Goal: Task Accomplishment & Management: Manage account settings

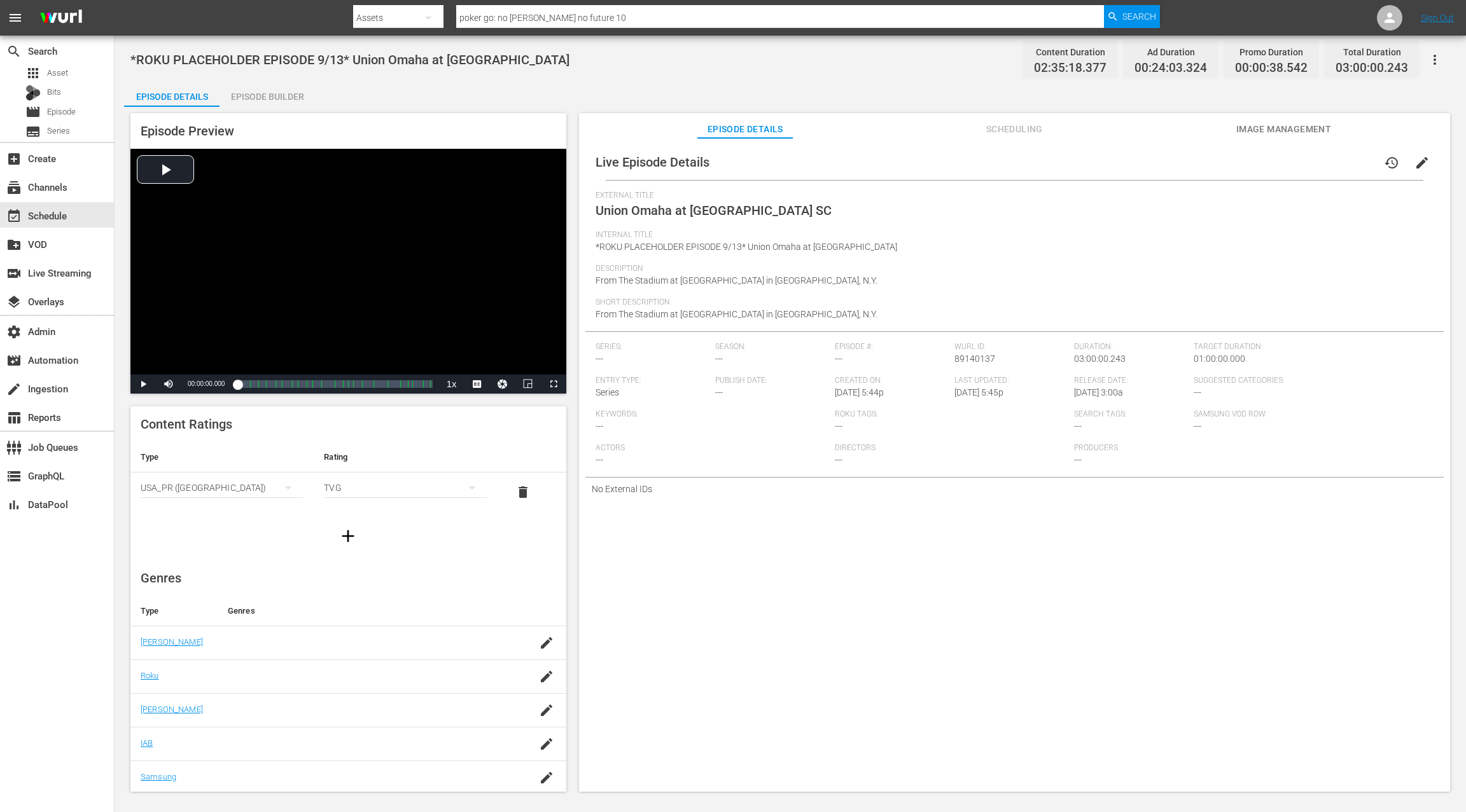
click at [130, 60] on span "*ROKU PLACEHOLDER EPISODE 9/13* Union Omaha at Westchester SC" at bounding box center [349, 59] width 439 height 15
drag, startPoint x: 139, startPoint y: 60, endPoint x: 518, endPoint y: 71, distance: 379.2
click at [518, 71] on div "*ROKU PLACEHOLDER EPISODE 9/13* Union Omaha at Westchester SC Content Duration …" at bounding box center [790, 59] width 1320 height 29
copy span "*ROKU PLACEHOLDER EPISODE 9/13* Union Omaha at Westchester SC"
click at [85, 112] on div "movie Episode" at bounding box center [57, 112] width 114 height 18
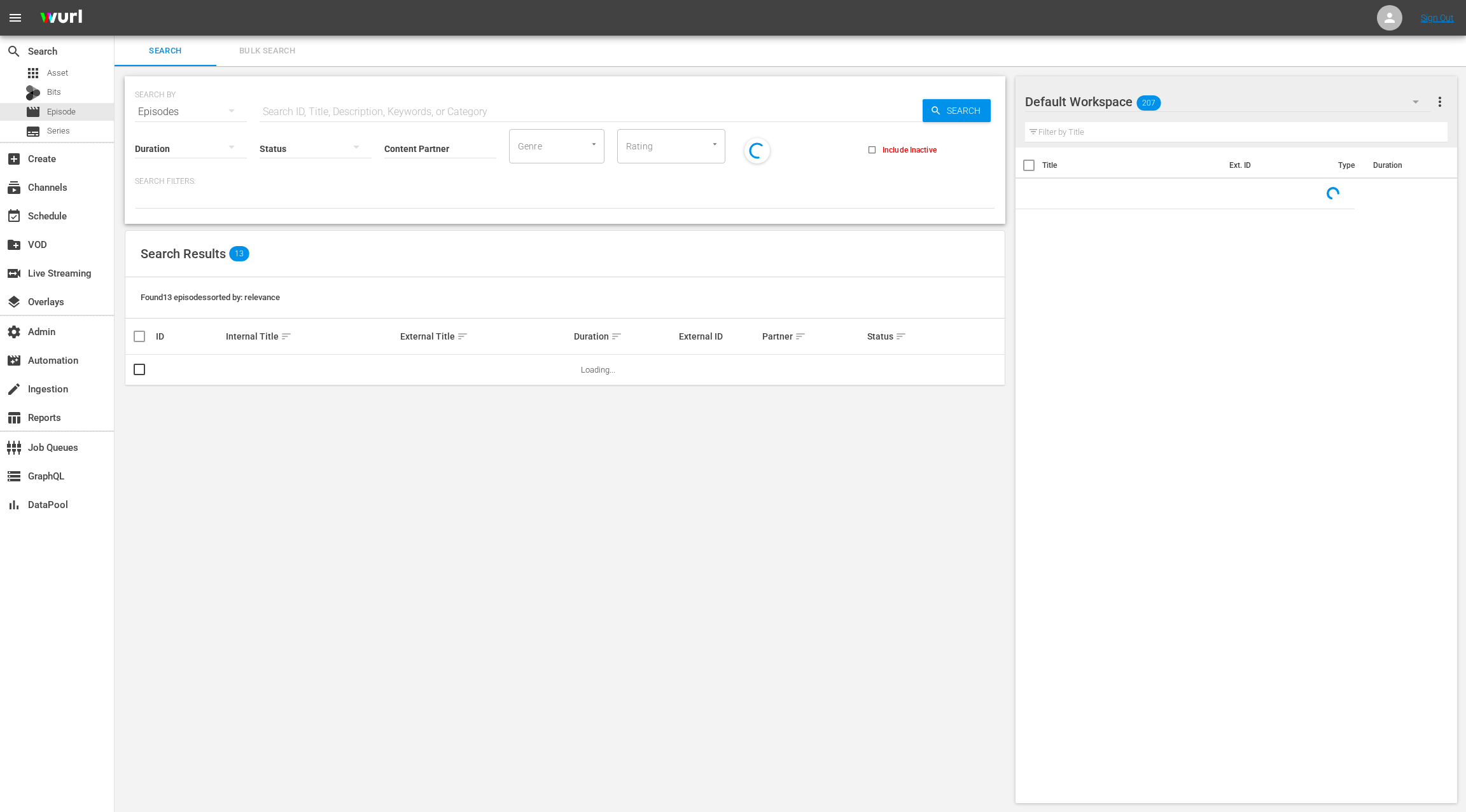
click at [294, 109] on input "text" at bounding box center [591, 112] width 663 height 31
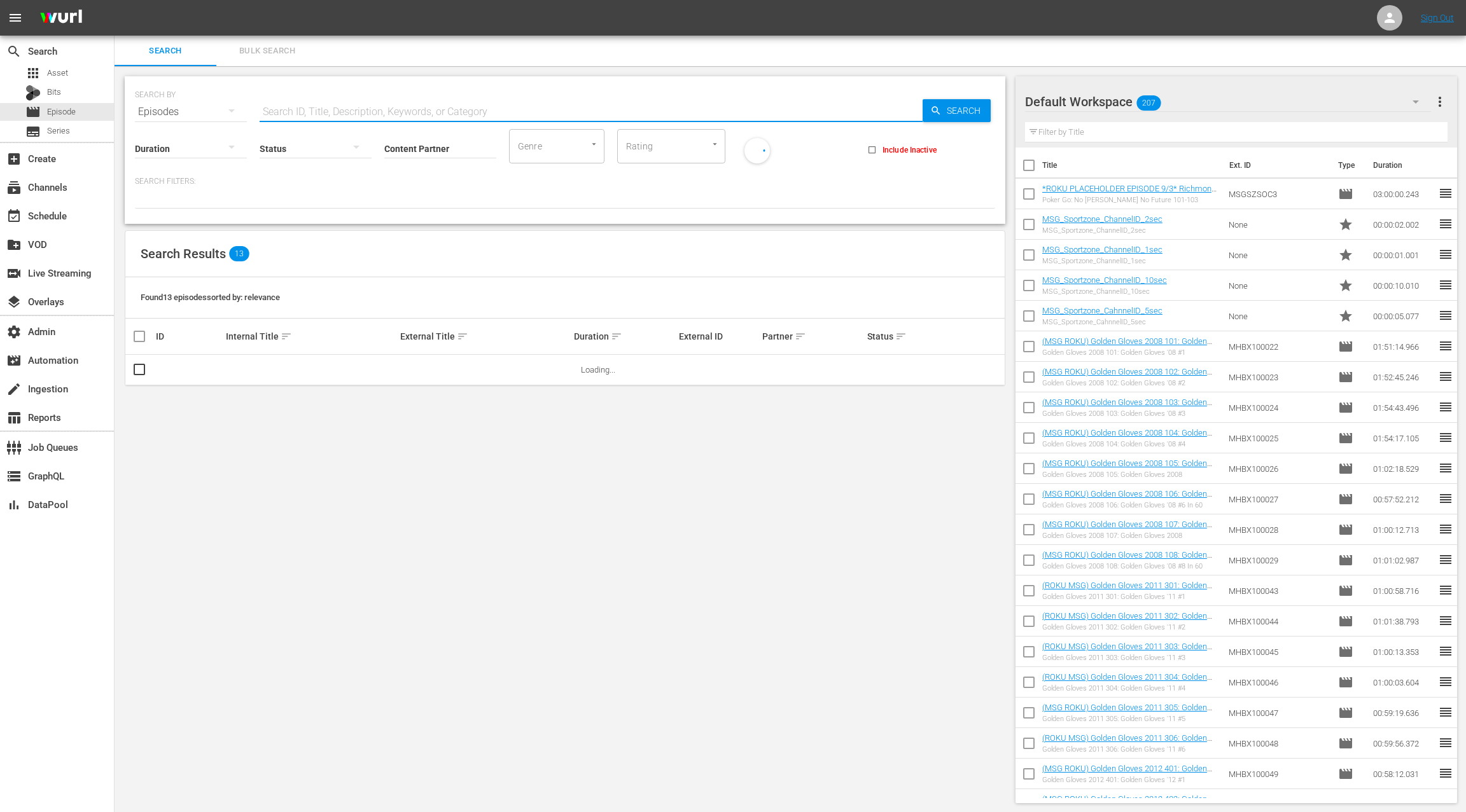
paste input "*ROKU PLACEHOLDER EPISODE 9/13* Union Omaha at [GEOGRAPHIC_DATA]"
type input "*ROKU PLACEHOLDER EPISODE 9/13* Union Omaha at [GEOGRAPHIC_DATA]"
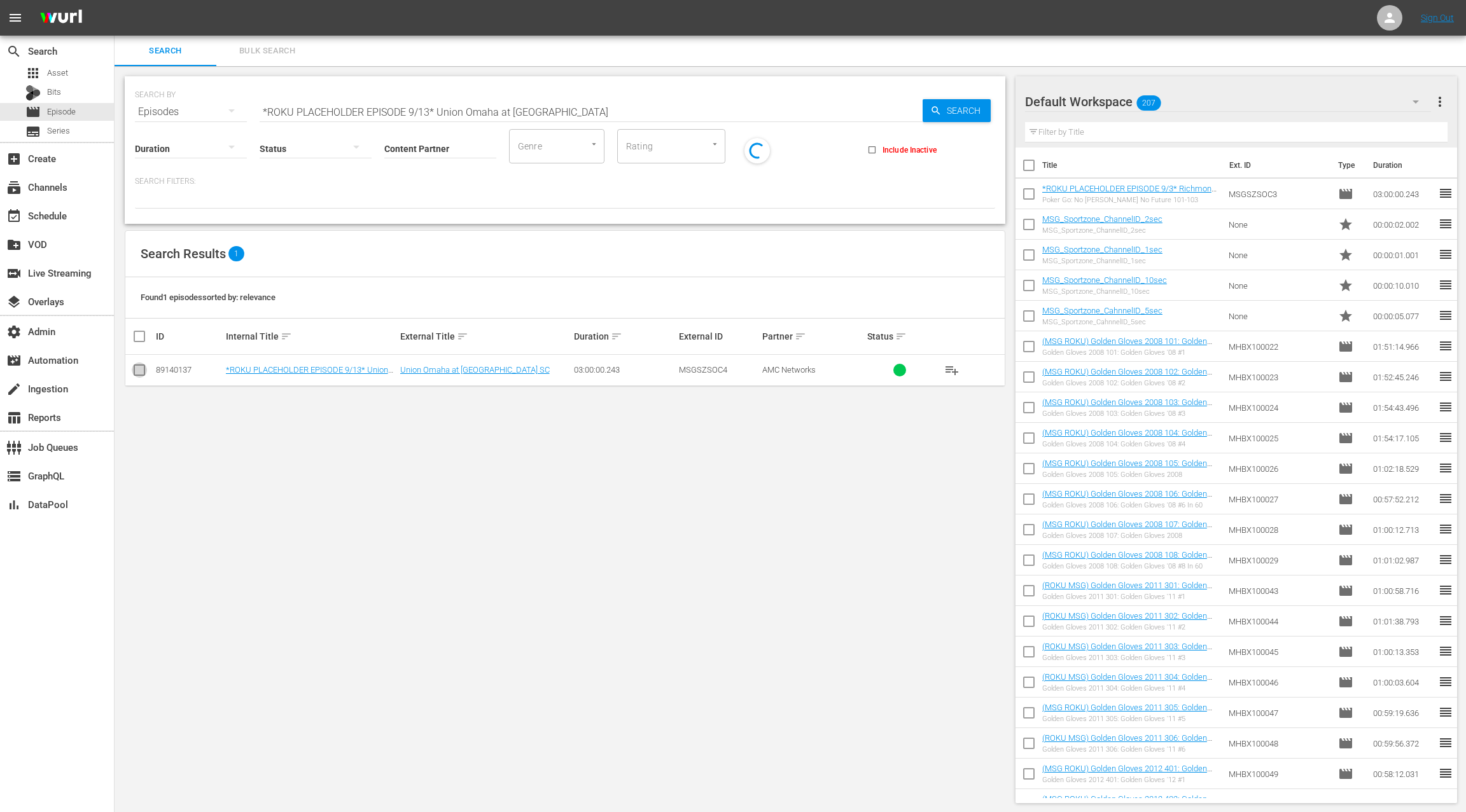
click at [136, 368] on input "checkbox" at bounding box center [139, 372] width 15 height 15
checkbox input "true"
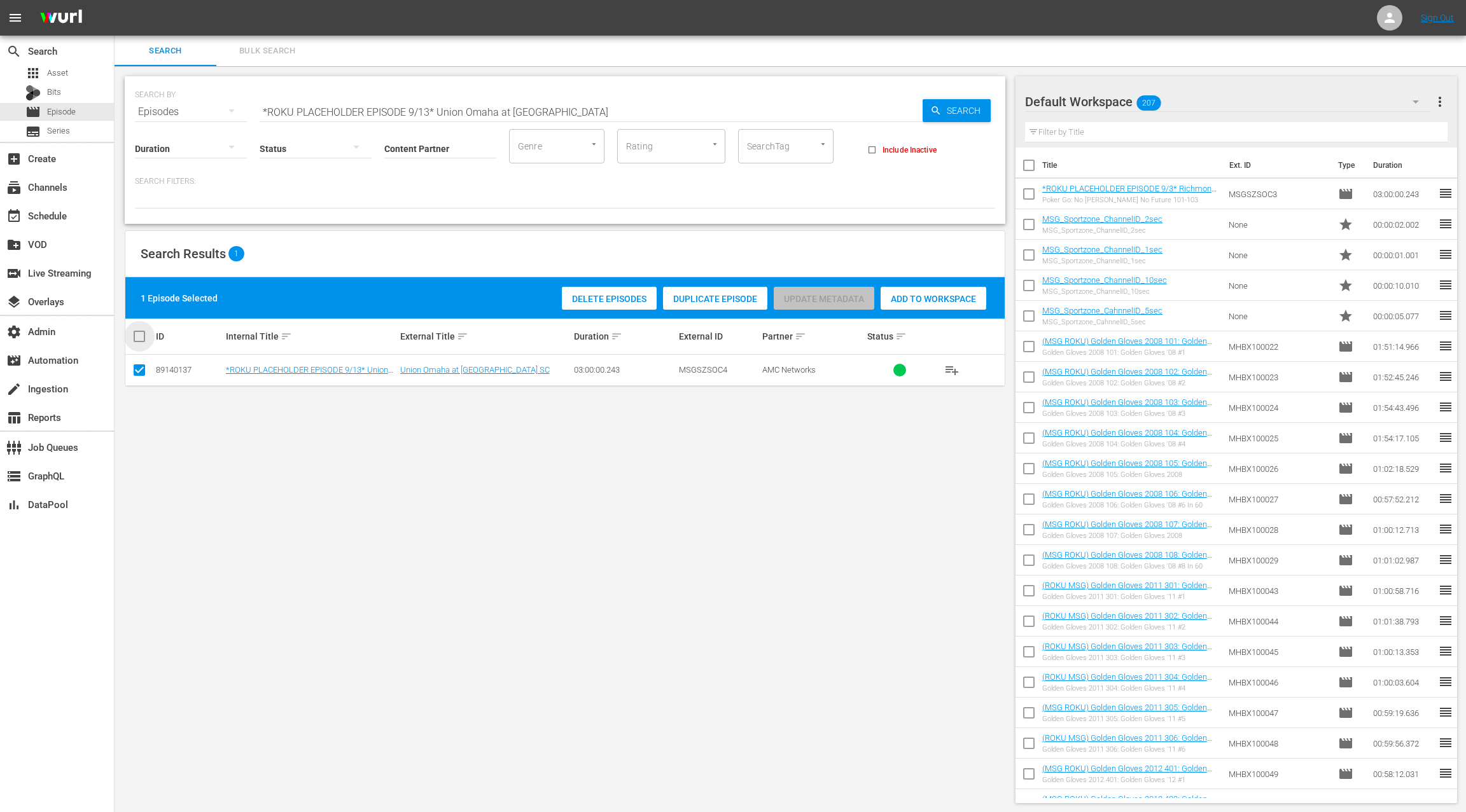
click at [140, 335] on input "checkbox" at bounding box center [145, 336] width 25 height 15
checkbox input "true"
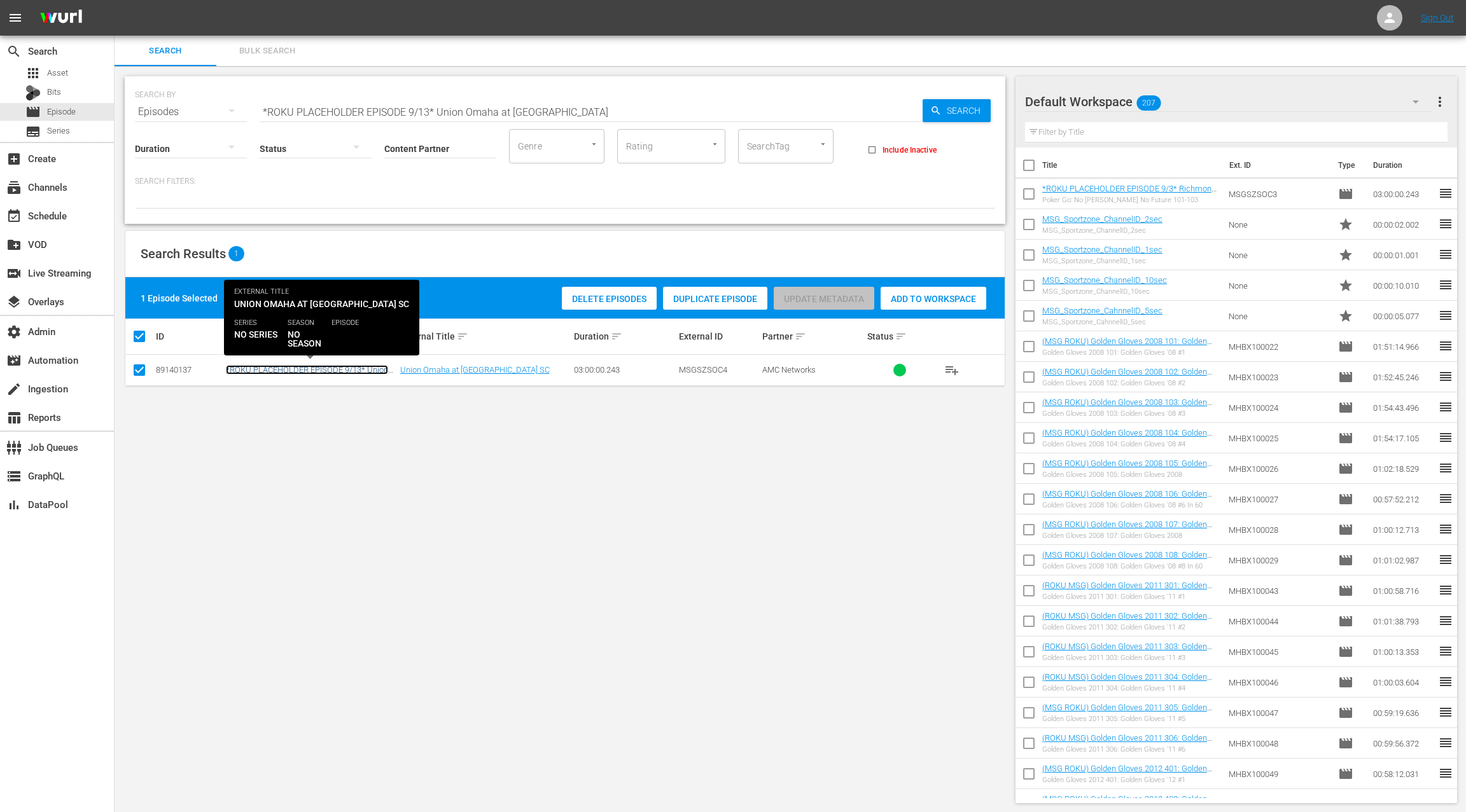
click at [348, 371] on link "*ROKU PLACEHOLDER EPISODE 9/13* Union Omaha at Westchester SC" at bounding box center [307, 374] width 162 height 19
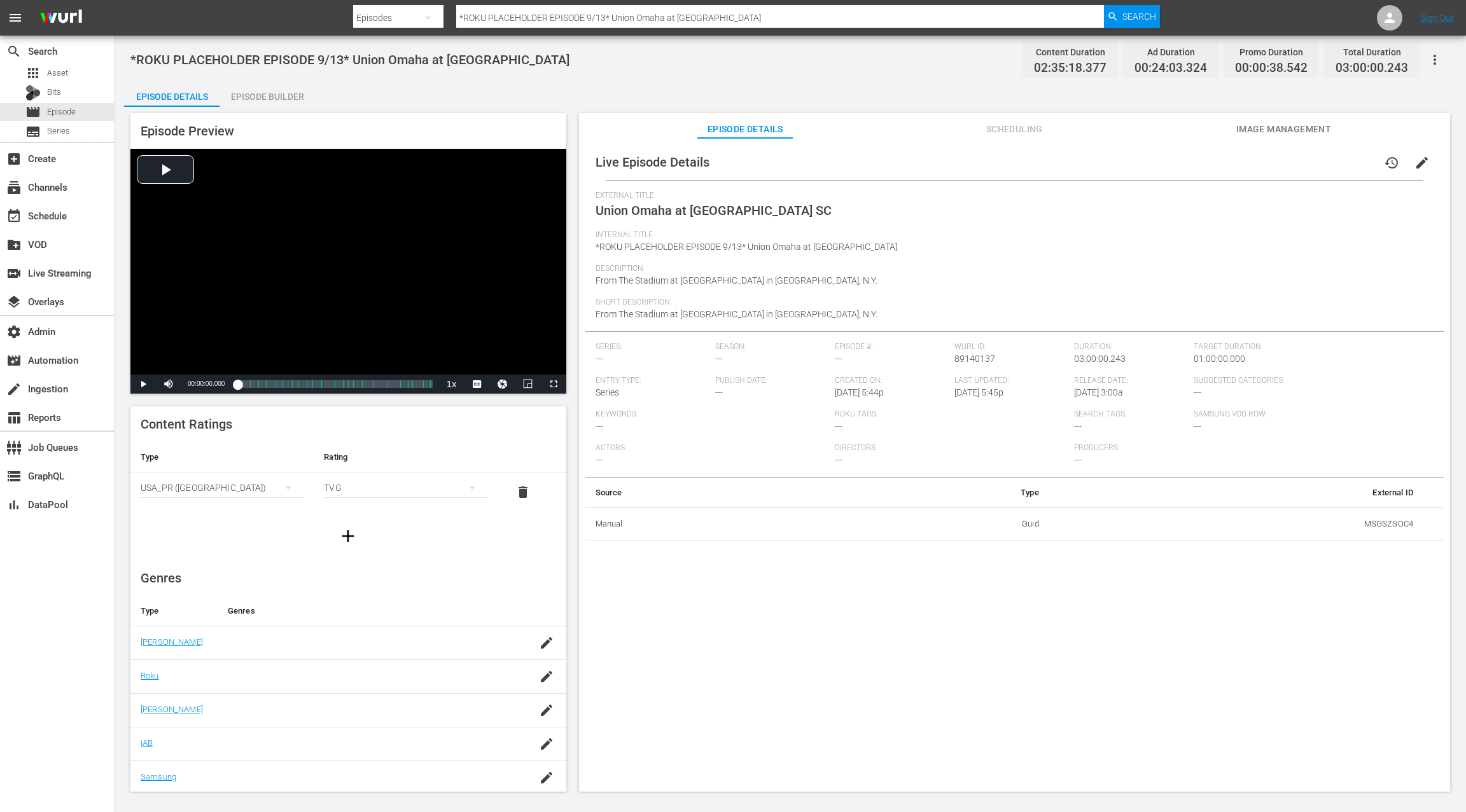
click at [1363, 525] on td "MSGSZSOC4" at bounding box center [1236, 524] width 374 height 33
copy td "MSGSZSOC4"
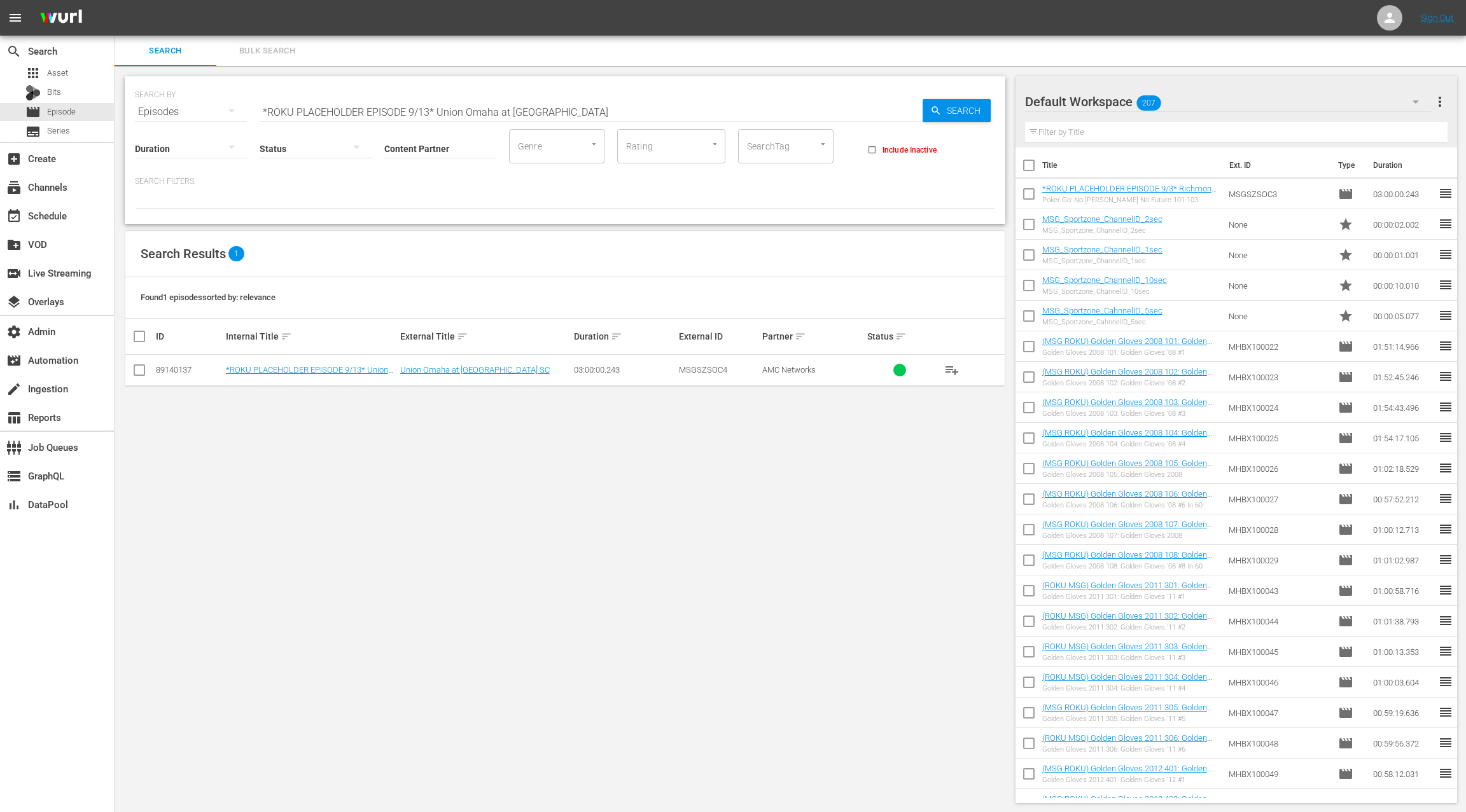
click at [137, 336] on input "checkbox" at bounding box center [145, 336] width 25 height 15
checkbox input "true"
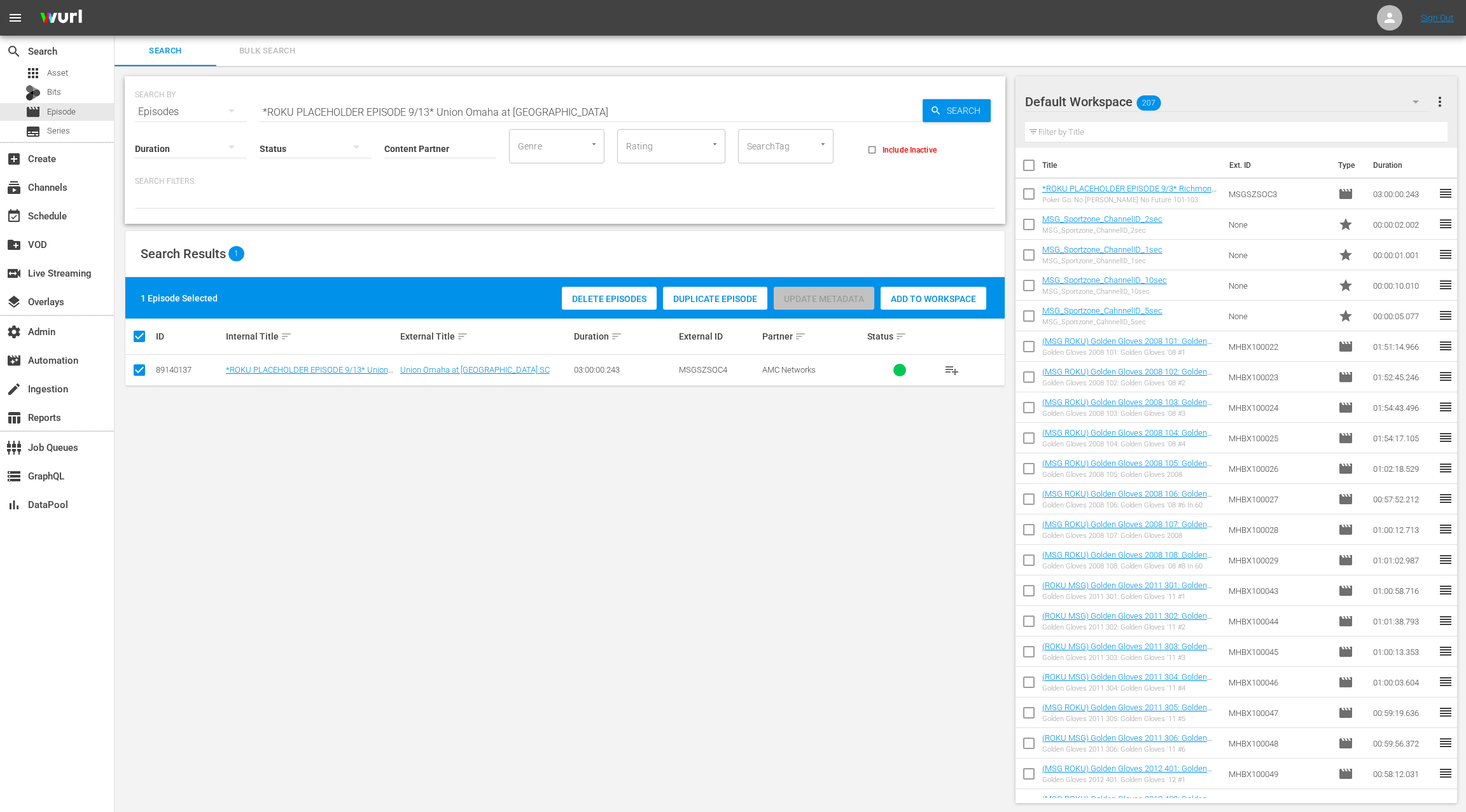
click at [694, 302] on span "Duplicate Episode" at bounding box center [715, 298] width 104 height 10
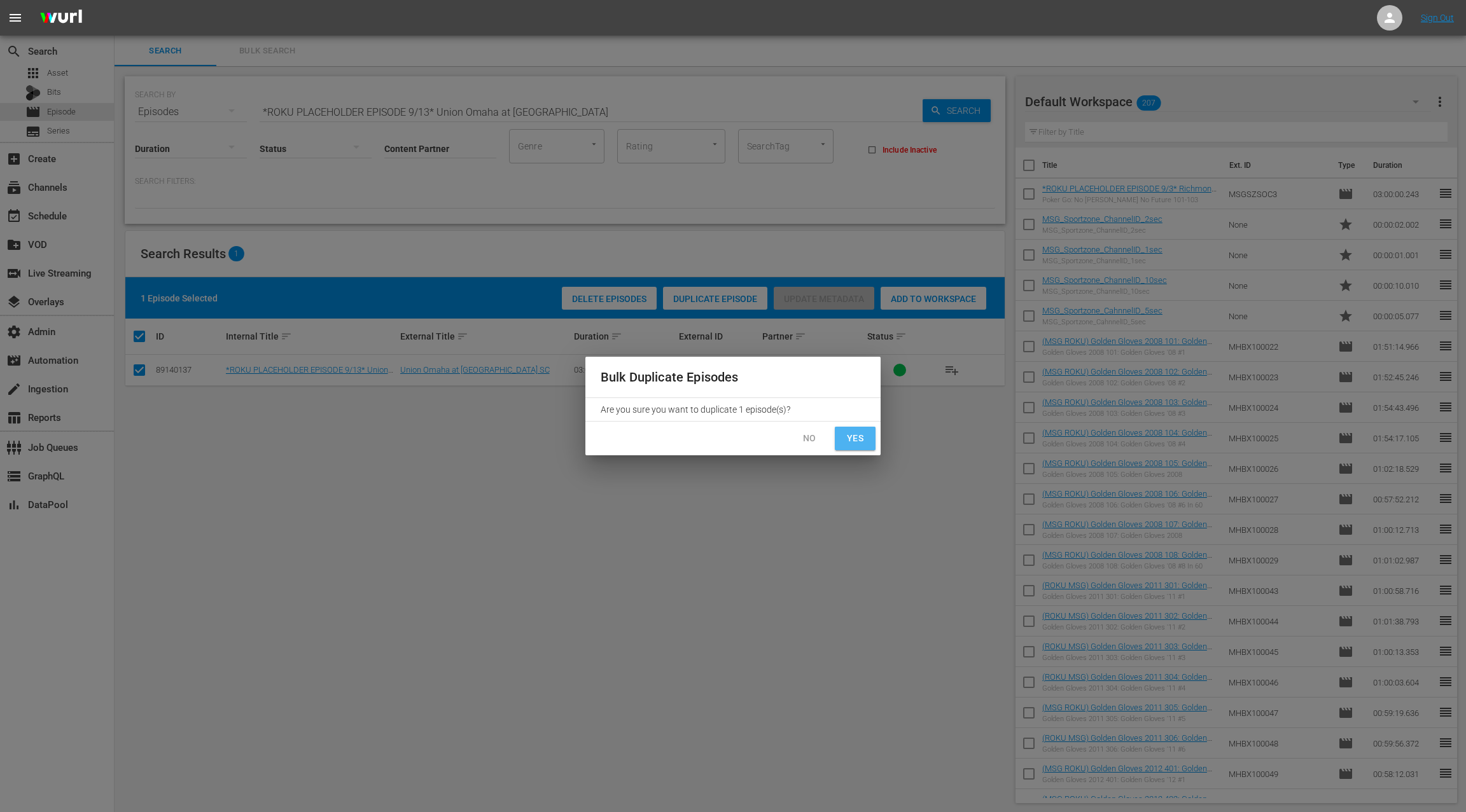
click at [865, 444] on span "Yes" at bounding box center [855, 439] width 21 height 16
checkbox input "false"
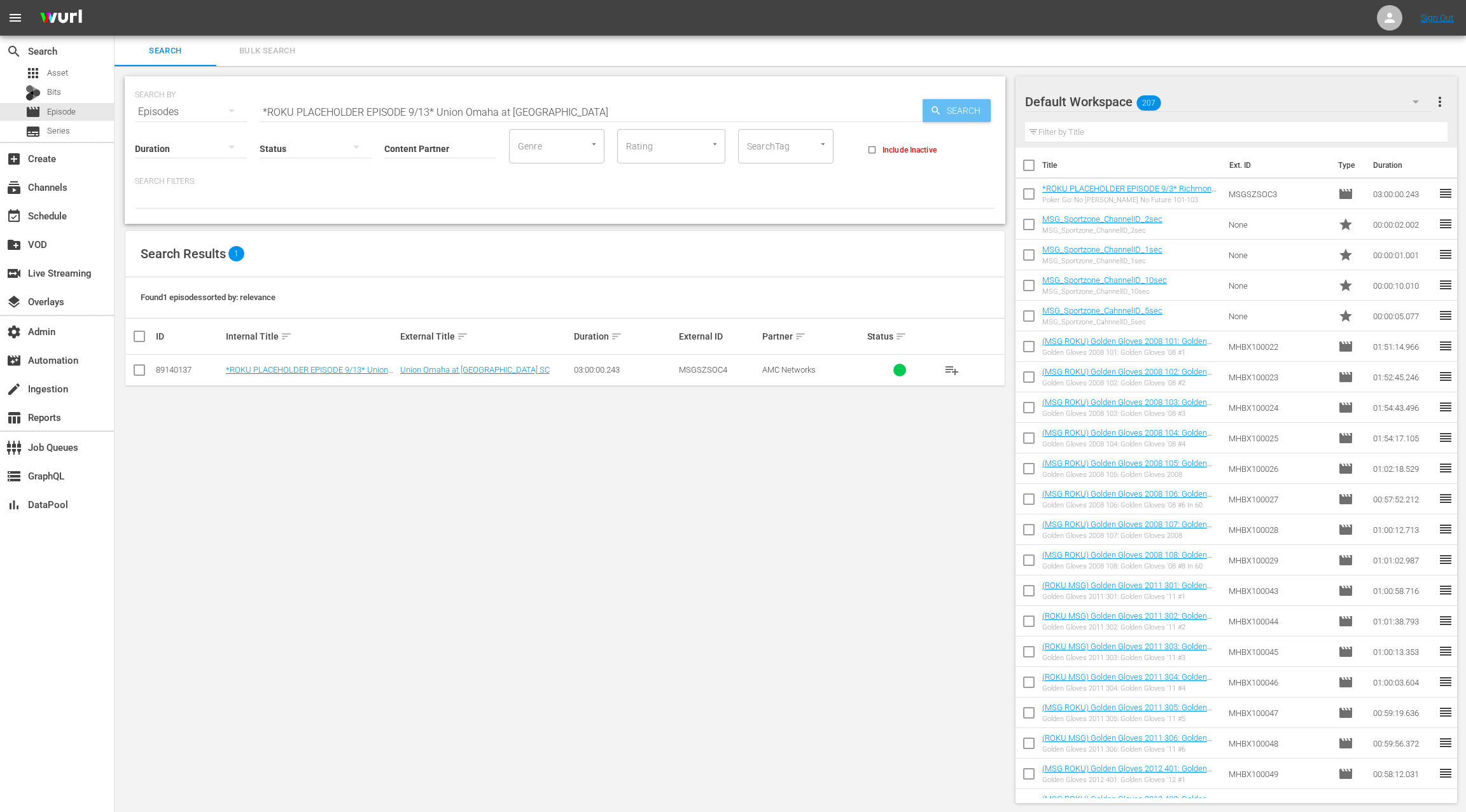
click at [953, 117] on span "Search" at bounding box center [966, 111] width 49 height 23
click at [139, 336] on input "checkbox" at bounding box center [145, 336] width 25 height 15
checkbox input "true"
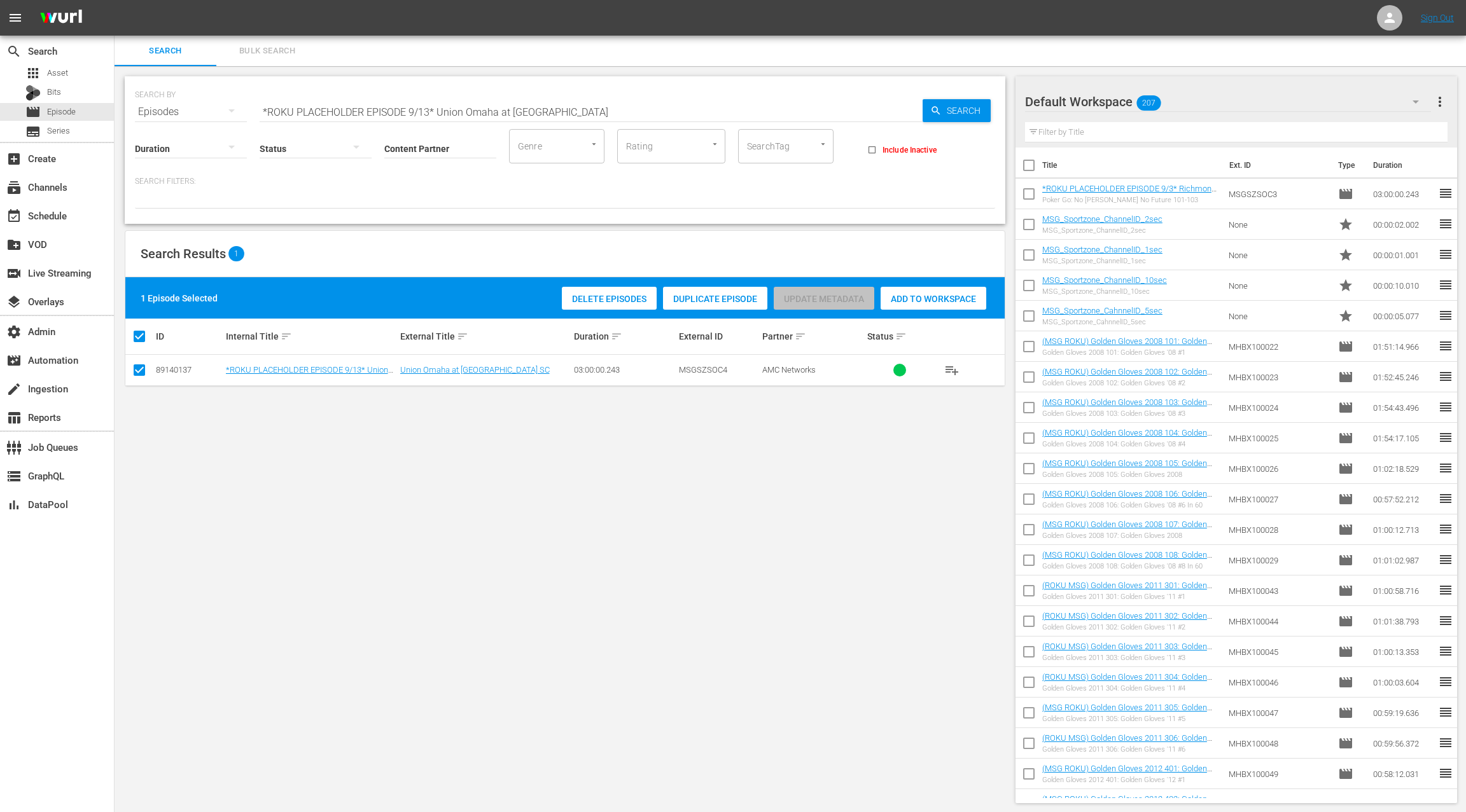
click at [141, 336] on input "checkbox" at bounding box center [145, 336] width 25 height 15
checkbox input "false"
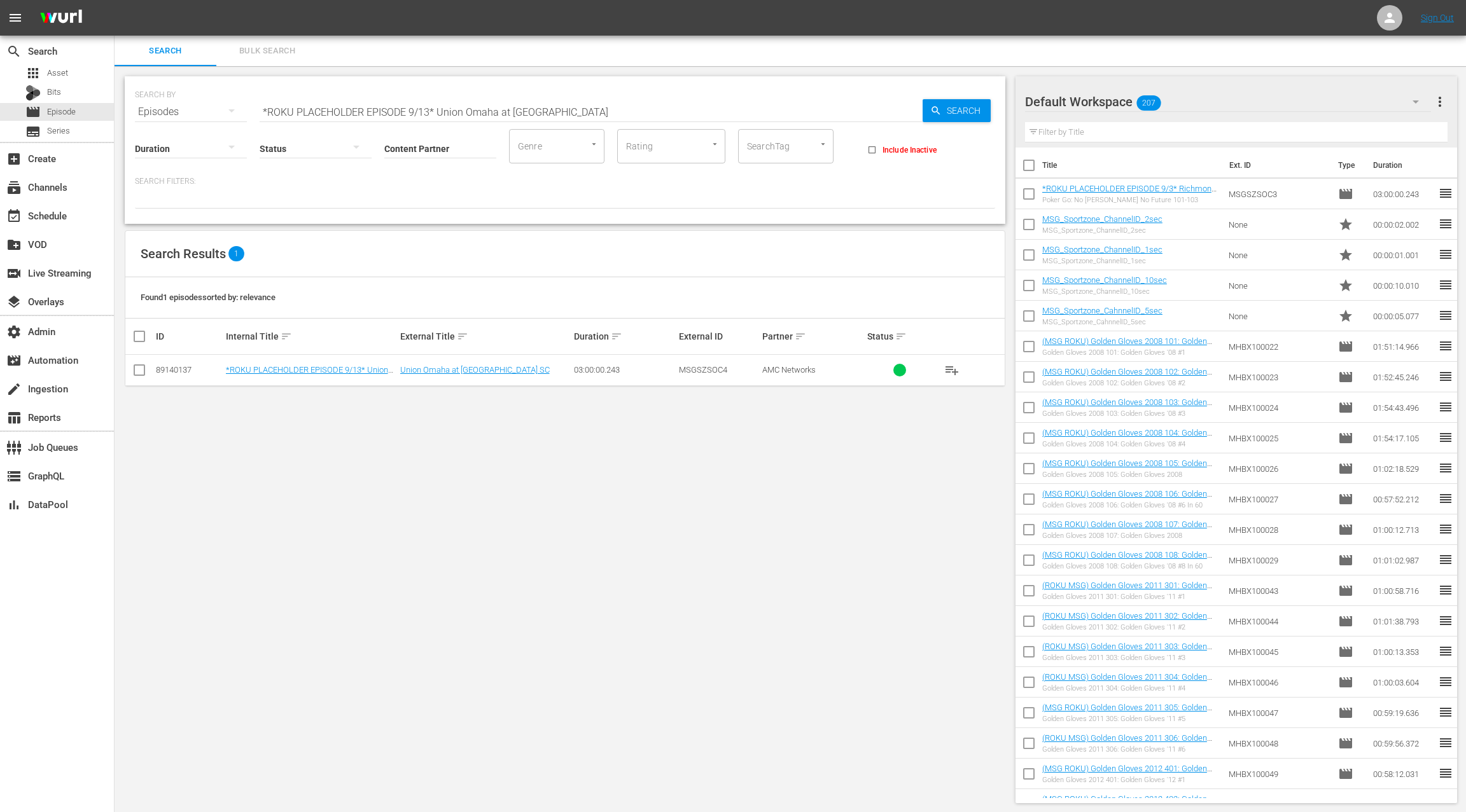
click at [141, 336] on input "checkbox" at bounding box center [145, 336] width 25 height 15
checkbox input "true"
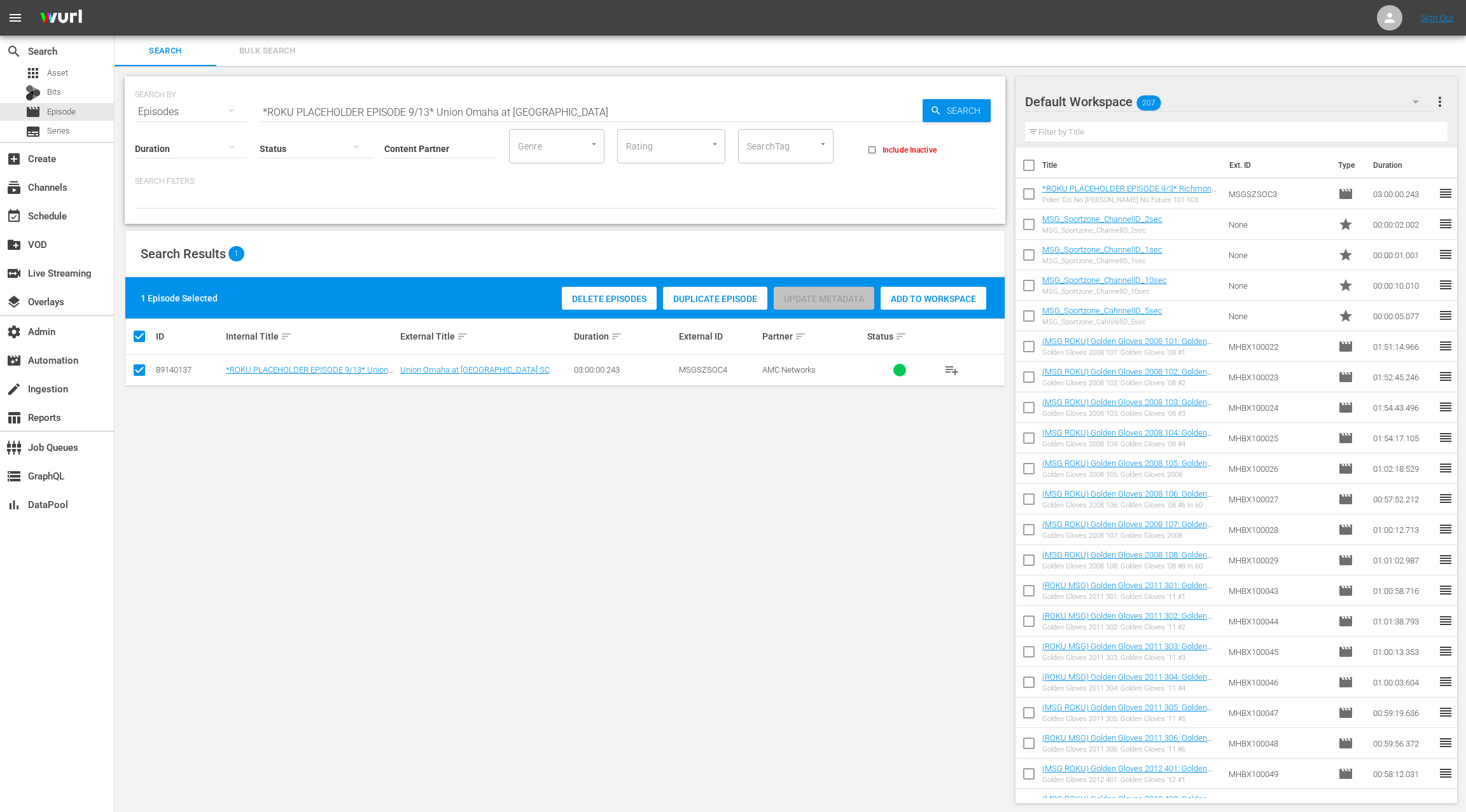
click at [707, 307] on div "Duplicate Episode" at bounding box center [715, 299] width 104 height 24
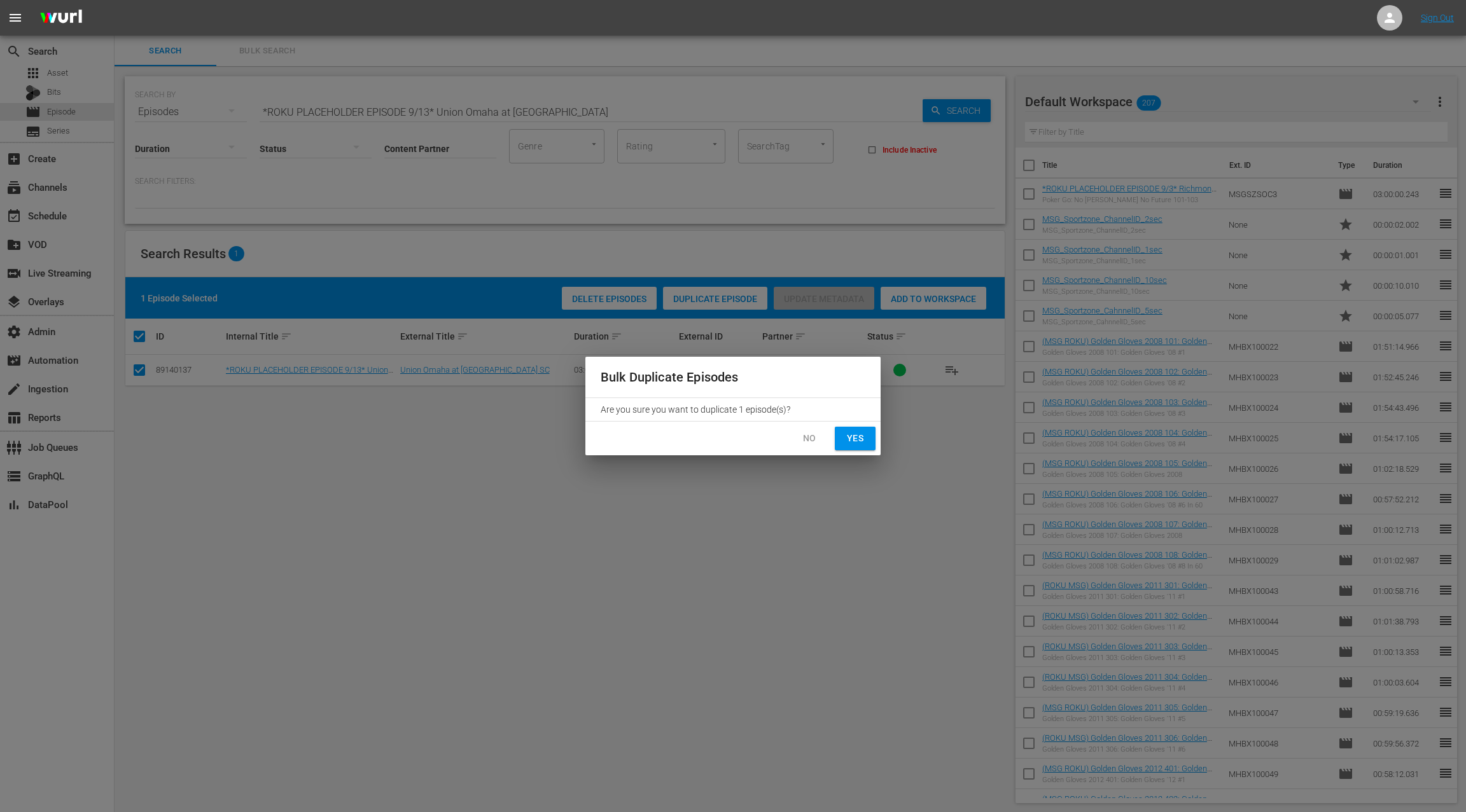
click at [392, 449] on div "Bulk Duplicate Episodes Are you sure you want to duplicate 1 episode(s)? No Yes" at bounding box center [733, 406] width 1466 height 812
click at [803, 441] on span "No" at bounding box center [809, 439] width 21 height 16
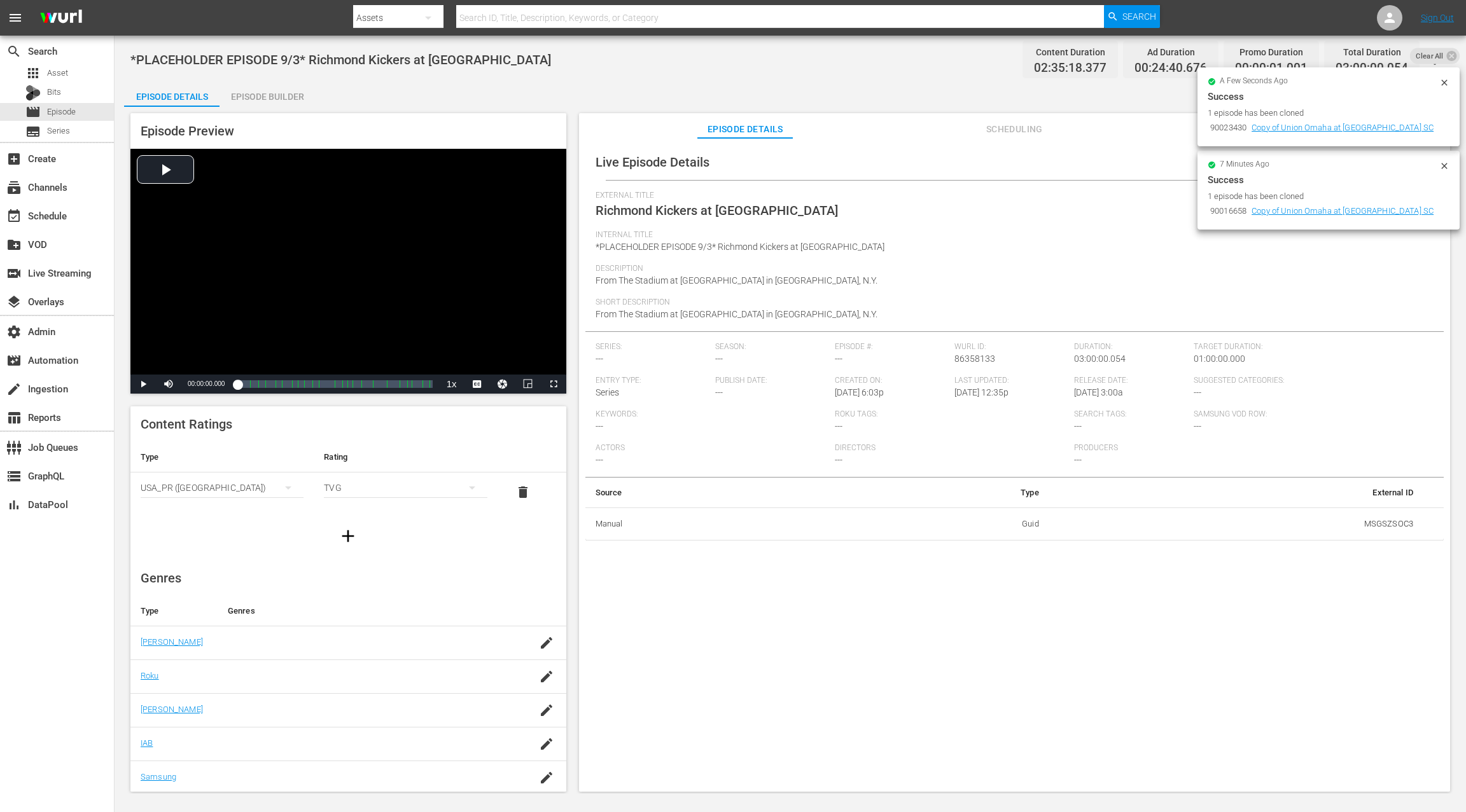
click at [1446, 81] on icon at bounding box center [1444, 83] width 5 height 5
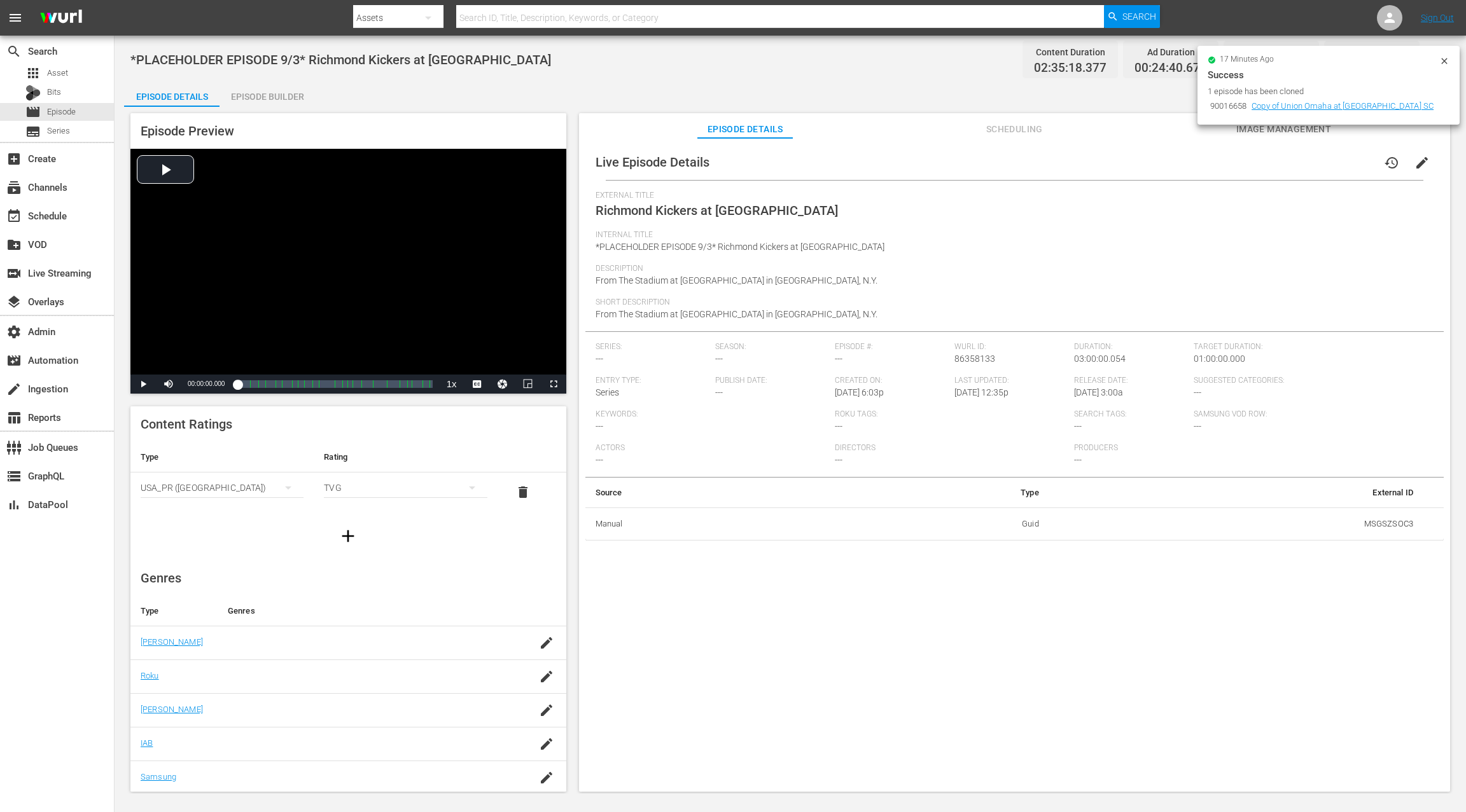
click at [1444, 65] on icon at bounding box center [1444, 60] width 10 height 10
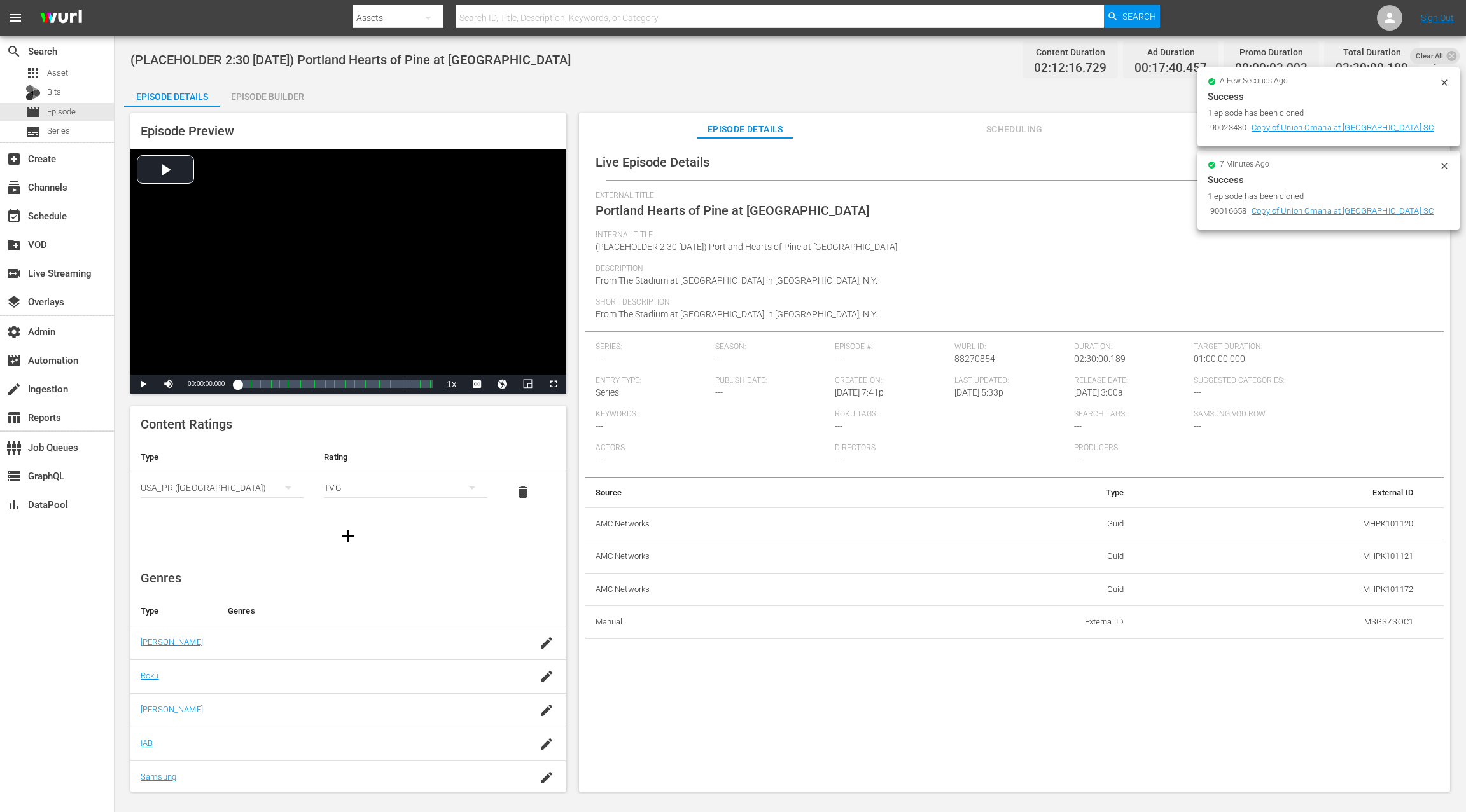
click at [273, 100] on div "Episode Builder" at bounding box center [268, 97] width 95 height 31
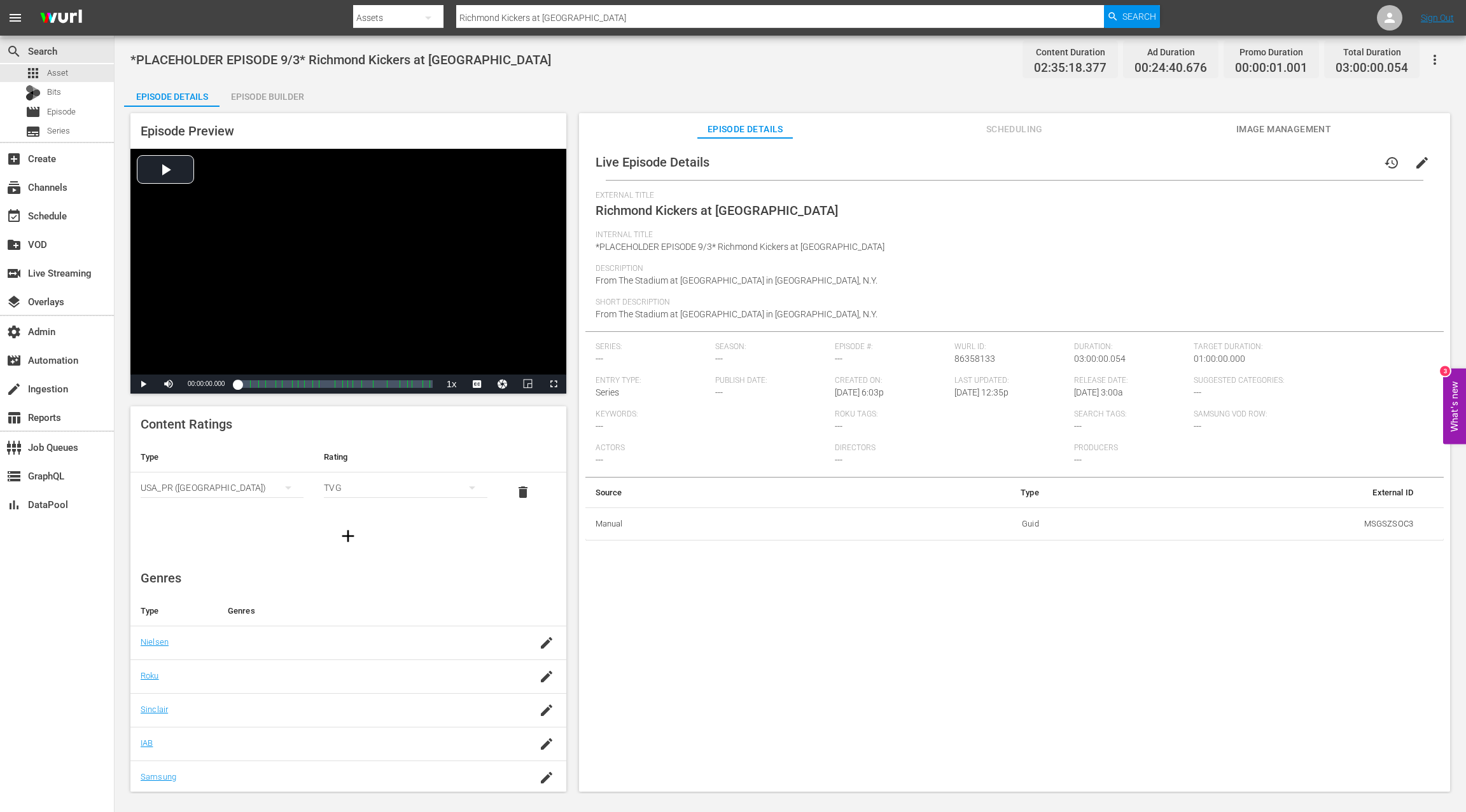
click at [1269, 136] on button "Image Management" at bounding box center [1284, 126] width 95 height 25
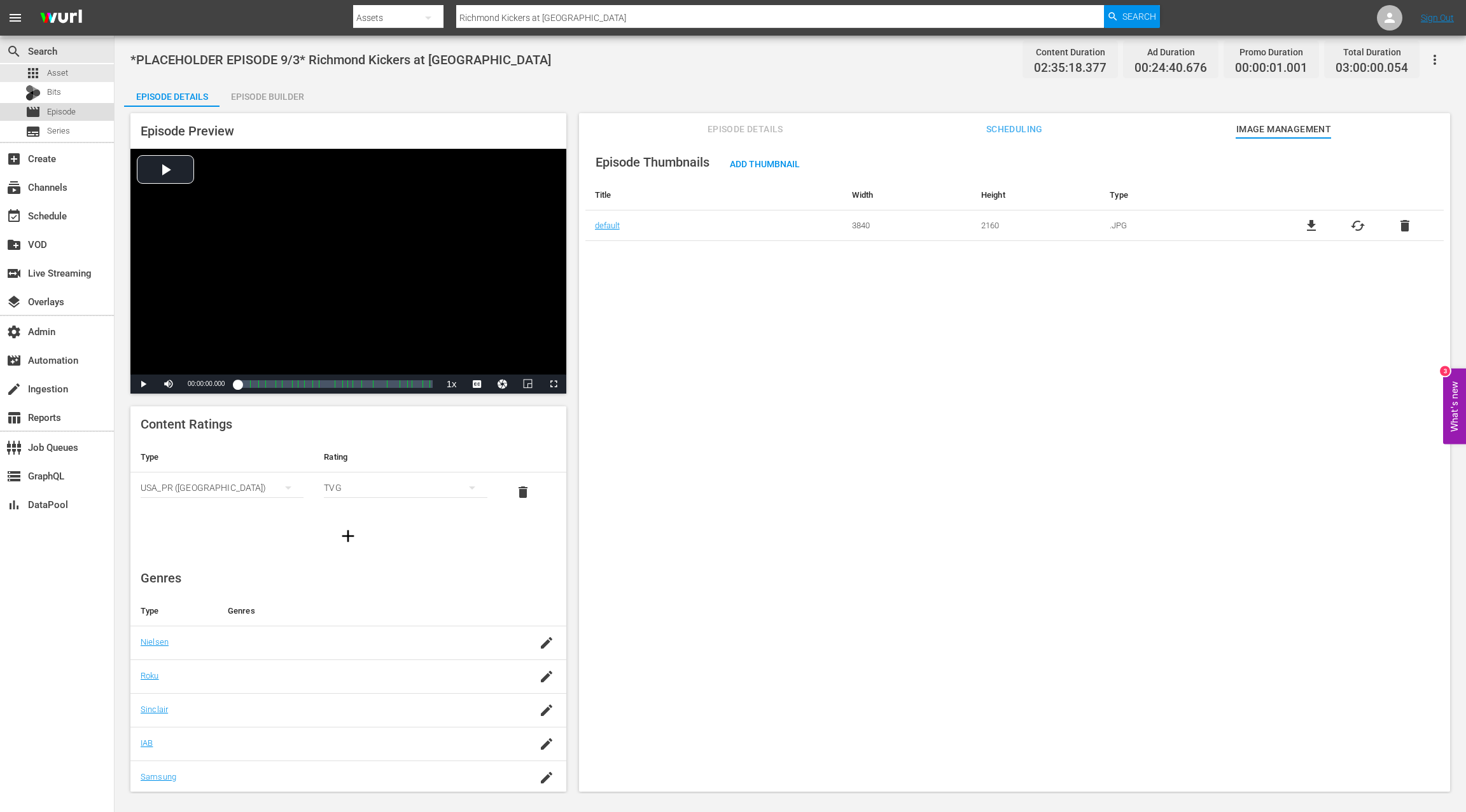
click at [50, 115] on span "Episode" at bounding box center [61, 112] width 29 height 13
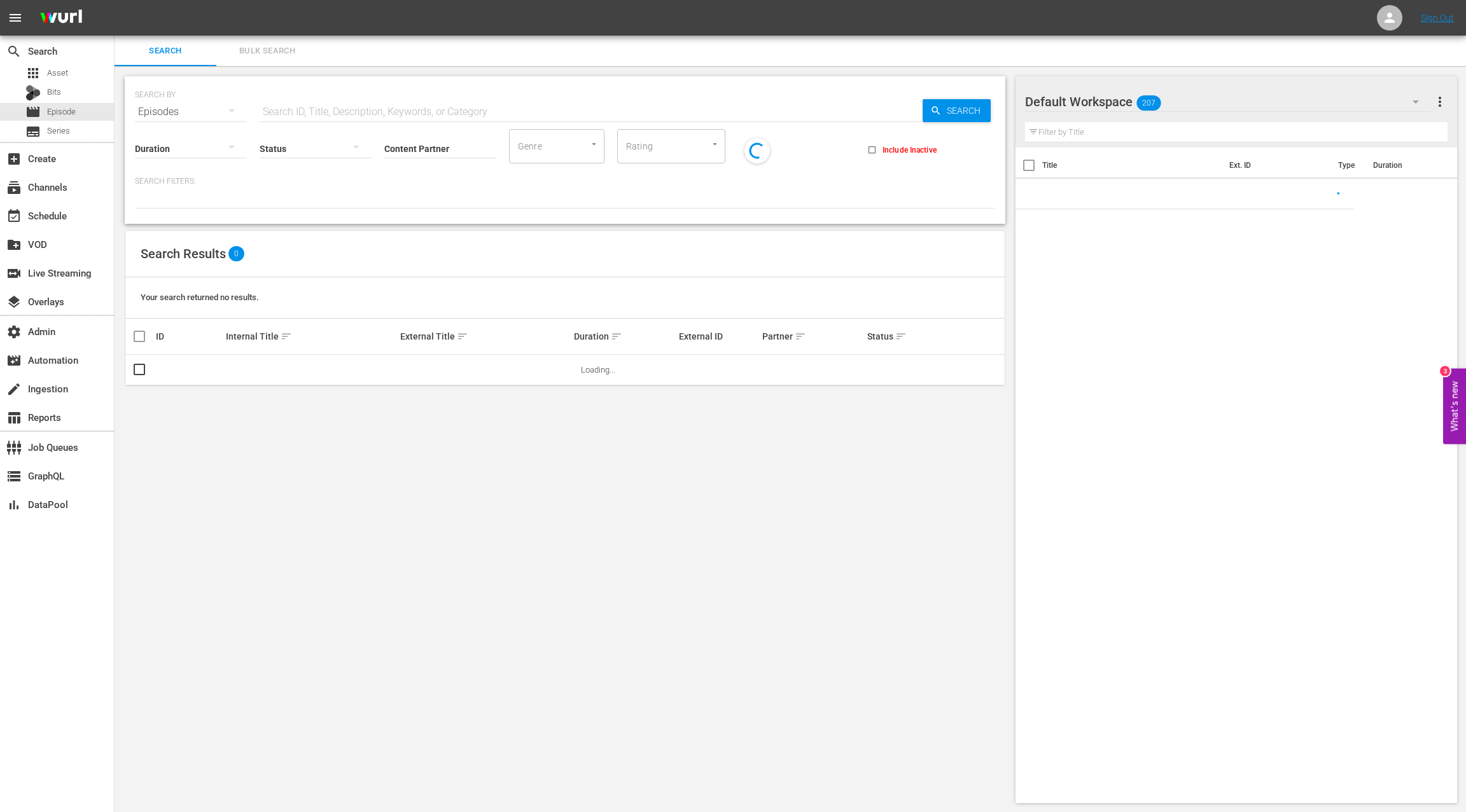
click at [267, 110] on input "text" at bounding box center [591, 112] width 663 height 31
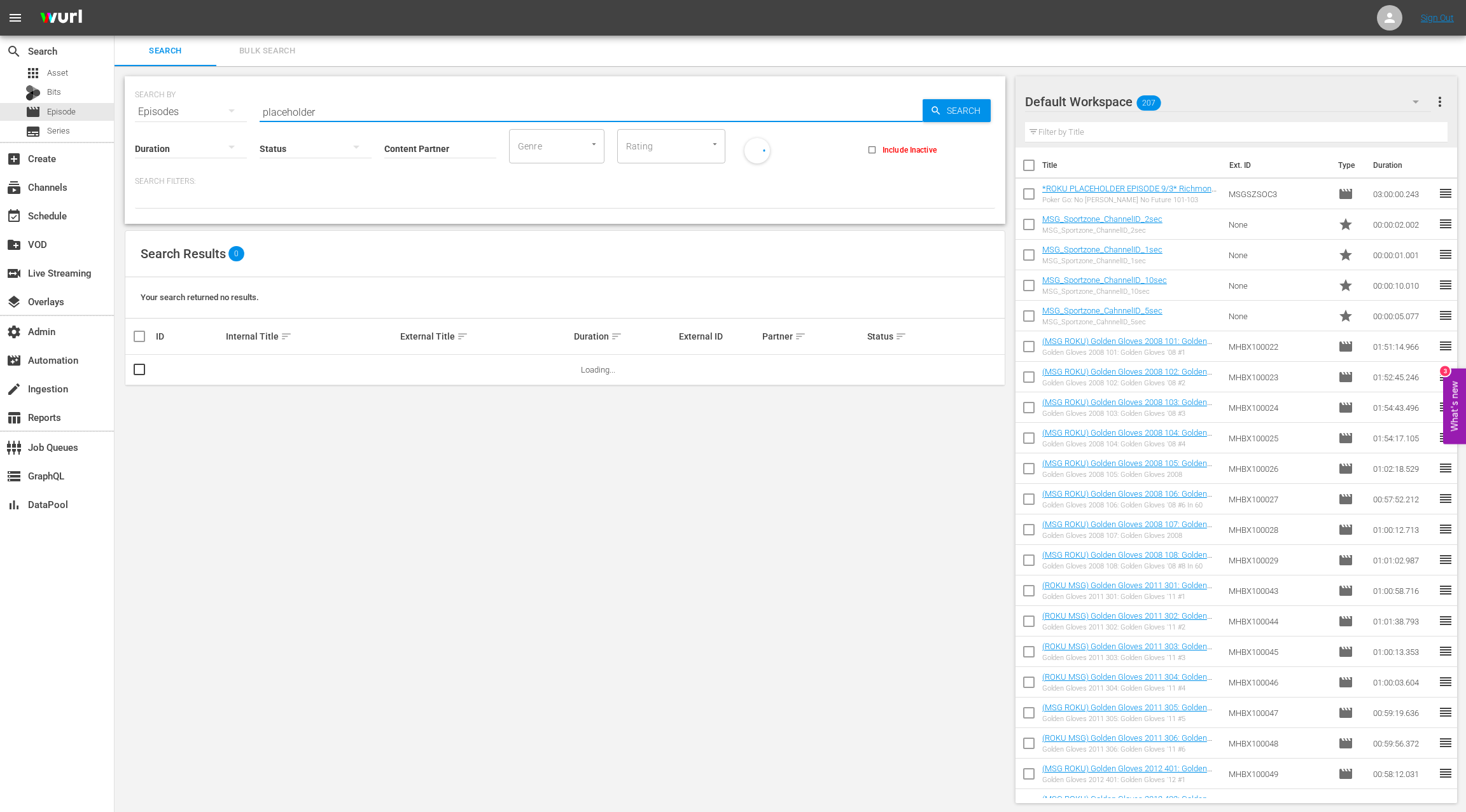
type input "placeholder"
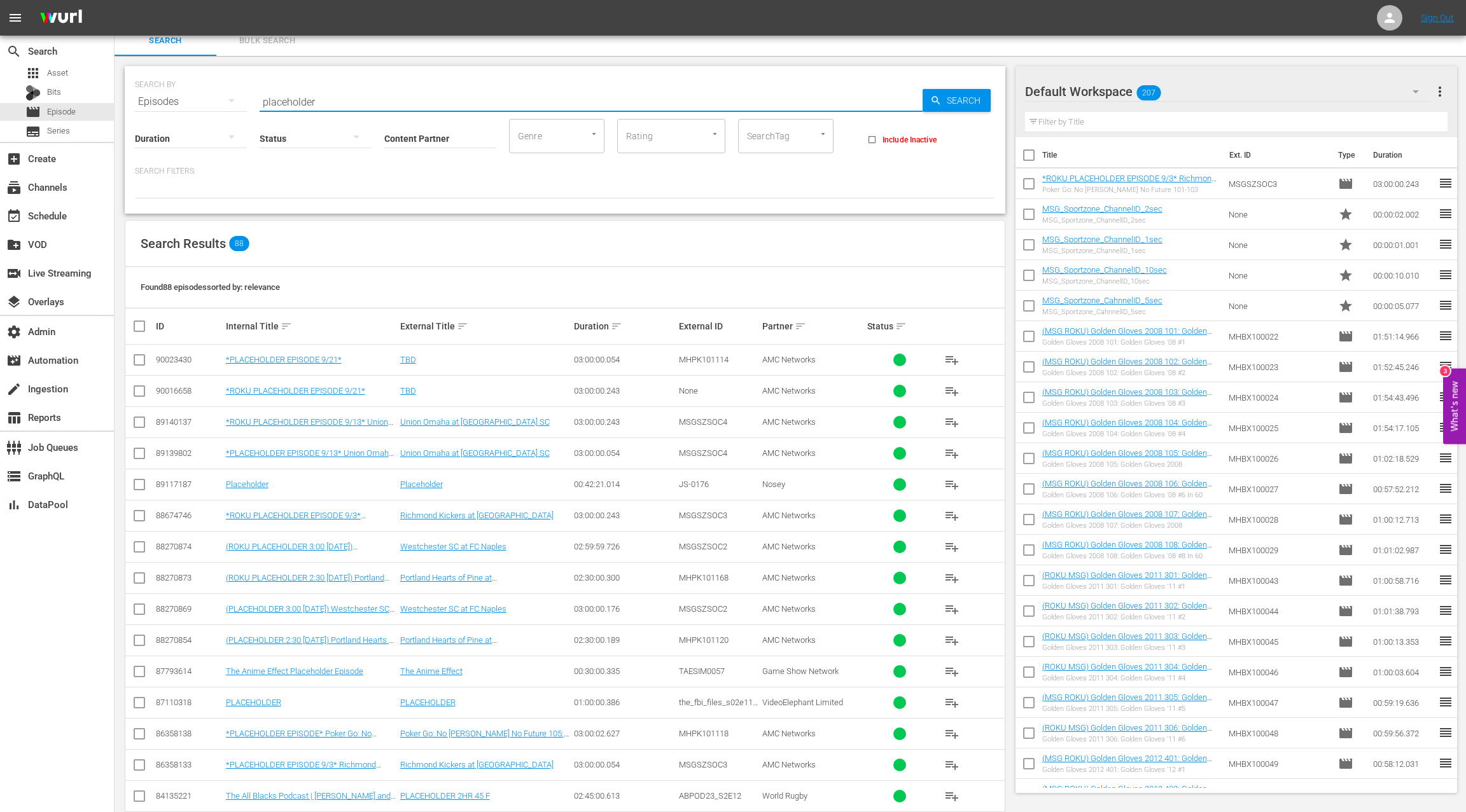
scroll to position [6, 0]
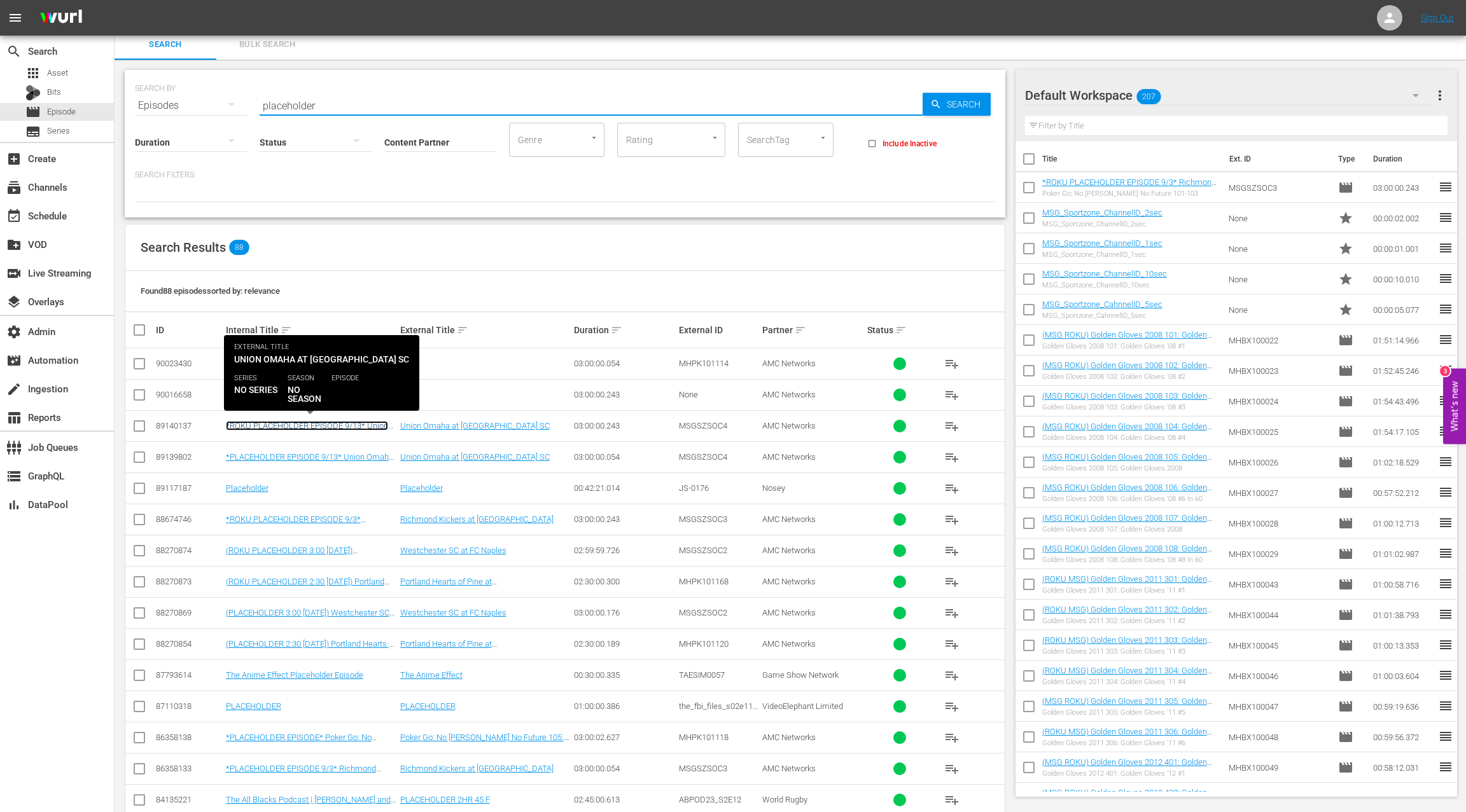
click at [338, 427] on link "*ROKU PLACEHOLDER EPISODE 9/13* Union Omaha at Westchester SC" at bounding box center [307, 430] width 162 height 19
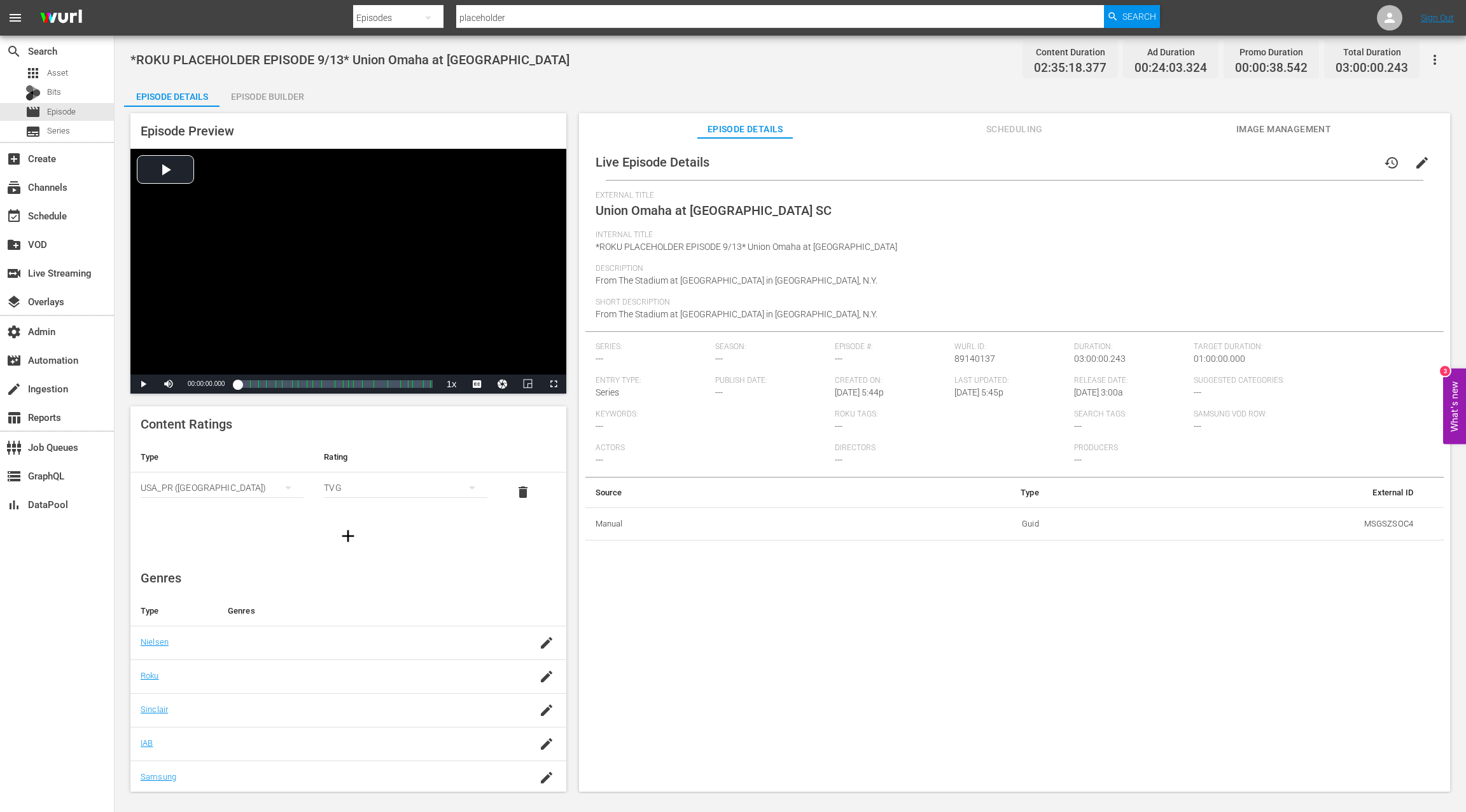
scroll to position [1, 0]
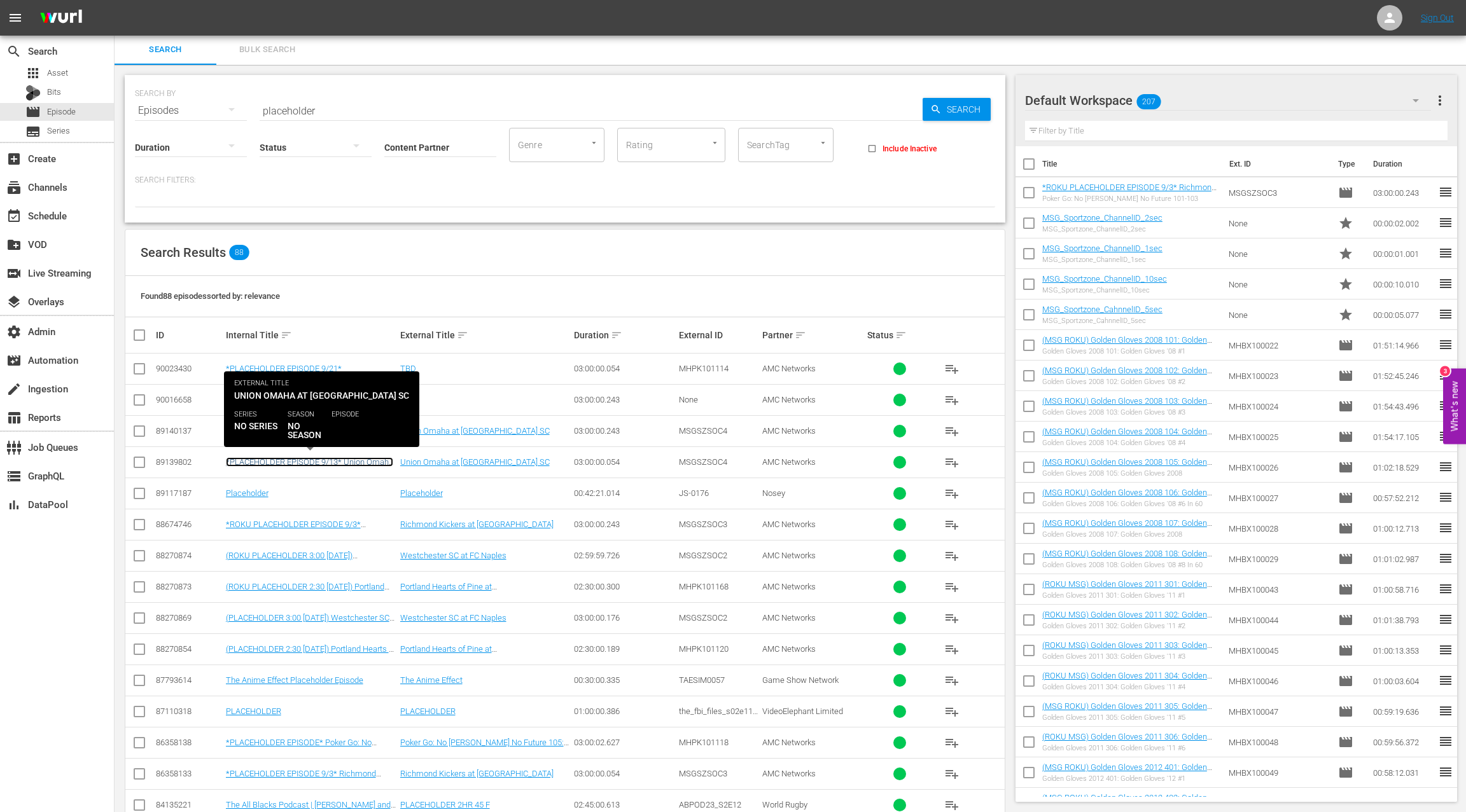
click at [347, 462] on link "*PLACEHOLDER EPISODE 9/13* Union Omaha at Westchester SC" at bounding box center [310, 467] width 167 height 19
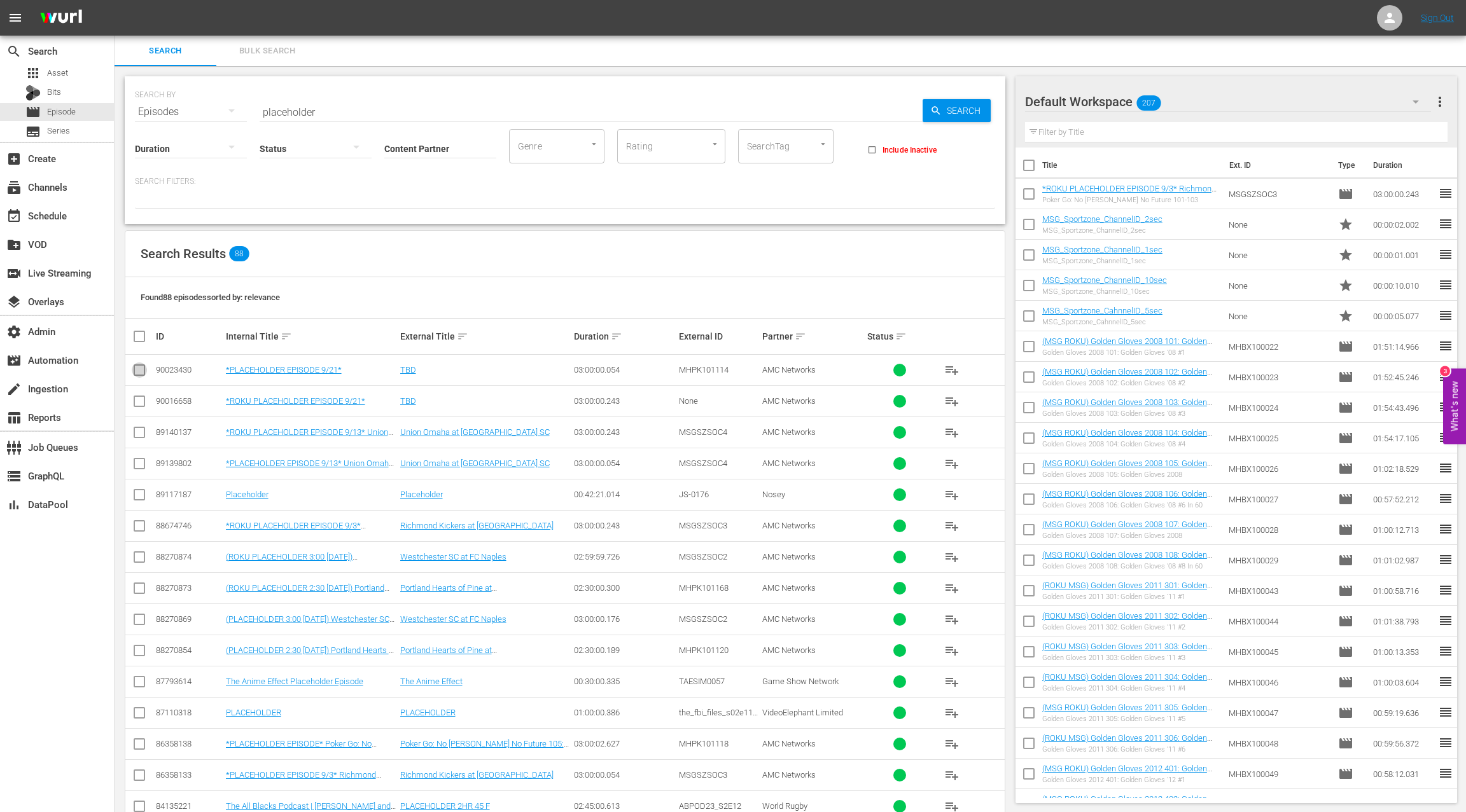
click at [143, 371] on input "checkbox" at bounding box center [139, 372] width 15 height 15
checkbox input "true"
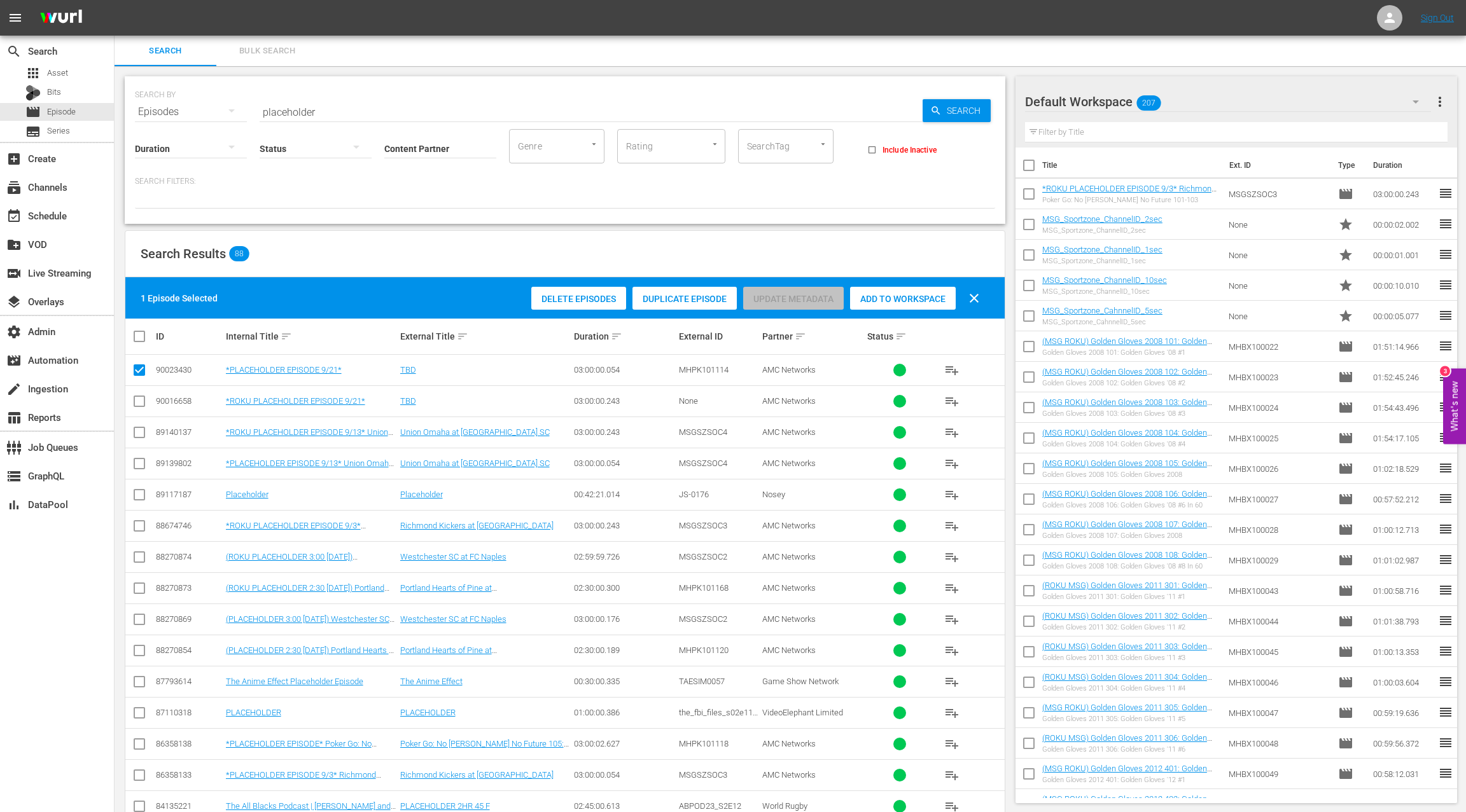
click at [141, 403] on input "checkbox" at bounding box center [139, 404] width 15 height 15
checkbox input "true"
click at [903, 301] on span "Add to Workspace" at bounding box center [903, 298] width 106 height 10
click at [1061, 135] on input "text" at bounding box center [1236, 132] width 423 height 21
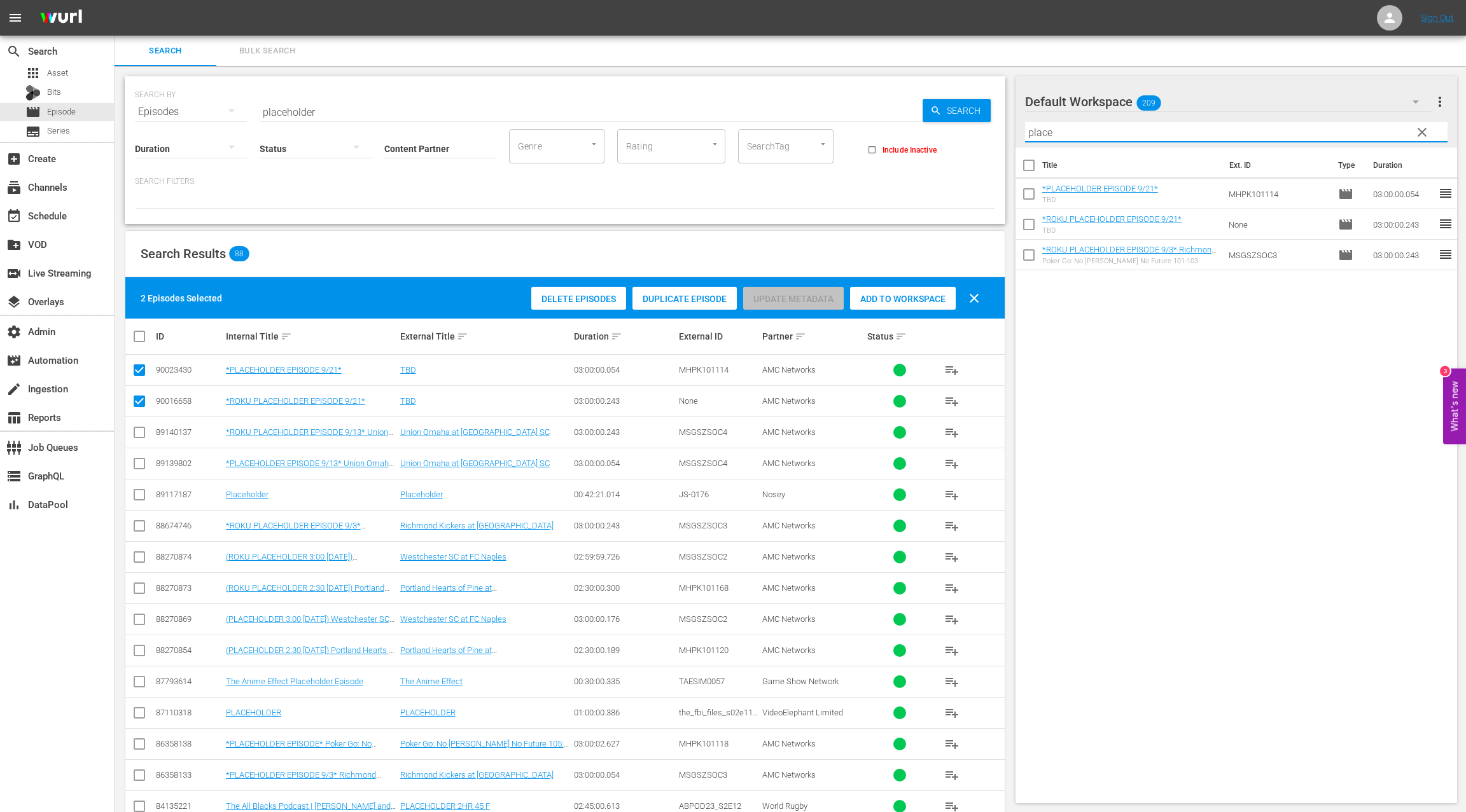
type input "place"
click at [1031, 258] on input "checkbox" at bounding box center [1029, 258] width 27 height 27
checkbox input "true"
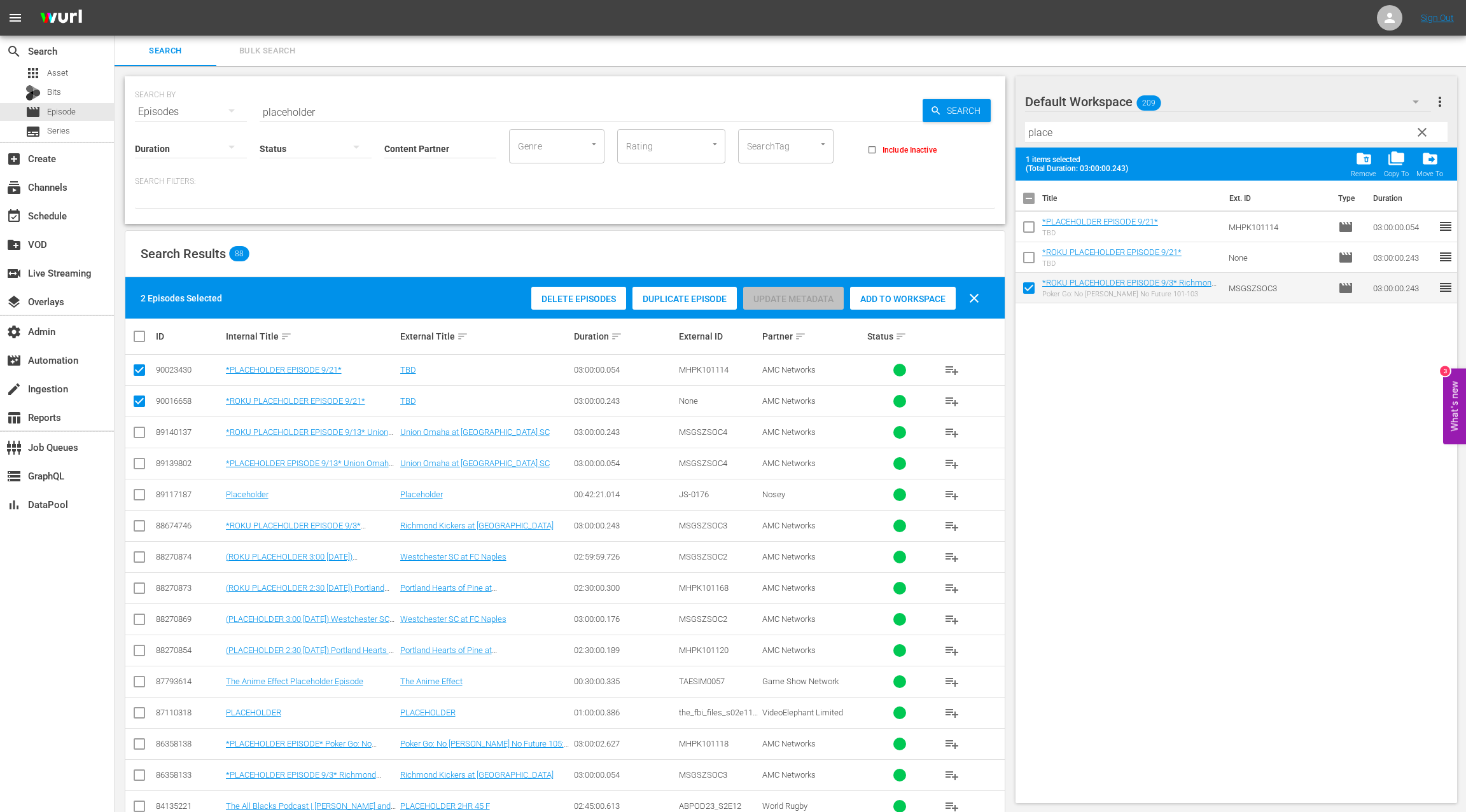
click at [1424, 130] on span "clear" at bounding box center [1422, 132] width 15 height 15
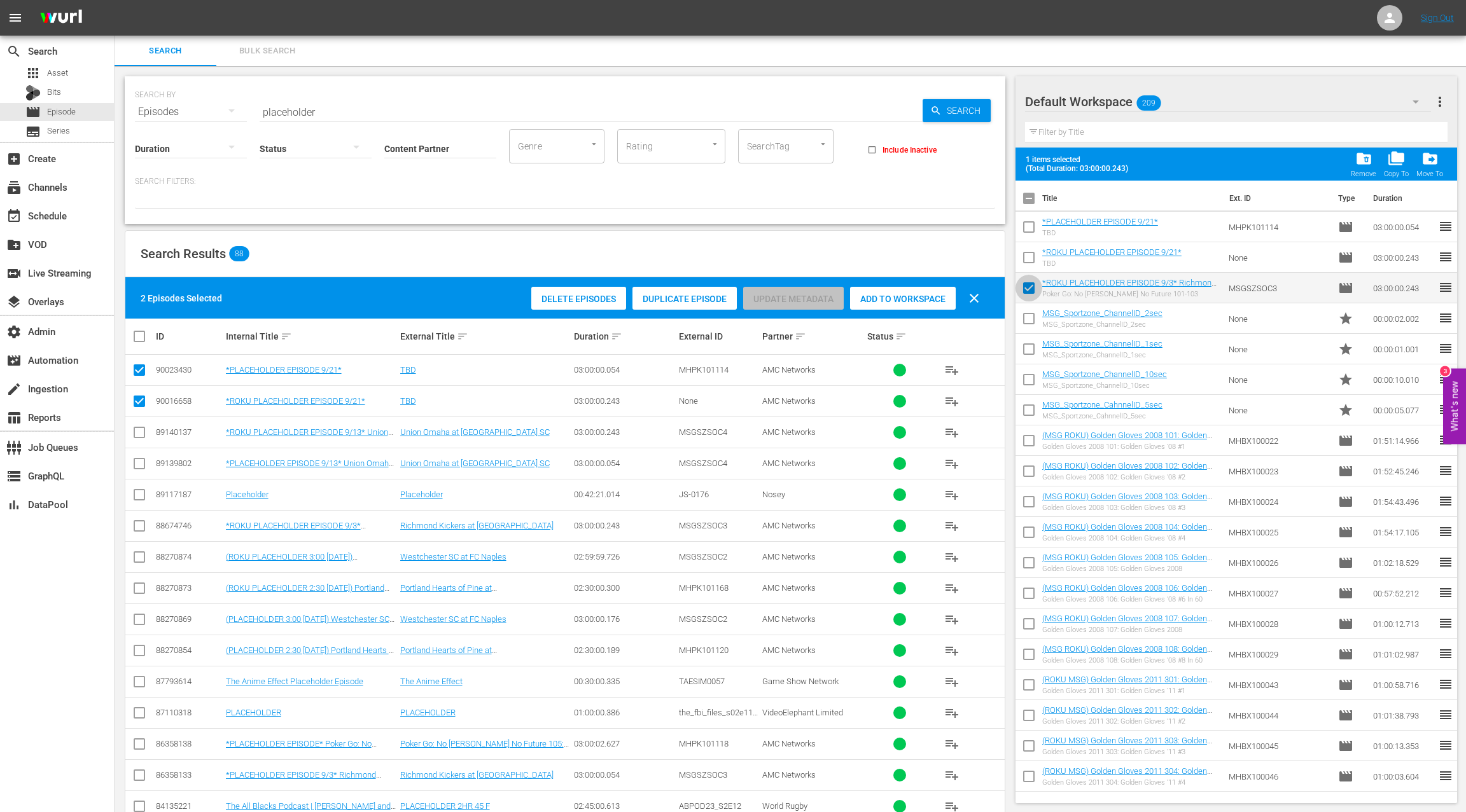
click at [1027, 290] on input "checkbox" at bounding box center [1029, 291] width 27 height 27
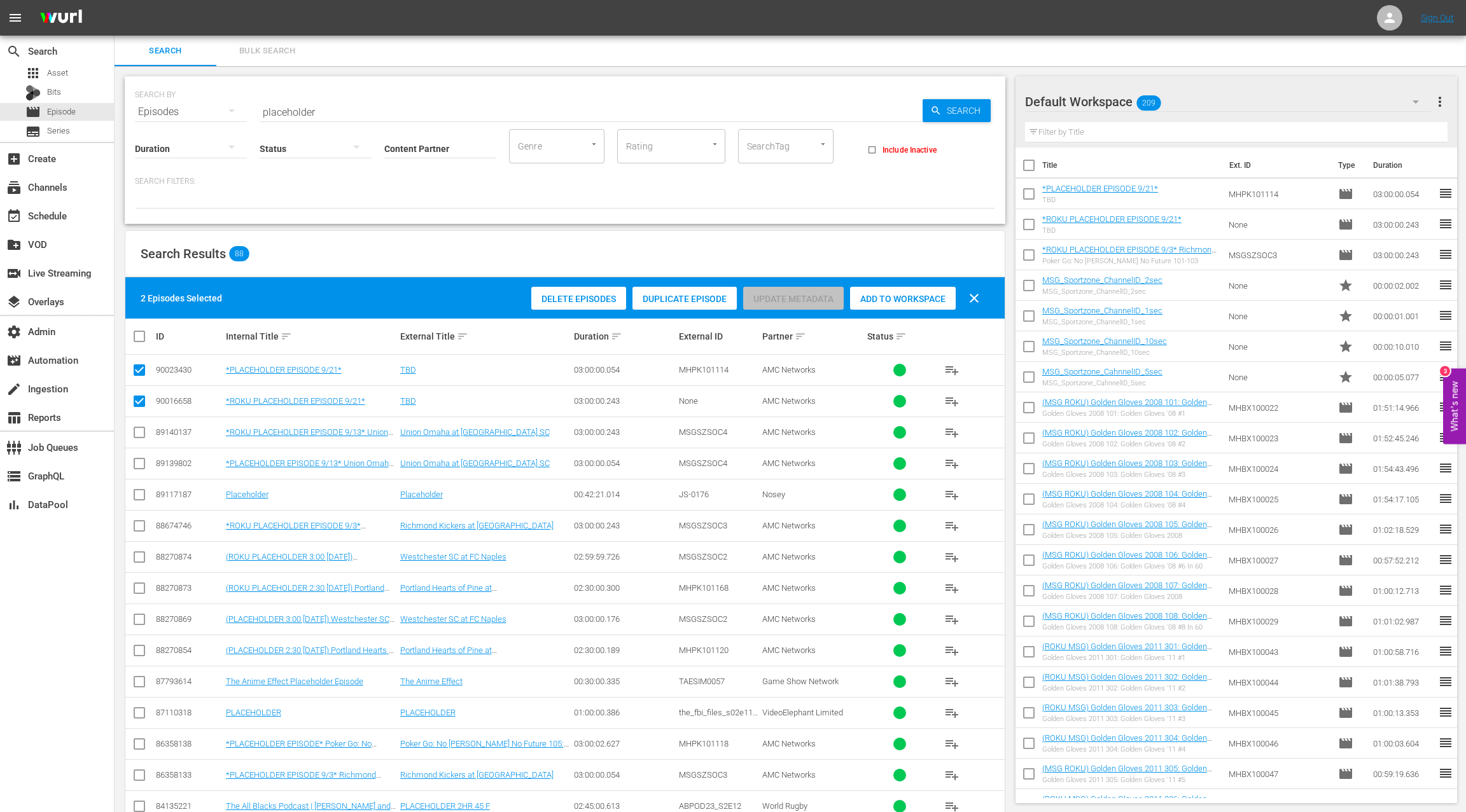
click at [1031, 257] on input "checkbox" at bounding box center [1029, 258] width 27 height 27
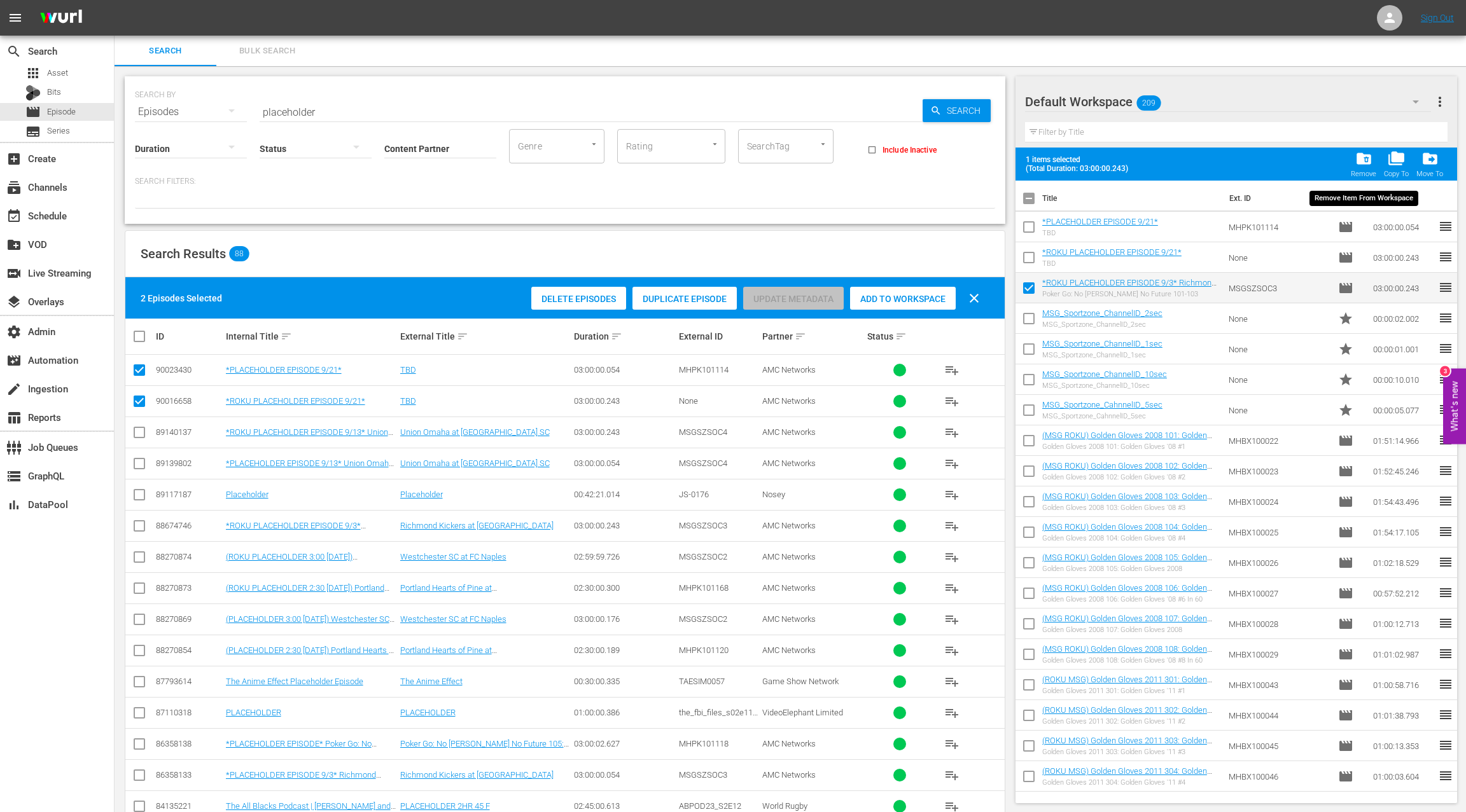
click at [1362, 165] on span "folder_delete" at bounding box center [1364, 158] width 17 height 17
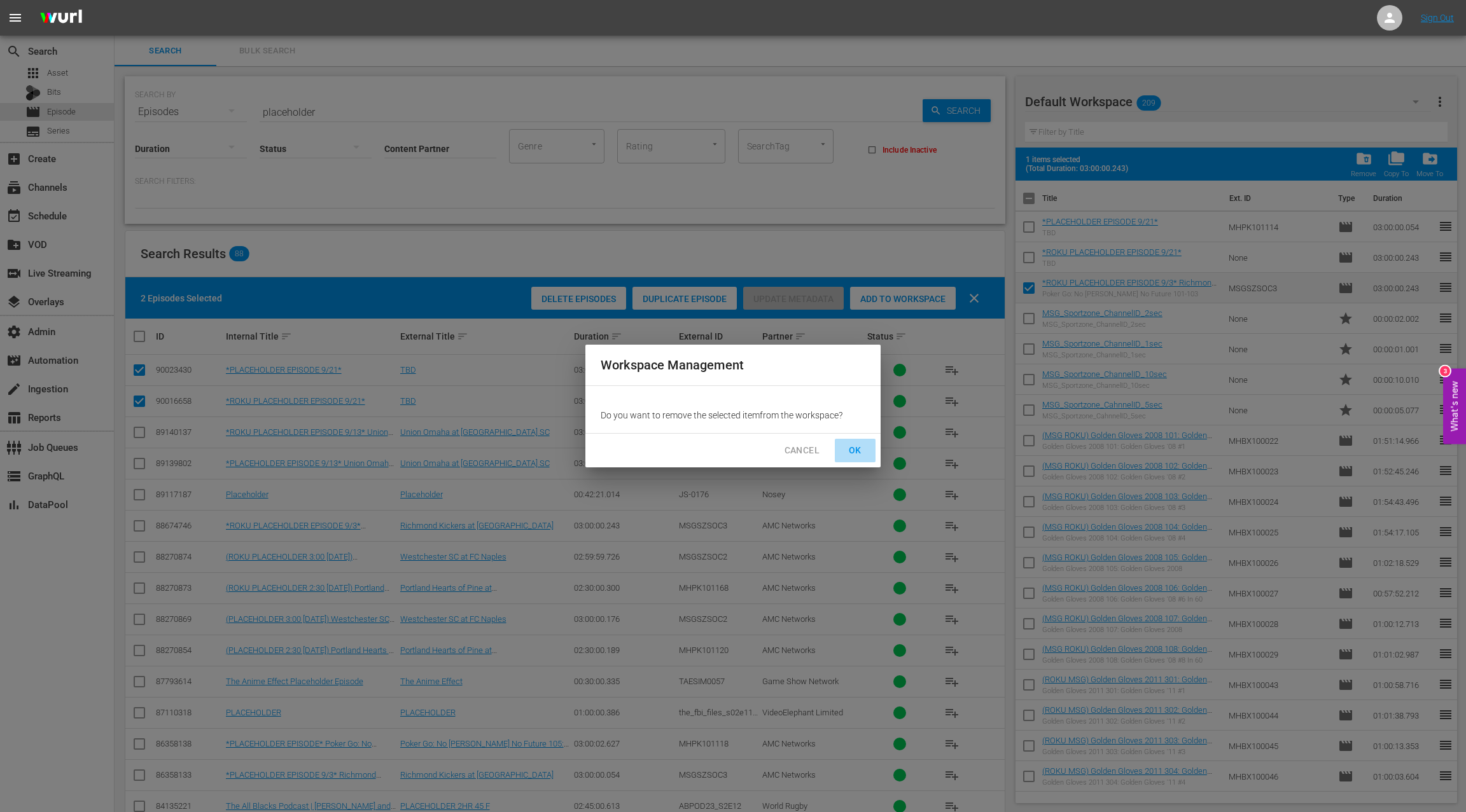
click at [856, 446] on span "OK" at bounding box center [855, 450] width 21 height 16
checkbox input "false"
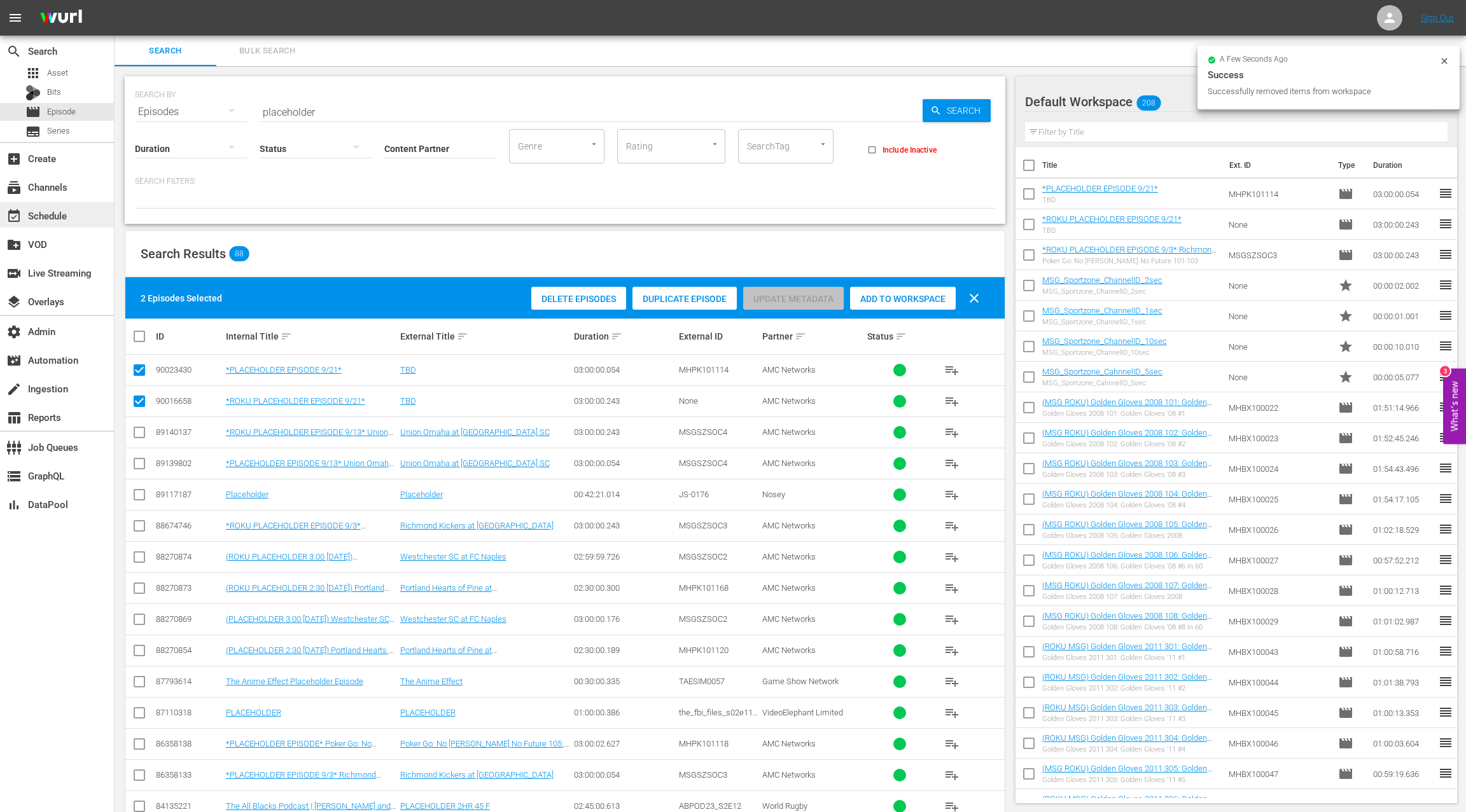
click at [63, 213] on div "event_available Schedule" at bounding box center [35, 214] width 71 height 12
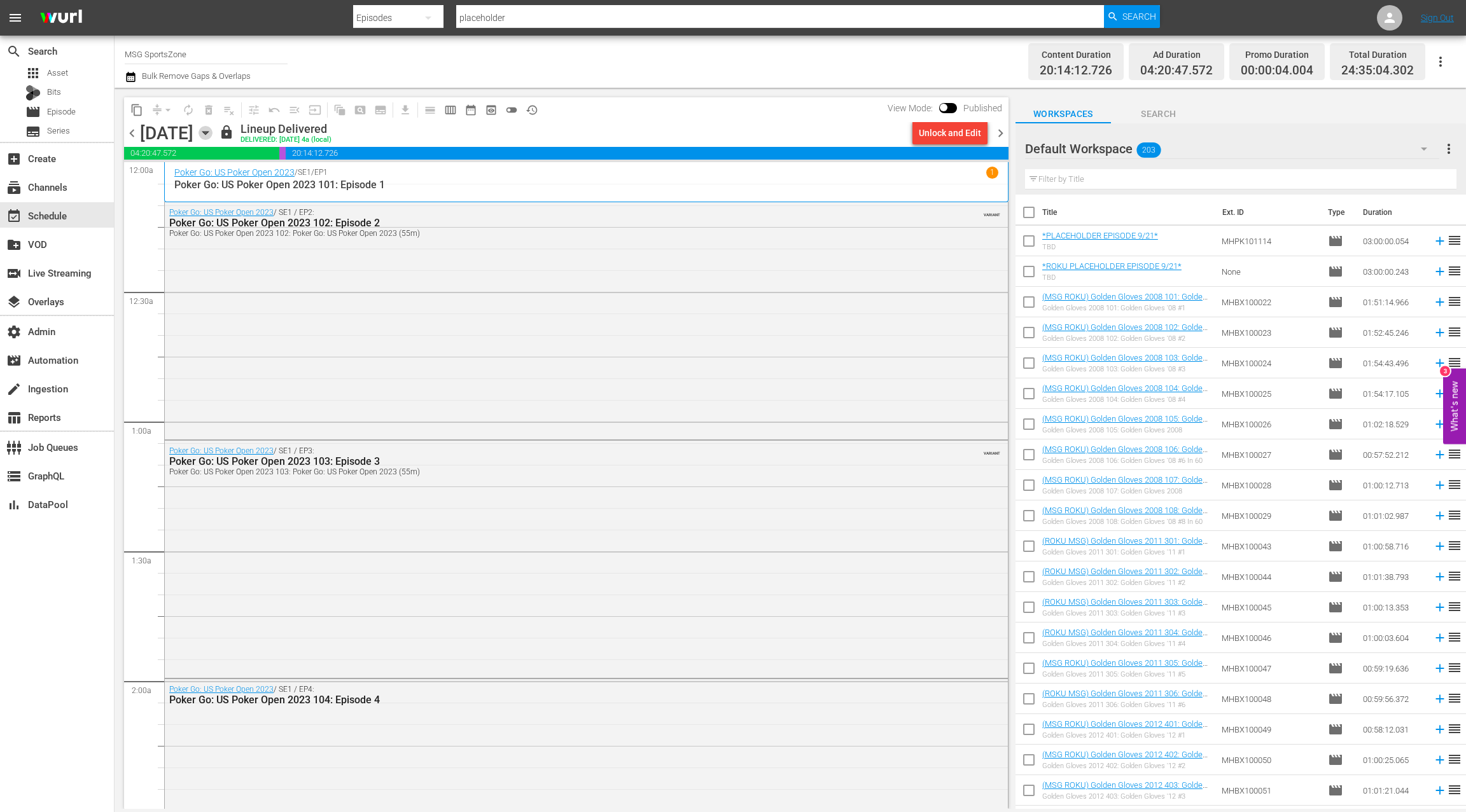
click at [213, 129] on icon "button" at bounding box center [206, 133] width 14 height 14
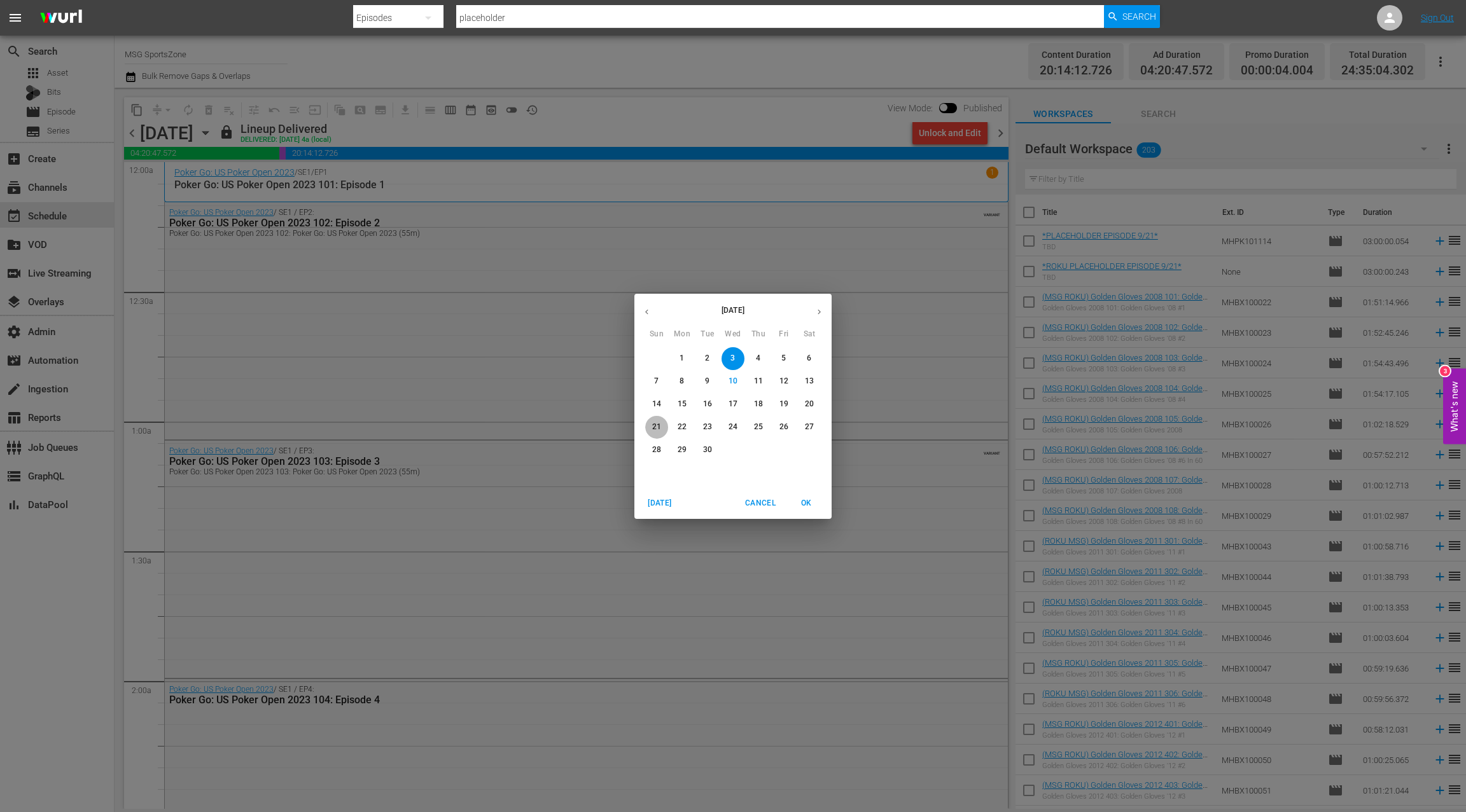
click at [657, 425] on p "21" at bounding box center [657, 427] width 9 height 11
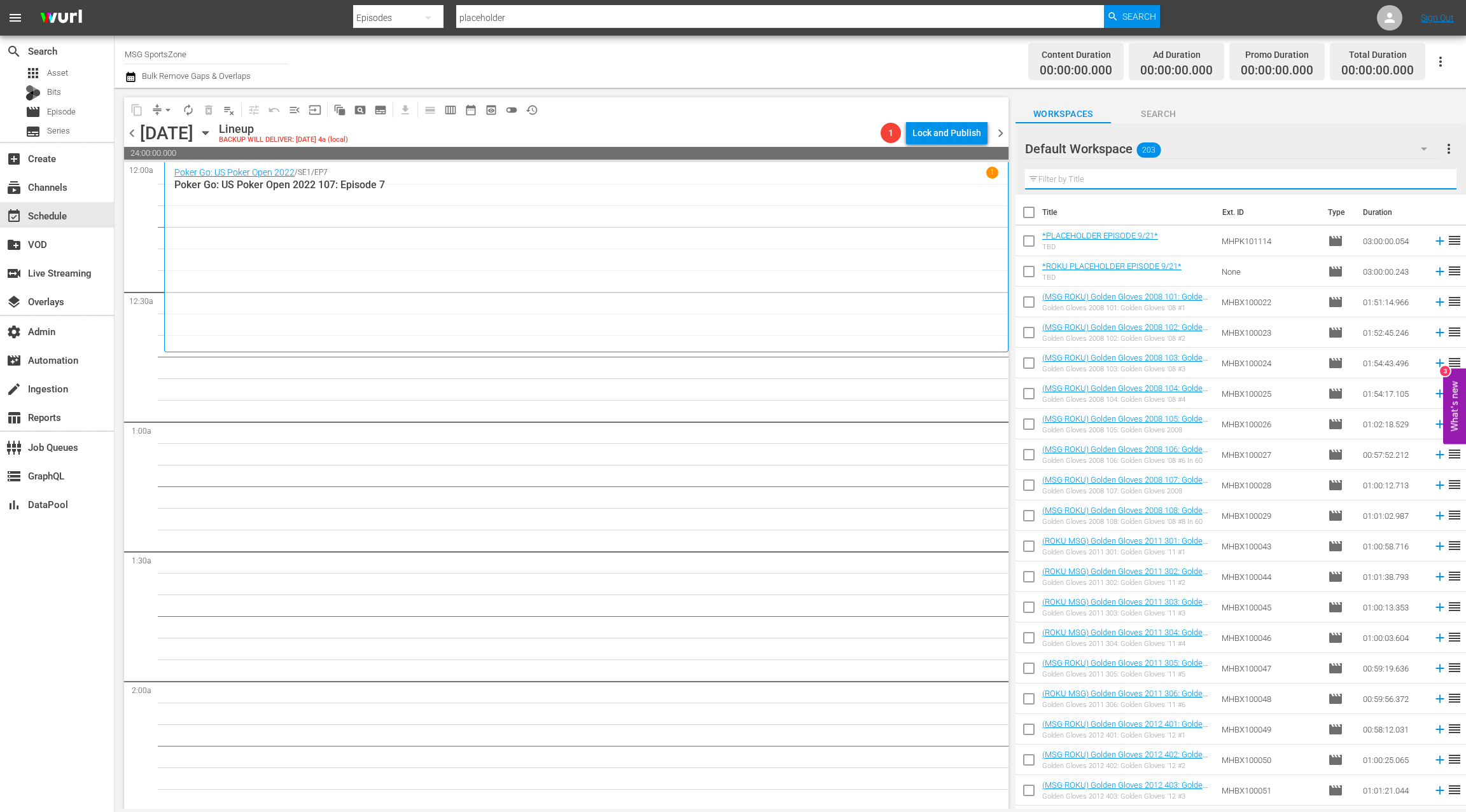
click at [1110, 178] on input "text" at bounding box center [1241, 179] width 432 height 21
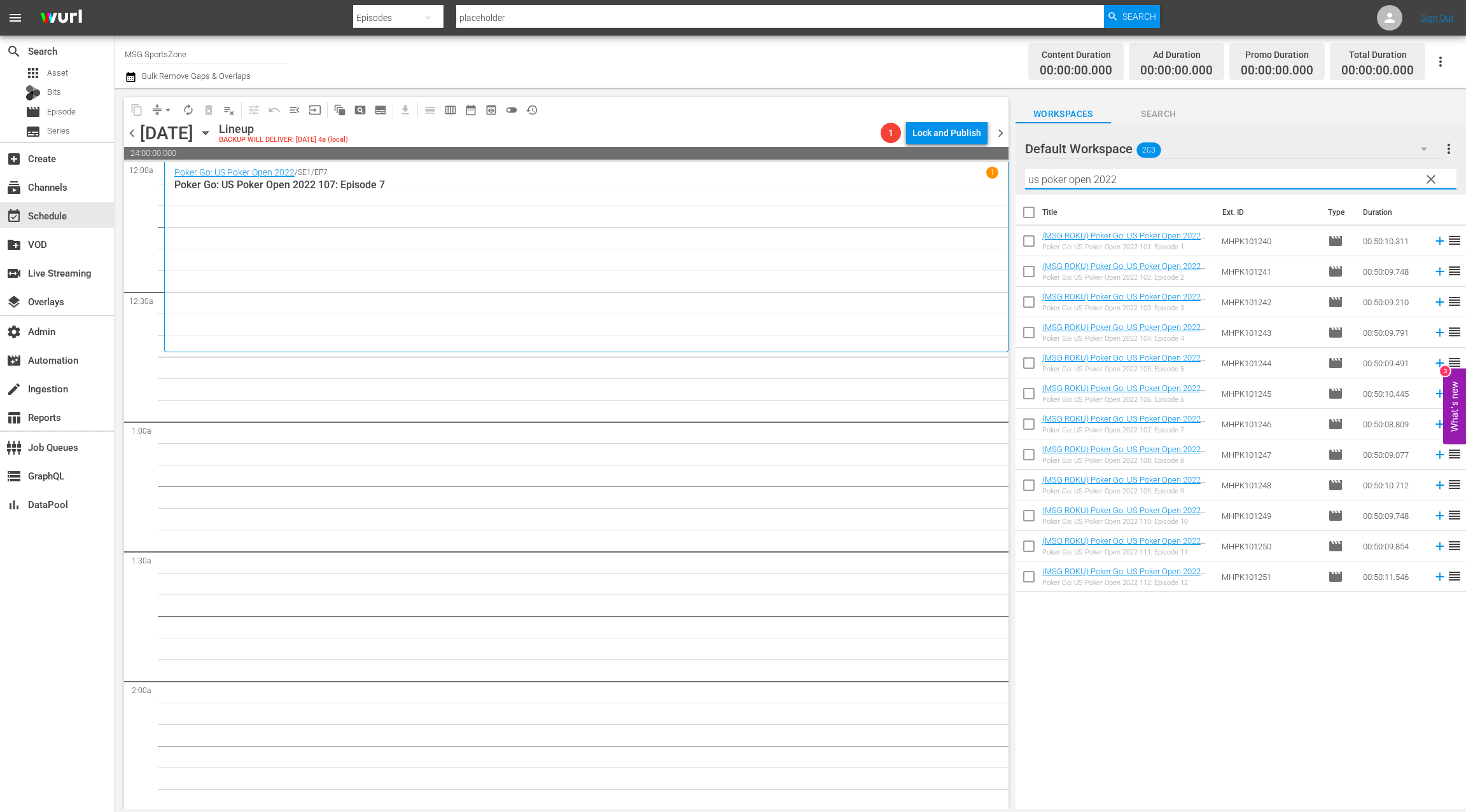
type input "us poker open 2022"
click at [52, 190] on div "subscriptions Channels" at bounding box center [35, 185] width 71 height 12
type input "msg"
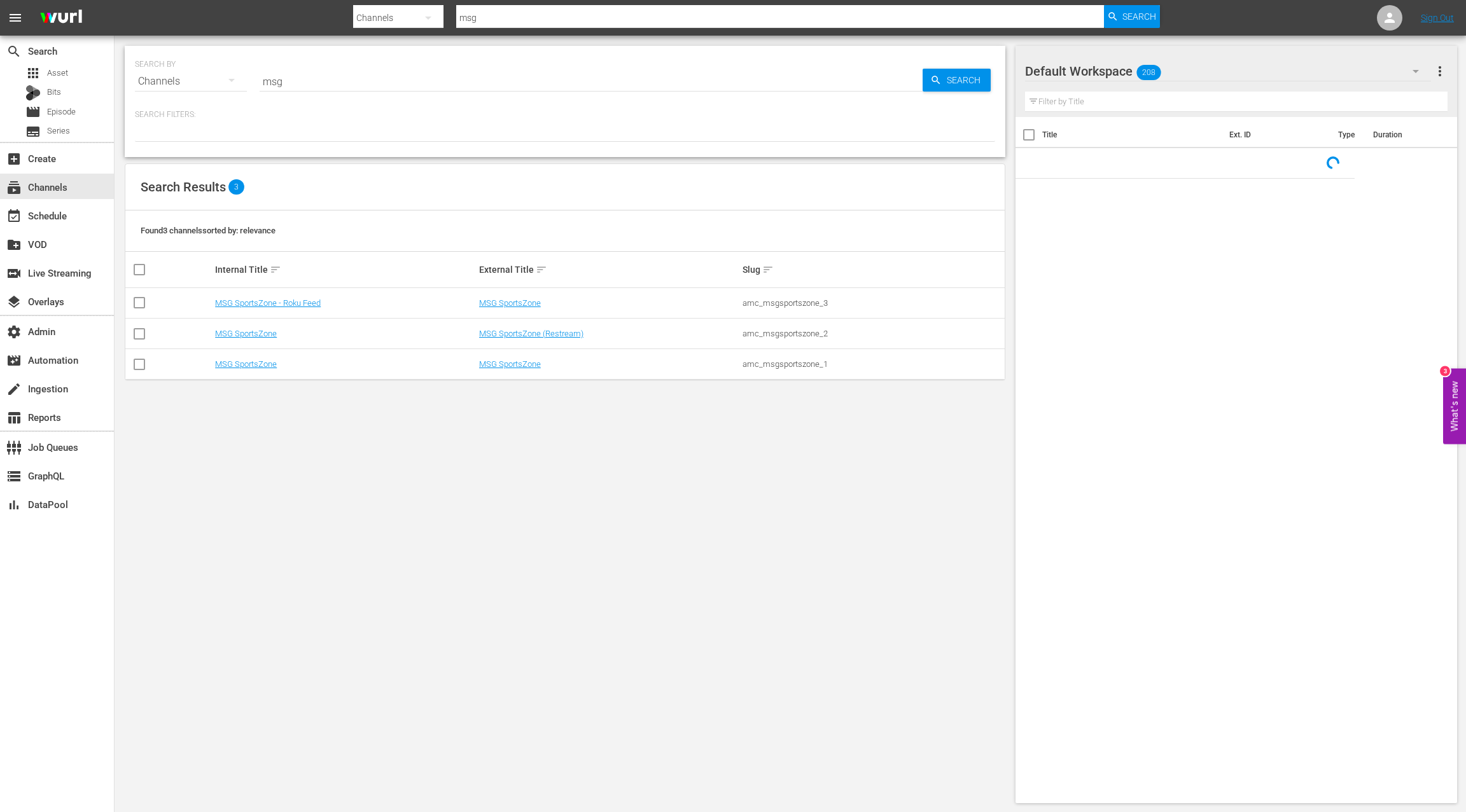
click at [274, 82] on input "msg" at bounding box center [591, 82] width 663 height 31
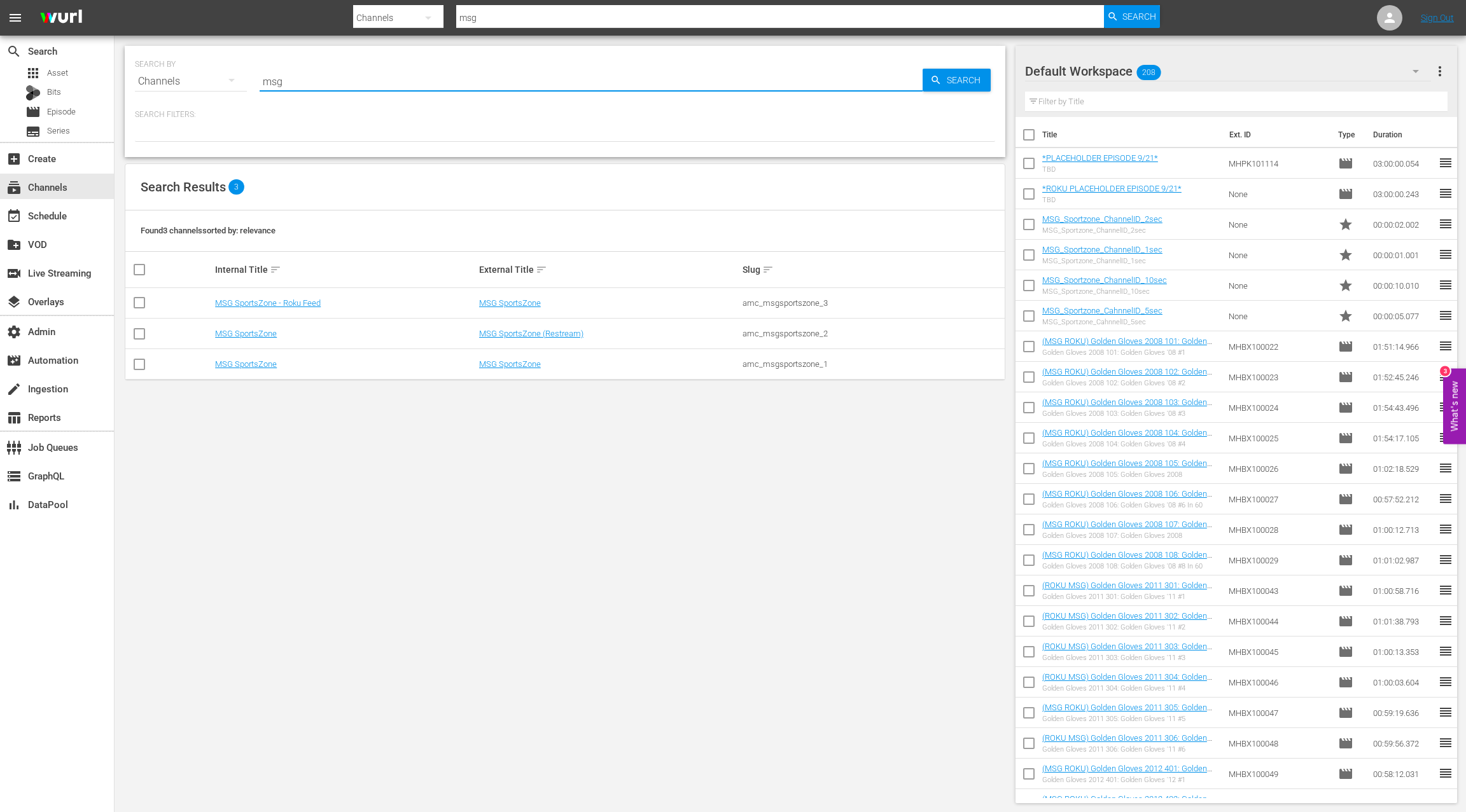
click at [274, 82] on input "msg" at bounding box center [591, 82] width 663 height 31
paste input "amc_msgsportszone_1"
type input "amc_msgsportszone_1"
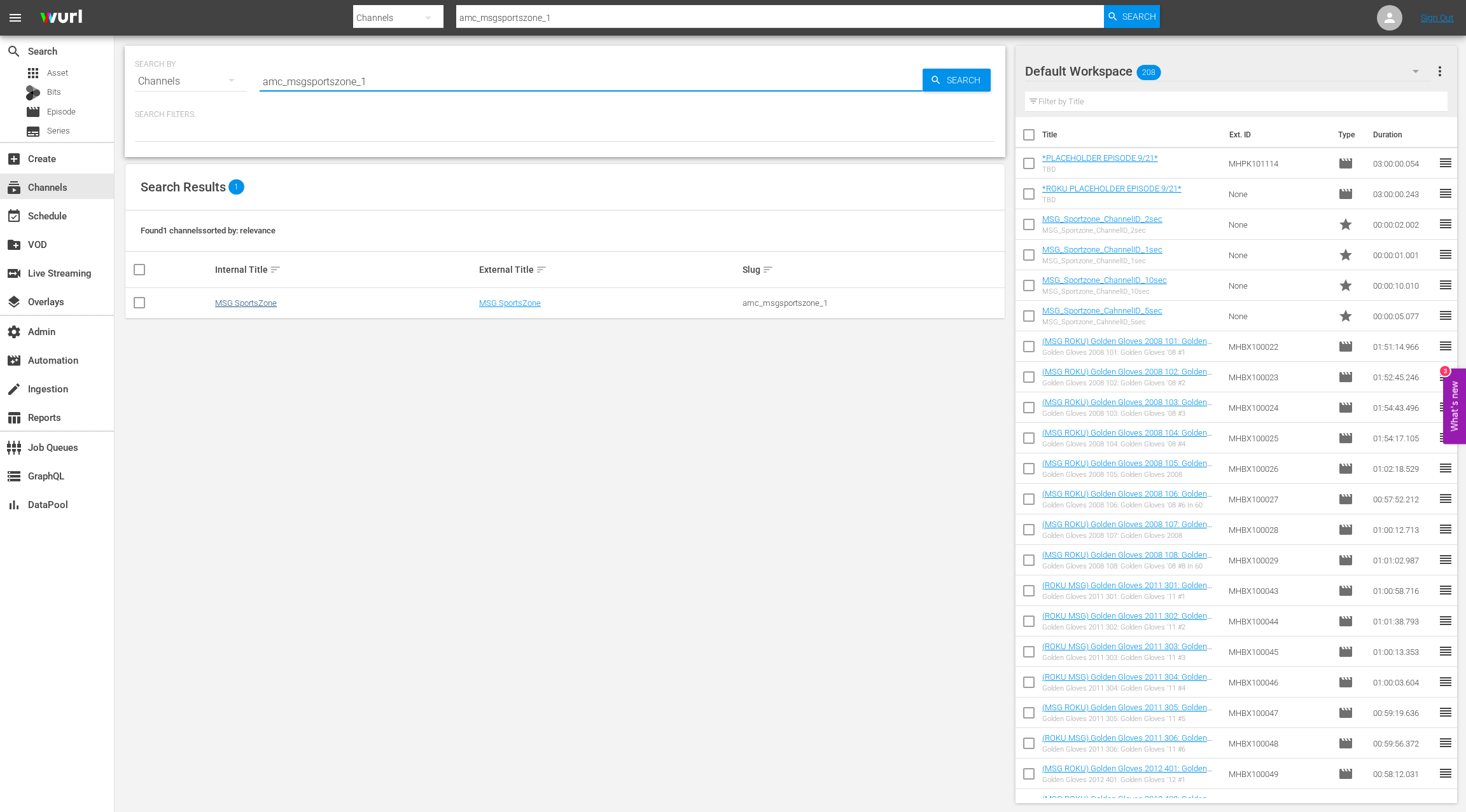
type input "amc_msgsportszone_1"
click at [264, 301] on link "MSG SportsZone" at bounding box center [246, 302] width 62 height 10
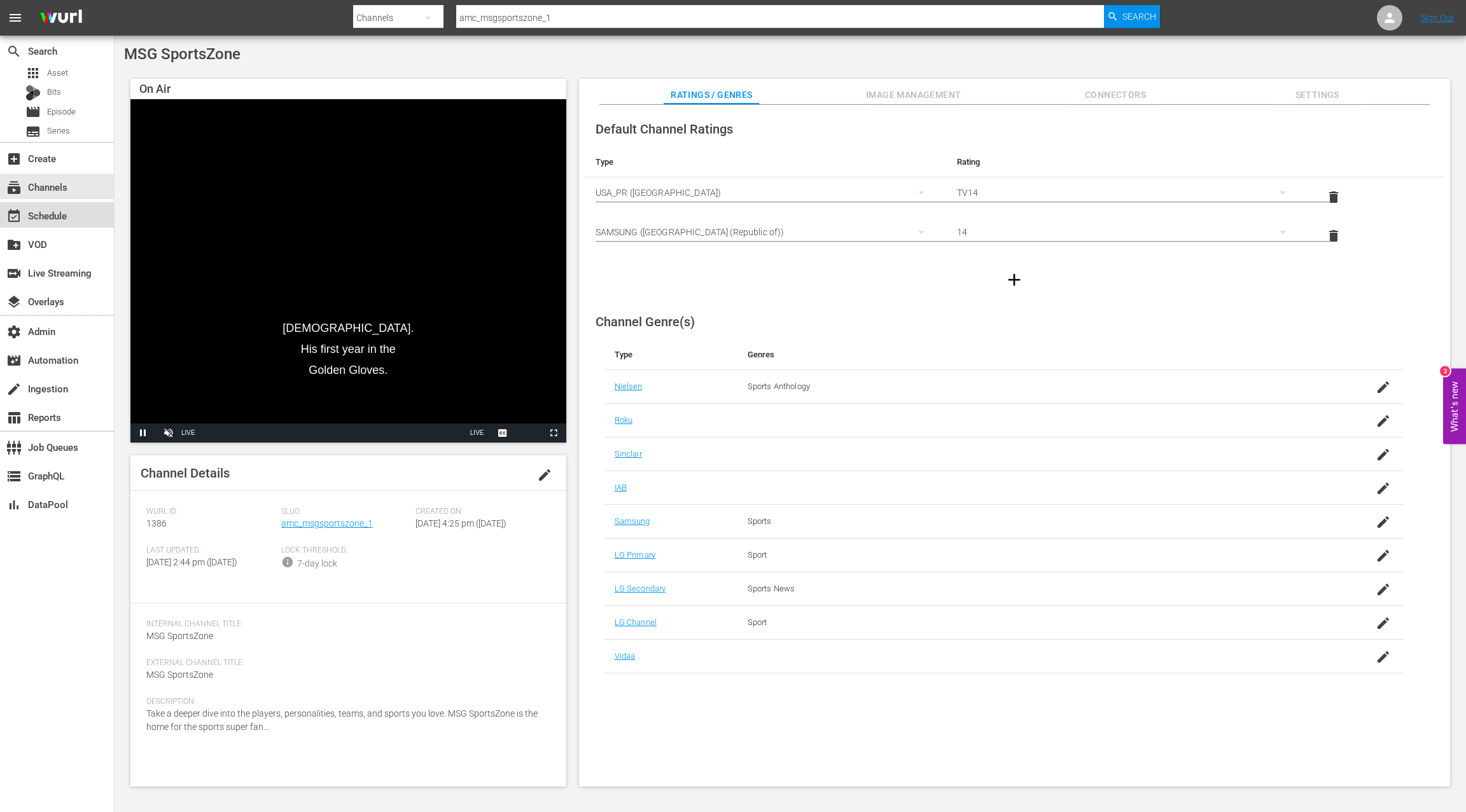
click at [77, 225] on div "event_available Schedule" at bounding box center [57, 214] width 114 height 25
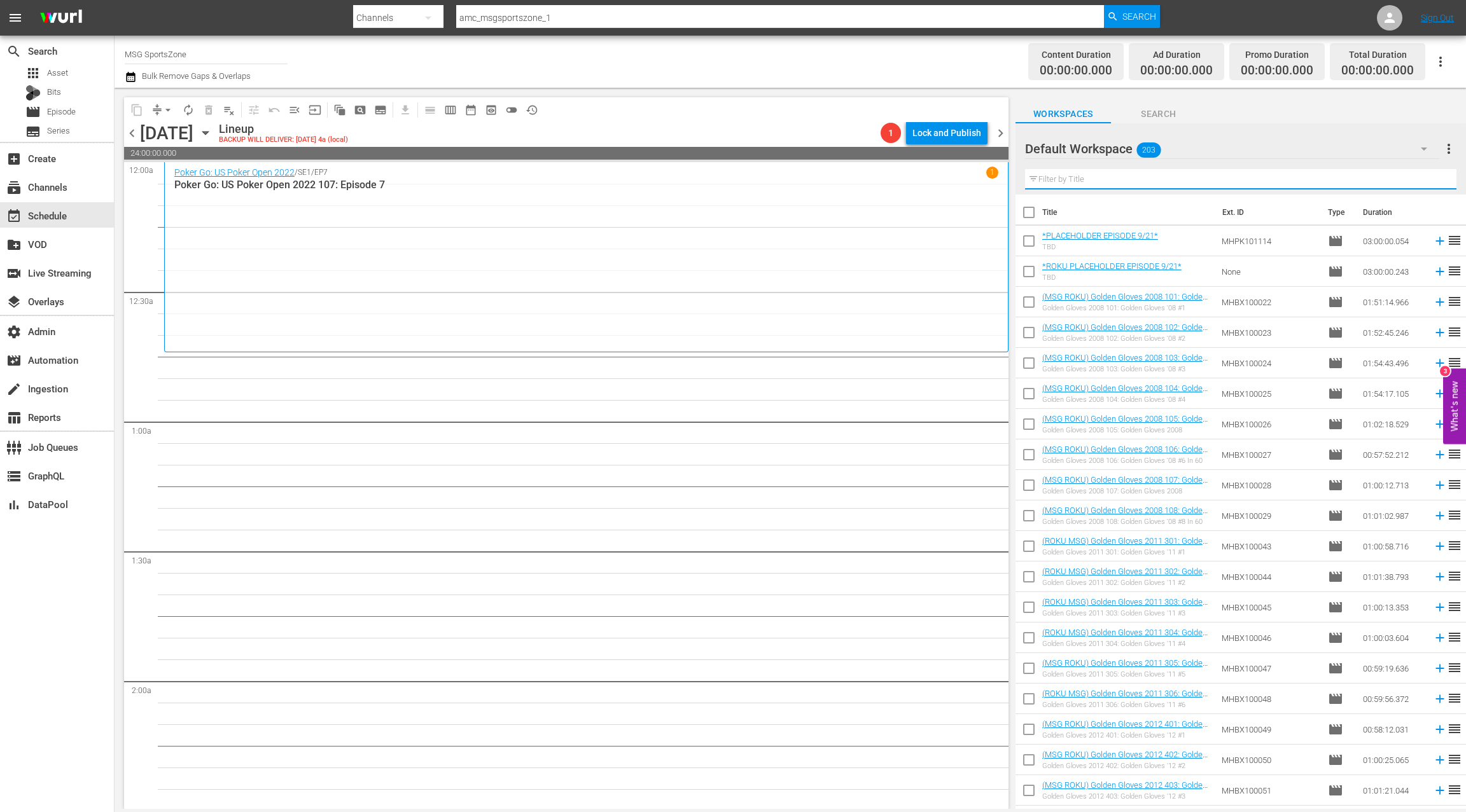
click at [1125, 187] on input "text" at bounding box center [1241, 179] width 432 height 21
type input "poker open"
click at [1388, 16] on icon at bounding box center [1389, 17] width 10 height 10
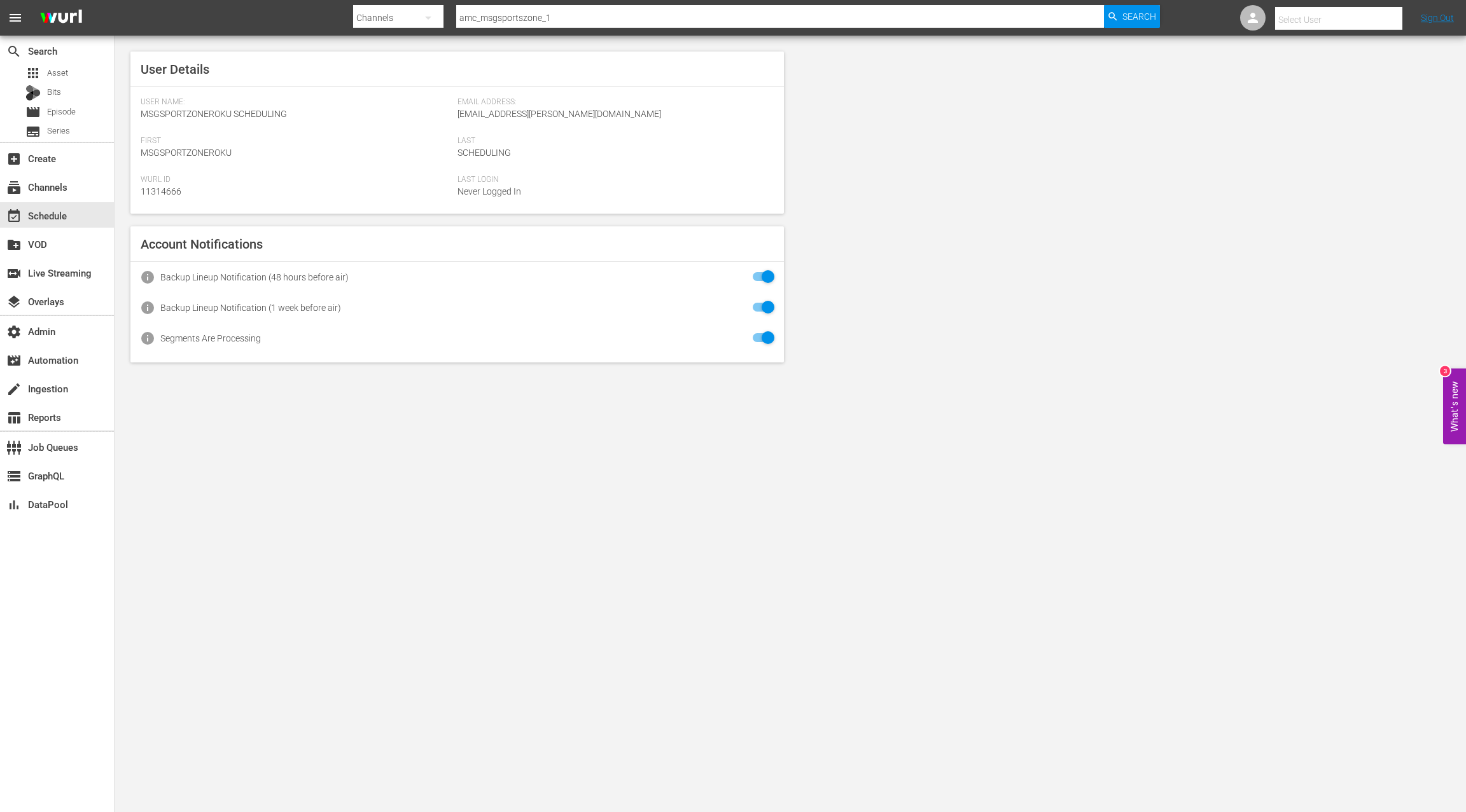
click at [1368, 17] on input "text" at bounding box center [1356, 20] width 162 height 31
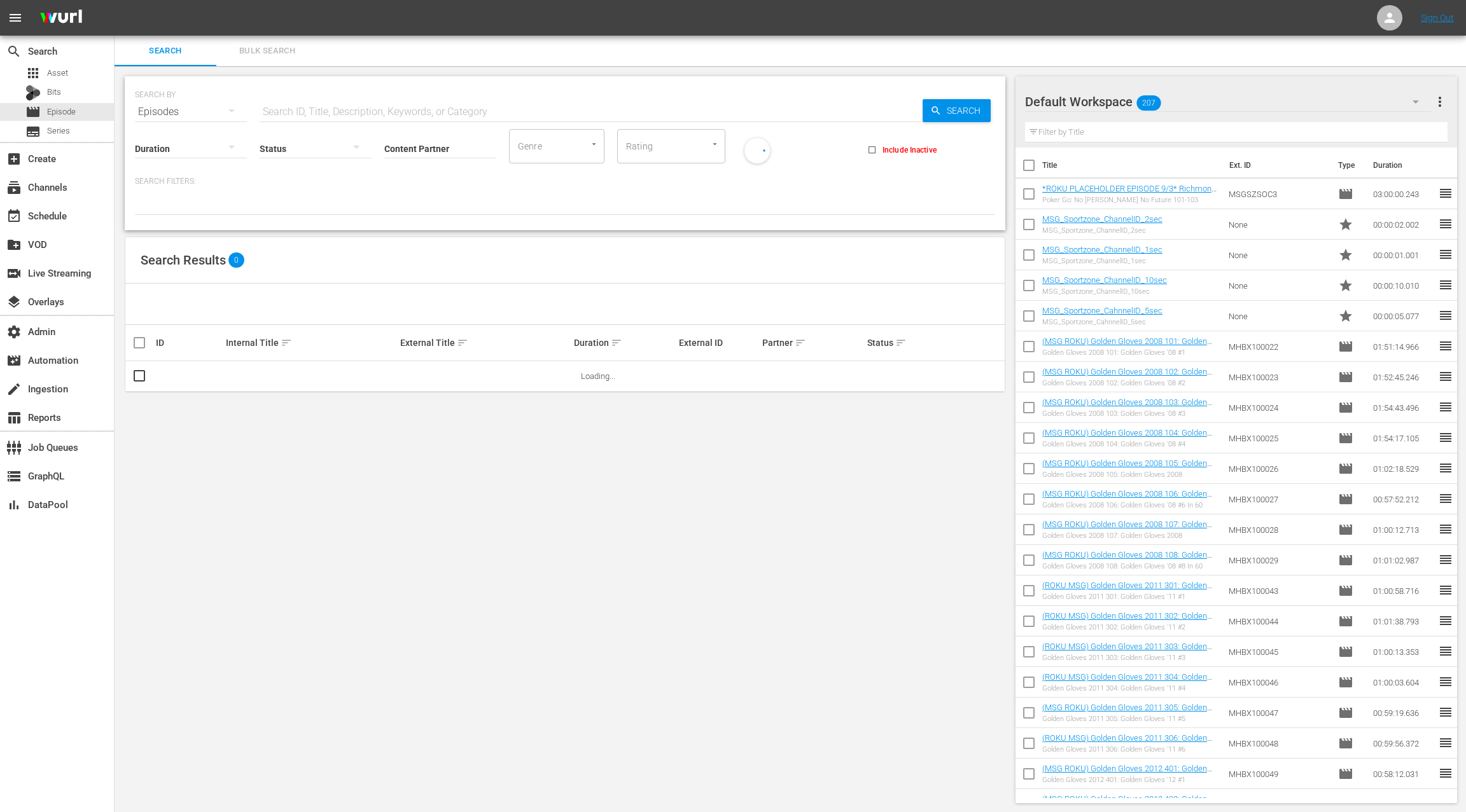
click at [298, 116] on input "text" at bounding box center [591, 112] width 663 height 31
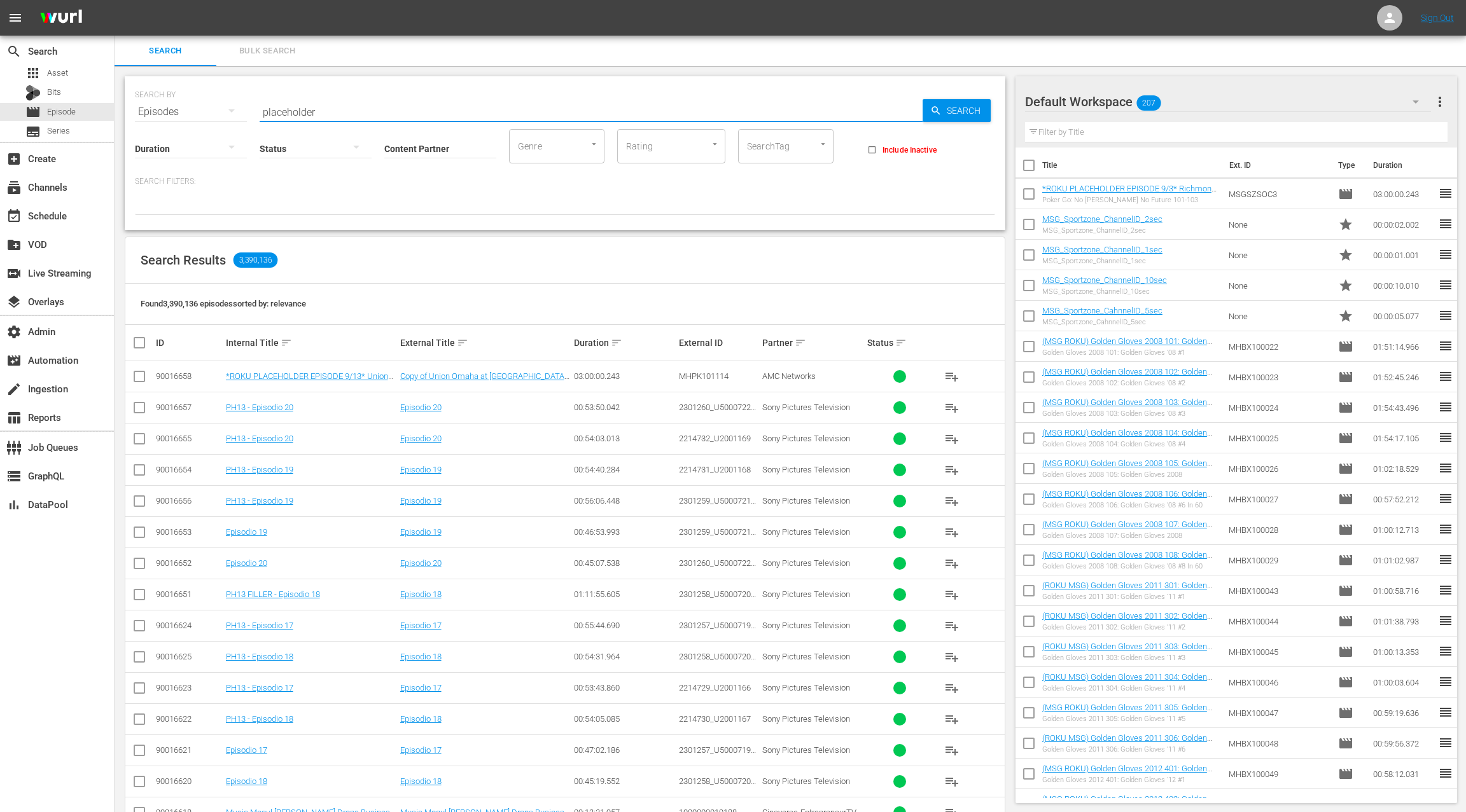
type input "placeholder"
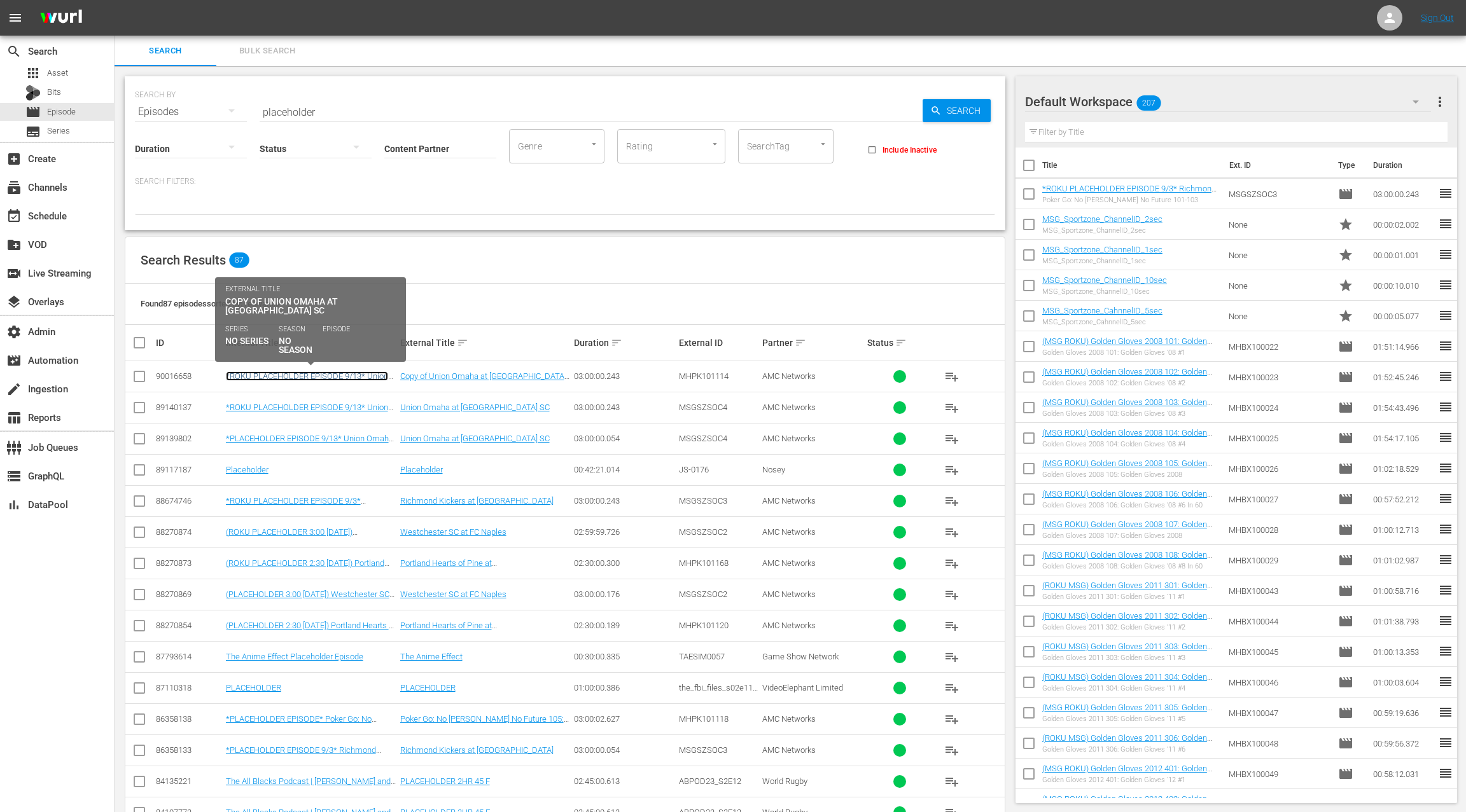
click at [286, 375] on link "*ROKU PLACEHOLDER EPISODE 9/13* Union Omaha at Westchester SC" at bounding box center [307, 380] width 162 height 19
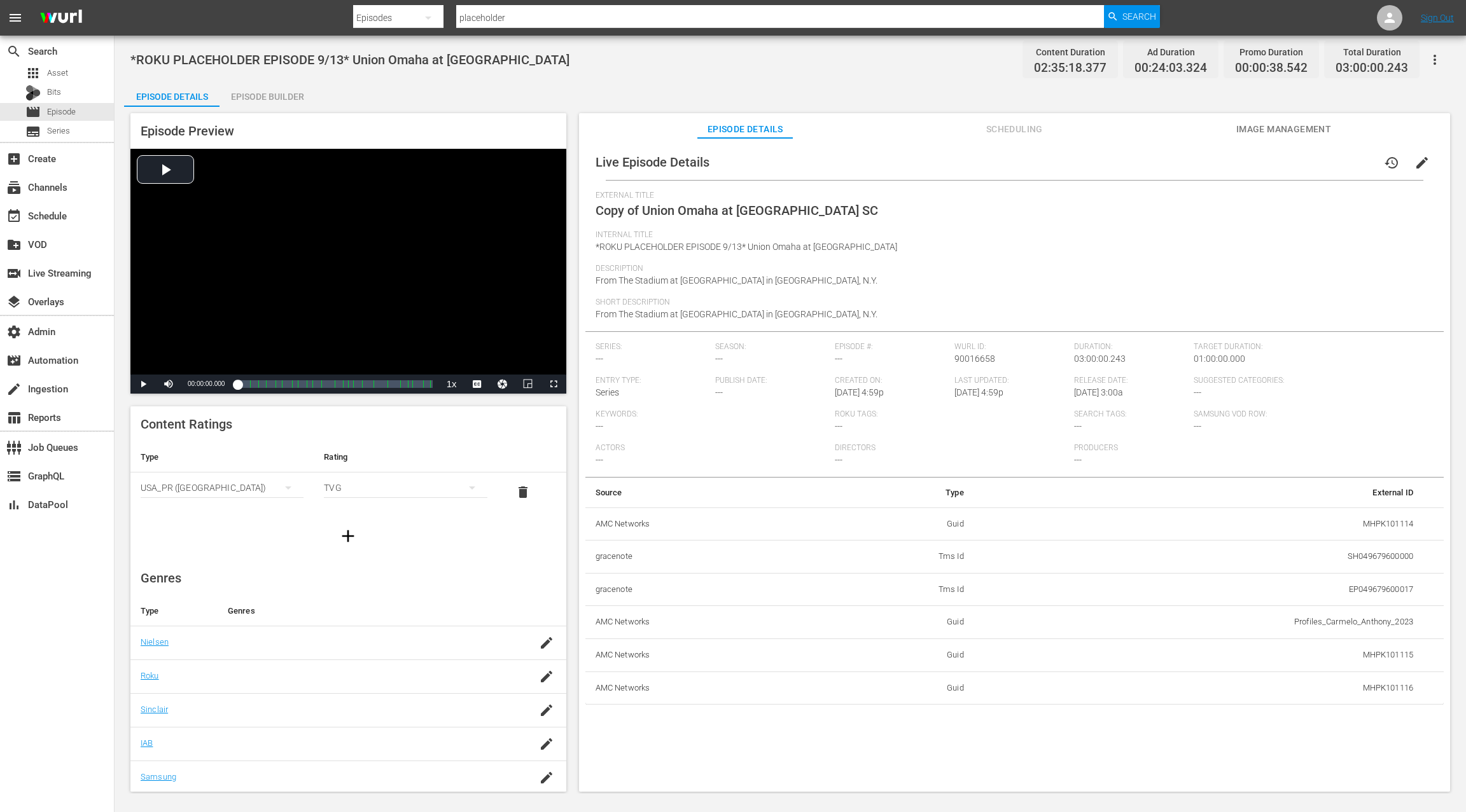
click at [1418, 166] on span "edit" at bounding box center [1422, 162] width 15 height 15
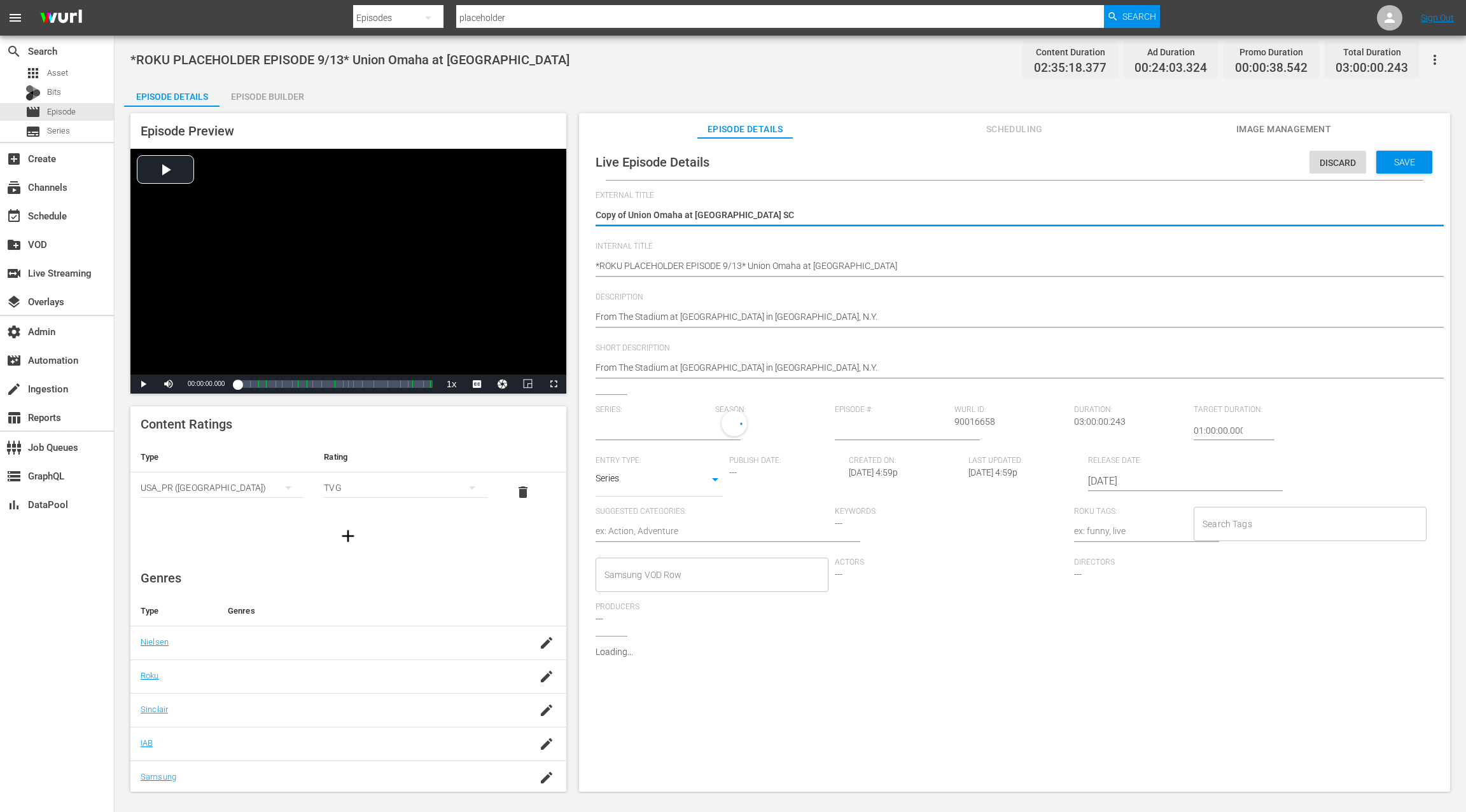
type input "No Series"
click at [602, 215] on textarea "Copy of Union Omaha at [GEOGRAPHIC_DATA] SC" at bounding box center [1011, 216] width 831 height 15
drag, startPoint x: 602, startPoint y: 215, endPoint x: 624, endPoint y: 215, distance: 22.0
click at [624, 215] on textarea "Copy of Union Omaha at [GEOGRAPHIC_DATA] SC" at bounding box center [1011, 216] width 831 height 15
type textarea "Union Omaha at [GEOGRAPHIC_DATA] SC"
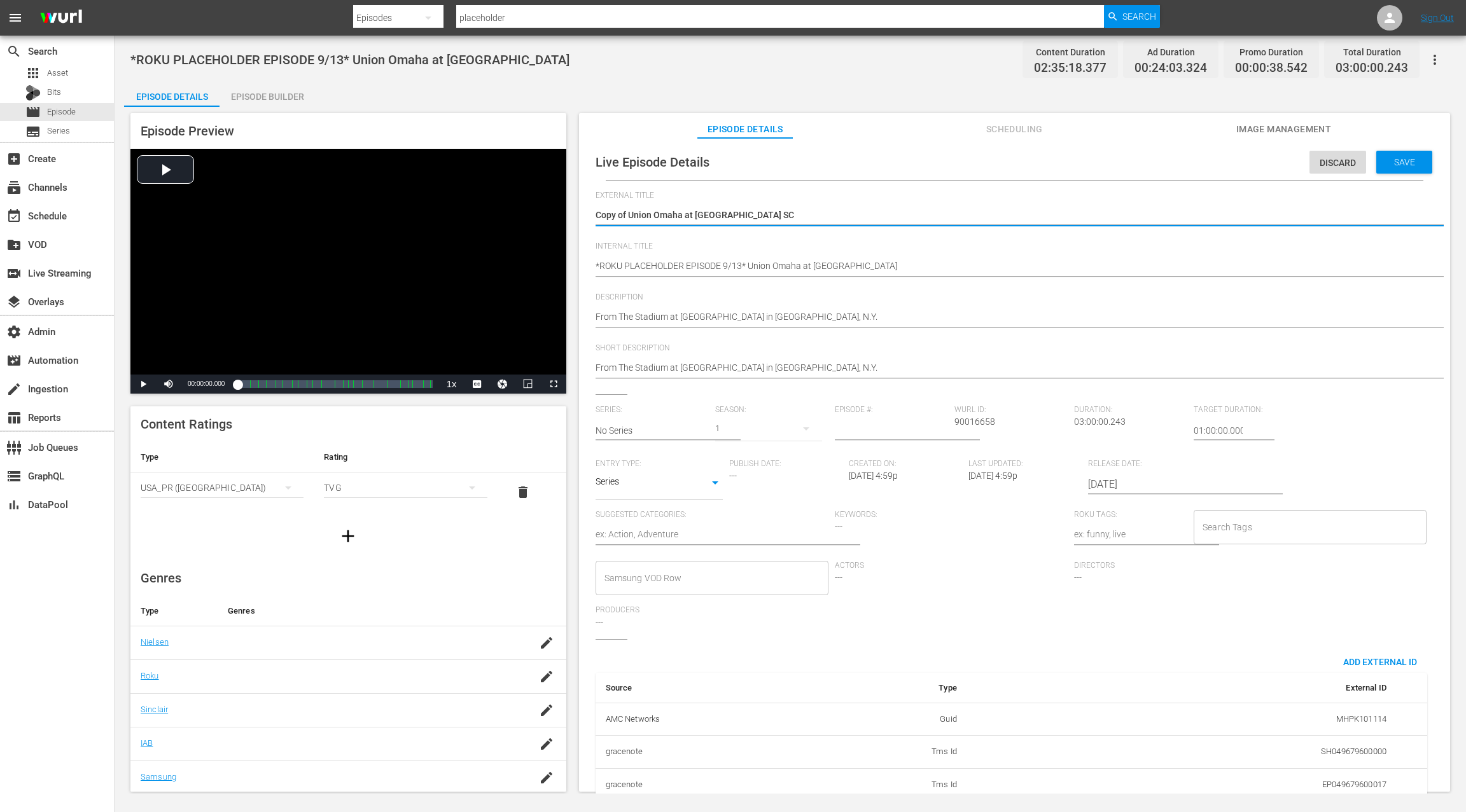
type textarea "Union Omaha at [GEOGRAPHIC_DATA] SC"
click at [596, 213] on textarea "Copy of Union Omaha at [GEOGRAPHIC_DATA] SC" at bounding box center [1011, 216] width 831 height 15
drag, startPoint x: 596, startPoint y: 213, endPoint x: 734, endPoint y: 220, distance: 138.2
click at [734, 220] on textarea "Copy of Union Omaha at Westchester SC" at bounding box center [1011, 216] width 831 height 15
type textarea "T"
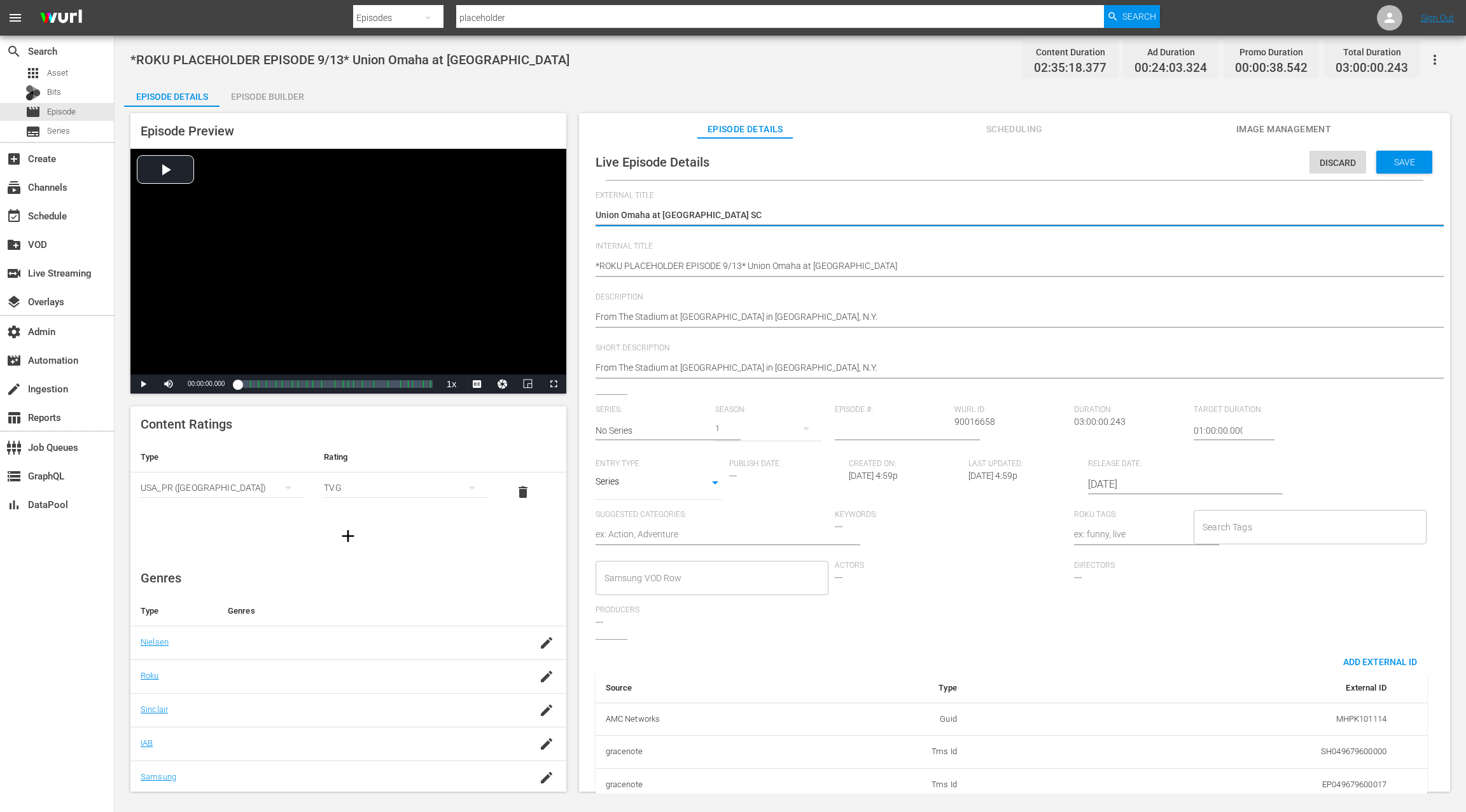
type textarea "T"
type textarea "TB"
type textarea "TBD"
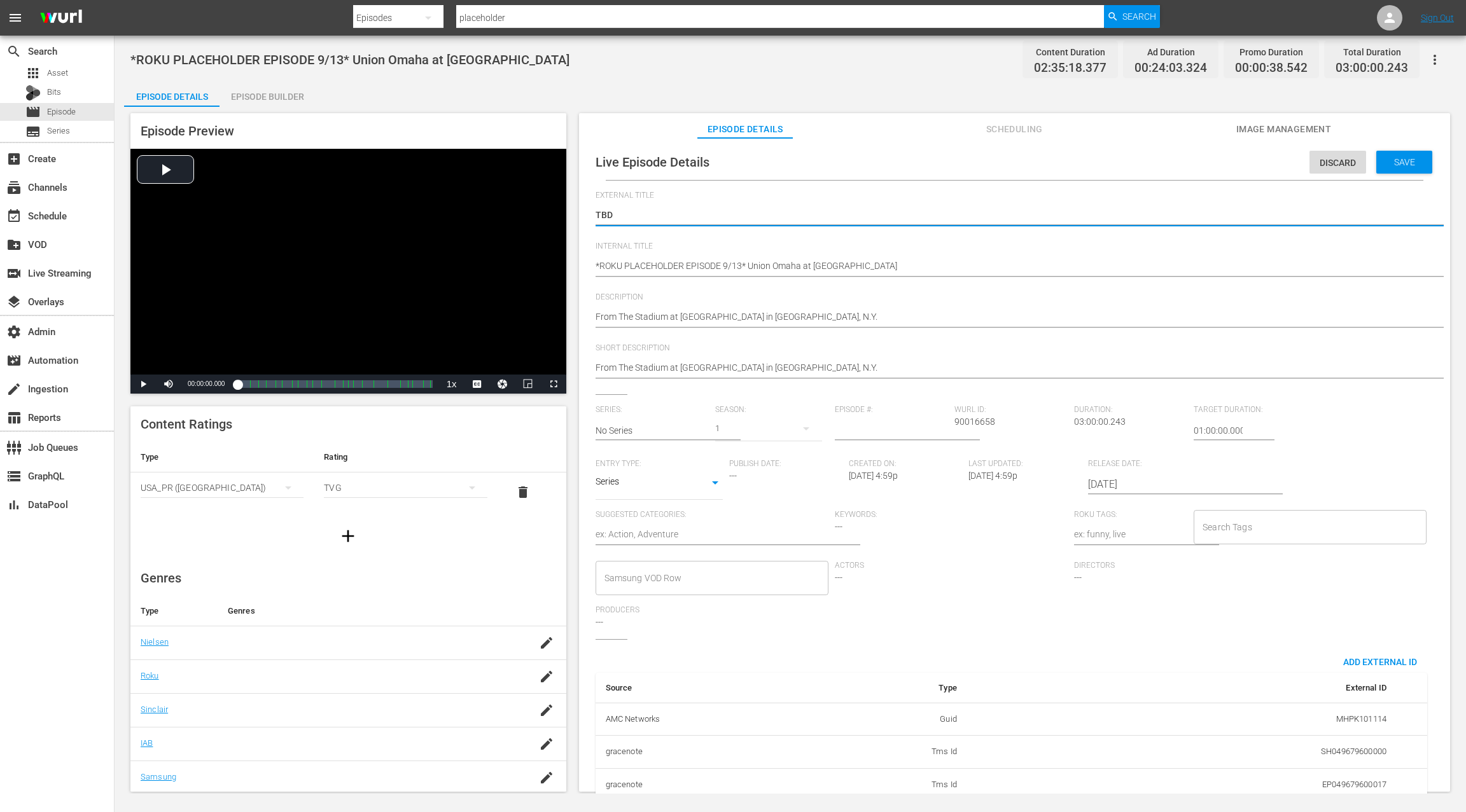
drag, startPoint x: 742, startPoint y: 264, endPoint x: 751, endPoint y: 249, distance: 17.5
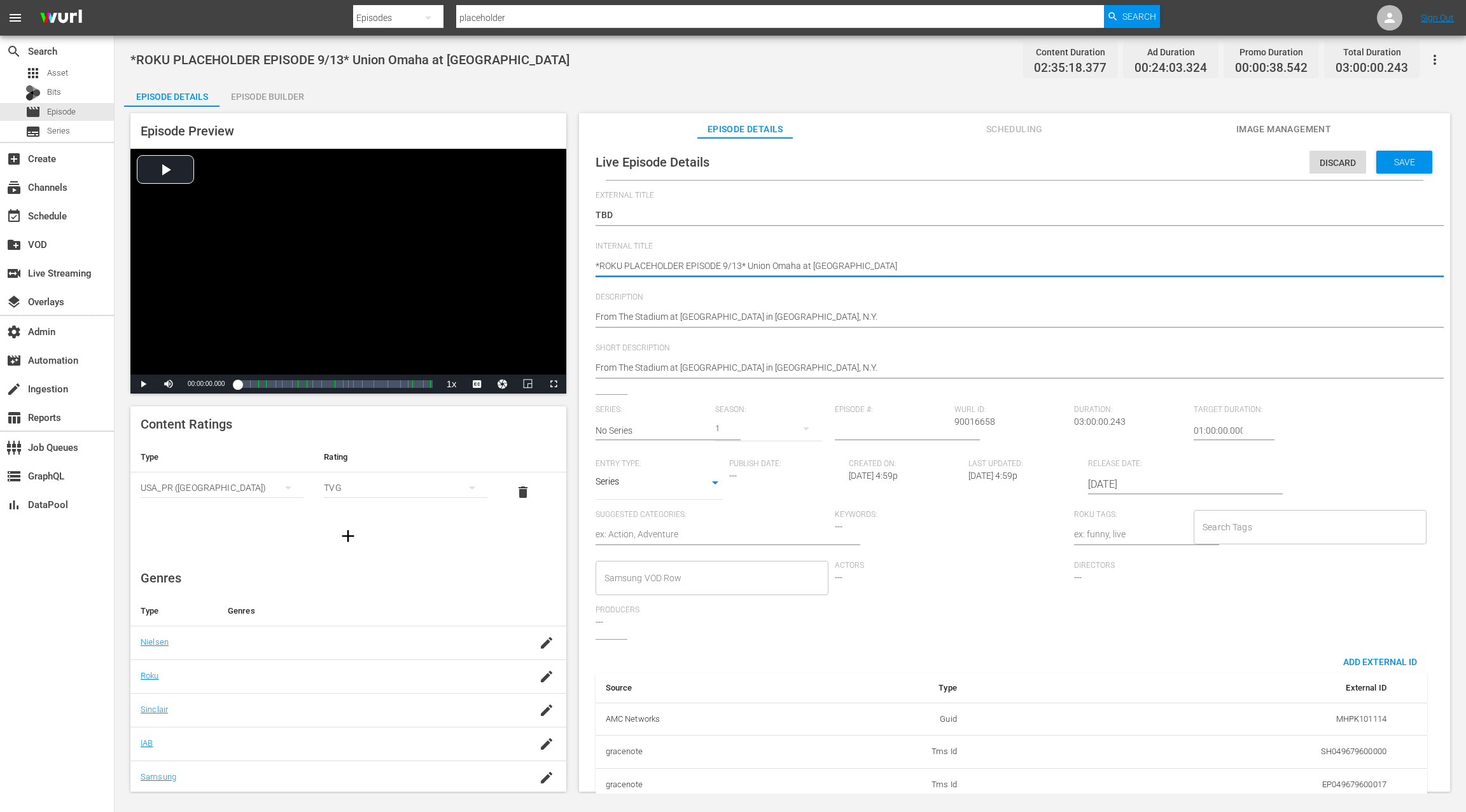
type textarea "*ROKU PLACEHOLDER EPISODE 9/1* Union Omaha at Westchester SC"
type textarea "*ROKU PLACEHOLDER EPISODE 9/* Union Omaha at Westchester SC"
type textarea "*ROKU PLACEHOLDER EPISODE 9/2* Union Omaha at Westchester SC"
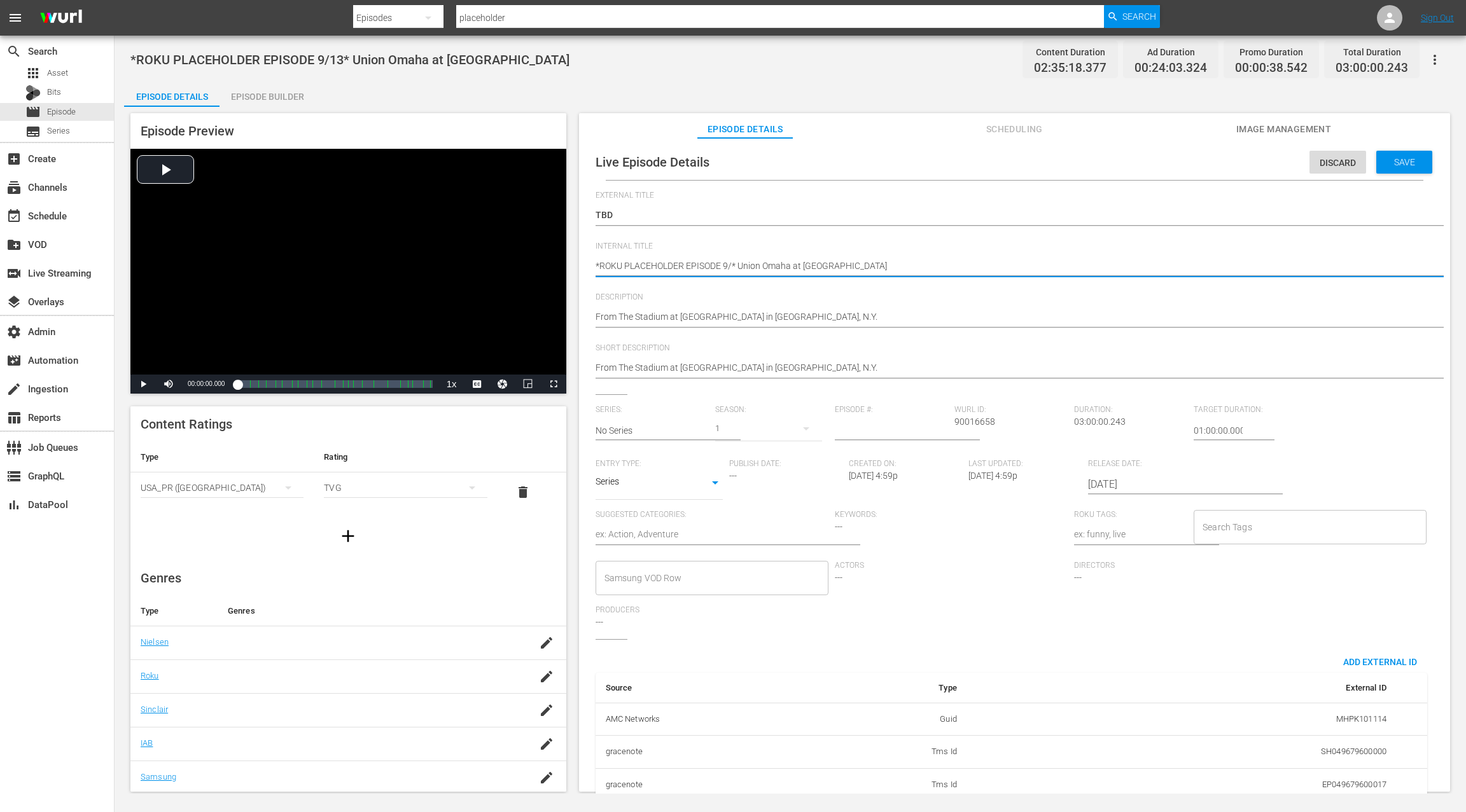
type textarea "*ROKU PLACEHOLDER EPISODE 9/2* Union Omaha at Westchester SC"
type textarea "*ROKU PLACEHOLDER EPISODE 9/21* Union Omaha at Westchester SC"
click at [759, 267] on textarea "*ROKU PLACEHOLDER EPISODE 9/13* Union Omaha at Westchester SC" at bounding box center [1011, 266] width 831 height 15
drag, startPoint x: 759, startPoint y: 267, endPoint x: 889, endPoint y: 263, distance: 130.1
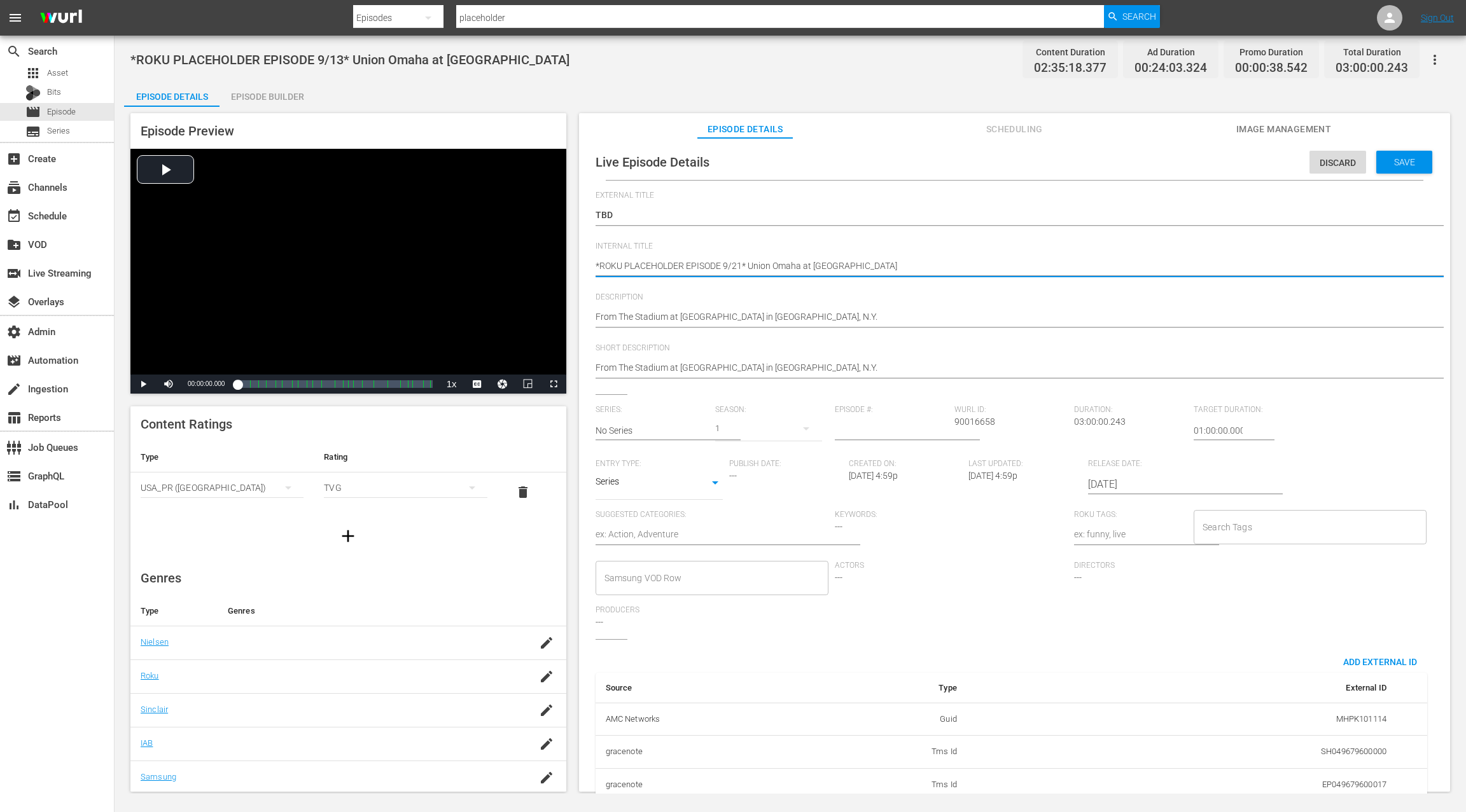
click at [889, 263] on textarea "*ROKU PLACEHOLDER EPISODE 9/13* Union Omaha at Westchester SC" at bounding box center [1011, 266] width 831 height 15
type textarea "*ROKU PLACEHOLDER EPISODE 9/21*"
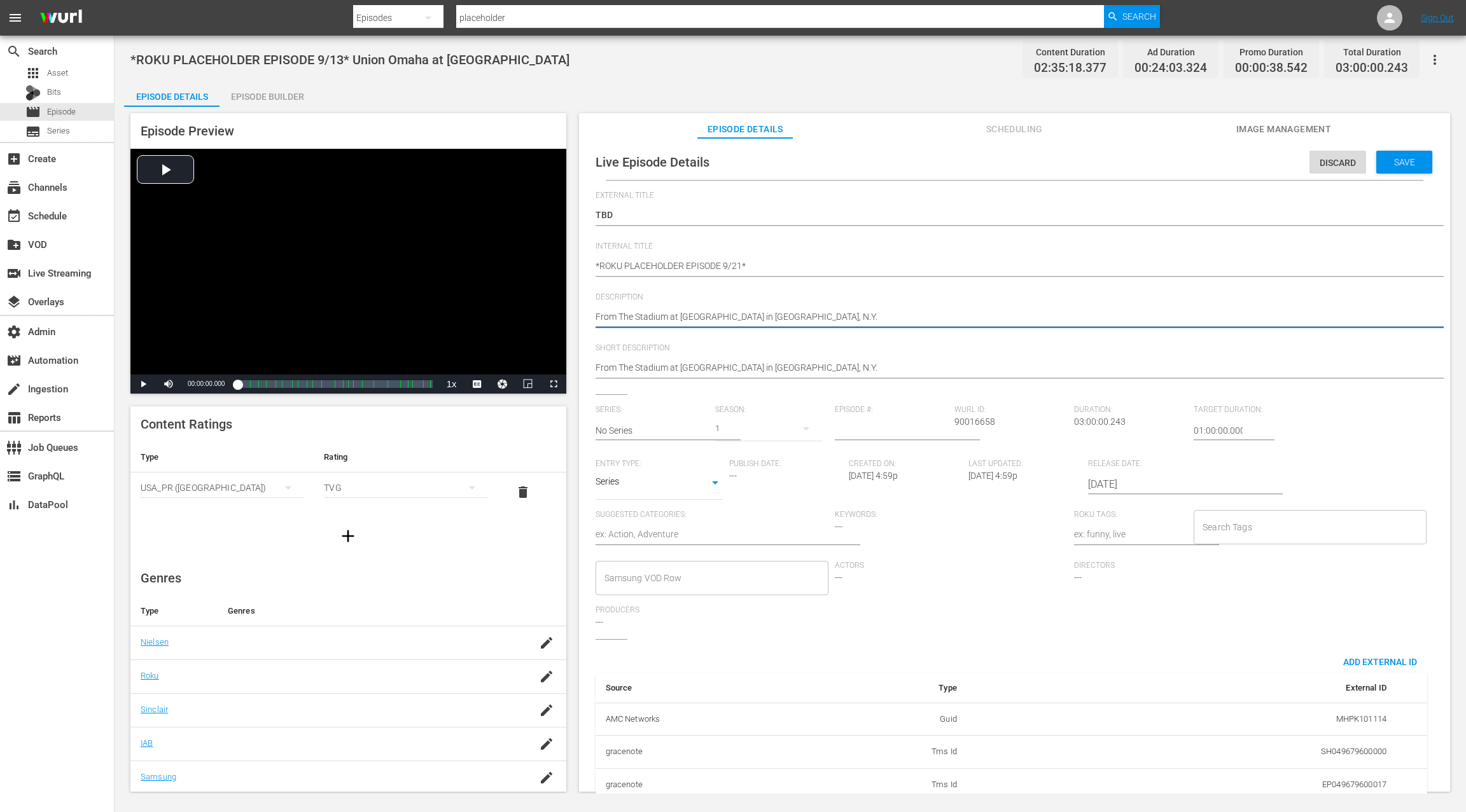
click at [601, 318] on textarea "From The Stadium at [GEOGRAPHIC_DATA] in [GEOGRAPHIC_DATA], N.Y." at bounding box center [1011, 318] width 831 height 15
click at [909, 348] on span "Short Description" at bounding box center [1011, 348] width 831 height 10
click at [290, 101] on div "Episode Builder" at bounding box center [268, 97] width 95 height 31
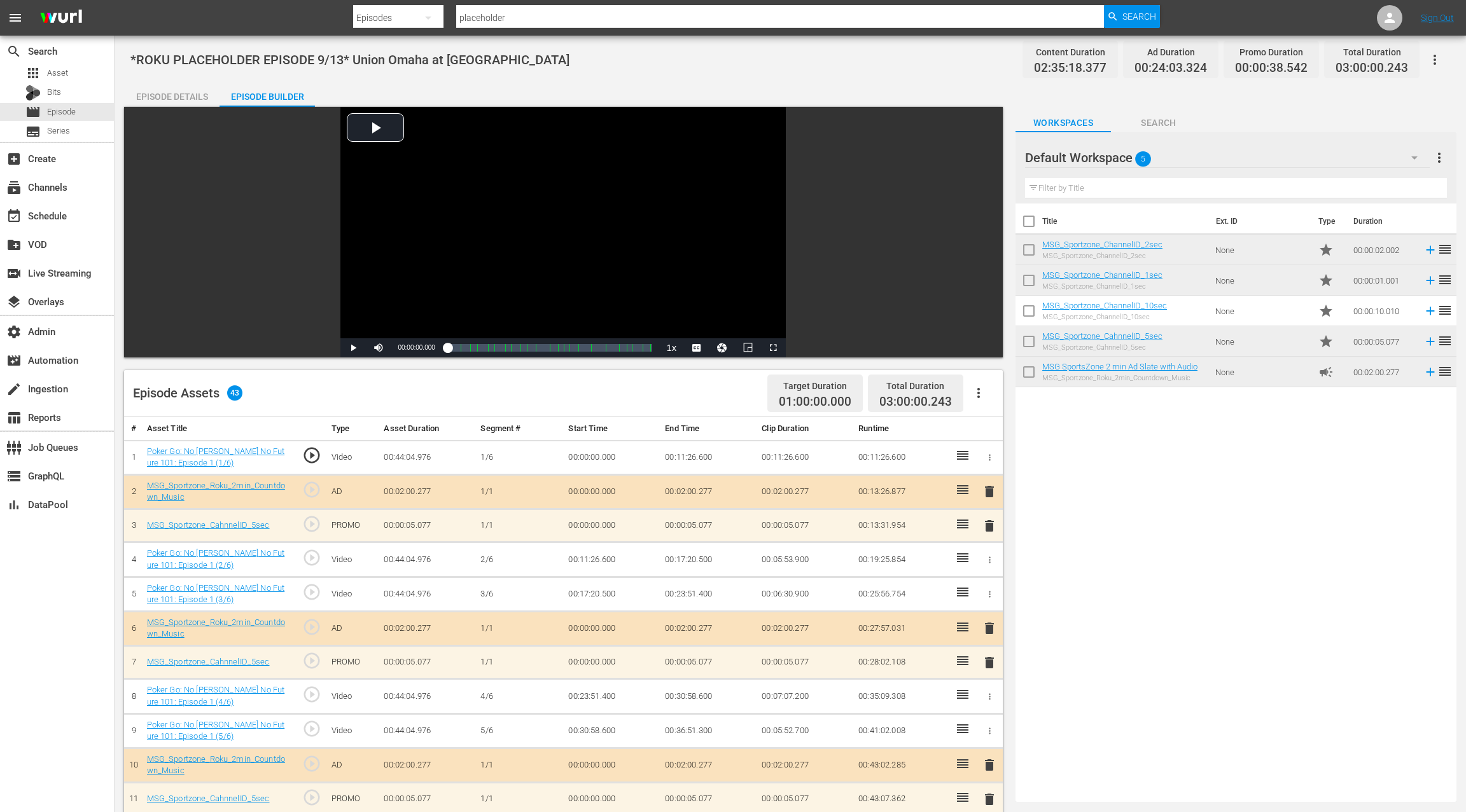
click at [174, 94] on div "Episode Details" at bounding box center [171, 97] width 95 height 31
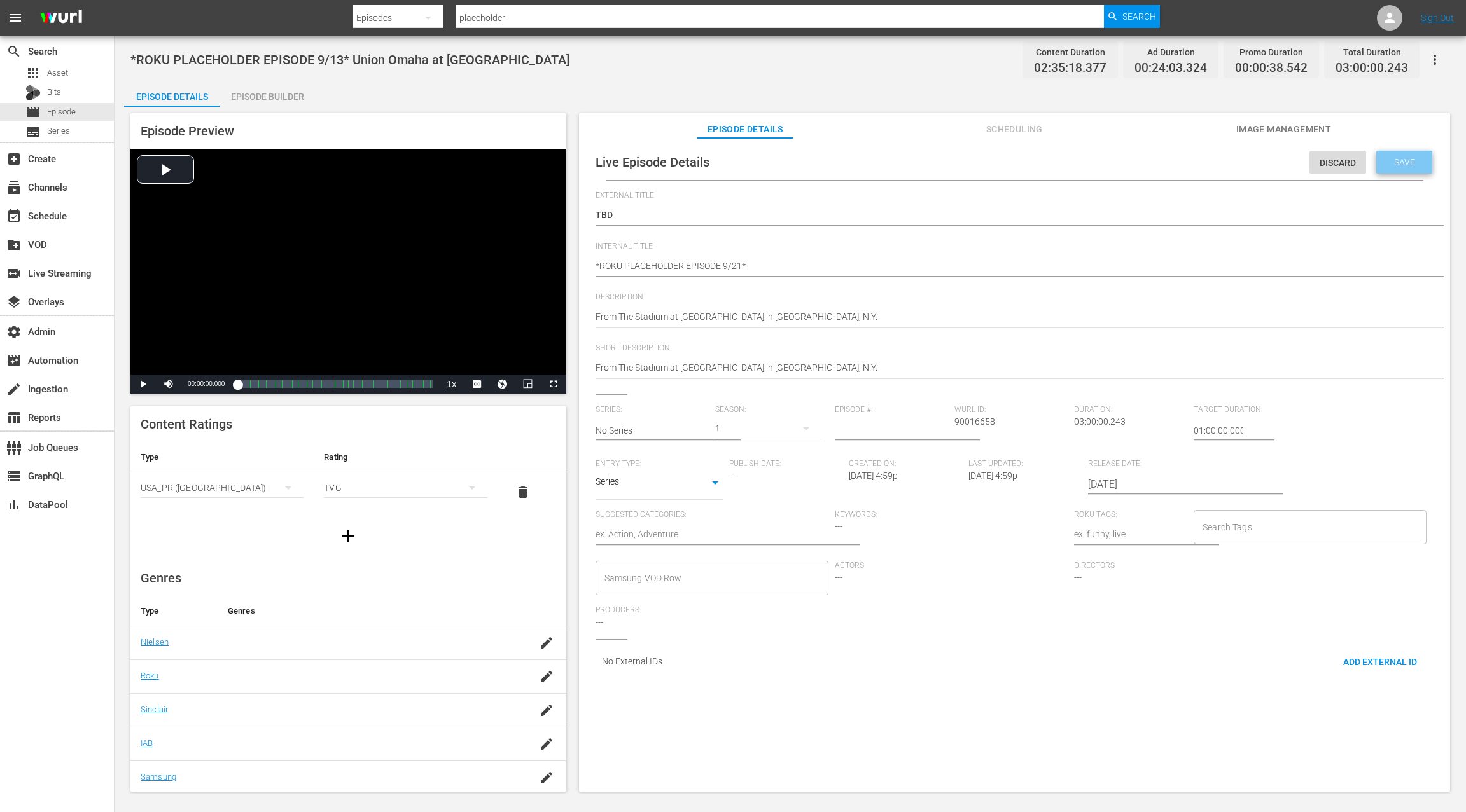
click at [1402, 162] on span "Save" at bounding box center [1405, 162] width 41 height 10
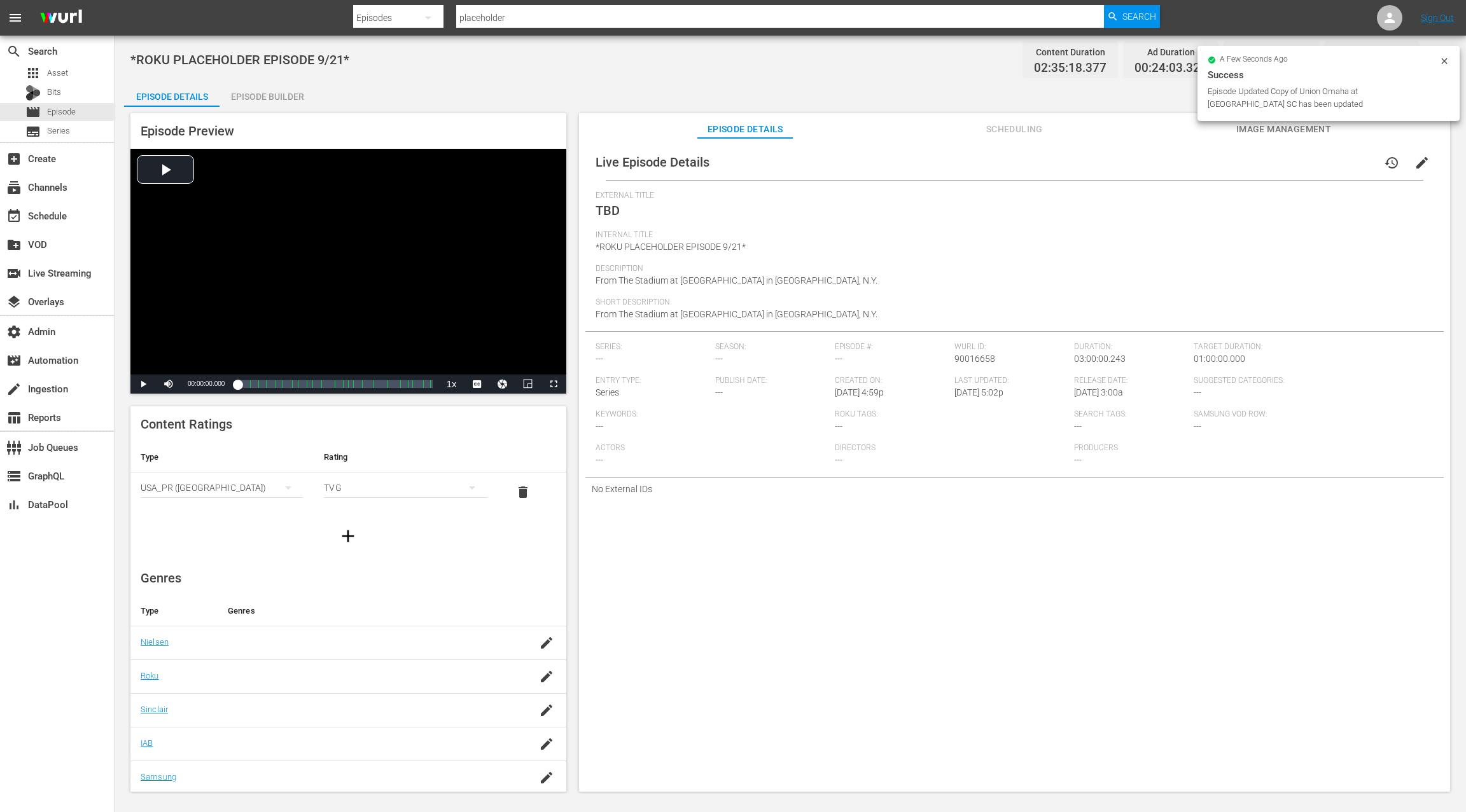
click at [281, 100] on div "Episode Builder" at bounding box center [268, 97] width 95 height 31
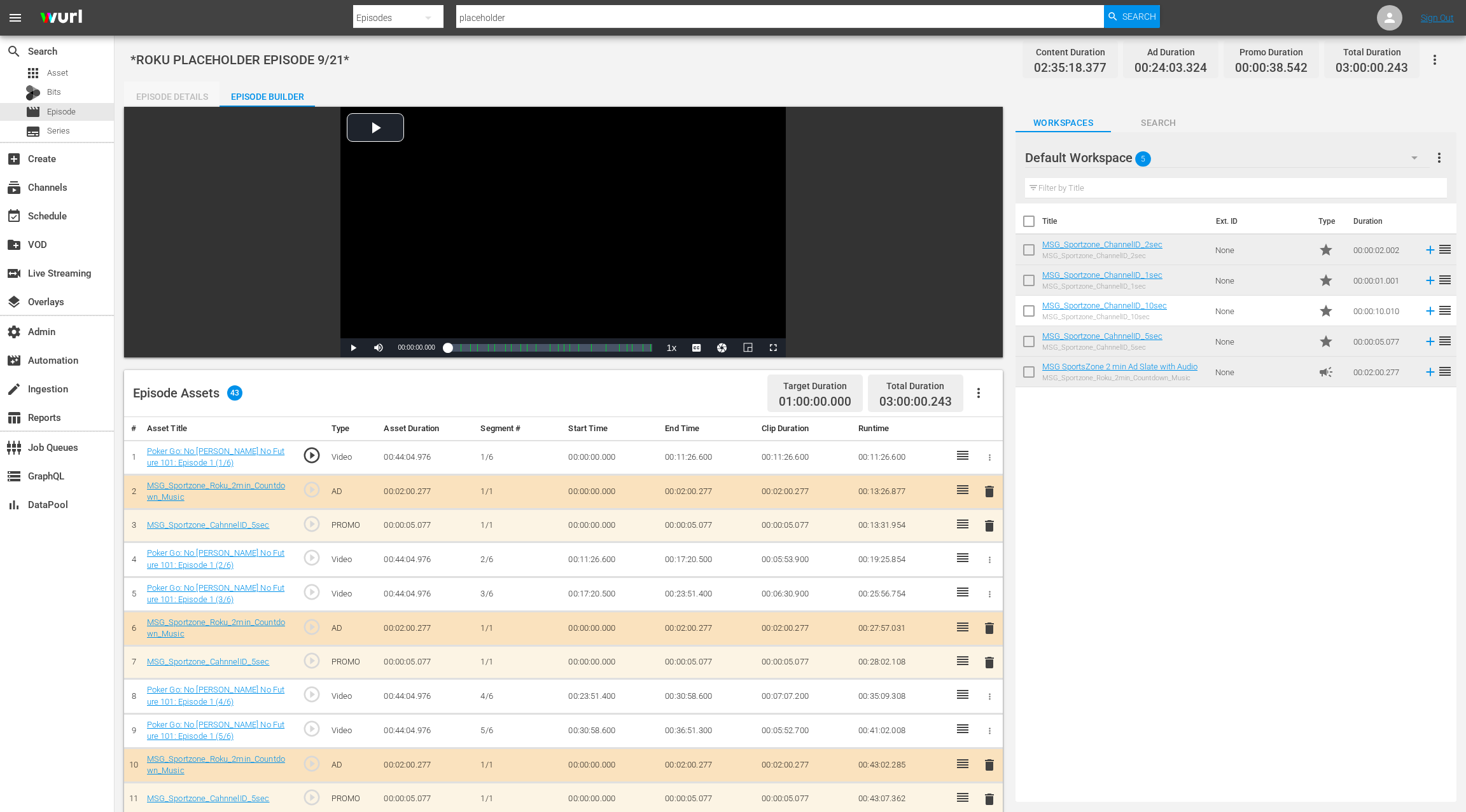
click at [154, 96] on div "Episode Details" at bounding box center [171, 97] width 95 height 31
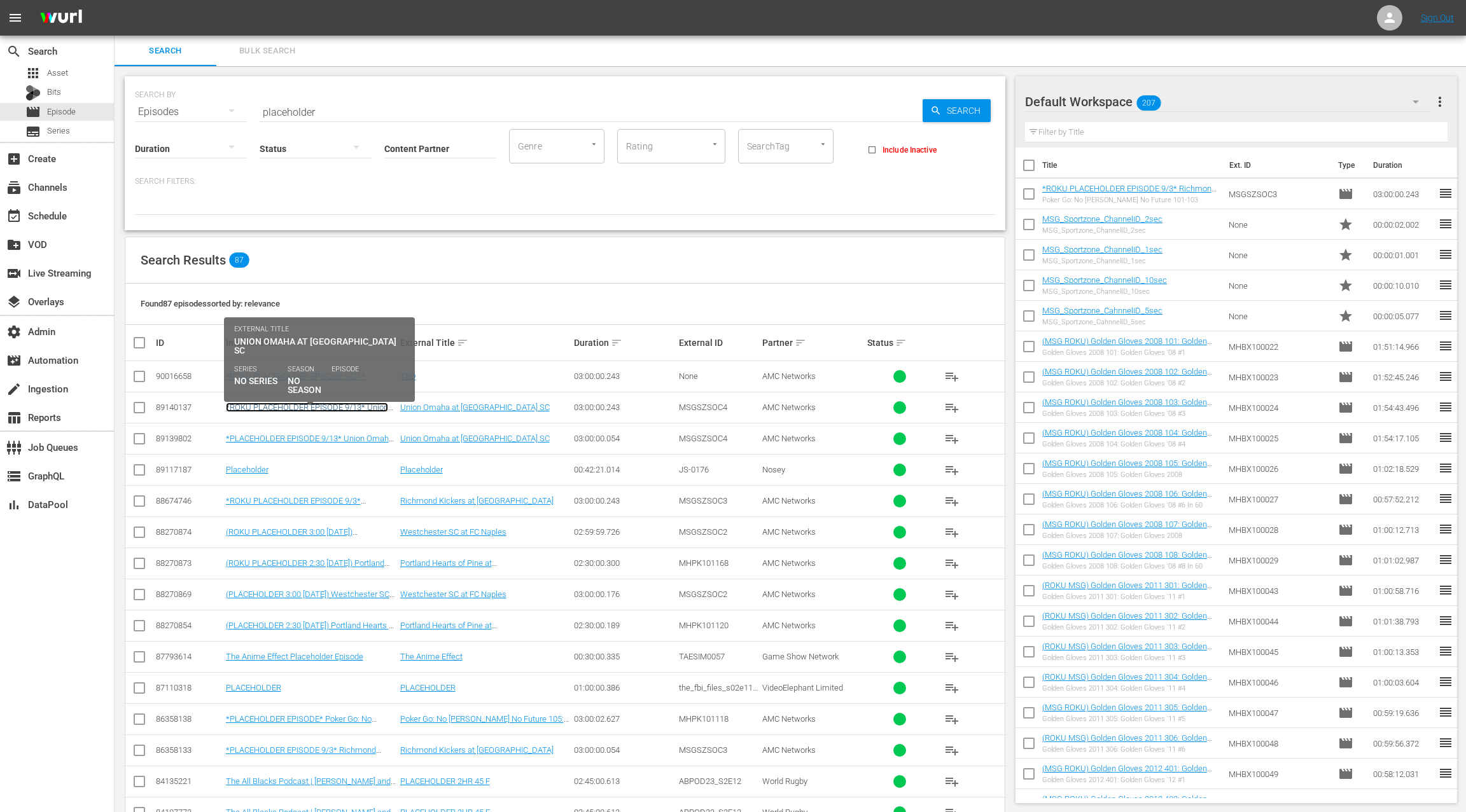
click at [335, 407] on link "*ROKU PLACEHOLDER EPISODE 9/13* Union Omaha at Westchester SC" at bounding box center [307, 412] width 162 height 19
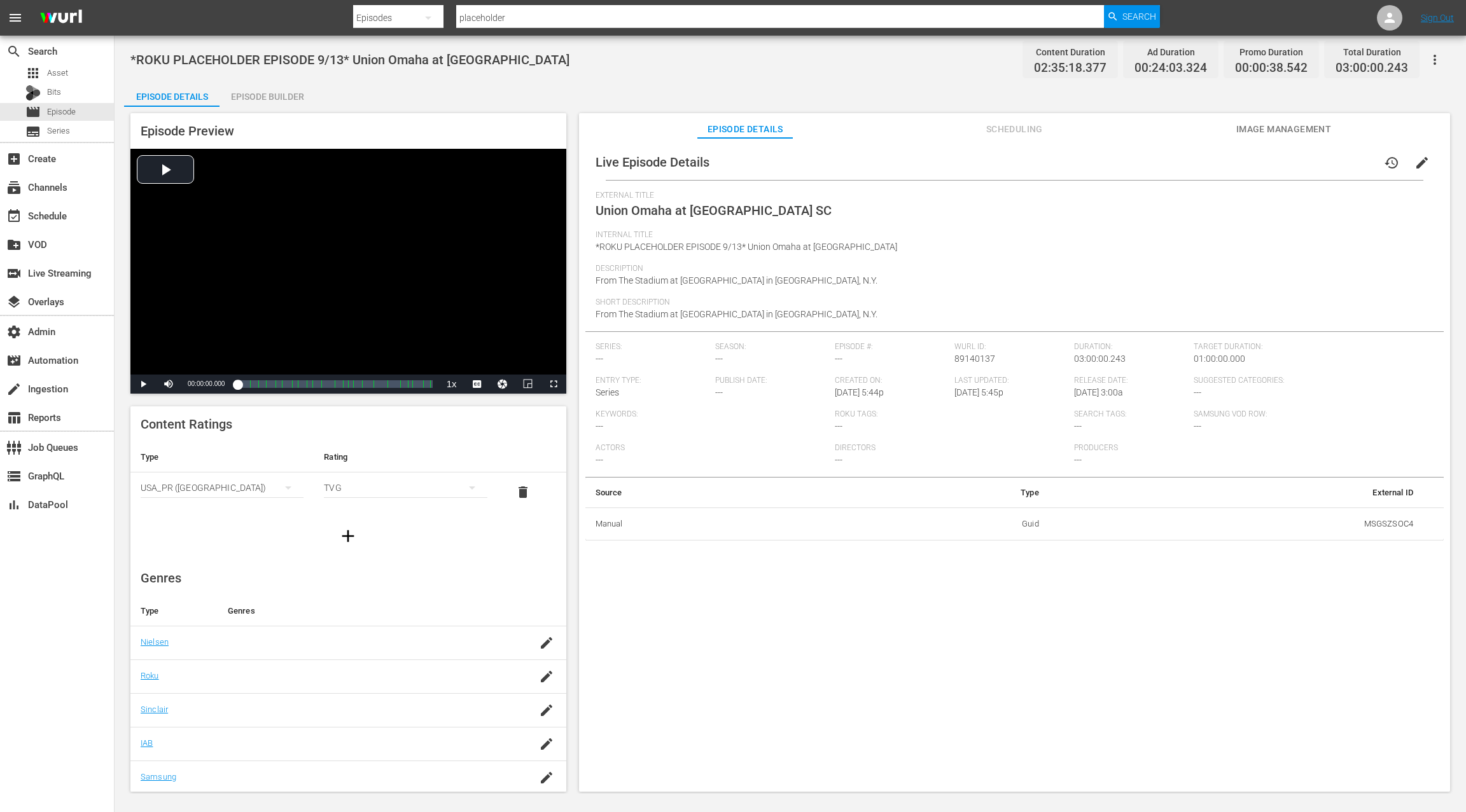
click at [1373, 528] on td "MSGSZSOC4" at bounding box center [1236, 524] width 374 height 33
click at [1372, 528] on td "MSGSZSOC4" at bounding box center [1236, 524] width 374 height 33
copy td "MSGSZSOC4"
click at [1286, 127] on span "Image Management" at bounding box center [1284, 129] width 95 height 16
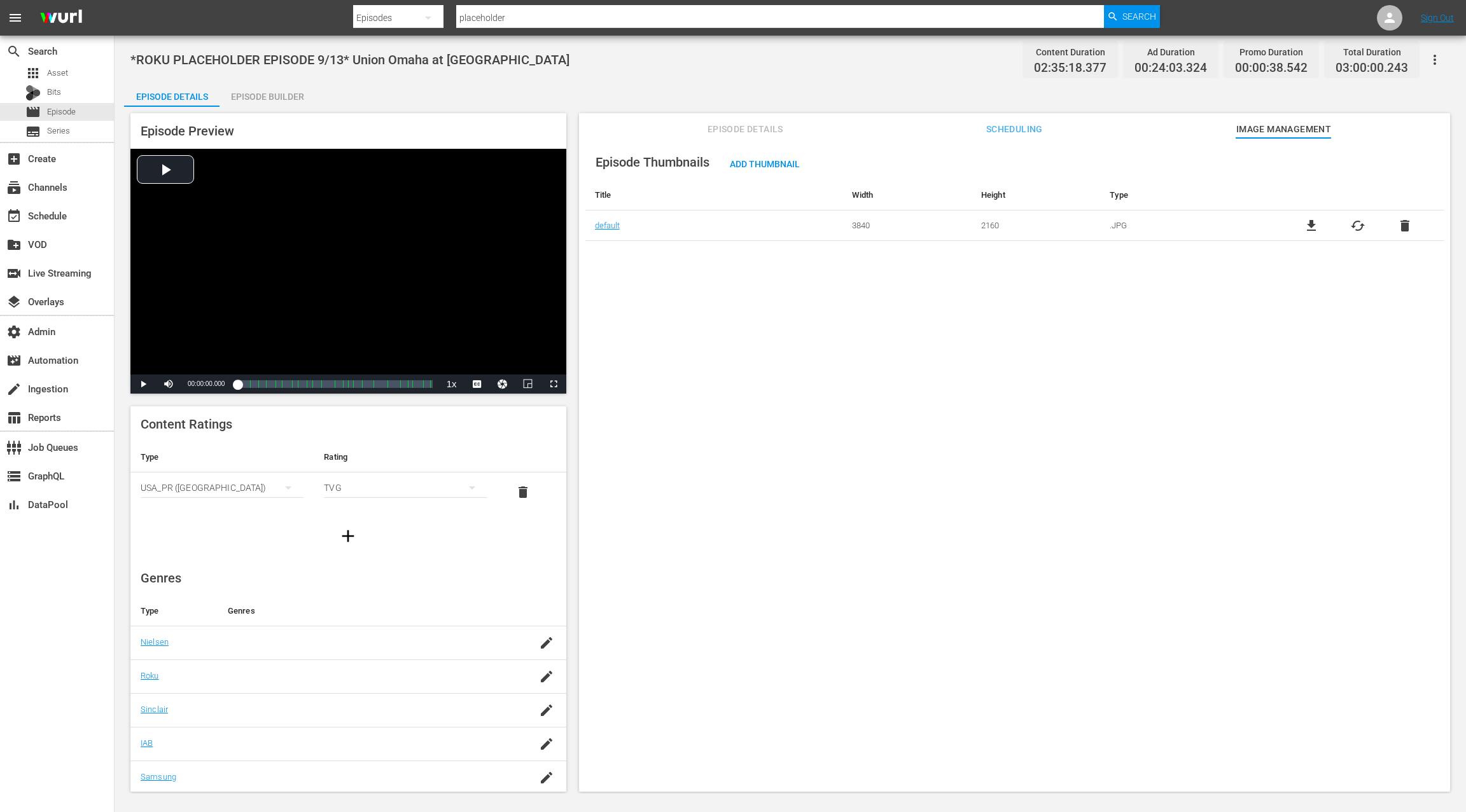
click at [996, 130] on span "Scheduling" at bounding box center [1014, 129] width 95 height 16
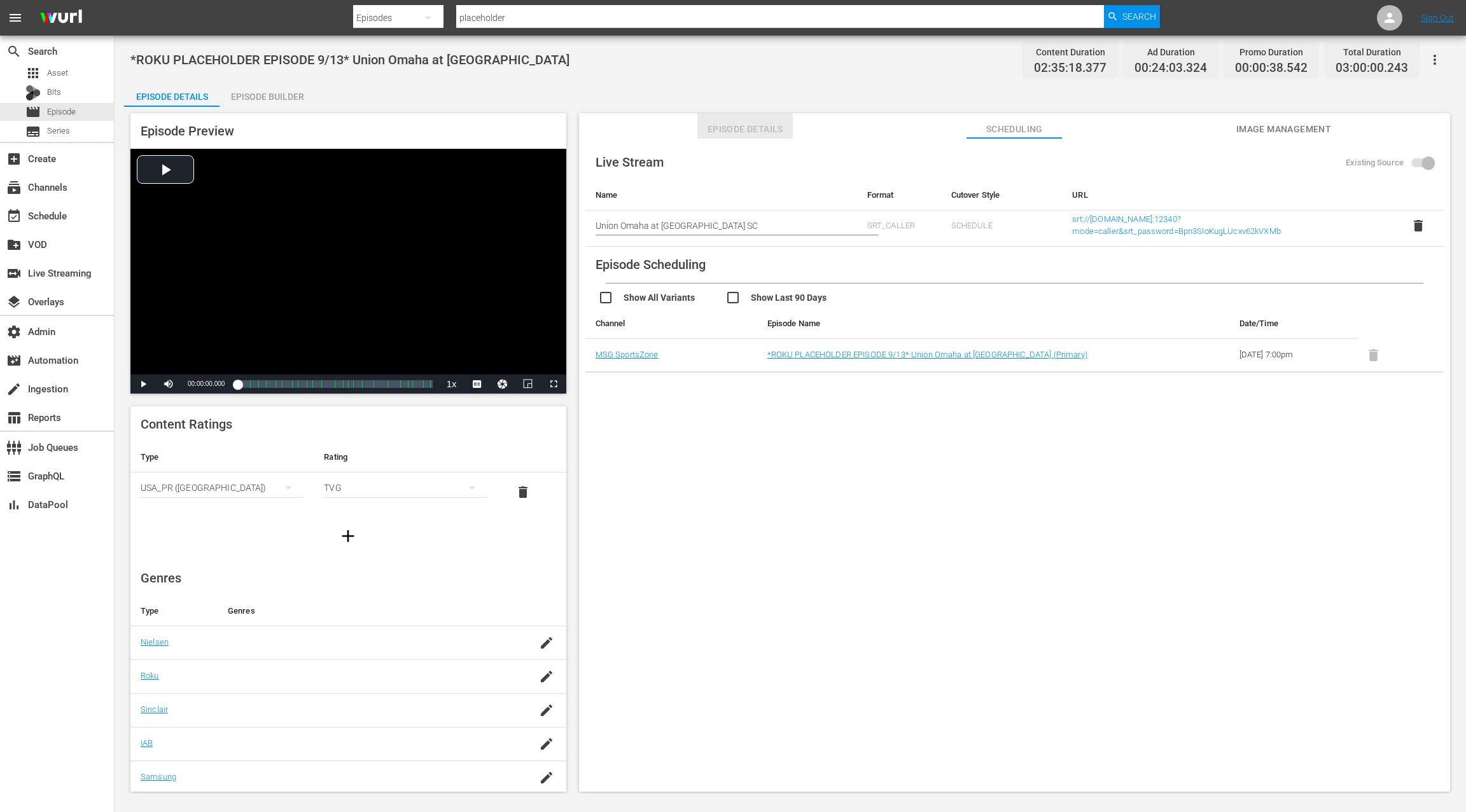
click at [727, 135] on span "Episode Details" at bounding box center [745, 129] width 95 height 16
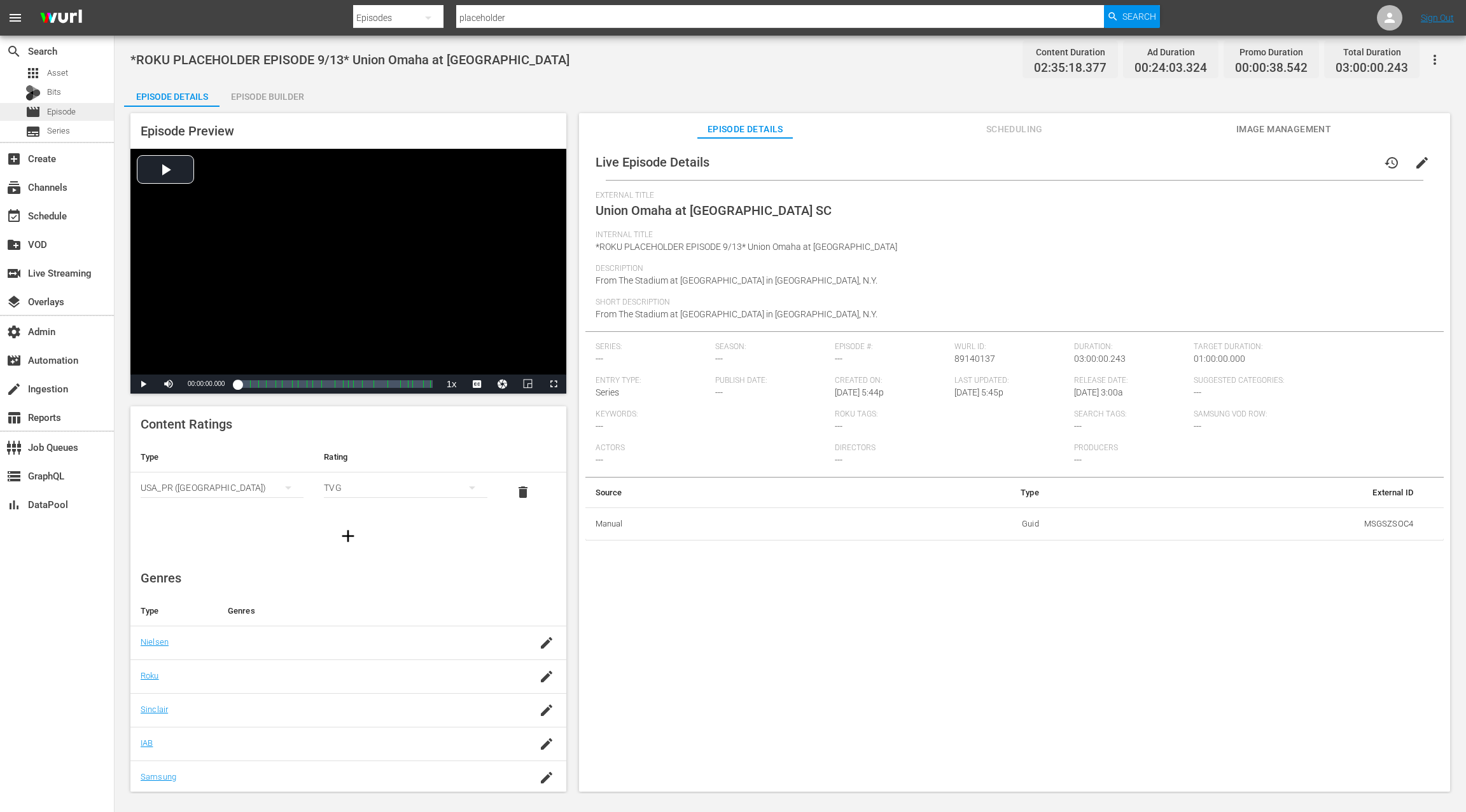
click at [57, 111] on span "Episode" at bounding box center [61, 112] width 29 height 13
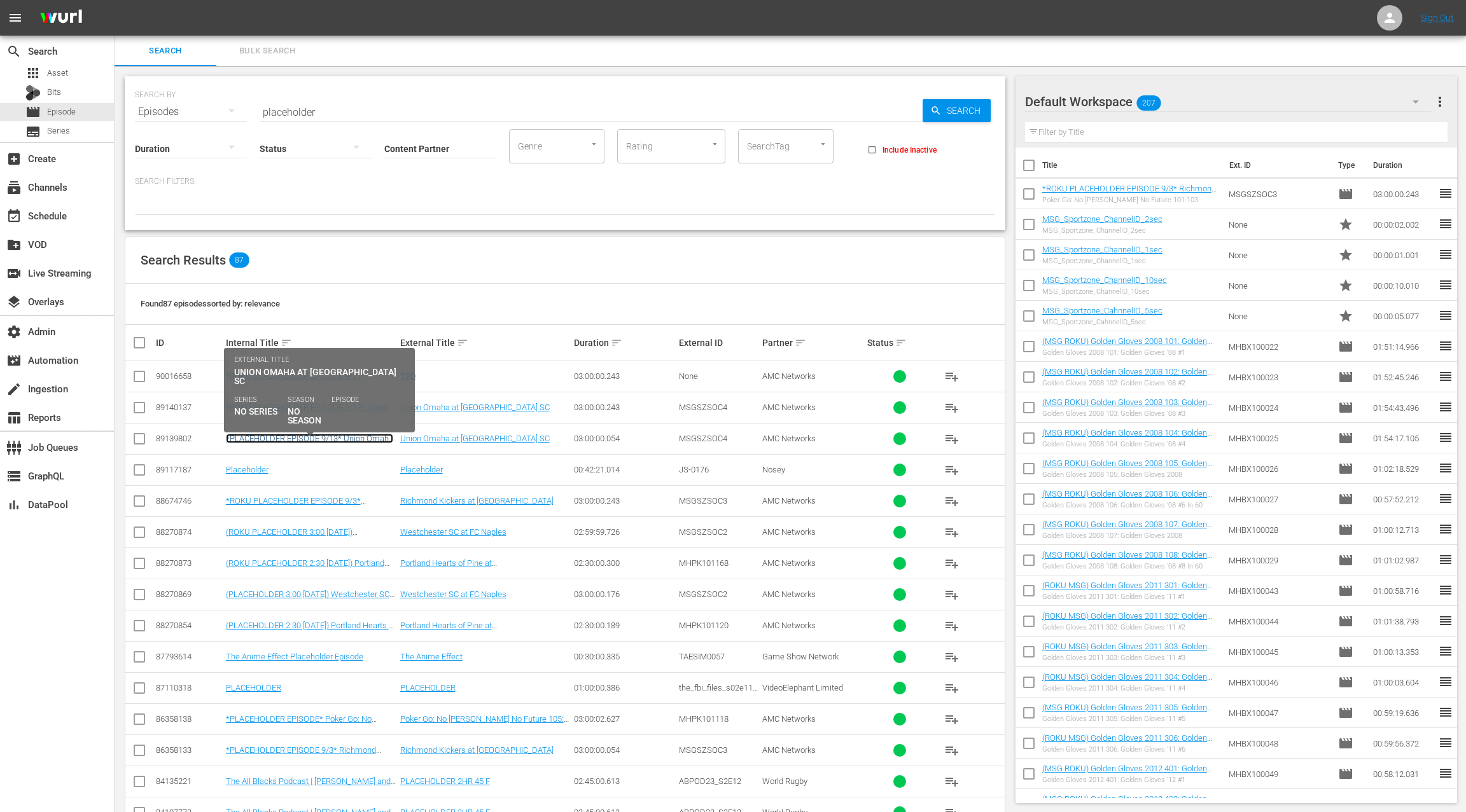
click at [363, 441] on link "*PLACEHOLDER EPISODE 9/13* Union Omaha at Westchester SC" at bounding box center [310, 442] width 167 height 19
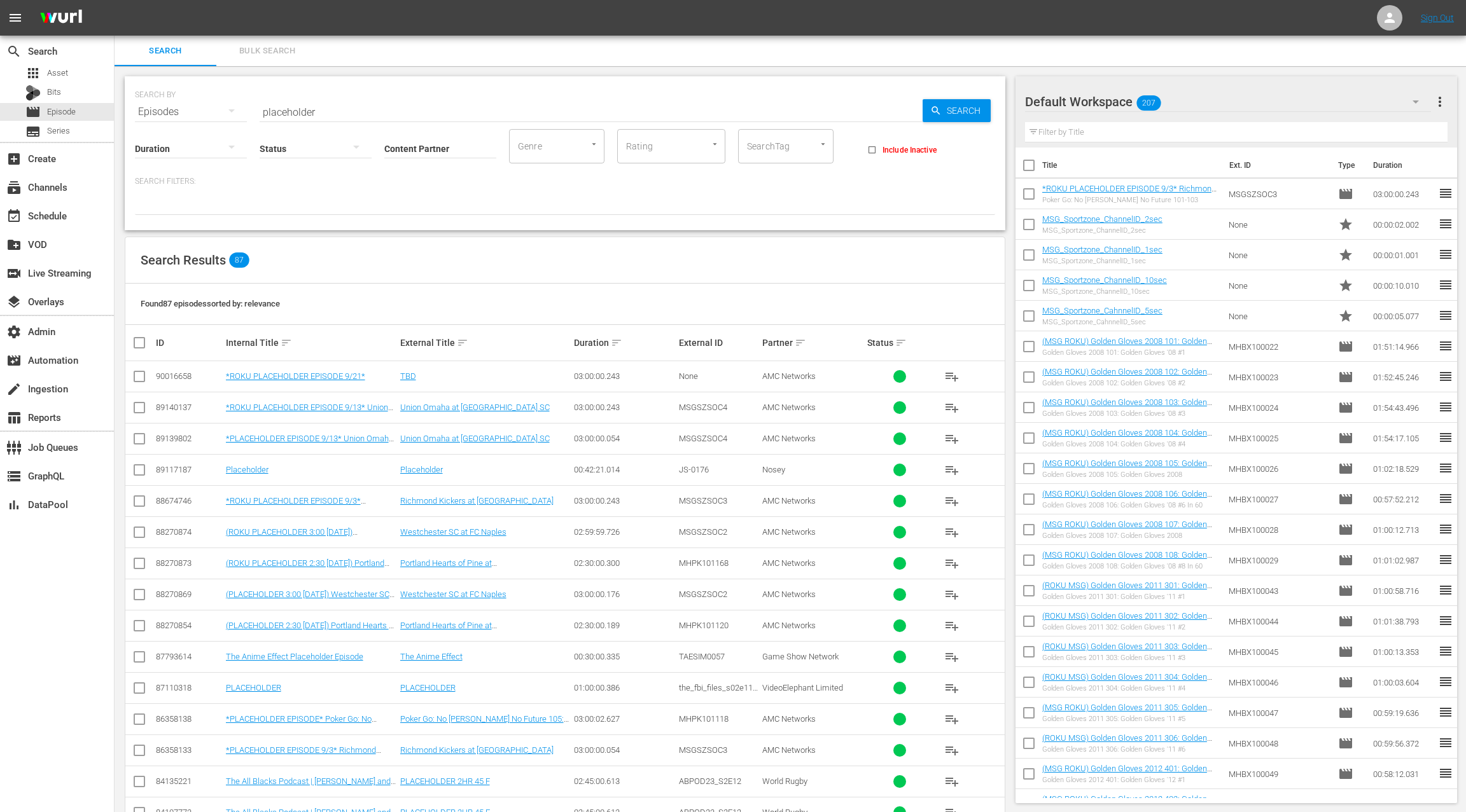
drag, startPoint x: 139, startPoint y: 440, endPoint x: 145, endPoint y: 438, distance: 6.3
click at [139, 439] on input "checkbox" at bounding box center [139, 441] width 15 height 15
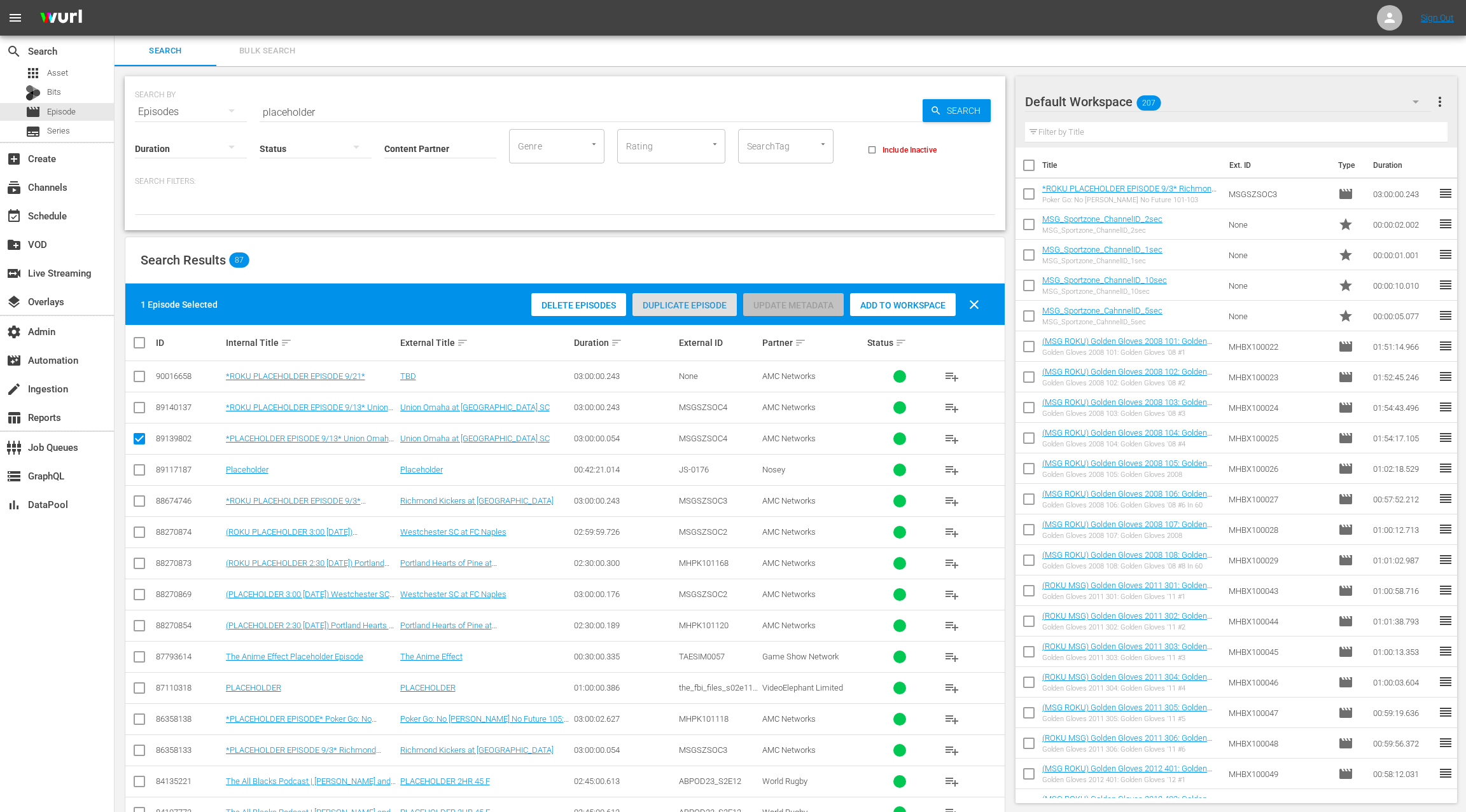
click at [661, 304] on span "Duplicate Episode" at bounding box center [685, 305] width 104 height 10
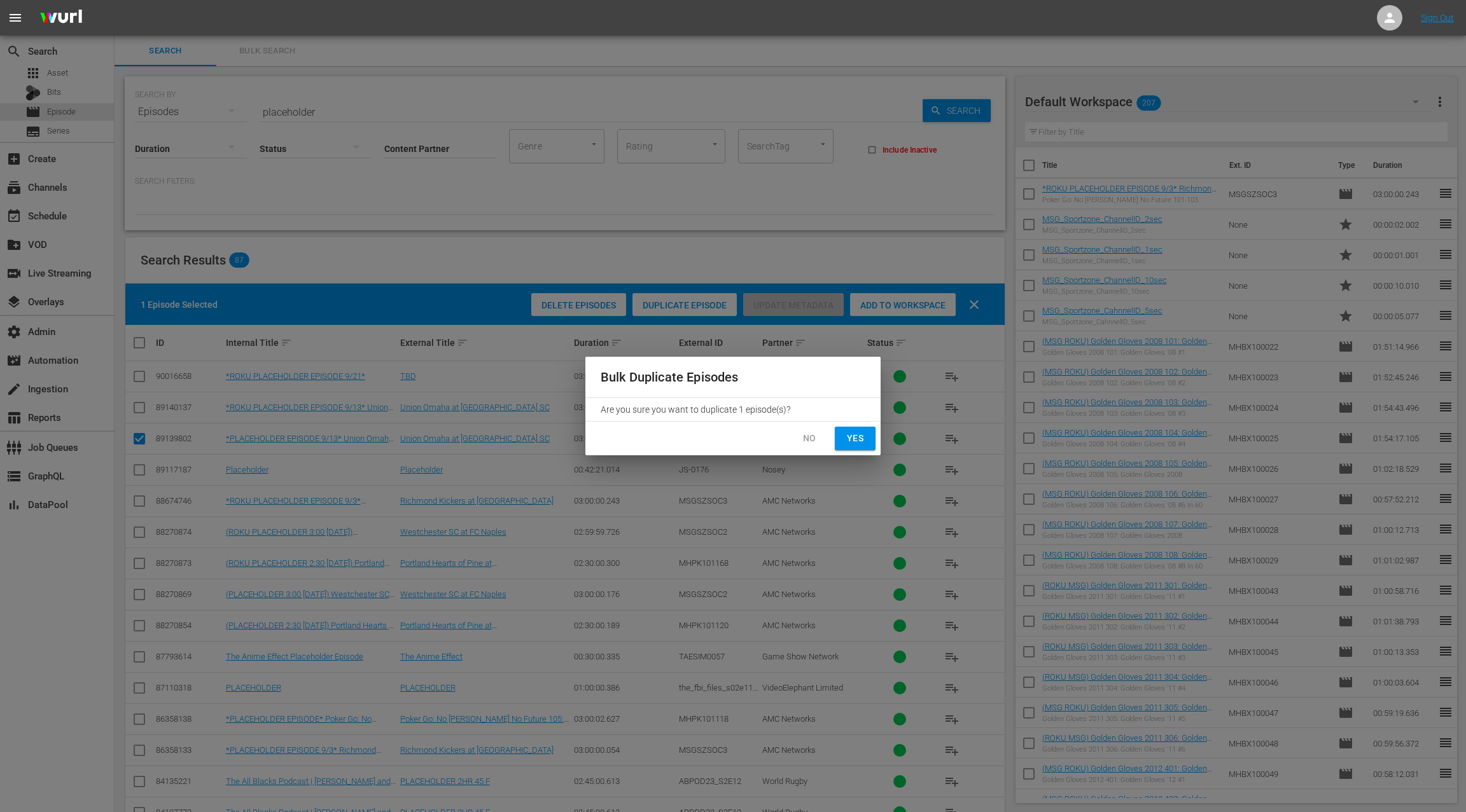
click at [854, 437] on span "Yes" at bounding box center [855, 439] width 21 height 16
checkbox input "false"
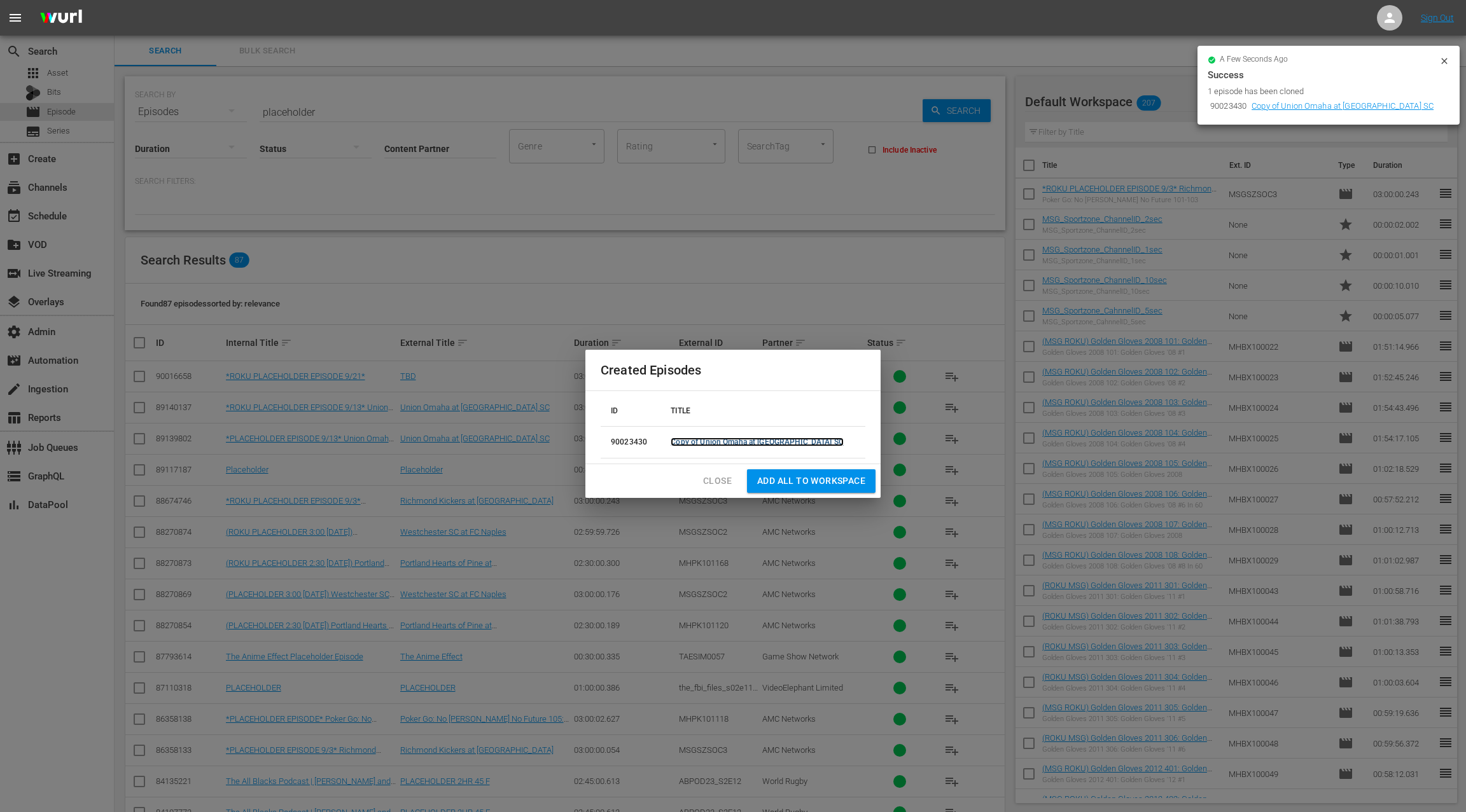
click at [769, 444] on link "Copy of Union Omaha at Westchester SC" at bounding box center [757, 442] width 173 height 9
click at [723, 479] on span "Close" at bounding box center [717, 481] width 29 height 16
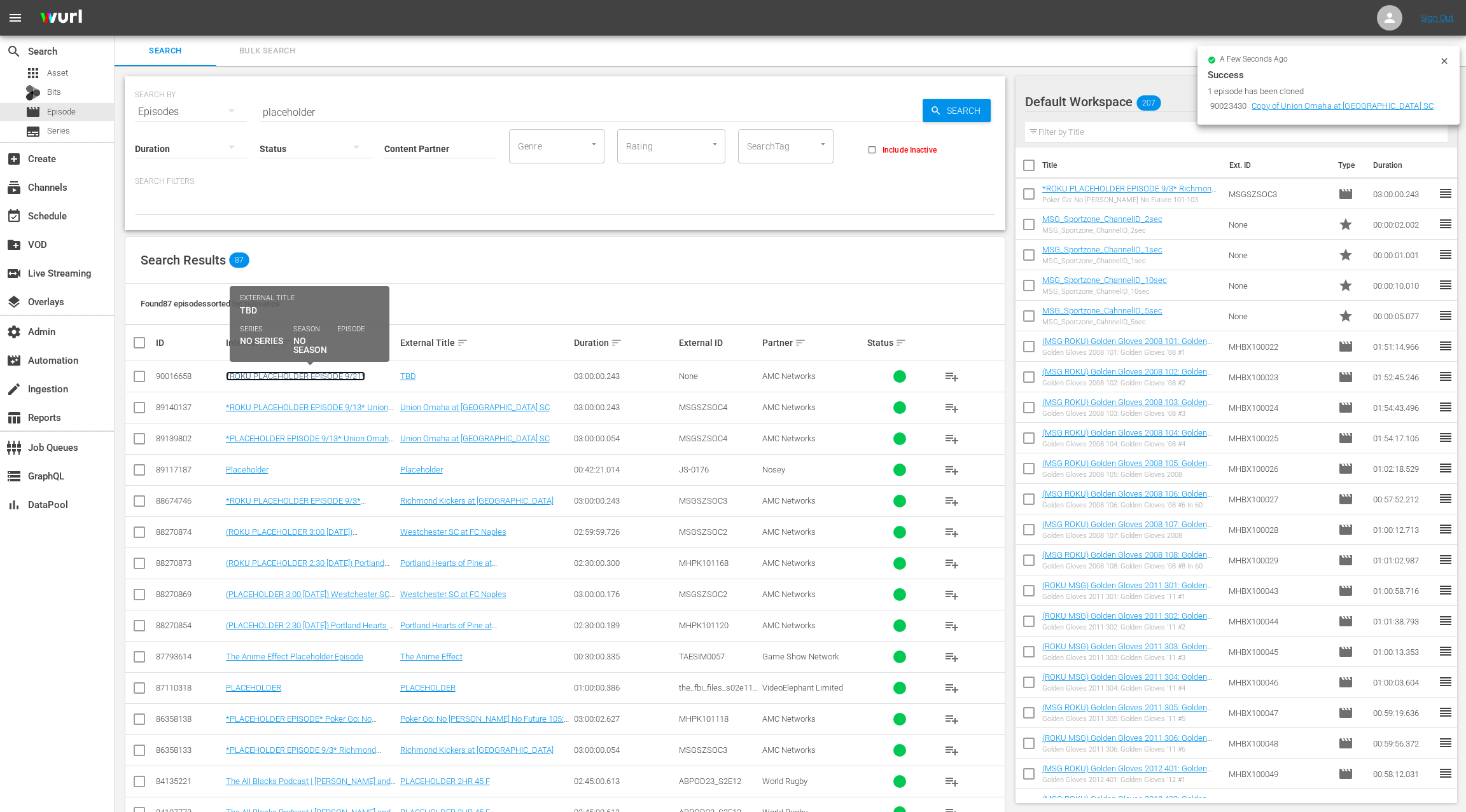
click at [336, 379] on link "*ROKU PLACEHOLDER EPISODE 9/21*" at bounding box center [295, 376] width 139 height 10
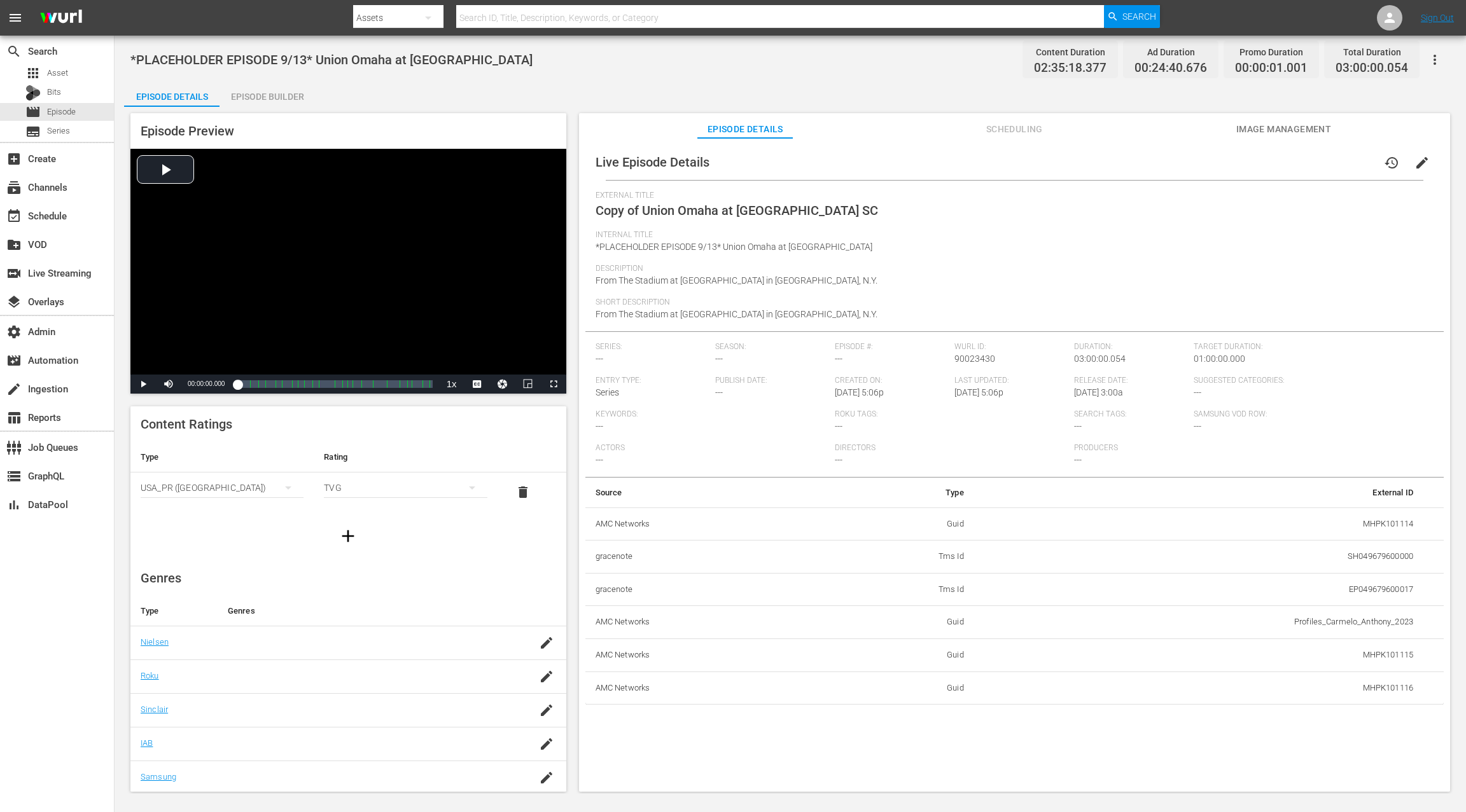
click at [1099, 162] on button "edit" at bounding box center [1422, 162] width 31 height 31
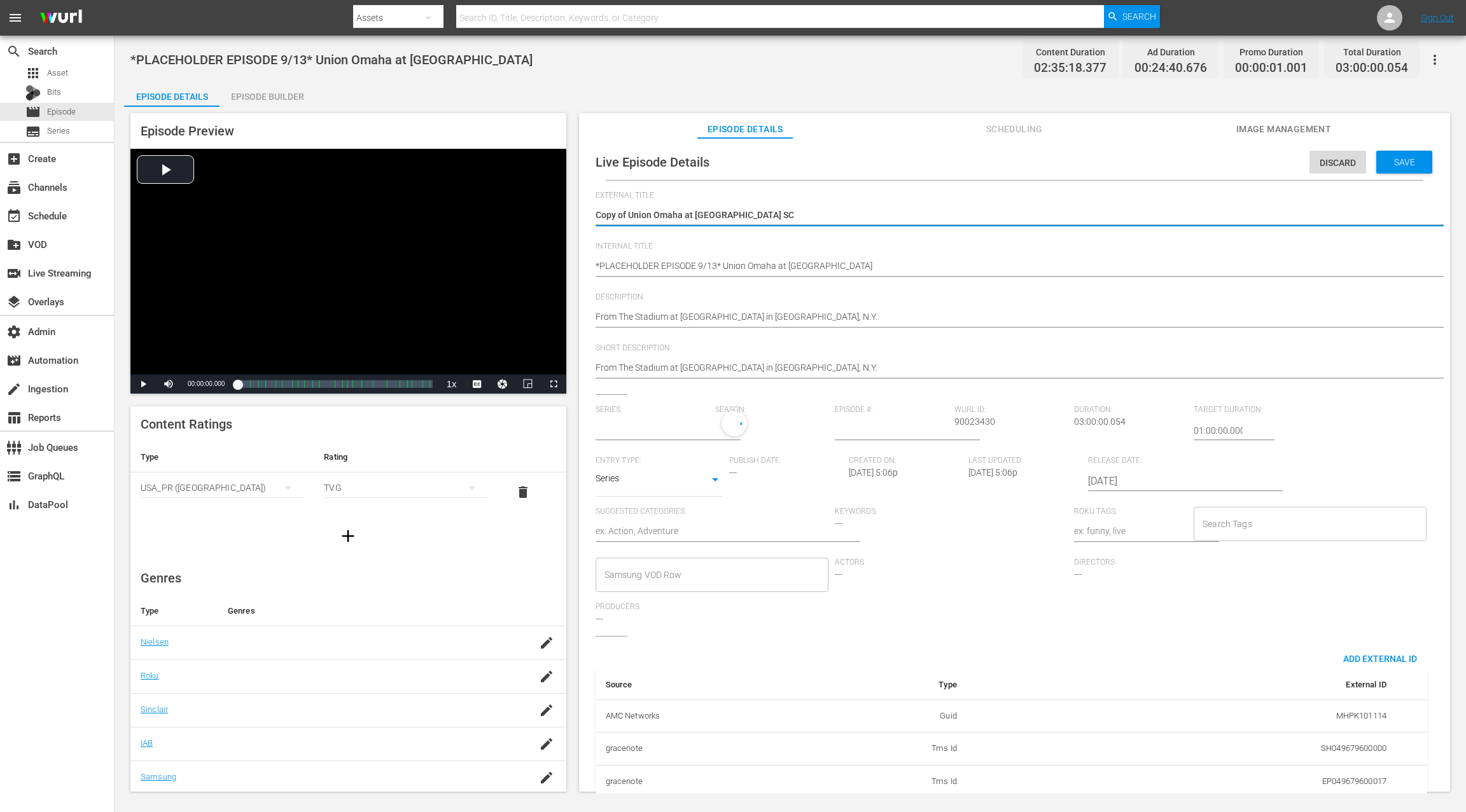
type input "No Series"
drag, startPoint x: 630, startPoint y: 213, endPoint x: 593, endPoint y: 215, distance: 37.1
click at [594, 215] on div "Live Episode Details Discard Save External Title Copy of Union Omaha at [GEOGRA…" at bounding box center [1014, 527] width 858 height 765
type textarea "Union Omaha at [GEOGRAPHIC_DATA] SC"
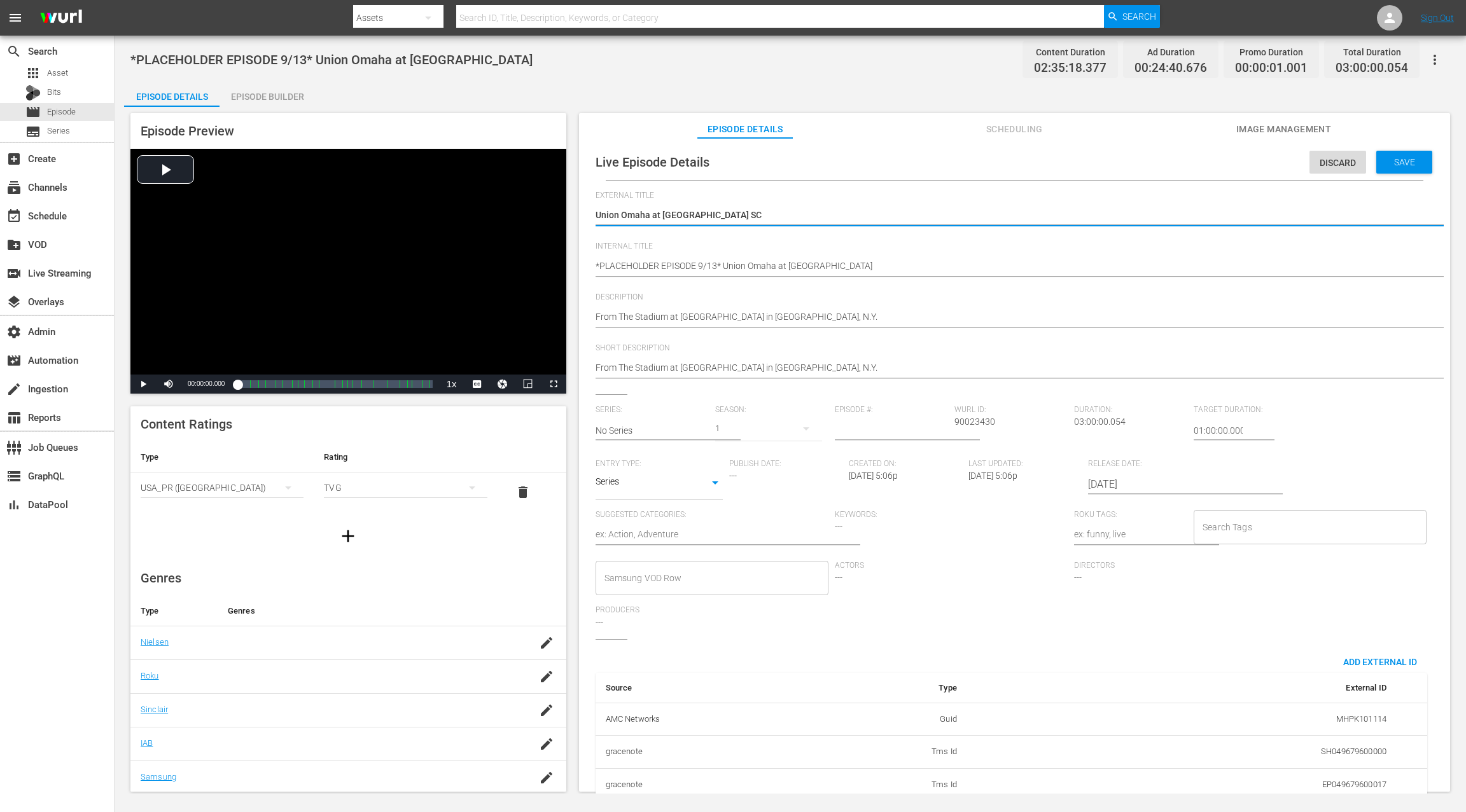
click at [599, 212] on textarea "Copy of Union Omaha at [GEOGRAPHIC_DATA] SC" at bounding box center [1011, 216] width 831 height 15
drag, startPoint x: 628, startPoint y: 214, endPoint x: 768, endPoint y: 220, distance: 140.1
click at [768, 220] on textarea "Copy of Union Omaha at Westchester SC" at bounding box center [1011, 216] width 831 height 15
type textarea "T"
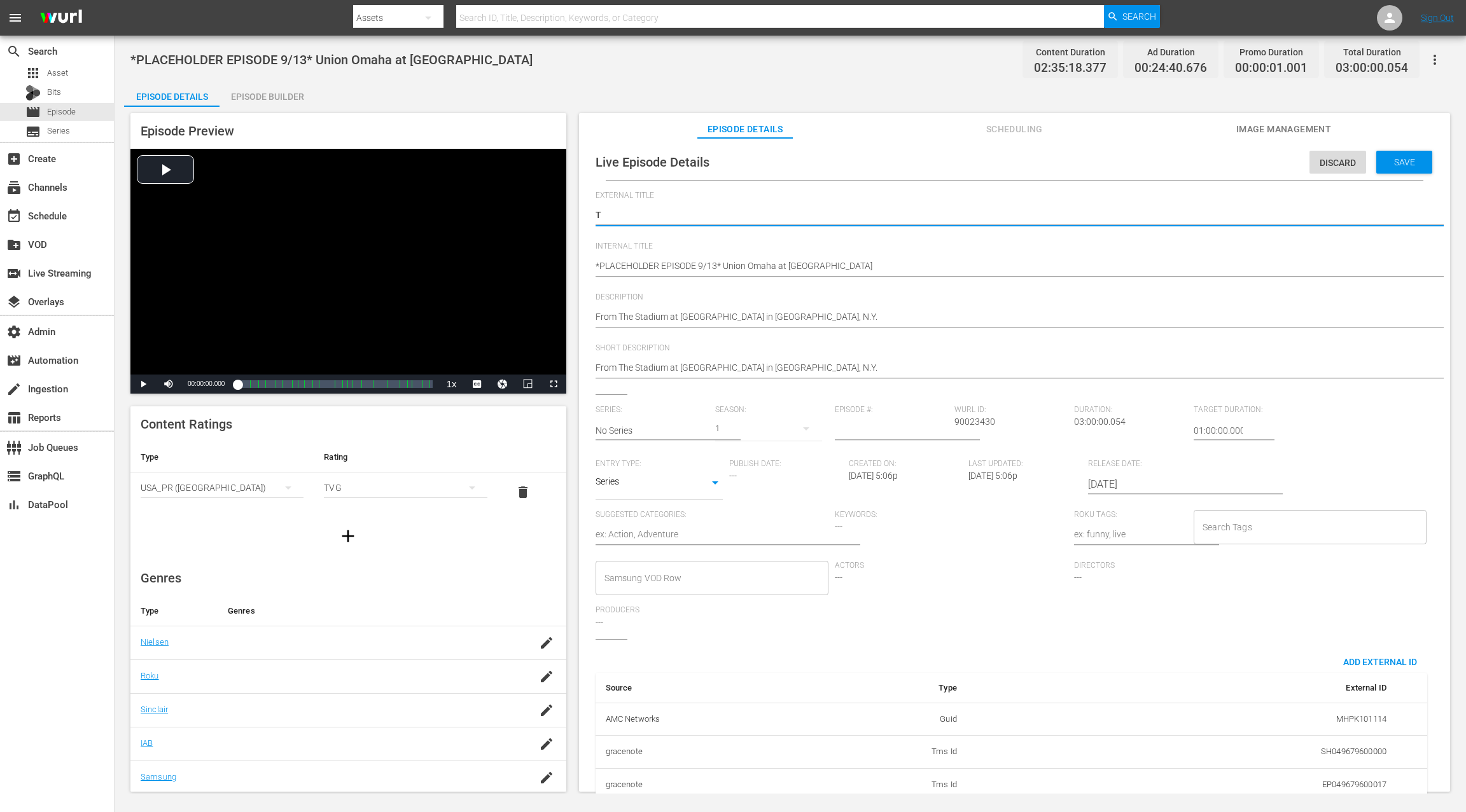
type textarea "TB"
type textarea "TBD"
drag, startPoint x: 715, startPoint y: 262, endPoint x: 730, endPoint y: 240, distance: 26.6
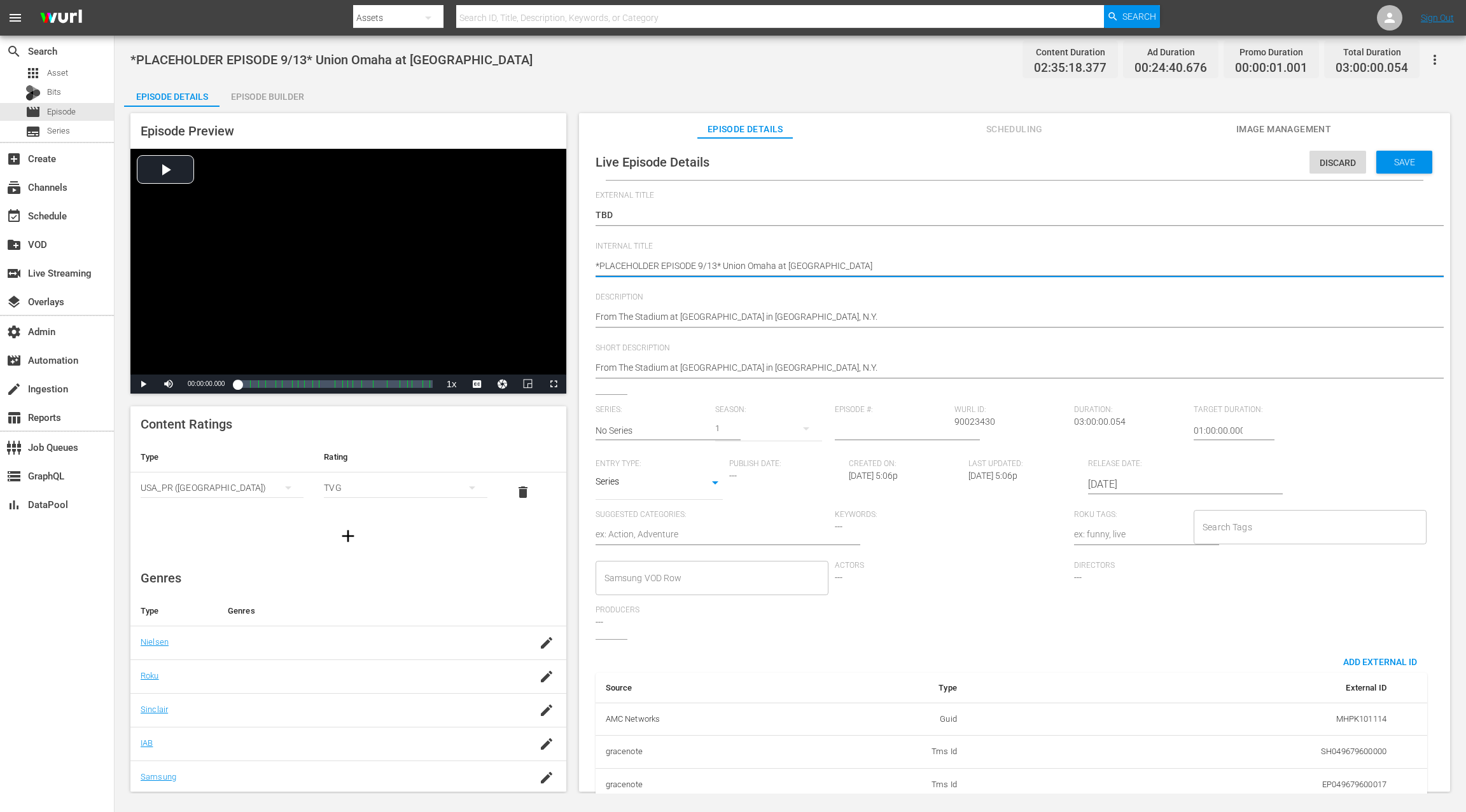
type textarea "*PLACEHOLDER EPISODE 9/1* Union Omaha at Westchester SC"
type textarea "*PLACEHOLDER EPISODE 9/* Union Omaha at Westchester SC"
type textarea "*PLACEHOLDER EPISODE 9/2* Union Omaha at Westchester SC"
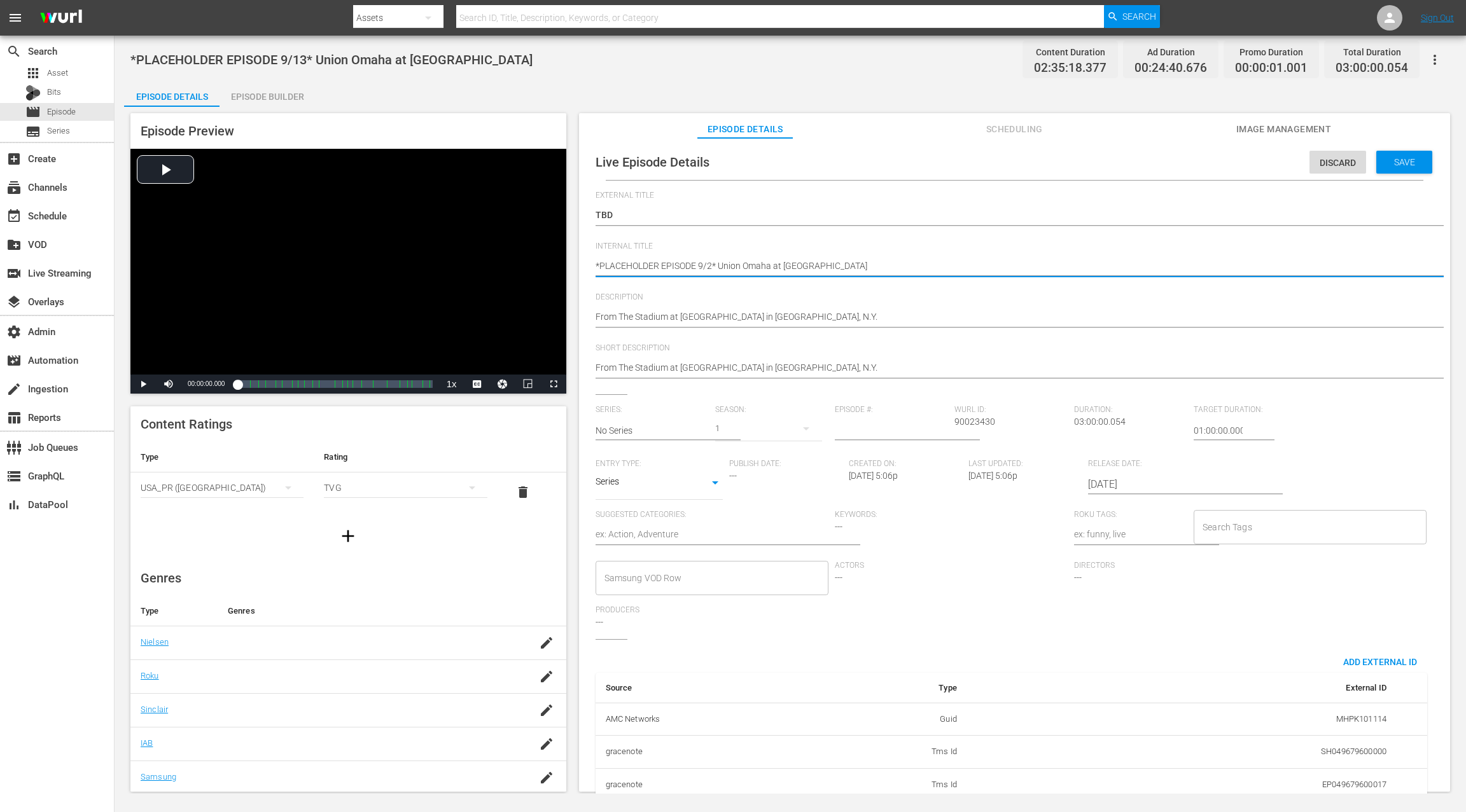
type textarea "*PLACEHOLDER EPISODE 9/21* Union Omaha at Westchester SC"
click at [731, 267] on textarea "*PLACEHOLDER EPISODE 9/13* Union Omaha at Westchester SC" at bounding box center [1011, 266] width 831 height 15
drag, startPoint x: 731, startPoint y: 267, endPoint x: 861, endPoint y: 267, distance: 130.0
click at [861, 267] on textarea "*PLACEHOLDER EPISODE 9/13* Union Omaha at Westchester SC" at bounding box center [1011, 266] width 831 height 15
type textarea "*PLACEHOLDER EPISODE 9/21*"
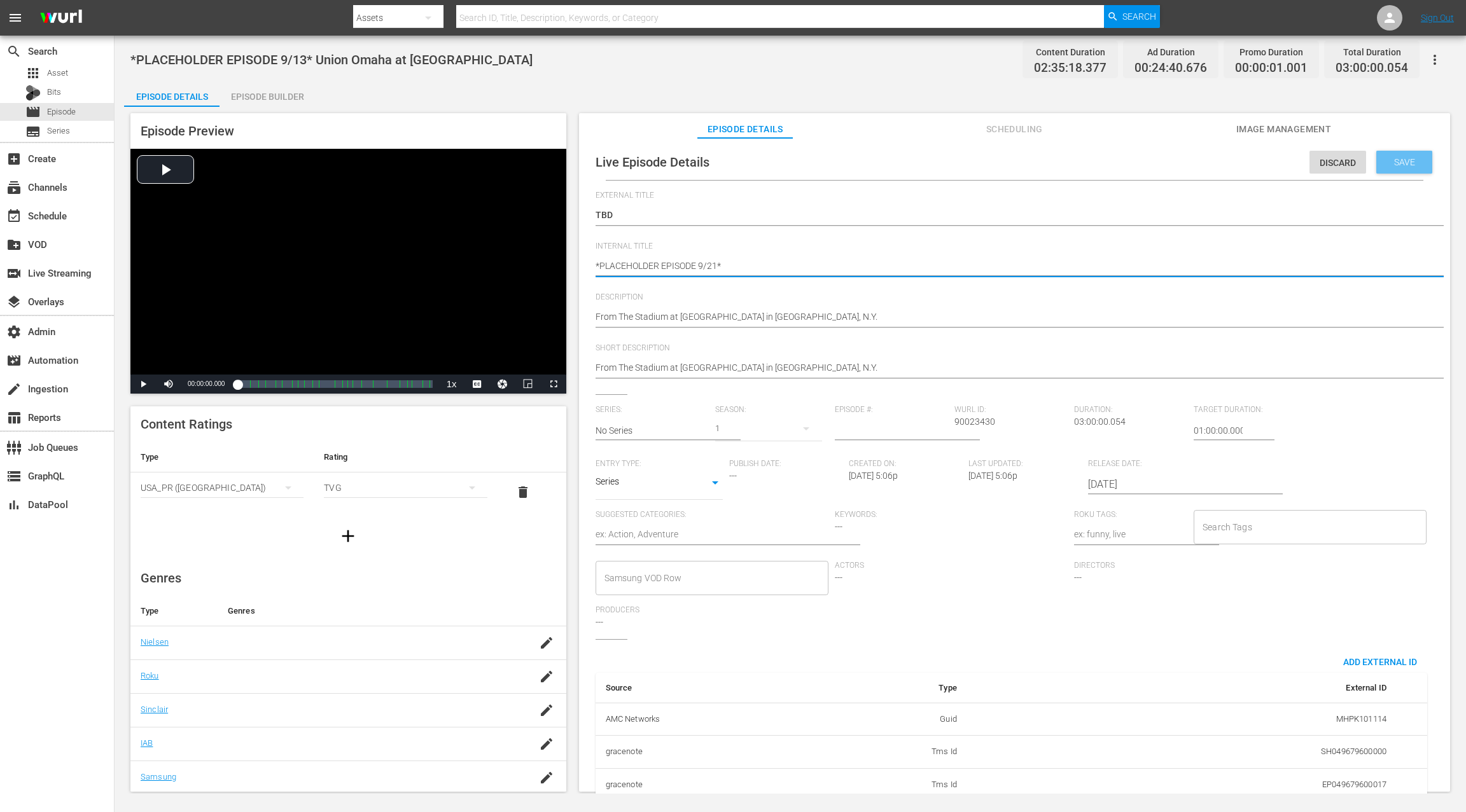
type textarea "*PLACEHOLDER EPISODE 9/21*"
click at [1099, 162] on span "Save" at bounding box center [1405, 162] width 41 height 10
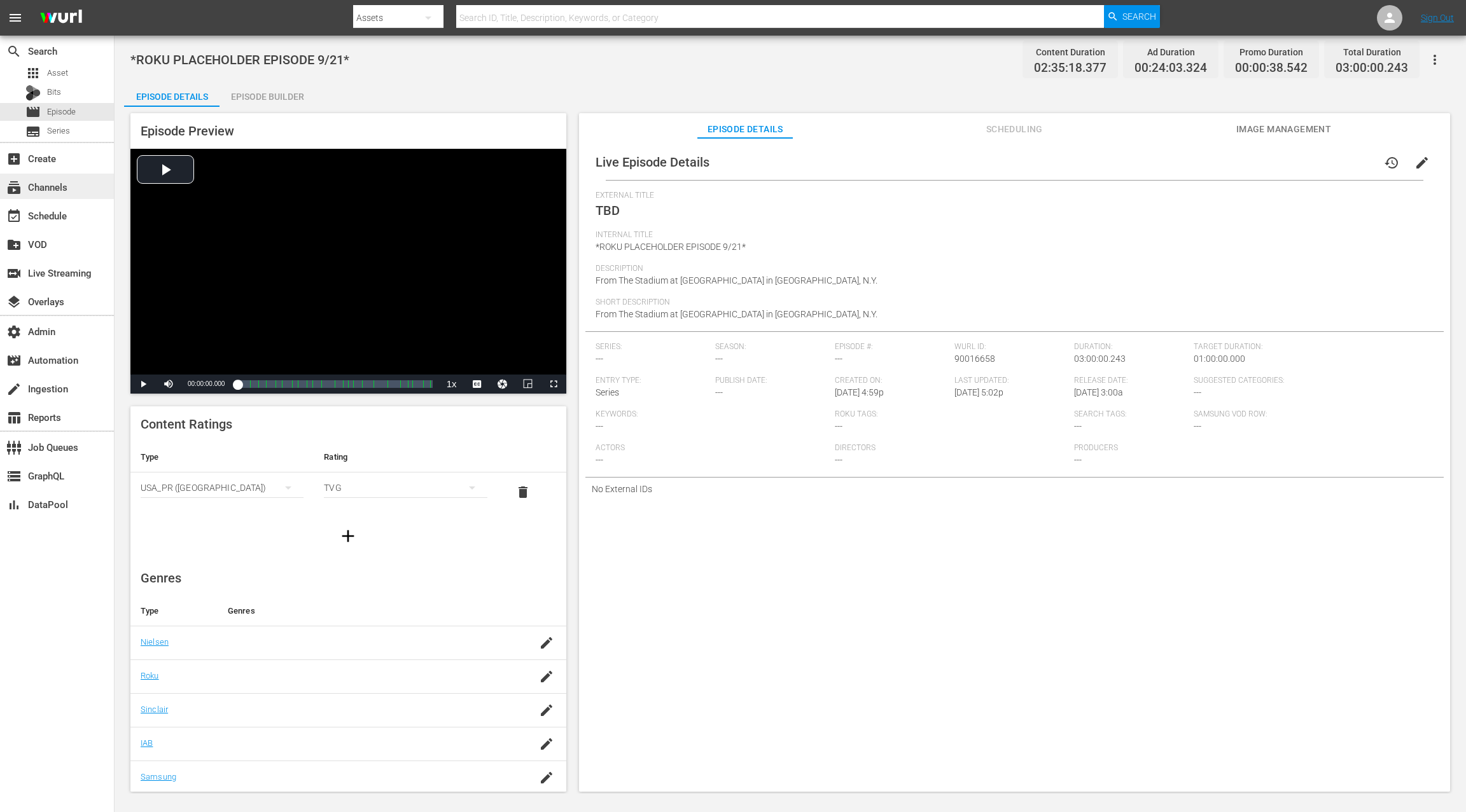
click at [71, 193] on div "subscriptions Channels" at bounding box center [57, 187] width 114 height 25
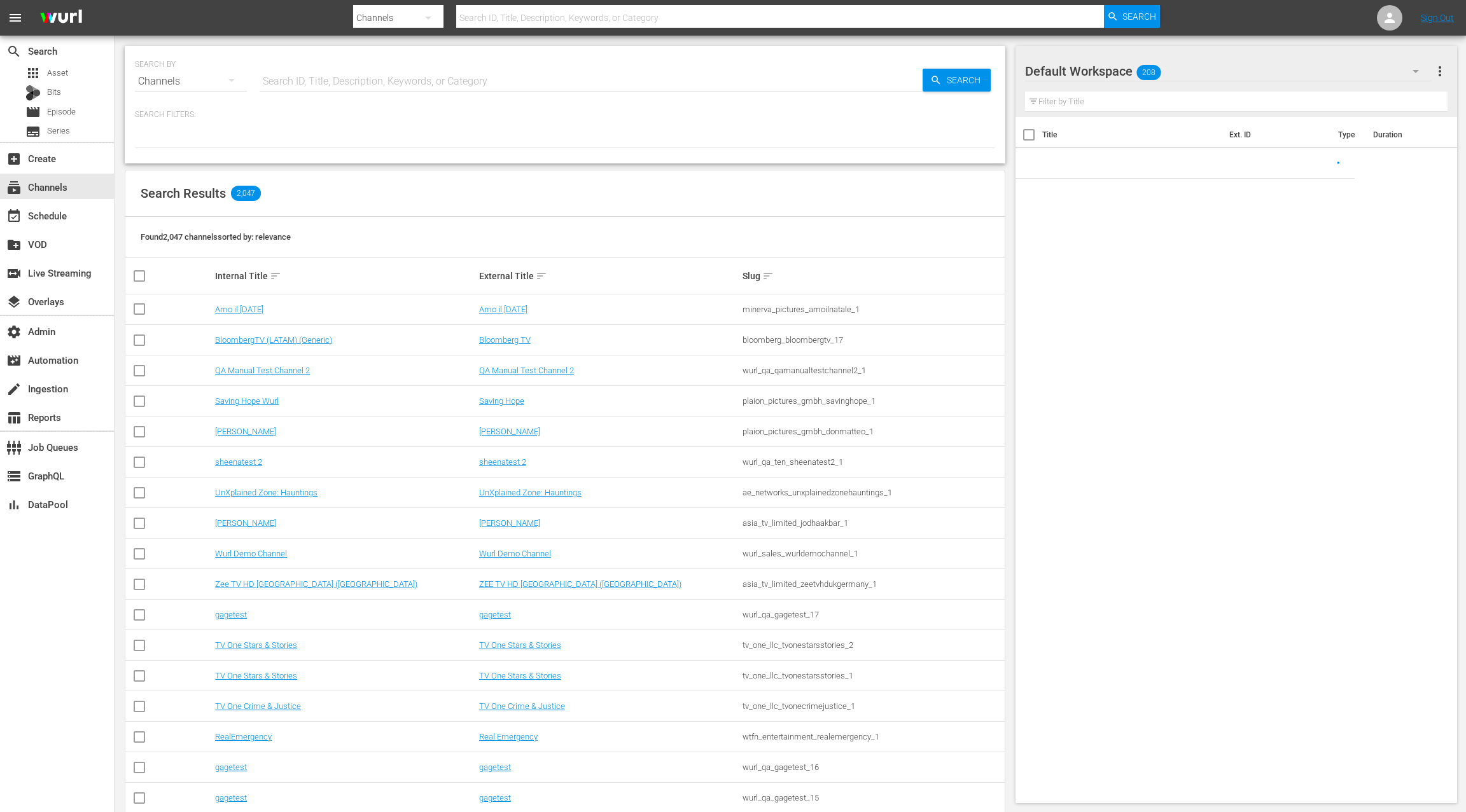
click at [296, 71] on input "text" at bounding box center [591, 82] width 663 height 31
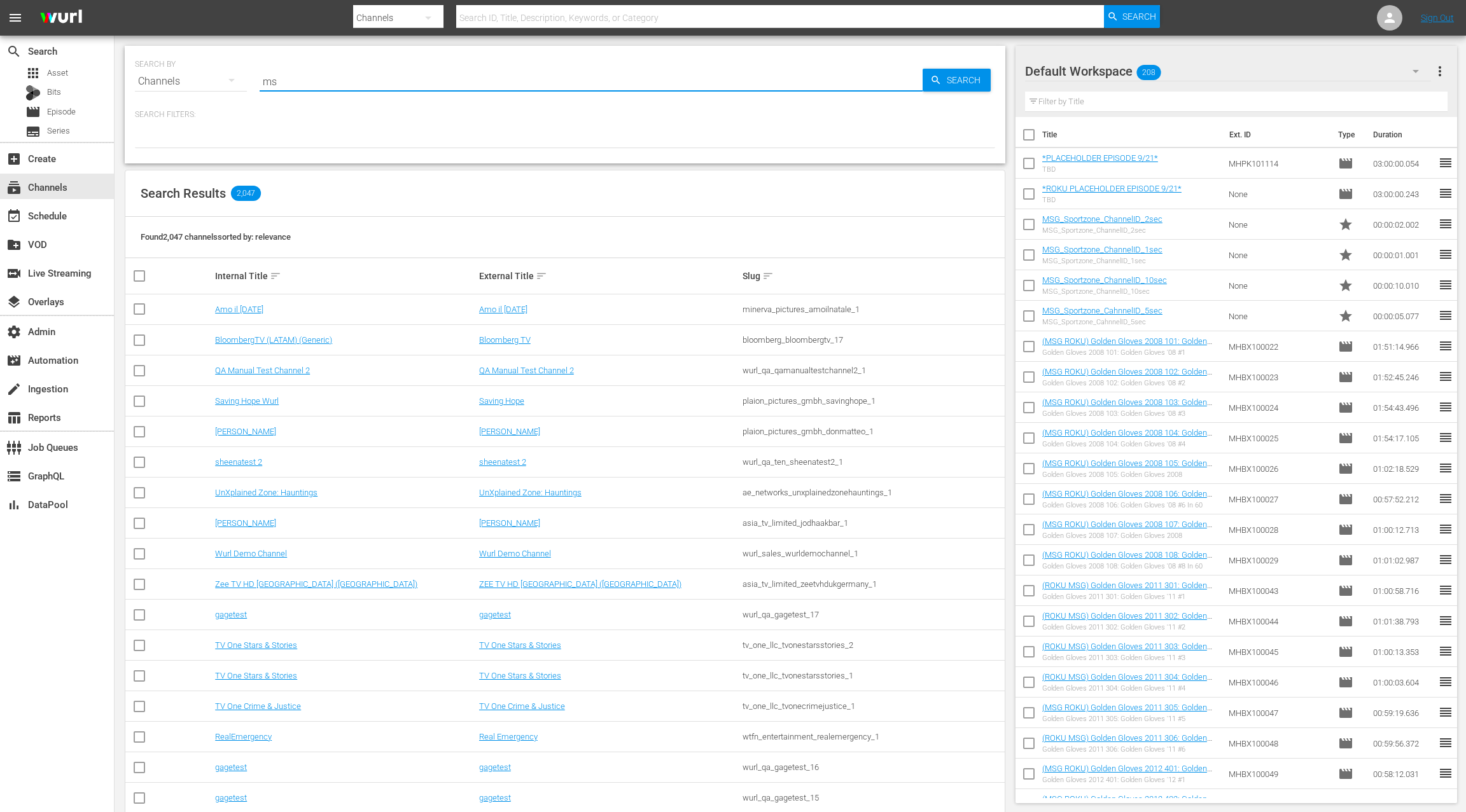
type input "msg"
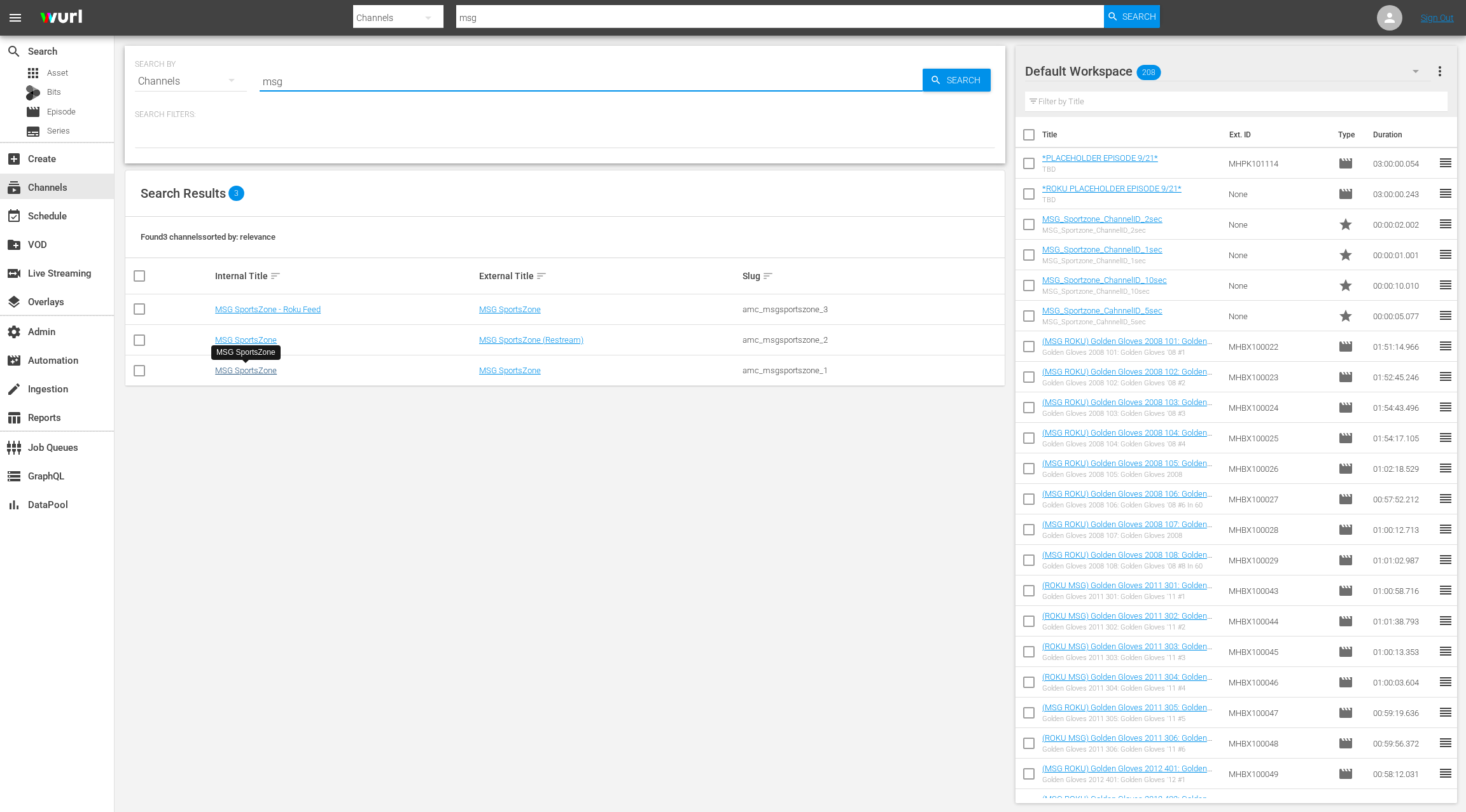
type input "msg"
click at [257, 373] on link "MSG SportsZone" at bounding box center [246, 371] width 62 height 10
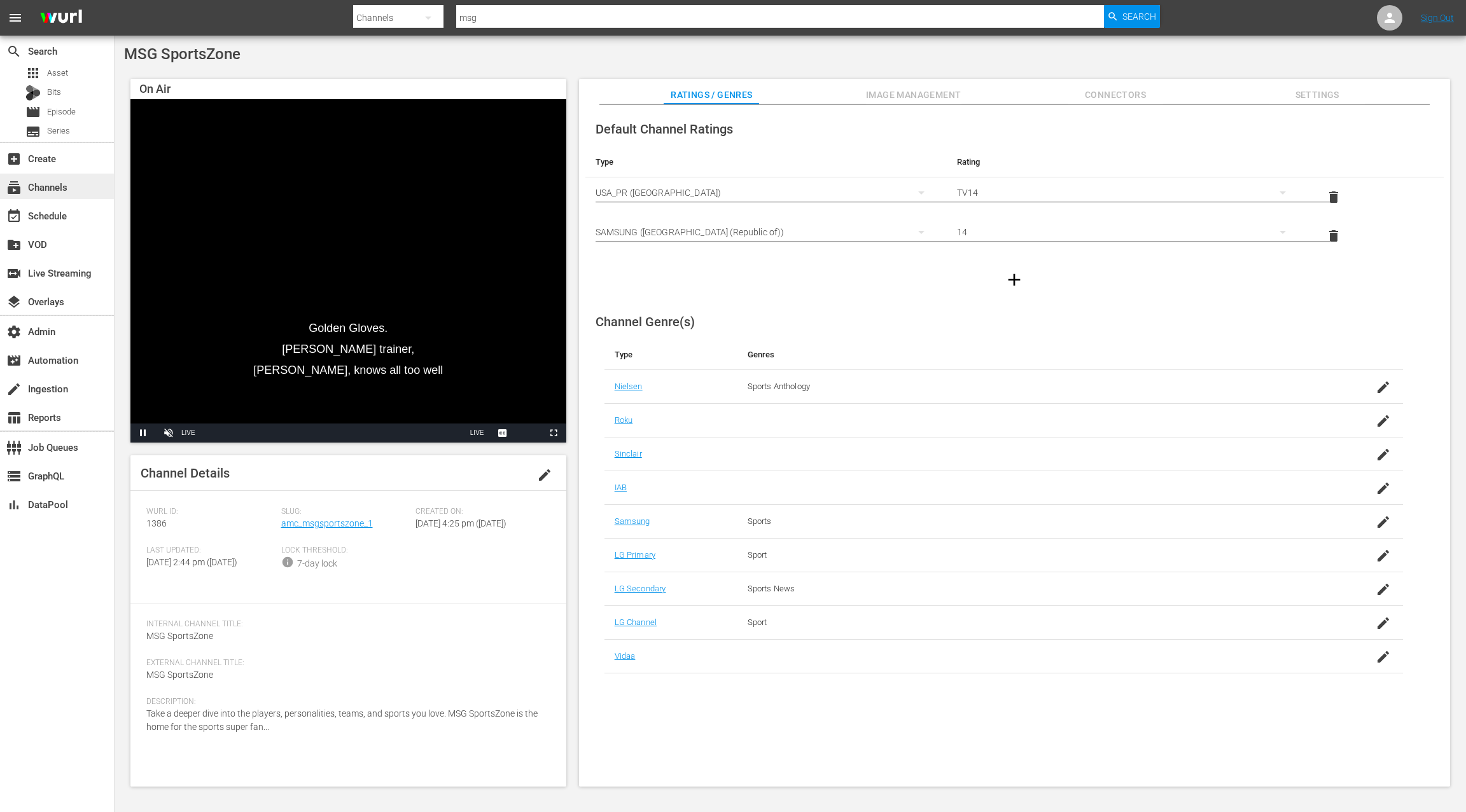
click at [58, 190] on div "subscriptions Channels" at bounding box center [35, 185] width 71 height 12
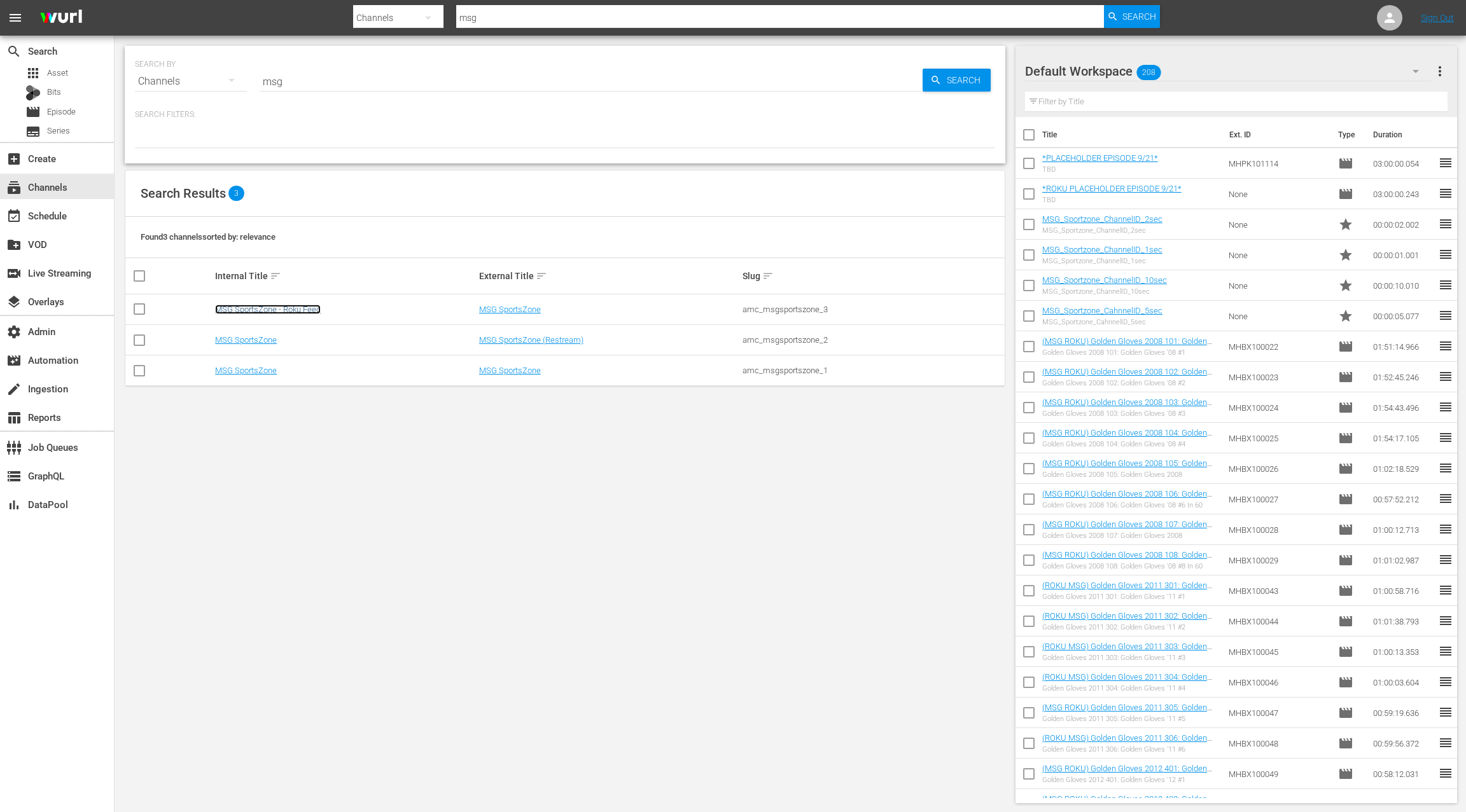
click at [268, 310] on link "MSG SportsZone - Roku Feed" at bounding box center [268, 310] width 106 height 10
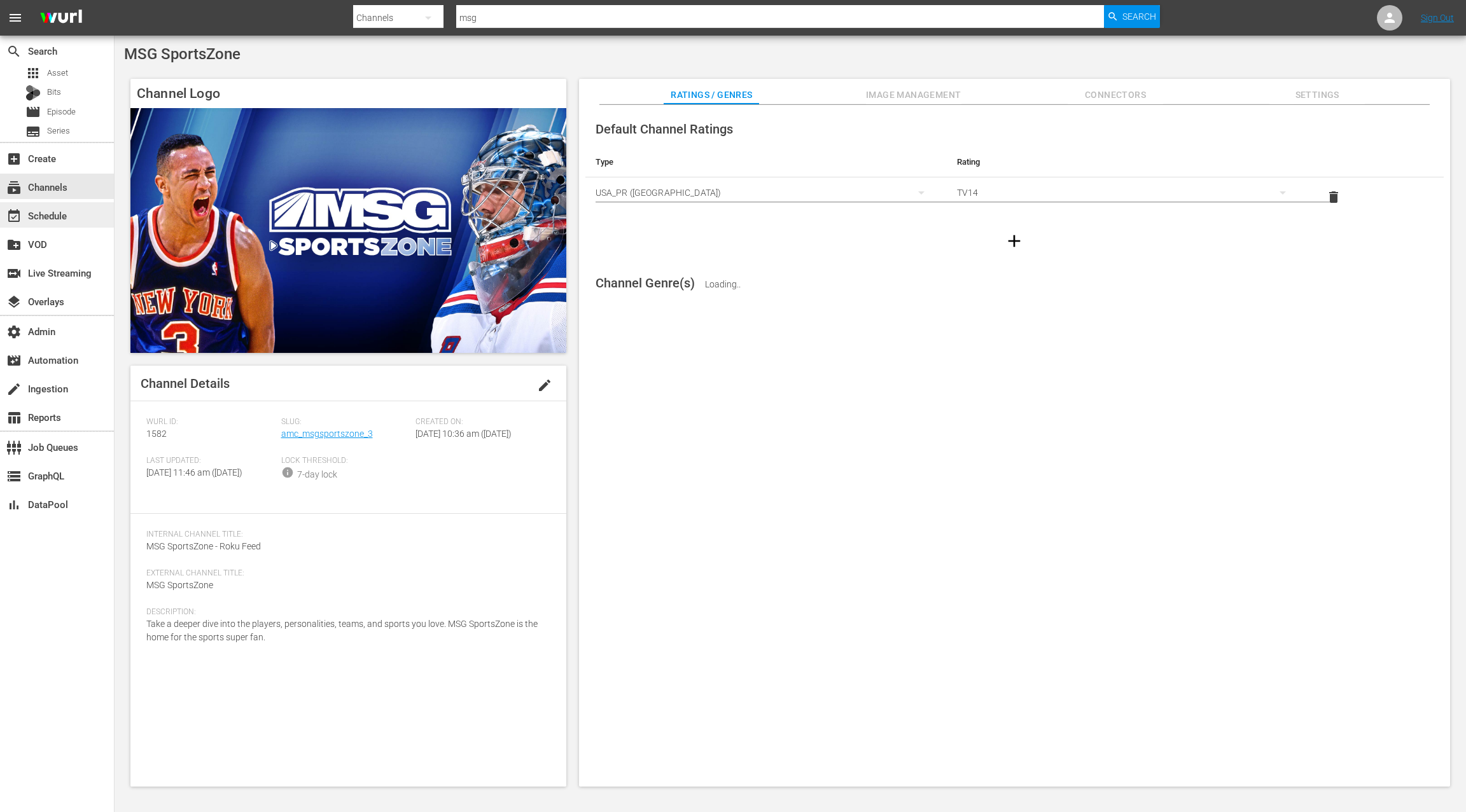
click at [48, 220] on div "event_available Schedule" at bounding box center [35, 214] width 71 height 12
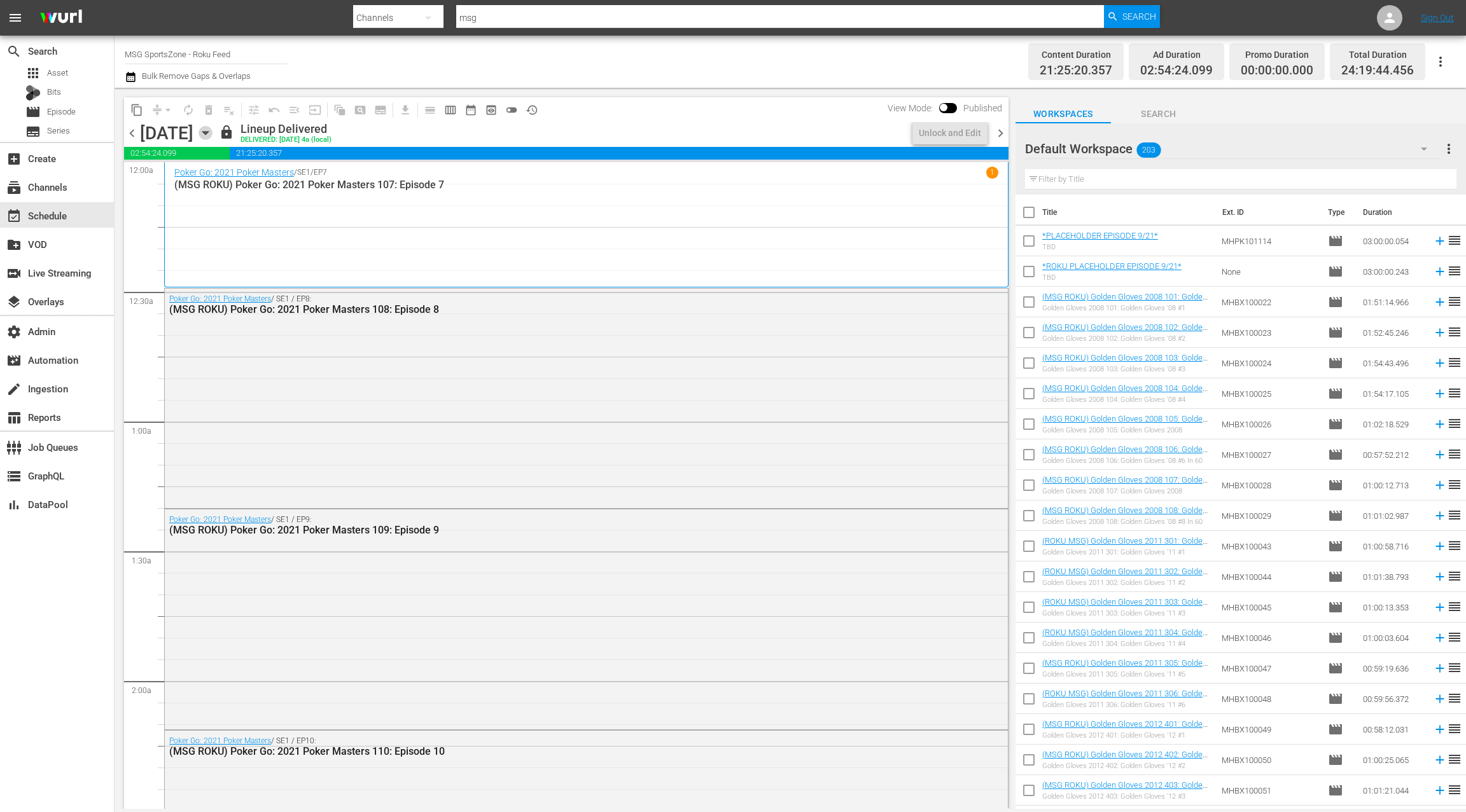
click at [208, 132] on icon "button" at bounding box center [205, 134] width 5 height 4
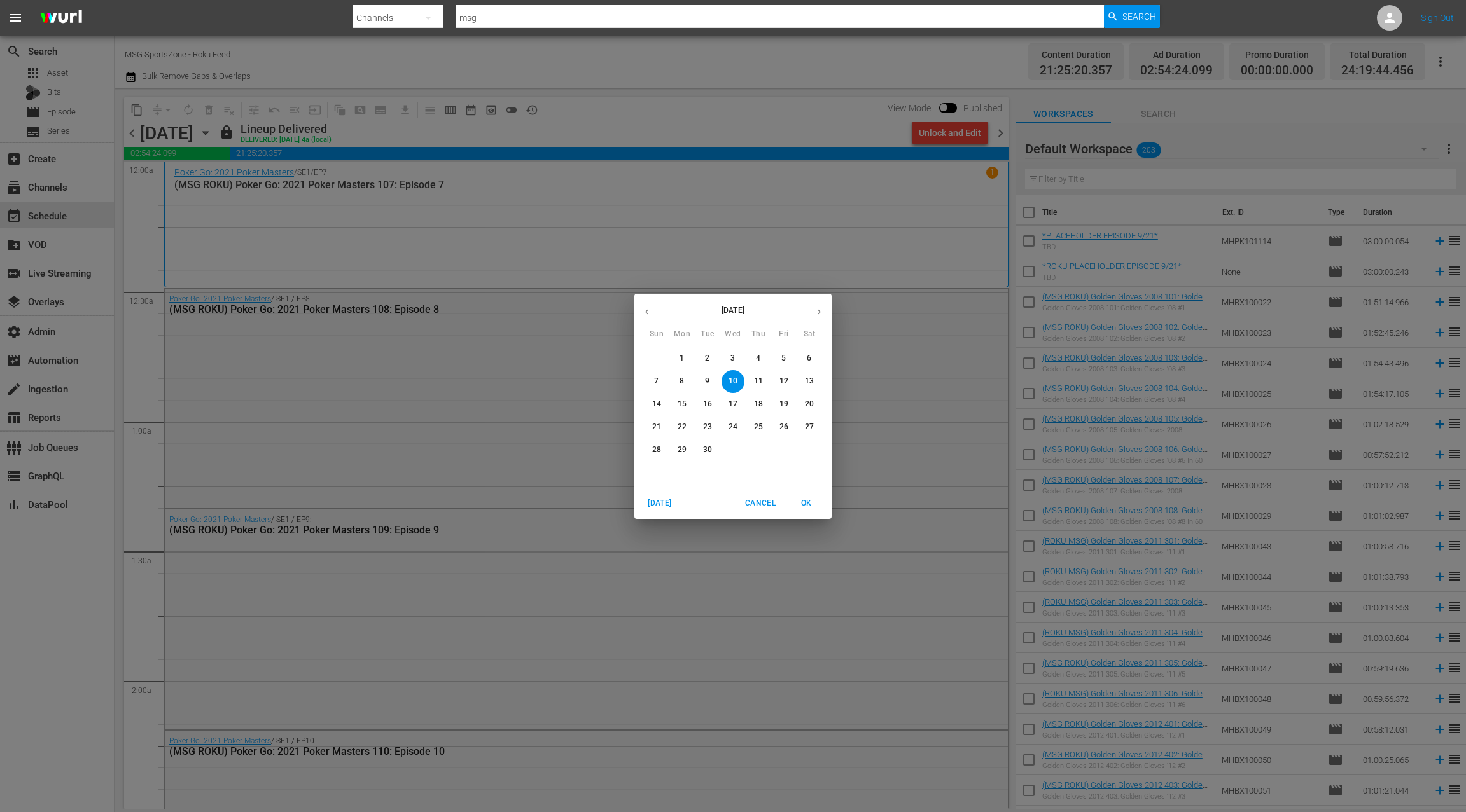
click at [661, 427] on span "21" at bounding box center [657, 427] width 23 height 11
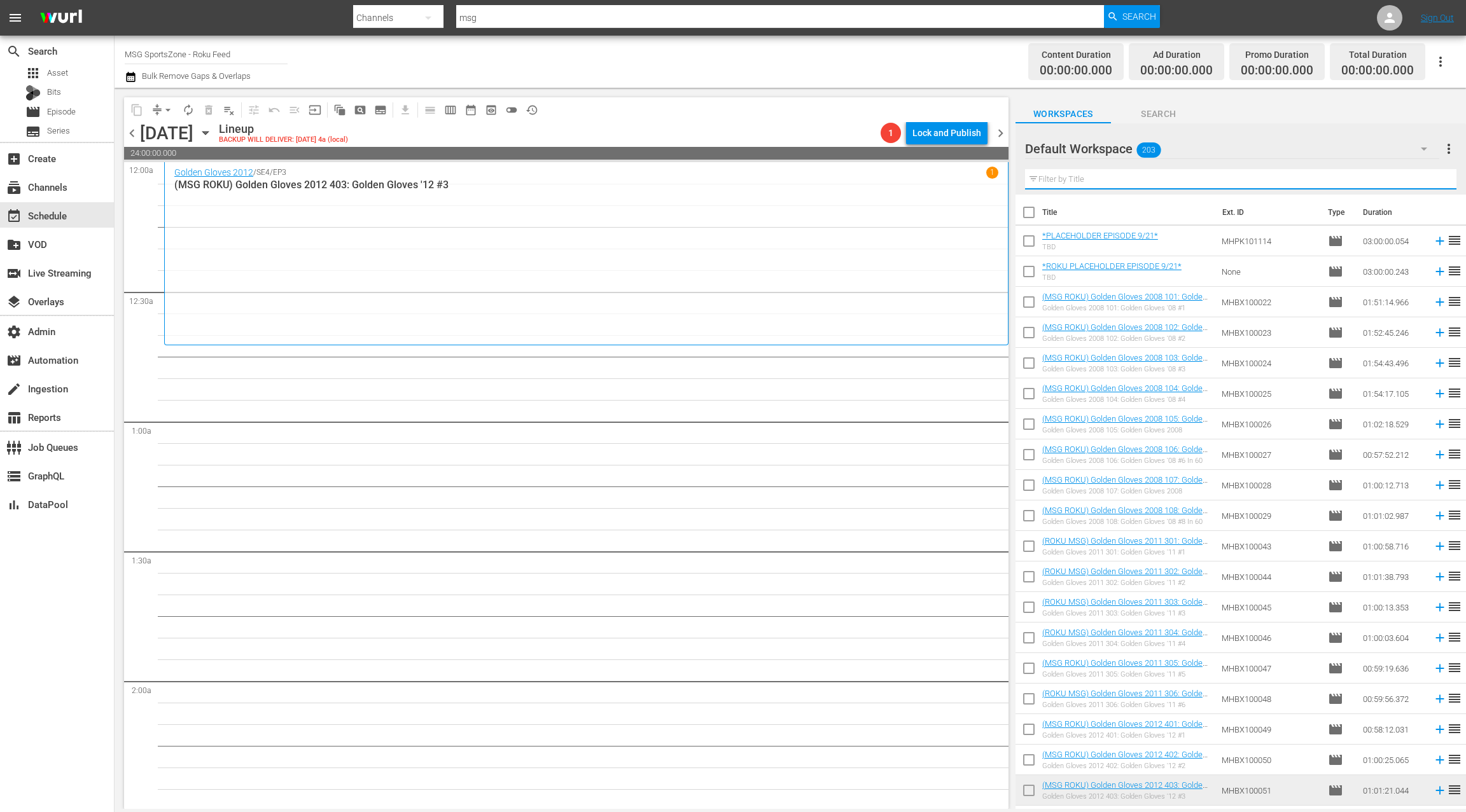
click at [1119, 182] on input "text" at bounding box center [1241, 179] width 432 height 21
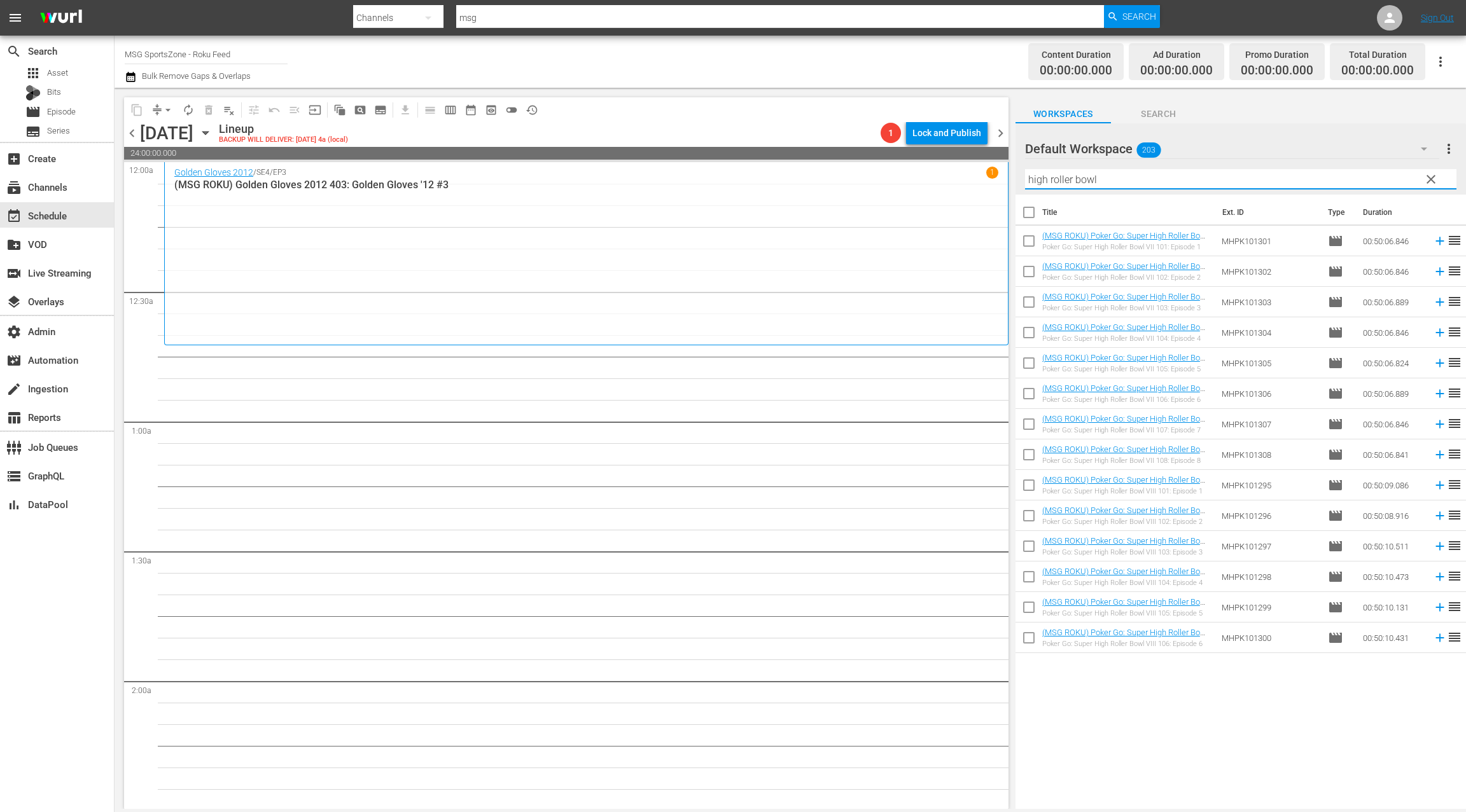
type input "high roller bowl"
click at [58, 419] on div "table_chart Reports" at bounding box center [35, 415] width 71 height 12
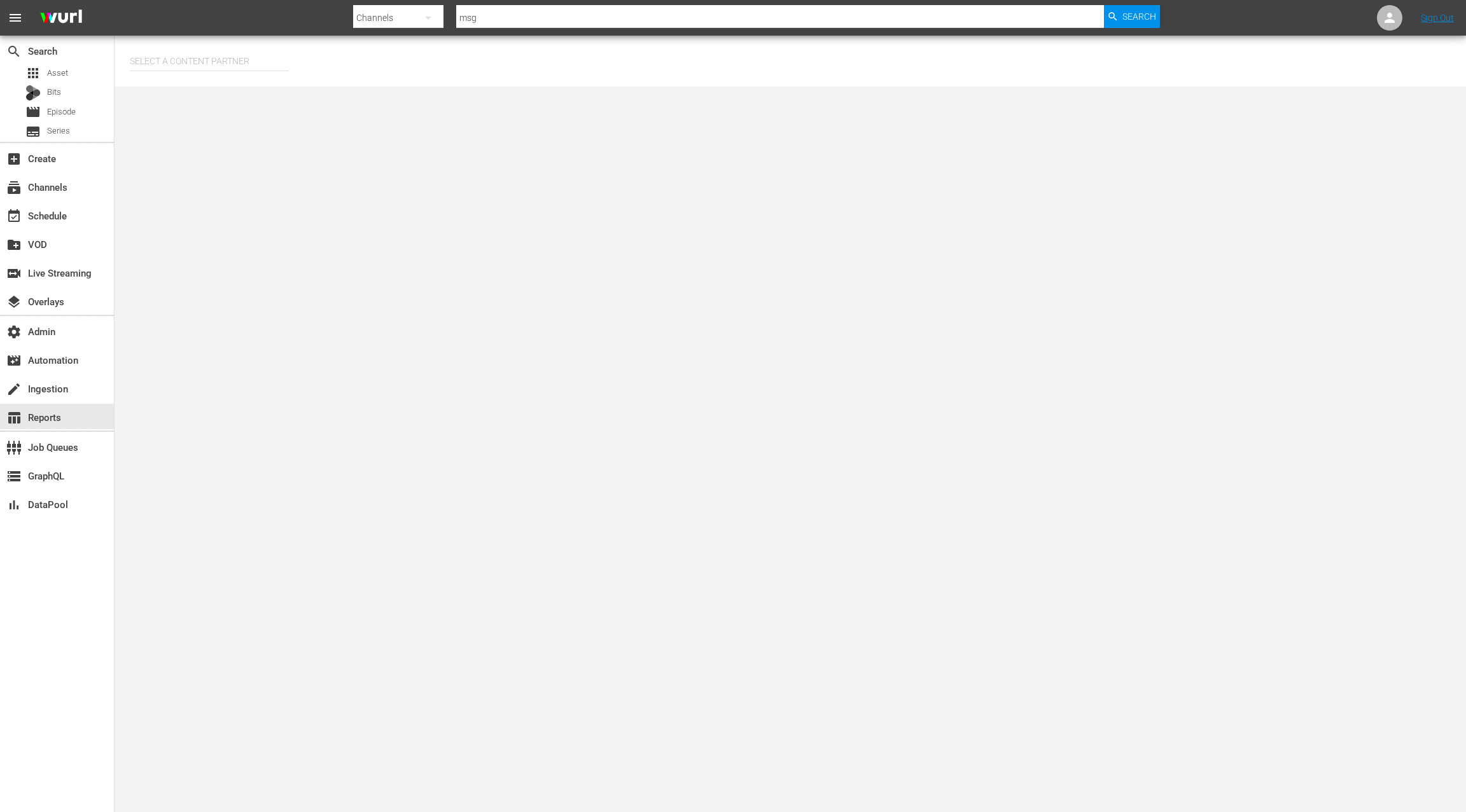
click at [180, 58] on input "text" at bounding box center [209, 61] width 159 height 31
click at [217, 92] on div "AMC Networks (138)" at bounding box center [233, 97] width 187 height 31
type input "AMC Networks (138)"
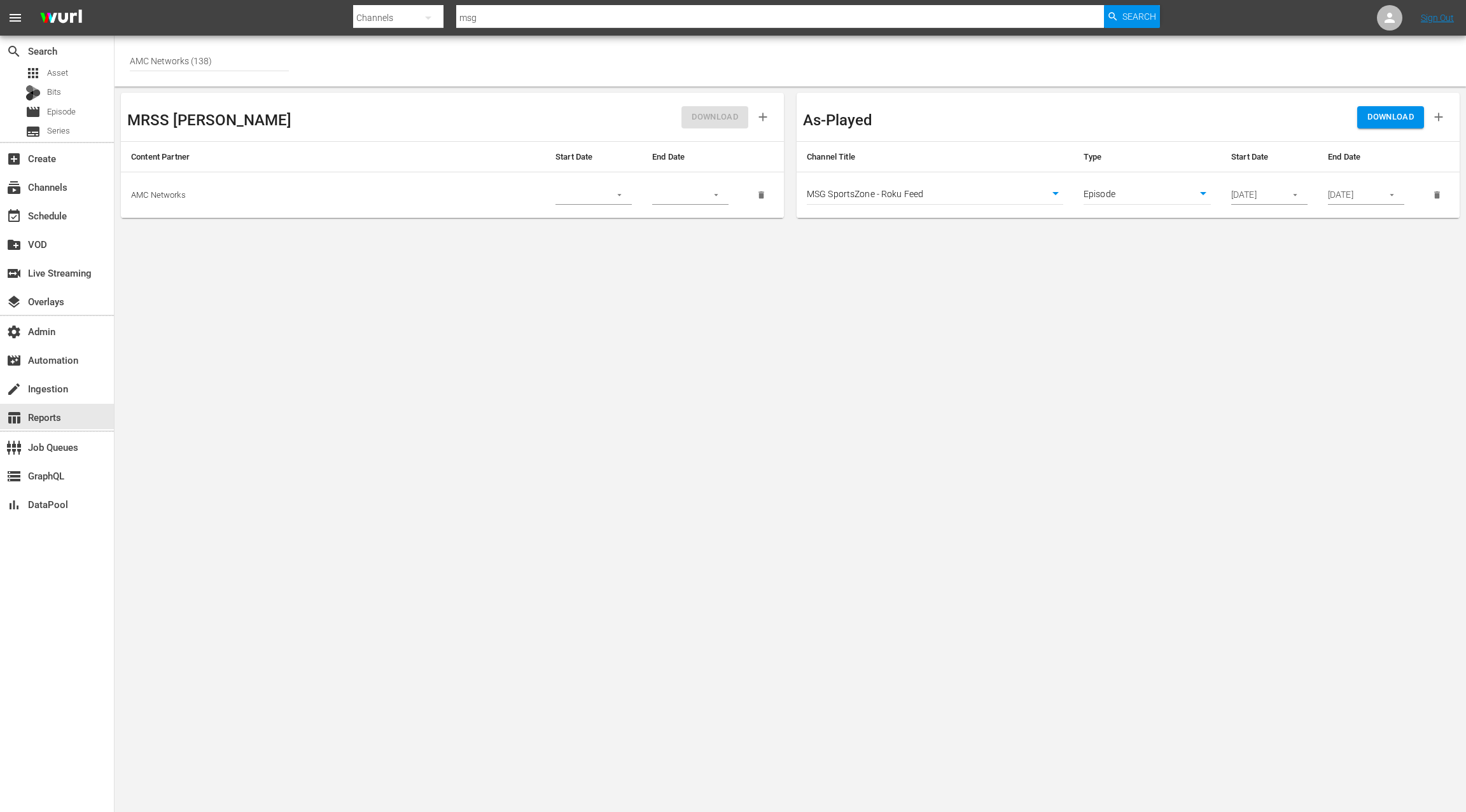
click at [1393, 117] on span "DOWNLOAD" at bounding box center [1391, 118] width 47 height 14
click at [65, 217] on div "event_available Schedule" at bounding box center [35, 214] width 71 height 12
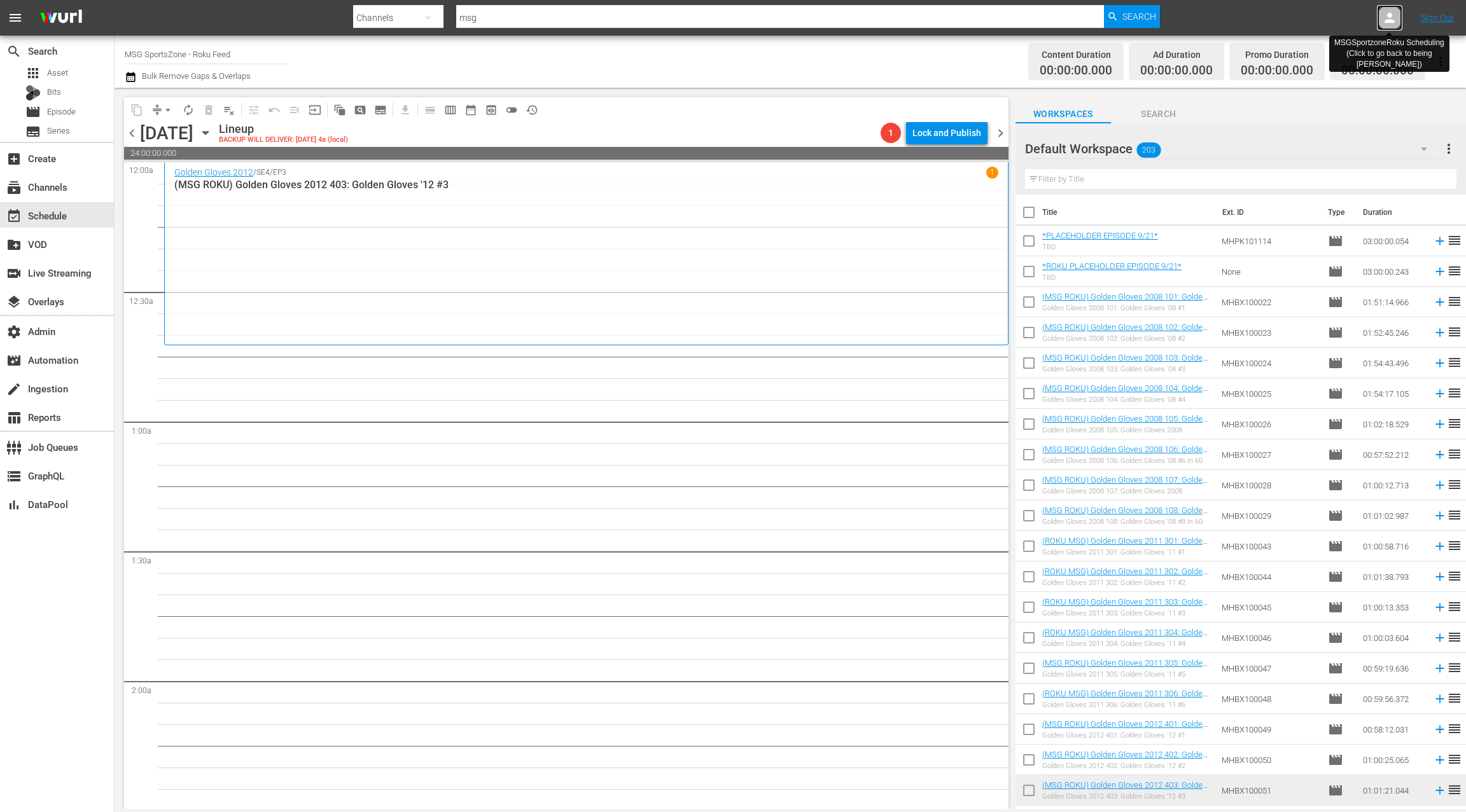
click at [1384, 23] on icon at bounding box center [1390, 17] width 15 height 15
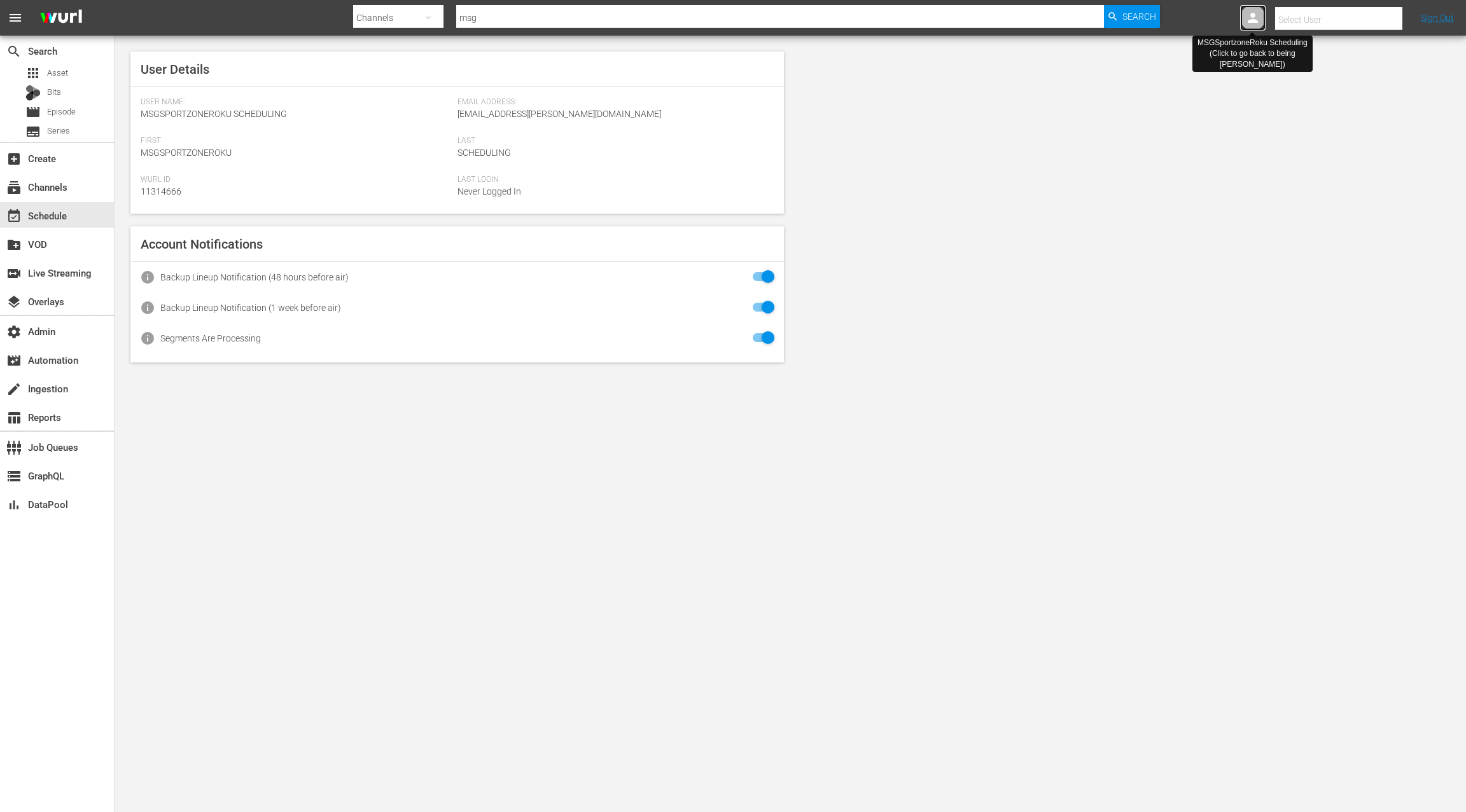
click at [1249, 23] on icon at bounding box center [1252, 17] width 15 height 15
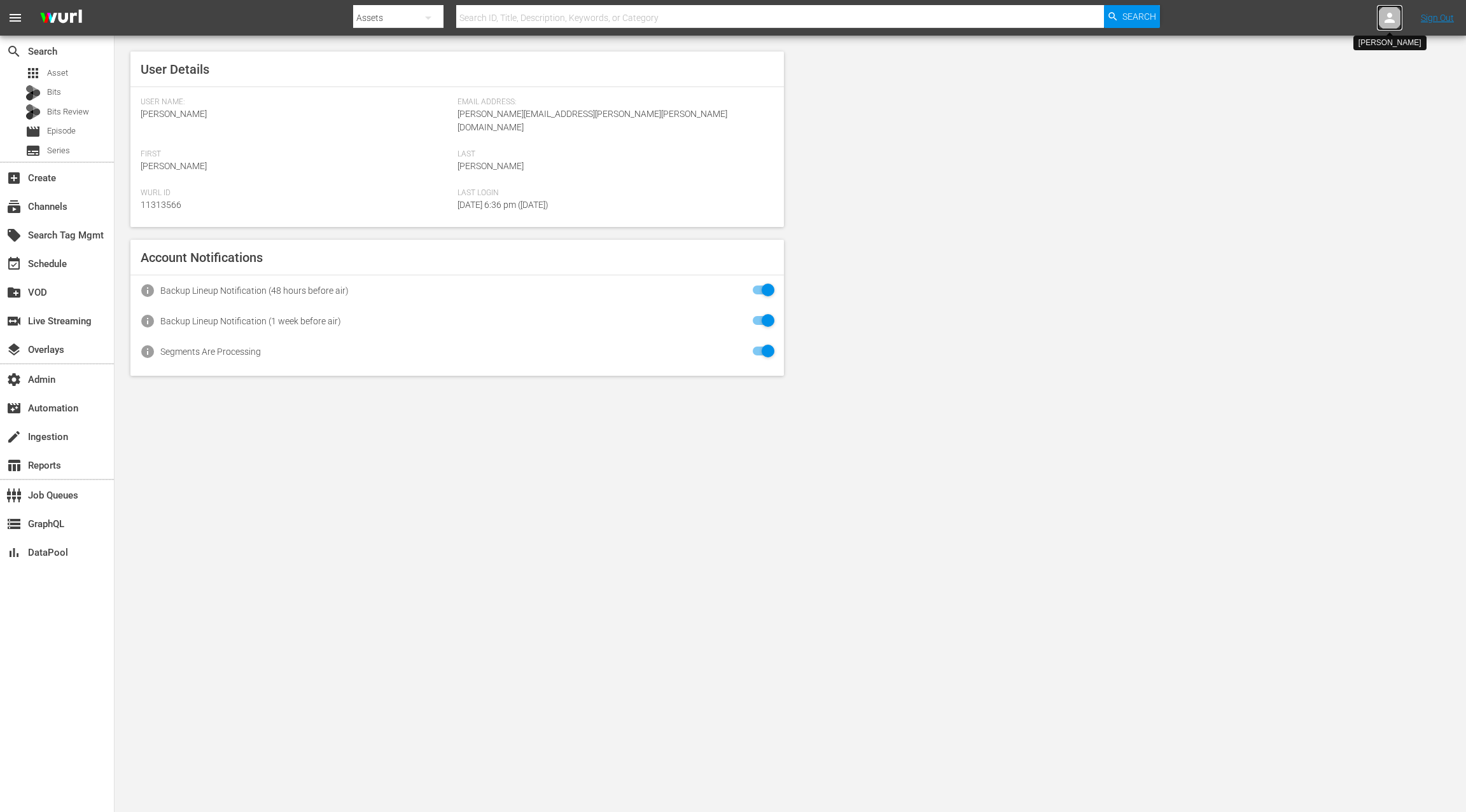
click at [1383, 17] on icon at bounding box center [1390, 17] width 15 height 15
click at [1364, 19] on input "text" at bounding box center [1356, 20] width 162 height 31
type input "m"
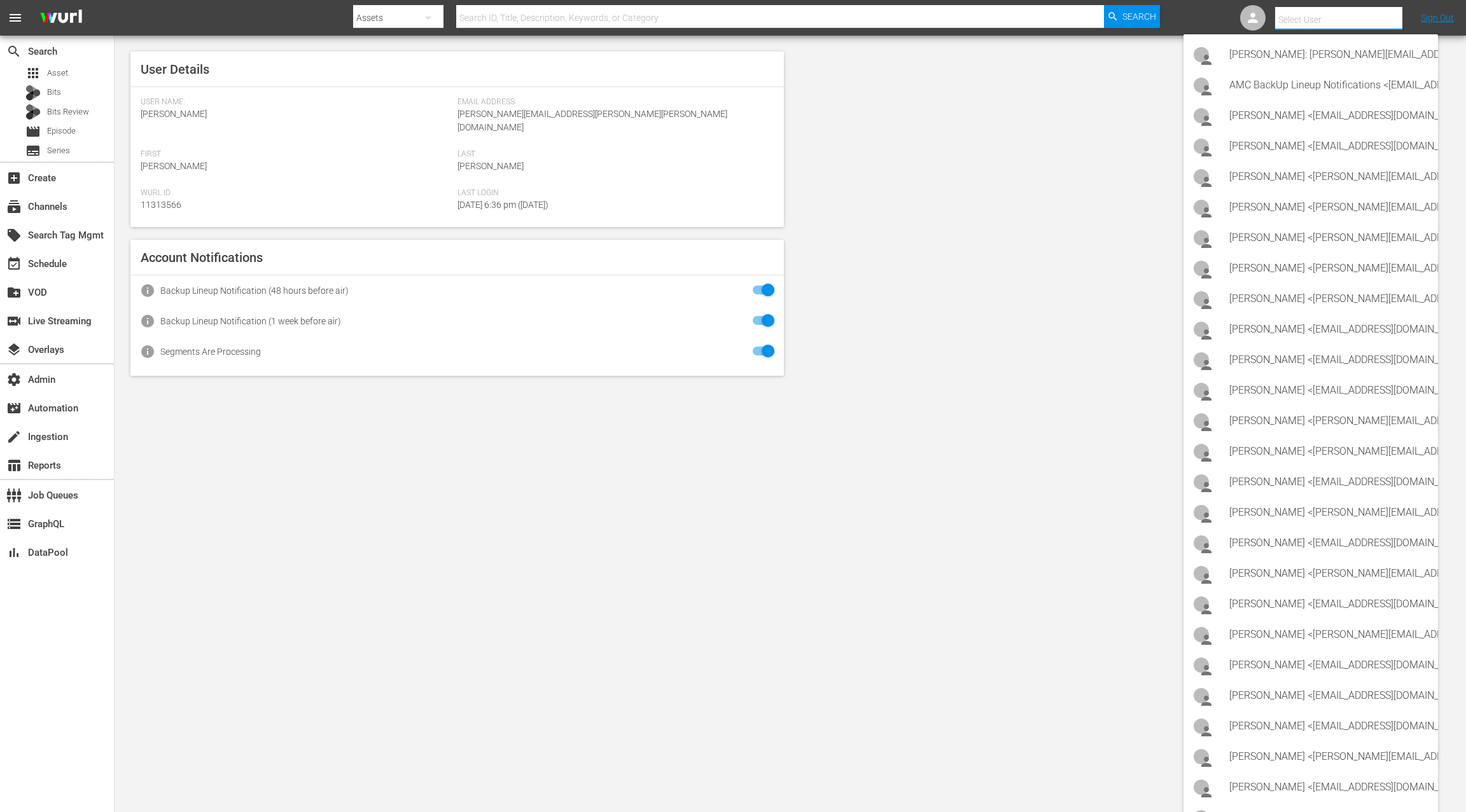
click at [1305, 19] on input "text" at bounding box center [1356, 20] width 162 height 31
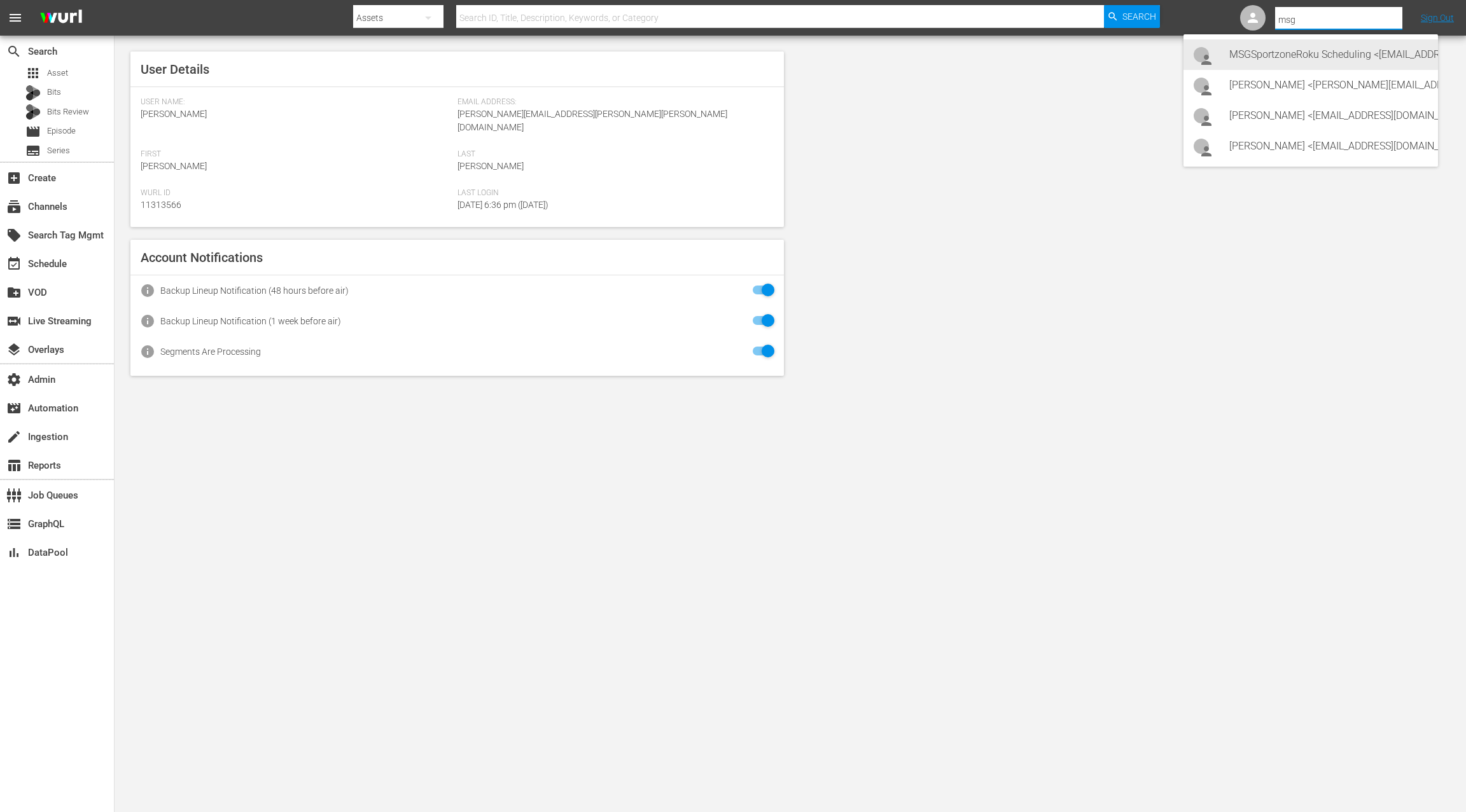
click at [1286, 54] on div "MSGSportzoneRoku Scheduling <[EMAIL_ADDRESS][PERSON_NAME][DOMAIN_NAME]>" at bounding box center [1329, 55] width 198 height 31
type input "MSGSportzoneRoku Scheduling (11314666)"
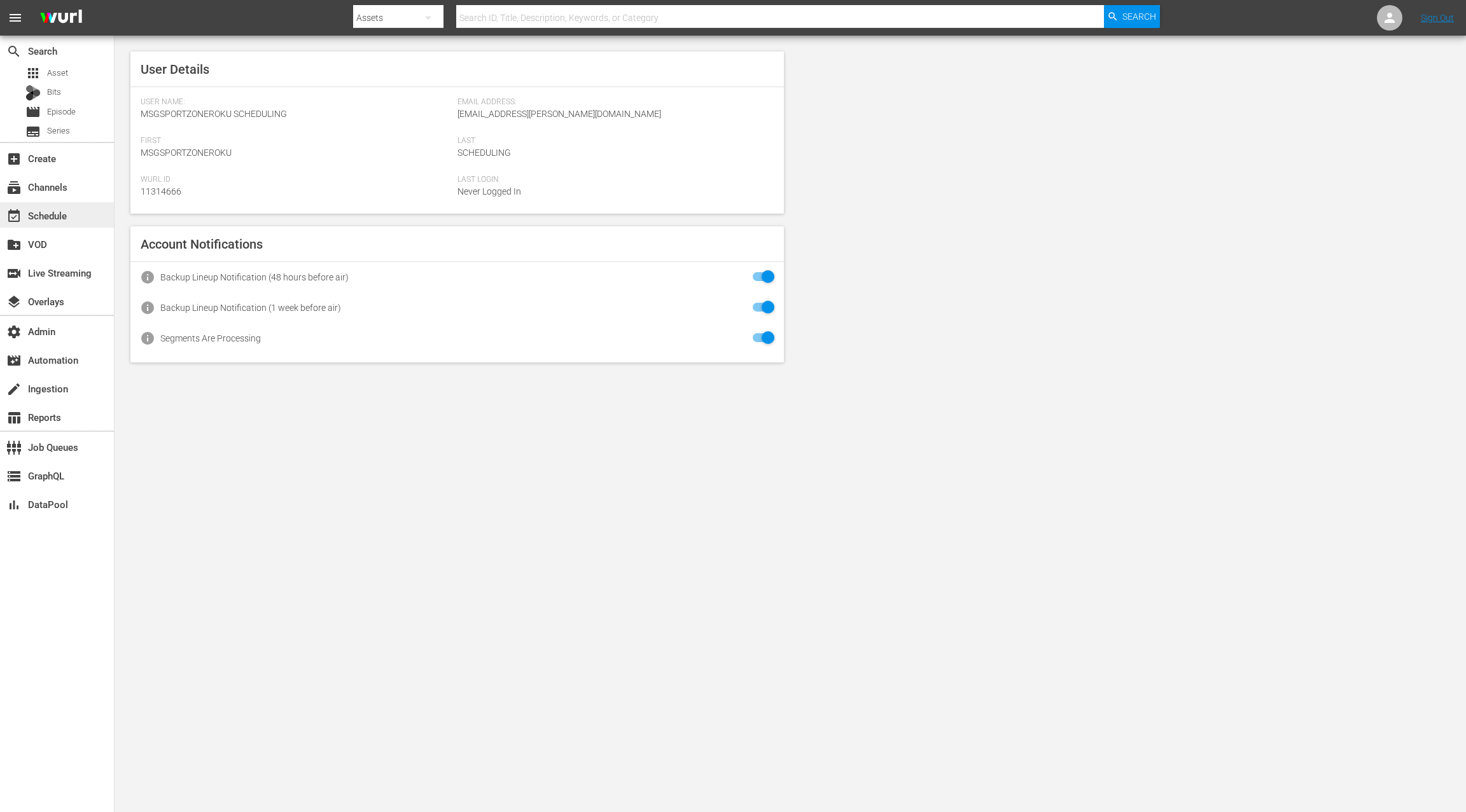
click at [40, 211] on div "event_available Schedule" at bounding box center [35, 214] width 71 height 12
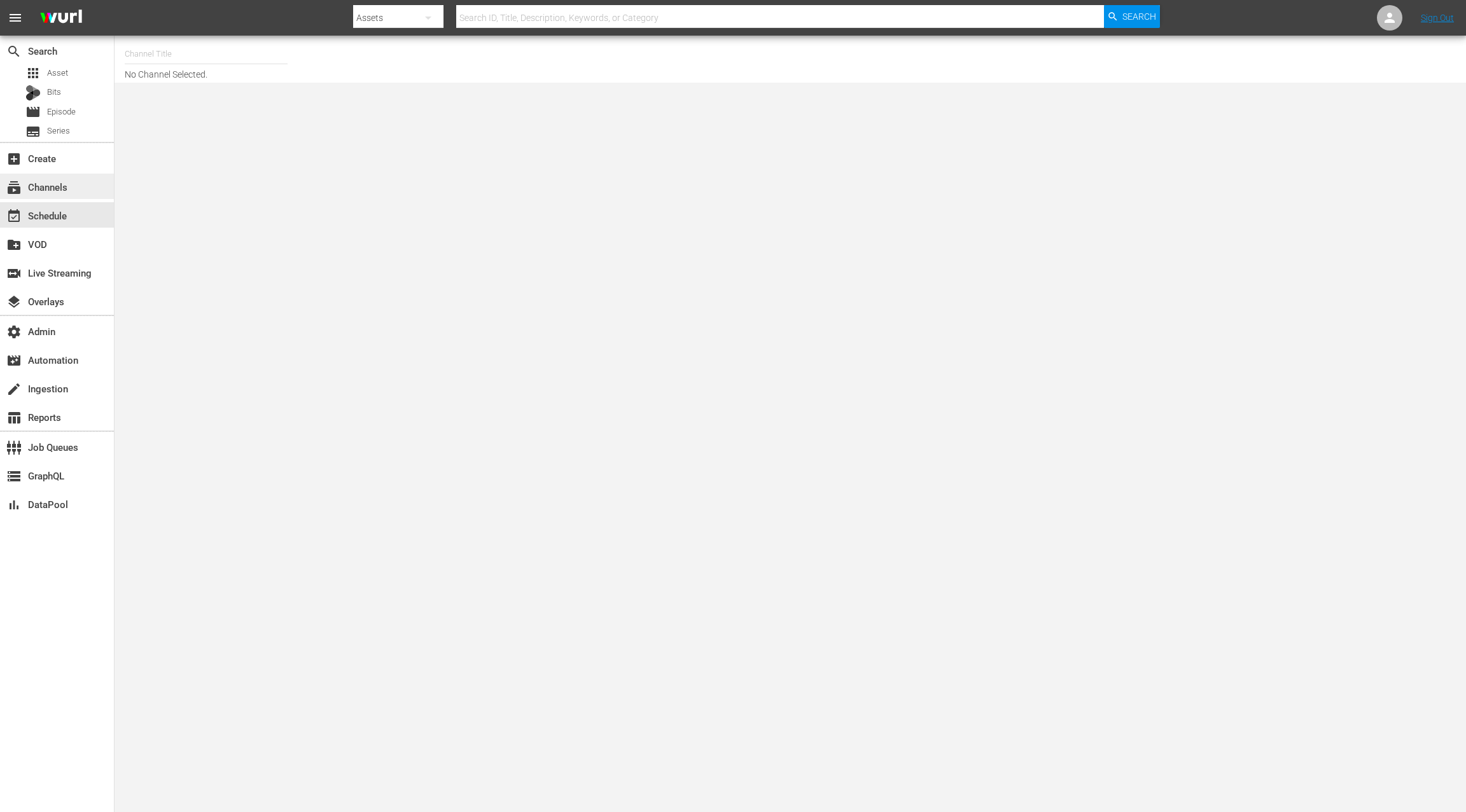
click at [45, 189] on div "subscriptions Channels" at bounding box center [35, 185] width 71 height 12
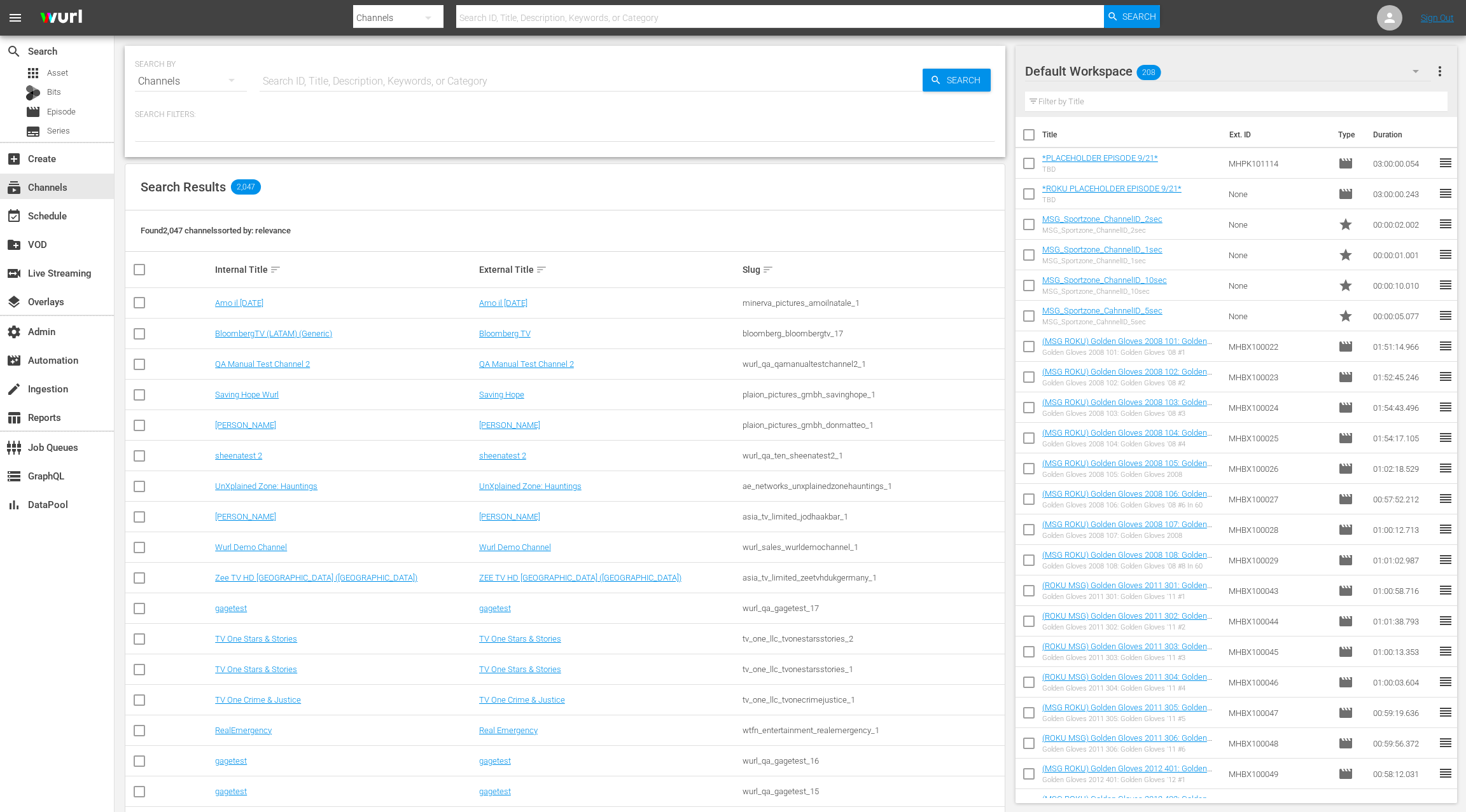
click at [294, 79] on input "text" at bounding box center [591, 82] width 663 height 31
type input "msg"
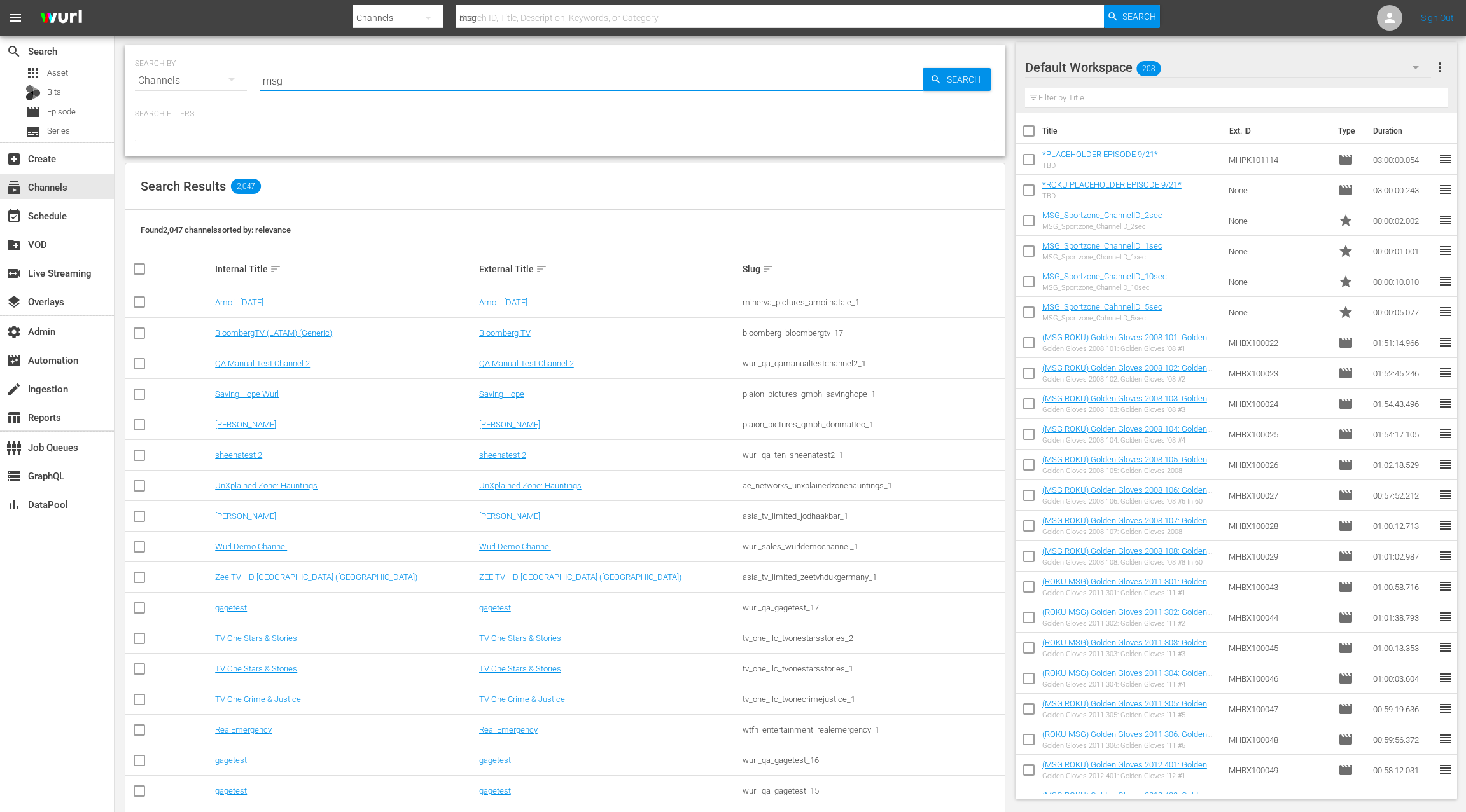
scroll to position [0, 0]
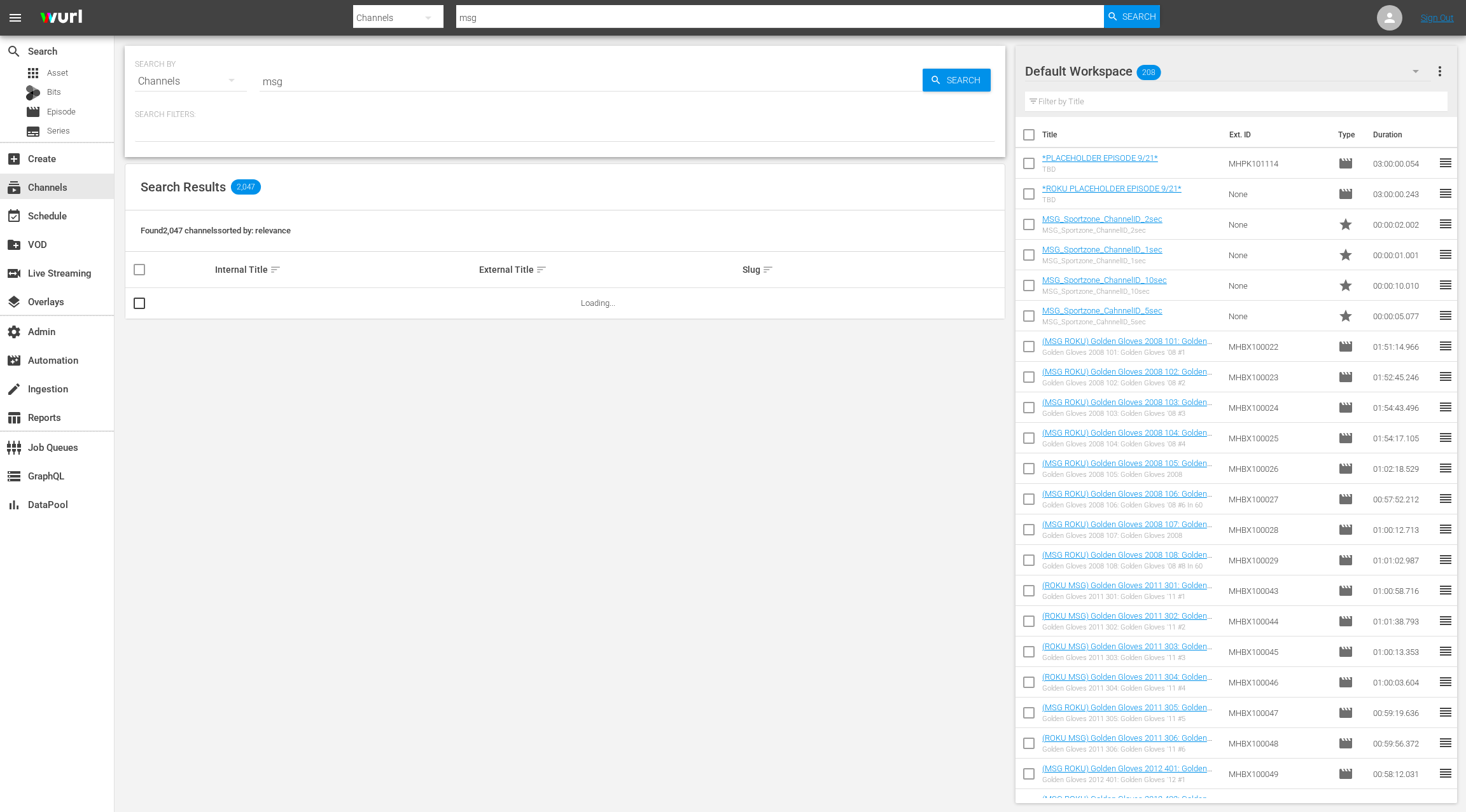
click at [388, 125] on div at bounding box center [565, 131] width 860 height 22
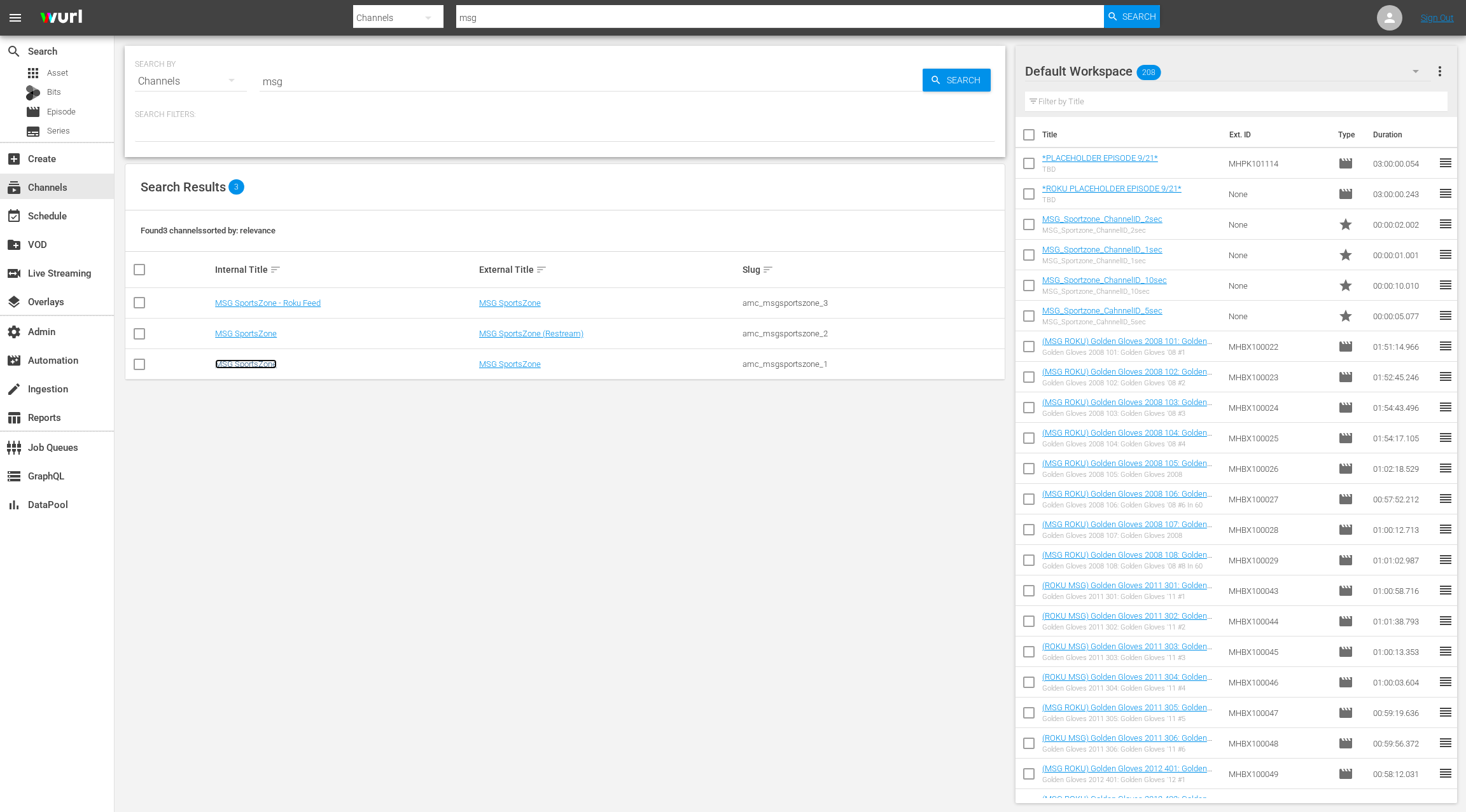
click at [240, 367] on link "MSG SportsZone" at bounding box center [246, 364] width 62 height 10
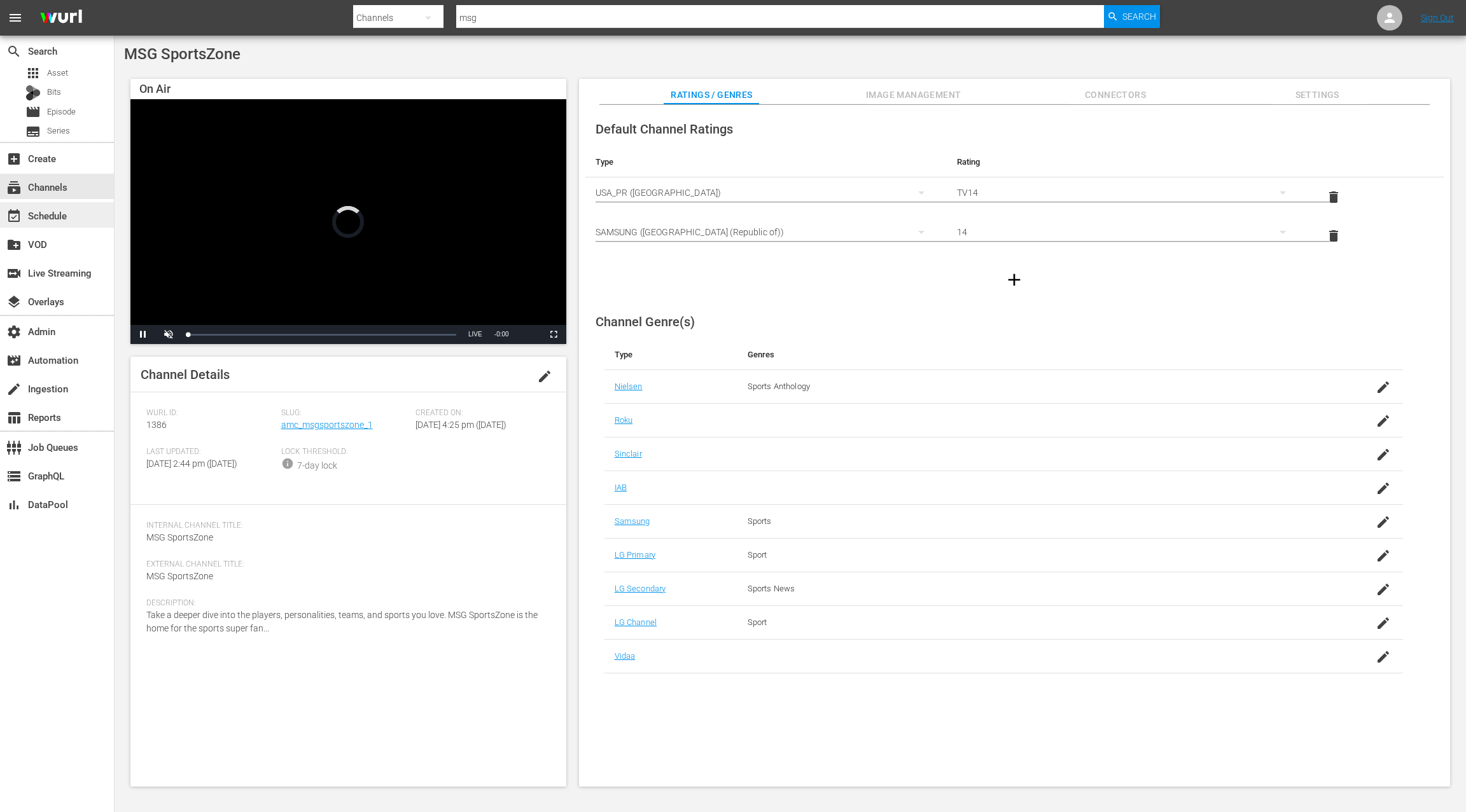
click at [72, 223] on div "event_available Schedule" at bounding box center [57, 214] width 114 height 25
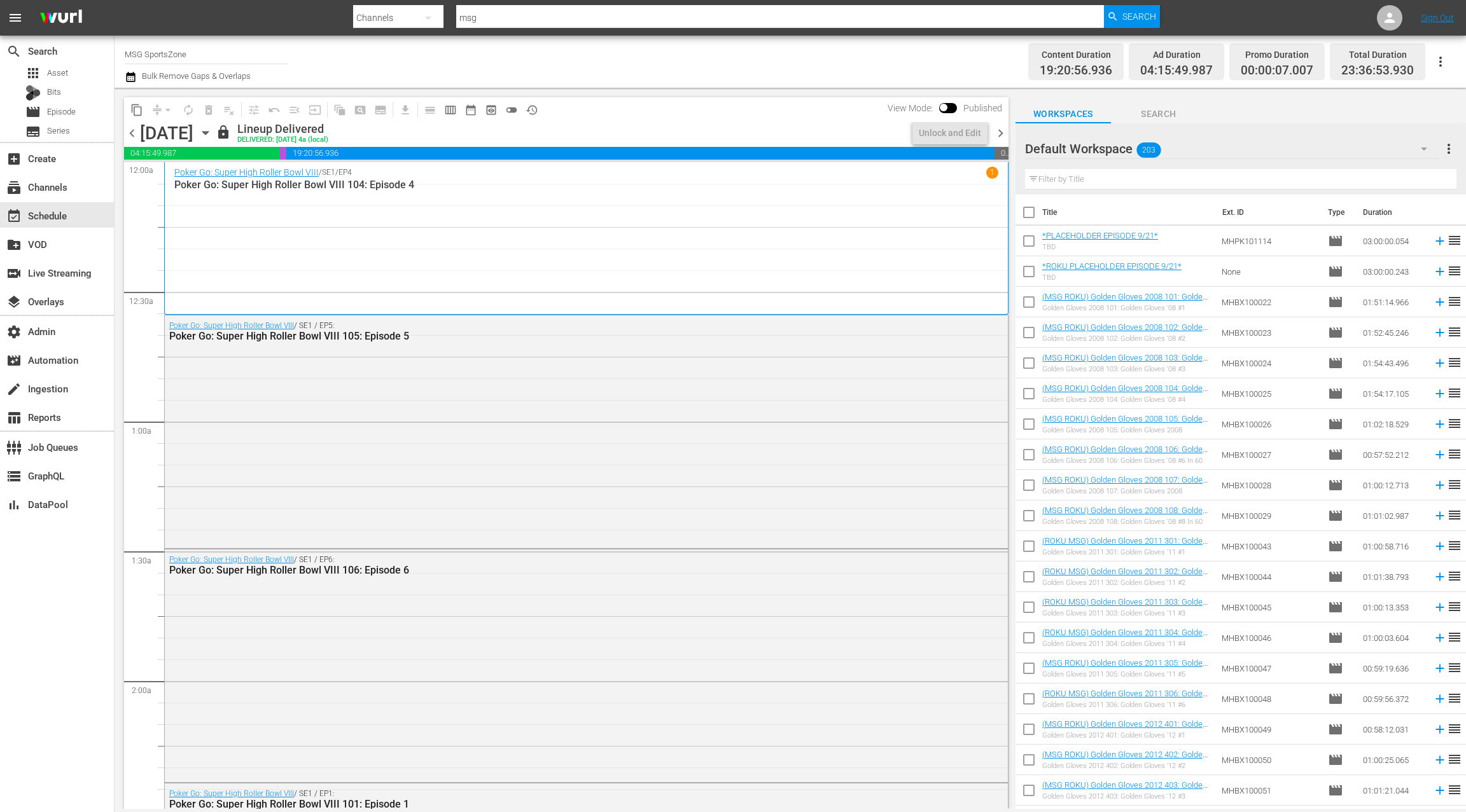
click at [387, 136] on div "chevron_left [DATE] [DATE] lock Lineup Delivered DELIVERED: [DATE] 4a (local) U…" at bounding box center [566, 135] width 884 height 25
click at [213, 136] on icon "button" at bounding box center [206, 133] width 14 height 14
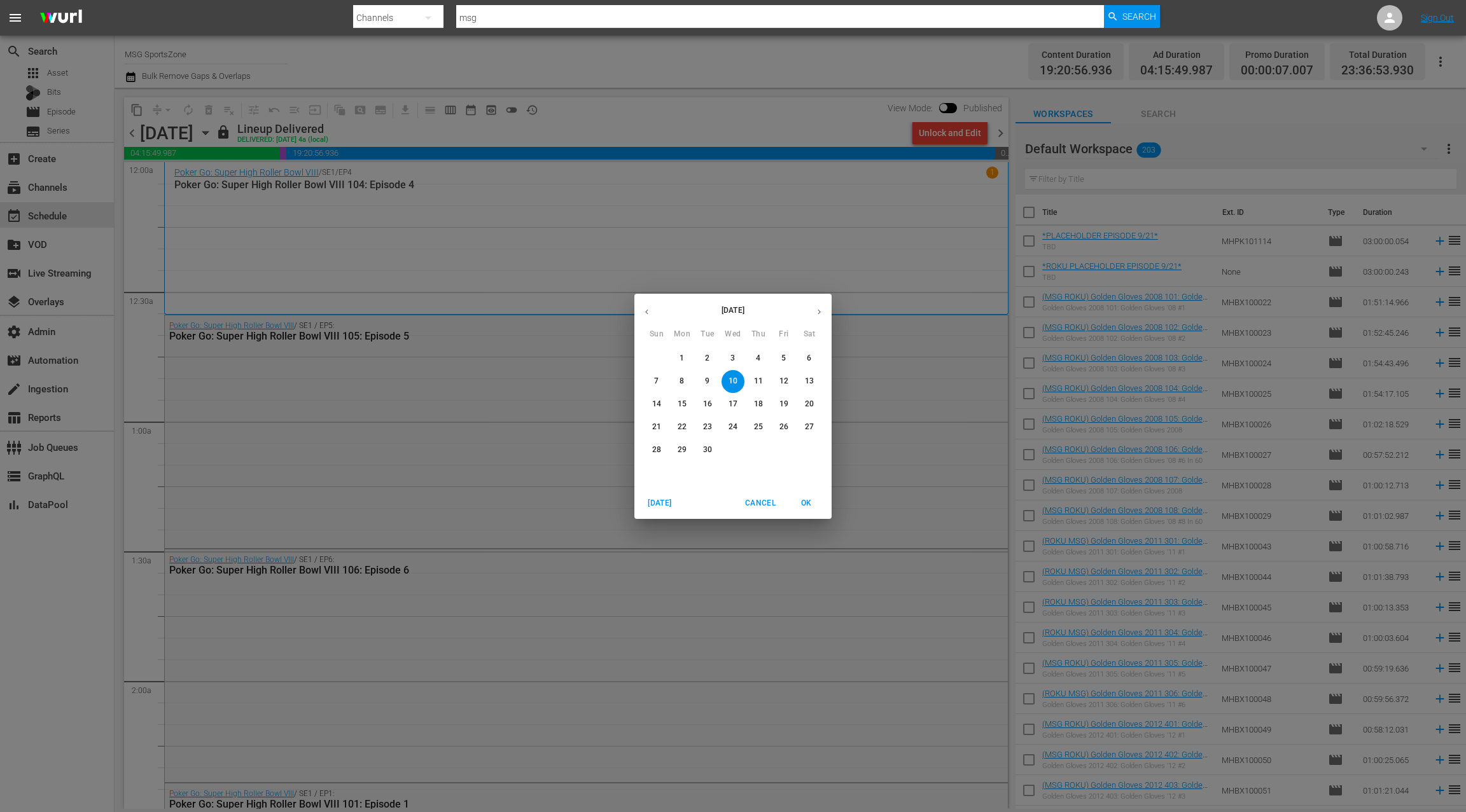
click at [654, 425] on p "21" at bounding box center [657, 427] width 9 height 11
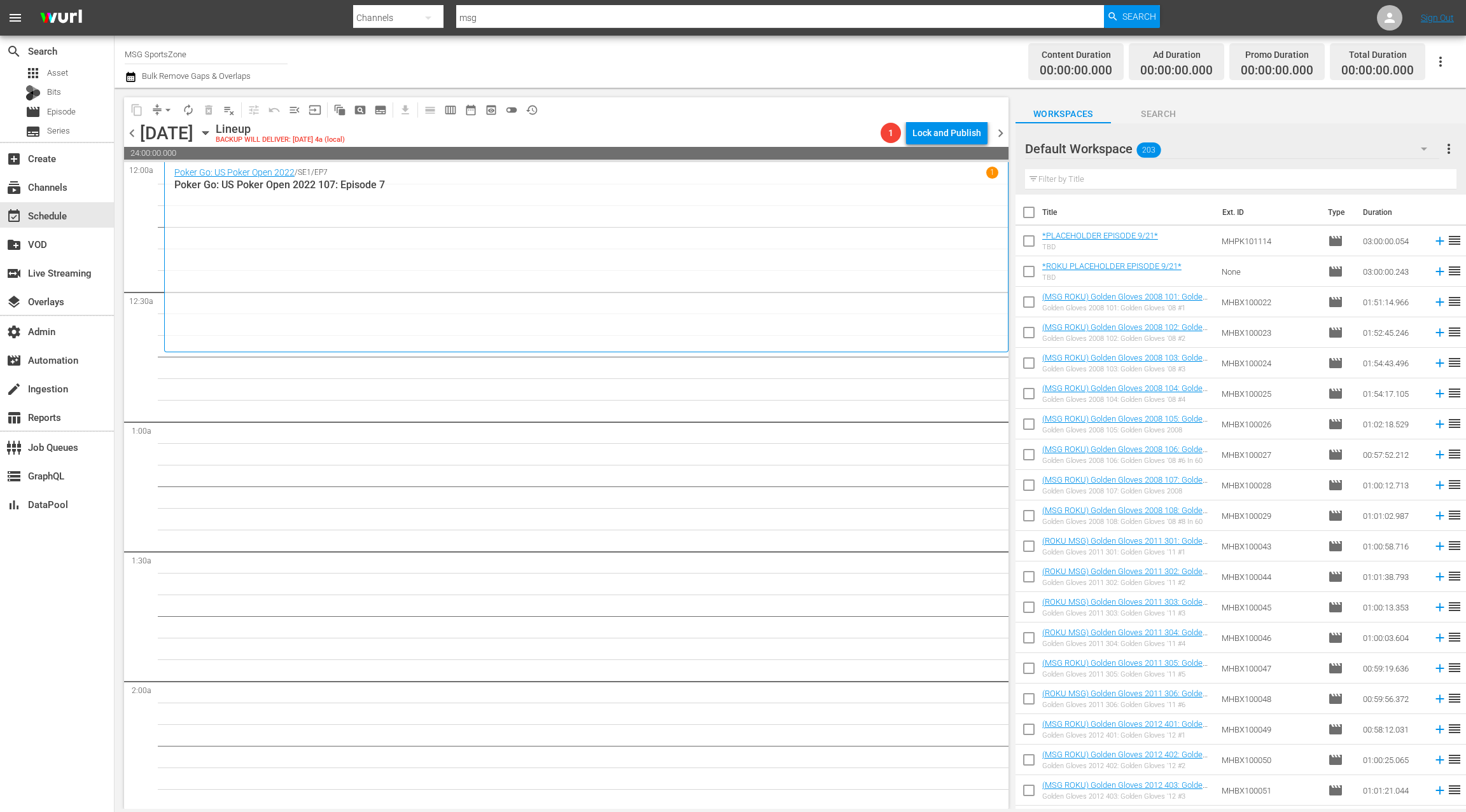
scroll to position [361, 0]
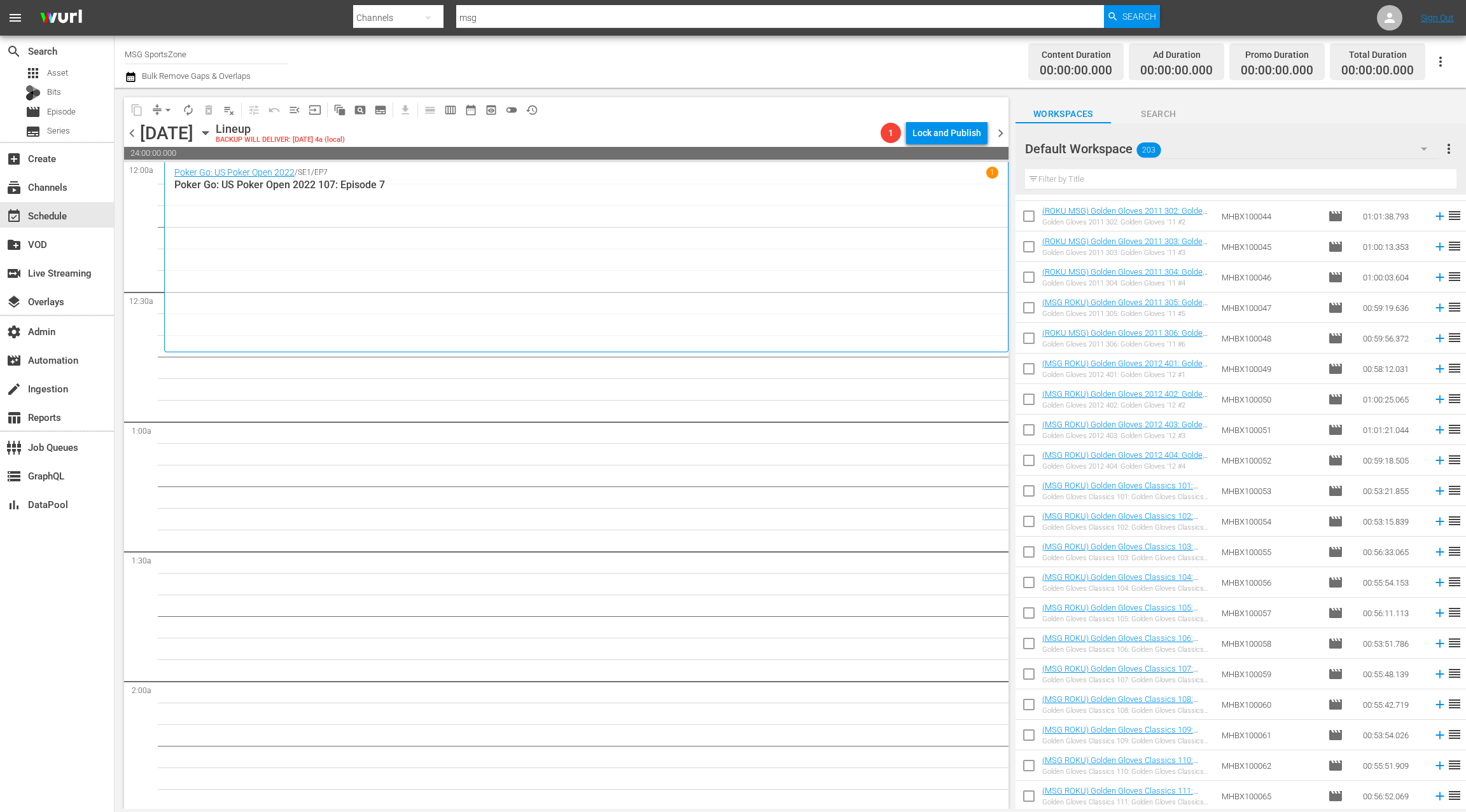
click at [132, 133] on span "chevron_left" at bounding box center [132, 134] width 16 height 16
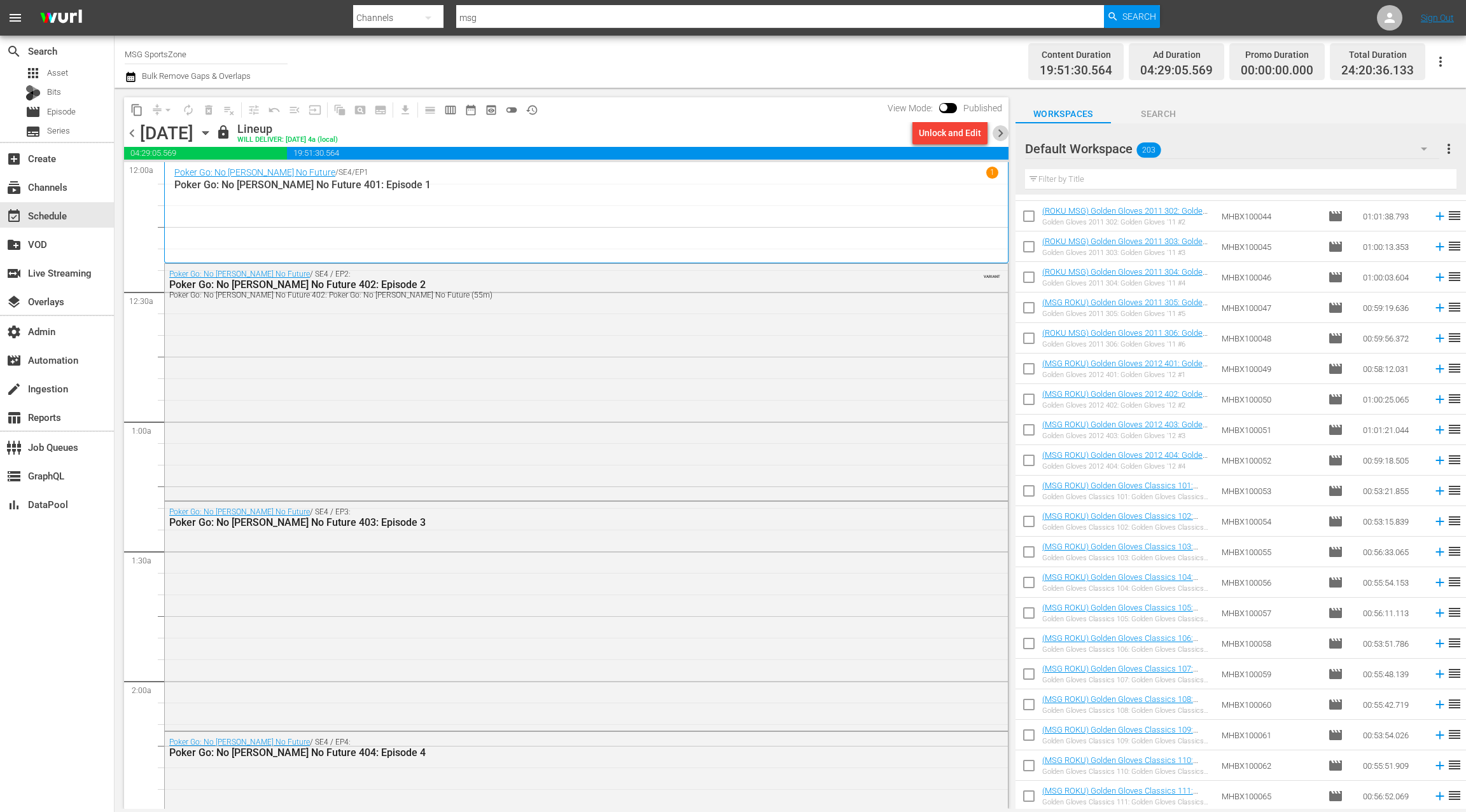
click at [1001, 135] on span "chevron_right" at bounding box center [1001, 134] width 16 height 16
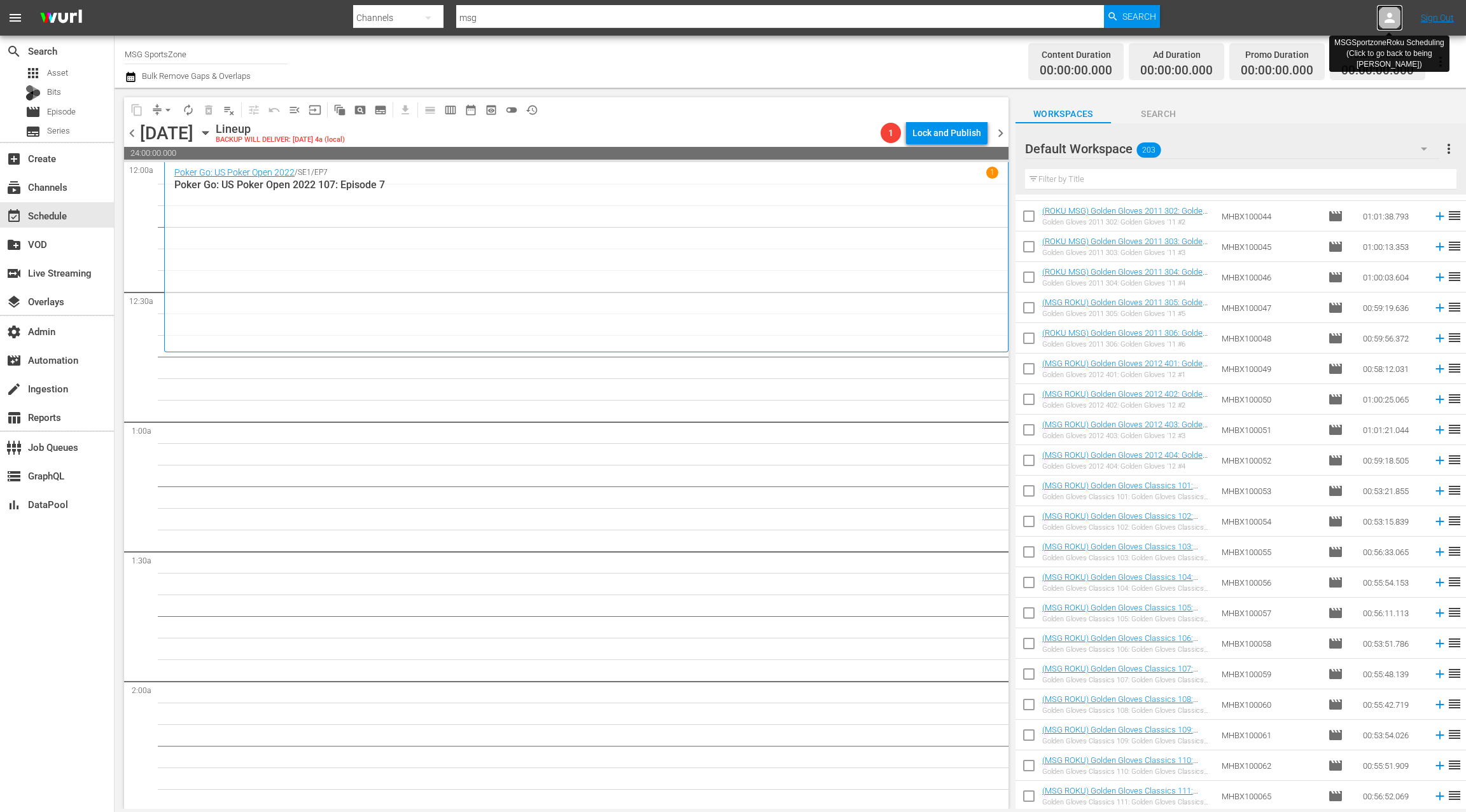
click at [1395, 19] on icon at bounding box center [1390, 17] width 15 height 15
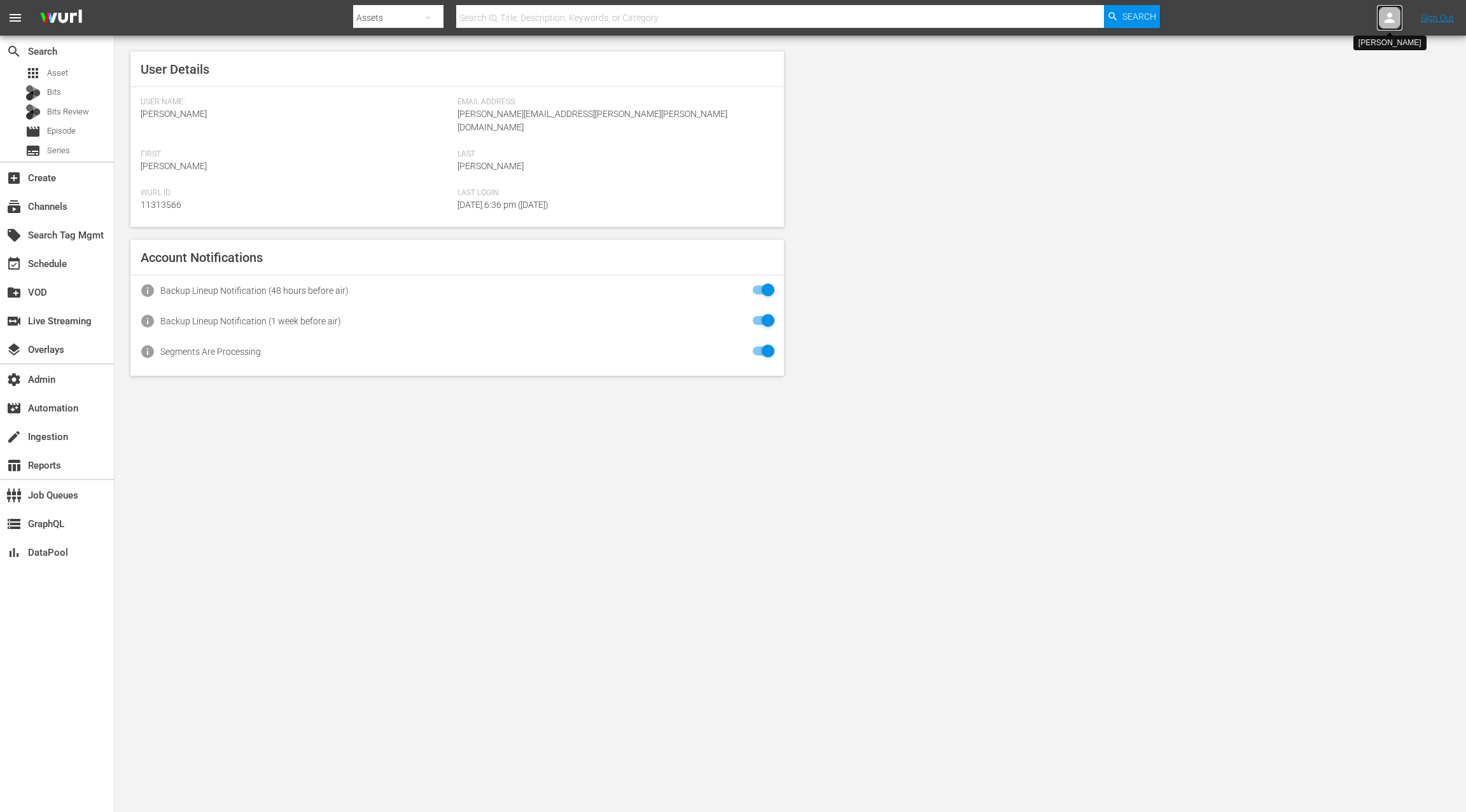
click at [1395, 19] on icon at bounding box center [1390, 17] width 15 height 15
click at [1356, 21] on input "text" at bounding box center [1356, 20] width 162 height 31
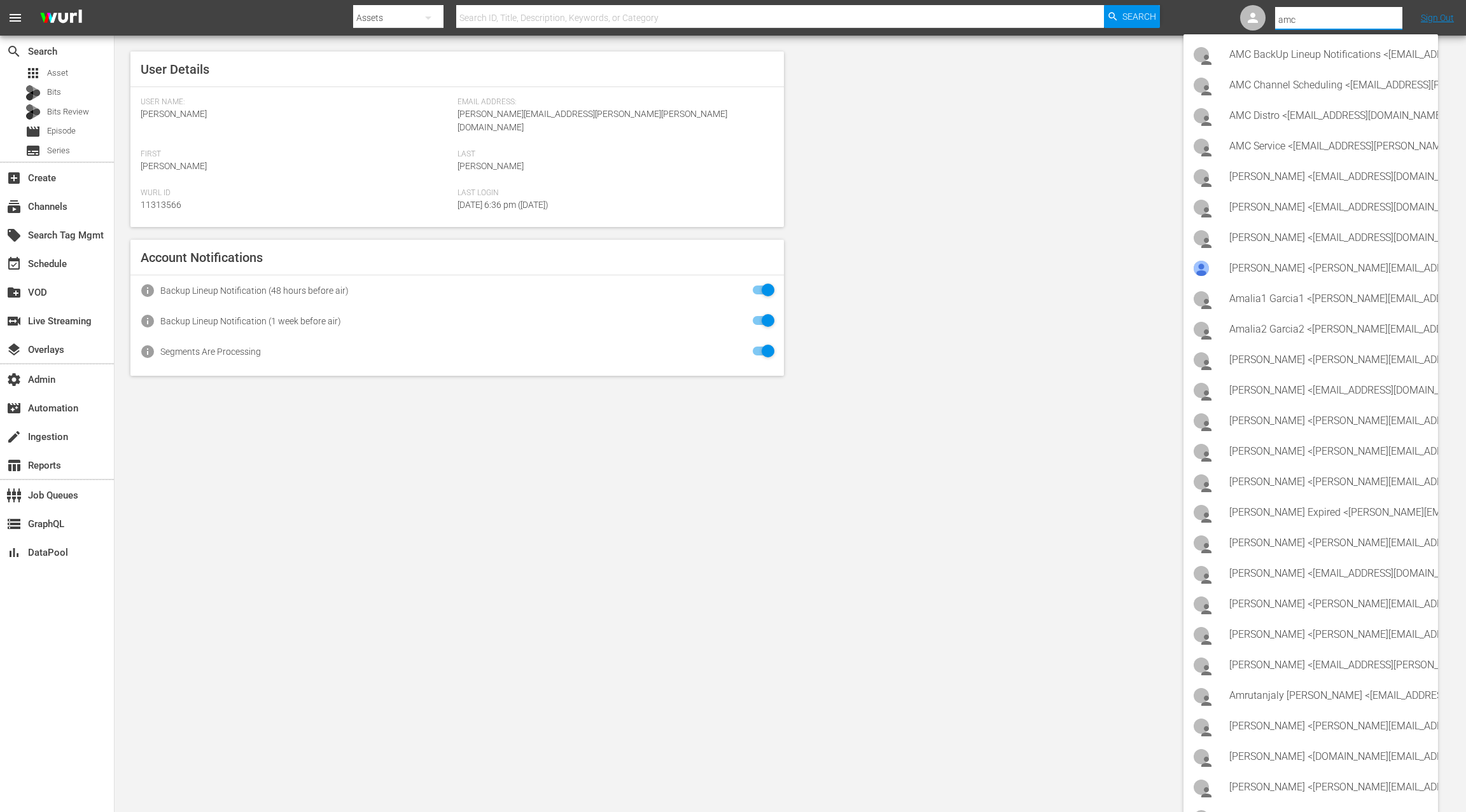
click at [1286, 19] on input "amc" at bounding box center [1356, 20] width 162 height 31
click at [1302, 86] on div "AMC Channel Scheduling <[EMAIL_ADDRESS][PERSON_NAME][DOMAIN_NAME]>" at bounding box center [1329, 85] width 198 height 31
type input "AMC Channel Scheduling (11313437)"
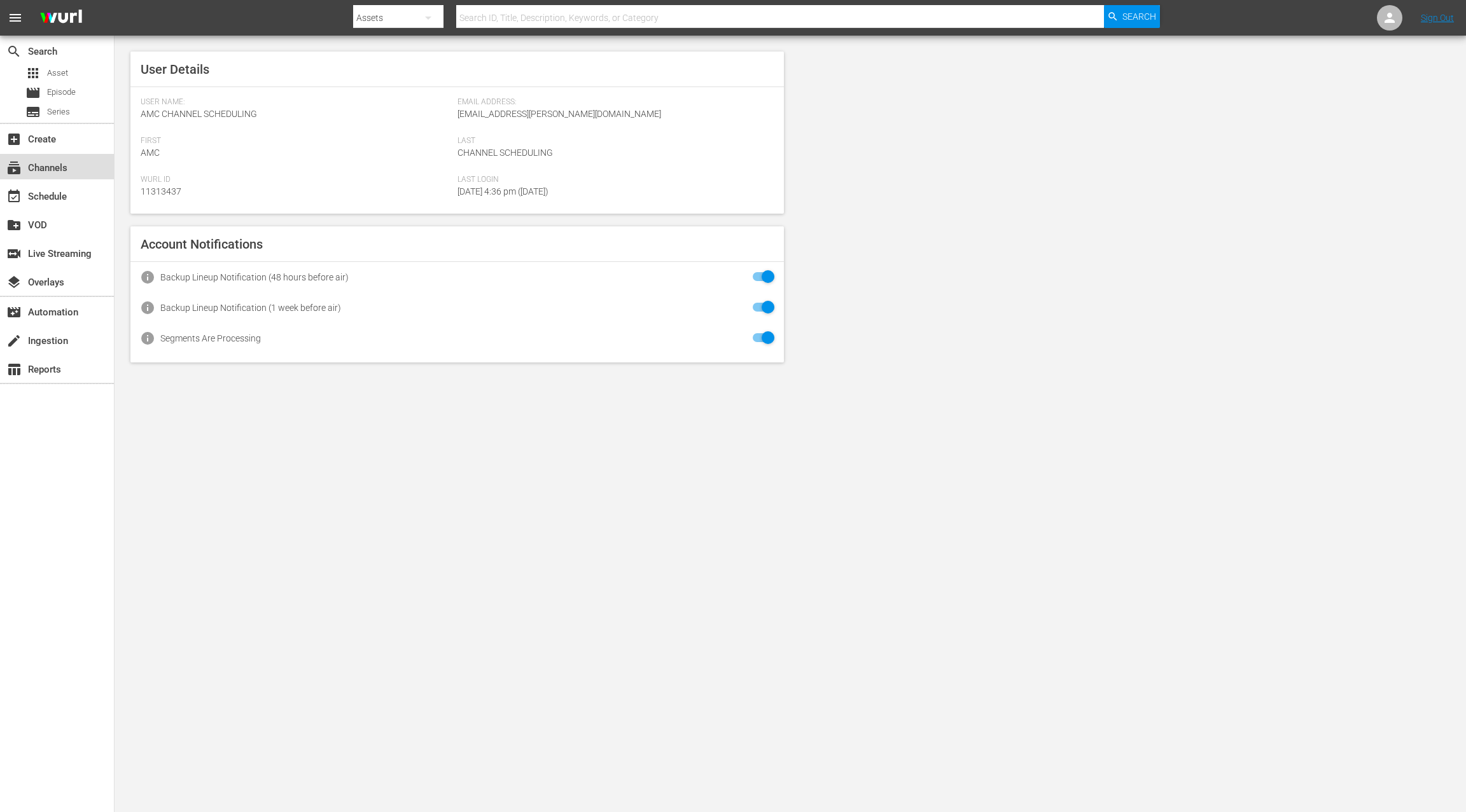
click at [61, 165] on div "subscriptions Channels" at bounding box center [35, 166] width 71 height 12
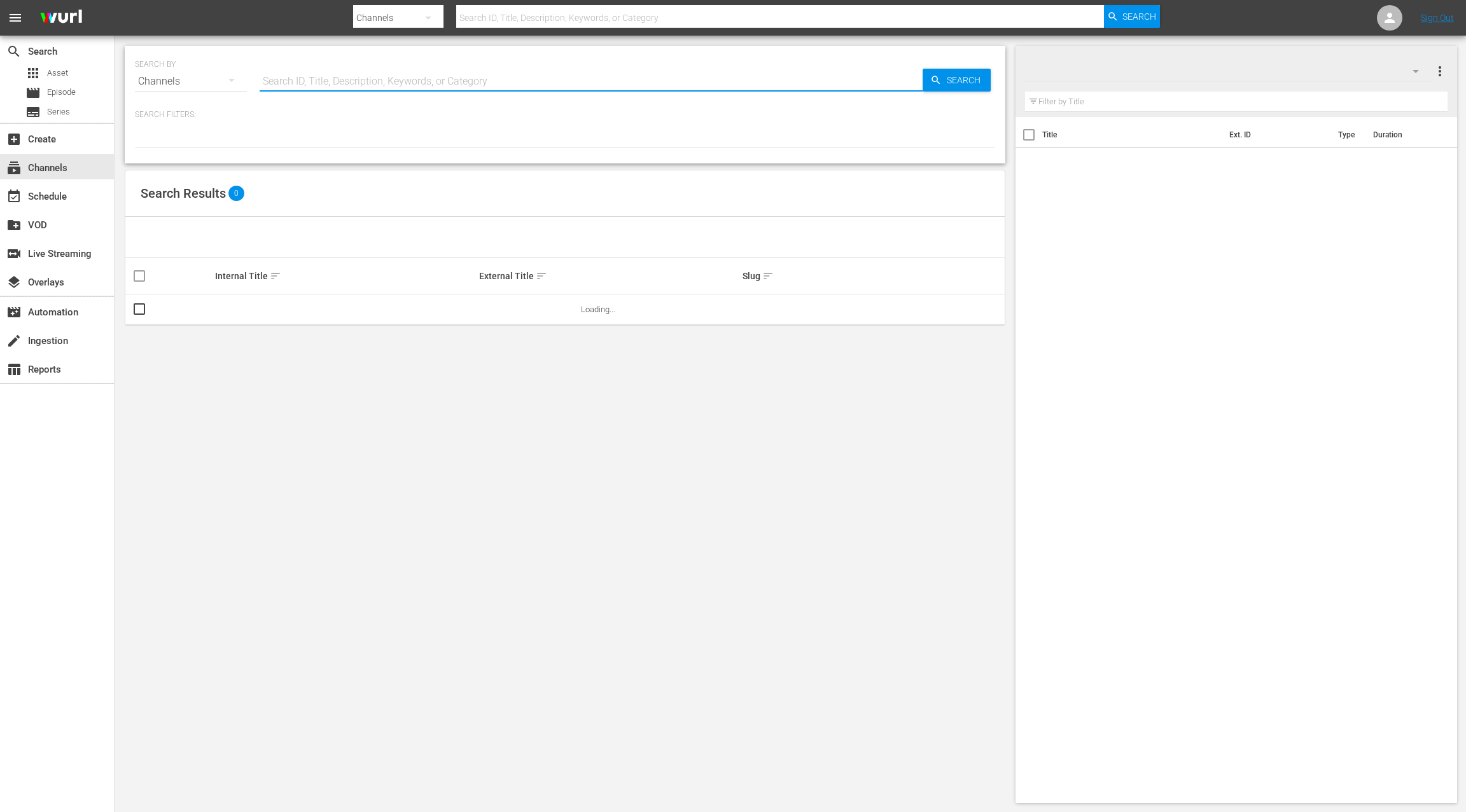
click at [310, 84] on input "text" at bounding box center [591, 82] width 663 height 31
type input "msg"
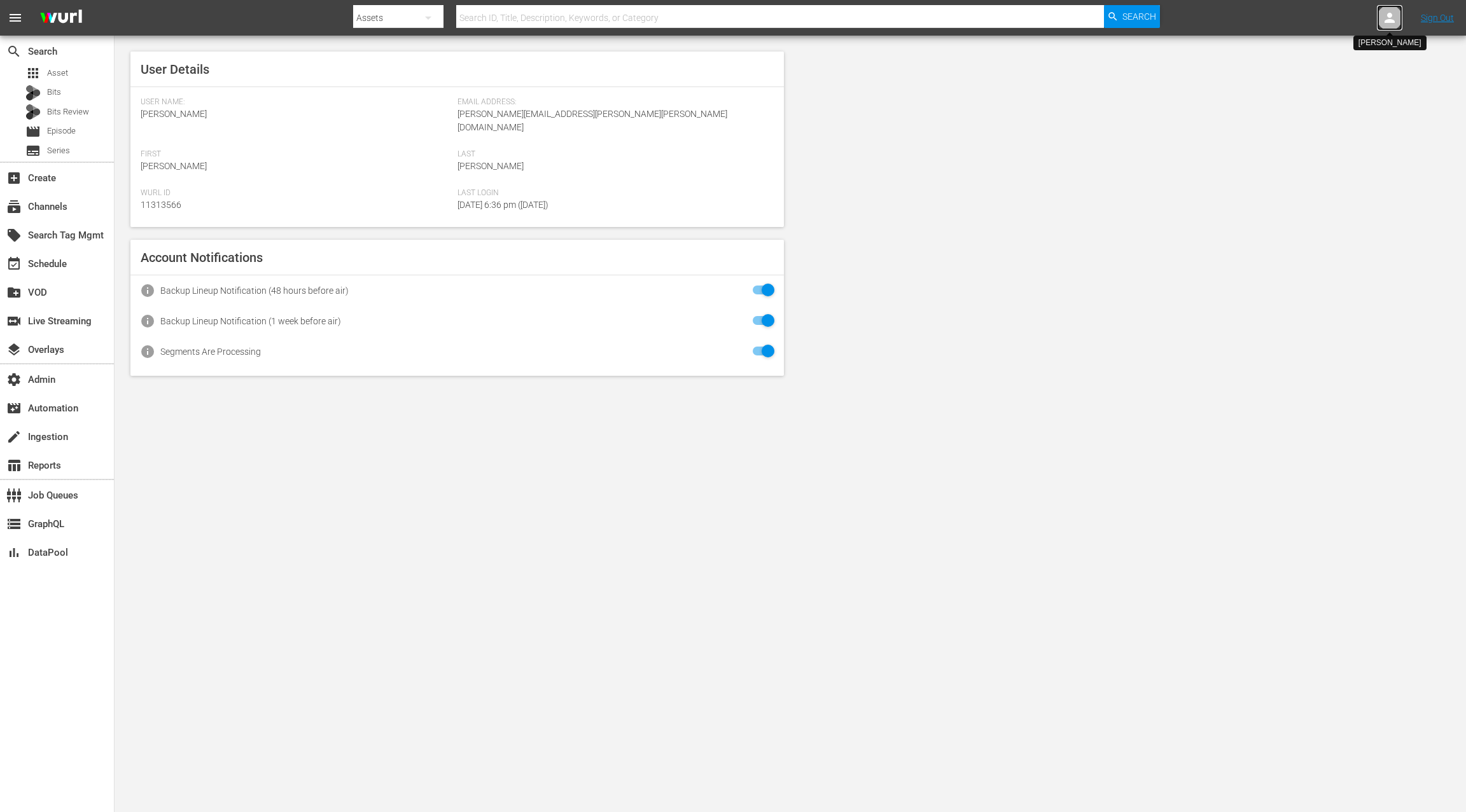
click at [1387, 18] on icon at bounding box center [1390, 17] width 15 height 15
click at [1371, 19] on input "text" at bounding box center [1356, 20] width 162 height 31
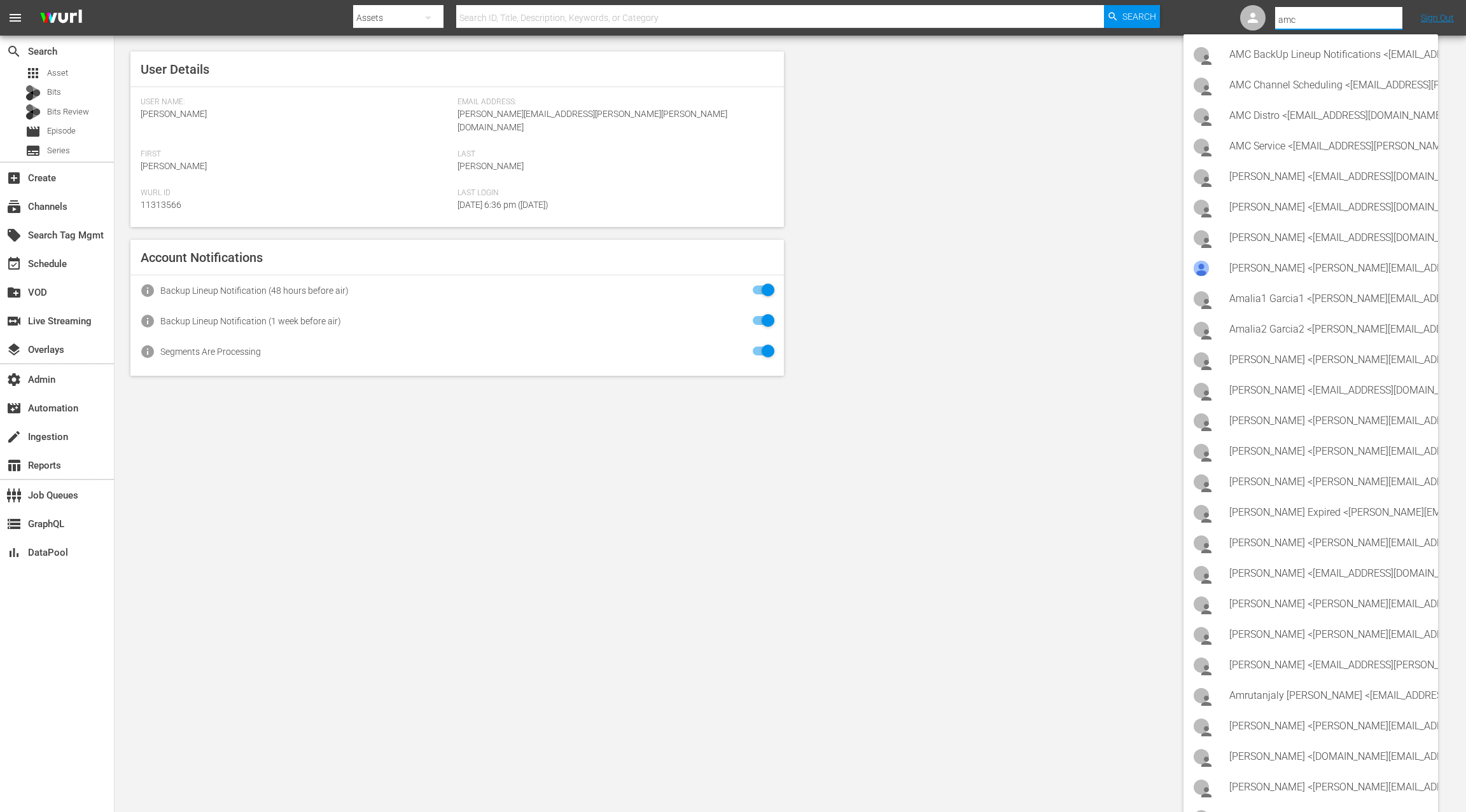
click at [1290, 16] on input "amc" at bounding box center [1356, 20] width 162 height 31
type input "s"
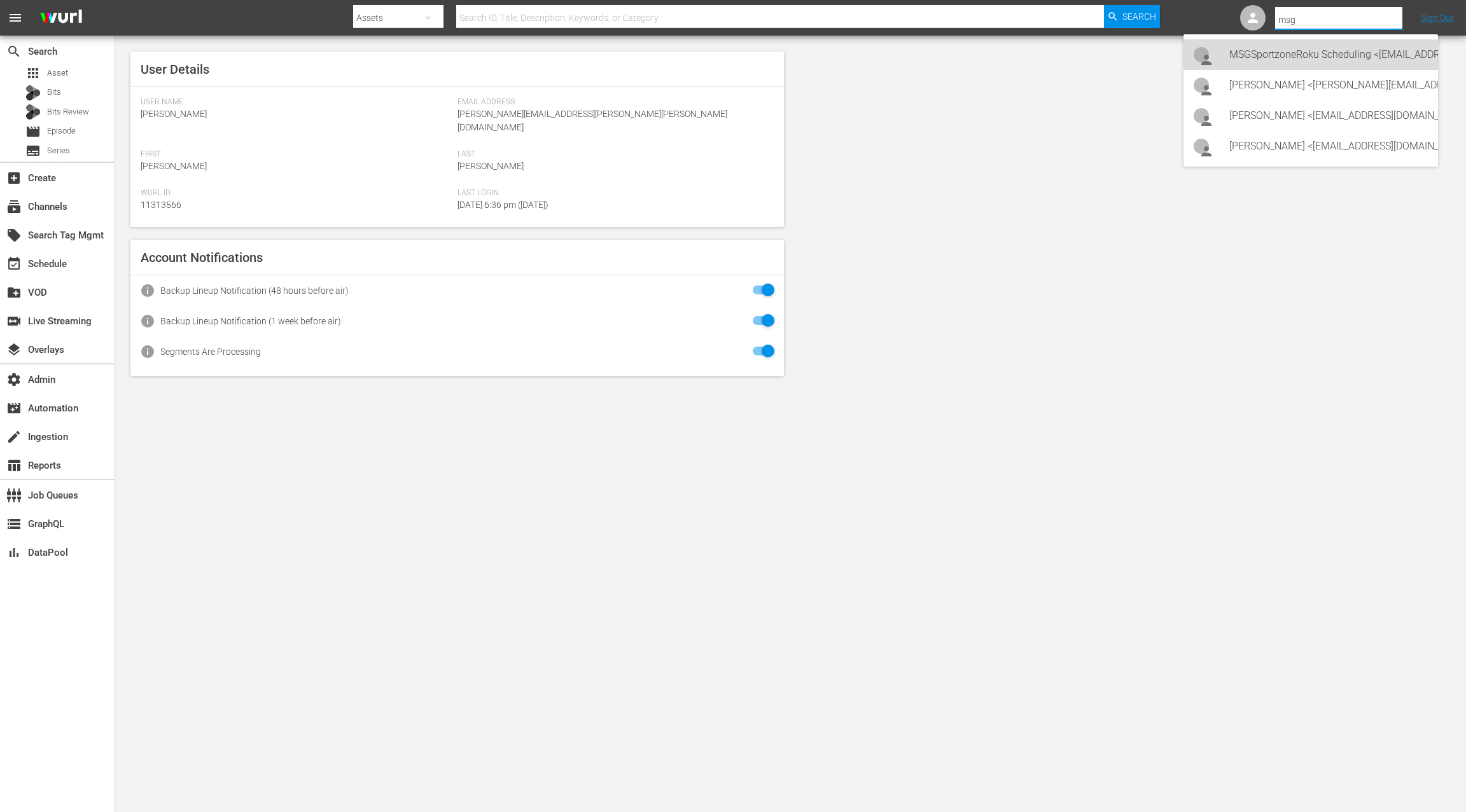
click at [1278, 49] on div "MSGSportzoneRoku Scheduling <[EMAIL_ADDRESS][PERSON_NAME][DOMAIN_NAME]>" at bounding box center [1329, 55] width 198 height 31
type input "MSGSportzoneRoku Scheduling (11314666)"
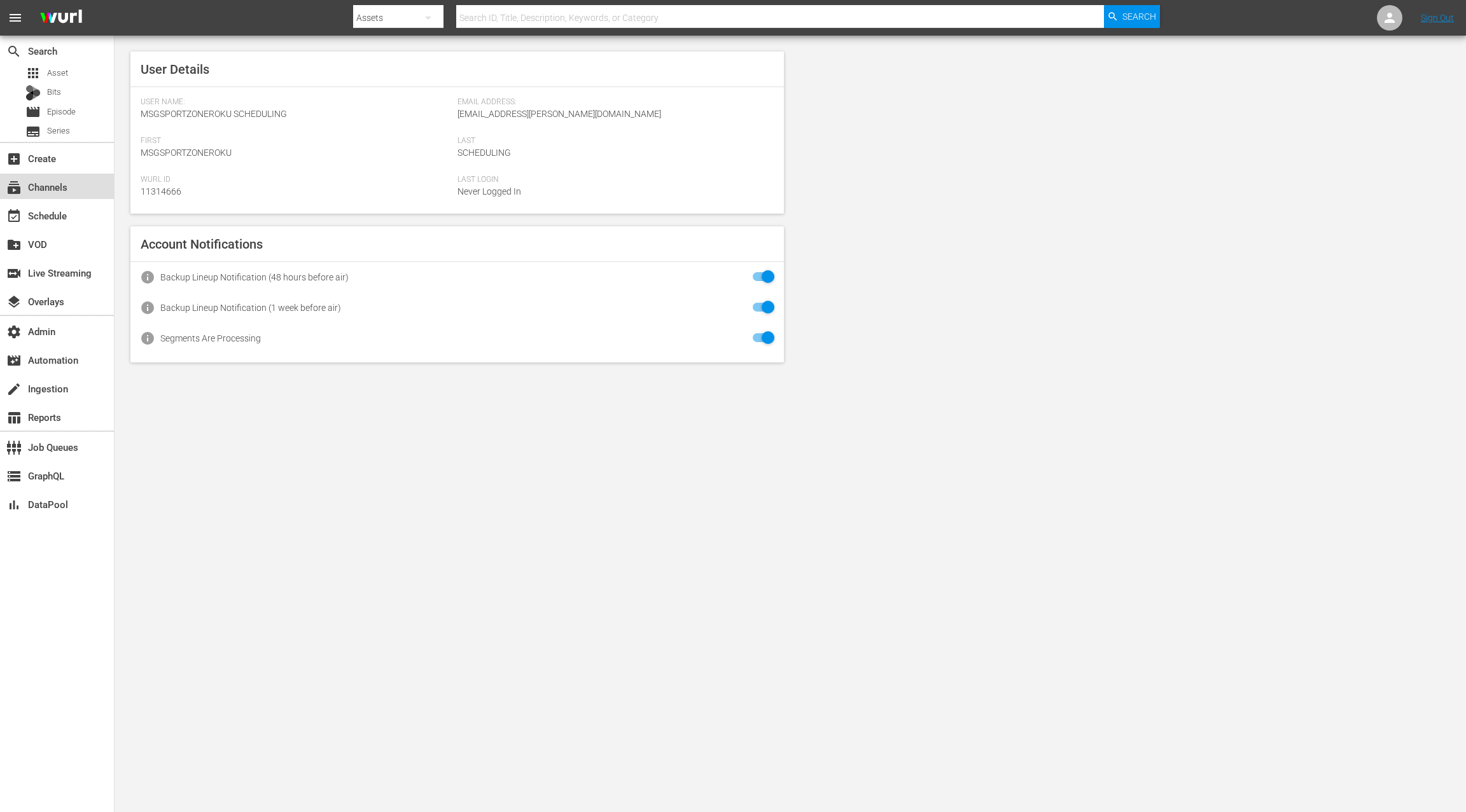
click at [82, 188] on div "subscriptions Channels" at bounding box center [57, 187] width 114 height 25
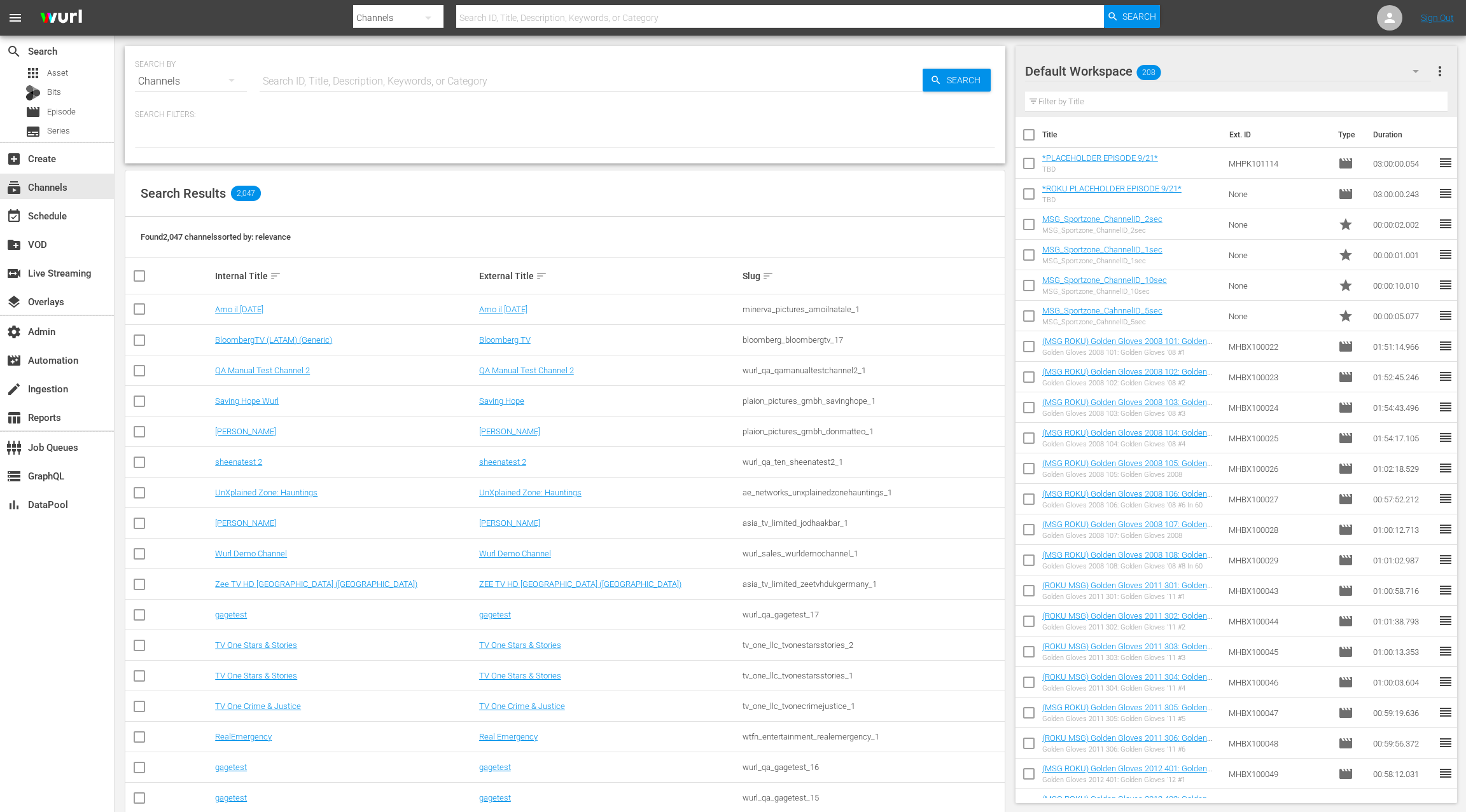
click at [290, 75] on input "text" at bounding box center [591, 82] width 663 height 31
type input "msg"
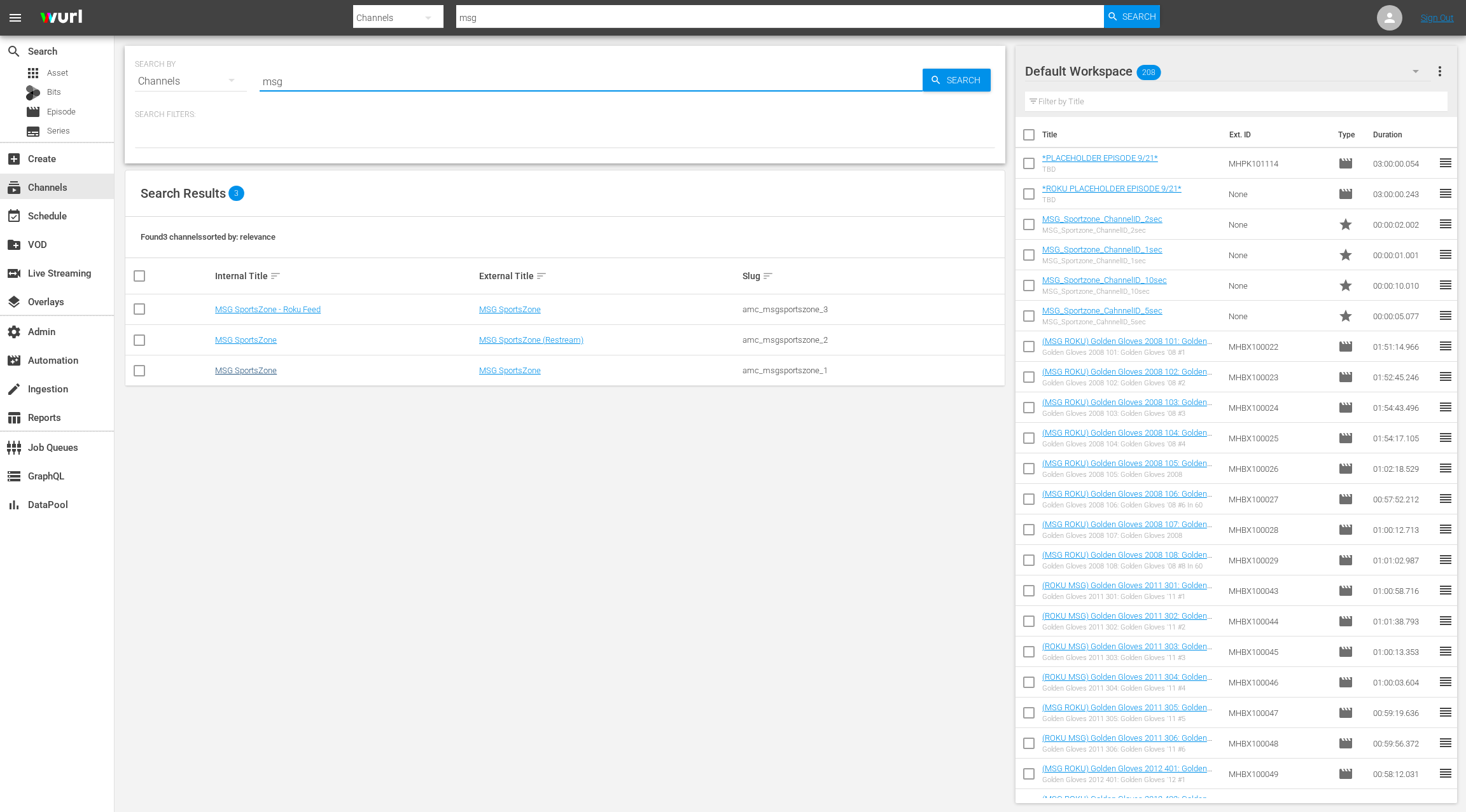
type input "msg"
click at [256, 370] on link "MSG SportsZone" at bounding box center [246, 371] width 62 height 10
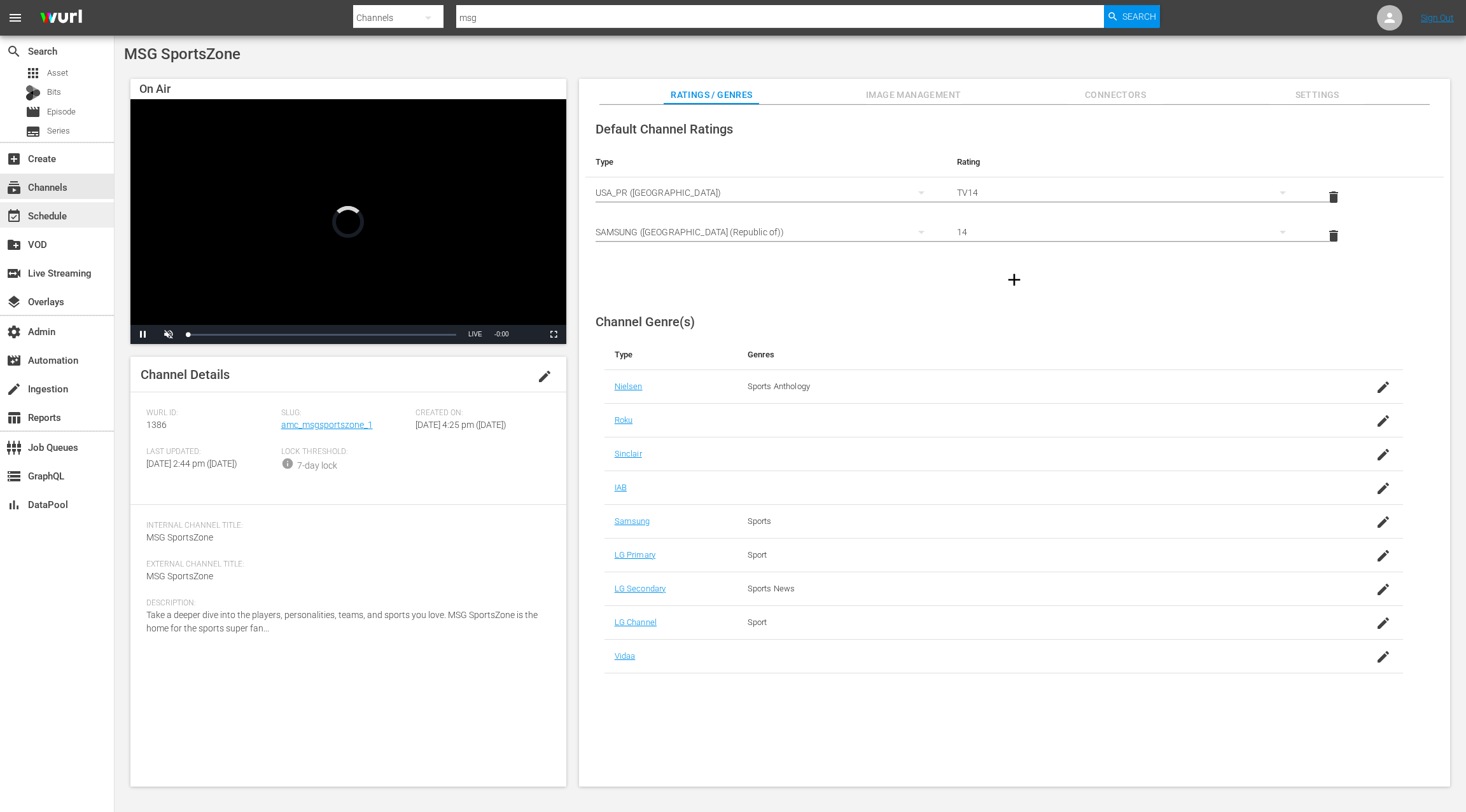
click at [65, 219] on div "event_available Schedule" at bounding box center [35, 214] width 71 height 12
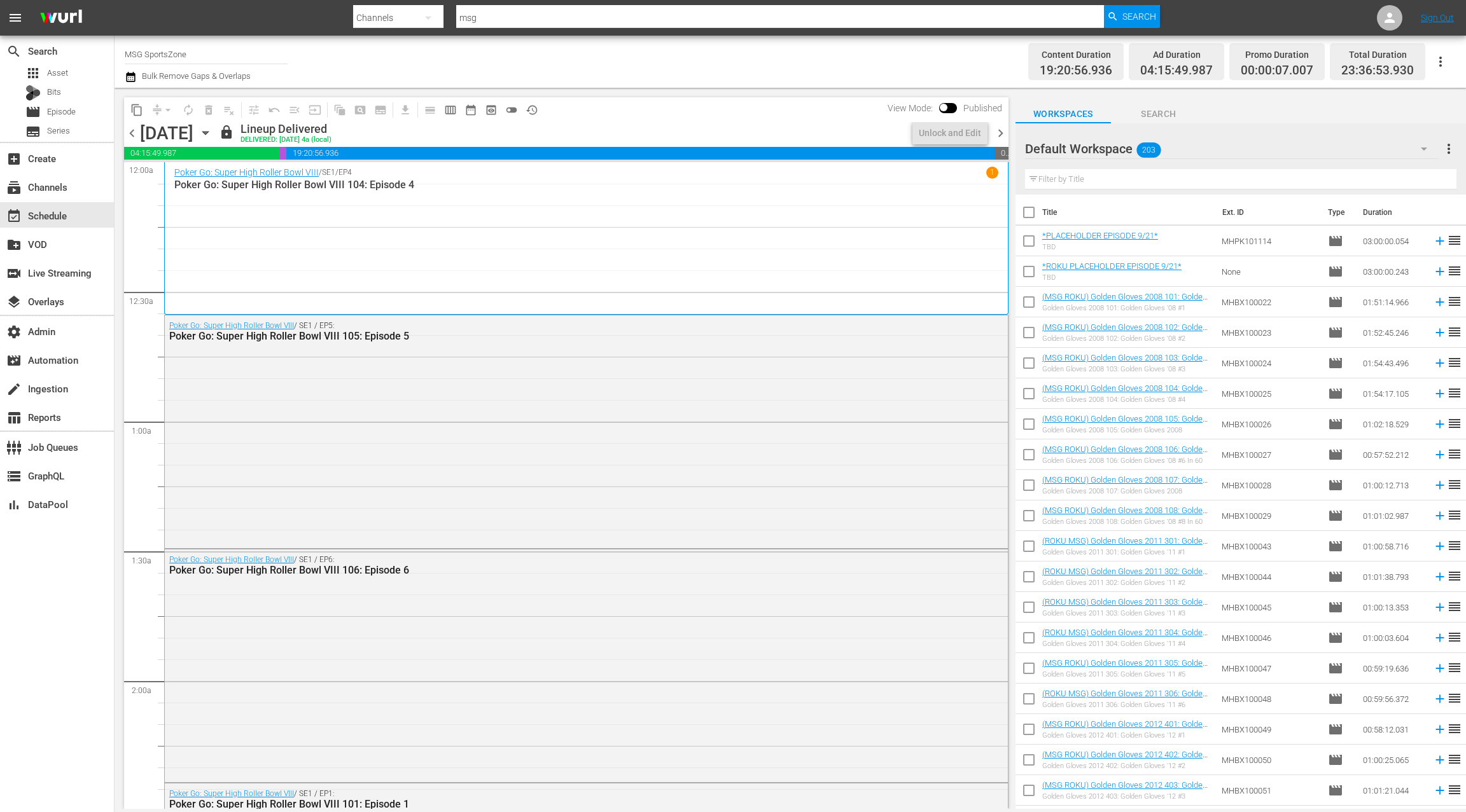
click at [213, 135] on icon "button" at bounding box center [206, 133] width 14 height 14
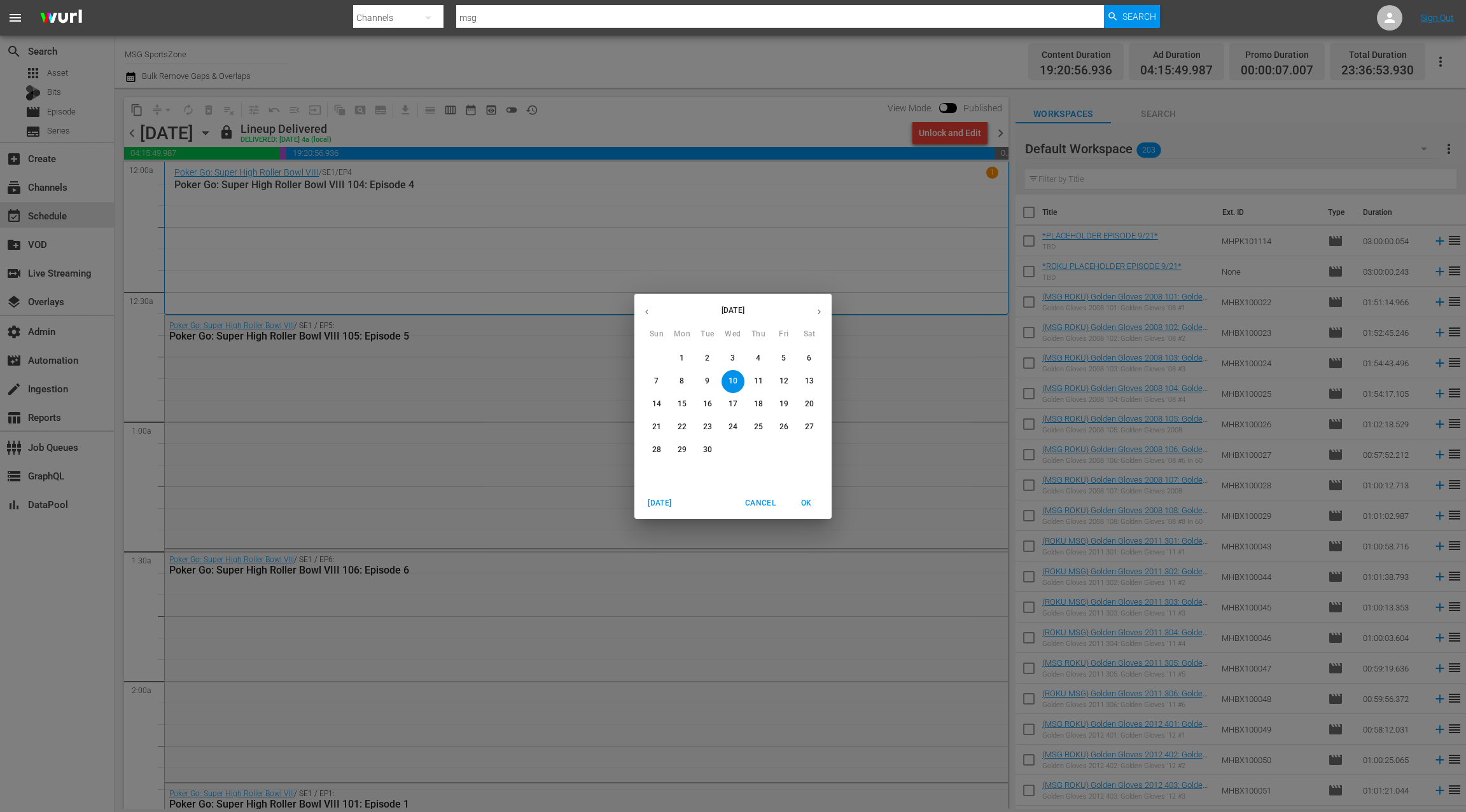
click at [658, 426] on p "21" at bounding box center [657, 427] width 9 height 11
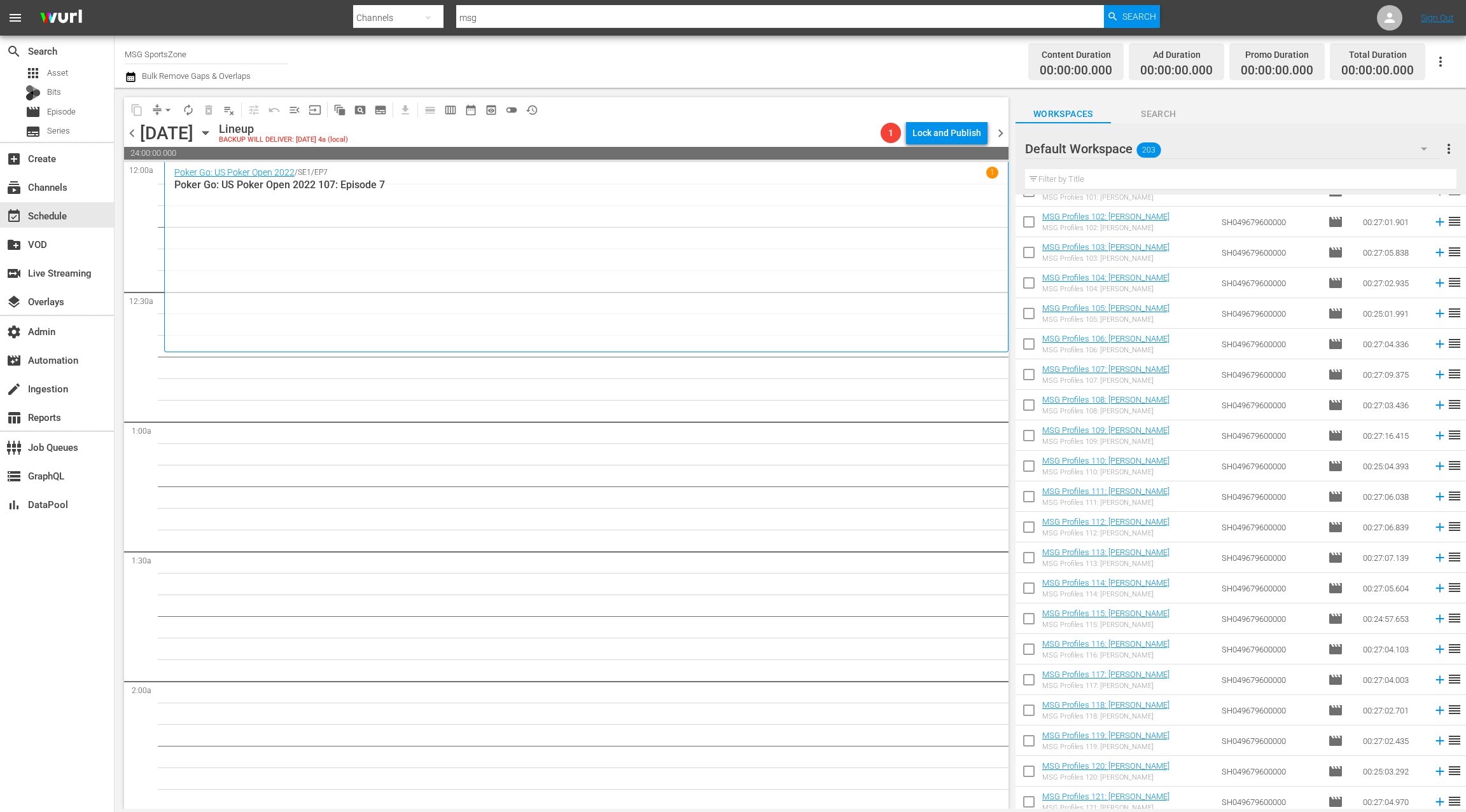
scroll to position [5250, 0]
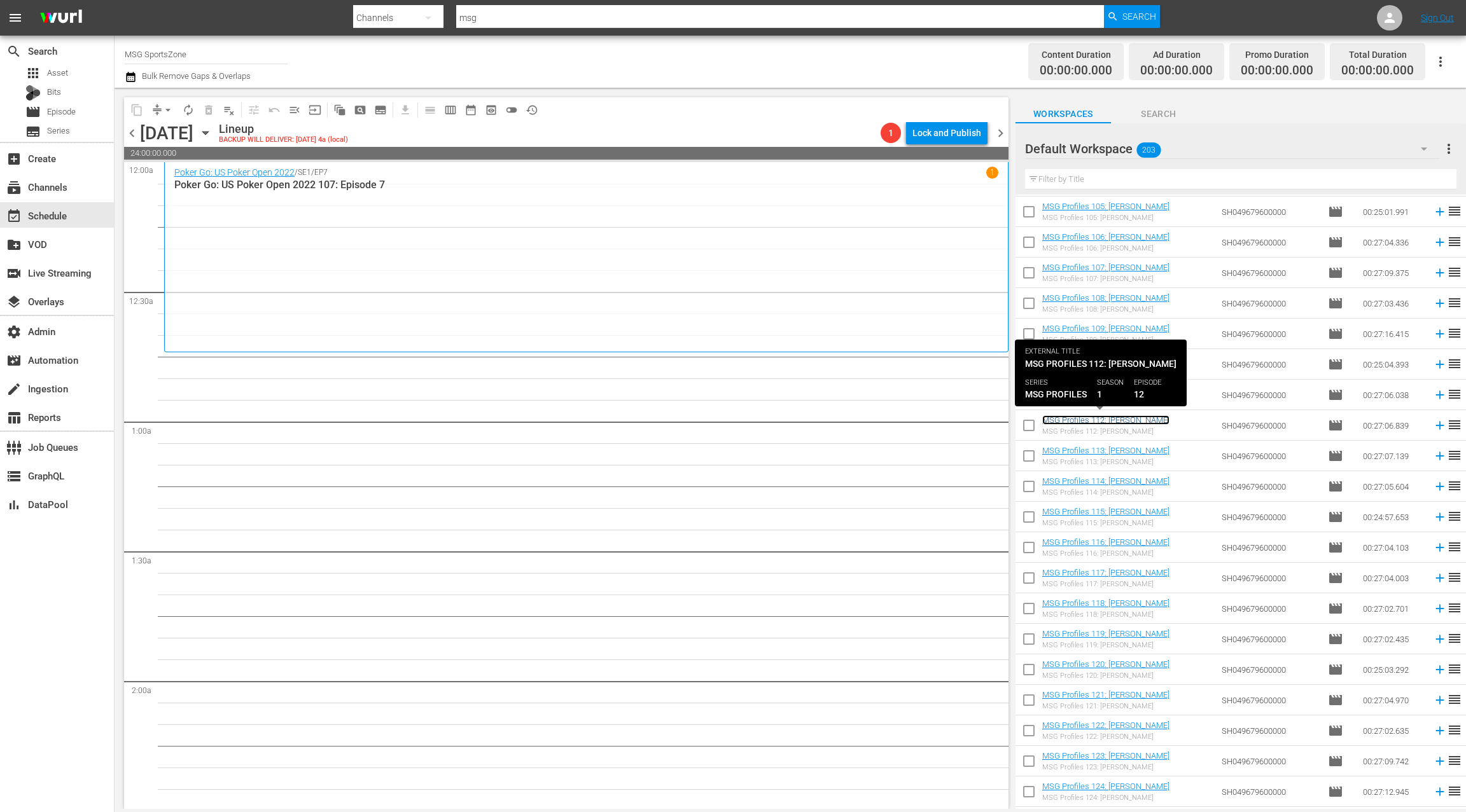
click at [1091, 417] on link "MSG Profiles 112: Patrick Ewing" at bounding box center [1106, 420] width 127 height 10
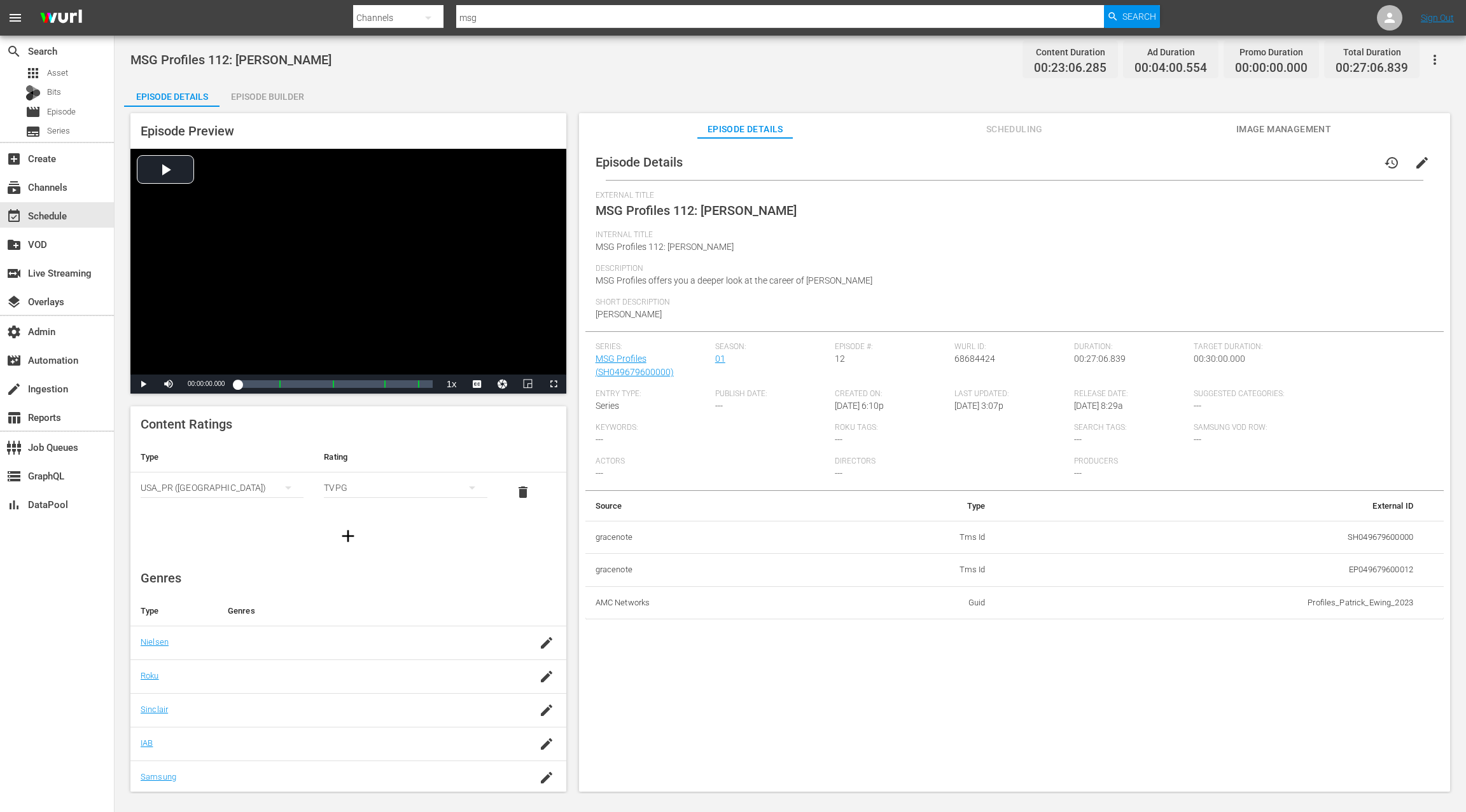
click at [1017, 136] on button "Scheduling" at bounding box center [1014, 126] width 95 height 25
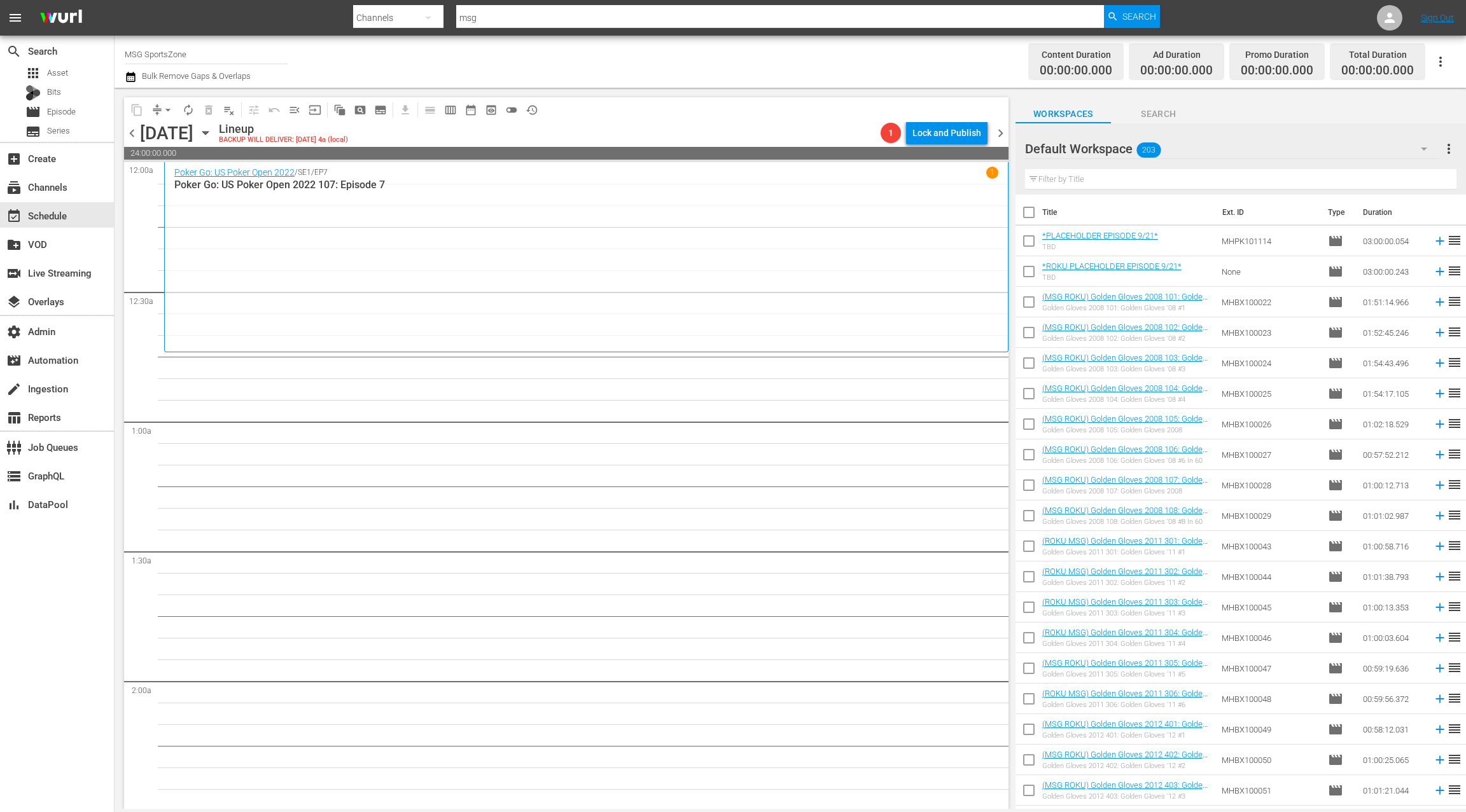
click at [129, 135] on span "chevron_left" at bounding box center [132, 134] width 16 height 16
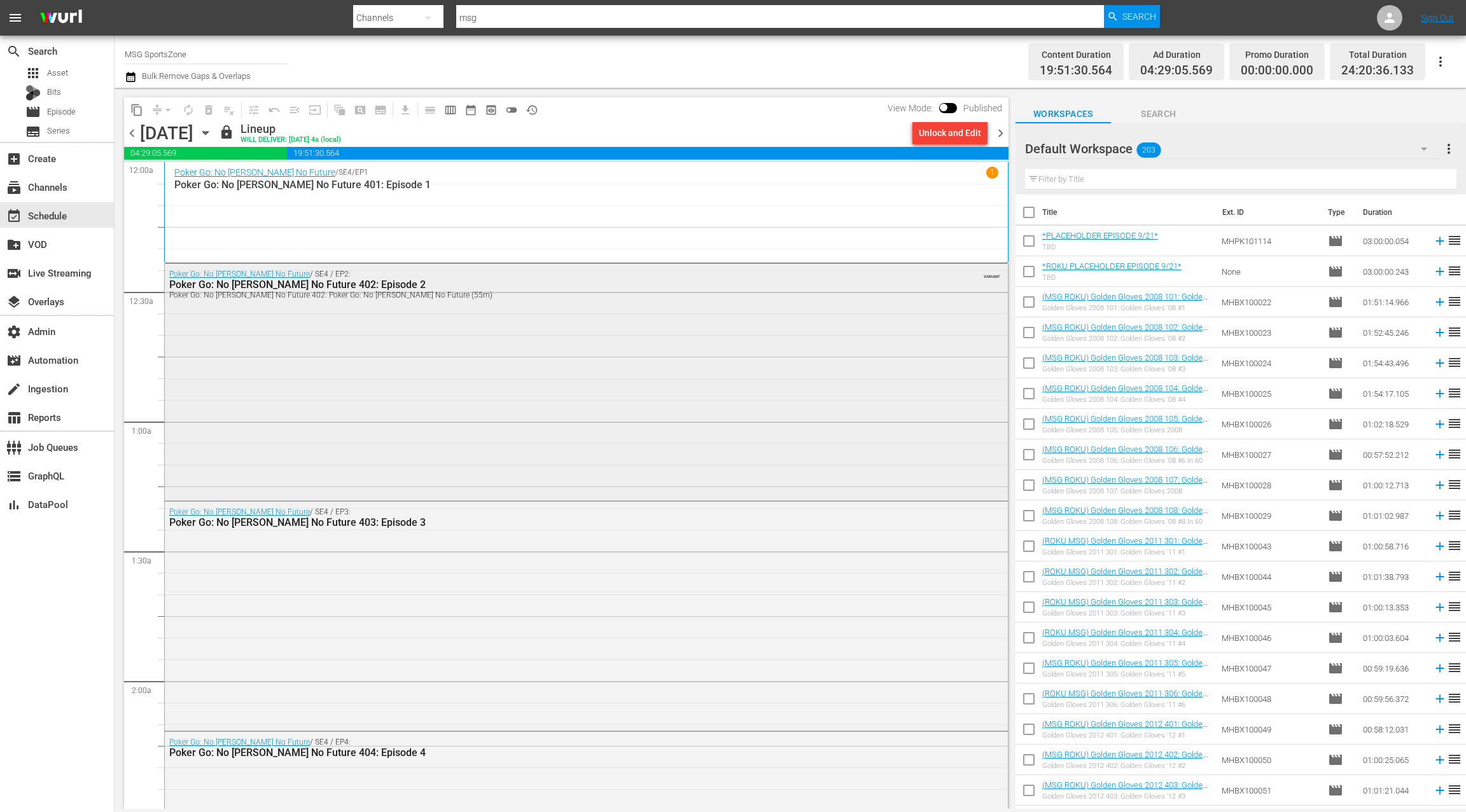
scroll to position [1, 0]
click at [1394, 24] on icon at bounding box center [1390, 17] width 15 height 15
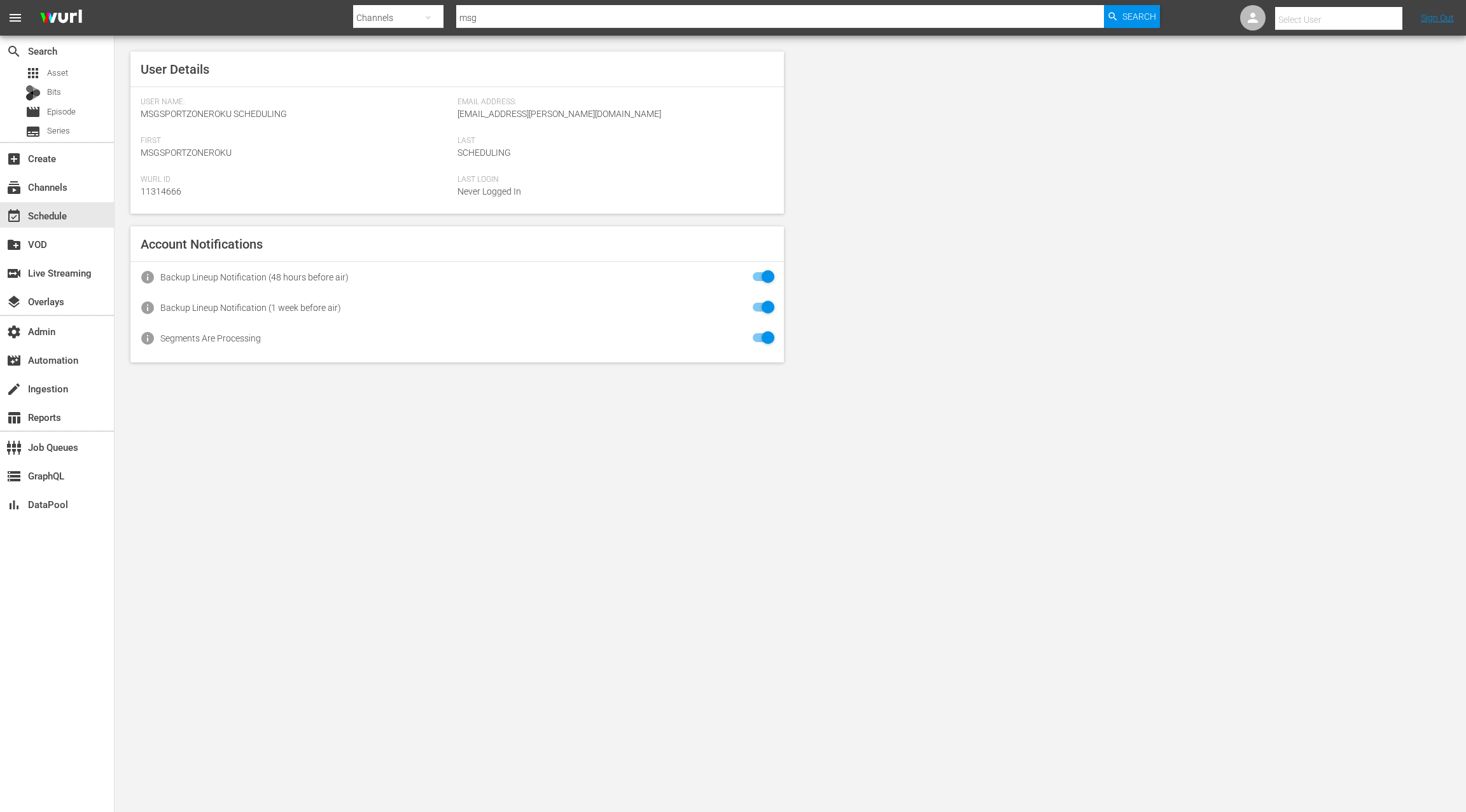
click at [1375, 22] on input "text" at bounding box center [1356, 20] width 162 height 31
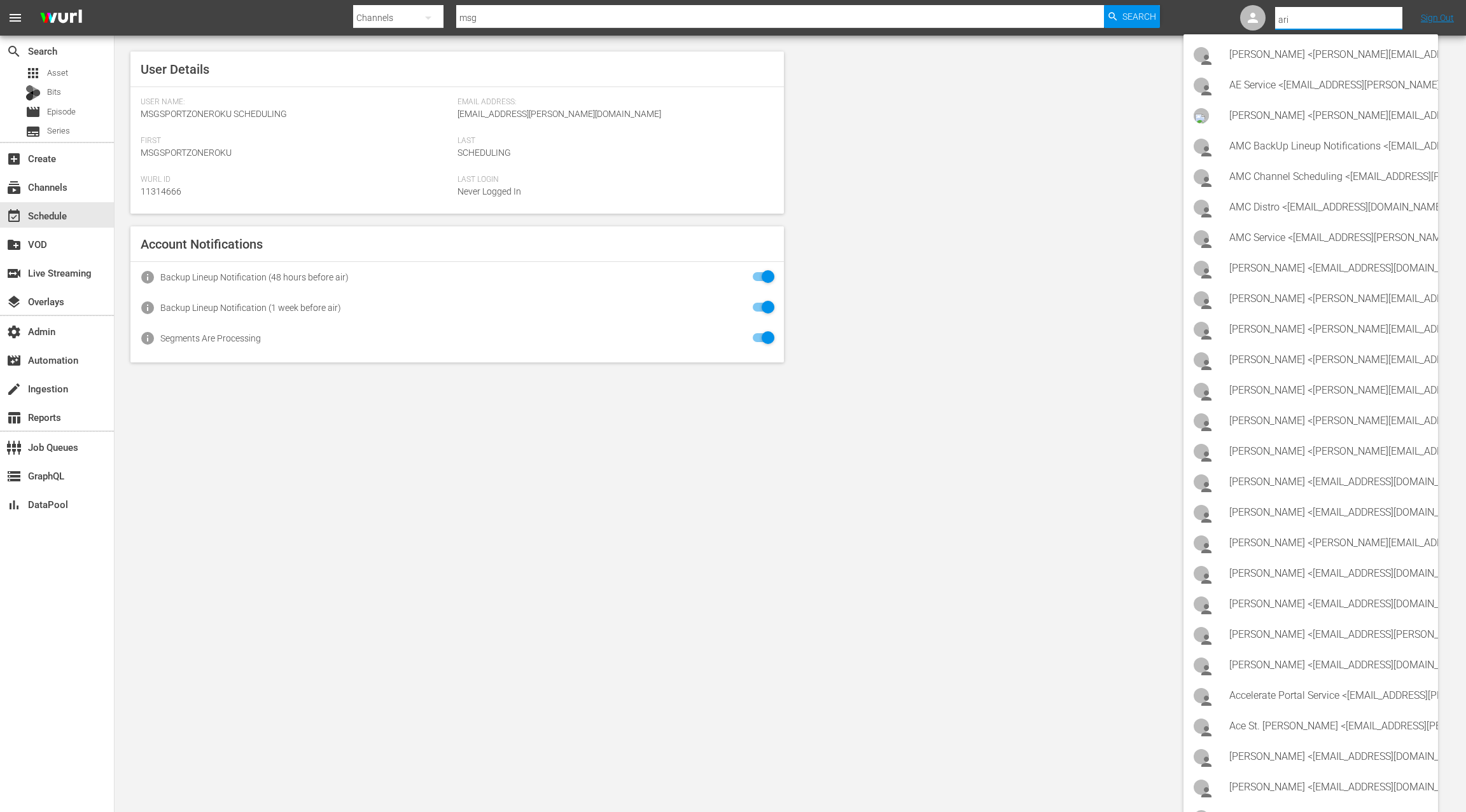
type input "aria"
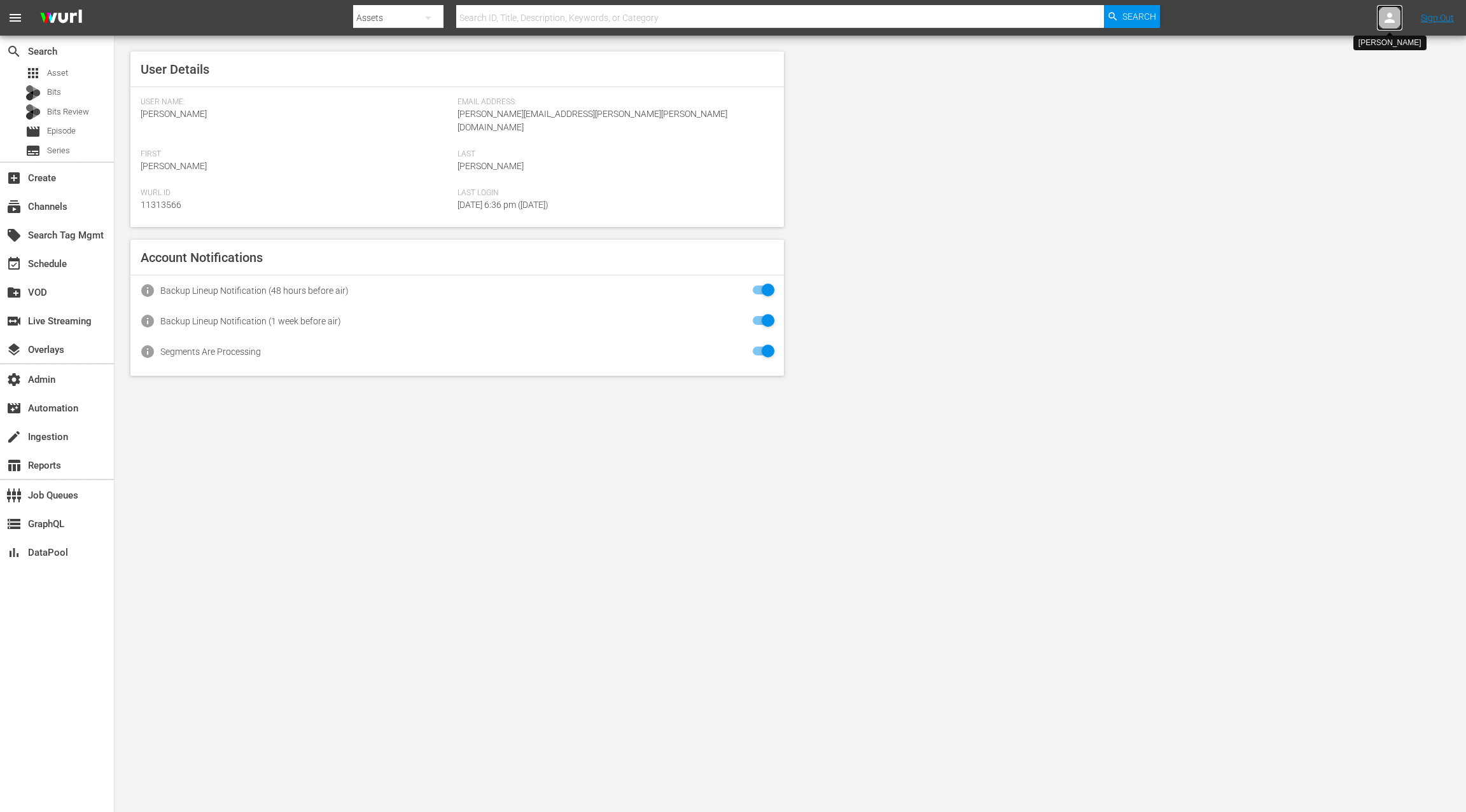
click at [1393, 11] on icon at bounding box center [1390, 17] width 15 height 15
click at [1374, 17] on input "text" at bounding box center [1356, 20] width 162 height 31
type input "a"
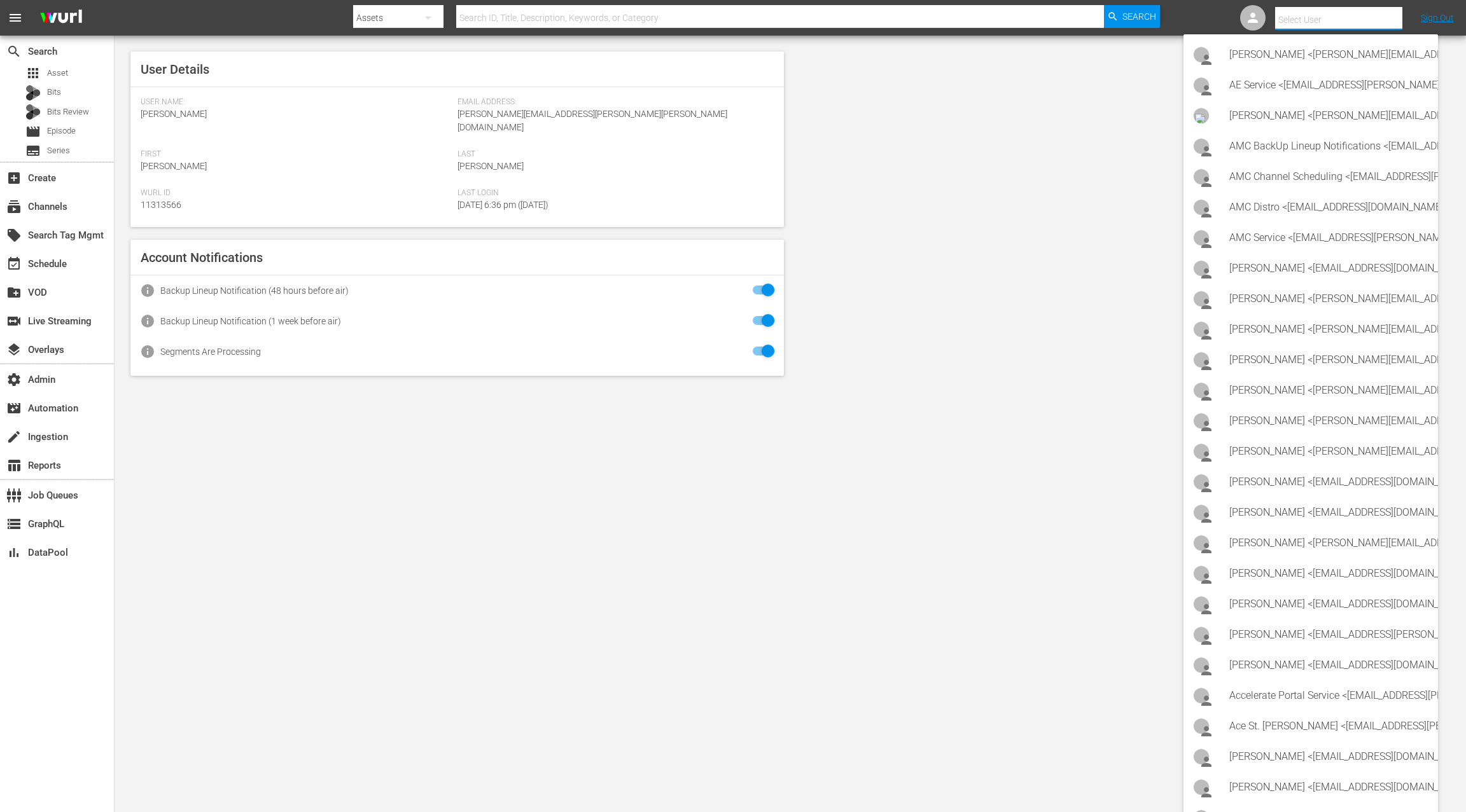
click at [1068, 118] on div "User Details User Name: [PERSON_NAME] Email Address: [PERSON_NAME][EMAIL_ADDRES…" at bounding box center [791, 214] width 1352 height 356
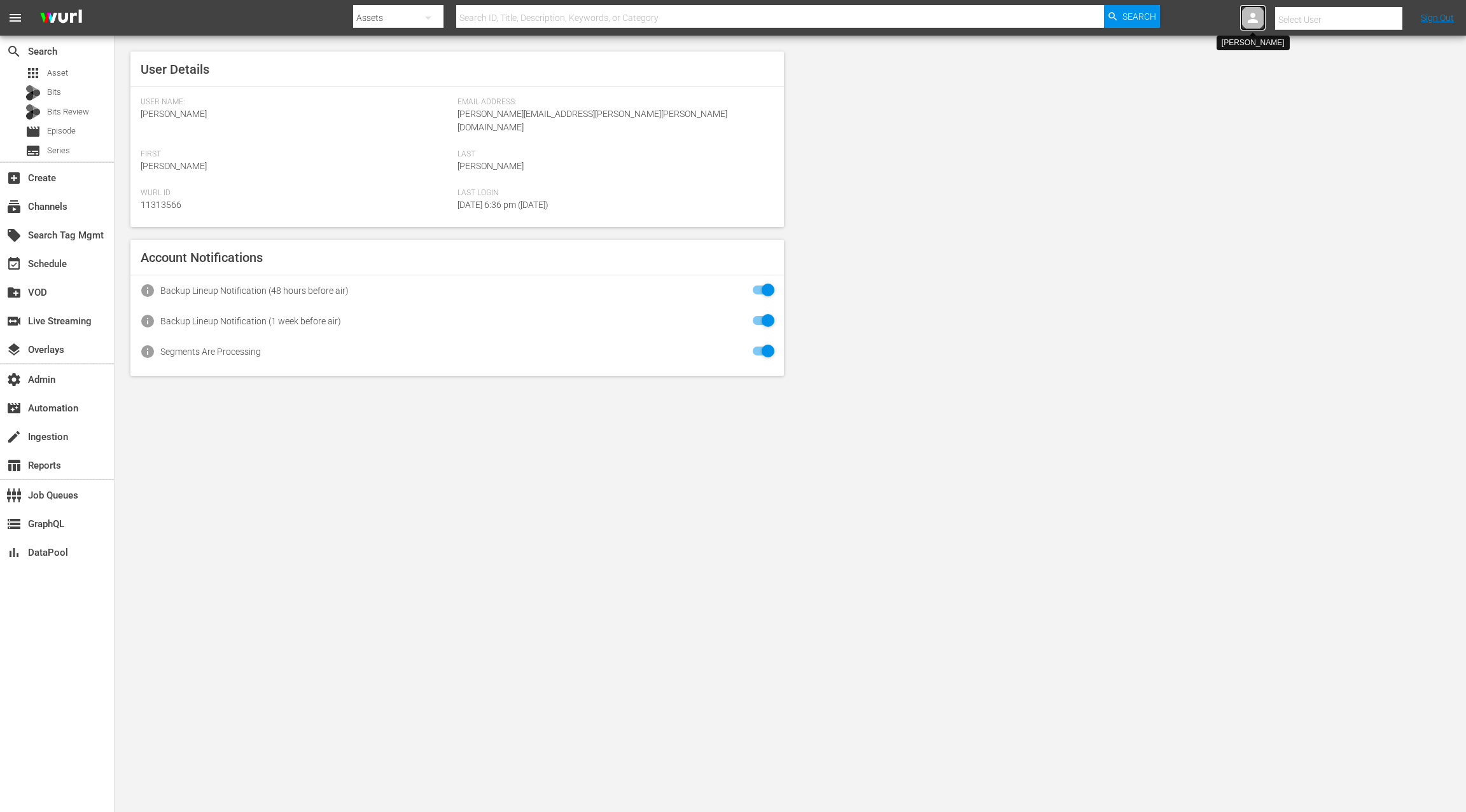
click at [1256, 16] on icon at bounding box center [1252, 17] width 15 height 15
click at [1396, 14] on icon at bounding box center [1390, 17] width 15 height 15
click at [1364, 16] on input "text" at bounding box center [1356, 20] width 162 height 31
type input "t"
type input "a"
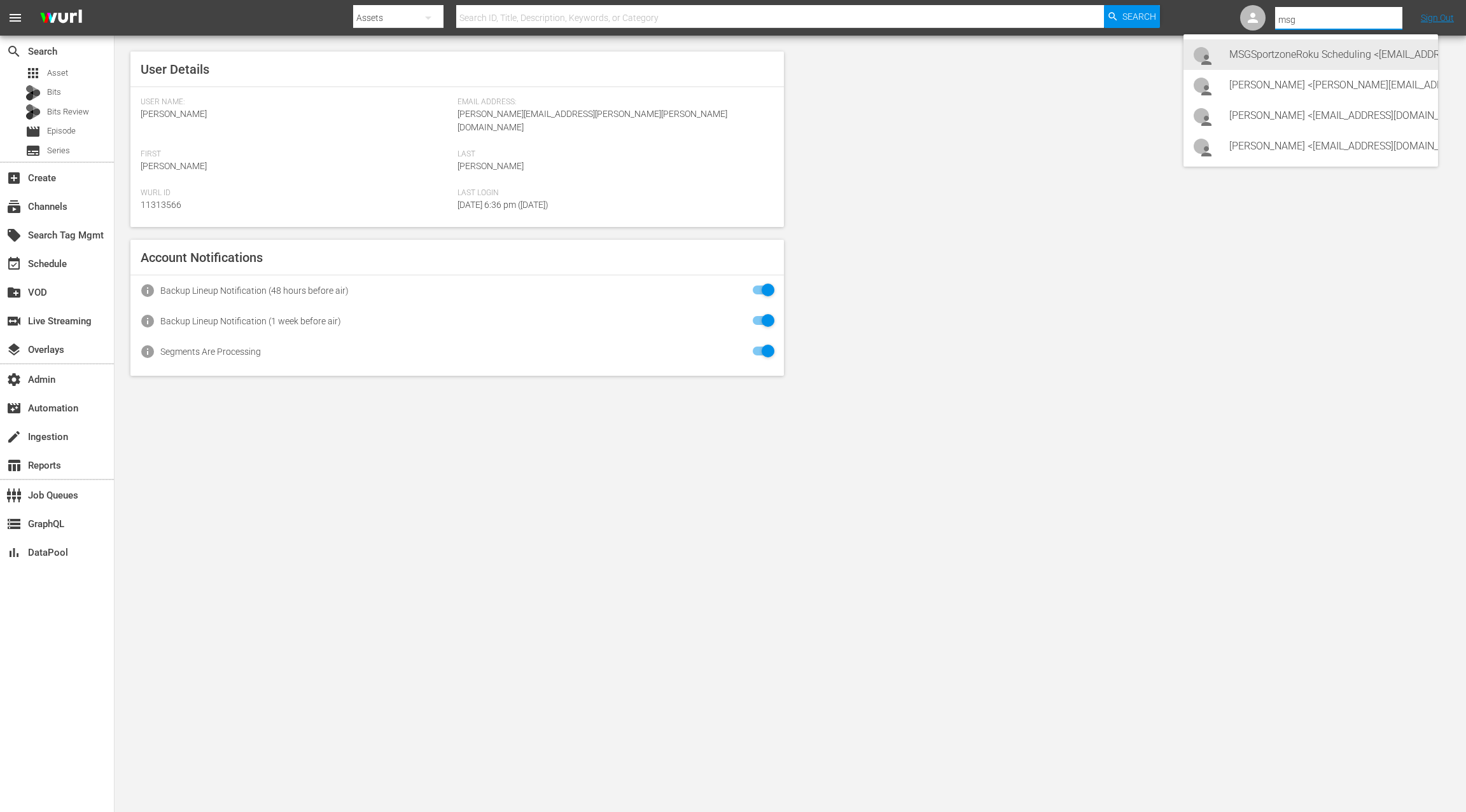
click at [1319, 54] on div "MSGSportzoneRoku Scheduling <[EMAIL_ADDRESS][PERSON_NAME][DOMAIN_NAME]>" at bounding box center [1329, 55] width 198 height 31
type input "MSGSportzoneRoku Scheduling (11314666)"
click at [75, 131] on span "Episode" at bounding box center [61, 131] width 29 height 13
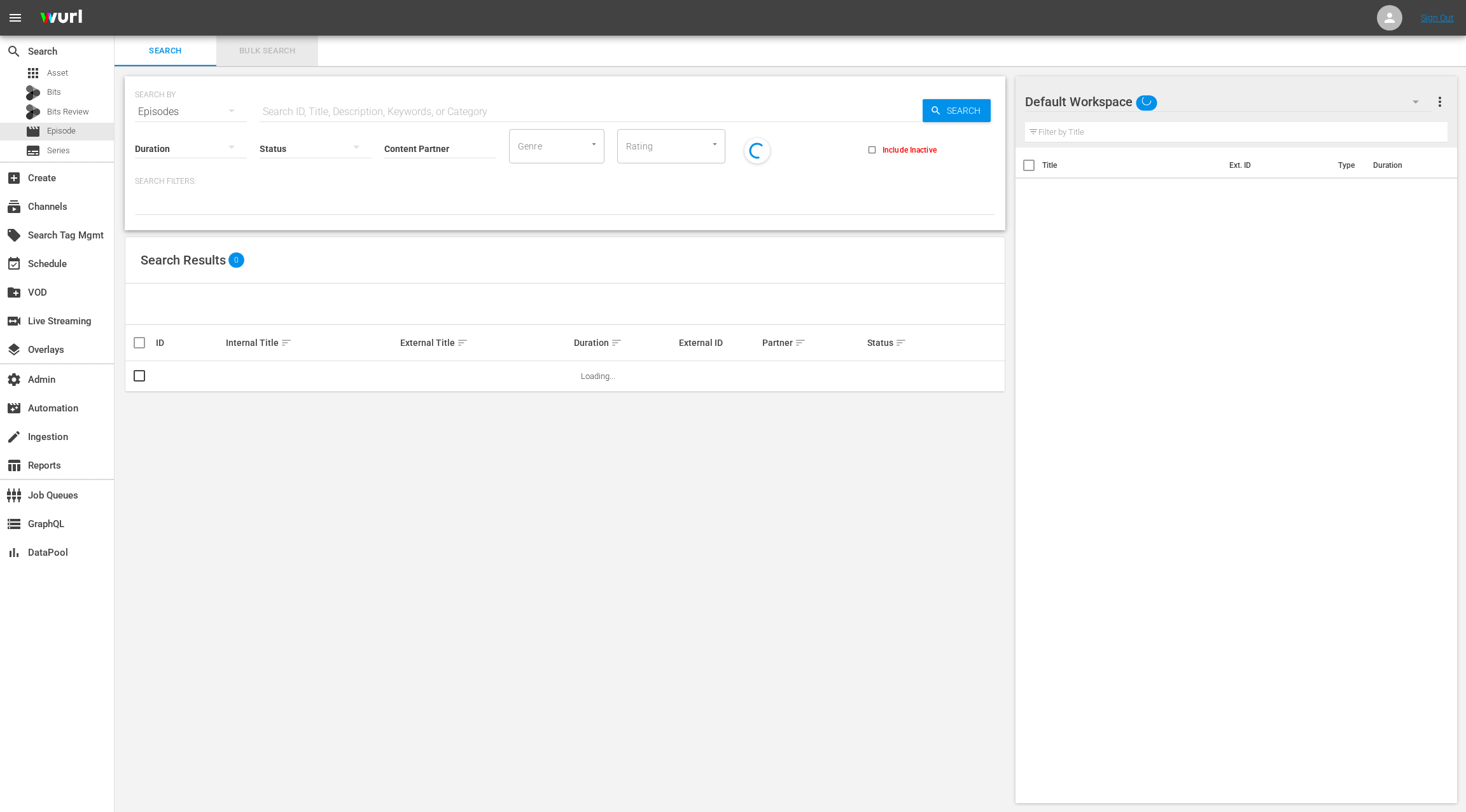
click at [257, 54] on span "Bulk Search" at bounding box center [268, 51] width 86 height 14
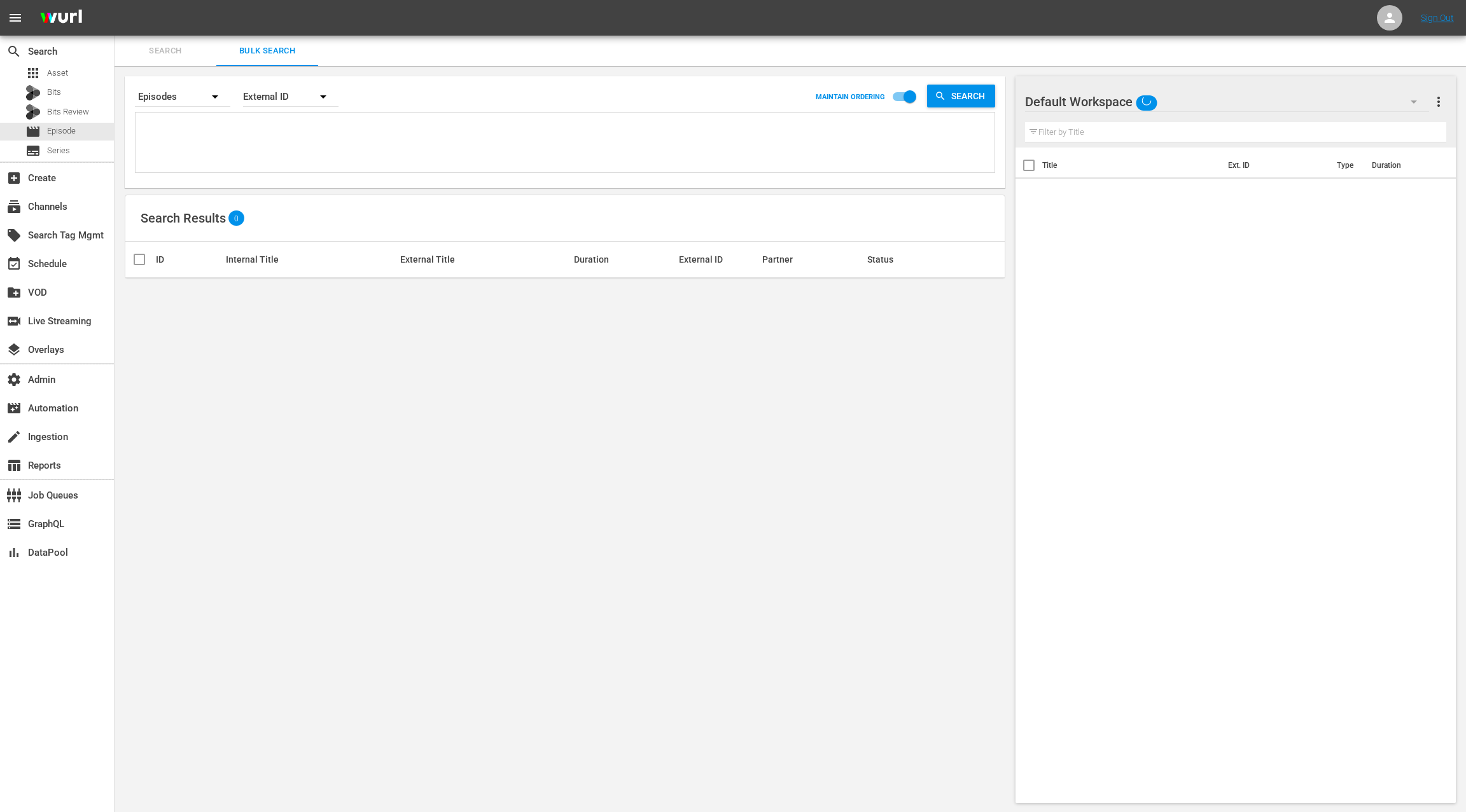
click at [268, 149] on textarea at bounding box center [566, 144] width 856 height 58
paste textarea "88674725 88652642 88652638 88652639 88652641 88652644 88652640 88671313 8867130…"
type textarea "88674725 88652642 88652638 88652639 88652641 88652644 88652640 88671313 8867130…"
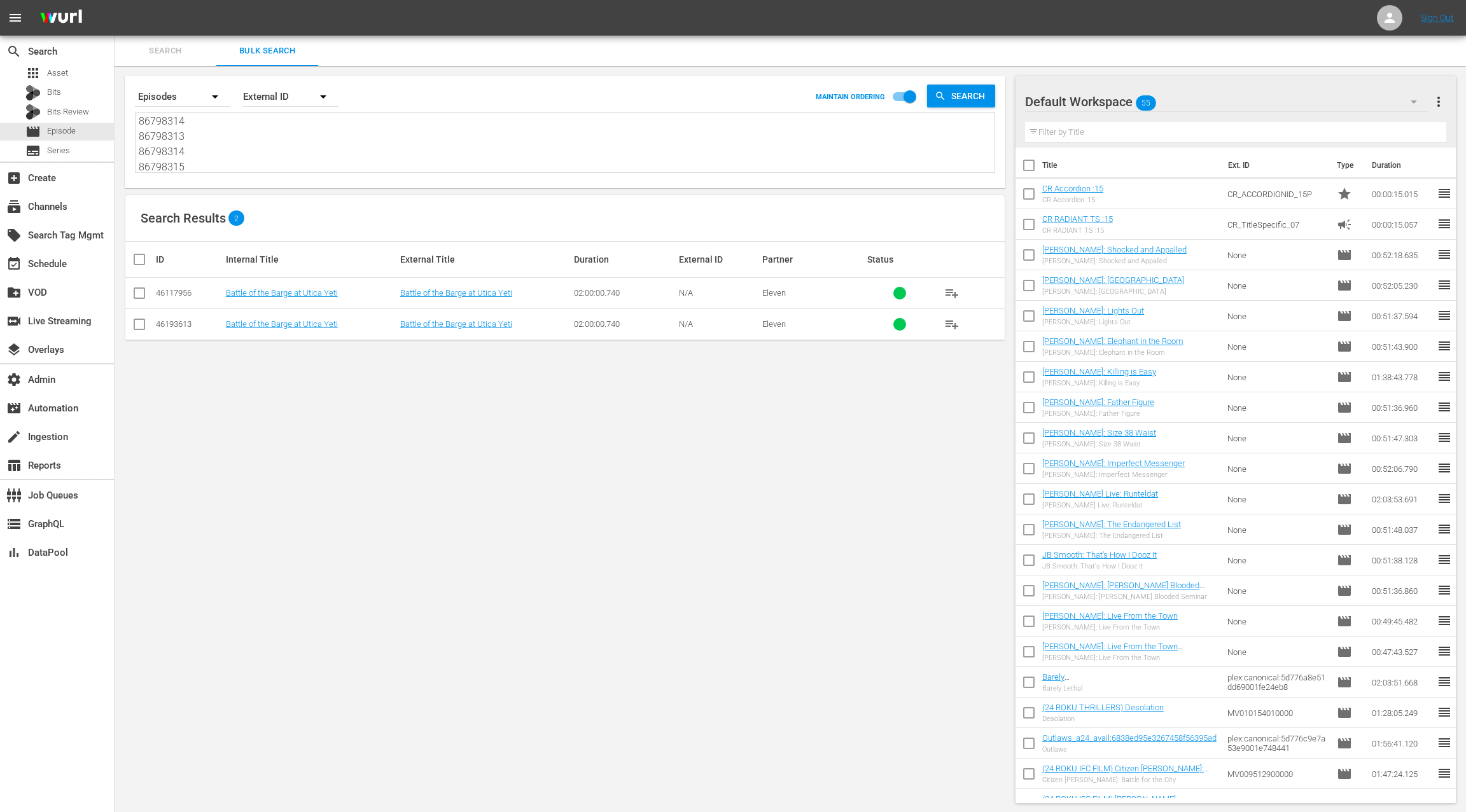
type textarea "88674725 88652642 88652638 88652639 88652641 88652644 88652640 88671313 8867130…"
click at [275, 100] on div "External ID" at bounding box center [291, 97] width 95 height 36
drag, startPoint x: 294, startPoint y: 155, endPoint x: 305, endPoint y: 152, distance: 11.4
click at [294, 155] on div "Wurl ID" at bounding box center [284, 153] width 51 height 21
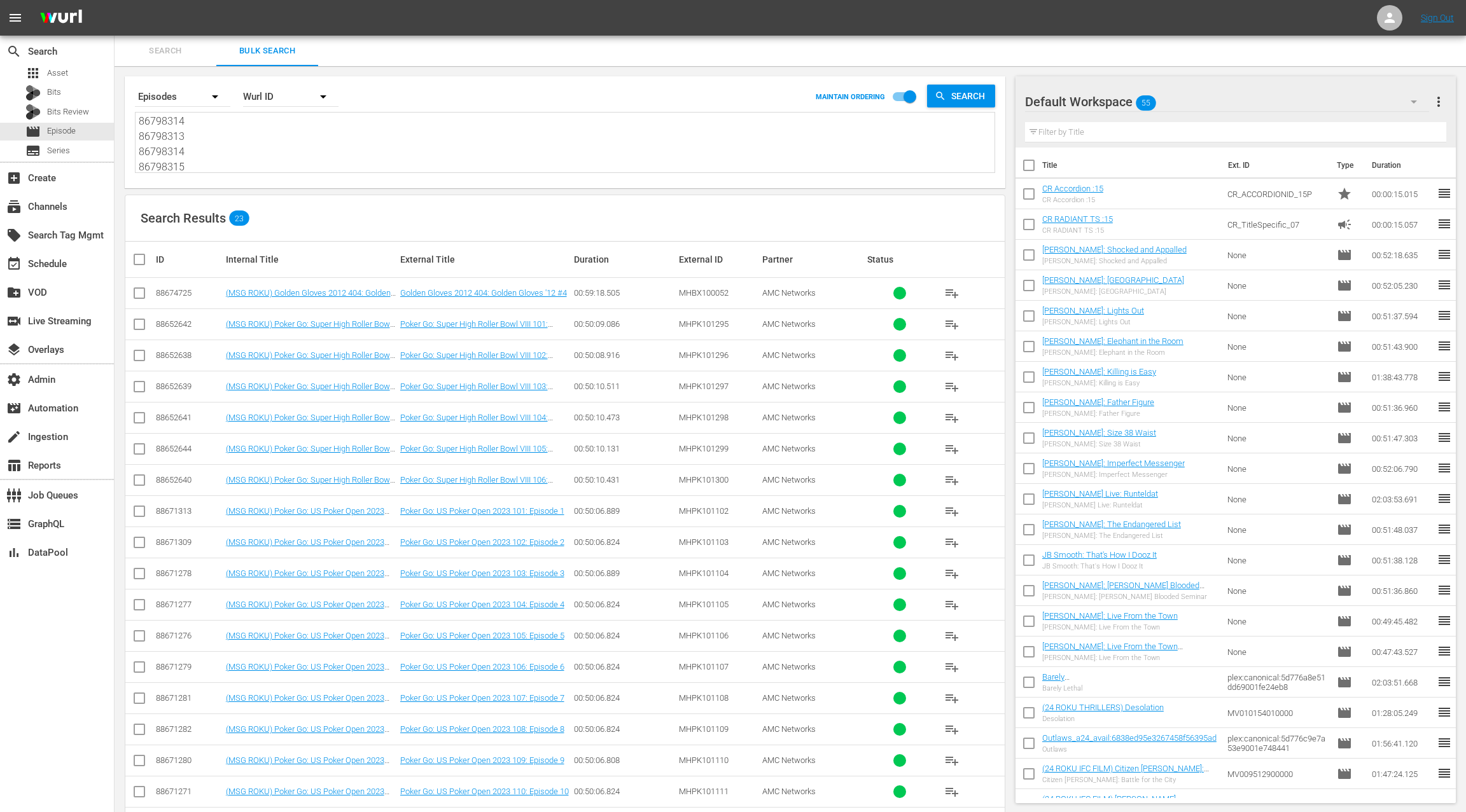
click at [288, 162] on textarea "88674725 88652642 88652638 88652639 88652641 88652644 88652640 88671313 8867130…" at bounding box center [566, 144] width 856 height 58
paste textarea
type textarea "88674725 88652642 88652638 88652639 88652641 88652644 88652640 88671313 8867130…"
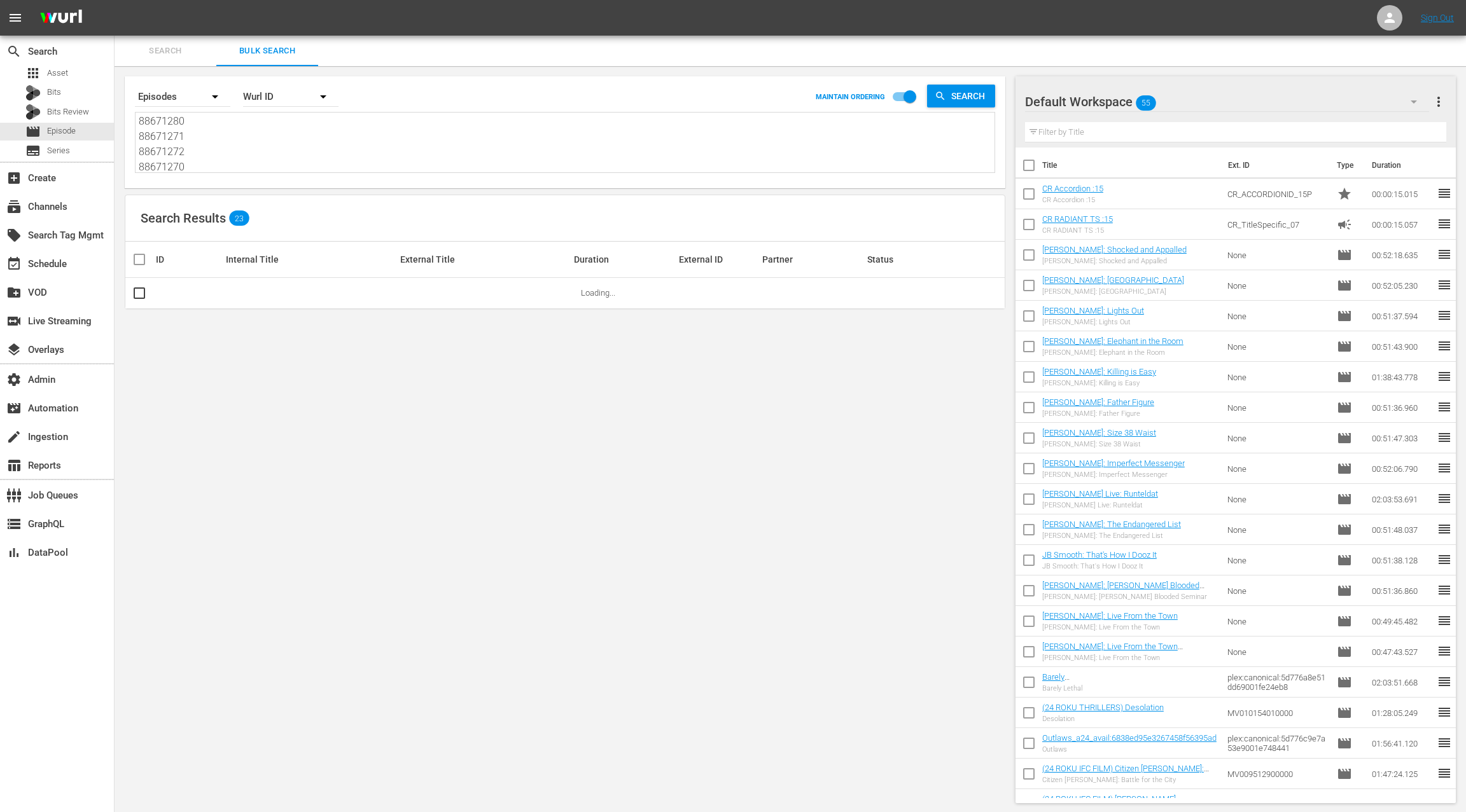
type textarea "88674725 88652642 88652638 88652639 88652641 88652644 88652640 88671313 8867130…"
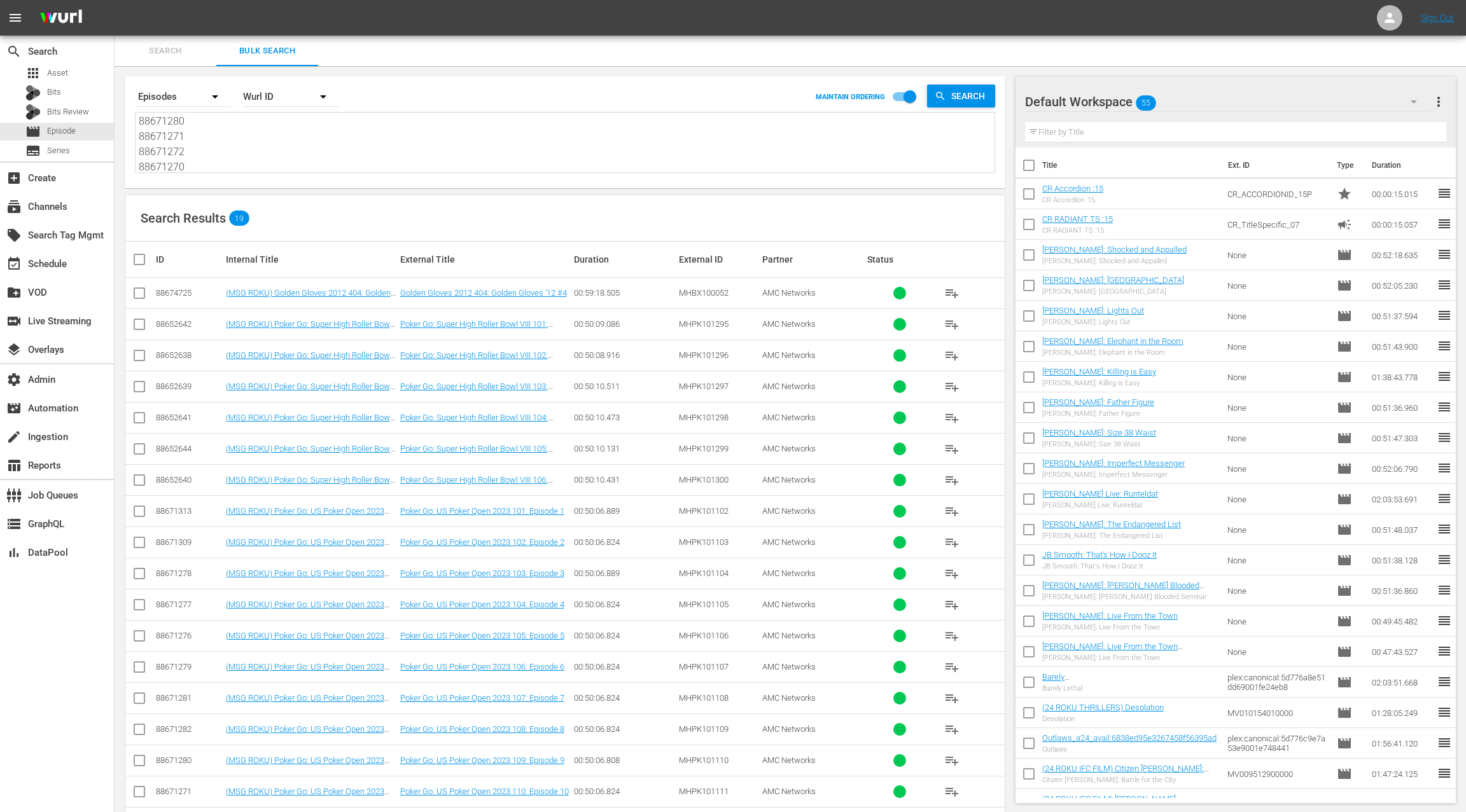
click at [1347, 109] on div "Default Workspace 55" at bounding box center [1227, 102] width 404 height 36
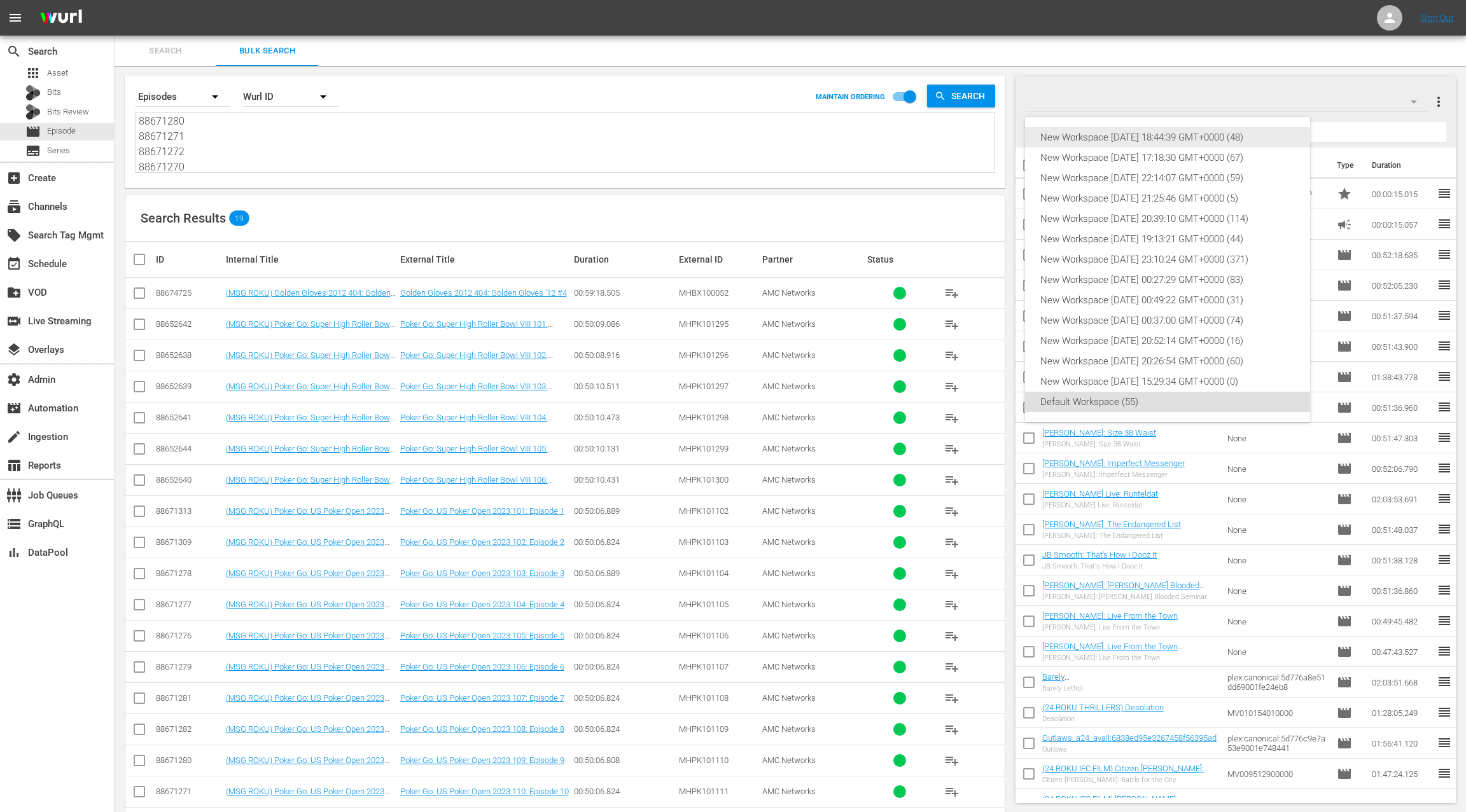
click at [1267, 139] on div "New Workspace Sat Sep 06 2025 18:44:39 GMT+0000 (48)" at bounding box center [1168, 137] width 255 height 21
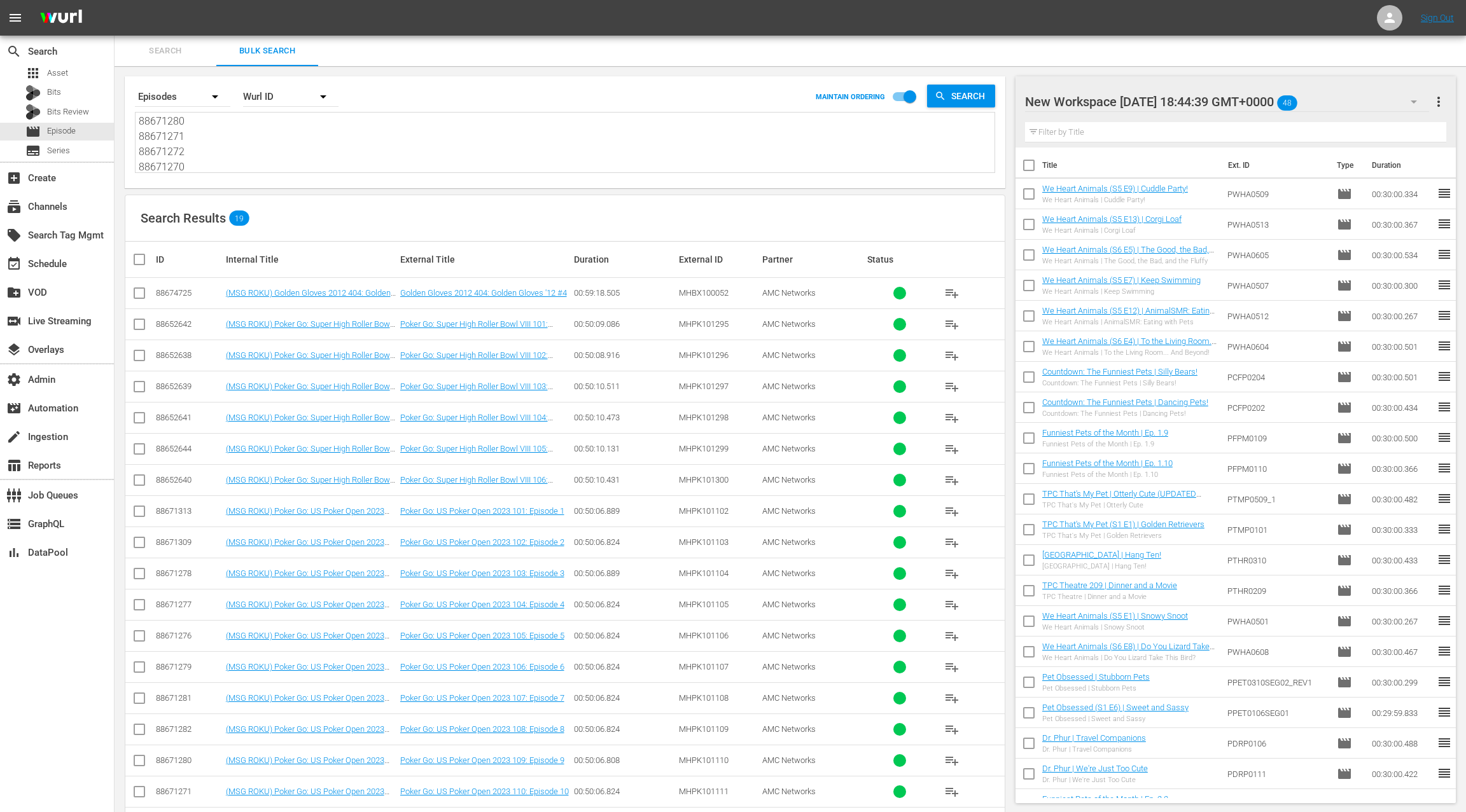
click at [1443, 105] on span "more_vert" at bounding box center [1438, 101] width 15 height 15
drag, startPoint x: 1386, startPoint y: 131, endPoint x: 1282, endPoint y: 180, distance: 115.0
click at [1383, 131] on div "Clear All Workspace Items" at bounding box center [1356, 127] width 150 height 23
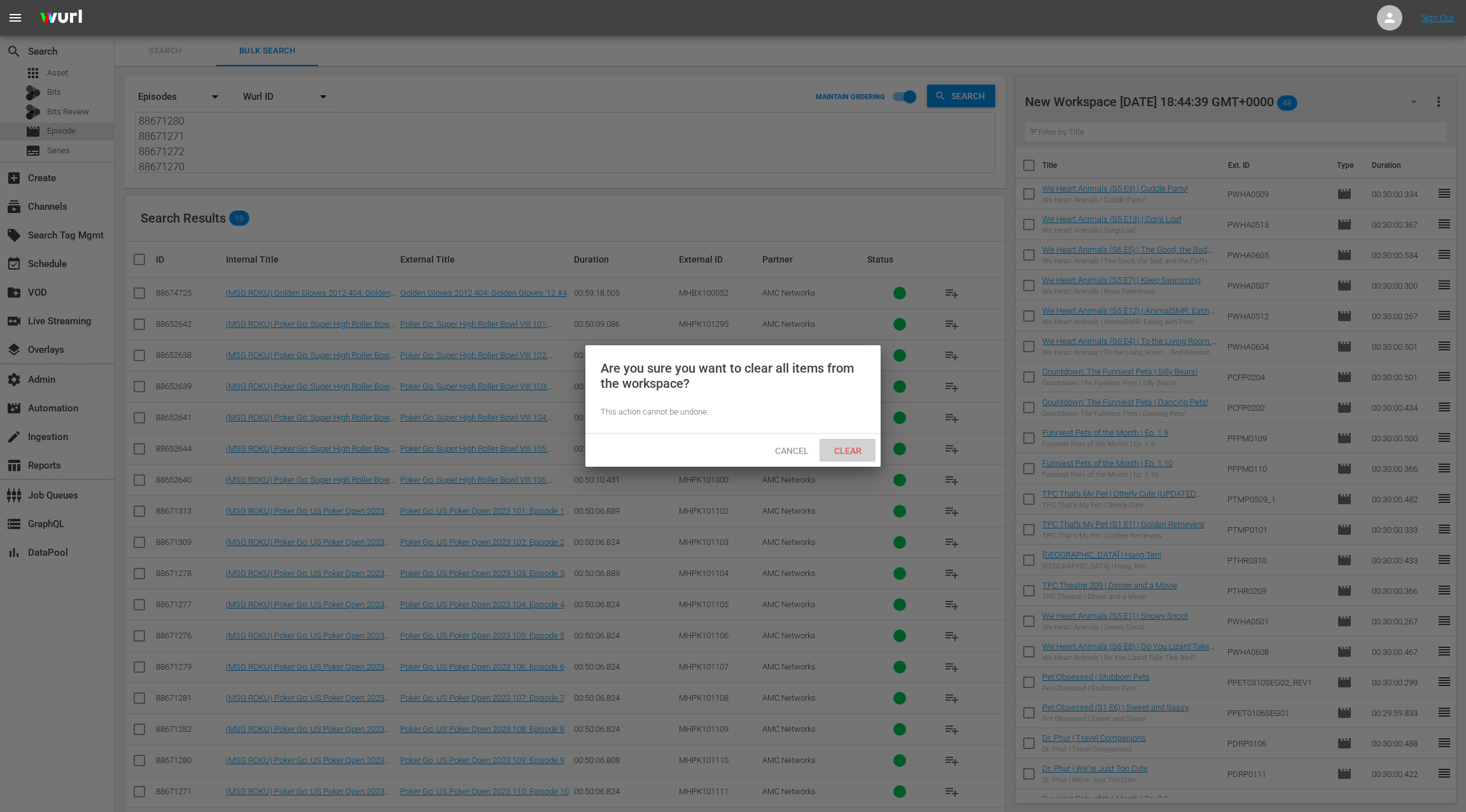
drag, startPoint x: 845, startPoint y: 456, endPoint x: 640, endPoint y: 374, distance: 220.8
click at [843, 455] on span "Clear" at bounding box center [847, 450] width 48 height 10
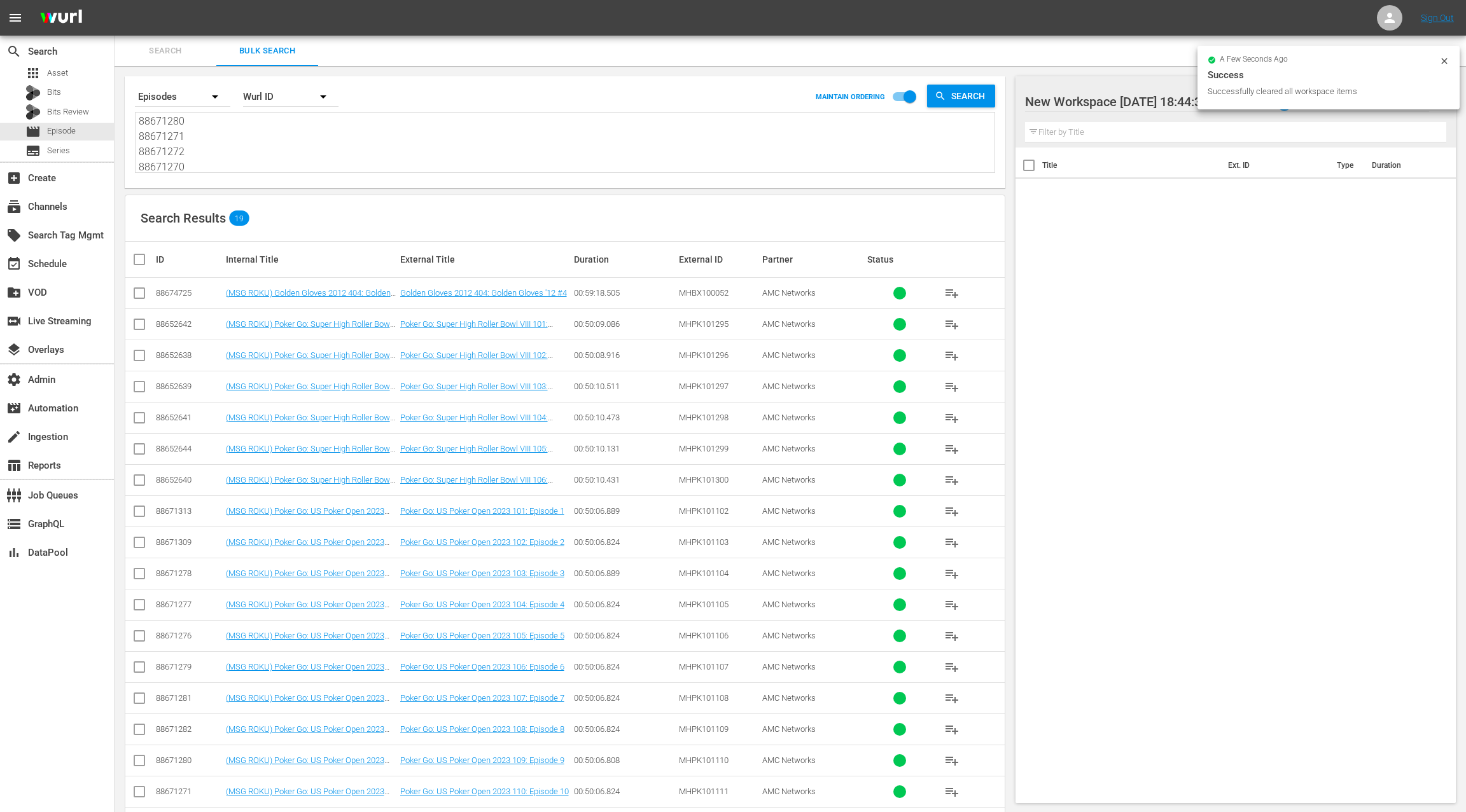
click at [140, 258] on input "checkbox" at bounding box center [145, 259] width 25 height 15
checkbox input "true"
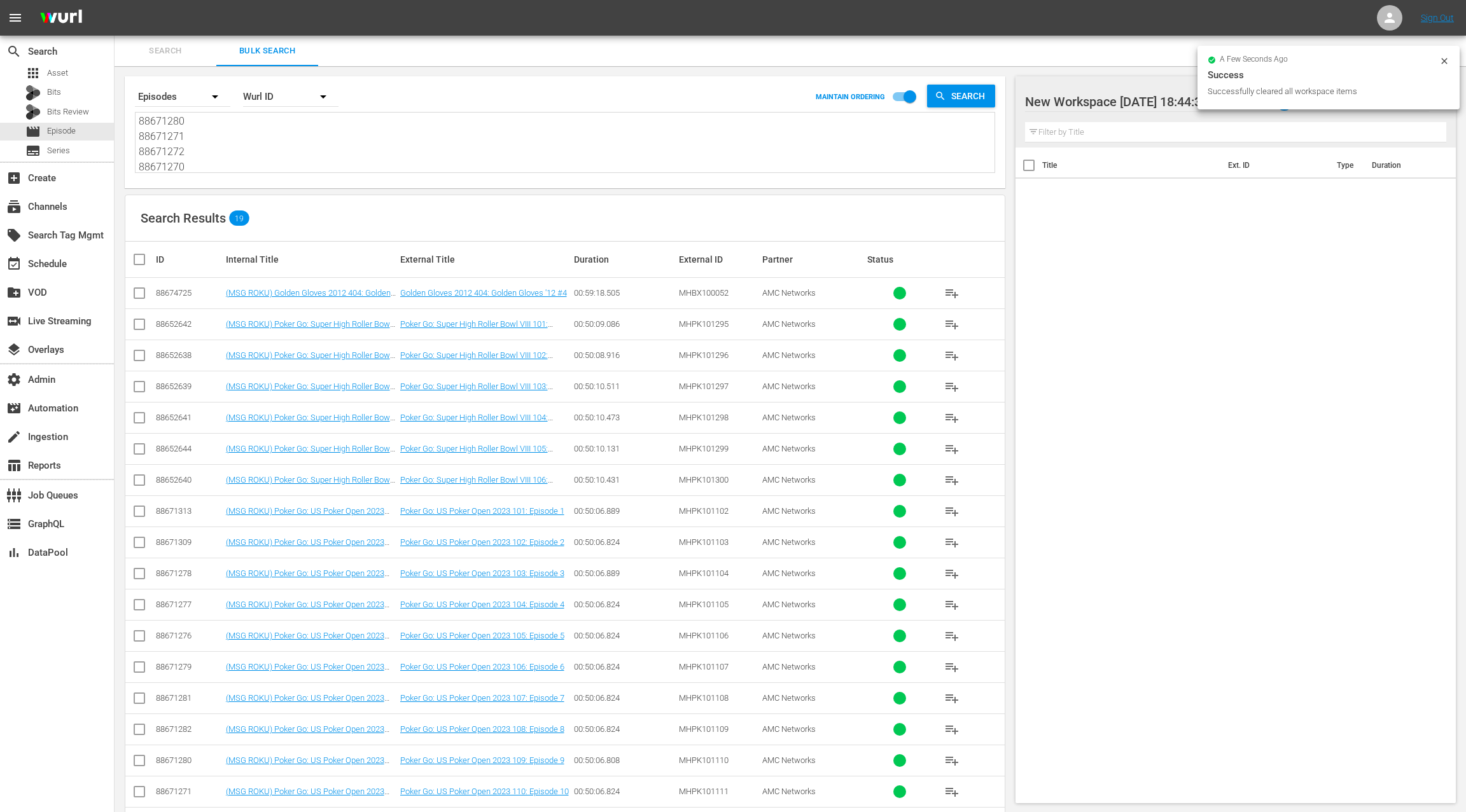
checkbox input "true"
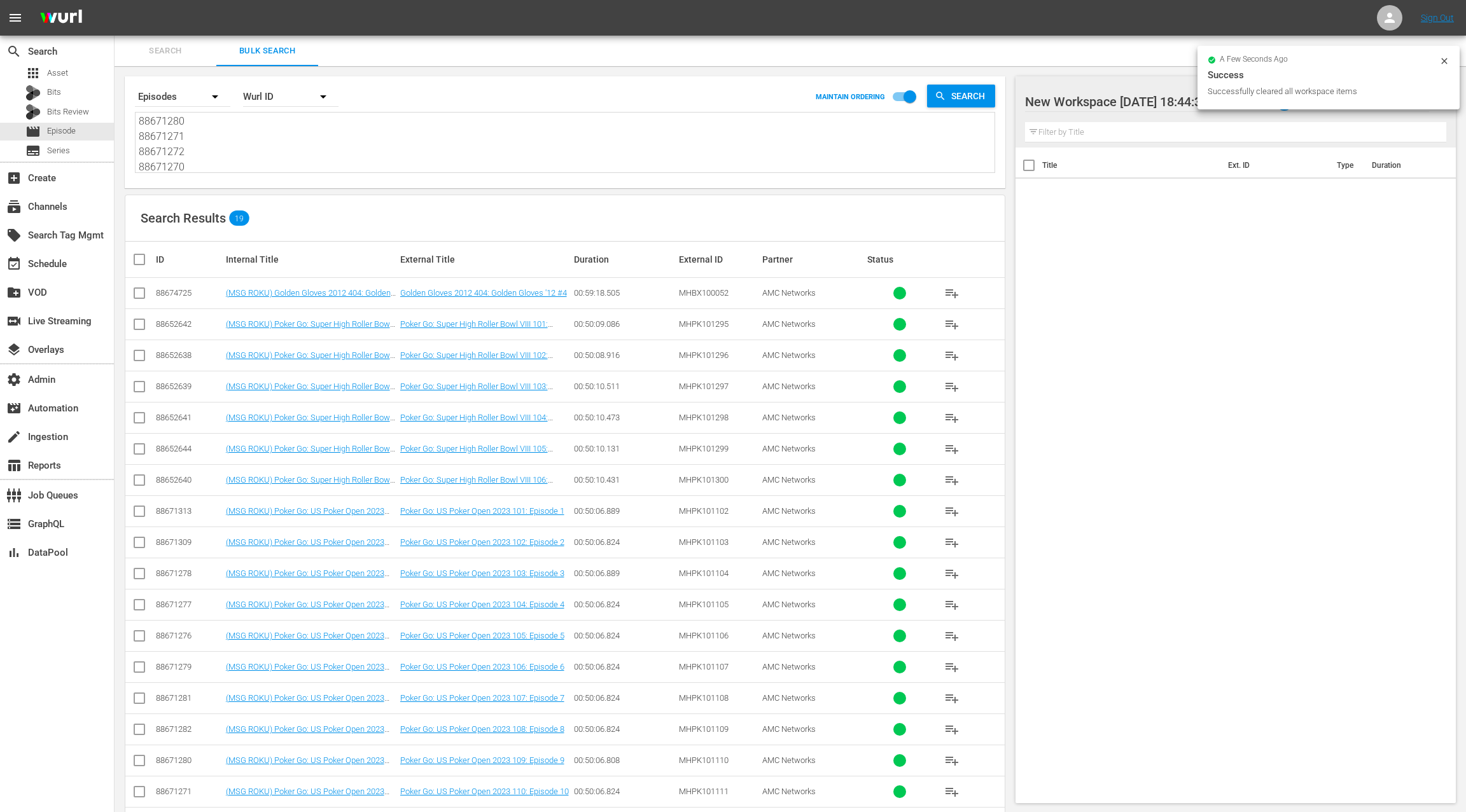
checkbox input "true"
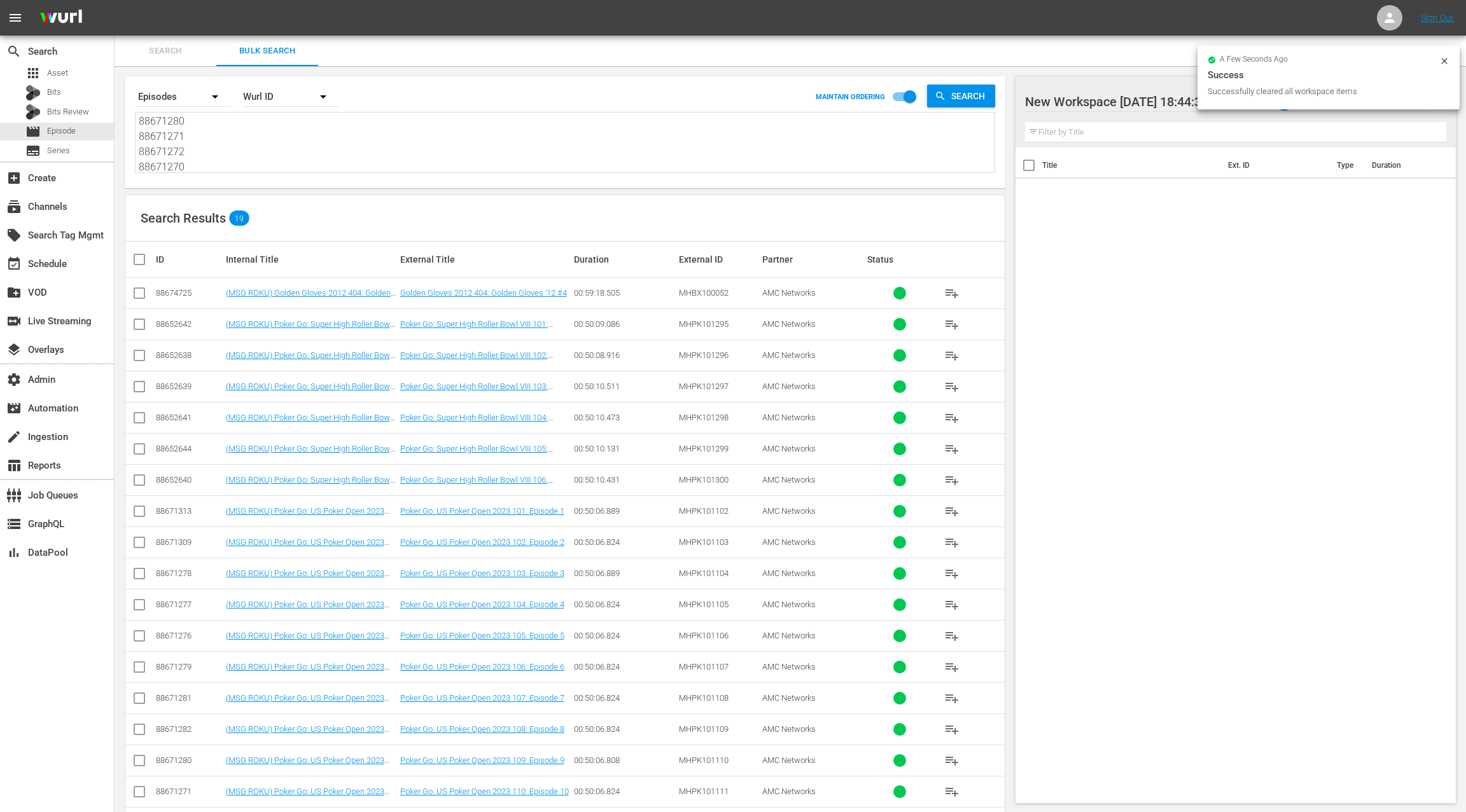
checkbox input "true"
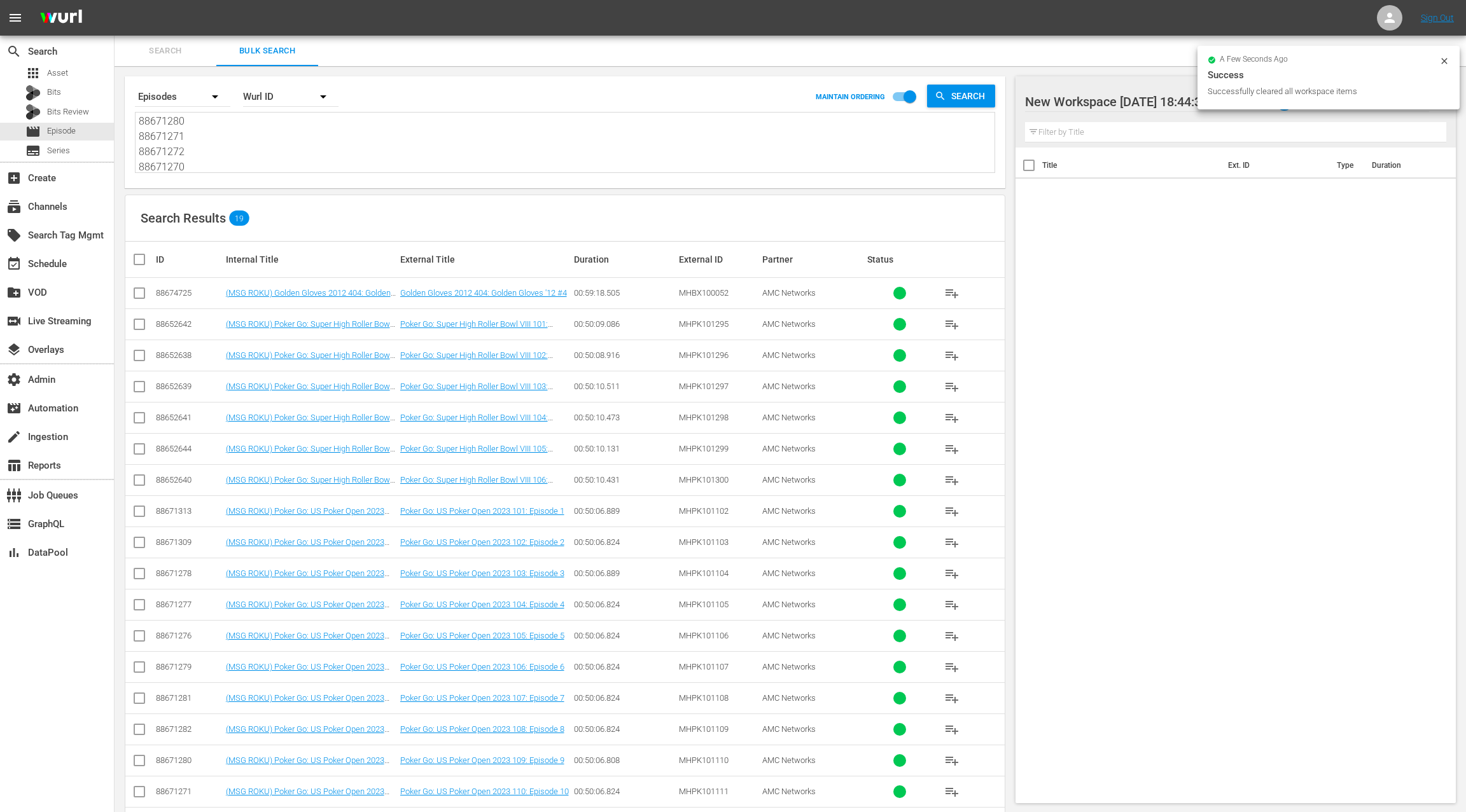
checkbox input "true"
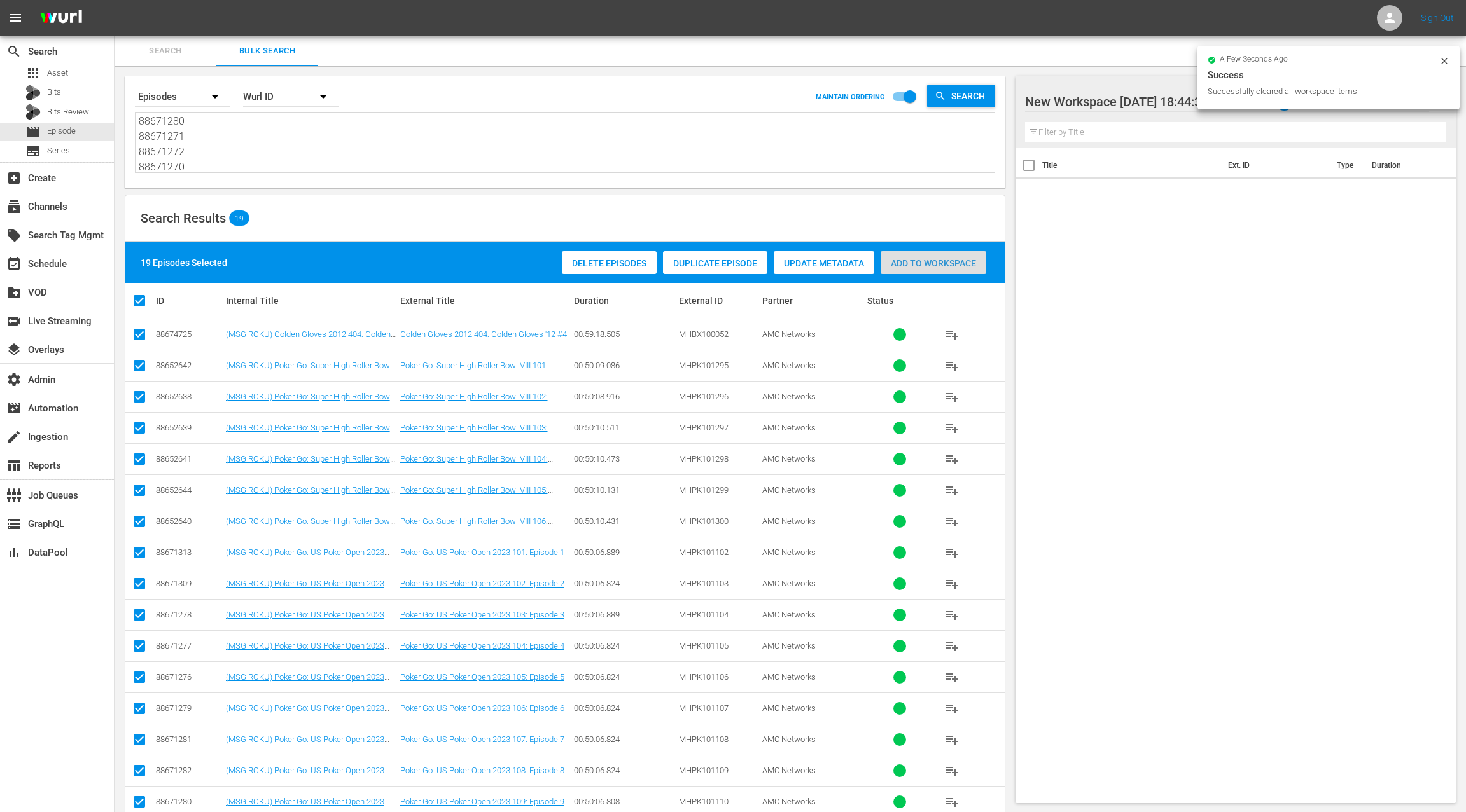
click at [906, 266] on span "Add to Workspace" at bounding box center [934, 263] width 106 height 10
click at [65, 258] on div "event_available Schedule" at bounding box center [35, 262] width 71 height 12
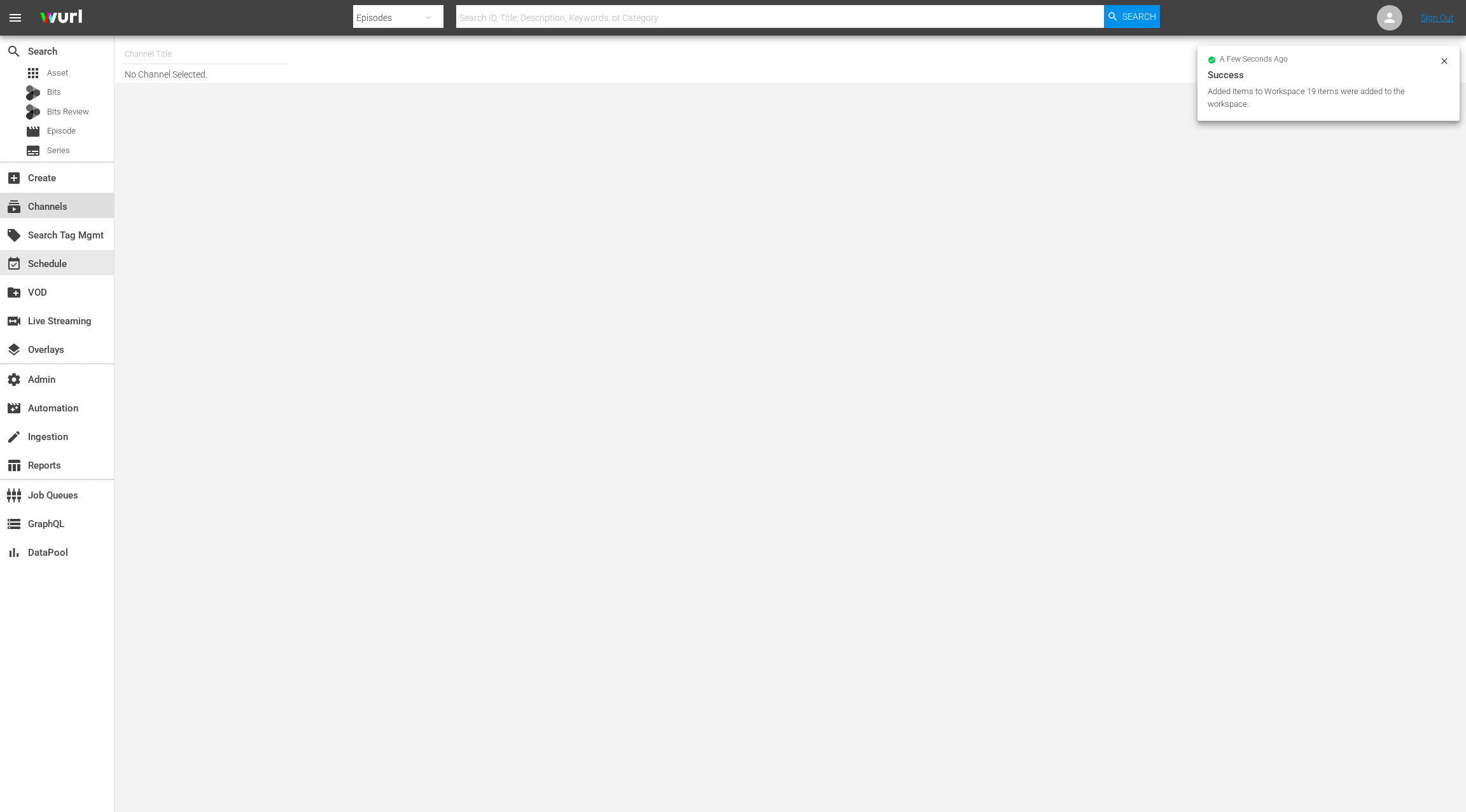
click at [56, 210] on div "subscriptions Channels" at bounding box center [35, 205] width 71 height 12
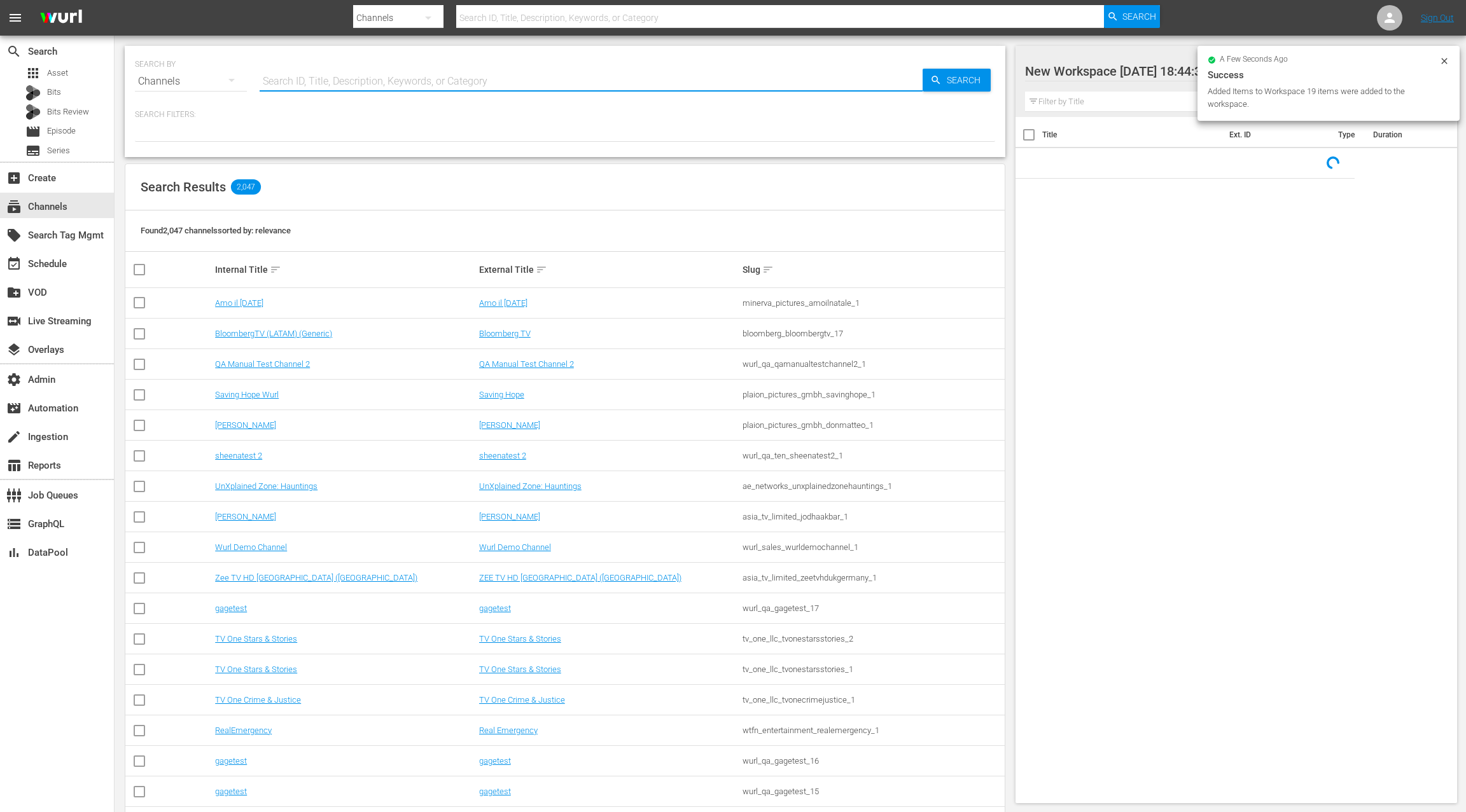
click at [309, 85] on input "text" at bounding box center [591, 82] width 663 height 31
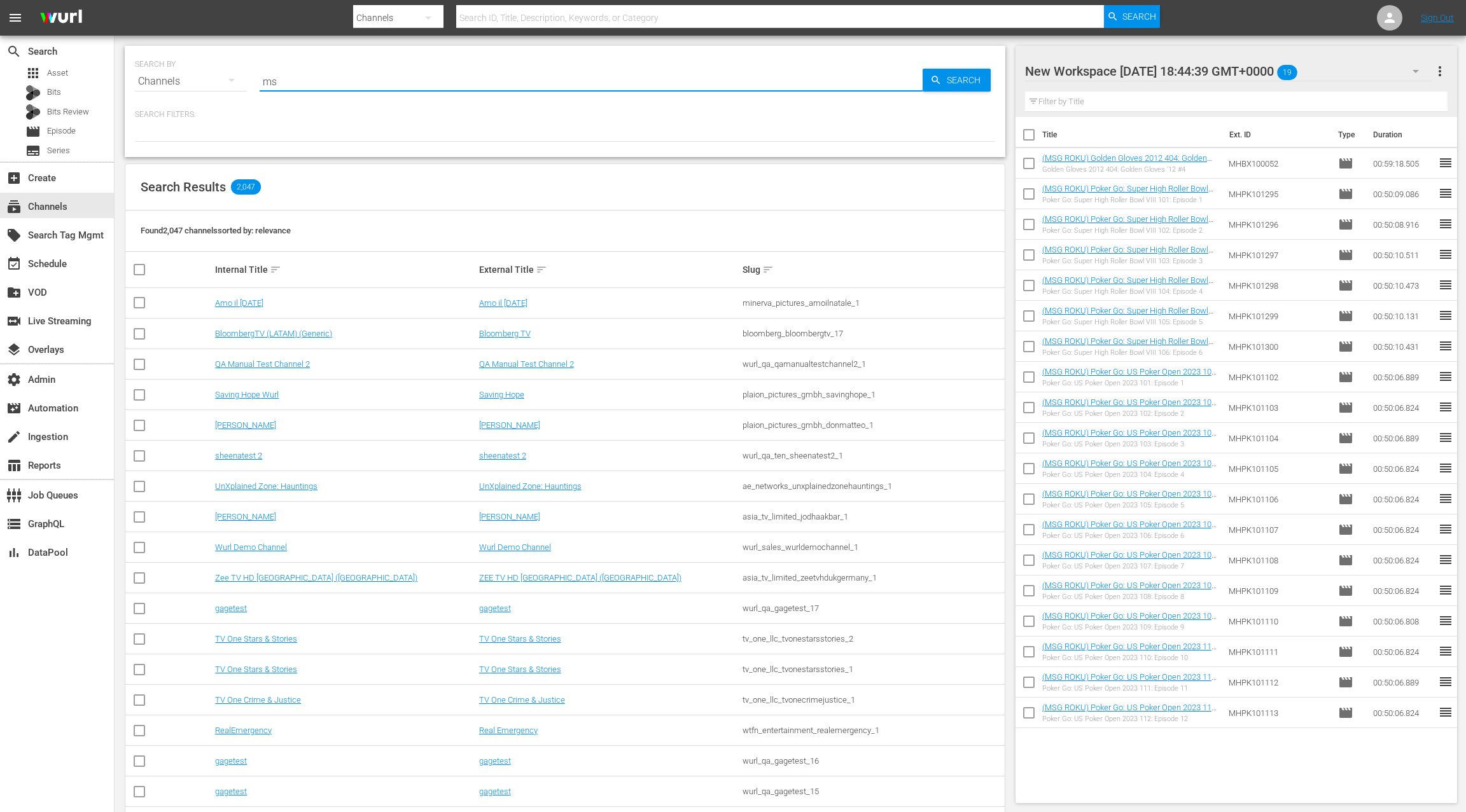
type input "msg"
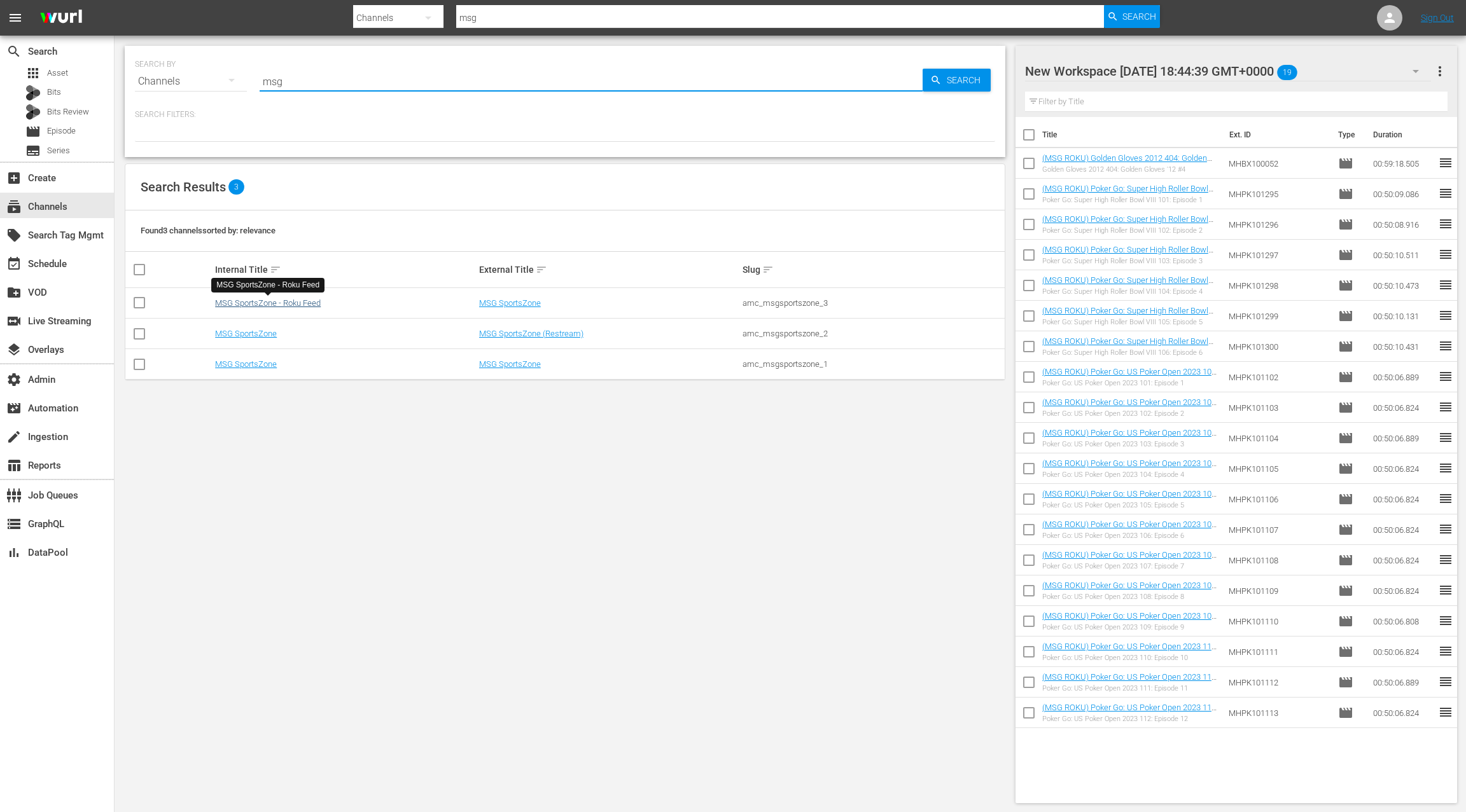
type input "msg"
click at [275, 301] on link "MSG SportsZone - Roku Feed" at bounding box center [268, 302] width 106 height 10
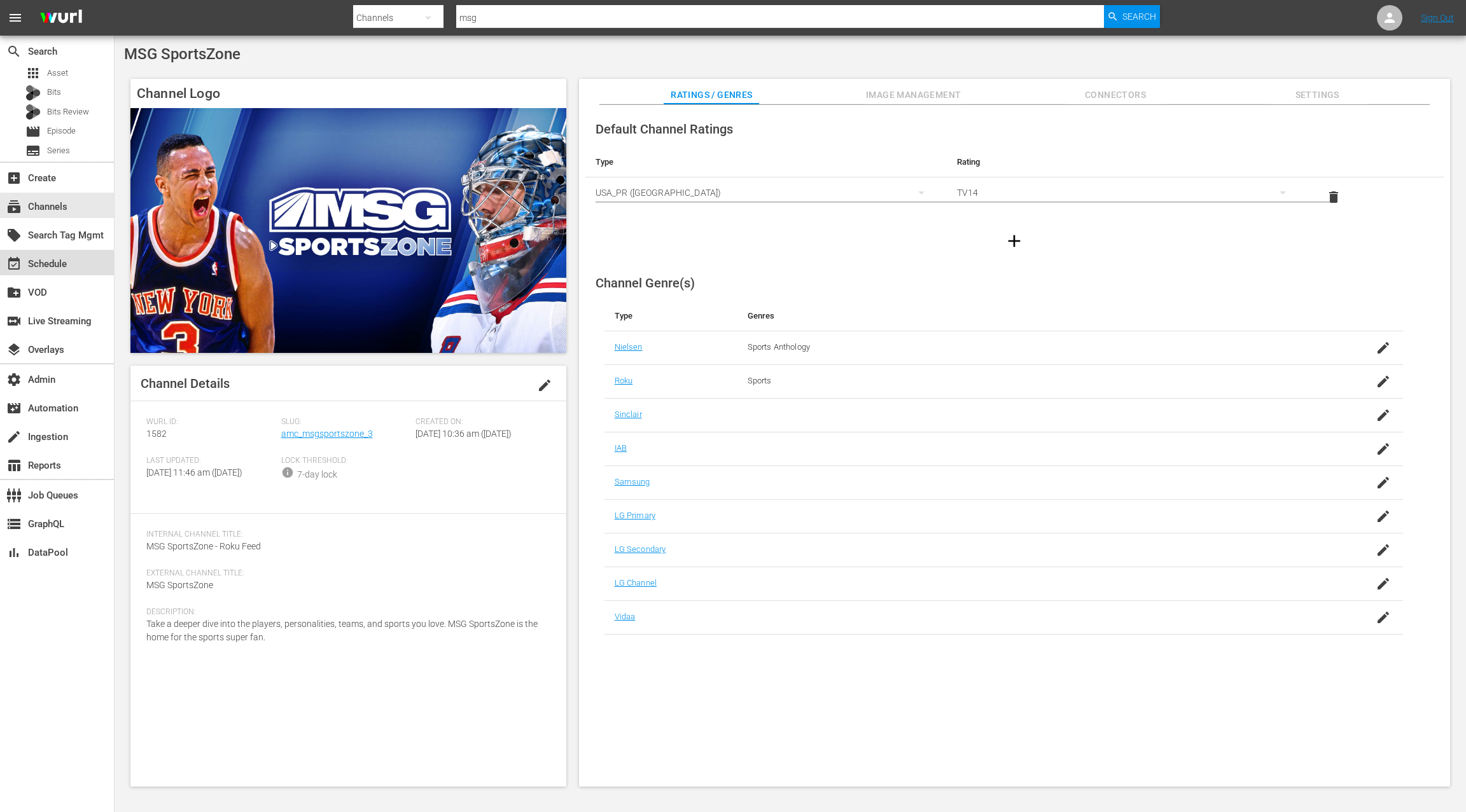
click at [66, 266] on div "event_available Schedule" at bounding box center [35, 262] width 71 height 12
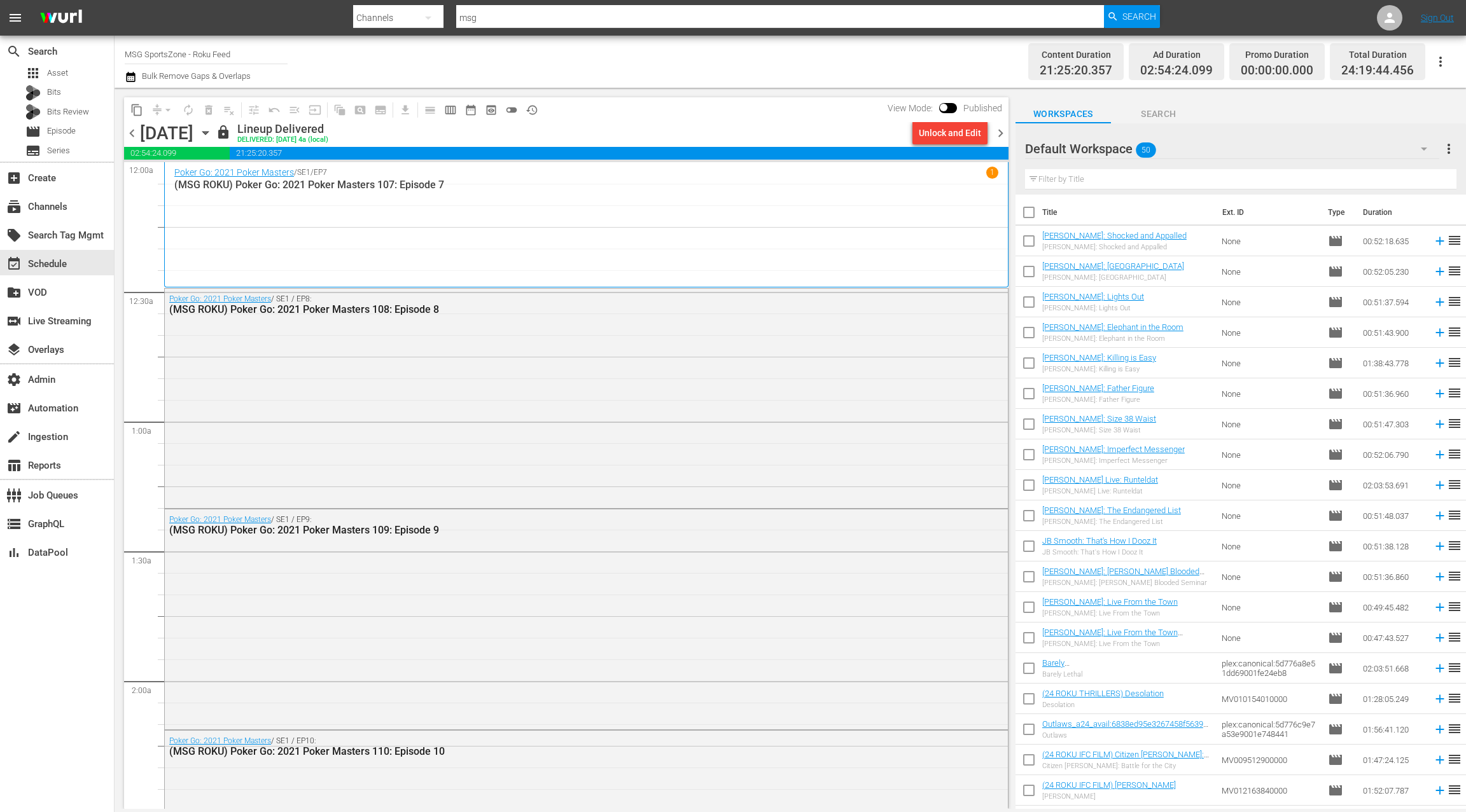
click at [208, 132] on icon "button" at bounding box center [205, 134] width 5 height 4
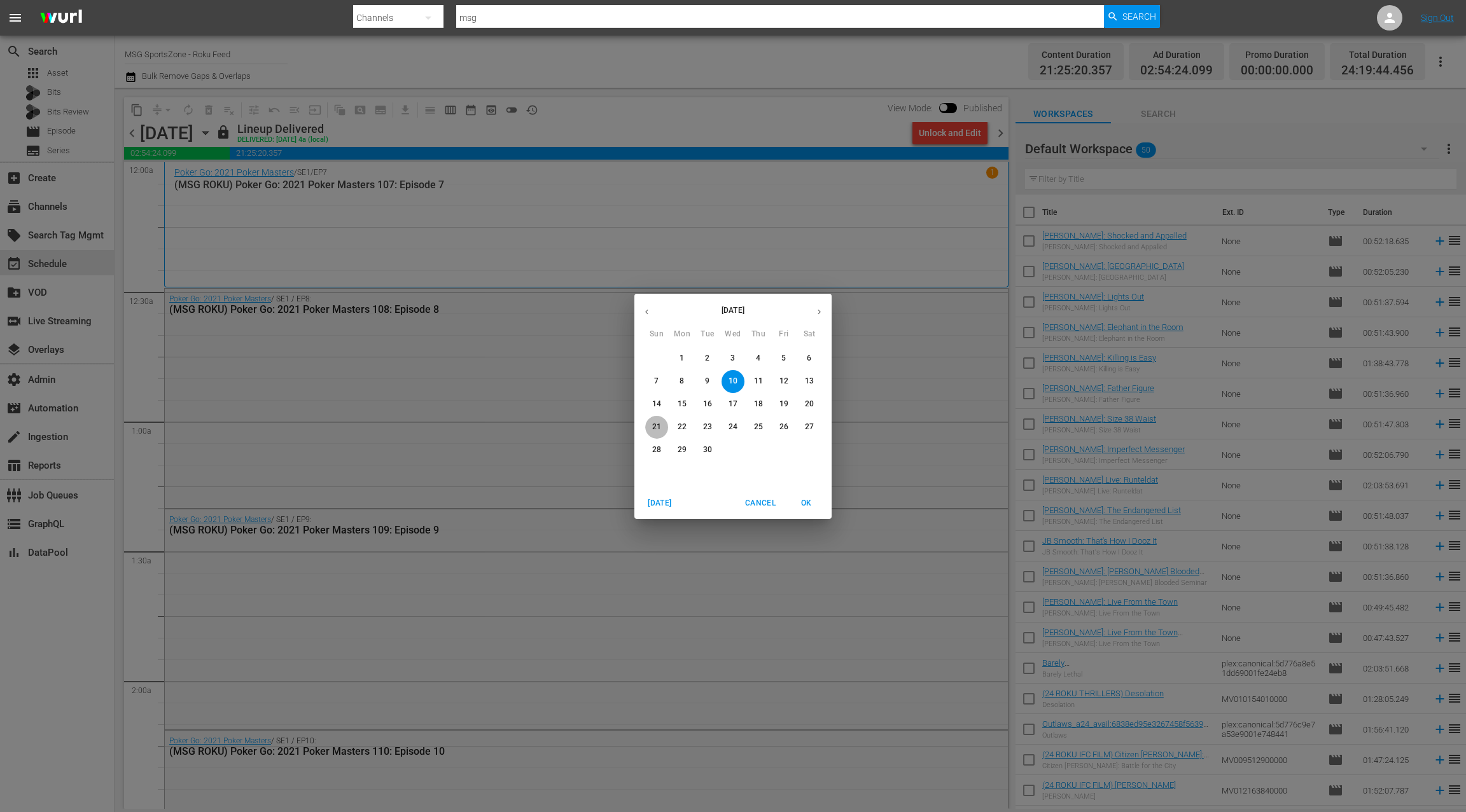
drag, startPoint x: 657, startPoint y: 425, endPoint x: 689, endPoint y: 407, distance: 36.7
click at [657, 425] on p "21" at bounding box center [657, 427] width 9 height 11
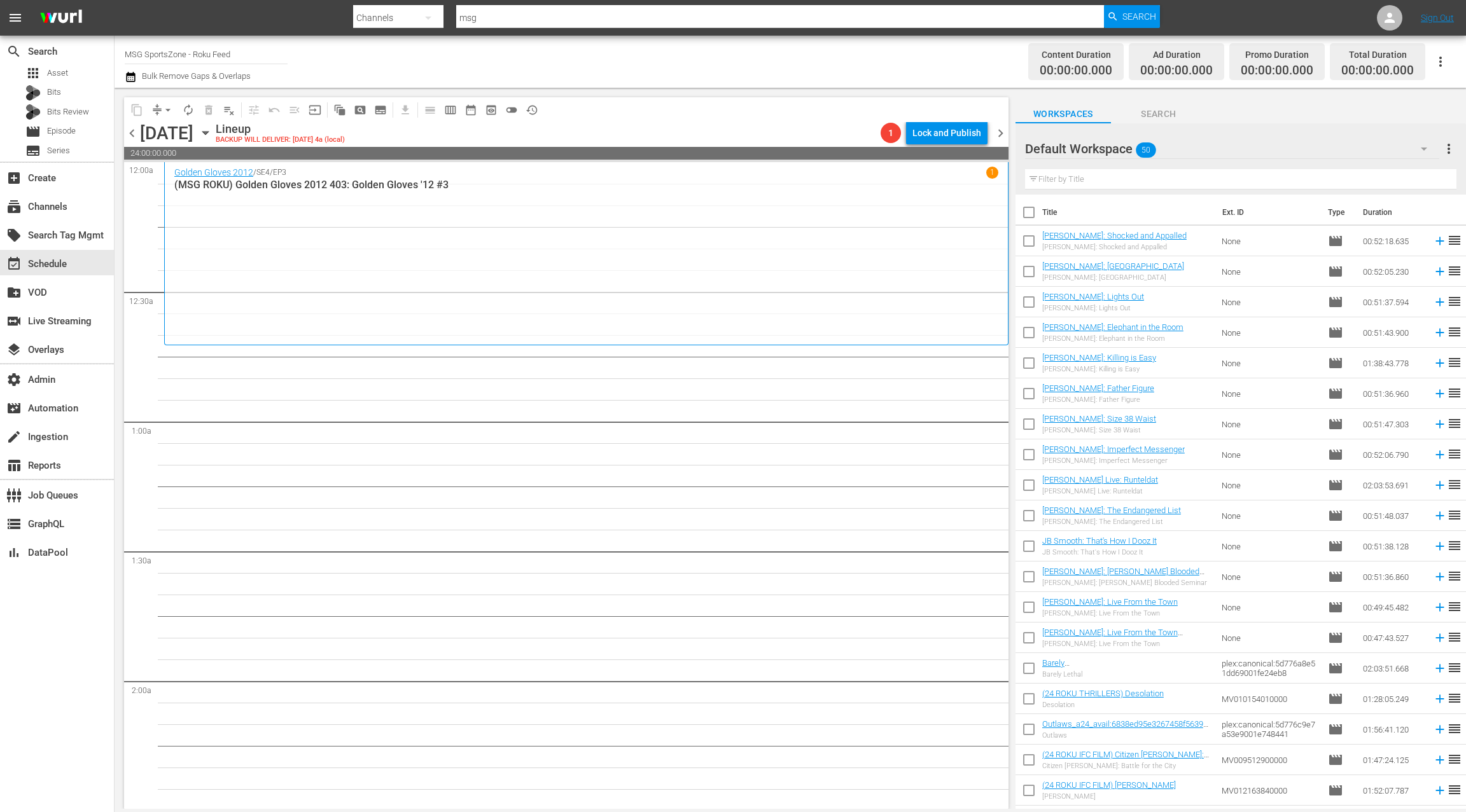
click at [1325, 152] on div "Default Workspace 50" at bounding box center [1232, 149] width 414 height 36
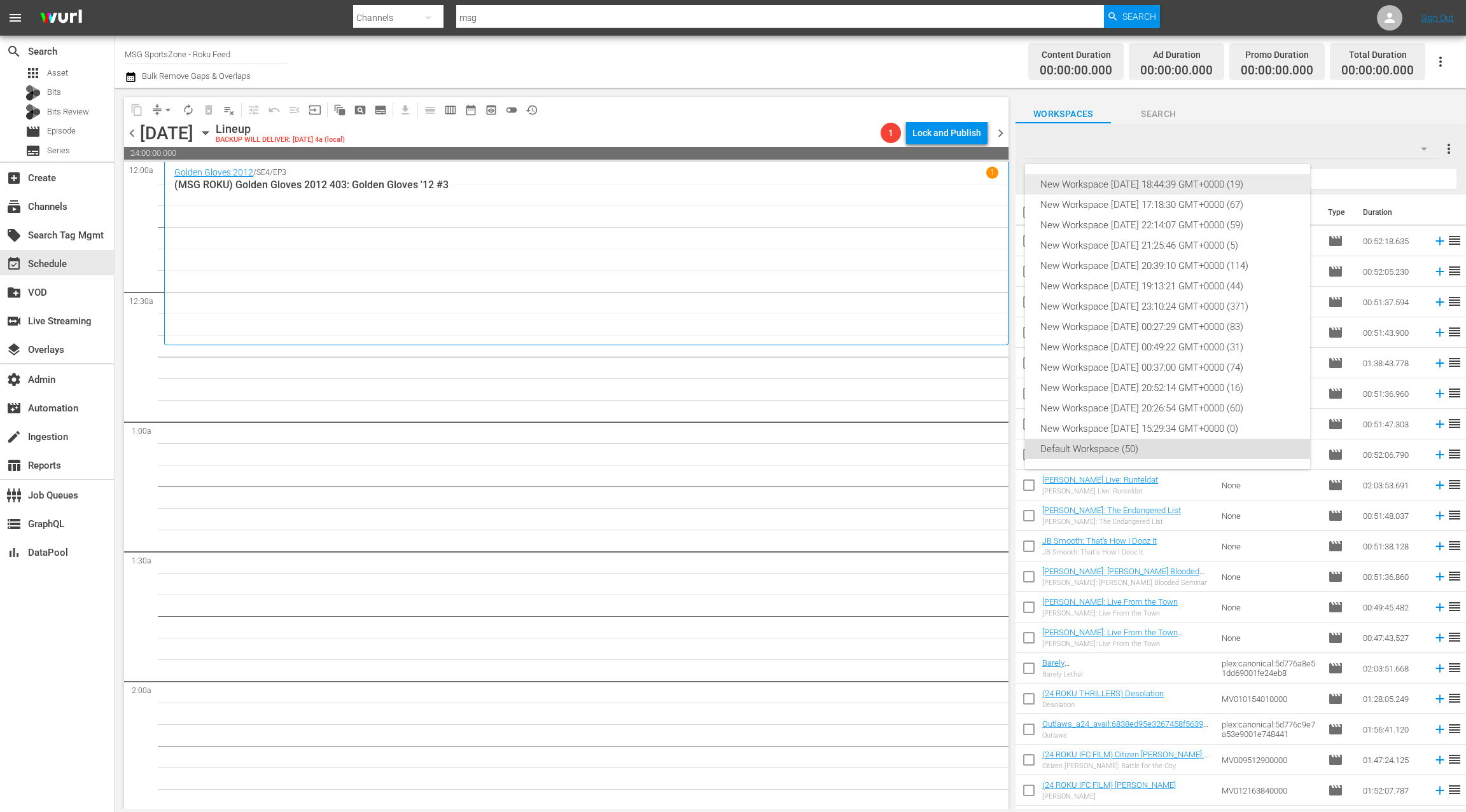
click at [1198, 179] on div "New Workspace Sat Sep 06 2025 18:44:39 GMT+0000 (19)" at bounding box center [1168, 184] width 255 height 21
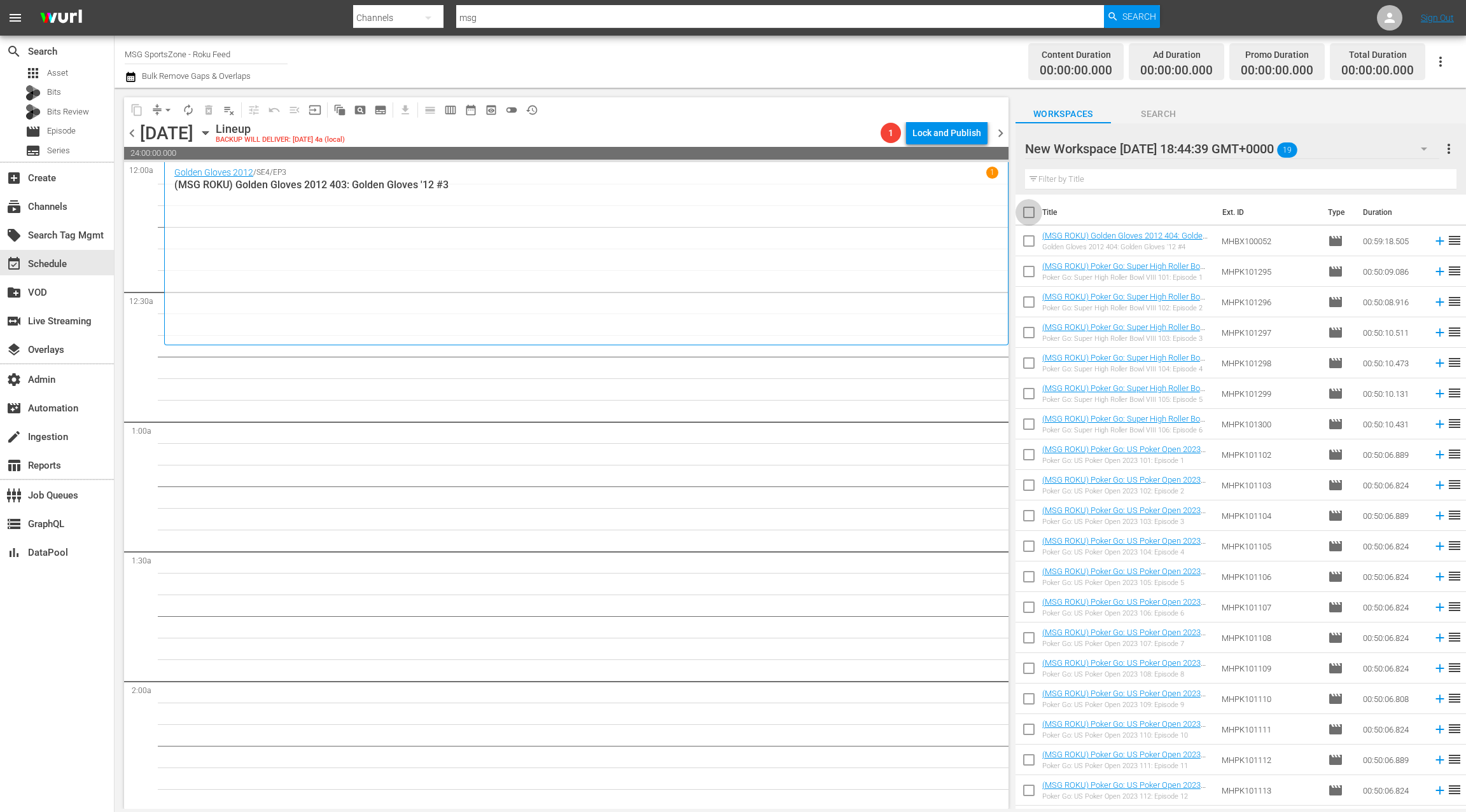
click at [1028, 216] on input "checkbox" at bounding box center [1029, 215] width 27 height 27
checkbox input "true"
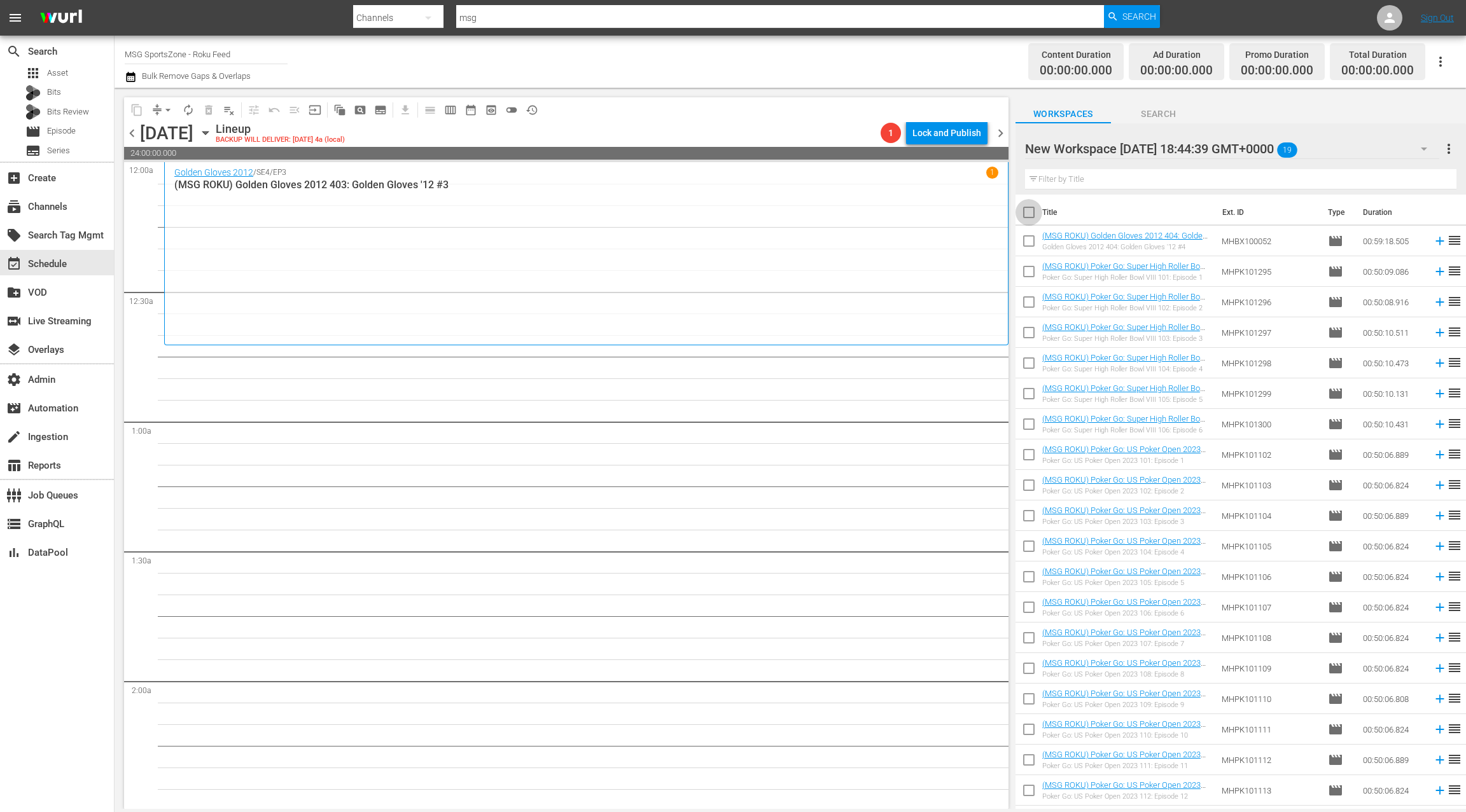
checkbox input "true"
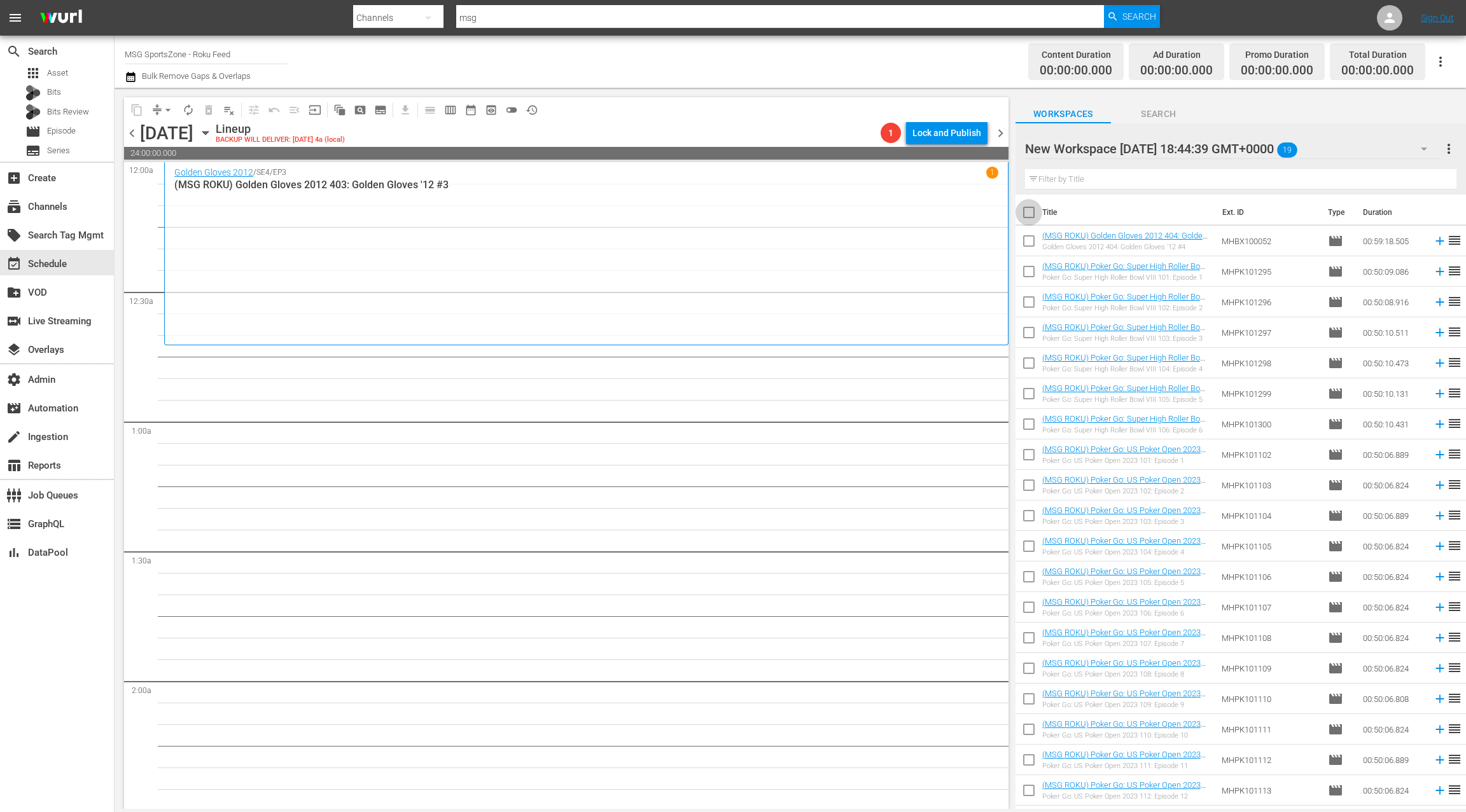
checkbox input "true"
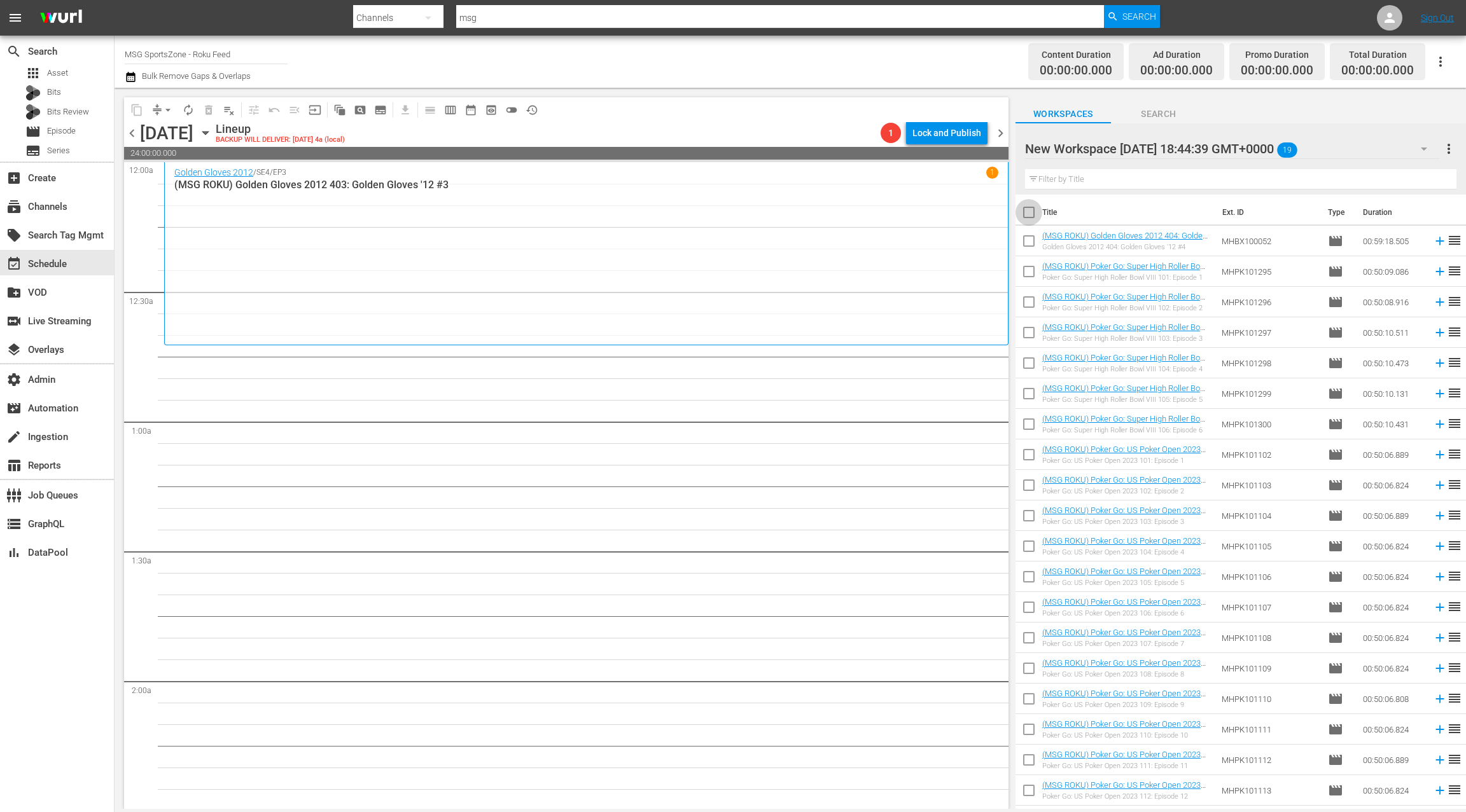
checkbox input "true"
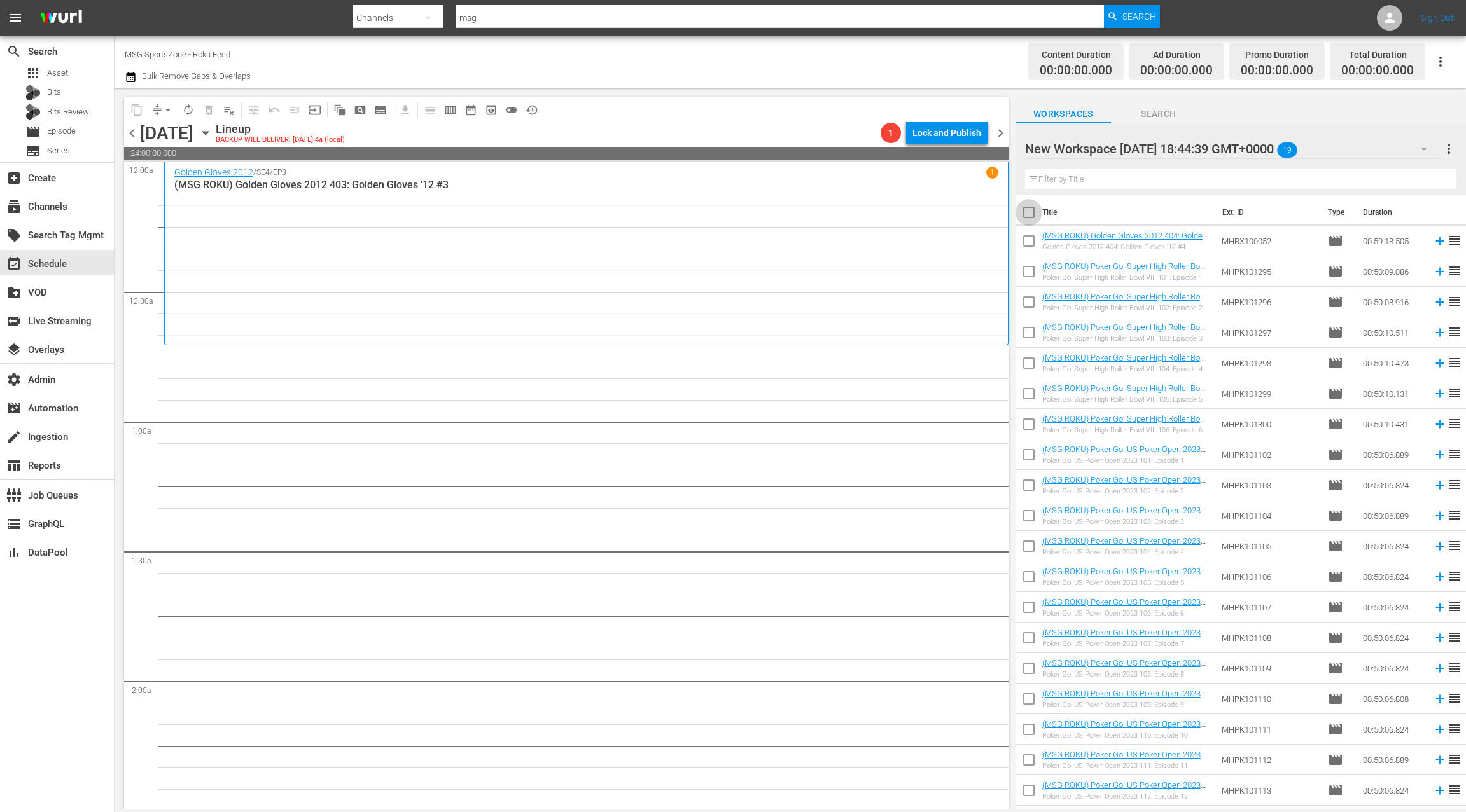
checkbox input "true"
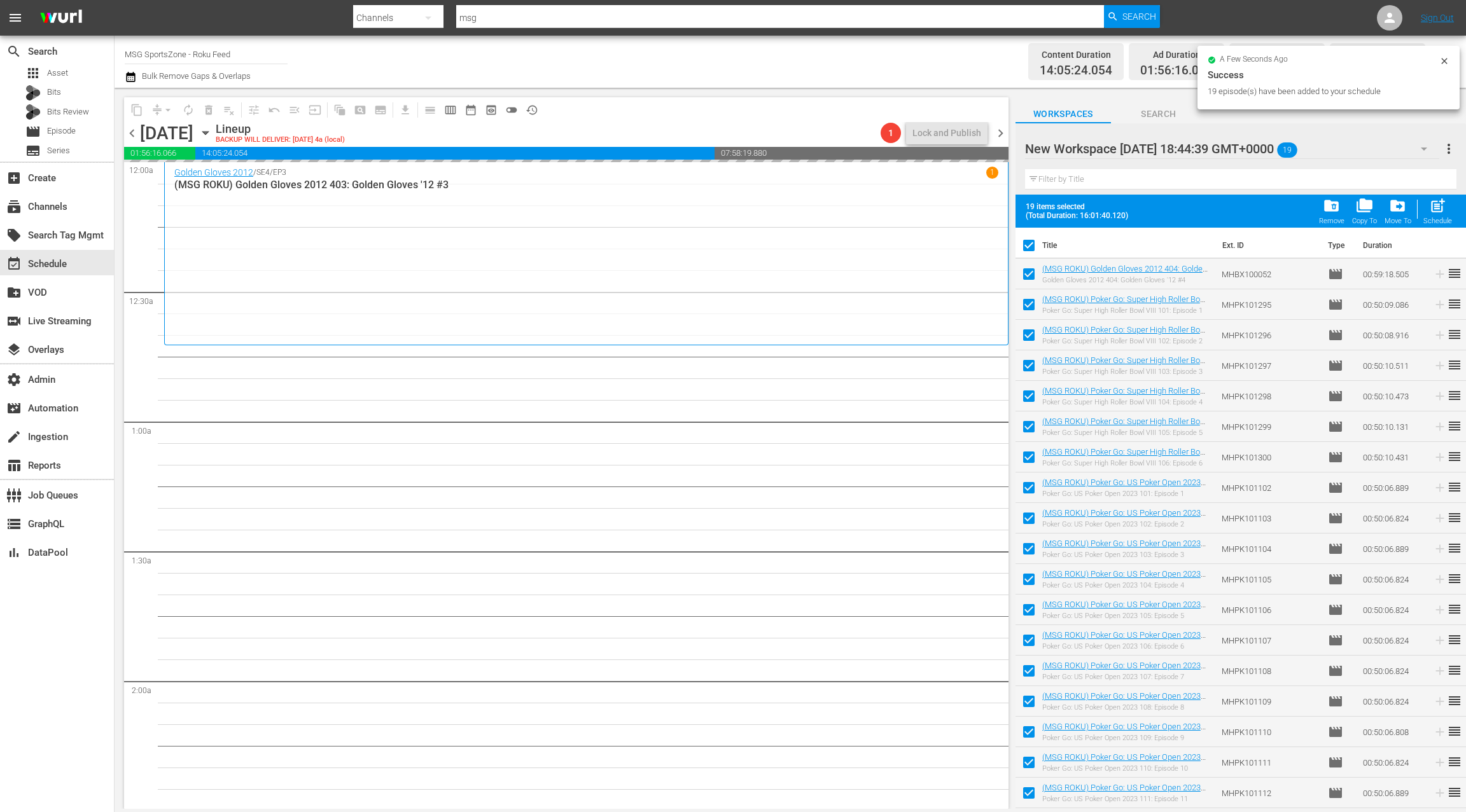
drag, startPoint x: 1071, startPoint y: 272, endPoint x: 542, endPoint y: 1, distance: 594.4
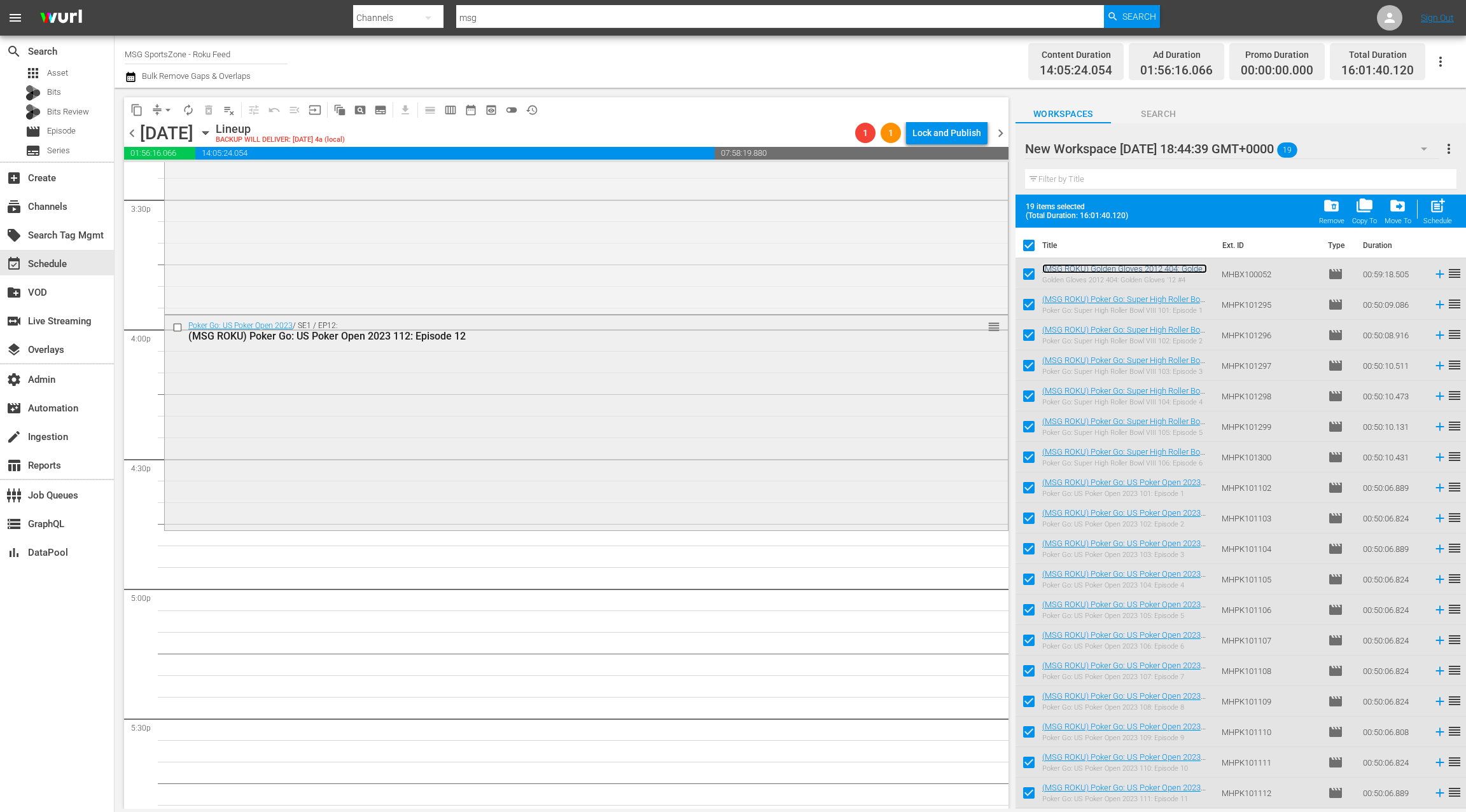
scroll to position [4003, 0]
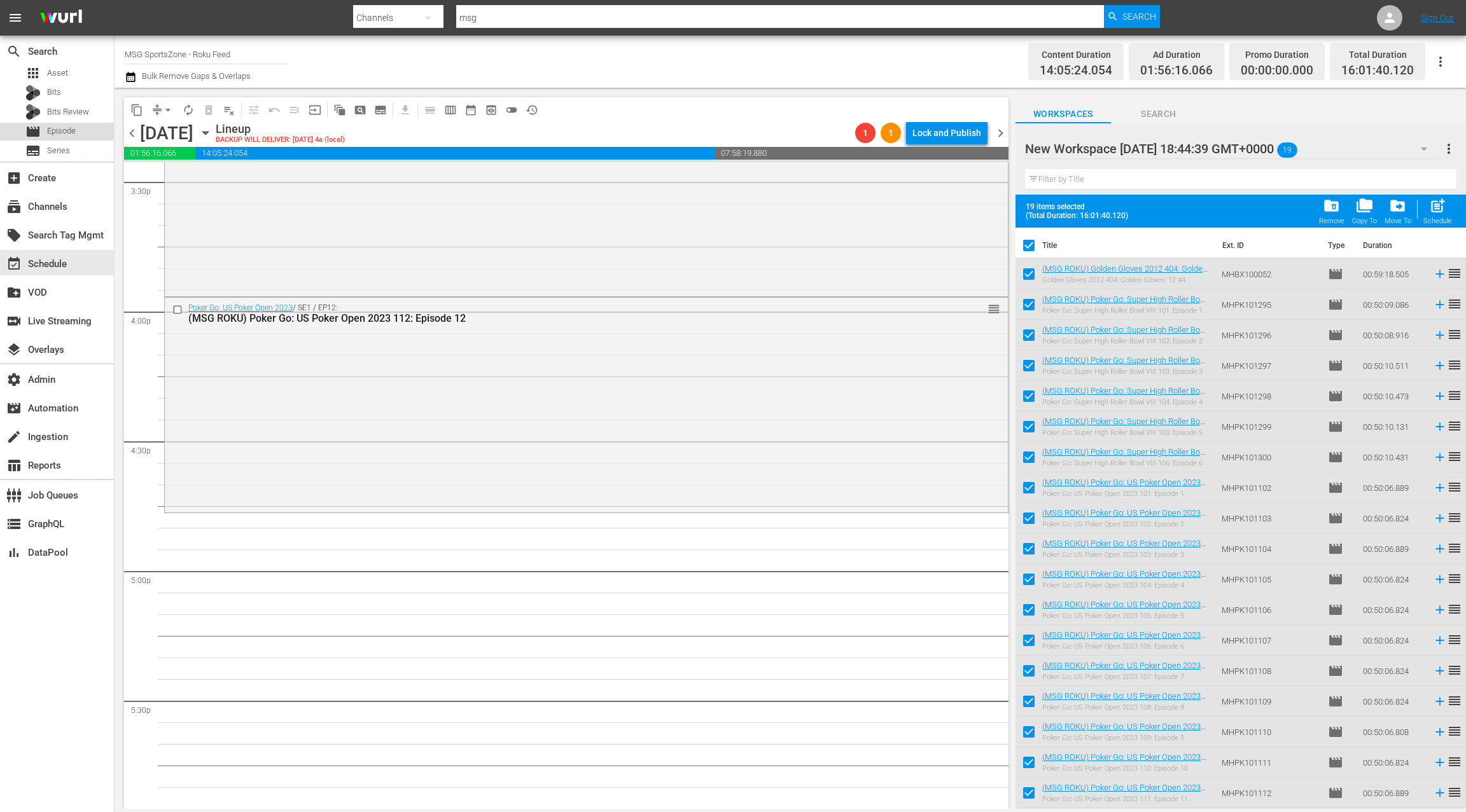
click at [57, 130] on span "Episode" at bounding box center [61, 131] width 29 height 13
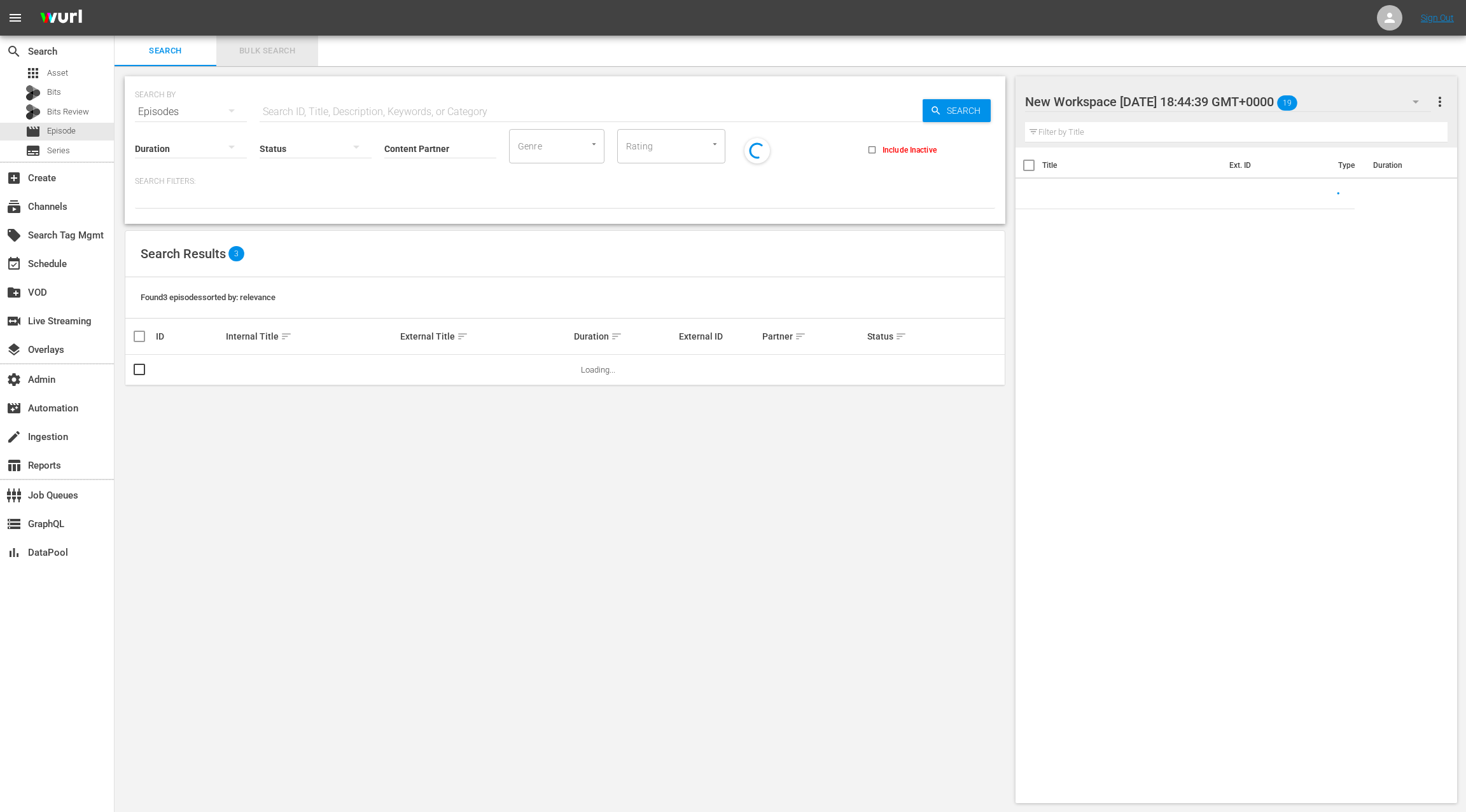
click at [262, 54] on span "Bulk Search" at bounding box center [268, 51] width 86 height 14
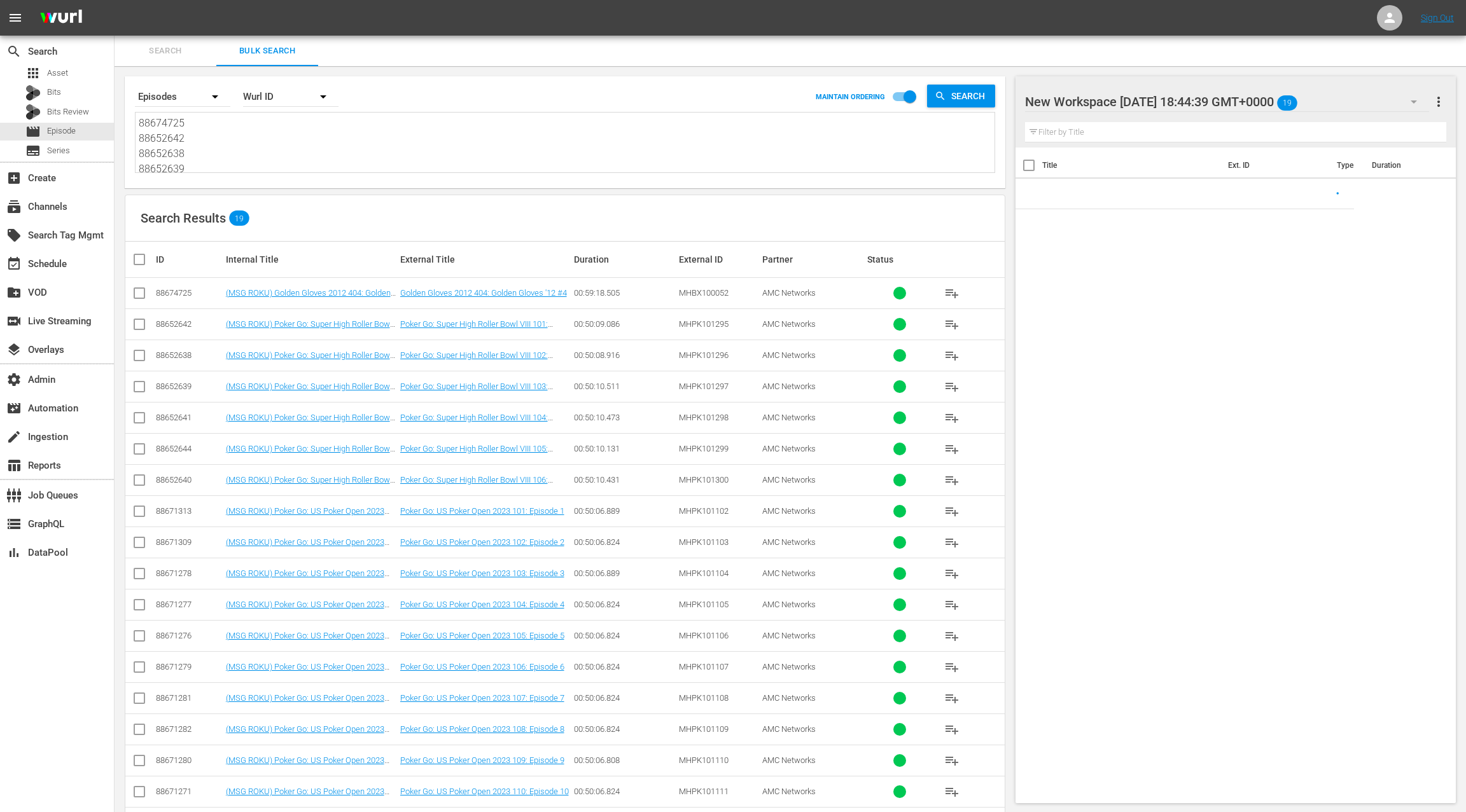
click at [263, 149] on textarea "88674725 88652642 88652638 88652639 88652641 88652644 88652640 88671313 8867130…" at bounding box center [566, 144] width 856 height 58
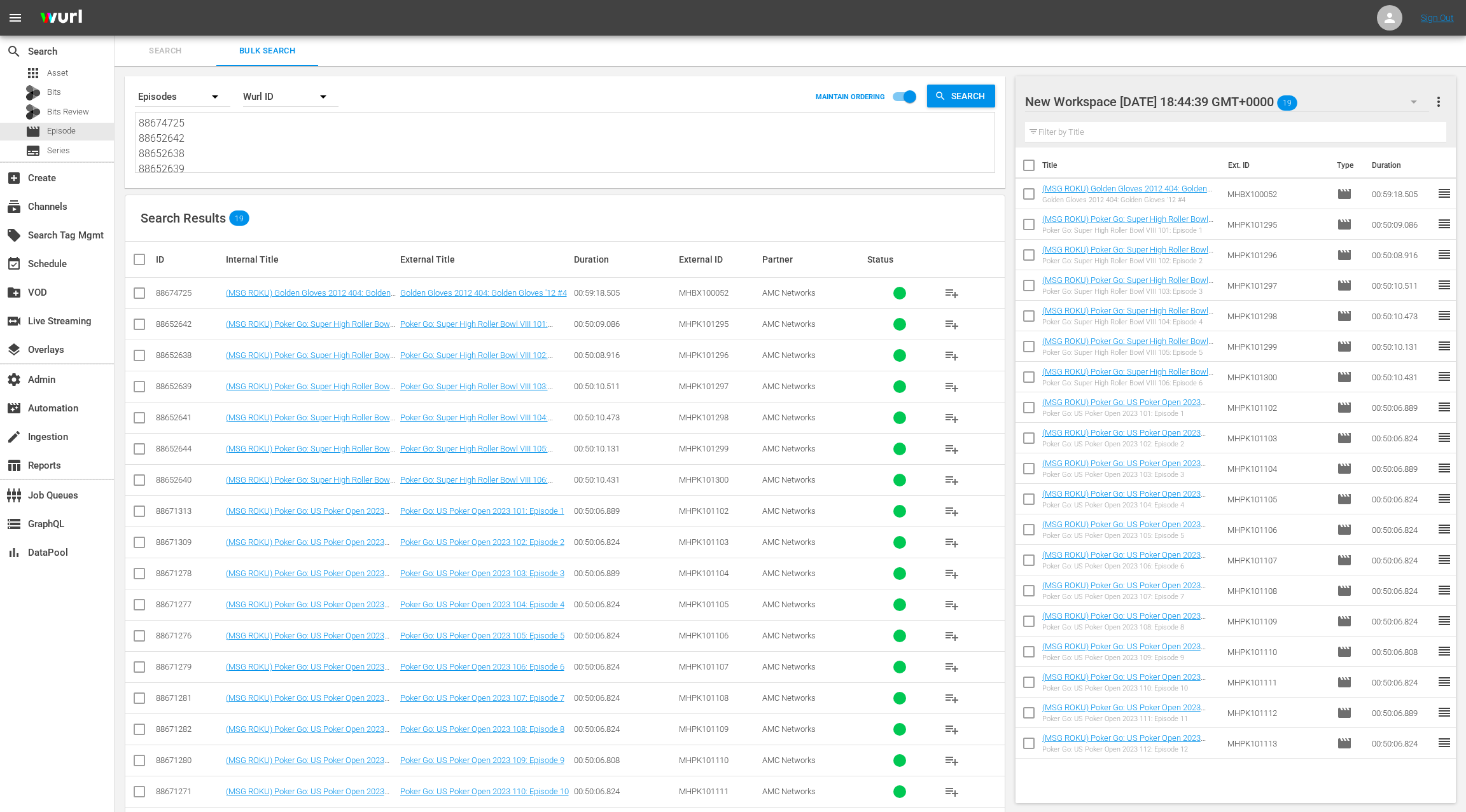
paste textarea "6798314 86798313 86798314 86798315"
type textarea "86798314 86798313 86798314 86798315"
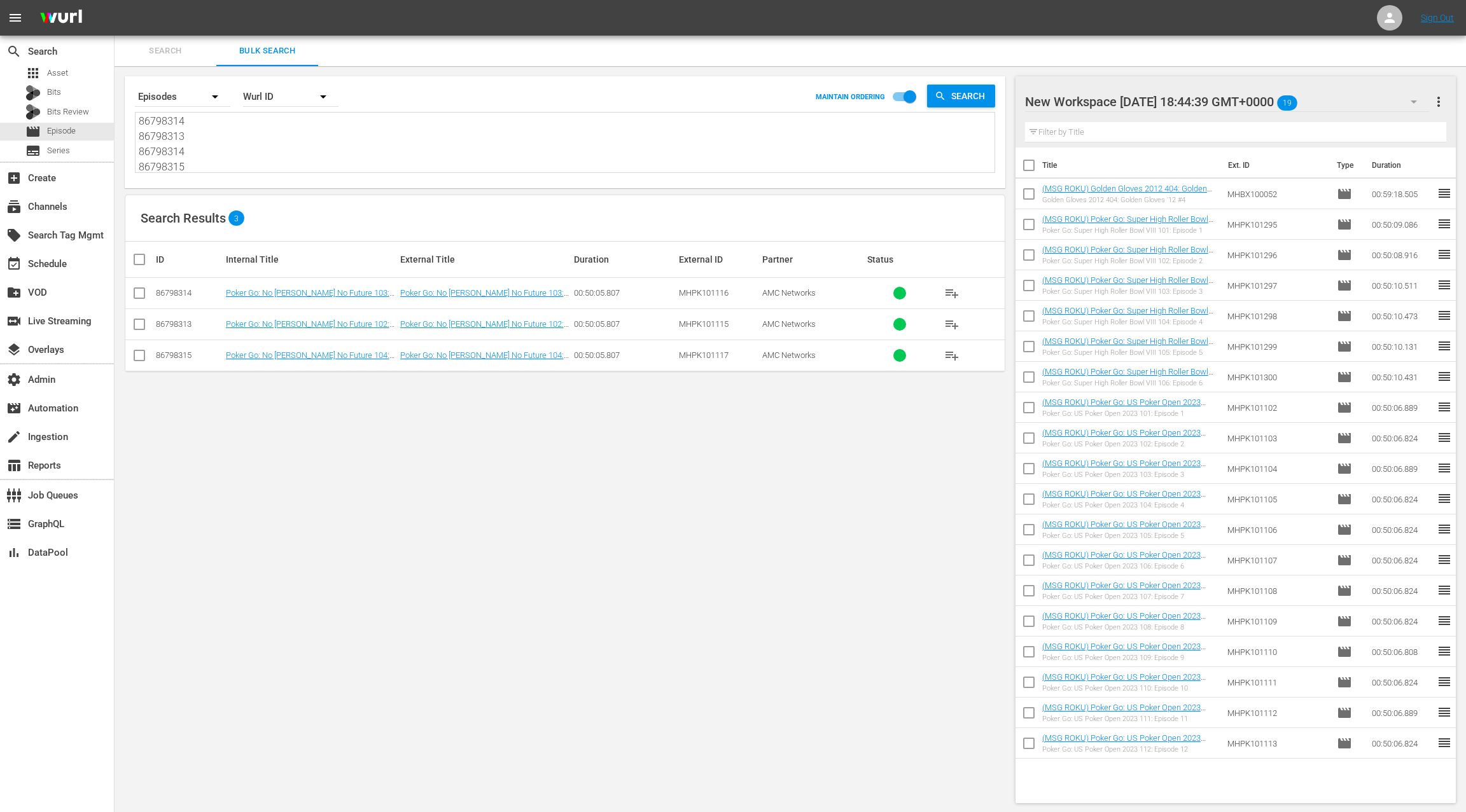
type textarea "86798314 86798313 86798314 86798315"
click at [136, 260] on input "checkbox" at bounding box center [145, 259] width 25 height 15
checkbox input "true"
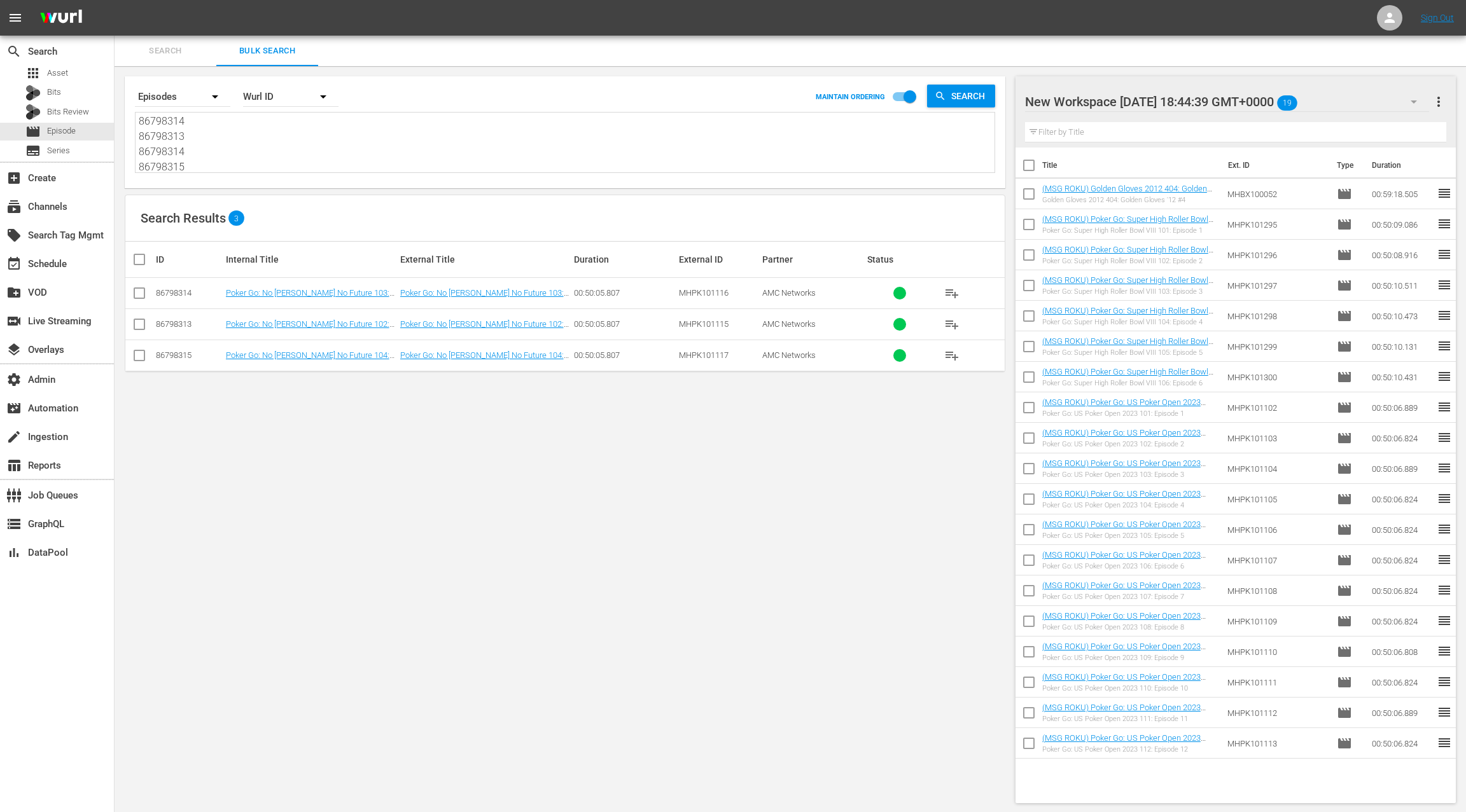
checkbox input "true"
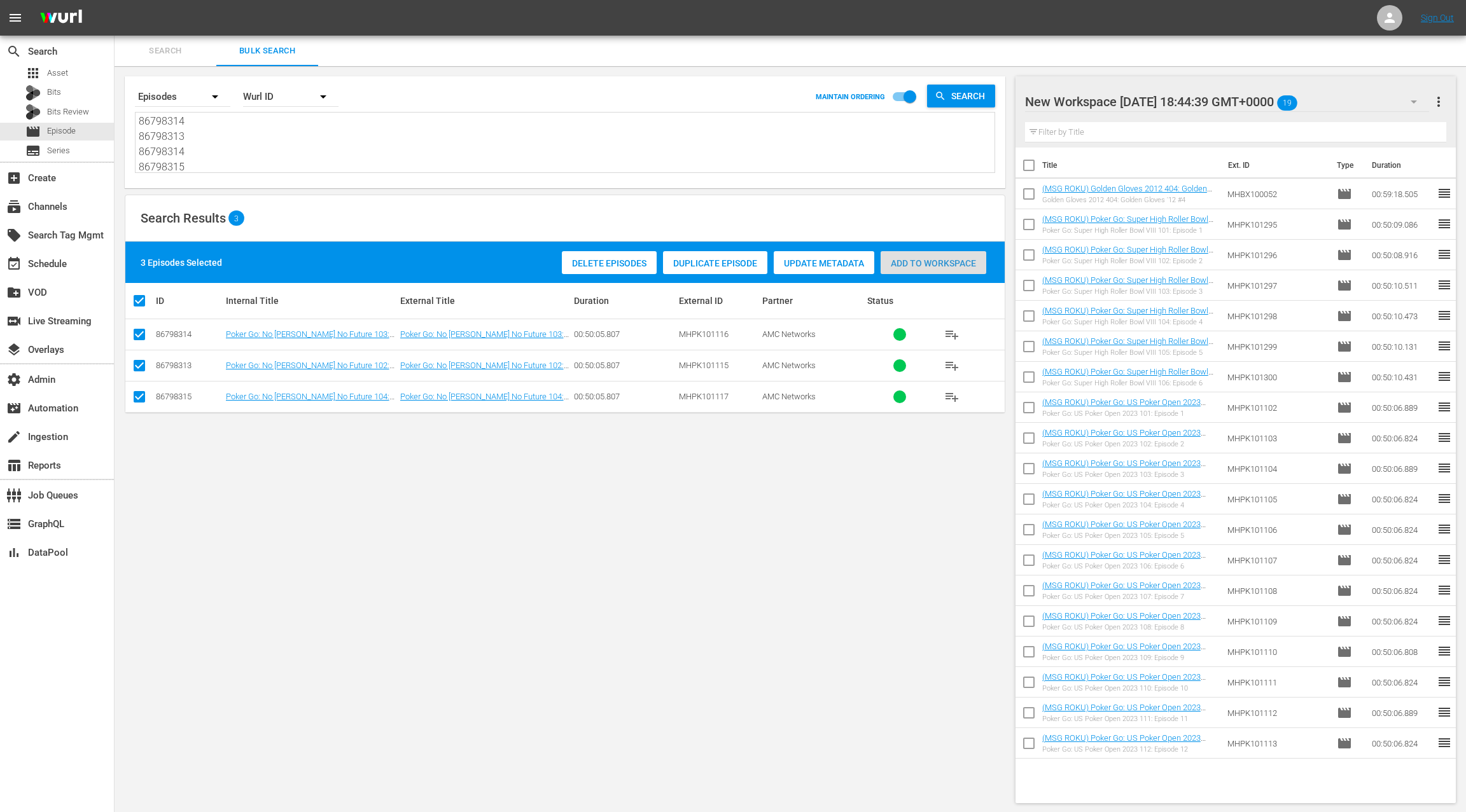
click at [947, 264] on span "Add to Workspace" at bounding box center [934, 263] width 106 height 10
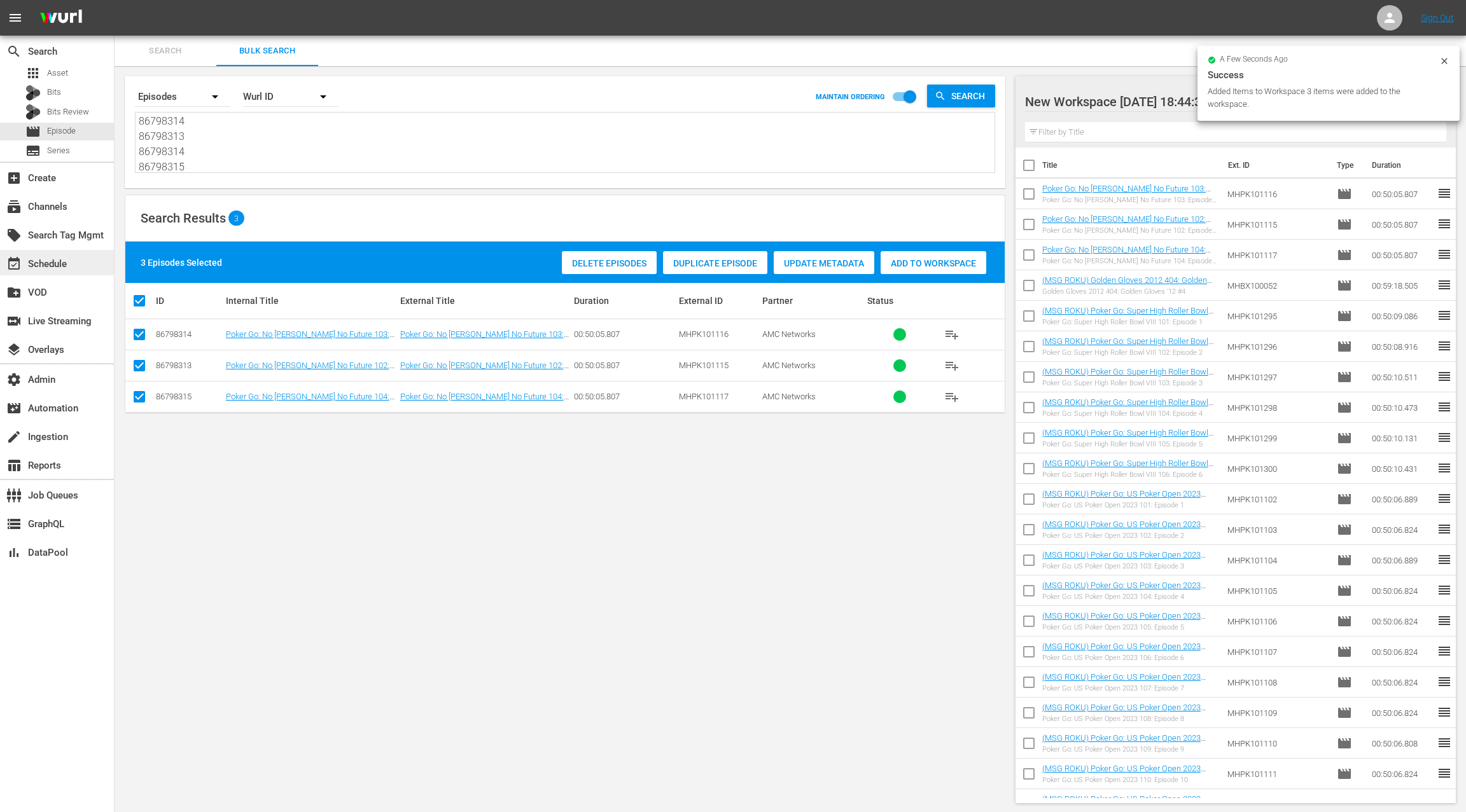
click at [58, 265] on div "event_available Schedule" at bounding box center [35, 262] width 71 height 12
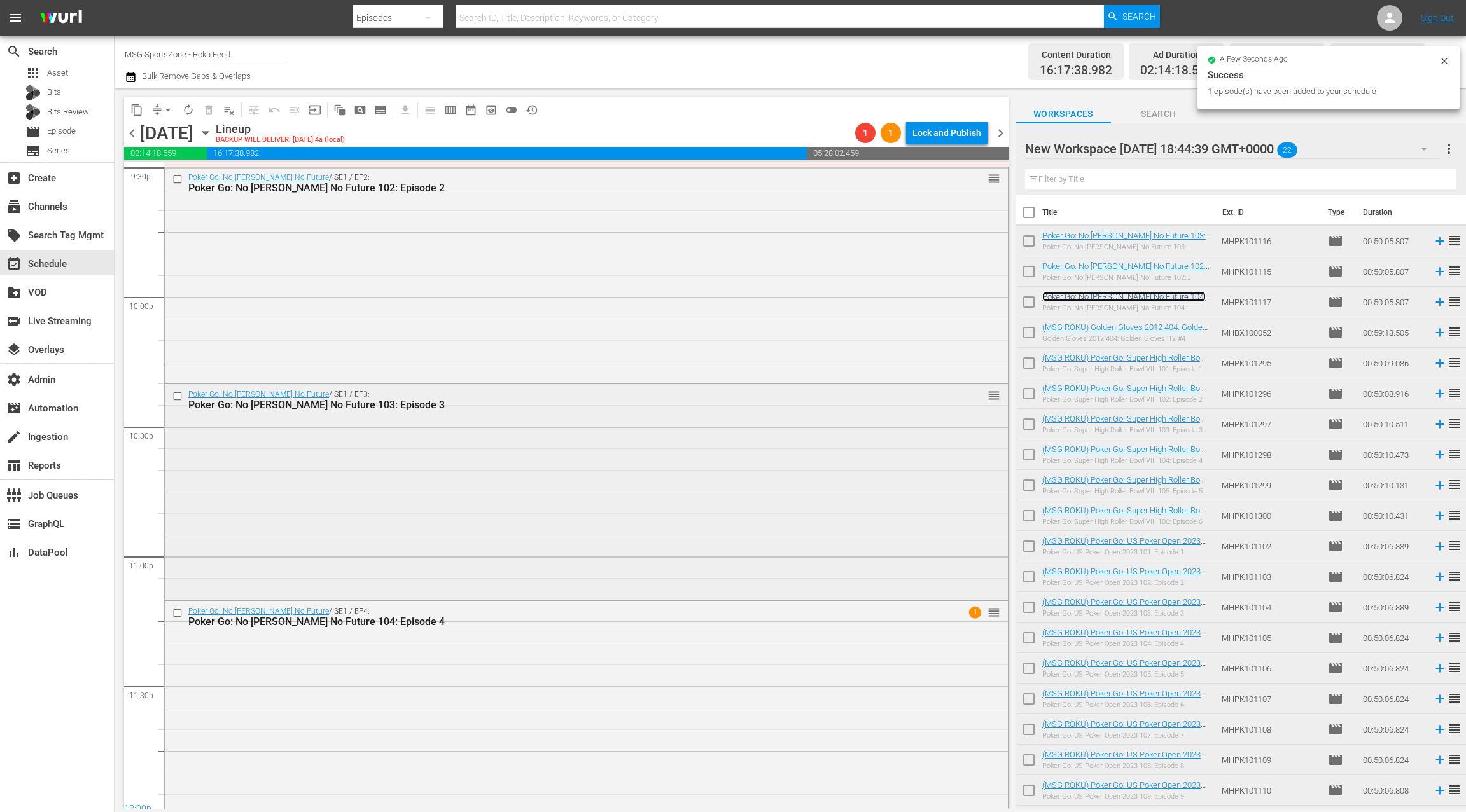
scroll to position [5582, 0]
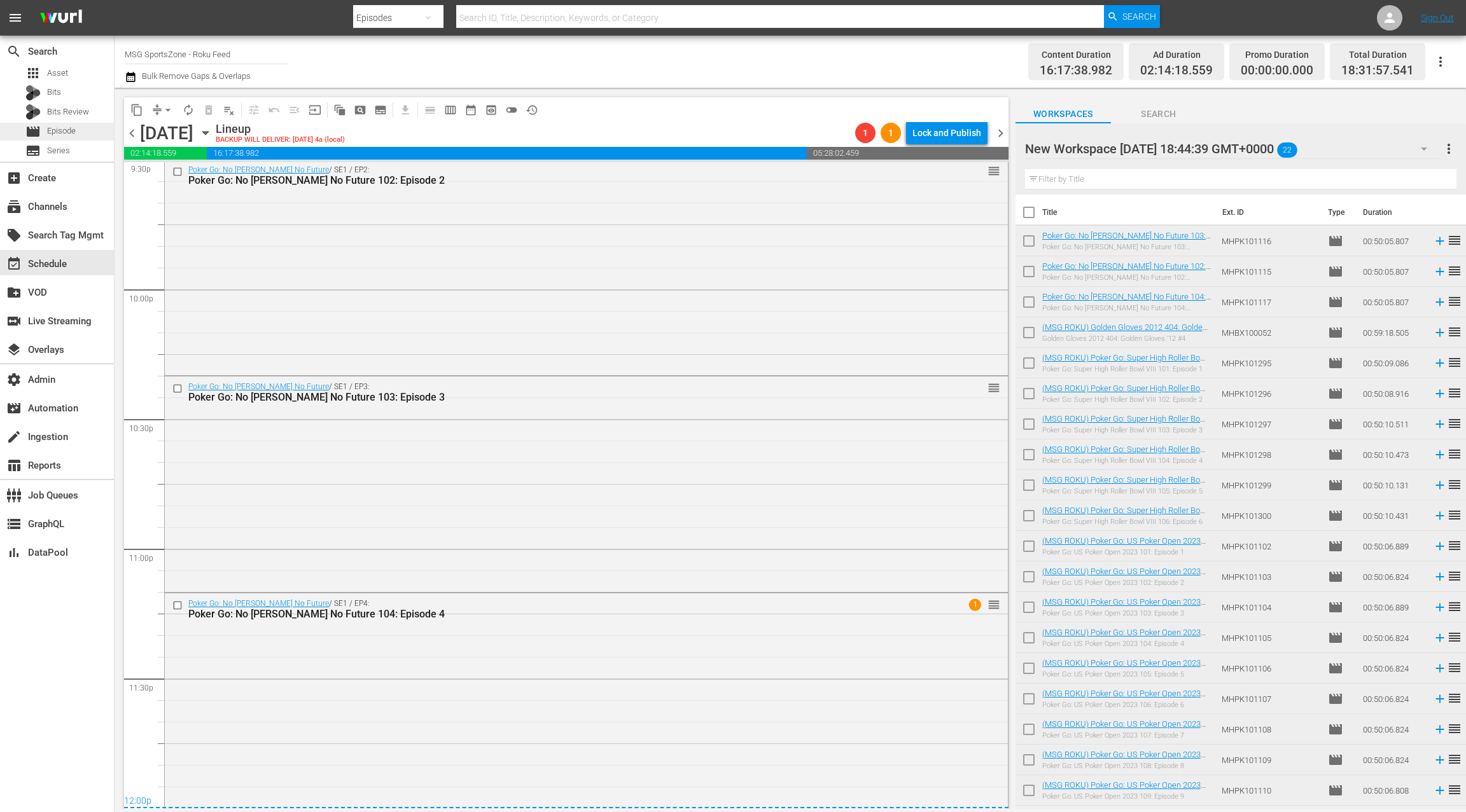
click at [85, 127] on div "movie Episode" at bounding box center [57, 132] width 114 height 18
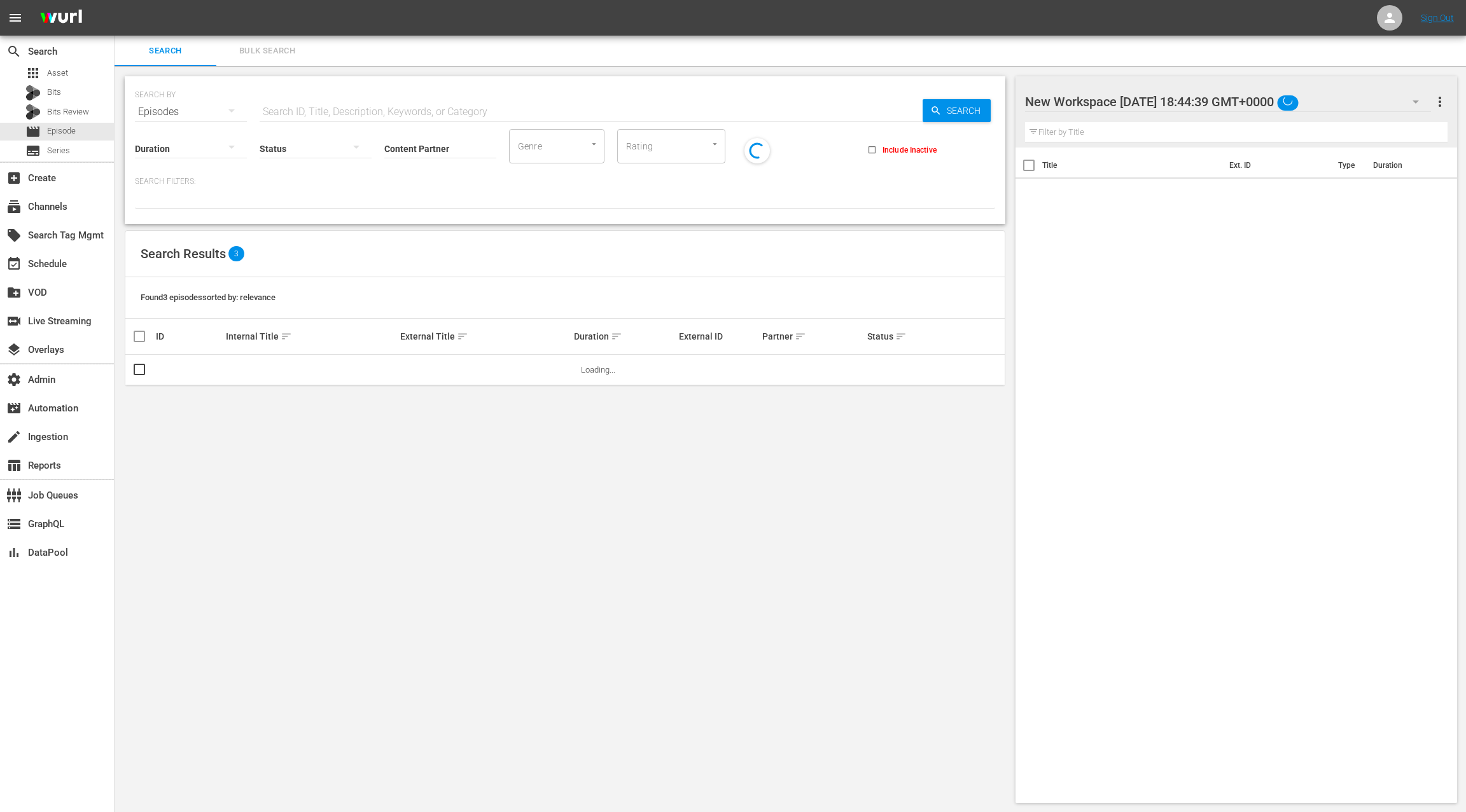
click at [257, 50] on span "Bulk Search" at bounding box center [268, 51] width 86 height 14
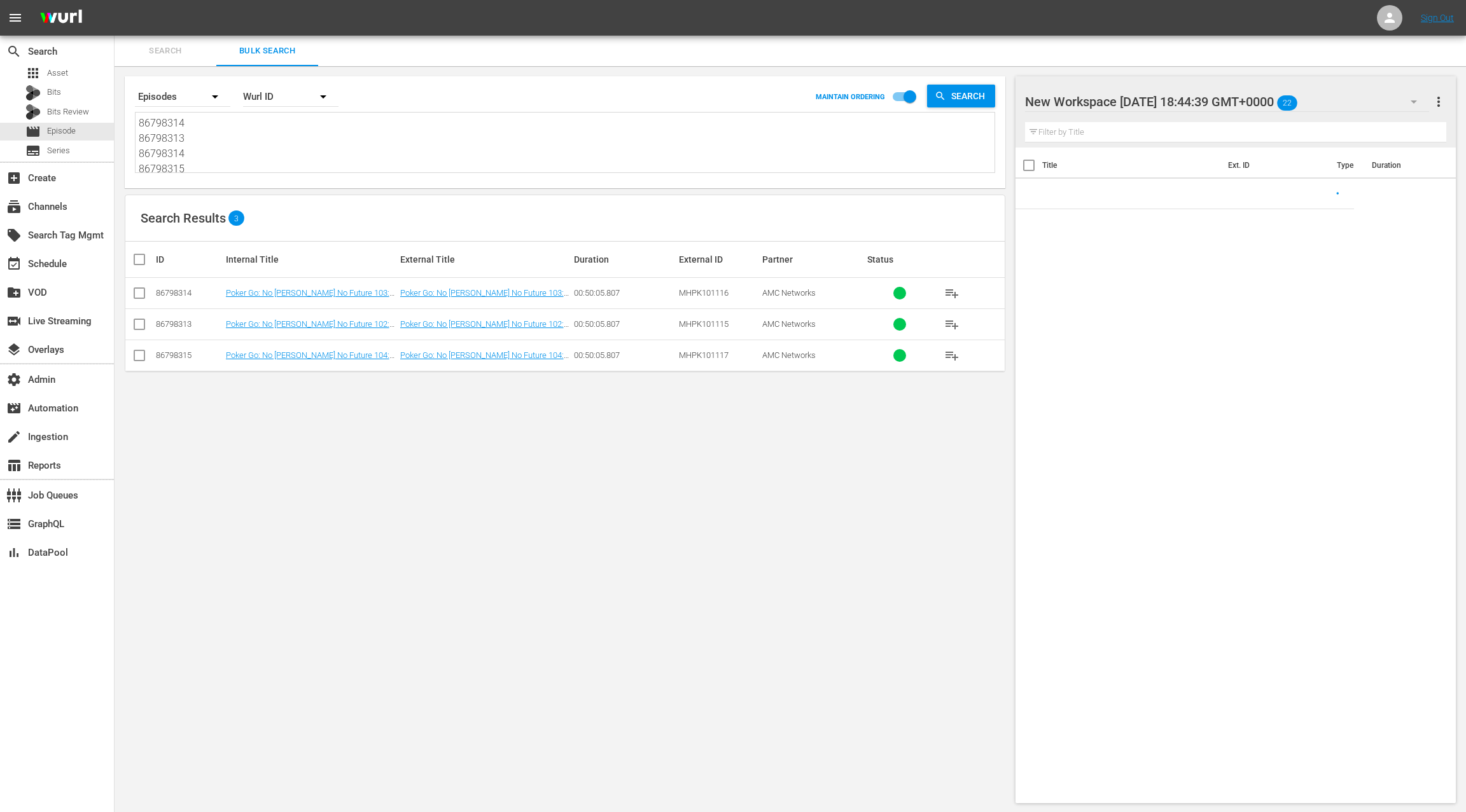
click at [277, 150] on textarea "86798314 86798313 86798314 86798315" at bounding box center [566, 144] width 856 height 58
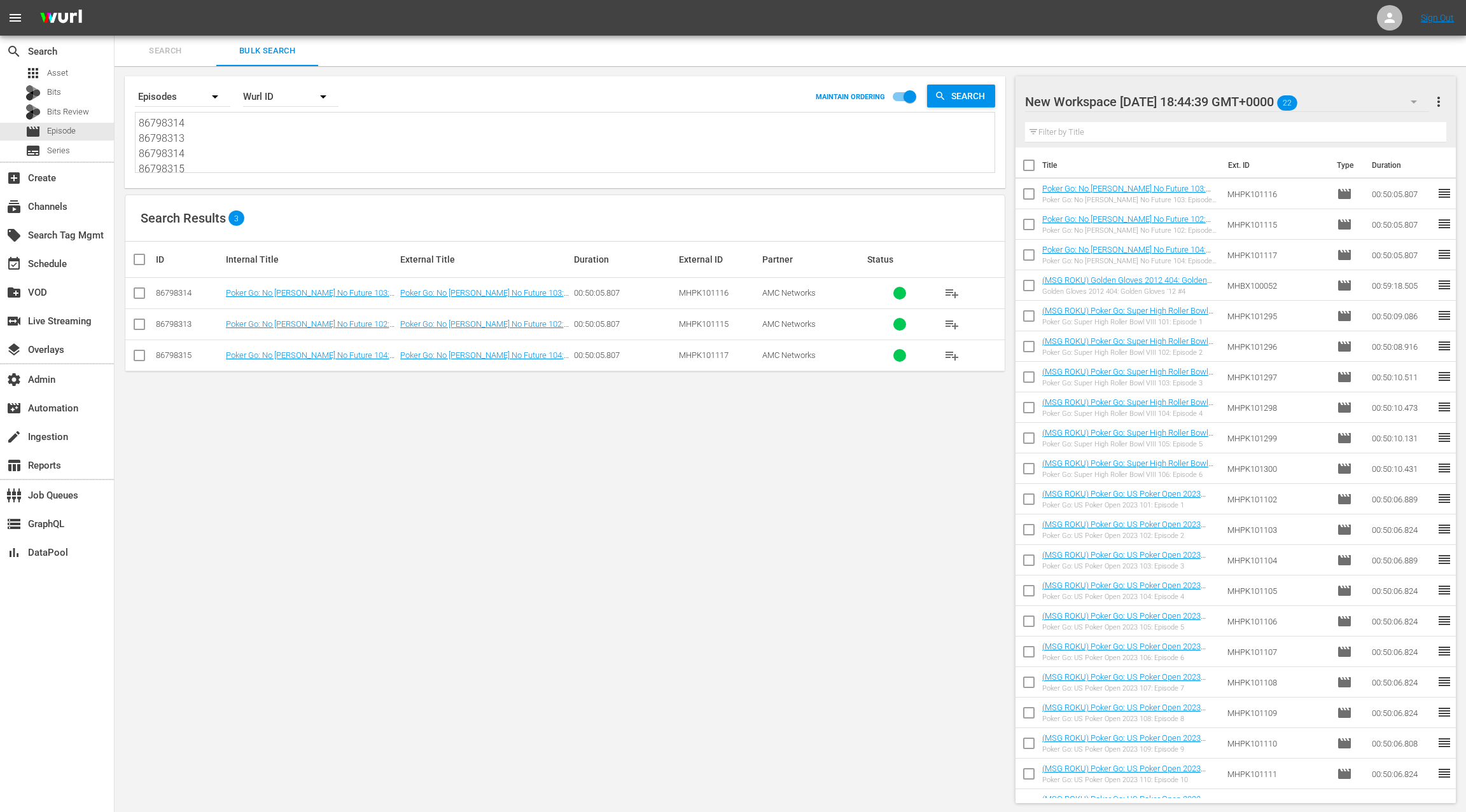
paste textarea "6 86798317 86798318 86798320 86798321 86798322 86798323 86798324 86798325 86798…"
type textarea "86798316 86798317 86798318 86798320 86798321 86798322 86798323 86798324 8679832…"
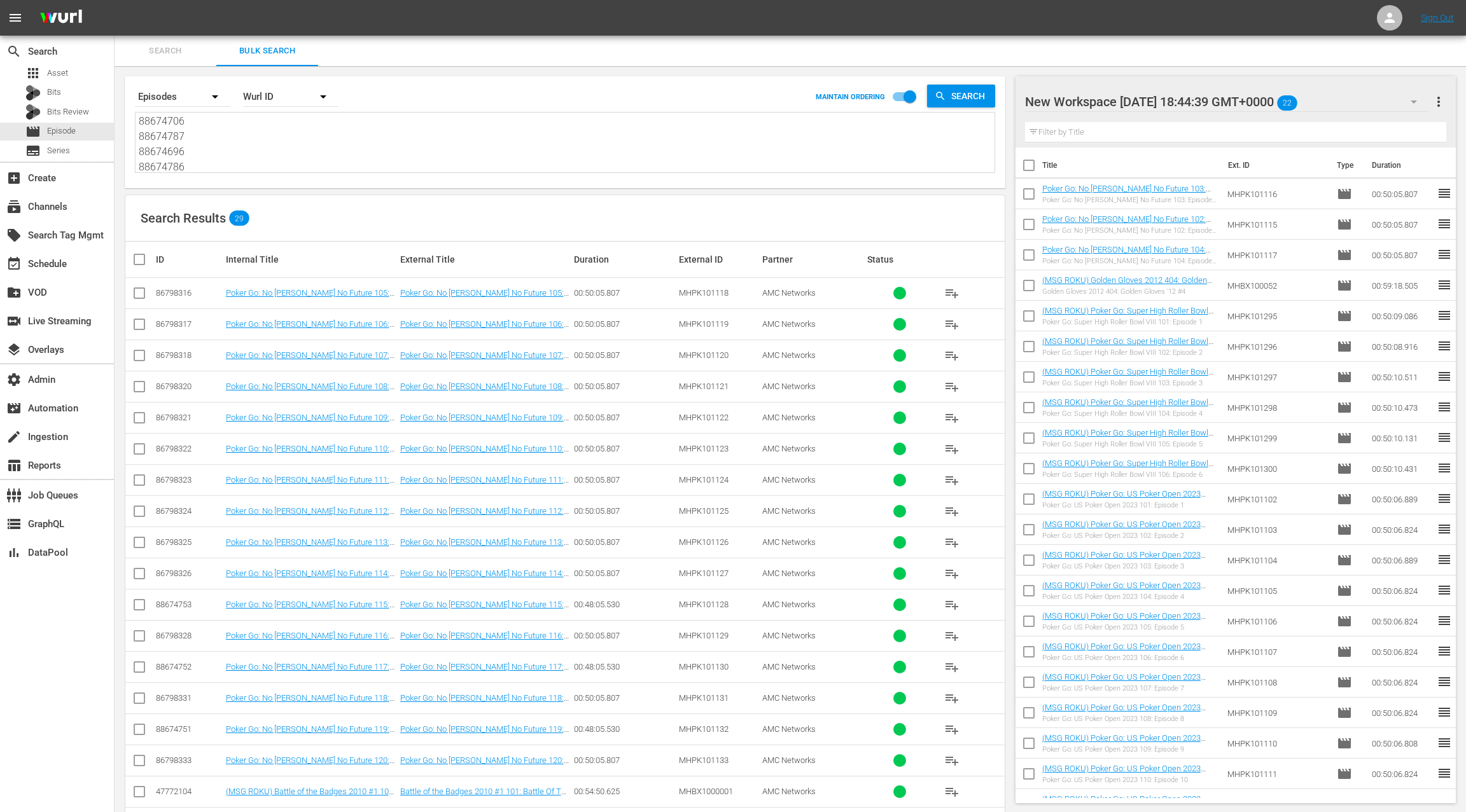
type textarea "86798316 86798317 86798318 86798320 86798321 86798322 86798323 86798324 8679832…"
click at [1442, 104] on span "more_vert" at bounding box center [1438, 101] width 15 height 15
drag, startPoint x: 1392, startPoint y: 126, endPoint x: 1384, endPoint y: 130, distance: 8.9
click at [1392, 126] on div "Clear All Workspace Items" at bounding box center [1356, 127] width 150 height 23
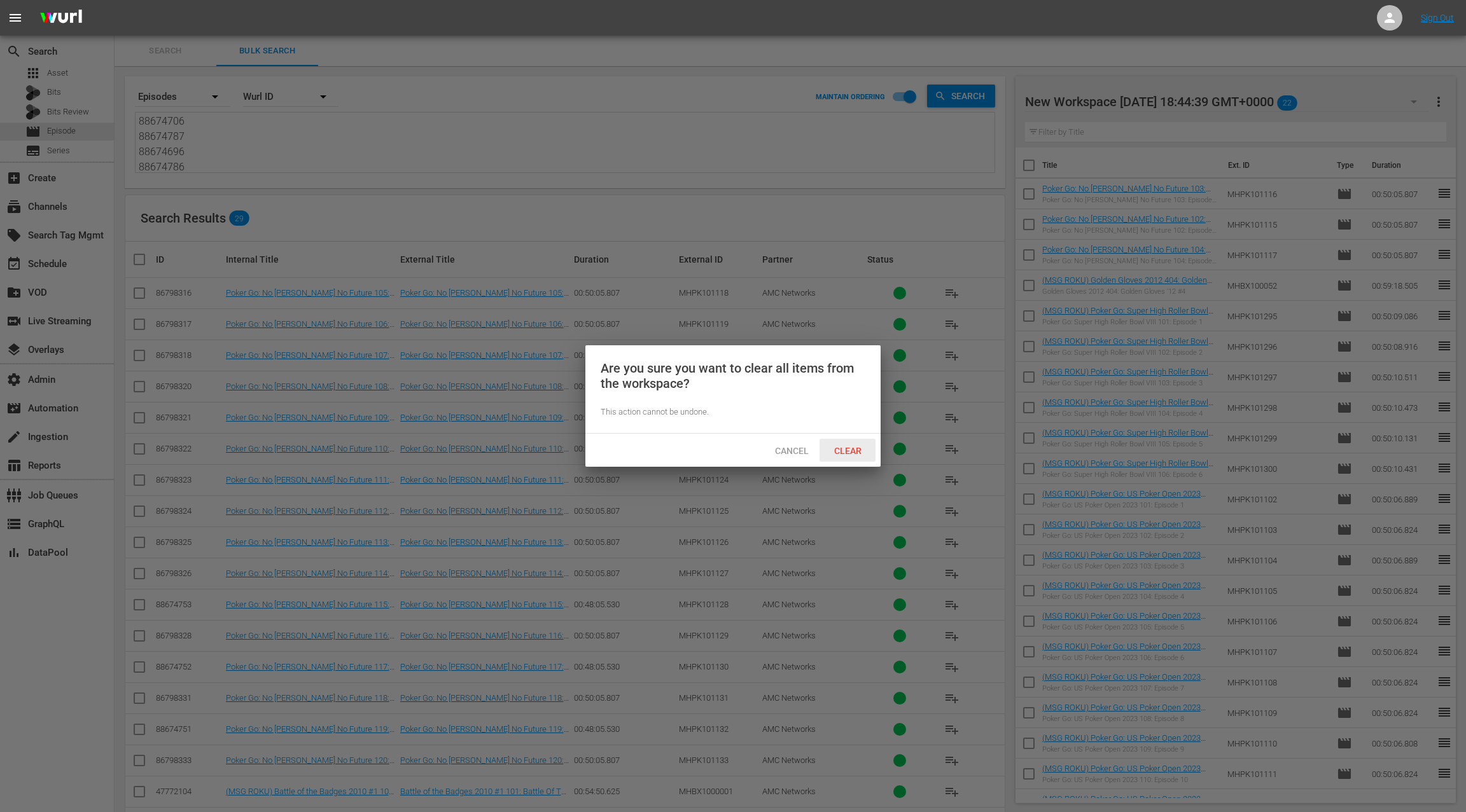
click at [858, 455] on div "Clear" at bounding box center [847, 450] width 56 height 23
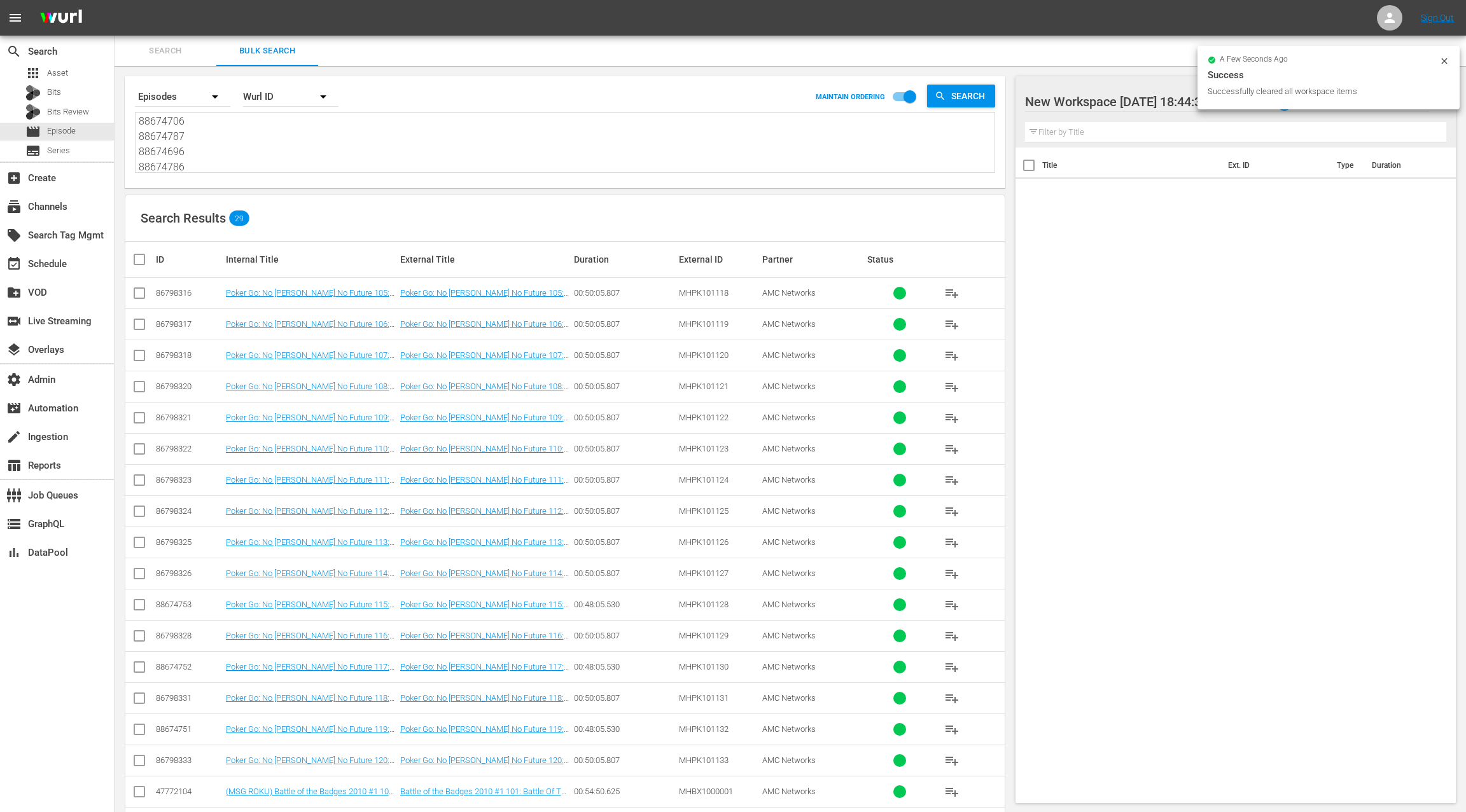
click at [143, 262] on input "checkbox" at bounding box center [145, 259] width 25 height 15
checkbox input "true"
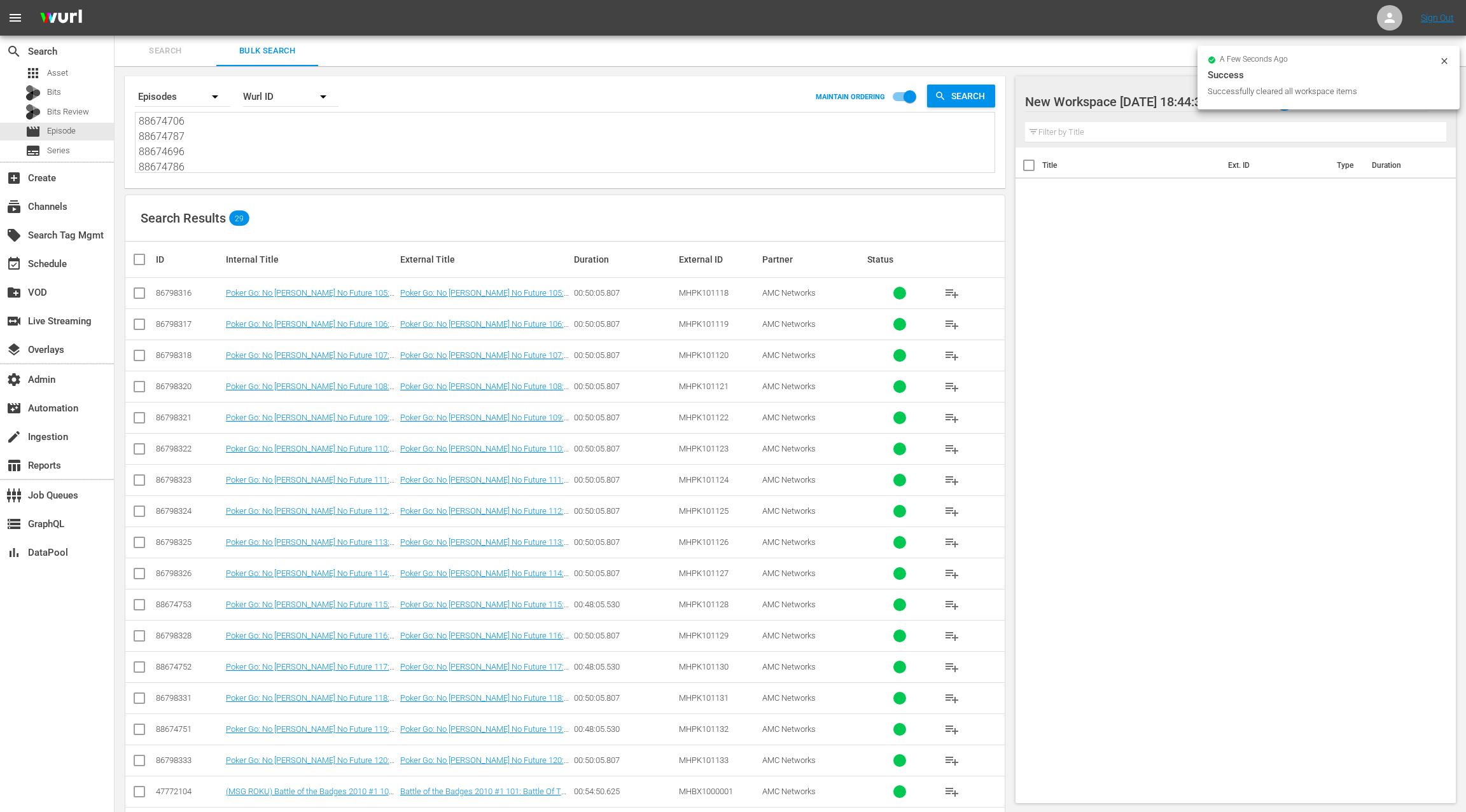
checkbox input "true"
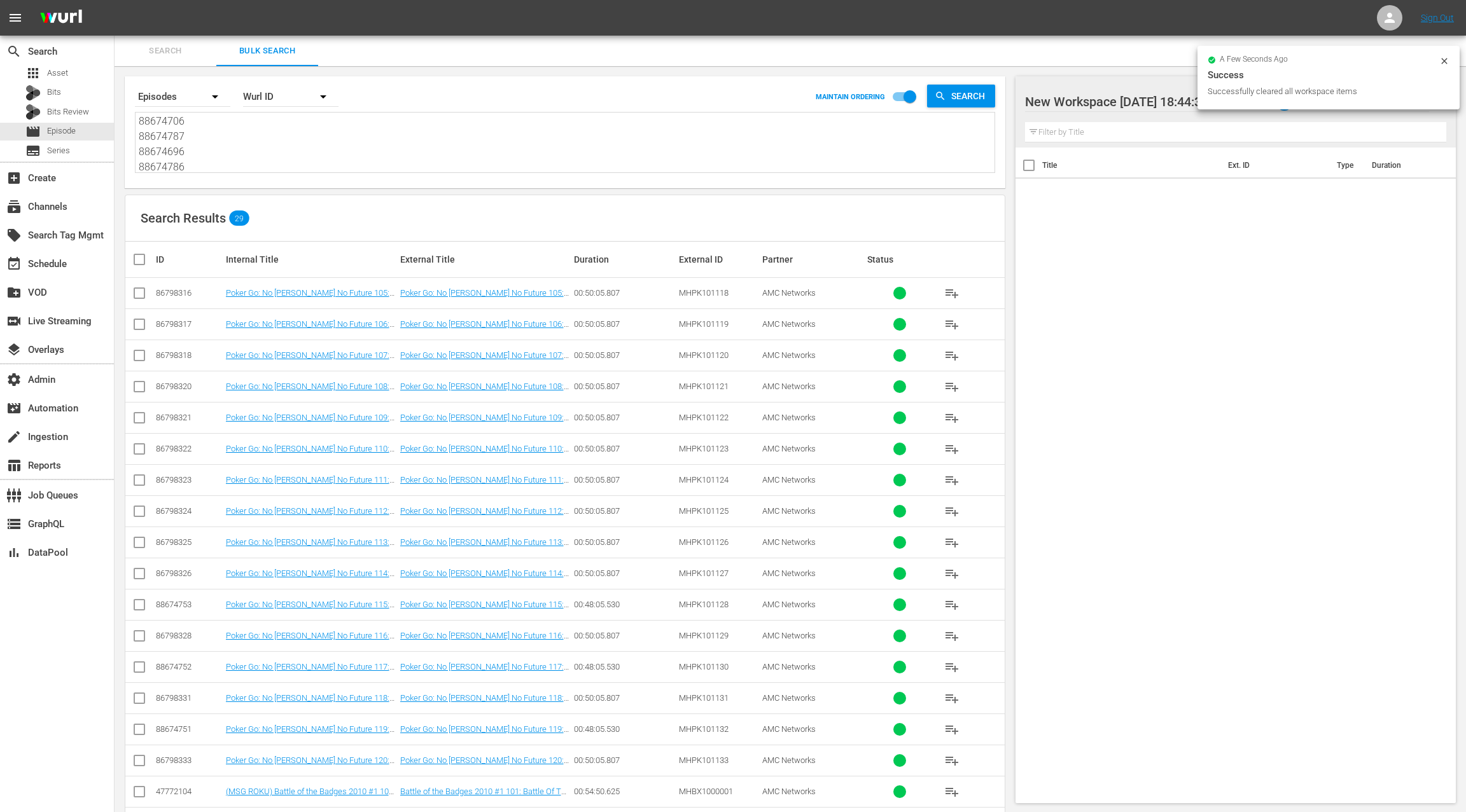
checkbox input "true"
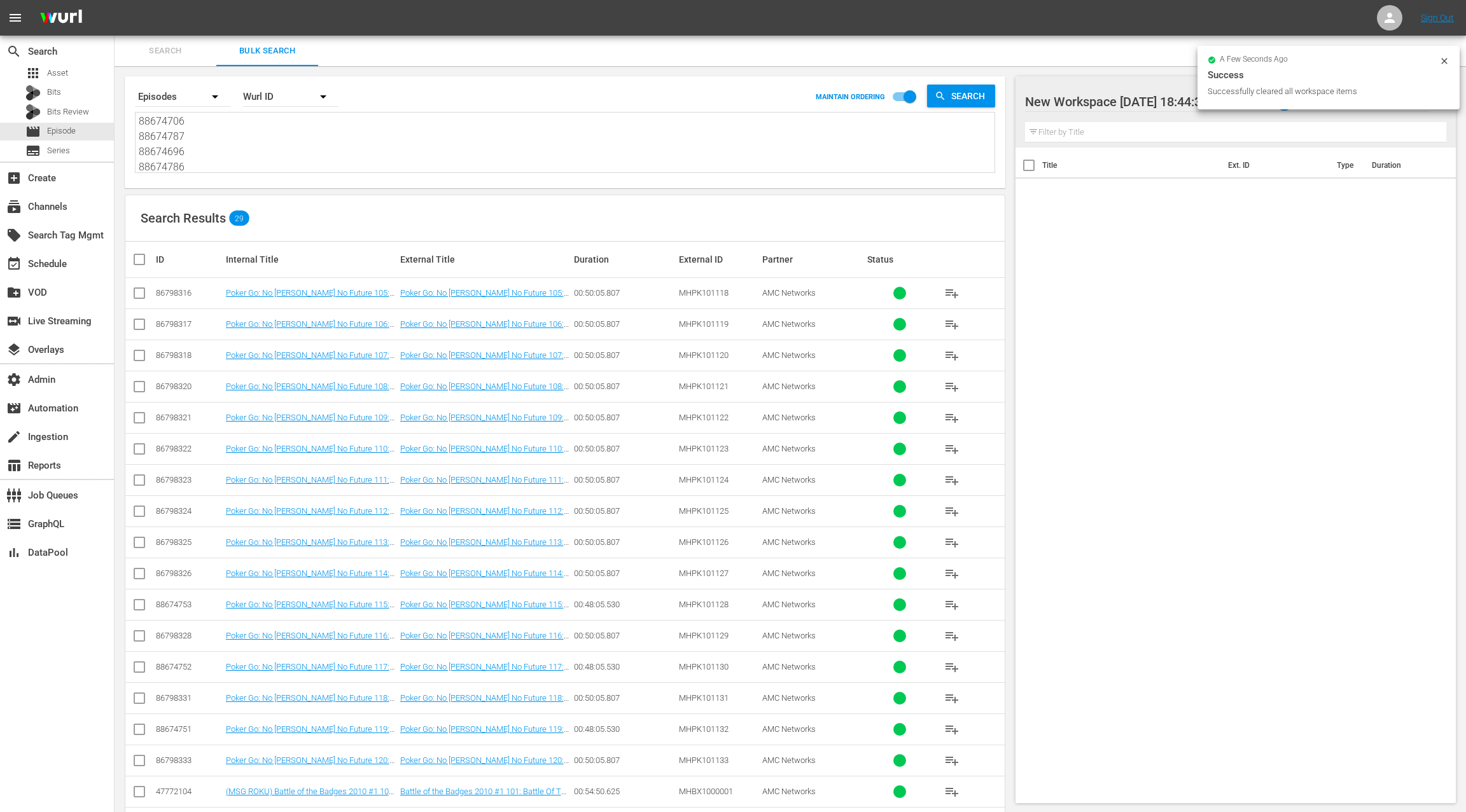
checkbox input "true"
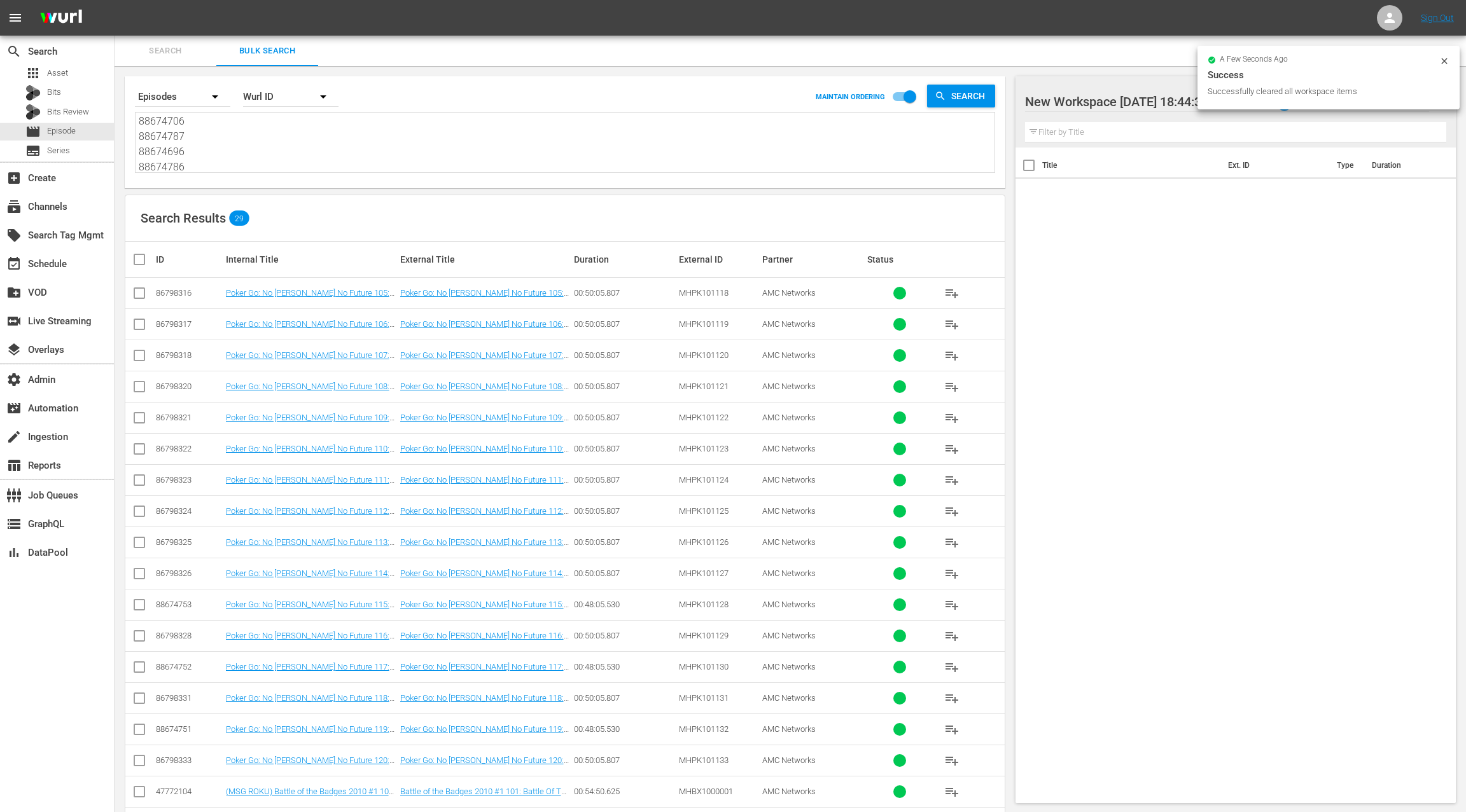
checkbox input "true"
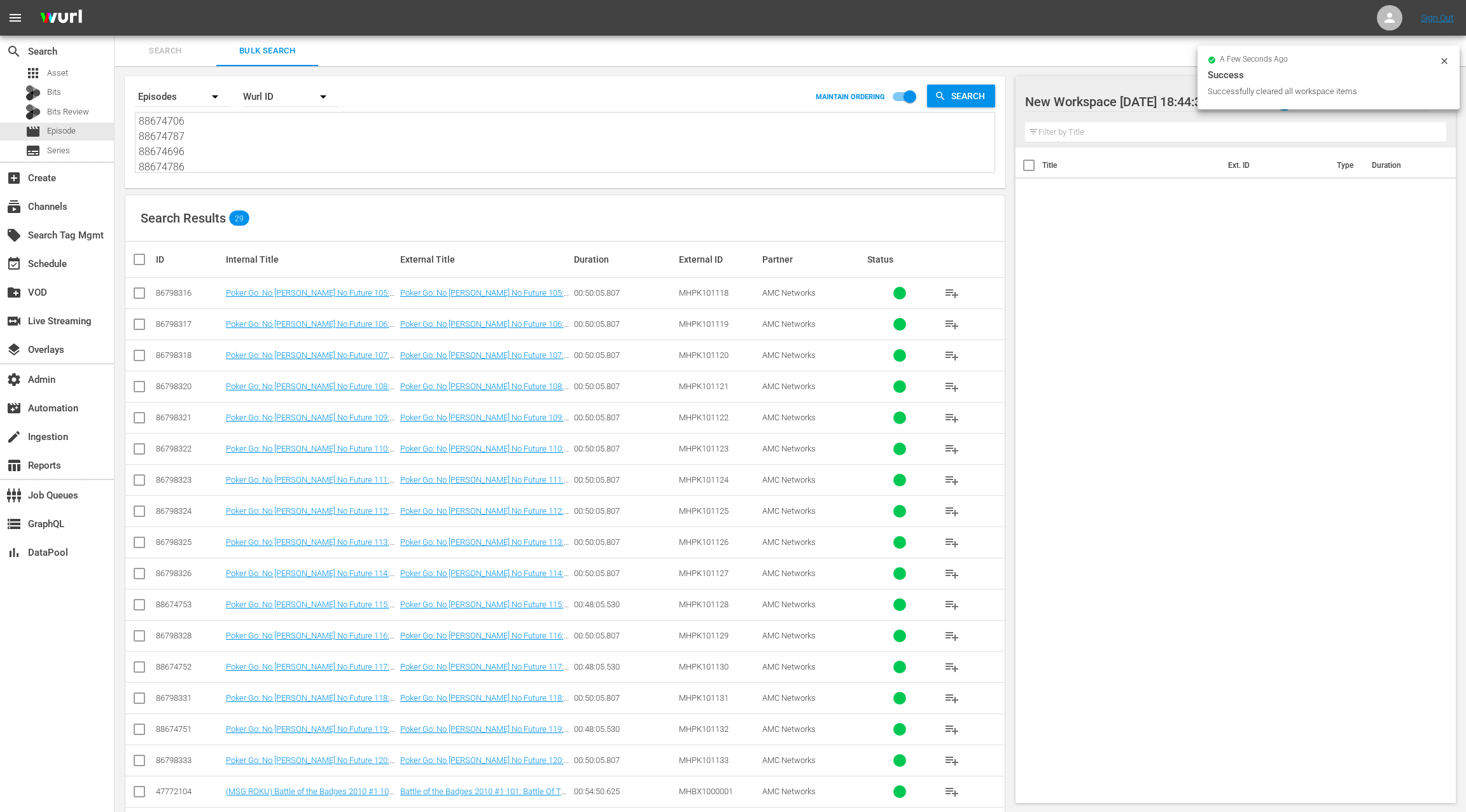
checkbox input "true"
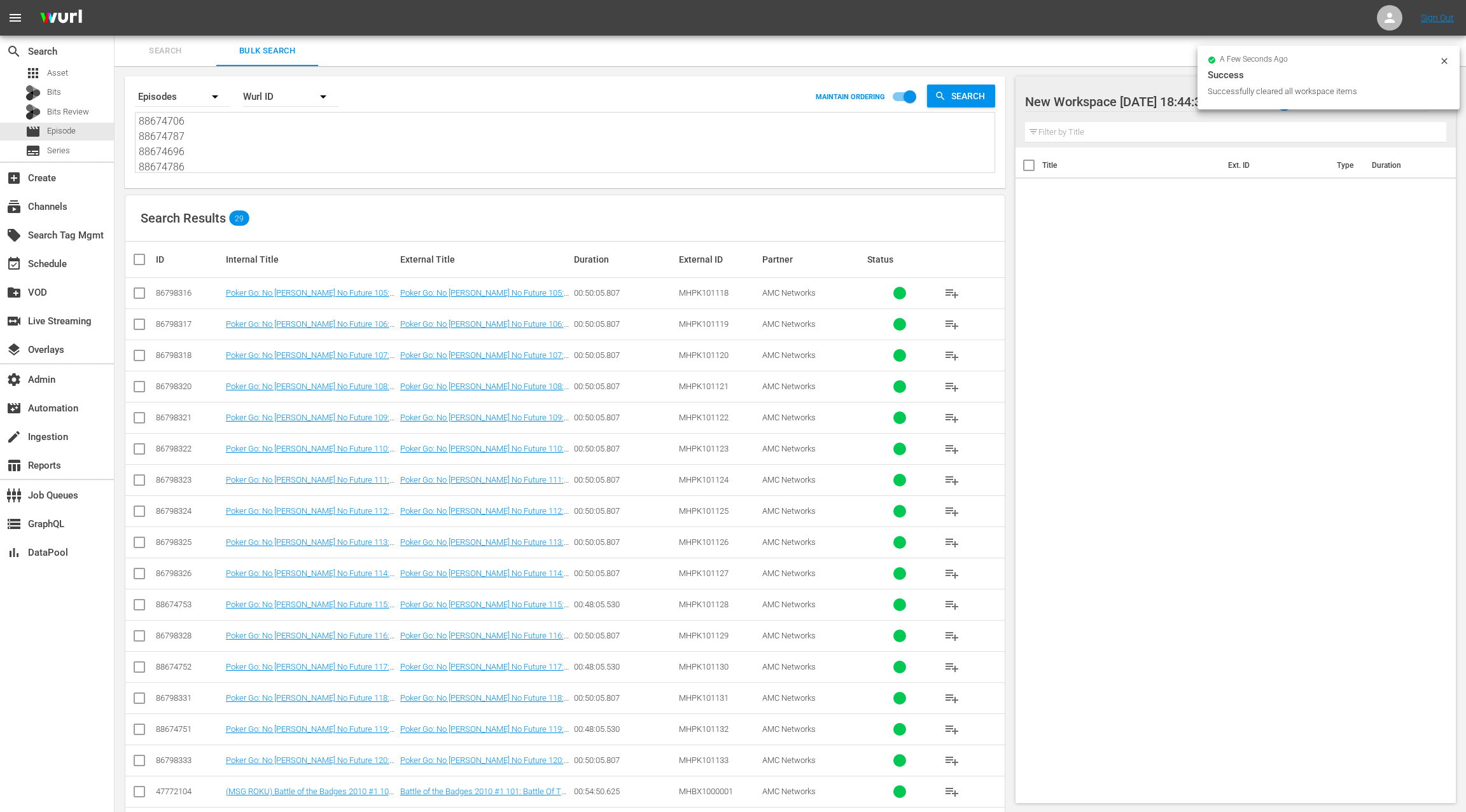
checkbox input "true"
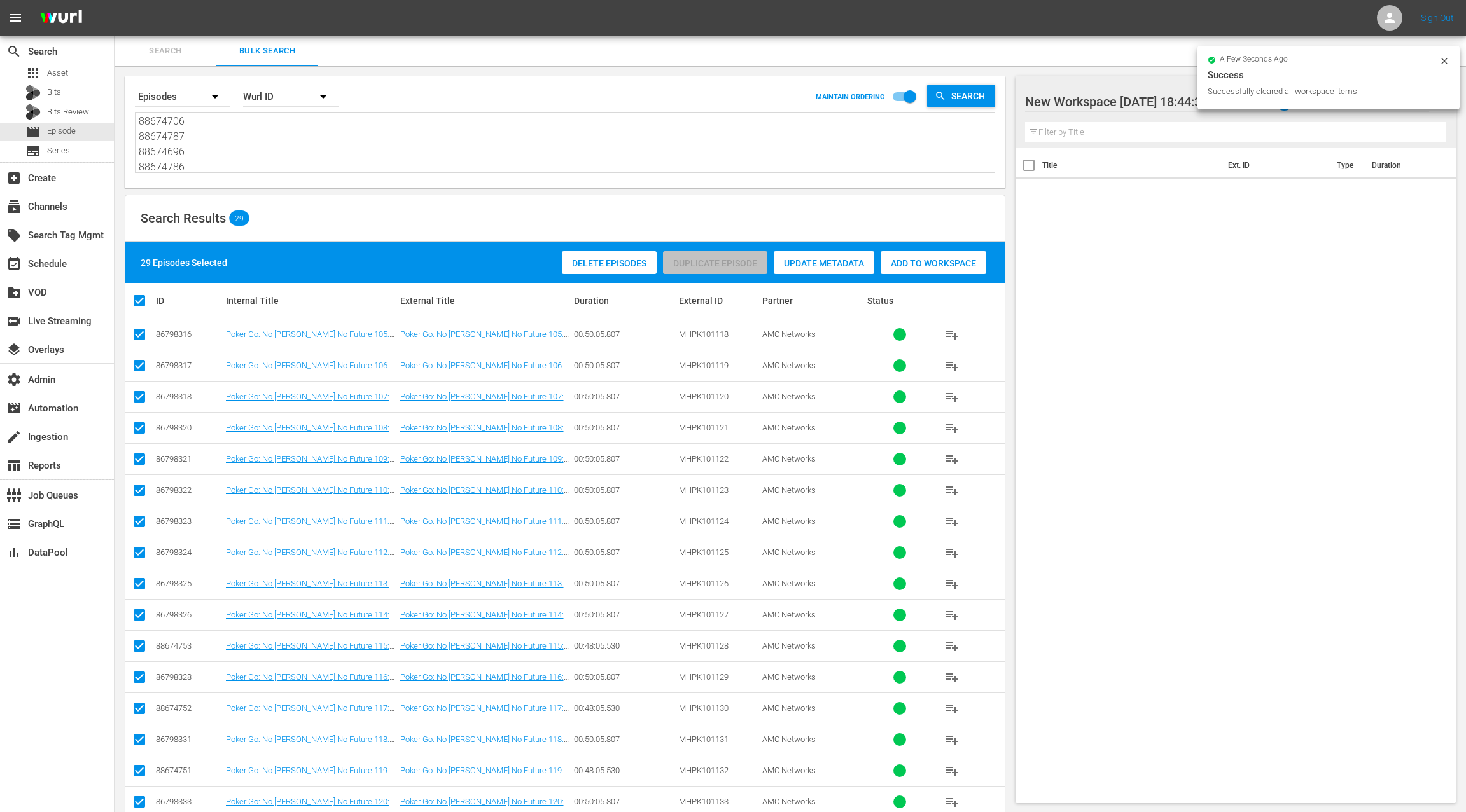
click at [919, 267] on div "Add to Workspace" at bounding box center [934, 263] width 106 height 24
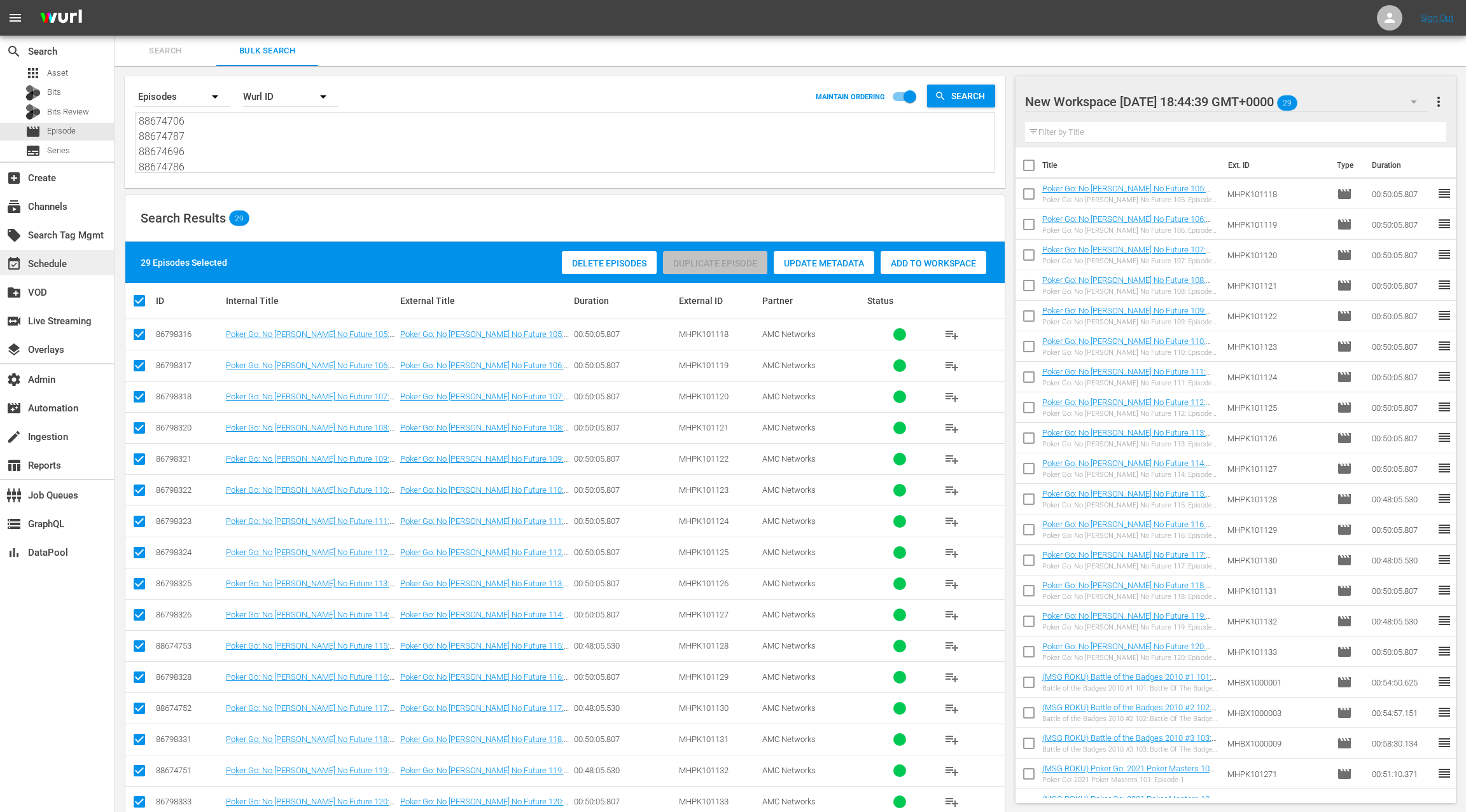
click at [62, 265] on div "event_available Schedule" at bounding box center [35, 262] width 71 height 12
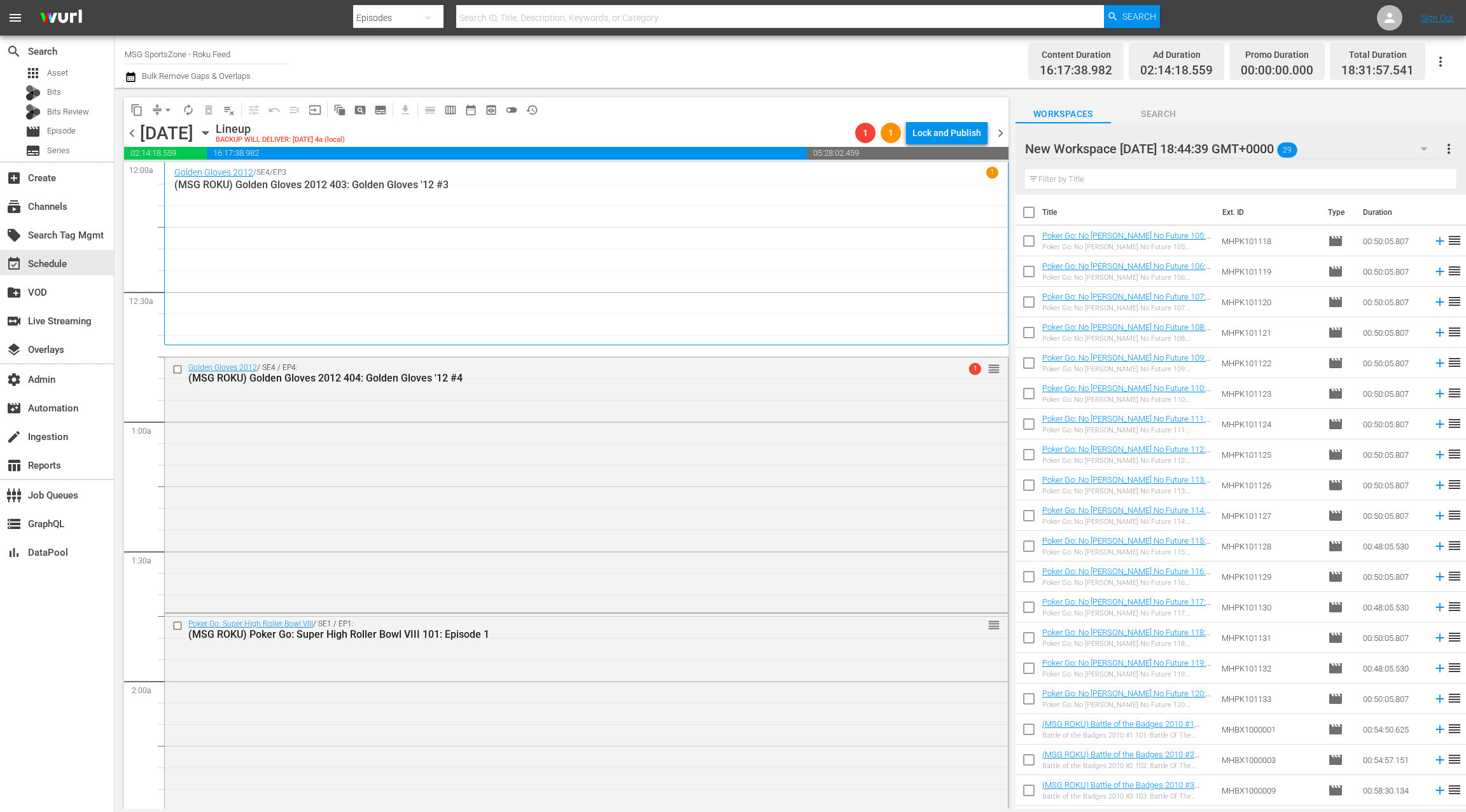
click at [1001, 135] on span "chevron_right" at bounding box center [1001, 134] width 16 height 16
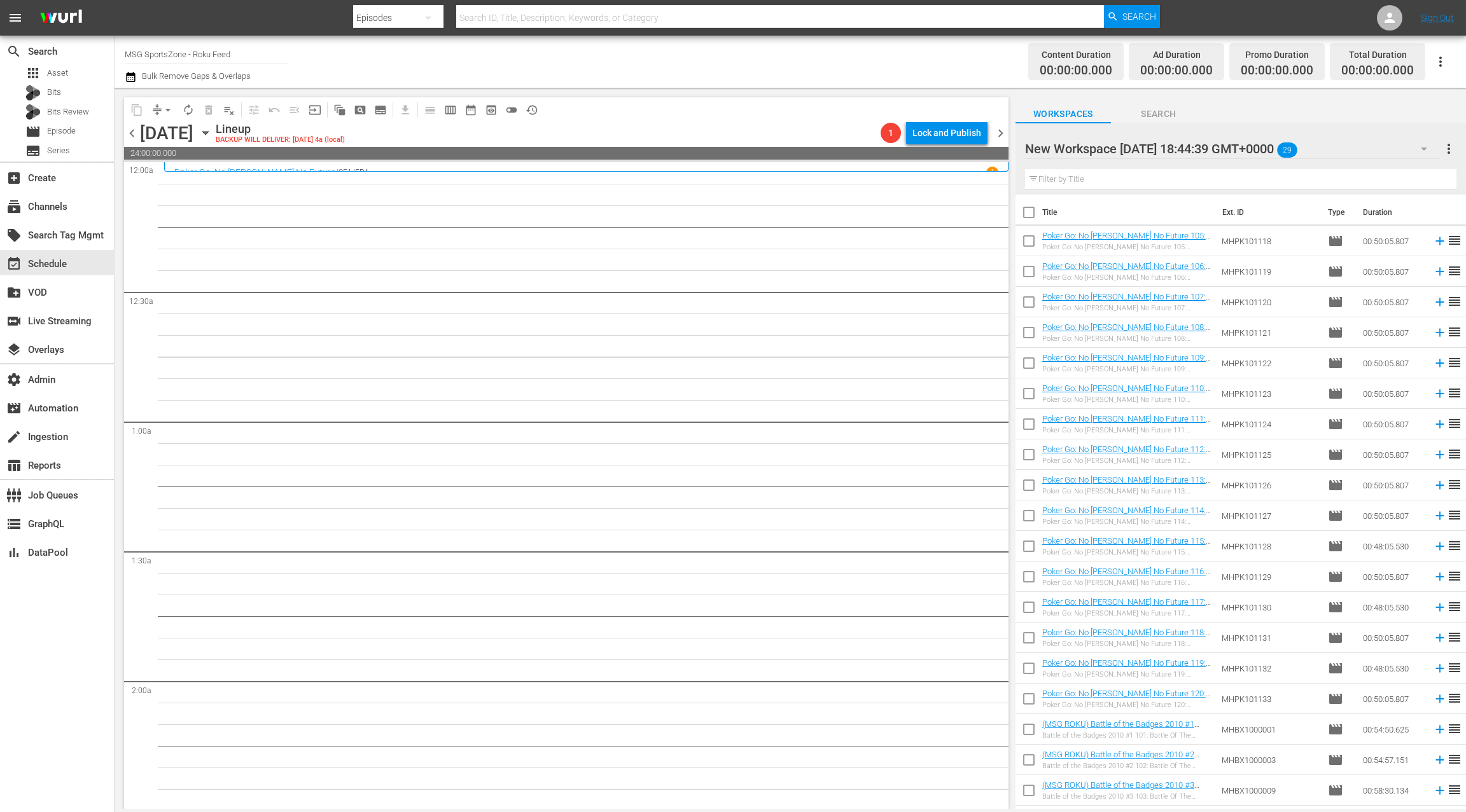
click at [1031, 213] on input "checkbox" at bounding box center [1029, 215] width 27 height 27
checkbox input "true"
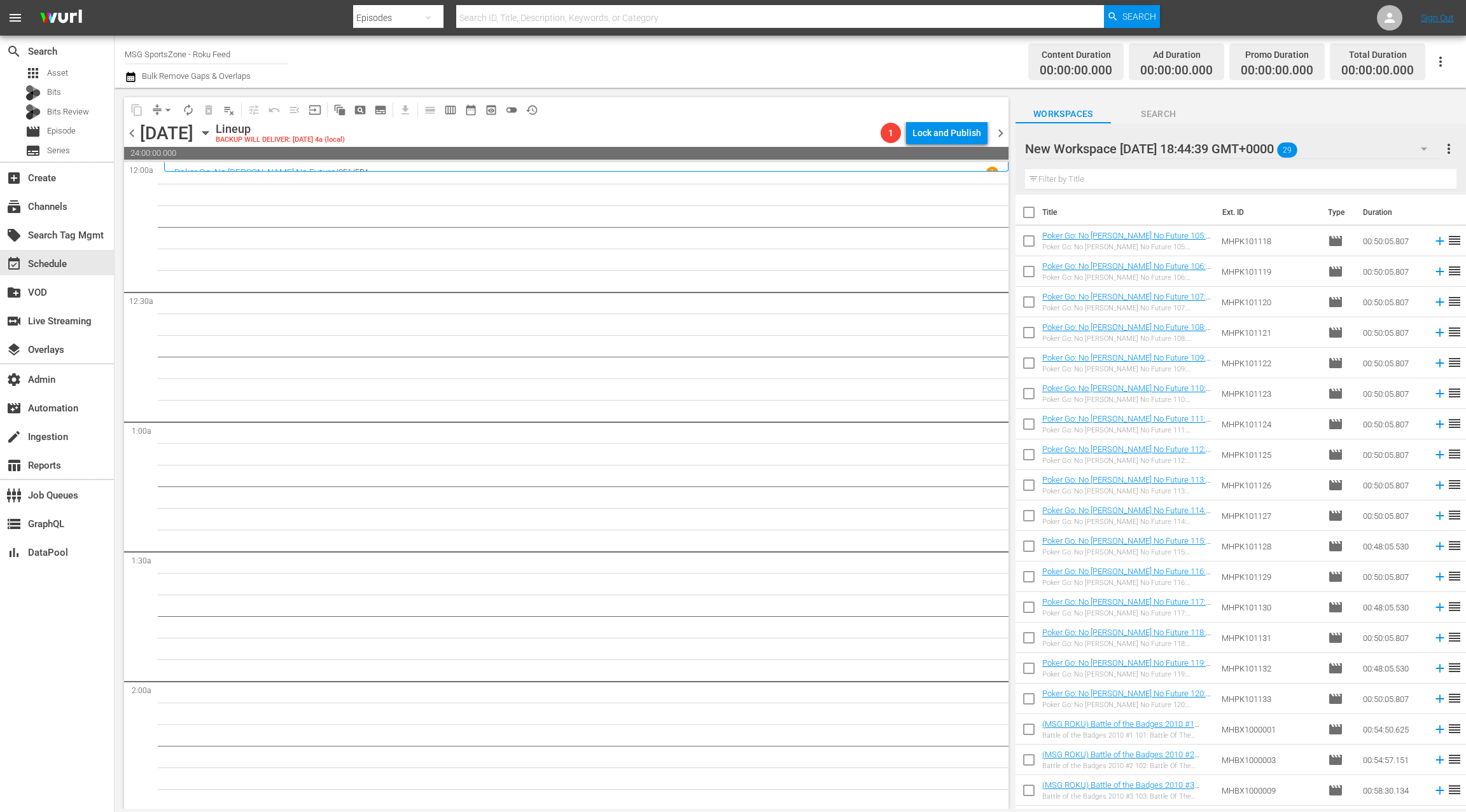
checkbox input "true"
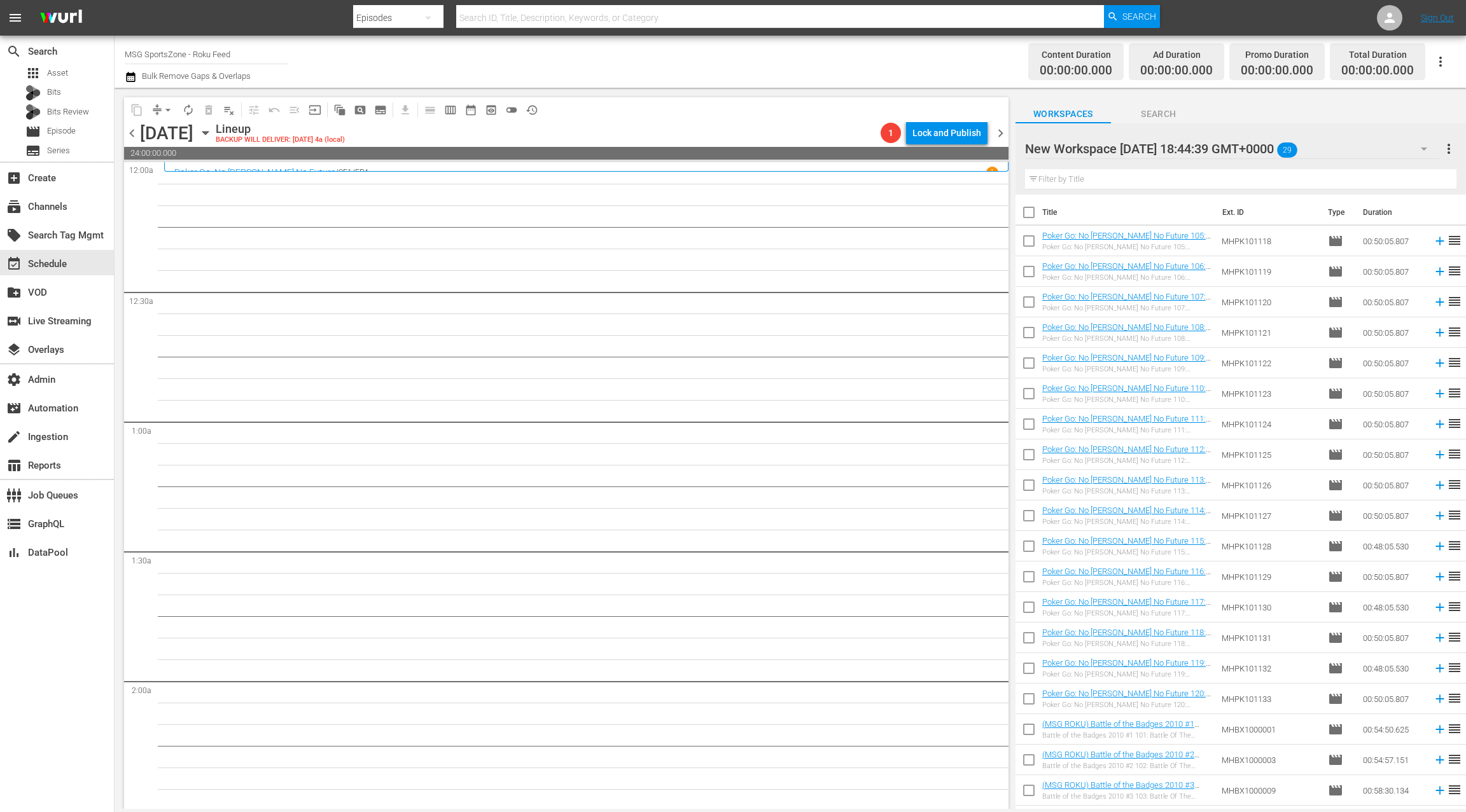
checkbox input "true"
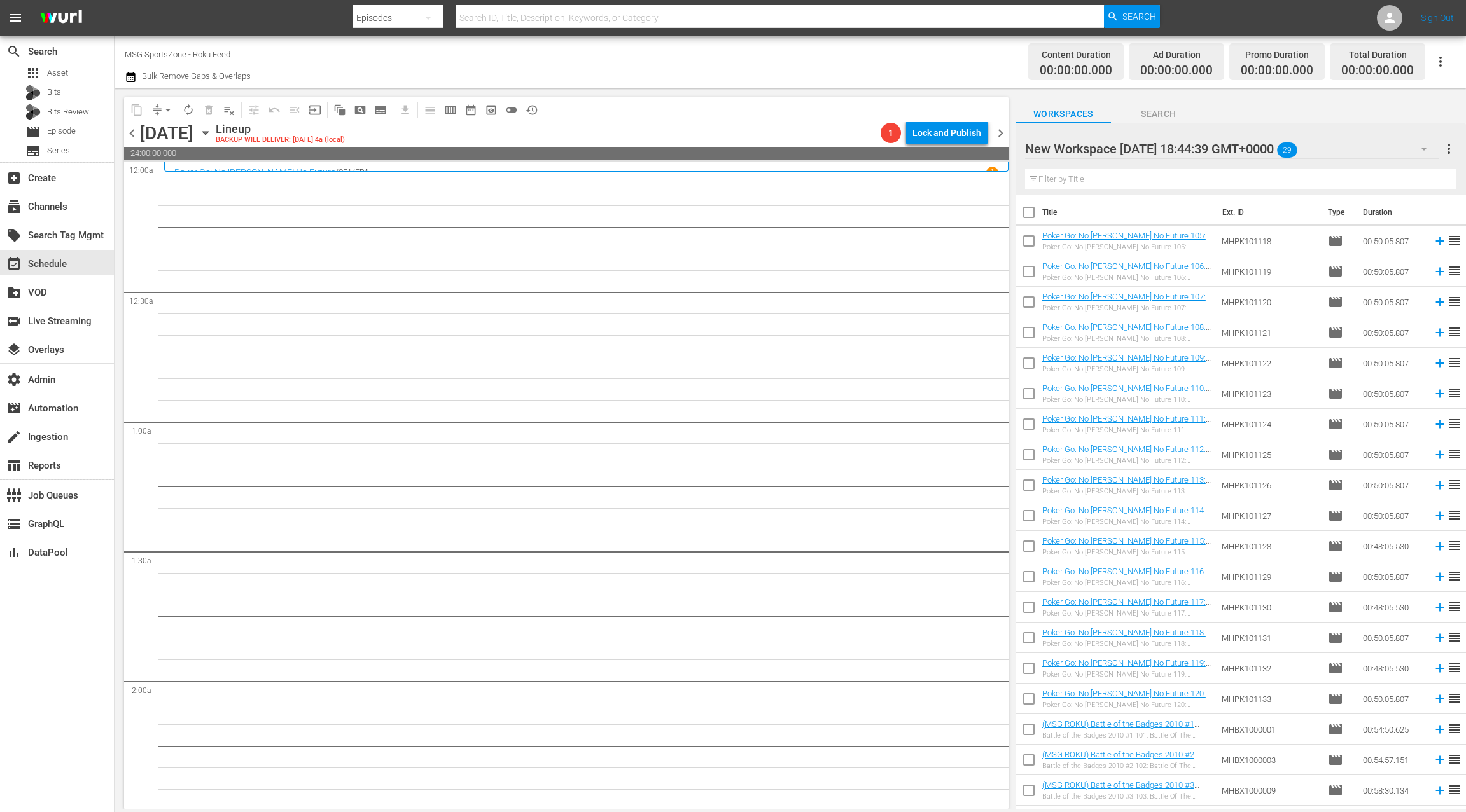
checkbox input "true"
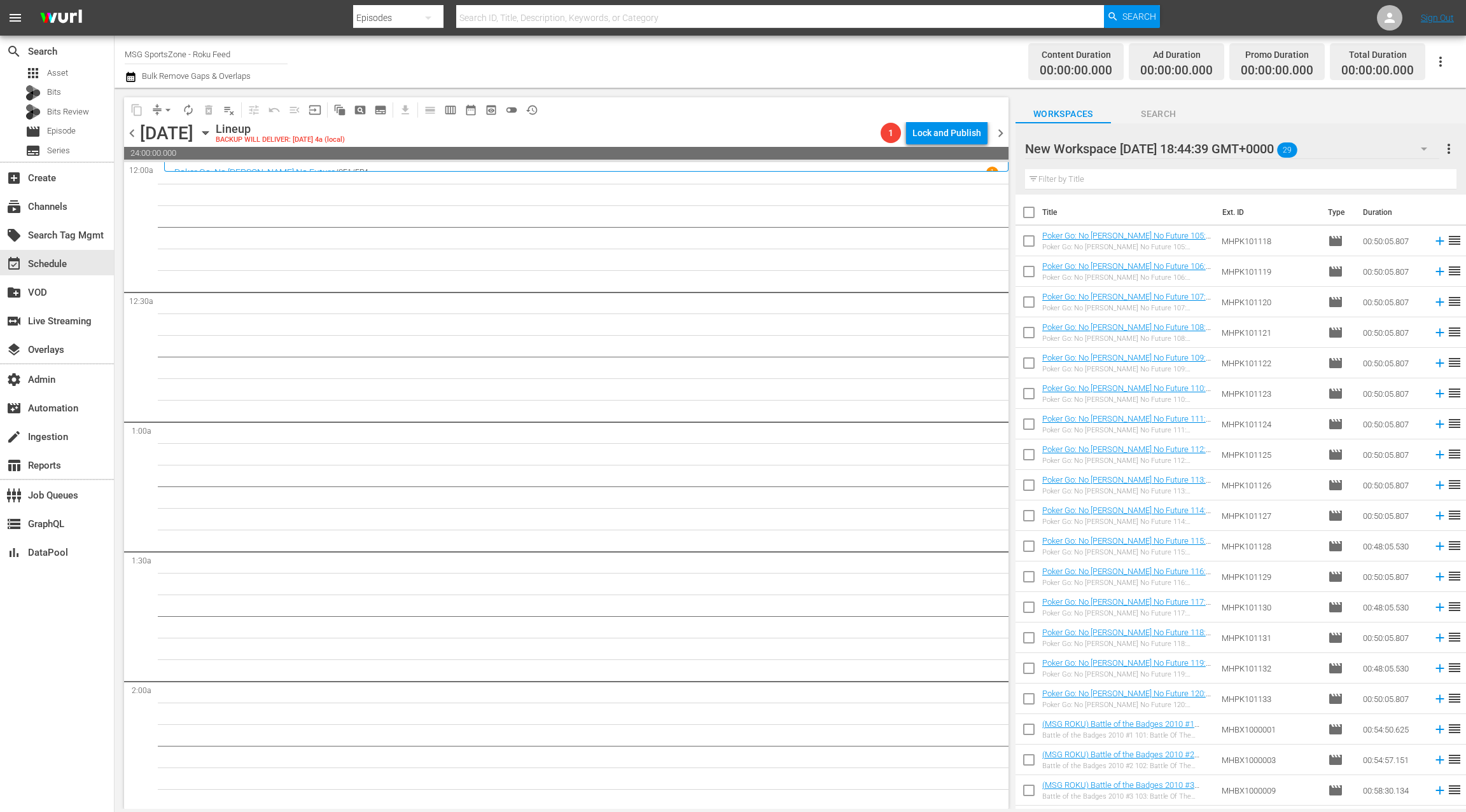
checkbox input "true"
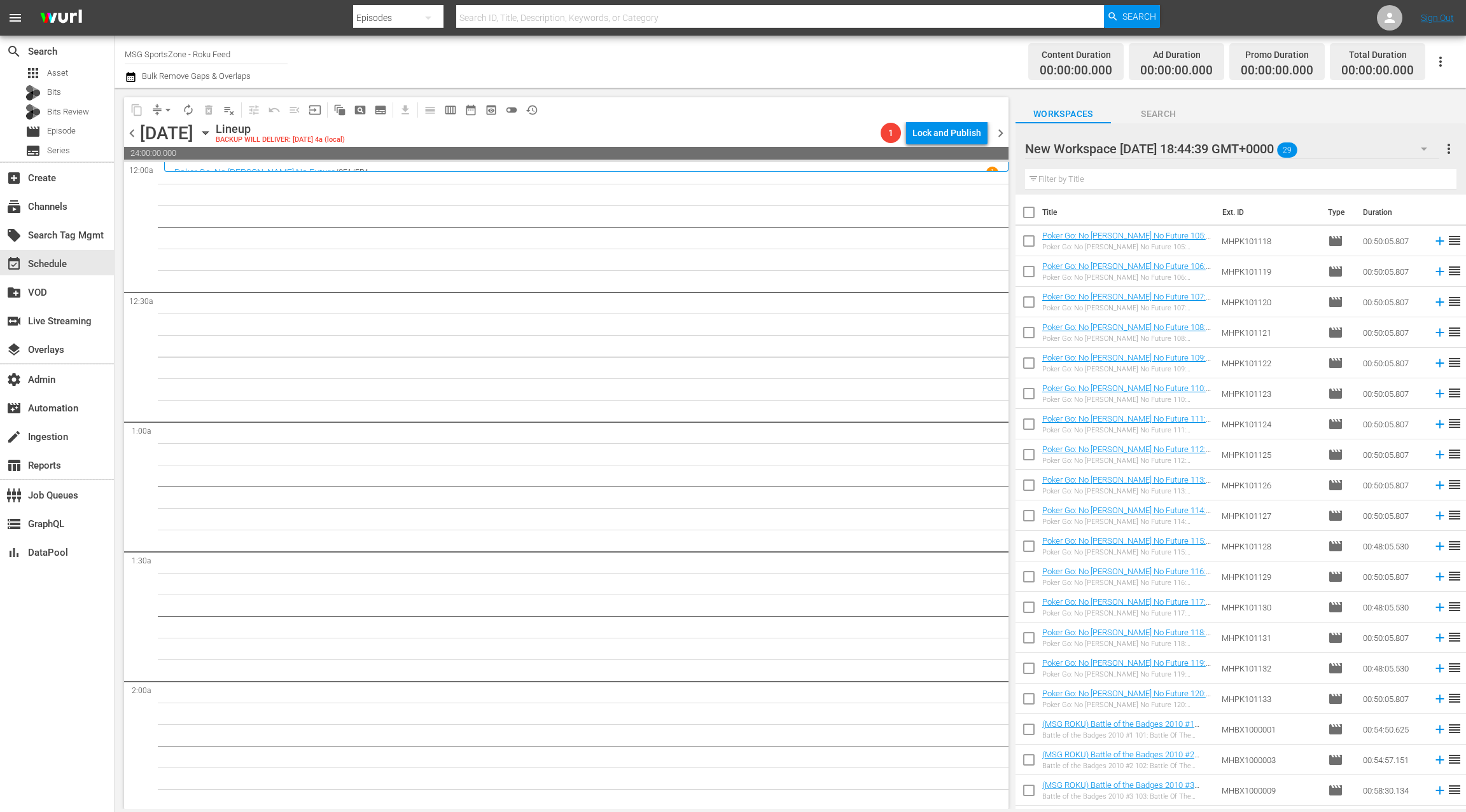
checkbox input "true"
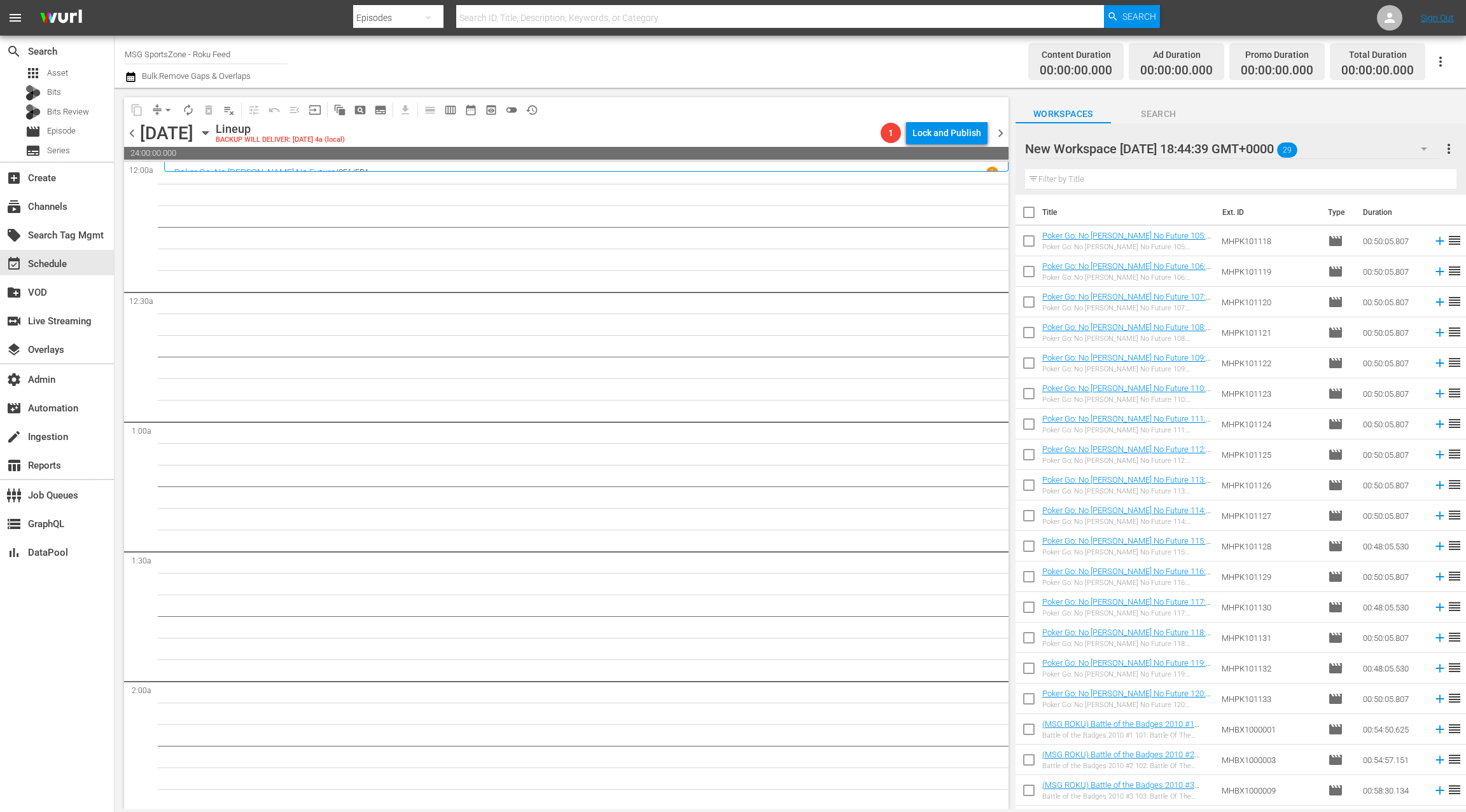
checkbox input "true"
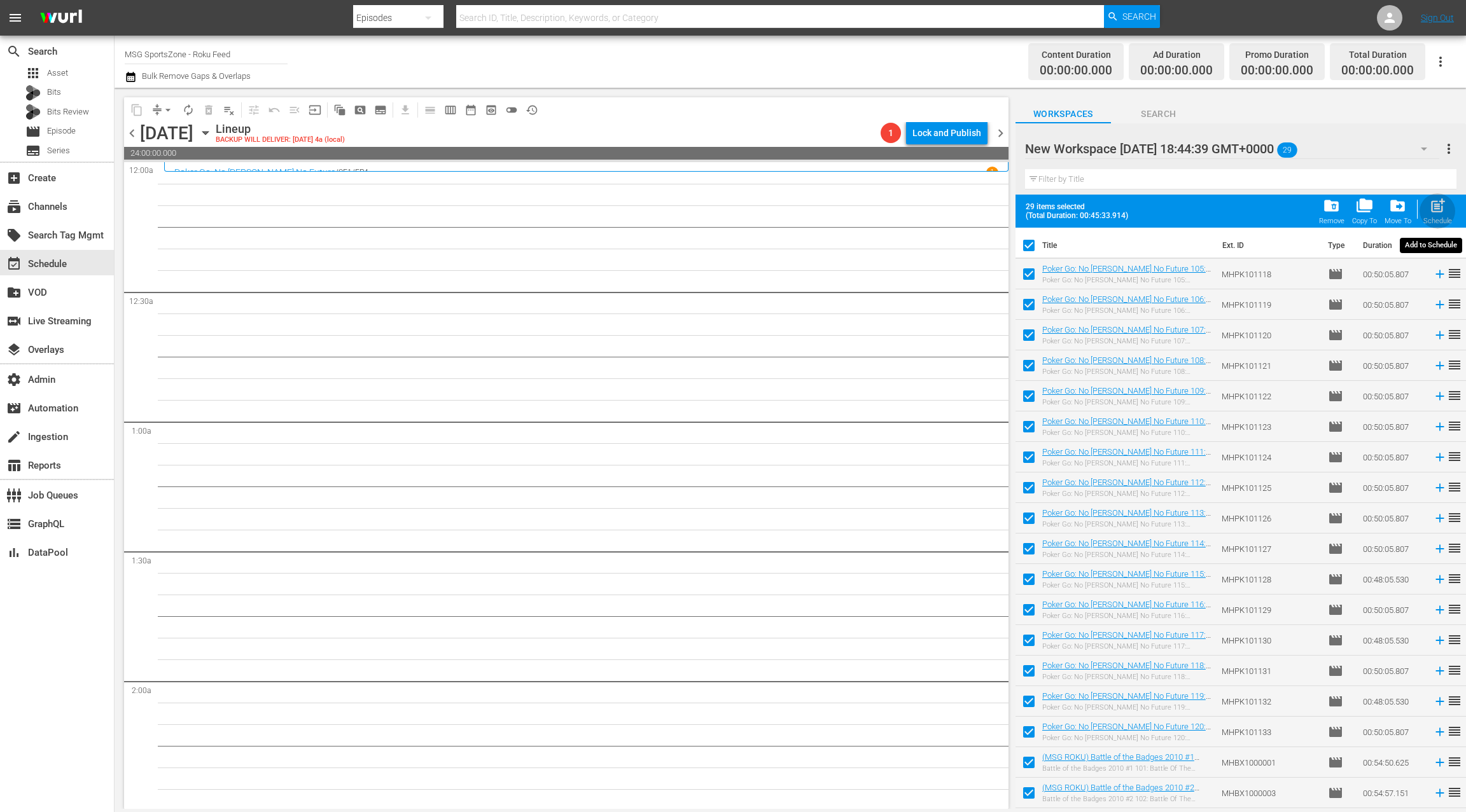
click at [1441, 205] on span "post_add" at bounding box center [1437, 205] width 17 height 17
checkbox input "false"
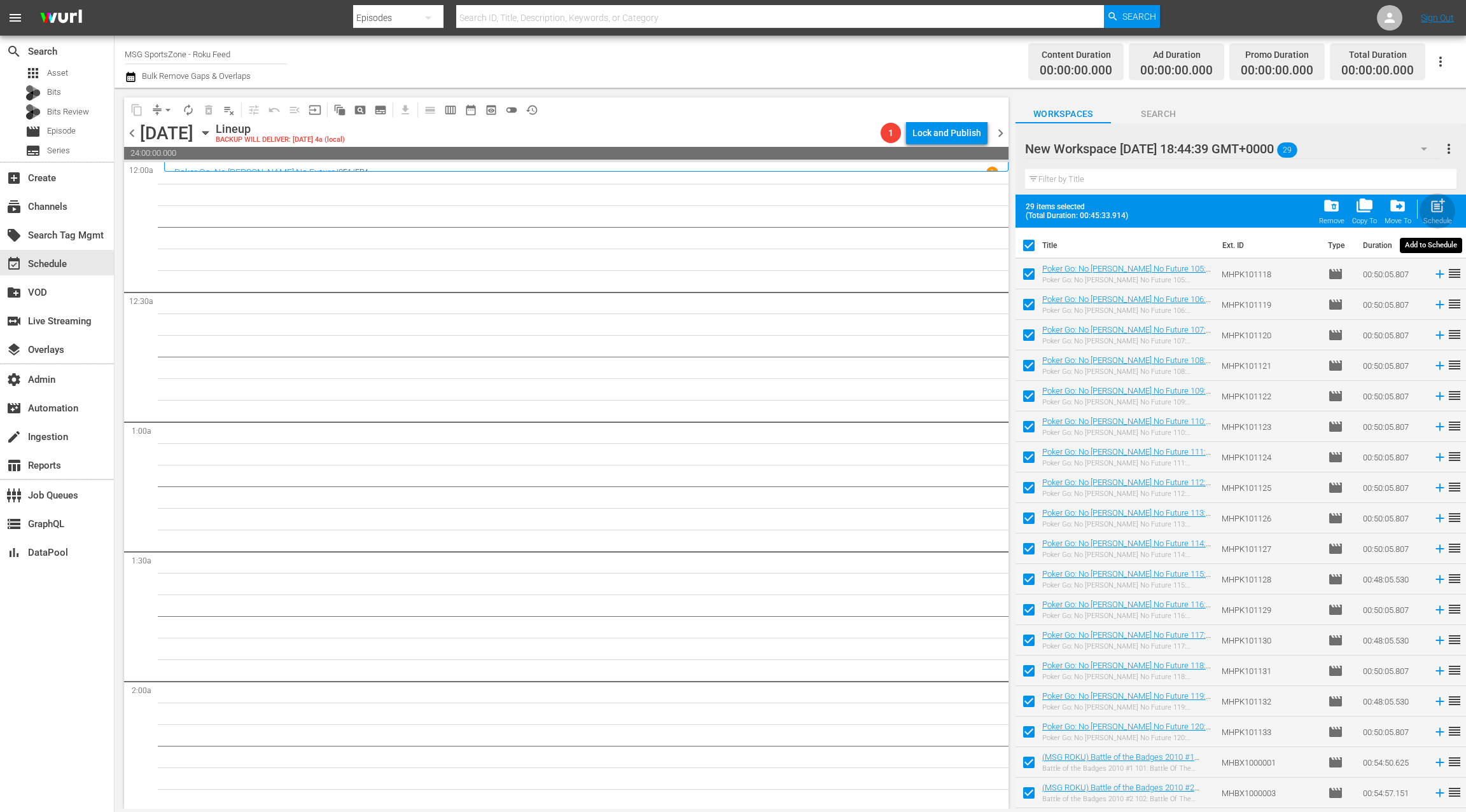
checkbox input "false"
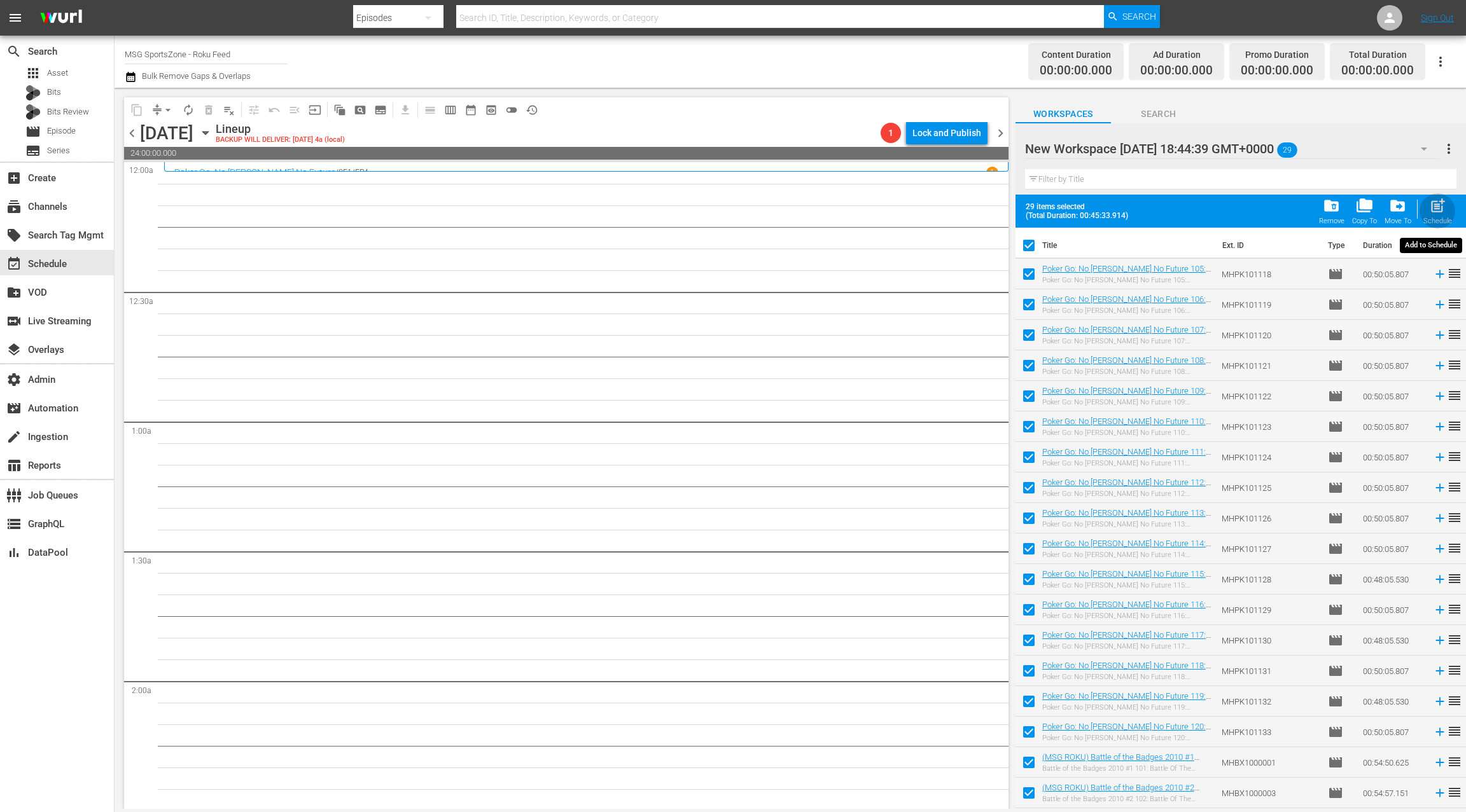
checkbox input "false"
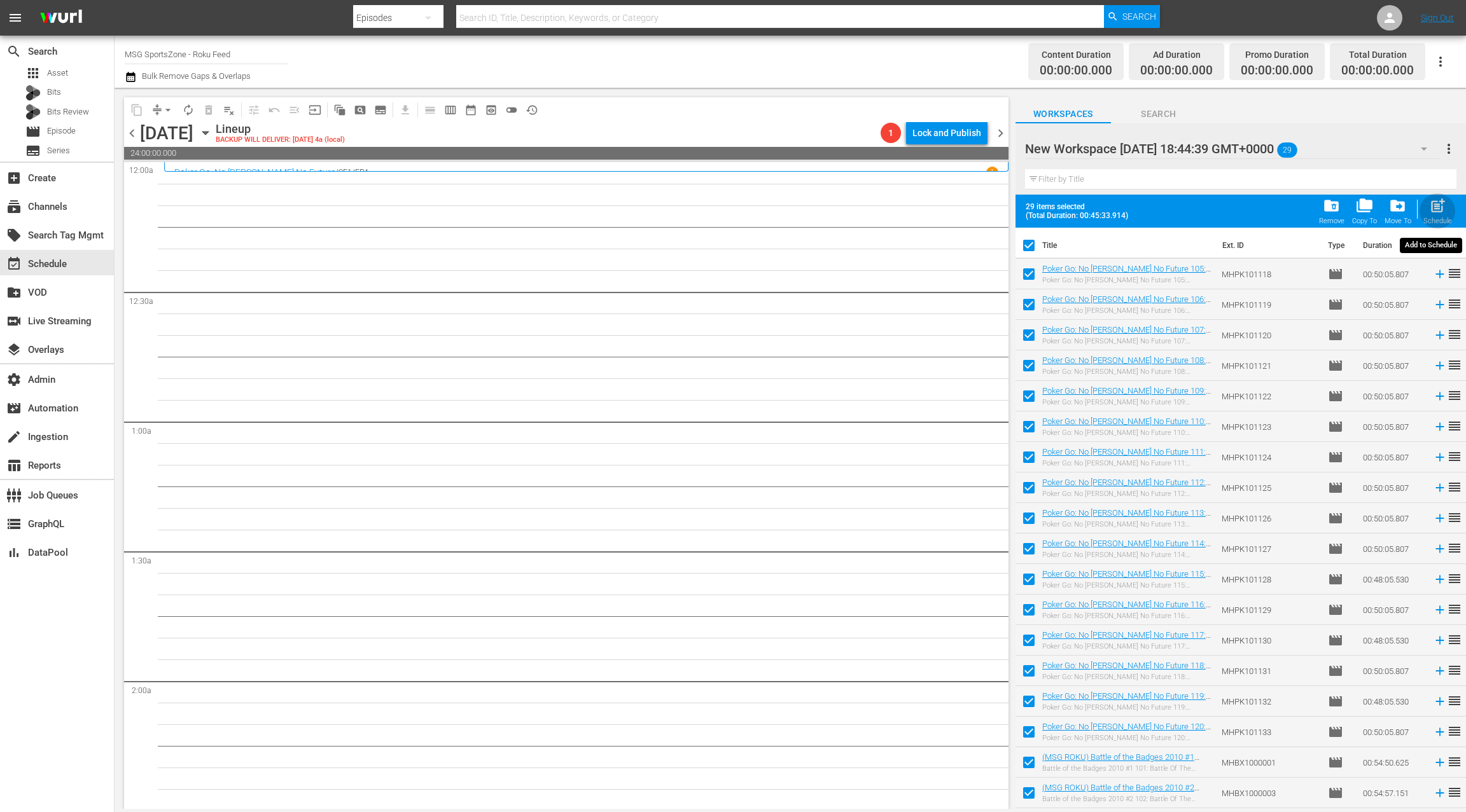
checkbox input "false"
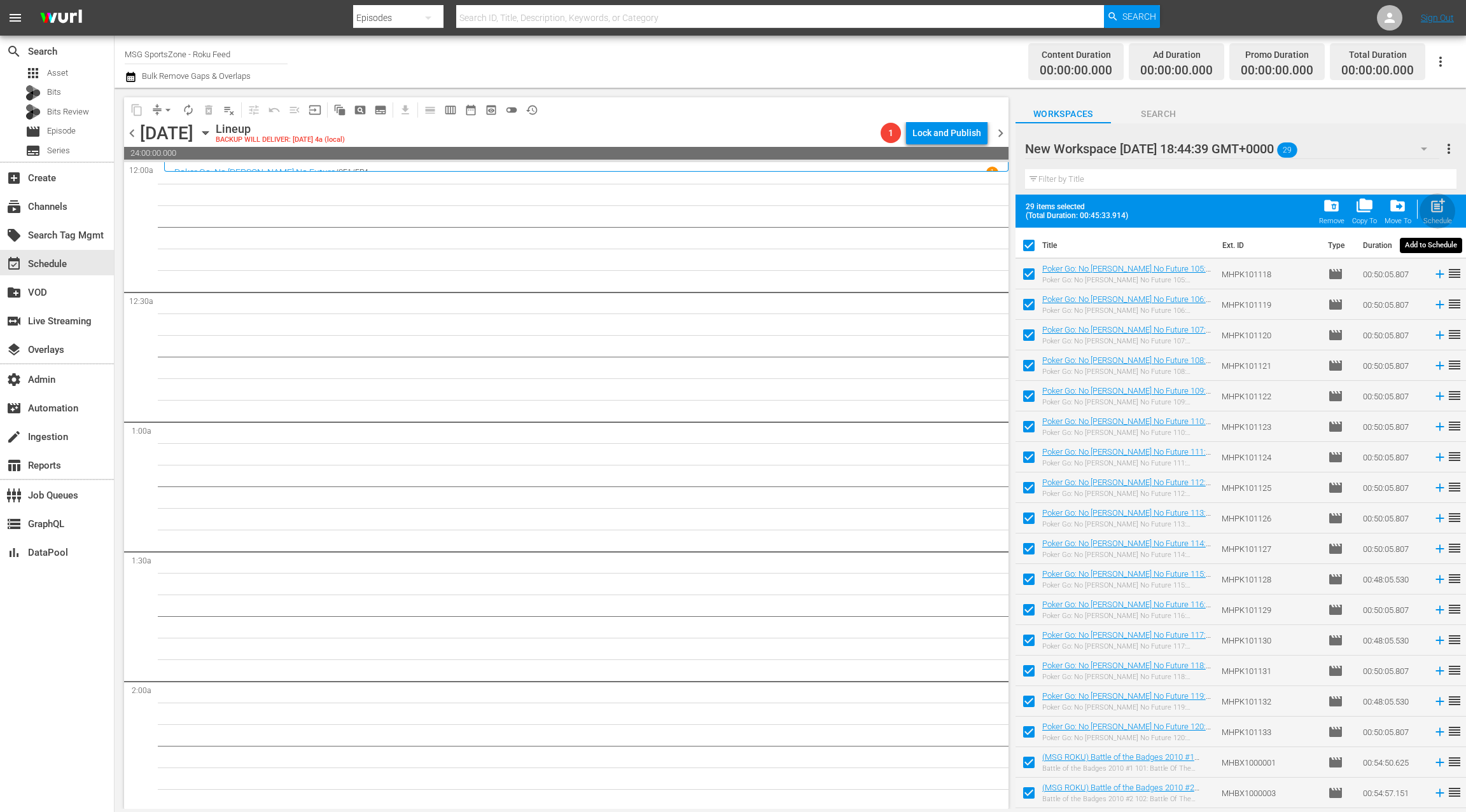
checkbox input "false"
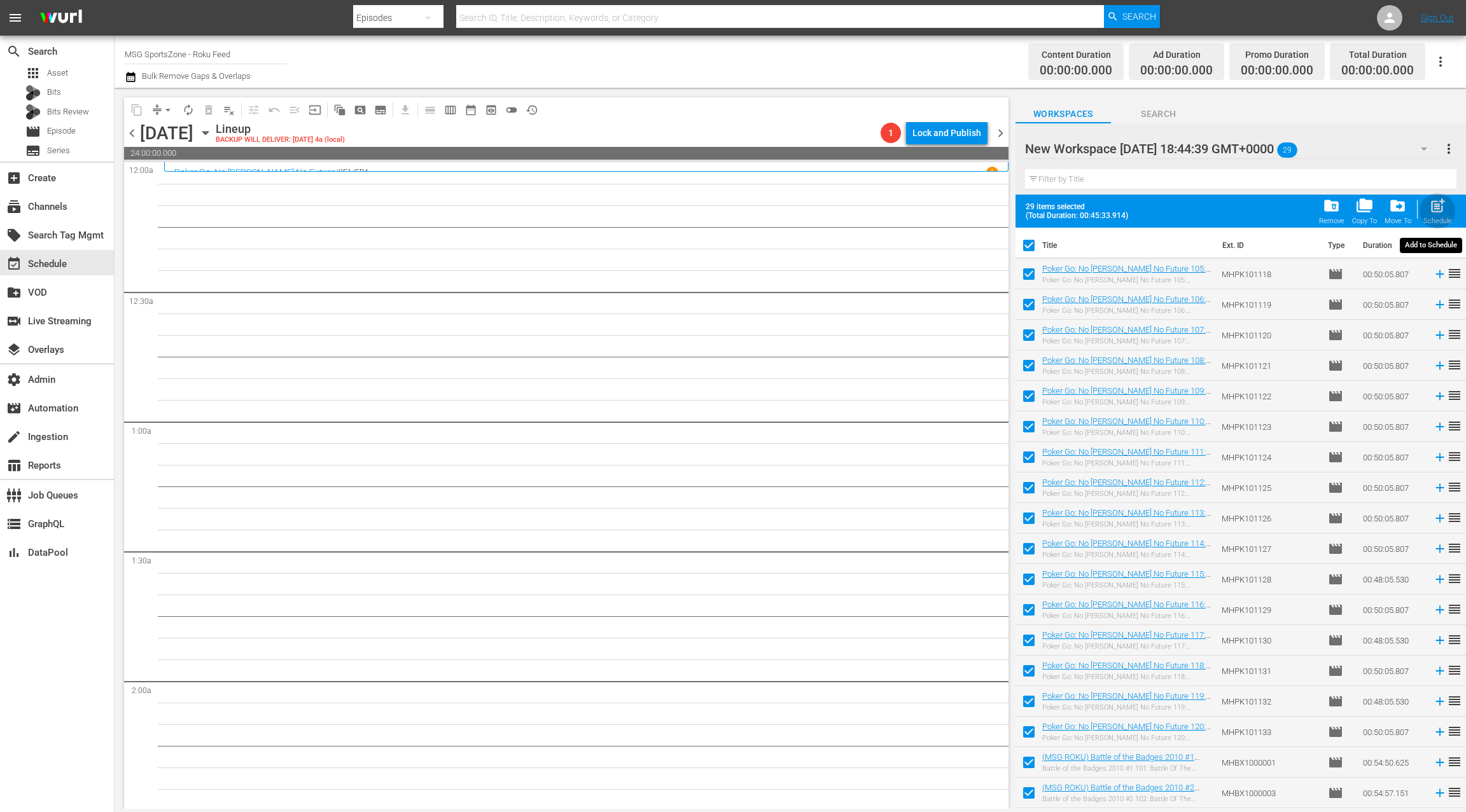
checkbox input "false"
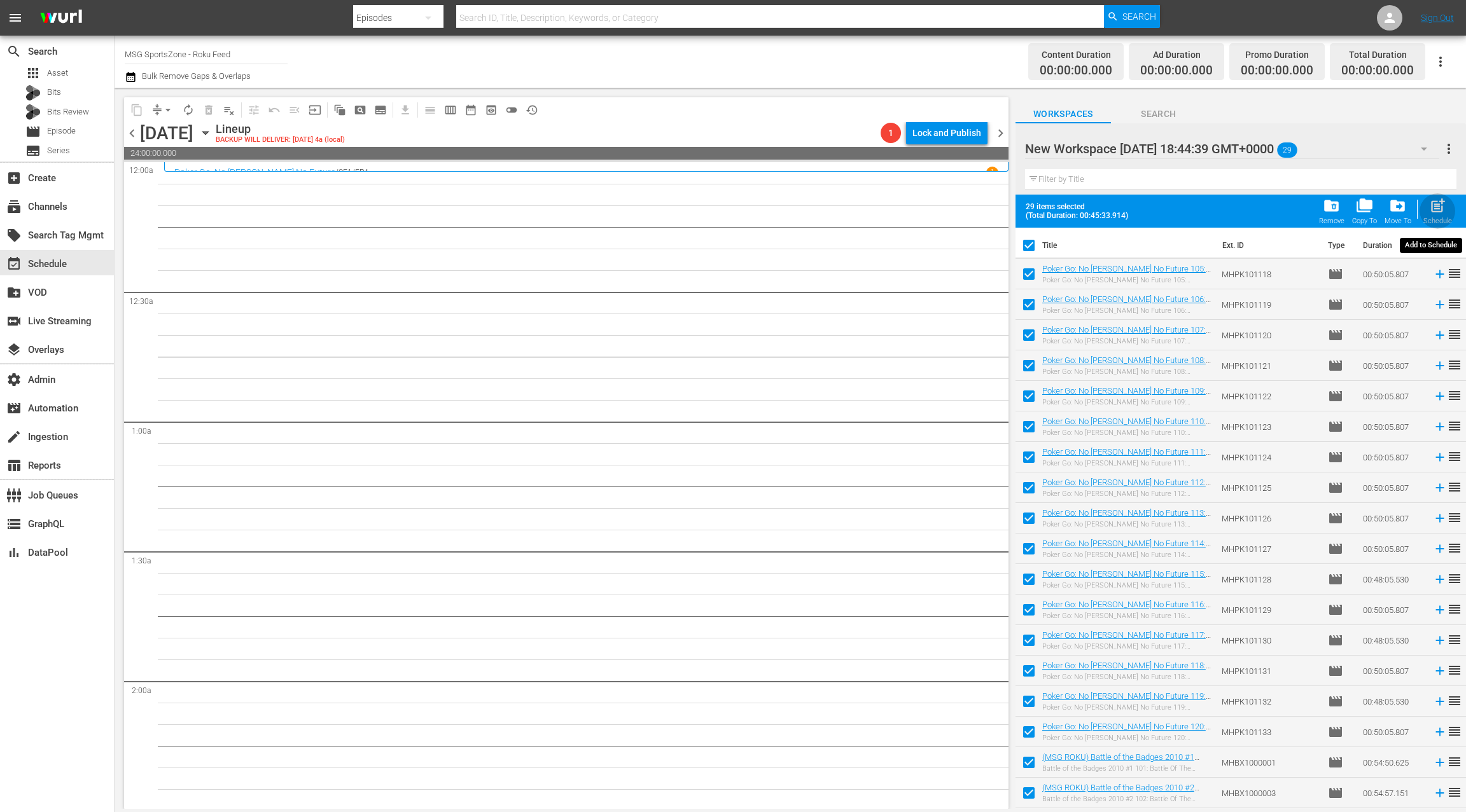
checkbox input "false"
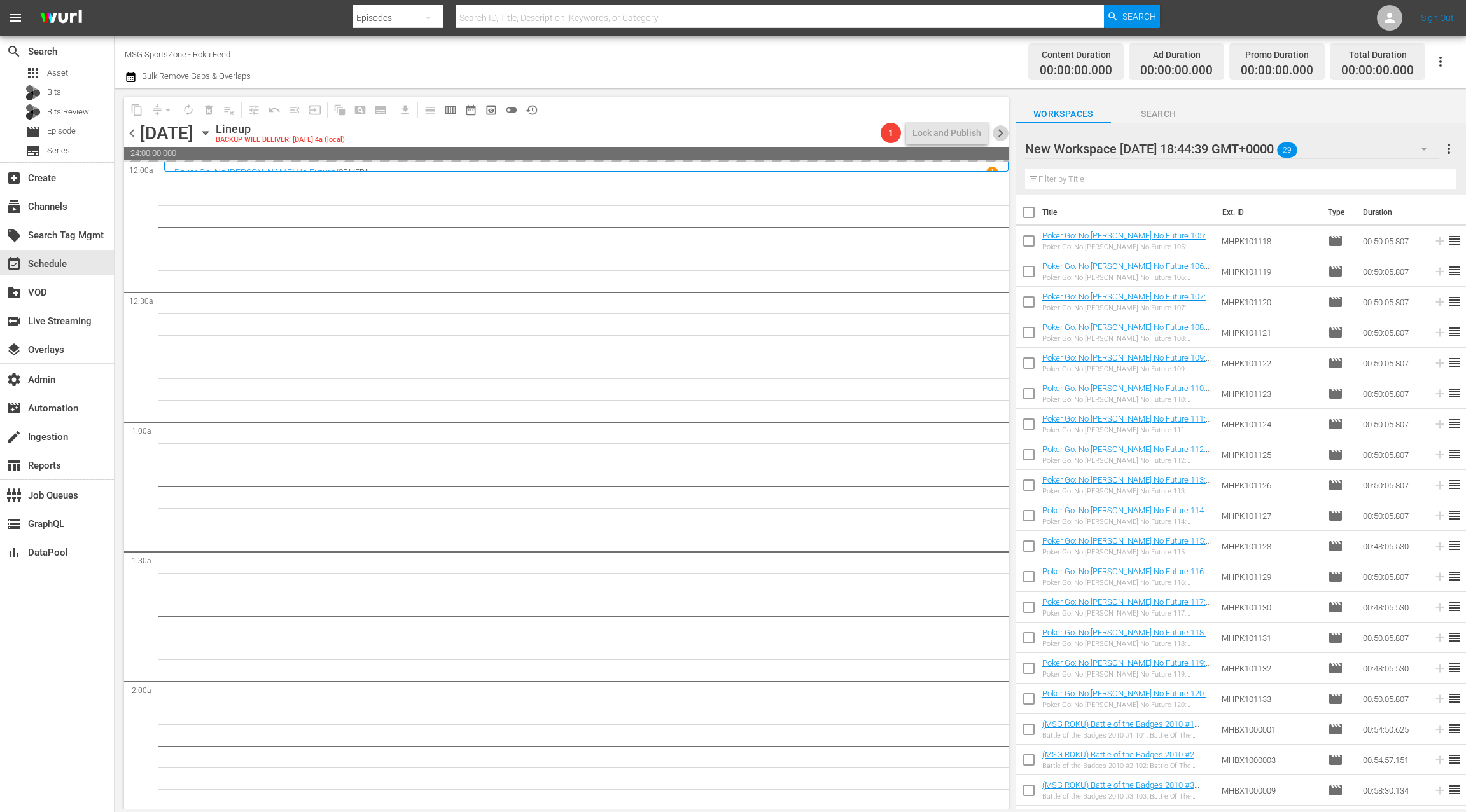
drag, startPoint x: 997, startPoint y: 136, endPoint x: 947, endPoint y: 140, distance: 50.2
click at [997, 136] on span "chevron_right" at bounding box center [1001, 134] width 16 height 16
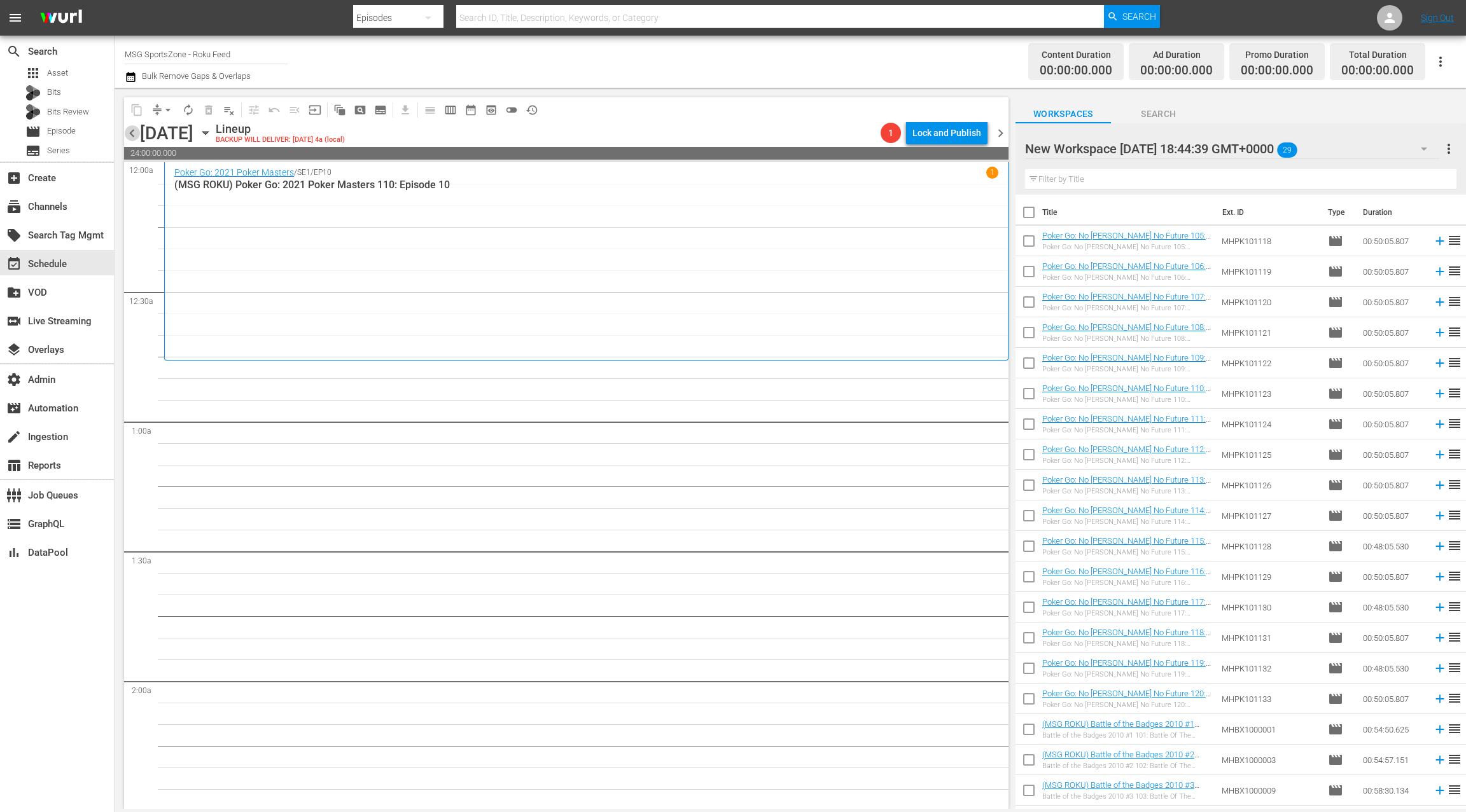
click at [131, 138] on span "chevron_left" at bounding box center [132, 134] width 16 height 16
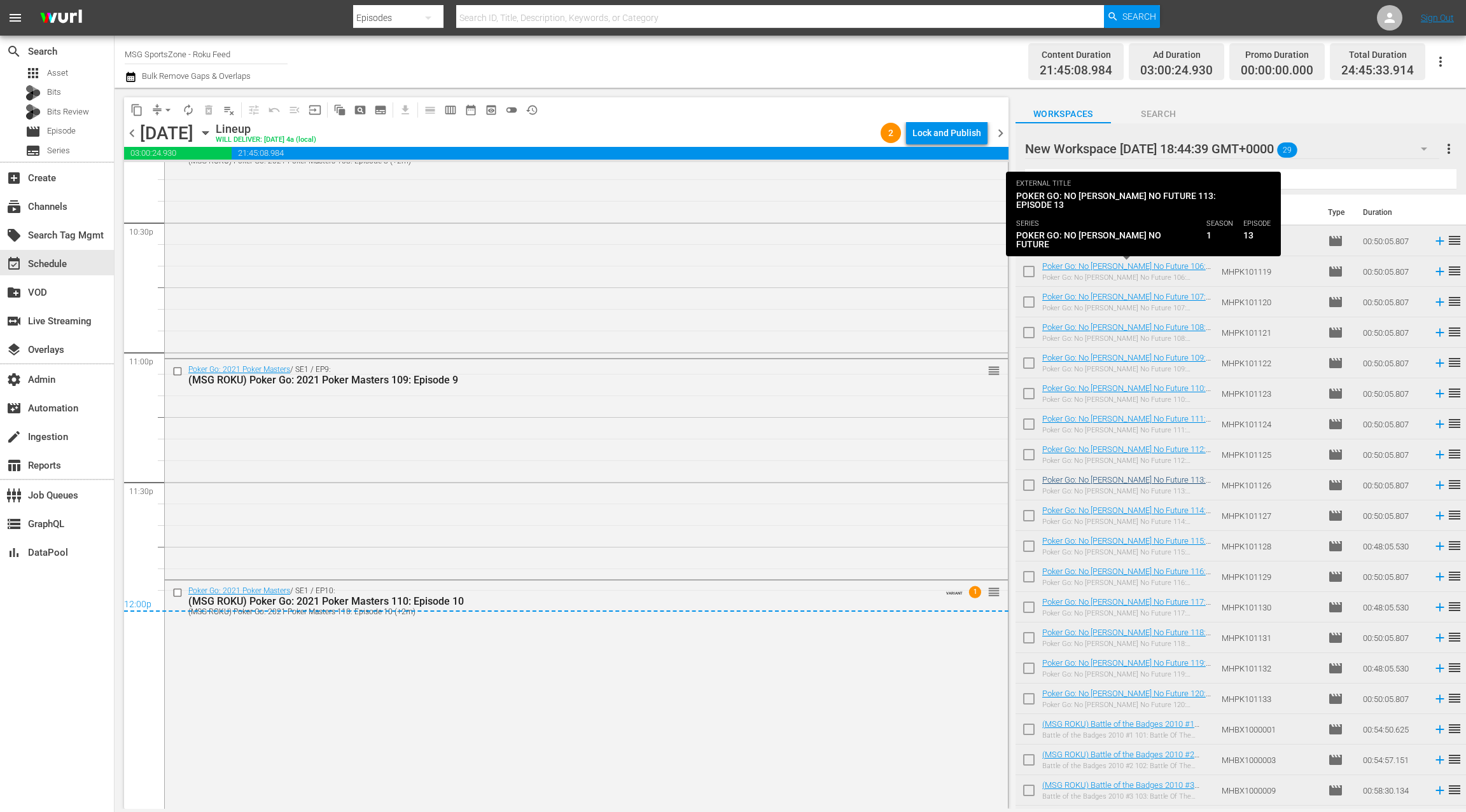
scroll to position [300, 0]
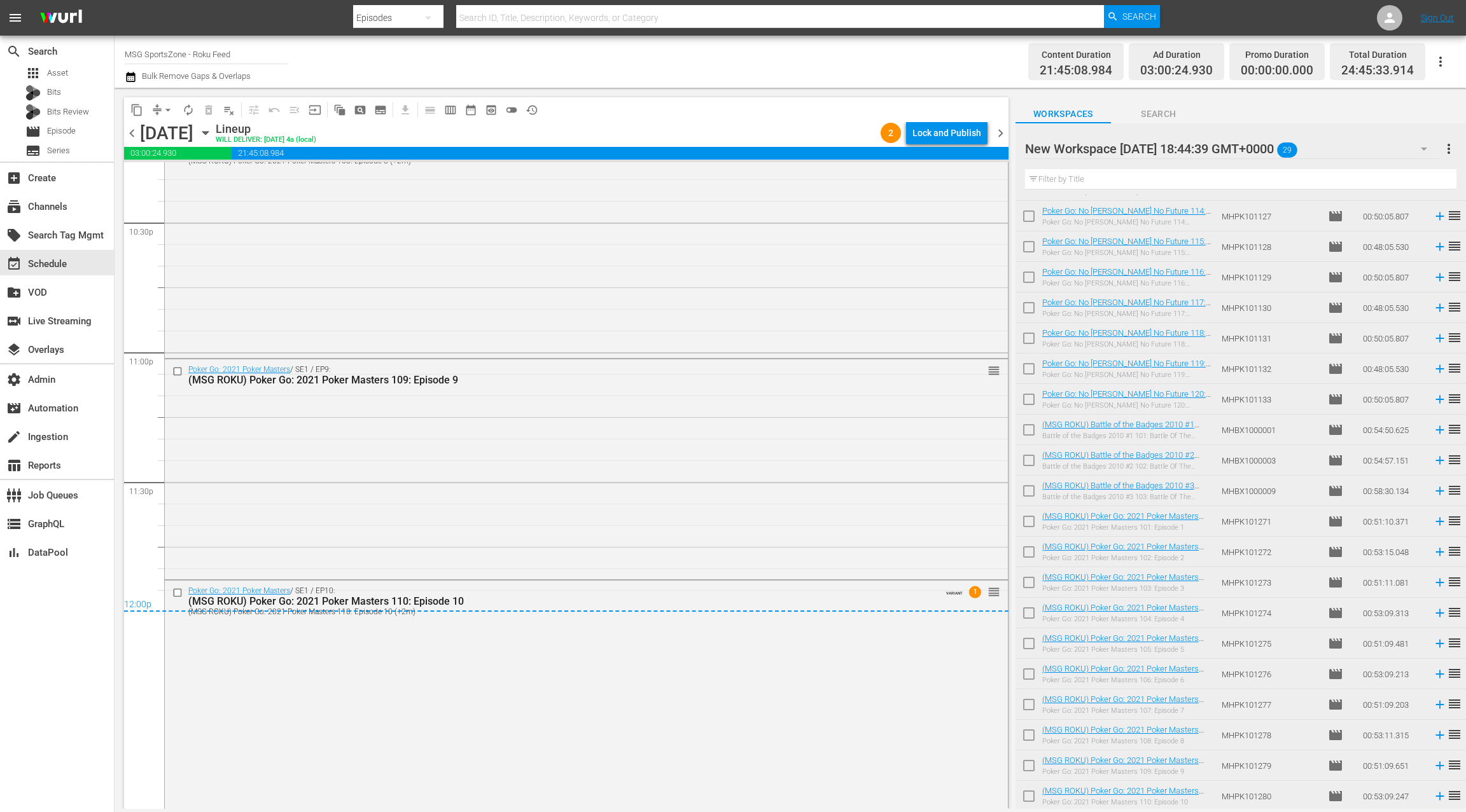
click at [1001, 135] on span "chevron_right" at bounding box center [1001, 134] width 16 height 16
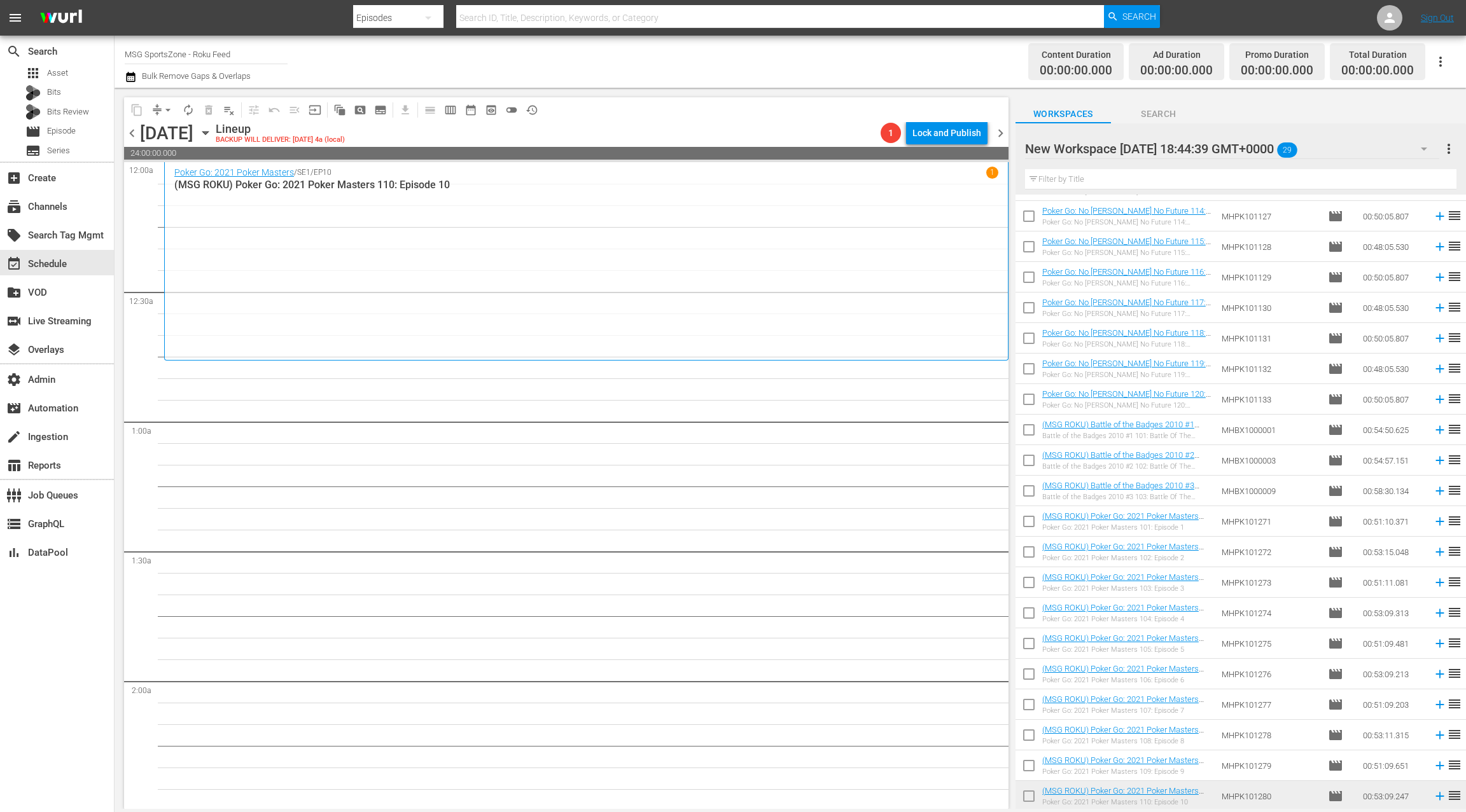
scroll to position [10, 0]
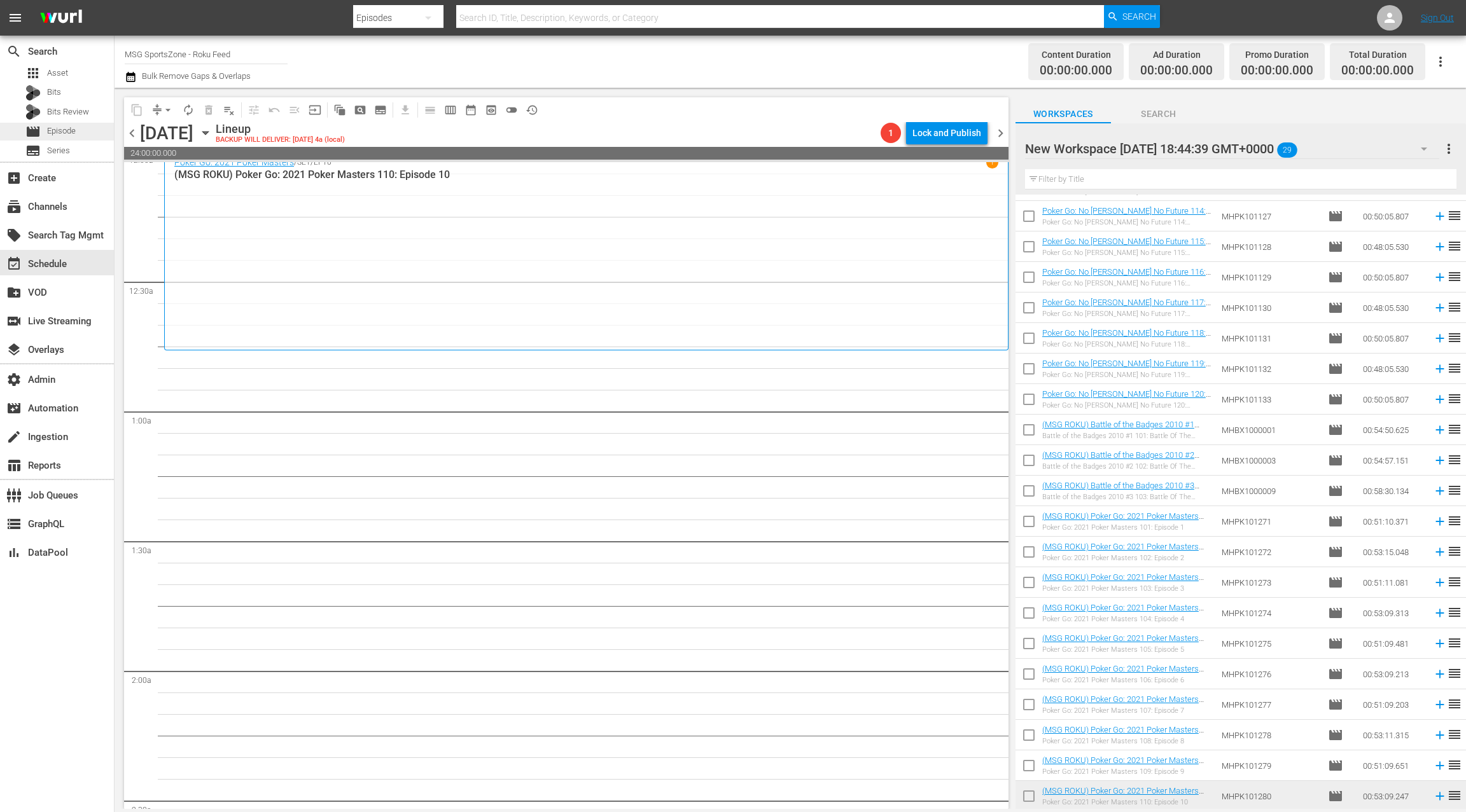
click at [75, 134] on span "Episode" at bounding box center [61, 131] width 29 height 13
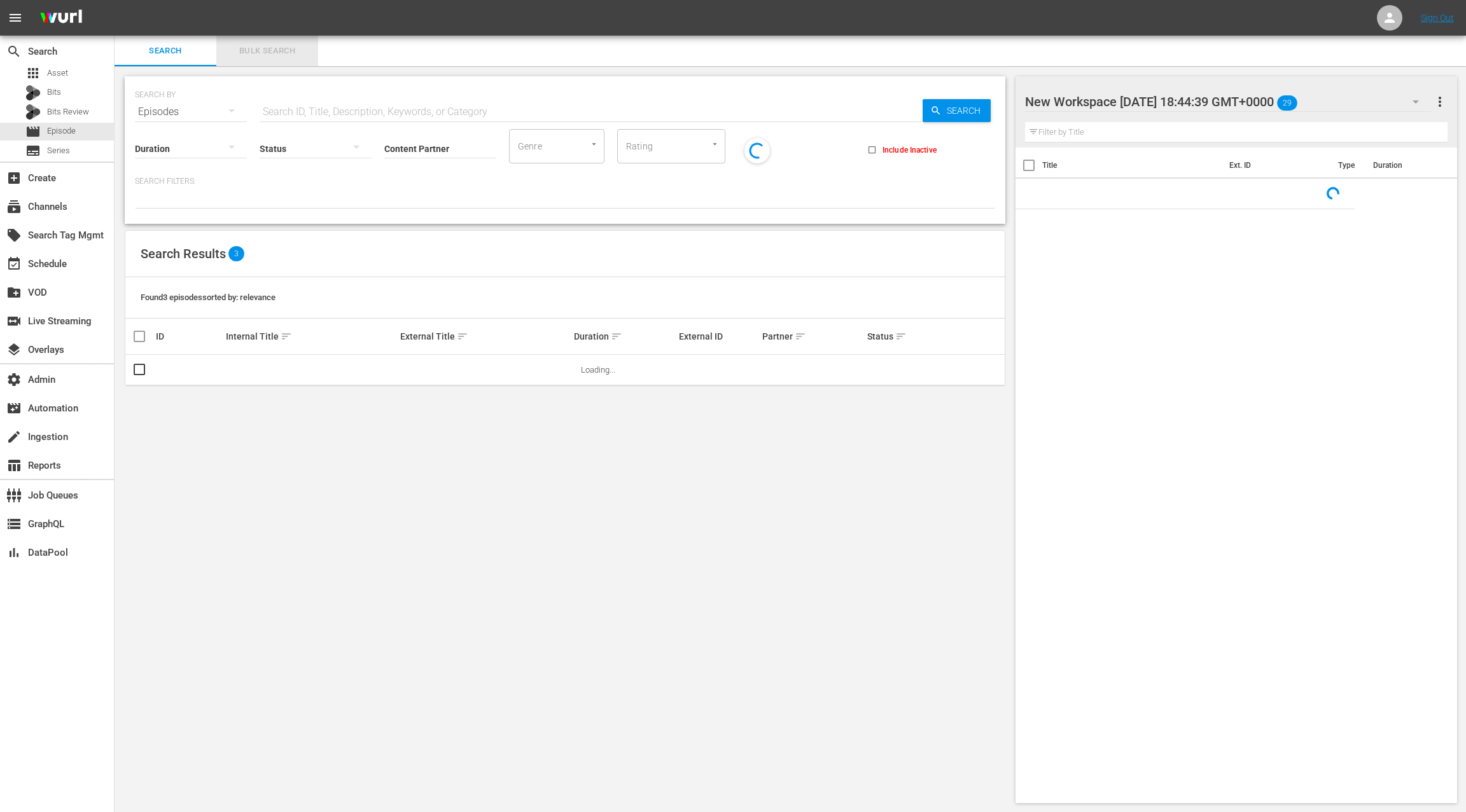
click at [268, 57] on span "Bulk Search" at bounding box center [268, 51] width 86 height 14
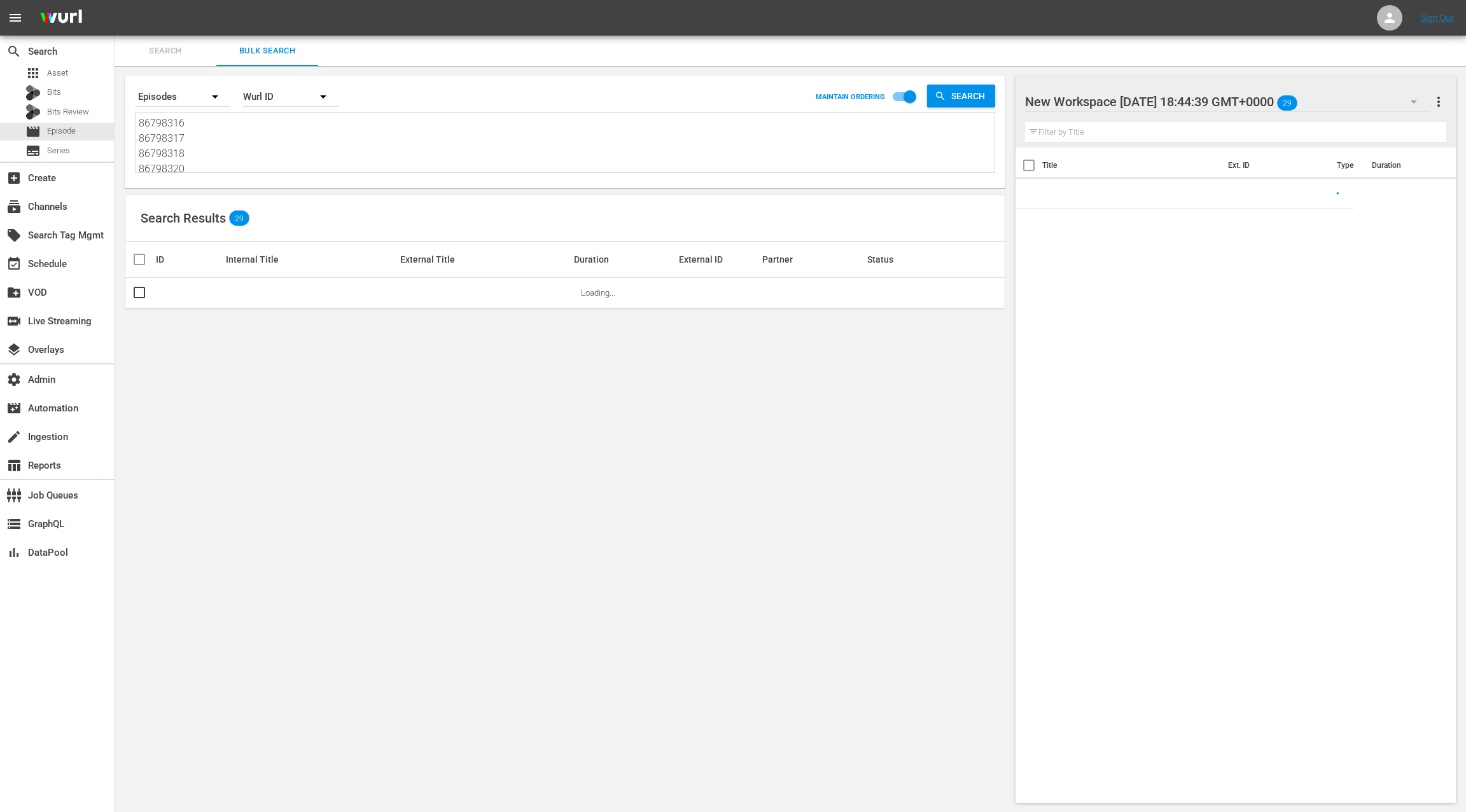
click at [294, 150] on textarea "86798316 86798317 86798318 86798320 86798321 86798322 86798323 86798324 8679832…" at bounding box center [566, 144] width 856 height 58
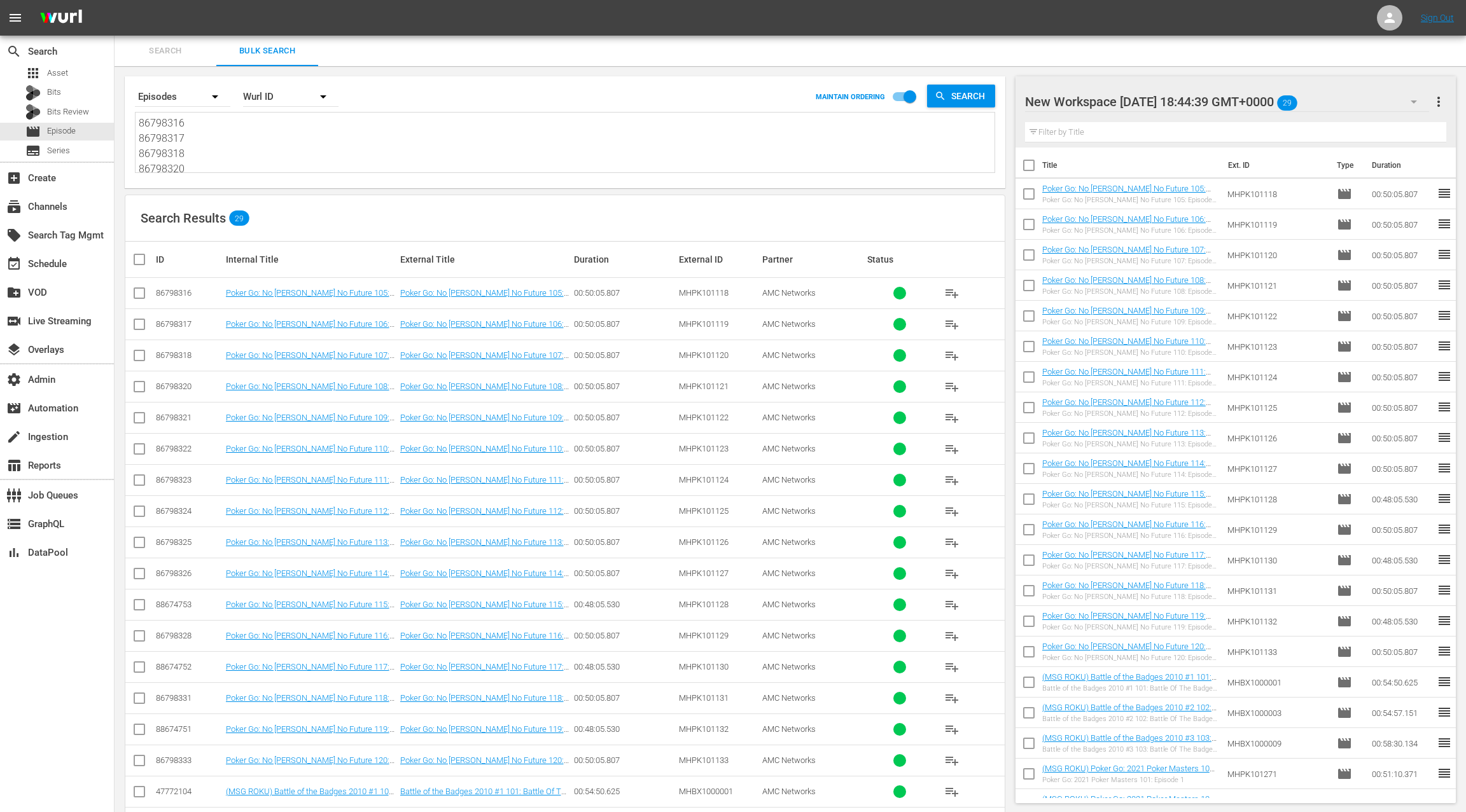
paste textarea "8674698 88674785 88652642 88652638 88652639 88652641 88652644 88652640 47636823…"
type textarea "88674698 88674785 88652642 88652638 88652639 88652641 88652644 88652640 4763682…"
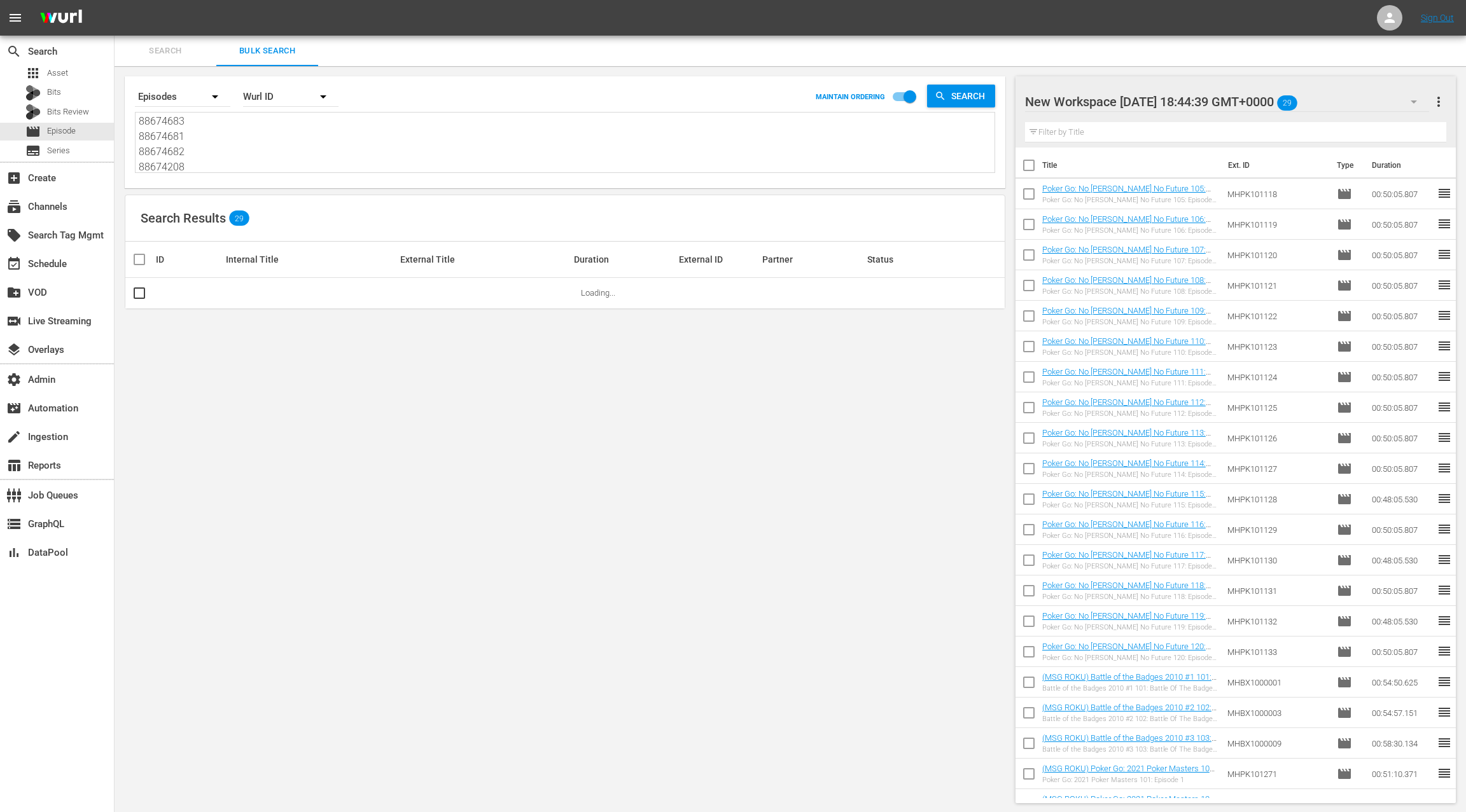
type textarea "88674698 88674785 88652642 88652638 88652639 88652641 88652644 88652640 4763682…"
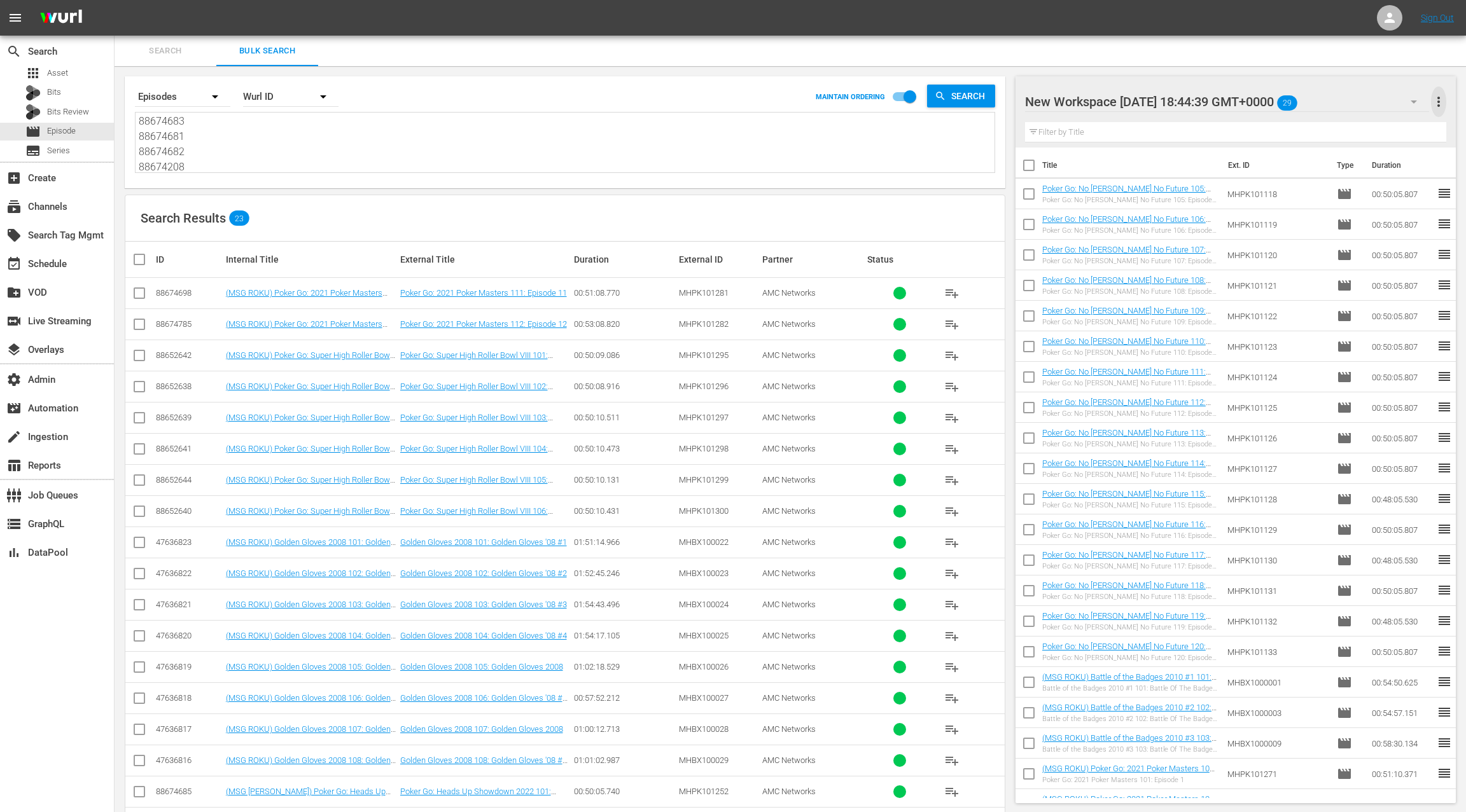
drag, startPoint x: 1442, startPoint y: 102, endPoint x: 1426, endPoint y: 101, distance: 16.0
click at [1442, 102] on span "more_vert" at bounding box center [1438, 101] width 15 height 15
click at [1369, 126] on div "Clear All Workspace Items" at bounding box center [1356, 127] width 150 height 23
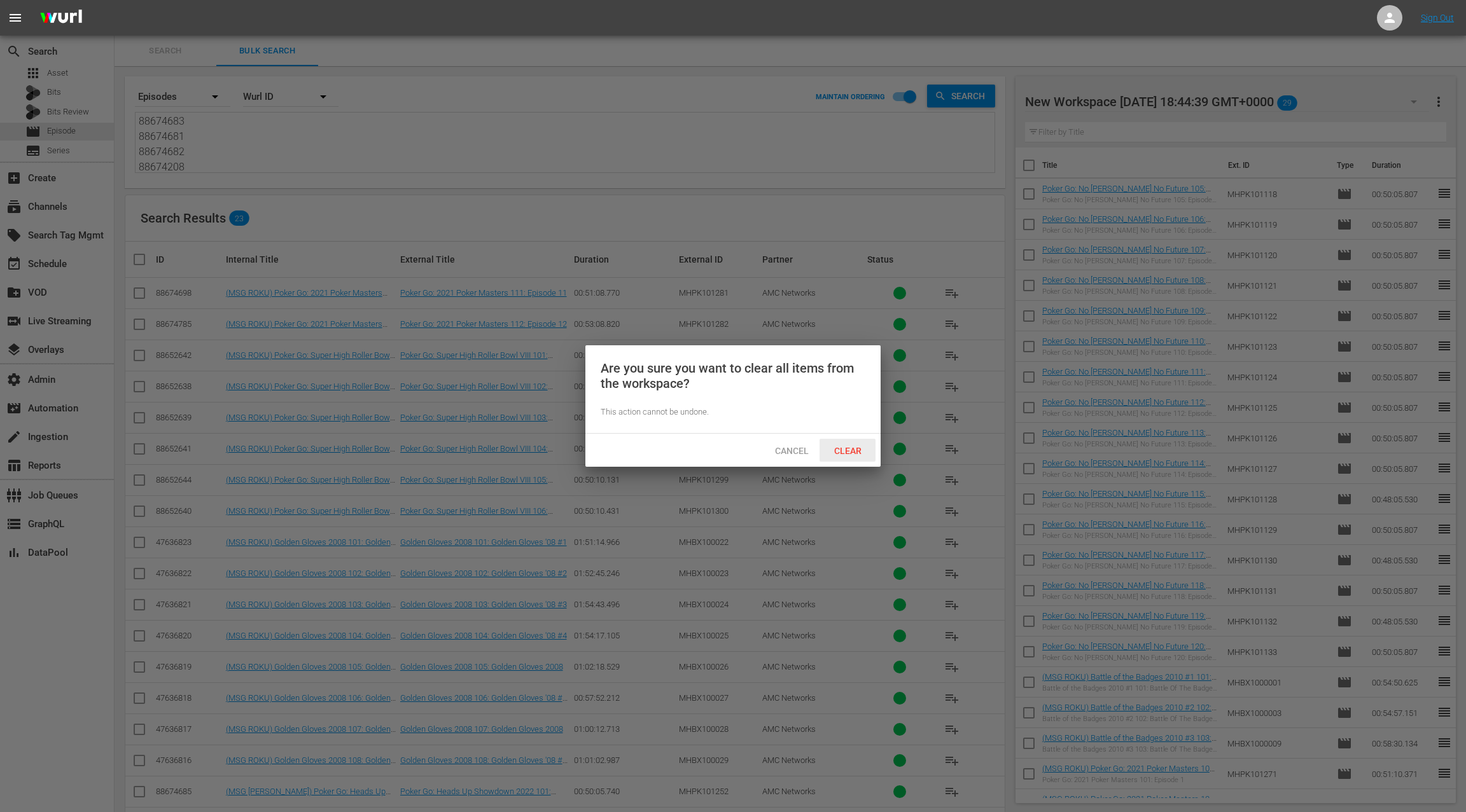
click at [854, 450] on span "Clear" at bounding box center [847, 450] width 48 height 10
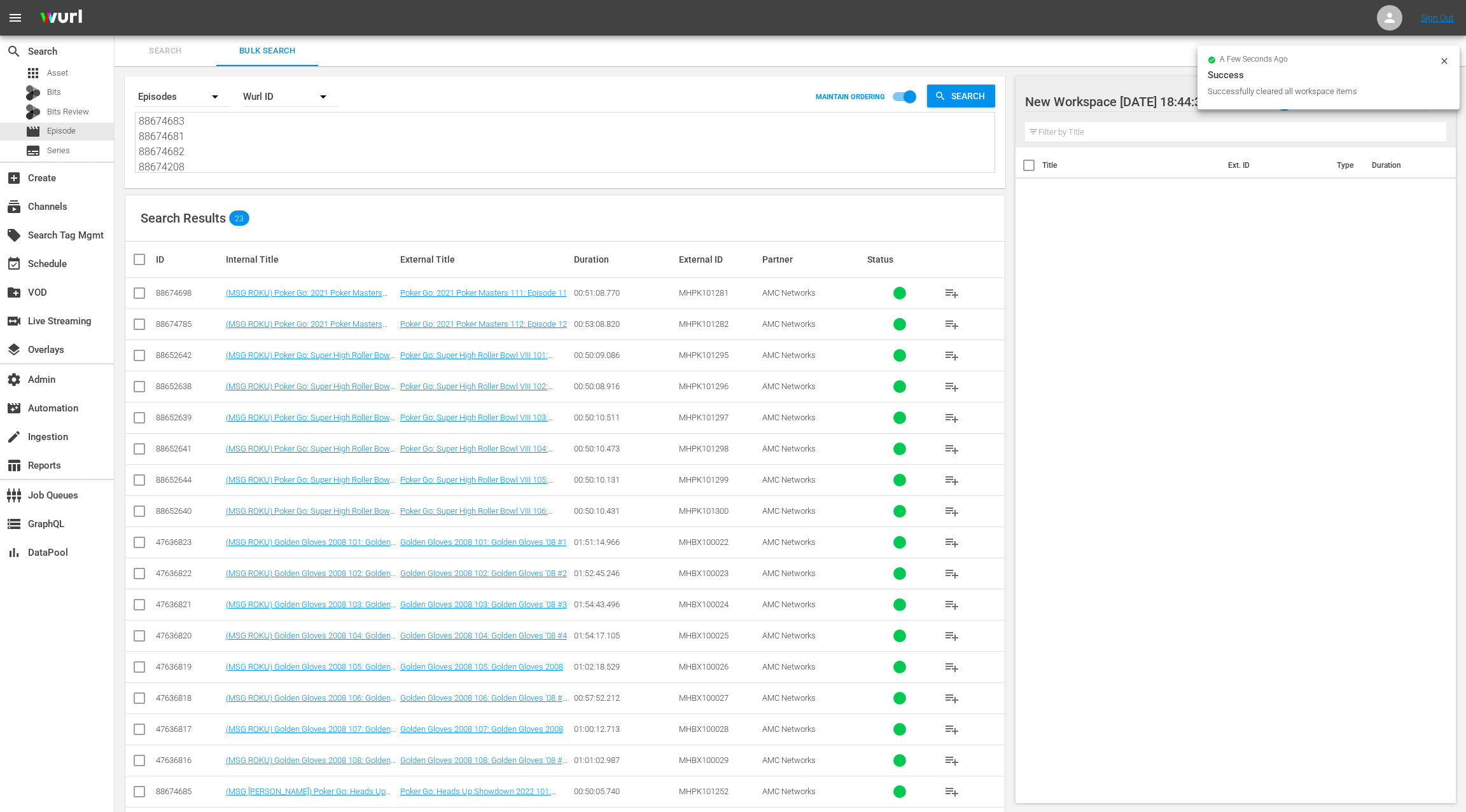
click at [139, 261] on input "checkbox" at bounding box center [145, 259] width 25 height 15
checkbox input "true"
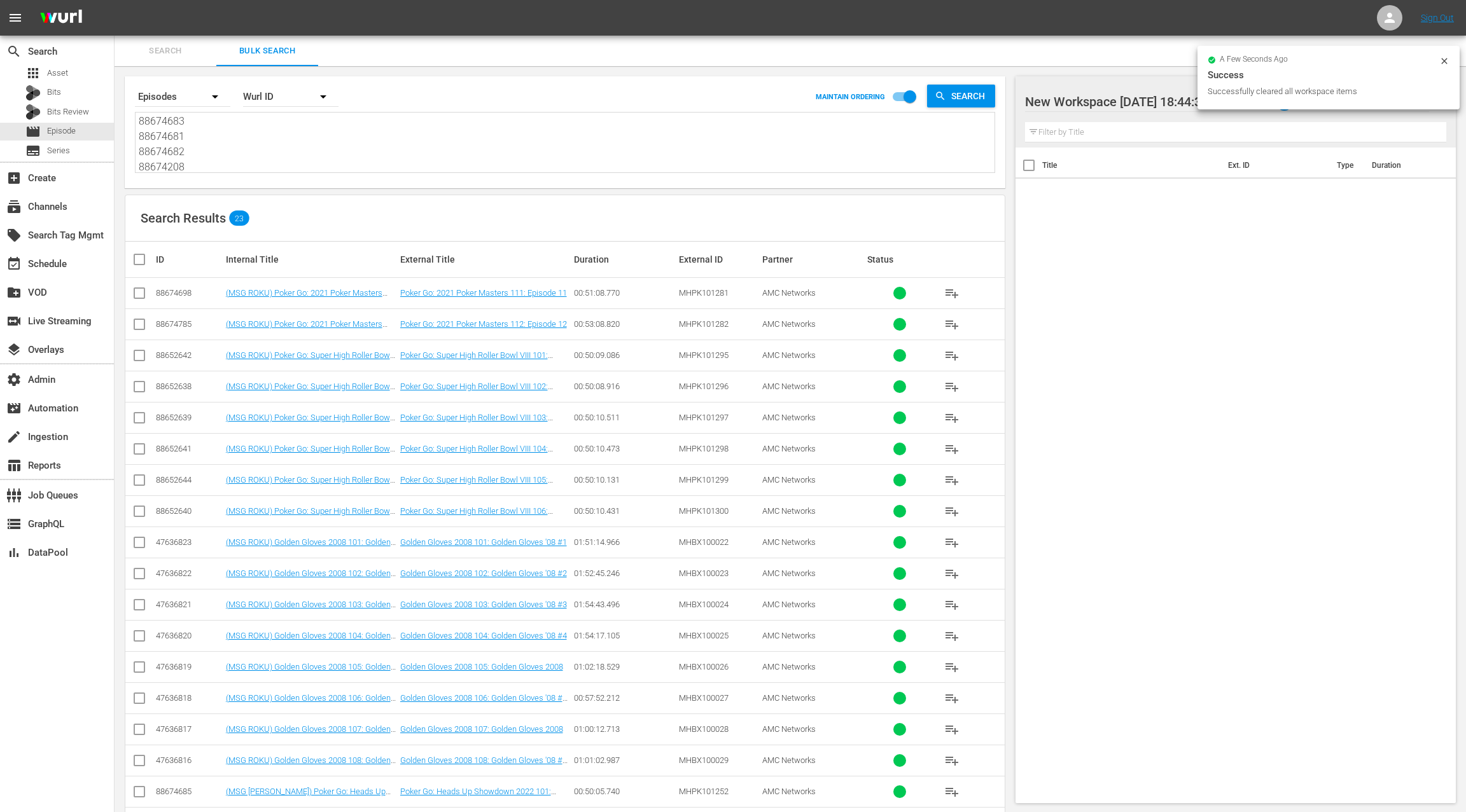
checkbox input "true"
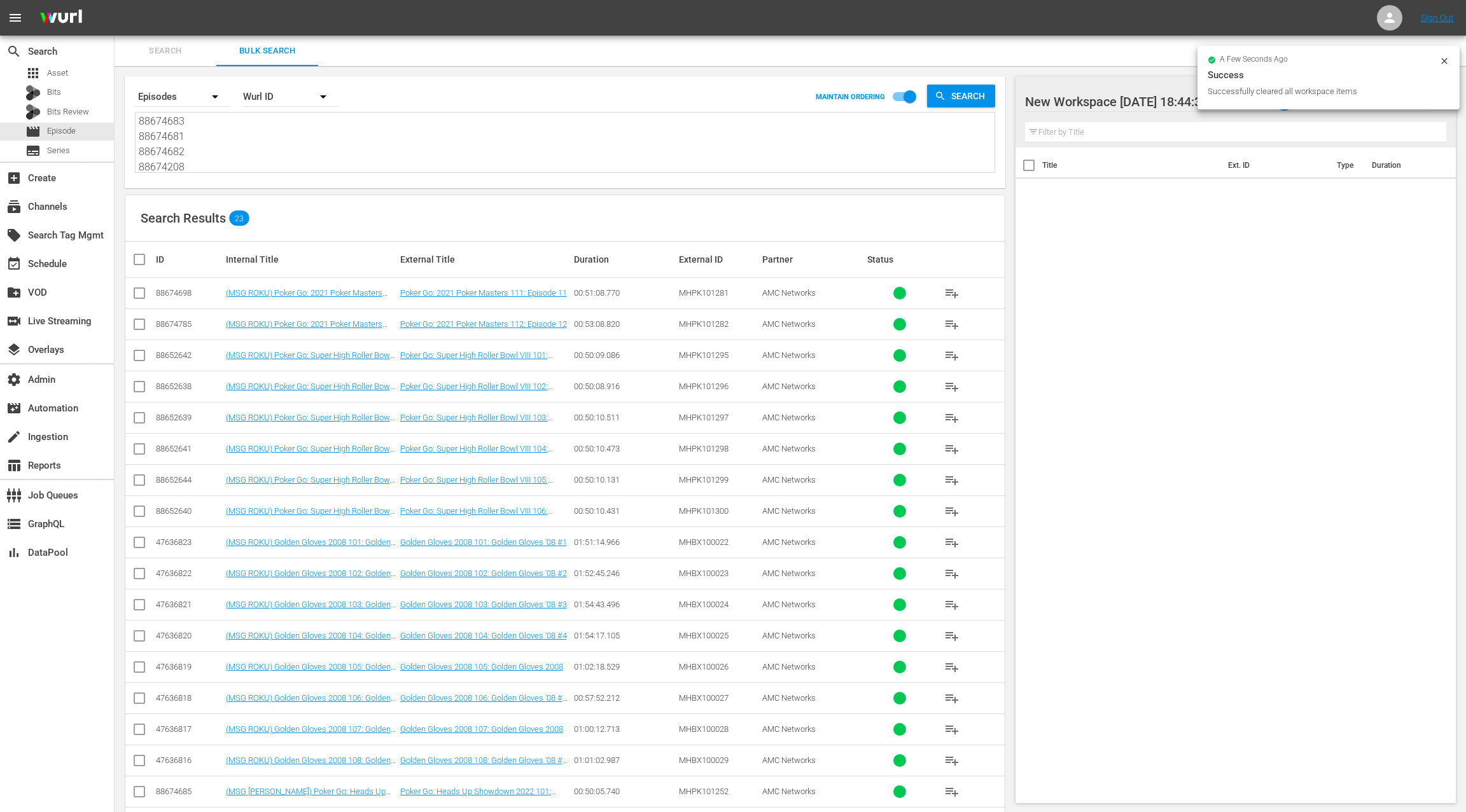
checkbox input "true"
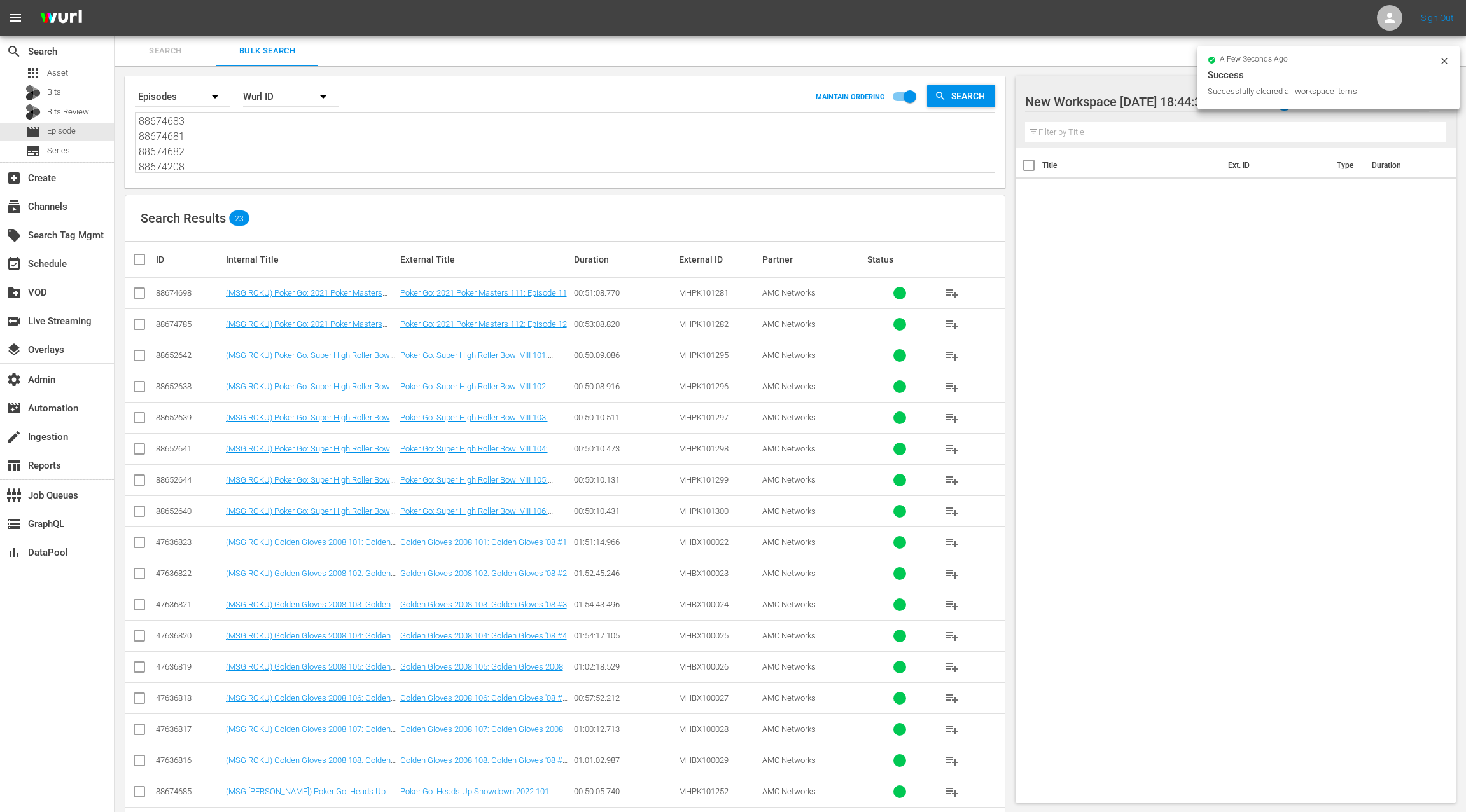
checkbox input "true"
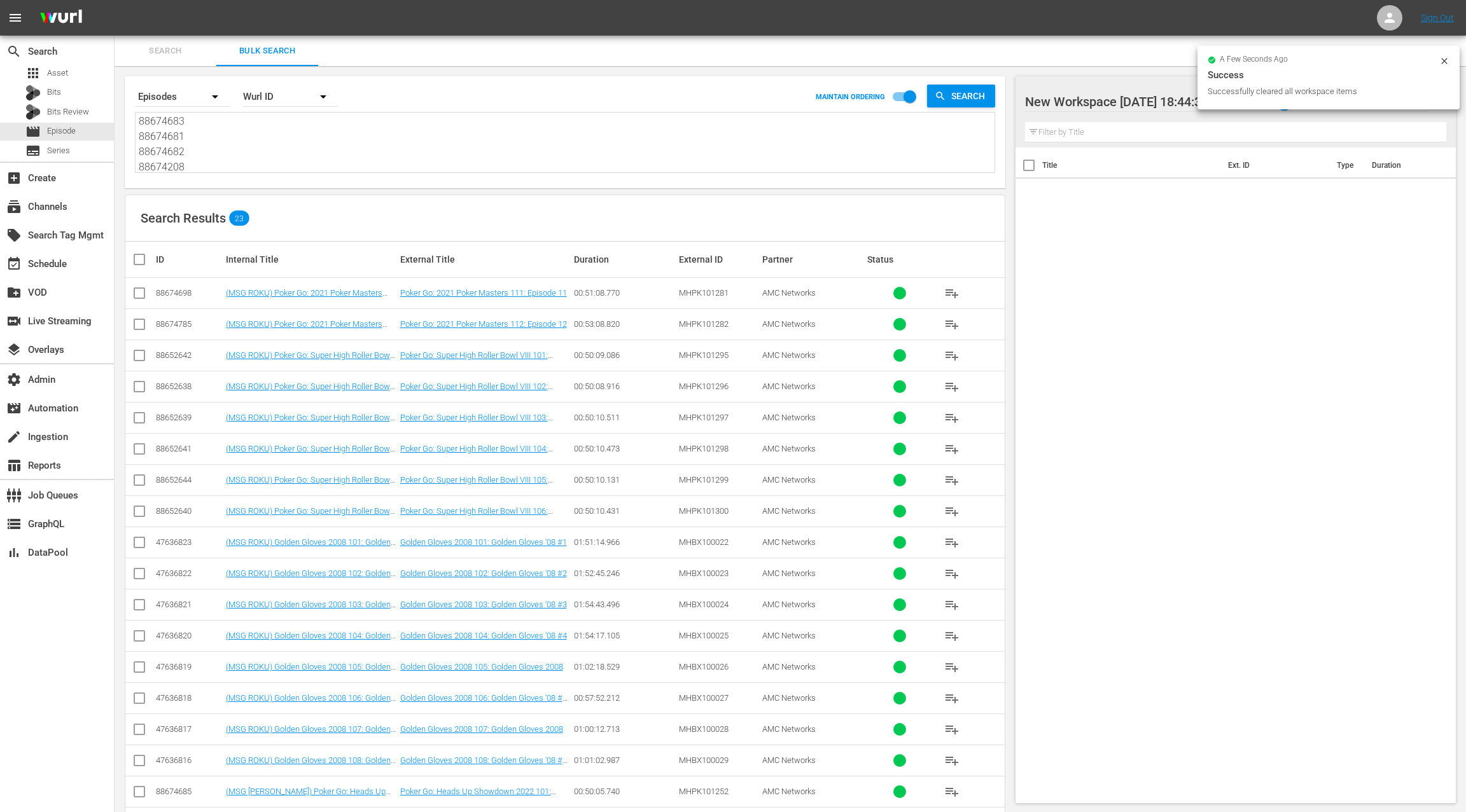
checkbox input "true"
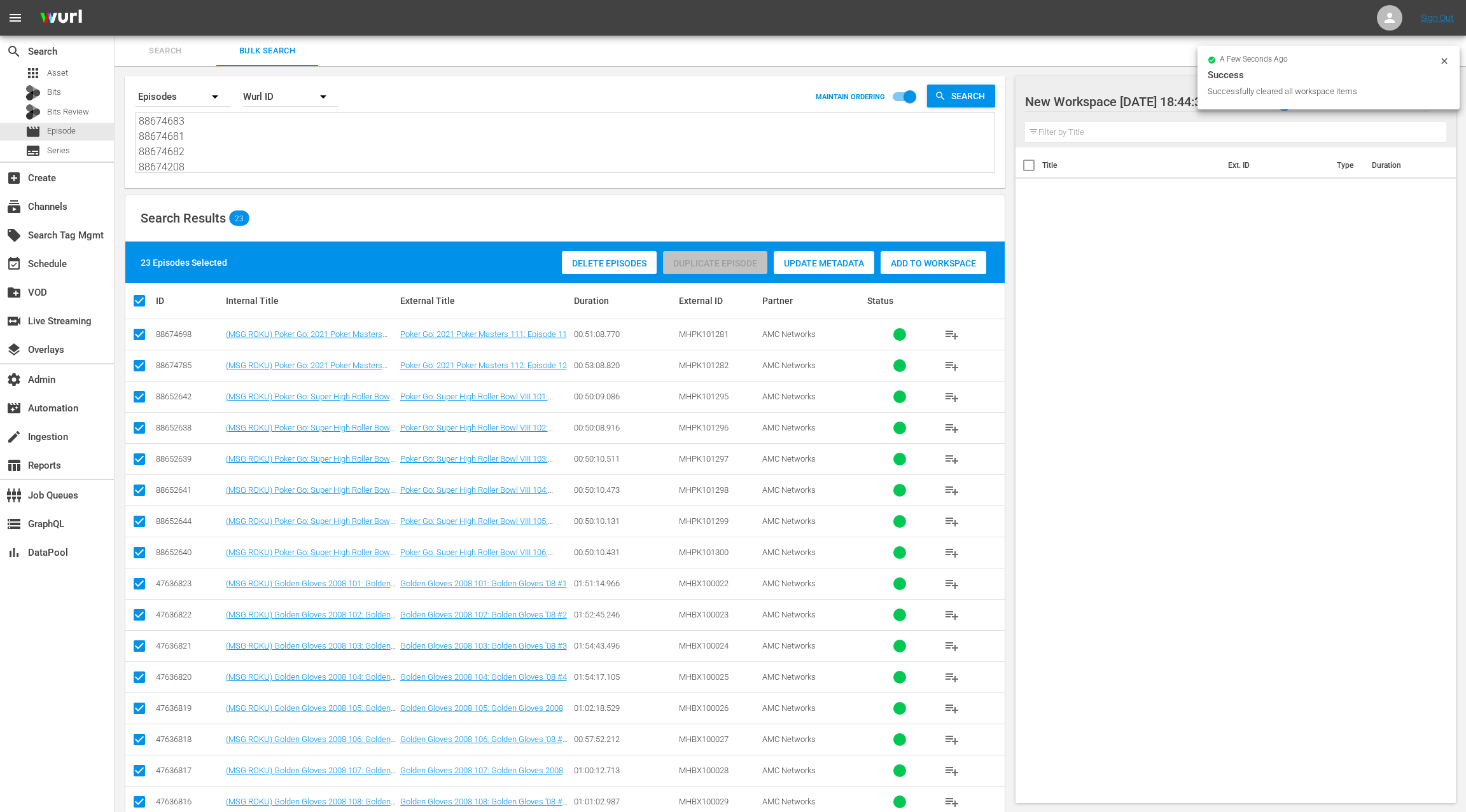
click at [893, 267] on span "Add to Workspace" at bounding box center [934, 263] width 106 height 10
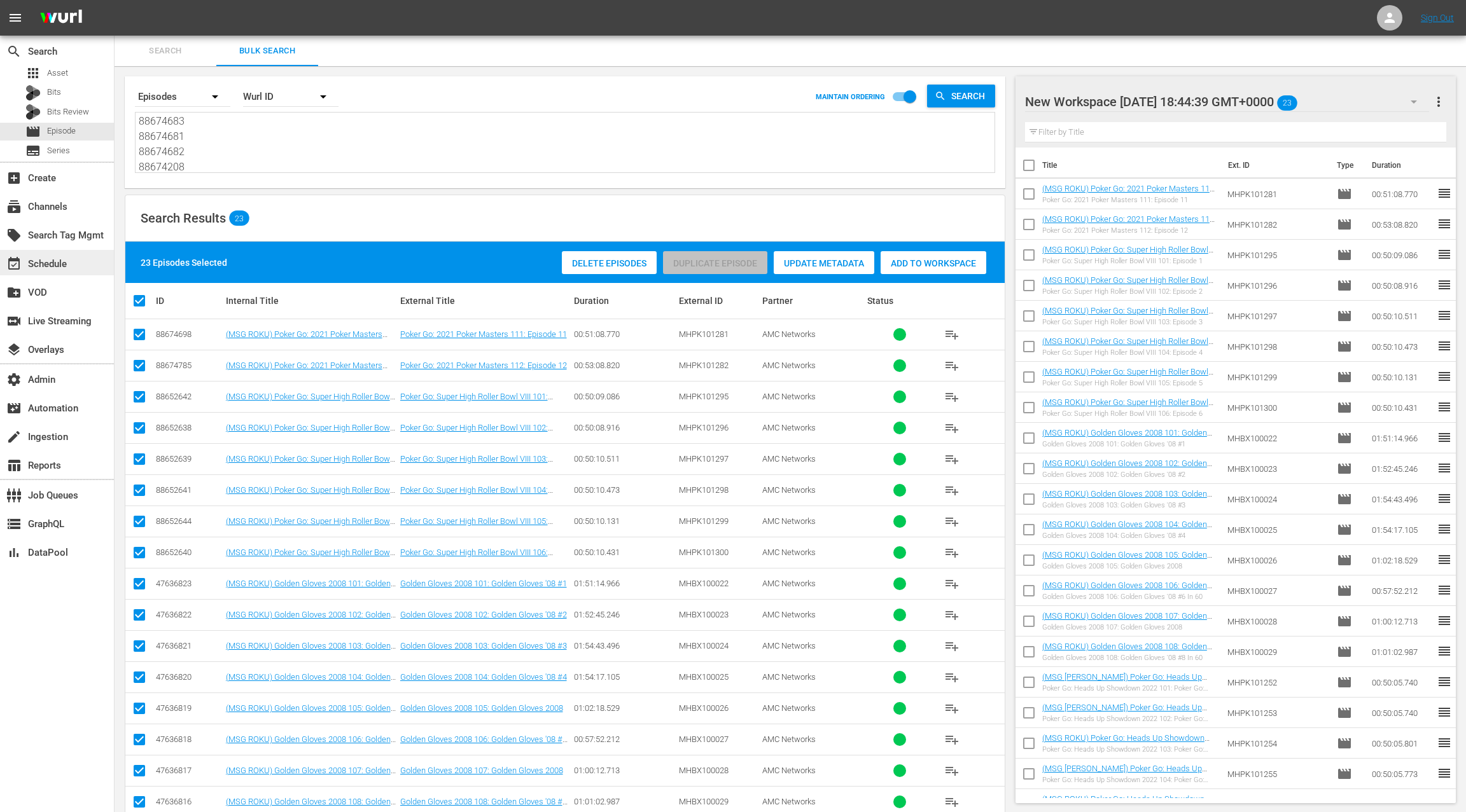
click at [66, 263] on div "event_available Schedule" at bounding box center [35, 262] width 71 height 12
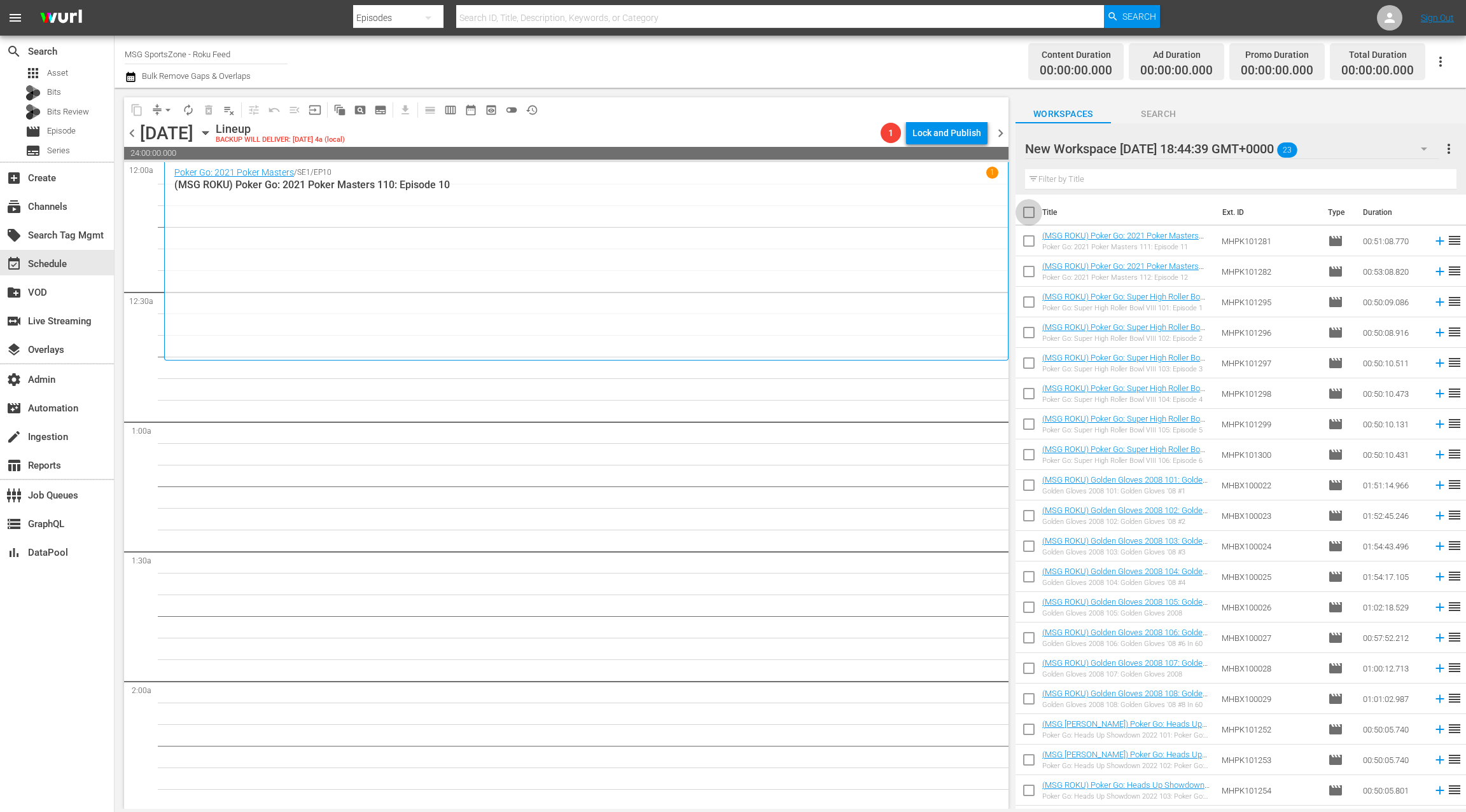
click at [1027, 211] on input "checkbox" at bounding box center [1029, 215] width 27 height 27
checkbox input "true"
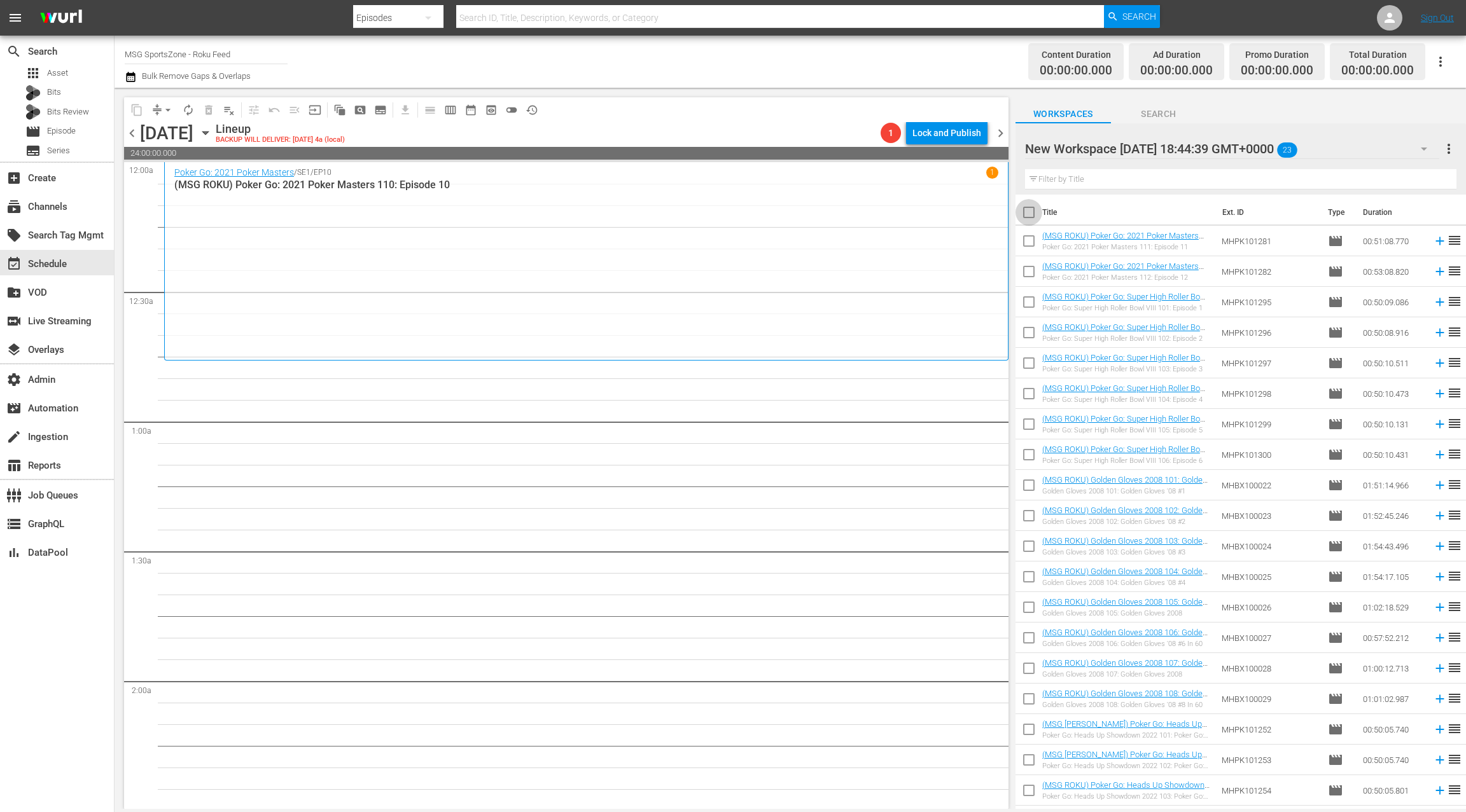
checkbox input "true"
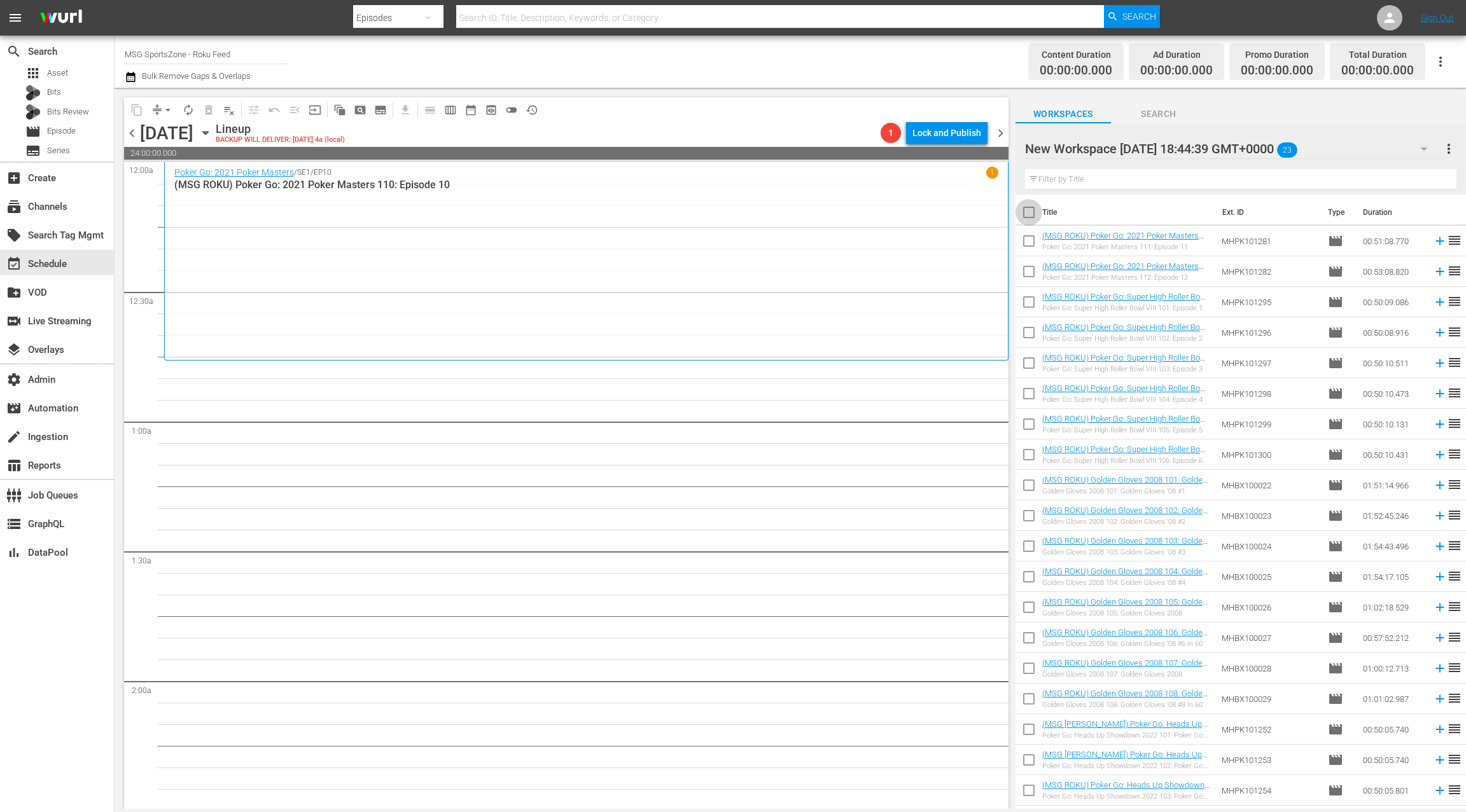
checkbox input "true"
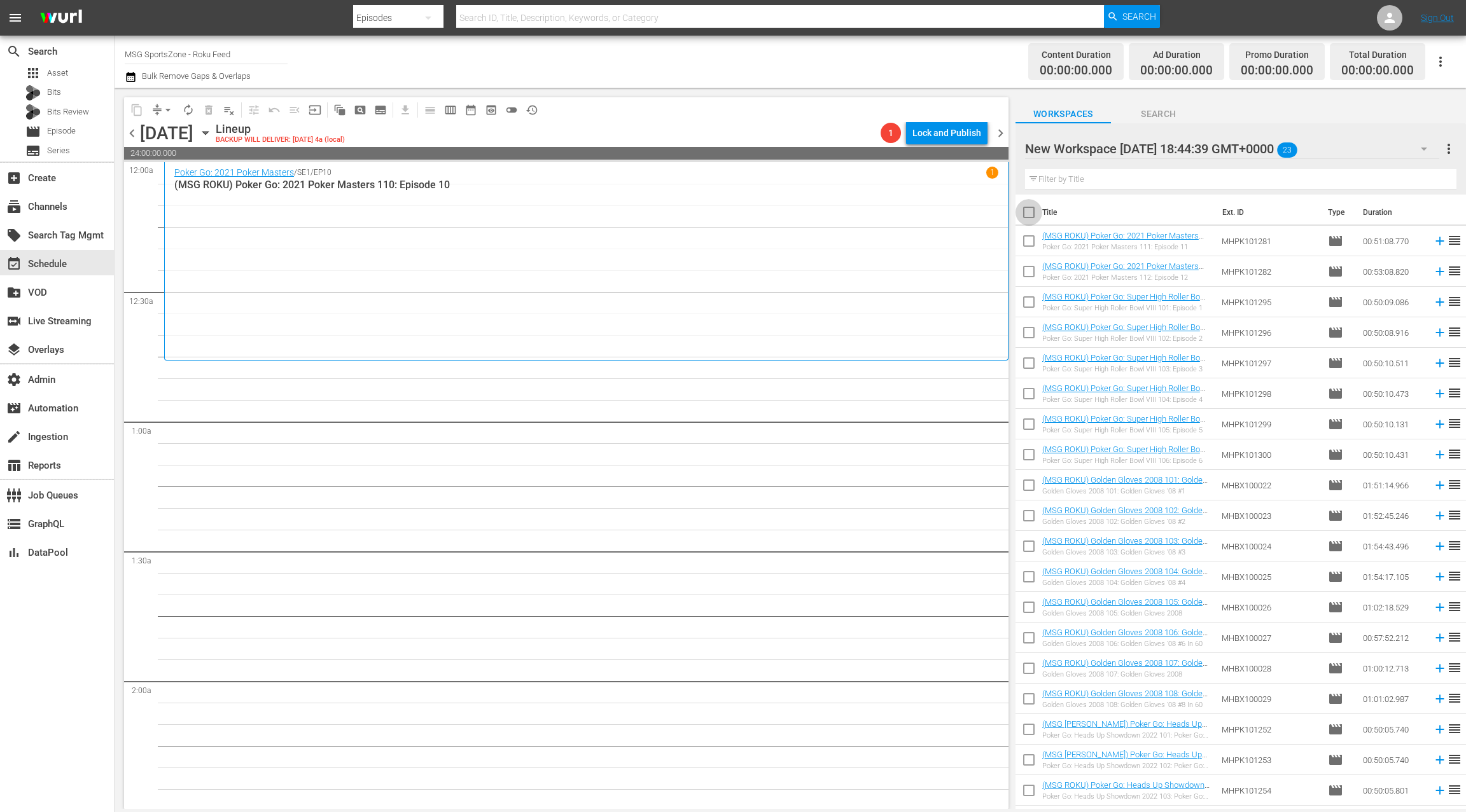
checkbox input "true"
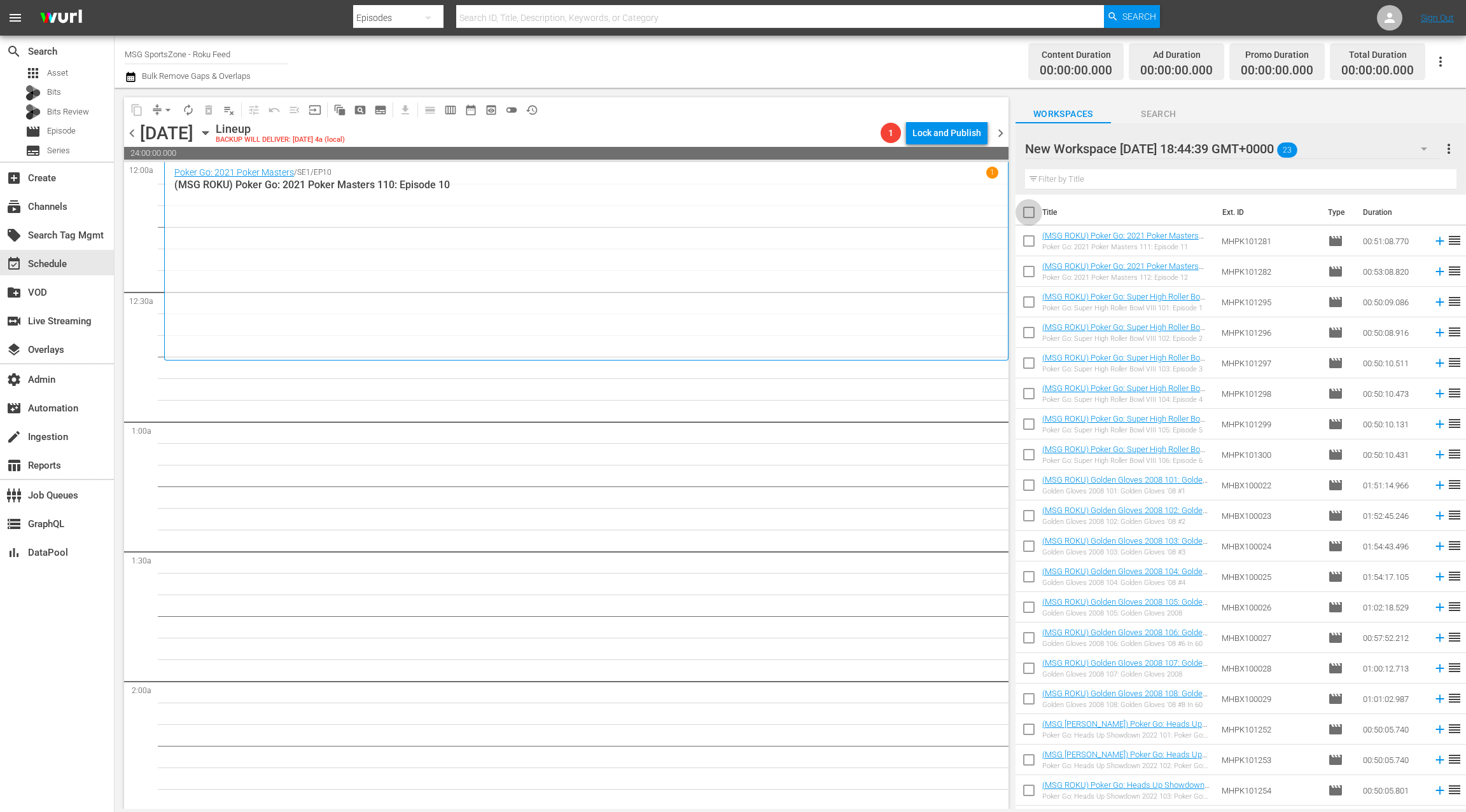
checkbox input "true"
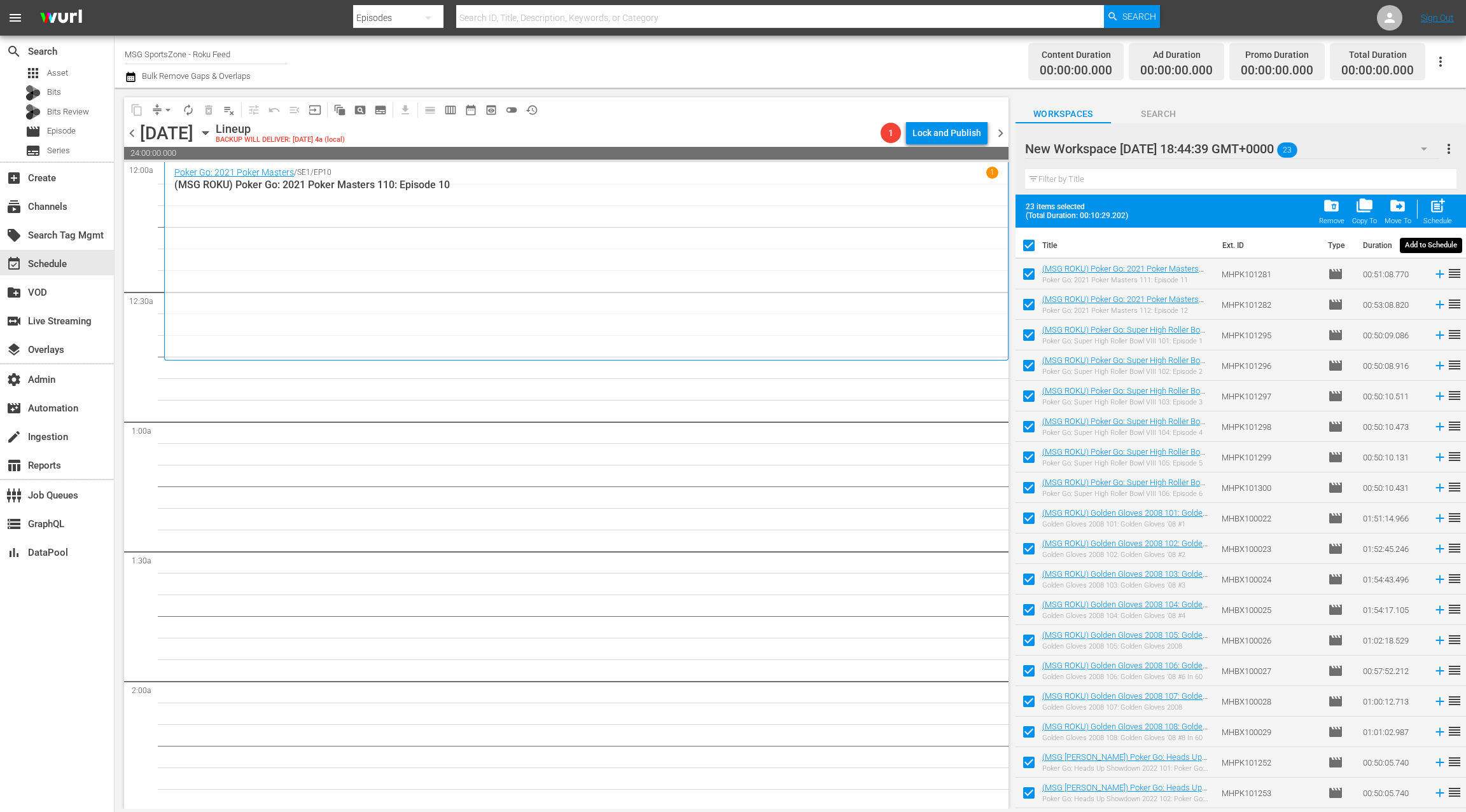
click at [1437, 210] on span "post_add" at bounding box center [1437, 205] width 17 height 17
checkbox input "false"
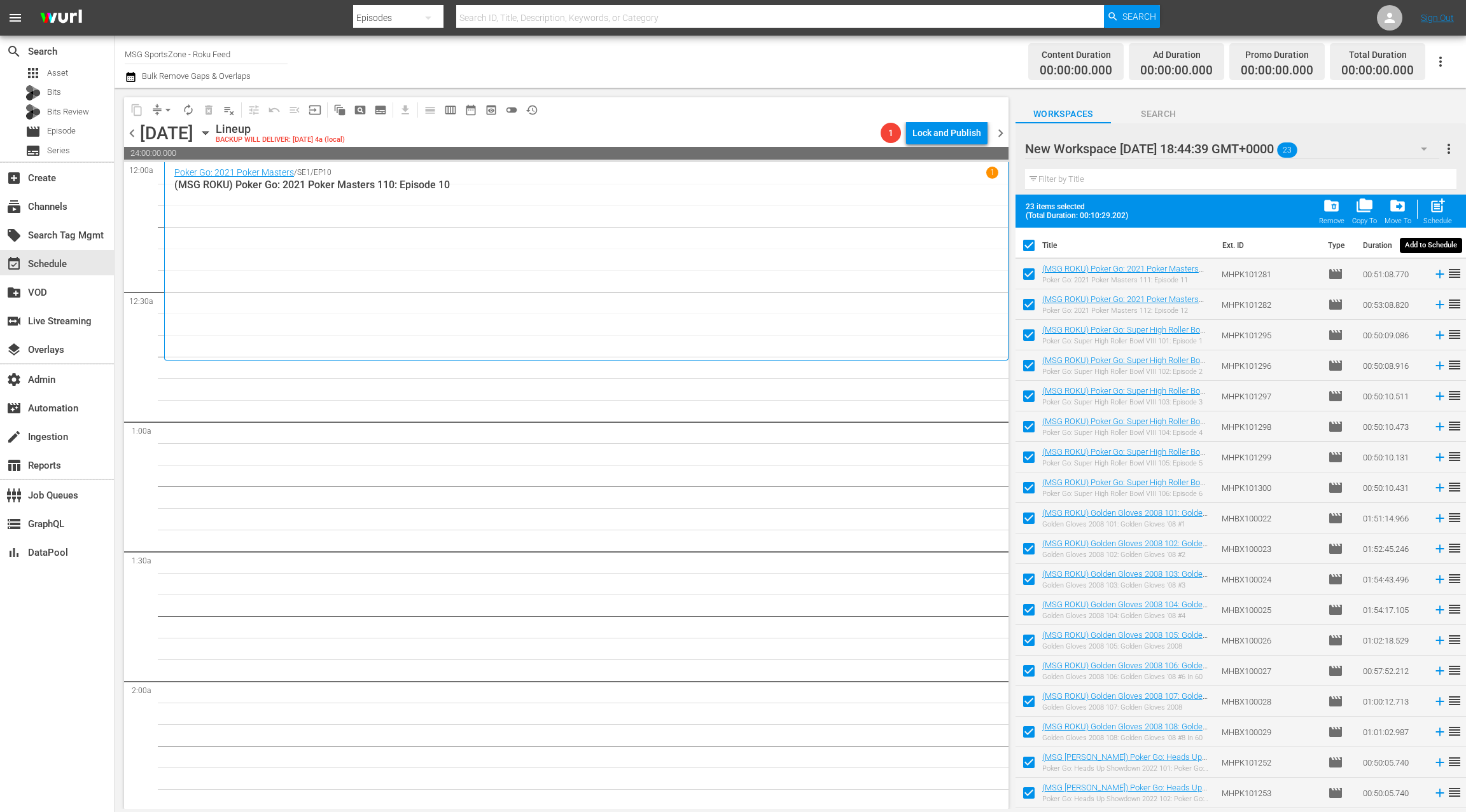
checkbox input "false"
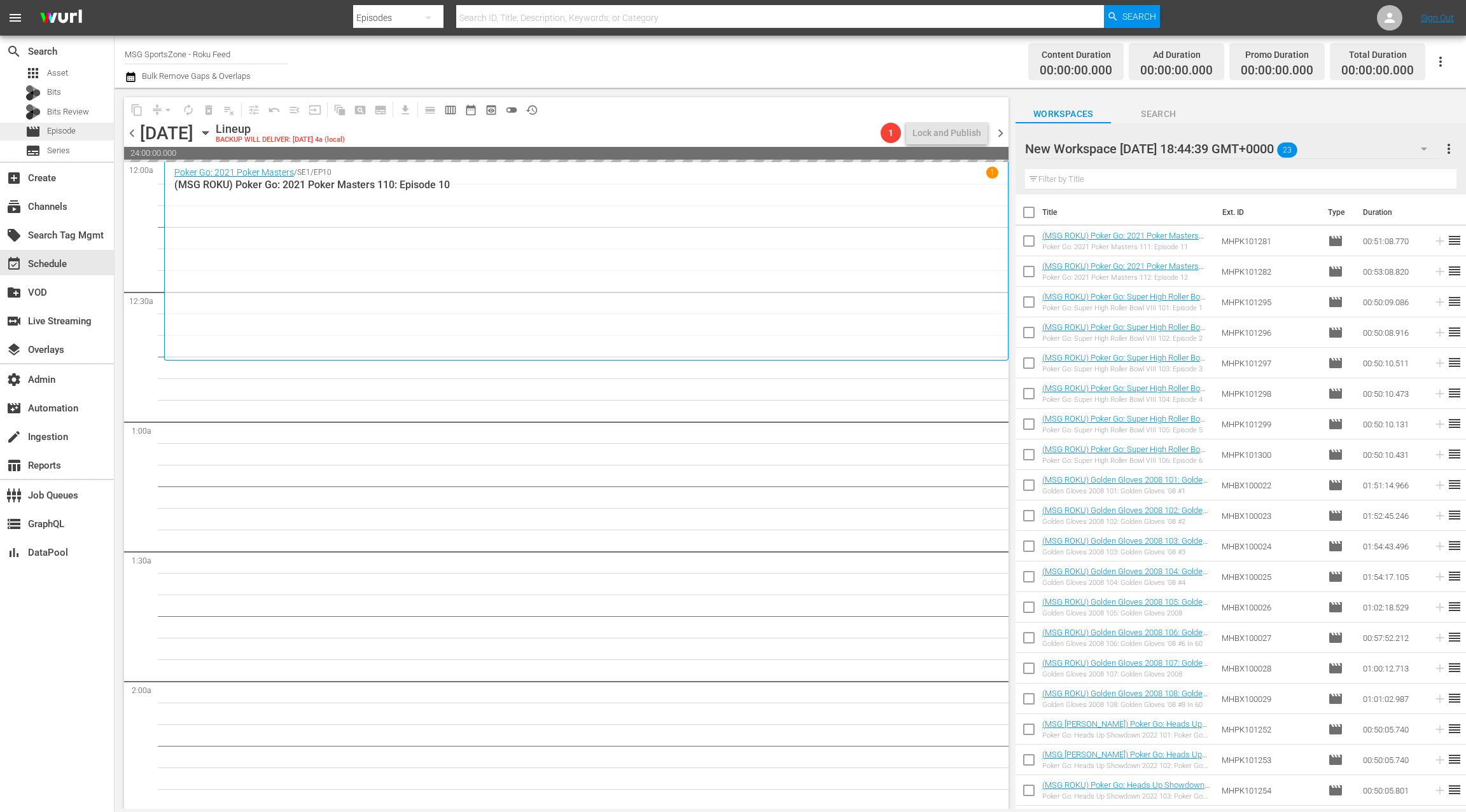
click at [73, 132] on span "Episode" at bounding box center [61, 131] width 29 height 13
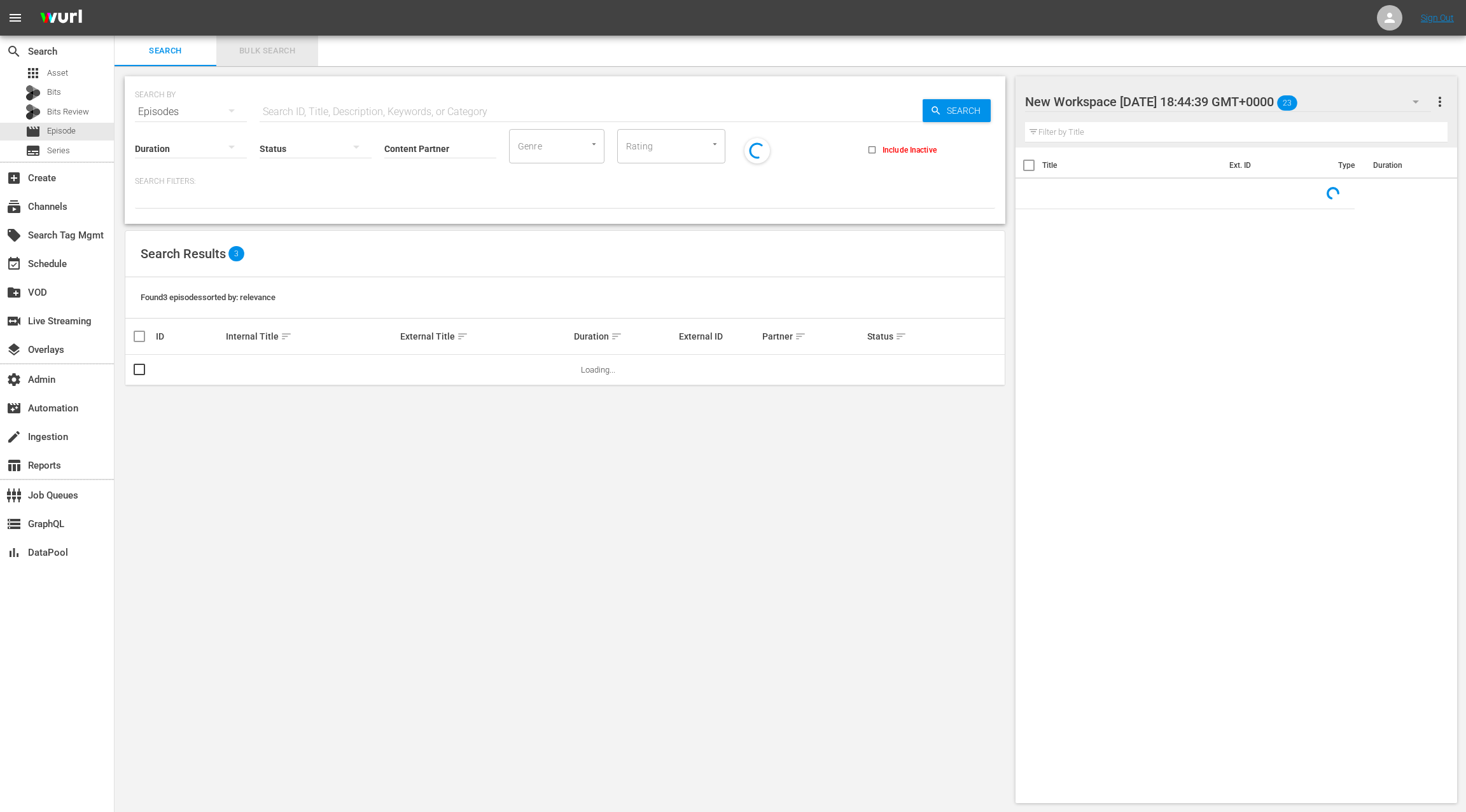
click at [254, 51] on span "Bulk Search" at bounding box center [268, 51] width 86 height 14
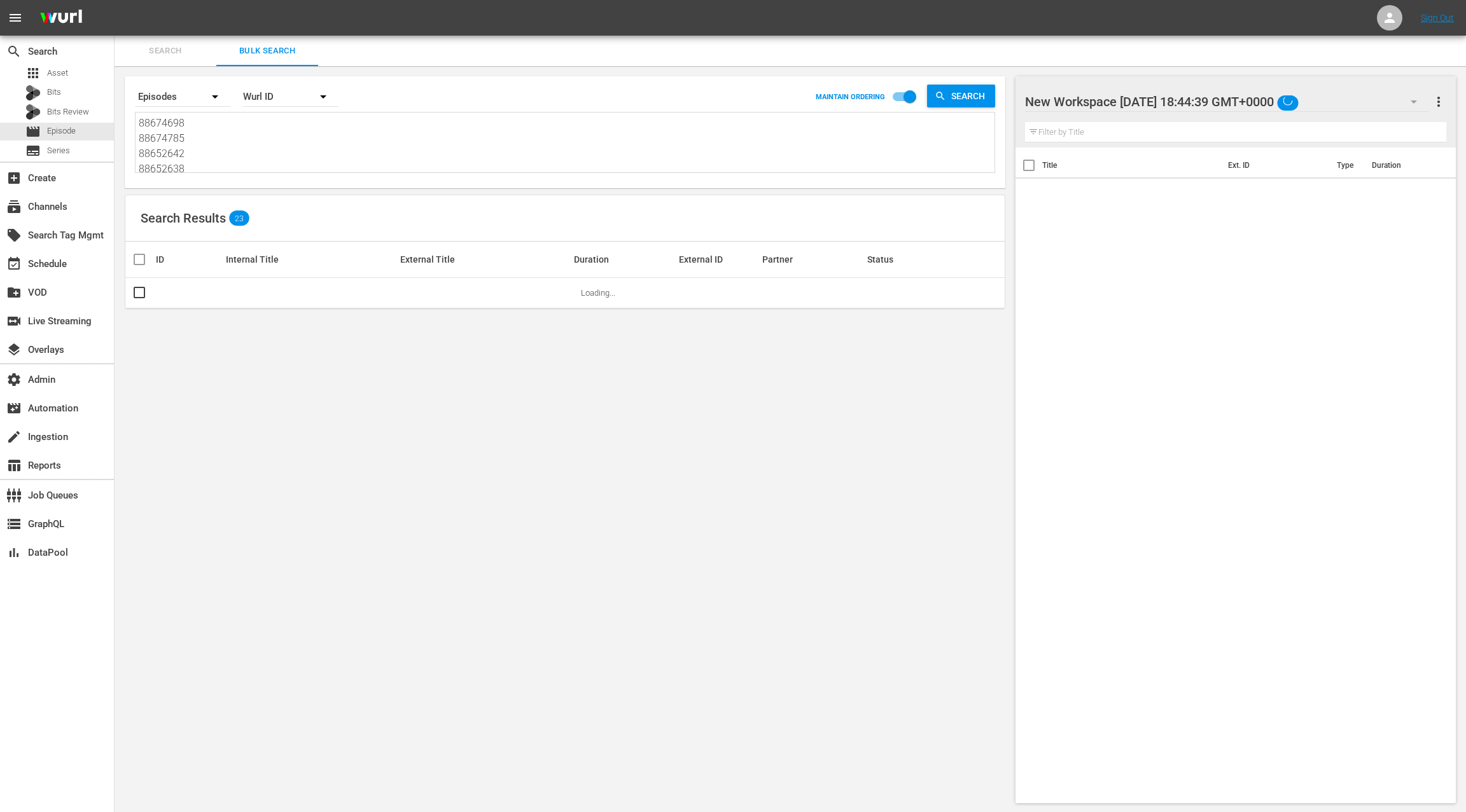
click at [258, 146] on textarea "88674698 88674785 88652642 88652638 88652639 88652641 88652644 88652640 4763682…" at bounding box center [566, 144] width 856 height 58
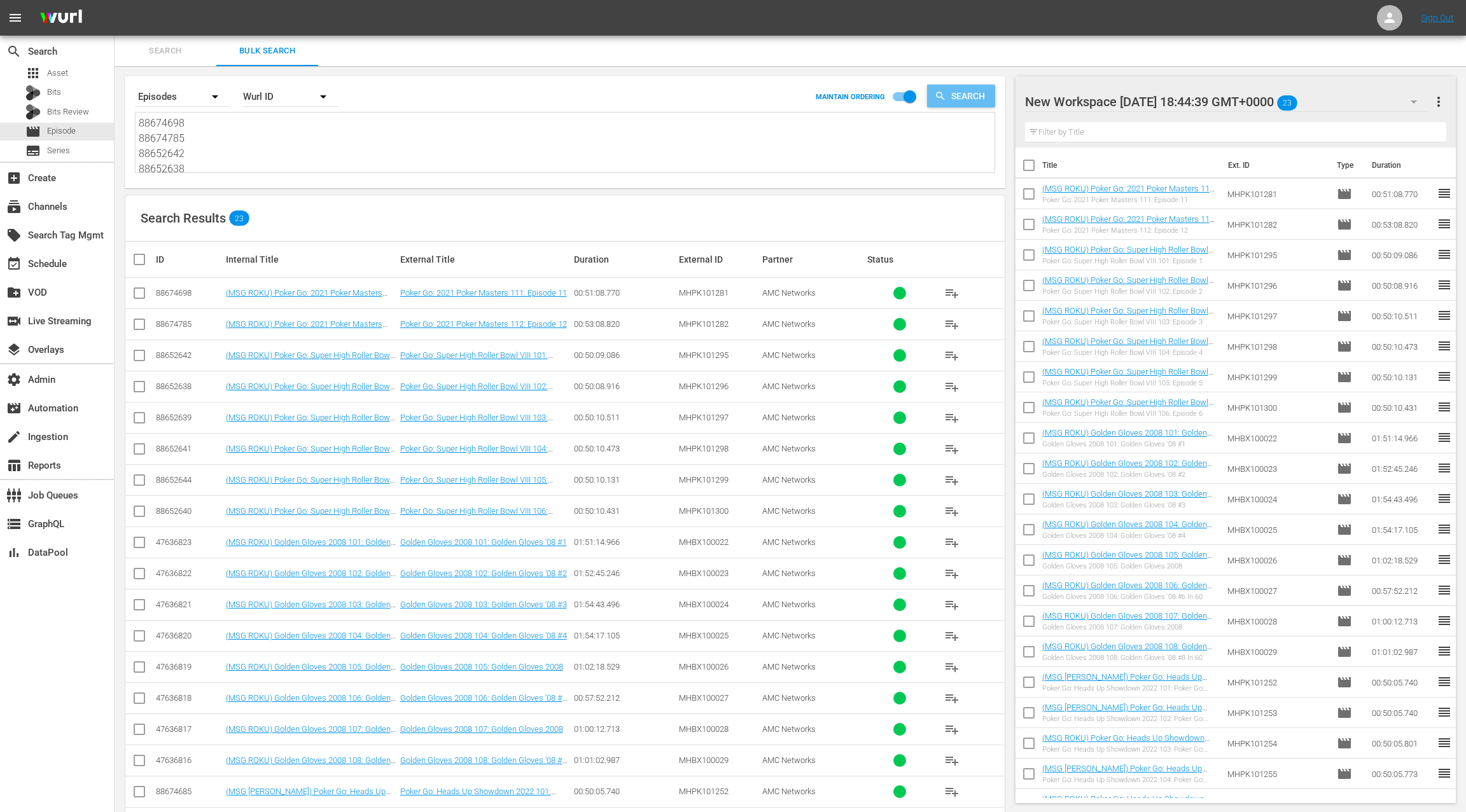
paste textarea "MHPK101241 MHPK101242 MHPK101243 MHPK101244 MHPK101245 MHPK101246 MHPK101247 MH…"
click at [961, 100] on span "Search" at bounding box center [970, 96] width 49 height 23
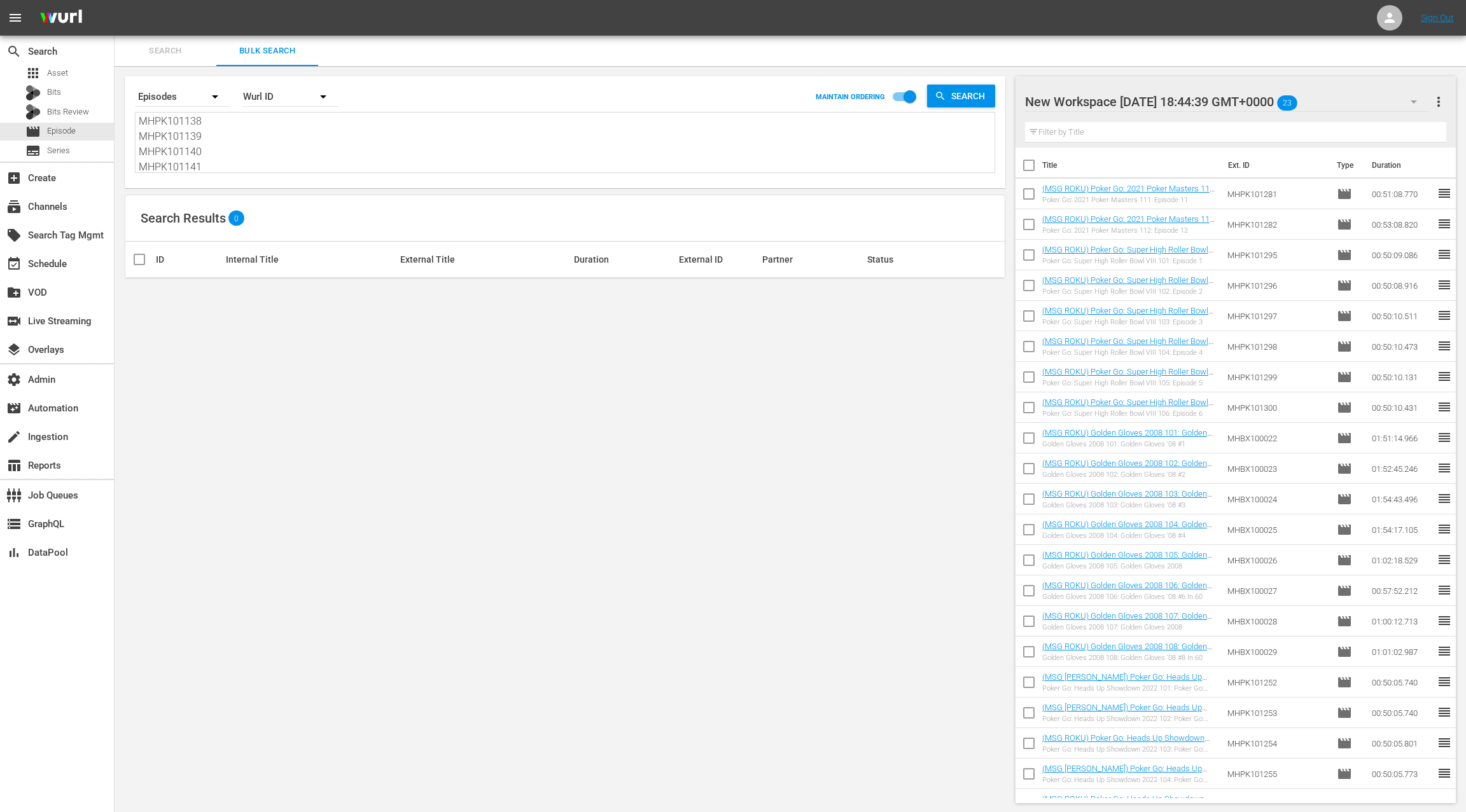
click at [292, 150] on textarea "MHPK101241 MHPK101242 MHPK101243 MHPK101244 MHPK101245 MHPK101246 MHPK101247 MH…" at bounding box center [566, 144] width 856 height 58
paste textarea "88674213 88674203 88674210 88674204 88674211 88674209 88674206 88674205 8867420…"
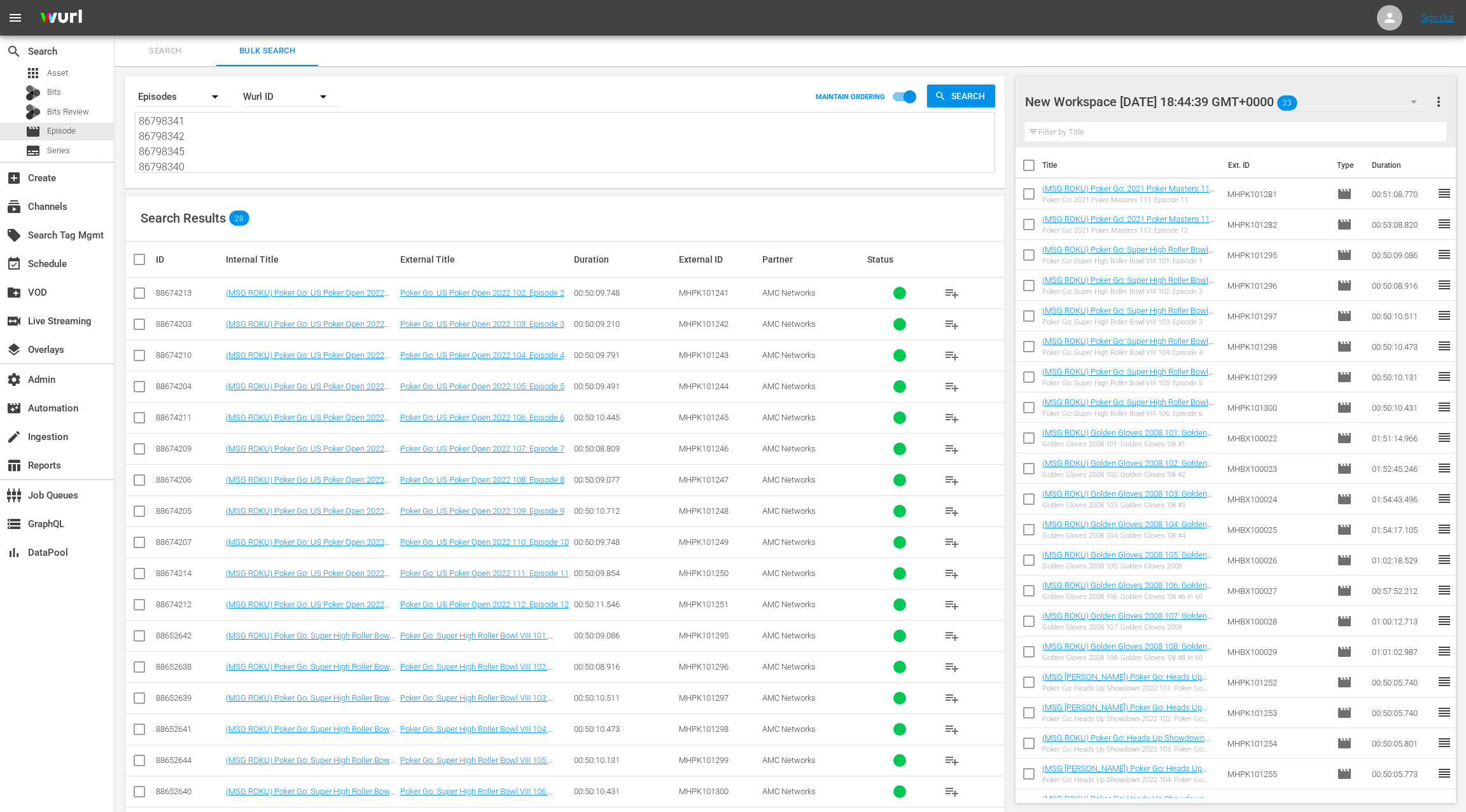
click at [1433, 101] on span "more_vert" at bounding box center [1438, 101] width 15 height 15
drag, startPoint x: 1391, startPoint y: 128, endPoint x: 1182, endPoint y: 231, distance: 233.0
click at [1391, 128] on div "Clear All Workspace Items" at bounding box center [1356, 127] width 150 height 23
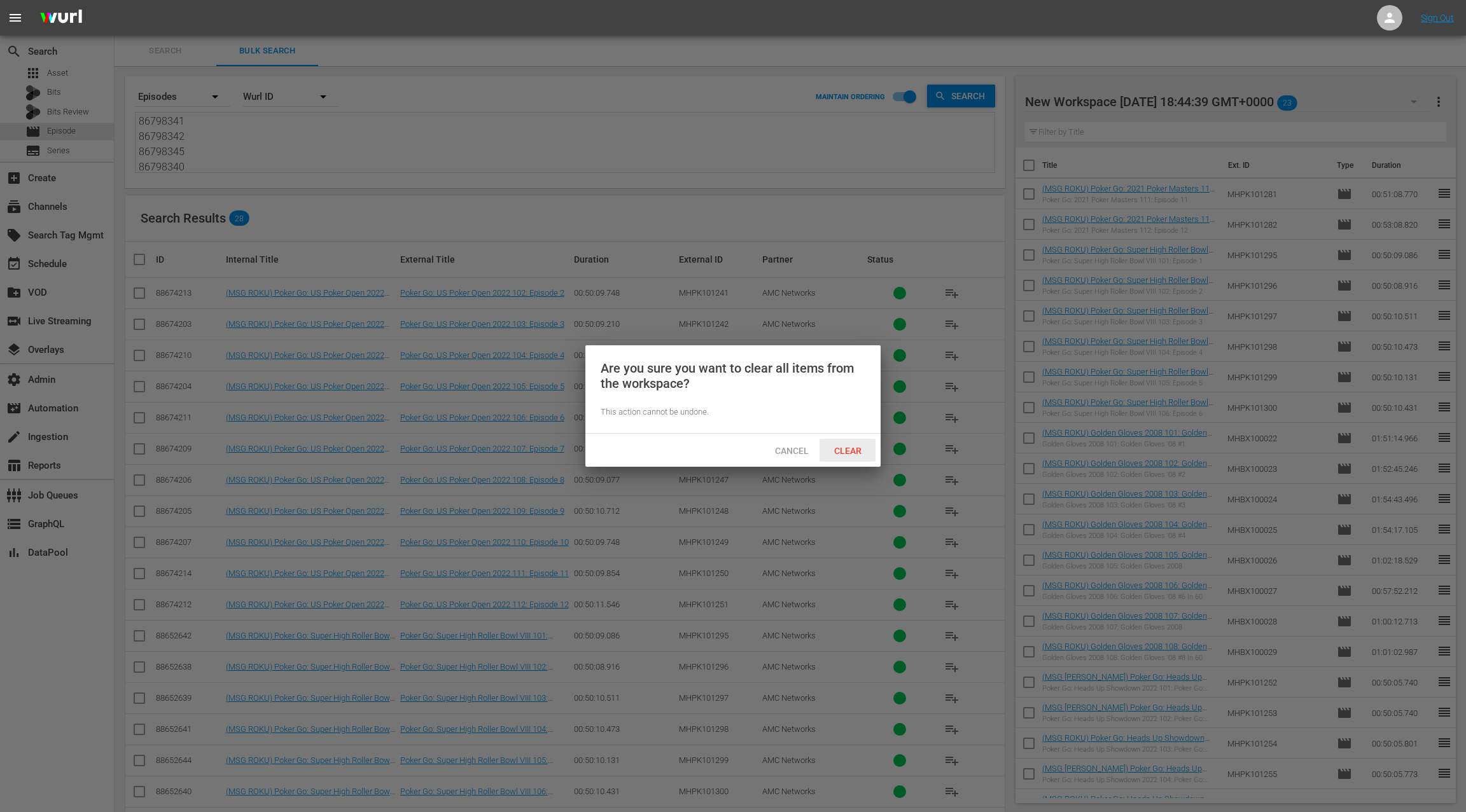
click at [863, 453] on span "Clear" at bounding box center [847, 450] width 48 height 10
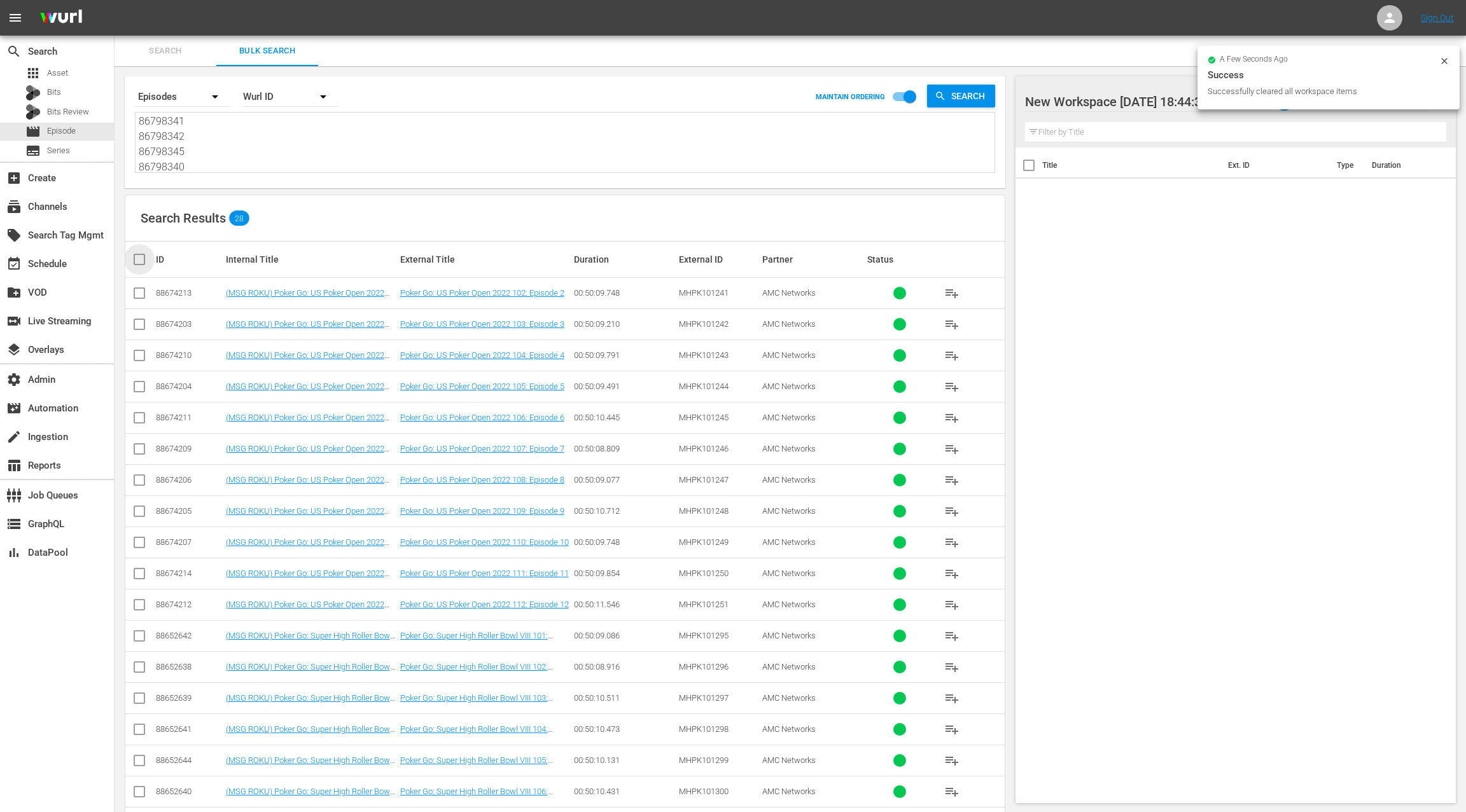
click at [136, 261] on input "checkbox" at bounding box center [145, 259] width 25 height 15
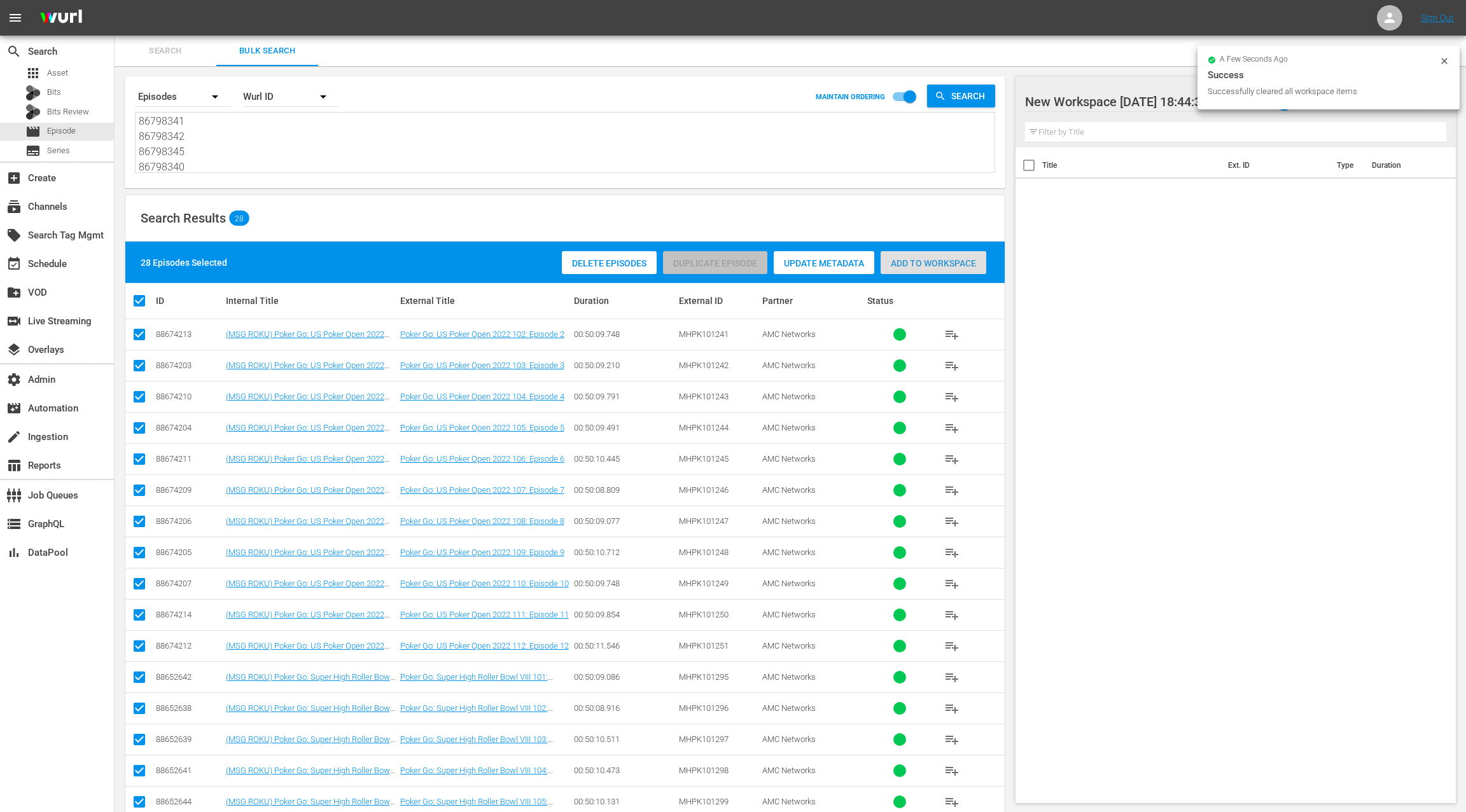
click at [918, 267] on span "Add to Workspace" at bounding box center [934, 263] width 106 height 10
click at [38, 263] on div "event_available Schedule" at bounding box center [35, 262] width 71 height 12
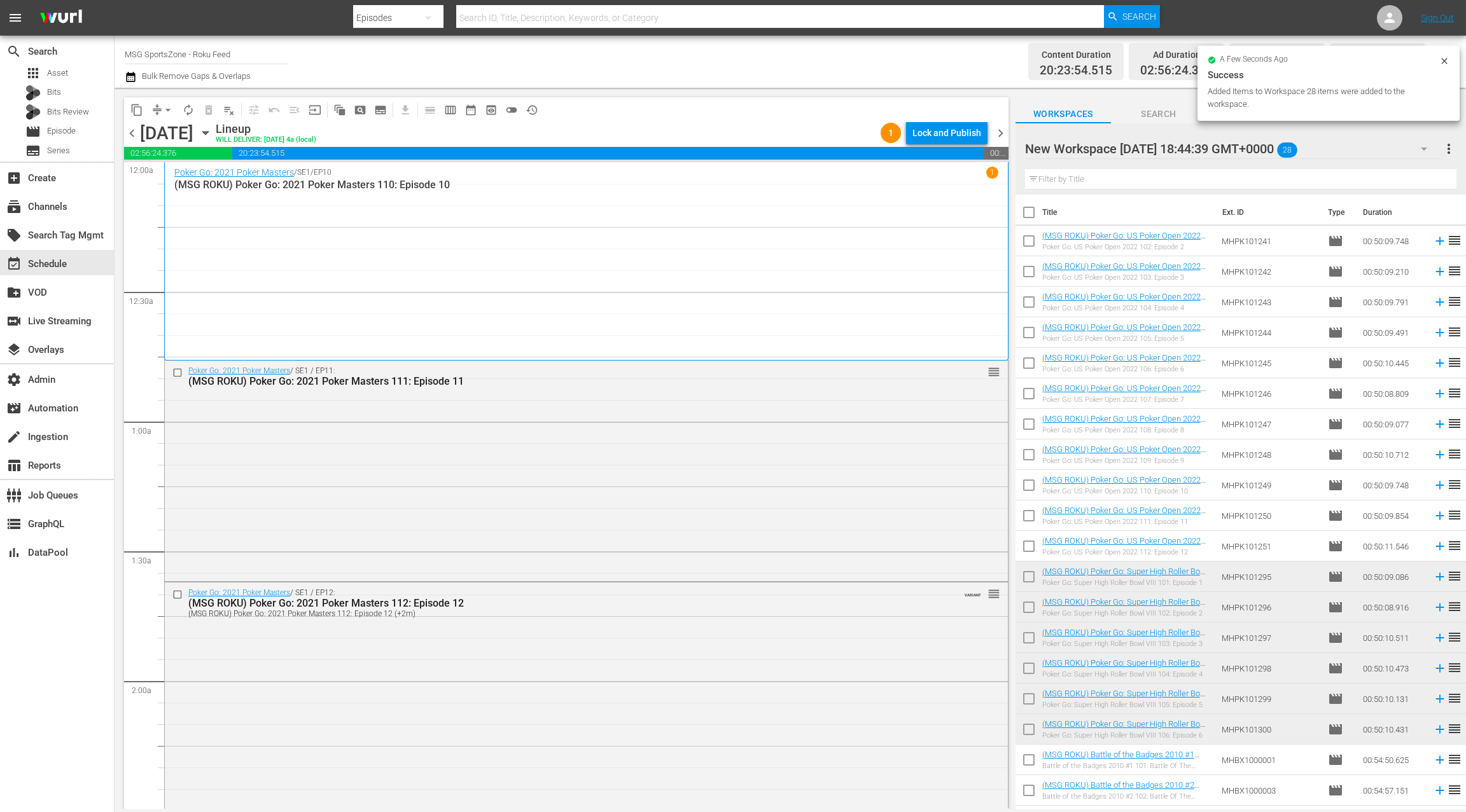
click at [1031, 211] on input "checkbox" at bounding box center [1029, 215] width 27 height 27
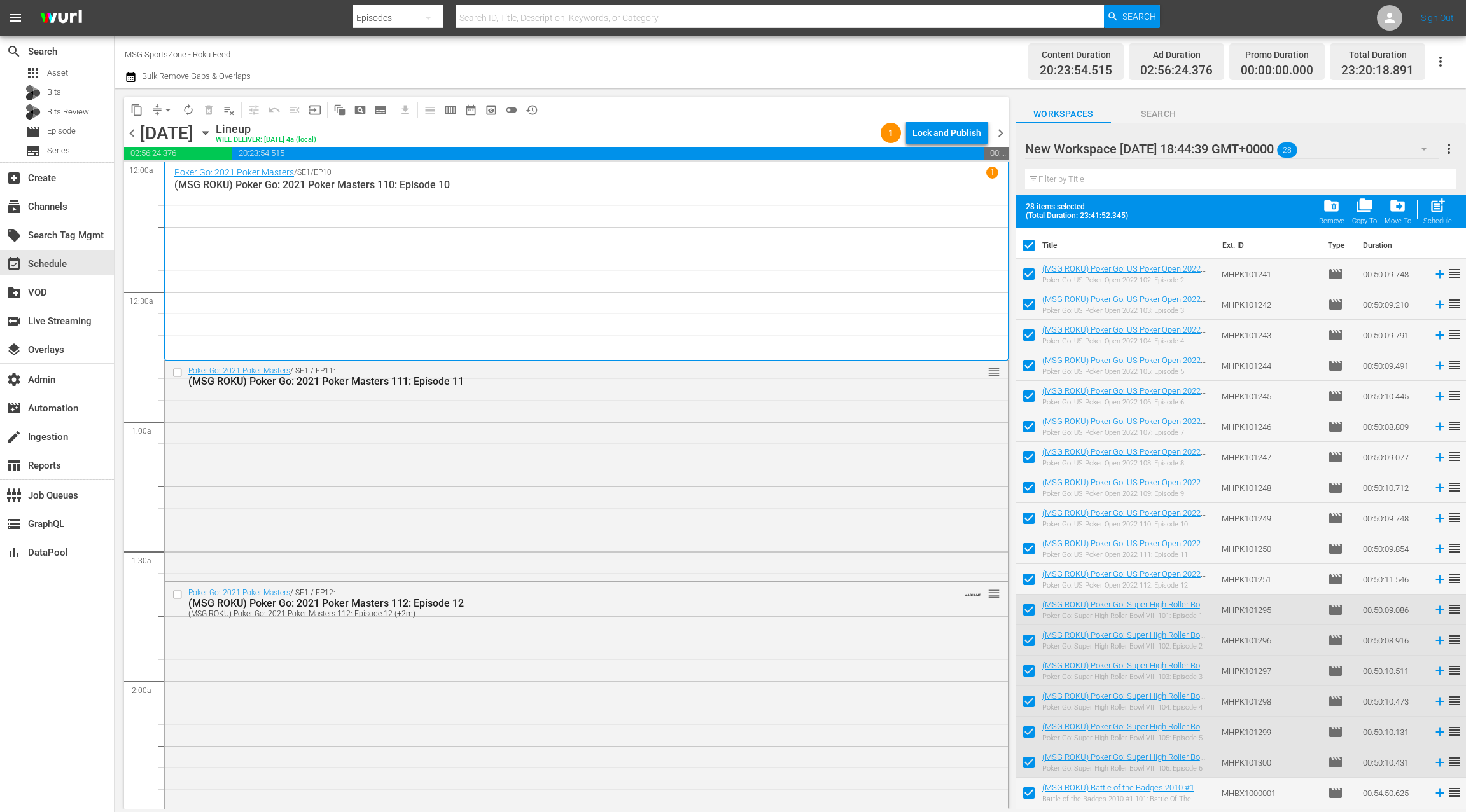
click at [1003, 136] on span "chevron_right" at bounding box center [1001, 134] width 16 height 16
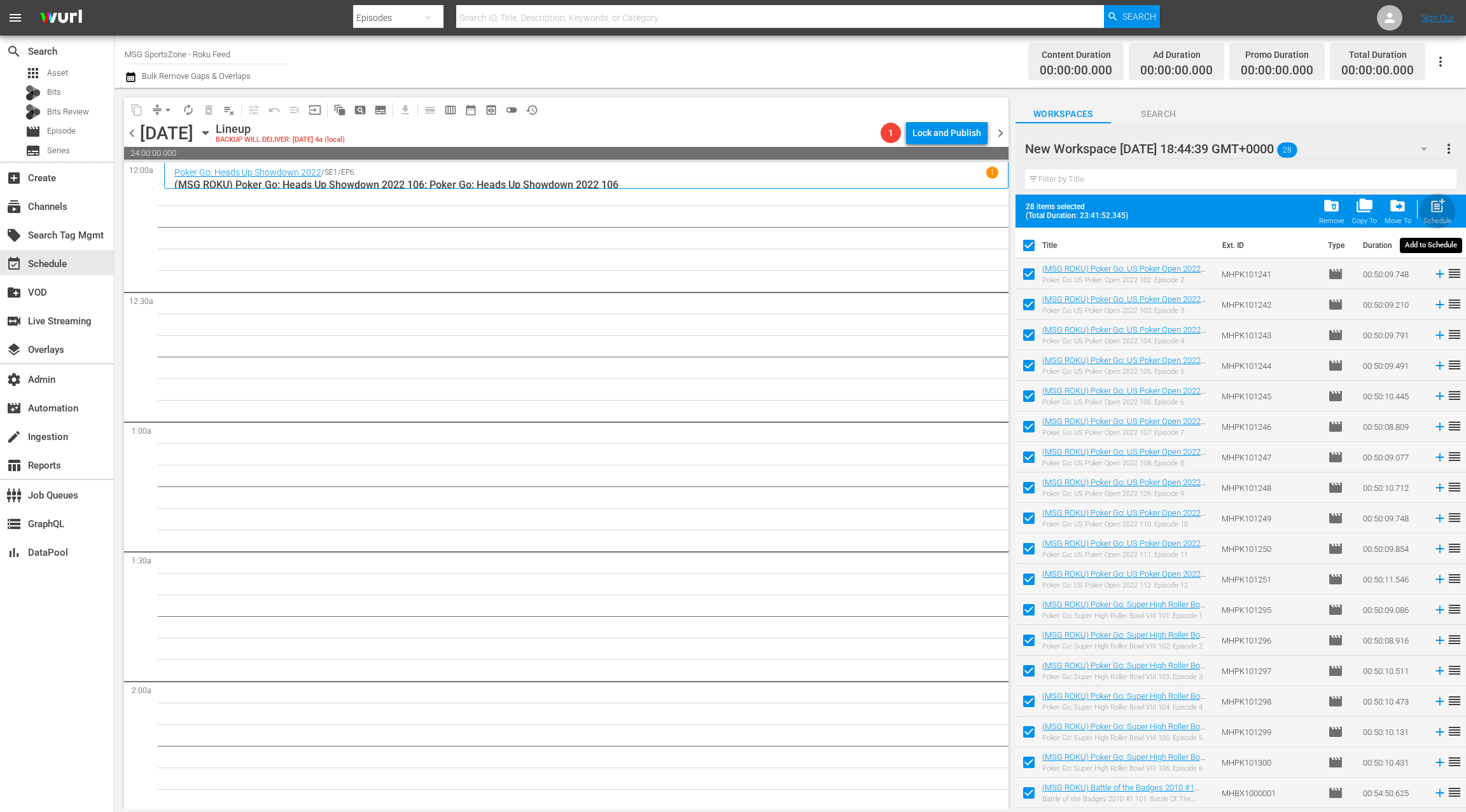
click at [1440, 213] on span "post_add" at bounding box center [1437, 205] width 17 height 17
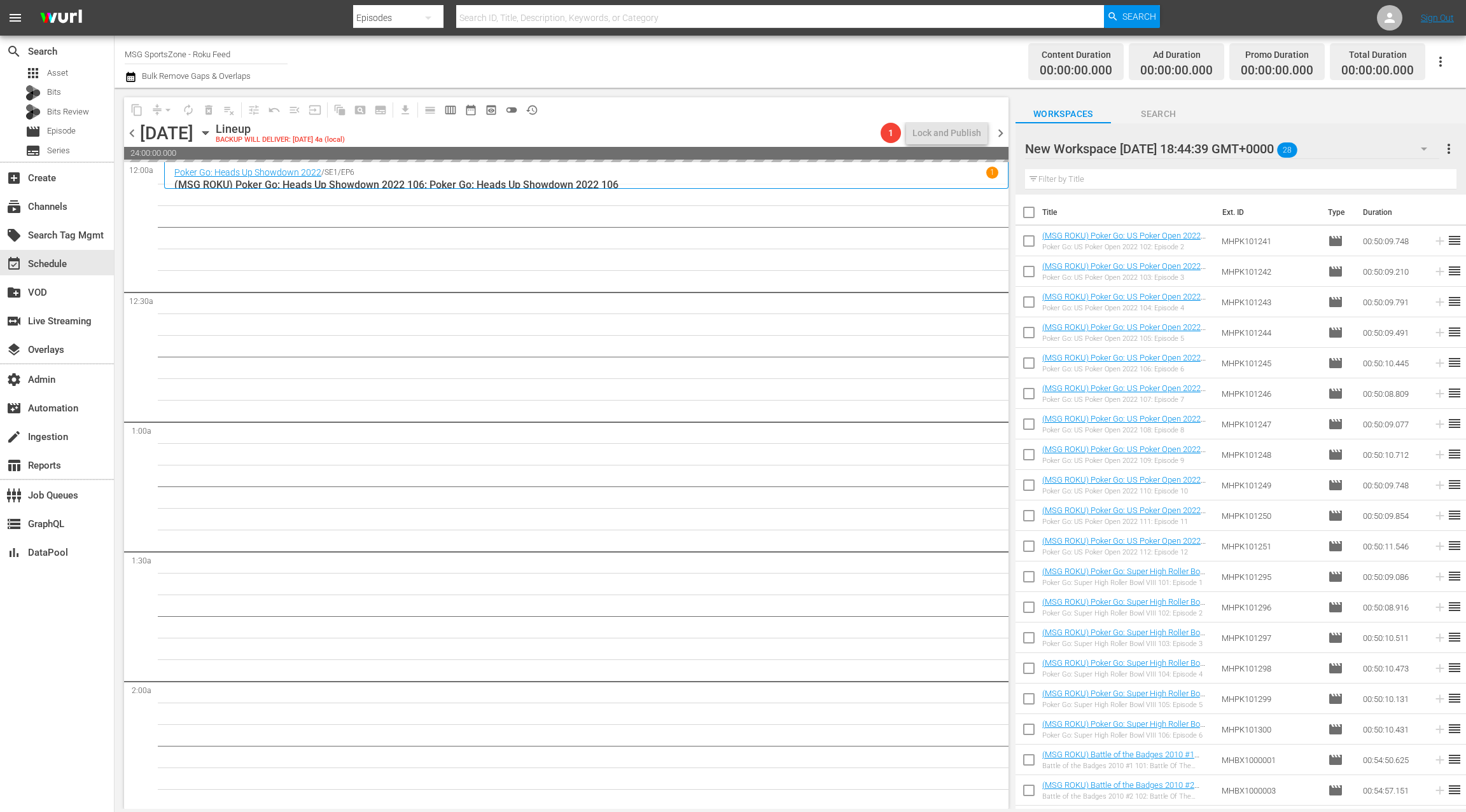
click at [135, 135] on span "chevron_left" at bounding box center [132, 134] width 16 height 16
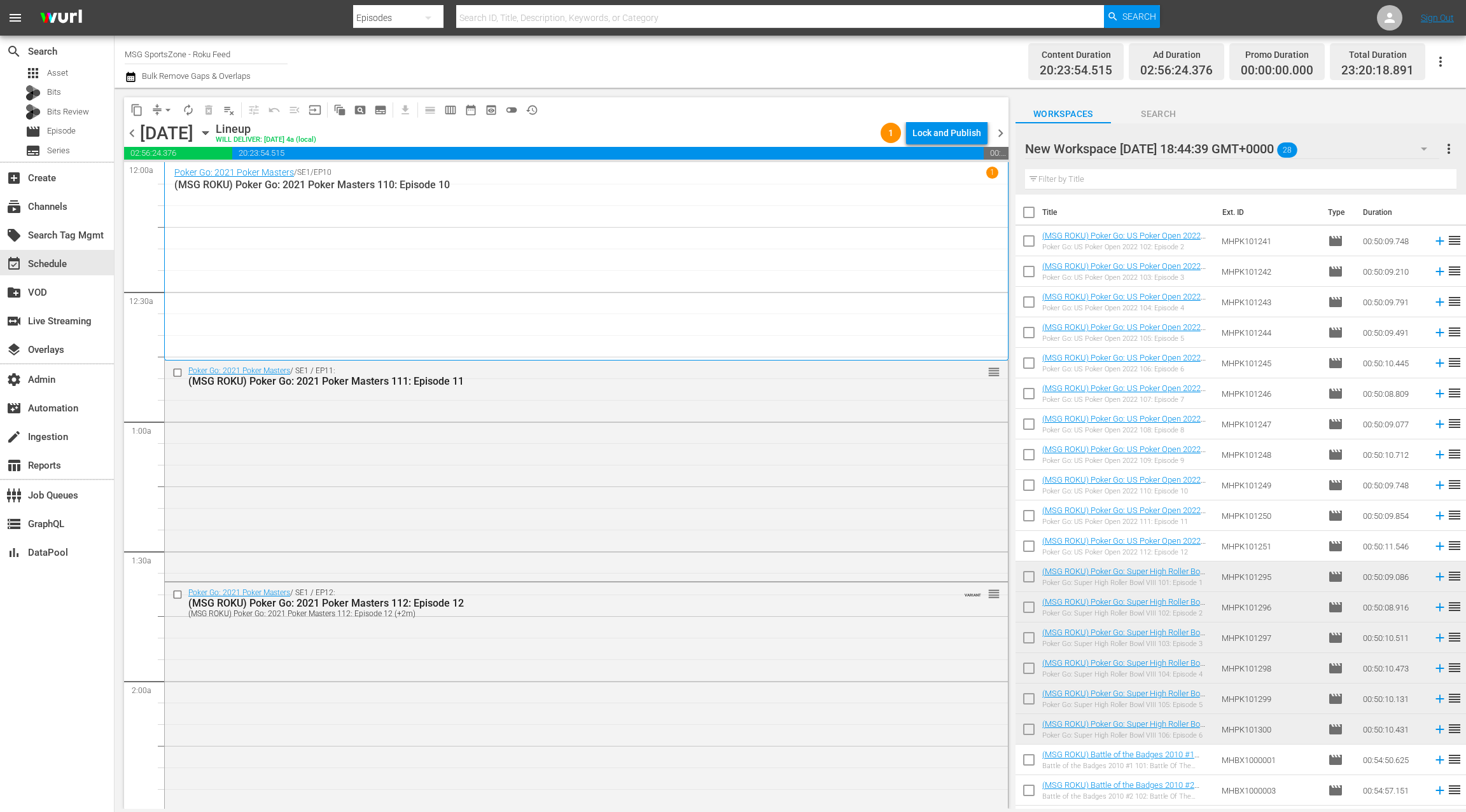
click at [135, 135] on span "chevron_left" at bounding box center [132, 134] width 16 height 16
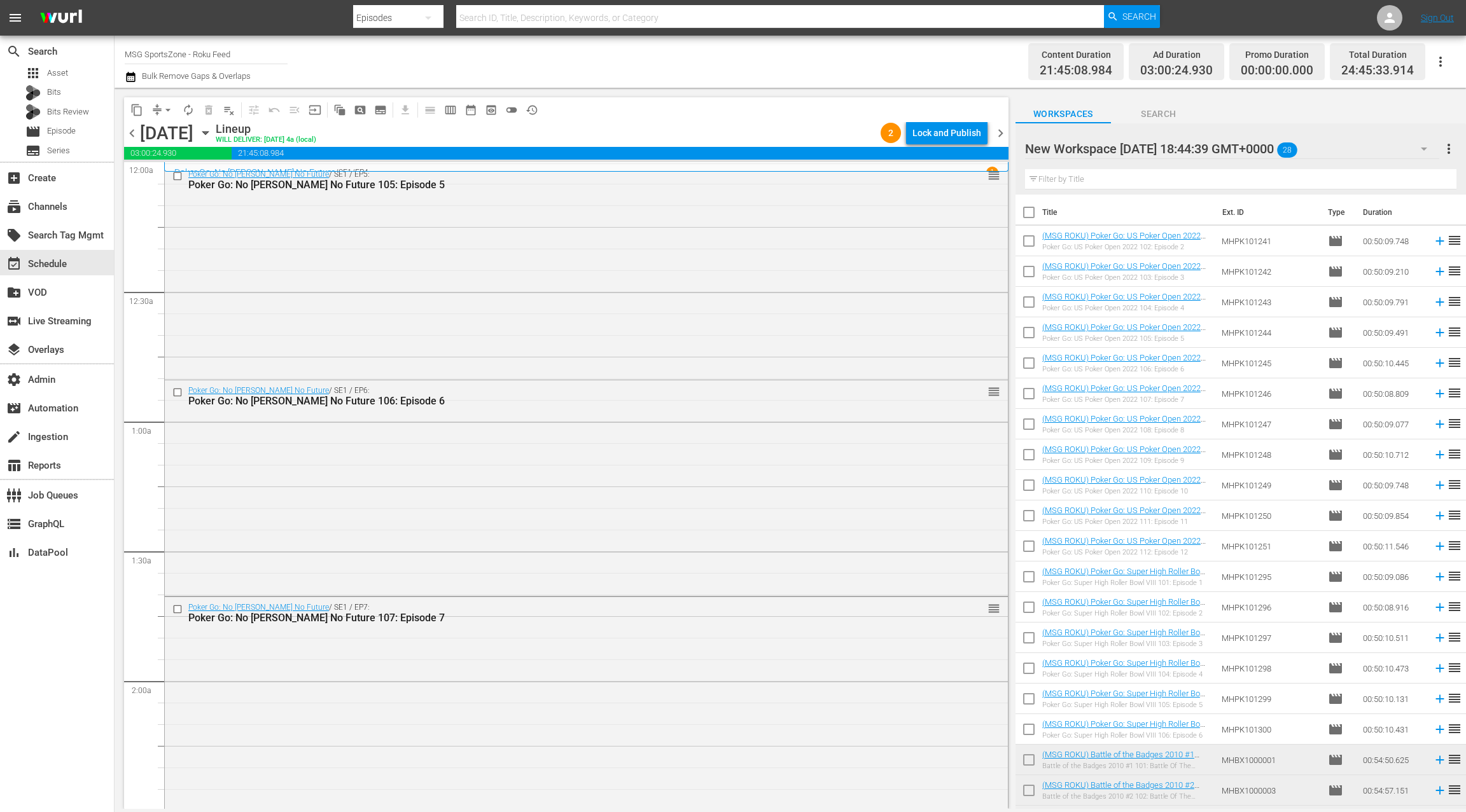
click at [1003, 135] on span "chevron_right" at bounding box center [1001, 134] width 16 height 16
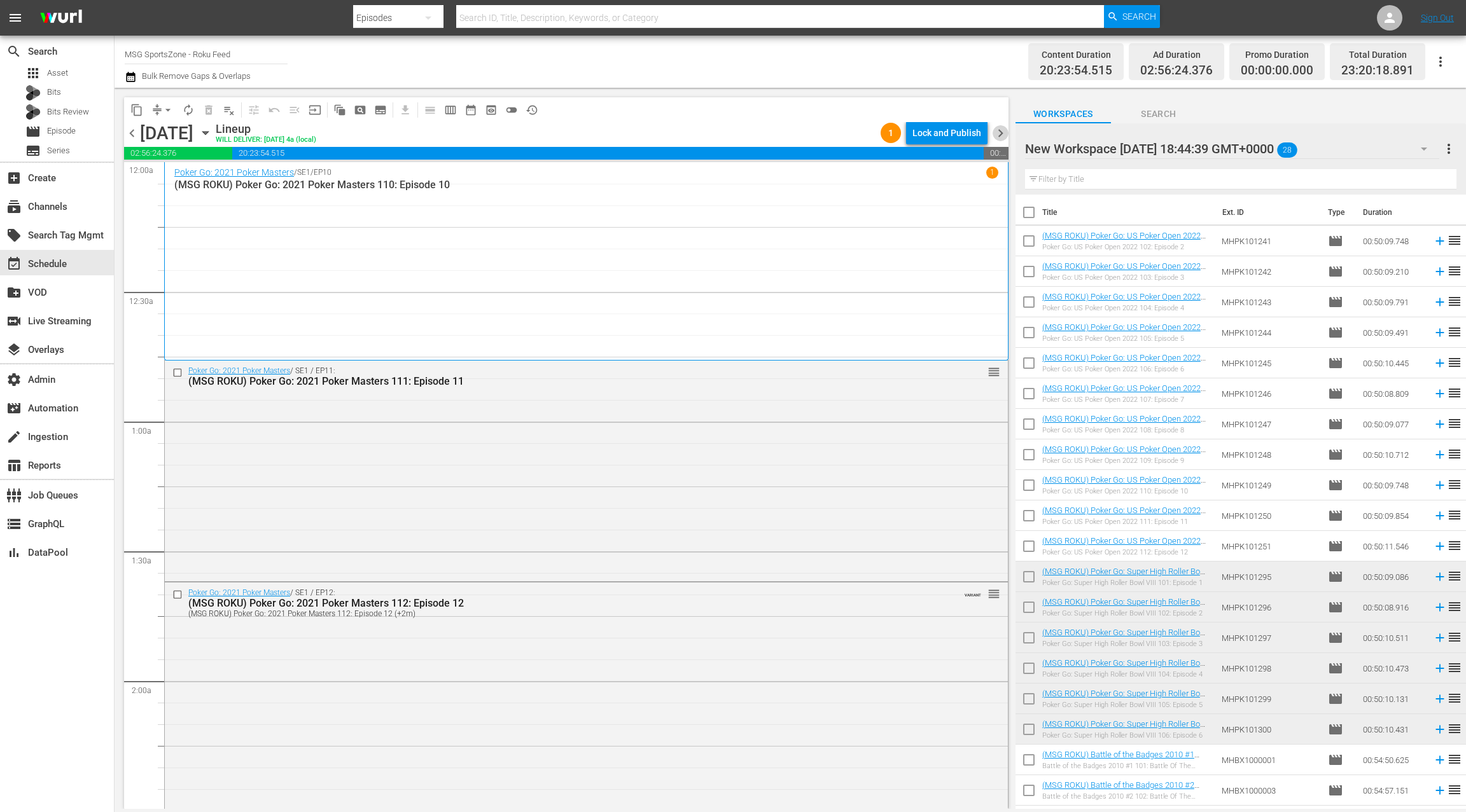
click at [1005, 135] on span "chevron_right" at bounding box center [1001, 134] width 16 height 16
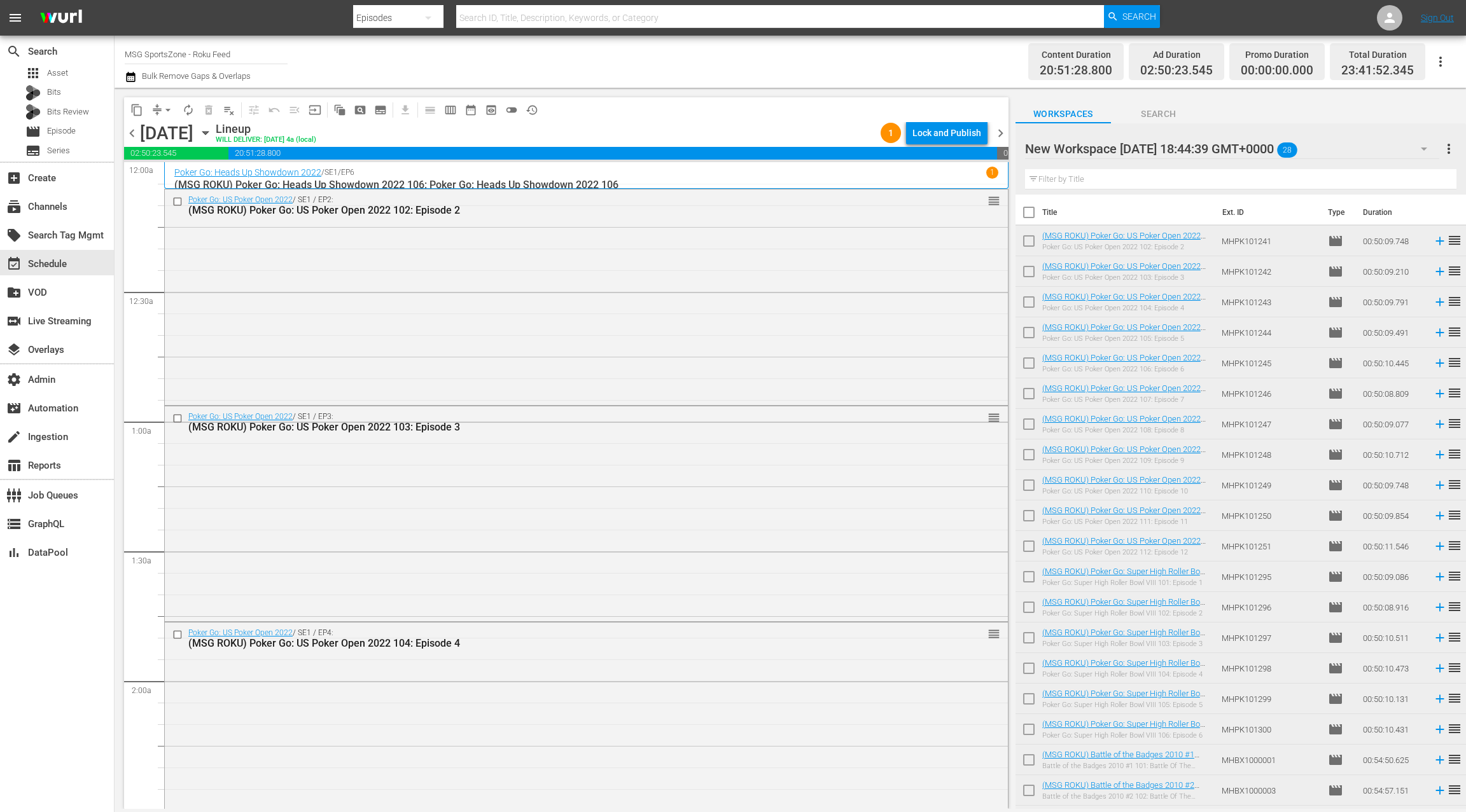
click at [514, 179] on p "(MSG ROKU) Poker Go: Heads Up Showdown 2022 106: Poker Go: Heads Up Showdown 20…" at bounding box center [586, 184] width 824 height 12
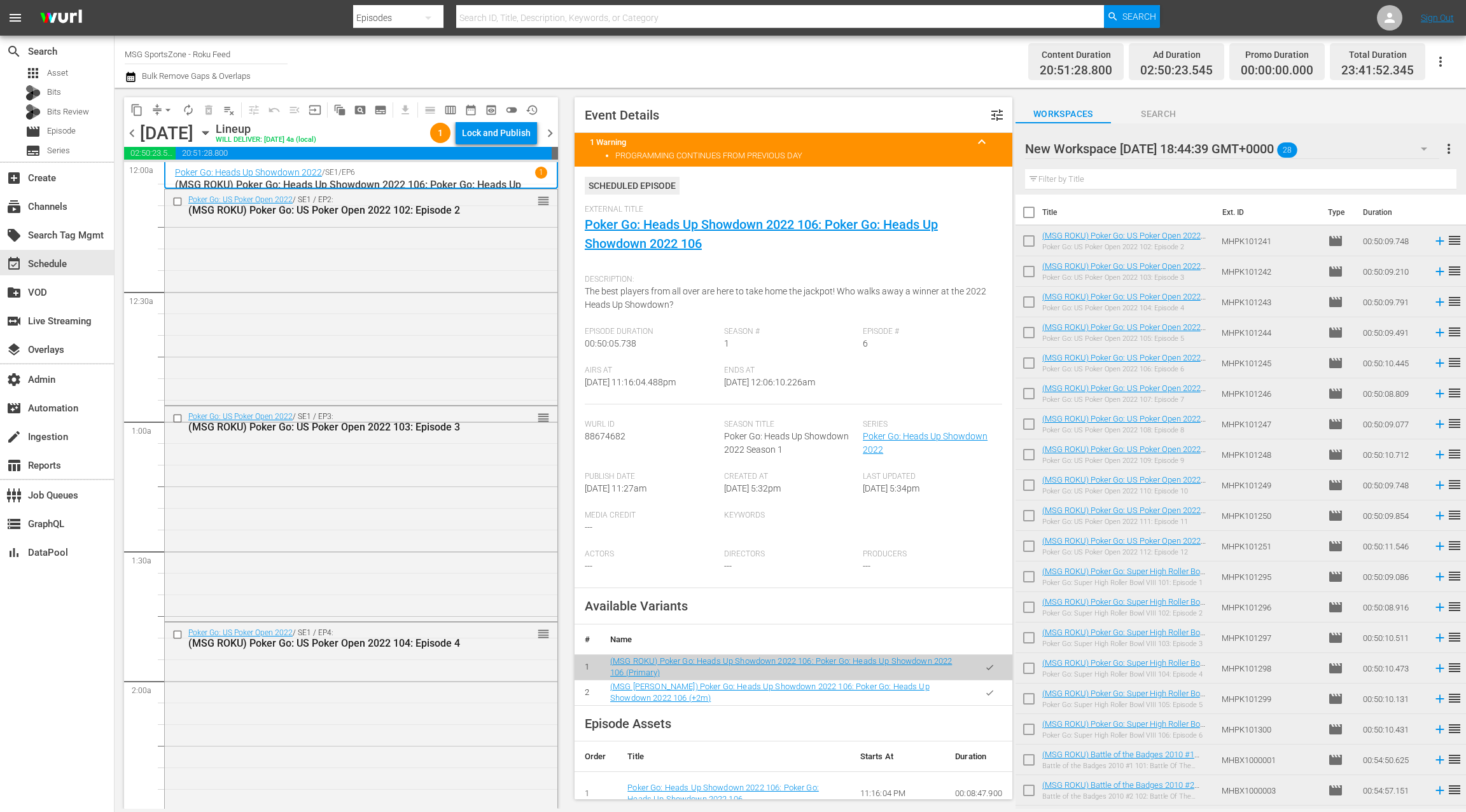
click at [130, 134] on span "chevron_left" at bounding box center [132, 134] width 16 height 16
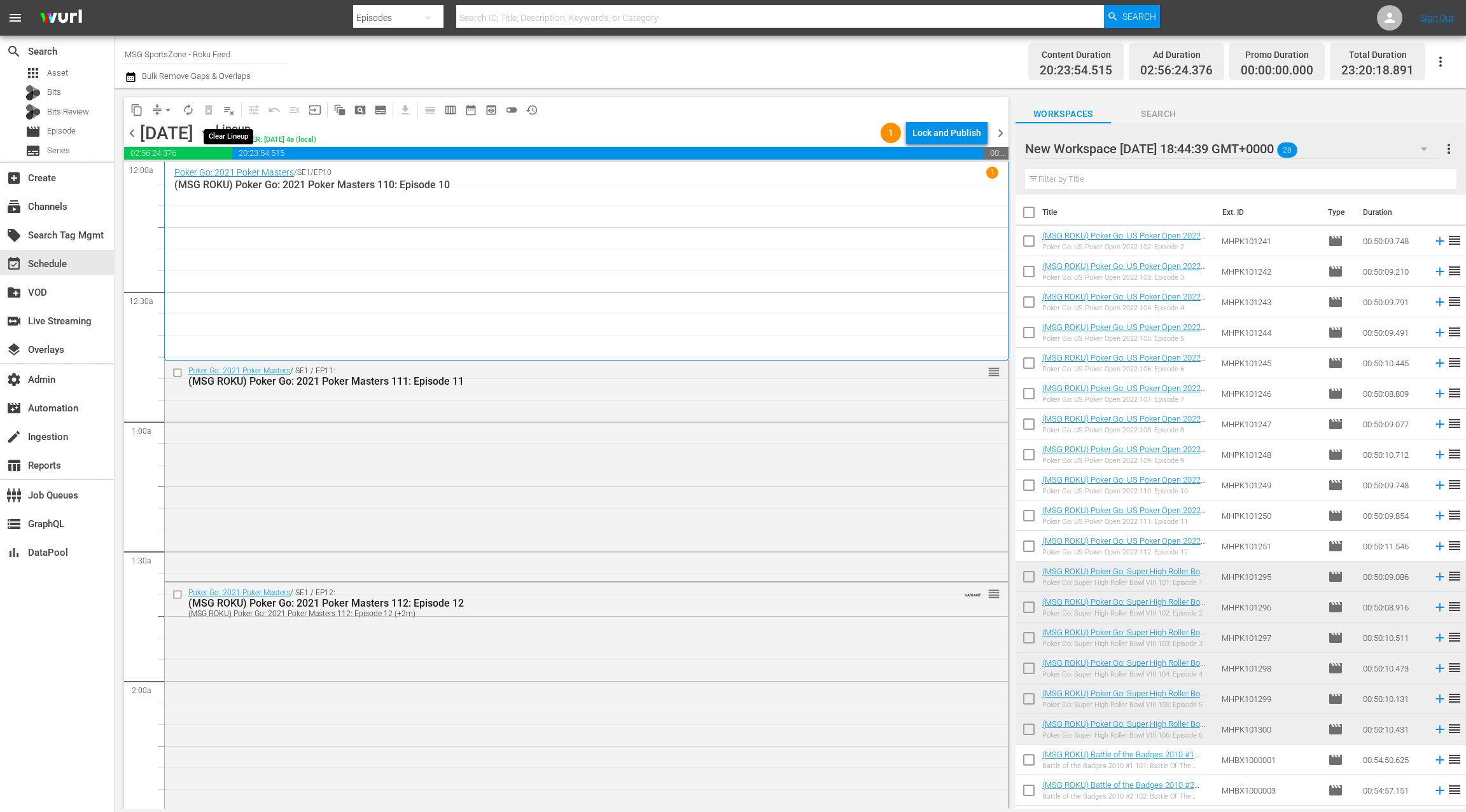
click at [228, 109] on span "playlist_remove_outlined" at bounding box center [229, 110] width 13 height 13
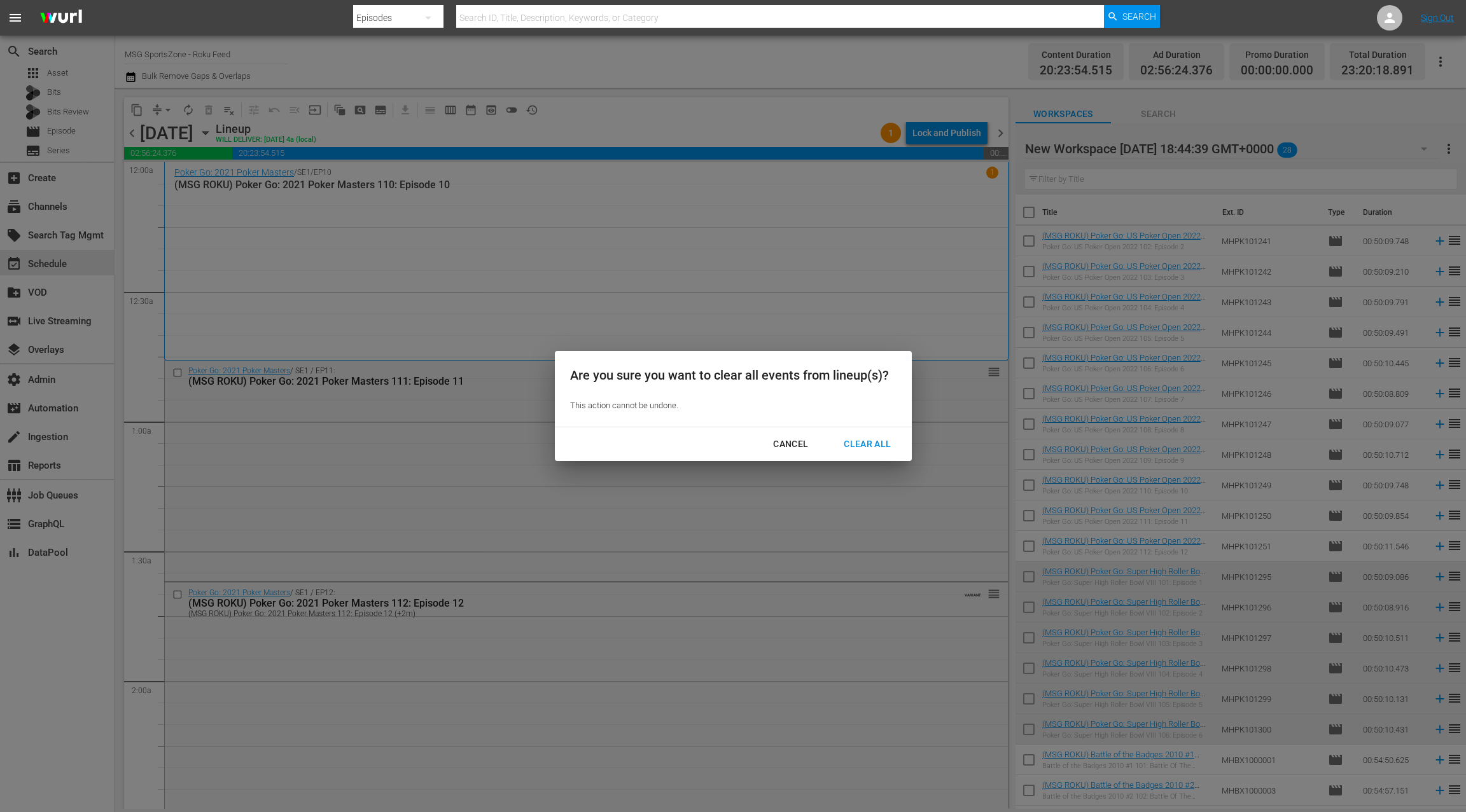
drag, startPoint x: 875, startPoint y: 447, endPoint x: 850, endPoint y: 385, distance: 66.9
click at [874, 444] on div "Clear All" at bounding box center [867, 444] width 67 height 16
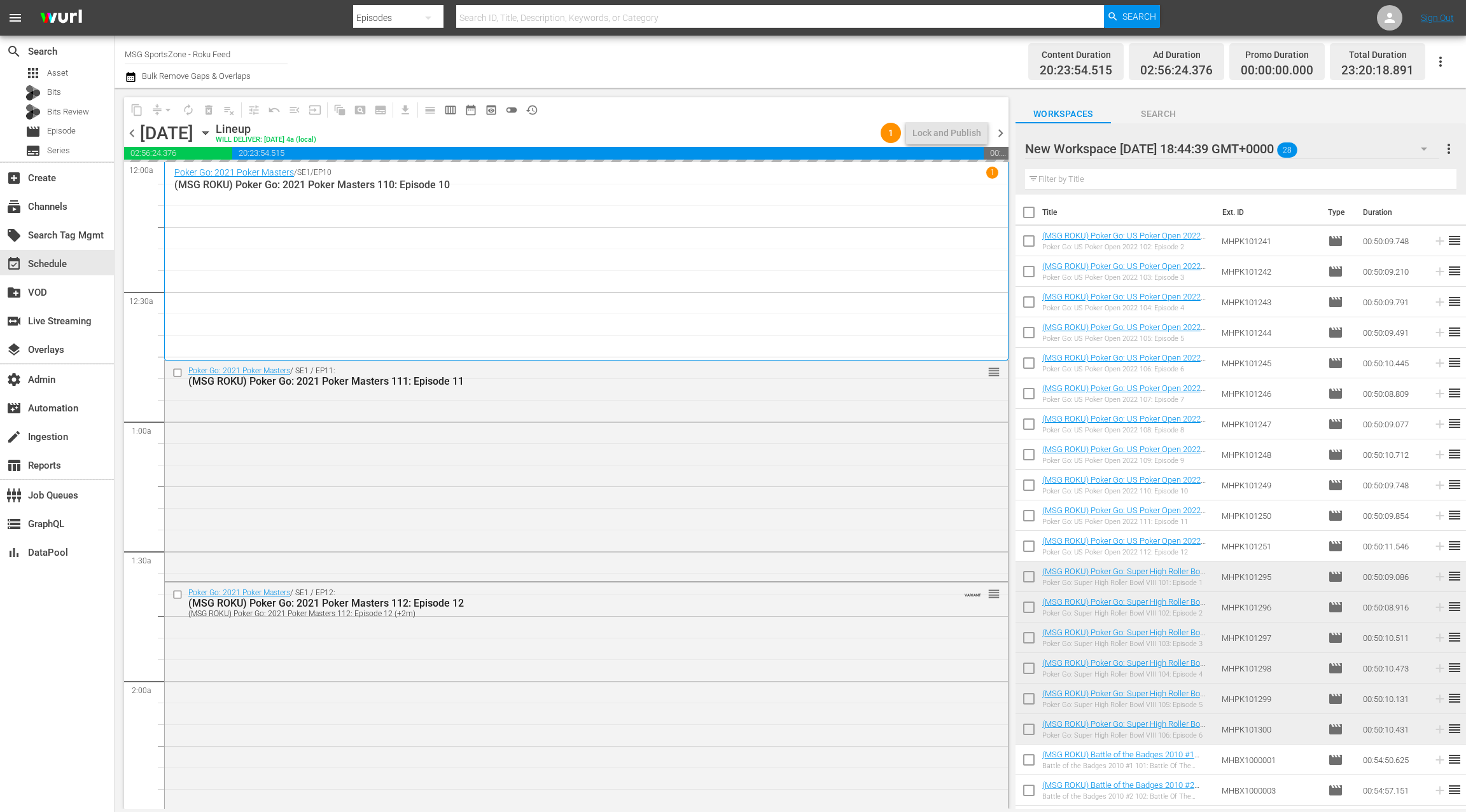
click at [1000, 132] on span "chevron_right" at bounding box center [1001, 134] width 16 height 16
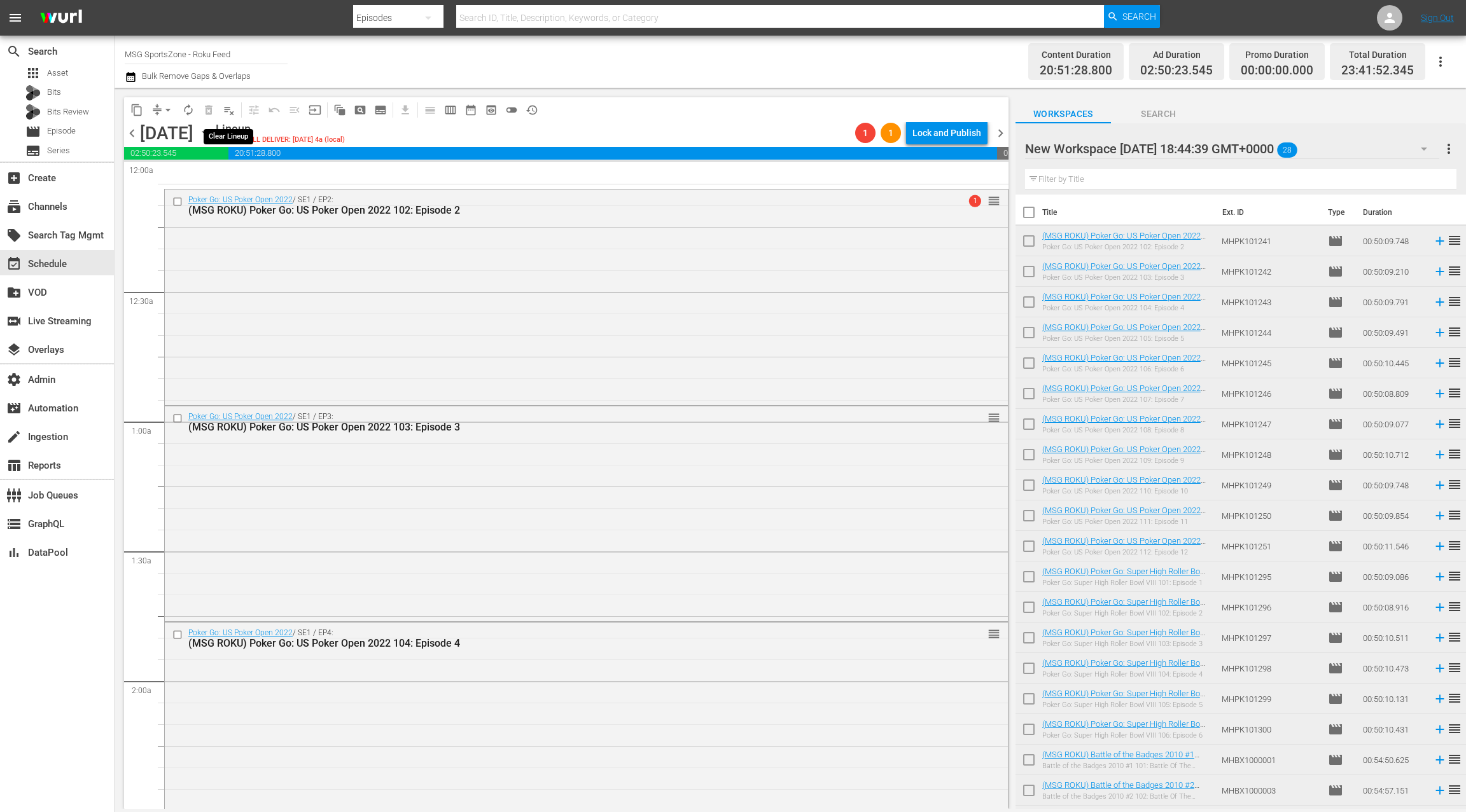
click at [233, 111] on span "playlist_remove_outlined" at bounding box center [229, 110] width 13 height 13
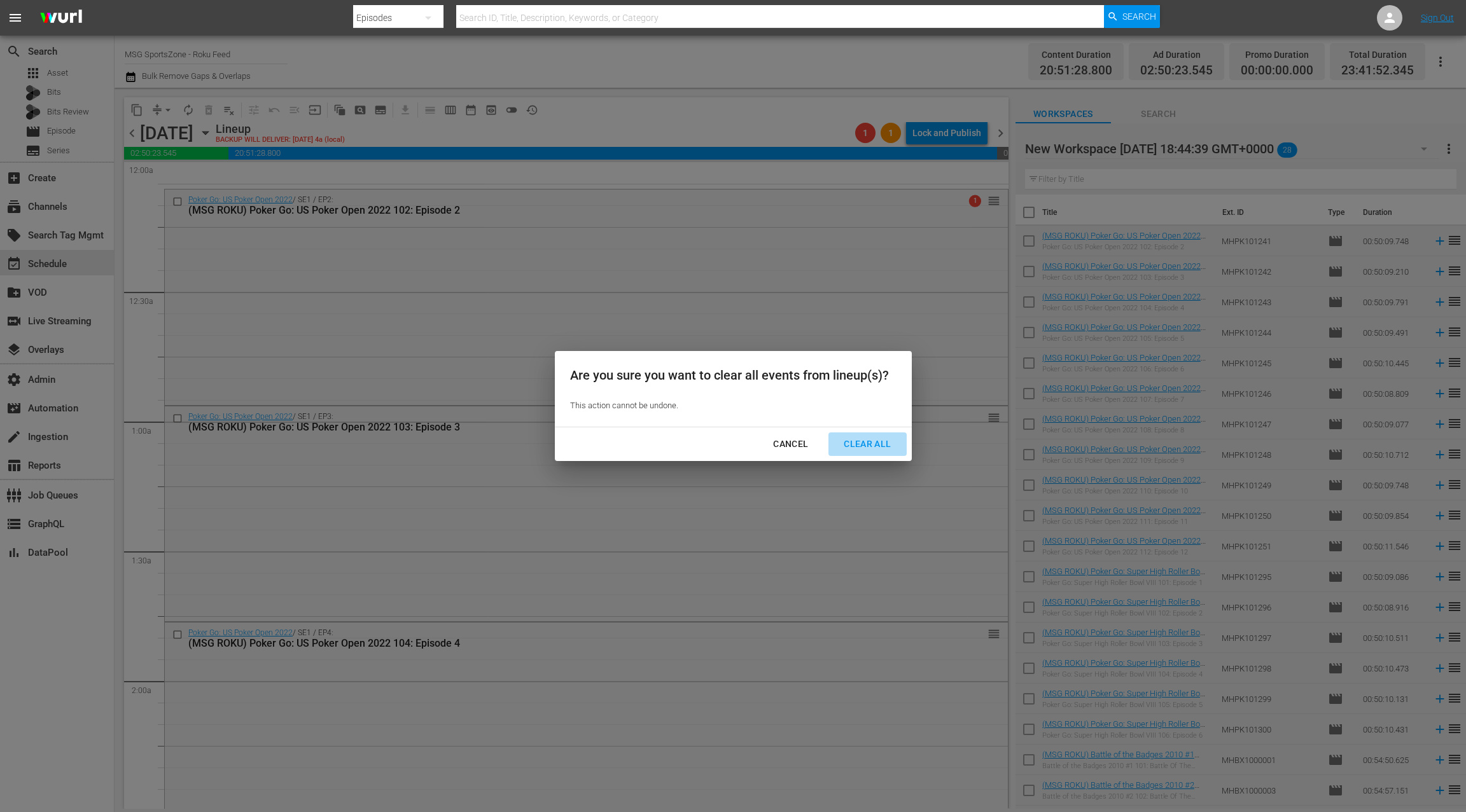
drag, startPoint x: 865, startPoint y: 444, endPoint x: 875, endPoint y: 390, distance: 54.9
click at [865, 443] on div "Clear All" at bounding box center [867, 444] width 67 height 16
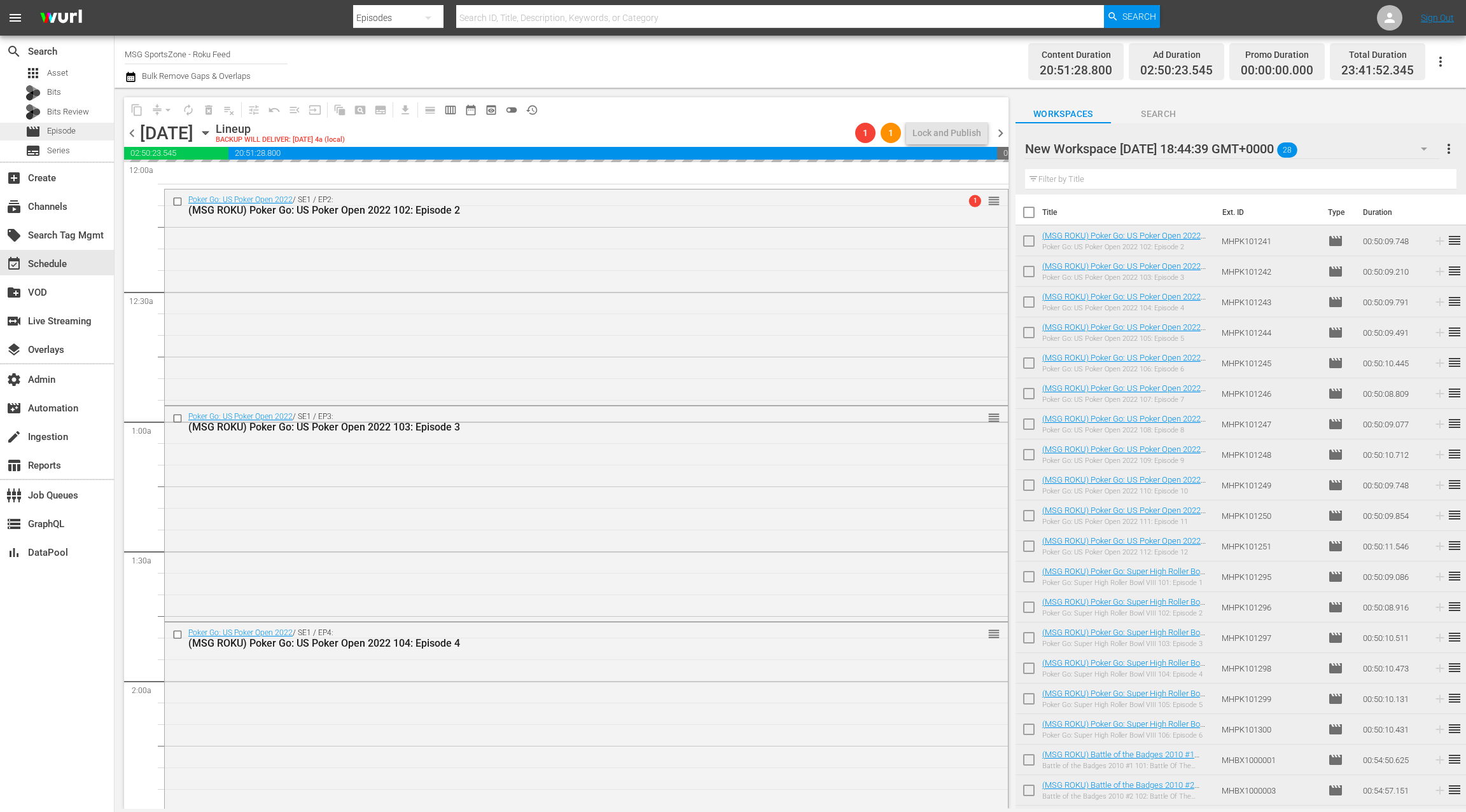
click at [65, 127] on span "Episode" at bounding box center [61, 131] width 29 height 13
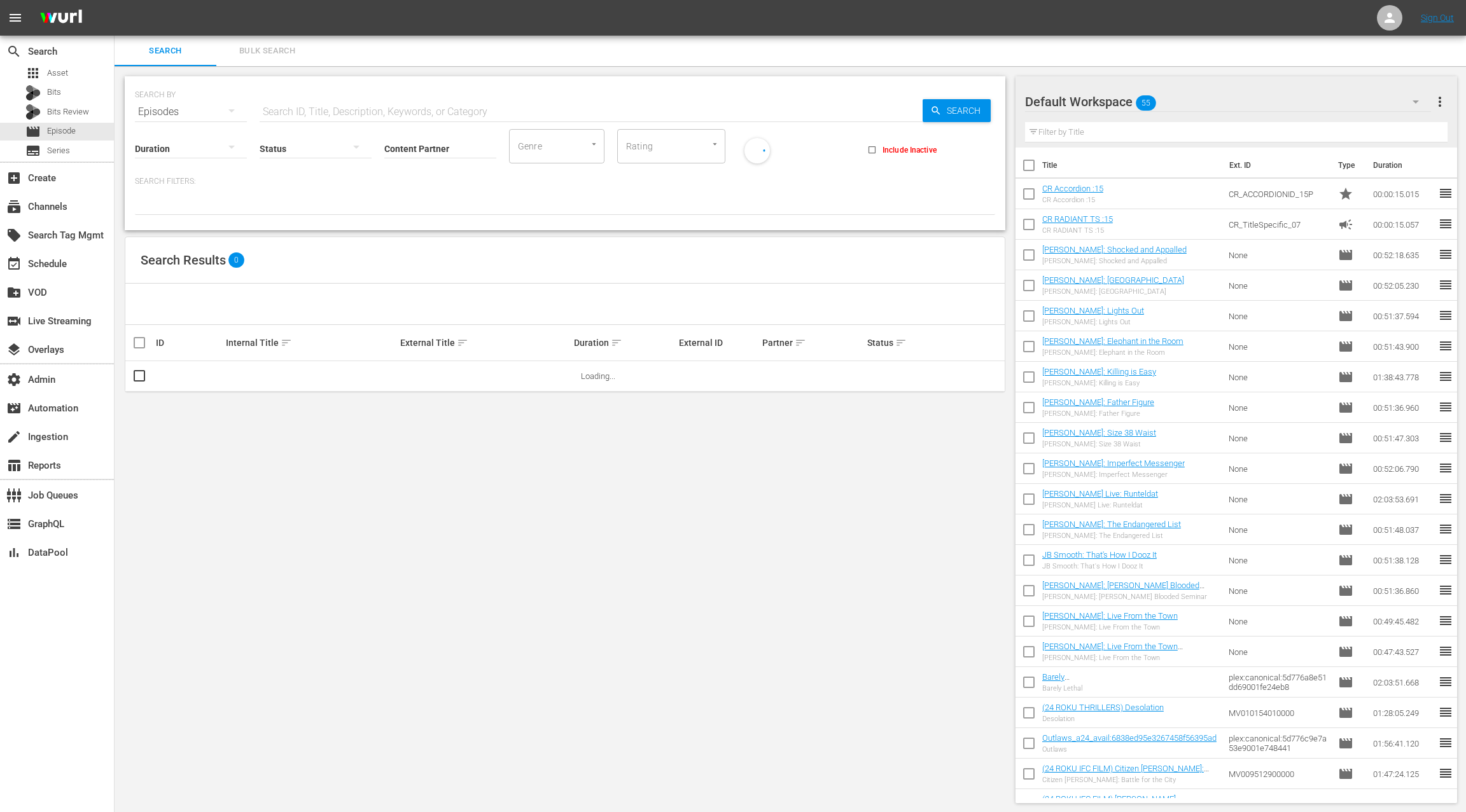
click at [316, 109] on input "text" at bounding box center [591, 112] width 663 height 31
paste input "88674213"
type input "88674213"
click at [277, 51] on span "Bulk Search" at bounding box center [268, 51] width 86 height 14
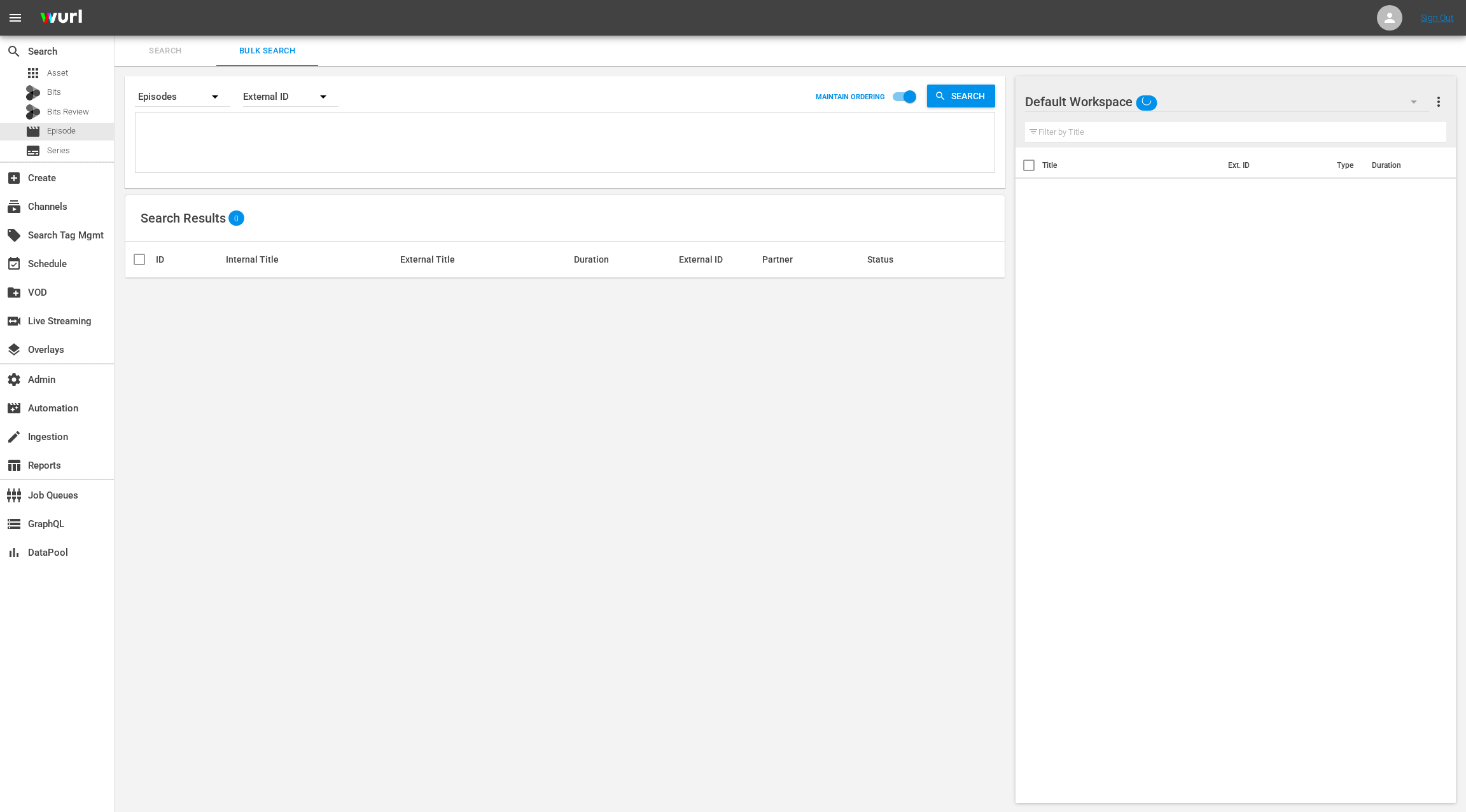
click at [269, 133] on textarea at bounding box center [566, 144] width 856 height 58
paste textarea "88674213"
type textarea "88674213"
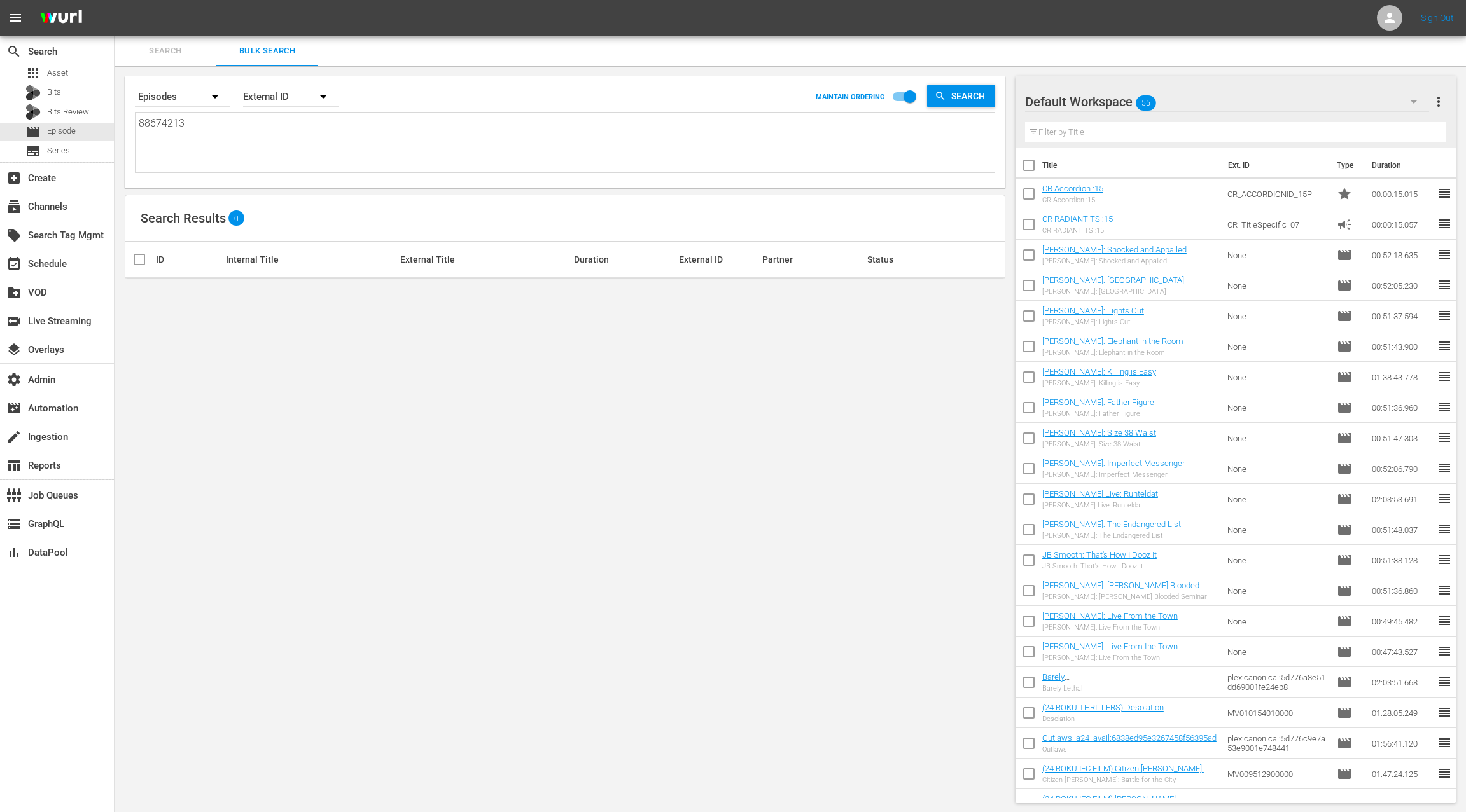
type textarea "88674213"
click at [177, 125] on textarea "88674213" at bounding box center [566, 144] width 856 height 58
paste textarea "698 88674785 88652642 88652638 88652639 88652641 88652644 88652640 47636823 476…"
type textarea "88674698 88674785 88652642 88652638 88652639 88652641 88652644 88652640 4763682…"
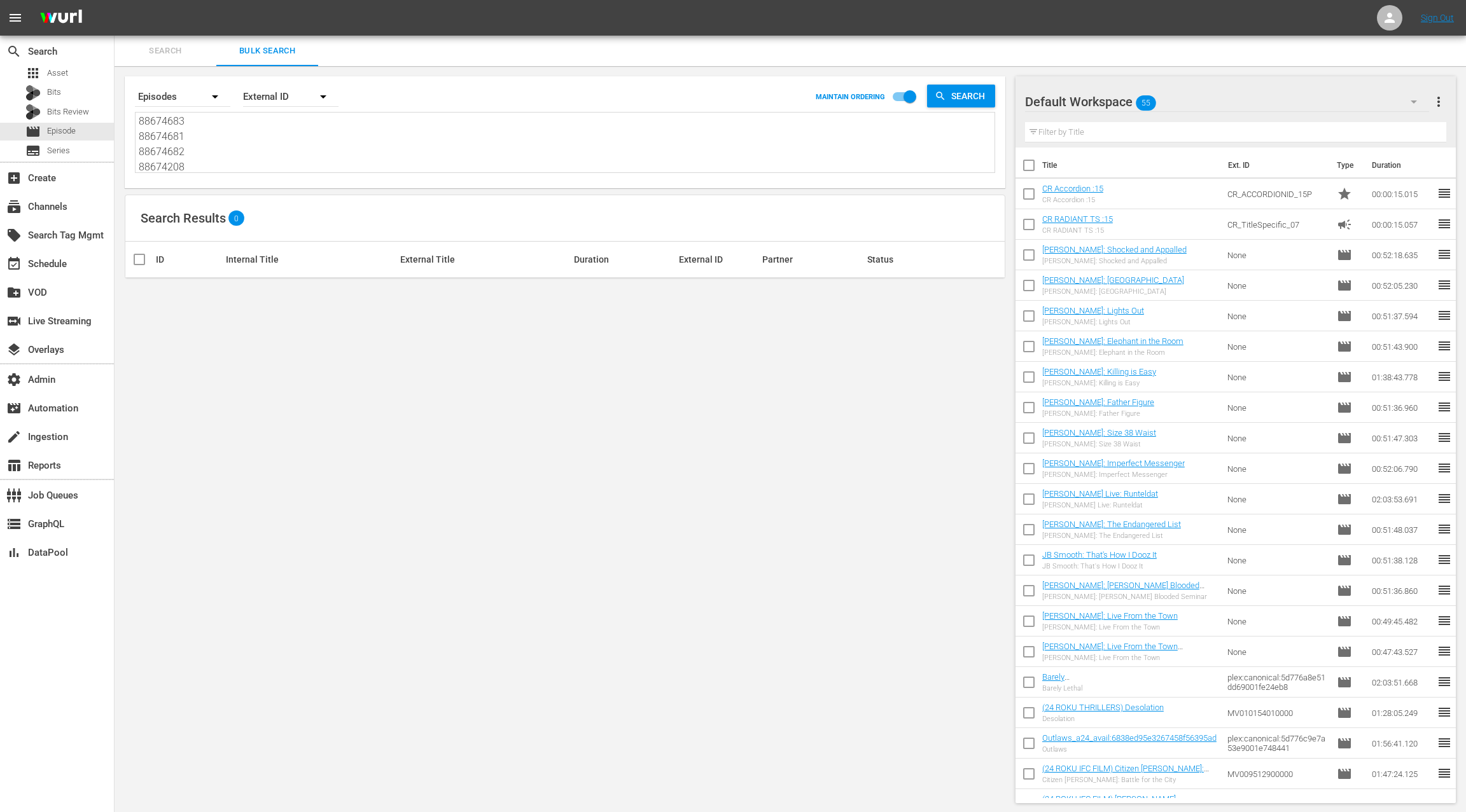
type textarea "88674698 88674785 88652642 88652638 88652639 88652641 88652644 88652640 4763682…"
click at [256, 94] on div "External ID" at bounding box center [291, 97] width 95 height 36
click at [284, 150] on div "Wurl ID" at bounding box center [284, 153] width 51 height 21
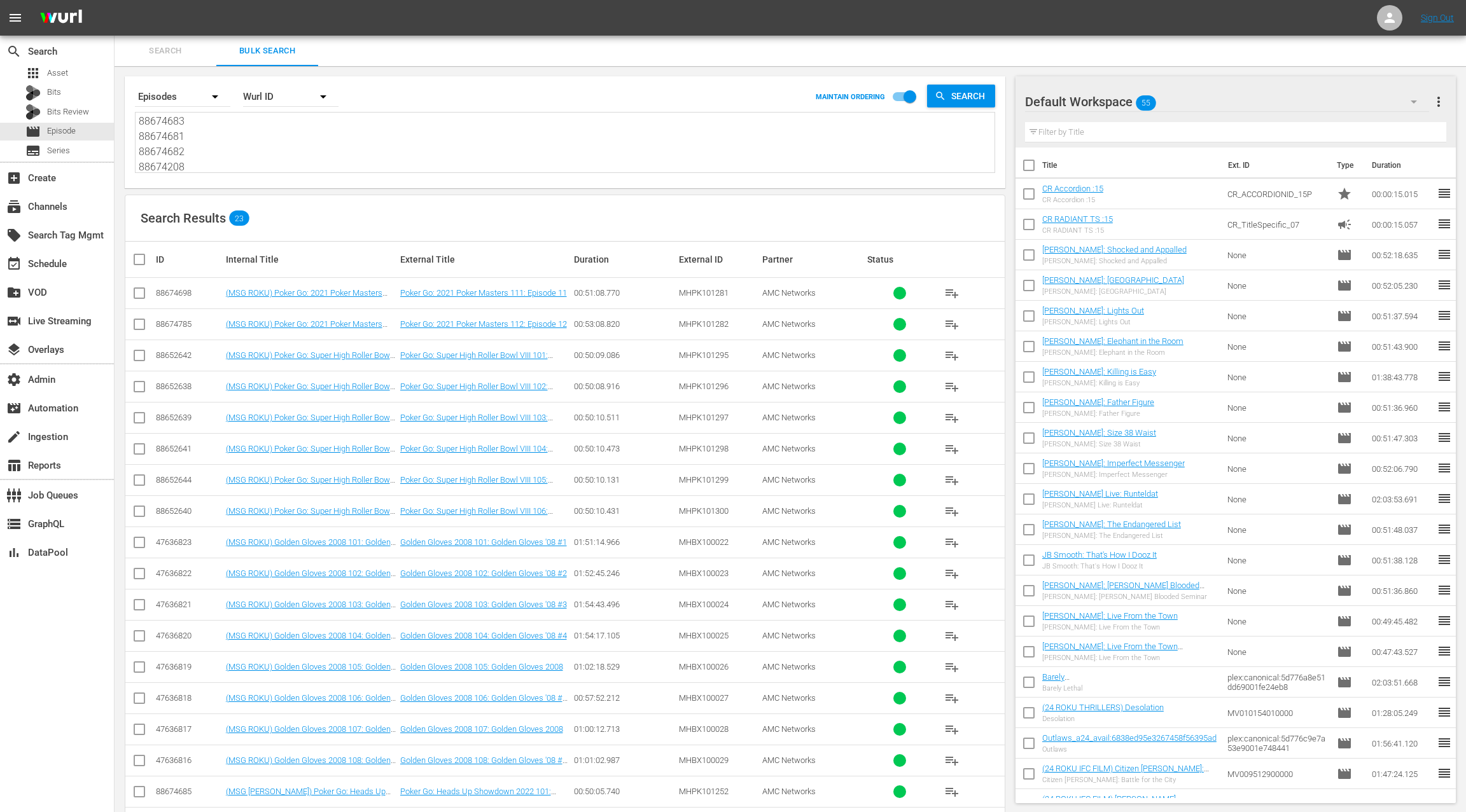
click at [1277, 103] on div "Default Workspace 55" at bounding box center [1227, 102] width 404 height 36
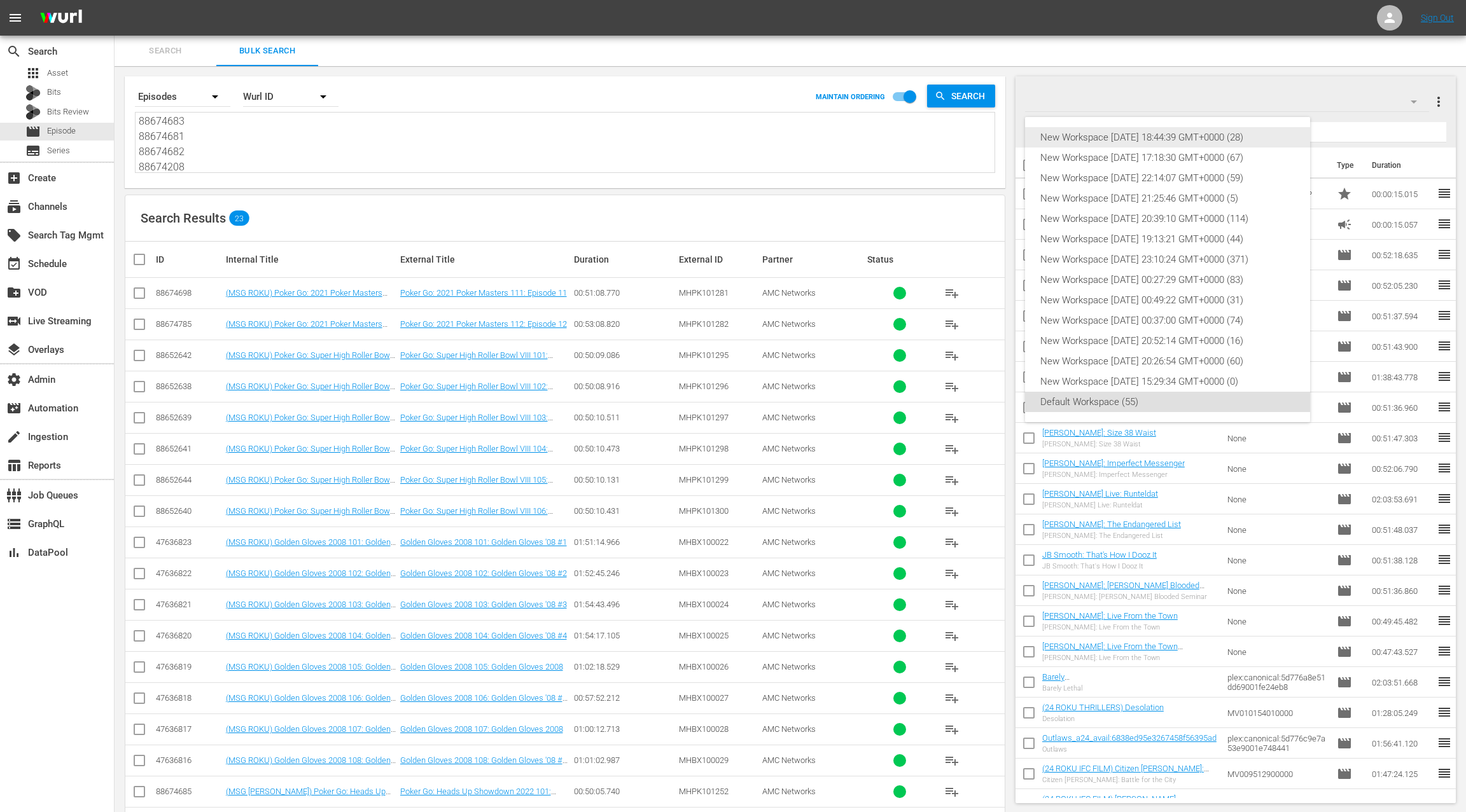
click at [1181, 139] on div "New Workspace Sat Sep 06 2025 18:44:39 GMT+0000 (28)" at bounding box center [1168, 137] width 255 height 21
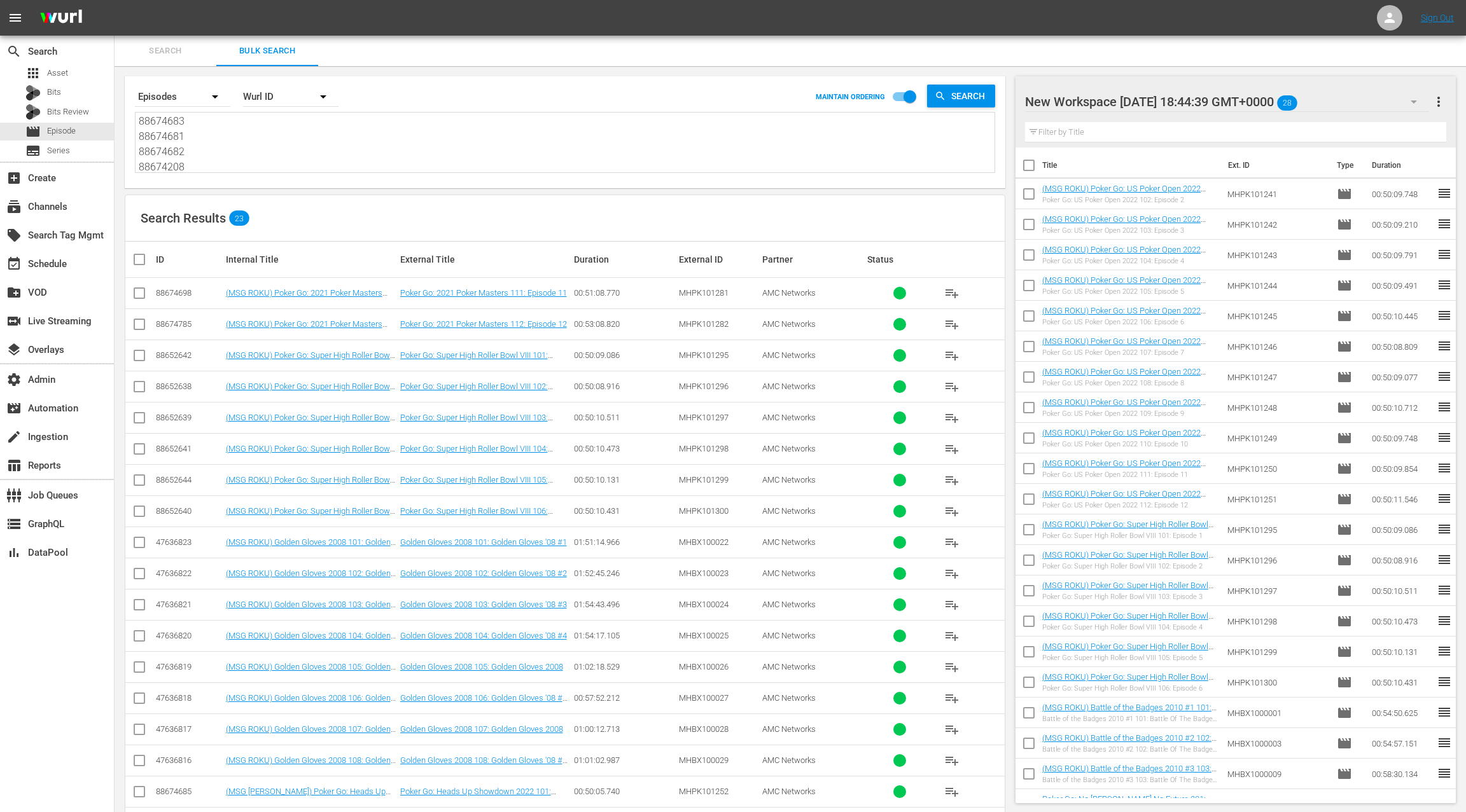
click at [1438, 106] on span "more_vert" at bounding box center [1438, 101] width 15 height 15
drag, startPoint x: 1400, startPoint y: 127, endPoint x: 1325, endPoint y: 159, distance: 81.5
click at [1400, 127] on div "Clear All Workspace Items" at bounding box center [1356, 127] width 150 height 23
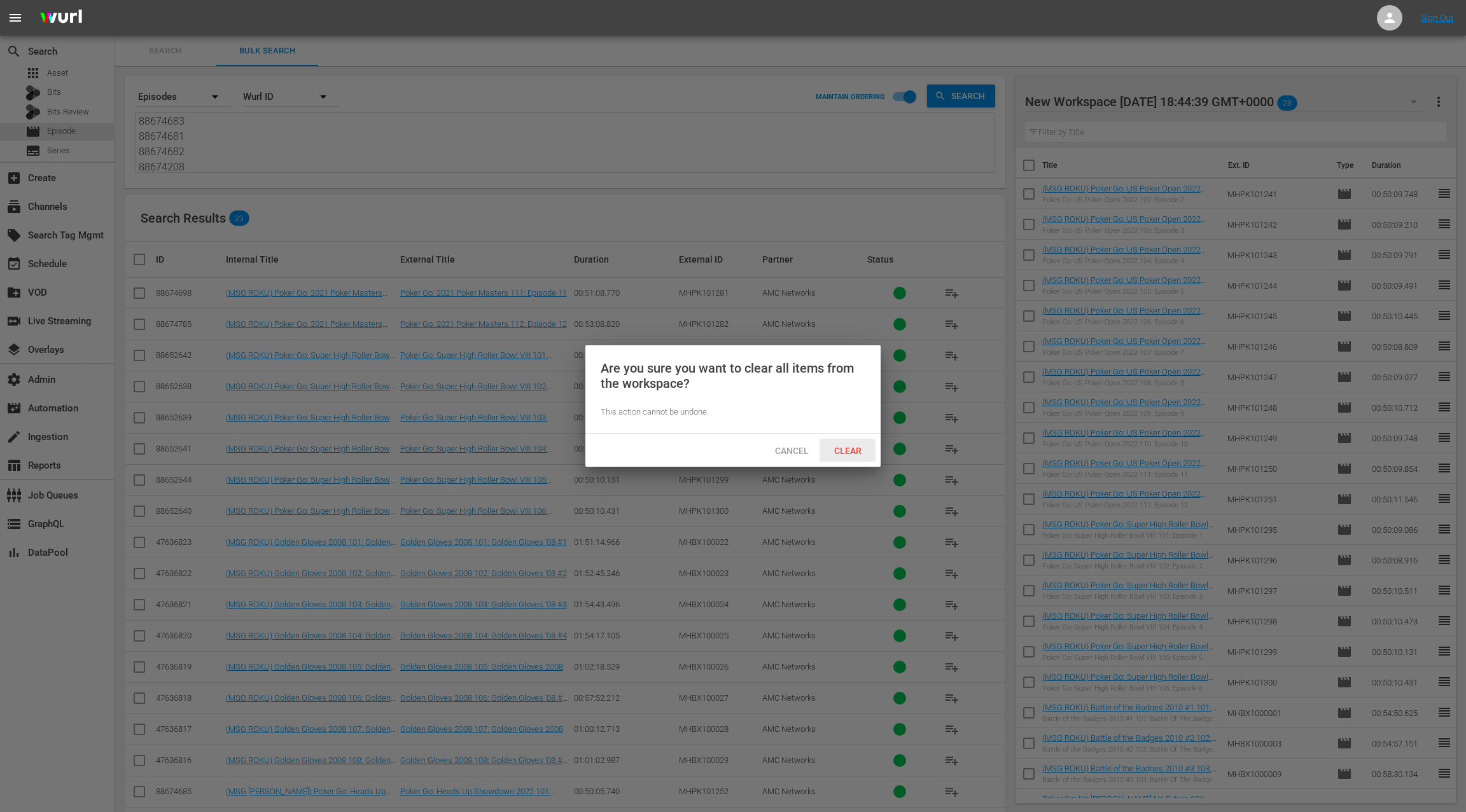
click at [852, 456] on div "Clear" at bounding box center [847, 450] width 56 height 23
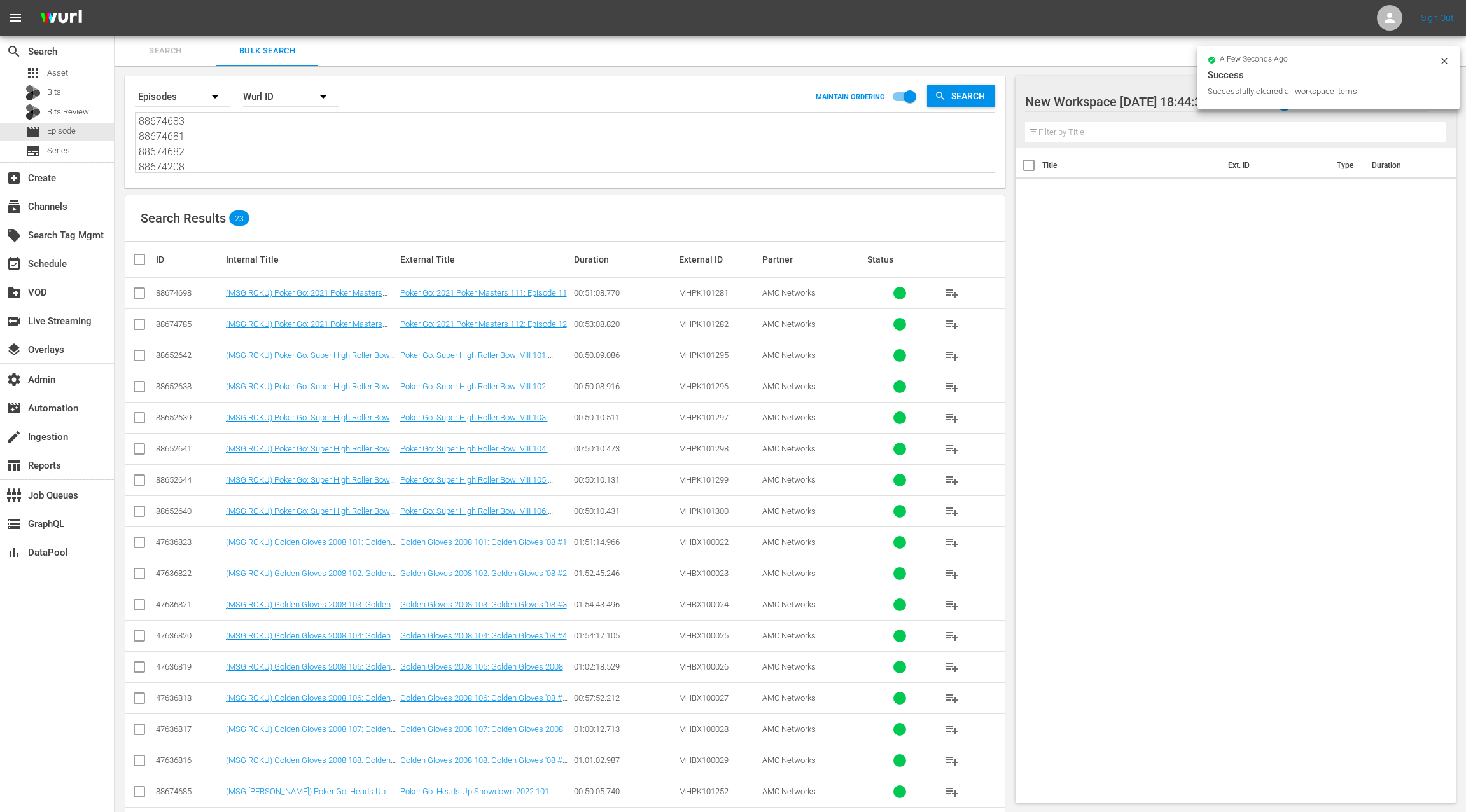
click at [141, 261] on input "checkbox" at bounding box center [145, 259] width 25 height 15
checkbox input "true"
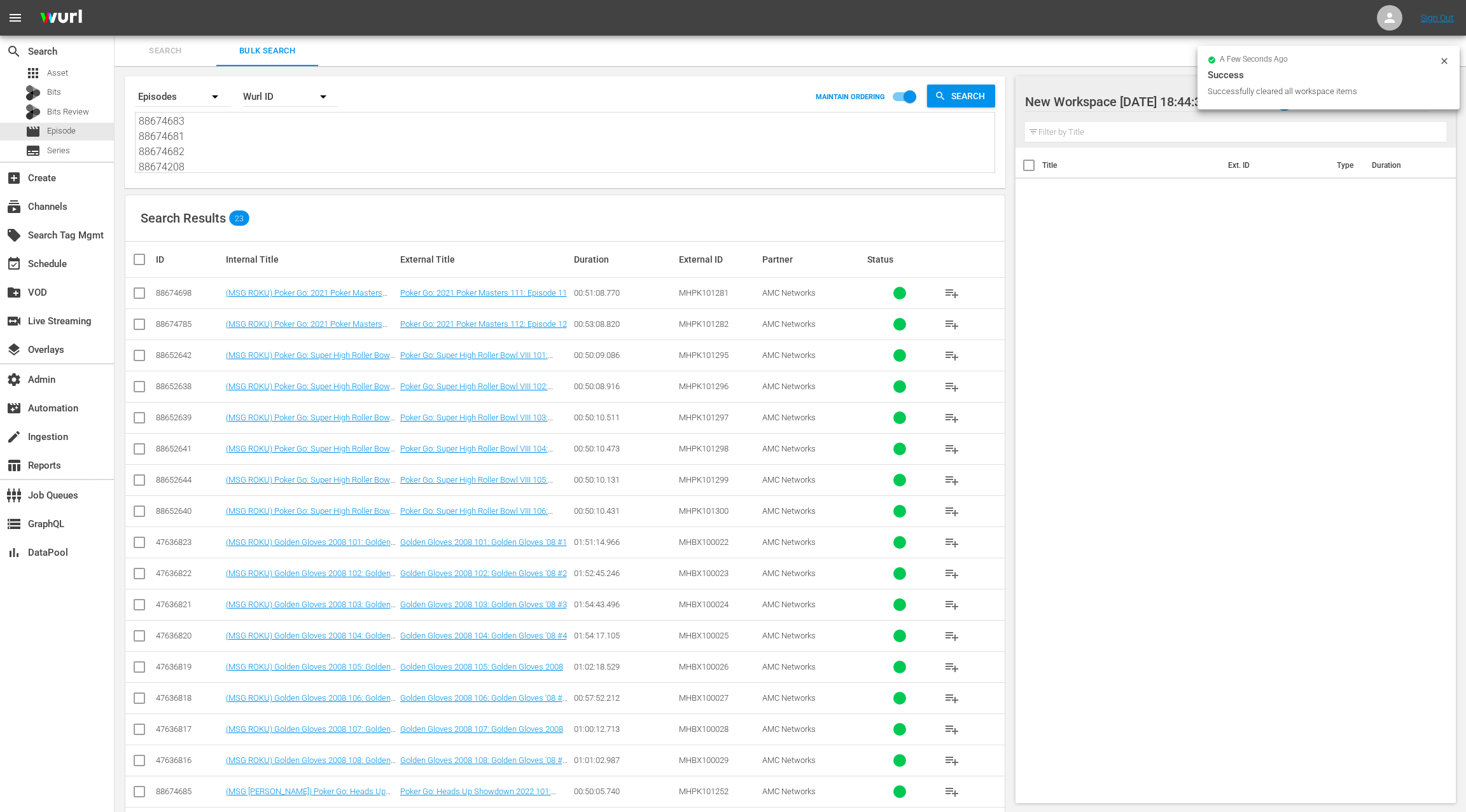
checkbox input "true"
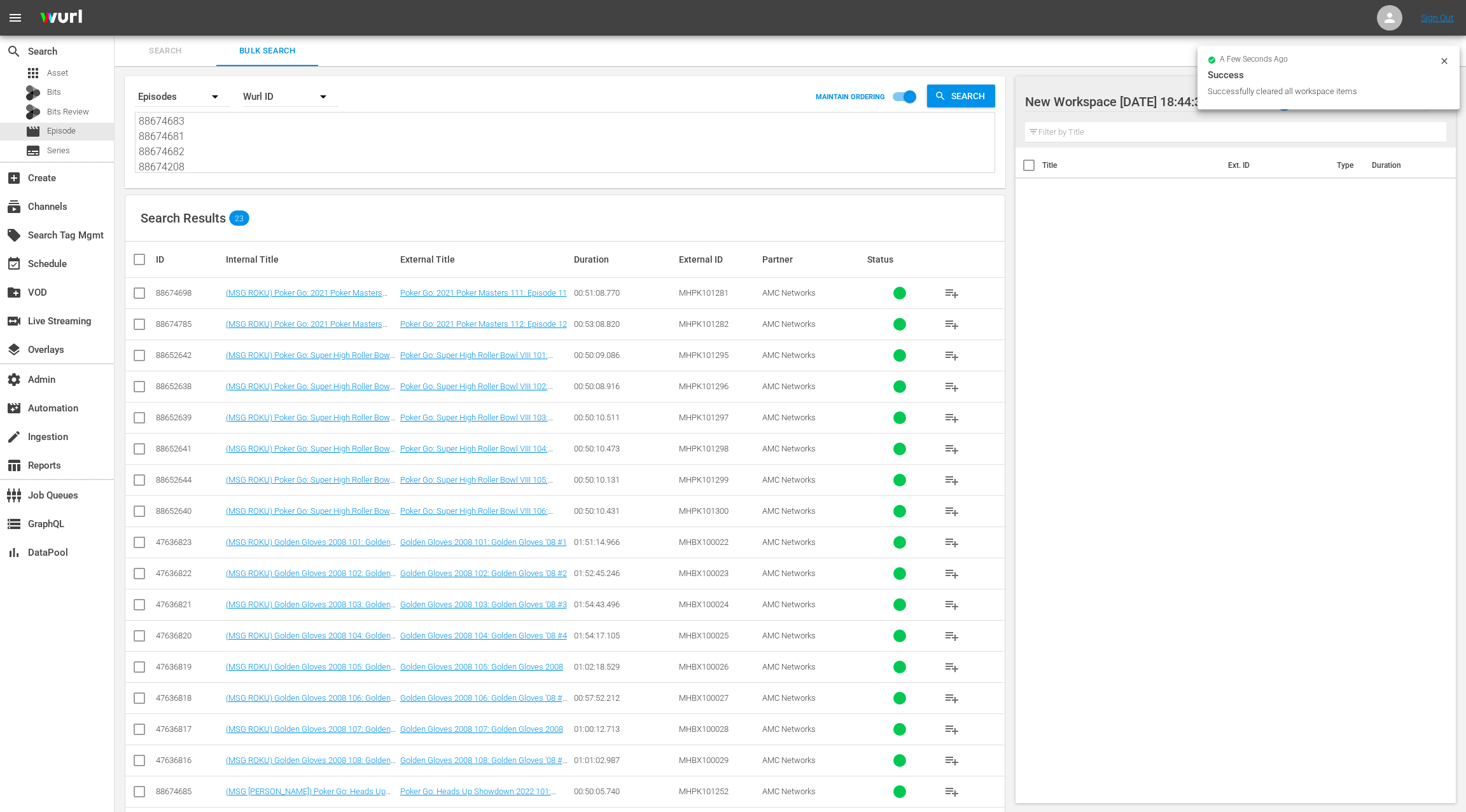
checkbox input "true"
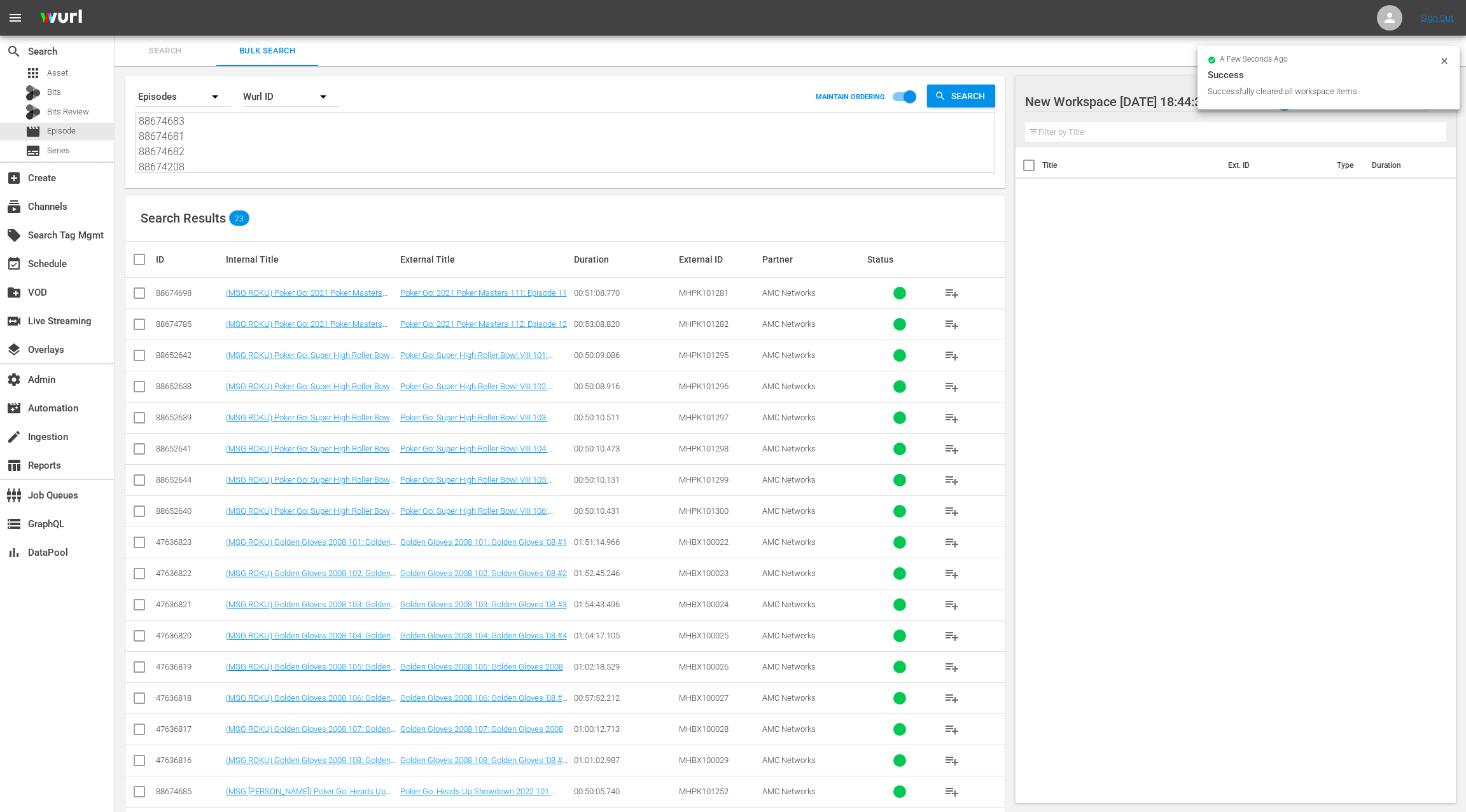
checkbox input "true"
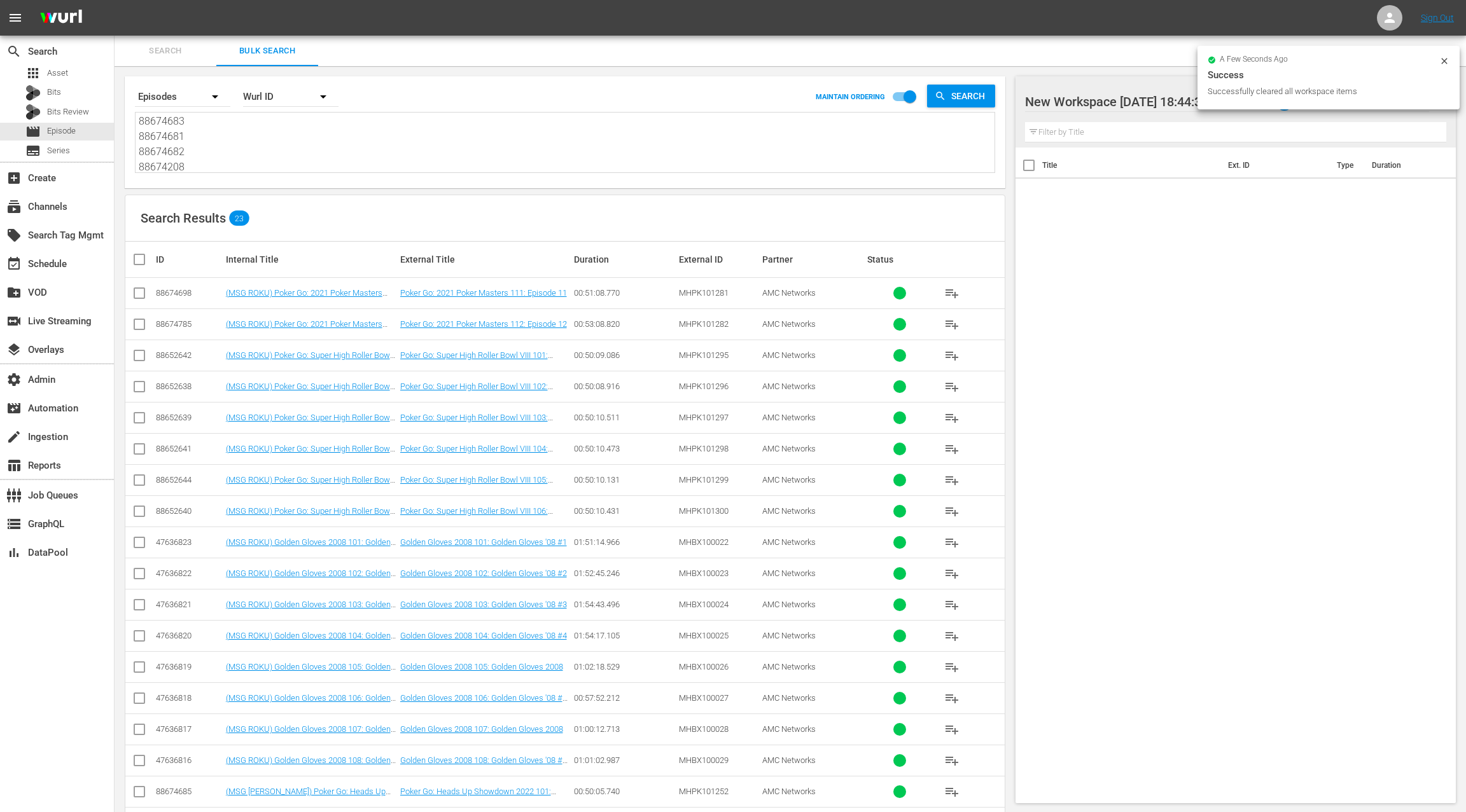
checkbox input "true"
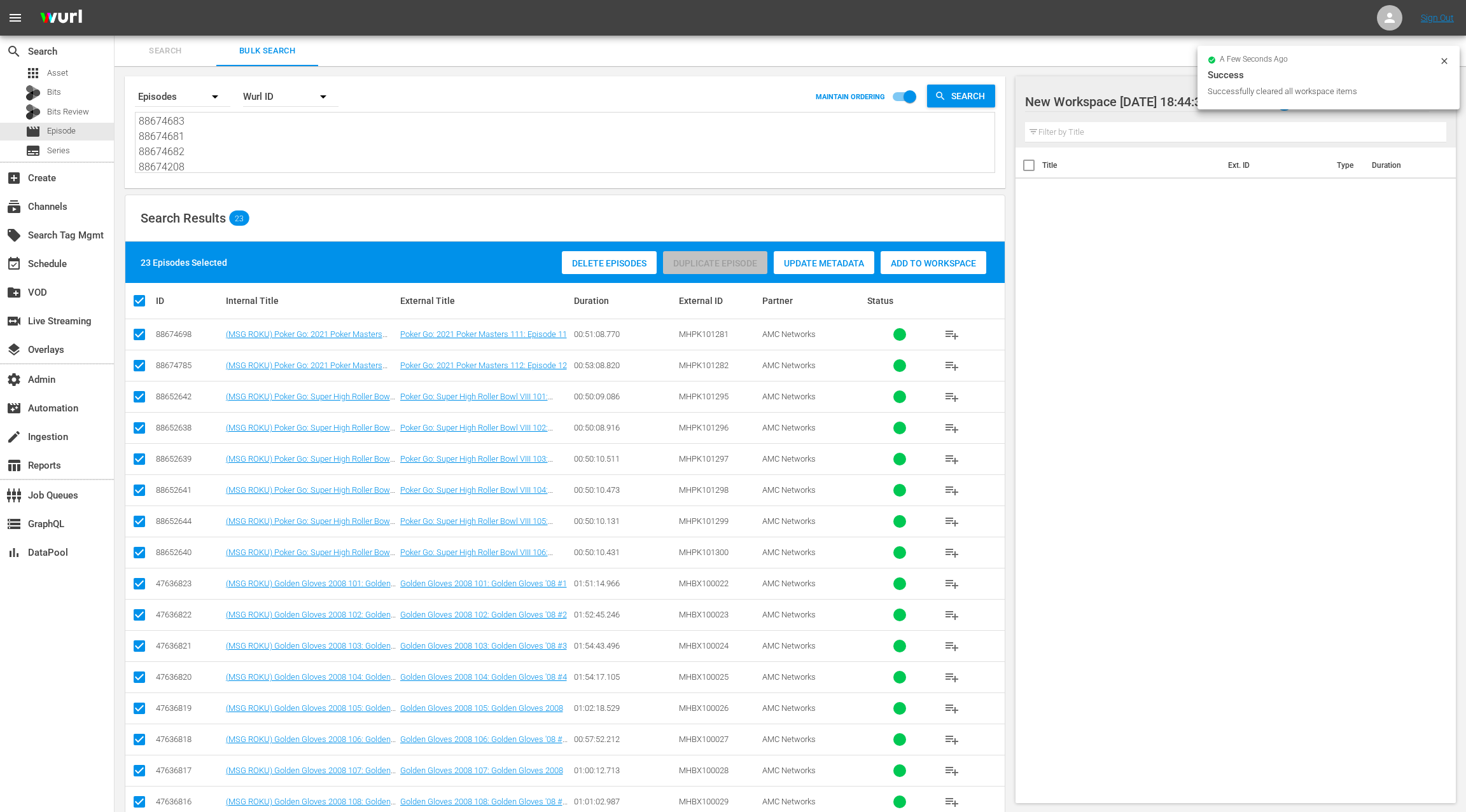
click at [913, 261] on span "Add to Workspace" at bounding box center [934, 263] width 106 height 10
click at [88, 259] on div "event_available Schedule" at bounding box center [57, 263] width 114 height 25
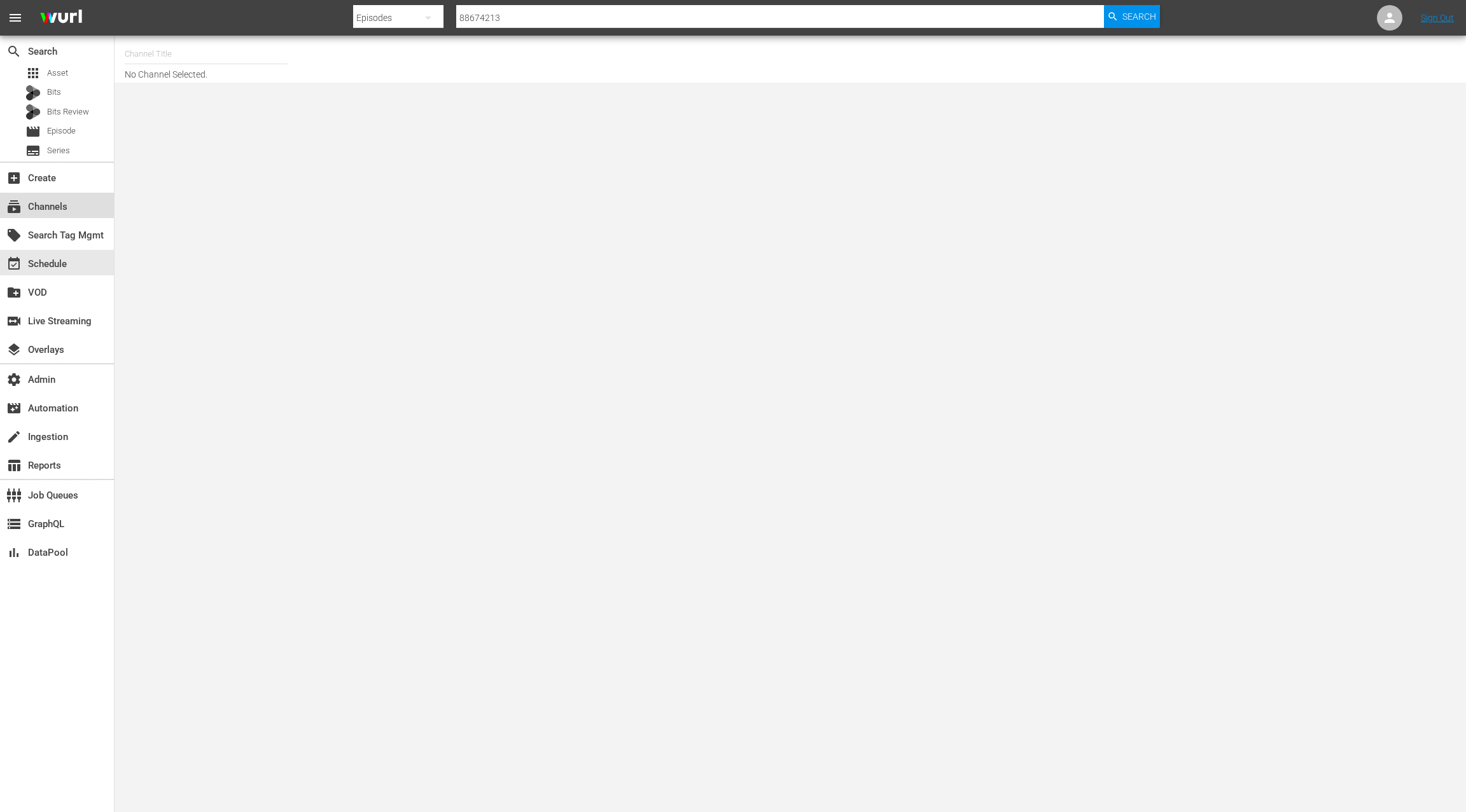
click at [66, 210] on div "subscriptions Channels" at bounding box center [35, 205] width 71 height 12
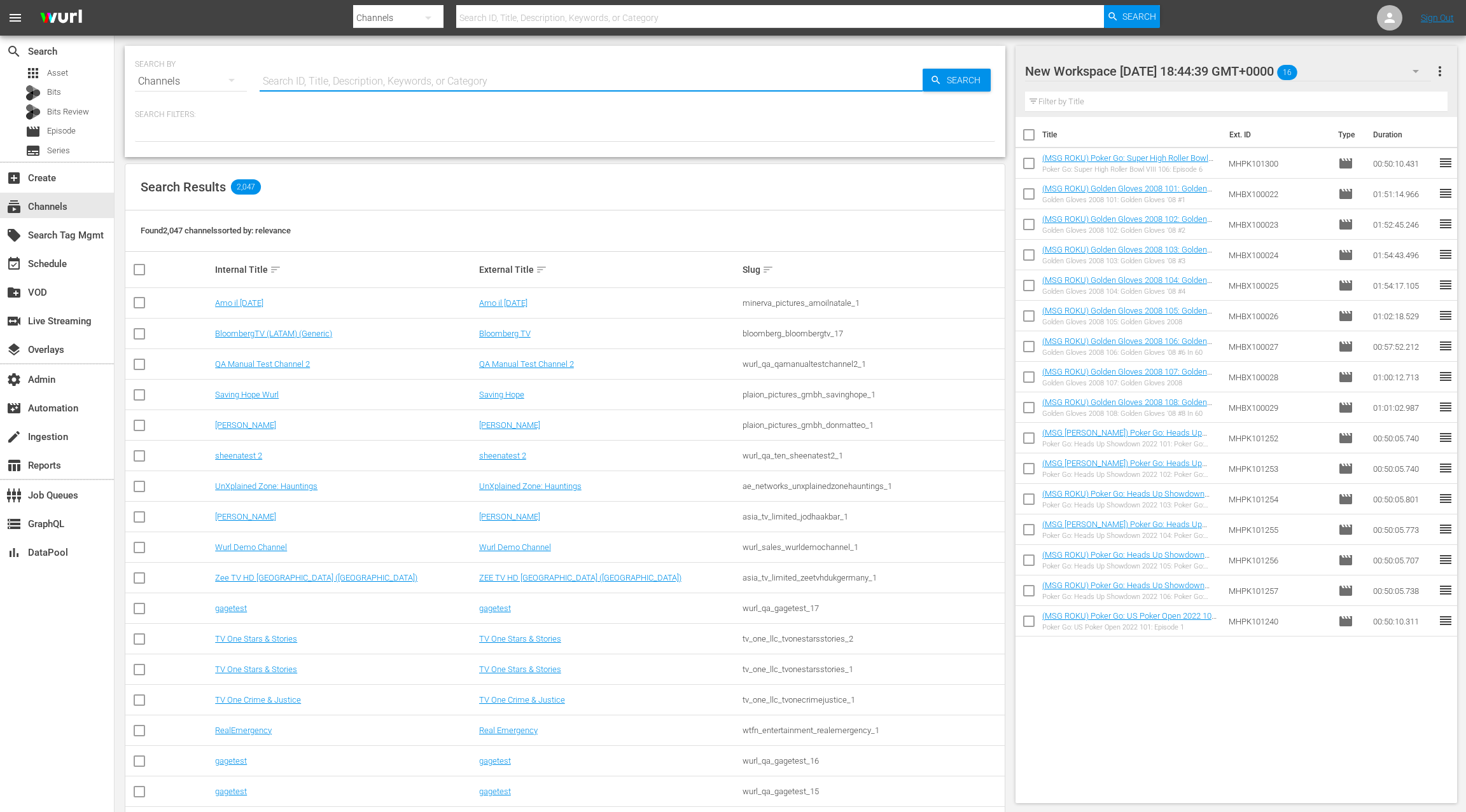
click at [289, 87] on input "text" at bounding box center [591, 82] width 663 height 31
type input "msg"
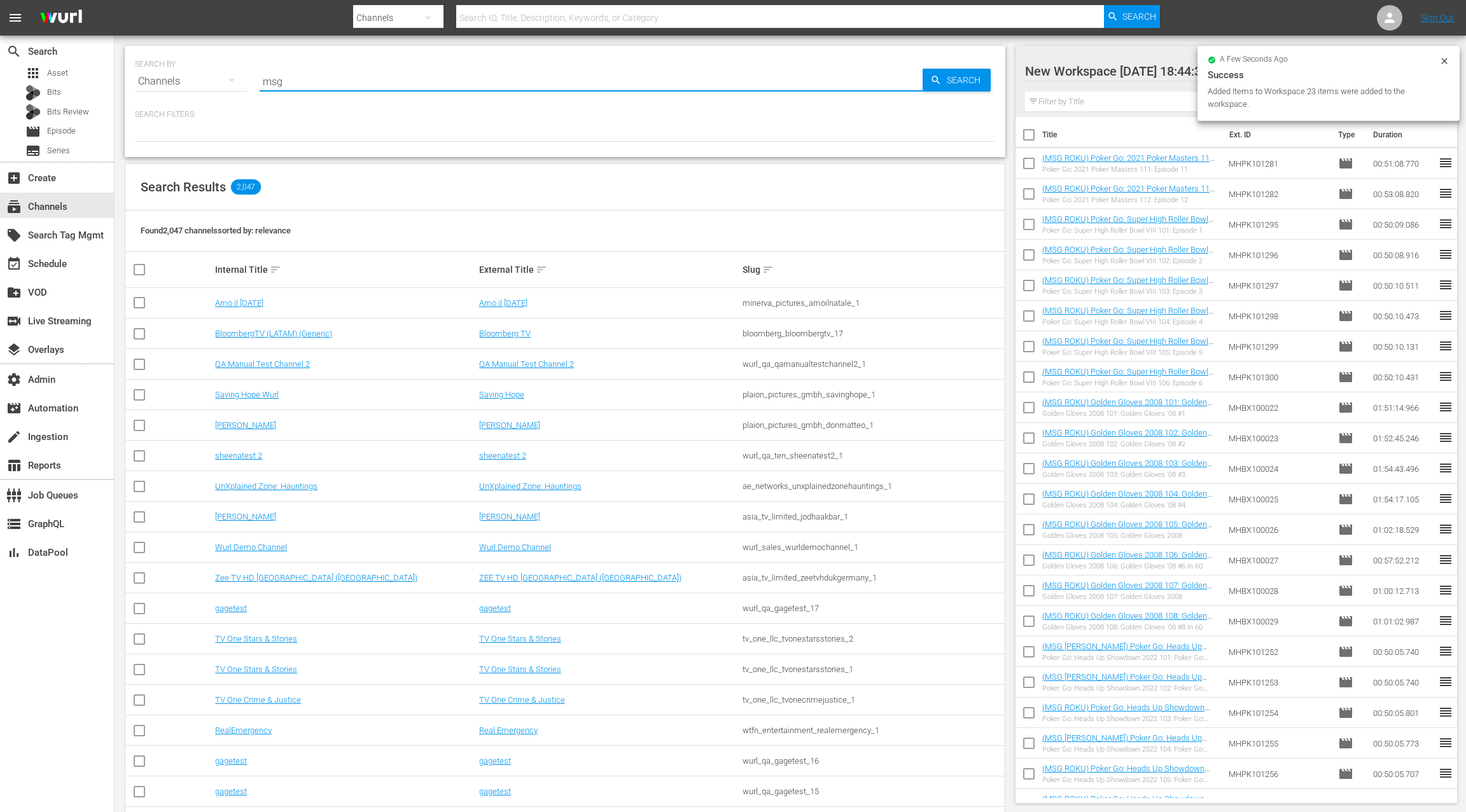
type input "msg"
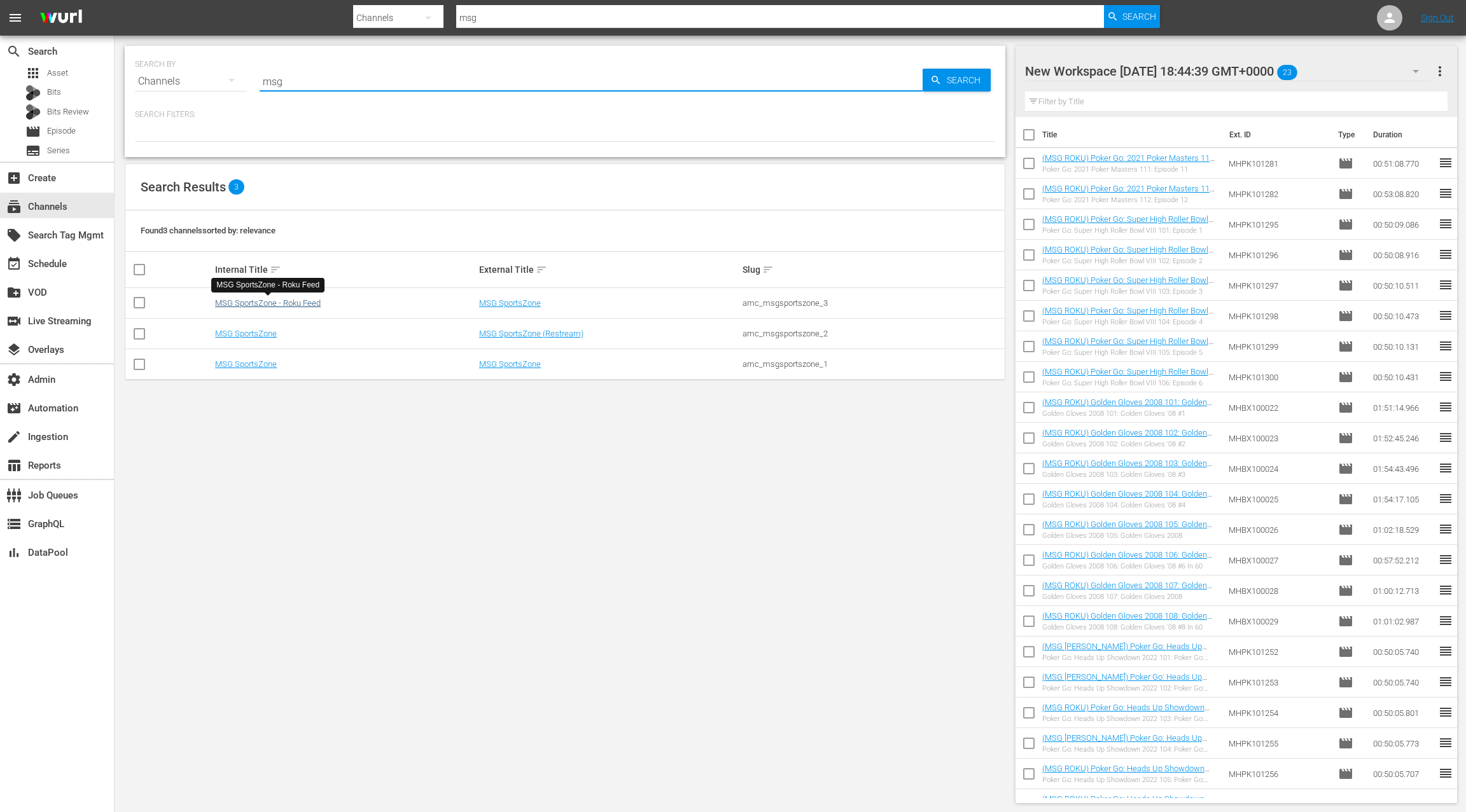
type input "msg"
click at [283, 307] on link "MSG SportsZone - Roku Feed" at bounding box center [268, 302] width 106 height 10
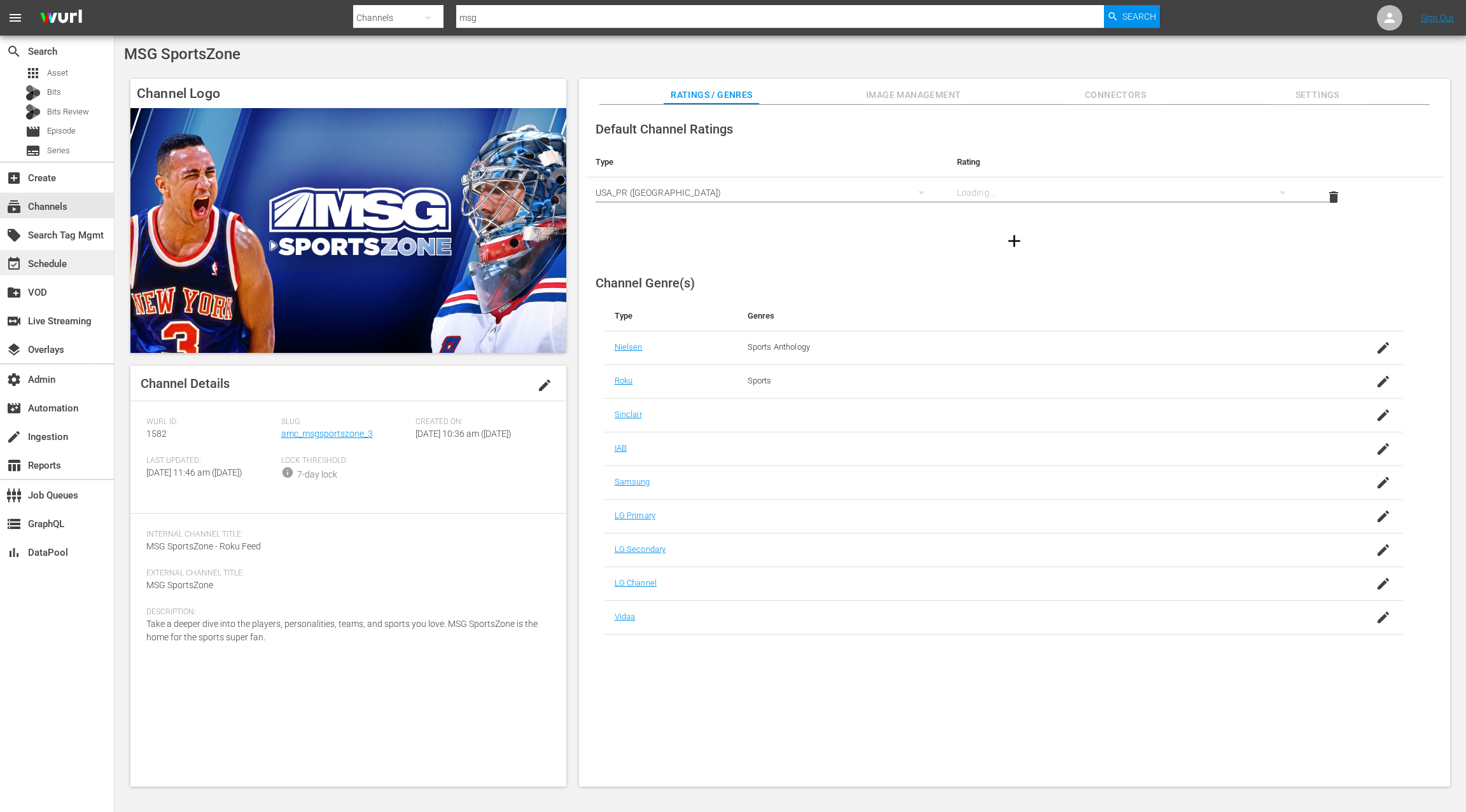
click at [57, 260] on div "event_available Schedule" at bounding box center [35, 262] width 71 height 12
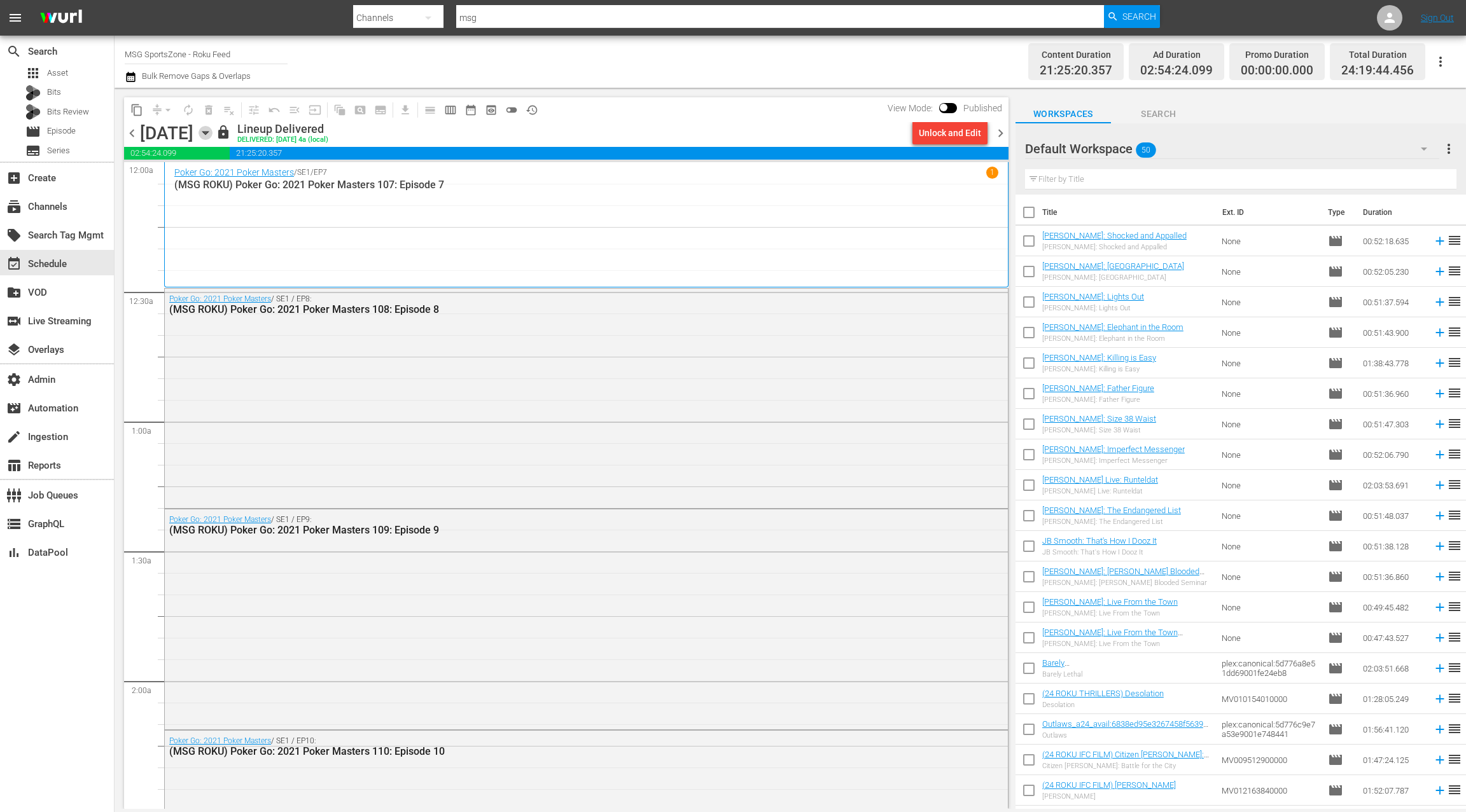
click at [213, 135] on icon "button" at bounding box center [206, 133] width 14 height 14
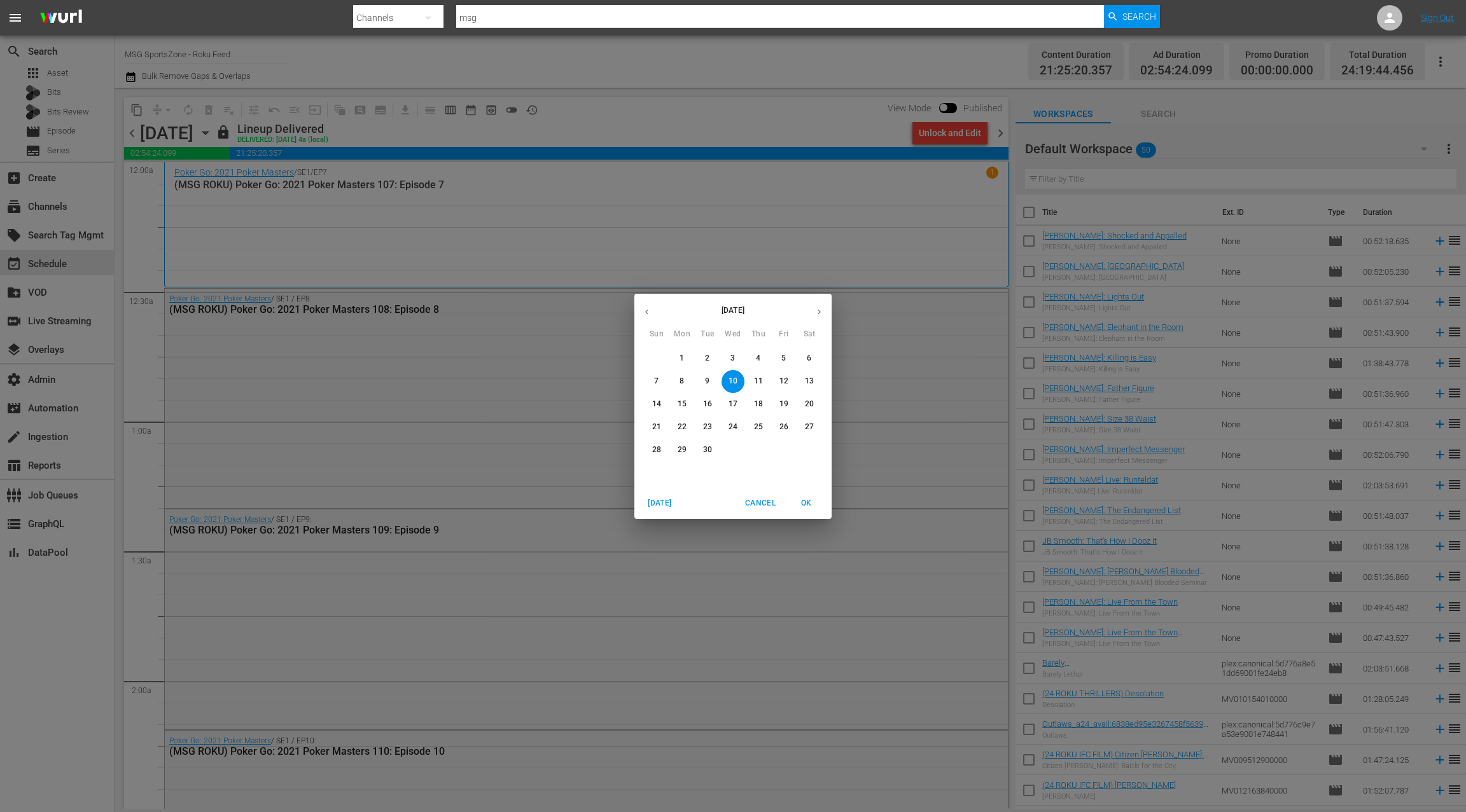
click at [707, 425] on p "23" at bounding box center [707, 427] width 9 height 11
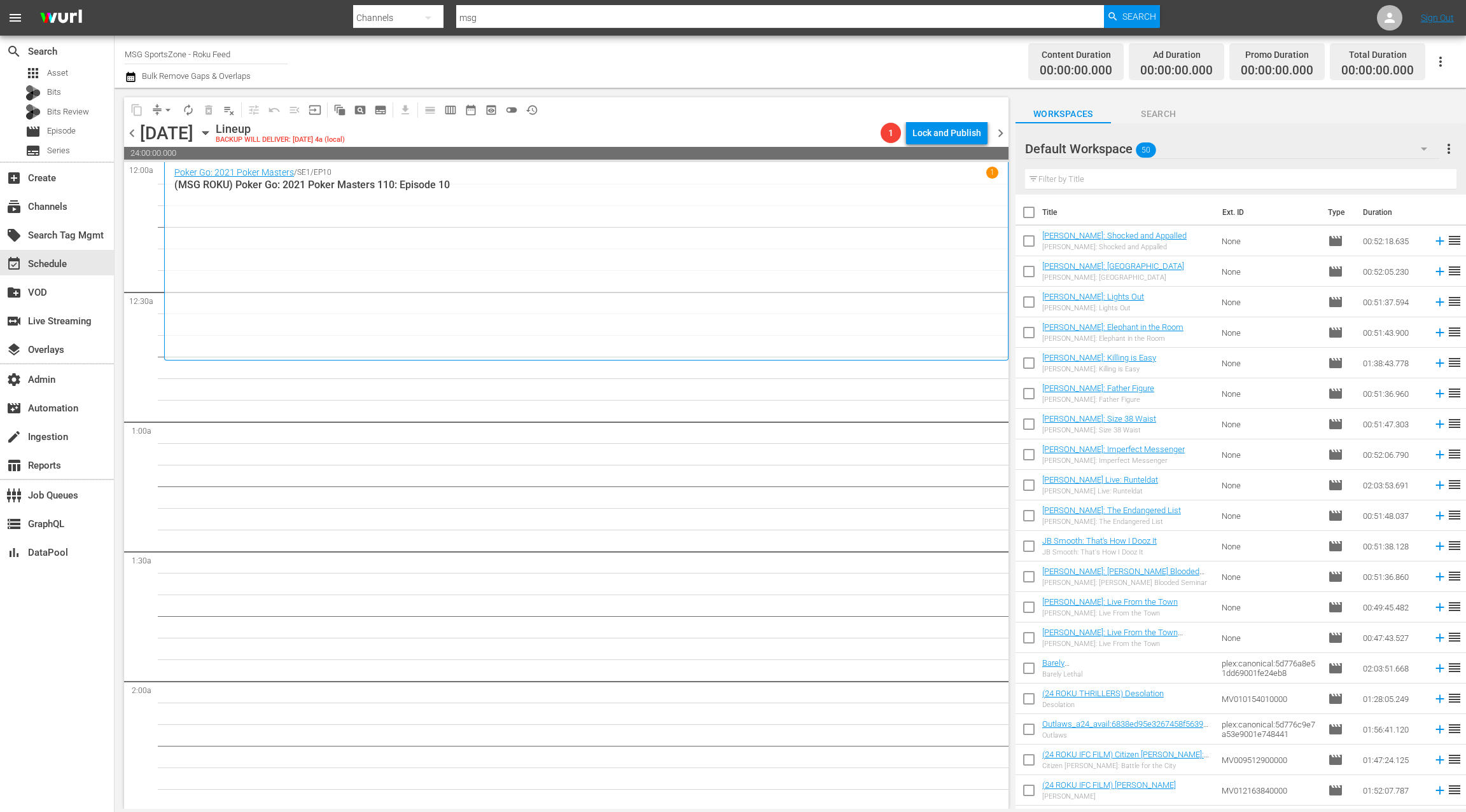
click at [1357, 144] on div "Default Workspace 50" at bounding box center [1232, 149] width 414 height 36
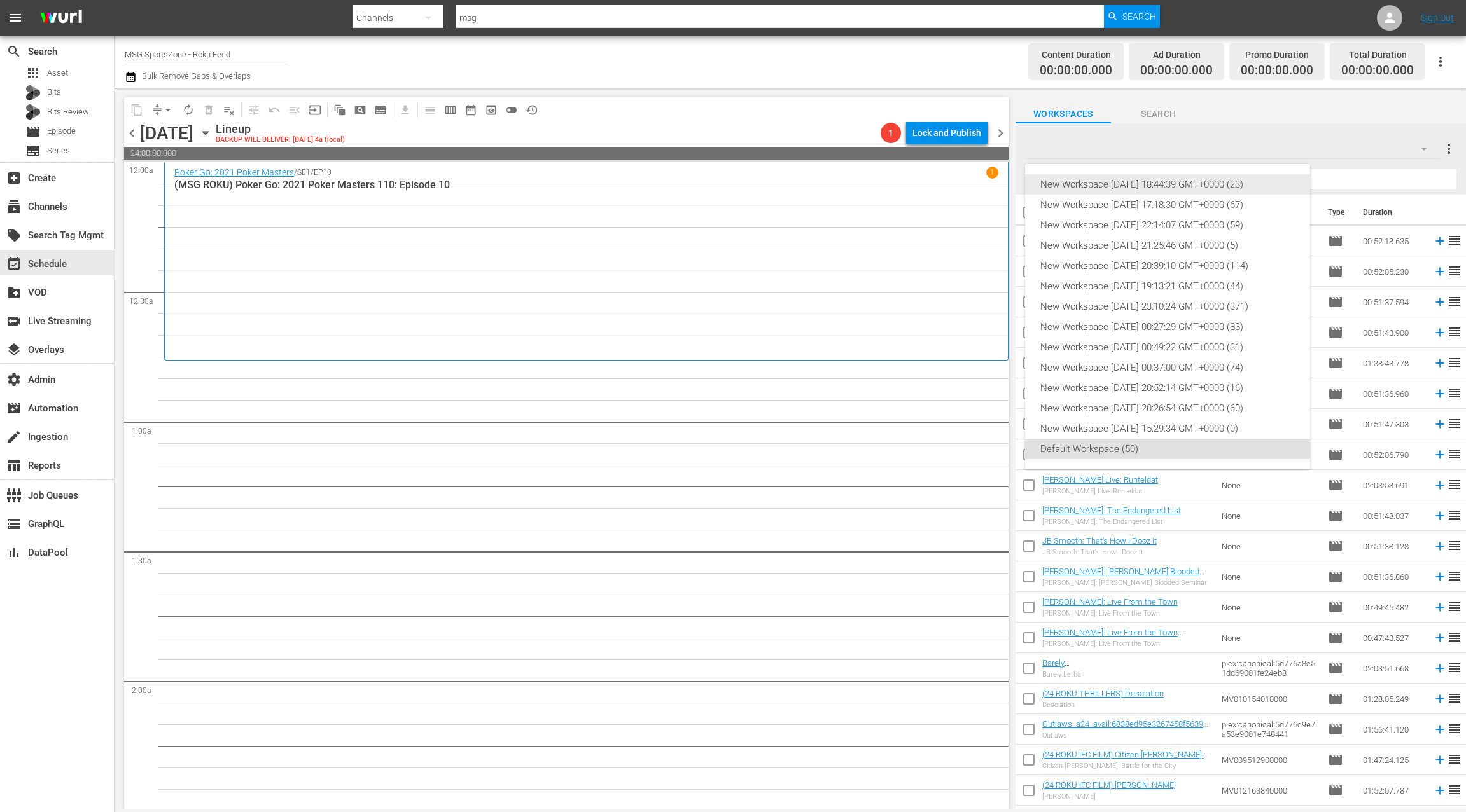
click at [1252, 186] on div "New Workspace Sat Sep 06 2025 18:44:39 GMT+0000 (23)" at bounding box center [1168, 184] width 255 height 21
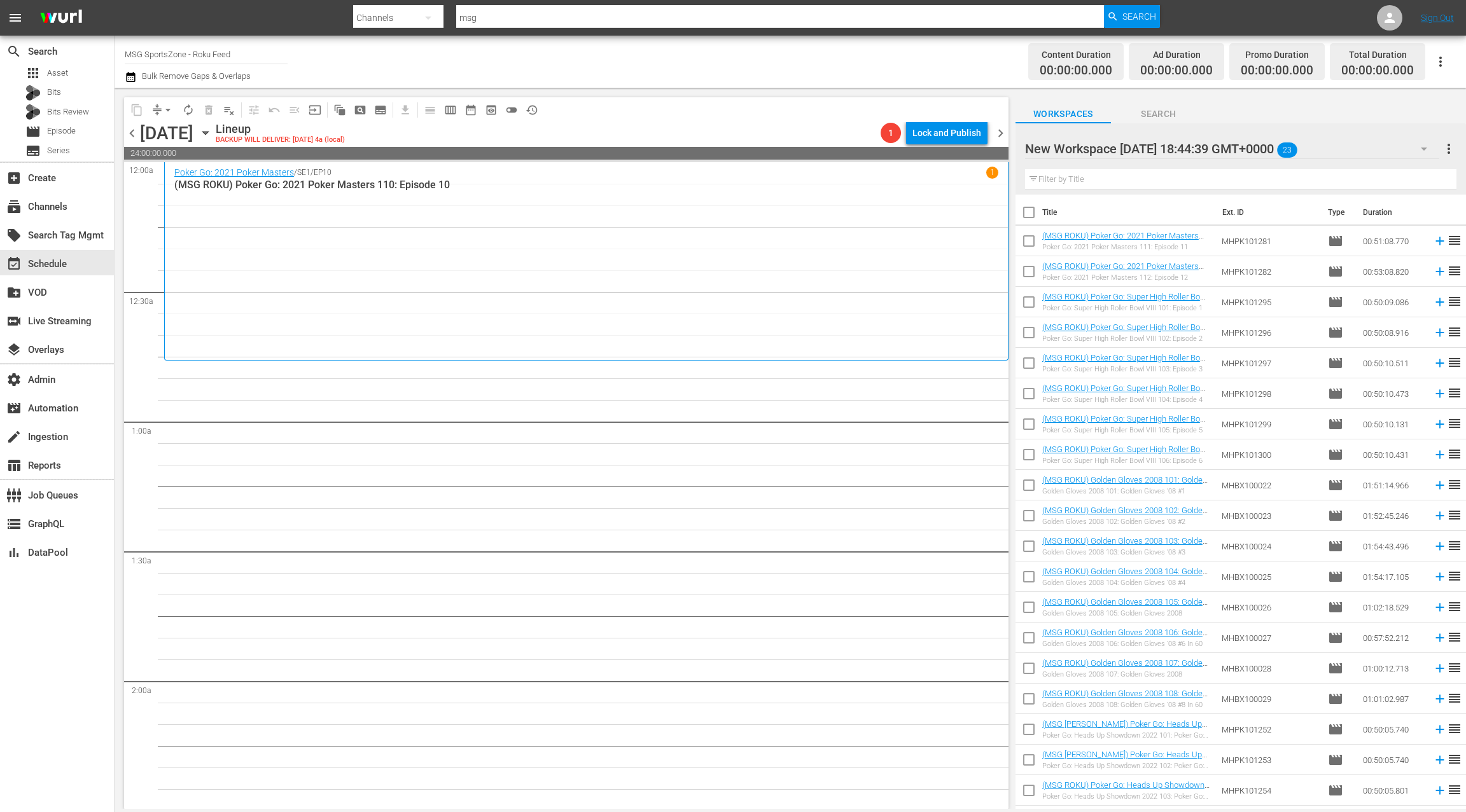
click at [1029, 213] on input "checkbox" at bounding box center [1029, 215] width 27 height 27
checkbox input "true"
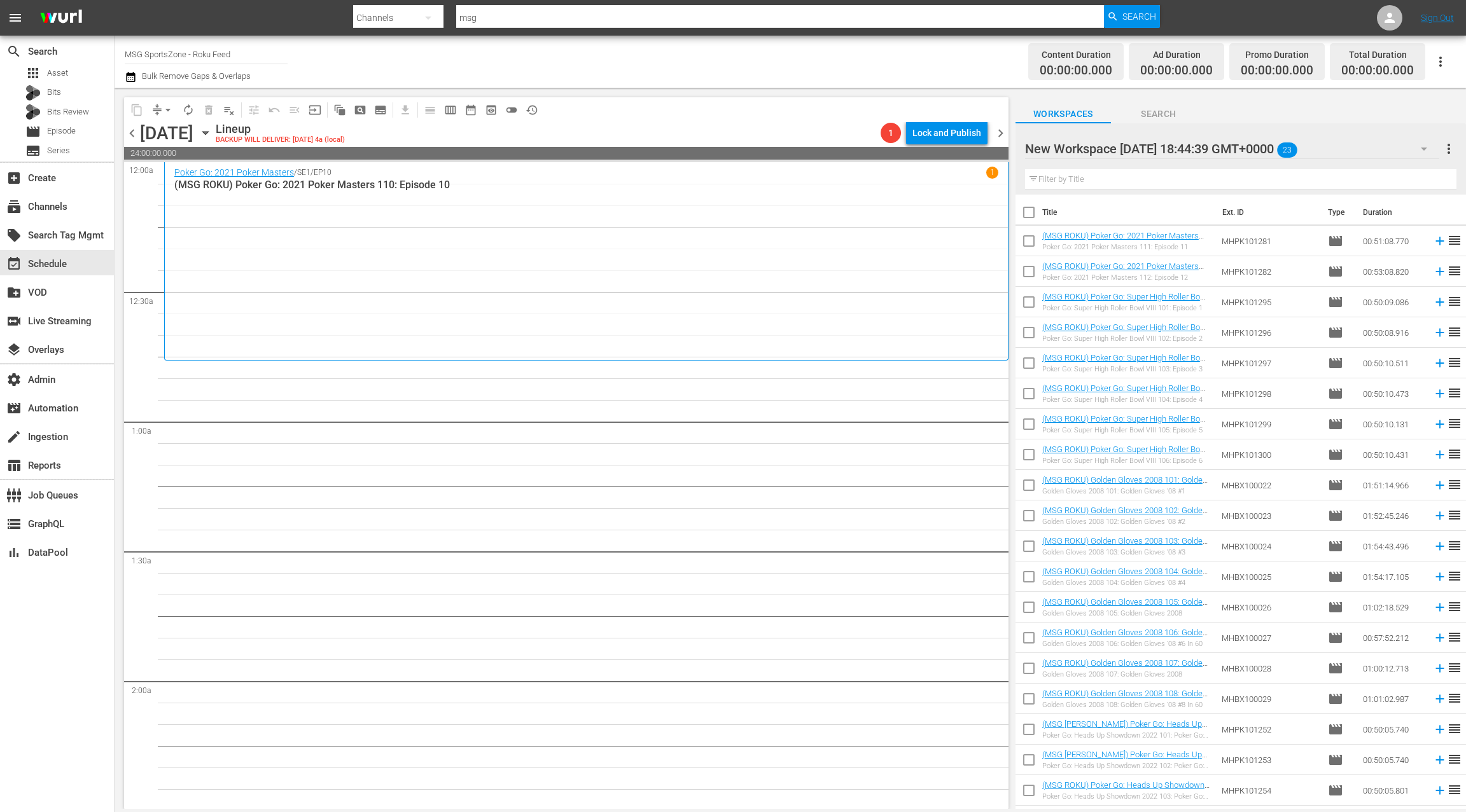
checkbox input "true"
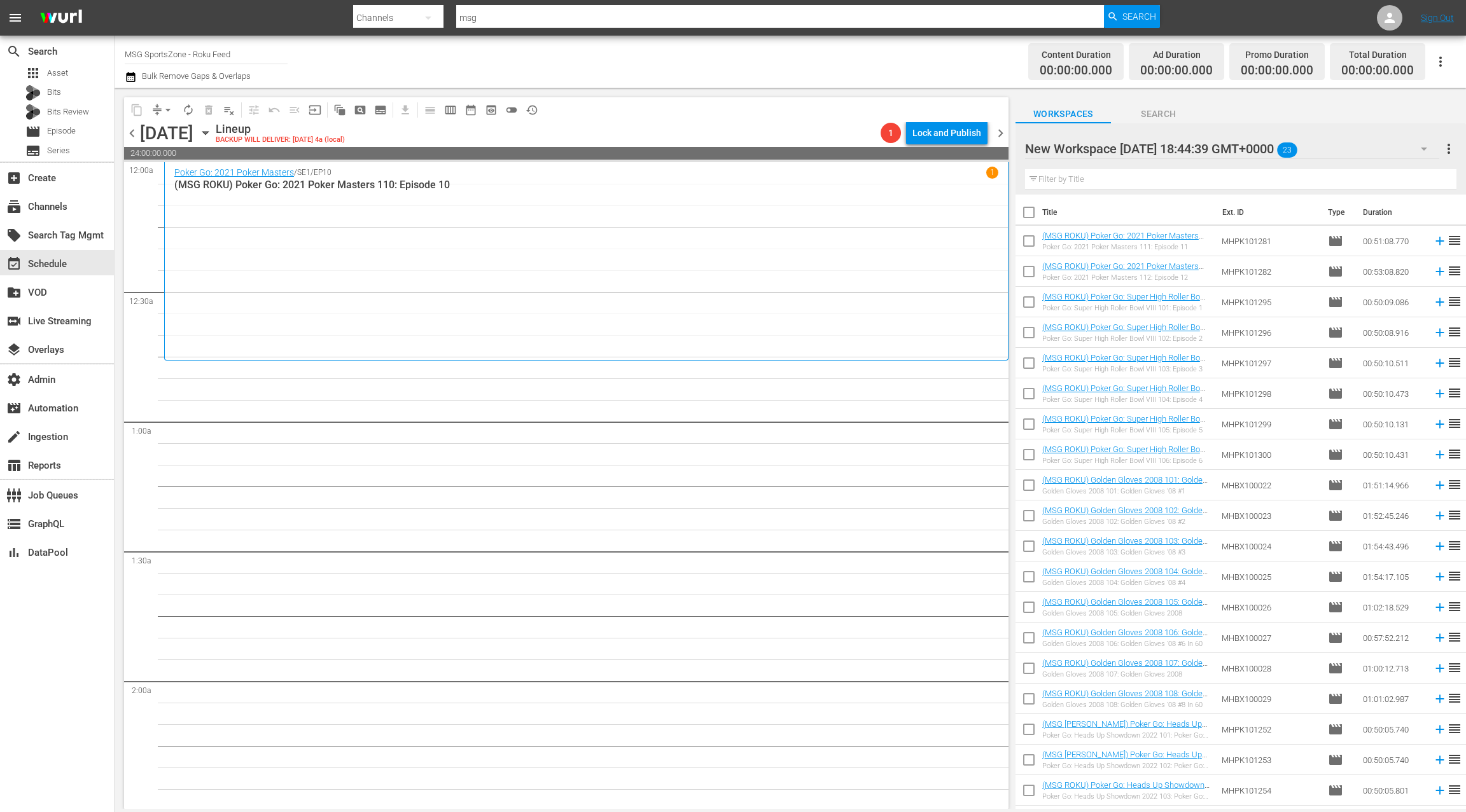
checkbox input "true"
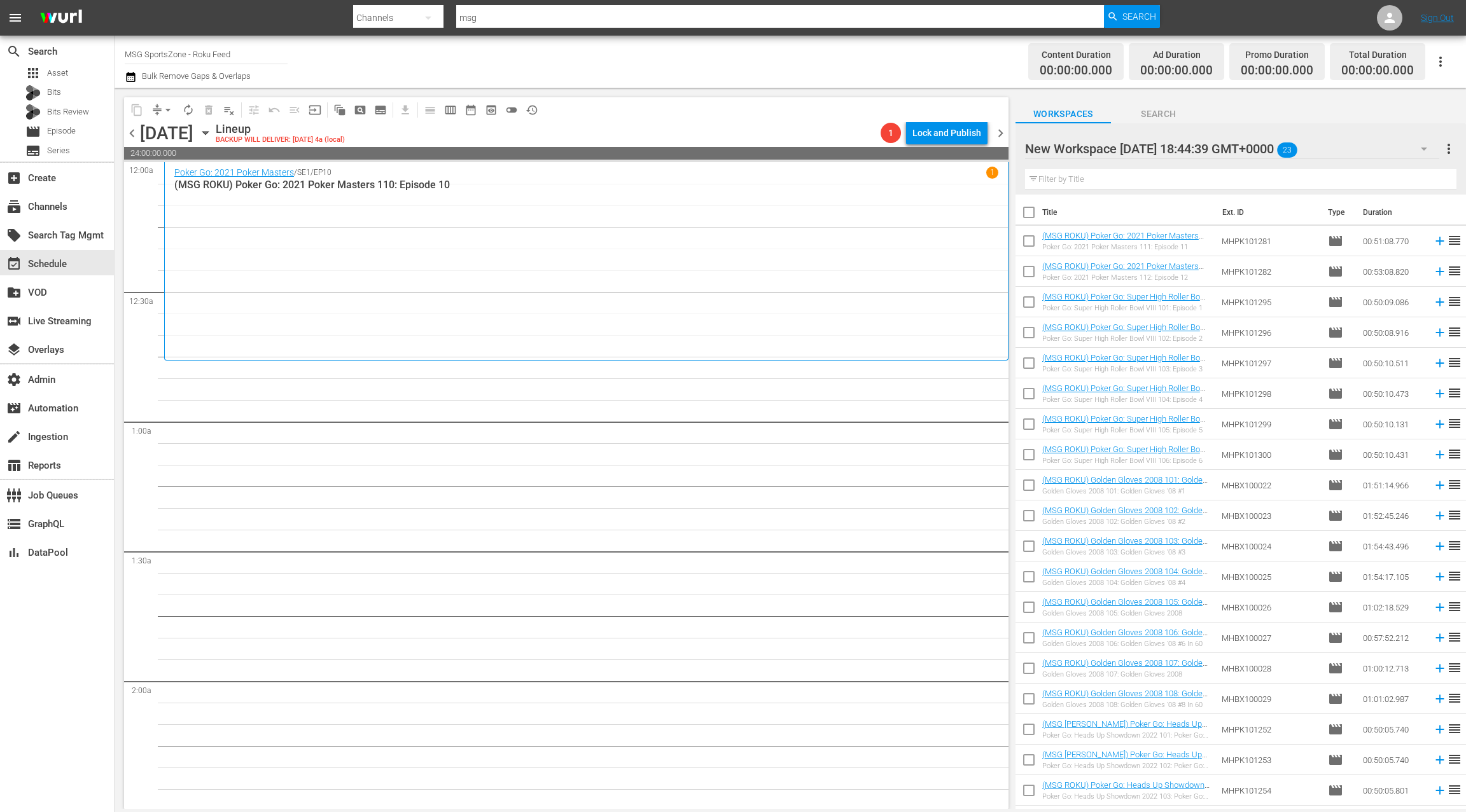
checkbox input "true"
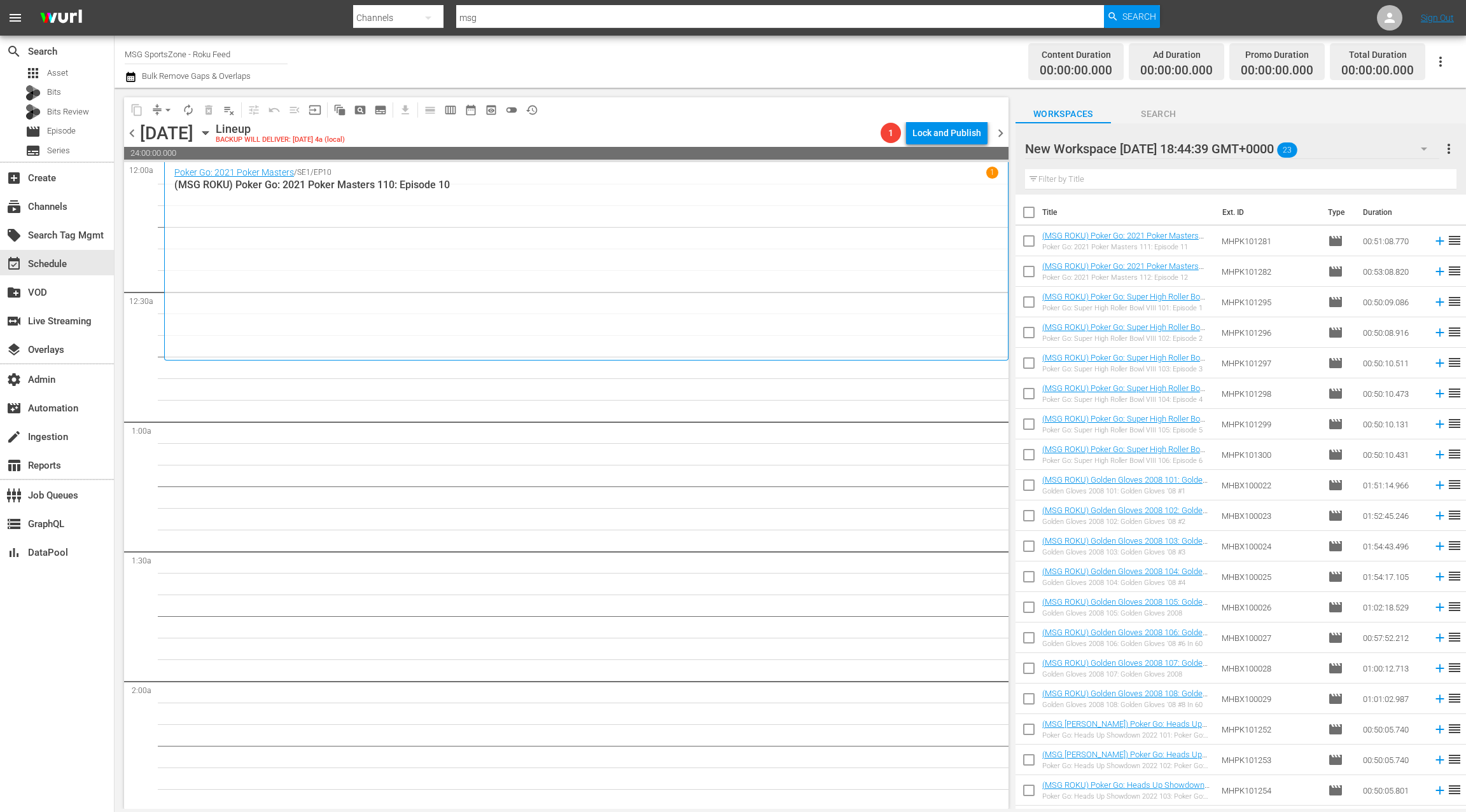
checkbox input "true"
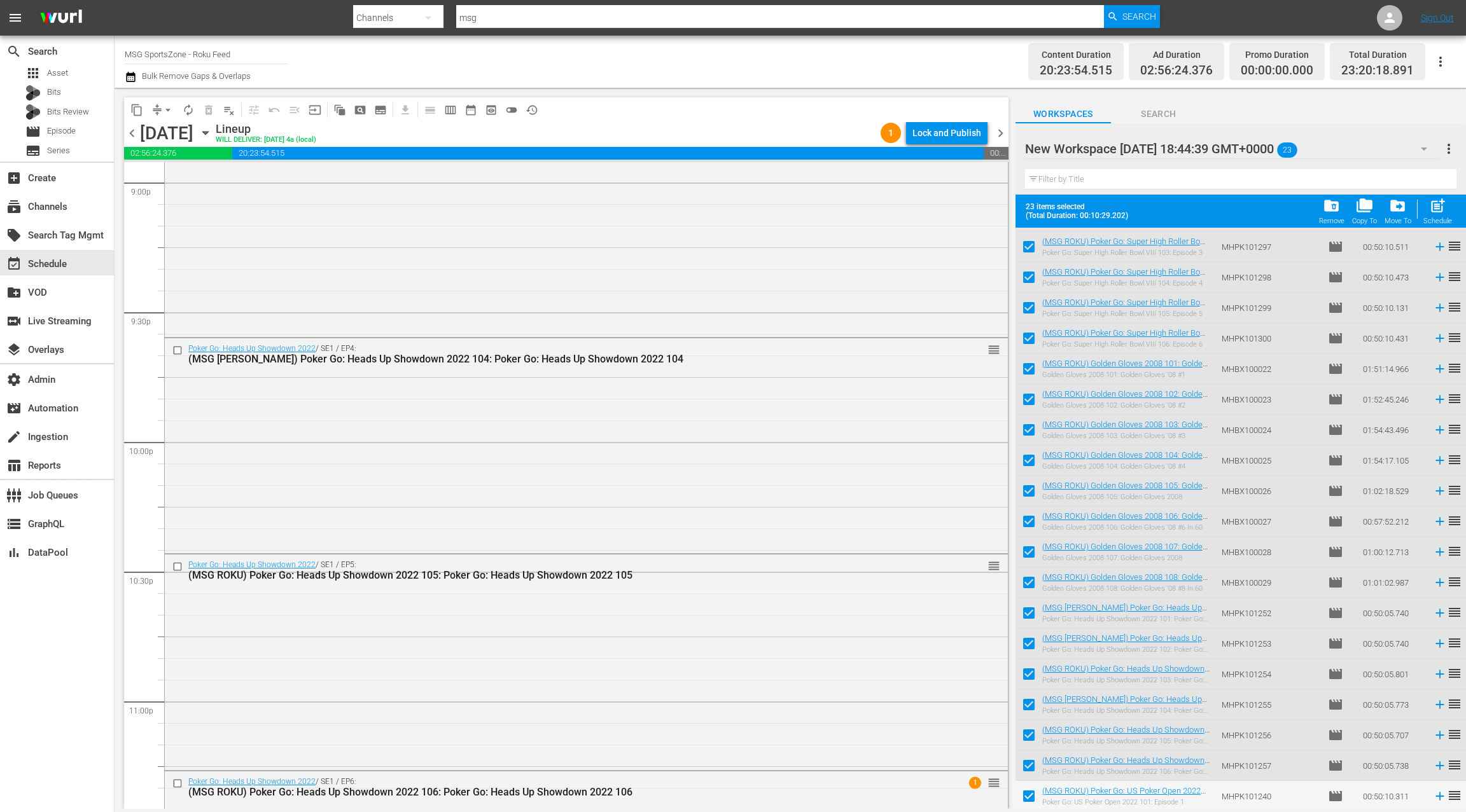
scroll to position [5607, 0]
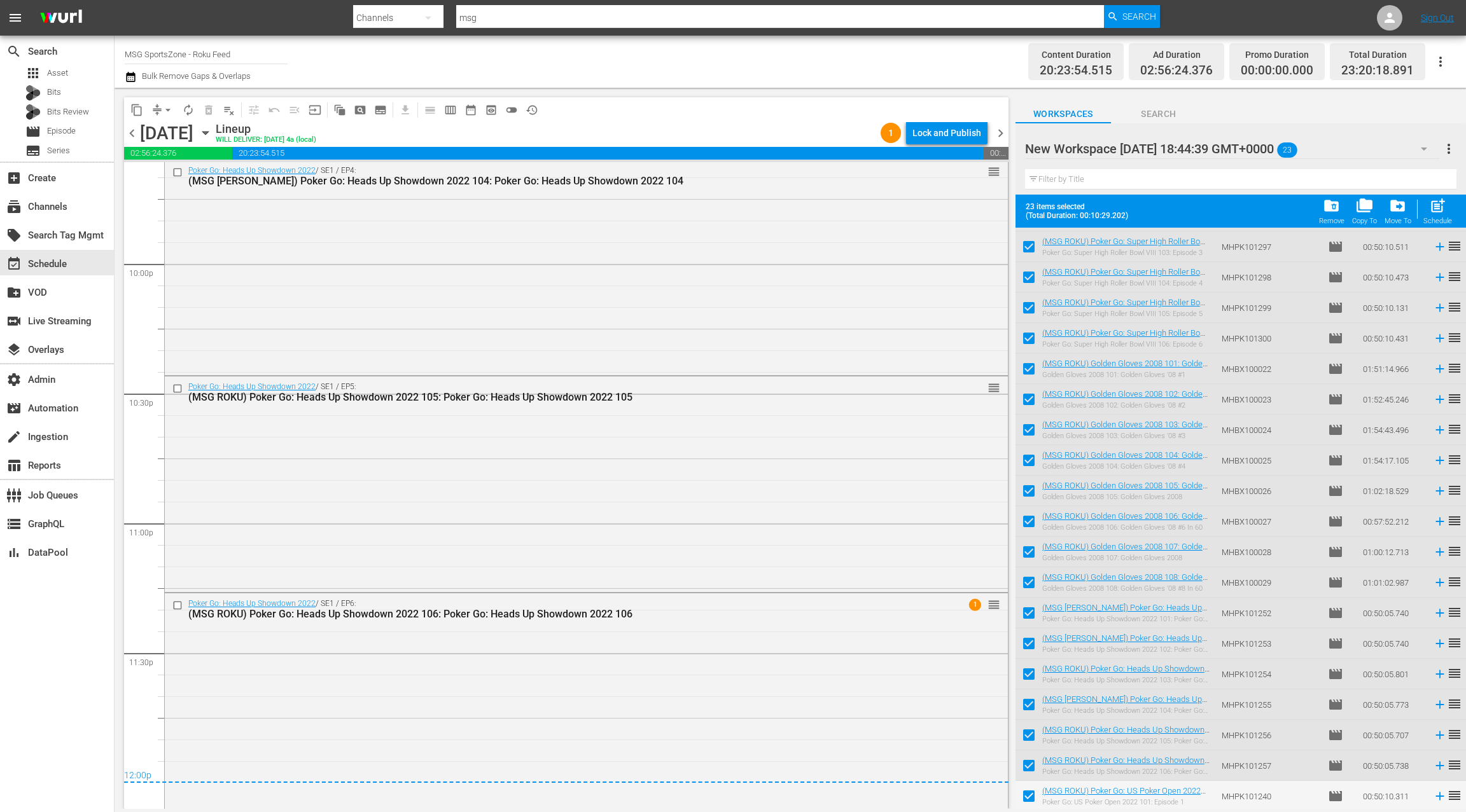
click at [1002, 135] on span "chevron_right" at bounding box center [1001, 134] width 16 height 16
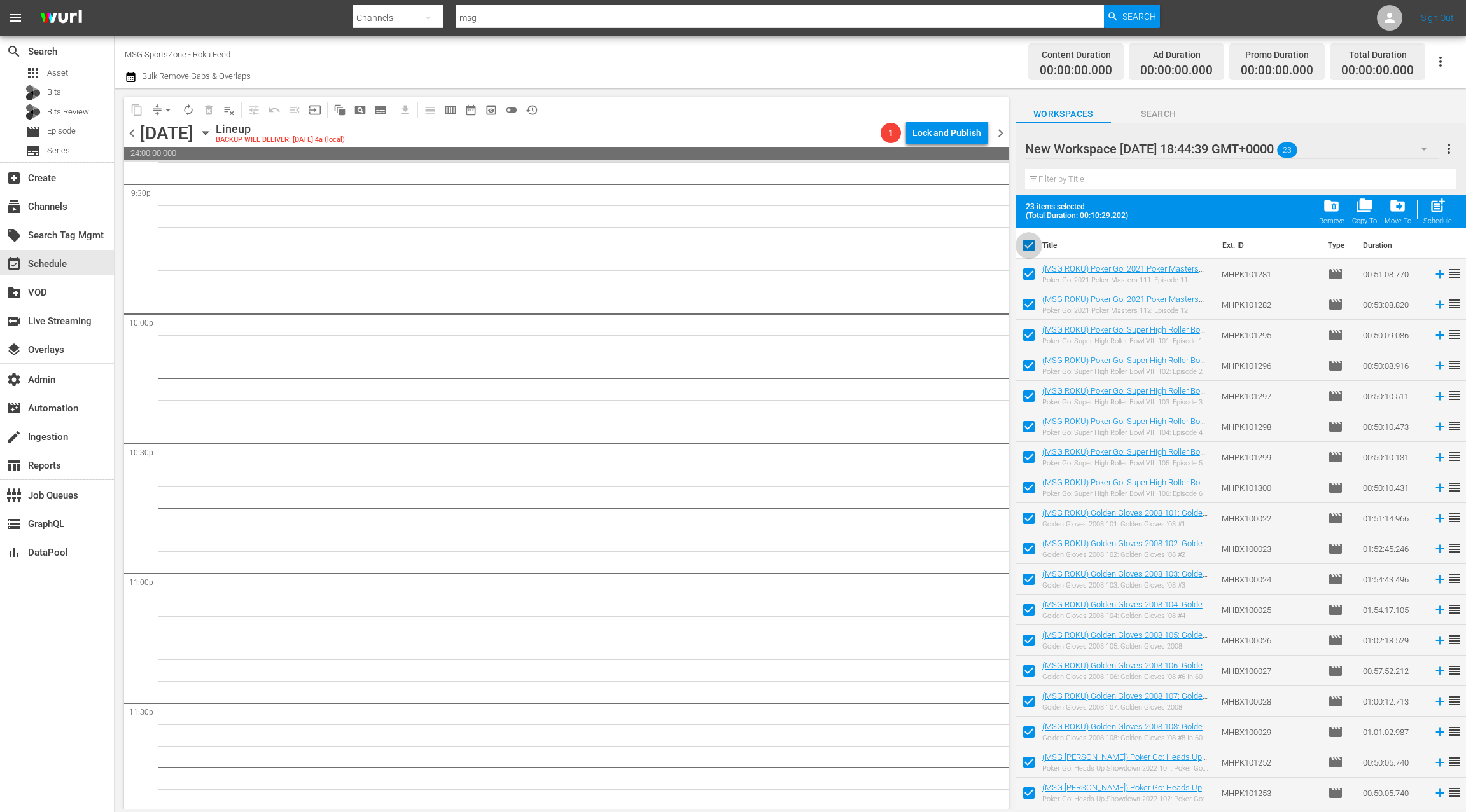
click at [1035, 246] on input "checkbox" at bounding box center [1029, 249] width 27 height 27
checkbox input "false"
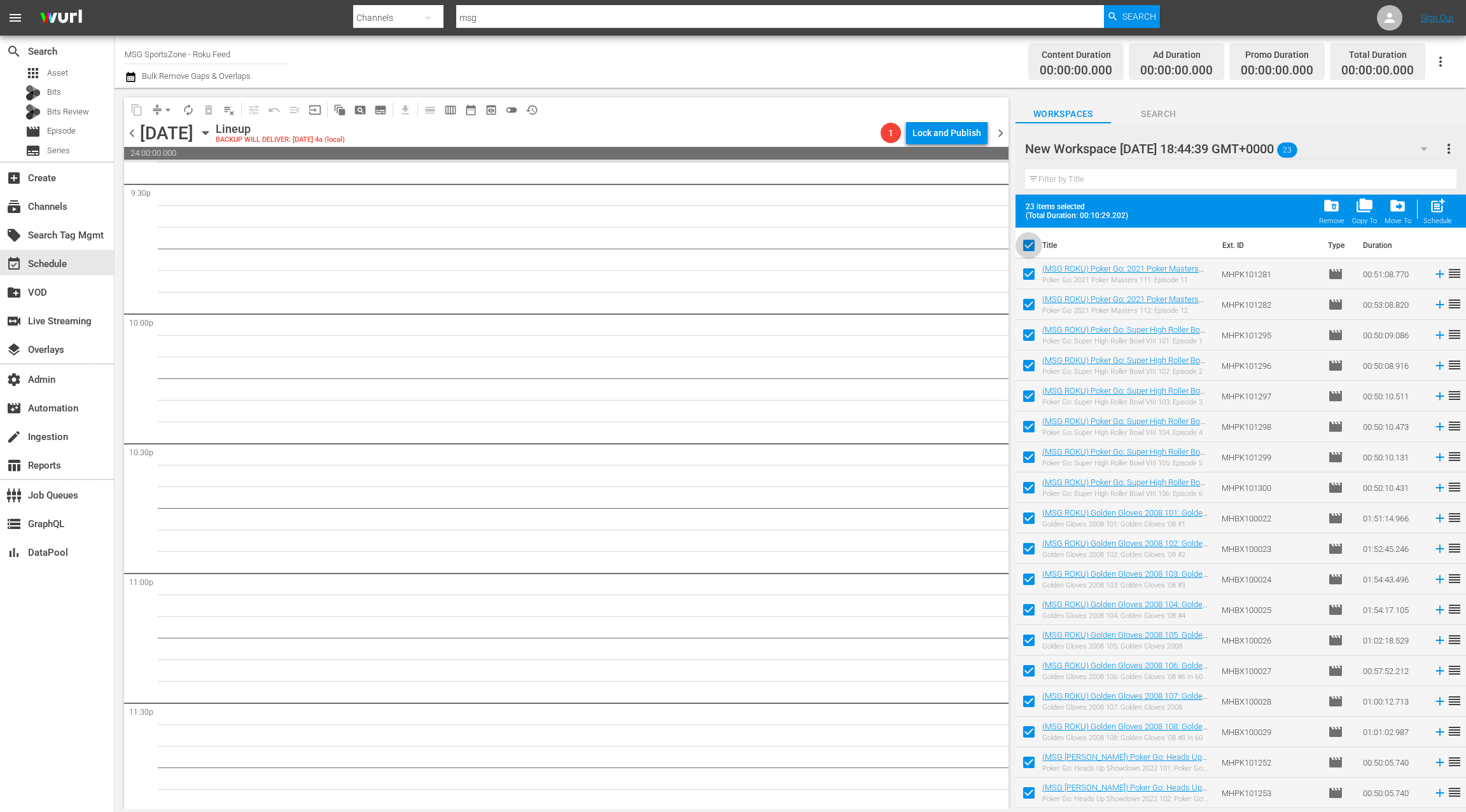
checkbox input "false"
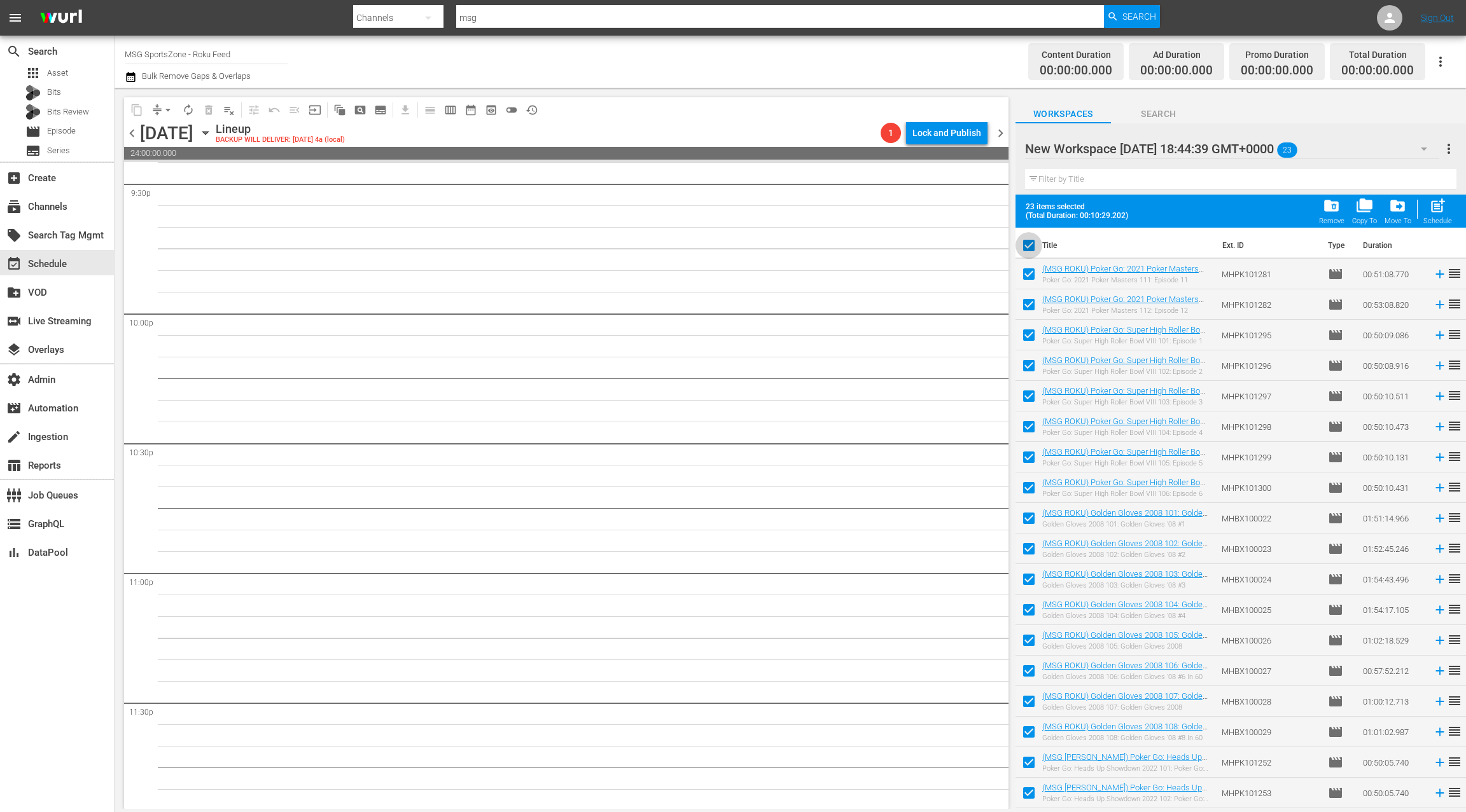
checkbox input "false"
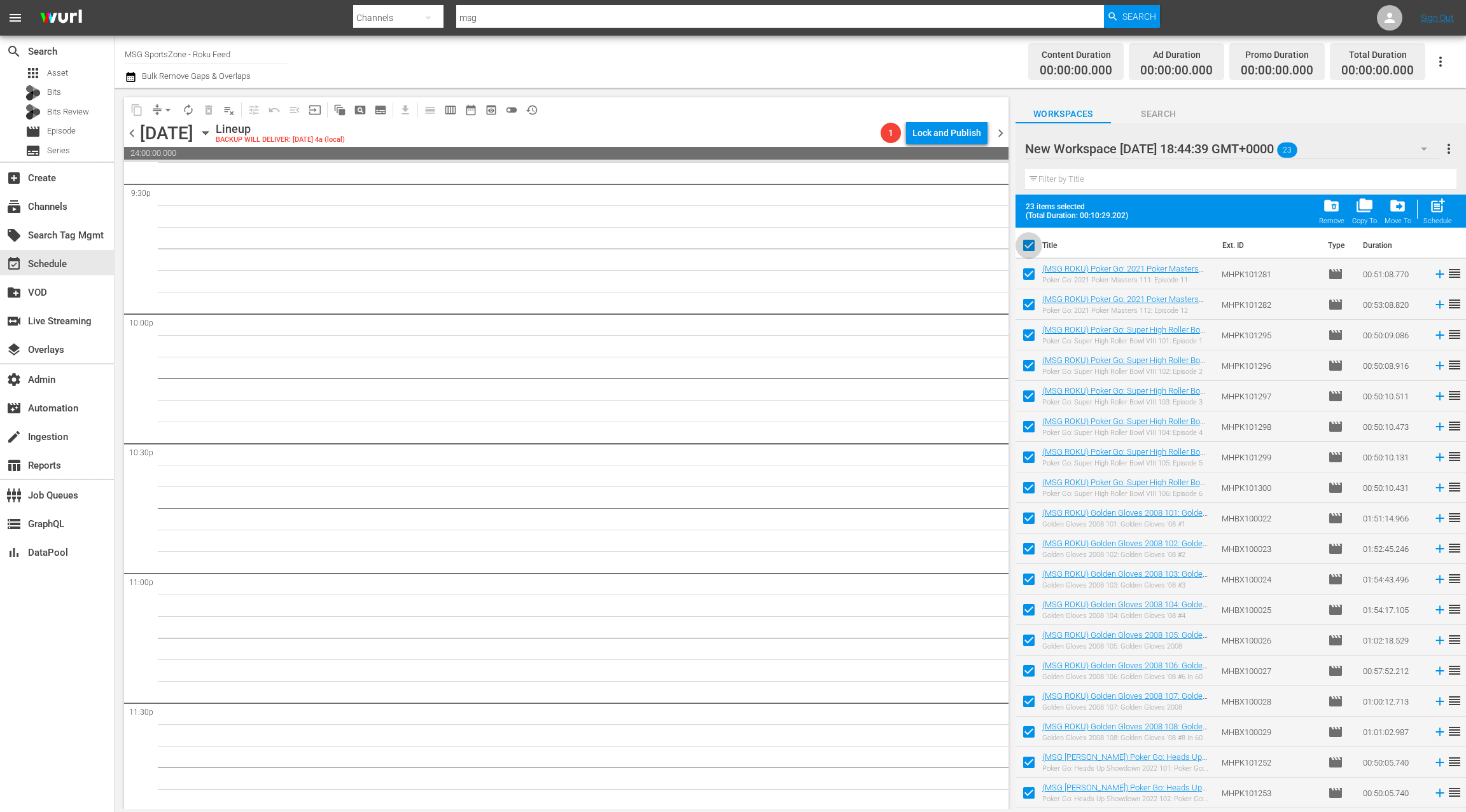
checkbox input "false"
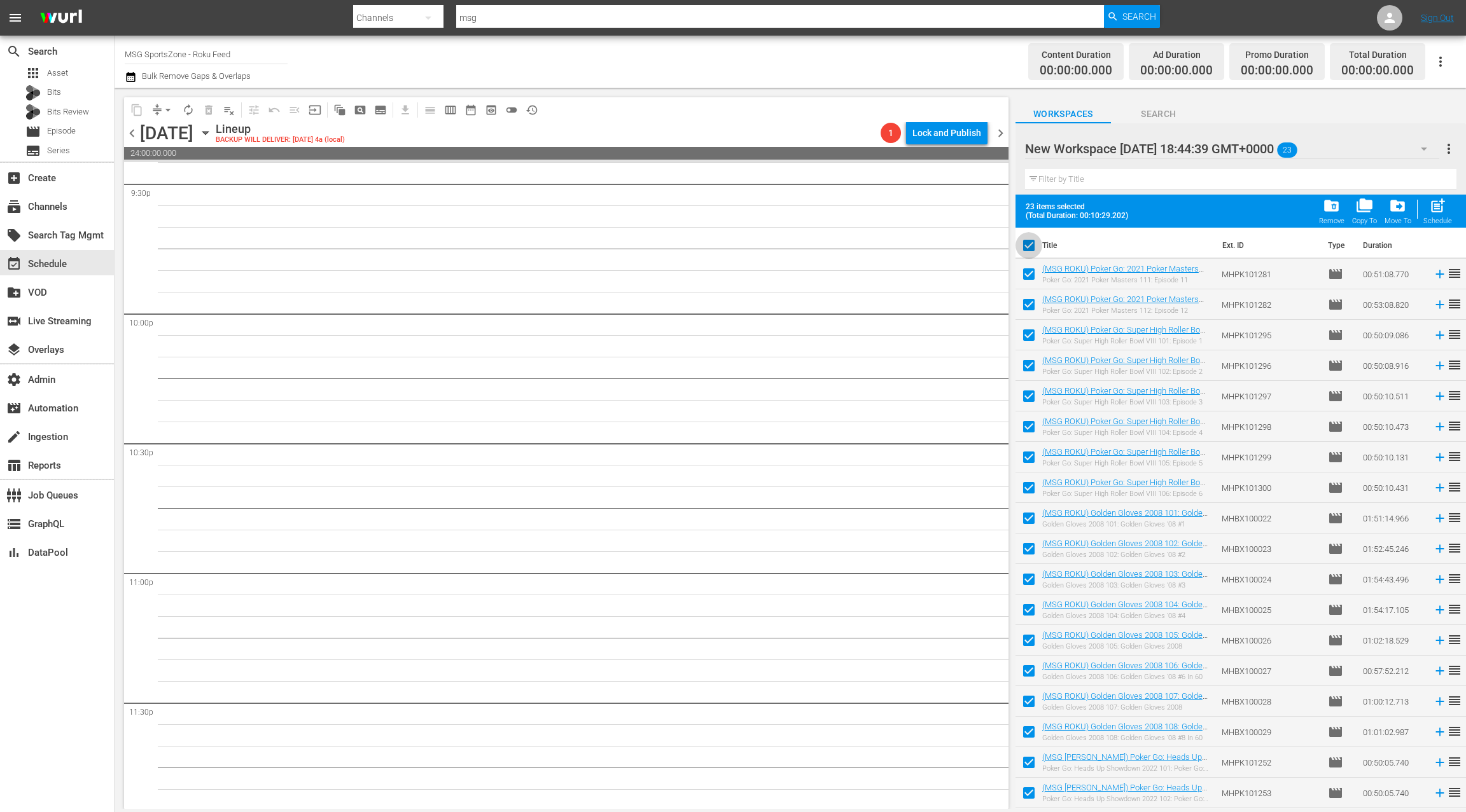
checkbox input "false"
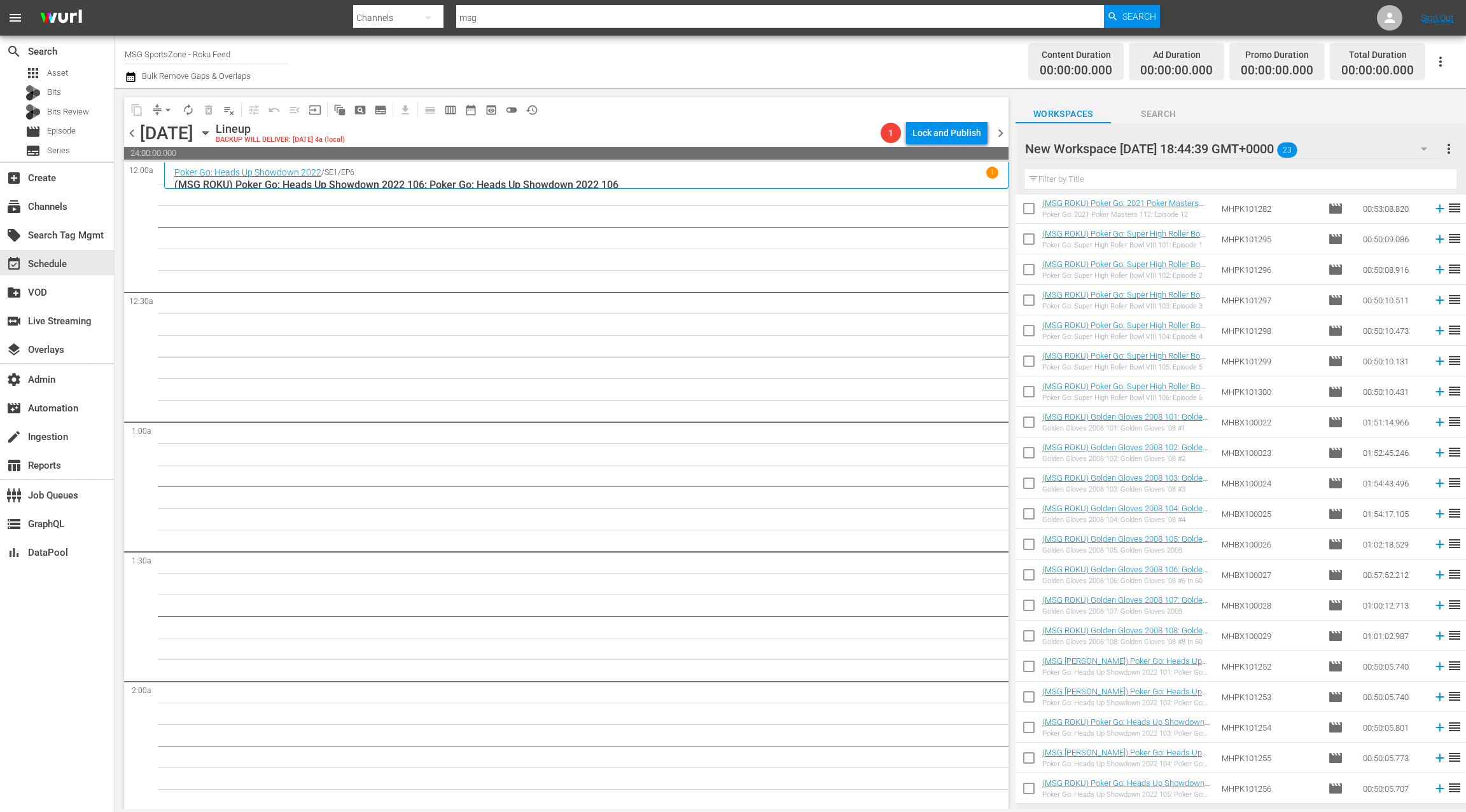
scroll to position [117, 0]
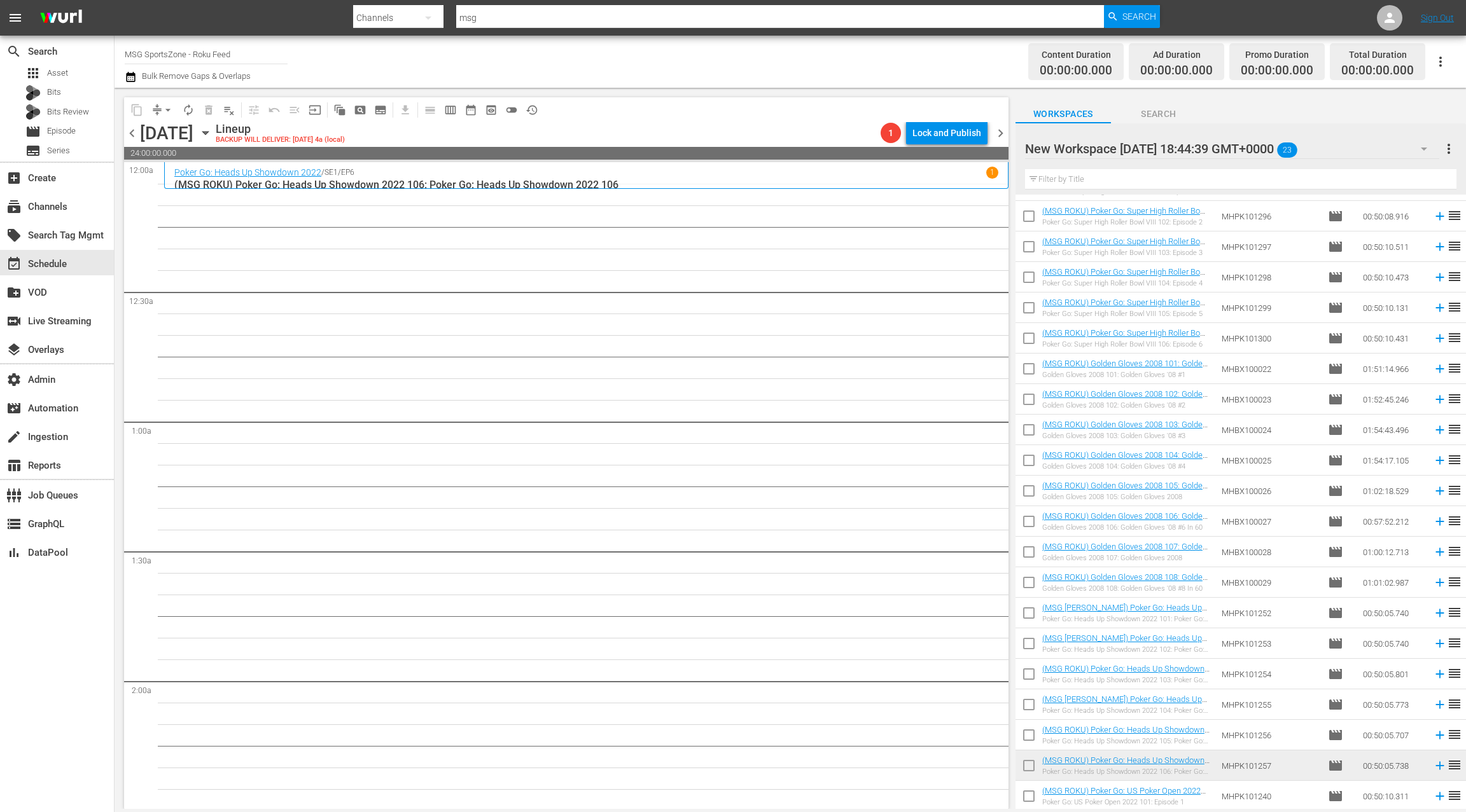
click at [1026, 796] on input "checkbox" at bounding box center [1029, 799] width 27 height 27
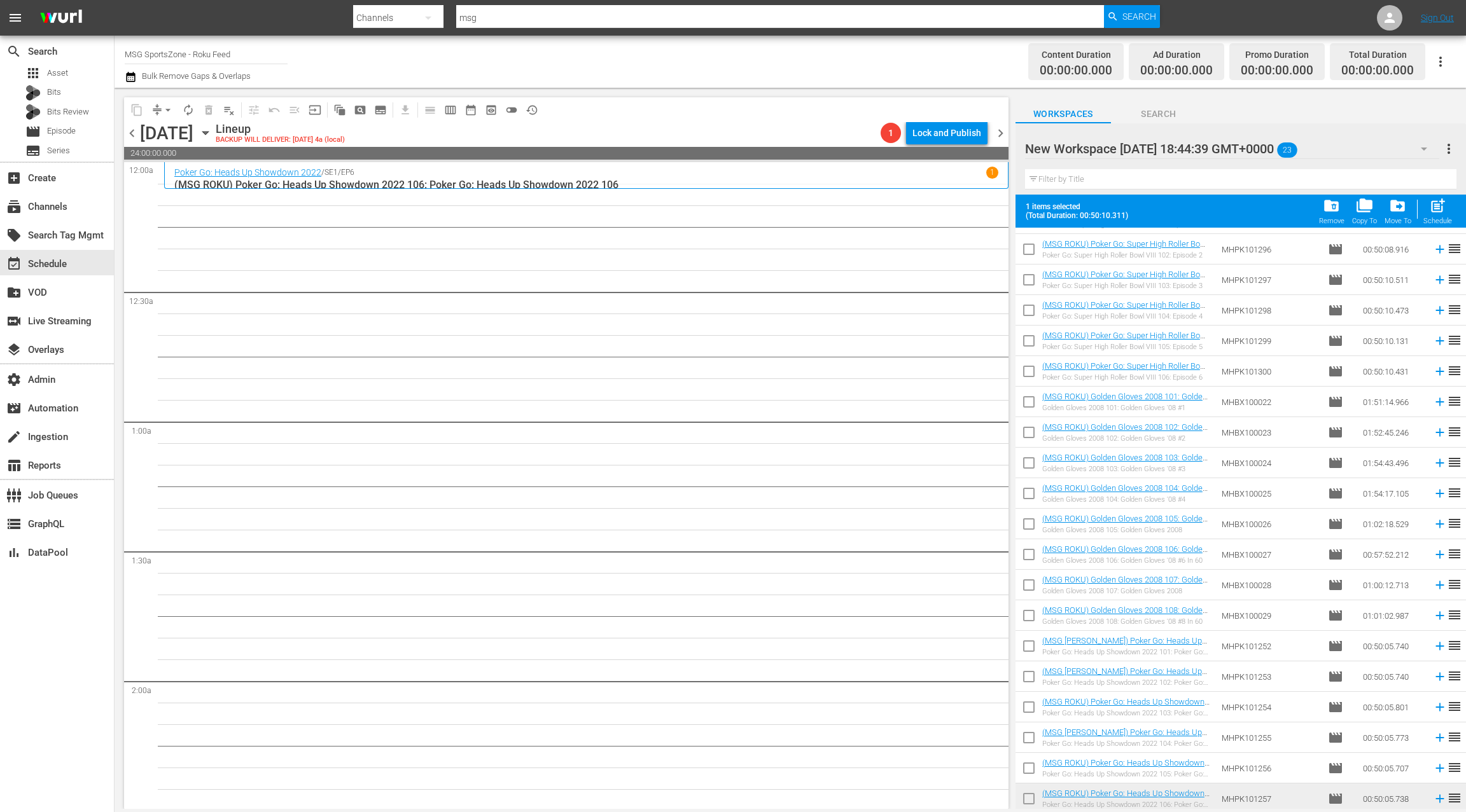
scroll to position [150, 0]
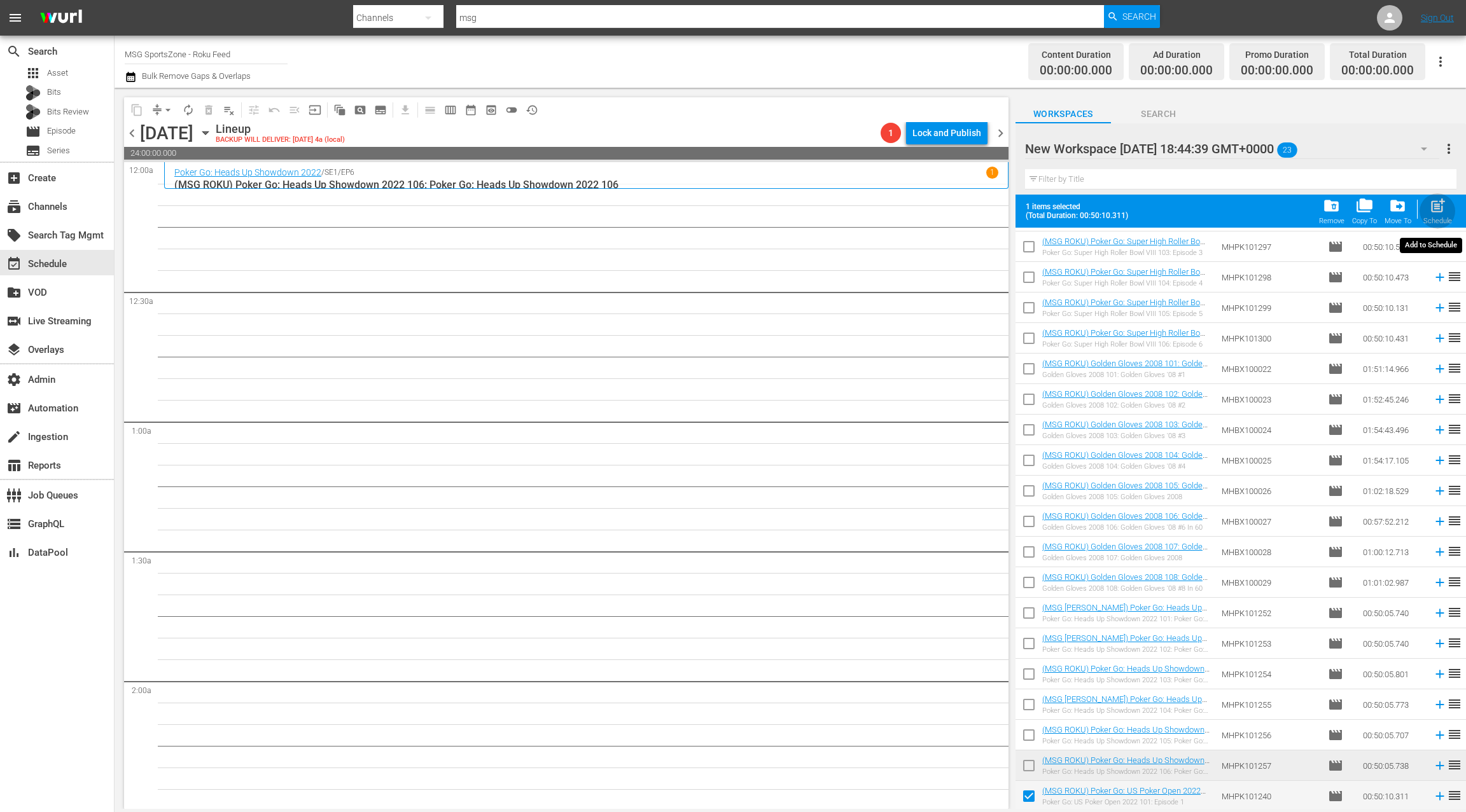
click at [1435, 206] on span "post_add" at bounding box center [1437, 205] width 17 height 17
checkbox input "false"
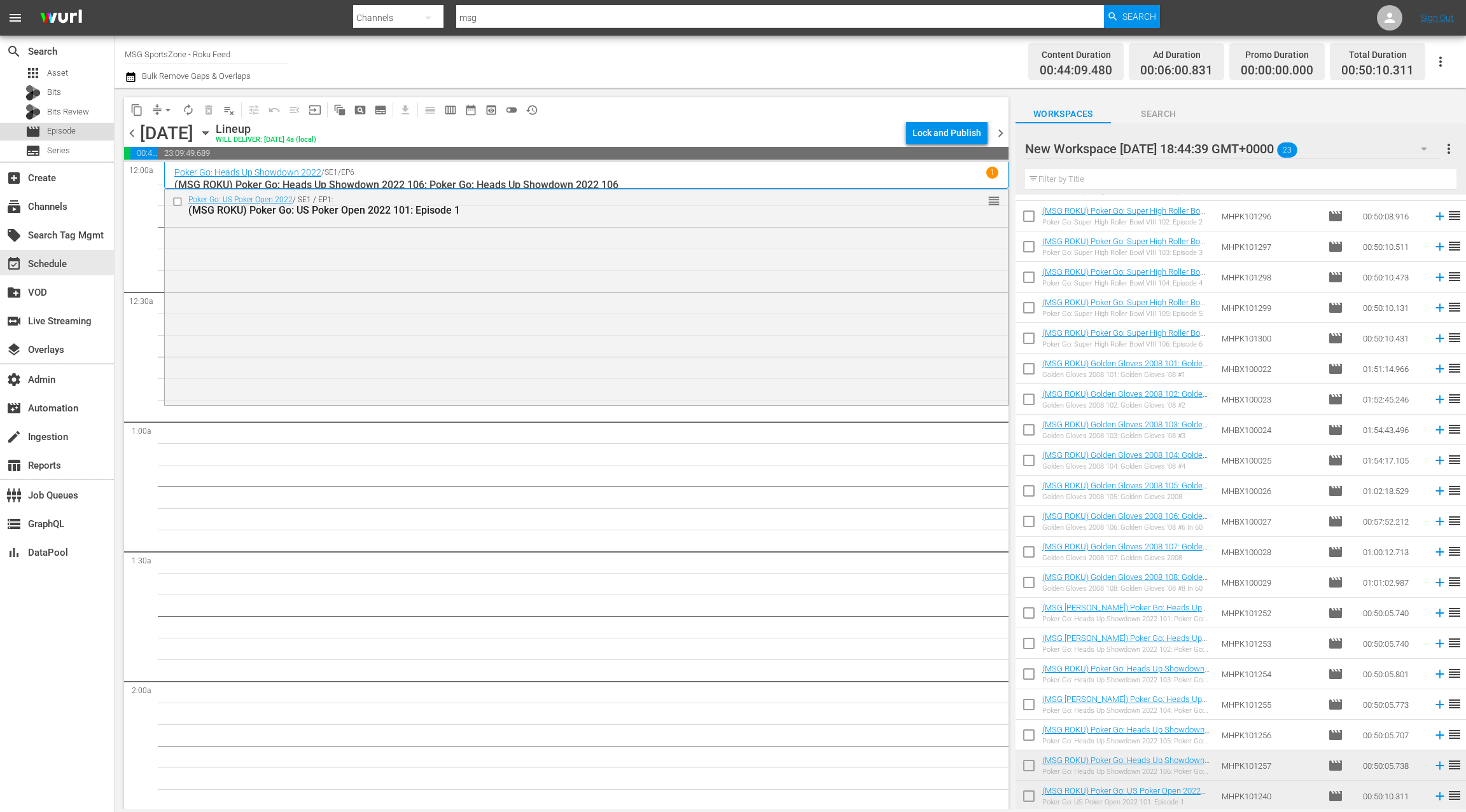
click at [83, 134] on div "movie Episode" at bounding box center [57, 132] width 114 height 18
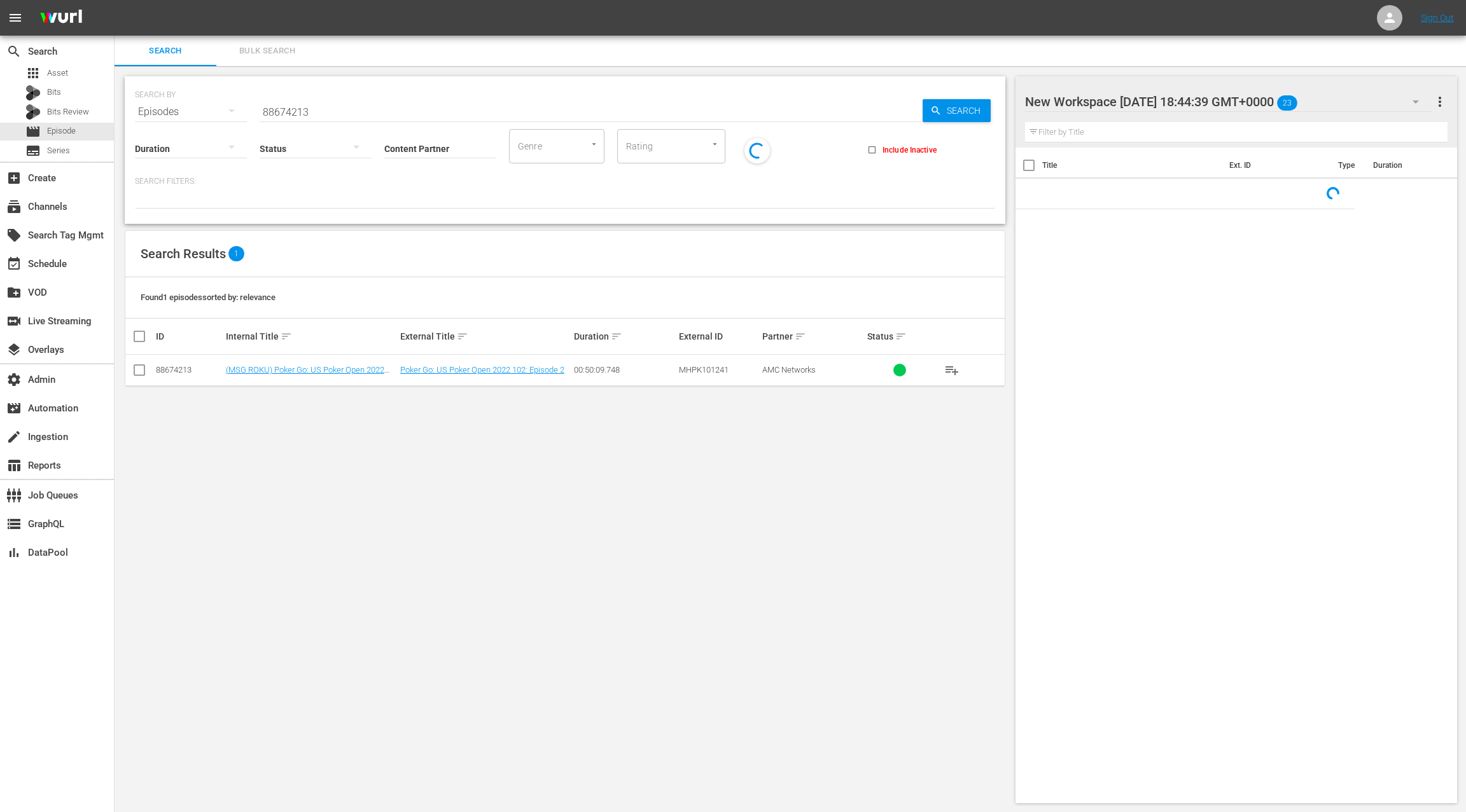
click at [257, 51] on span "Bulk Search" at bounding box center [268, 51] width 86 height 14
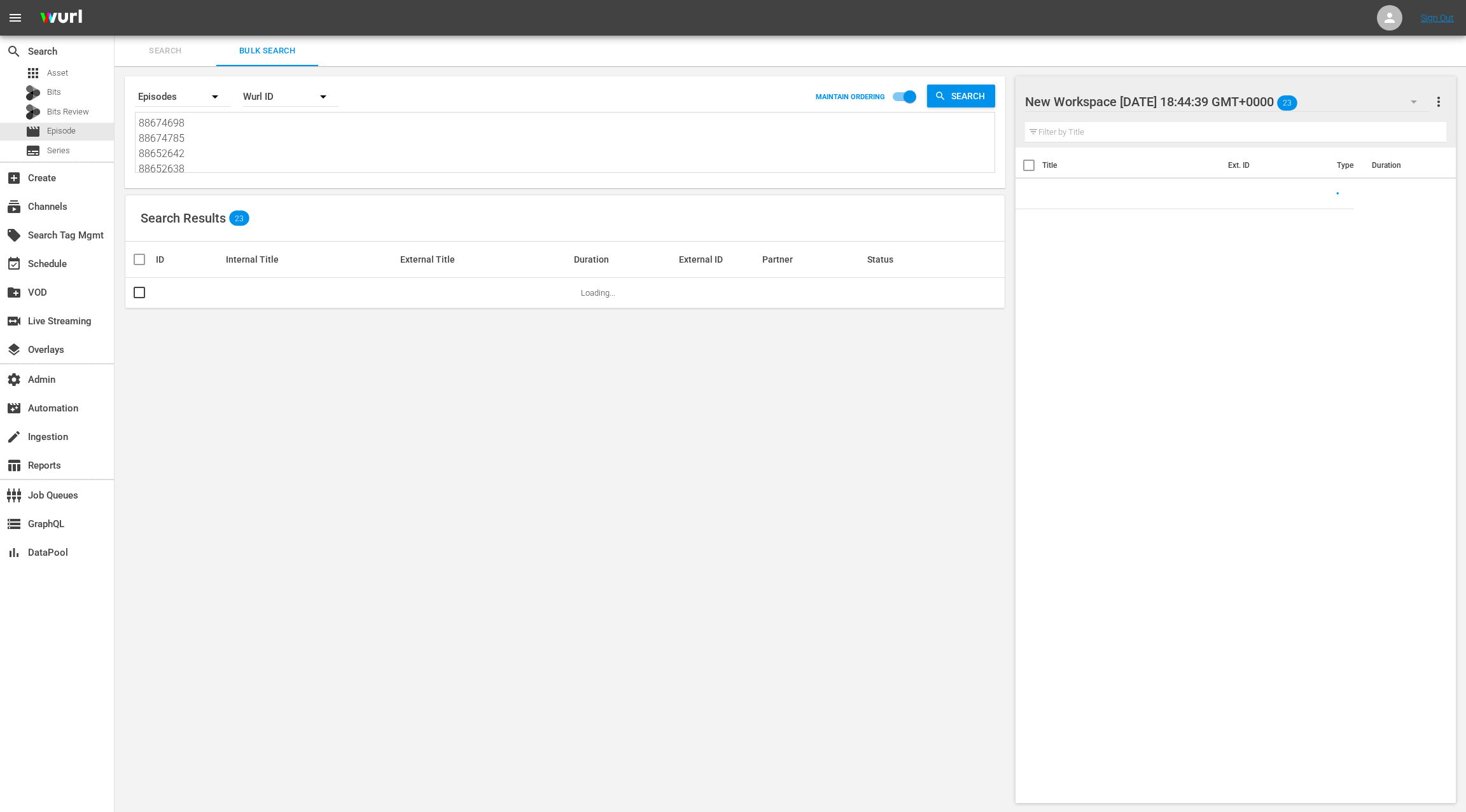
click at [259, 141] on textarea "88674698 88674785 88652642 88652638 88652639 88652641 88652644 88652640 4763682…" at bounding box center [566, 144] width 856 height 58
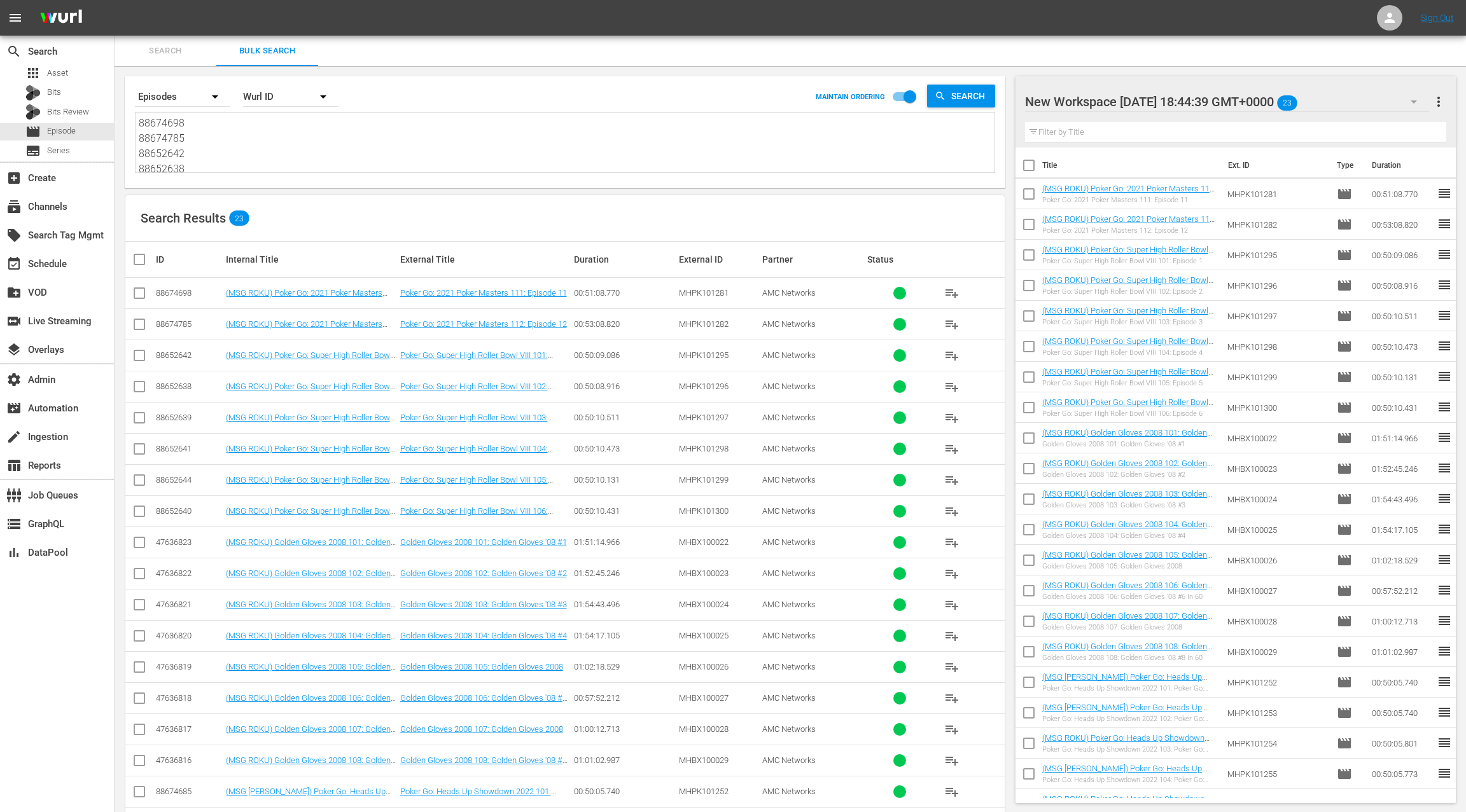
paste textarea "213 88674203 88674210 88674204 88674211 88674209 88674206 88674205 88674207 886…"
type textarea "88674213 88674203 88674210 88674204 88674211 88674209 88674206 88674205 8867420…"
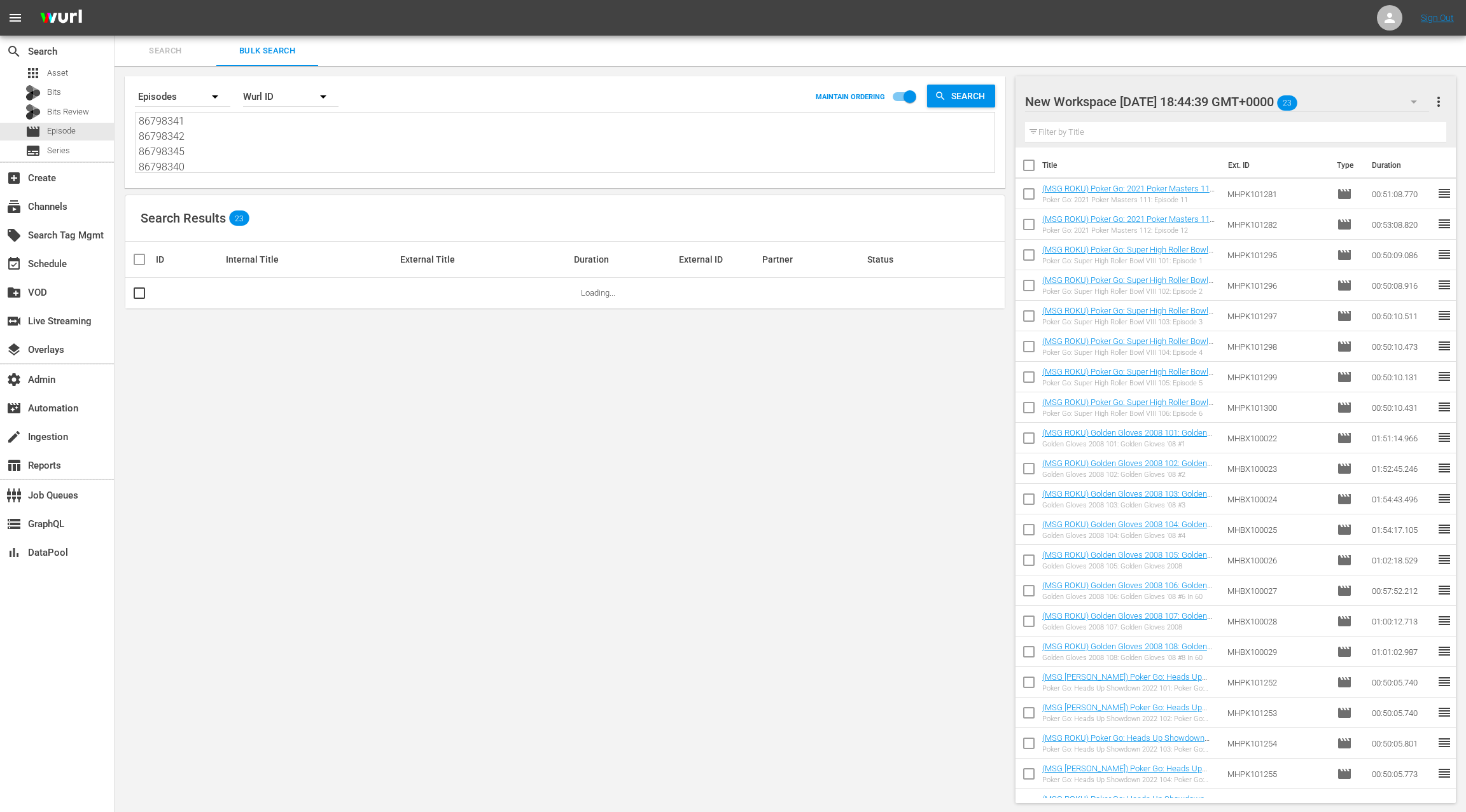
type textarea "88674213 88674203 88674210 88674204 88674211 88674209 88674206 88674205 8867420…"
click at [1439, 105] on span "more_vert" at bounding box center [1438, 101] width 15 height 15
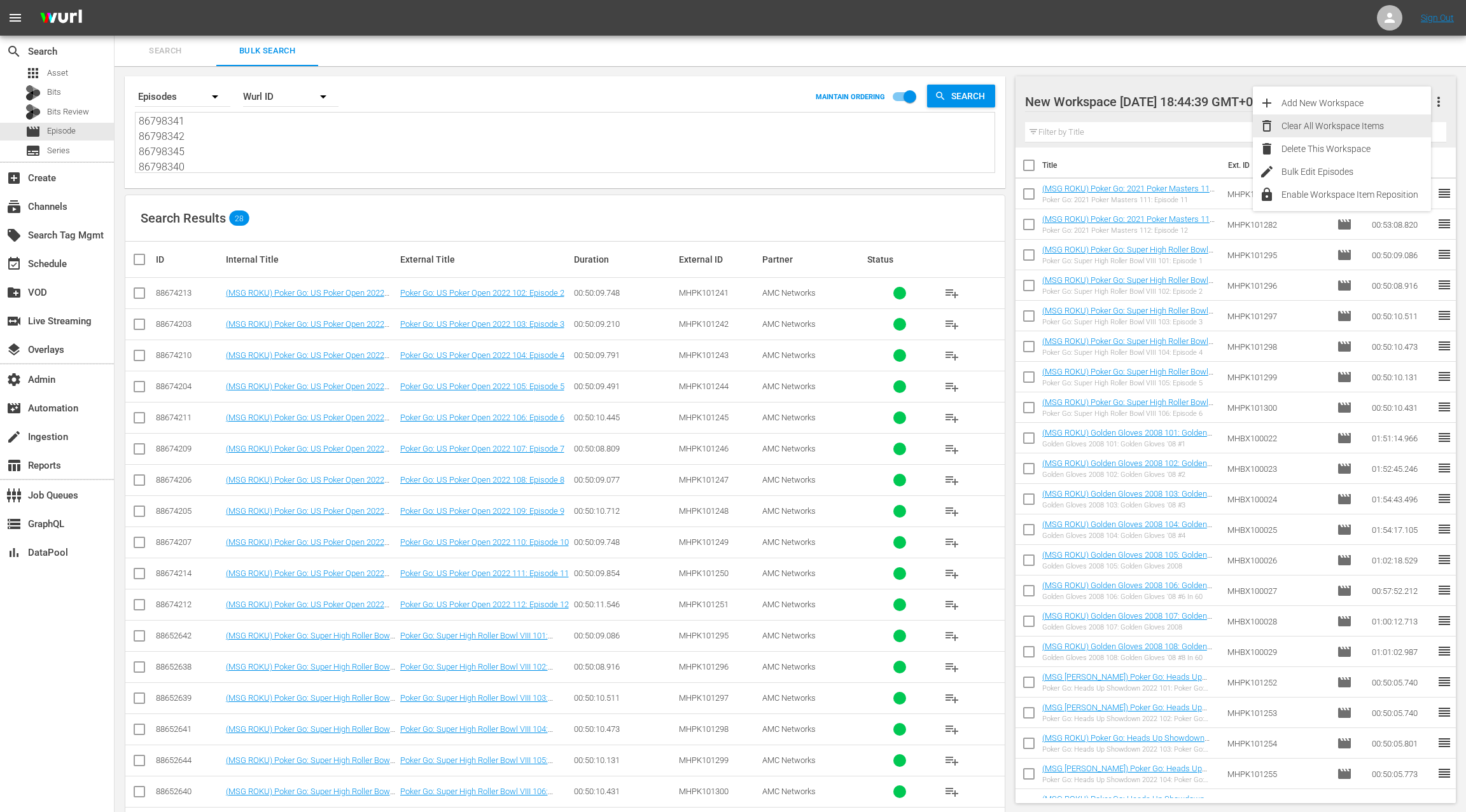
drag, startPoint x: 1400, startPoint y: 128, endPoint x: 1172, endPoint y: 207, distance: 241.3
click at [1399, 128] on div "Clear All Workspace Items" at bounding box center [1356, 127] width 150 height 23
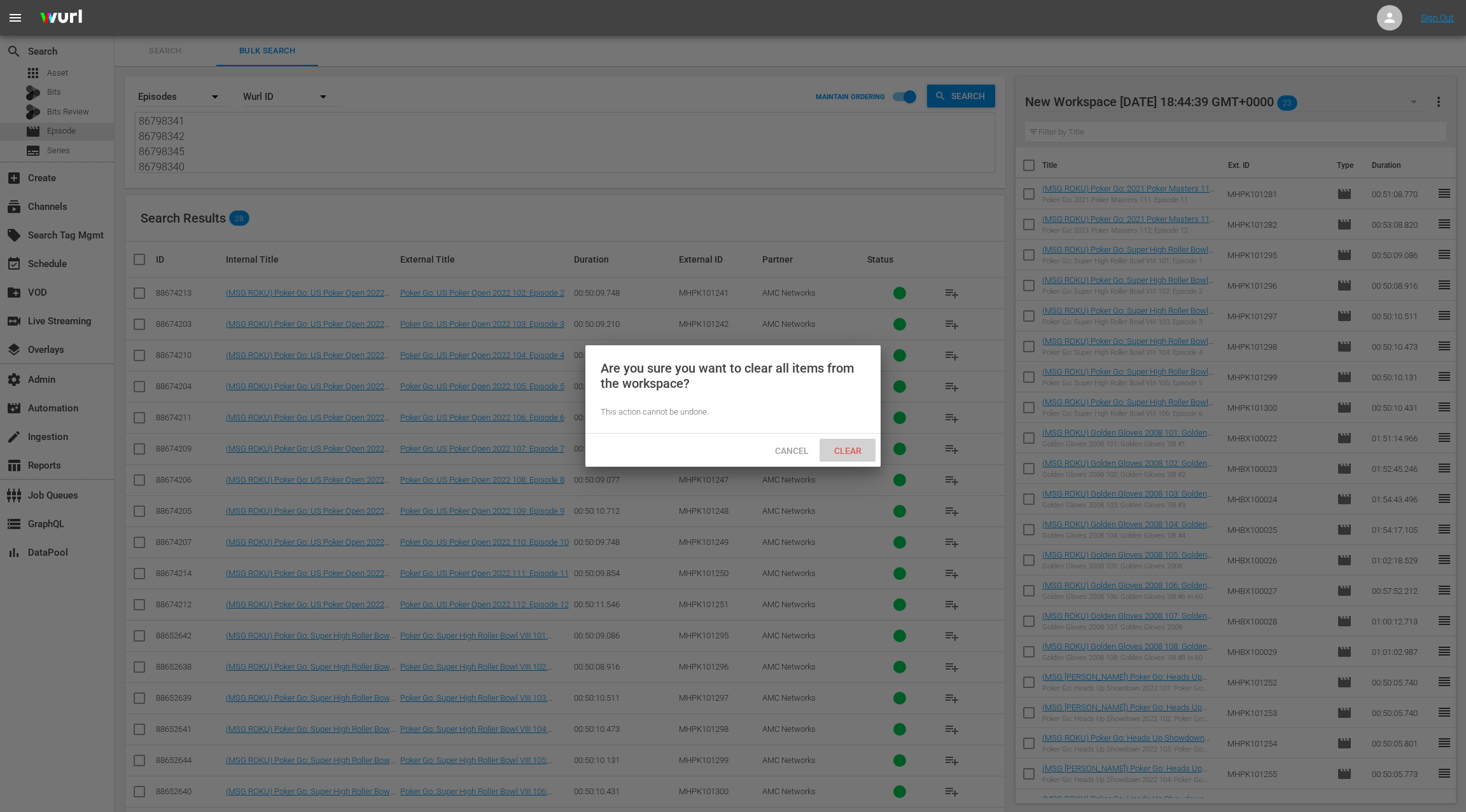
click at [851, 446] on span "Clear" at bounding box center [847, 450] width 48 height 10
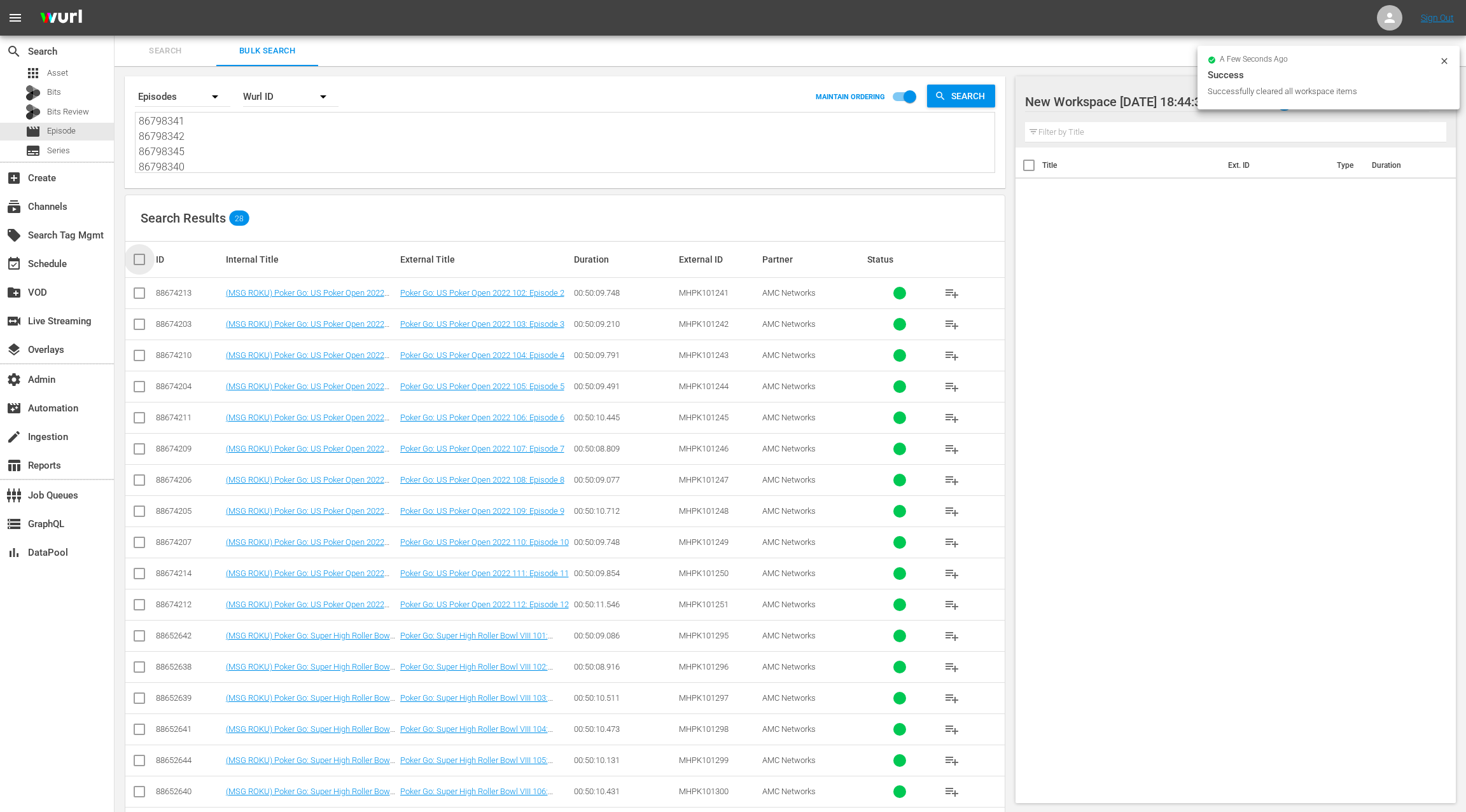
click at [144, 263] on input "checkbox" at bounding box center [145, 259] width 25 height 15
checkbox input "true"
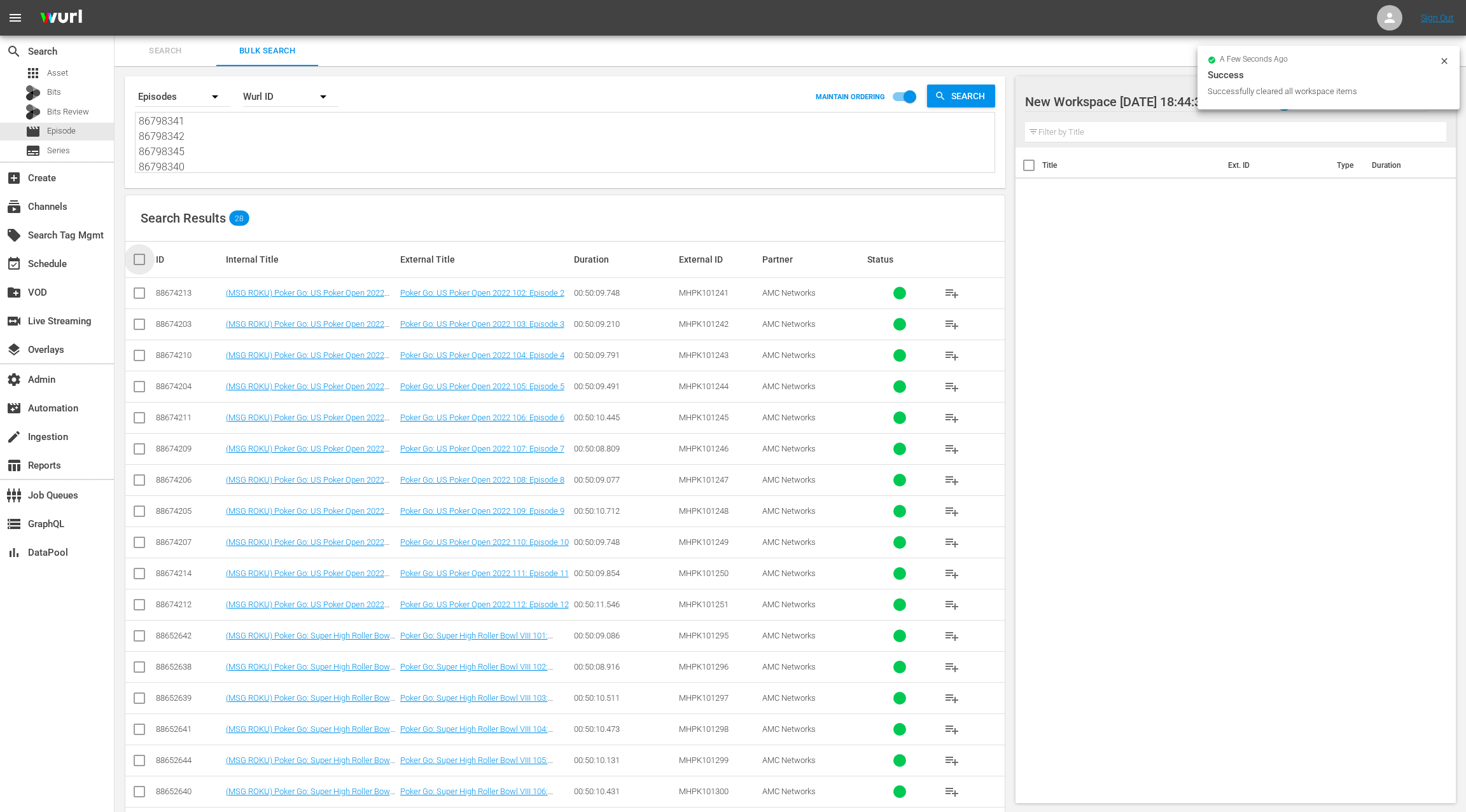
checkbox input "true"
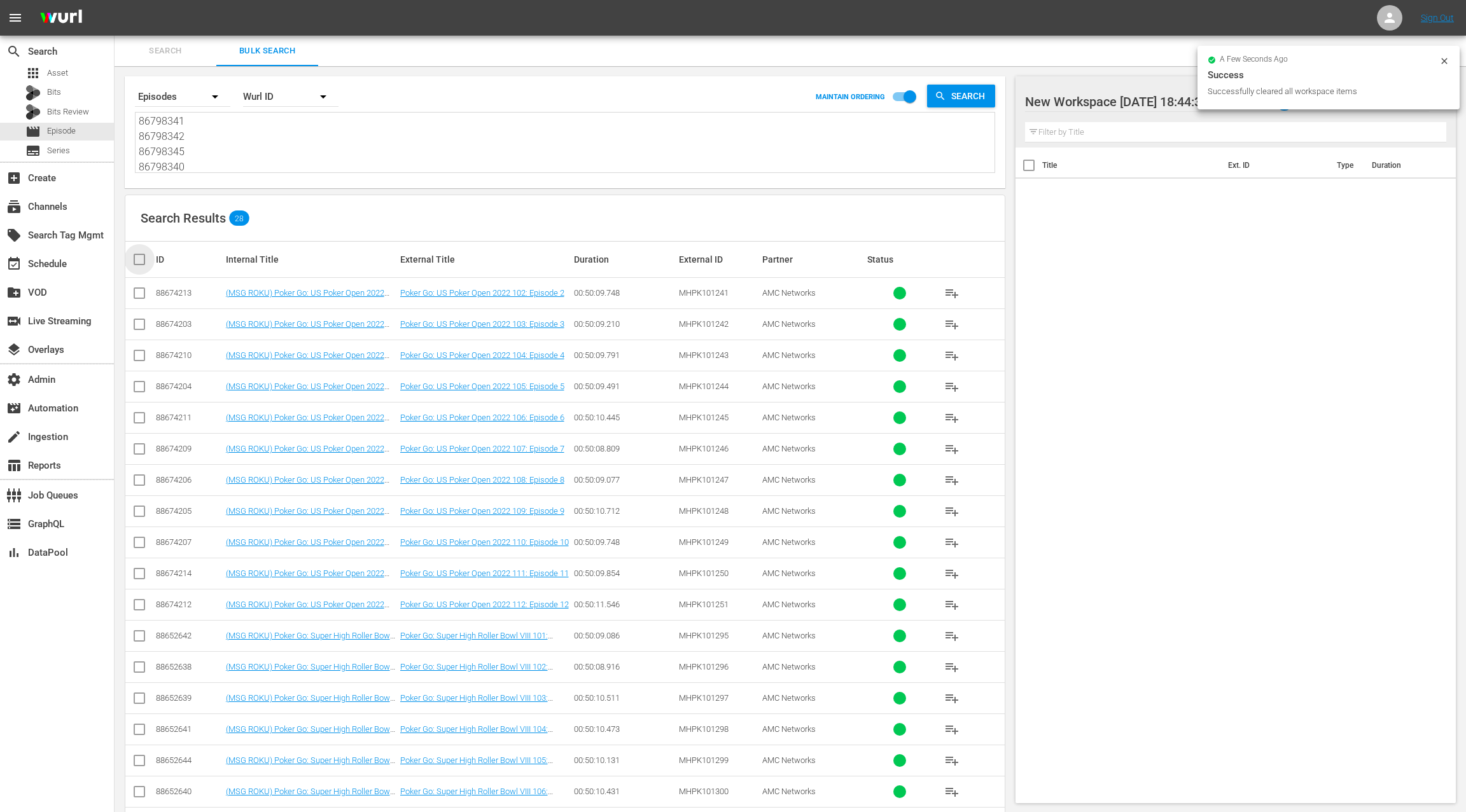
checkbox input "true"
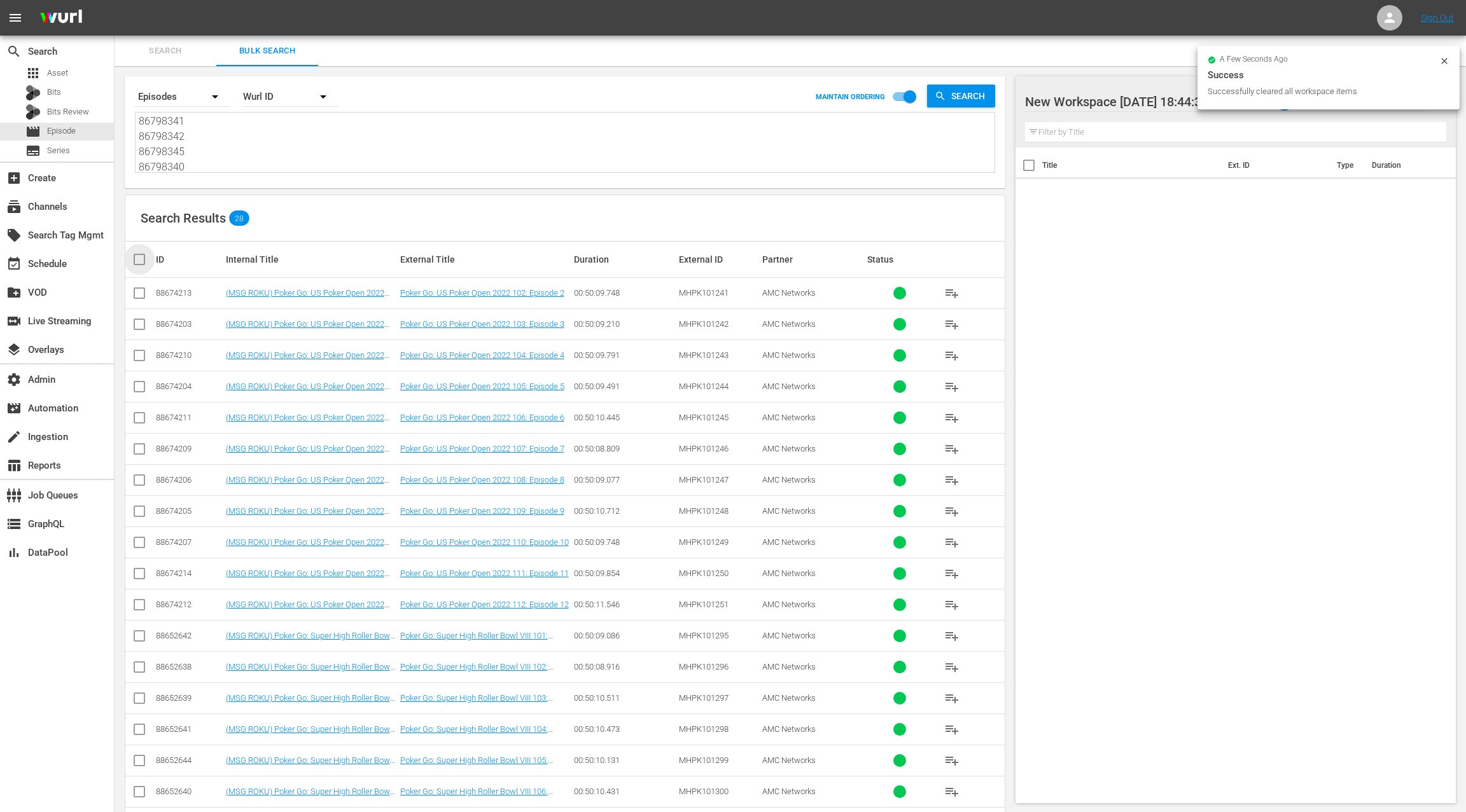
checkbox input "true"
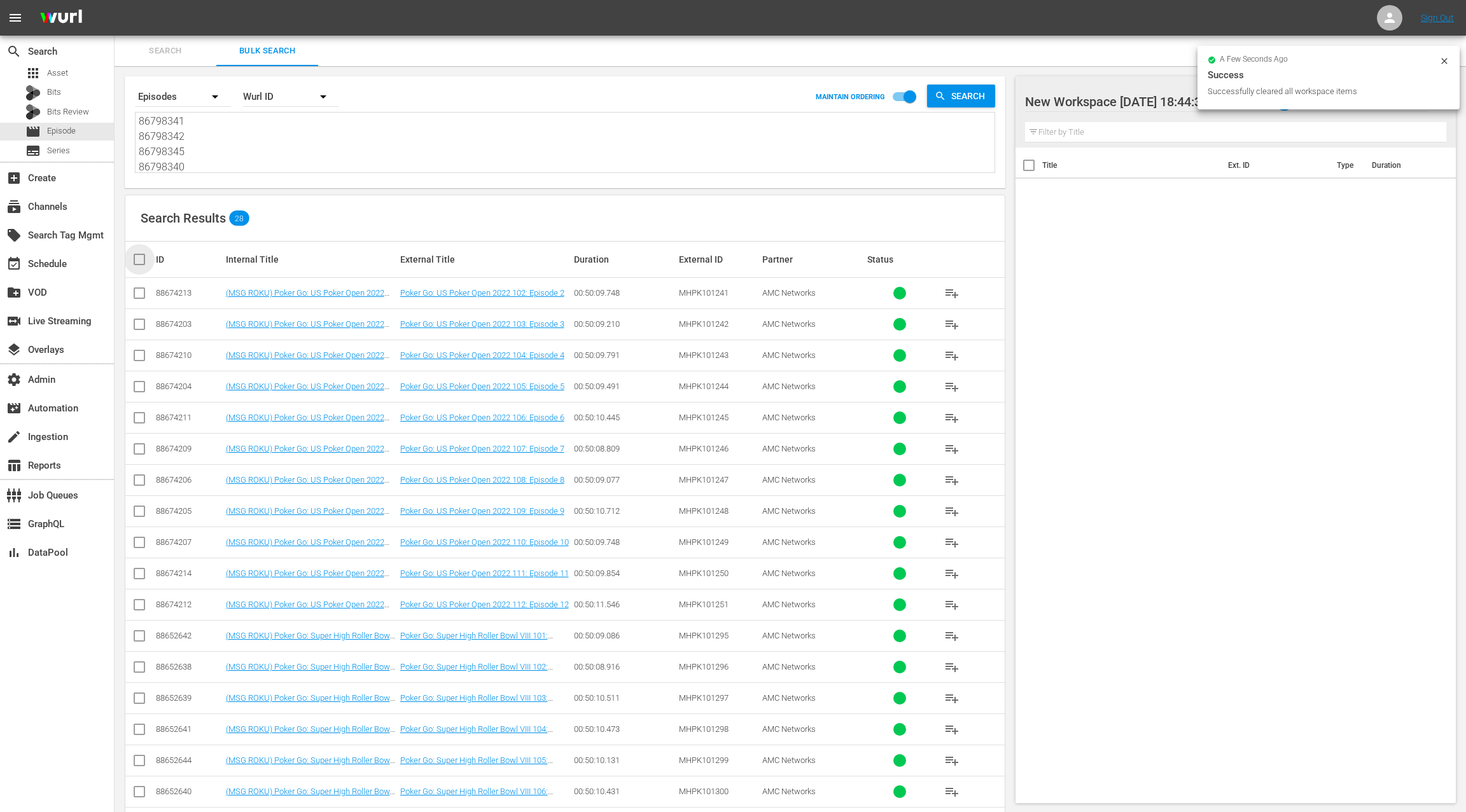
checkbox input "true"
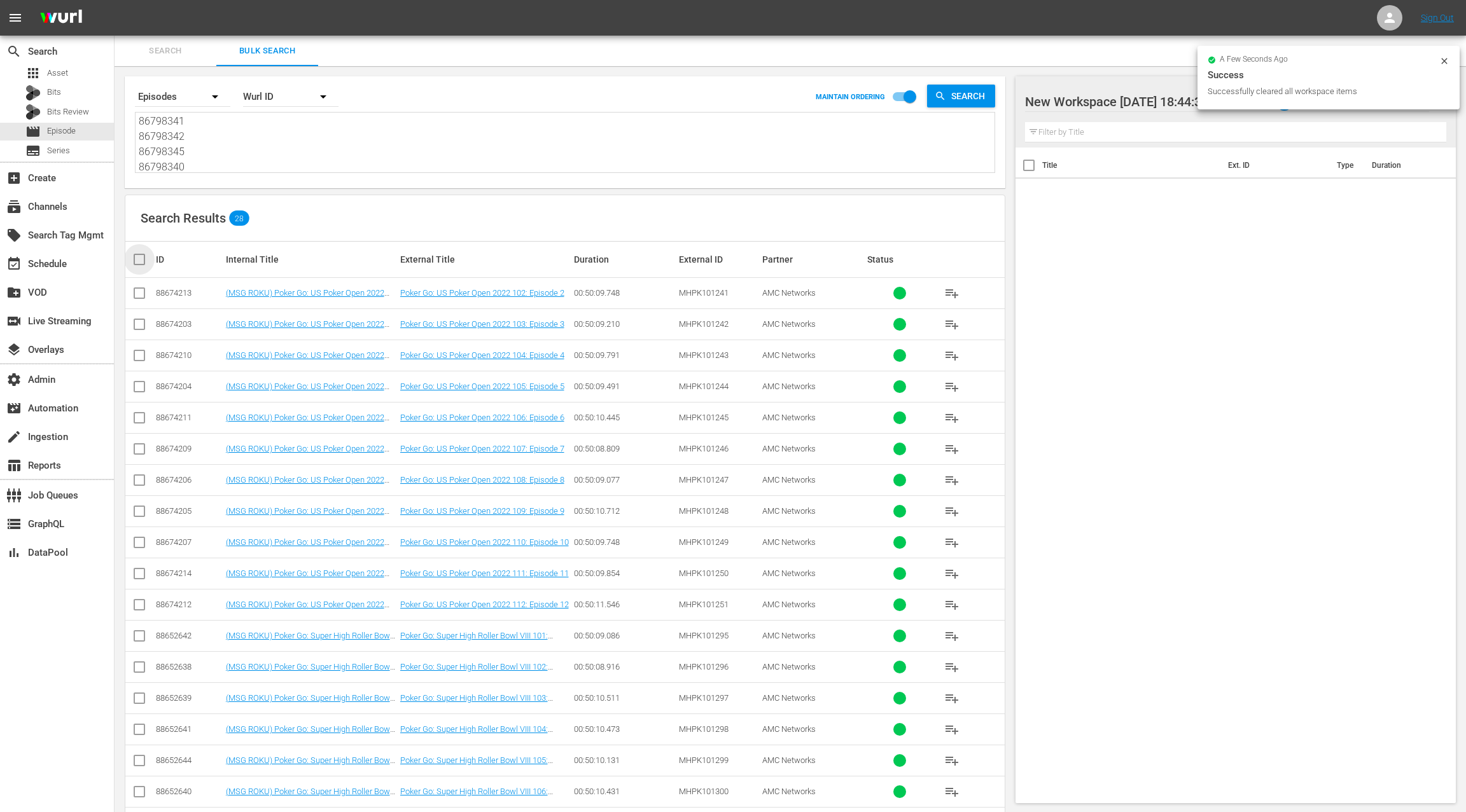
checkbox input "true"
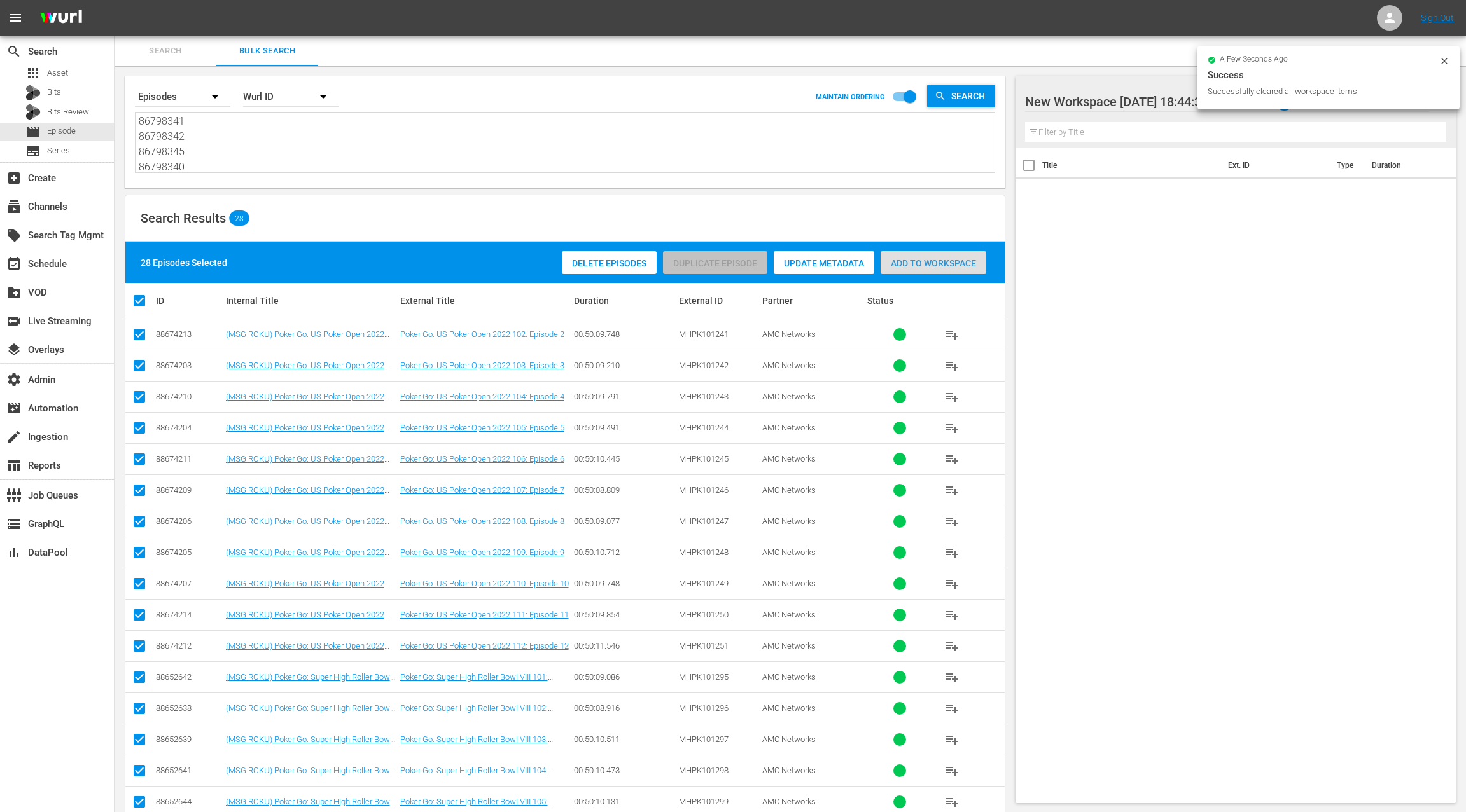
drag, startPoint x: 952, startPoint y: 267, endPoint x: 670, endPoint y: 250, distance: 282.5
click at [952, 267] on span "Add to Workspace" at bounding box center [934, 263] width 106 height 10
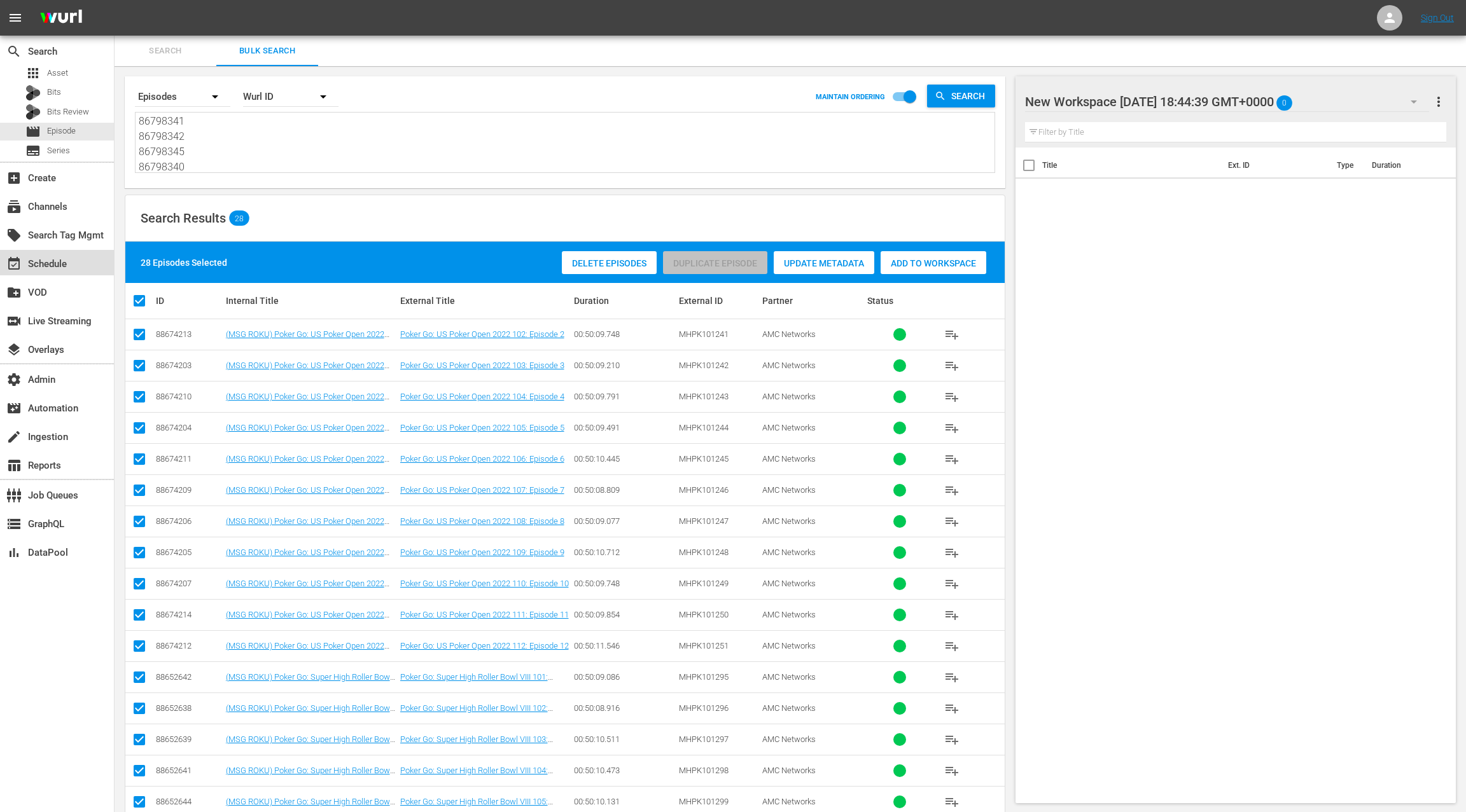
click at [46, 266] on div "event_available Schedule" at bounding box center [35, 262] width 71 height 12
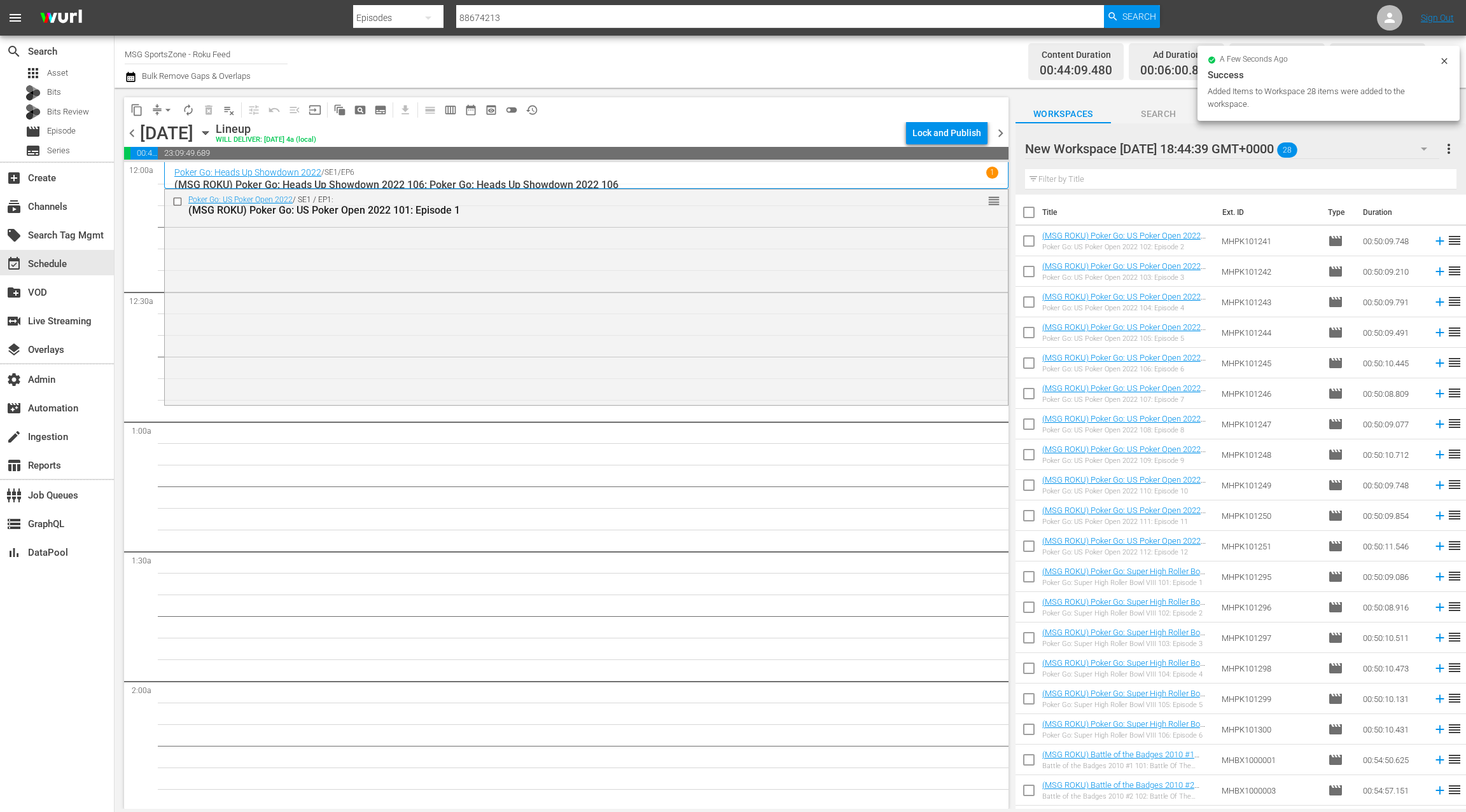
click at [1026, 213] on input "checkbox" at bounding box center [1029, 215] width 27 height 27
checkbox input "true"
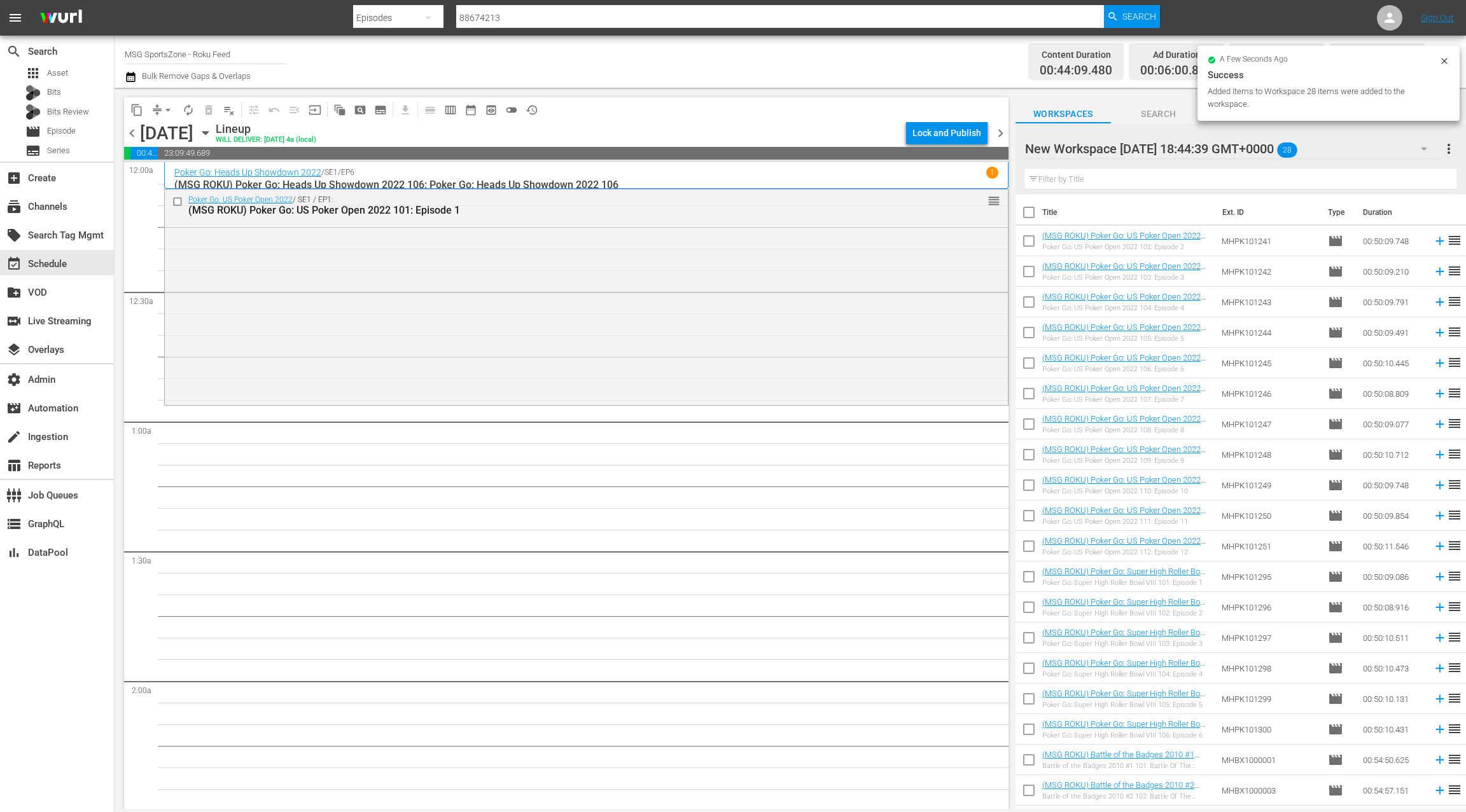
checkbox input "true"
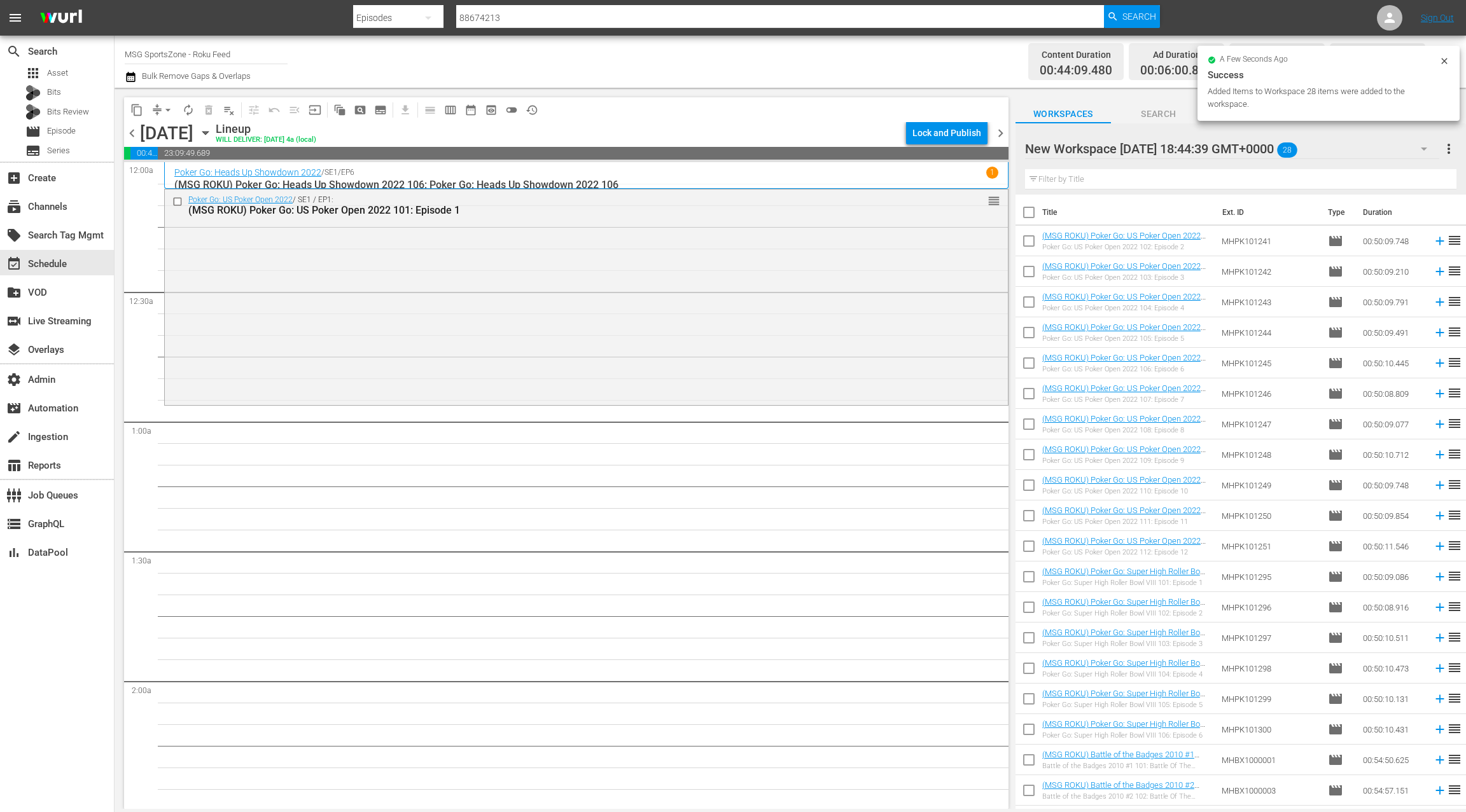
checkbox input "true"
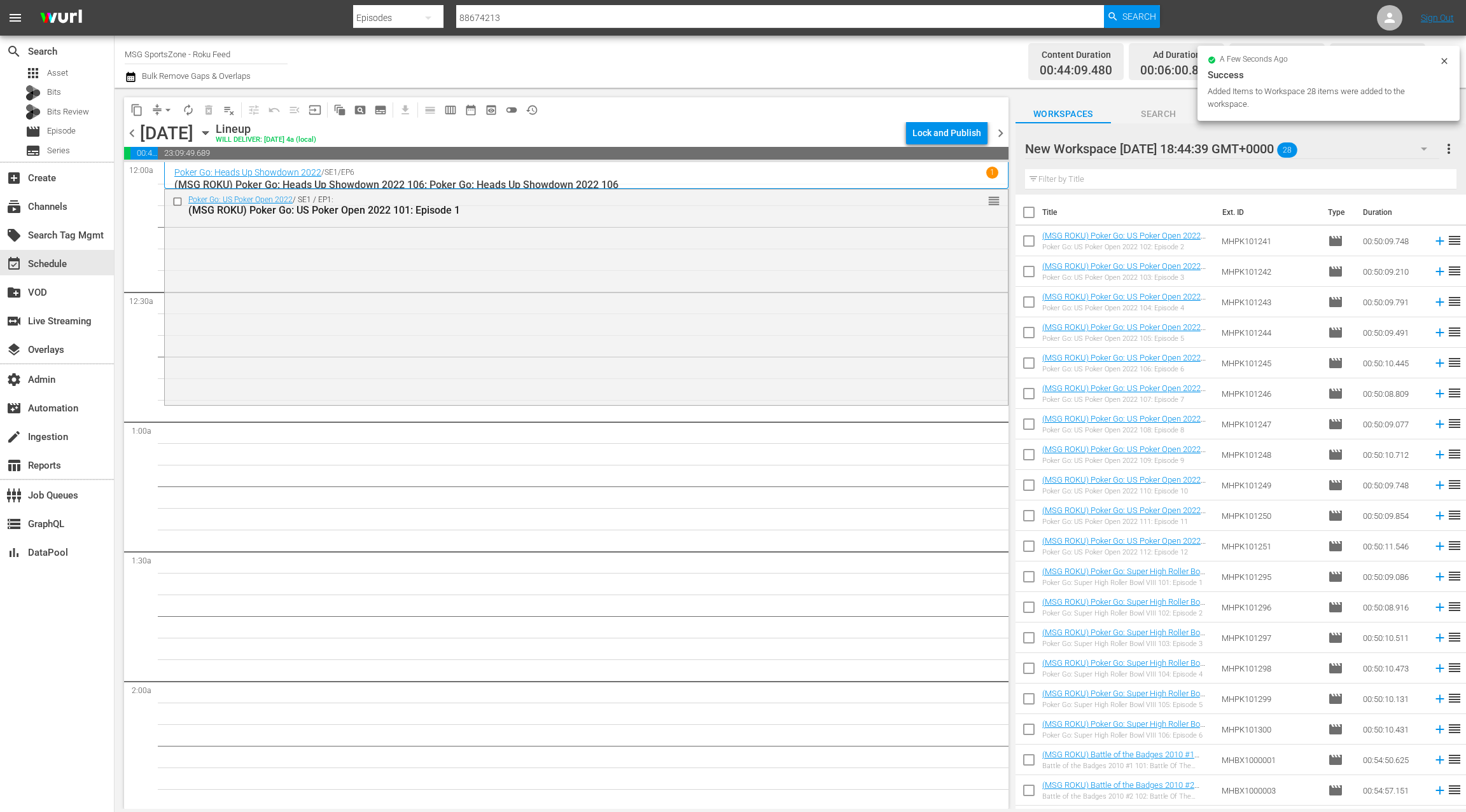
checkbox input "true"
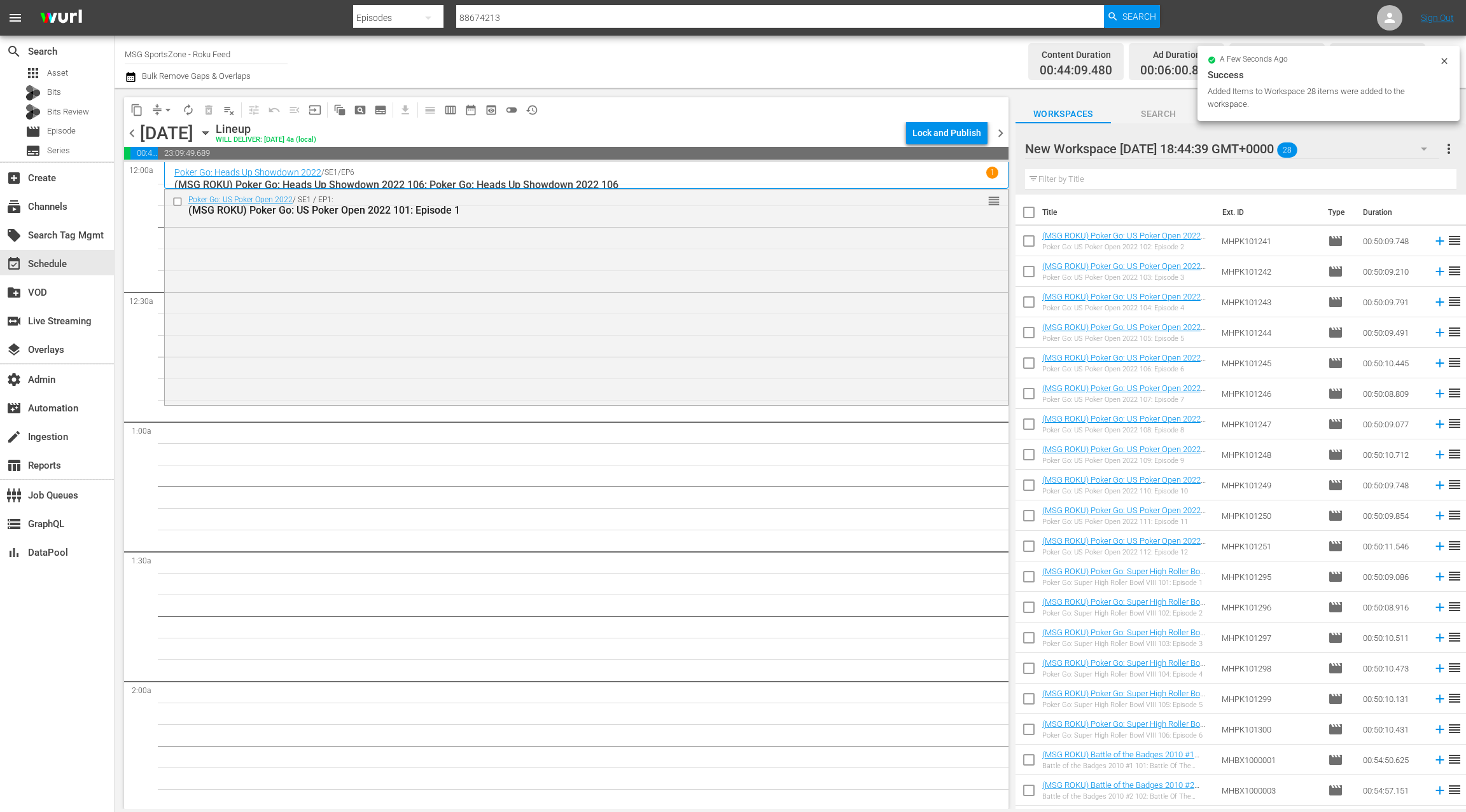
checkbox input "true"
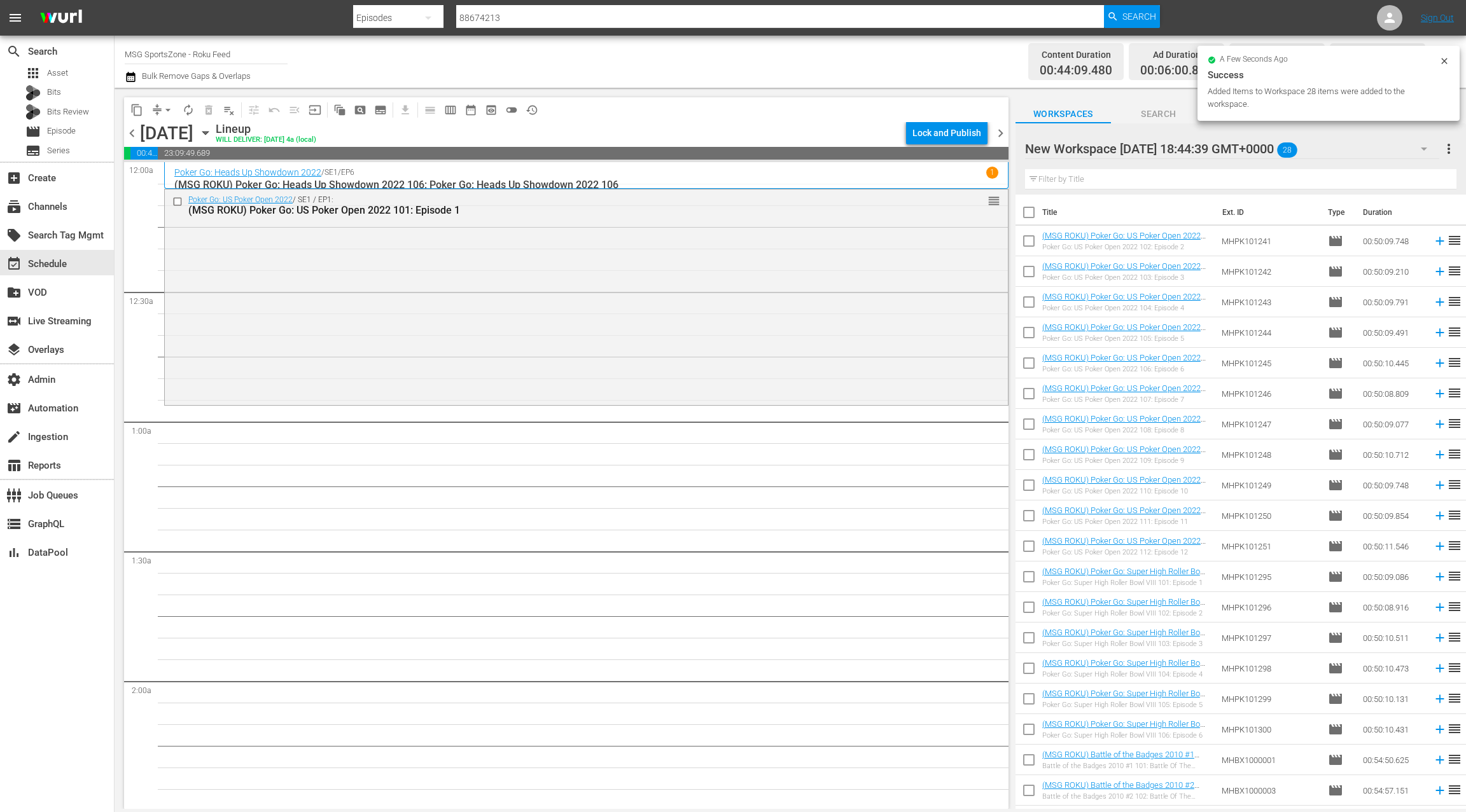
checkbox input "true"
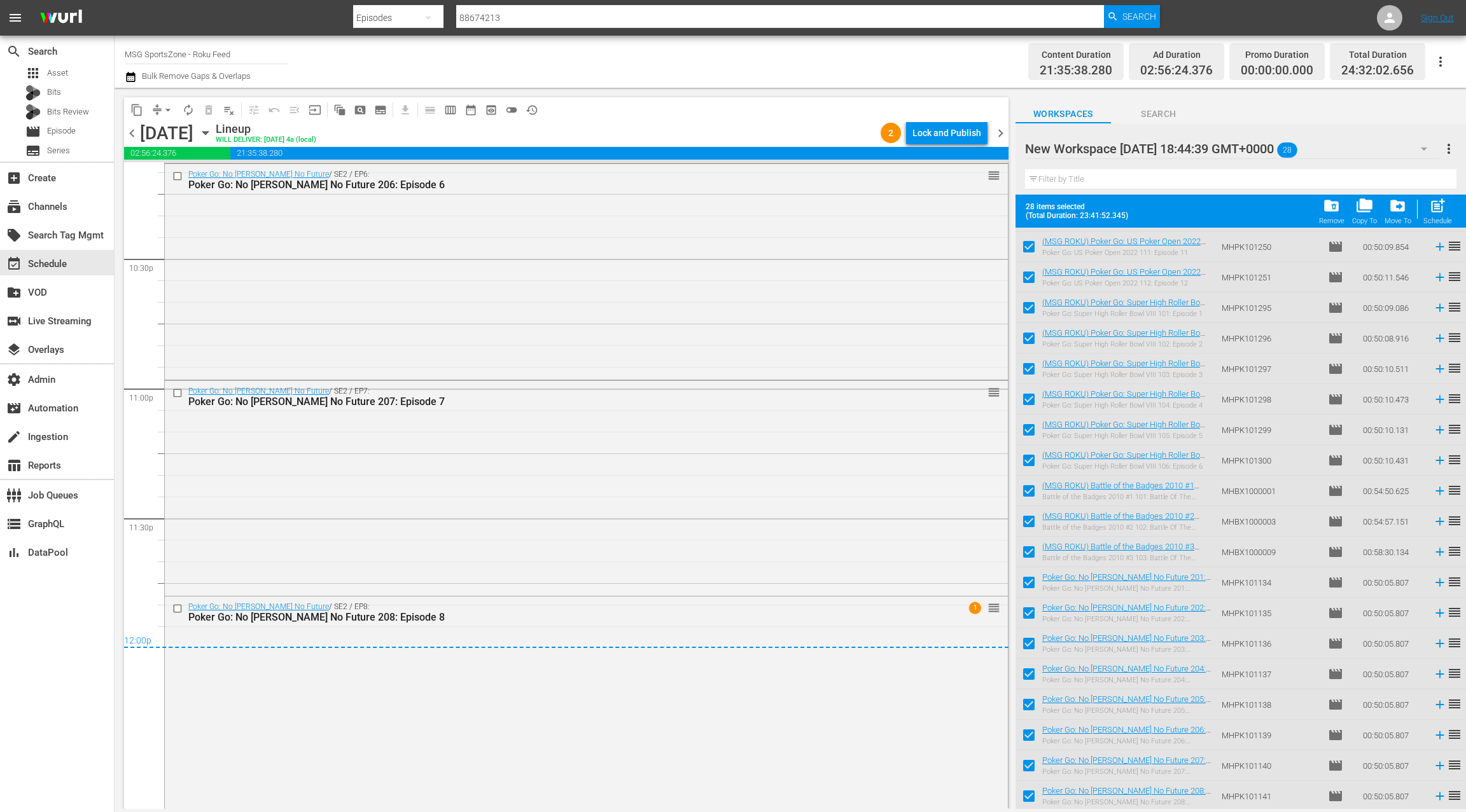
scroll to position [5745, 0]
drag, startPoint x: 1113, startPoint y: 271, endPoint x: 423, endPoint y: 2, distance: 740.6
click at [71, 130] on span "Episode" at bounding box center [61, 131] width 29 height 13
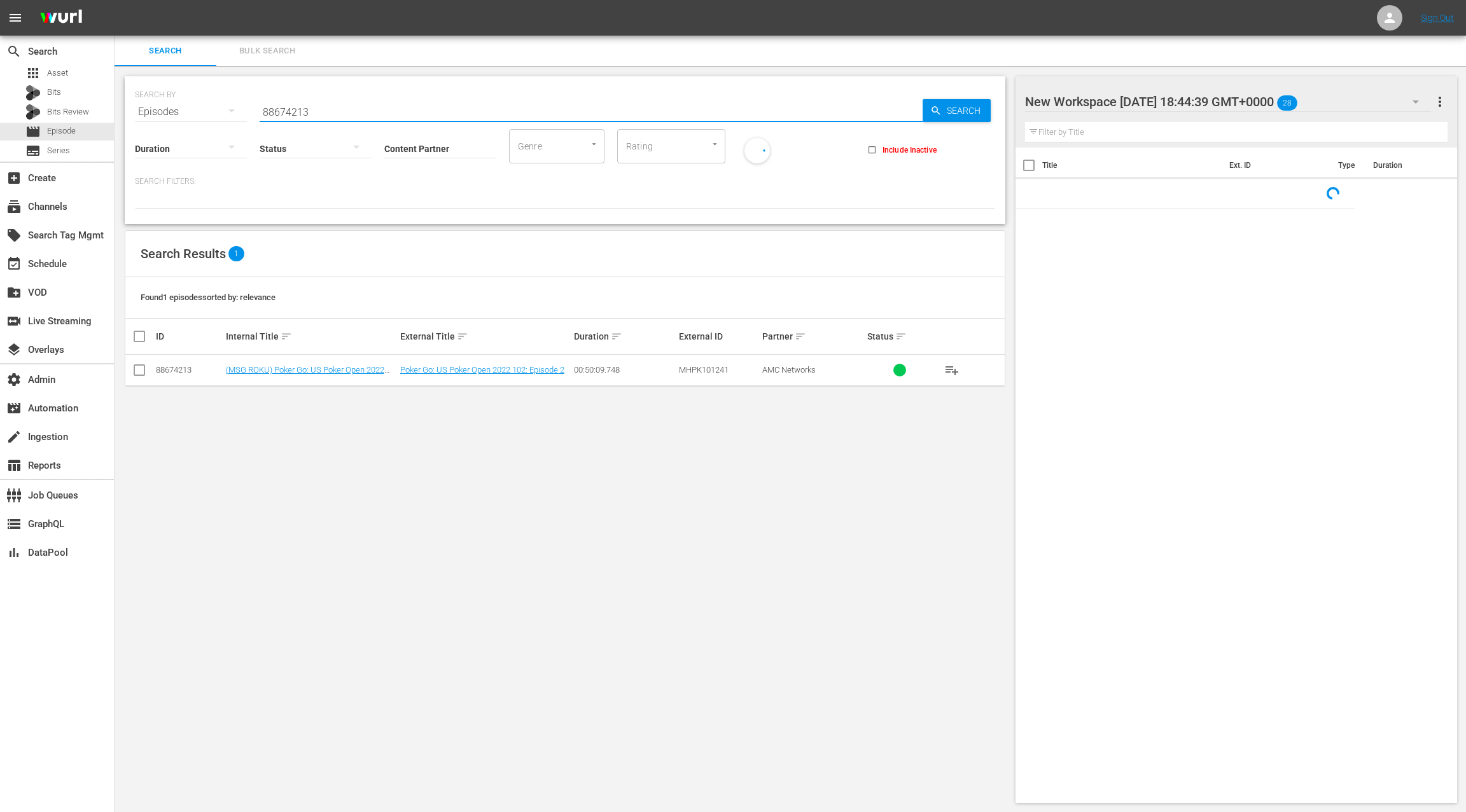
click at [290, 110] on input "88674213" at bounding box center [591, 112] width 663 height 31
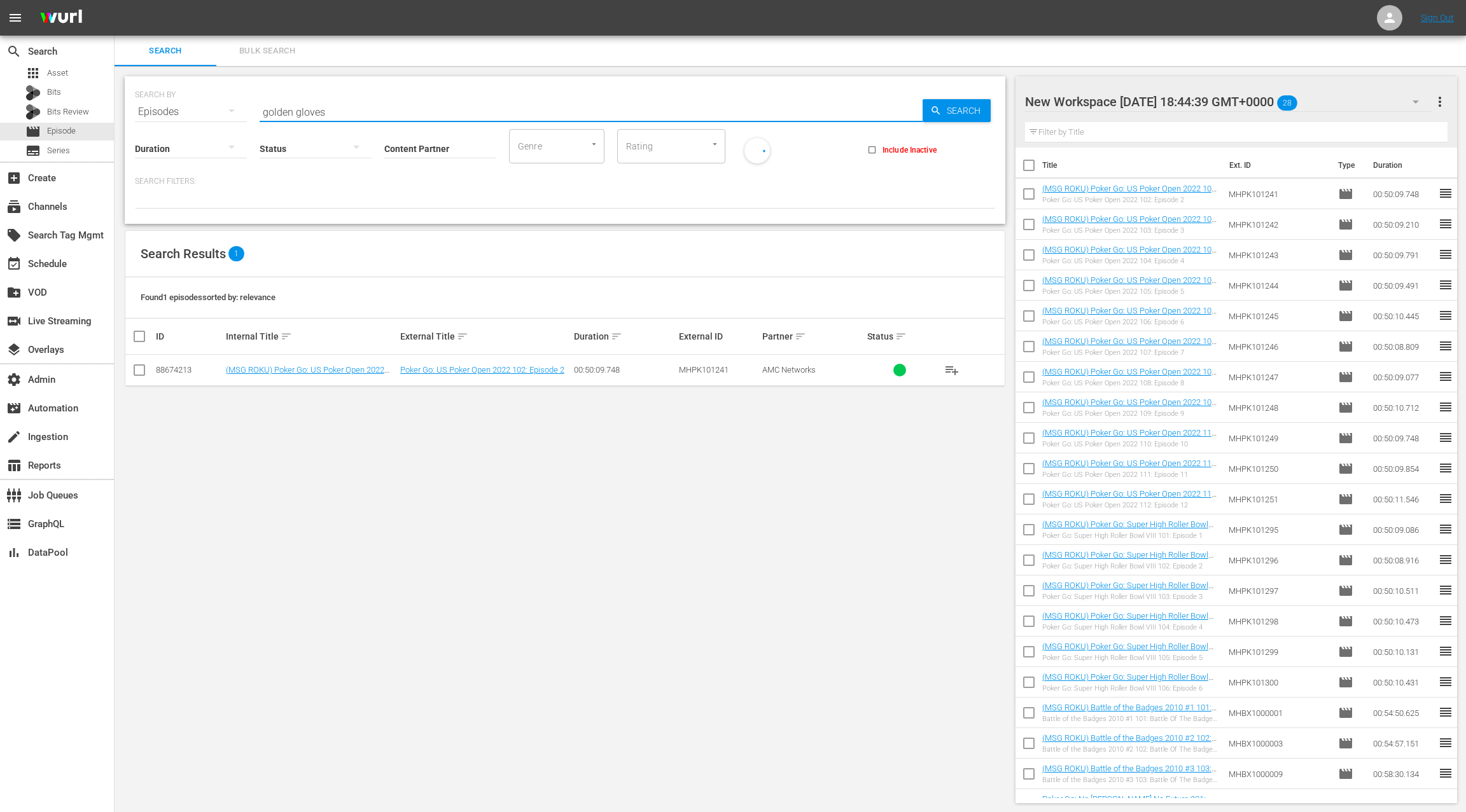
type input "golden gloves"
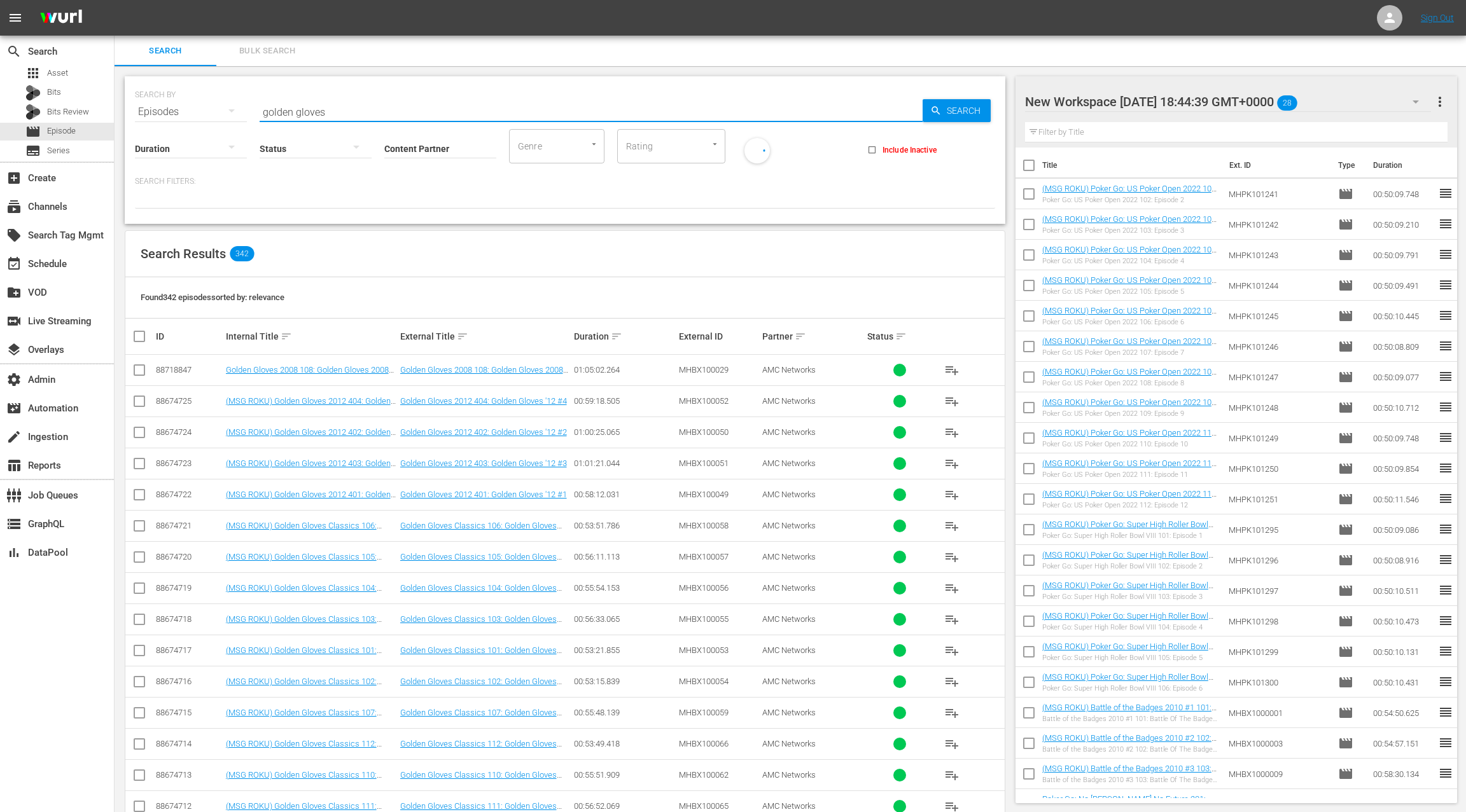
click at [399, 147] on input "Content Partner" at bounding box center [440, 149] width 112 height 46
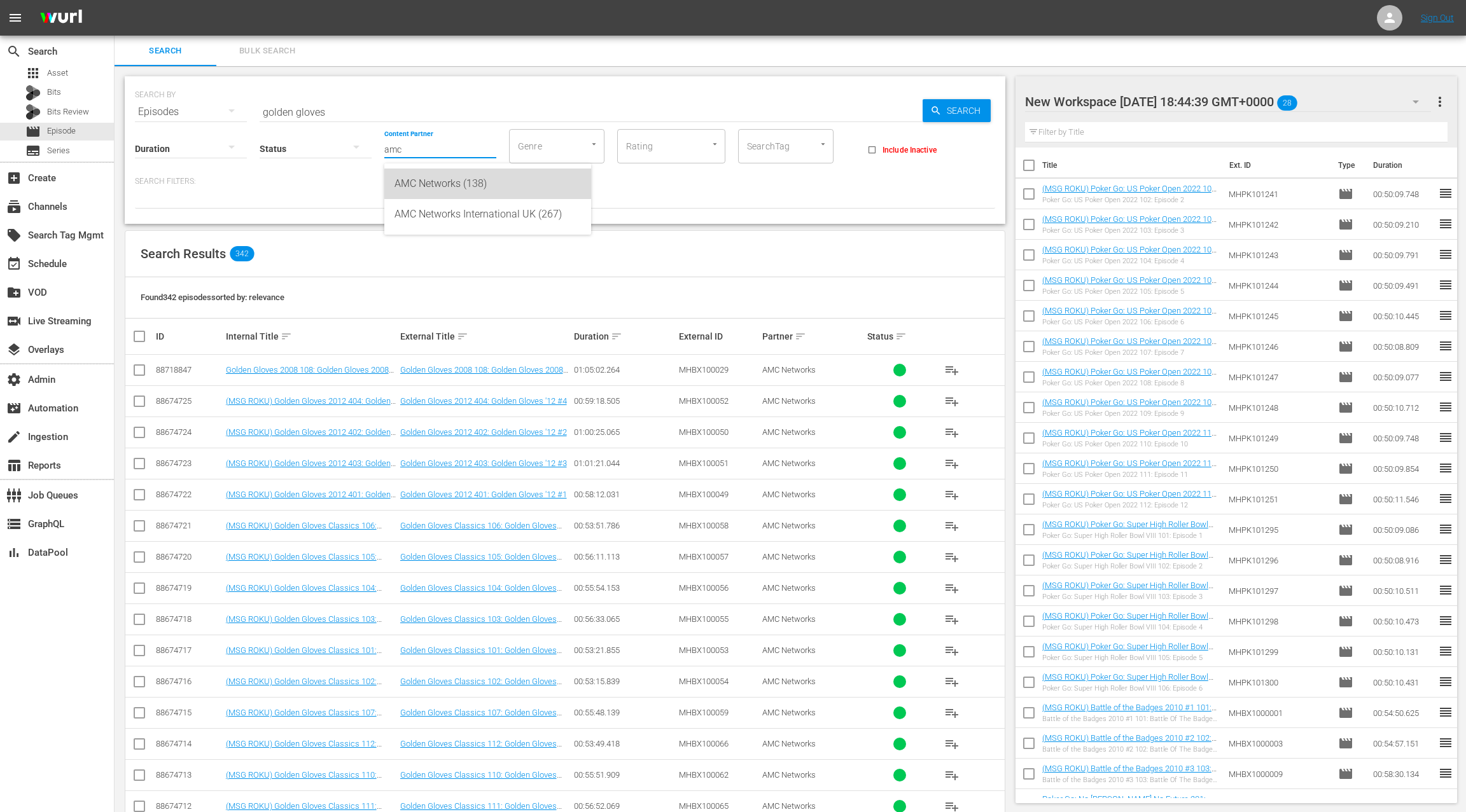
click at [521, 184] on div "AMC Networks (138)" at bounding box center [487, 184] width 187 height 31
type input "AMC Networks (138)"
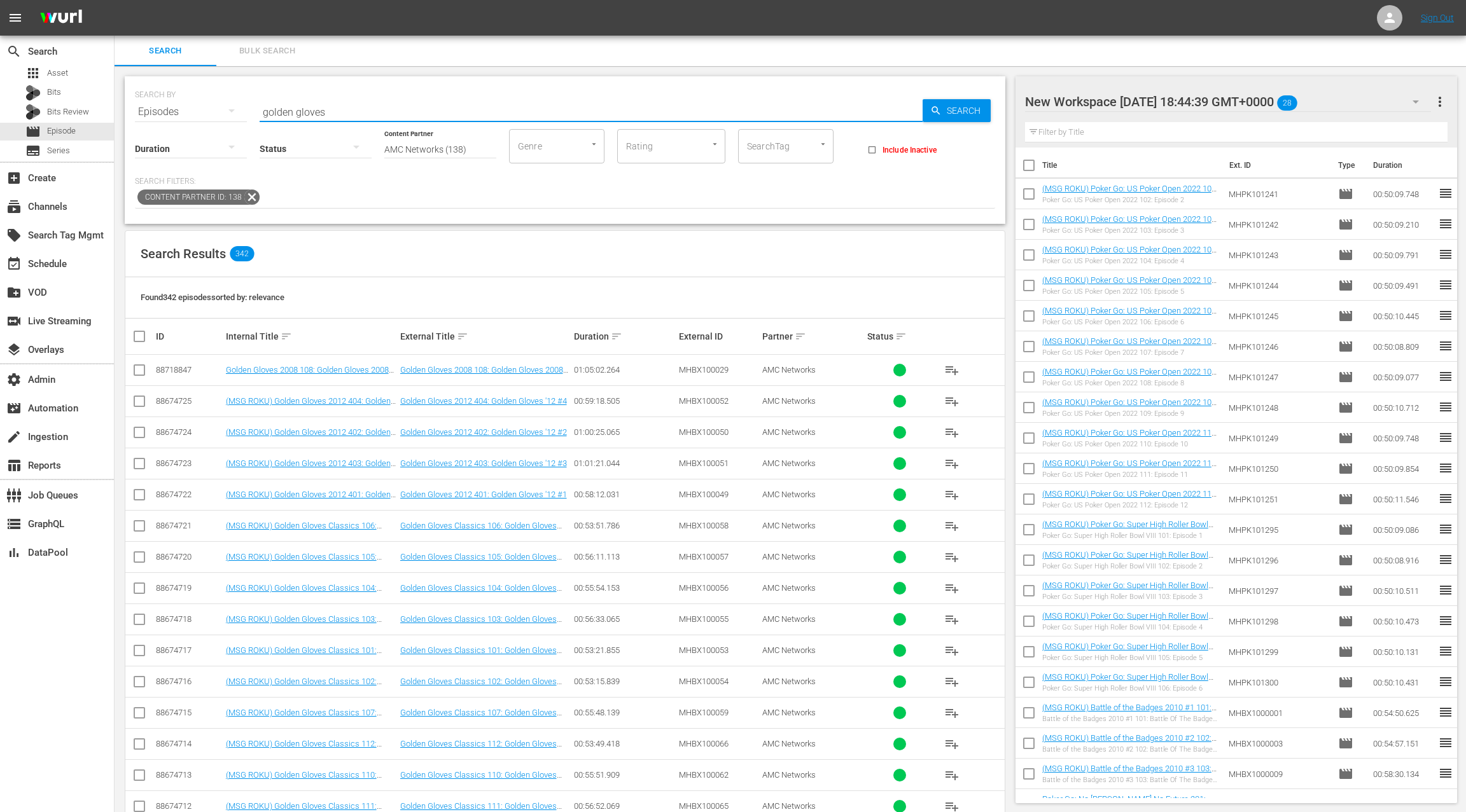
click at [346, 105] on input "golden gloves" at bounding box center [591, 112] width 663 height 31
click at [344, 111] on input "golden gloves" at bounding box center [591, 112] width 663 height 31
drag, startPoint x: 263, startPoint y: 112, endPoint x: 277, endPoint y: 89, distance: 26.9
click at [263, 112] on input "golden gloves 2010" at bounding box center [591, 112] width 663 height 31
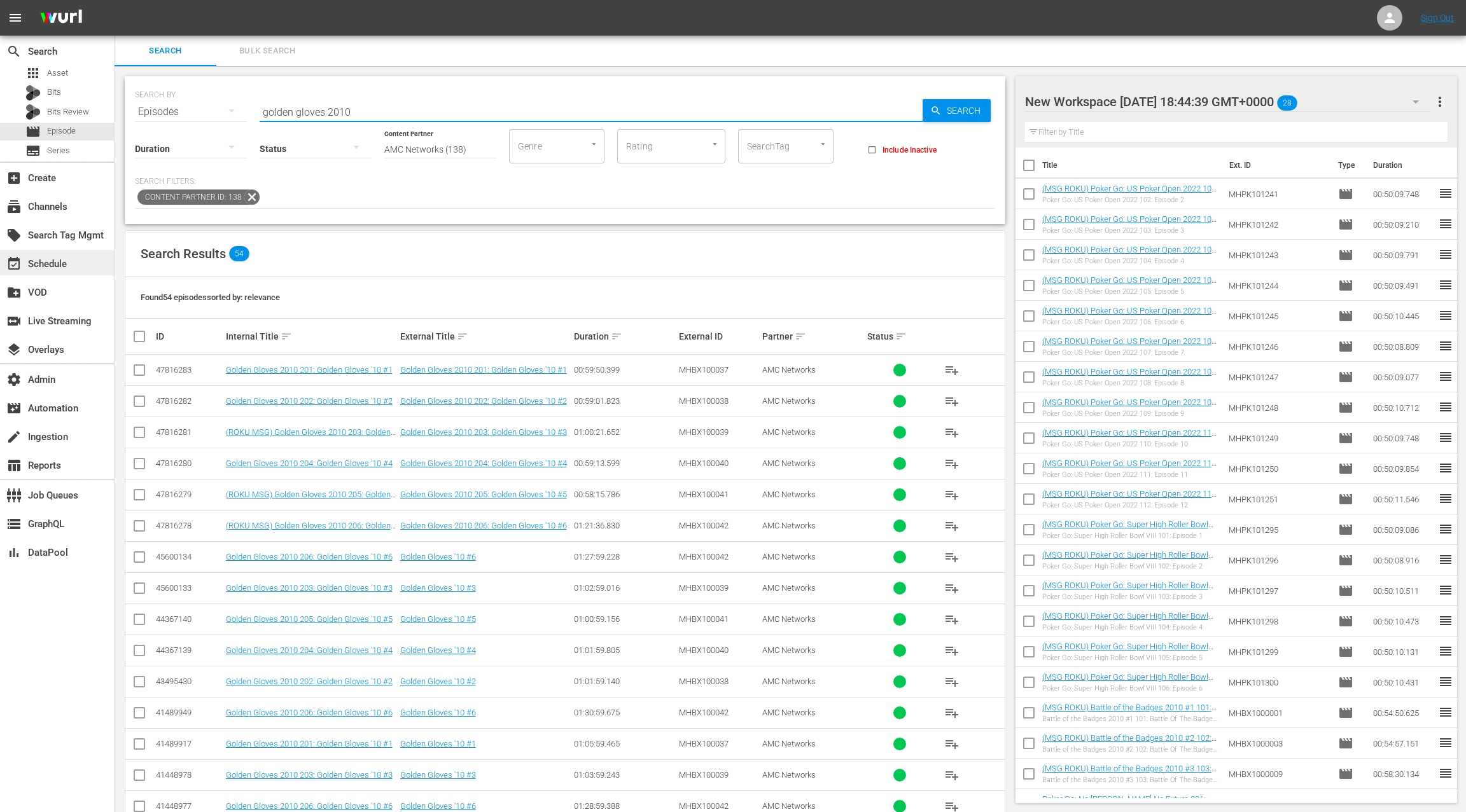
type input "golden gloves 2010"
click at [58, 261] on div "event_available Schedule" at bounding box center [35, 262] width 71 height 12
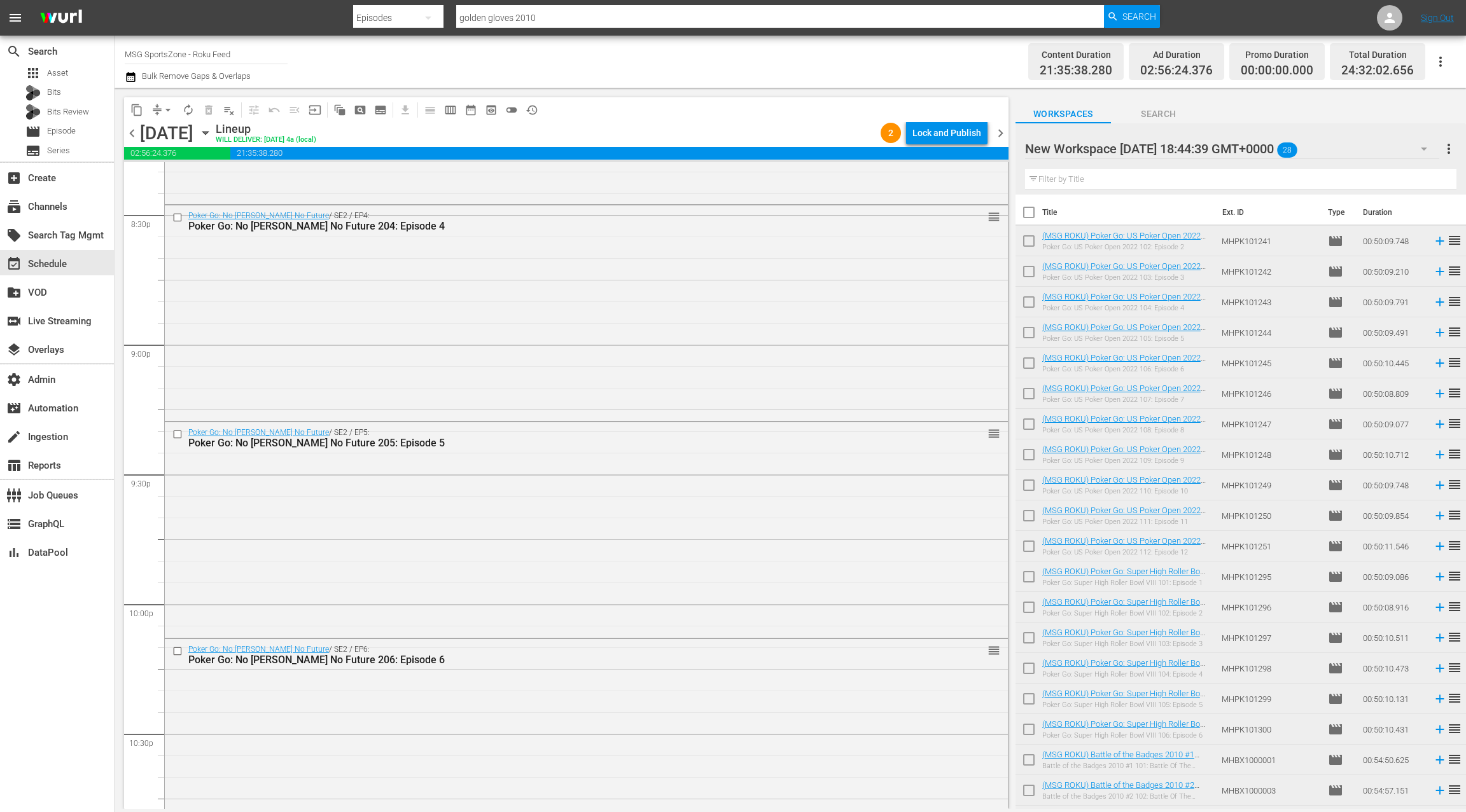
scroll to position [5745, 0]
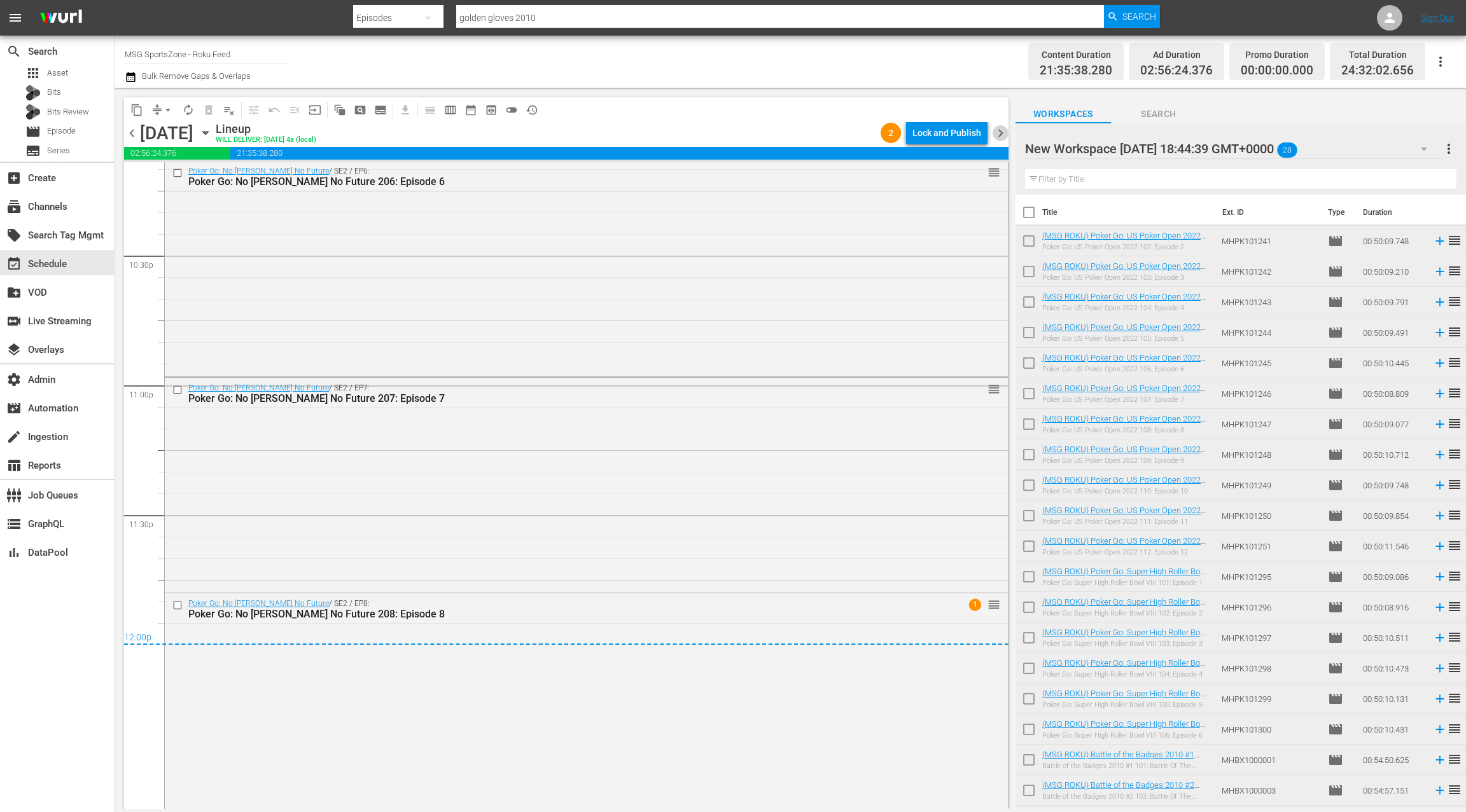
click at [1005, 133] on span "chevron_right" at bounding box center [1001, 134] width 16 height 16
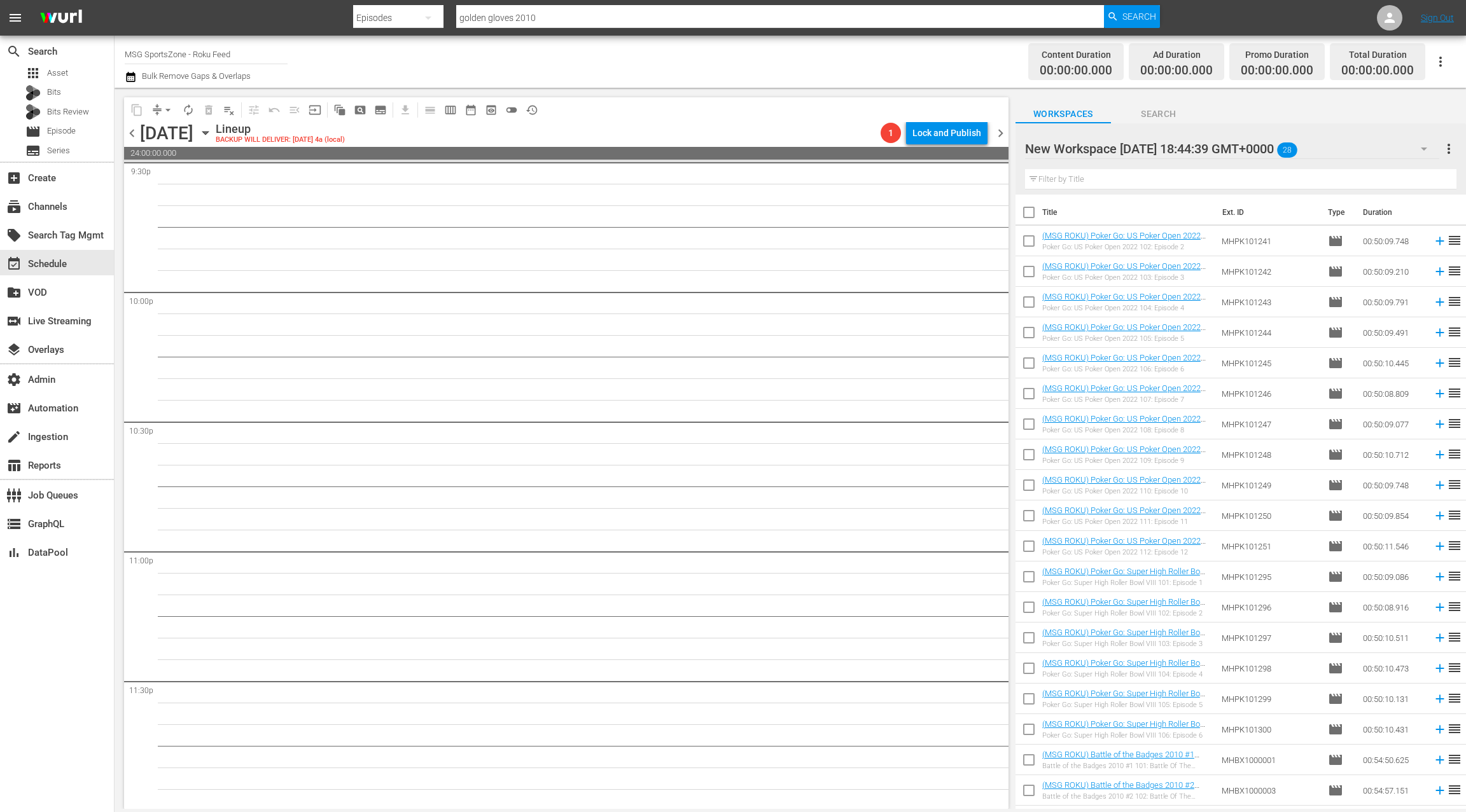
scroll to position [5580, 0]
click at [67, 133] on span "Episode" at bounding box center [61, 131] width 29 height 13
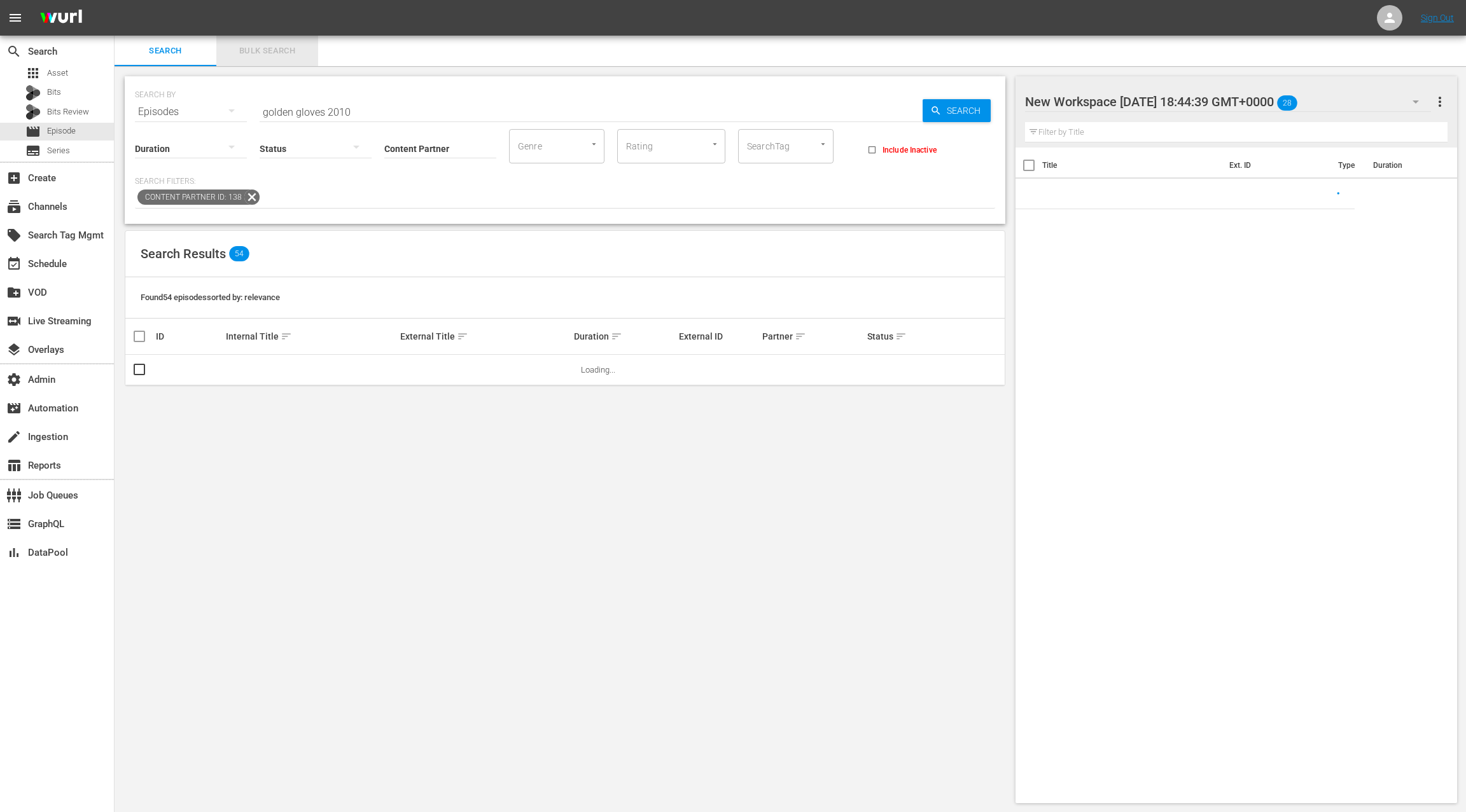
click at [266, 54] on span "Bulk Search" at bounding box center [268, 51] width 86 height 14
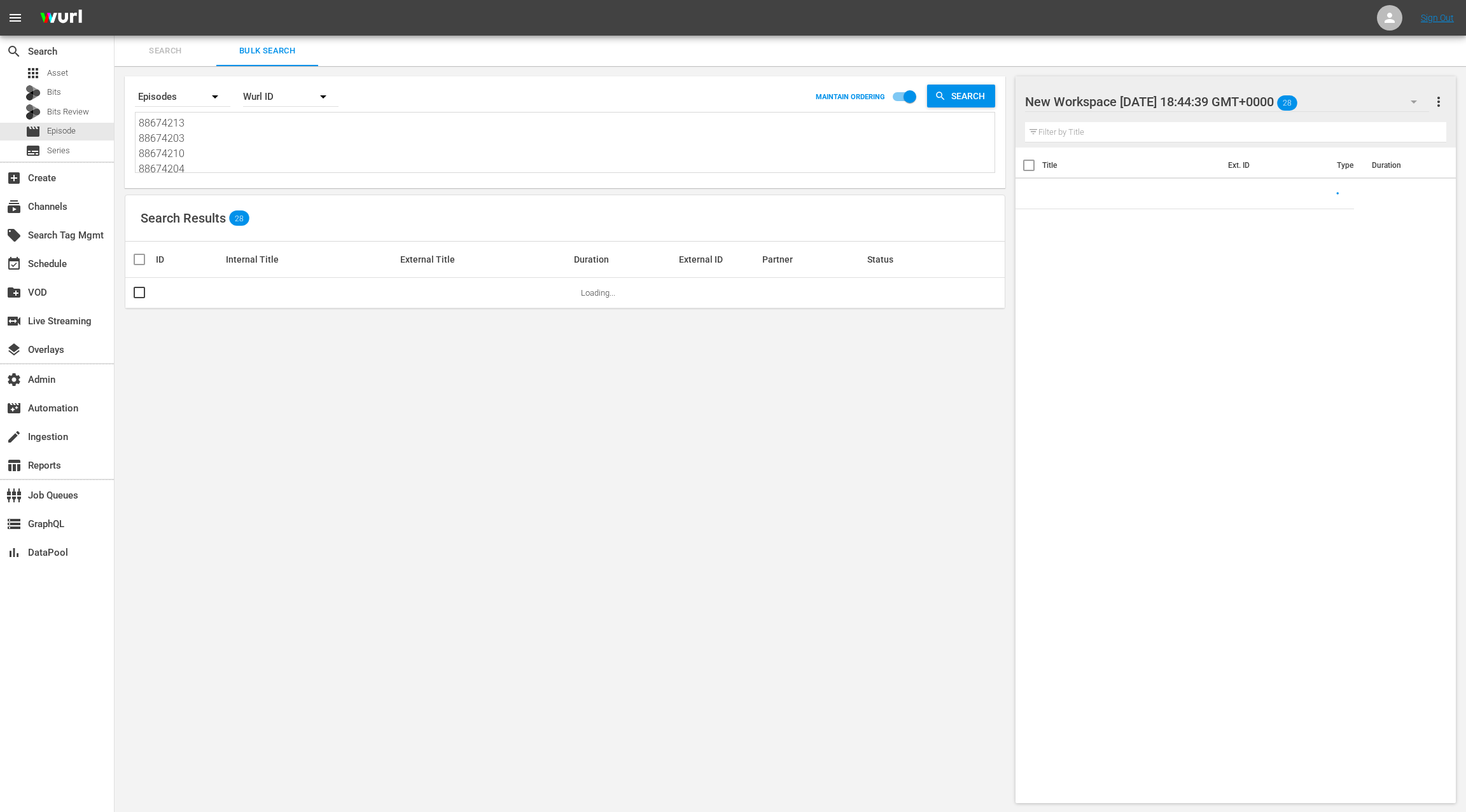
click at [277, 159] on textarea "88674213 88674203 88674210 88674204 88674211 88674209 88674206 88674205 8867420…" at bounding box center [566, 144] width 856 height 58
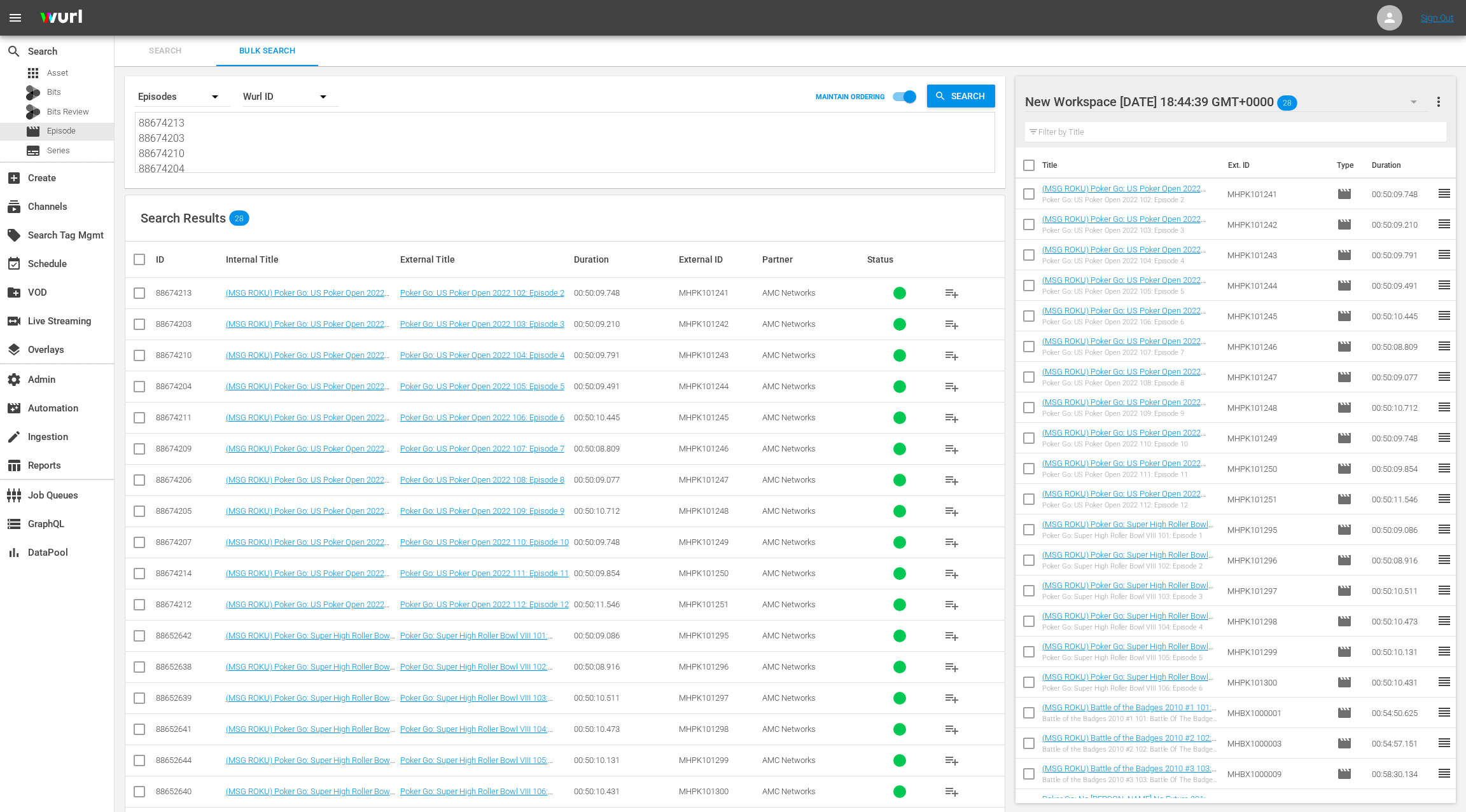
paste textarea "6798343 86798344 86798351 86798348 86798347 86798349 86798346 8679835"
type textarea "86798343 86798344 86798351 86798348 86798347 86798349 86798346 86798350"
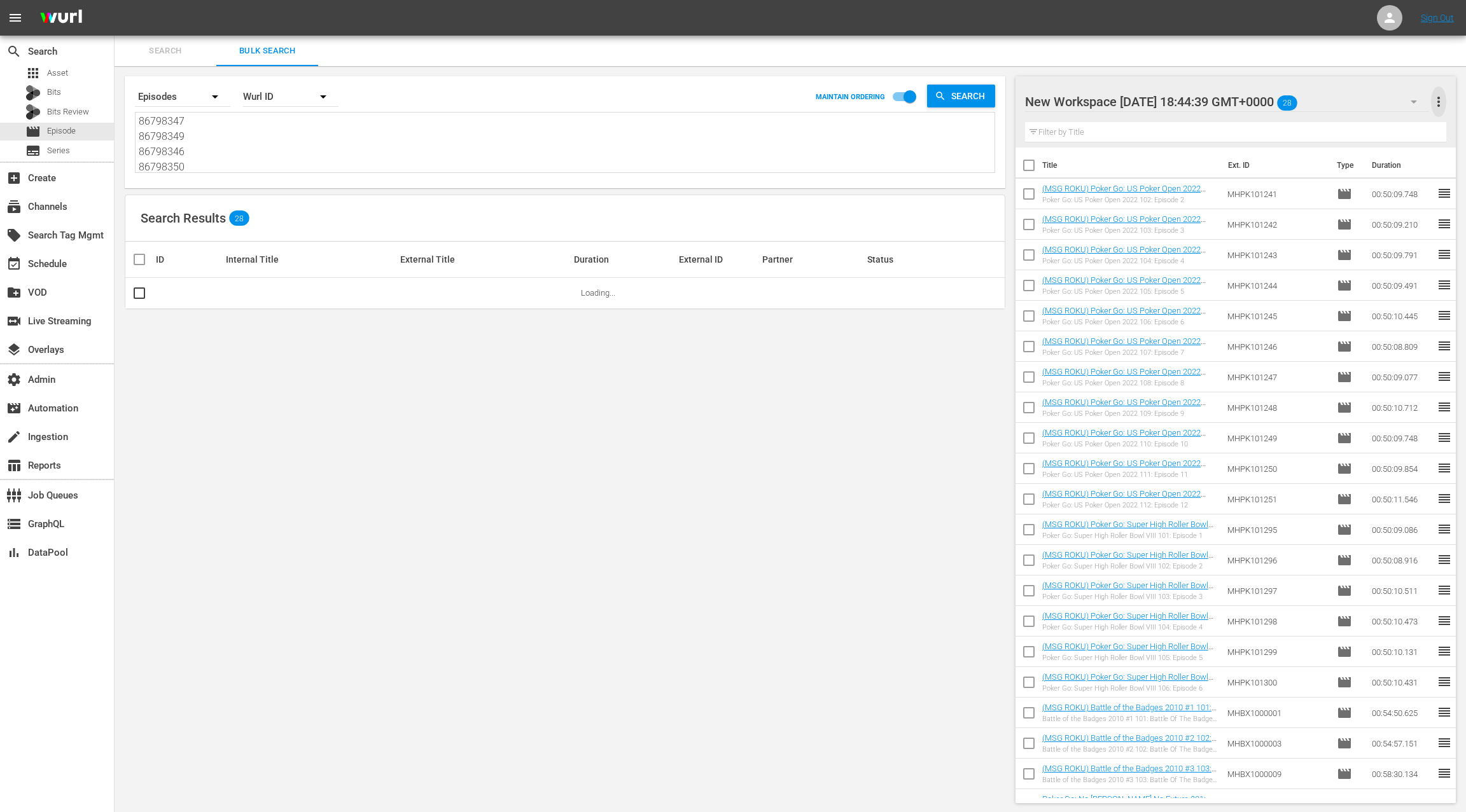
drag, startPoint x: 1440, startPoint y: 100, endPoint x: 1422, endPoint y: 104, distance: 18.4
click at [1439, 100] on span "more_vert" at bounding box center [1438, 101] width 15 height 15
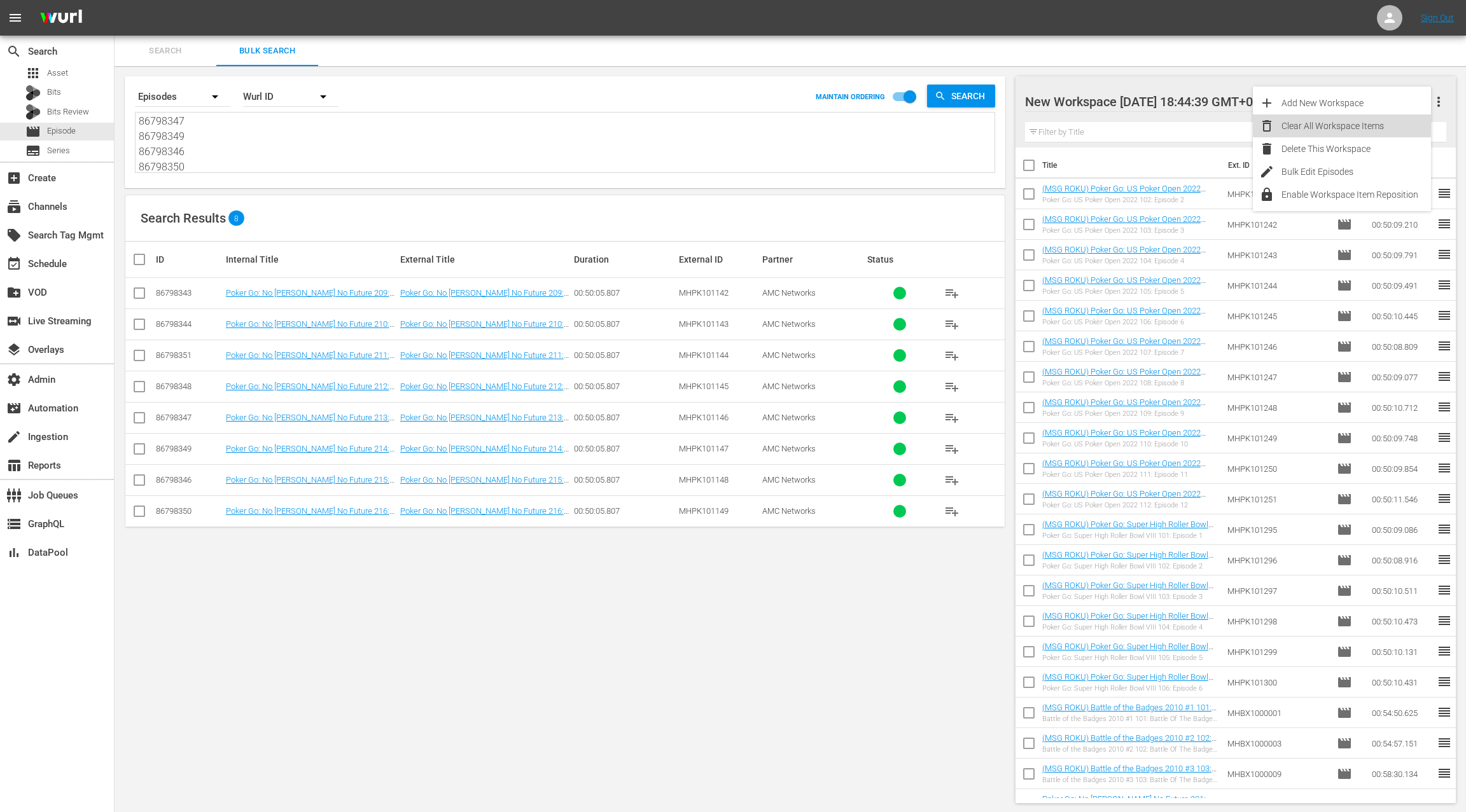
click at [1369, 130] on div "Clear All Workspace Items" at bounding box center [1356, 127] width 150 height 23
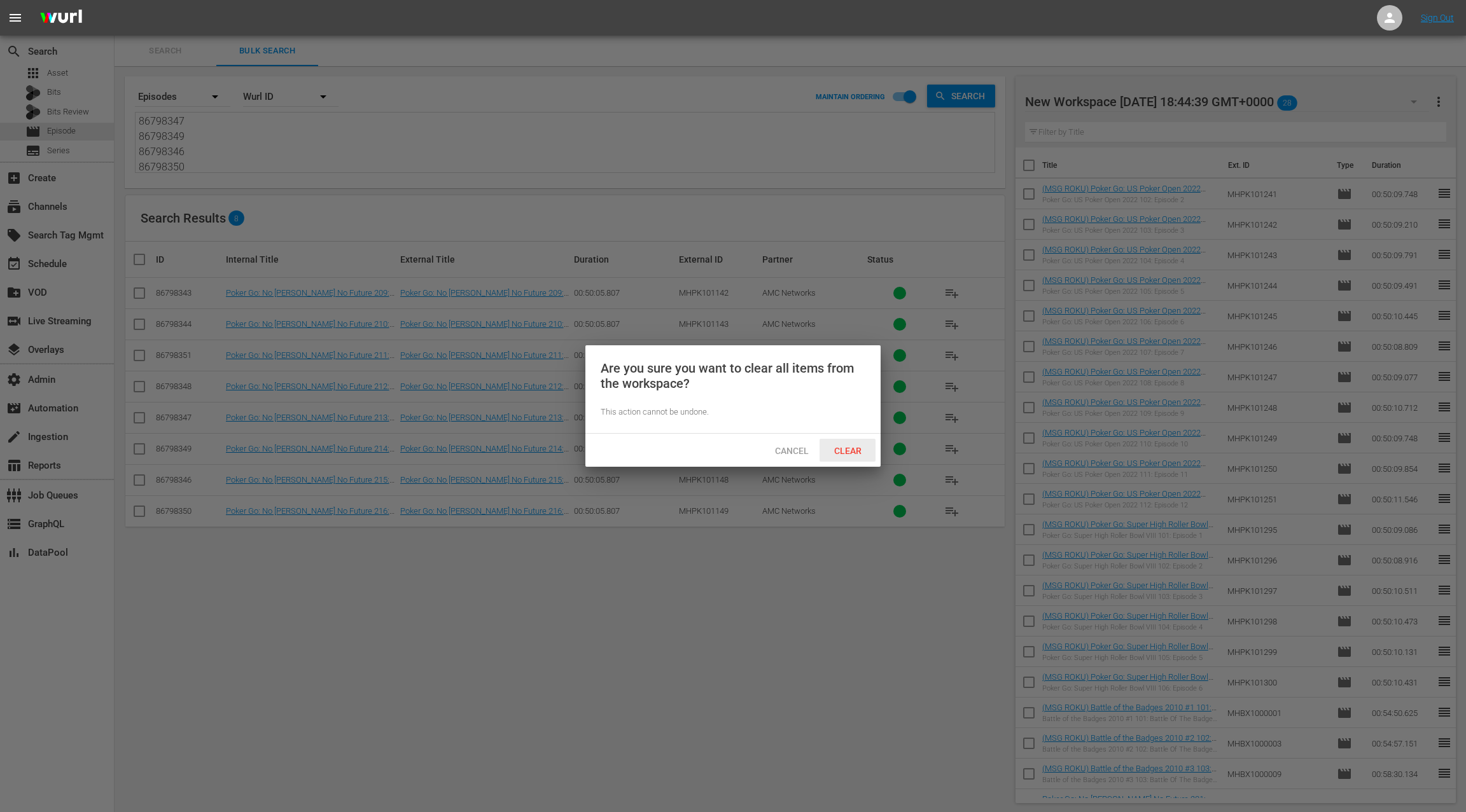
drag, startPoint x: 854, startPoint y: 449, endPoint x: 851, endPoint y: 439, distance: 10.4
click at [852, 448] on span "Clear" at bounding box center [847, 450] width 48 height 10
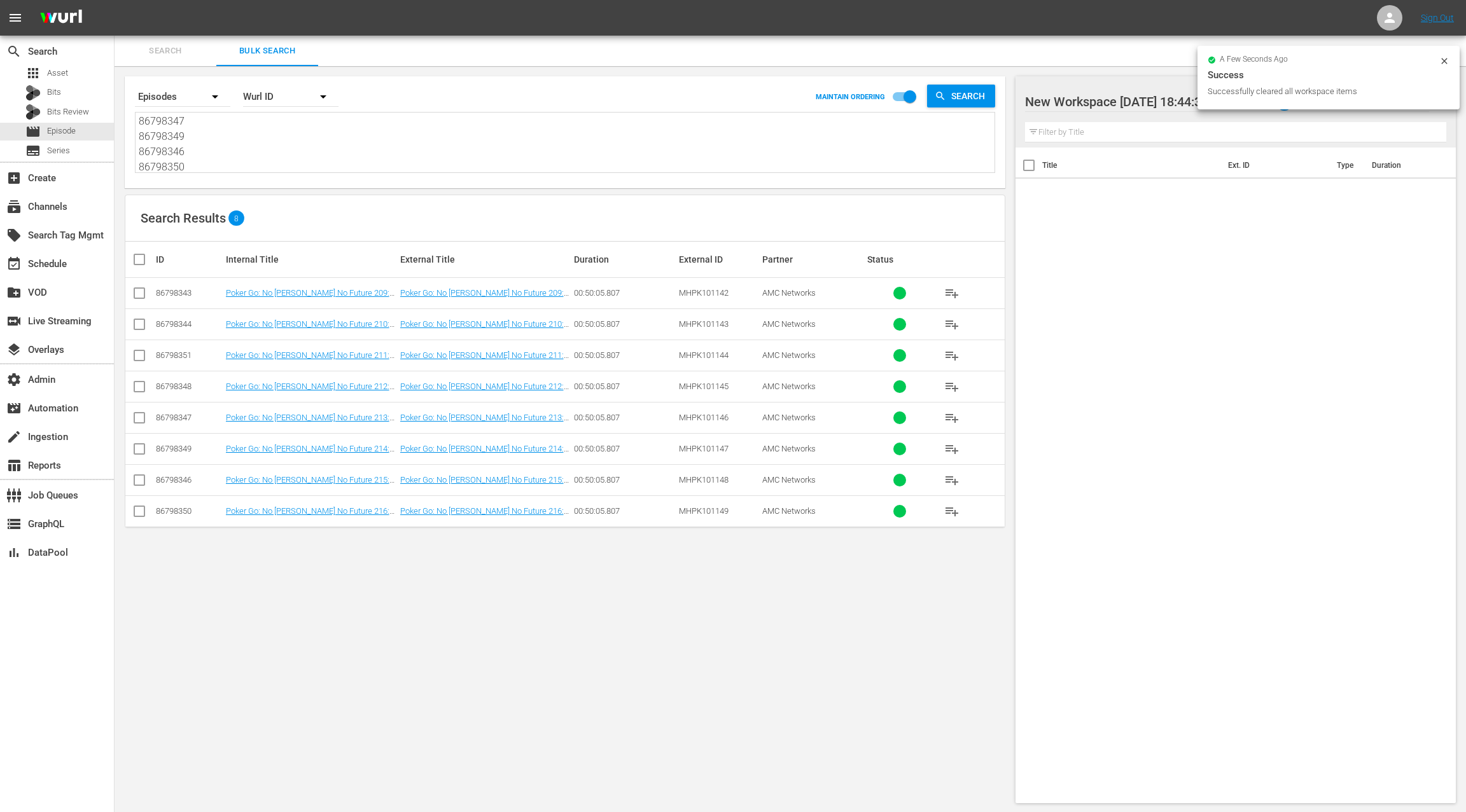
click at [143, 259] on input "checkbox" at bounding box center [145, 259] width 25 height 15
checkbox input "true"
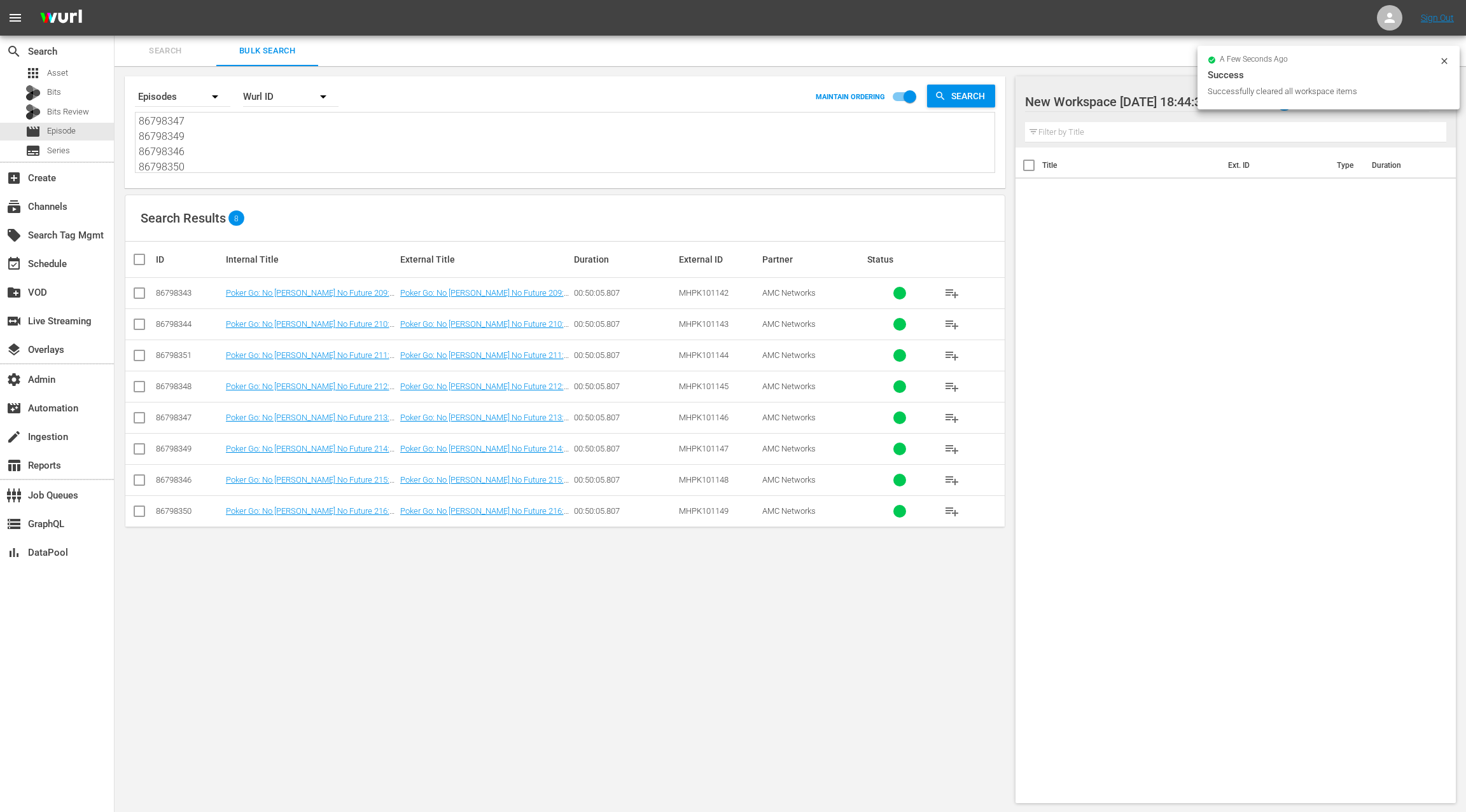
checkbox input "true"
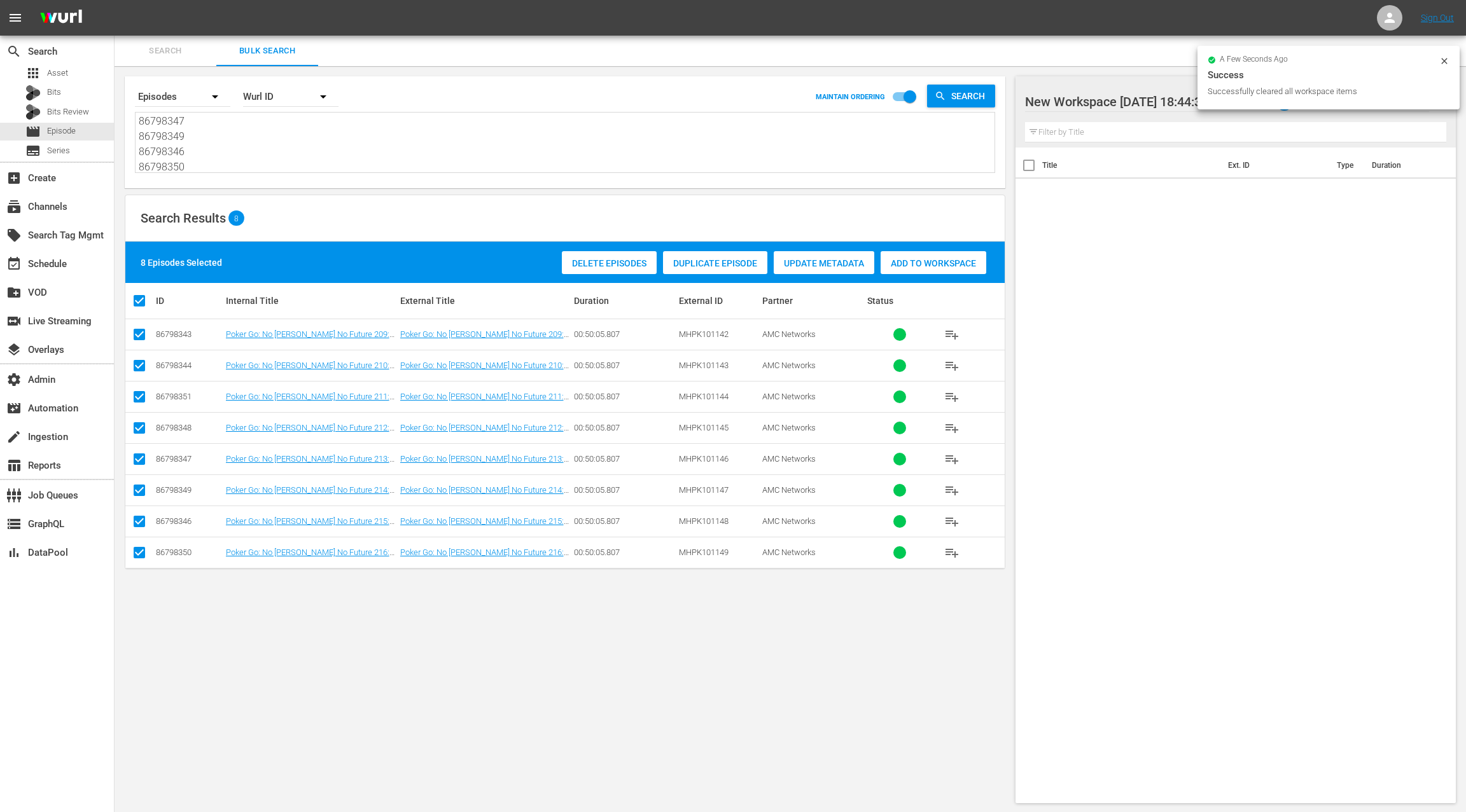
click at [929, 266] on span "Add to Workspace" at bounding box center [934, 263] width 106 height 10
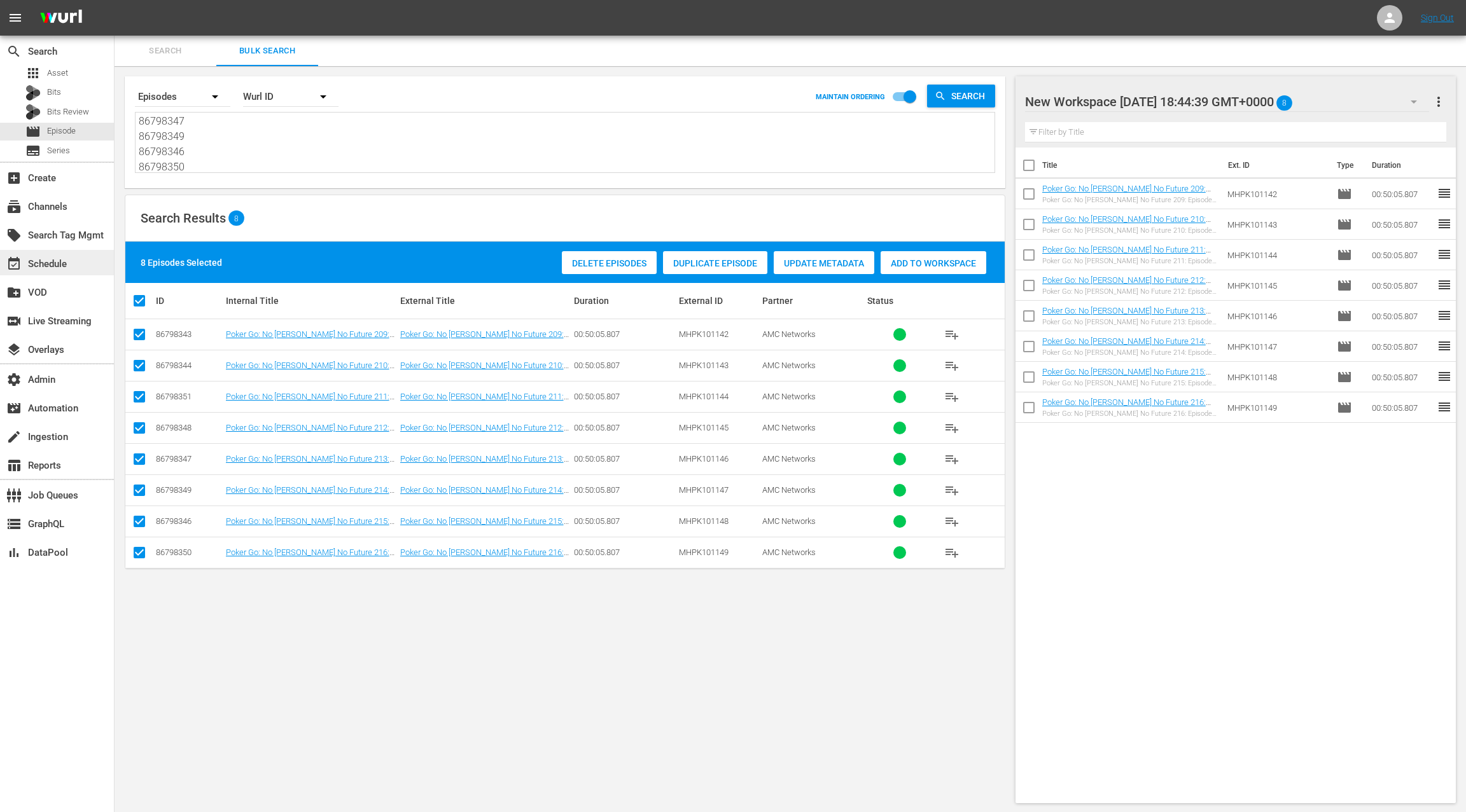
click at [65, 266] on div "event_available Schedule" at bounding box center [35, 262] width 71 height 12
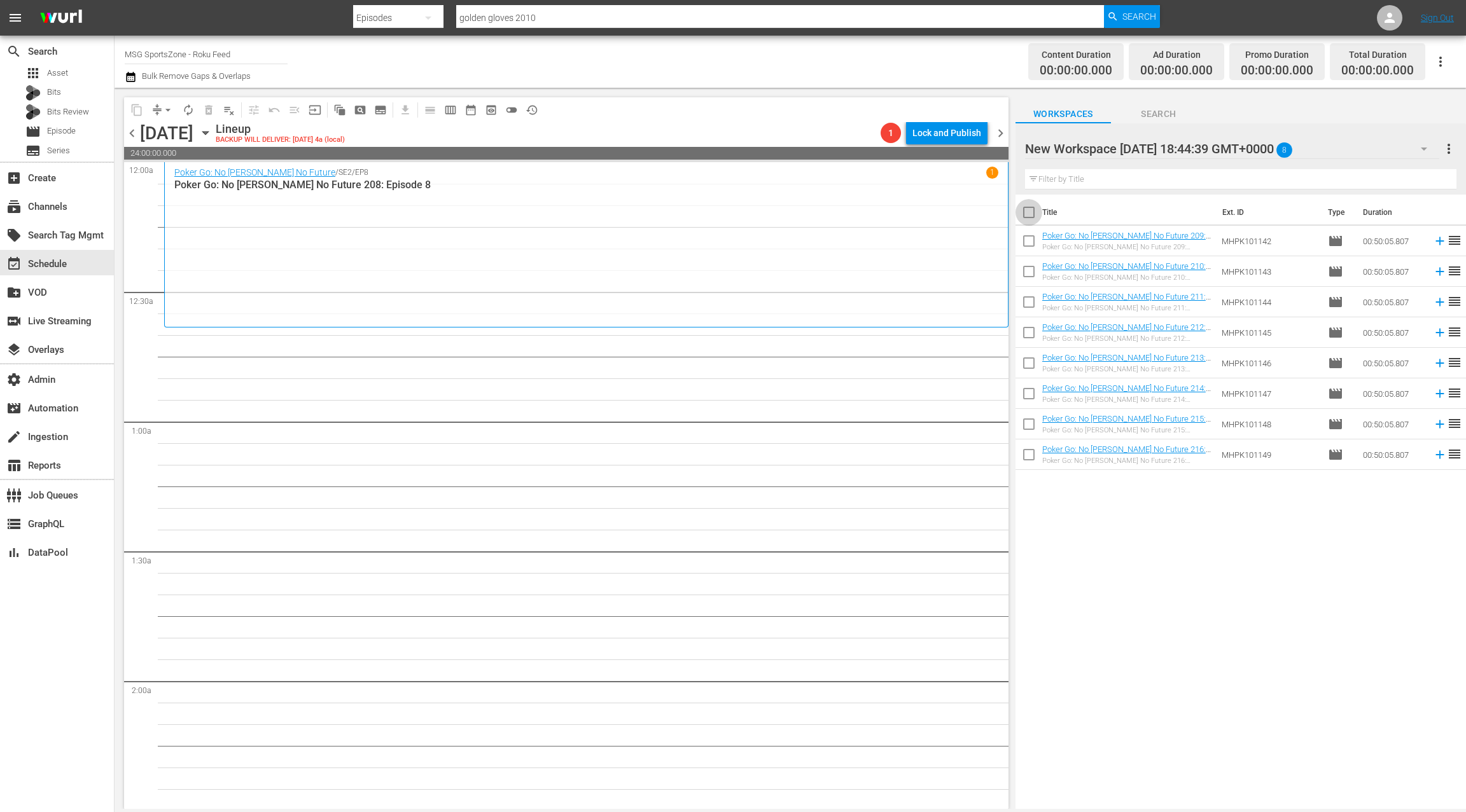
click at [1032, 214] on input "checkbox" at bounding box center [1029, 215] width 27 height 27
checkbox input "true"
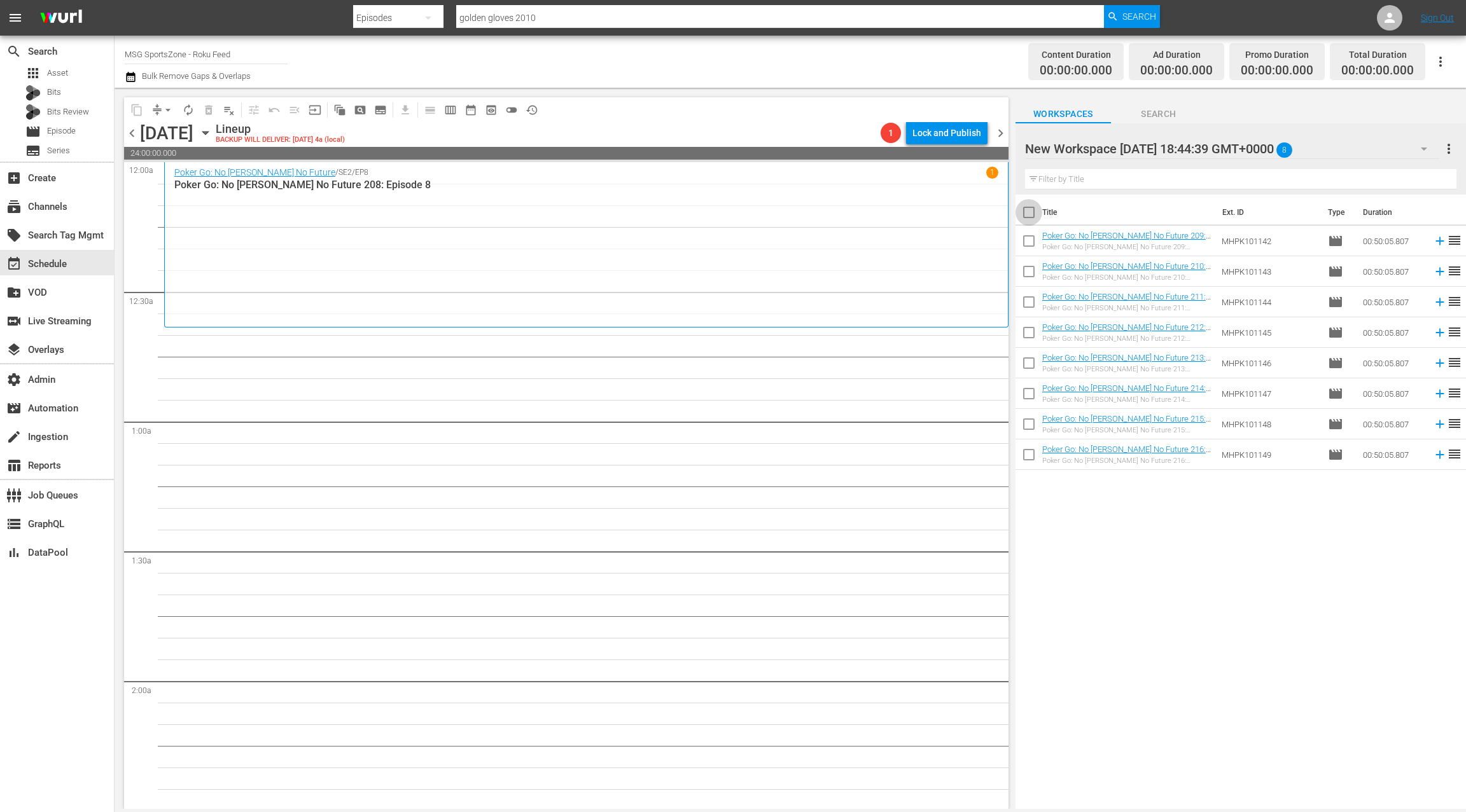
checkbox input "true"
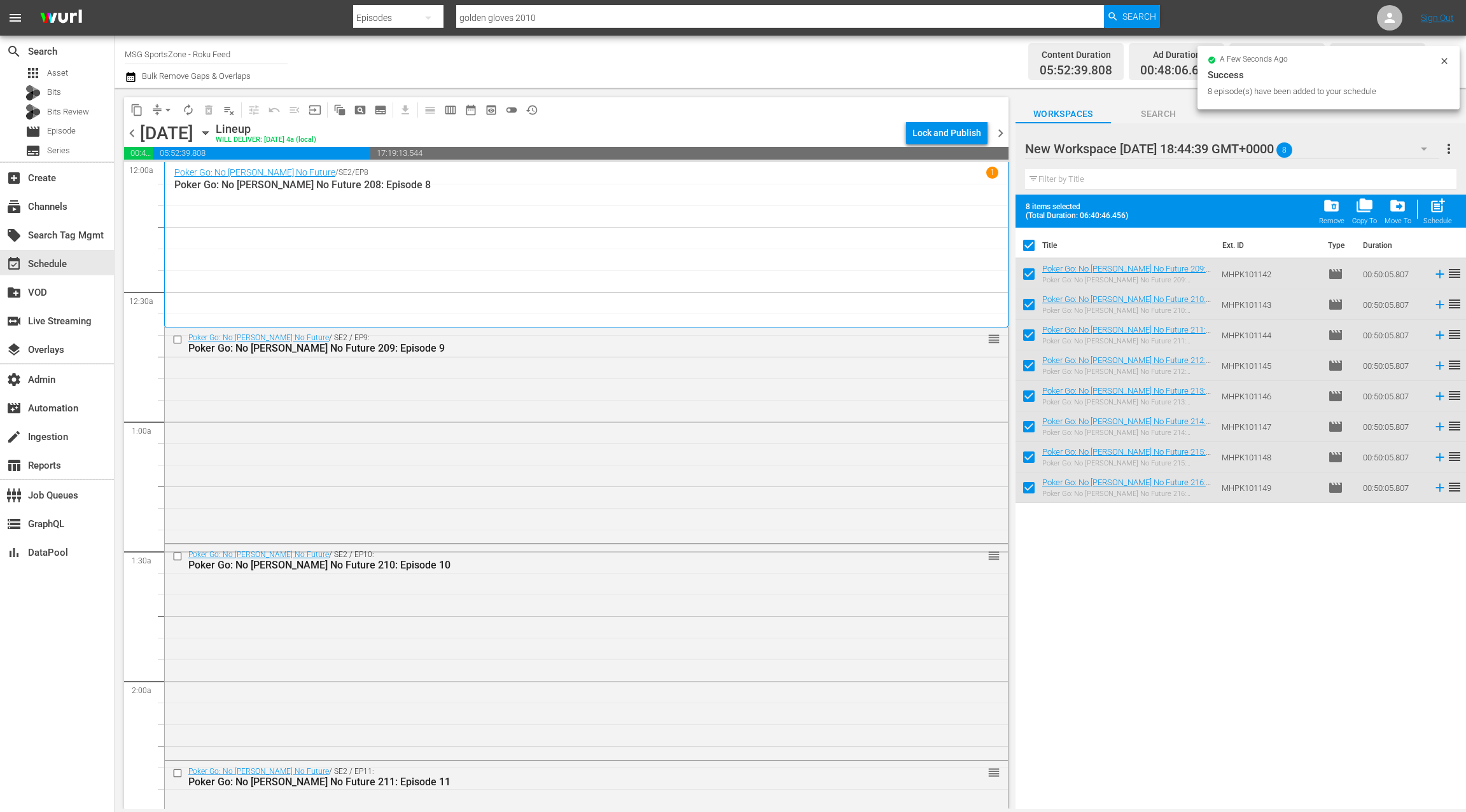
drag, startPoint x: 1096, startPoint y: 268, endPoint x: 581, endPoint y: 3, distance: 579.2
click at [1396, 23] on icon at bounding box center [1390, 17] width 15 height 15
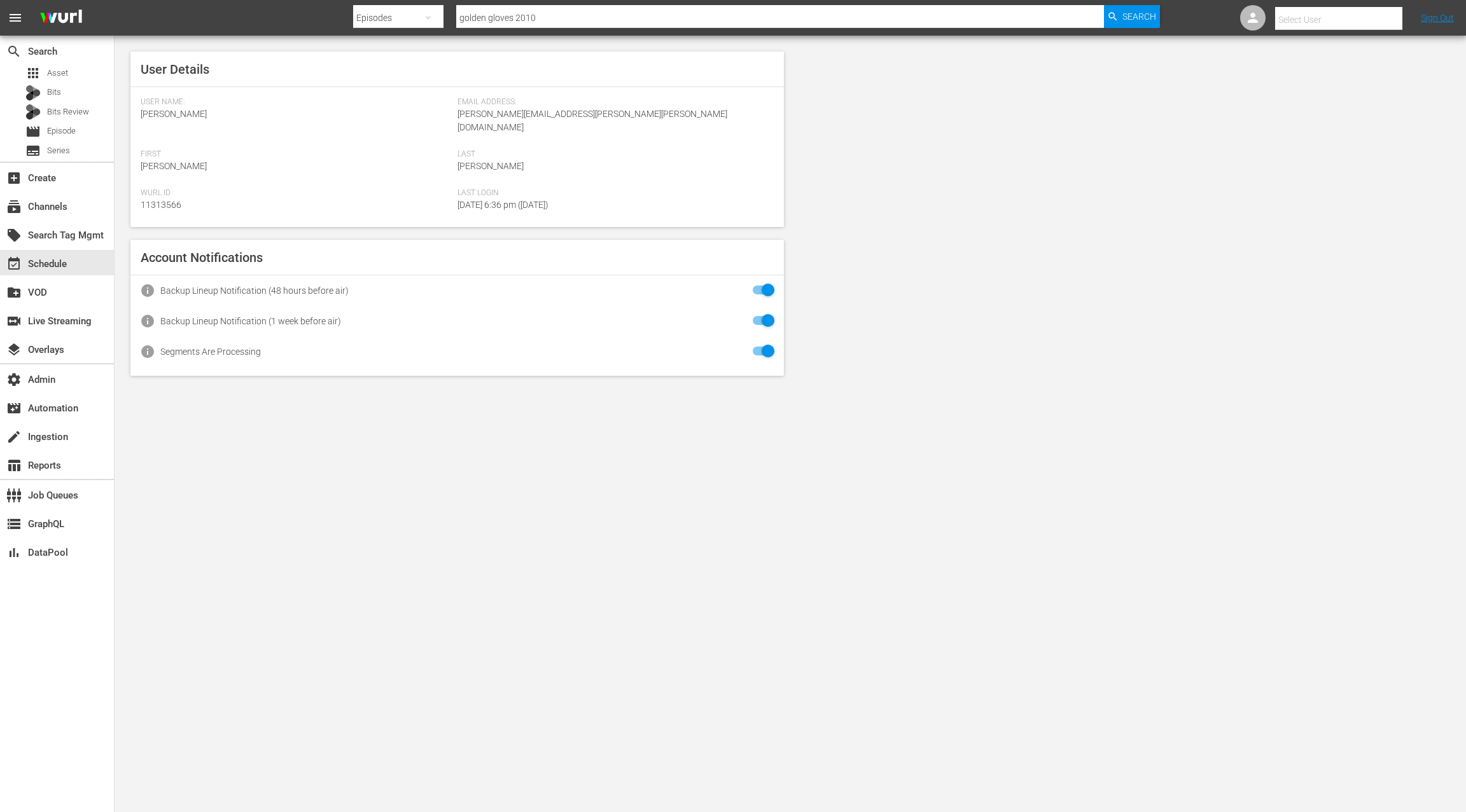
click at [1326, 23] on input "text" at bounding box center [1356, 20] width 162 height 31
click at [1304, 58] on div "MSGSportzoneRoku Scheduling <Scheduling-msgsportzoneroku@wurl.com>" at bounding box center [1329, 55] width 198 height 31
type input "MSGSportzoneRoku Scheduling (11314666)"
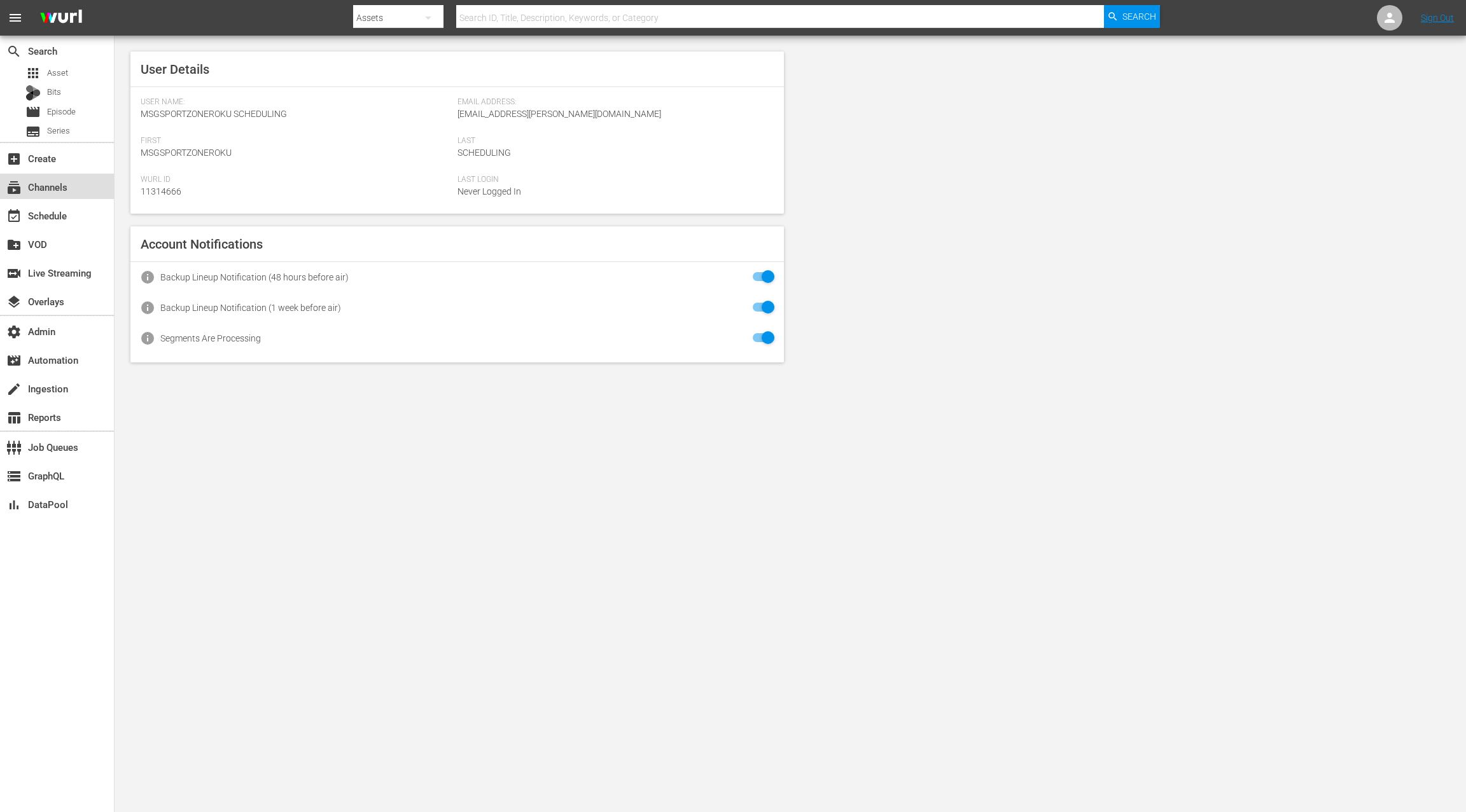
click at [62, 190] on div "subscriptions Channels" at bounding box center [35, 185] width 71 height 12
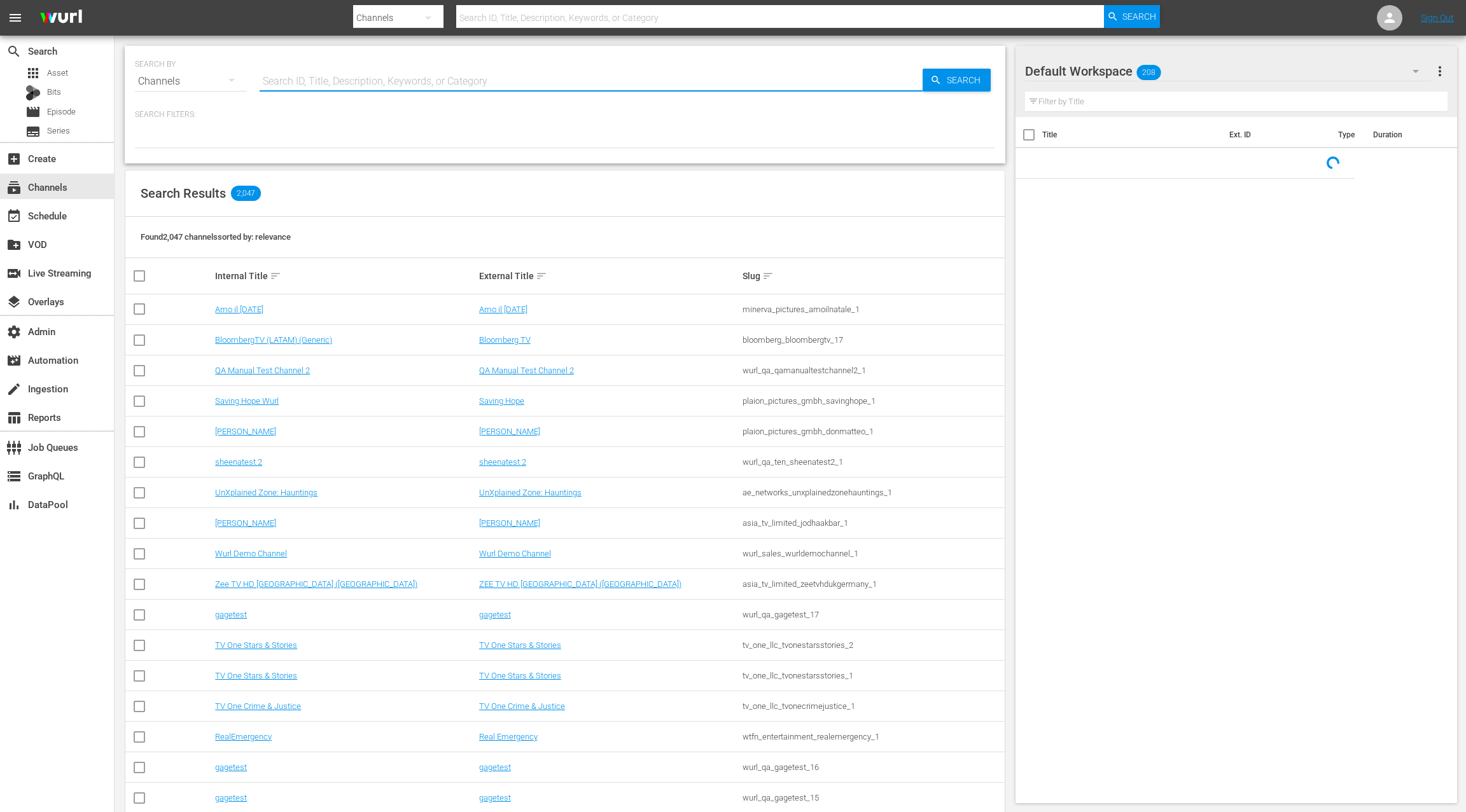
click at [302, 87] on input "text" at bounding box center [591, 82] width 663 height 31
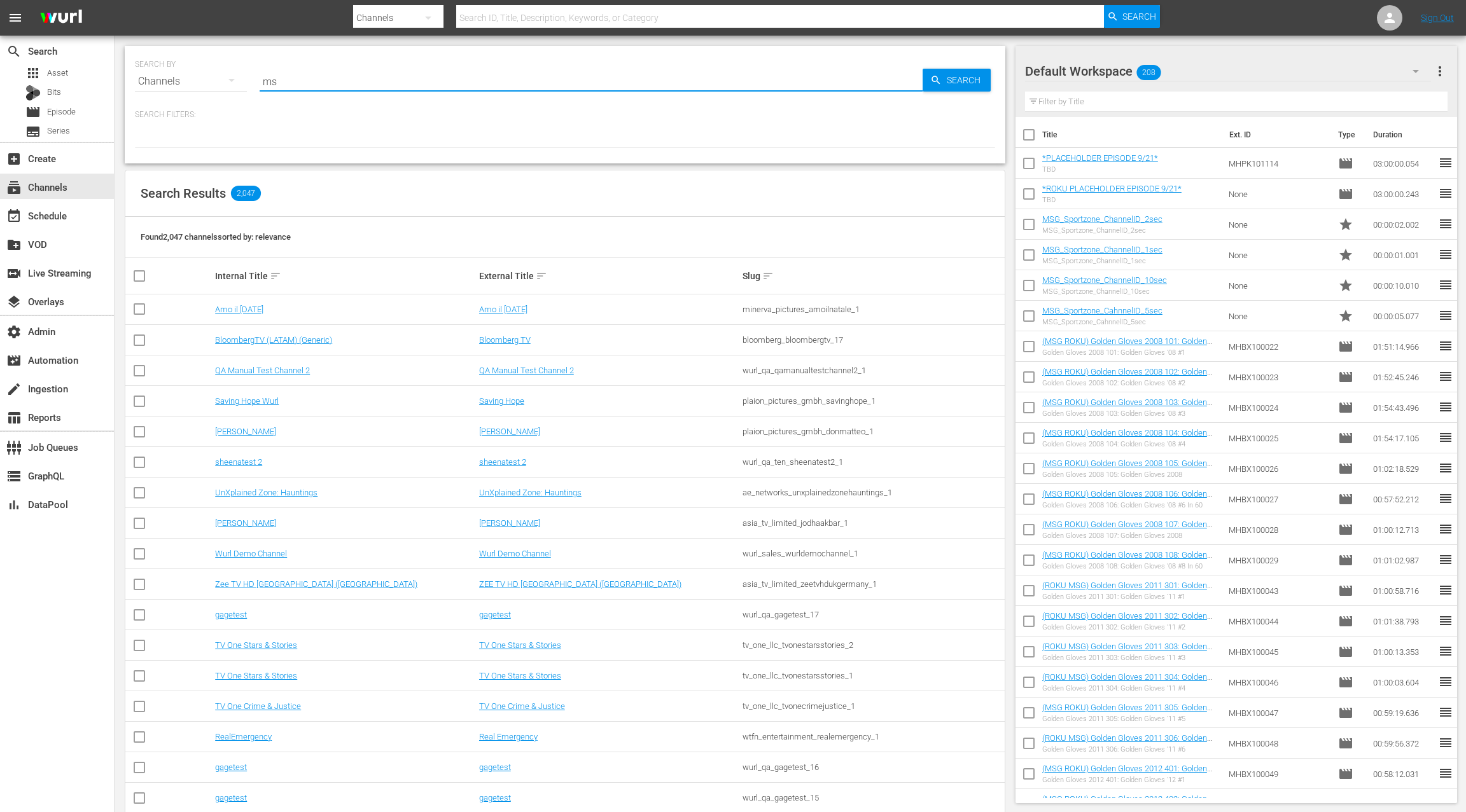
type input "msg"
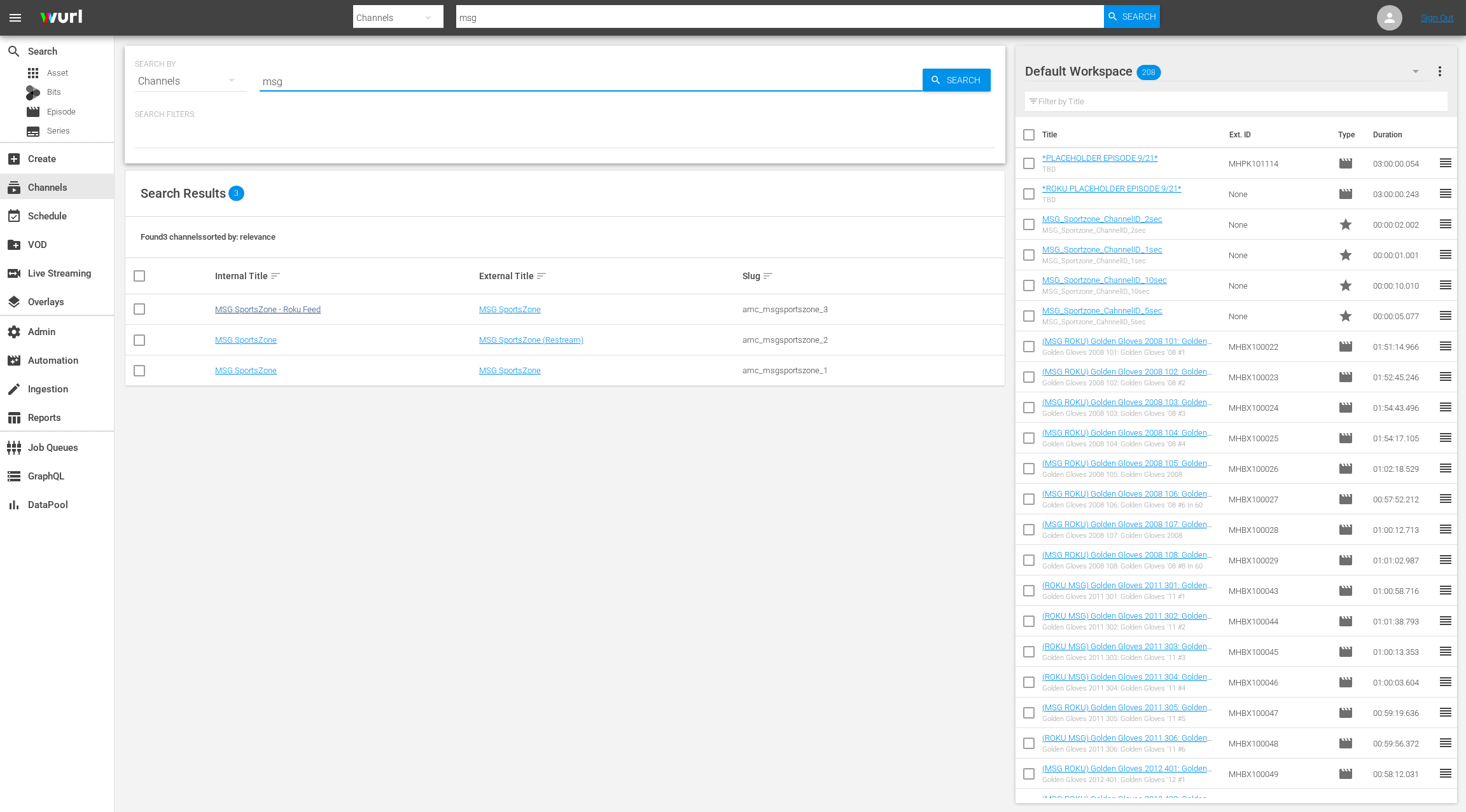
type input "msg"
click at [296, 310] on link "MSG SportsZone - Roku Feed" at bounding box center [268, 310] width 106 height 10
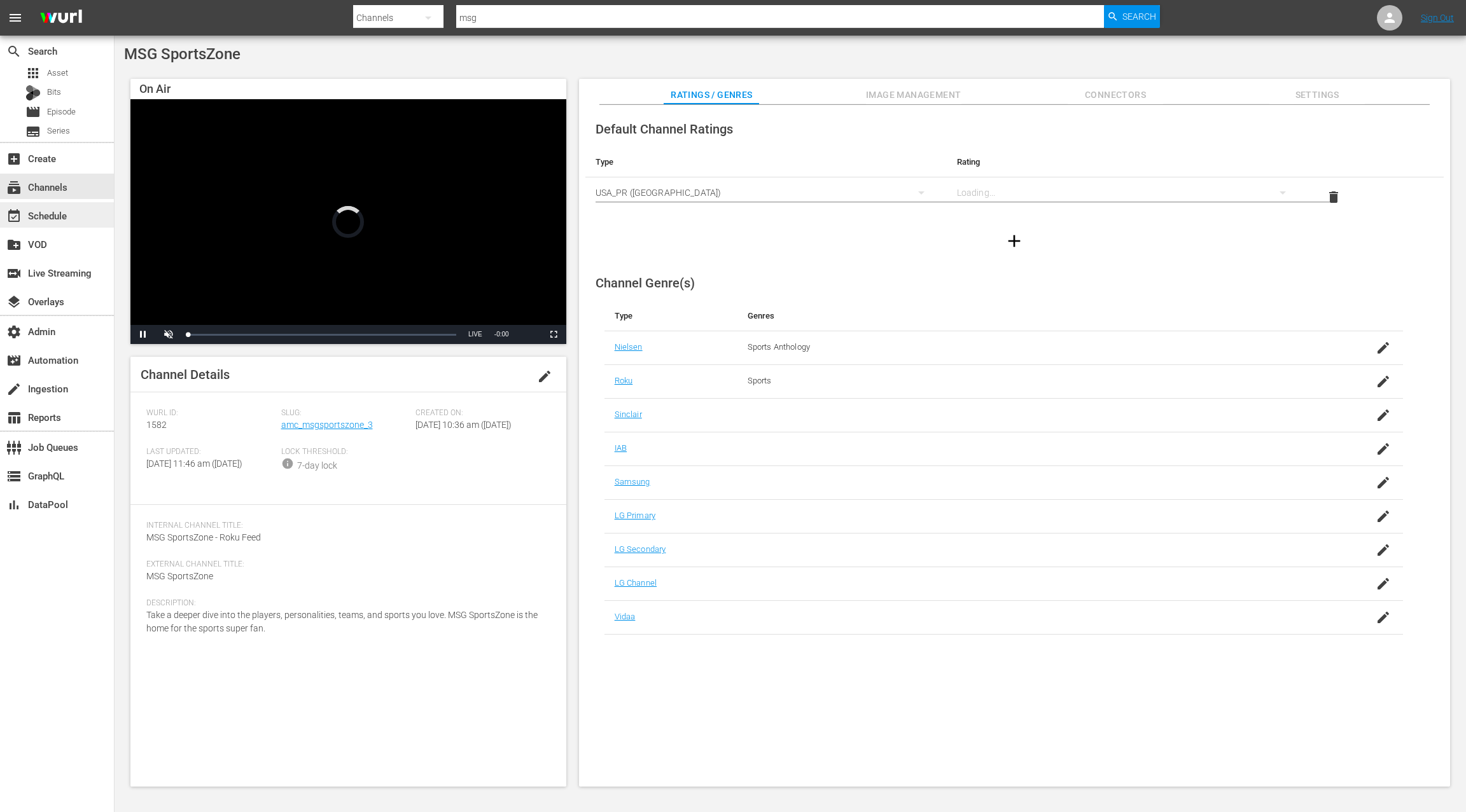
click at [62, 219] on div "event_available Schedule" at bounding box center [35, 214] width 71 height 12
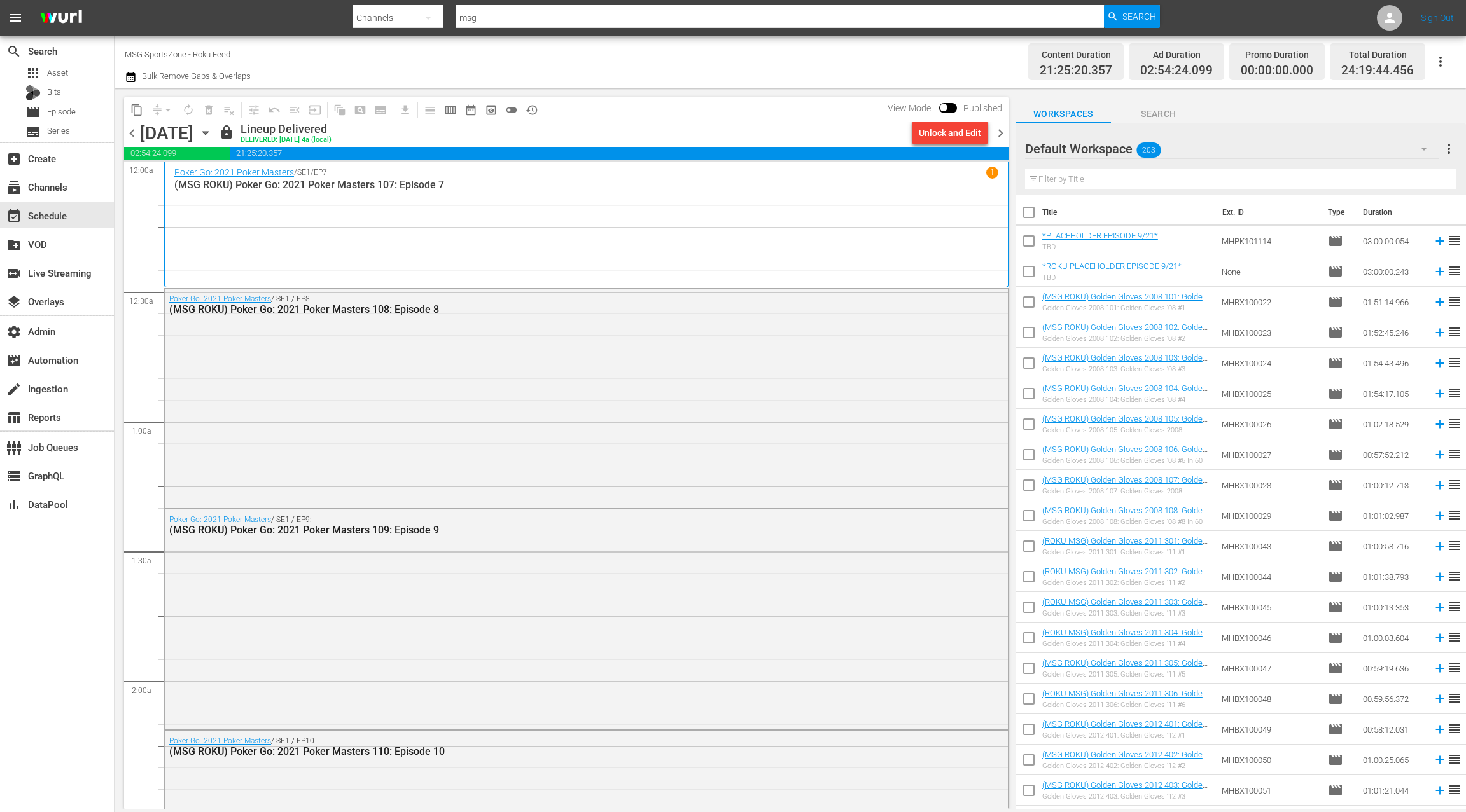
click at [213, 130] on icon "button" at bounding box center [206, 133] width 14 height 14
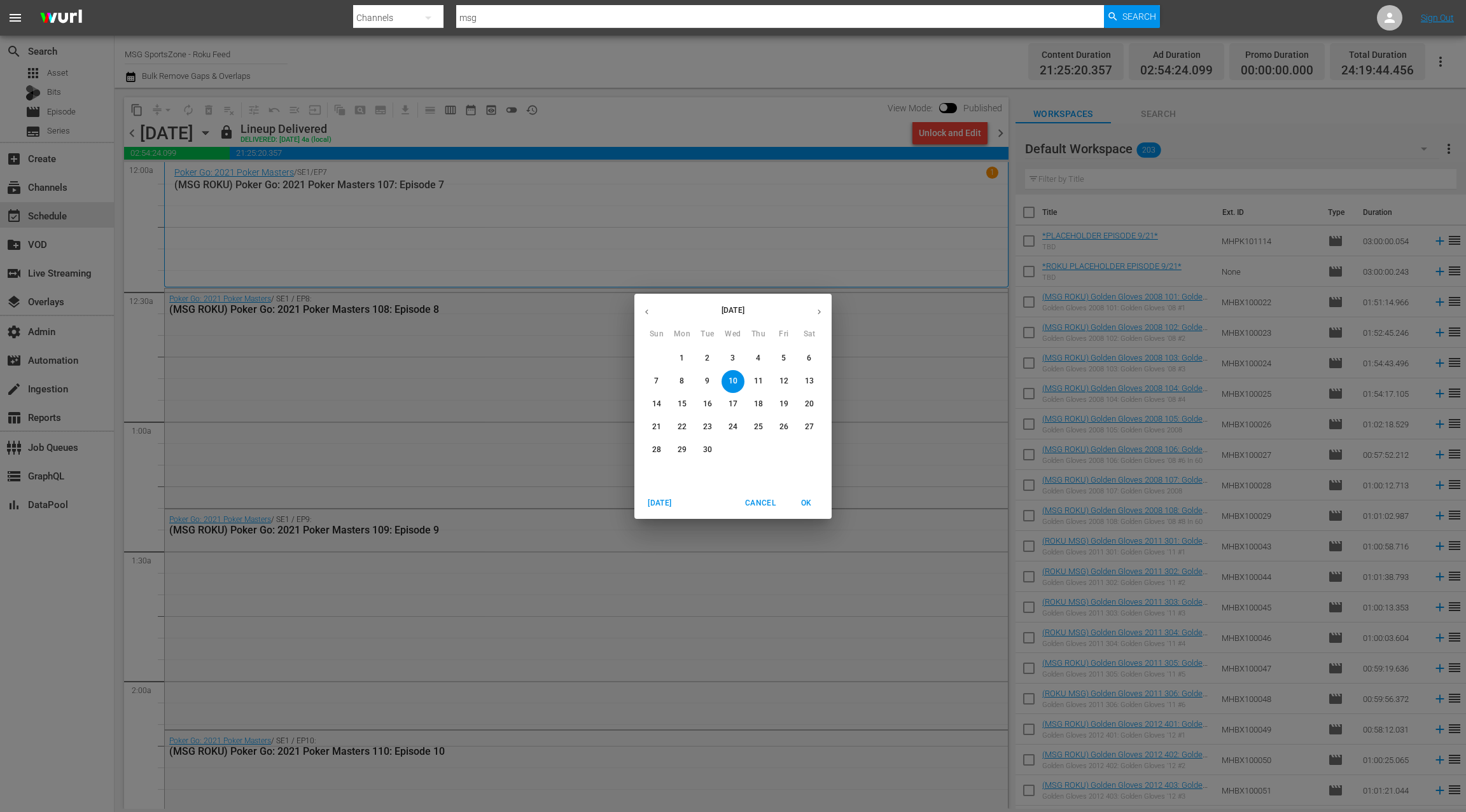
click at [759, 427] on p "25" at bounding box center [759, 427] width 9 height 11
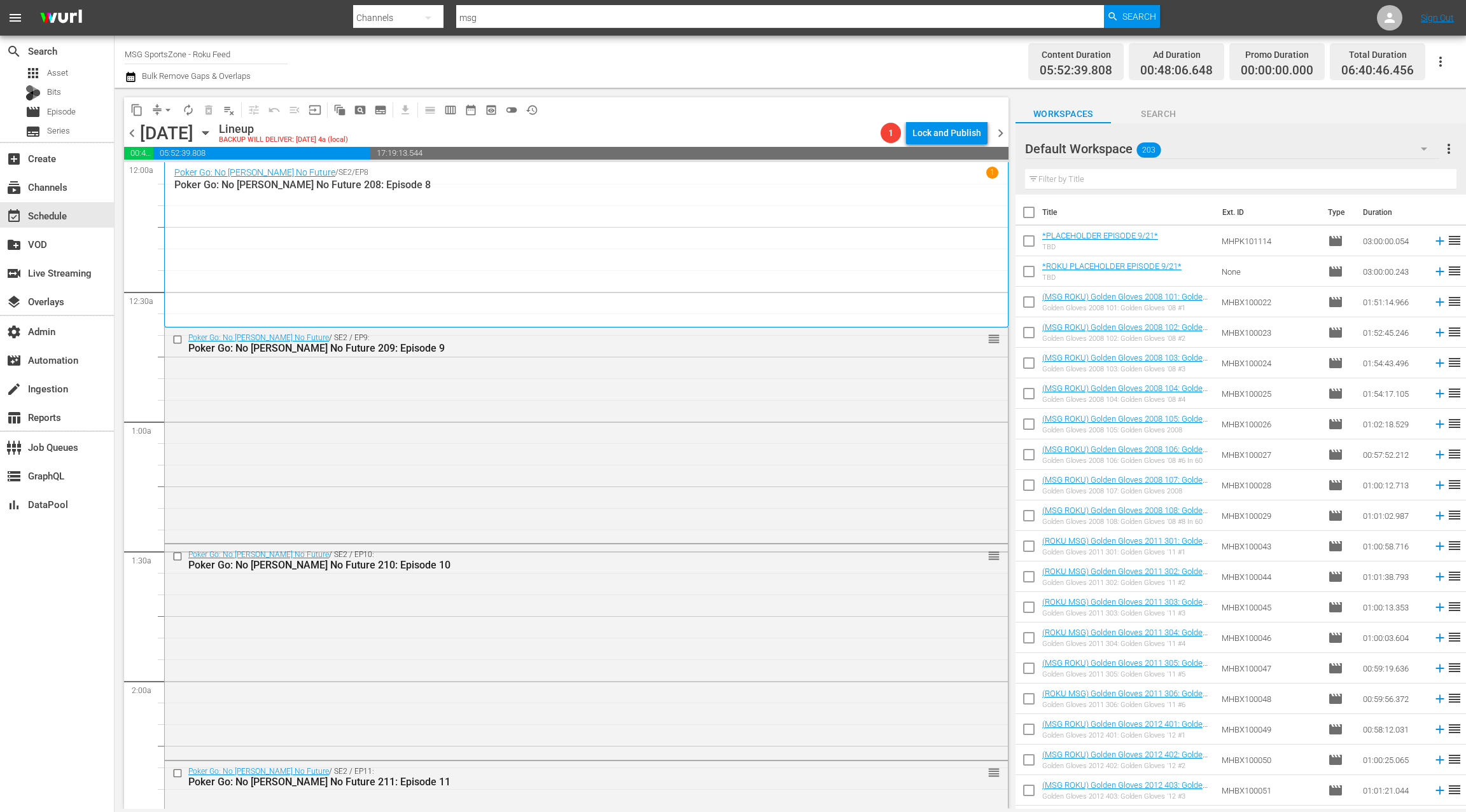
click at [1117, 180] on input "text" at bounding box center [1241, 179] width 432 height 21
type input "golden gloves 20"
click at [85, 112] on div "movie Episode" at bounding box center [57, 112] width 114 height 18
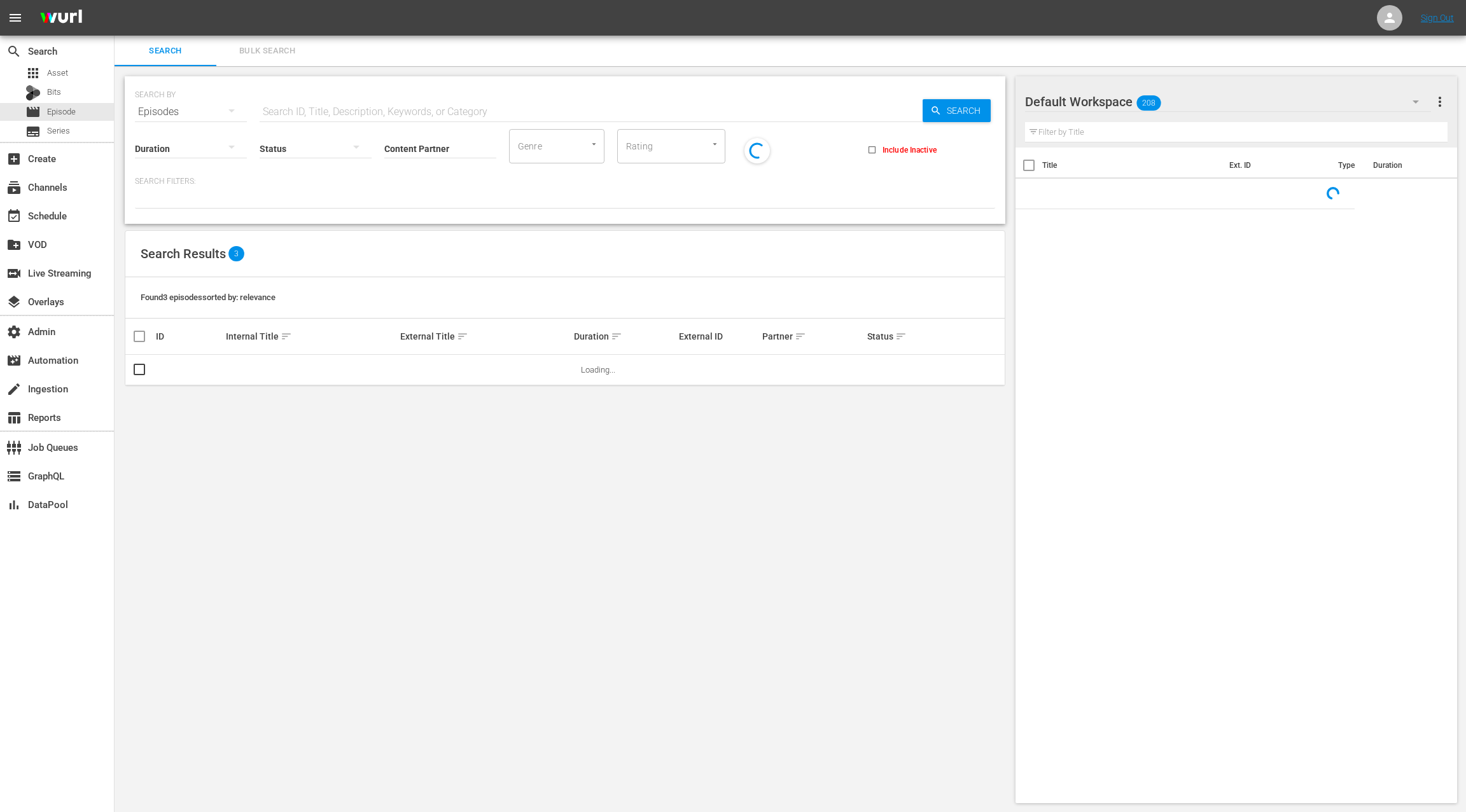
click at [255, 51] on span "Bulk Search" at bounding box center [268, 51] width 86 height 14
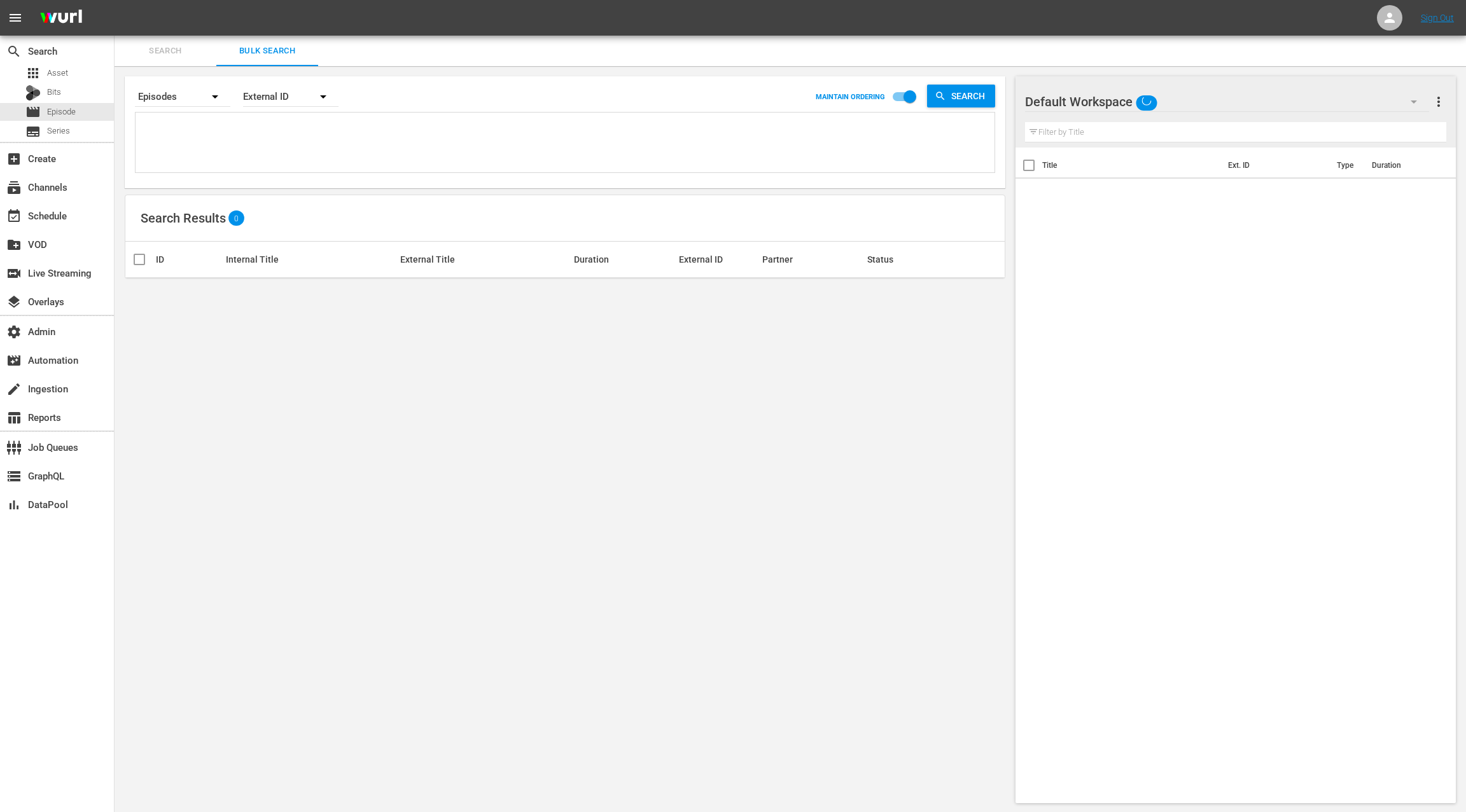
click at [272, 148] on textarea at bounding box center [566, 144] width 856 height 58
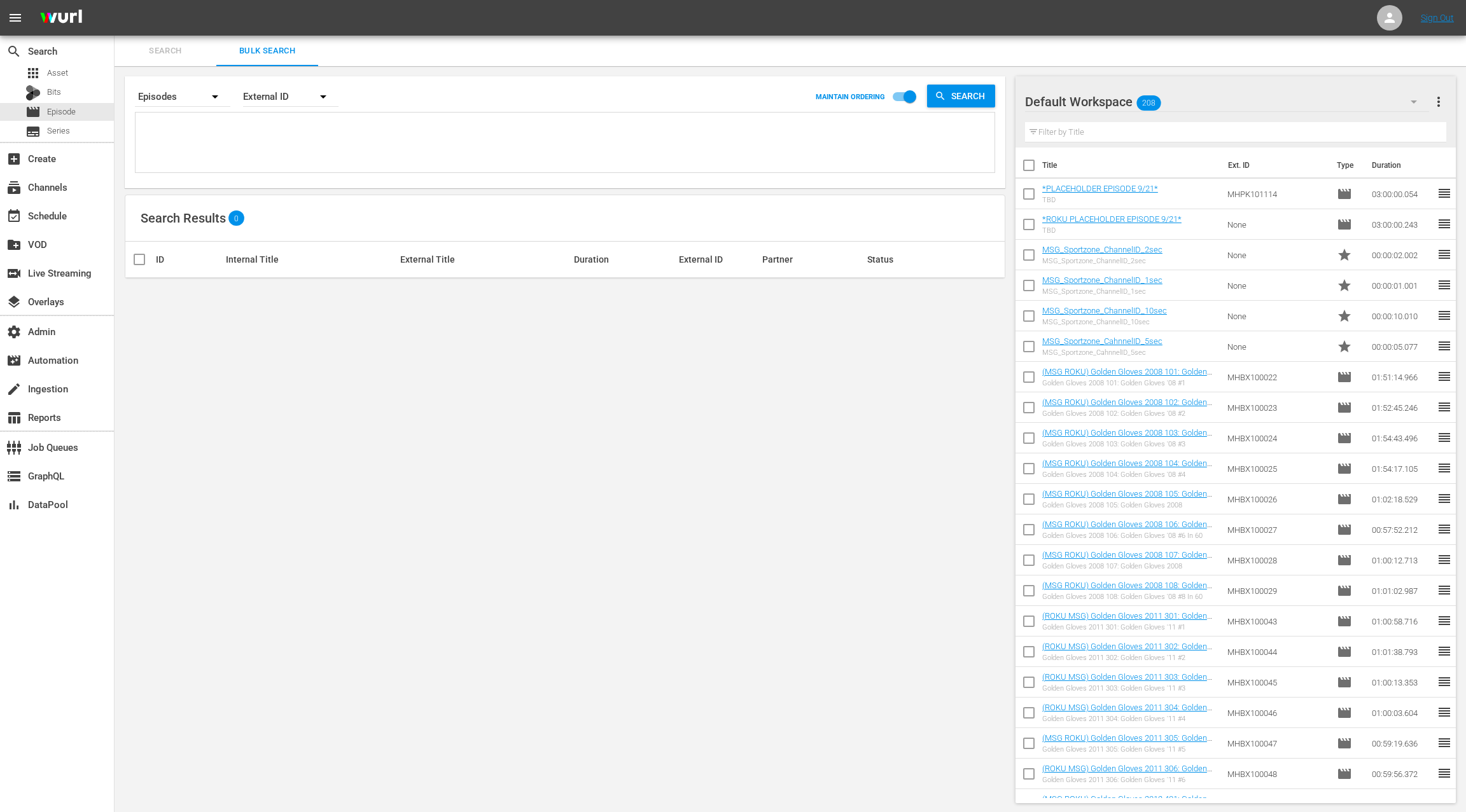
paste textarea "MHBX100037 MHBX100038 MHBX100039 MHBX100040 MHBX100041"
type textarea "MHBX100037 MHBX100038 MHBX100039 MHBX100040 MHBX100041"
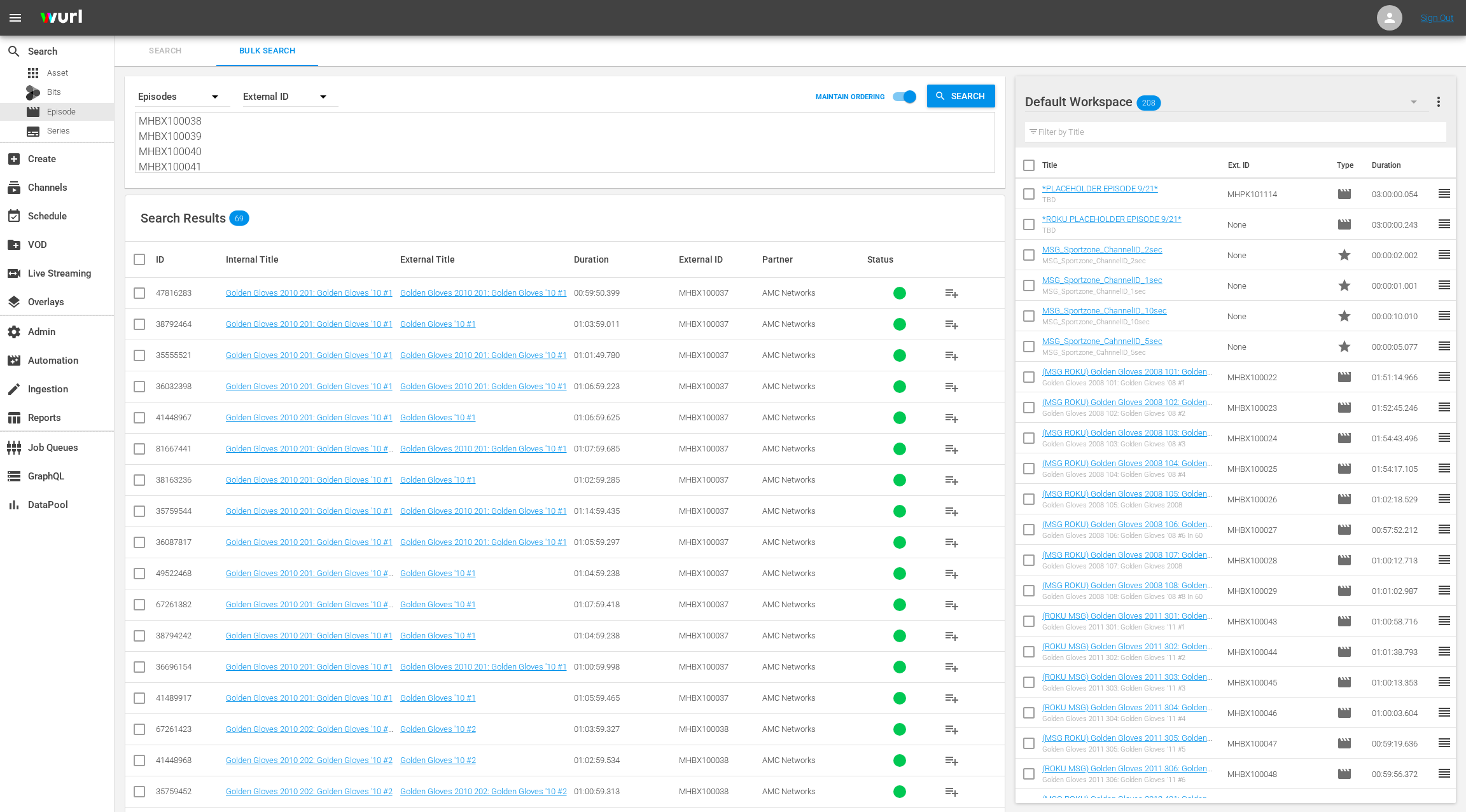
type textarea "MHBX100037 MHBX100038 MHBX100039 MHBX100040 MHBX100041"
click at [1086, 130] on input "text" at bounding box center [1235, 132] width 421 height 21
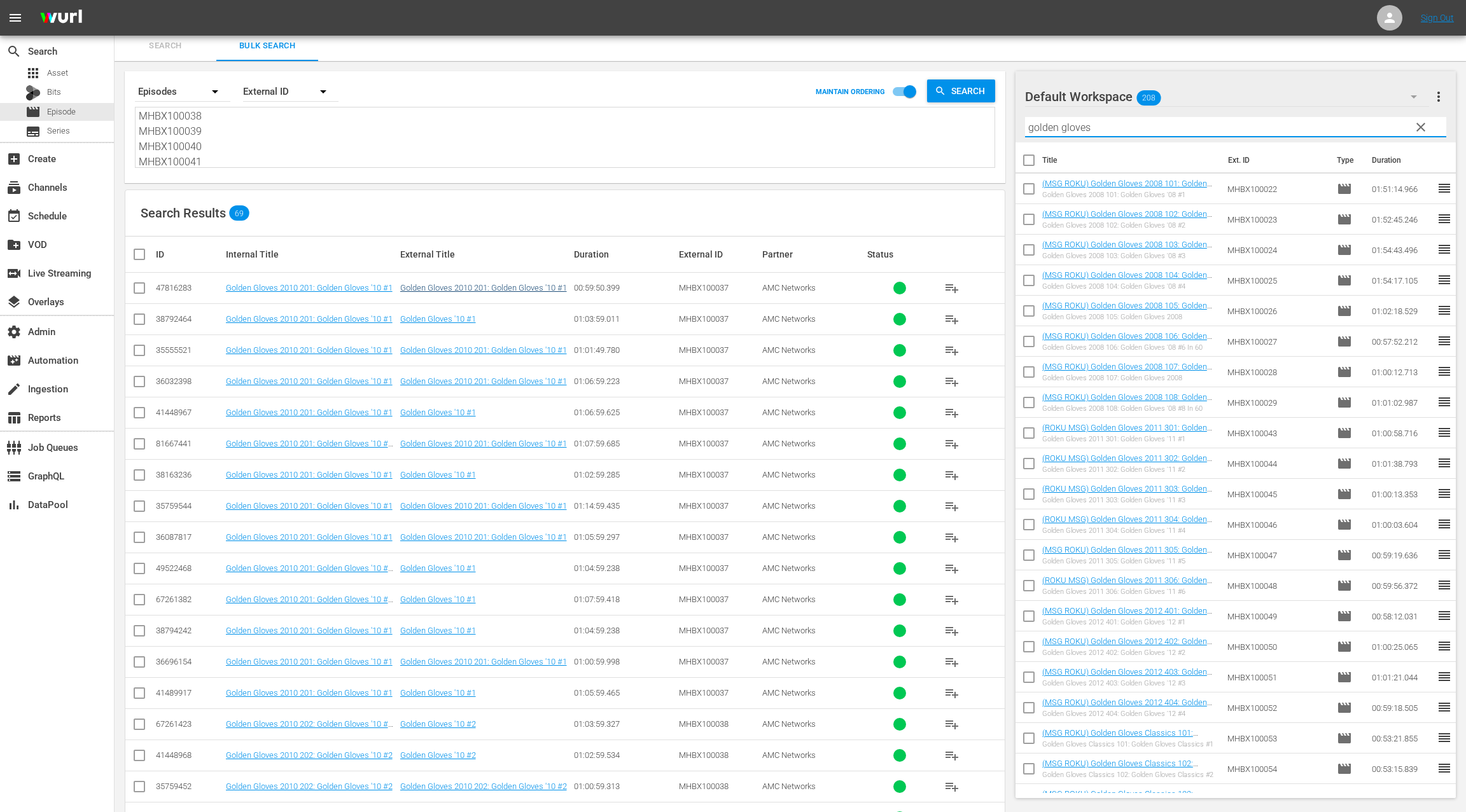
scroll to position [5, 0]
type input "golden gloves"
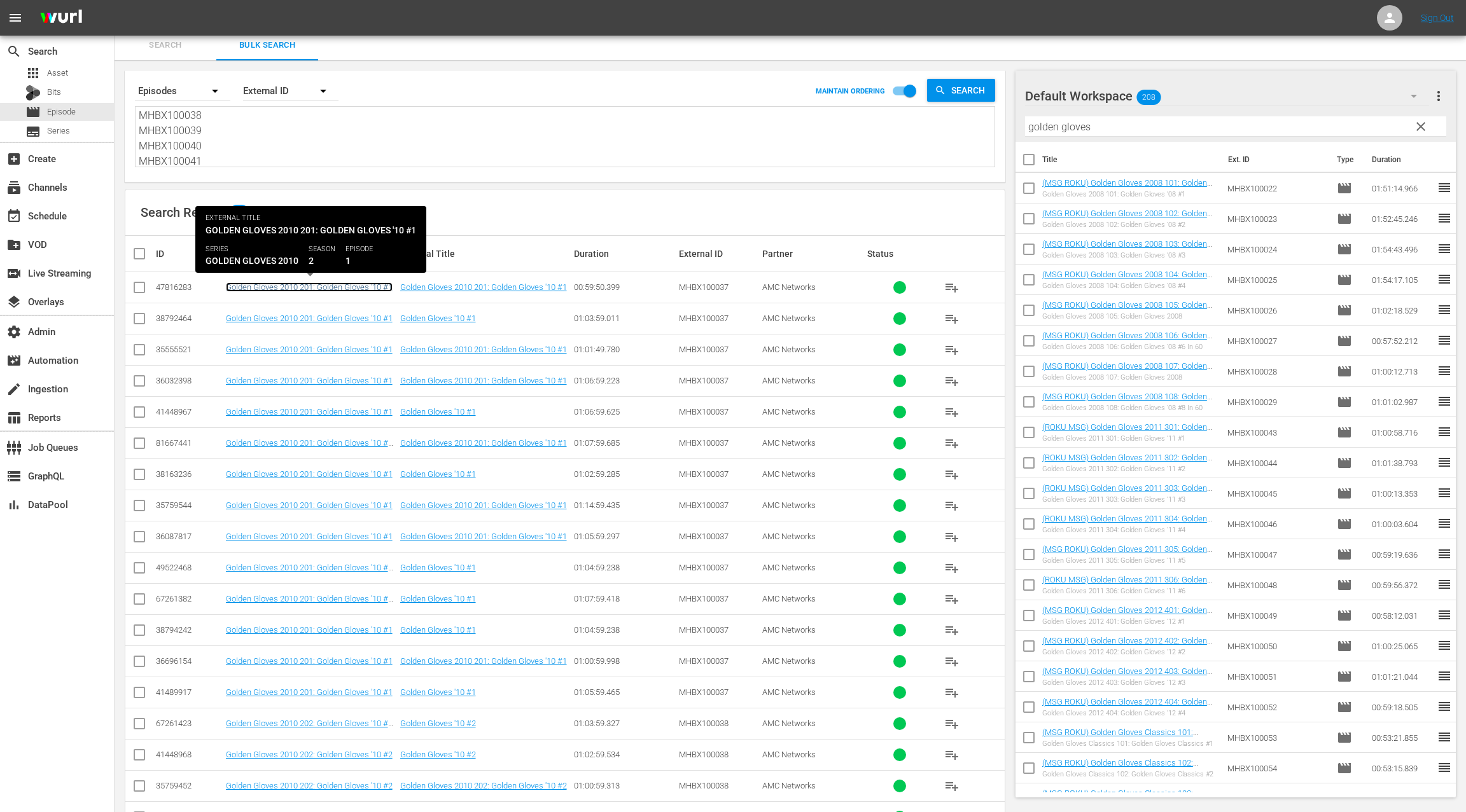
click at [353, 290] on link "Golden Gloves 2010 201: Golden Gloves '10 #1" at bounding box center [310, 287] width 167 height 10
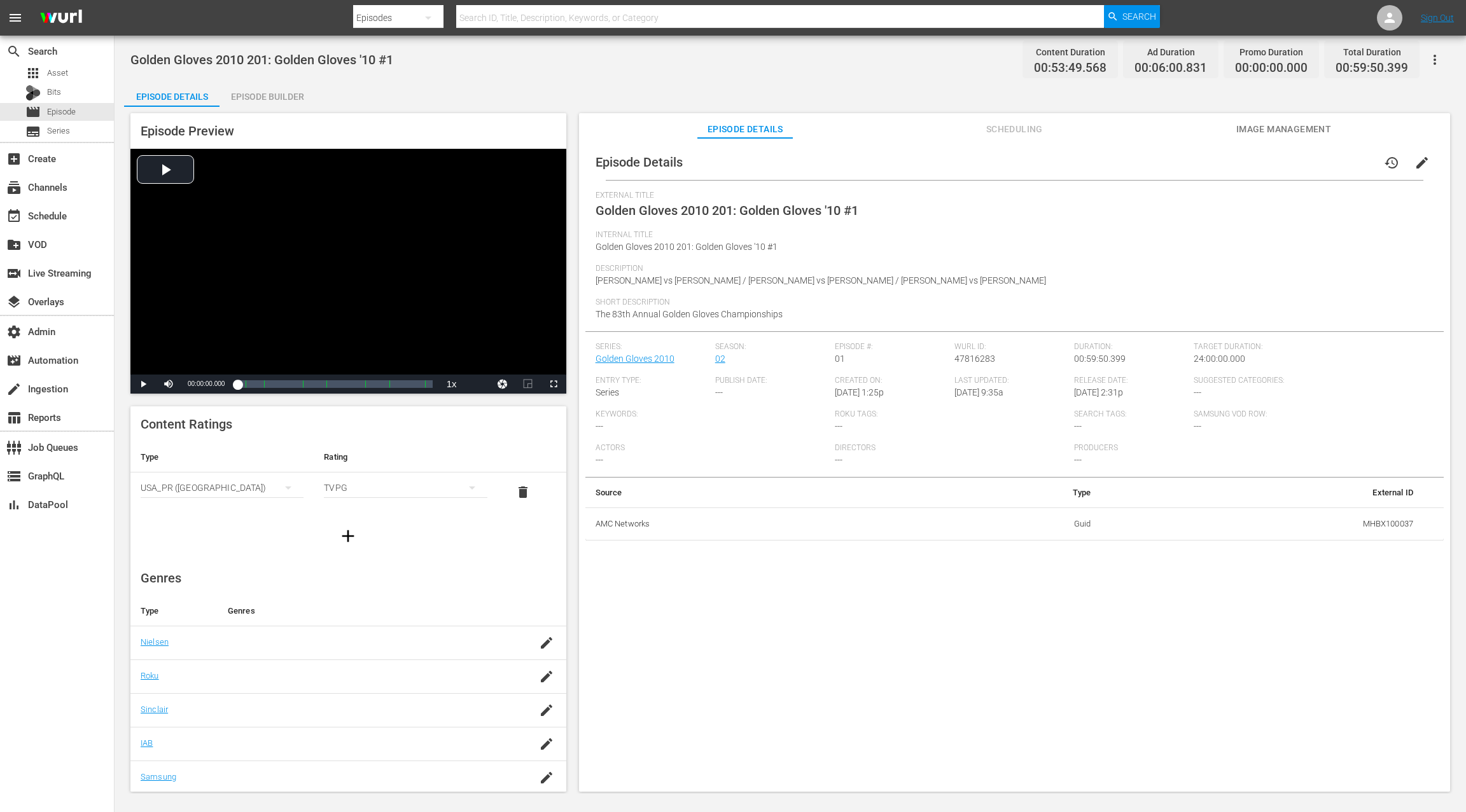
click at [287, 101] on div "Episode Builder" at bounding box center [268, 97] width 95 height 31
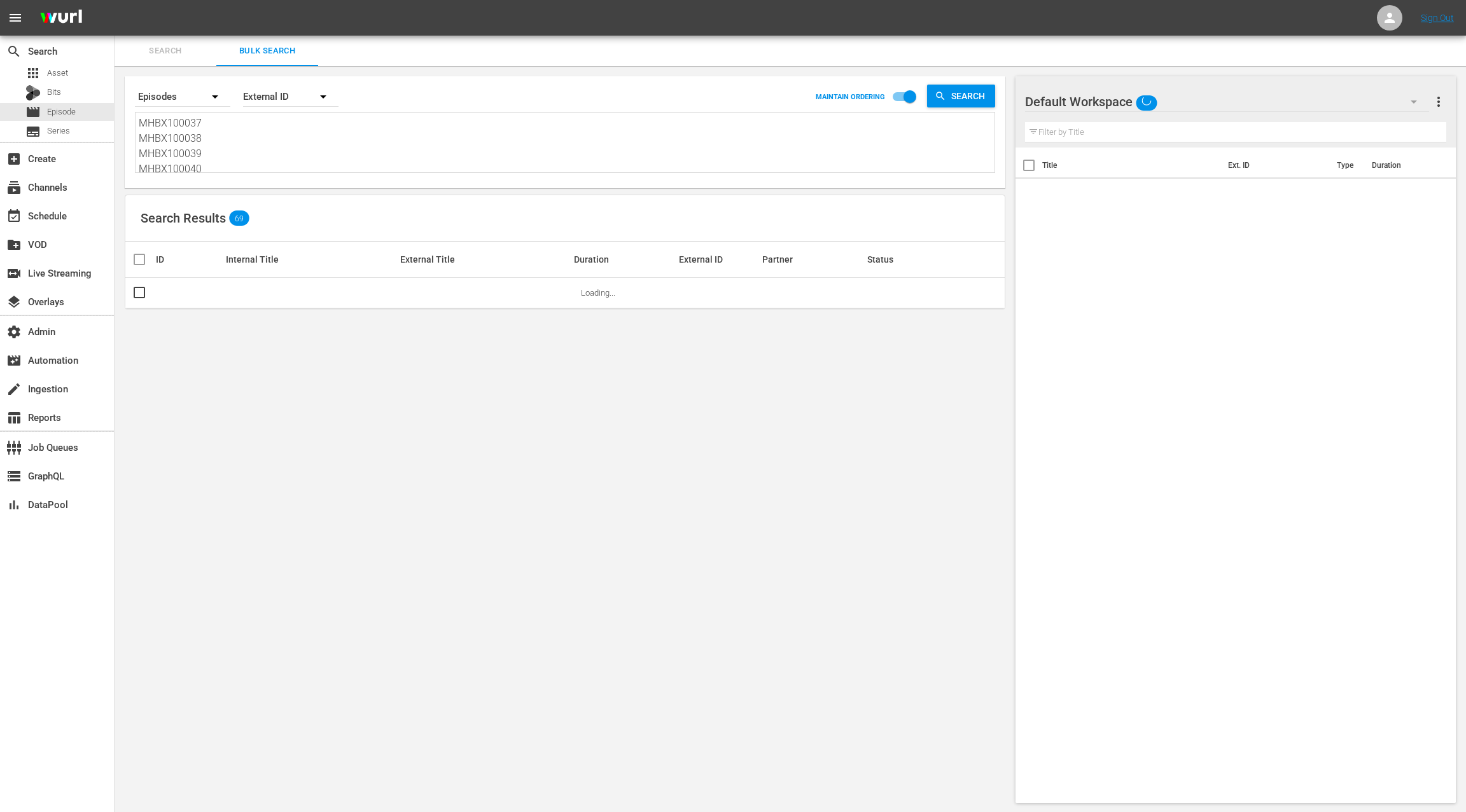
scroll to position [1, 0]
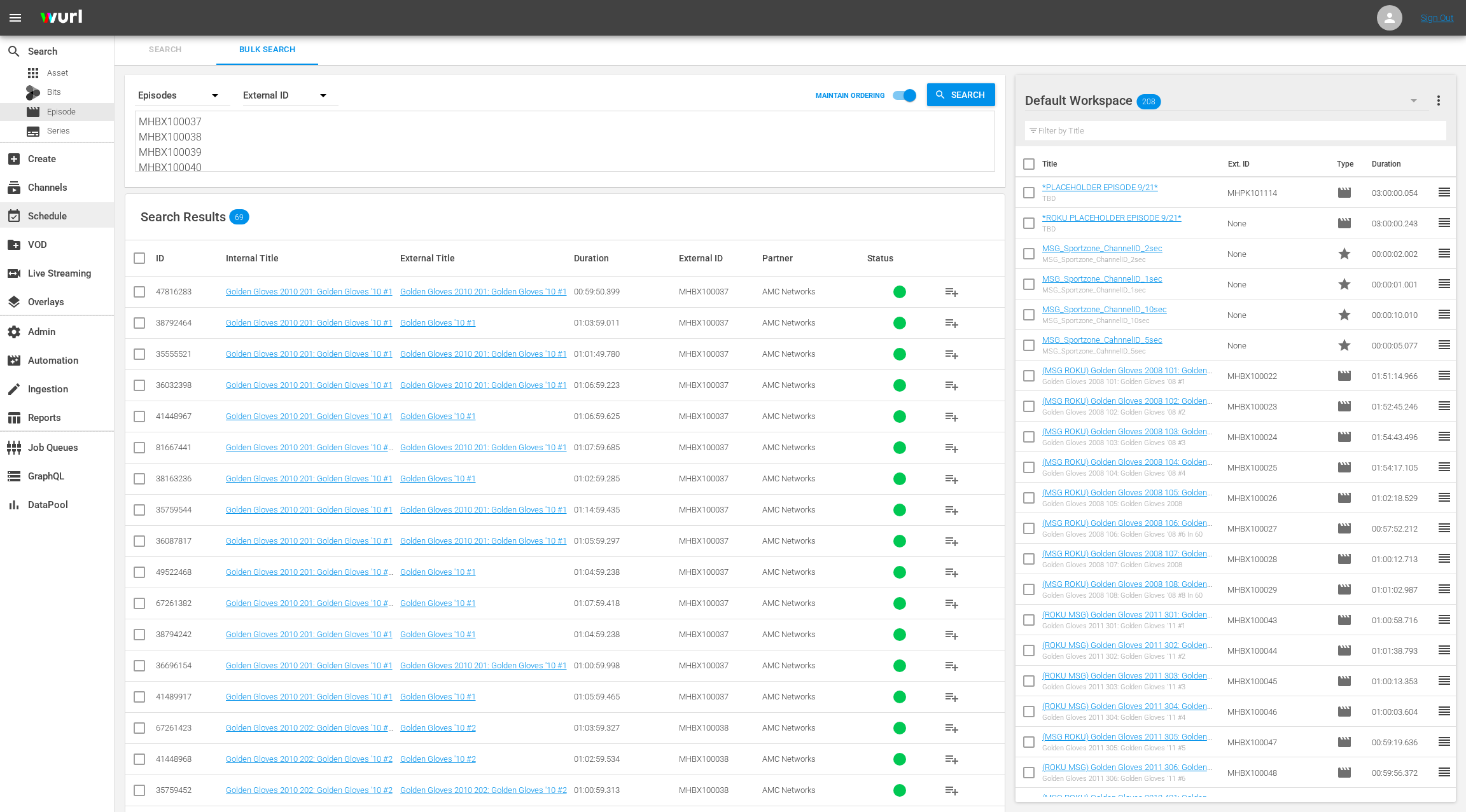
click at [57, 214] on div "event_available Schedule" at bounding box center [35, 214] width 71 height 12
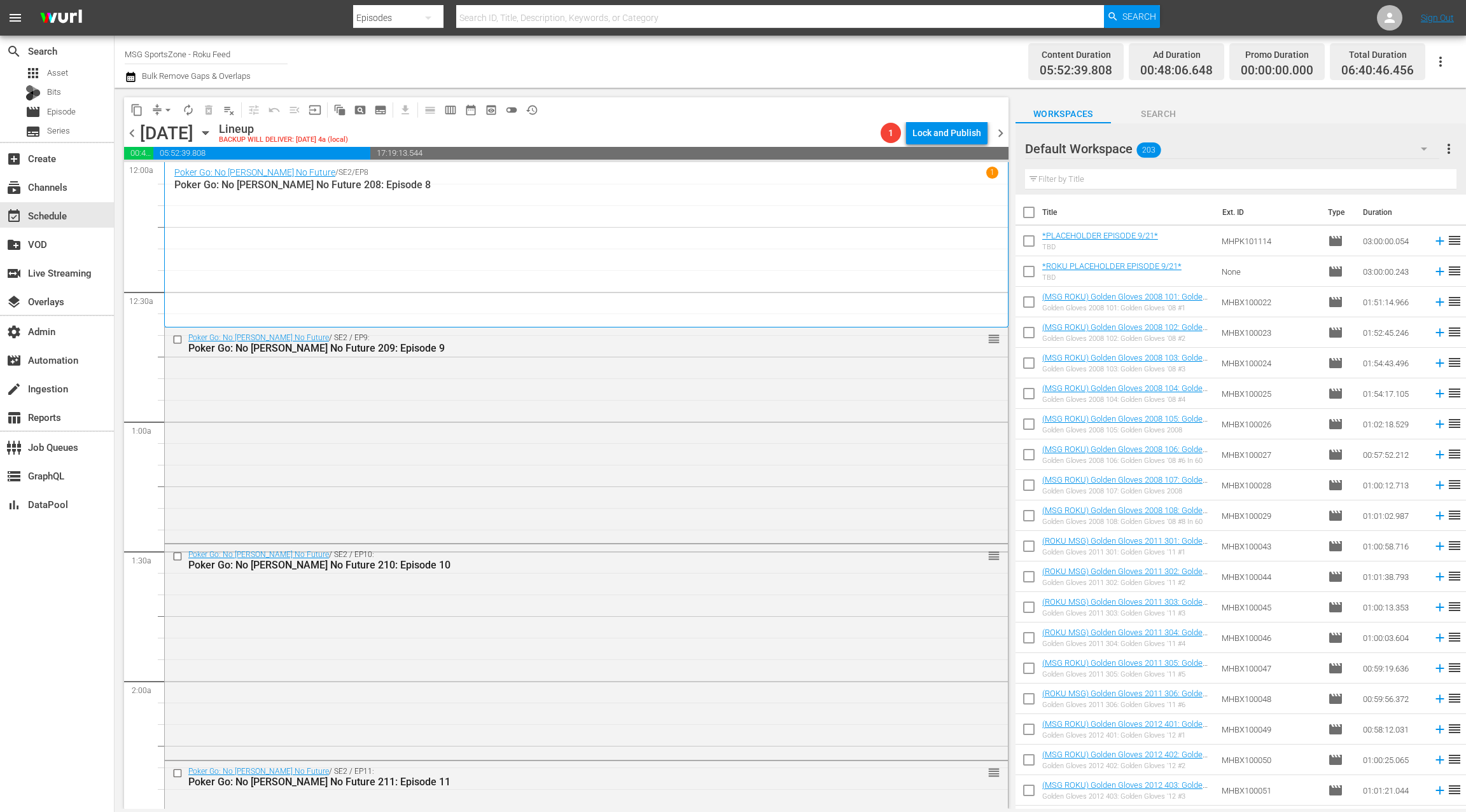
click at [331, 226] on div "Poker Go: No Gamble No Future / SE2 / EP8 1 Poker Go: No Gamble No Future 208: …" at bounding box center [586, 245] width 824 height 156
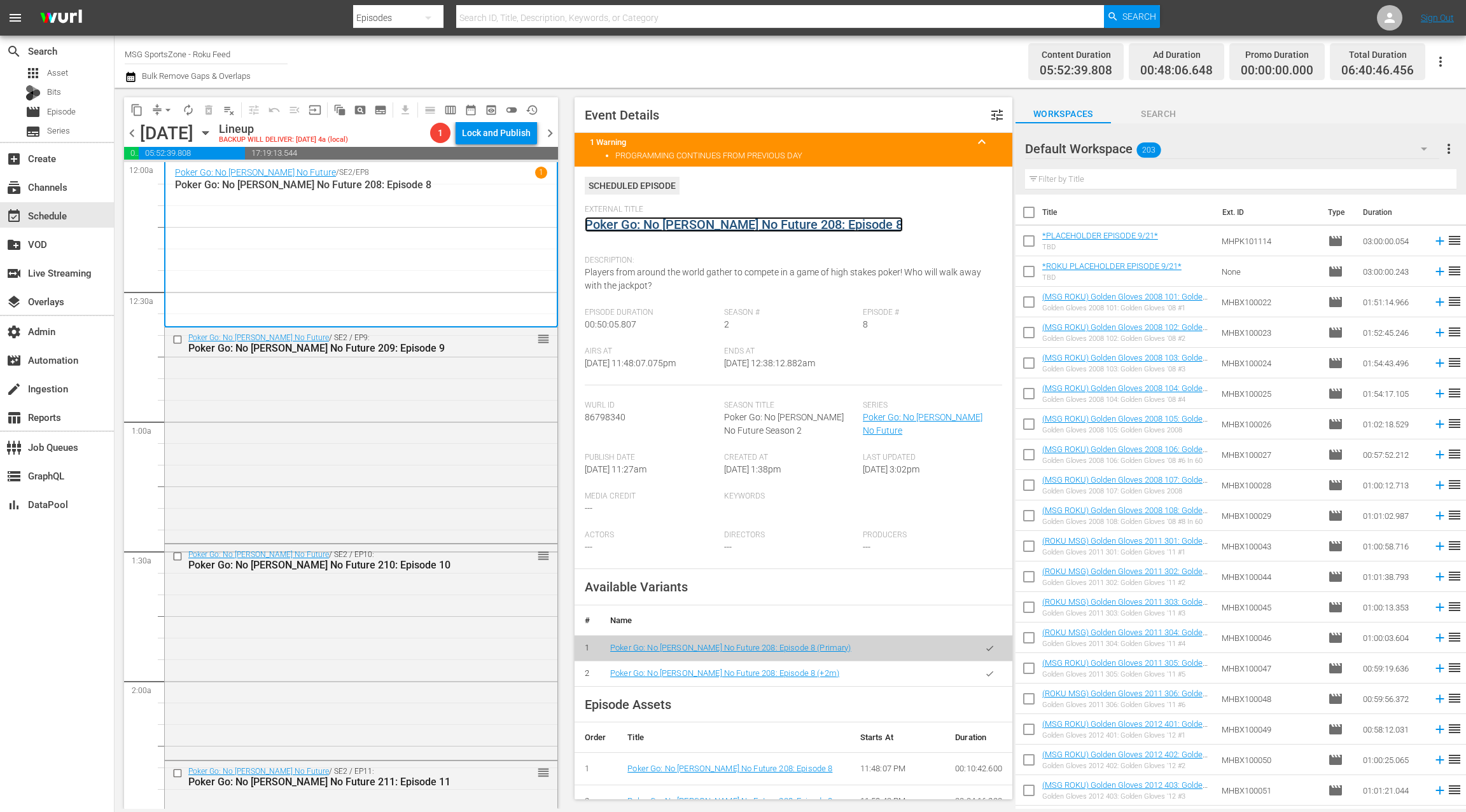
click at [679, 228] on link "Poker Go: No Gamble No Future 208: Episode 8" at bounding box center [743, 224] width 318 height 15
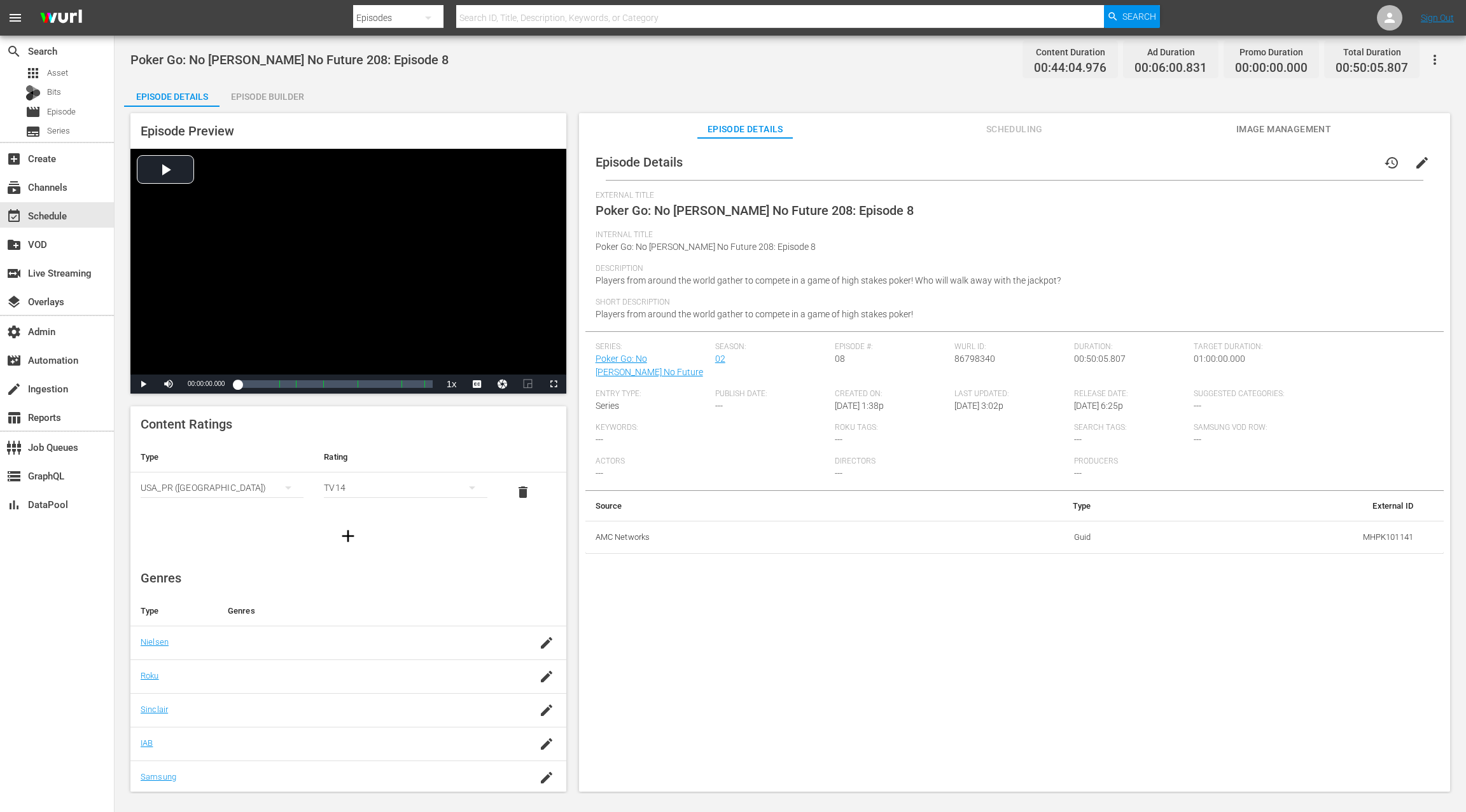
click at [263, 95] on div "Episode Builder" at bounding box center [268, 97] width 95 height 31
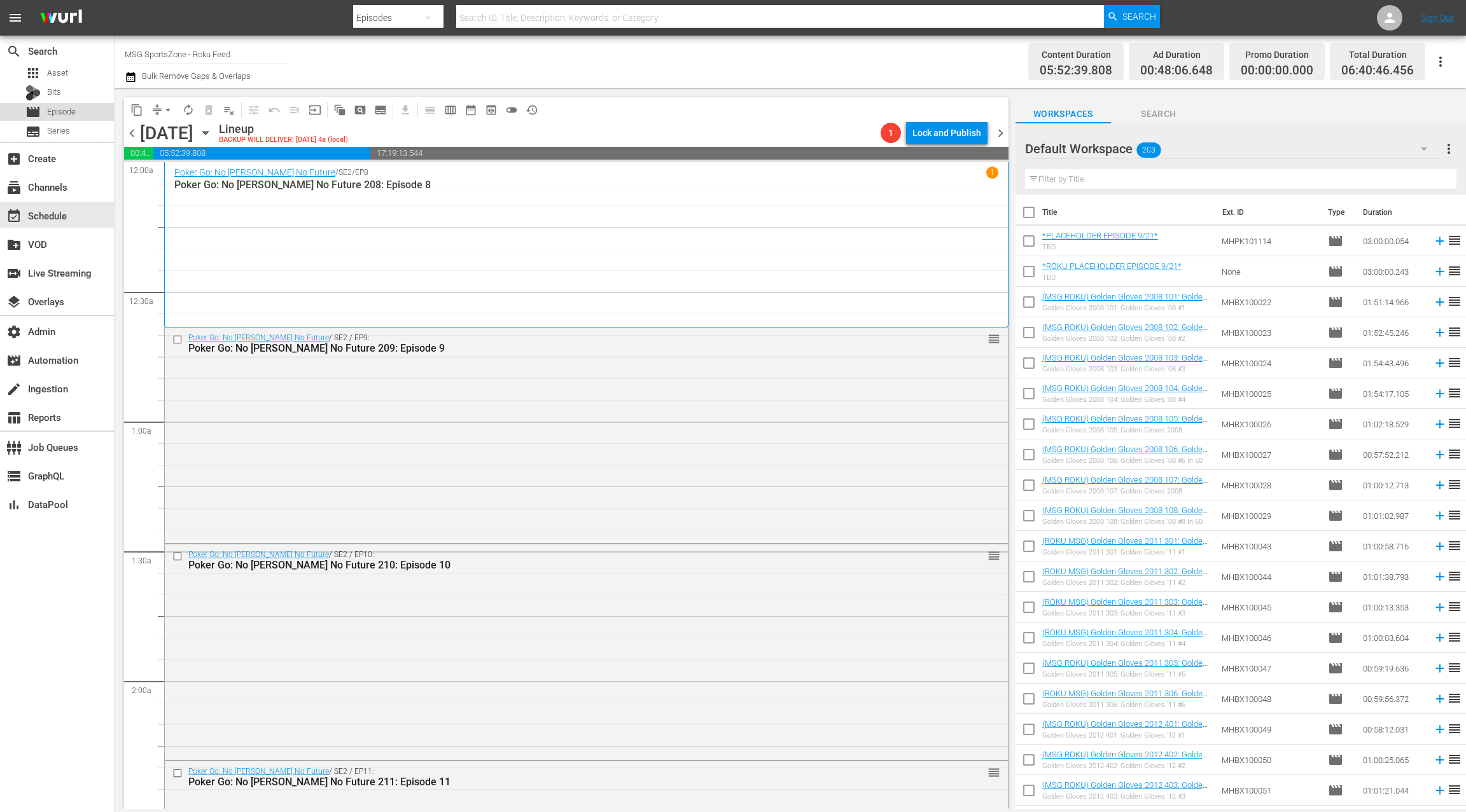
click at [72, 116] on span "Episode" at bounding box center [61, 112] width 29 height 13
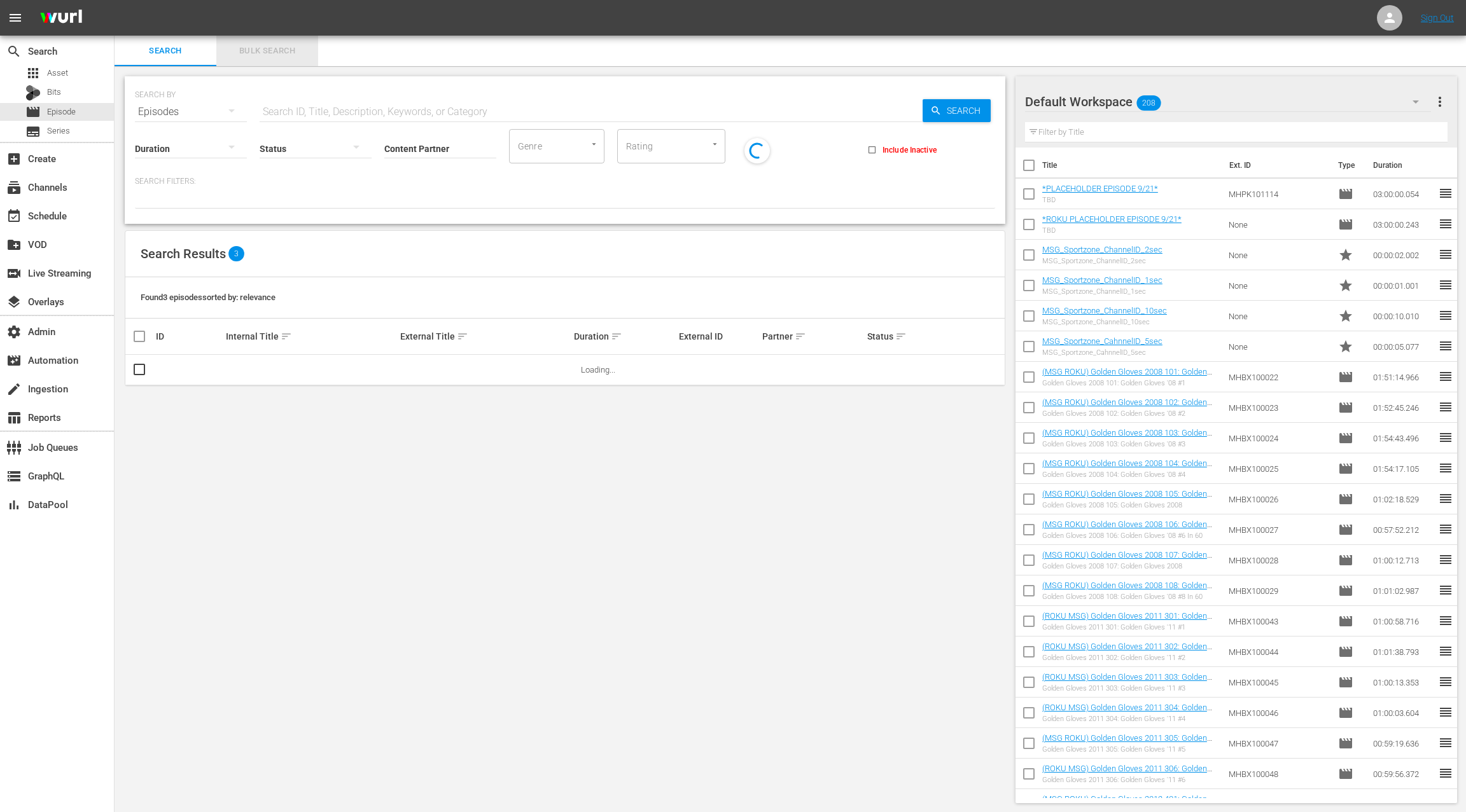
click at [257, 54] on span "Bulk Search" at bounding box center [268, 51] width 86 height 14
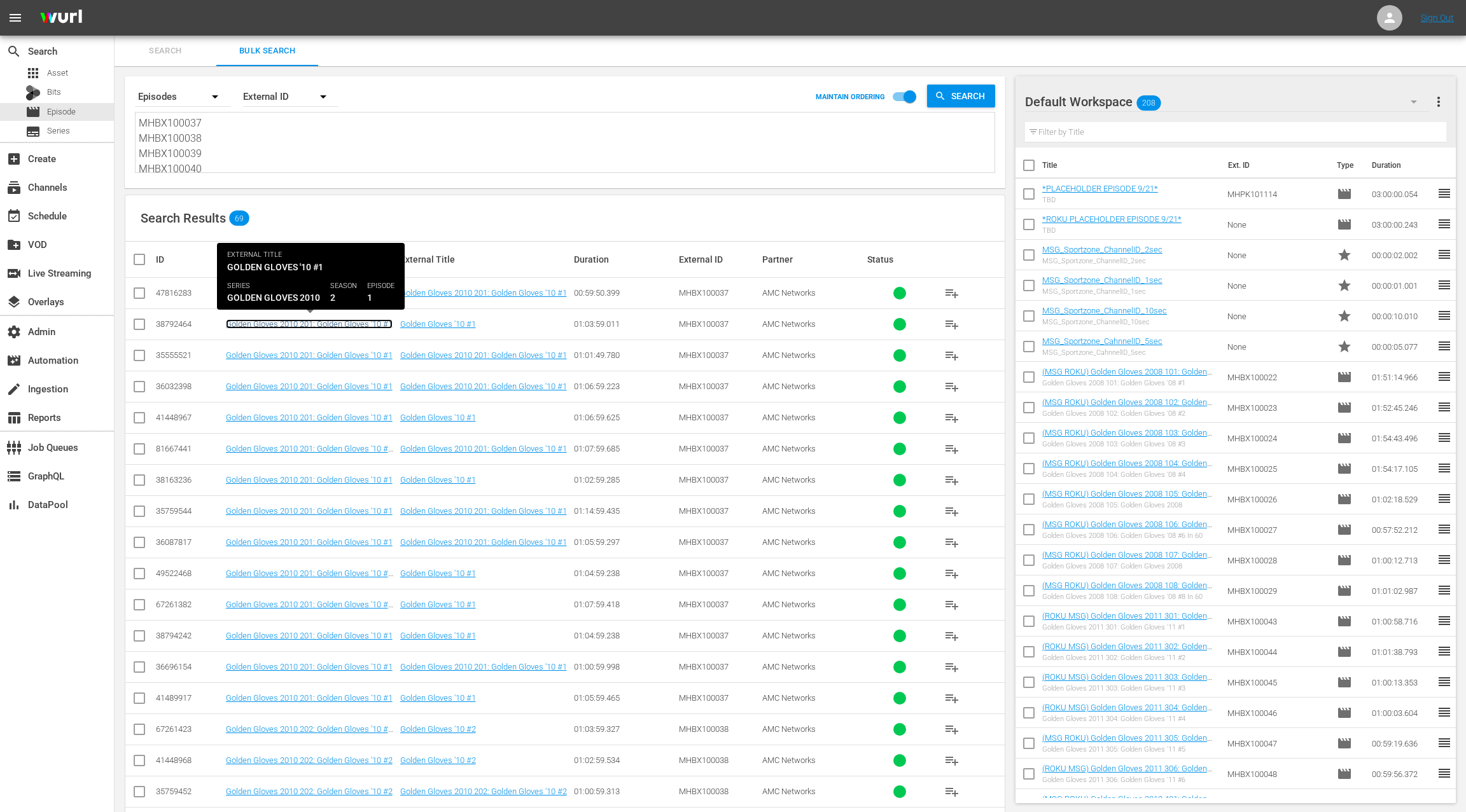
click at [348, 322] on link "Golden Gloves 2010 201: Golden Gloves '10 #1" at bounding box center [310, 324] width 167 height 10
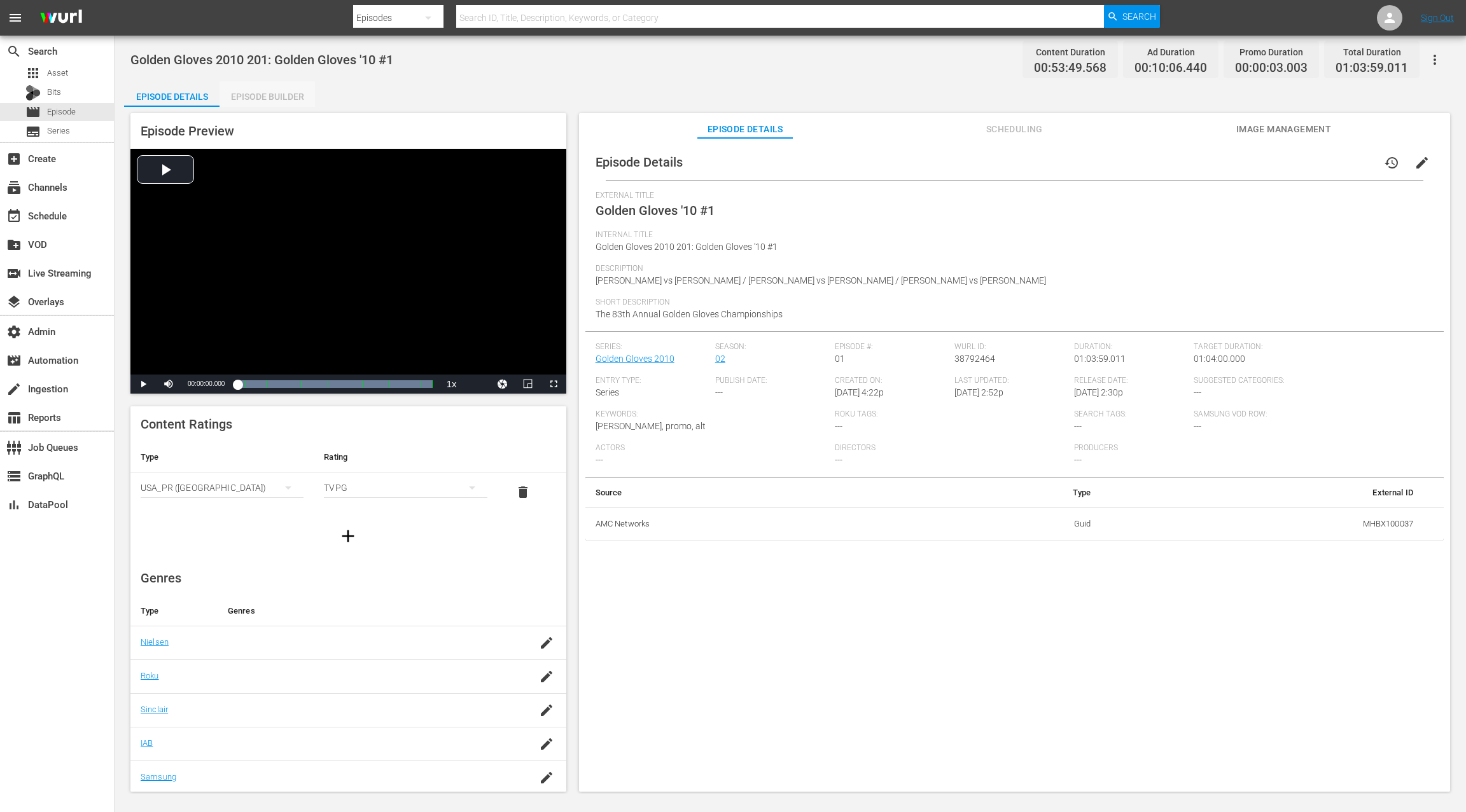
click at [277, 101] on div "Episode Builder" at bounding box center [268, 97] width 95 height 31
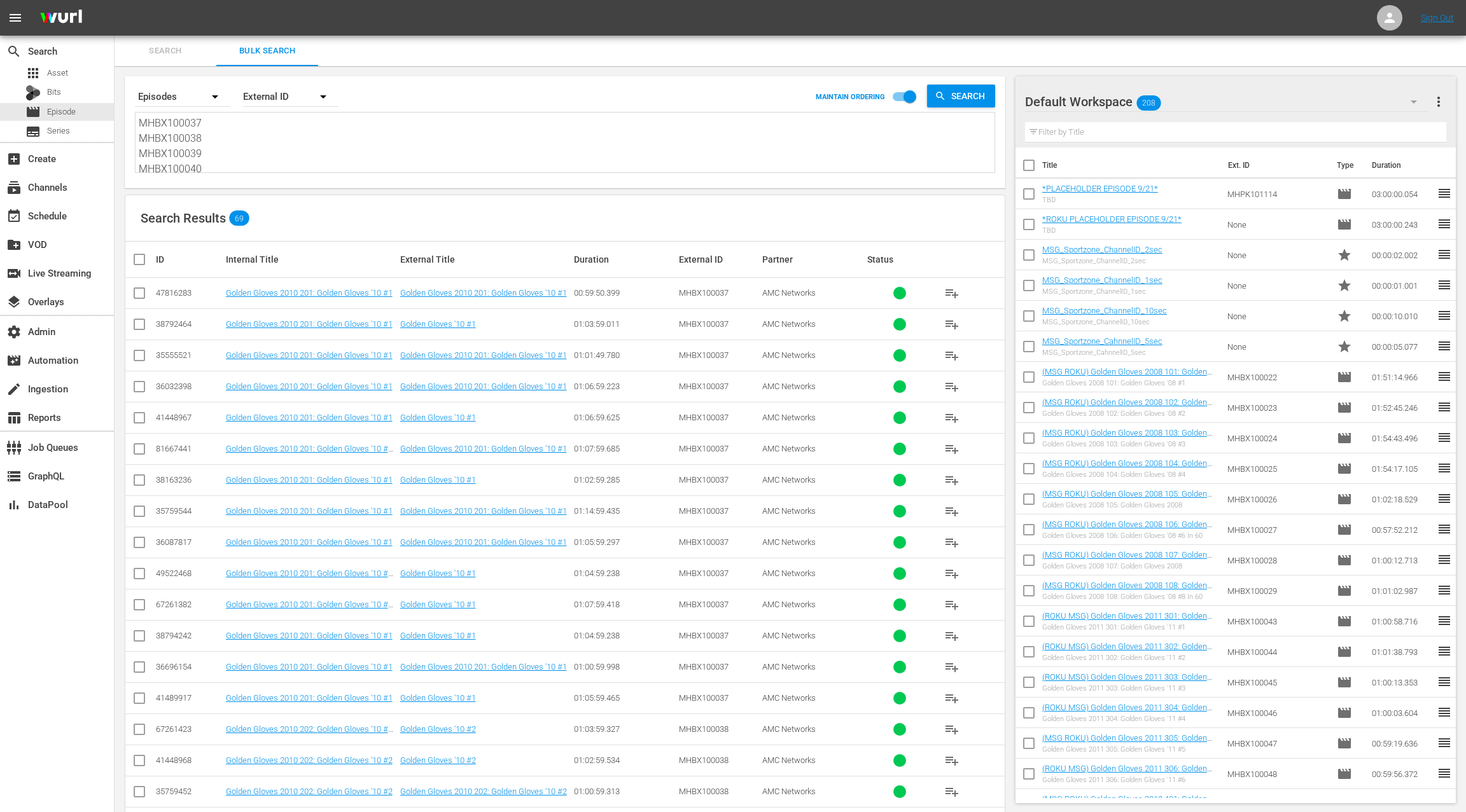
click at [178, 291] on div "47816283" at bounding box center [189, 292] width 66 height 10
copy div "47816283"
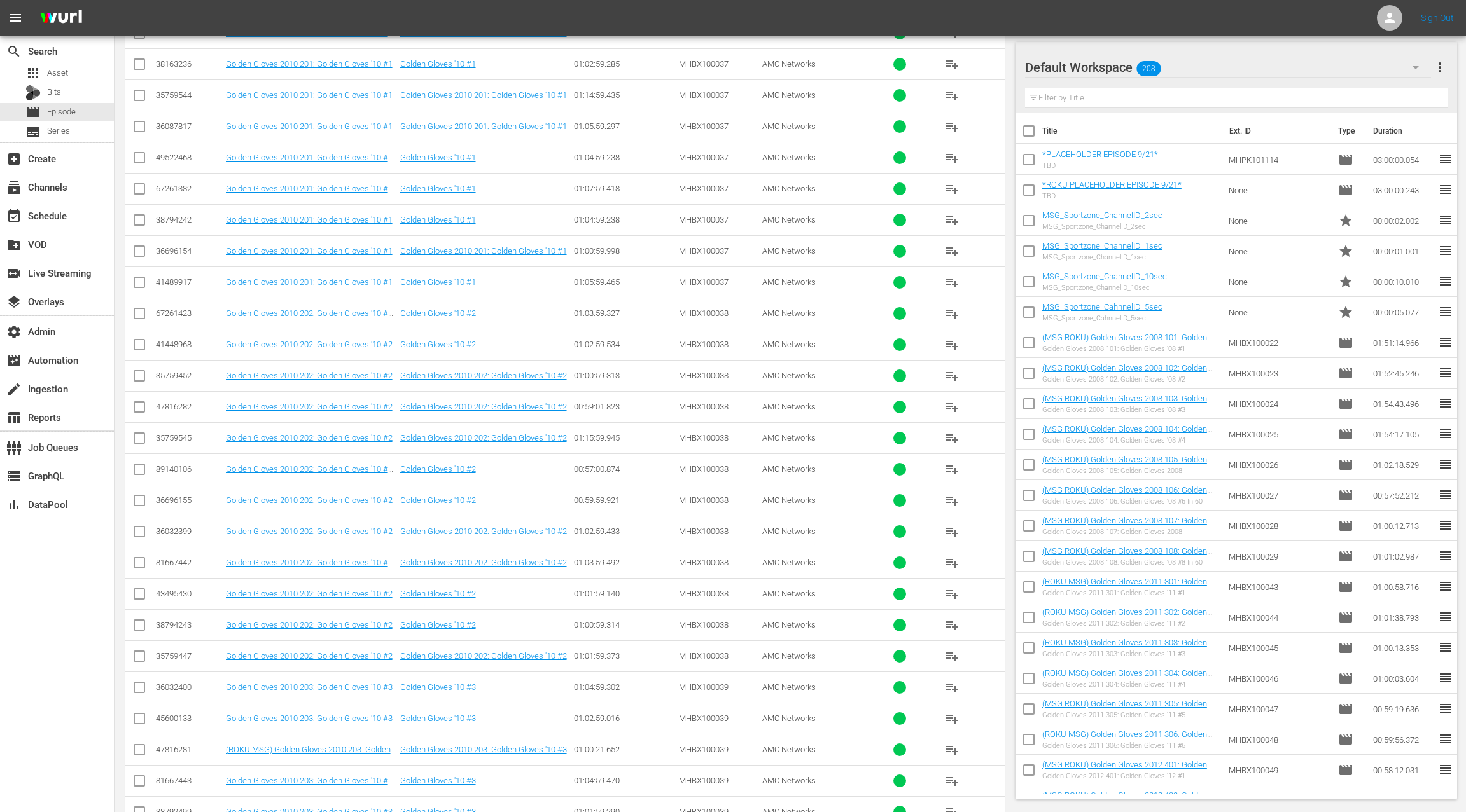
scroll to position [424, 0]
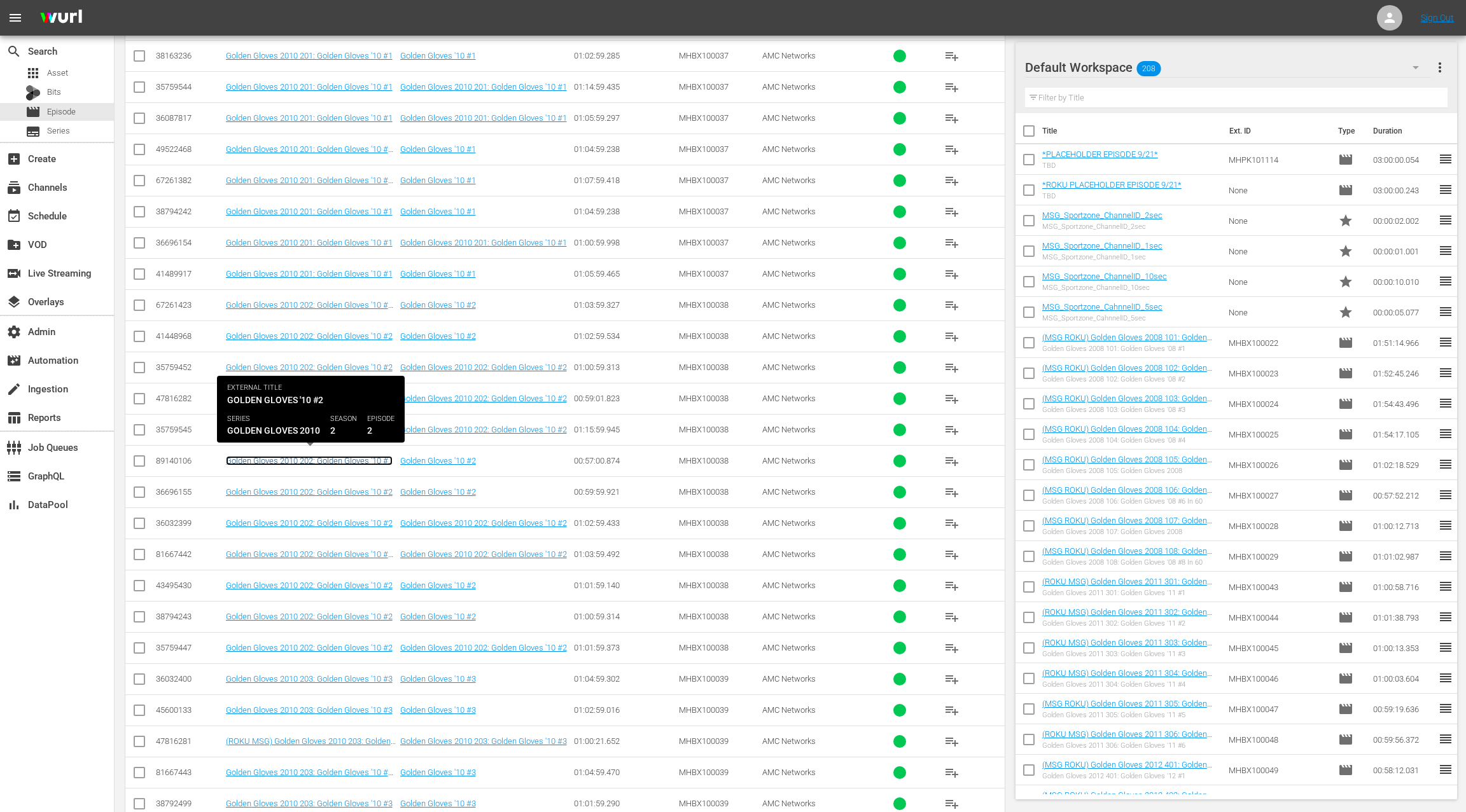
click at [359, 458] on link "Golden Gloves 2010 202: Golden Gloves '10 #2 (Golden Gloves 2010 202: Golden Gl…" at bounding box center [311, 470] width 170 height 29
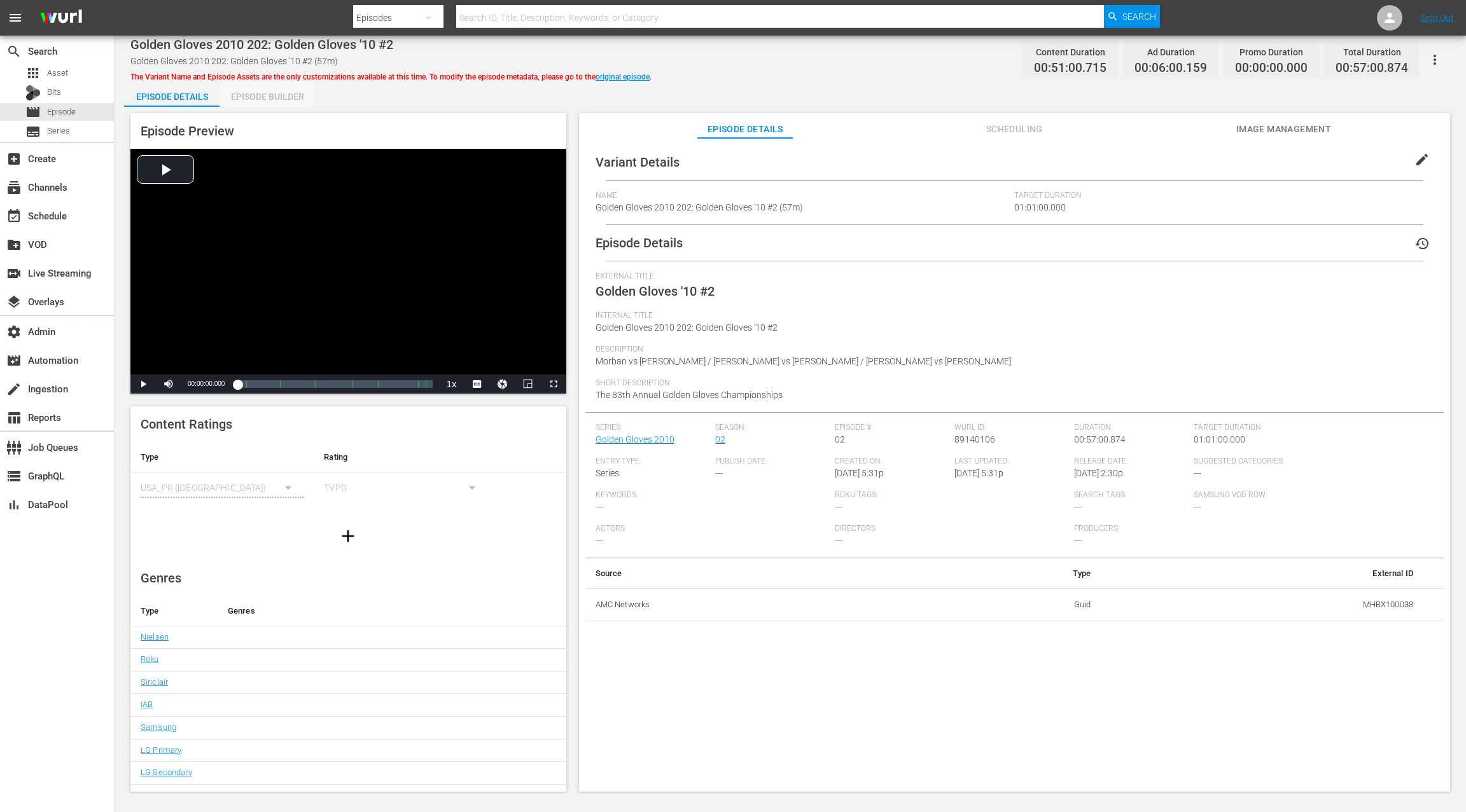
click at [262, 96] on div "Episode Builder" at bounding box center [268, 97] width 95 height 31
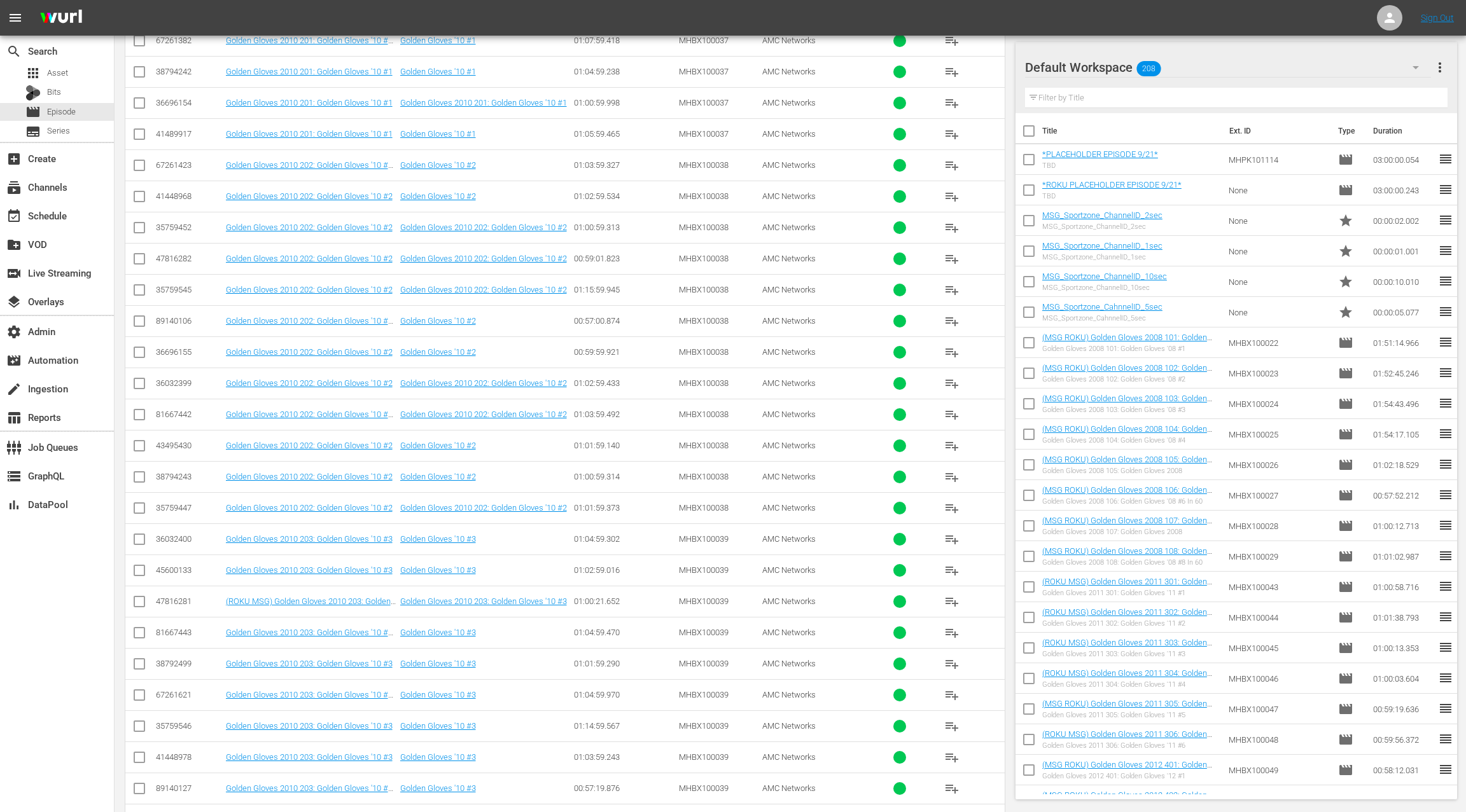
scroll to position [526, 0]
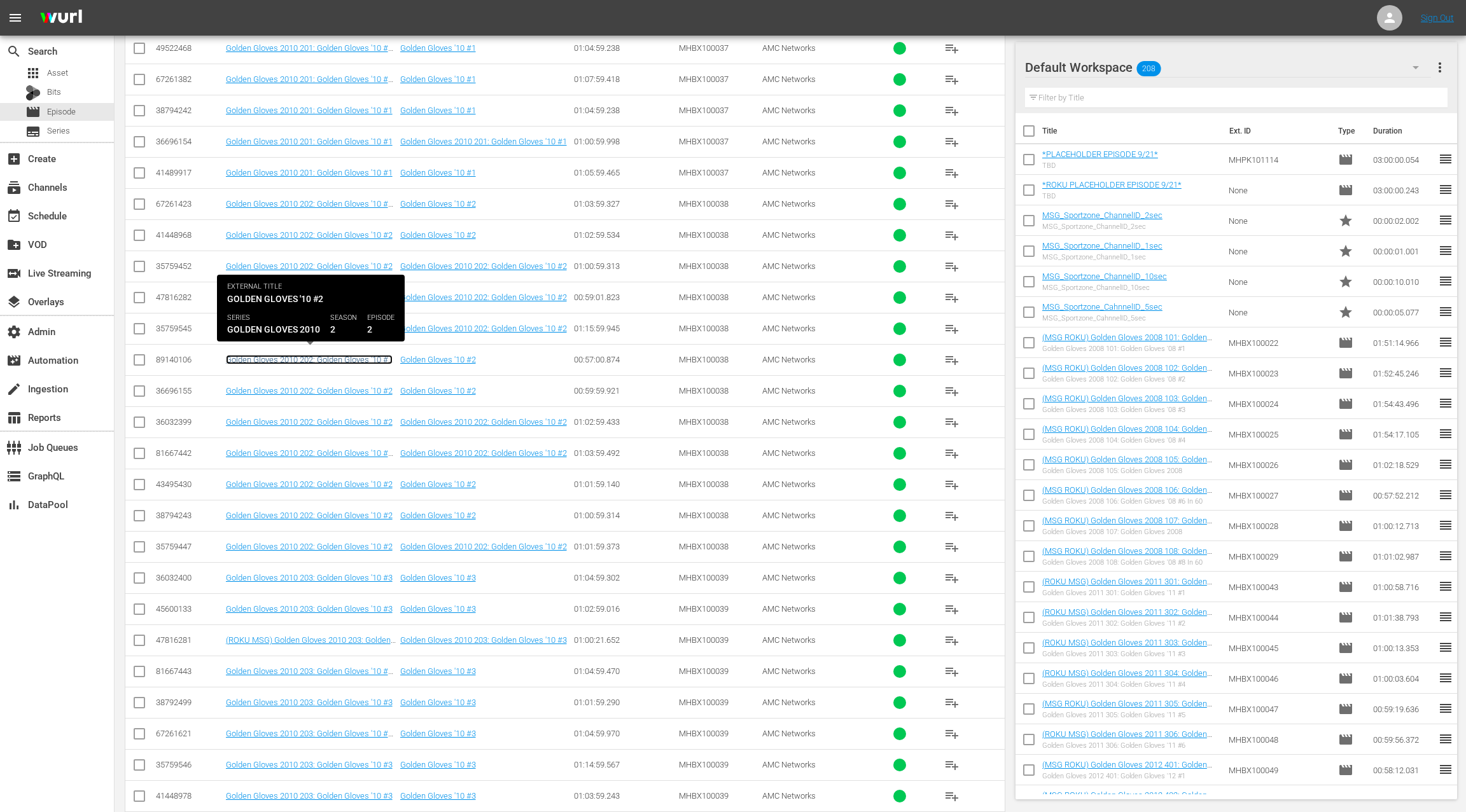
click at [366, 356] on link "Golden Gloves 2010 202: Golden Gloves '10 #2 (Golden Gloves 2010 202: Golden Gl…" at bounding box center [311, 370] width 170 height 29
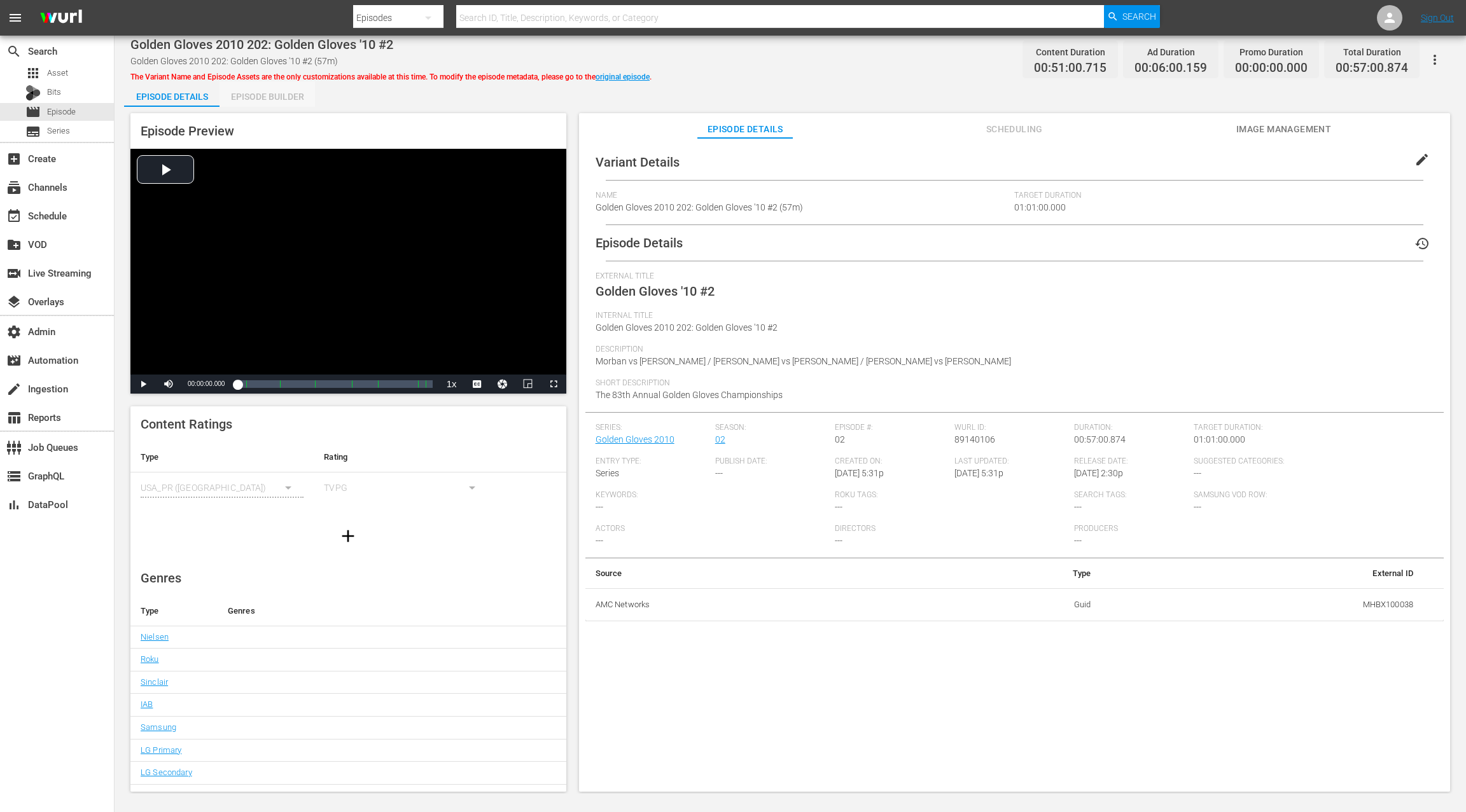
click at [278, 94] on div "Episode Builder" at bounding box center [268, 97] width 95 height 31
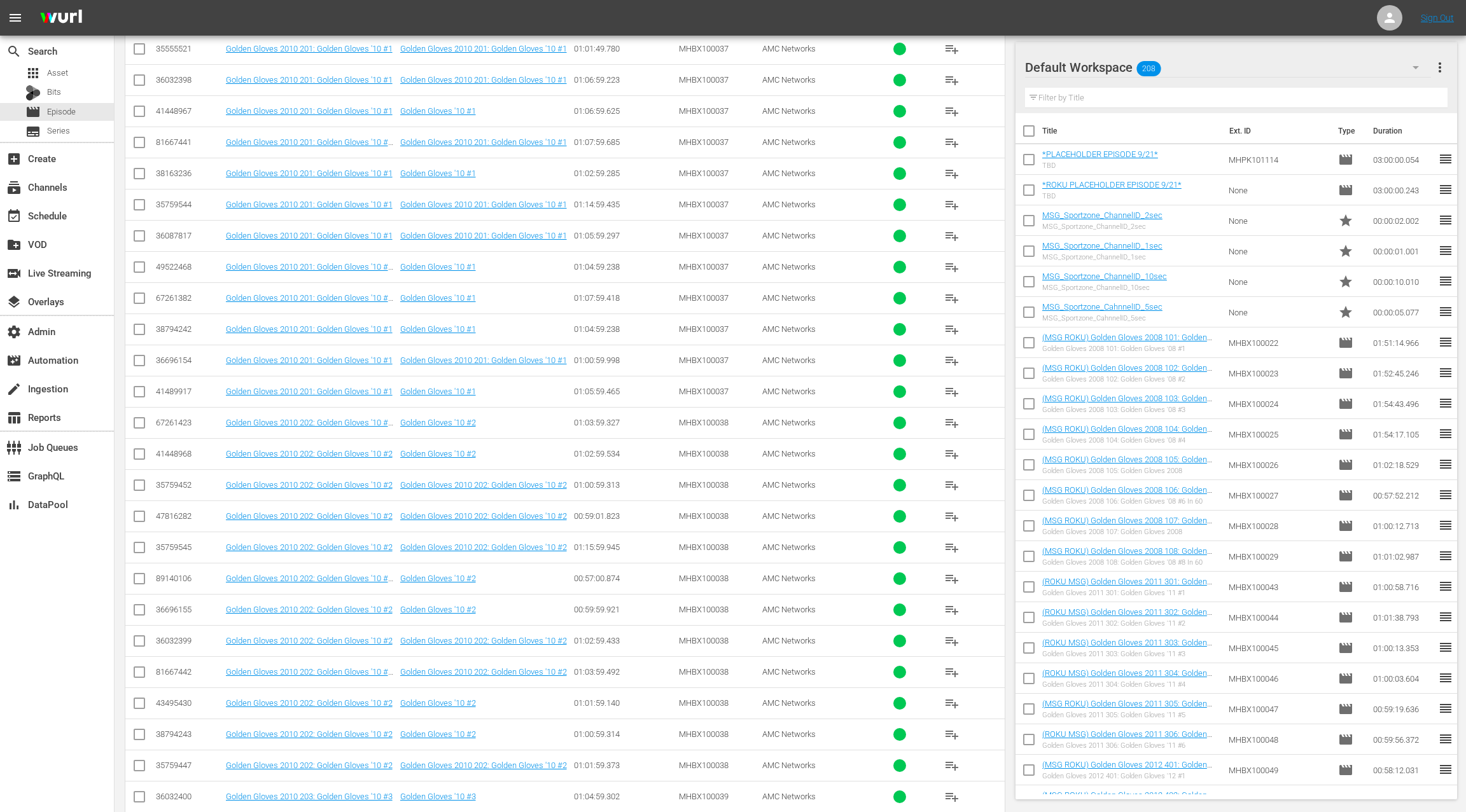
scroll to position [347, 0]
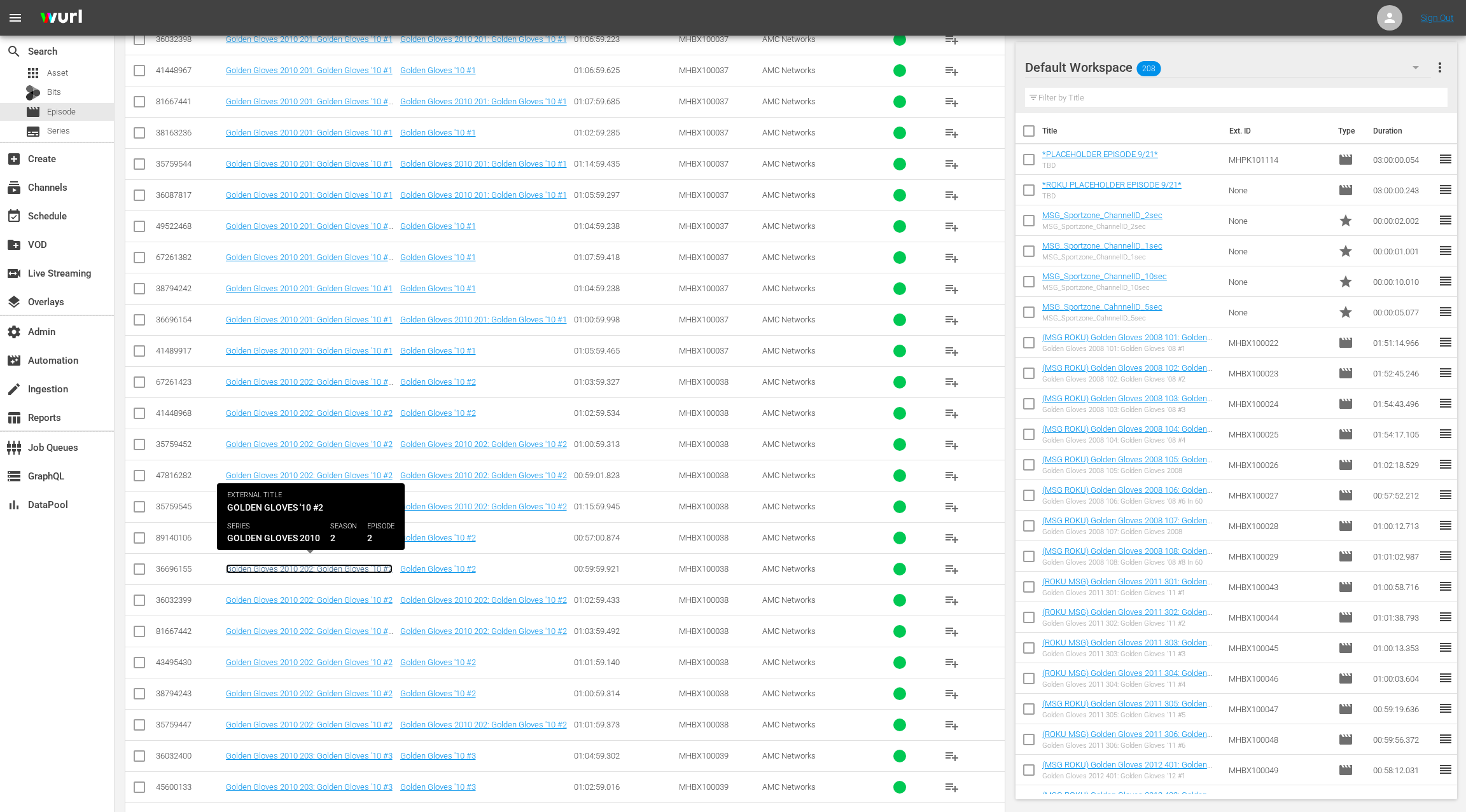
click at [371, 564] on link "Golden Gloves 2010 202: Golden Gloves '10 #2" at bounding box center [310, 569] width 167 height 10
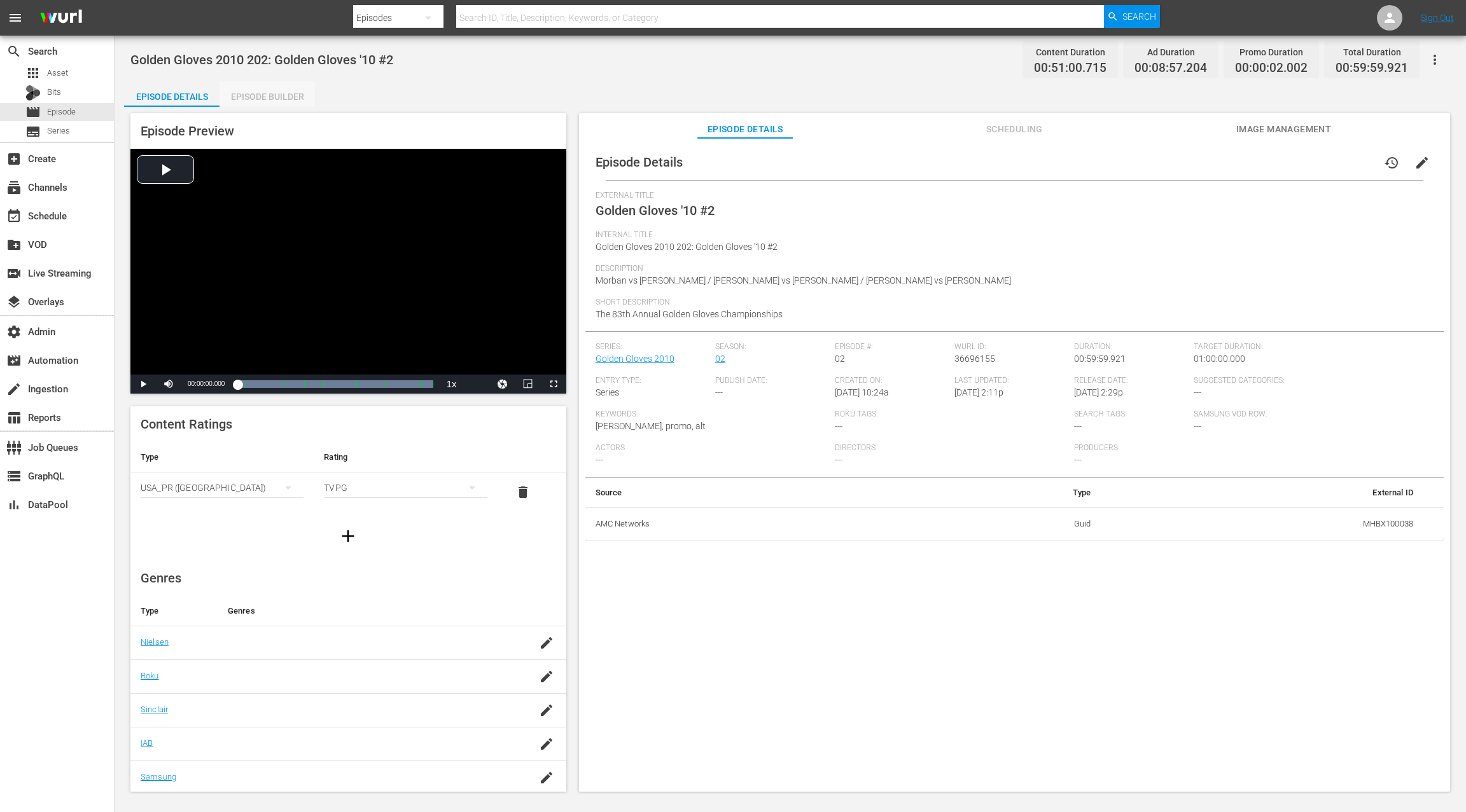
click at [283, 98] on div "Episode Builder" at bounding box center [268, 97] width 95 height 31
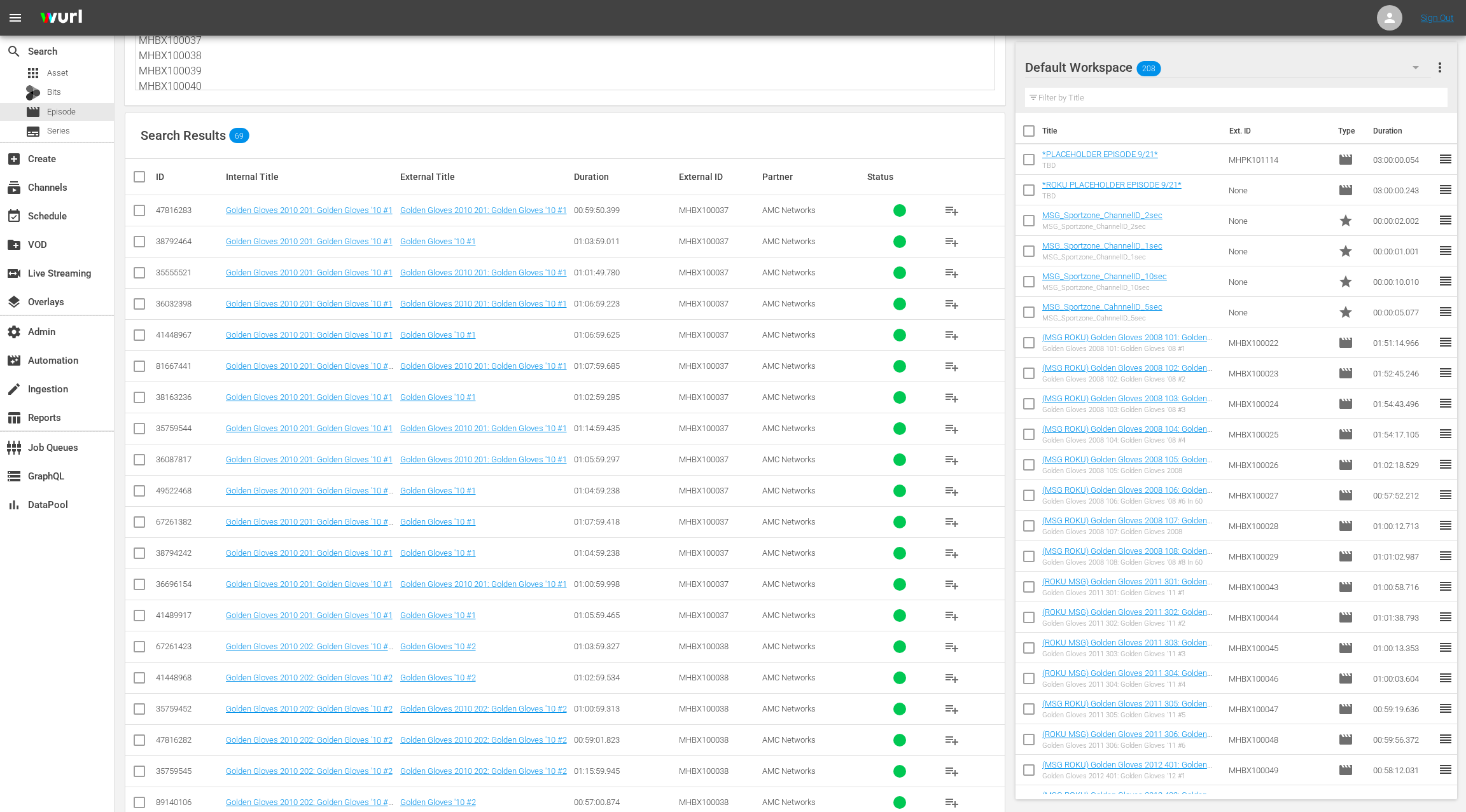
scroll to position [77, 0]
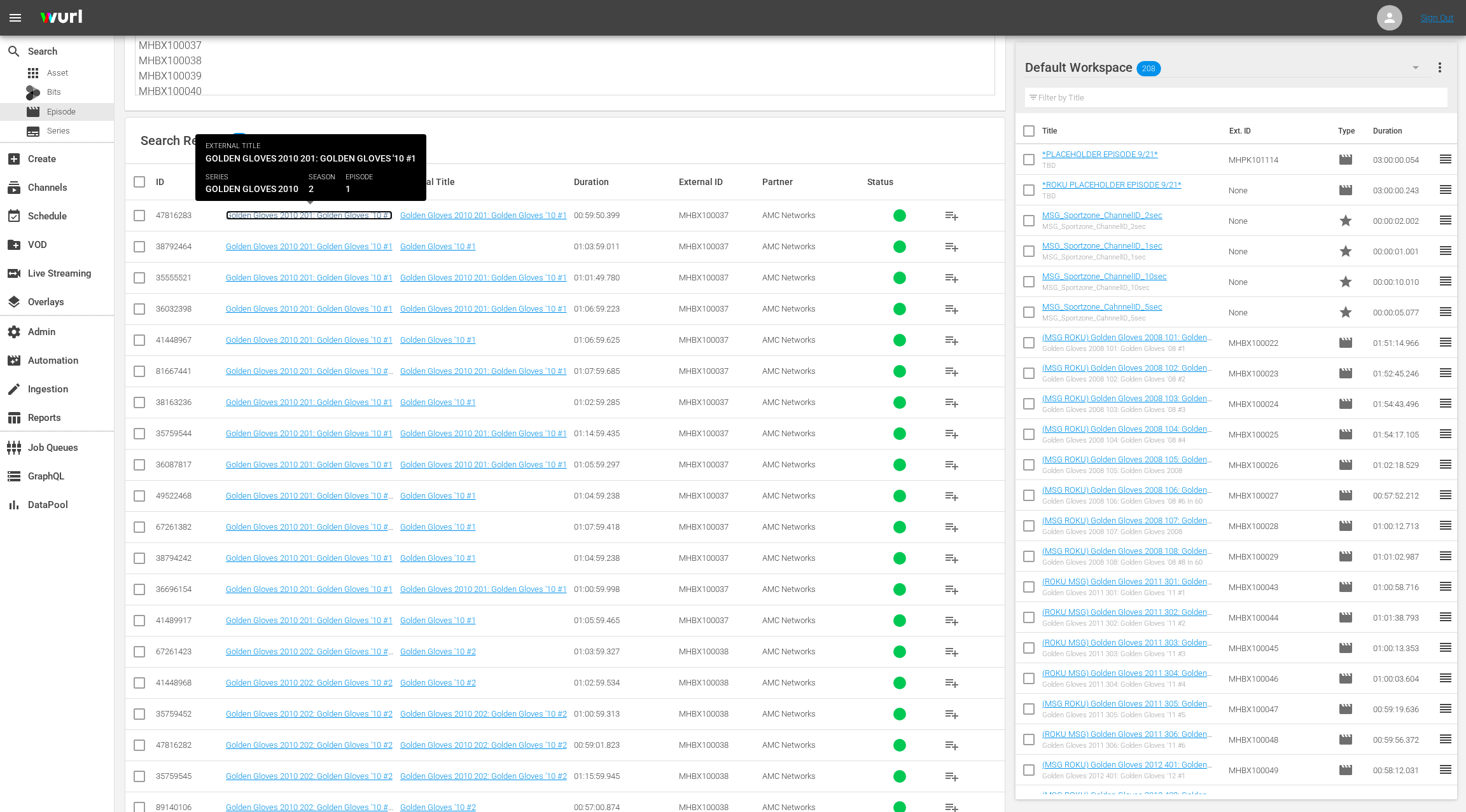
click at [259, 215] on link "Golden Gloves 2010 201: Golden Gloves '10 #1" at bounding box center [310, 215] width 167 height 10
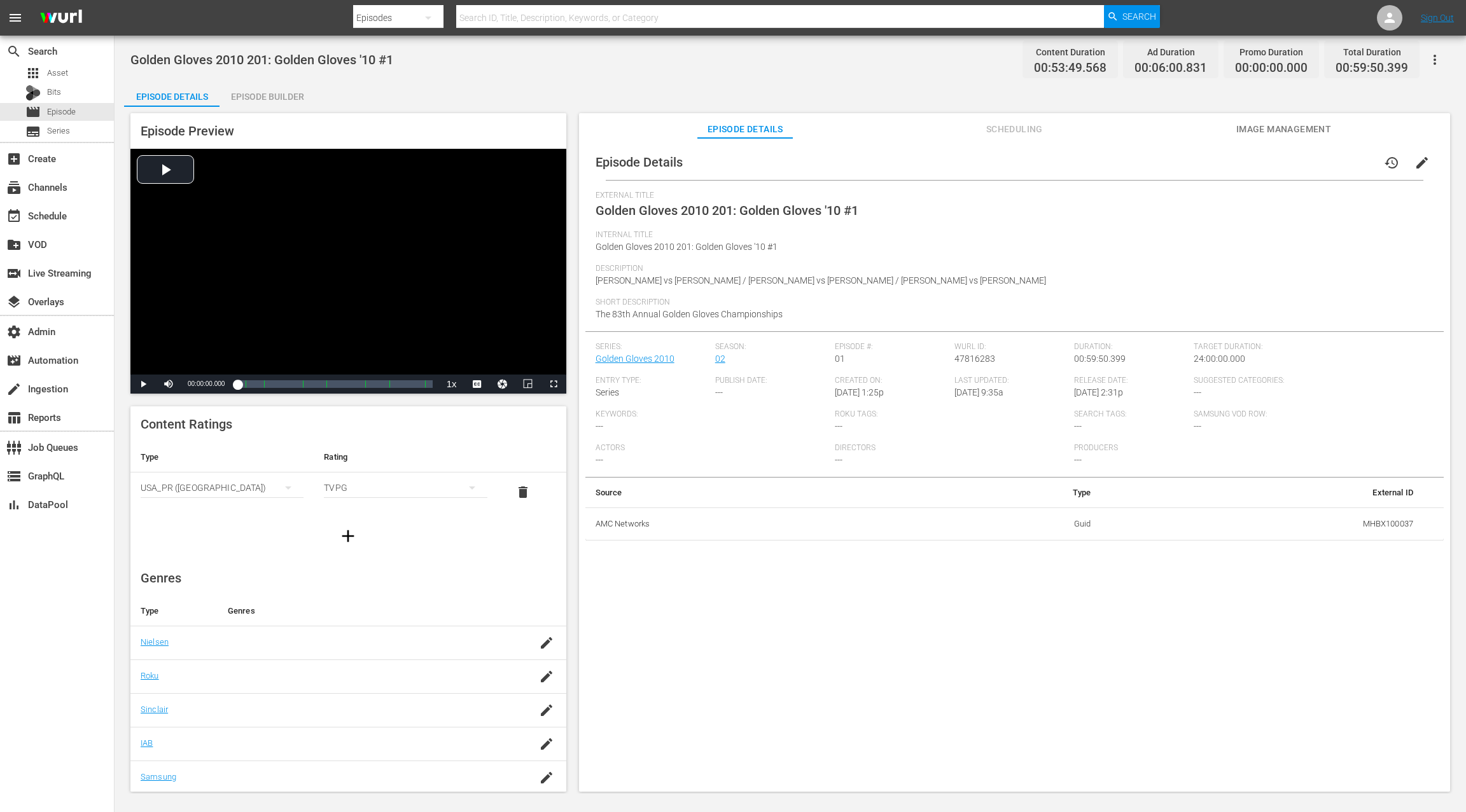
click at [1014, 124] on span "Scheduling" at bounding box center [1014, 129] width 95 height 16
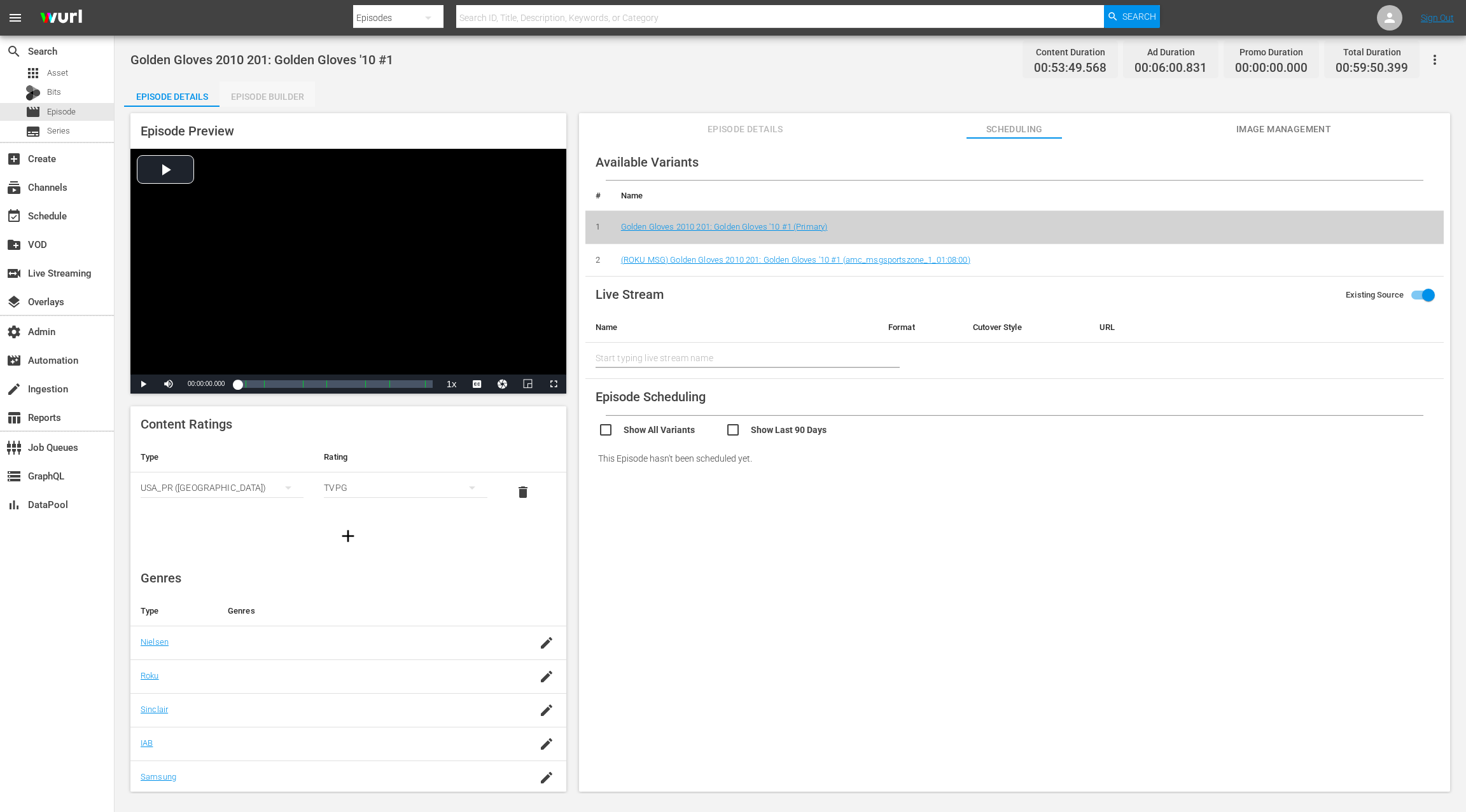
click at [270, 100] on div "Episode Builder" at bounding box center [268, 97] width 95 height 31
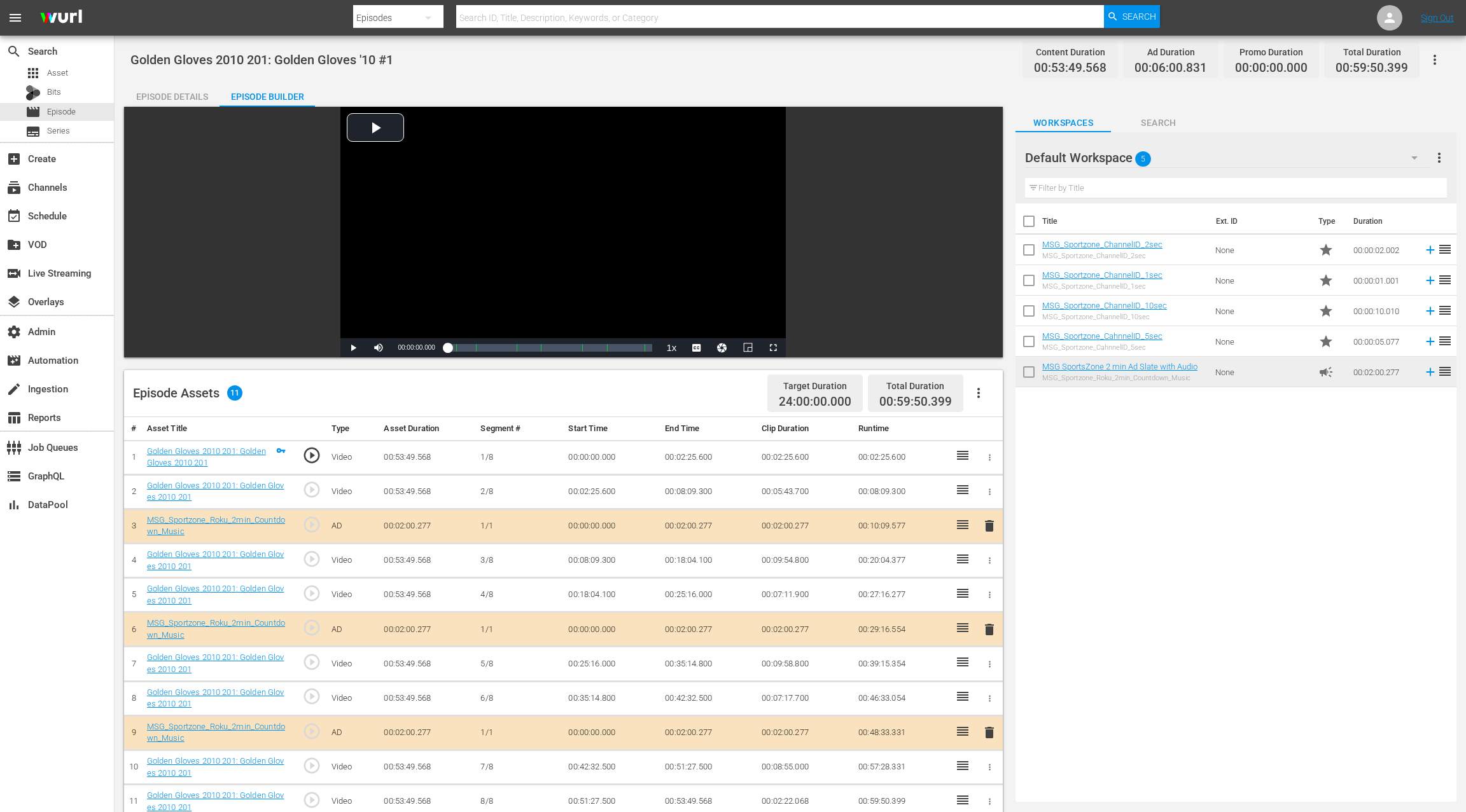
click at [181, 93] on div "Episode Details" at bounding box center [171, 97] width 95 height 31
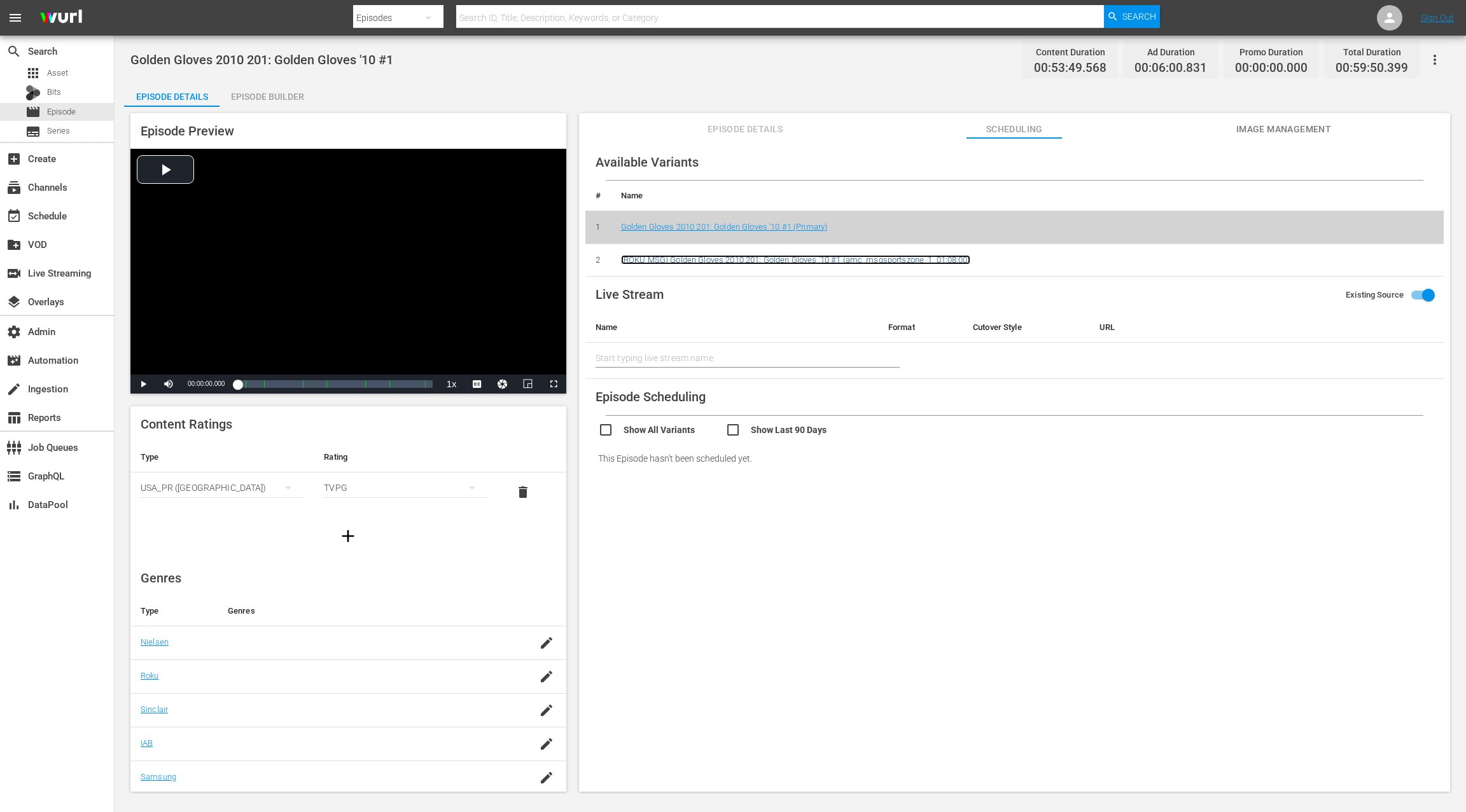
click at [819, 259] on link "(ROKU MSG) Golden Gloves 2010 201: Golden Gloves '10 #1 (amc_msgsportszone_1_01…" at bounding box center [795, 259] width 349 height 10
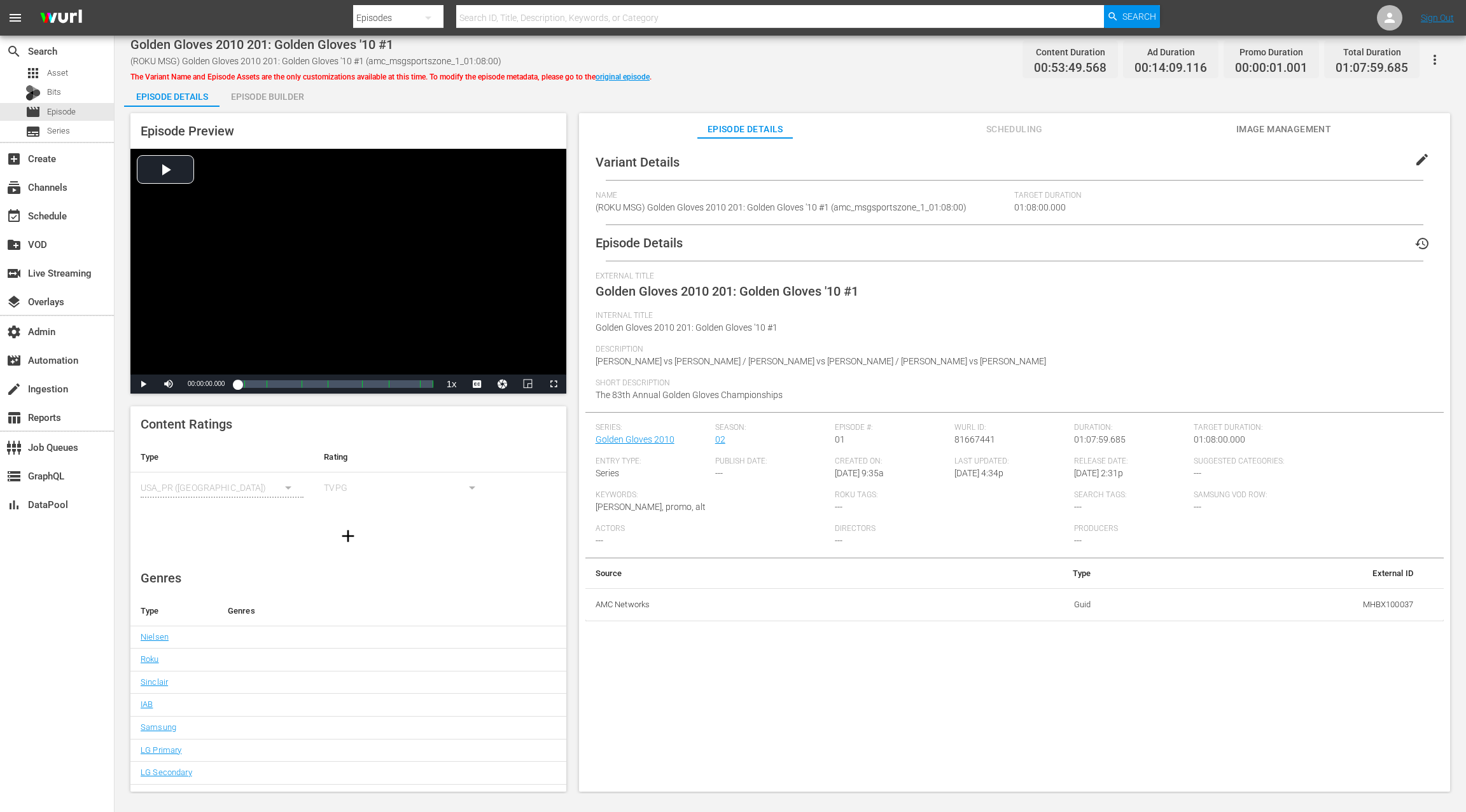
click at [264, 97] on div "Episode Builder" at bounding box center [268, 97] width 95 height 31
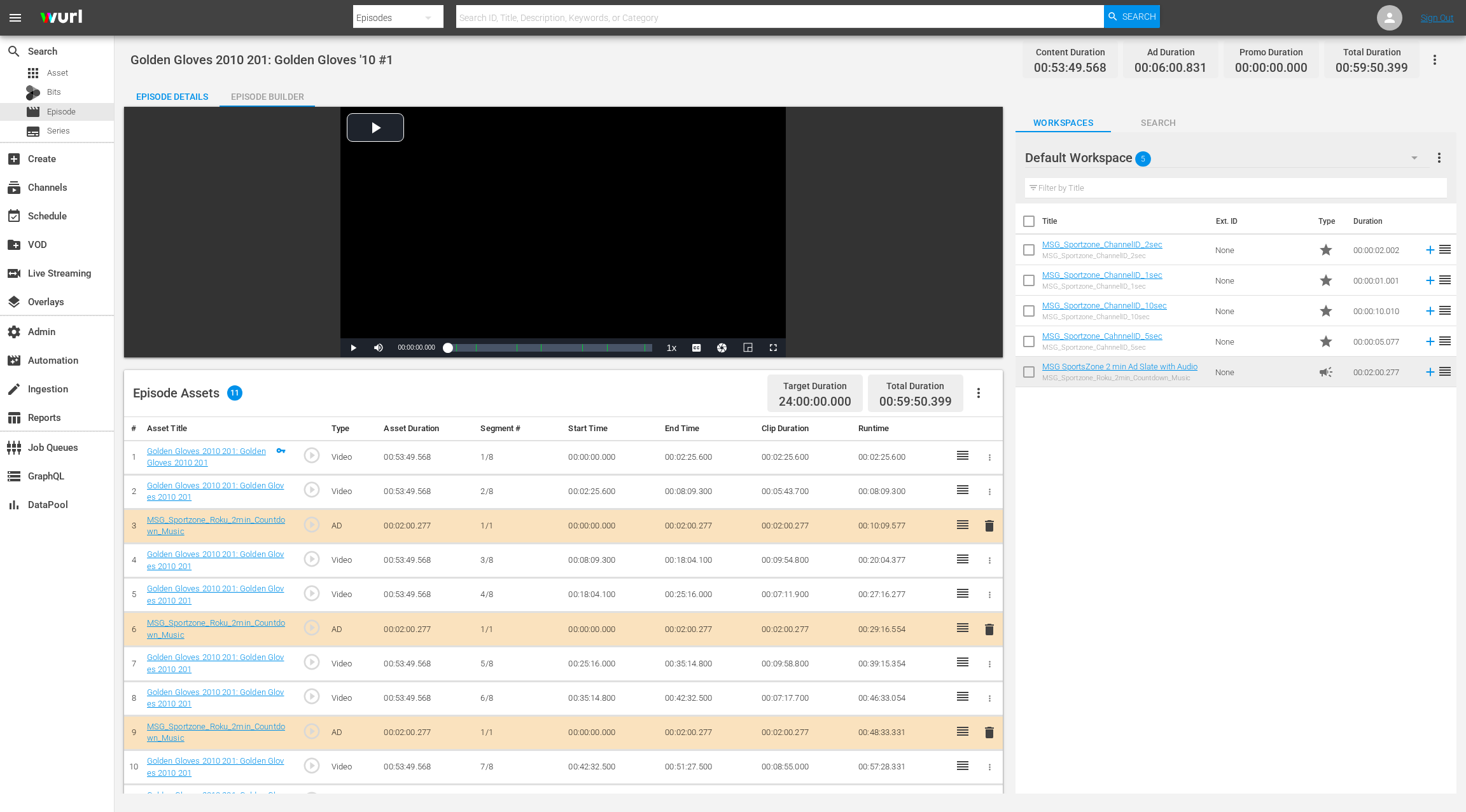
scroll to position [1, 0]
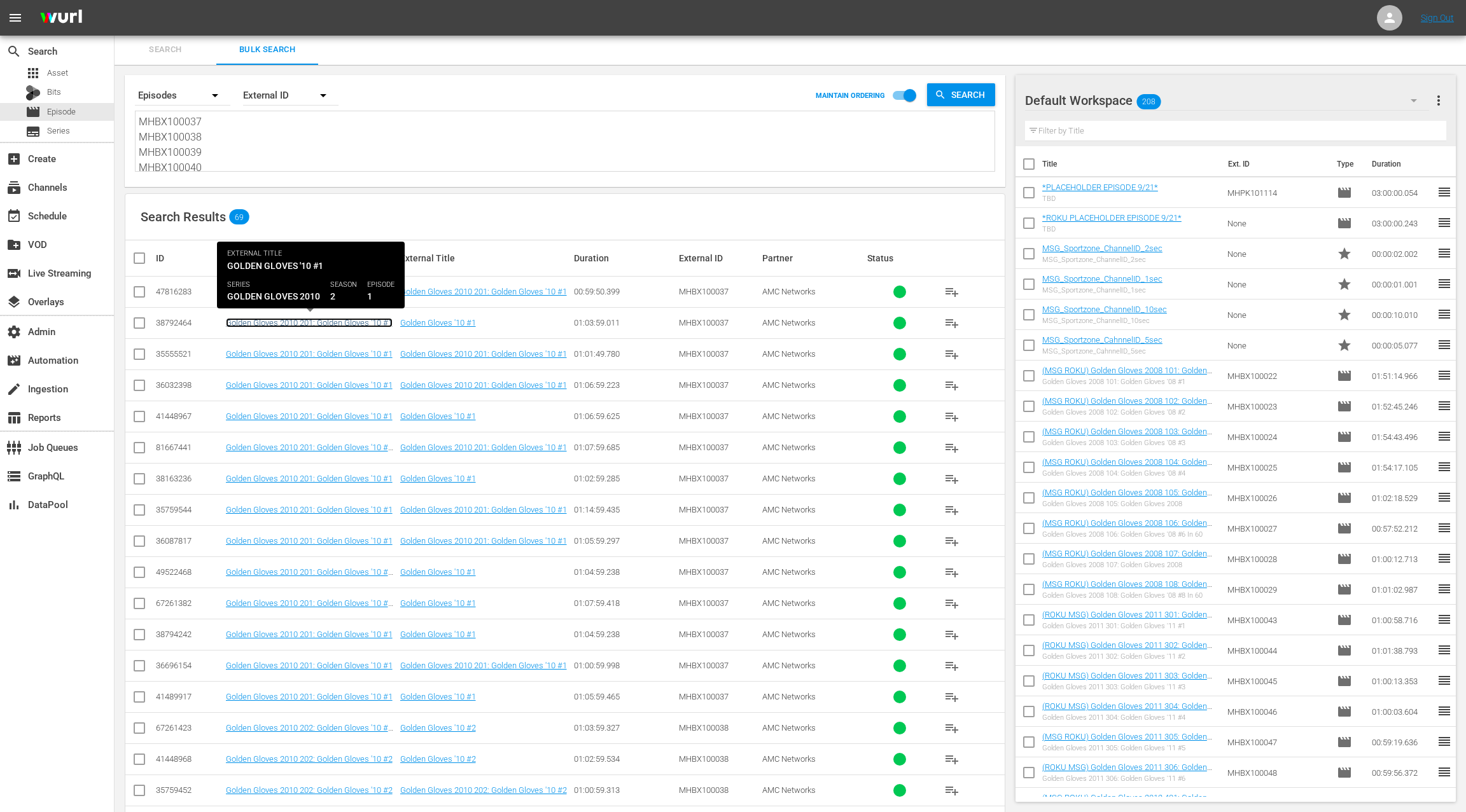
click at [356, 322] on link "Golden Gloves 2010 201: Golden Gloves '10 #1" at bounding box center [310, 322] width 167 height 10
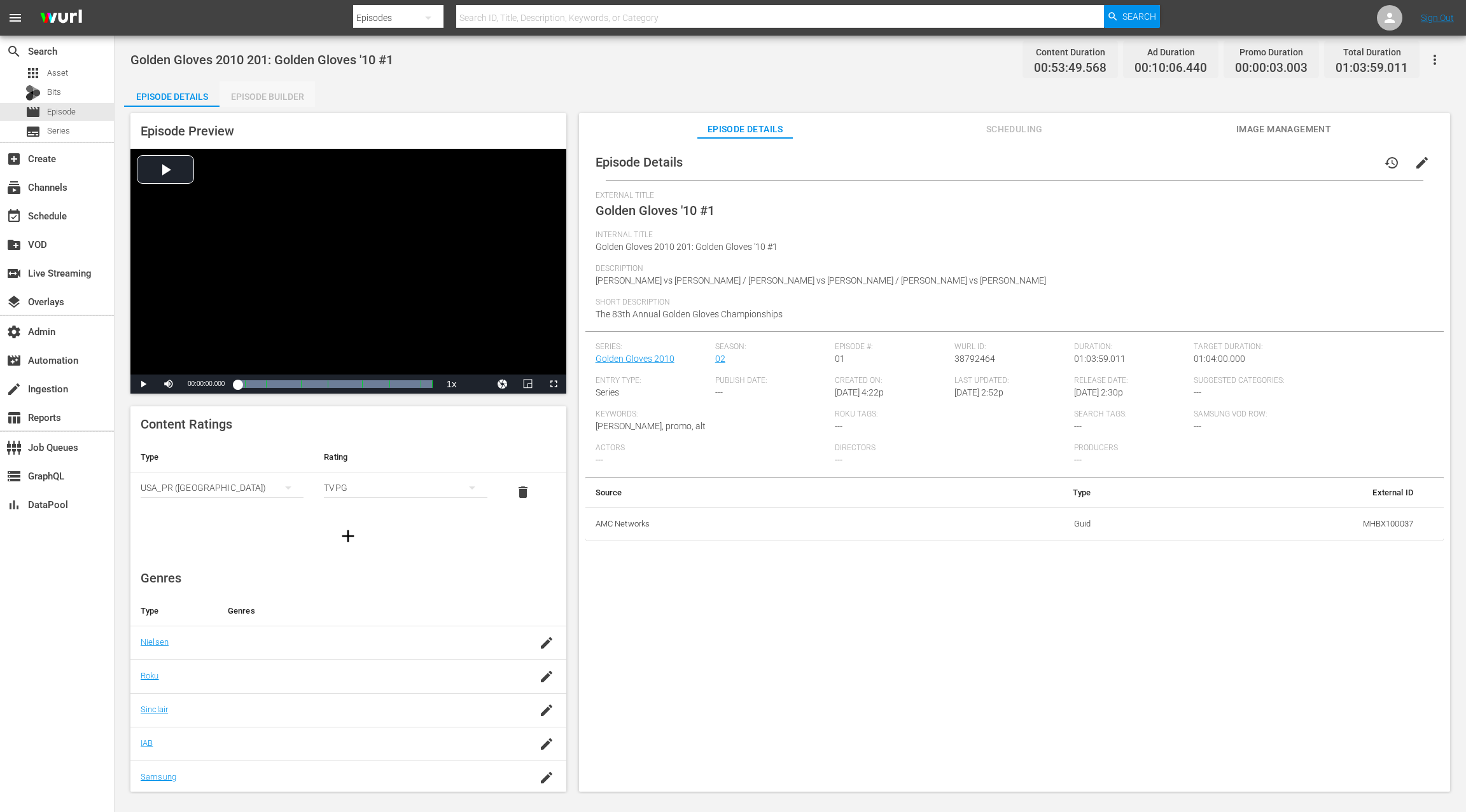
click at [279, 95] on div "Episode Builder" at bounding box center [268, 97] width 95 height 31
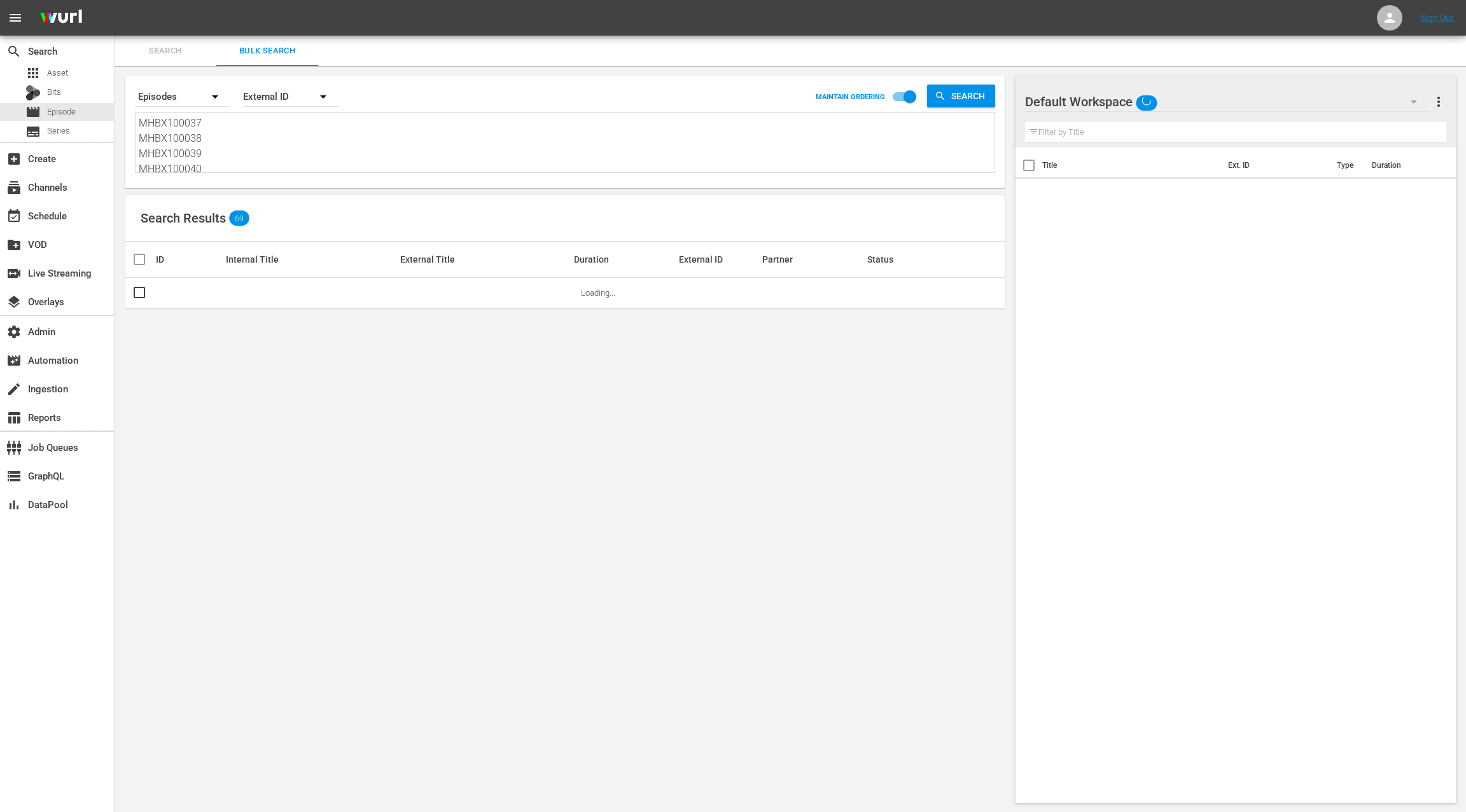
scroll to position [1, 0]
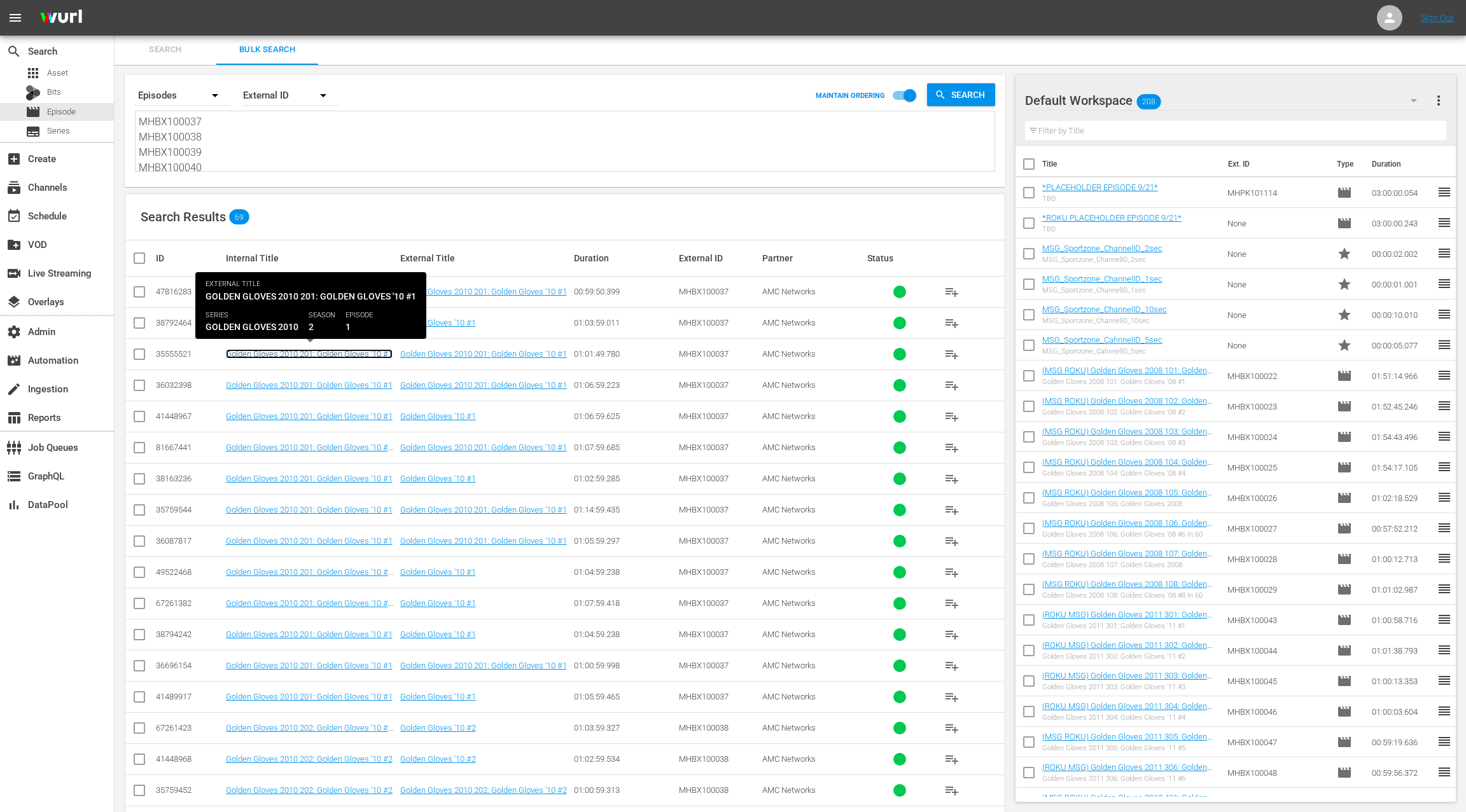
click at [336, 351] on link "Golden Gloves 2010 201: Golden Gloves '10 #1" at bounding box center [310, 354] width 167 height 10
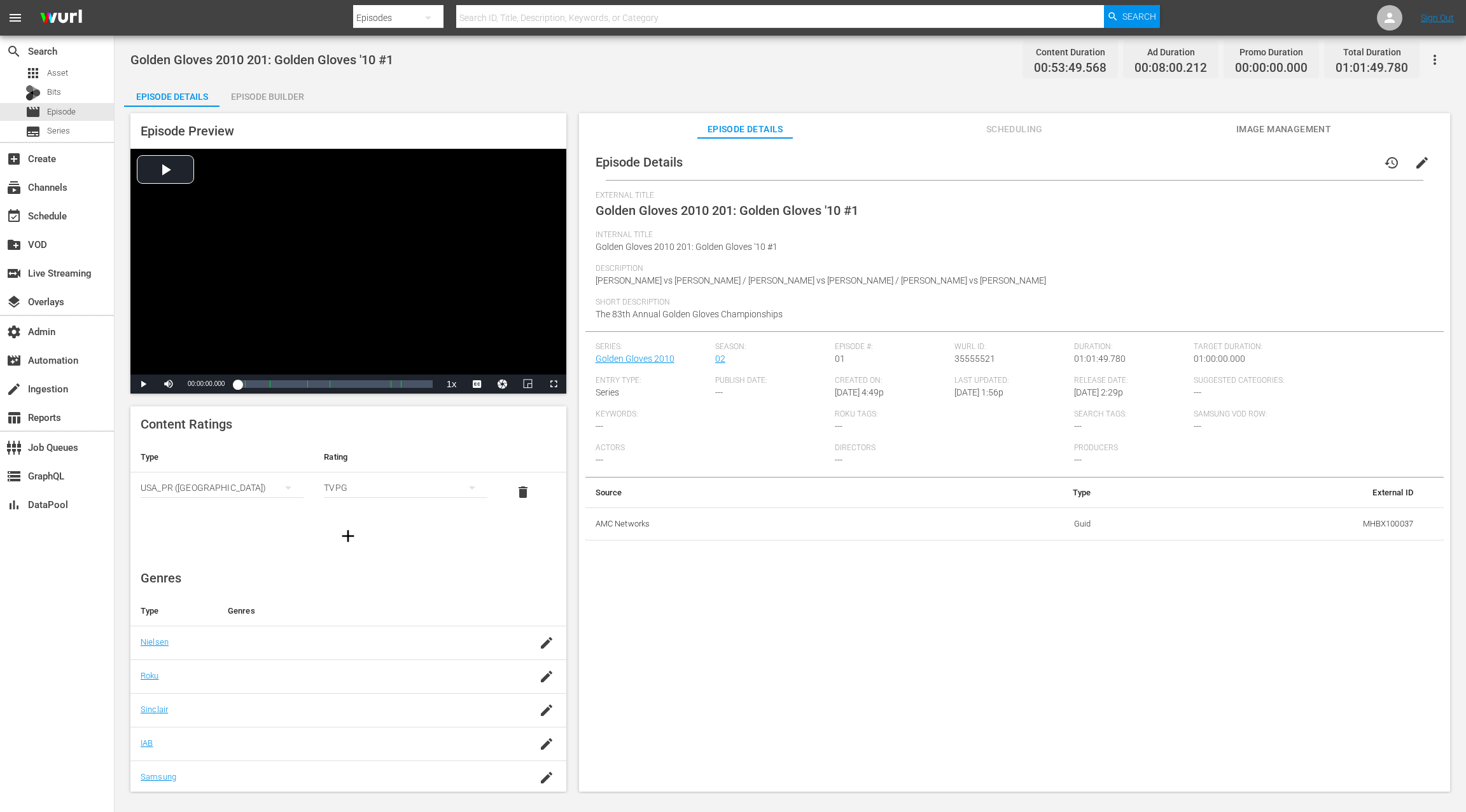
click at [277, 91] on div "Episode Builder" at bounding box center [268, 97] width 95 height 31
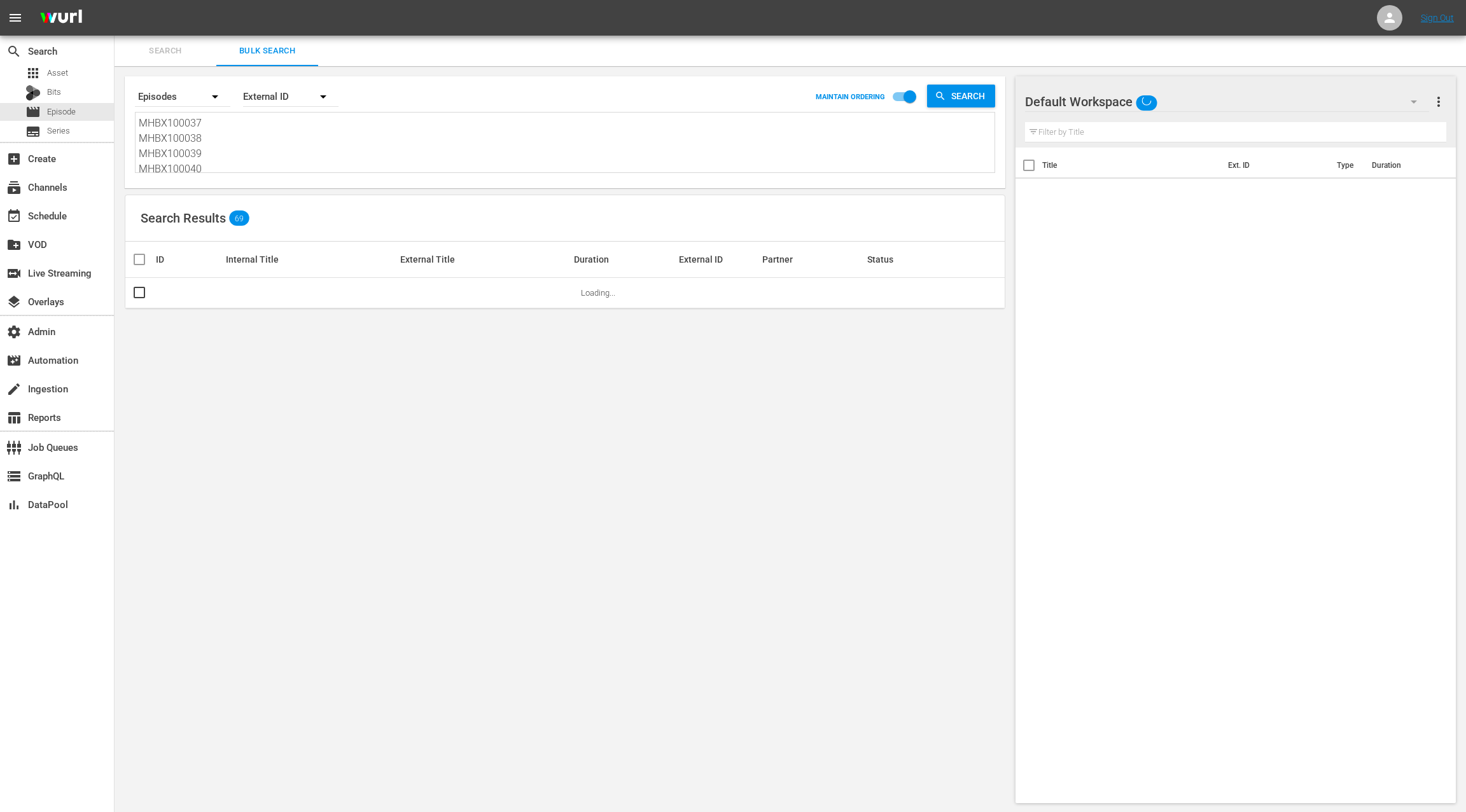
scroll to position [1, 0]
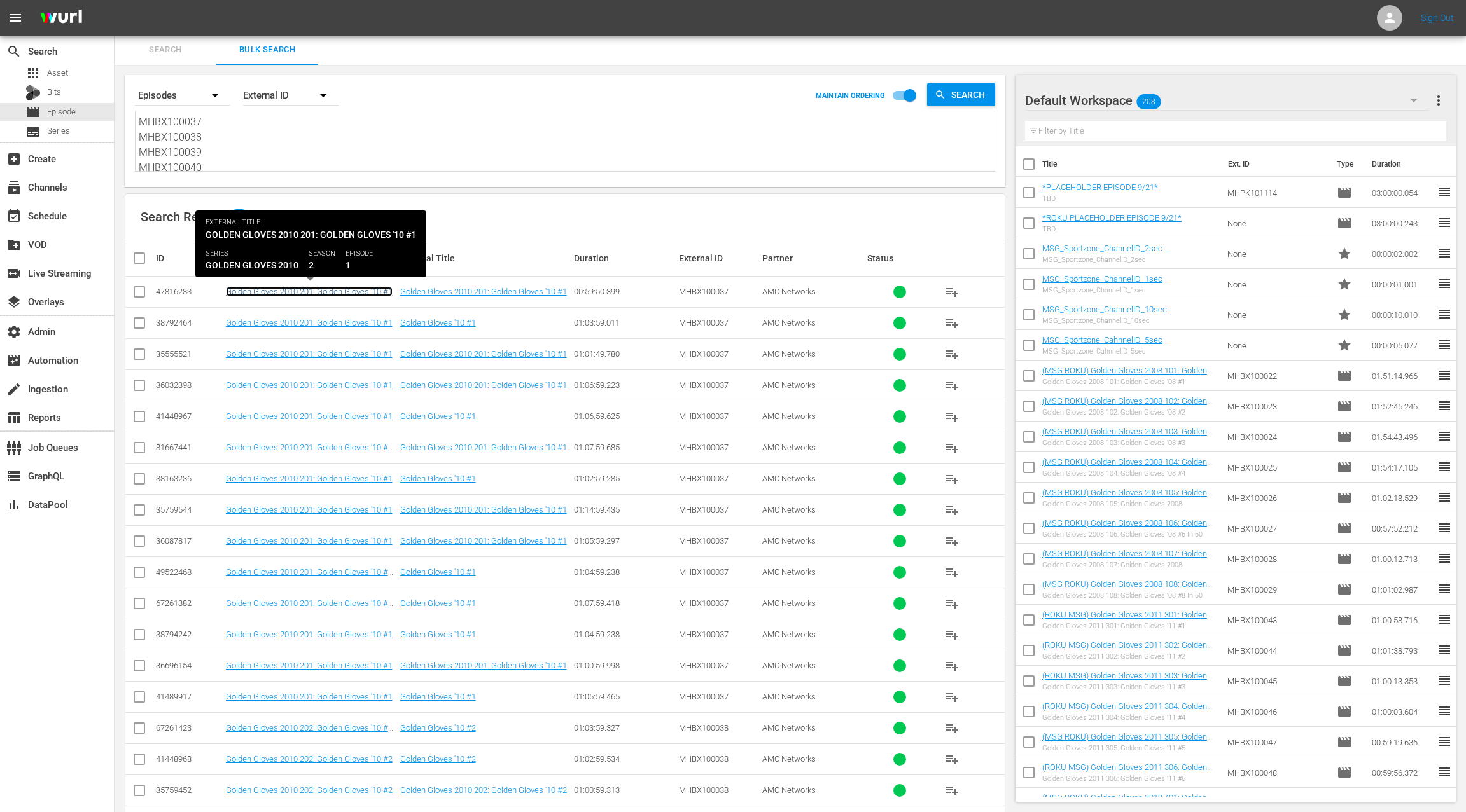
click at [342, 290] on link "Golden Gloves 2010 201: Golden Gloves '10 #1" at bounding box center [310, 292] width 167 height 10
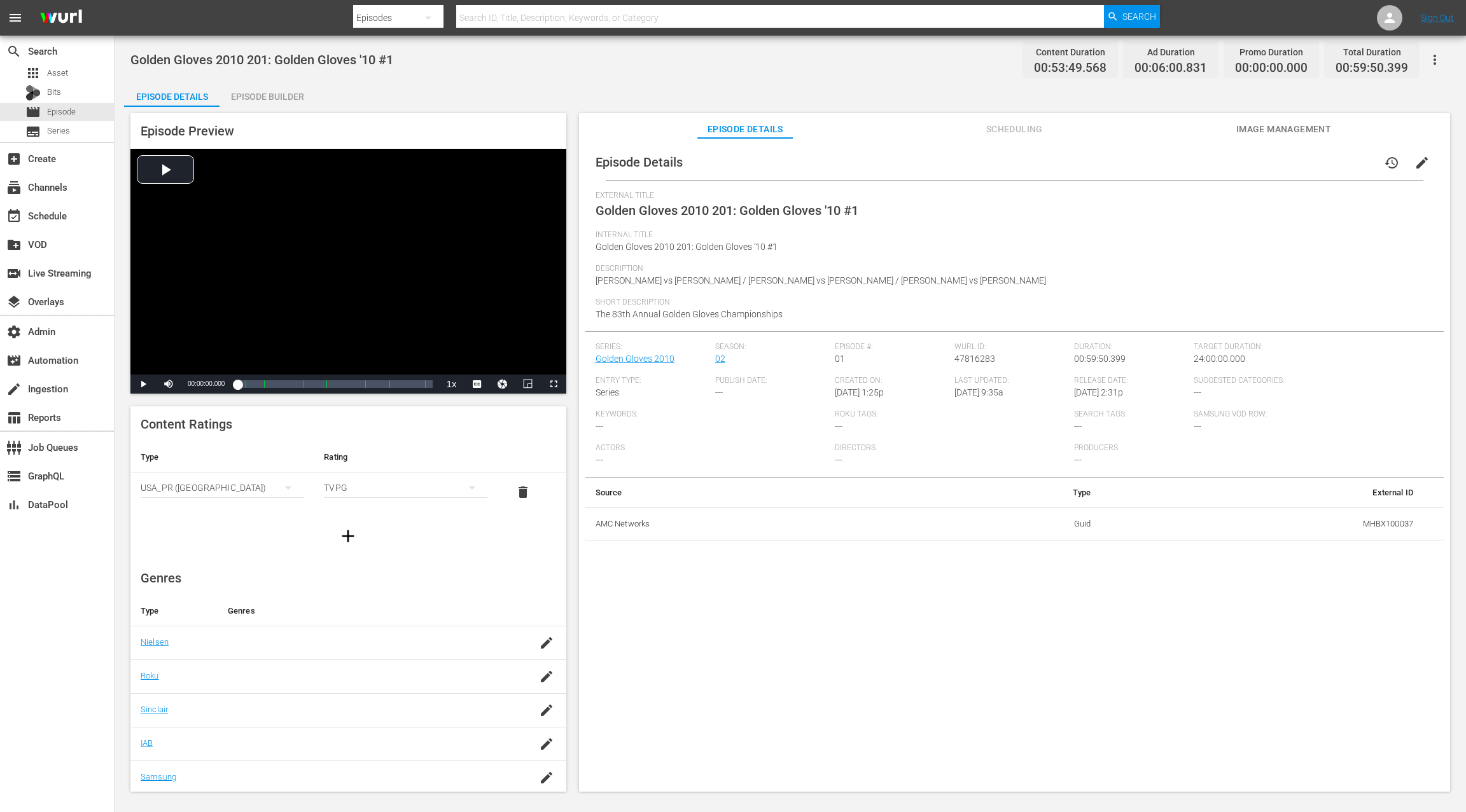
scroll to position [1, 0]
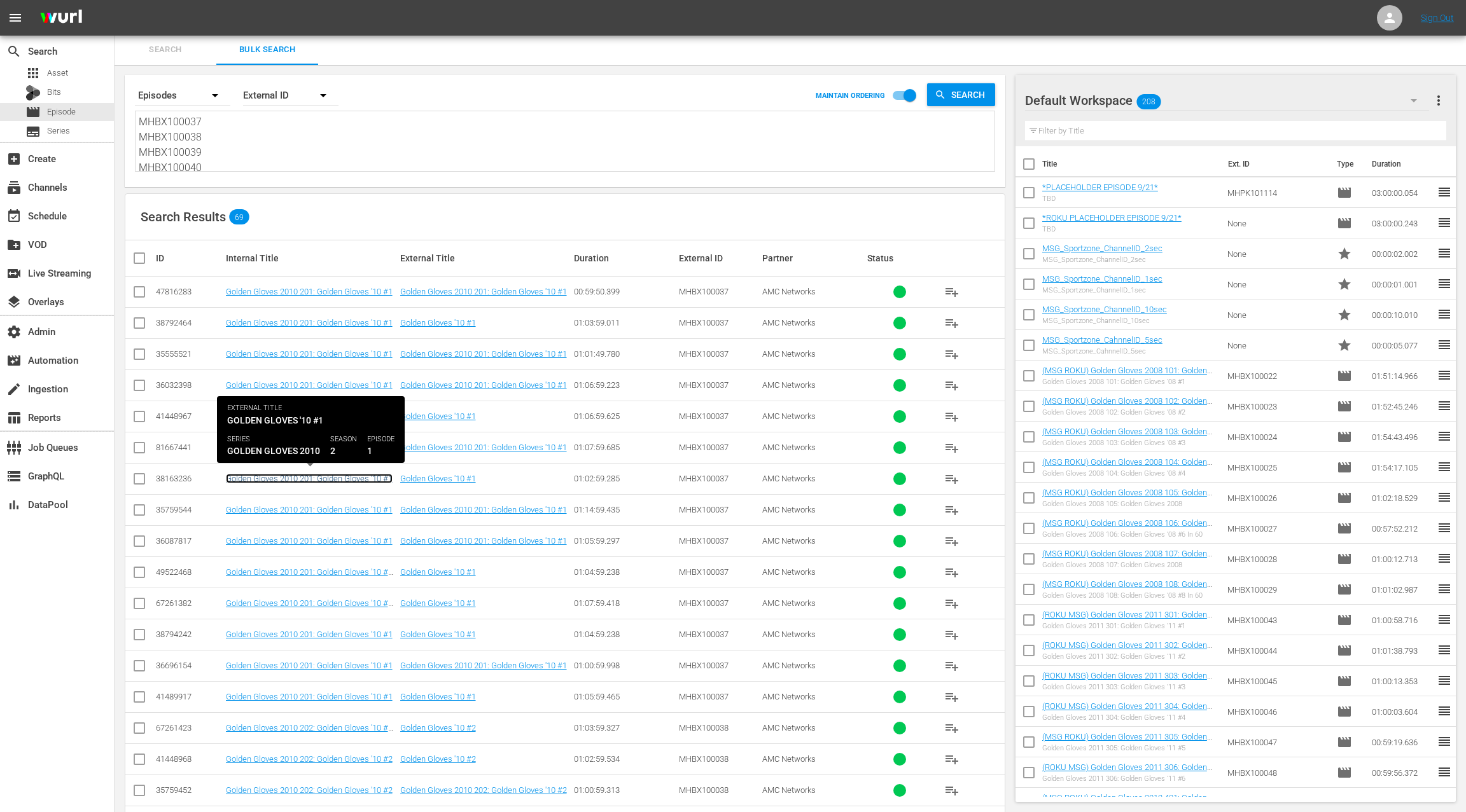
click at [355, 476] on link "Golden Gloves 2010 201: Golden Gloves '10 #1" at bounding box center [310, 478] width 167 height 10
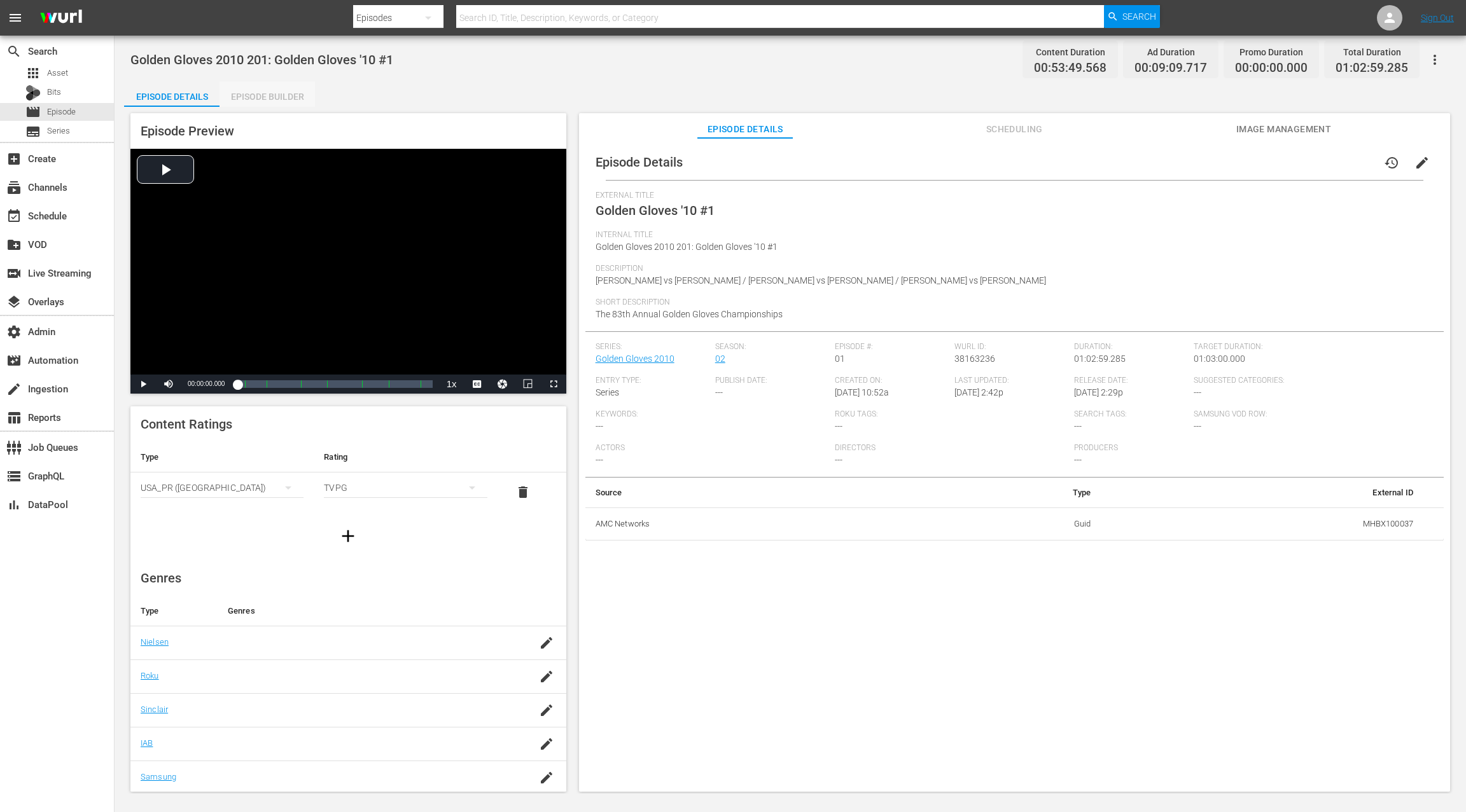
click at [263, 97] on div "Episode Builder" at bounding box center [268, 97] width 95 height 31
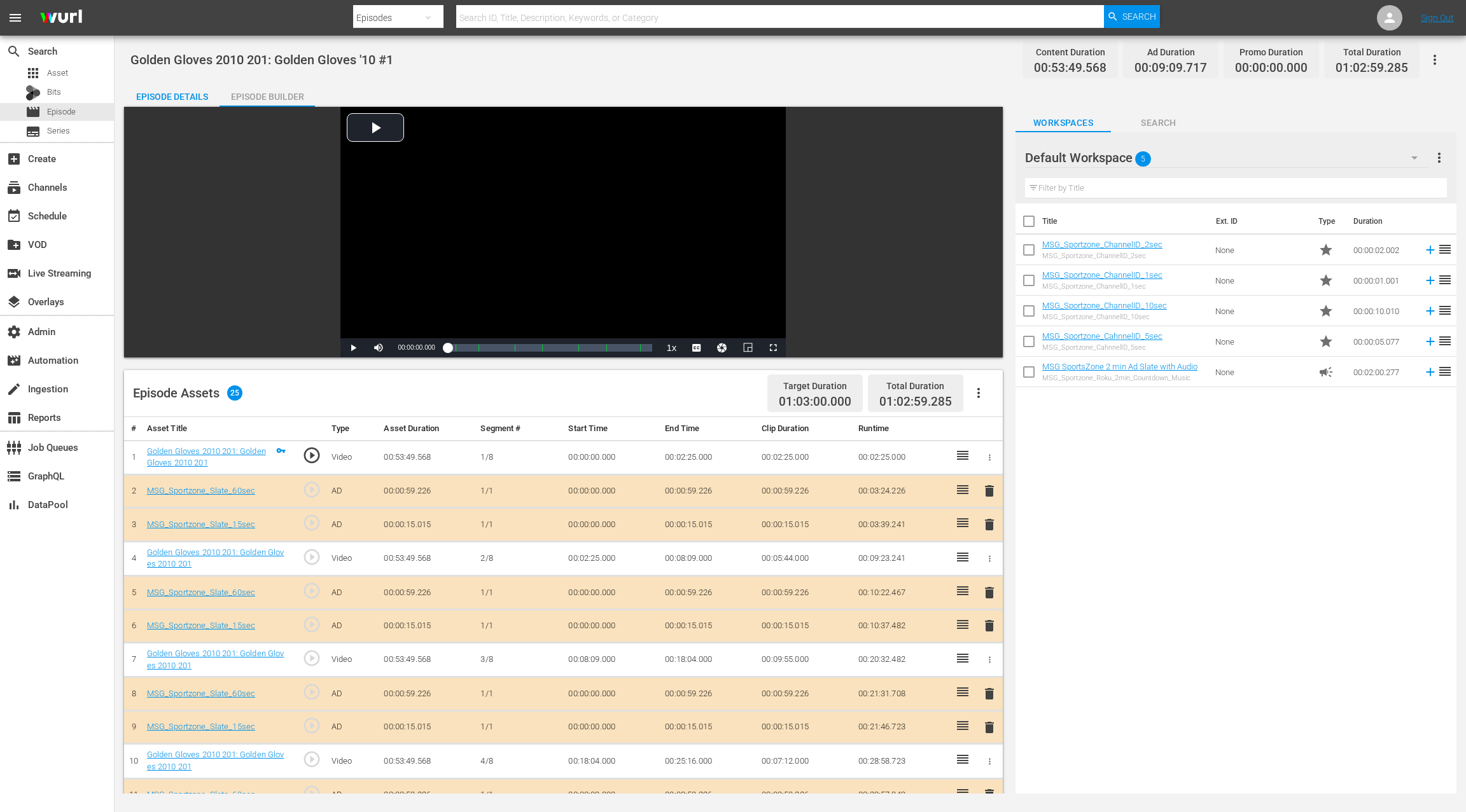
scroll to position [1, 0]
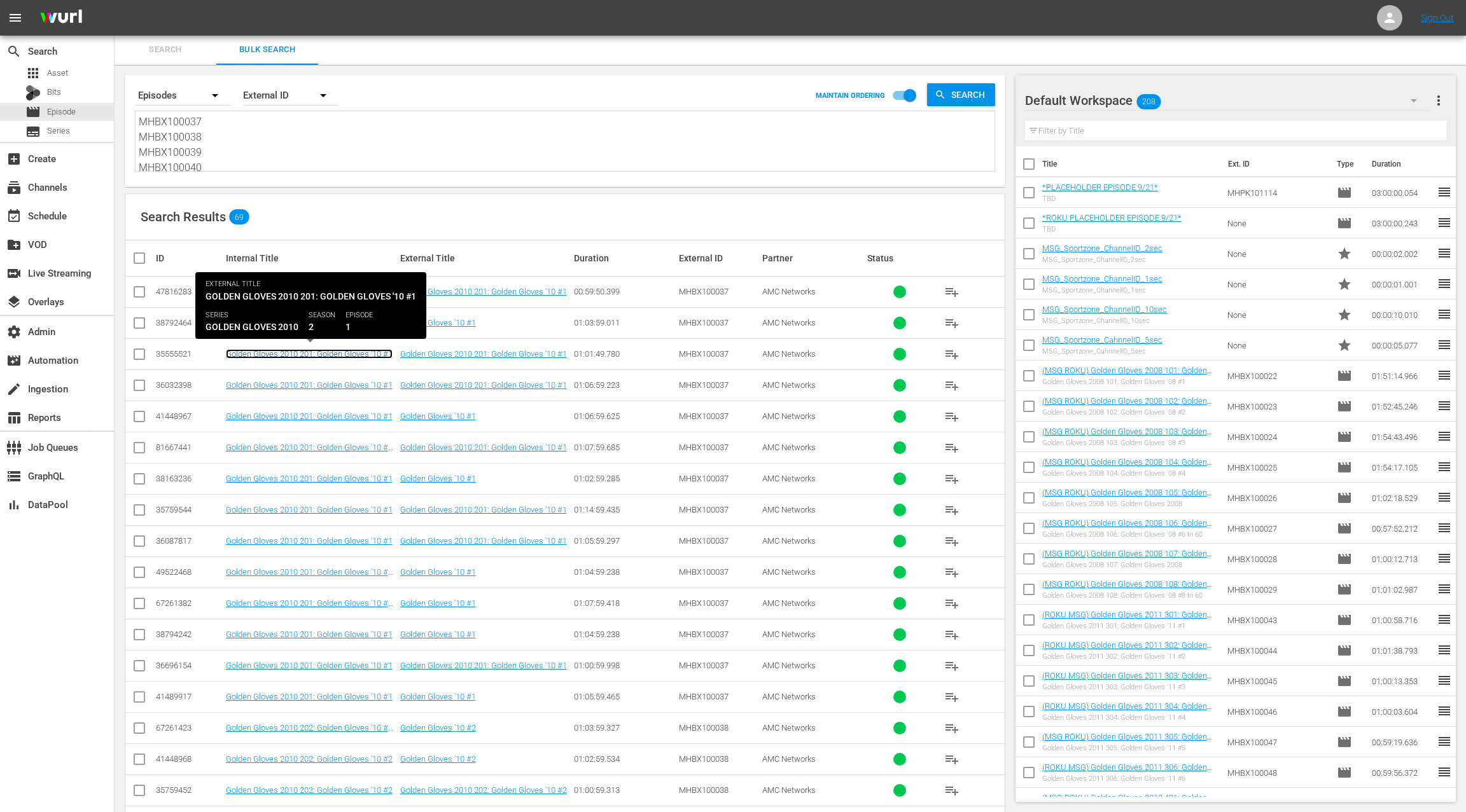
click at [338, 351] on link "Golden Gloves 2010 201: Golden Gloves '10 #1" at bounding box center [310, 354] width 167 height 10
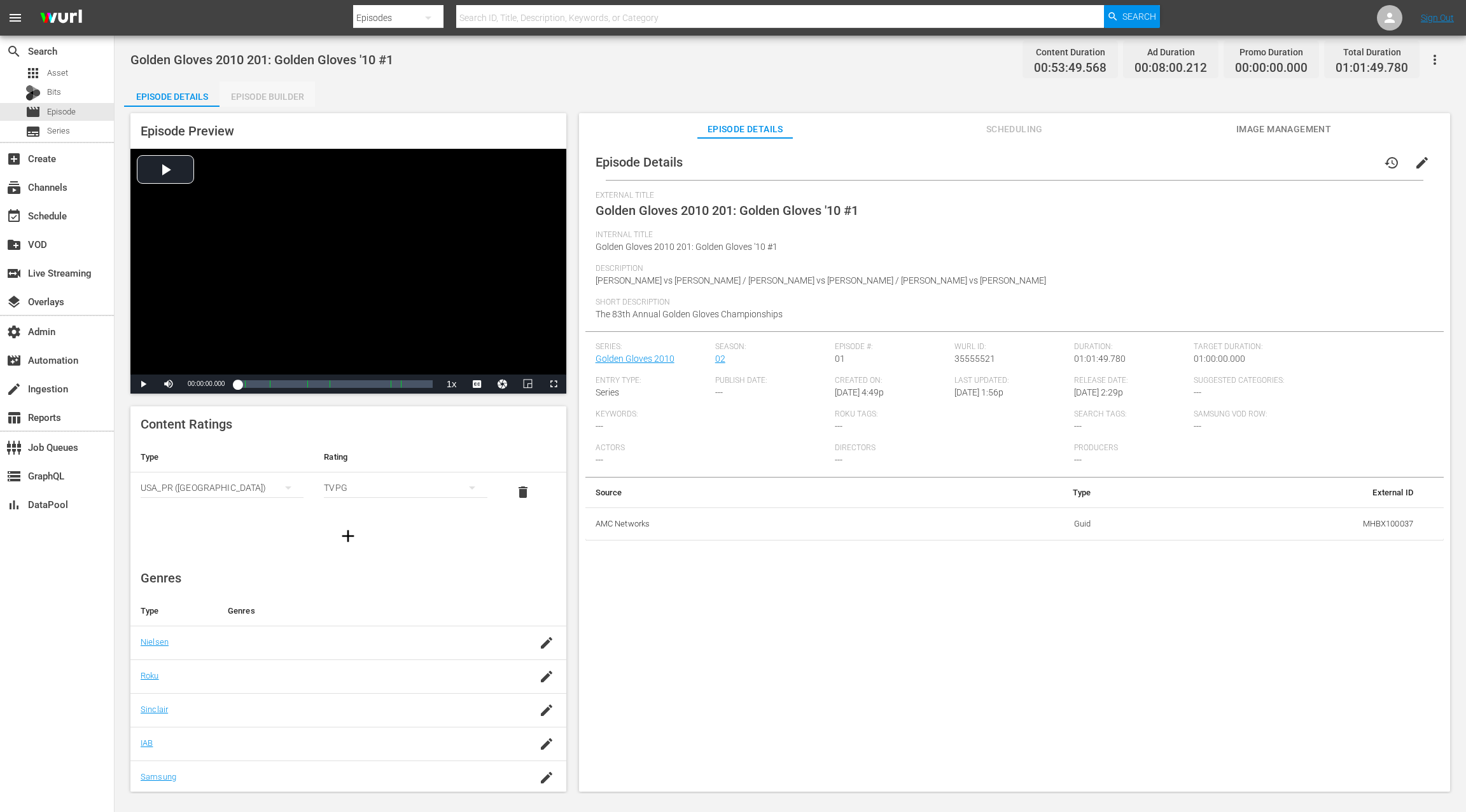
click at [266, 98] on div "Episode Builder" at bounding box center [268, 97] width 95 height 31
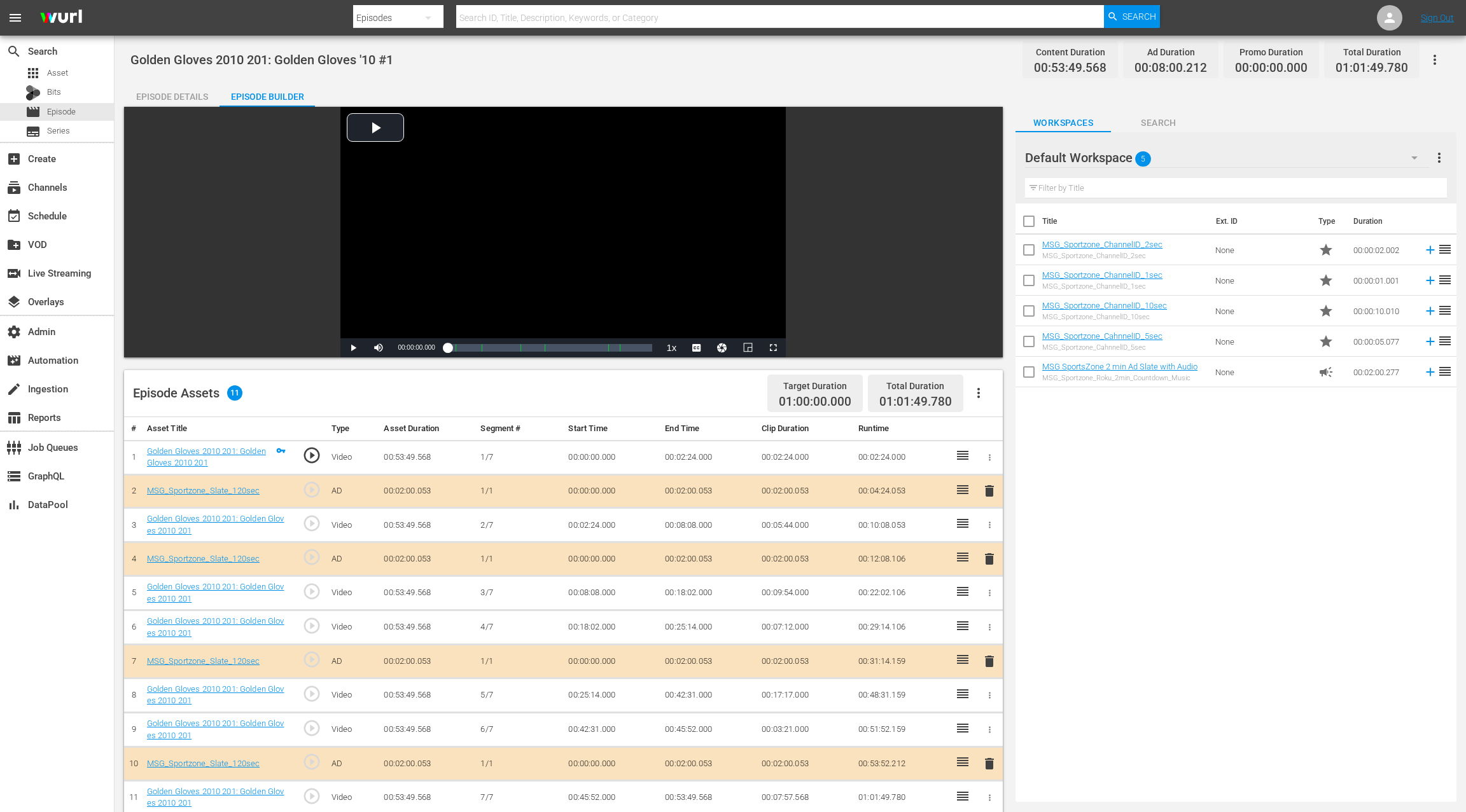
click at [185, 98] on div "Episode Details" at bounding box center [171, 97] width 95 height 31
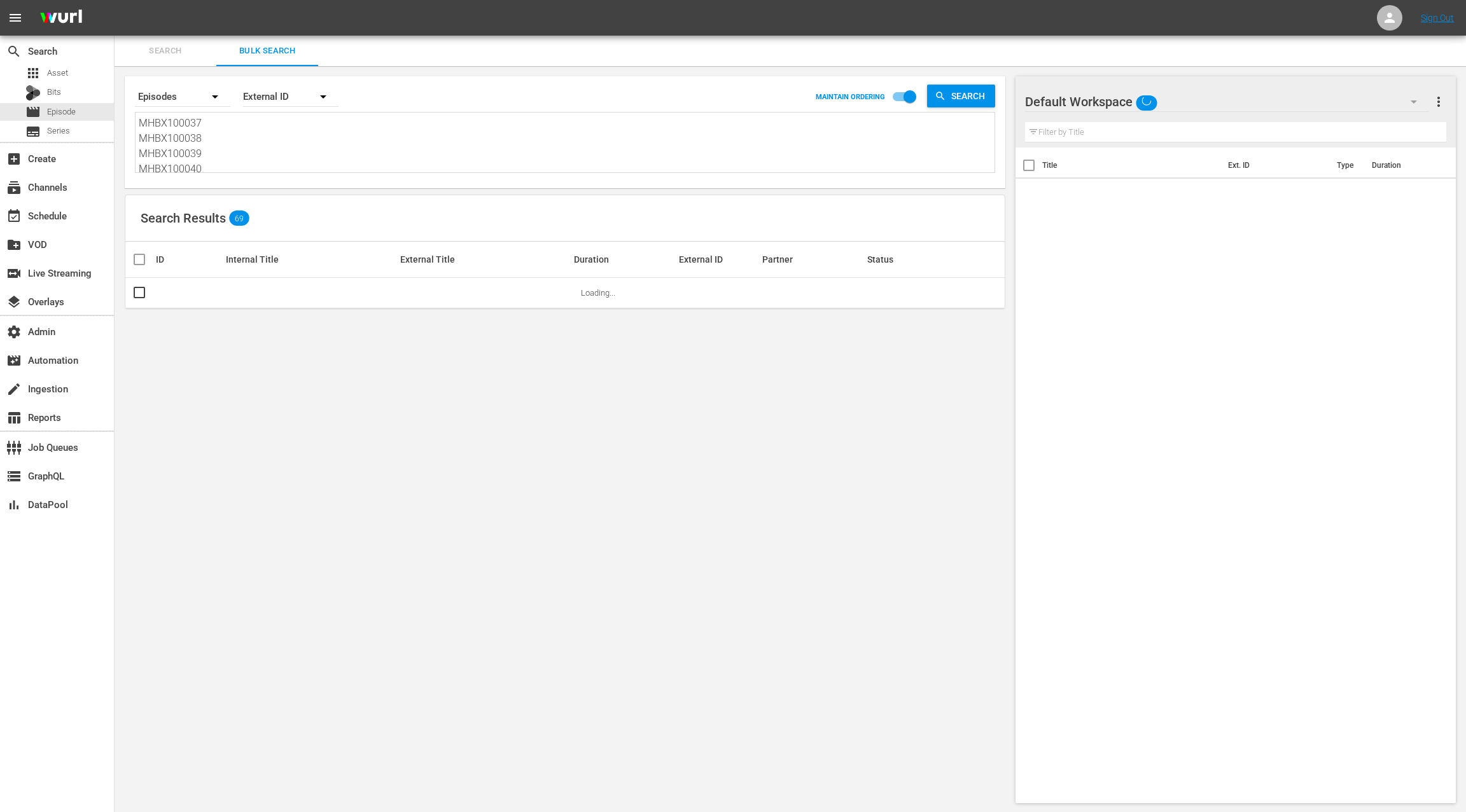
scroll to position [1, 0]
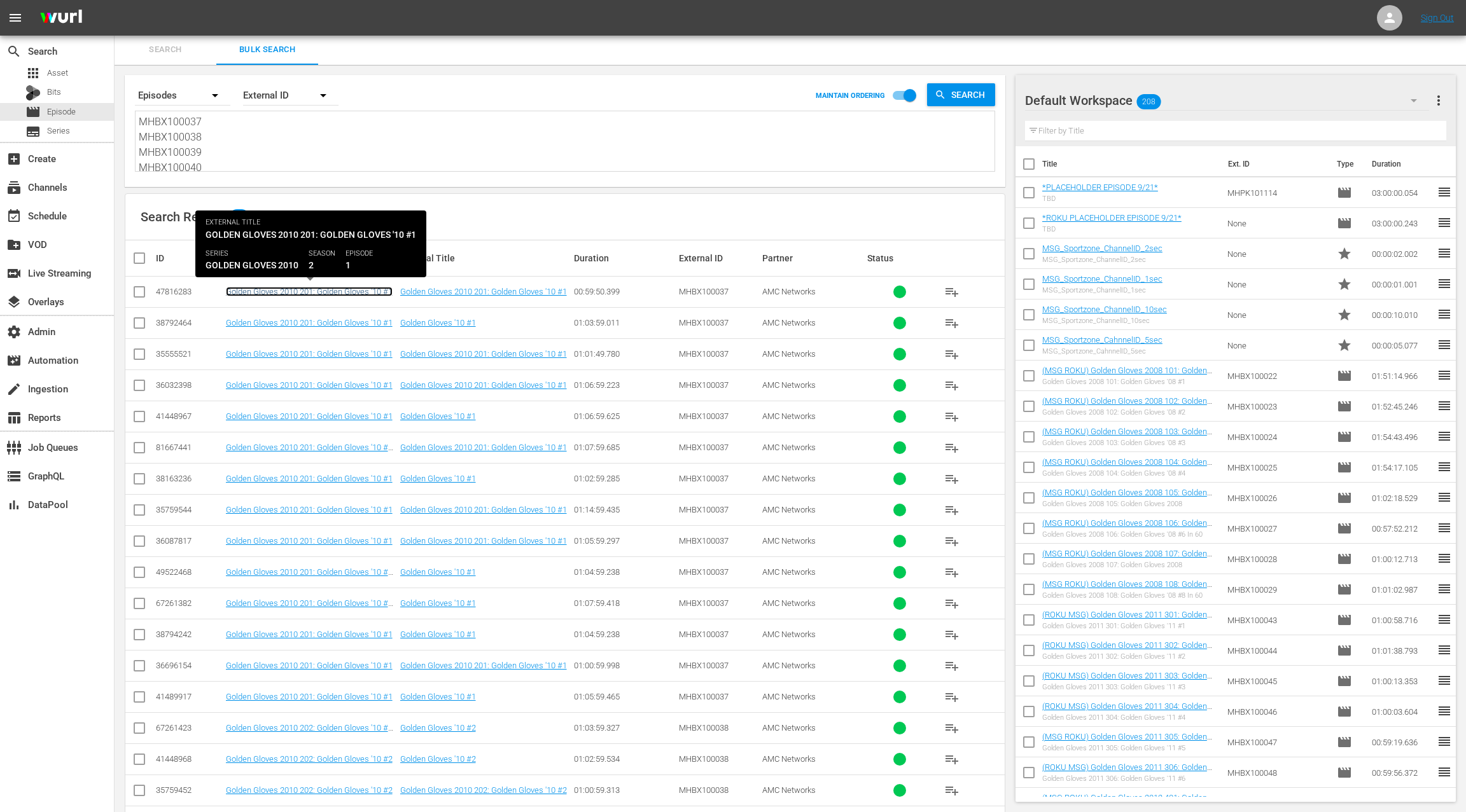
click at [345, 292] on link "Golden Gloves 2010 201: Golden Gloves '10 #1" at bounding box center [310, 292] width 167 height 10
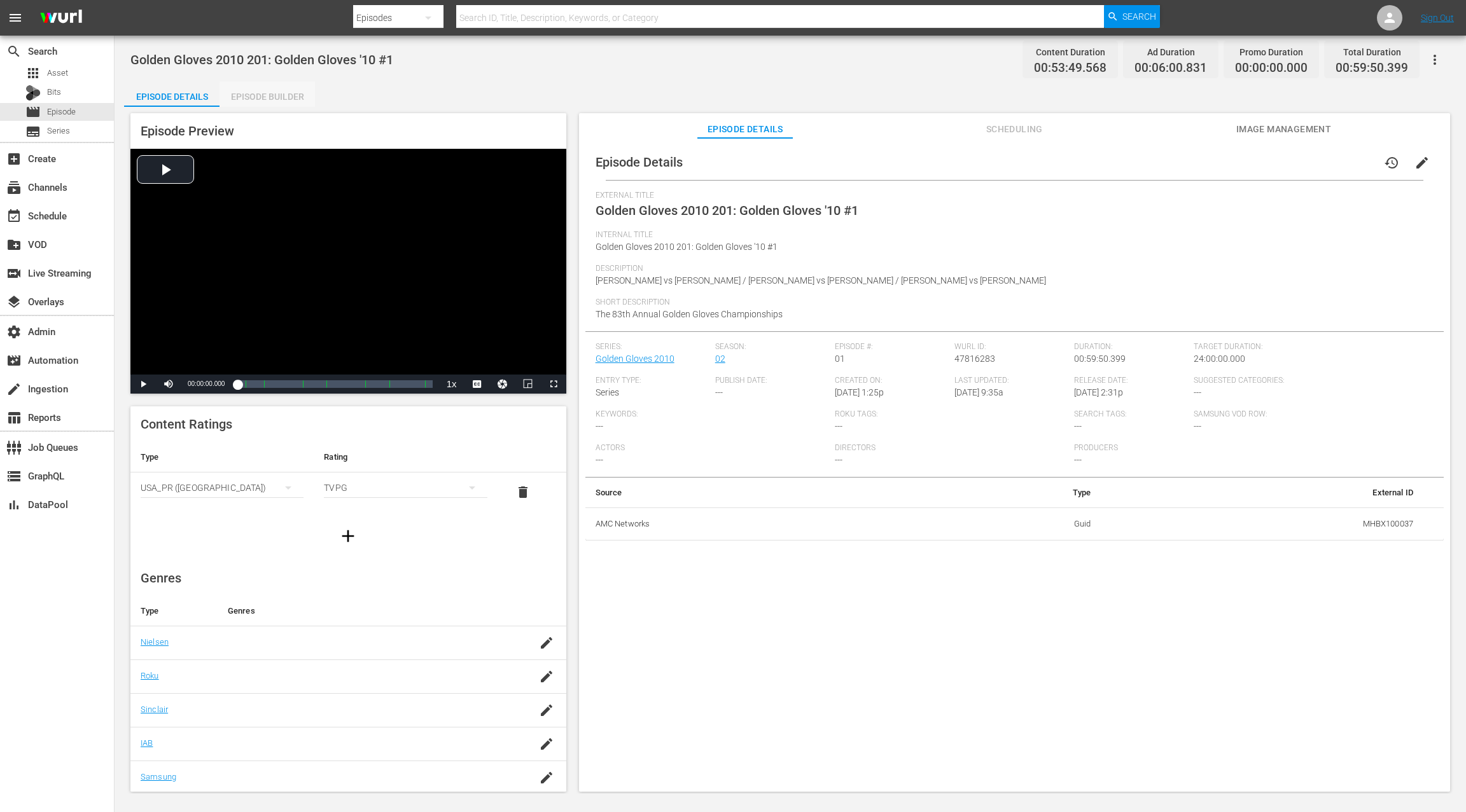
click at [294, 100] on div "Episode Builder" at bounding box center [268, 97] width 95 height 31
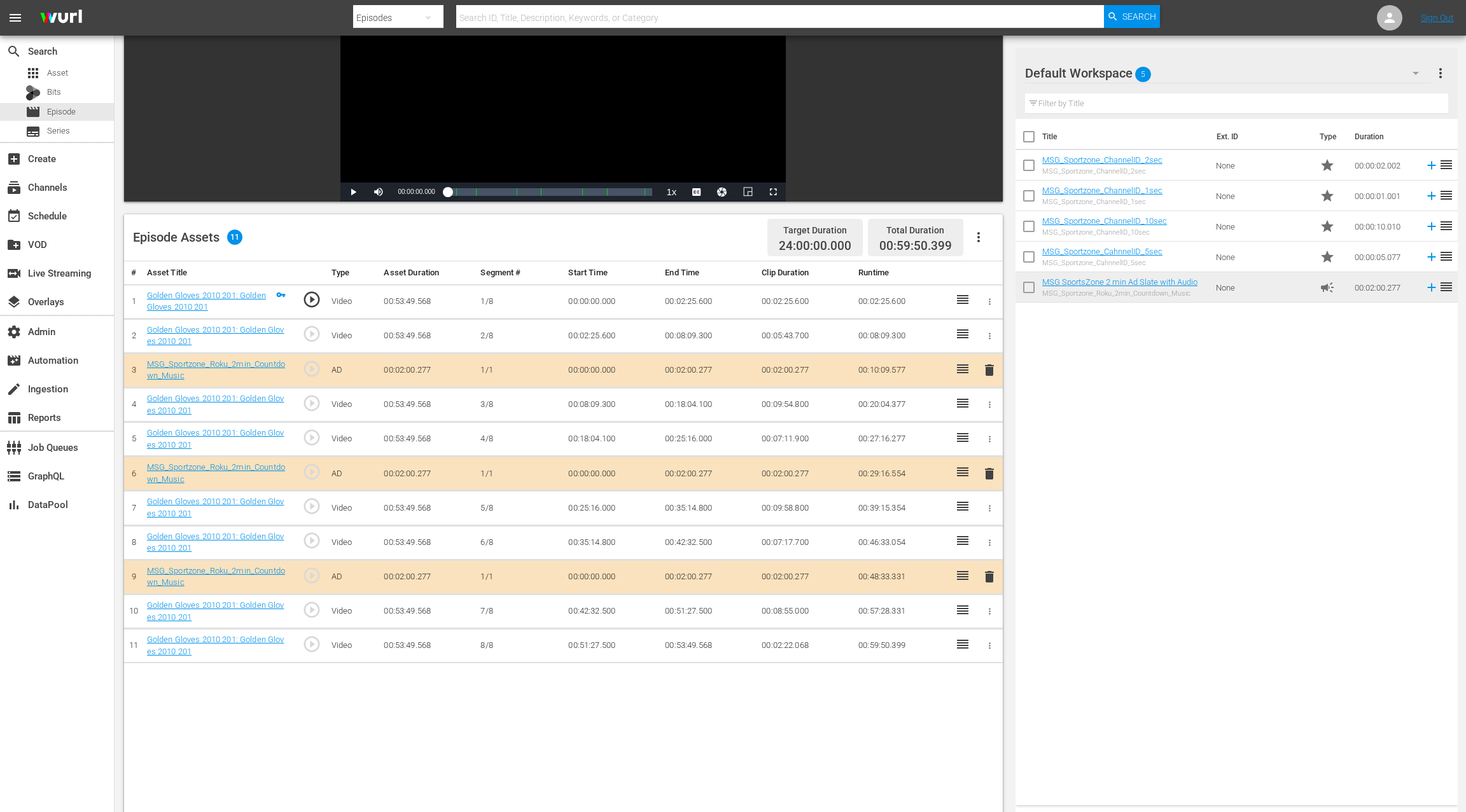
scroll to position [112, 0]
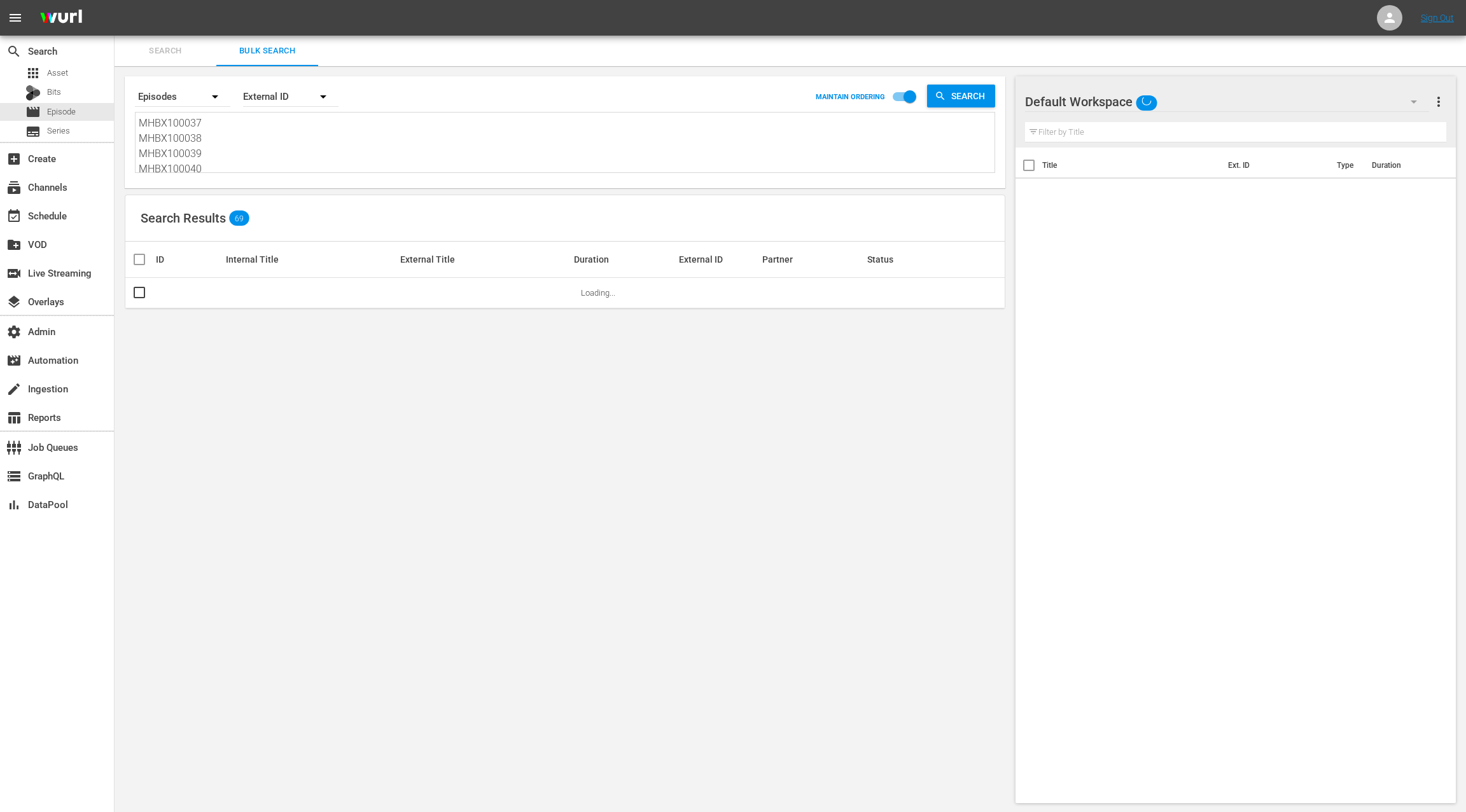
scroll to position [1, 0]
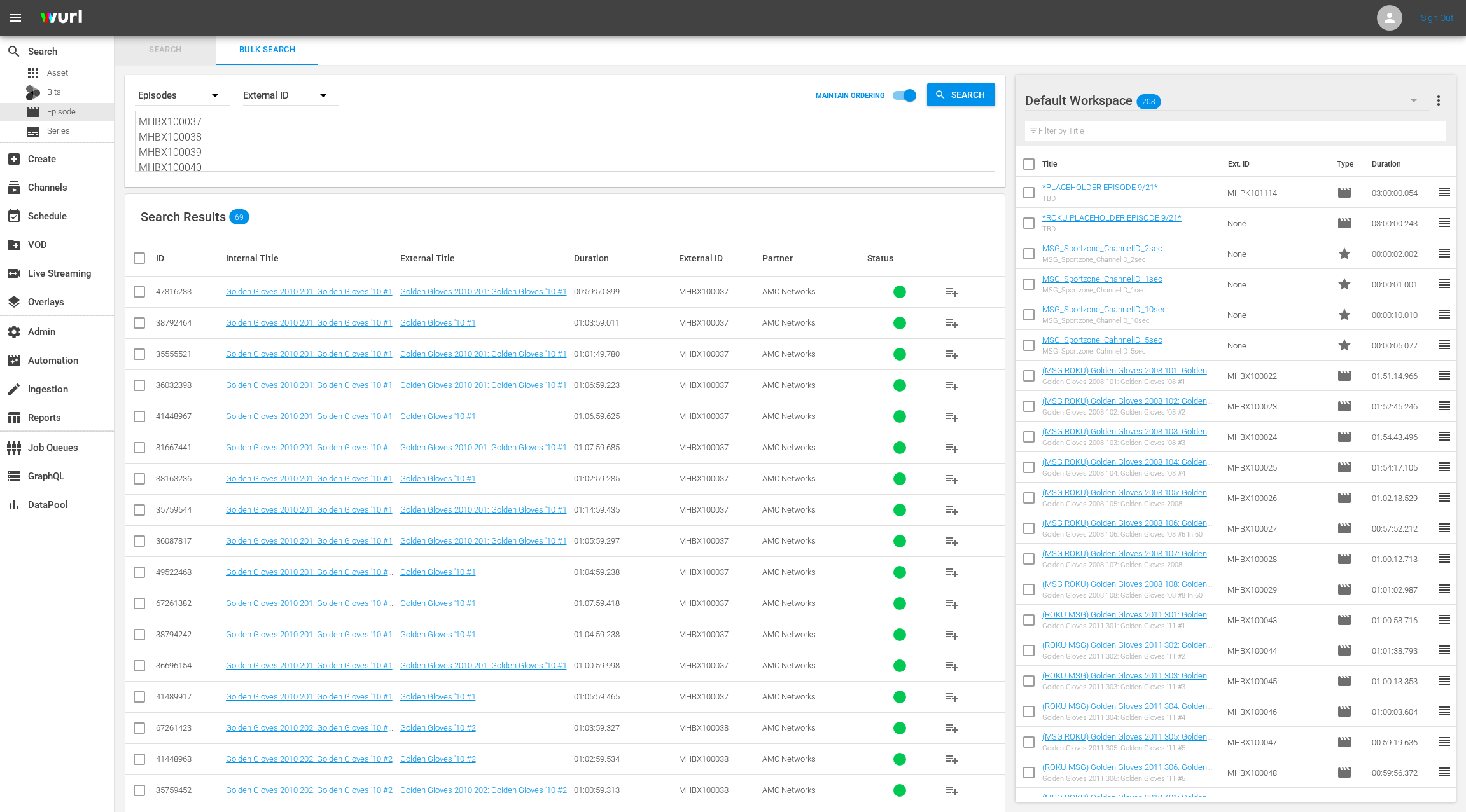
click at [175, 50] on span "Search" at bounding box center [165, 49] width 86 height 14
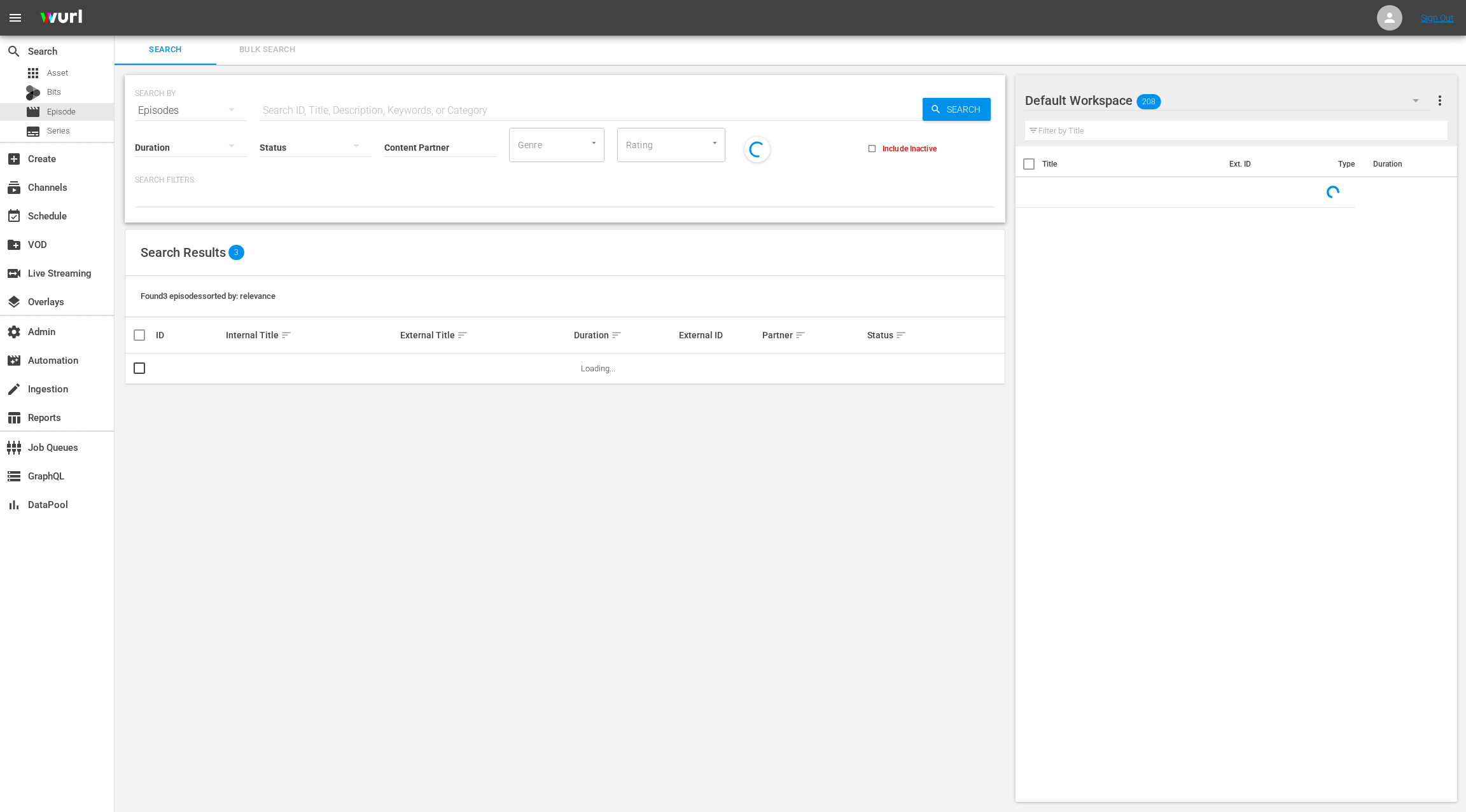
click at [285, 110] on input "text" at bounding box center [591, 110] width 663 height 31
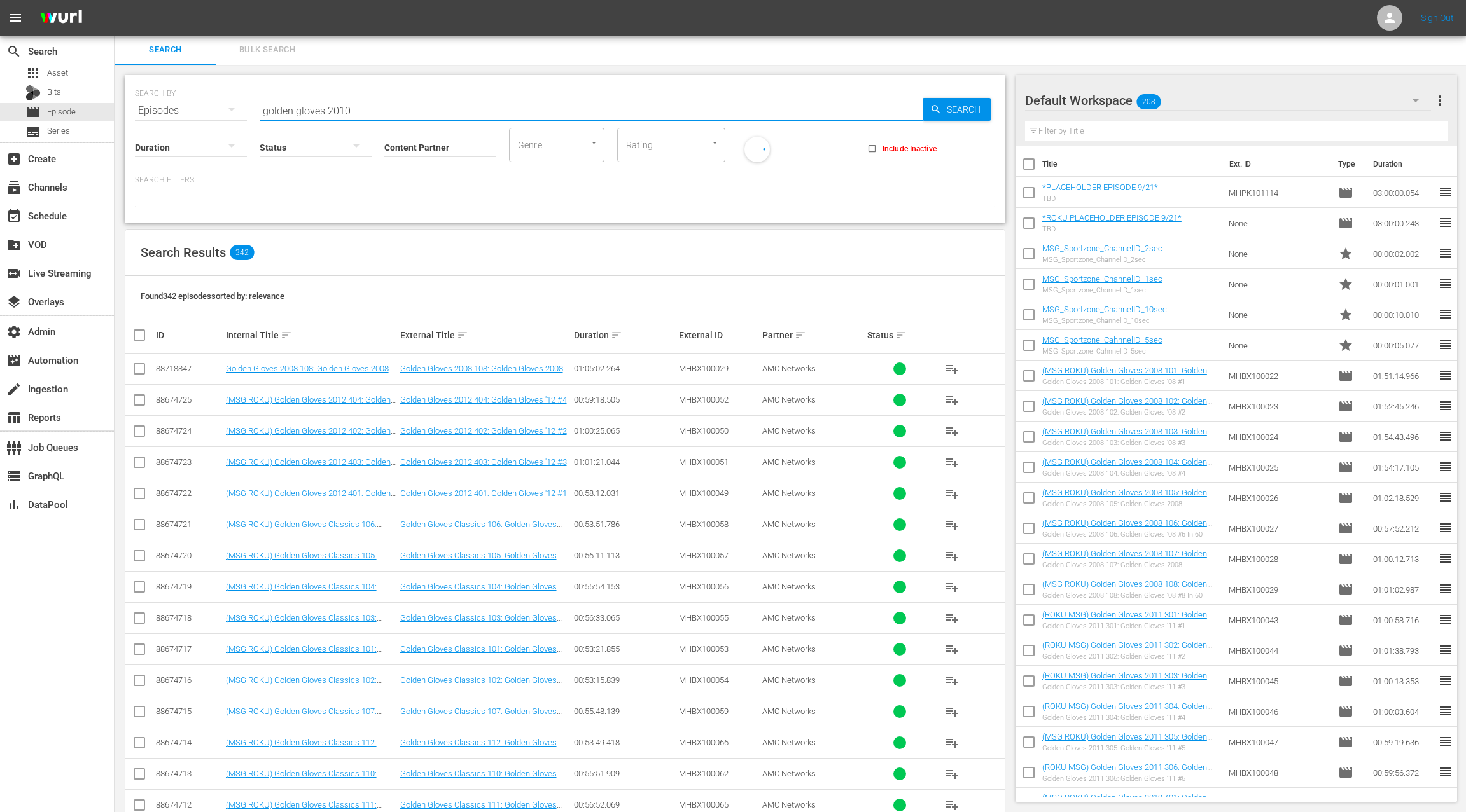
click at [427, 145] on input "Content Partner" at bounding box center [440, 148] width 112 height 46
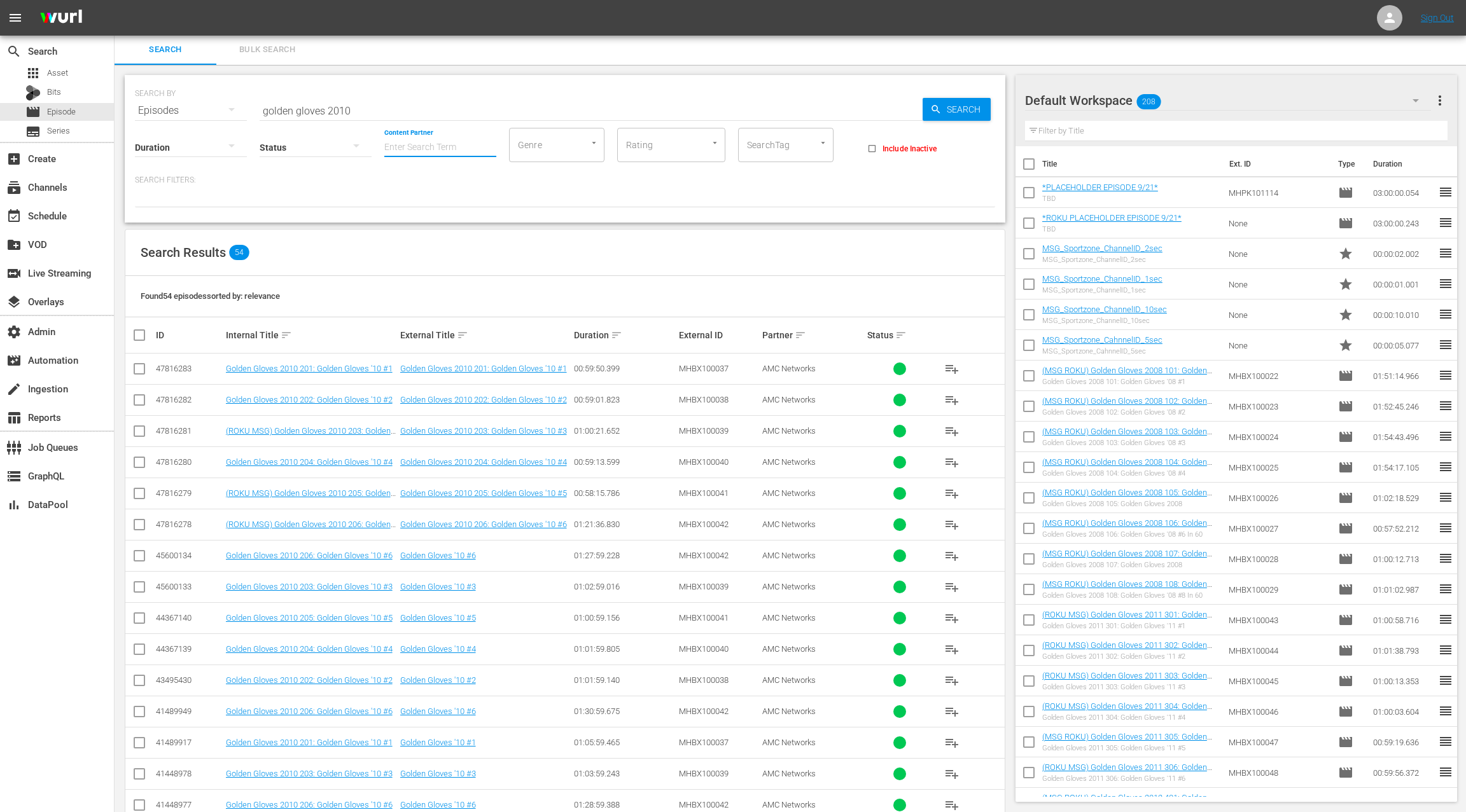
click at [357, 106] on input "golden gloves 2010" at bounding box center [591, 110] width 663 height 31
drag, startPoint x: 357, startPoint y: 106, endPoint x: 335, endPoint y: 106, distance: 22.0
click at [335, 106] on input "golden gloves 2010" at bounding box center [591, 110] width 663 height 31
type input "golden gloves"
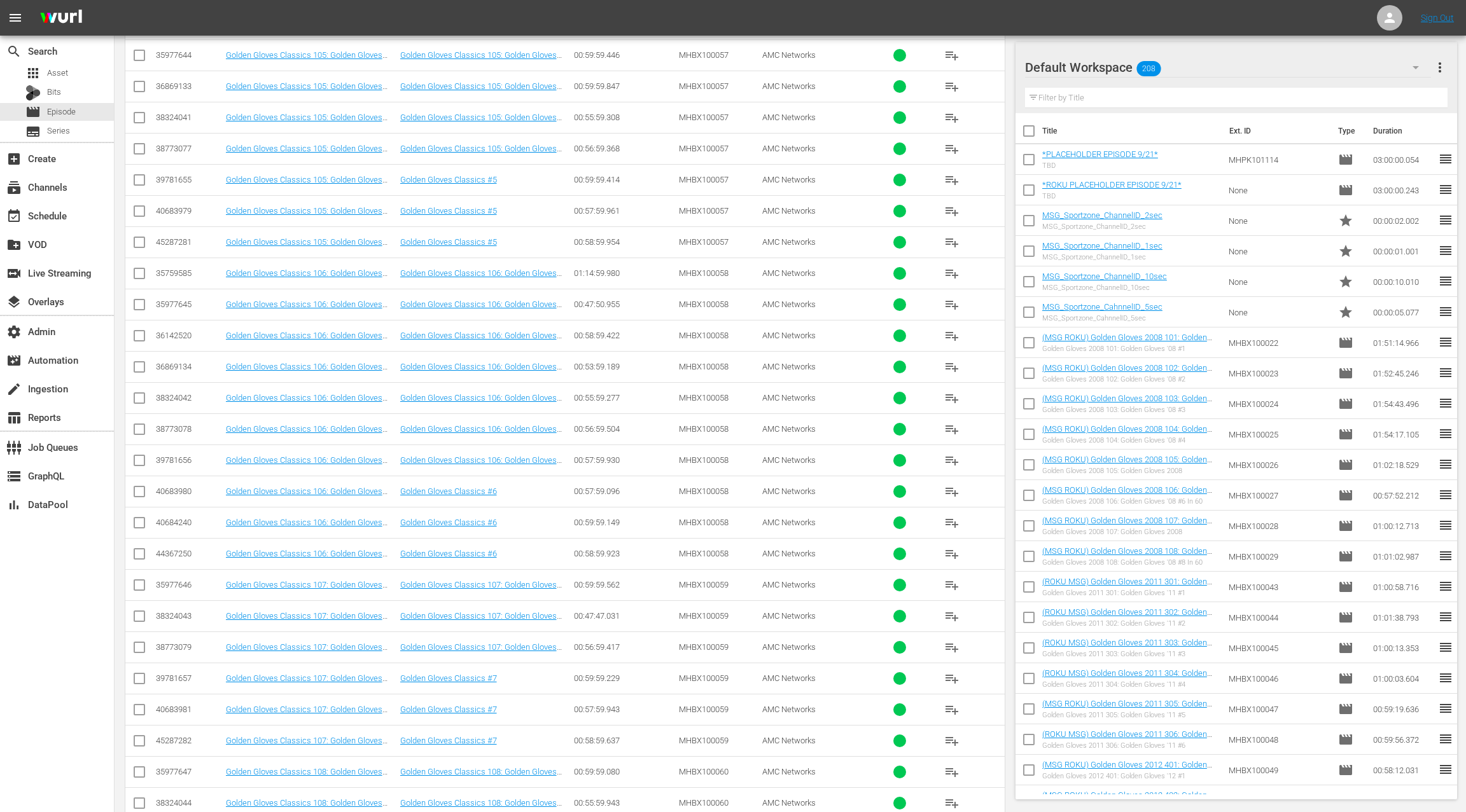
scroll to position [8881, 0]
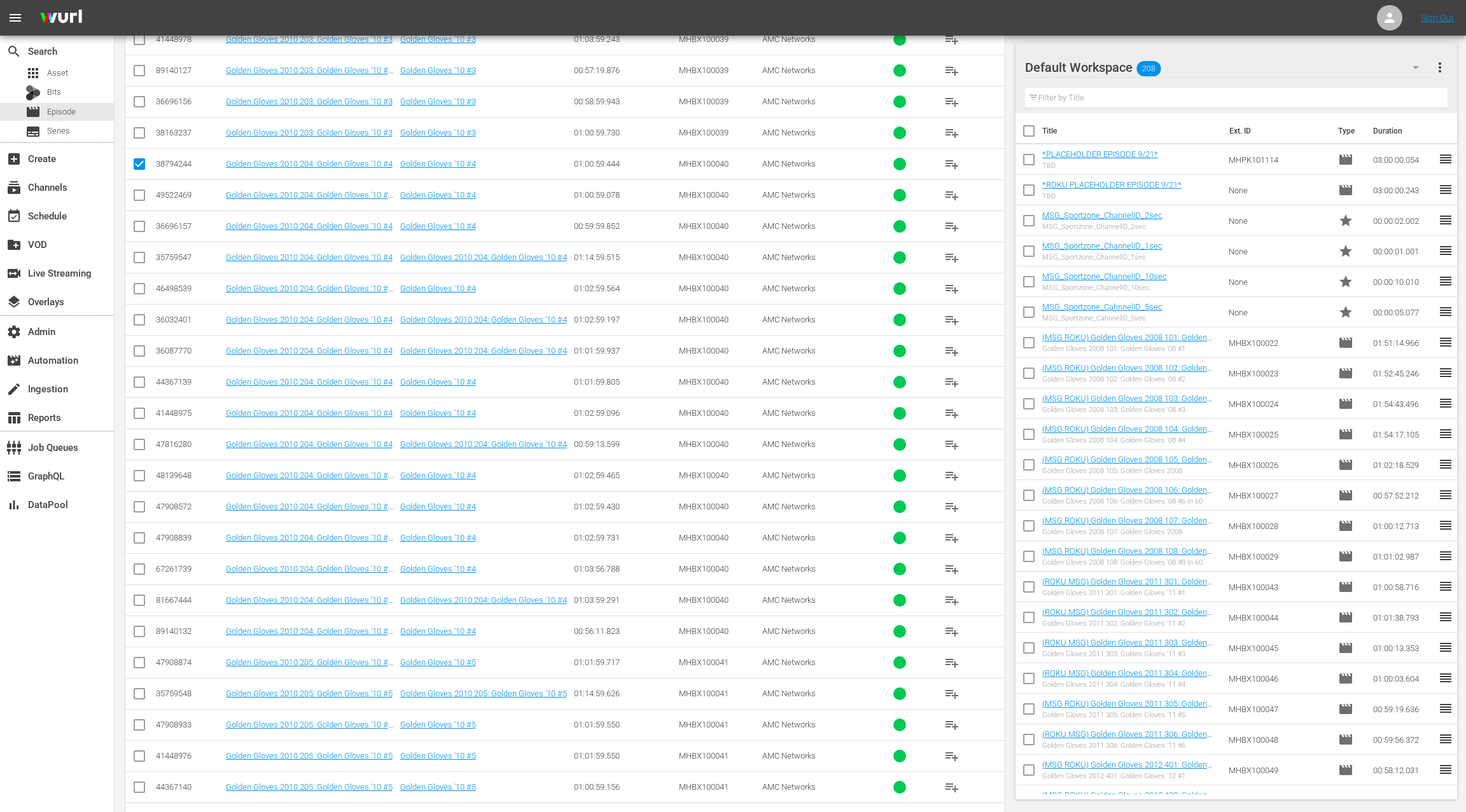
scroll to position [1375, 0]
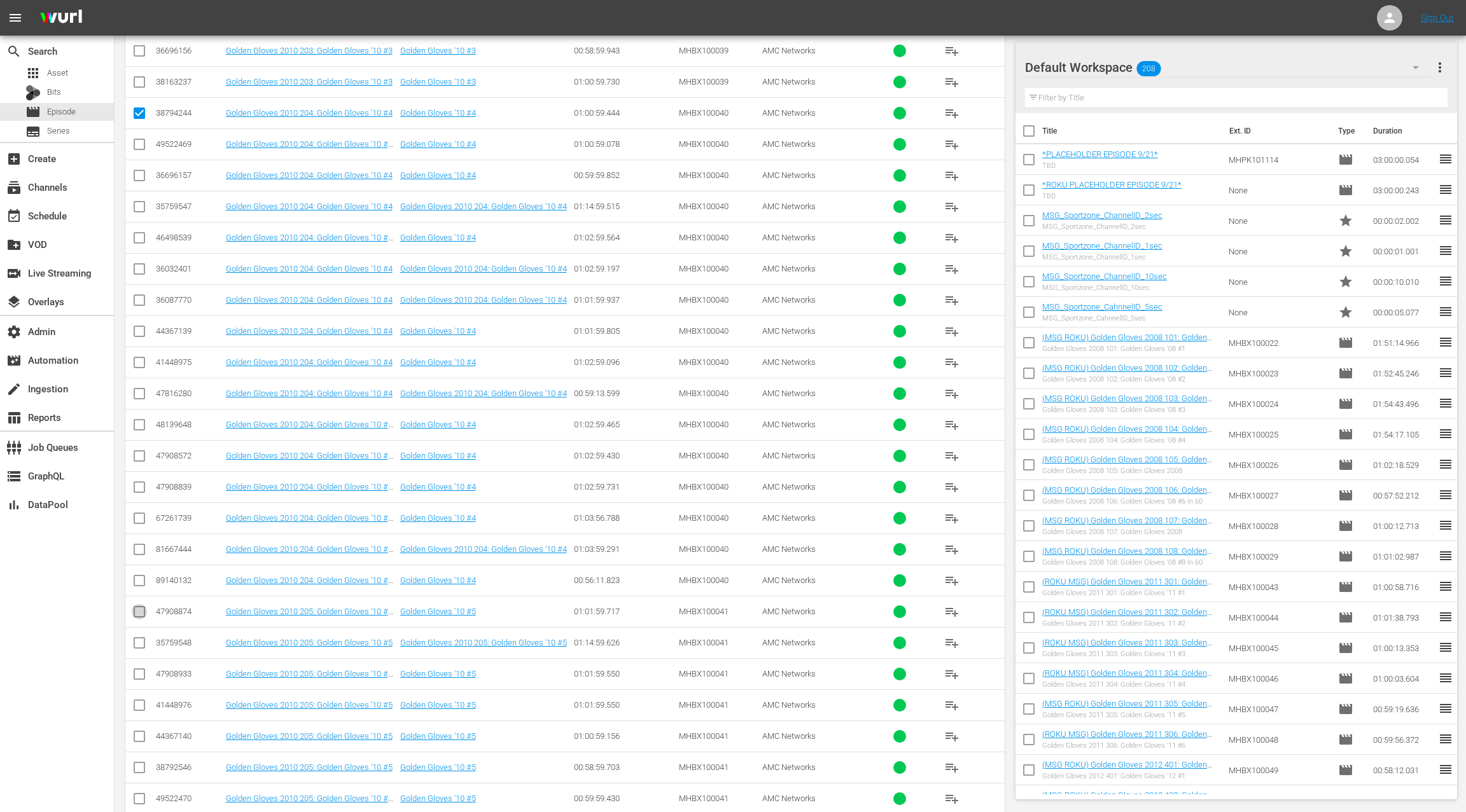
drag, startPoint x: 137, startPoint y: 598, endPoint x: 144, endPoint y: 595, distance: 7.6
click at [137, 607] on input "checkbox" at bounding box center [139, 614] width 15 height 15
checkbox input "true"
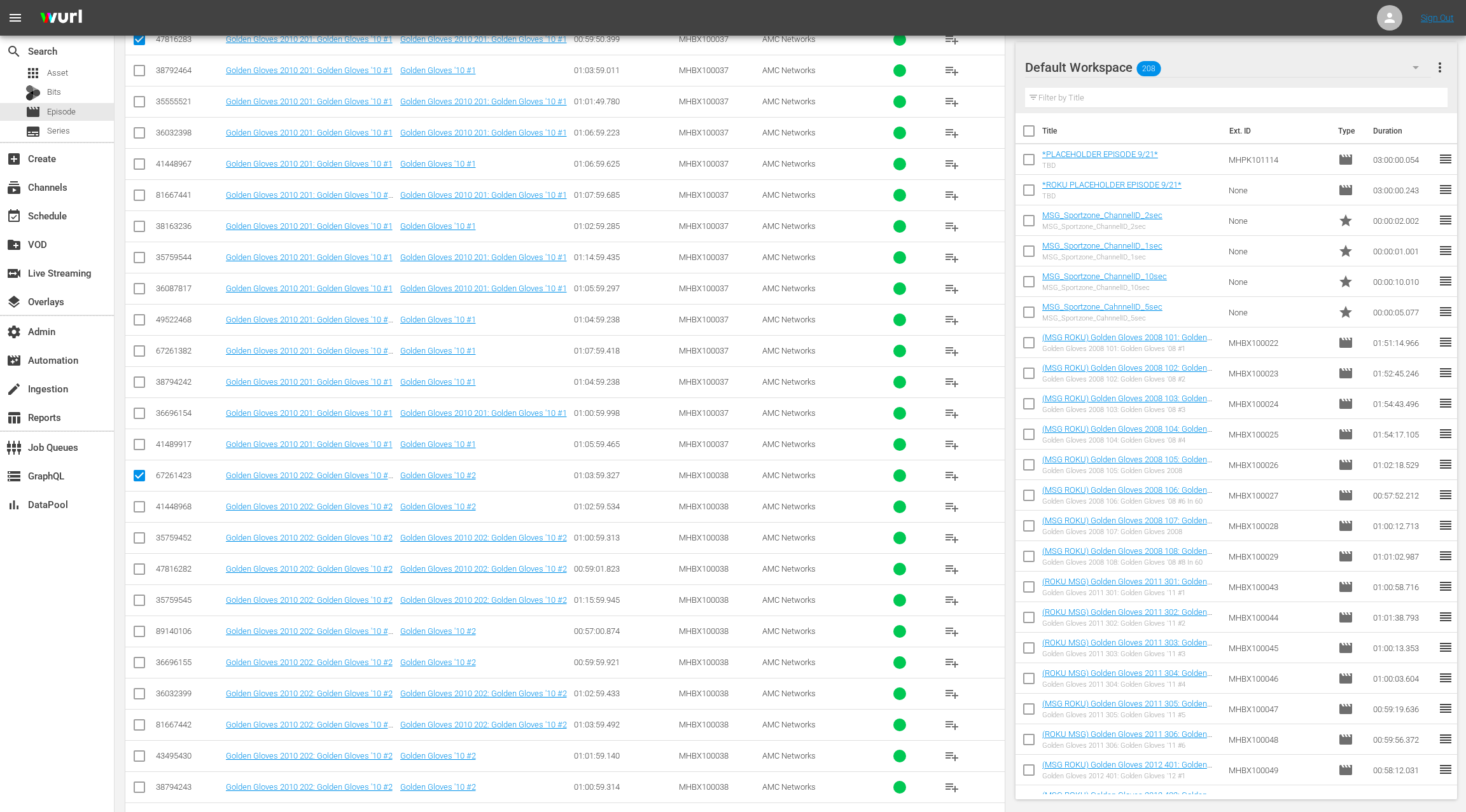
scroll to position [0, 0]
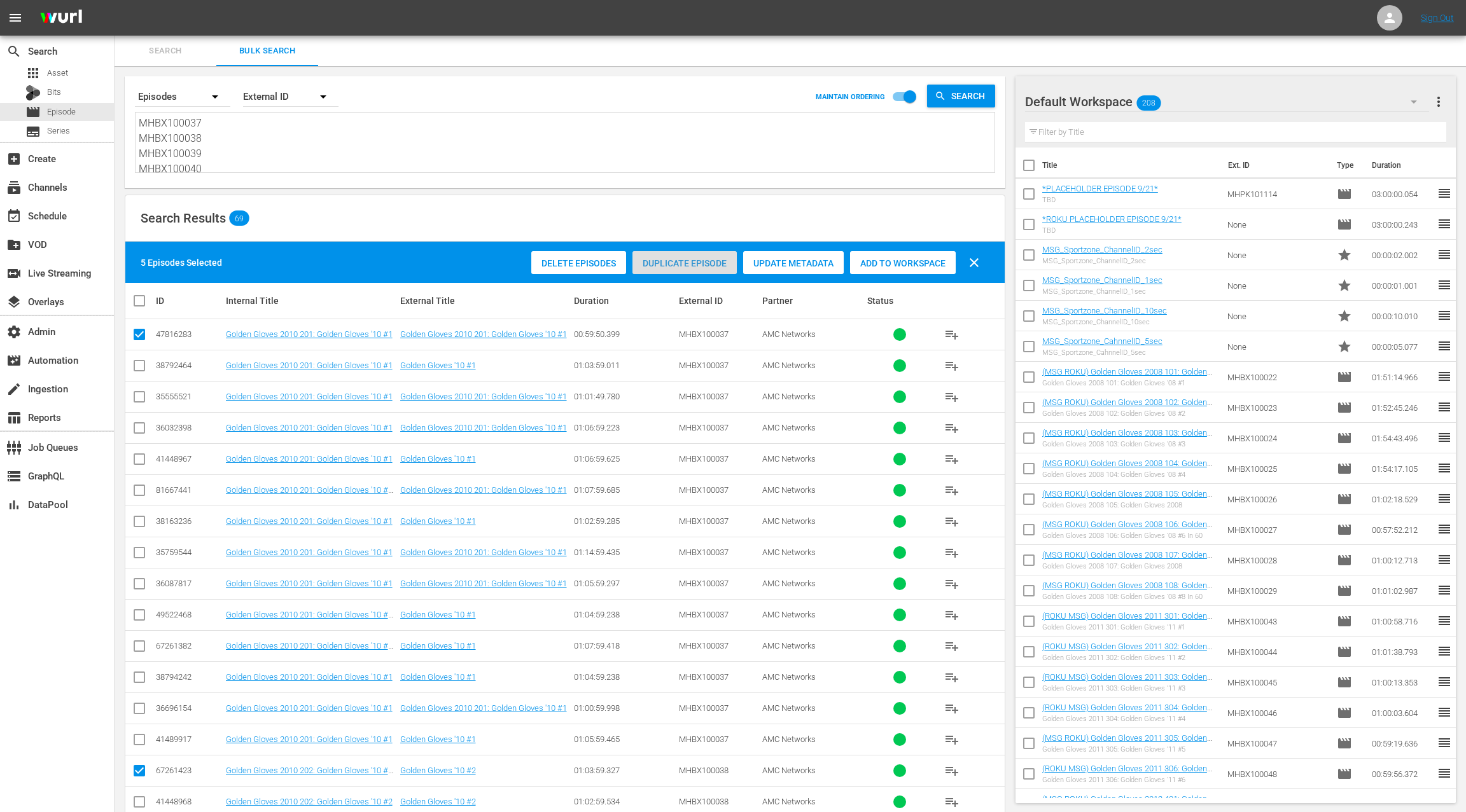
click at [670, 267] on span "Duplicate Episode" at bounding box center [685, 263] width 104 height 10
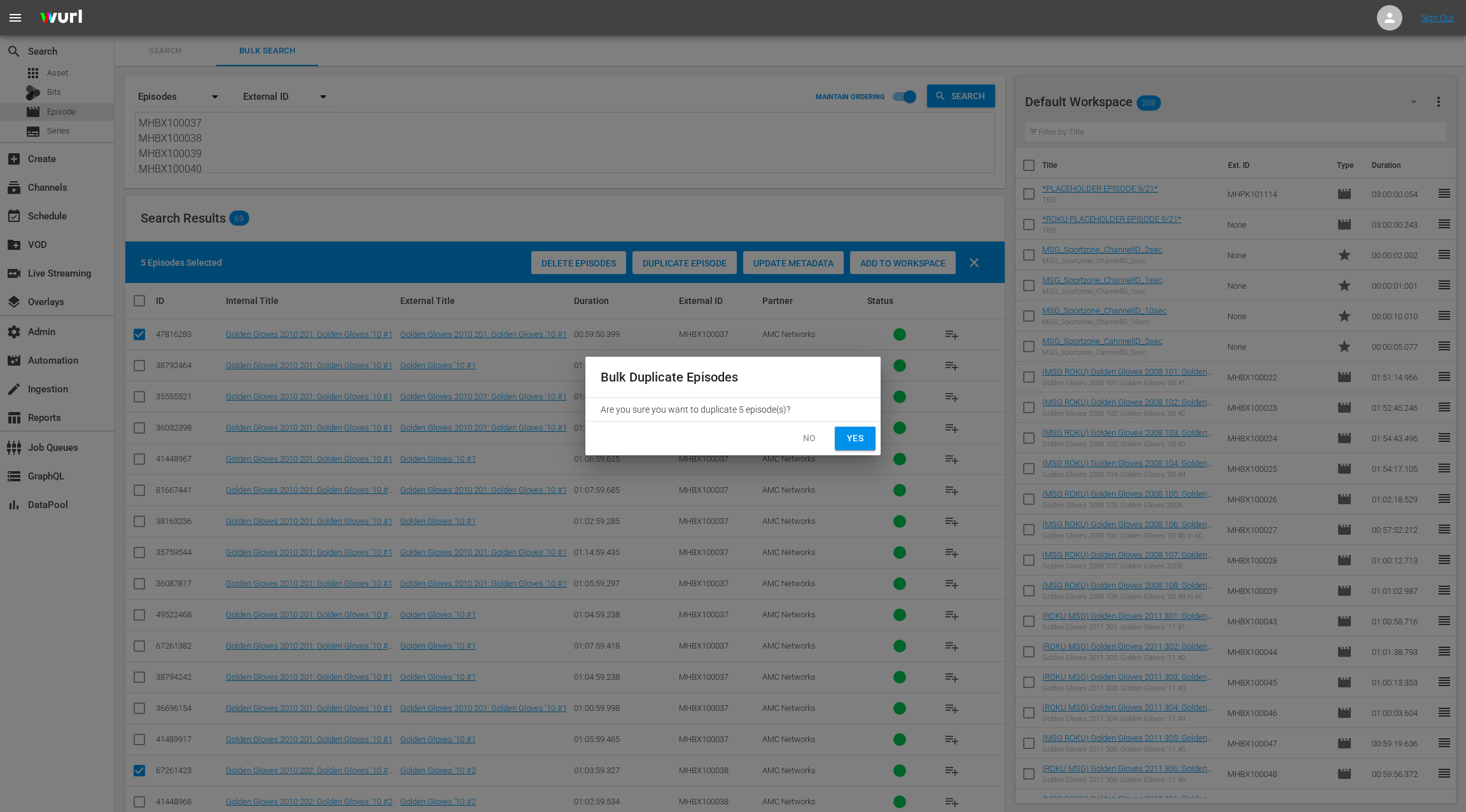
click at [852, 441] on span "Yes" at bounding box center [855, 439] width 21 height 16
checkbox input "false"
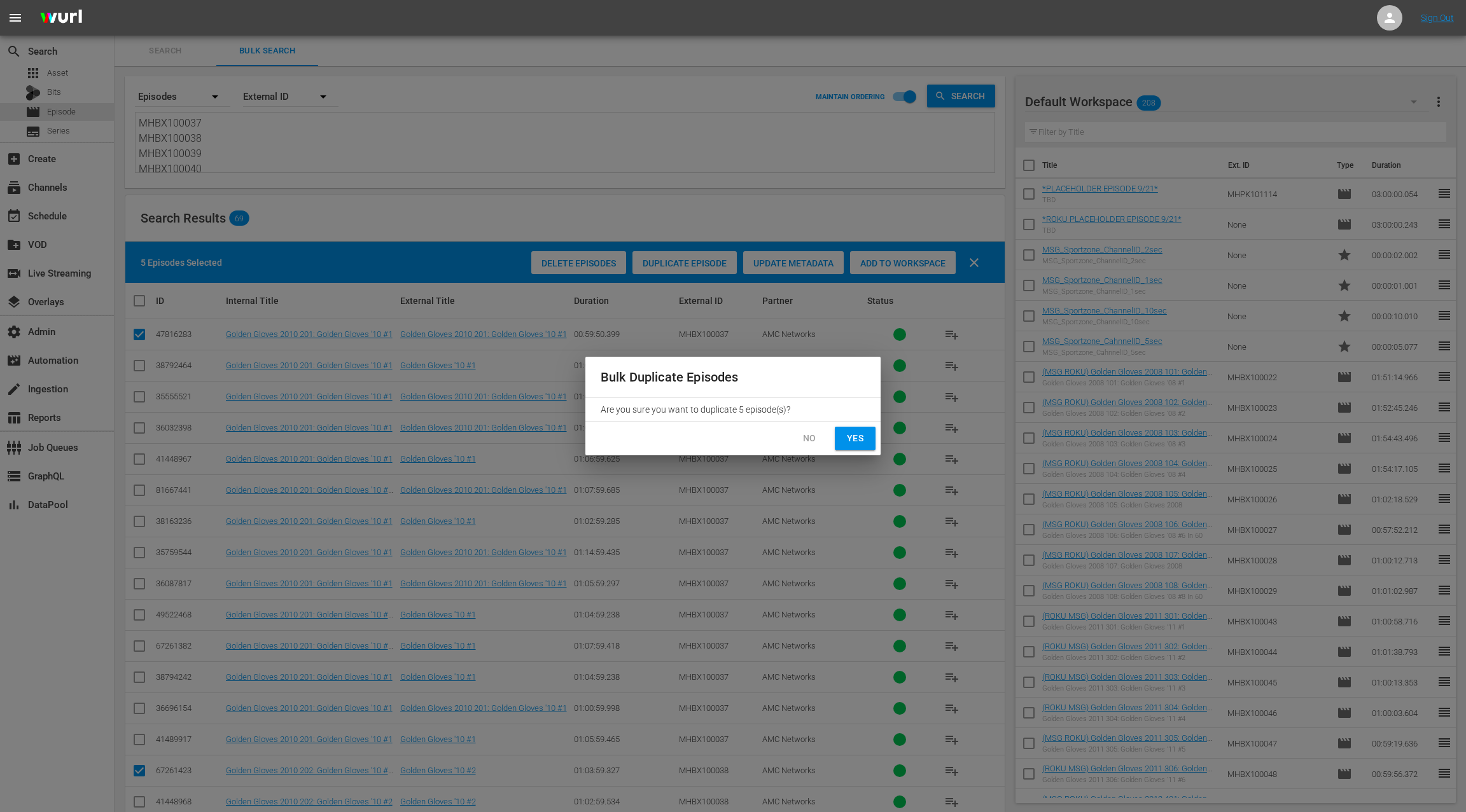
checkbox input "false"
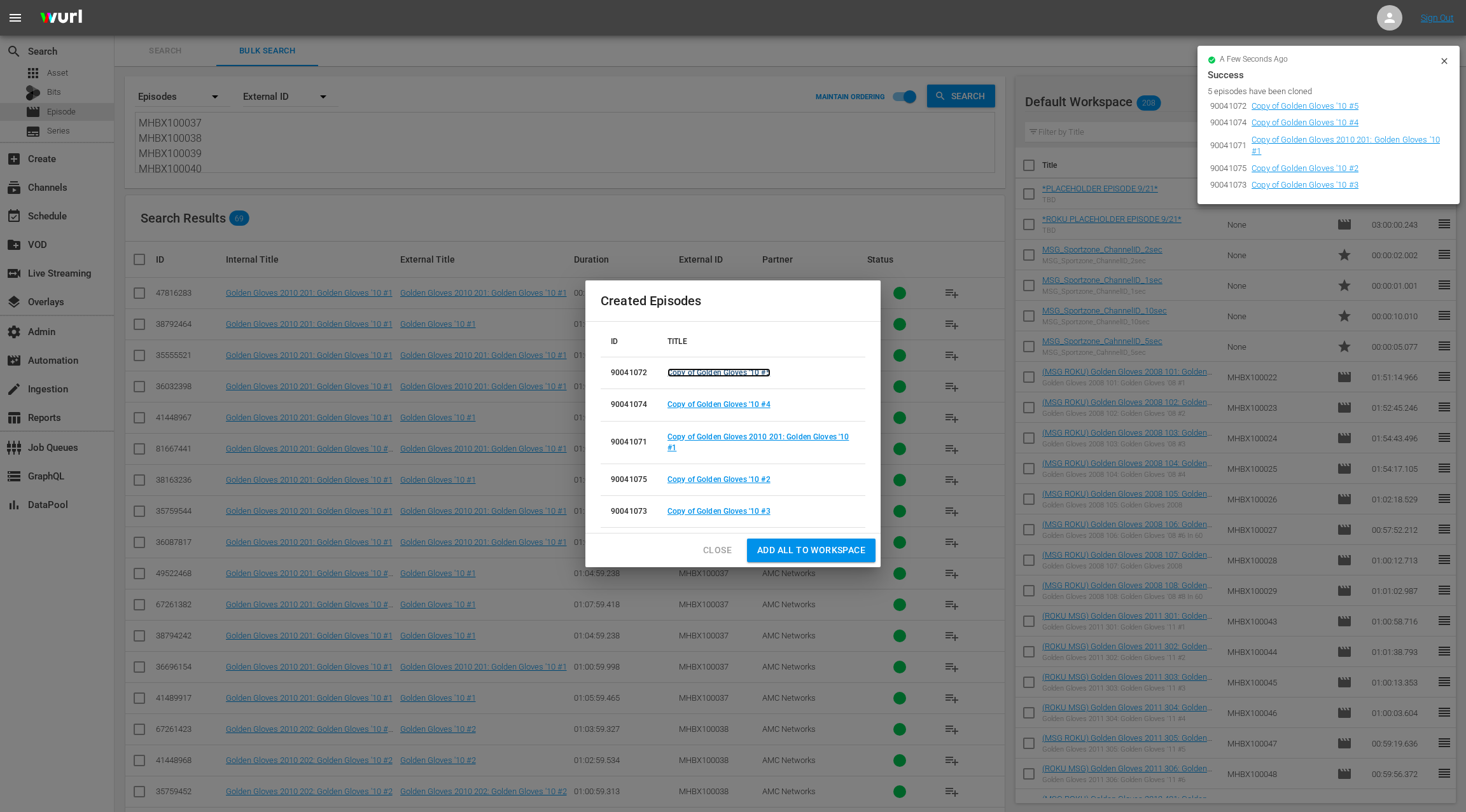
click at [689, 376] on link "Copy of Golden Gloves '10 #5" at bounding box center [719, 372] width 103 height 9
click at [690, 405] on link "Copy of Golden Gloves '10 #4" at bounding box center [719, 405] width 103 height 9
click at [693, 436] on link "Copy of Golden Gloves 2010 201: Golden Gloves '10 #1" at bounding box center [759, 442] width 181 height 20
click at [693, 477] on link "Copy of Golden Gloves '10 #2" at bounding box center [719, 480] width 103 height 9
click at [689, 512] on link "Copy of Golden Gloves '10 #3" at bounding box center [719, 511] width 103 height 9
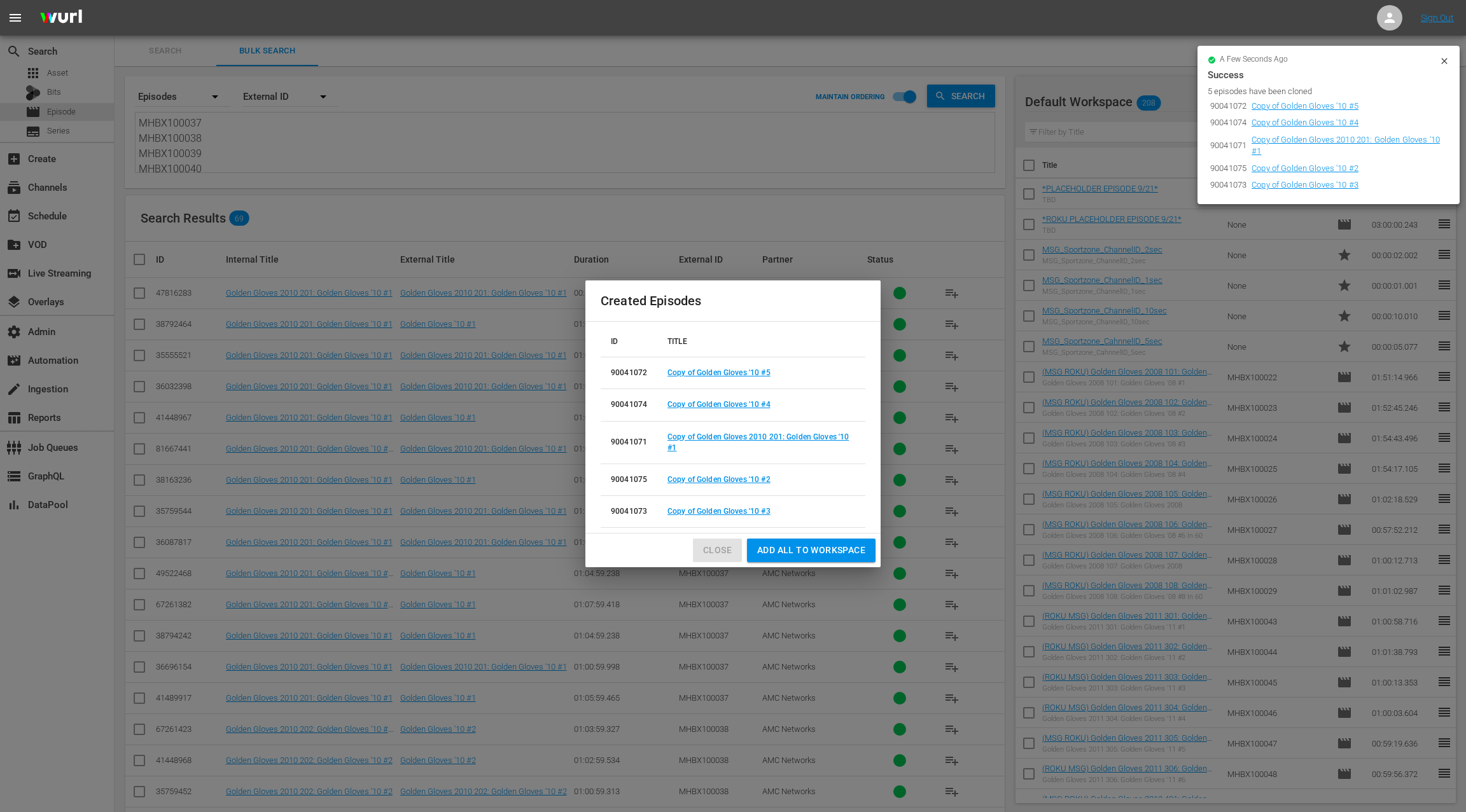
click at [715, 548] on span "Close" at bounding box center [717, 551] width 29 height 16
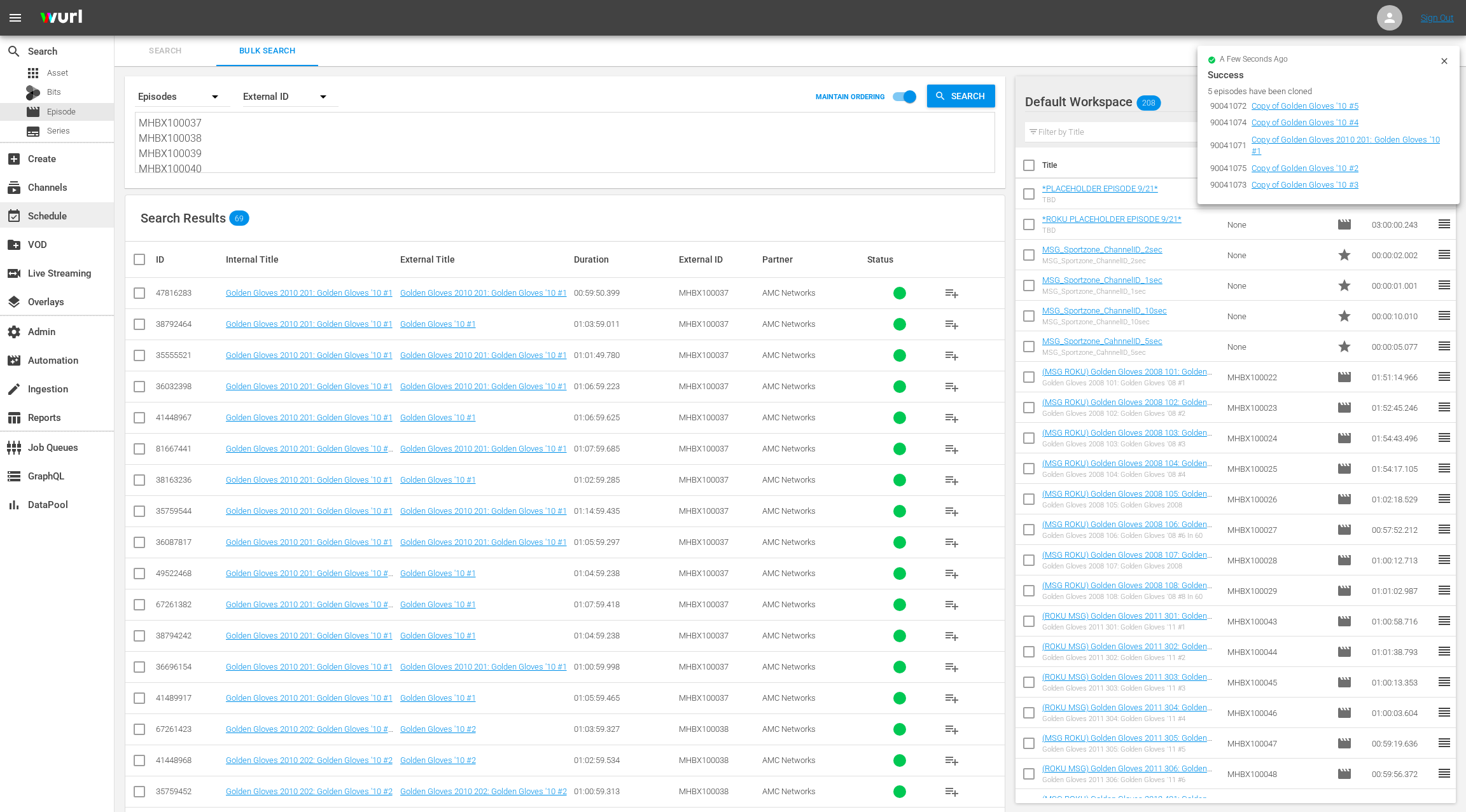
click at [57, 219] on div "event_available Schedule" at bounding box center [35, 214] width 71 height 12
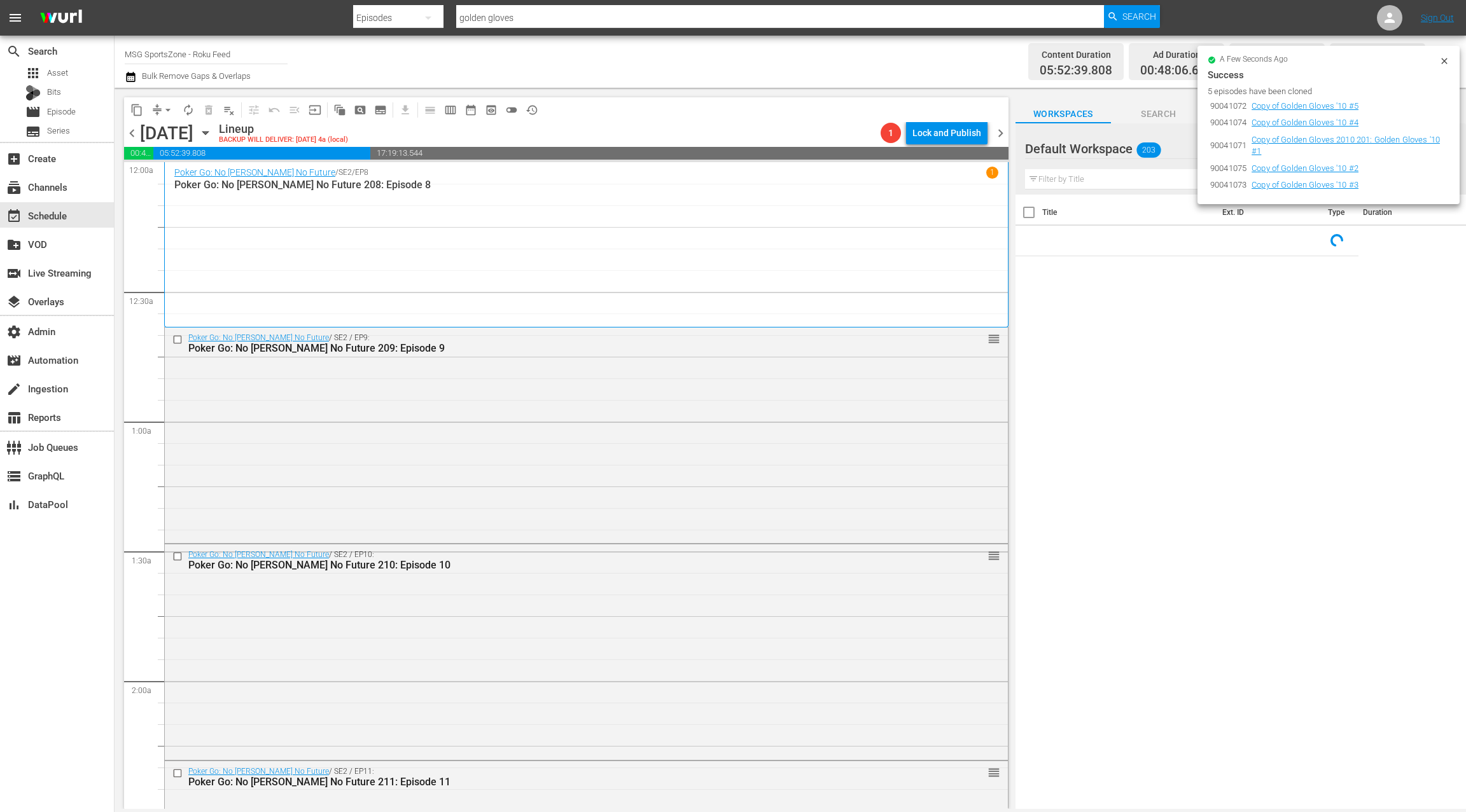
click at [308, 242] on div "Poker Go: No [PERSON_NAME] No Future / SE2 / EP8 1 Poker Go: No [PERSON_NAME] N…" at bounding box center [586, 245] width 824 height 156
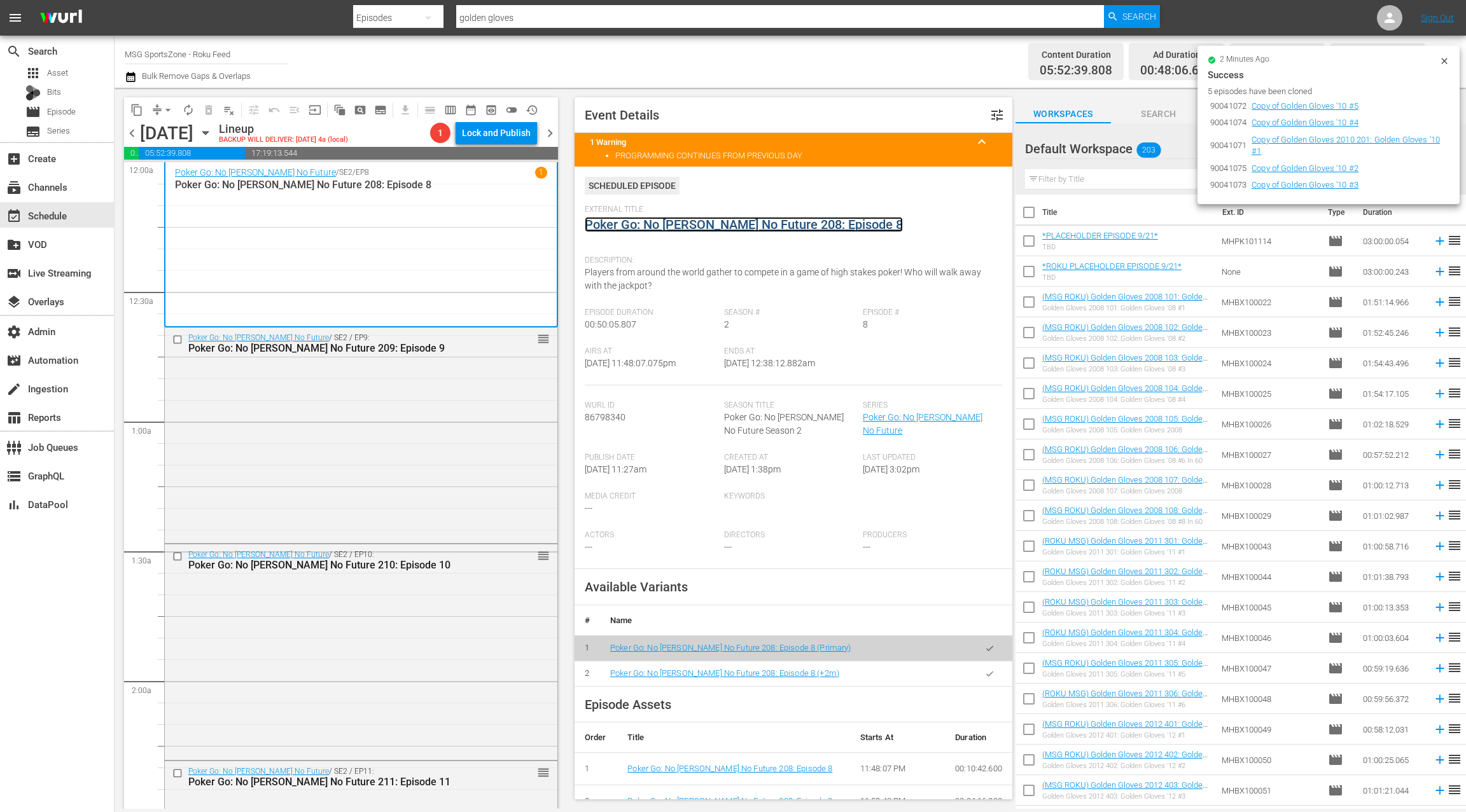
click at [663, 224] on link "Poker Go: No [PERSON_NAME] No Future 208: Episode 8" at bounding box center [743, 224] width 318 height 15
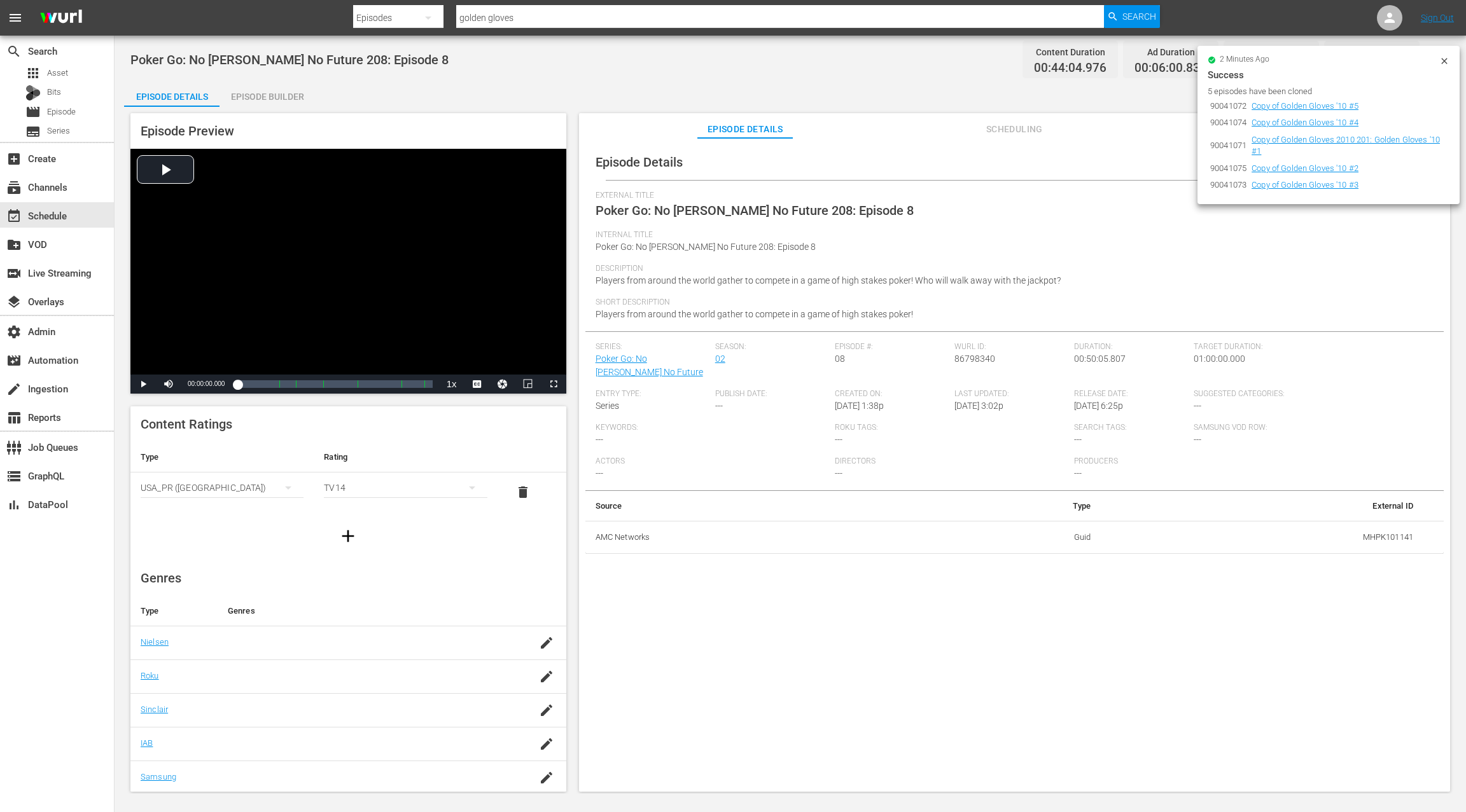
click at [270, 98] on div "Episode Builder" at bounding box center [268, 97] width 95 height 31
click at [280, 92] on div "Episode Builder" at bounding box center [268, 97] width 95 height 31
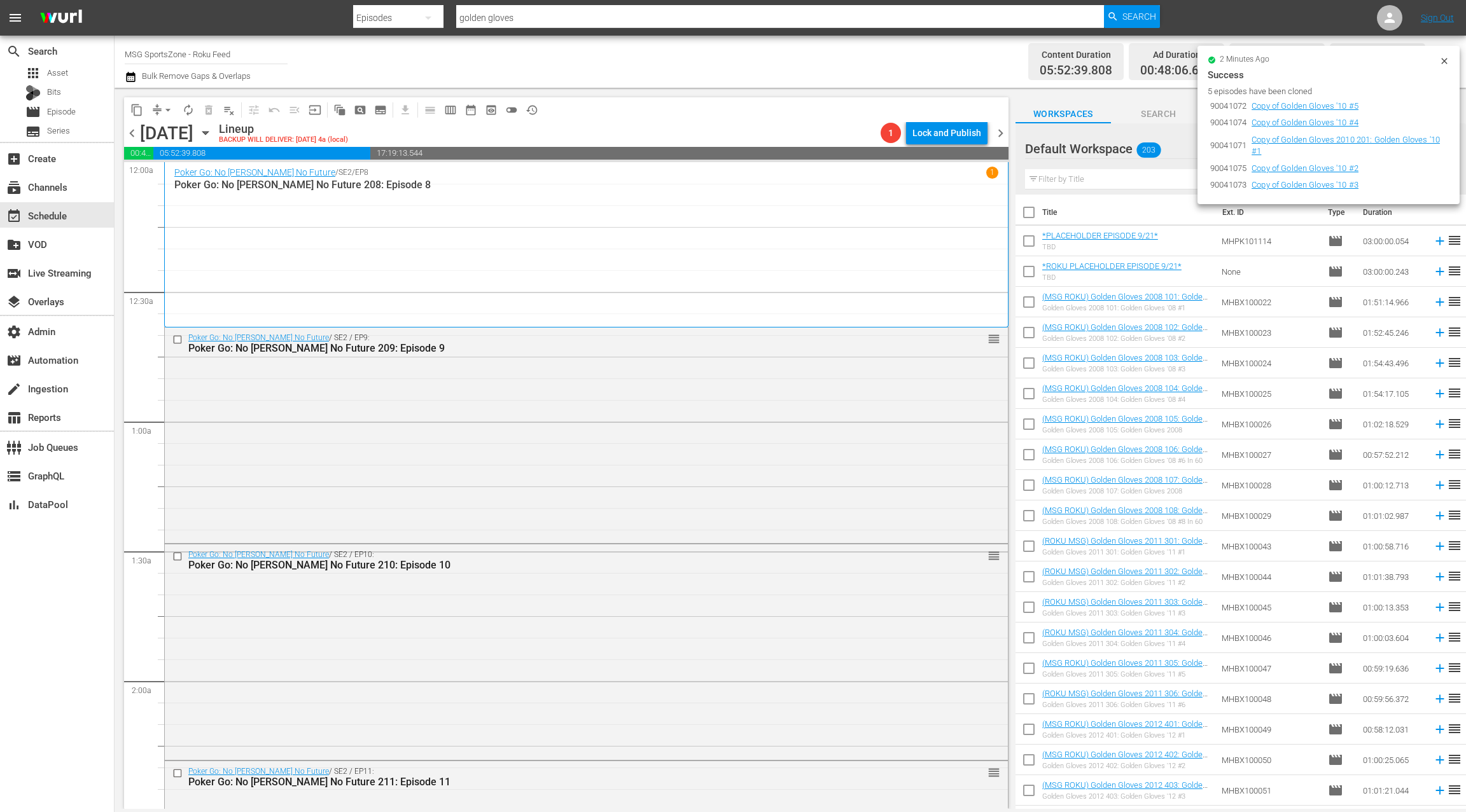
click at [1443, 61] on icon at bounding box center [1444, 60] width 10 height 10
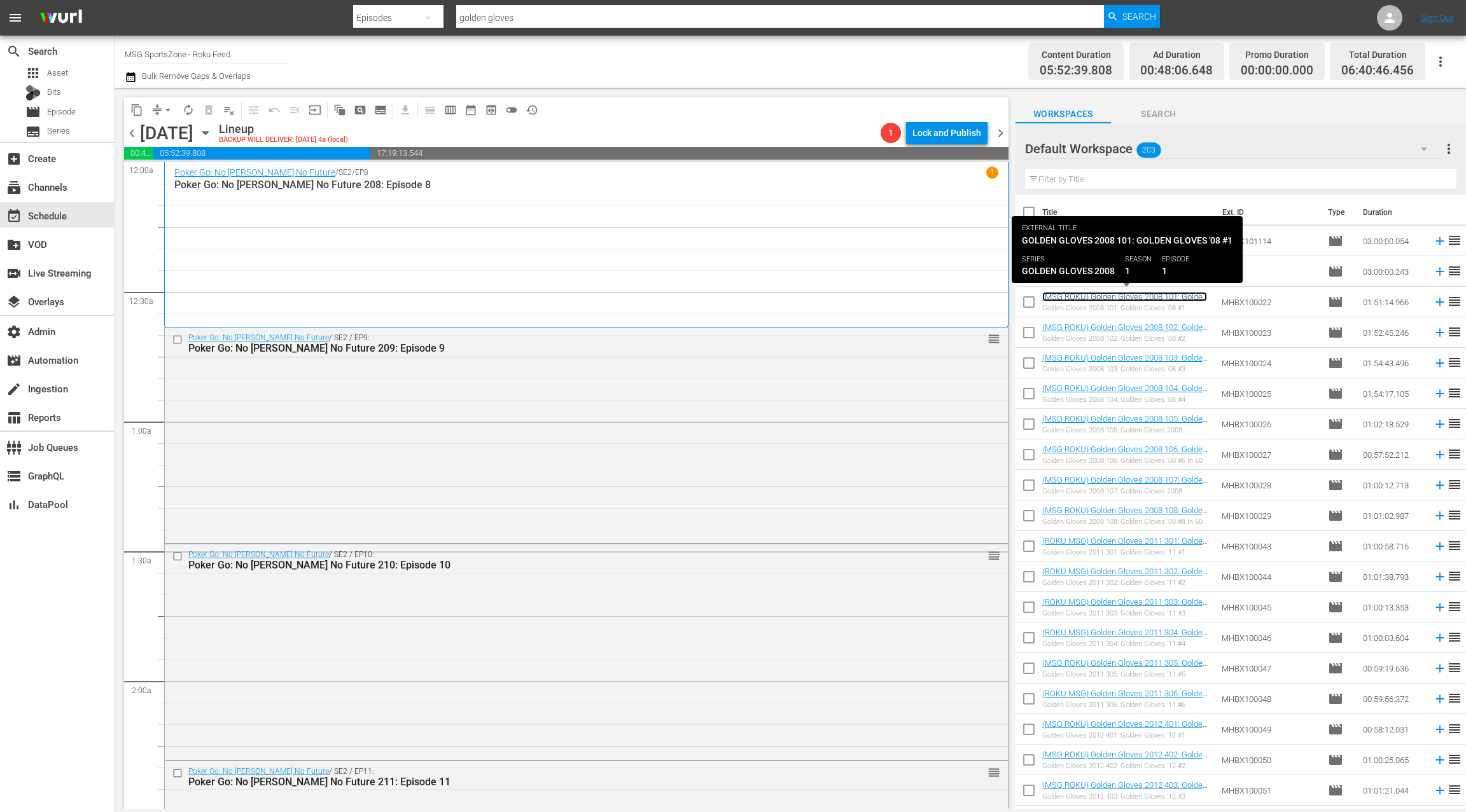
click at [1125, 300] on link "(MSG ROKU) Golden Gloves 2008 101: Golden Gloves '08 #1" at bounding box center [1125, 301] width 165 height 19
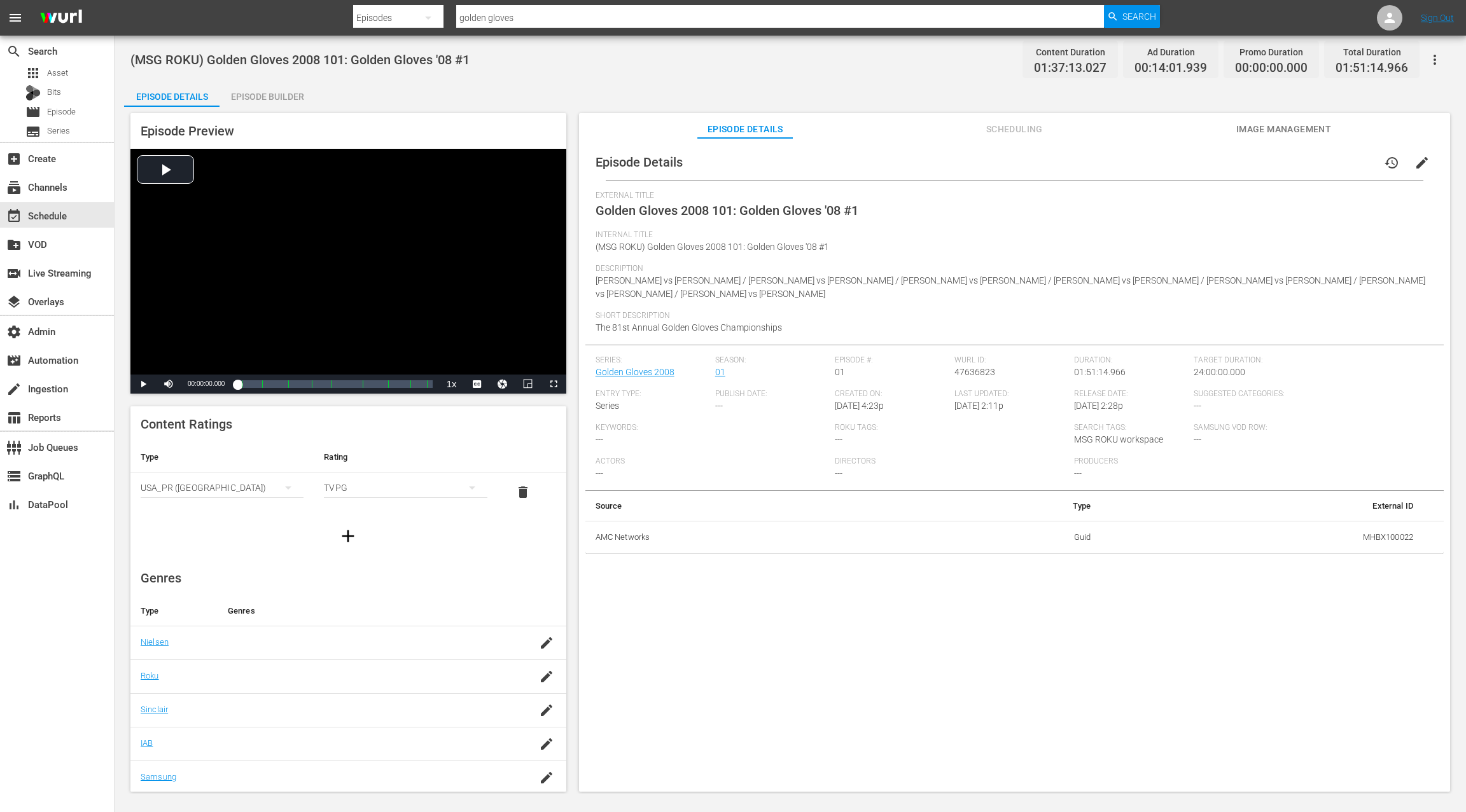
click at [266, 99] on div "Episode Builder" at bounding box center [268, 97] width 95 height 31
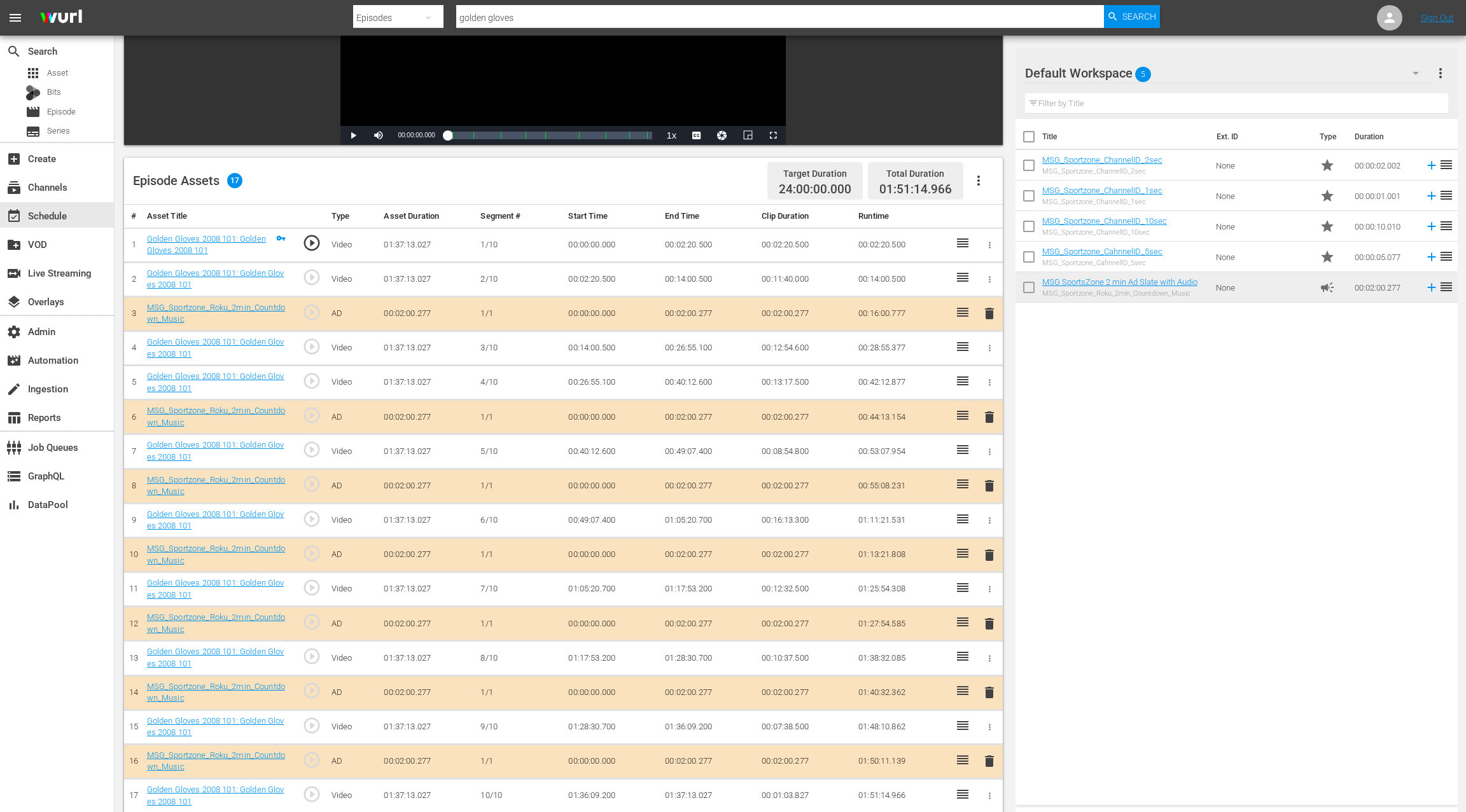
scroll to position [331, 0]
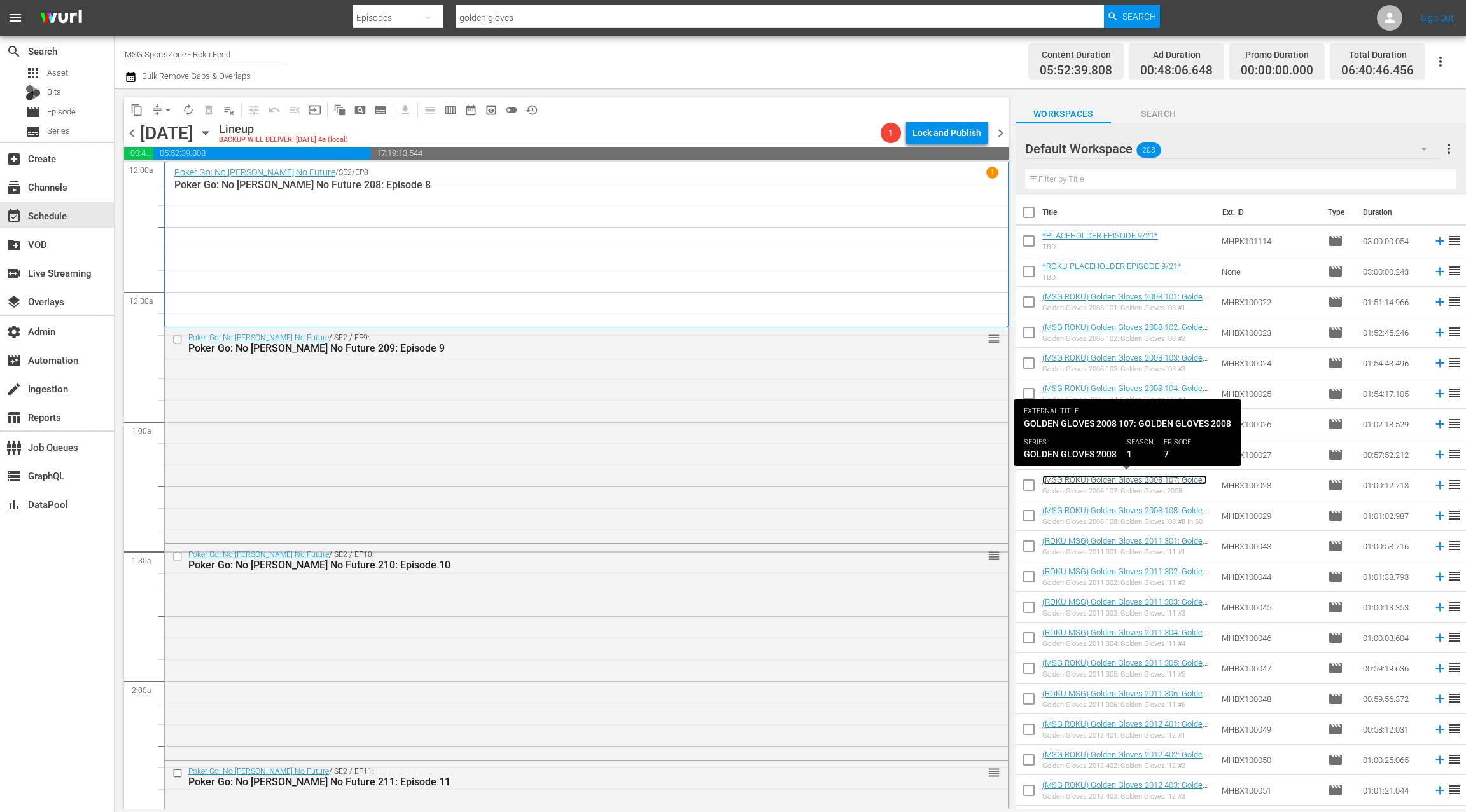
click at [1145, 482] on link "(MSG ROKU) Golden Gloves 2008 107: Golden Gloves 2008" at bounding box center [1125, 485] width 165 height 19
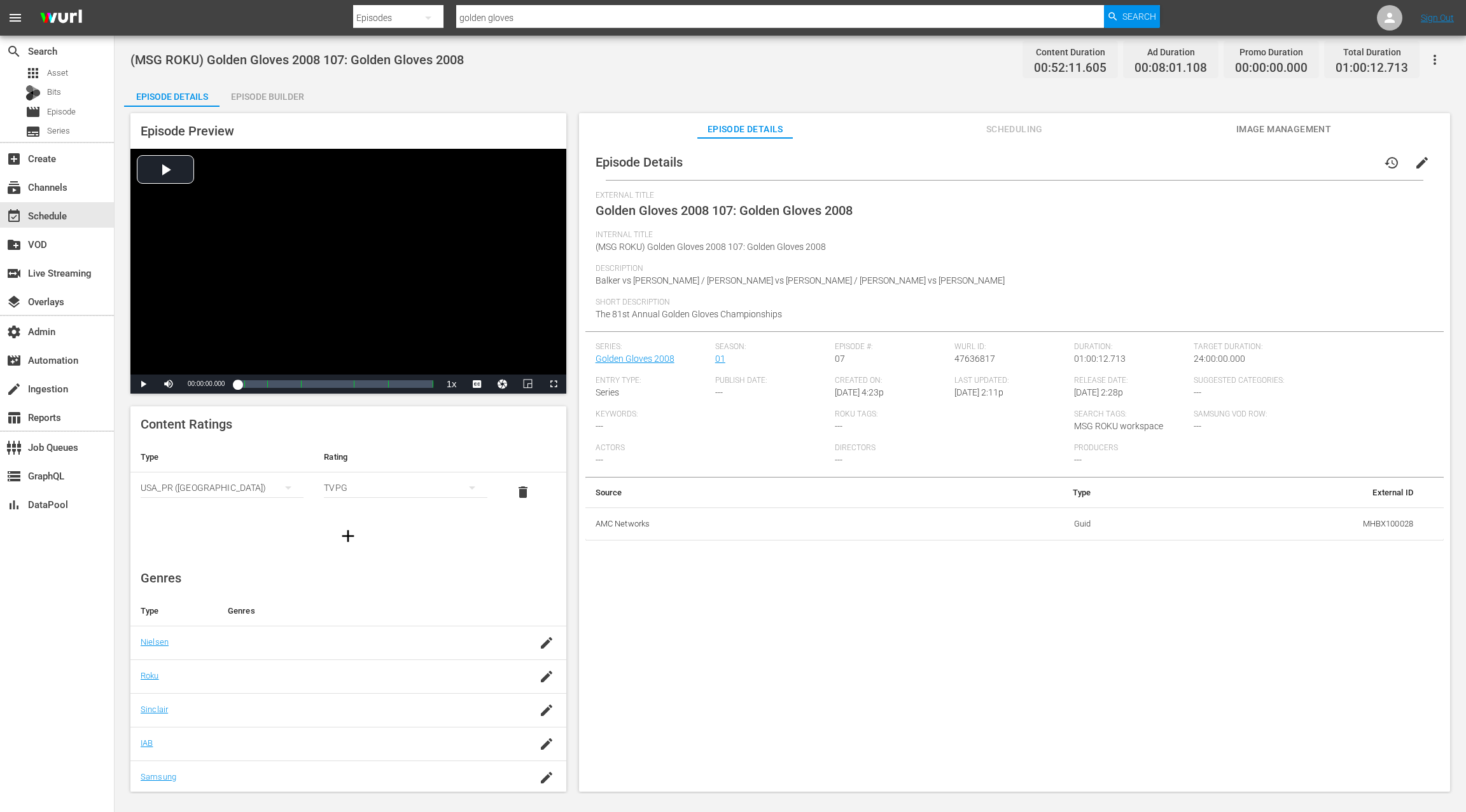
click at [277, 92] on div "Episode Builder" at bounding box center [268, 97] width 95 height 31
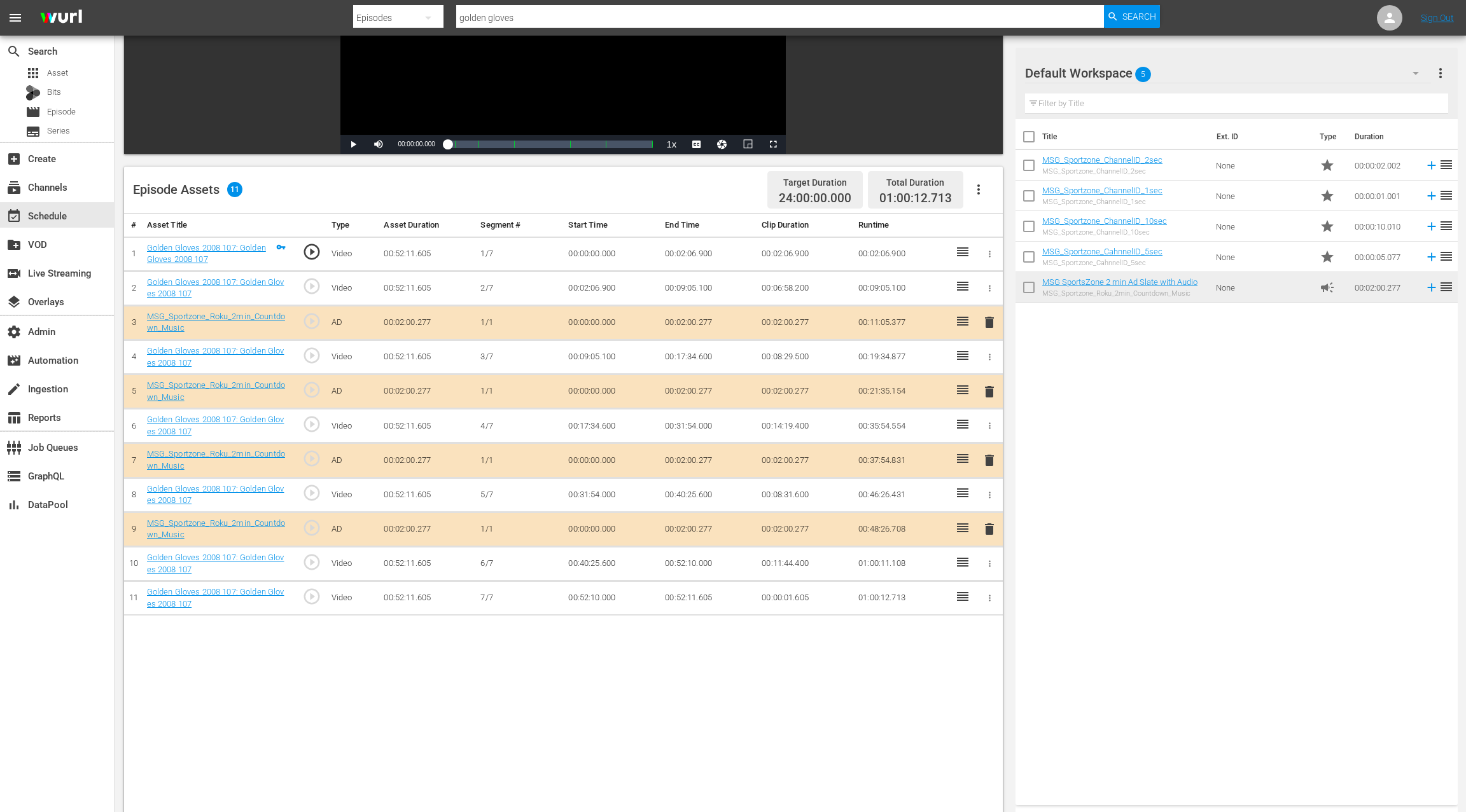
scroll to position [209, 0]
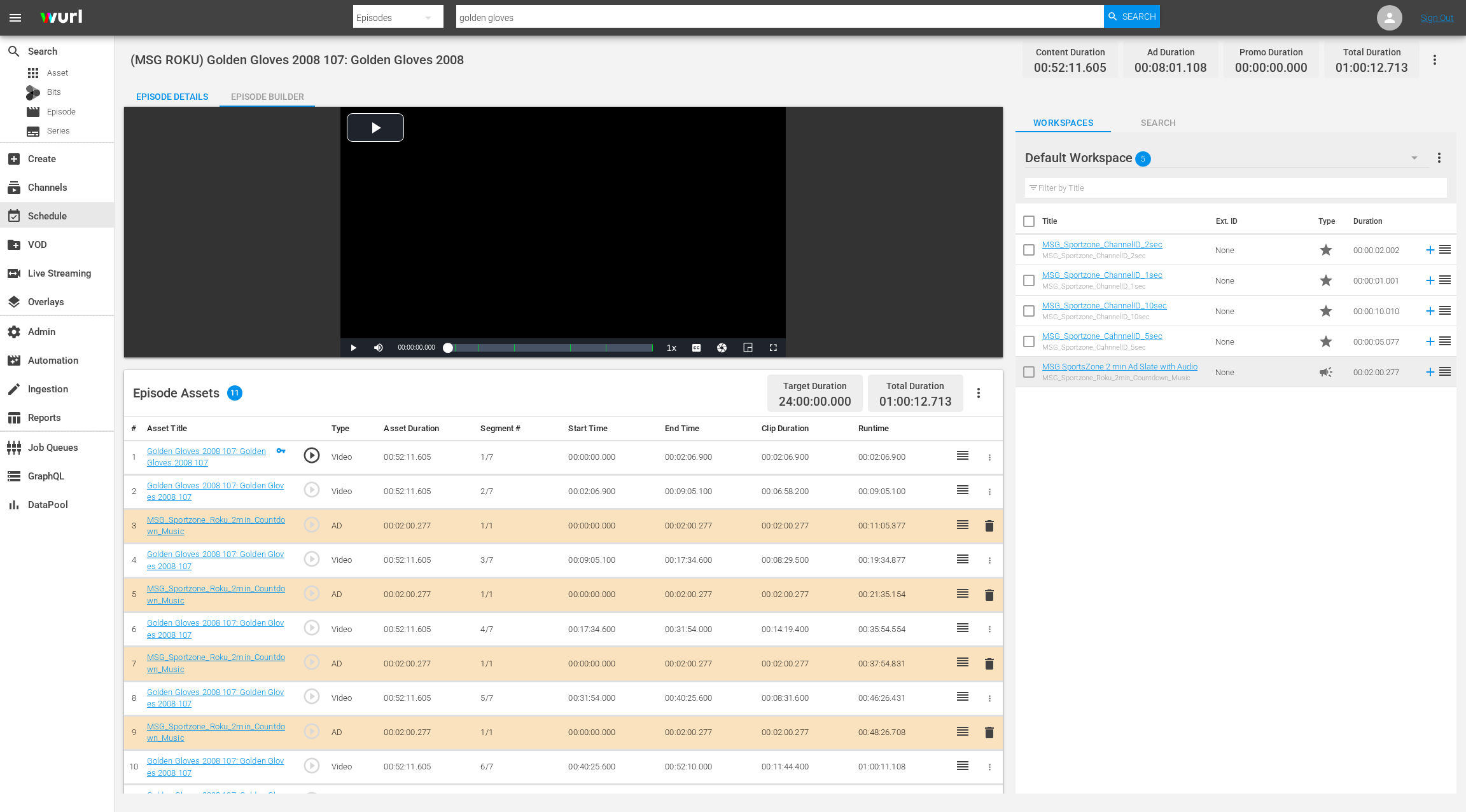
click at [178, 99] on div "Episode Details" at bounding box center [171, 97] width 95 height 31
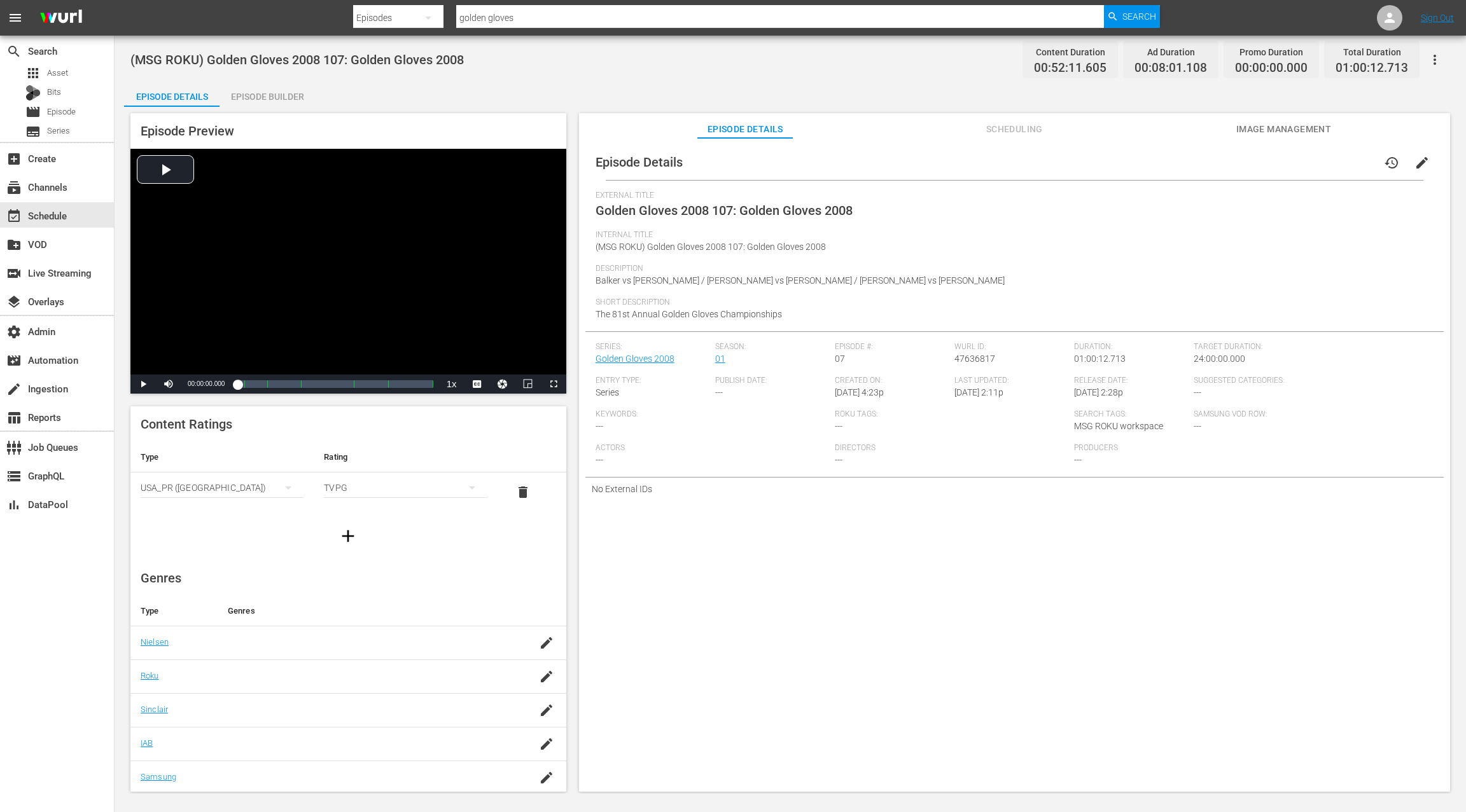
click at [257, 102] on div "Episode Builder" at bounding box center [268, 97] width 95 height 31
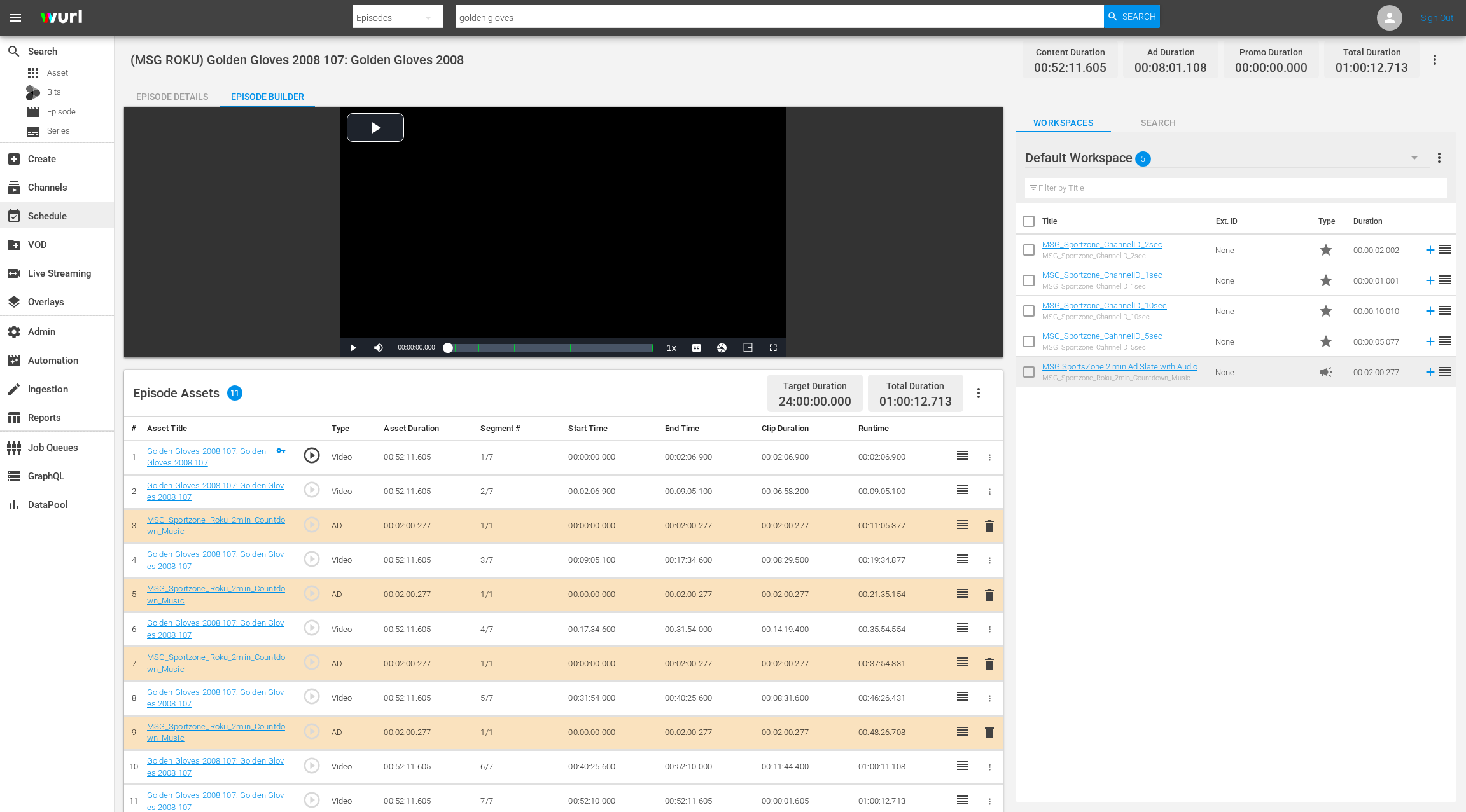
click at [66, 211] on div "event_available Schedule" at bounding box center [35, 214] width 71 height 12
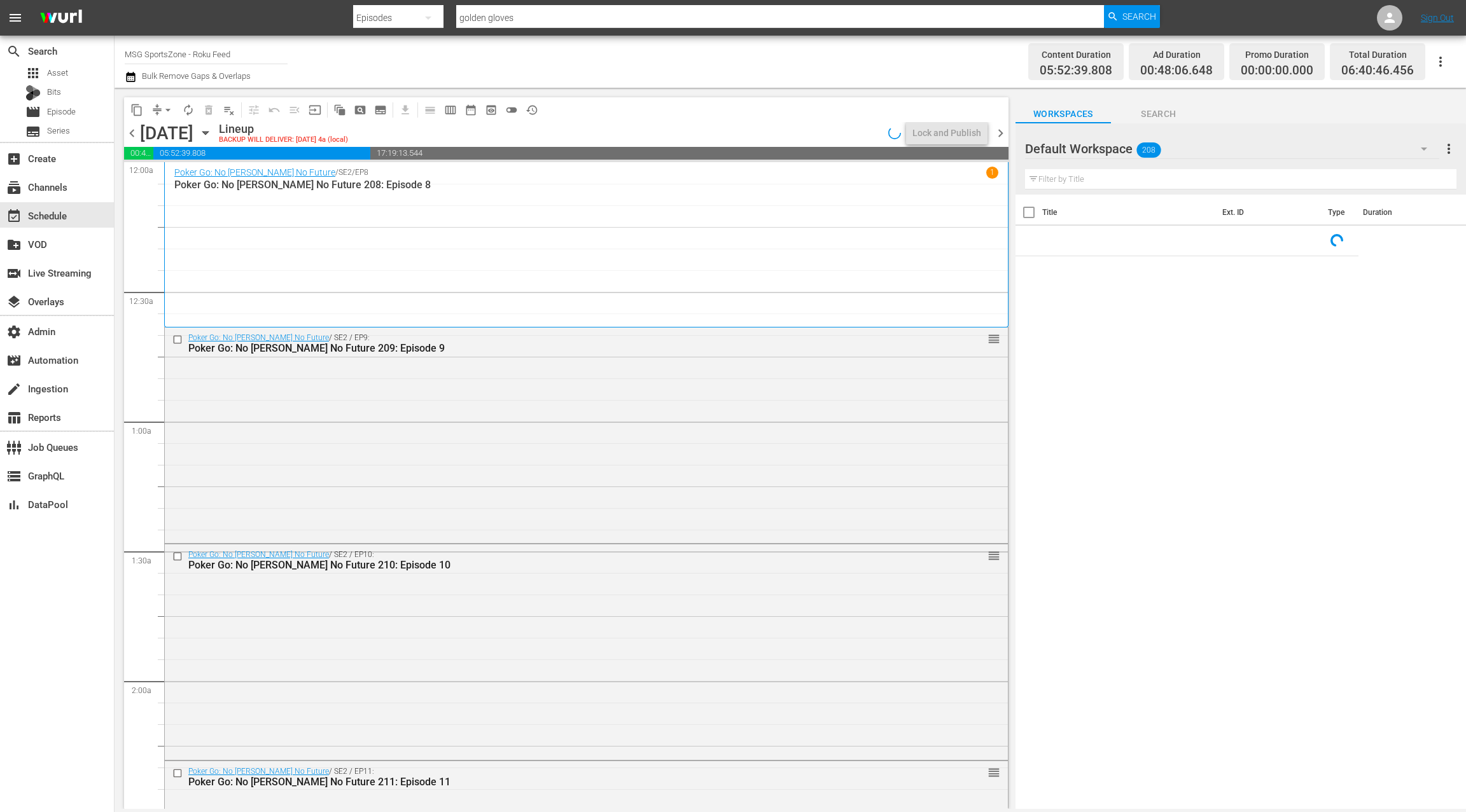
click at [208, 133] on icon "button" at bounding box center [205, 134] width 5 height 4
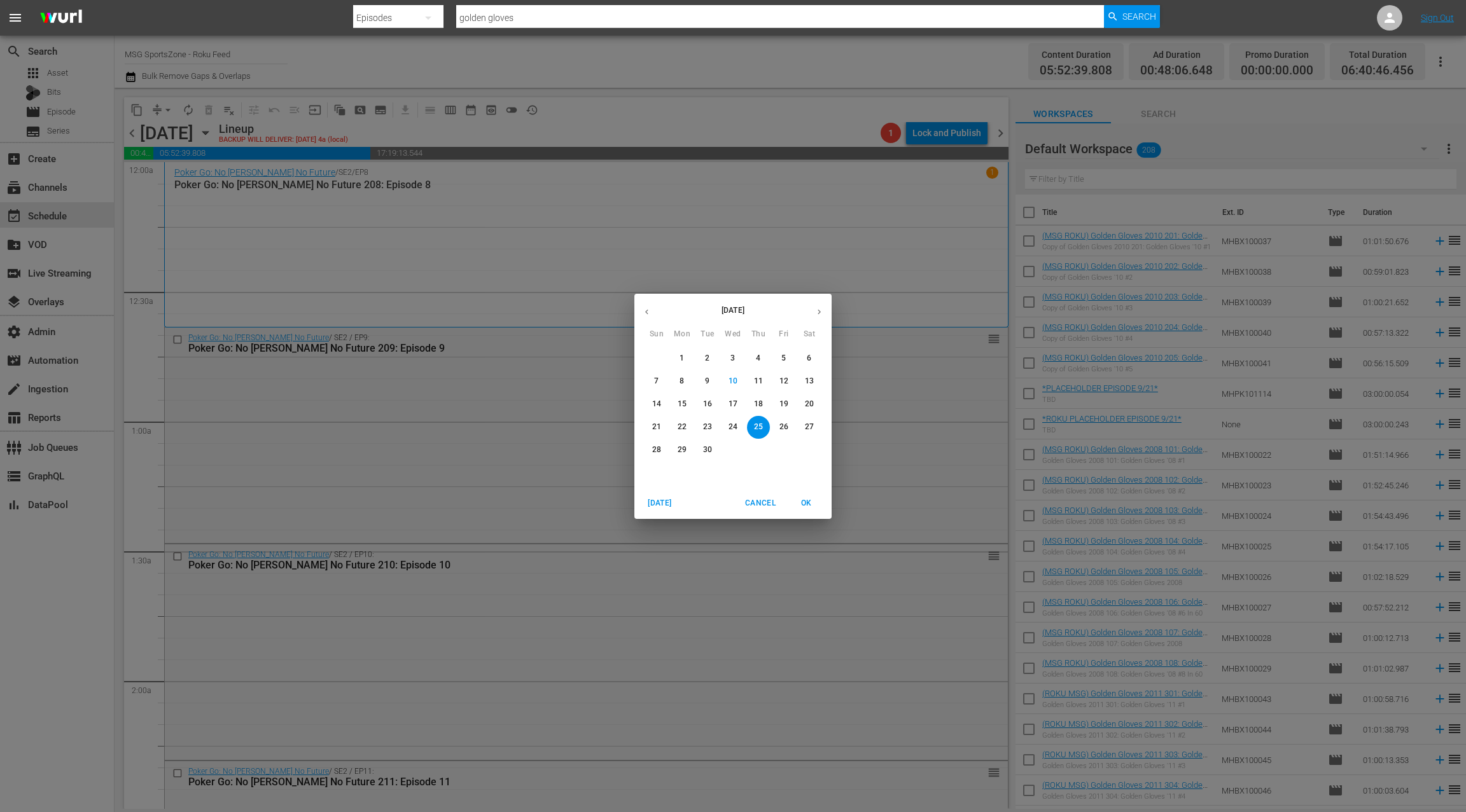
click at [659, 427] on p "21" at bounding box center [657, 427] width 9 height 11
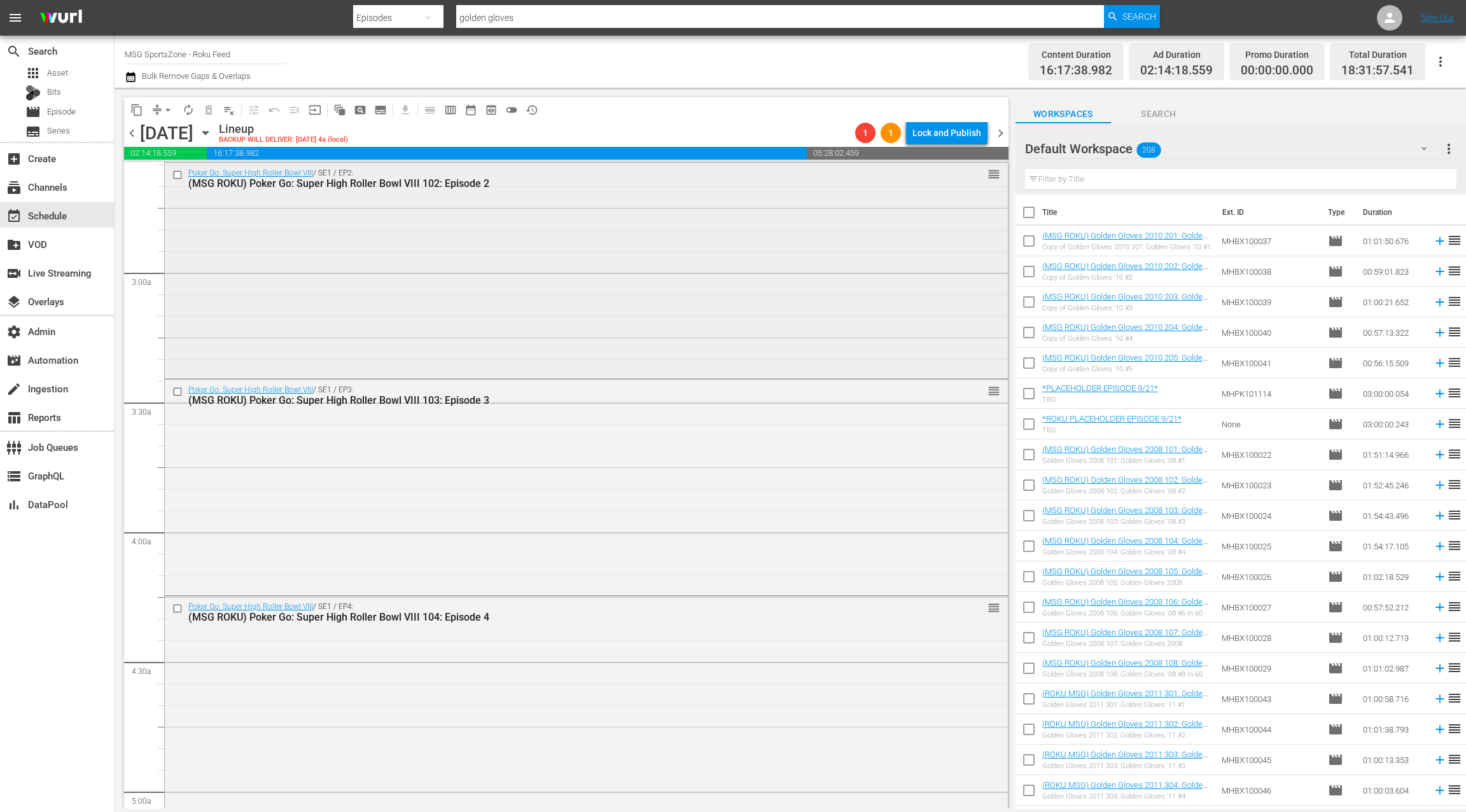
scroll to position [706, 0]
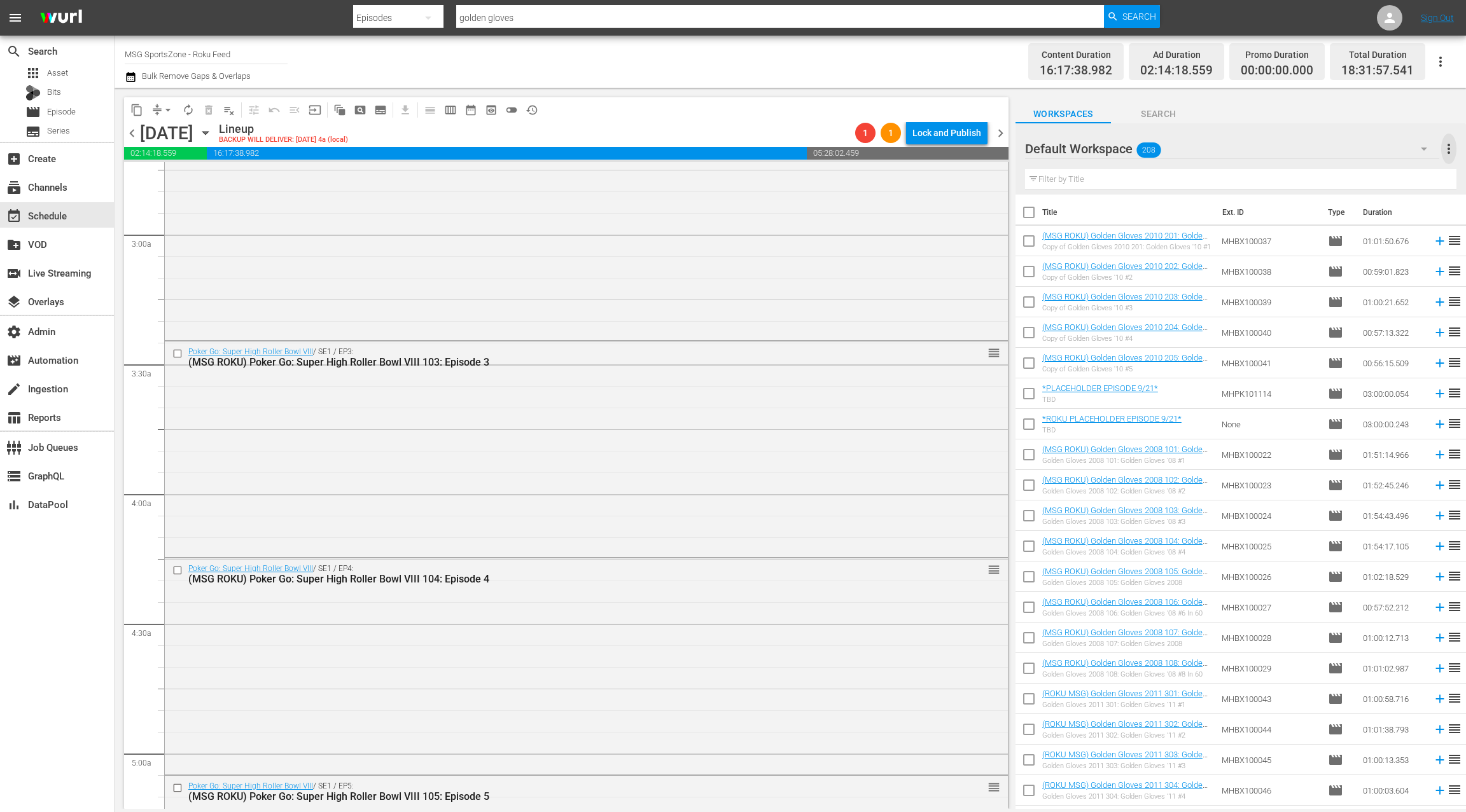
click at [1452, 149] on span "more_vert" at bounding box center [1449, 148] width 15 height 15
click at [1371, 241] on div "Enable Workspace Item Reposition" at bounding box center [1366, 242] width 150 height 23
click at [1451, 153] on span "more_vert" at bounding box center [1449, 148] width 15 height 15
click at [1364, 248] on div "Disable Workspace Item Reposition" at bounding box center [1366, 242] width 150 height 23
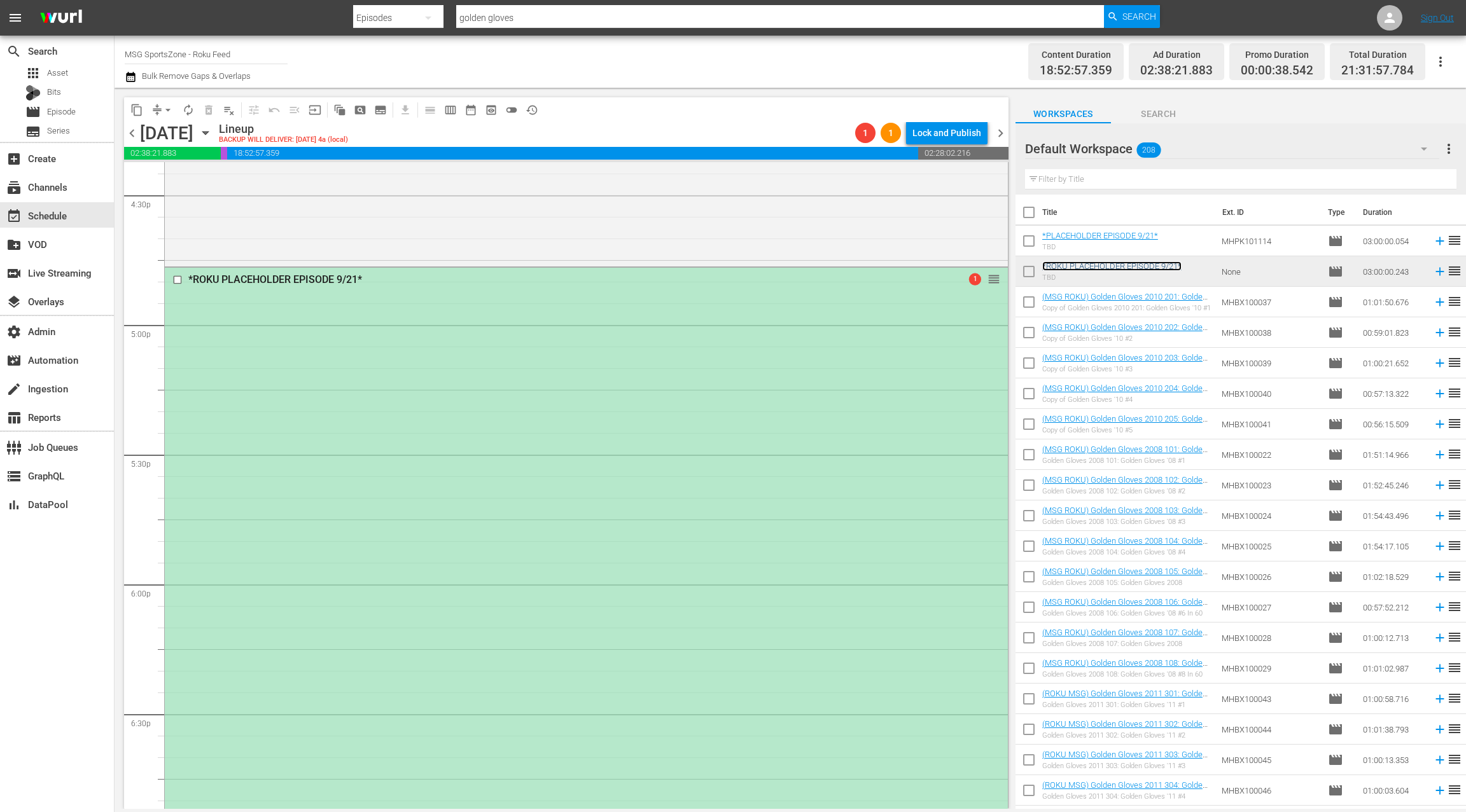
scroll to position [4124, 0]
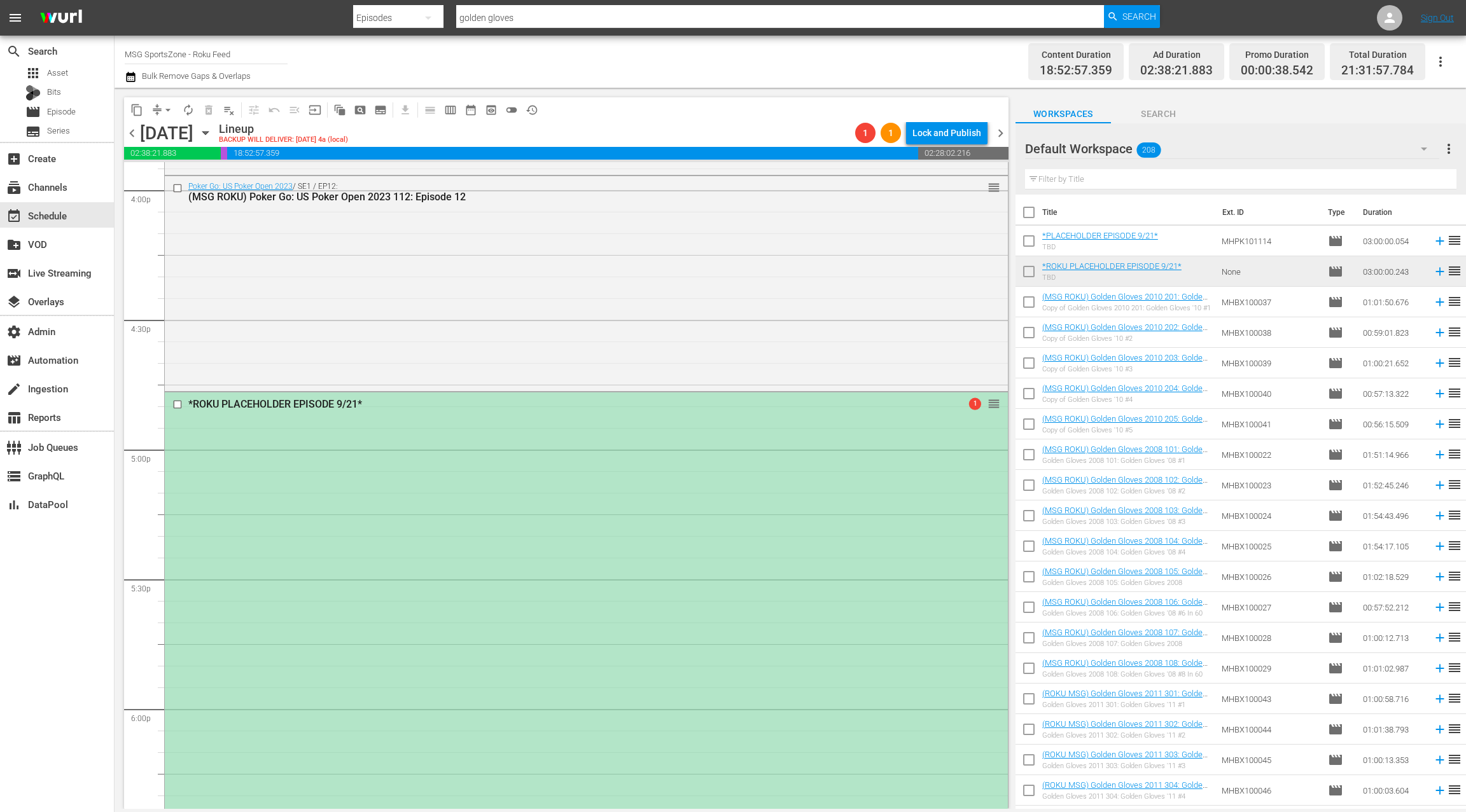
click at [532, 449] on div "*ROKU PLACEHOLDER EPISODE 9/21* 1 reorder" at bounding box center [586, 779] width 843 height 774
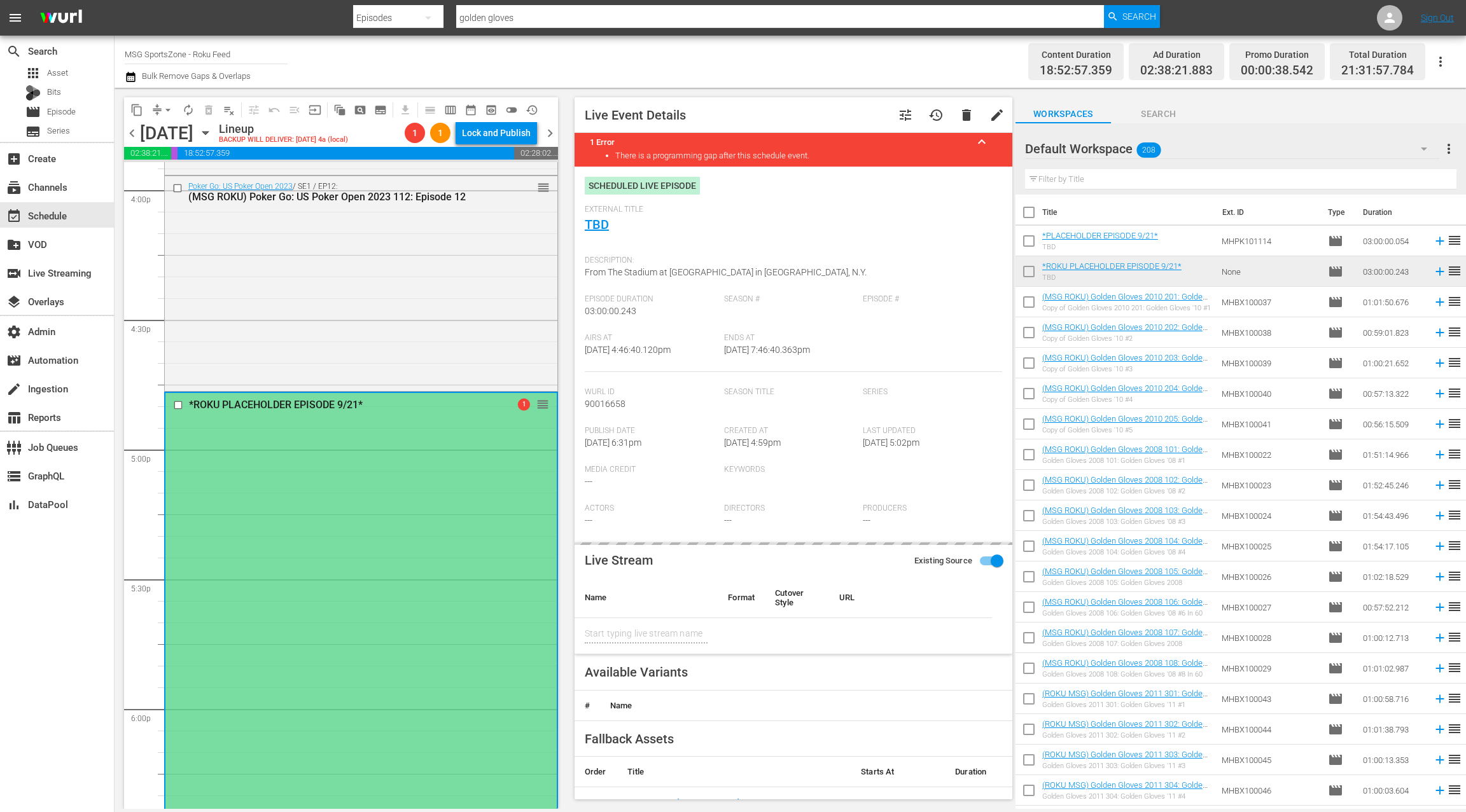
type input "Union Omaha at Westchester SC"
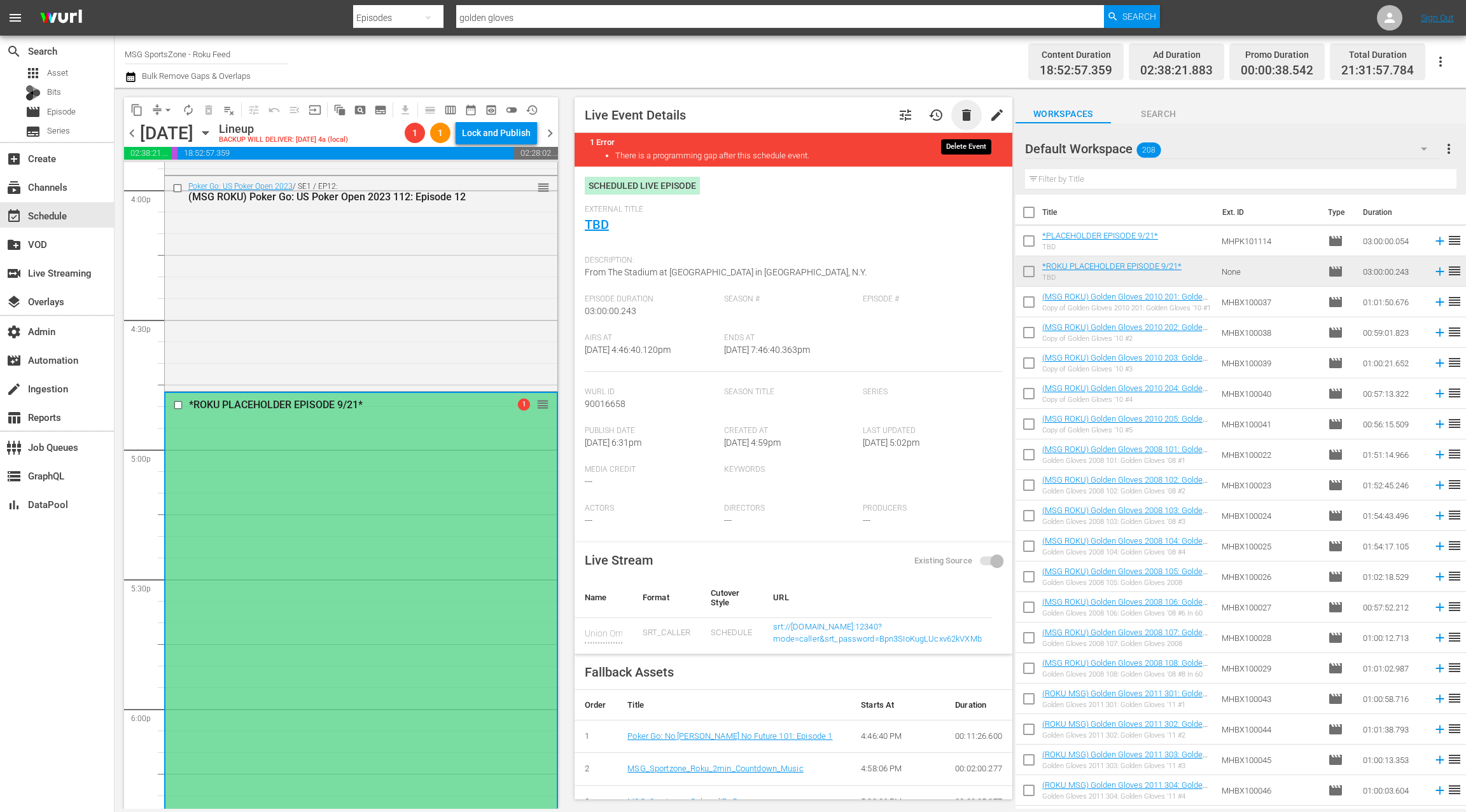
click at [967, 116] on span "delete" at bounding box center [966, 115] width 15 height 15
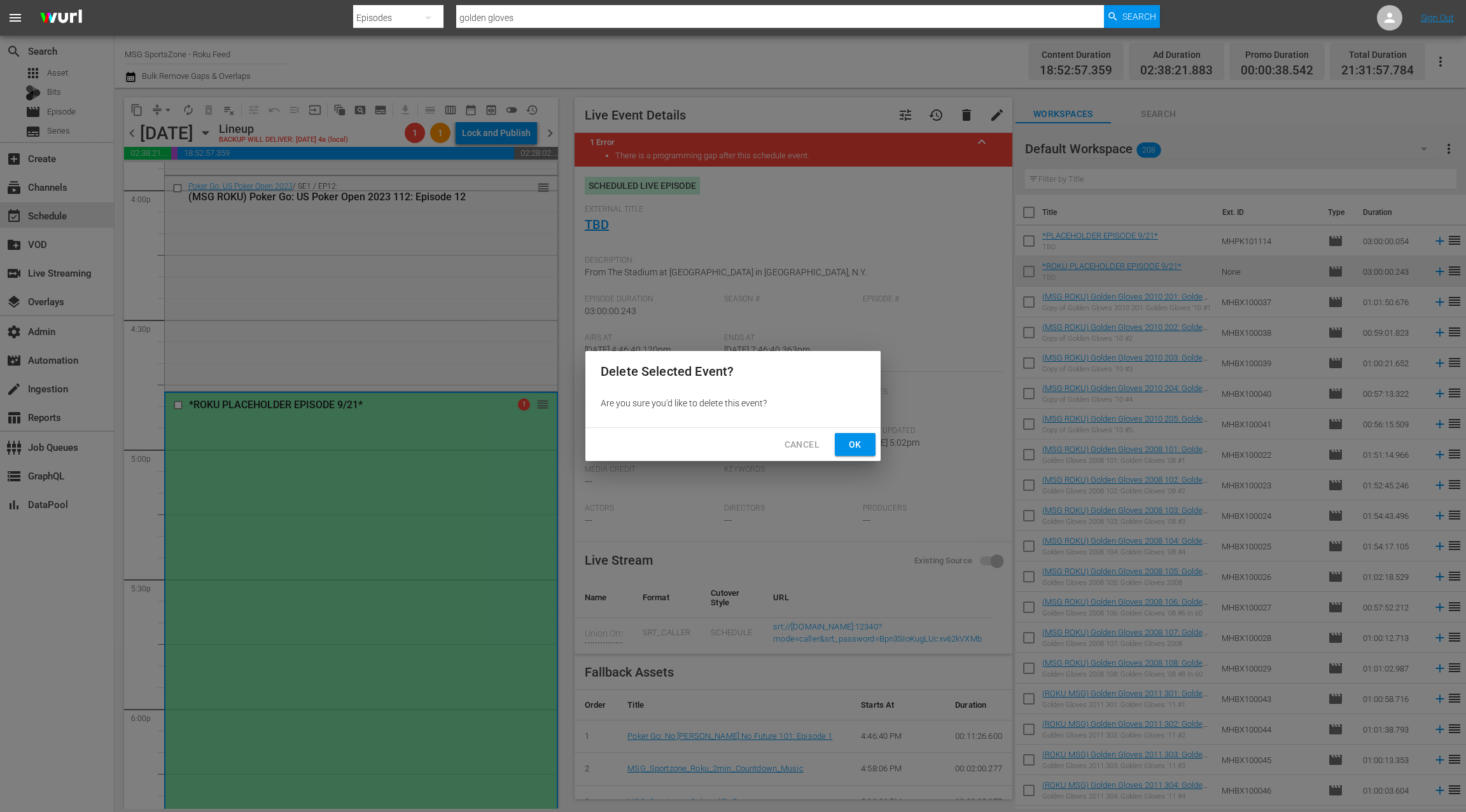
click at [852, 441] on span "Ok" at bounding box center [855, 445] width 21 height 16
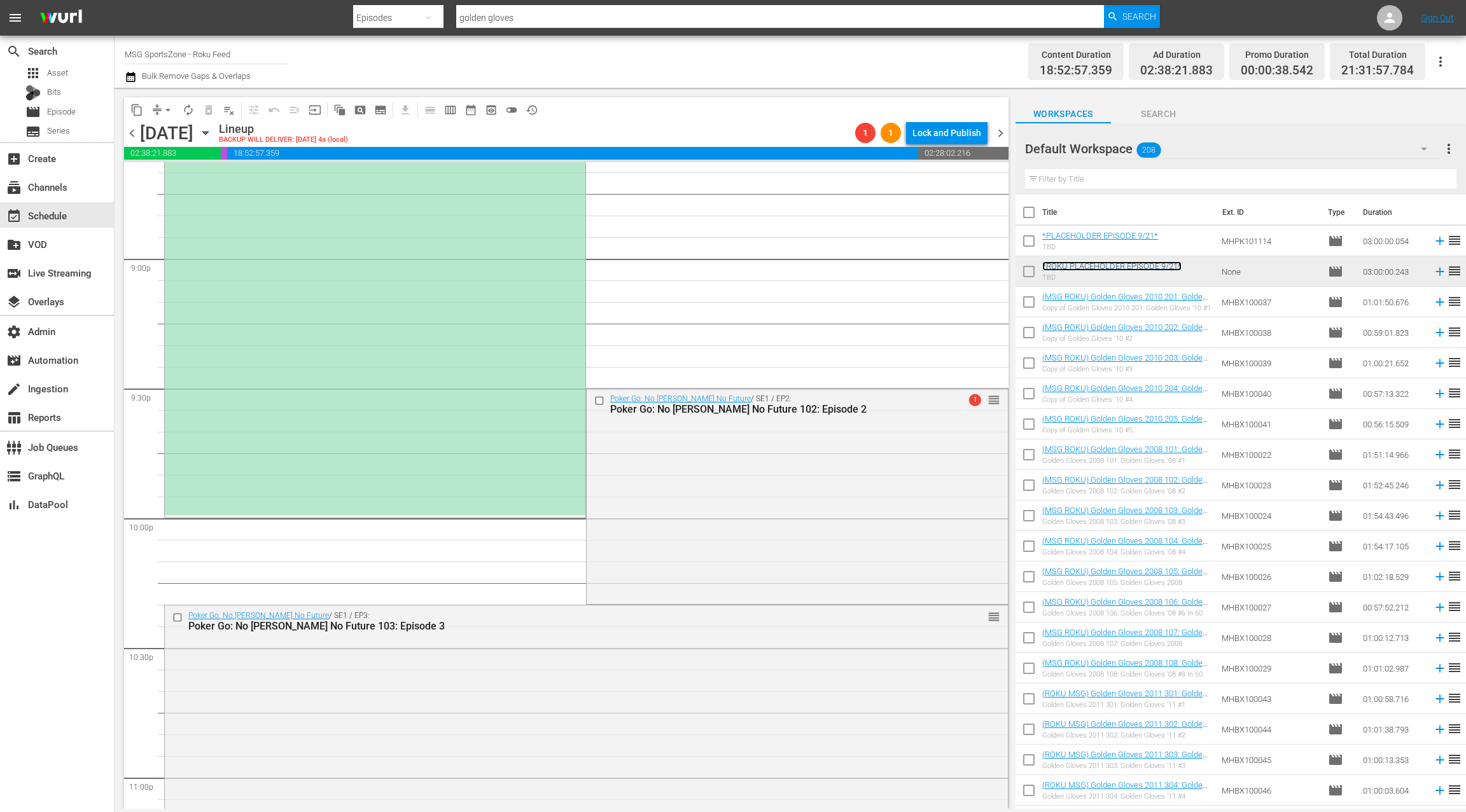
scroll to position [5469, 0]
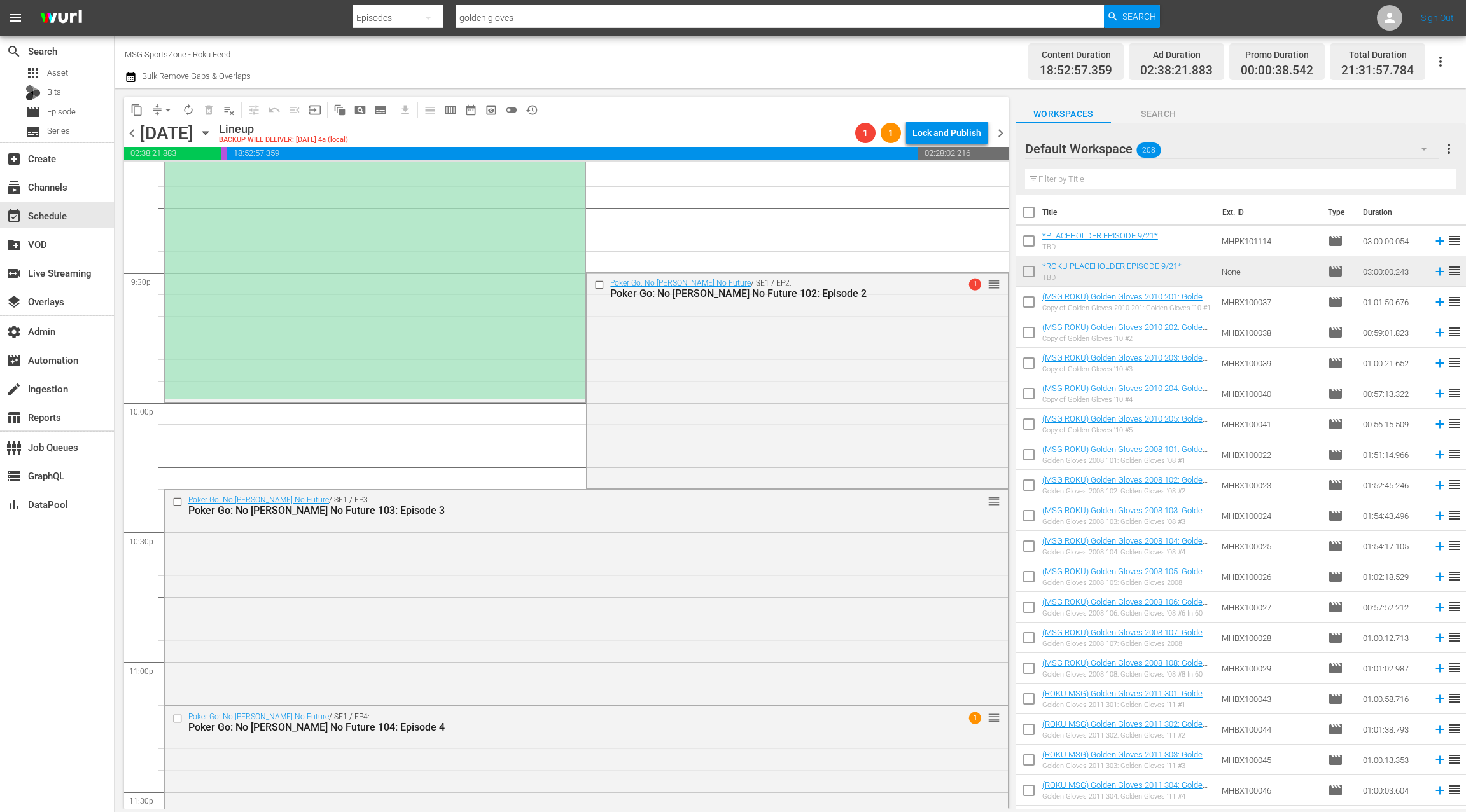
click at [1076, 178] on input "text" at bounding box center [1241, 179] width 432 height 21
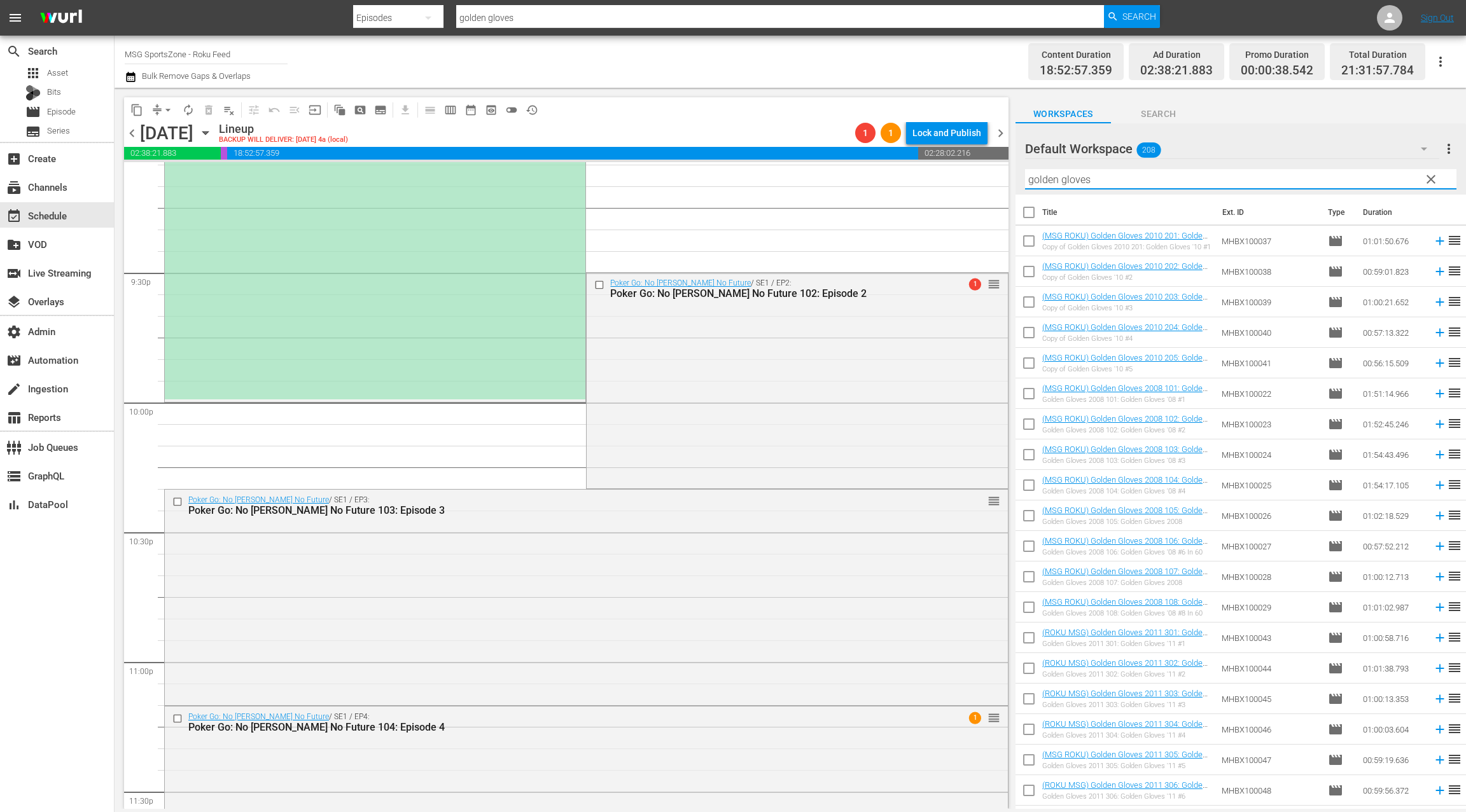
type input "golden gloves"
click at [80, 116] on div "movie Episode" at bounding box center [57, 112] width 114 height 18
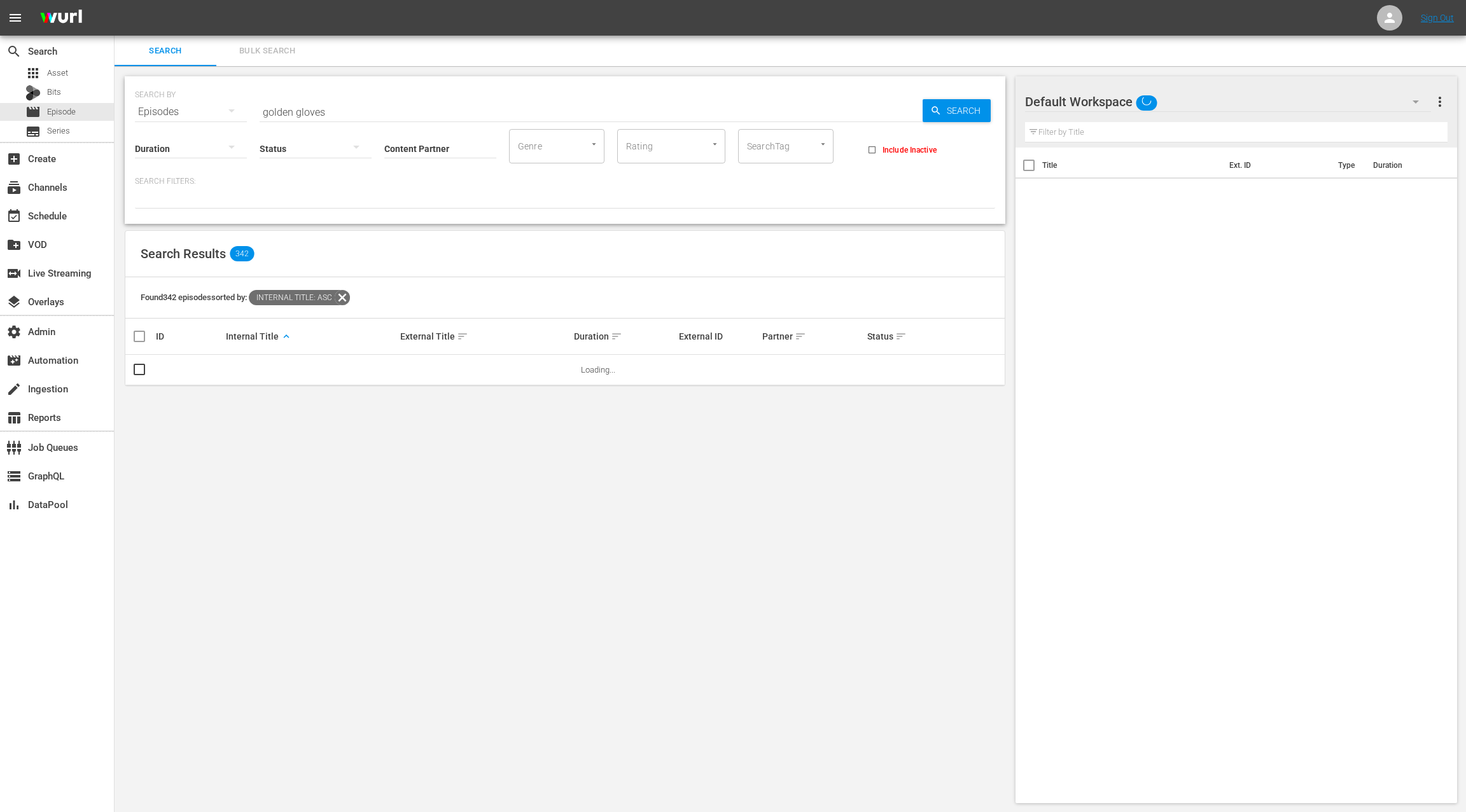
click at [263, 52] on span "Bulk Search" at bounding box center [268, 51] width 86 height 14
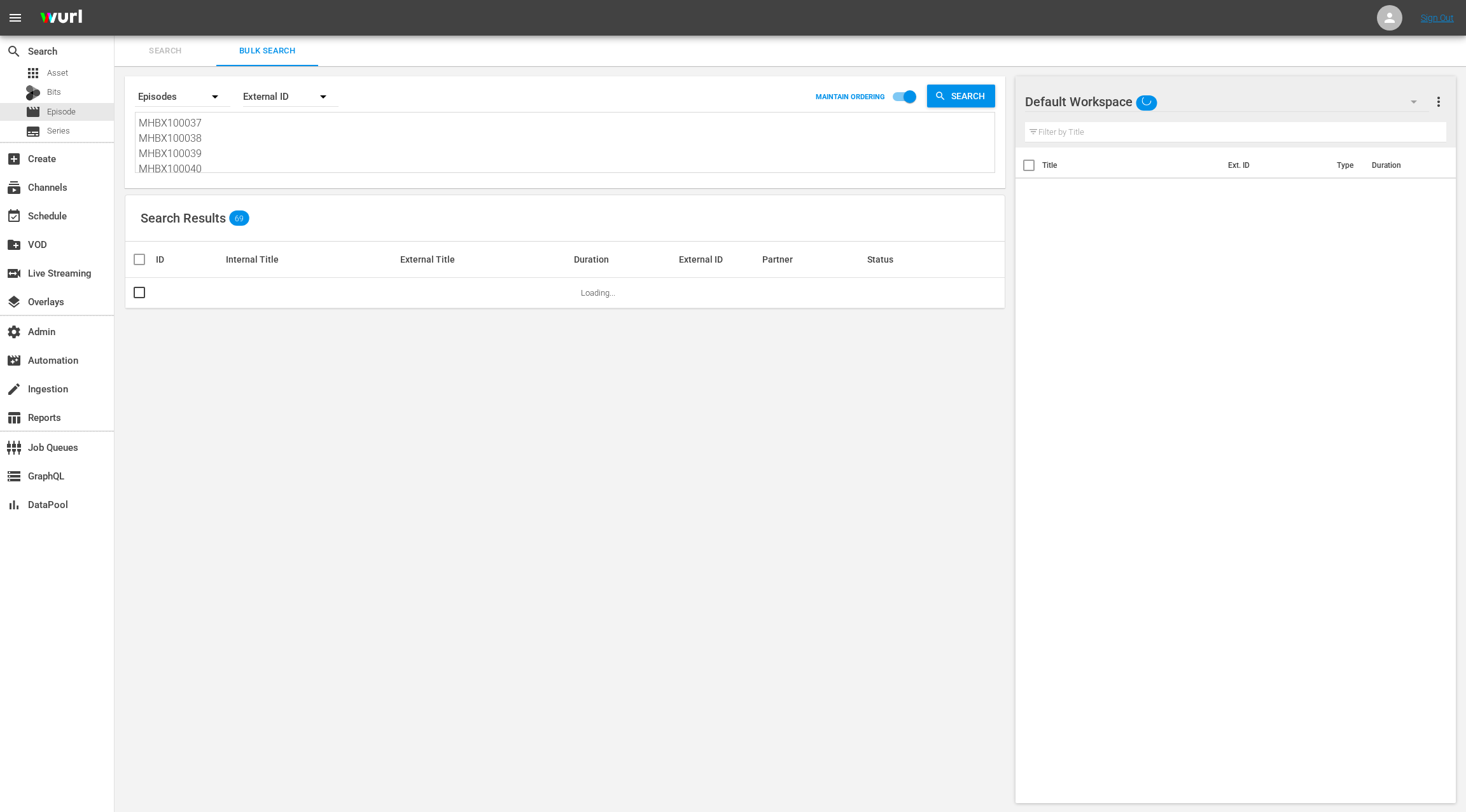
click at [250, 153] on textarea "MHBX100037 MHBX100038 MHBX100039 MHBX100040 MHBX100041" at bounding box center [566, 144] width 856 height 58
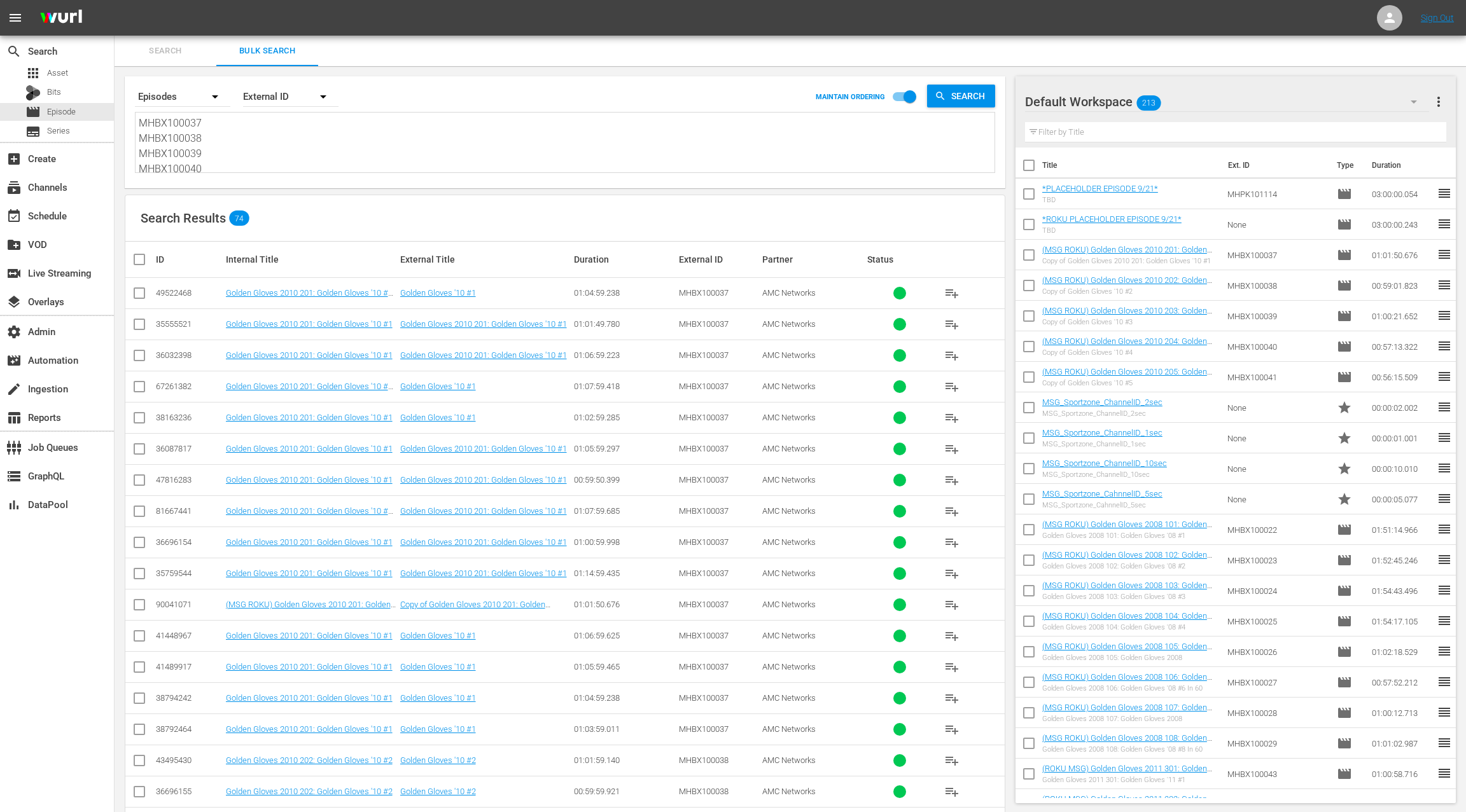
paste textarea "MHBX100037 MHBX100038 MHBX100039"
type textarea "MHBX100037 MHBX100038 MHBX100039"
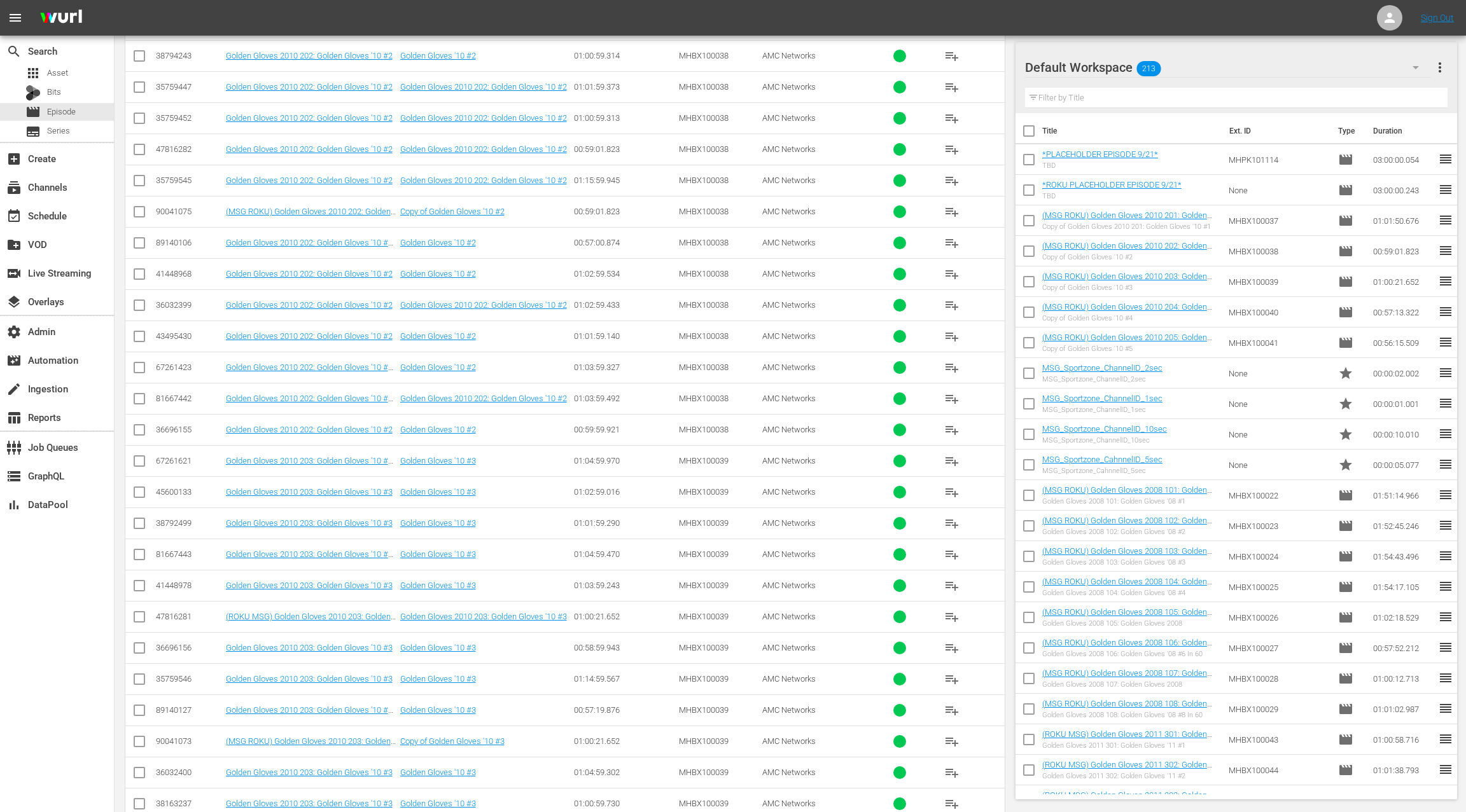
scroll to position [727, 0]
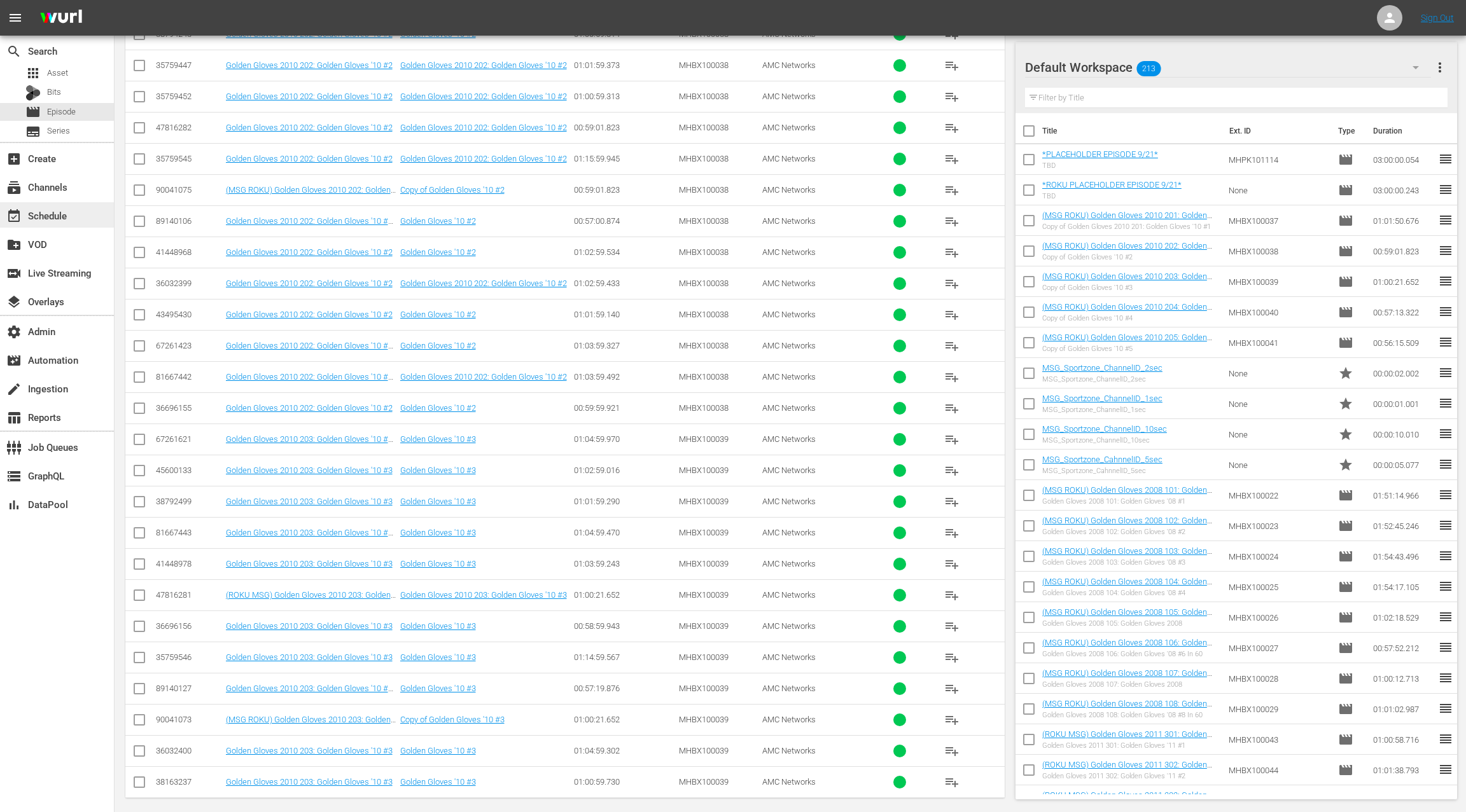
type textarea "MHBX100037 MHBX100038 MHBX100039"
click at [75, 210] on div "event_available Schedule" at bounding box center [57, 214] width 114 height 25
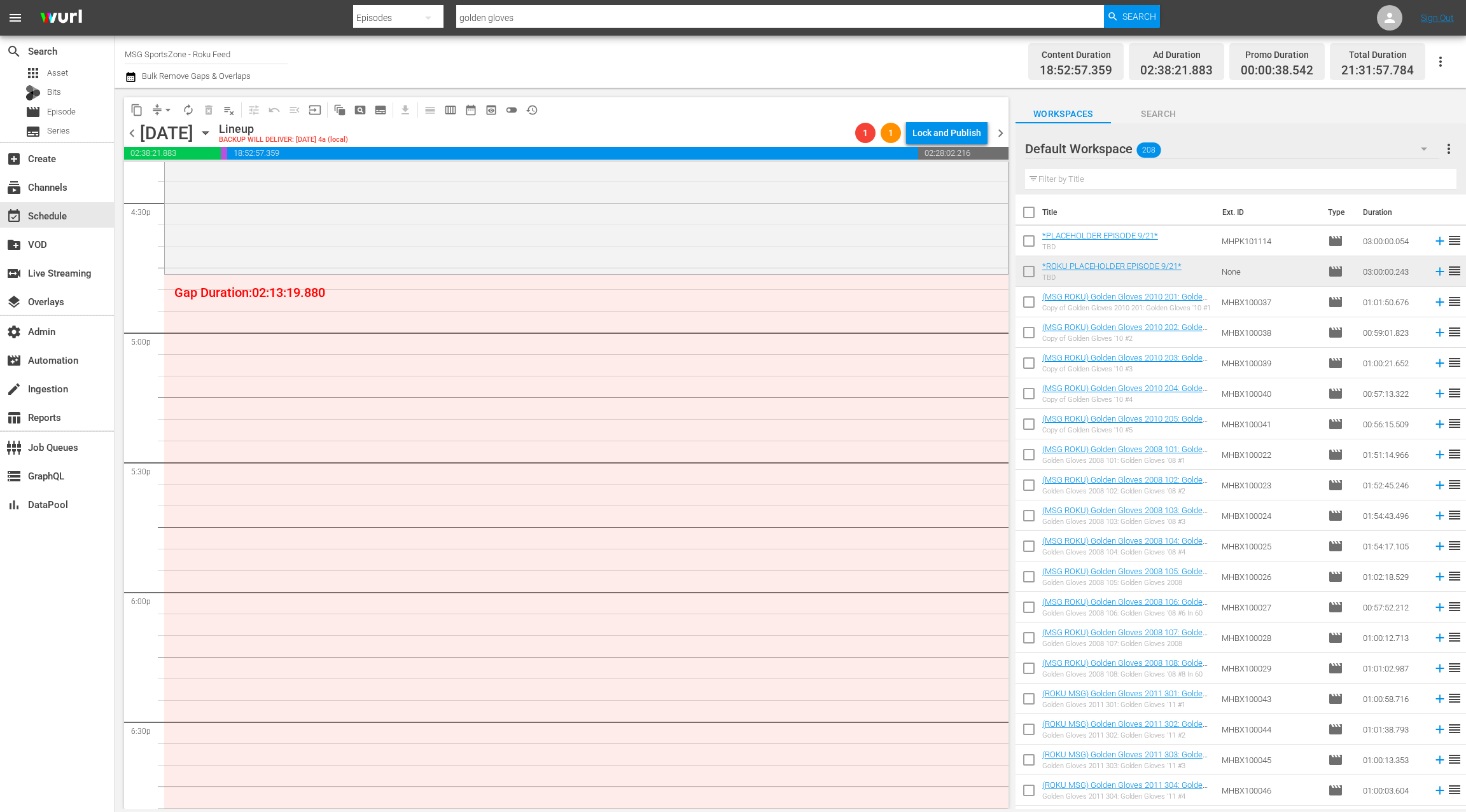
scroll to position [4236, 0]
drag, startPoint x: 1029, startPoint y: 301, endPoint x: 1031, endPoint y: 307, distance: 6.3
click at [1029, 301] on input "checkbox" at bounding box center [1029, 305] width 27 height 27
checkbox input "true"
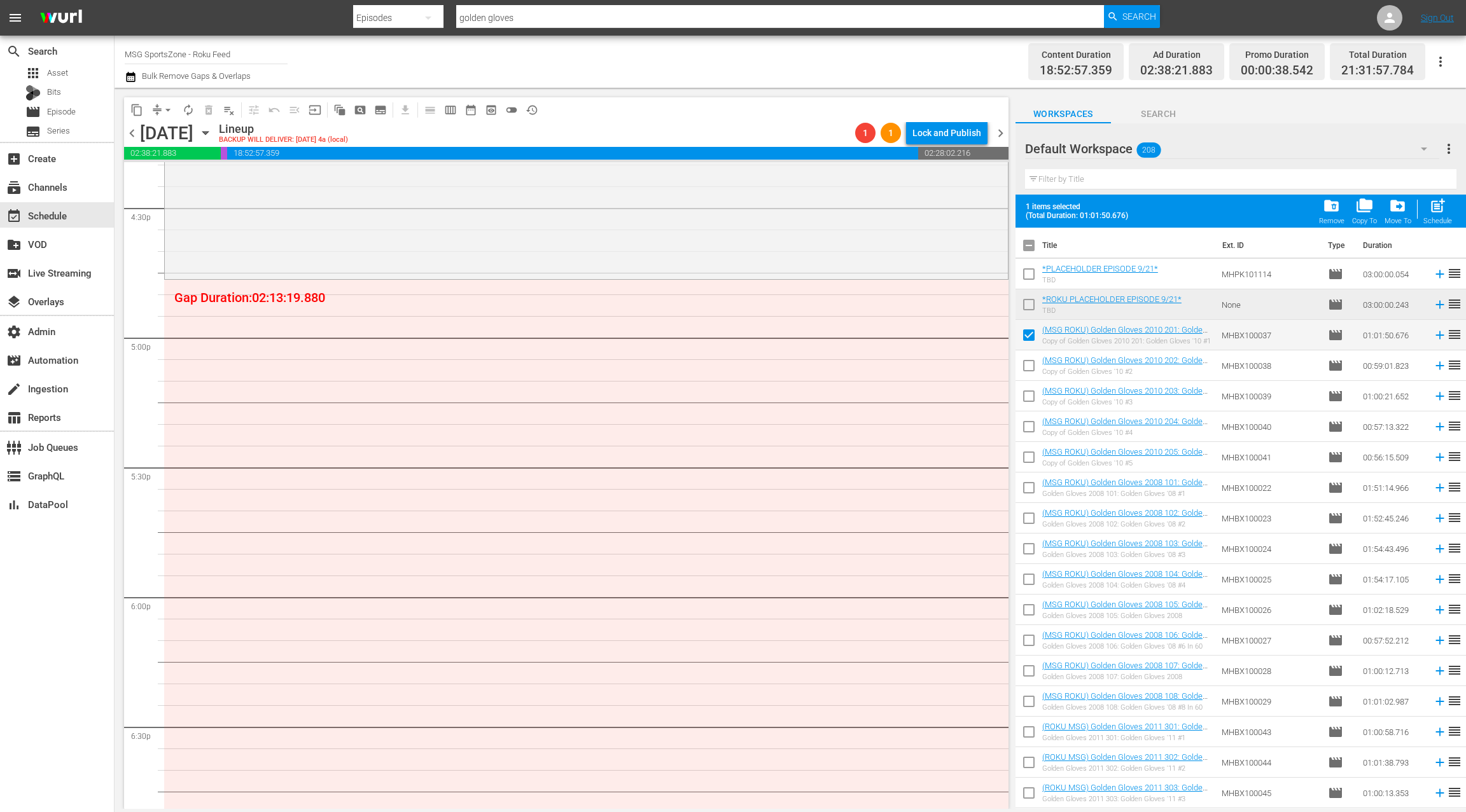
click at [1030, 363] on input "checkbox" at bounding box center [1029, 369] width 27 height 27
checkbox input "true"
drag, startPoint x: 1031, startPoint y: 393, endPoint x: 1040, endPoint y: 381, distance: 15.0
click at [1032, 393] on input "checkbox" at bounding box center [1029, 399] width 27 height 27
checkbox input "true"
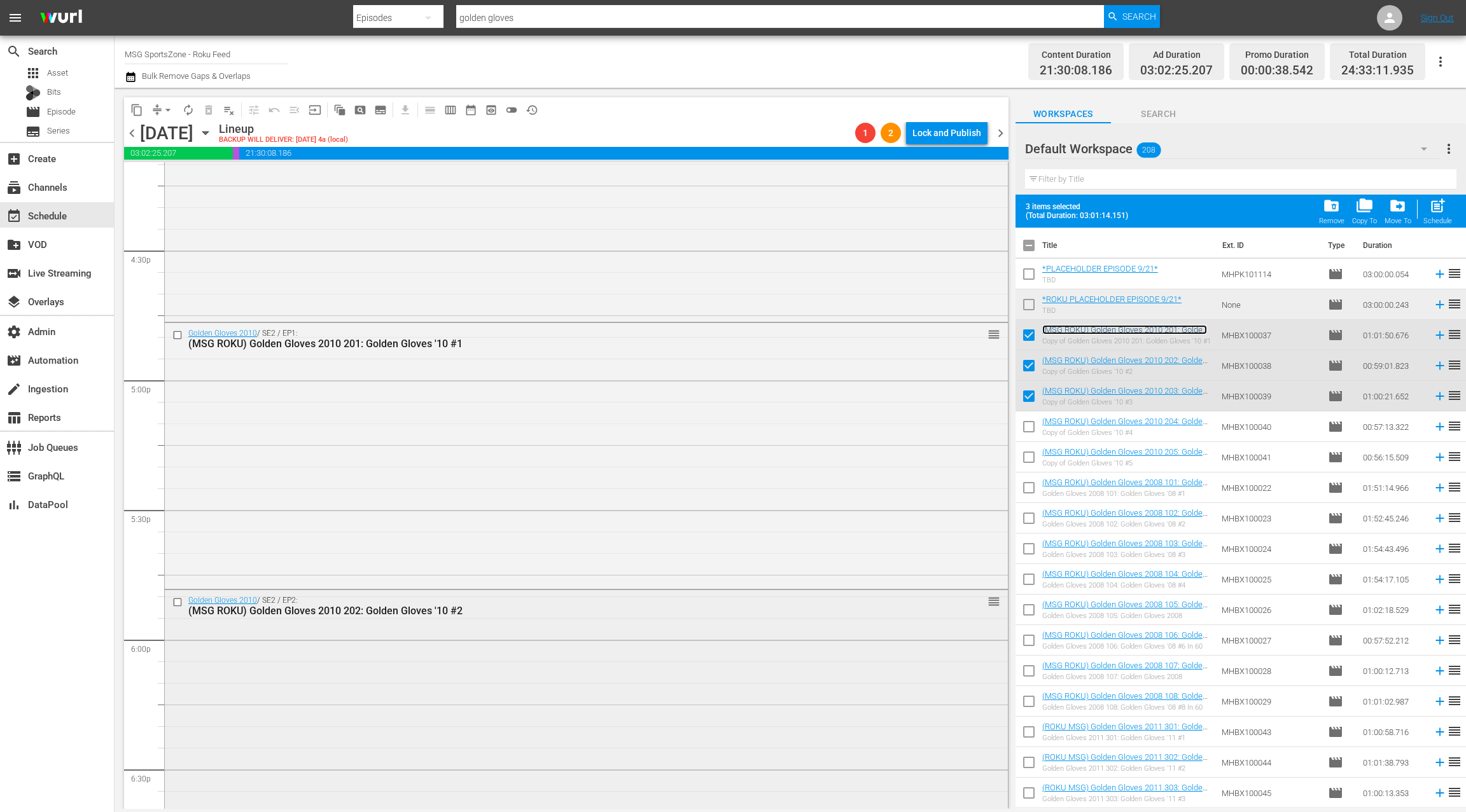
scroll to position [4178, 0]
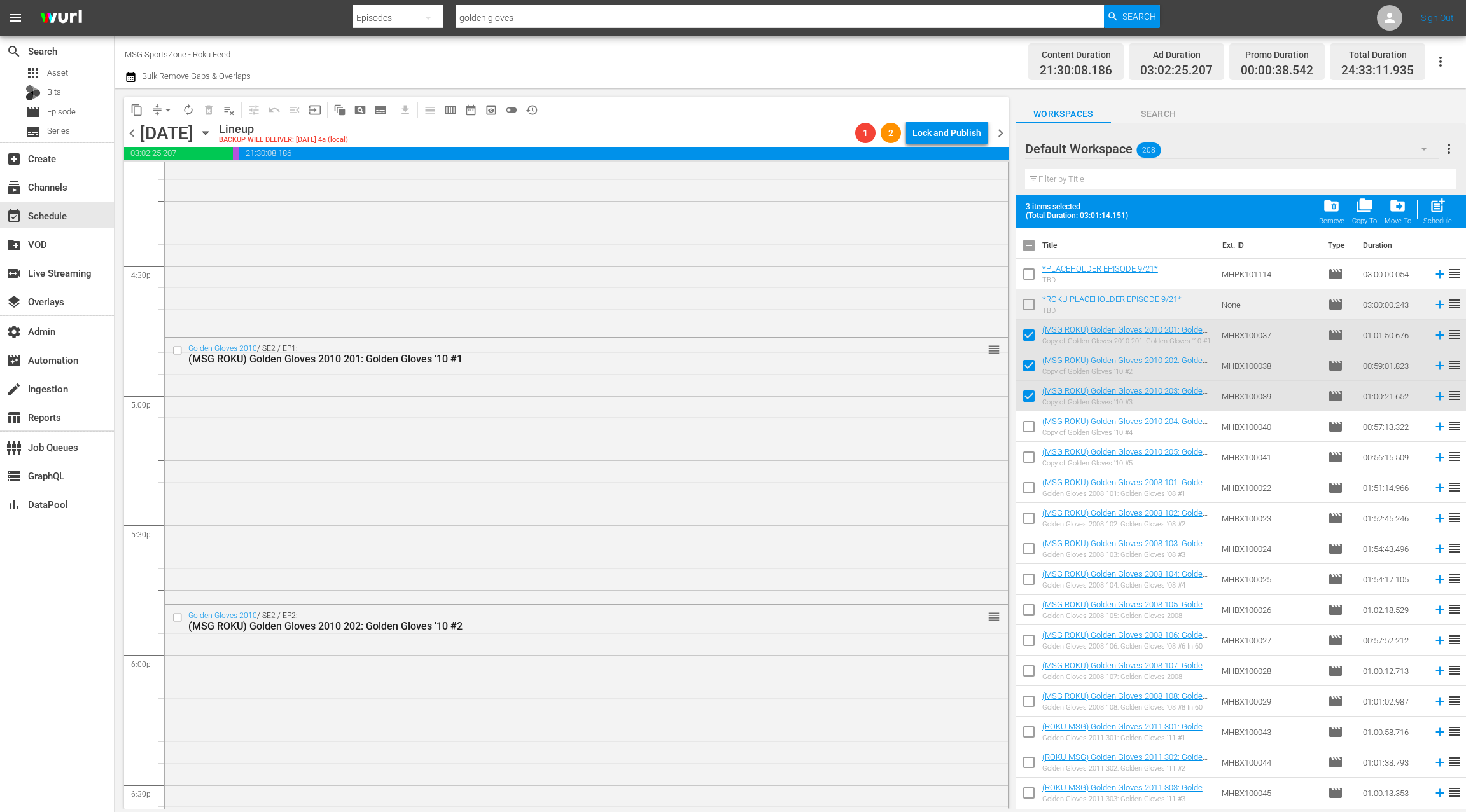
drag, startPoint x: 1059, startPoint y: 331, endPoint x: 508, endPoint y: 0, distance: 642.8
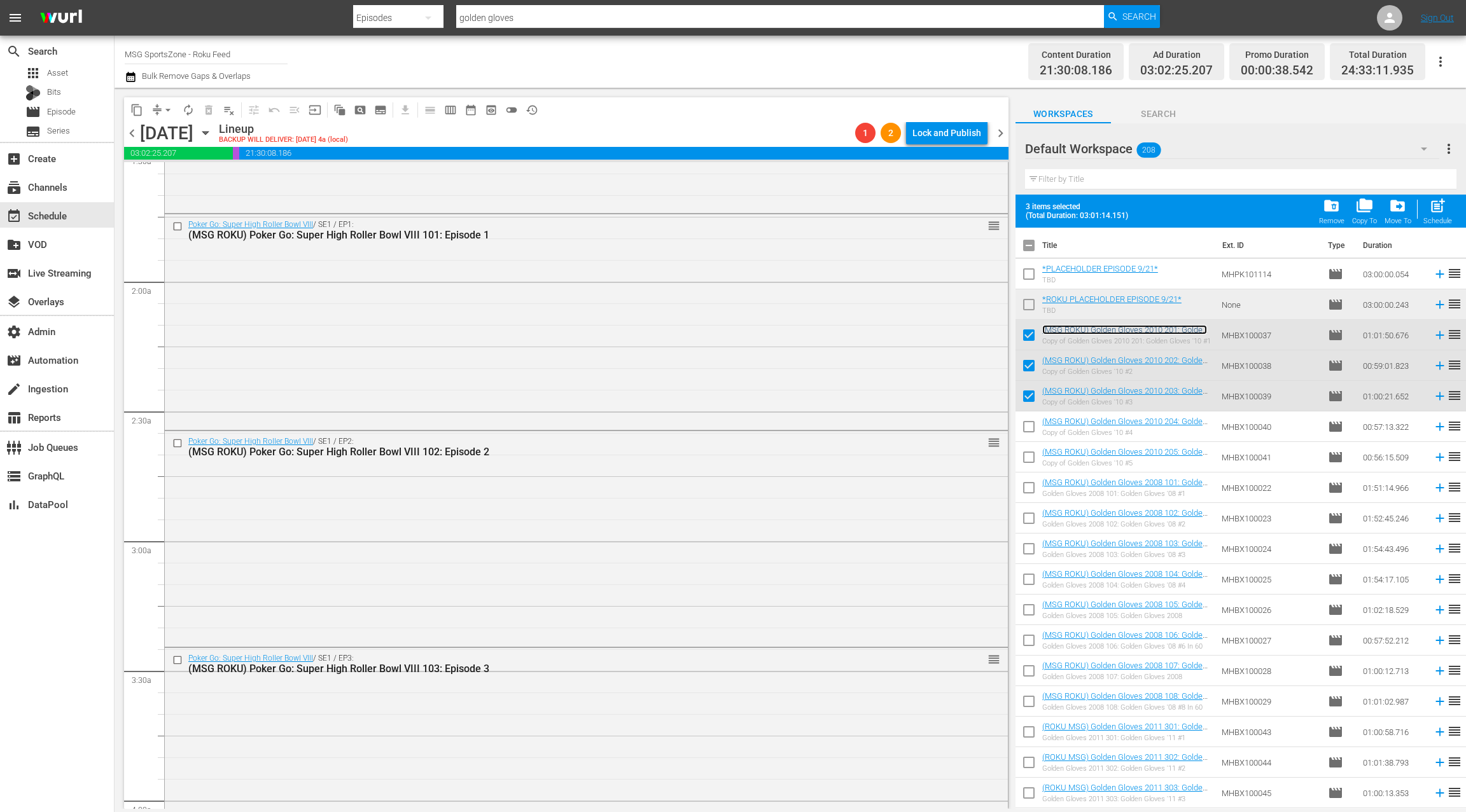
scroll to position [0, 0]
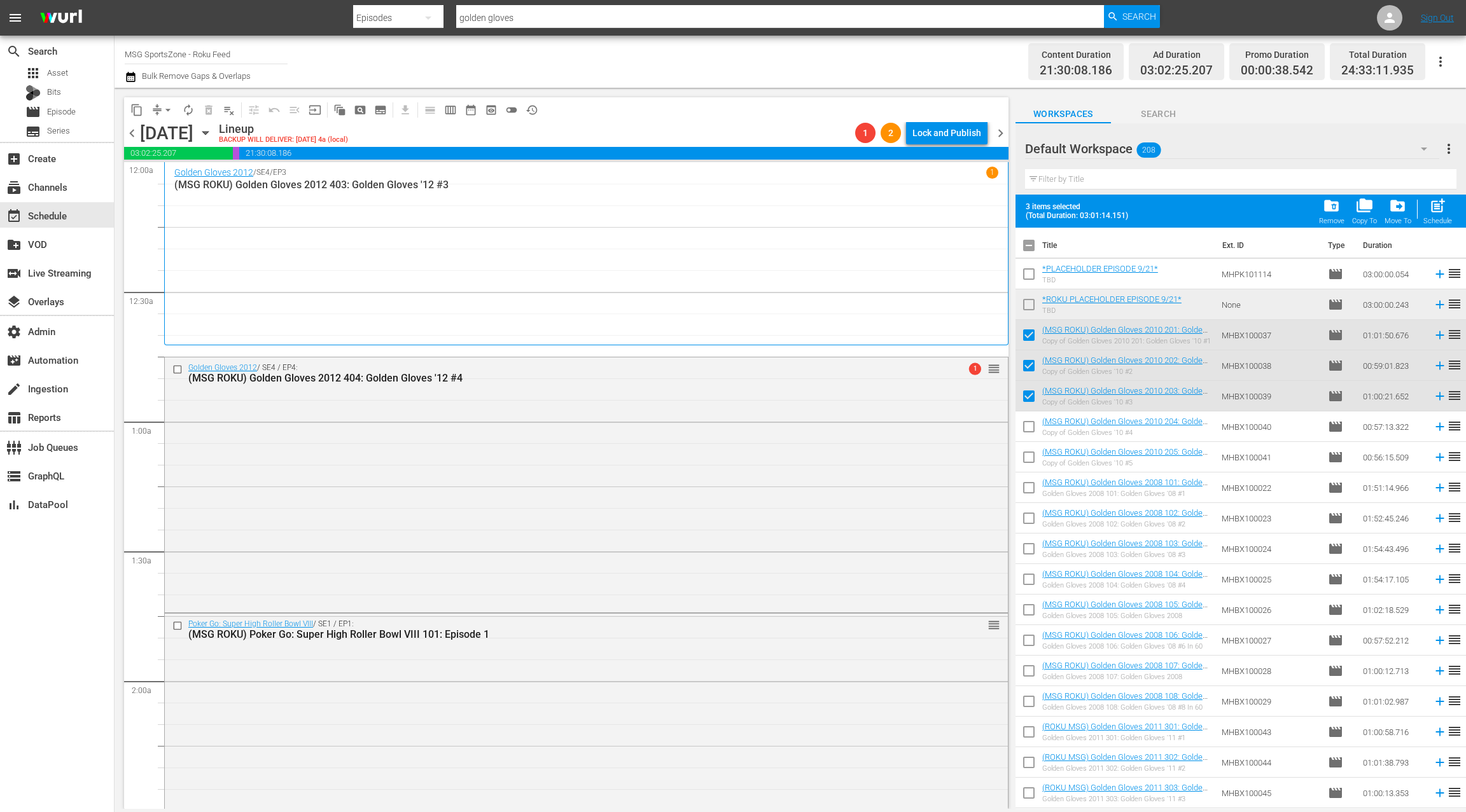
click at [162, 110] on span "arrow_drop_down" at bounding box center [168, 110] width 13 height 13
click at [178, 179] on li "Align to End of Previous Day" at bounding box center [168, 177] width 134 height 21
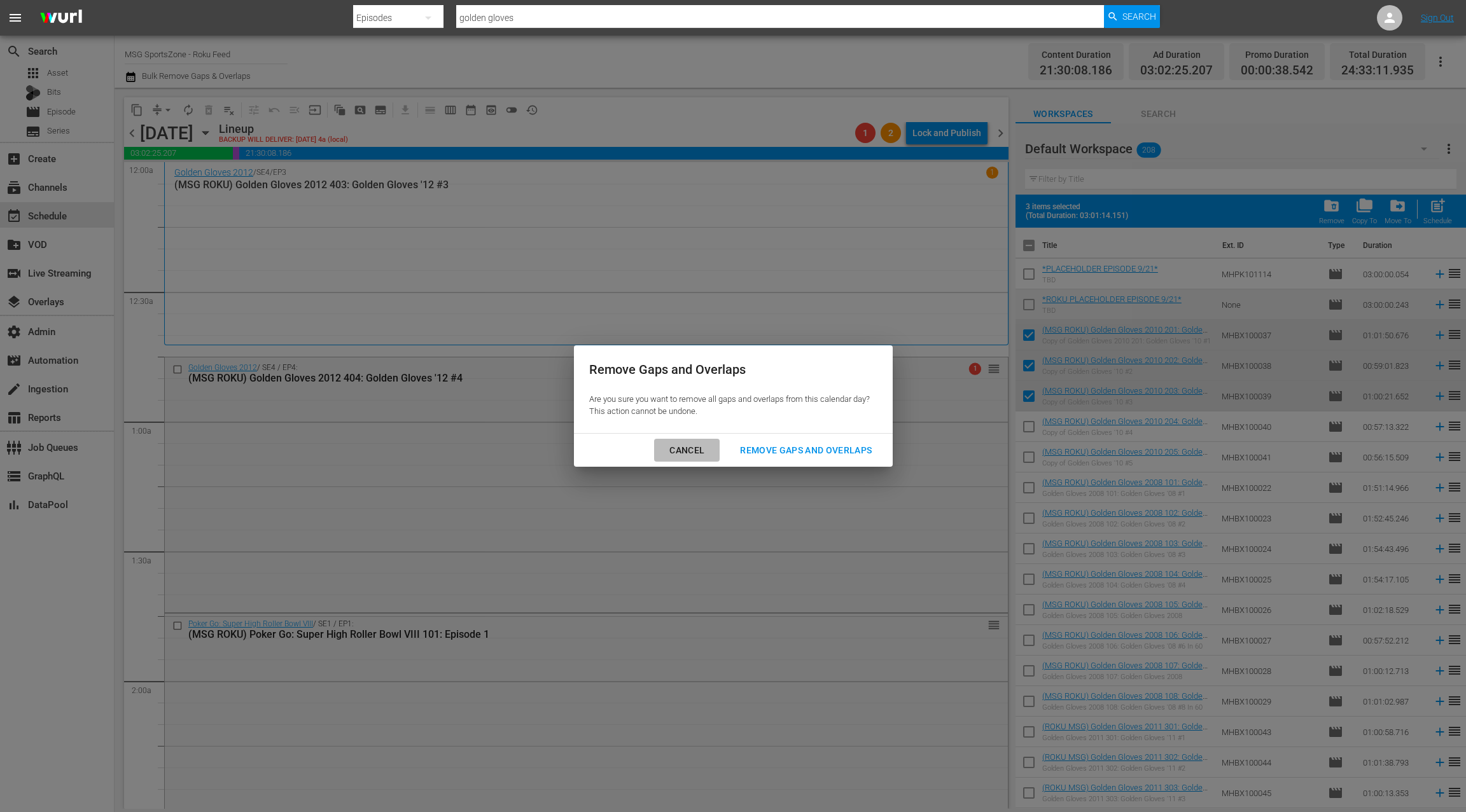
click at [692, 450] on div "Cancel" at bounding box center [687, 450] width 56 height 16
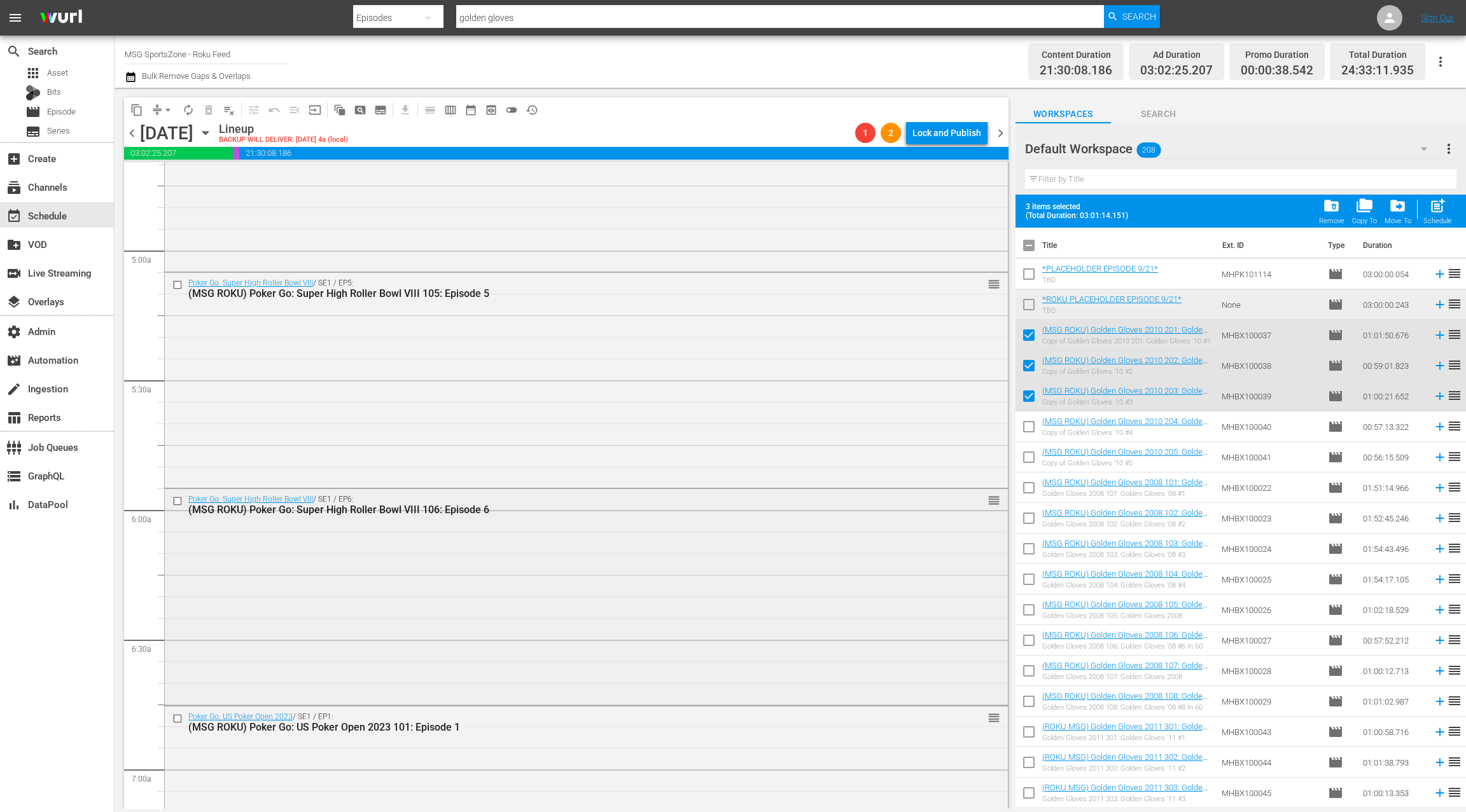
scroll to position [1359, 0]
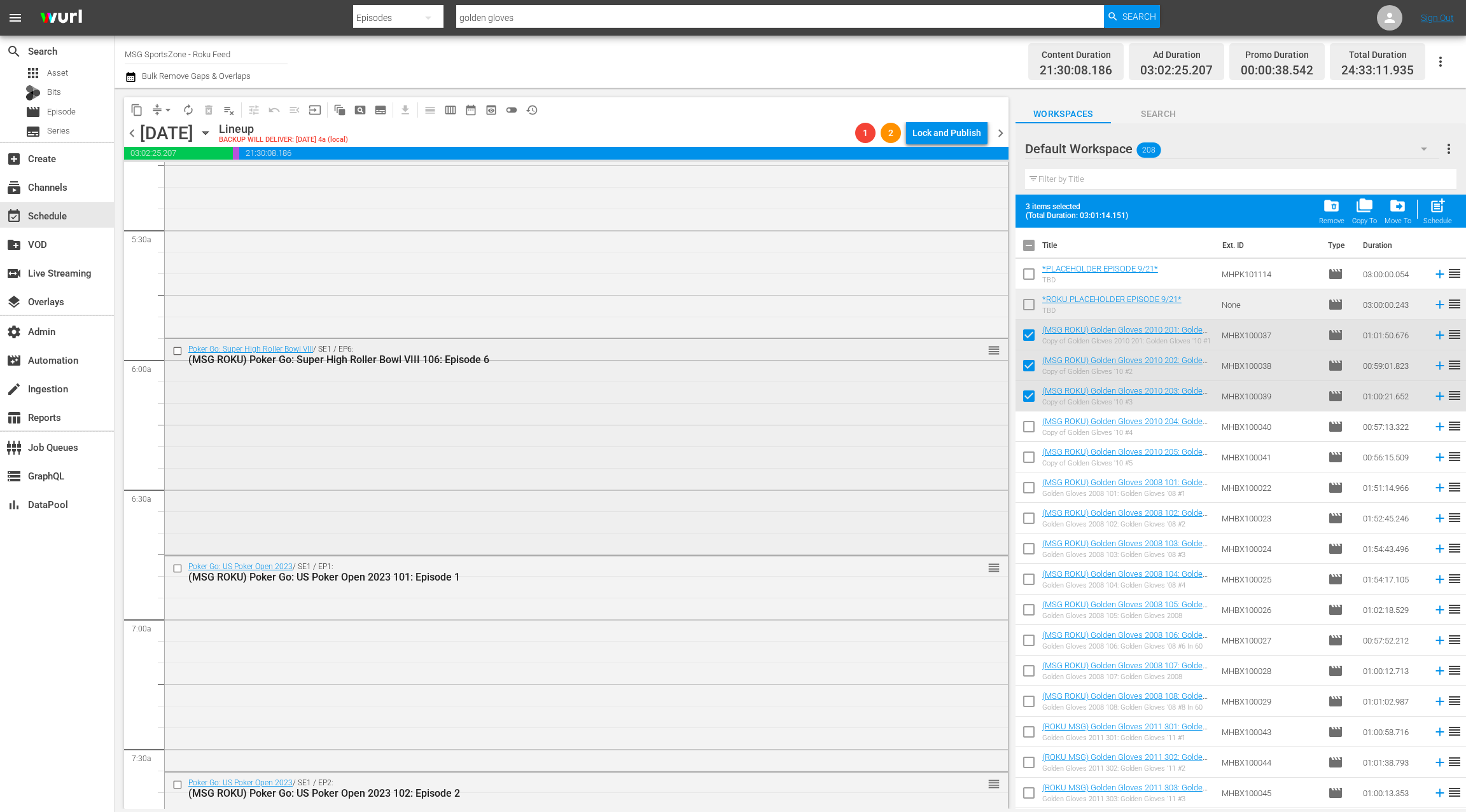
click at [353, 452] on div "Poker Go: Super High Roller Bowl VIII / SE1 / EP6: (MSG ROKU) Poker Go: Super H…" at bounding box center [586, 445] width 843 height 213
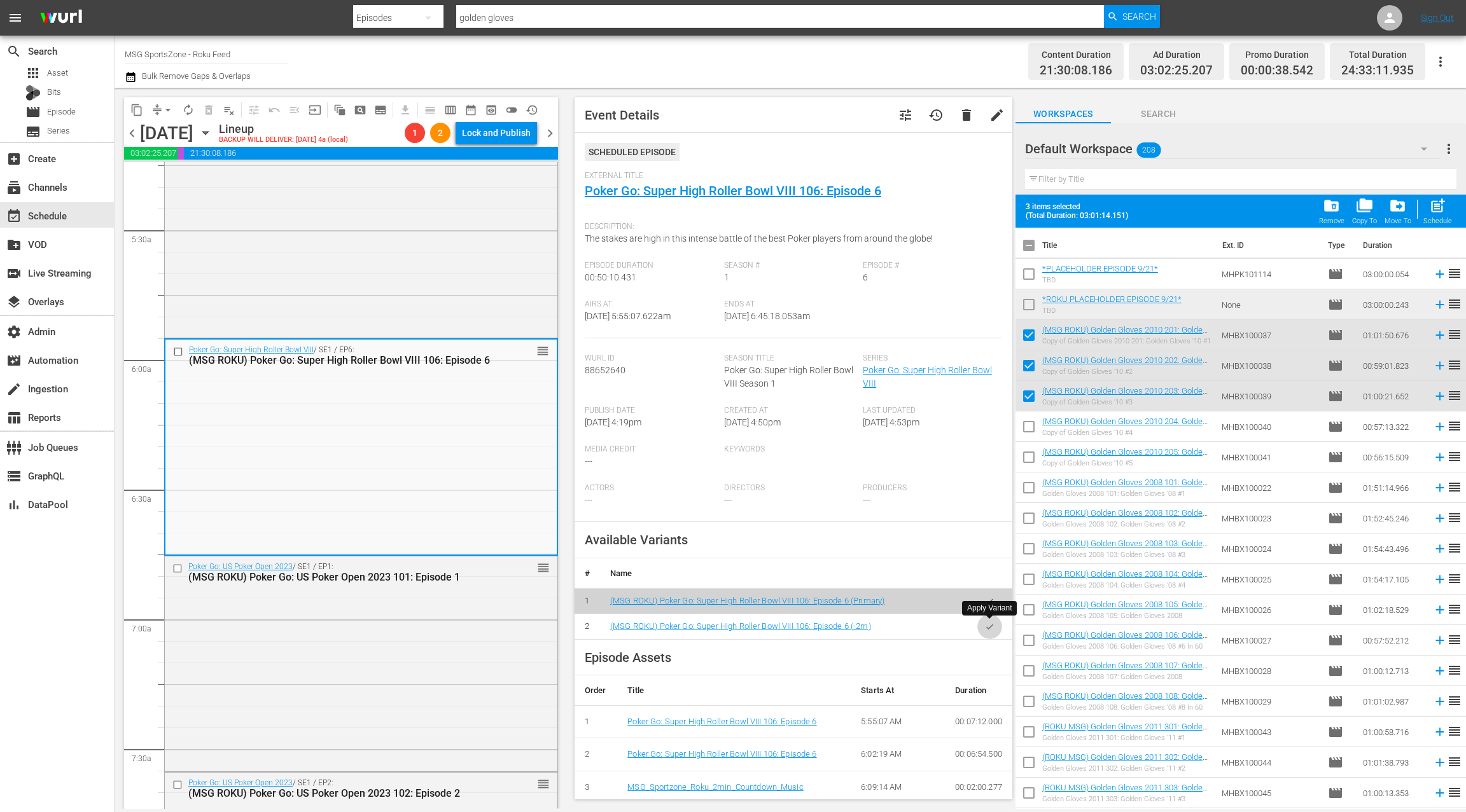
click at [994, 632] on button "button" at bounding box center [990, 627] width 25 height 25
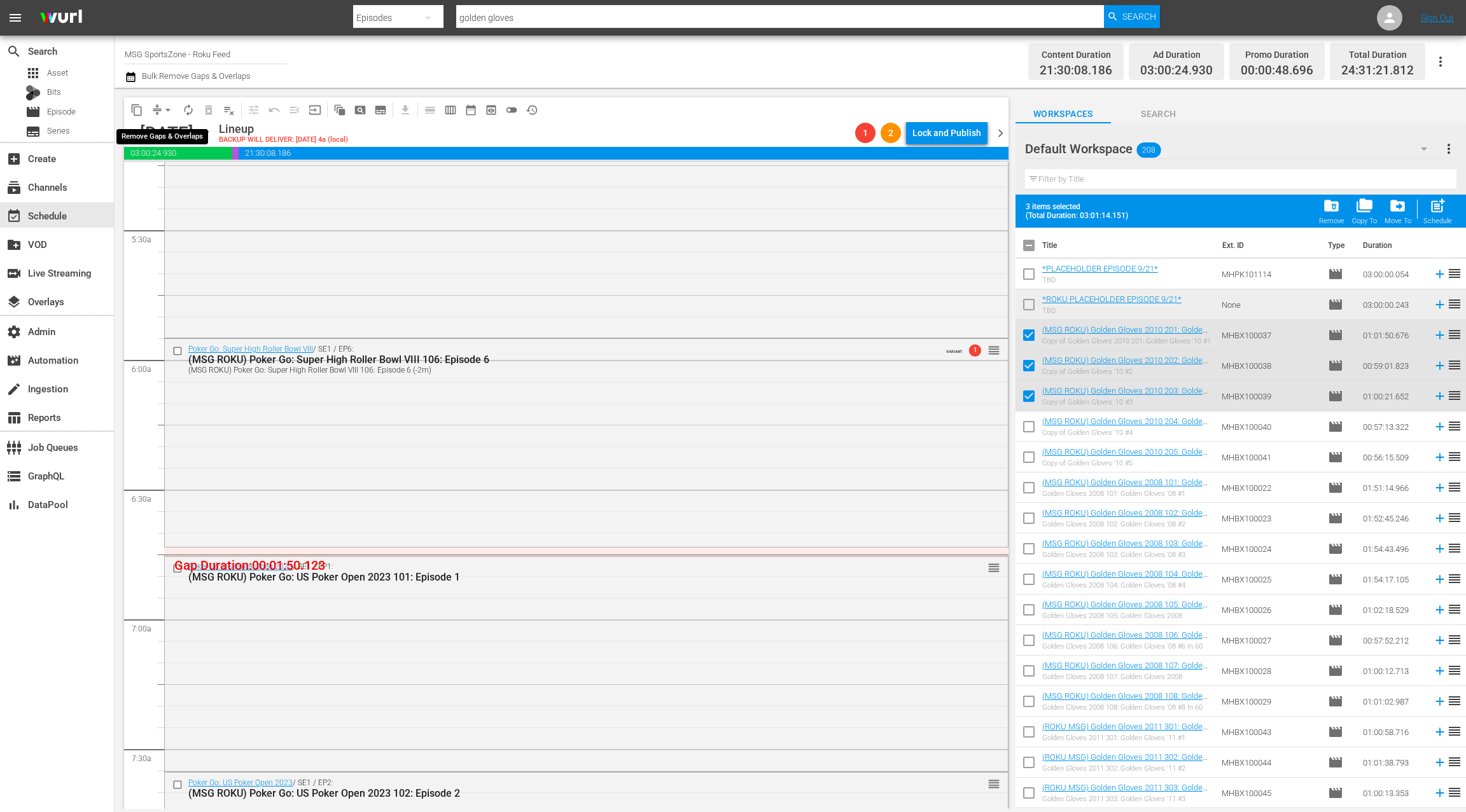
click at [162, 110] on span "arrow_drop_down" at bounding box center [168, 110] width 13 height 13
click at [178, 178] on li "Align to End of Previous Day" at bounding box center [168, 177] width 134 height 21
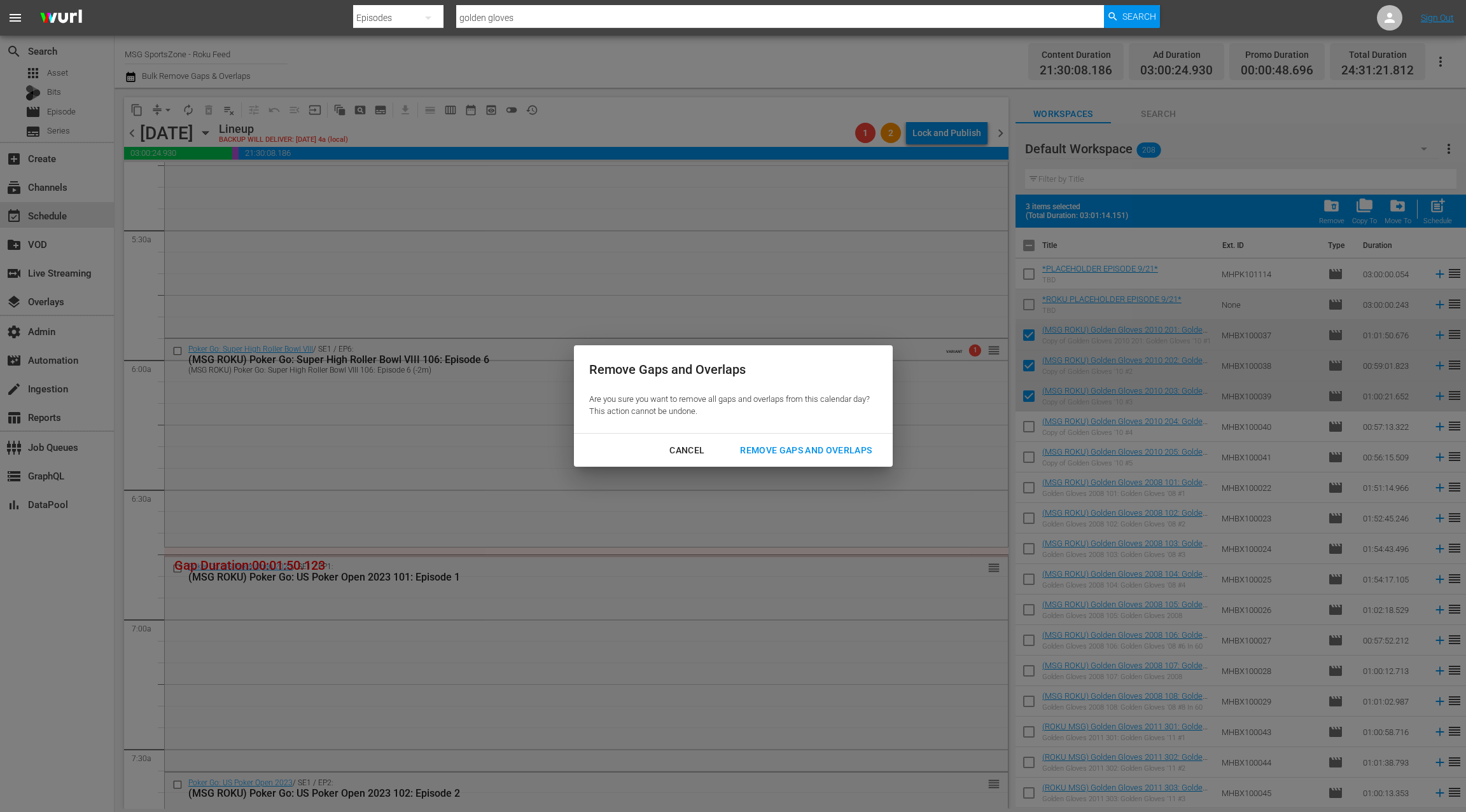
click at [770, 455] on div "Remove Gaps and Overlaps" at bounding box center [805, 450] width 152 height 16
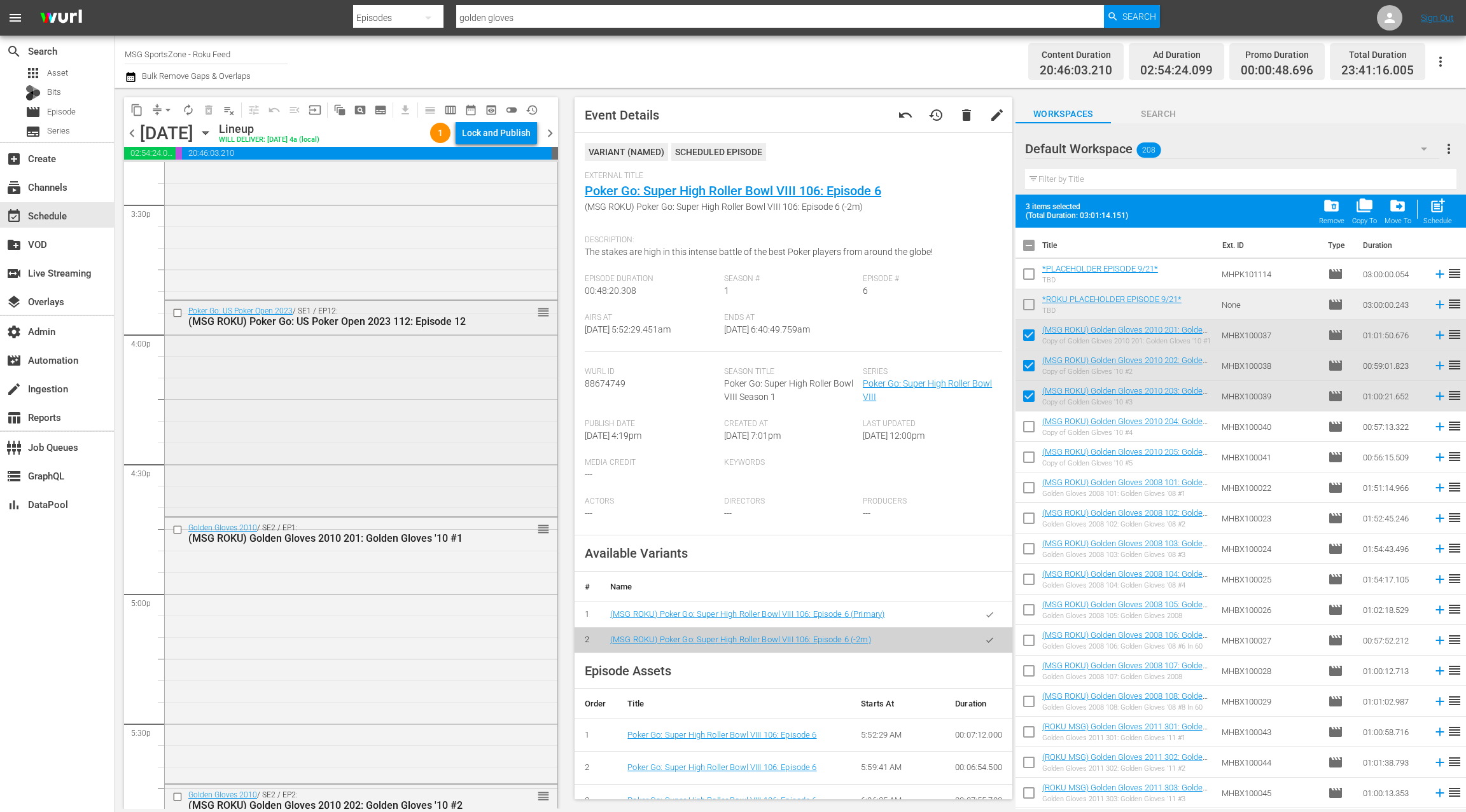
scroll to position [3996, 0]
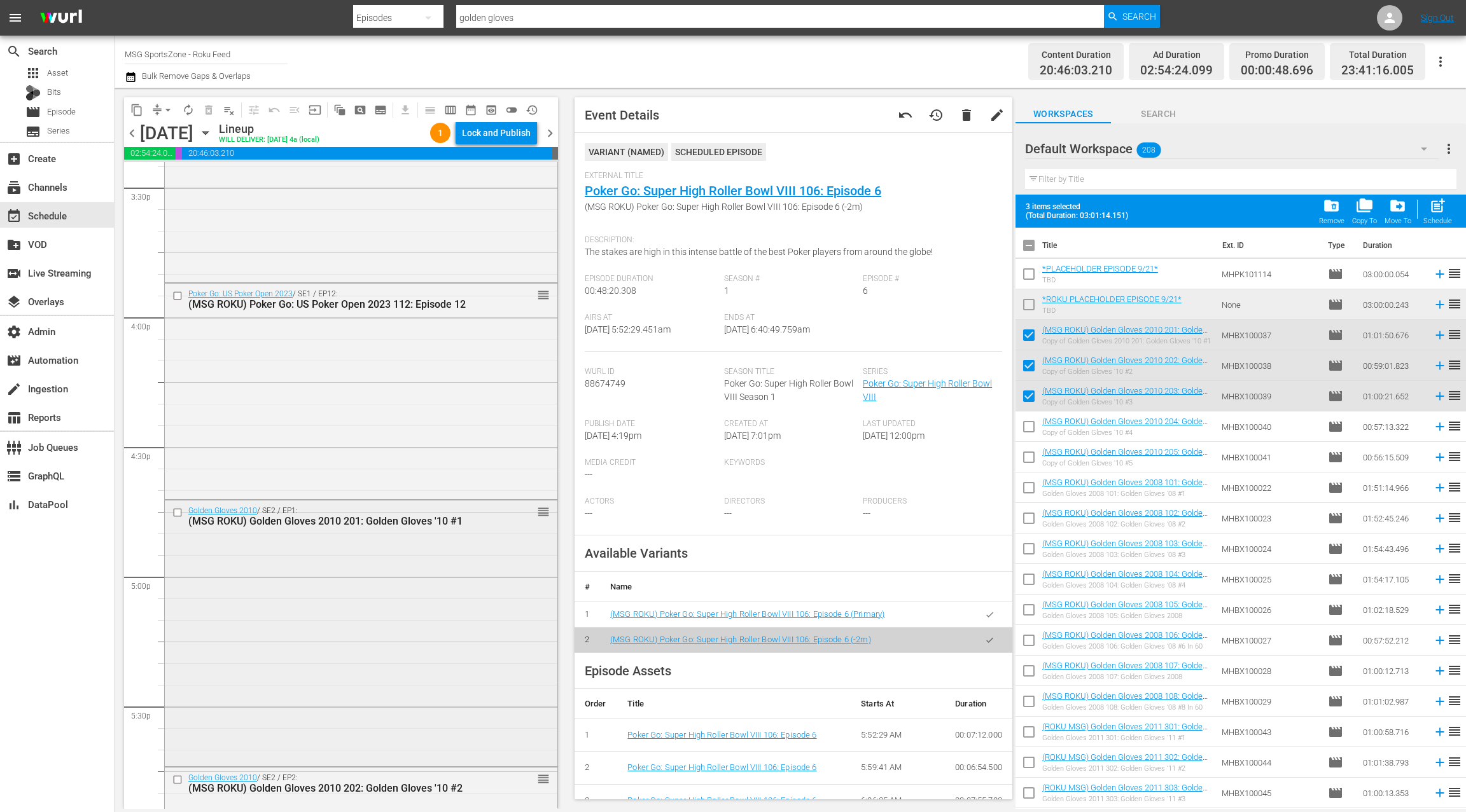
click at [405, 593] on div "Golden Gloves 2010 / SE2 / EP1: (MSG ROKU) Golden Gloves 2010 201: Golden Glove…" at bounding box center [361, 633] width 392 height 264
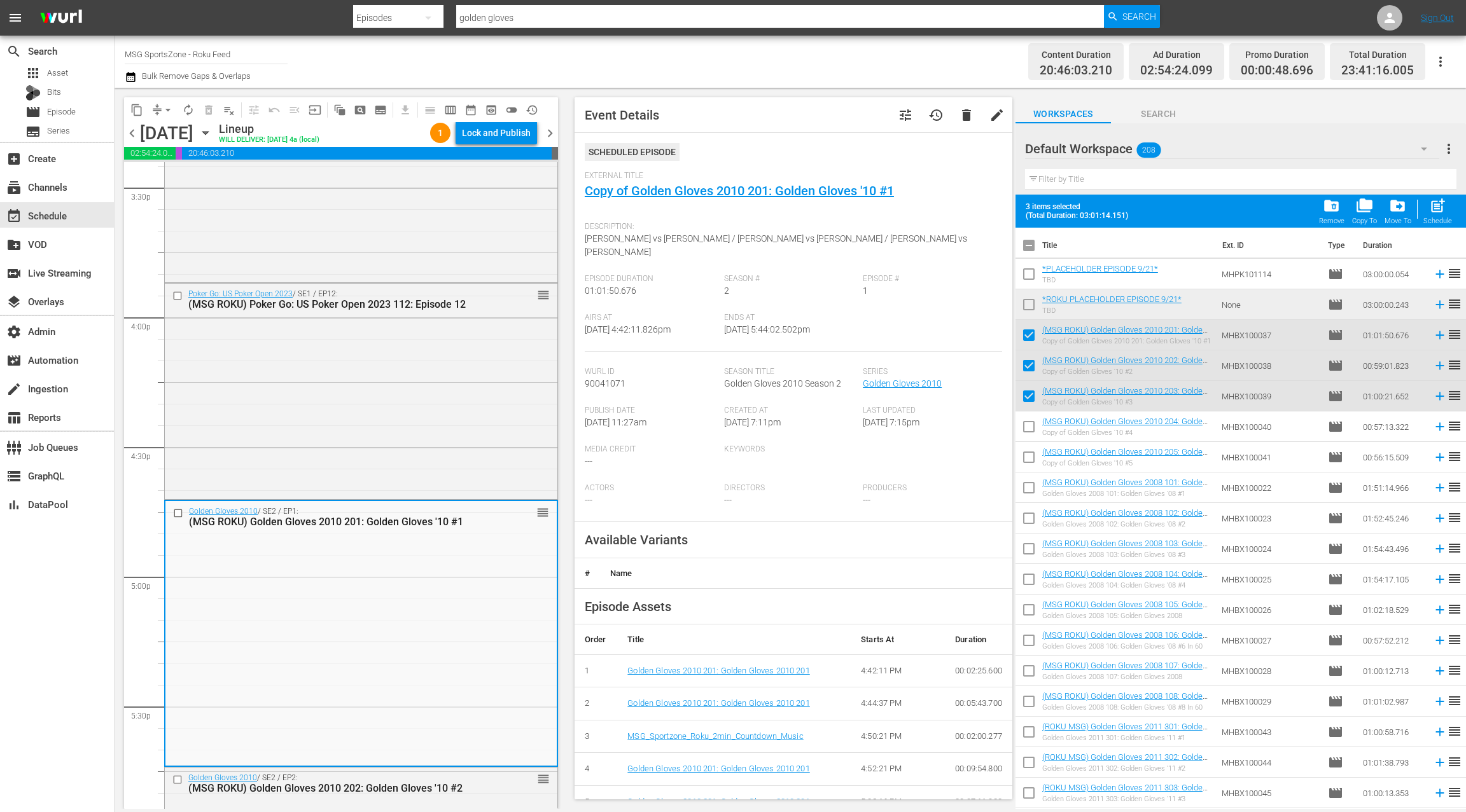
click at [376, 438] on div "Poker Go: US Poker Open 2023 / SE1 / EP12: (MSG ROKU) Poker Go: US Poker Open 2…" at bounding box center [361, 389] width 392 height 213
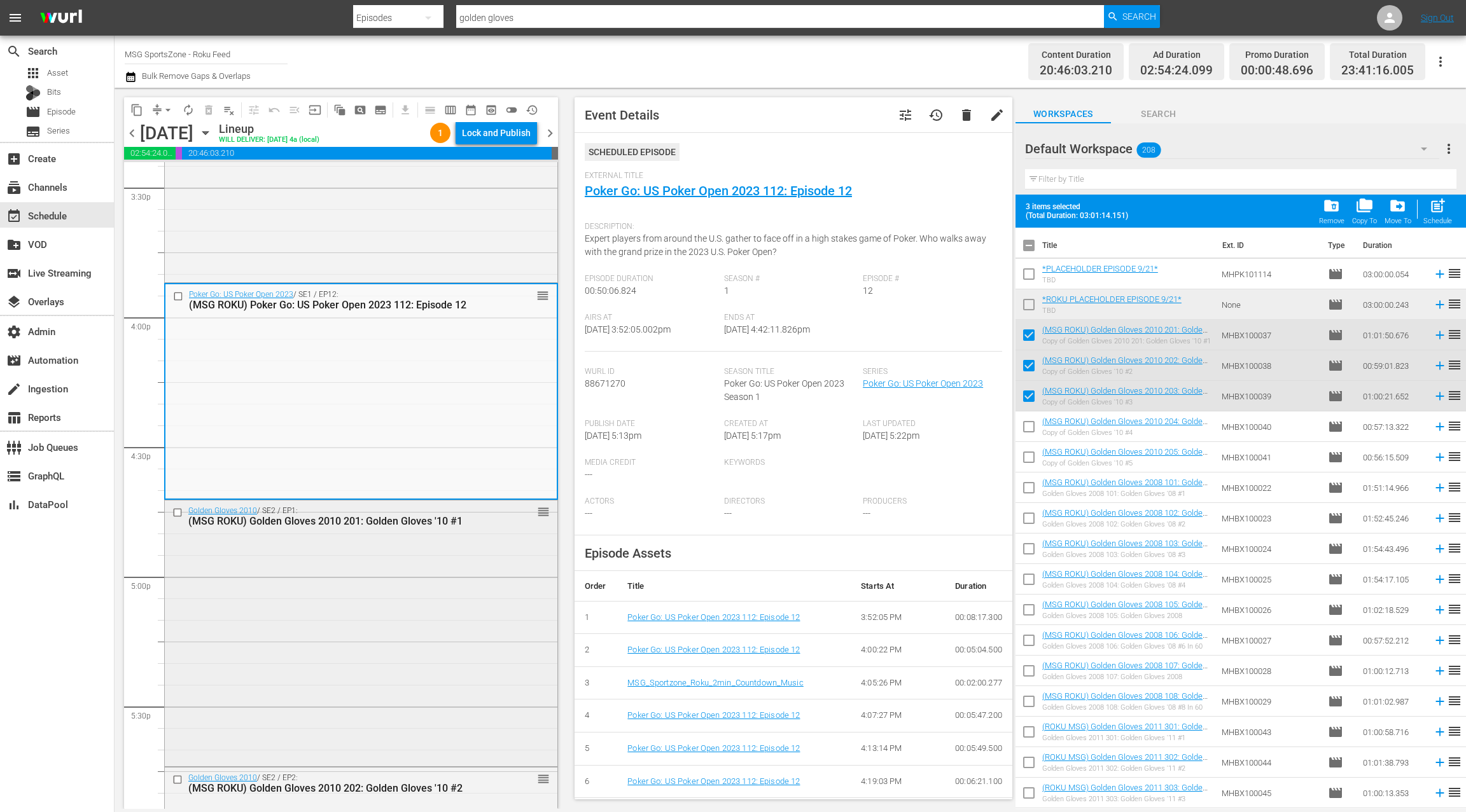
click at [392, 571] on div "Golden Gloves 2010 / SE2 / EP1: (MSG ROKU) Golden Gloves 2010 201: Golden Glove…" at bounding box center [361, 633] width 392 height 264
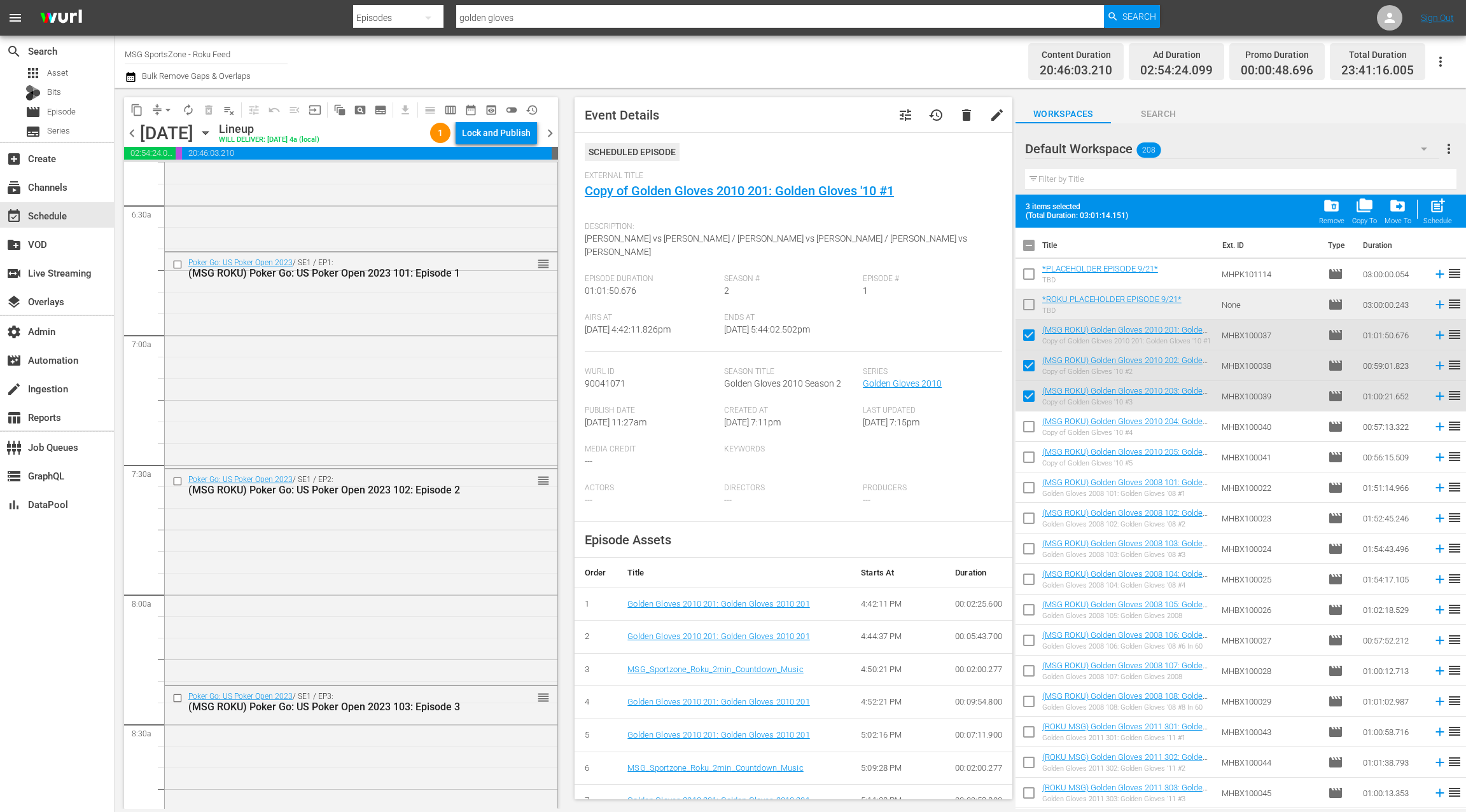
scroll to position [1609, 0]
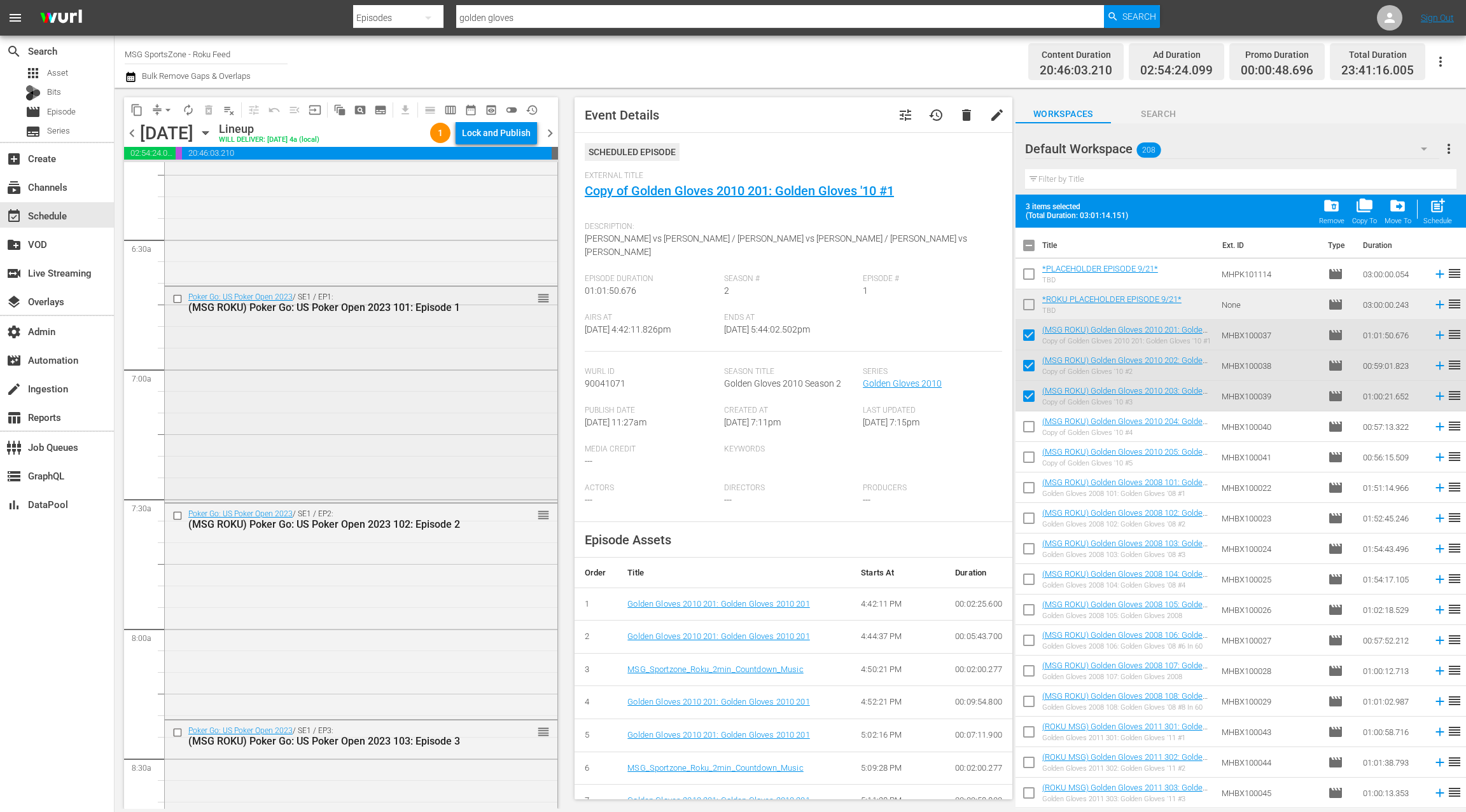
click at [386, 484] on div "Poker Go: US Poker Open 2023 / SE1 / EP1: (MSG ROKU) Poker Go: US Poker Open 20…" at bounding box center [361, 393] width 392 height 213
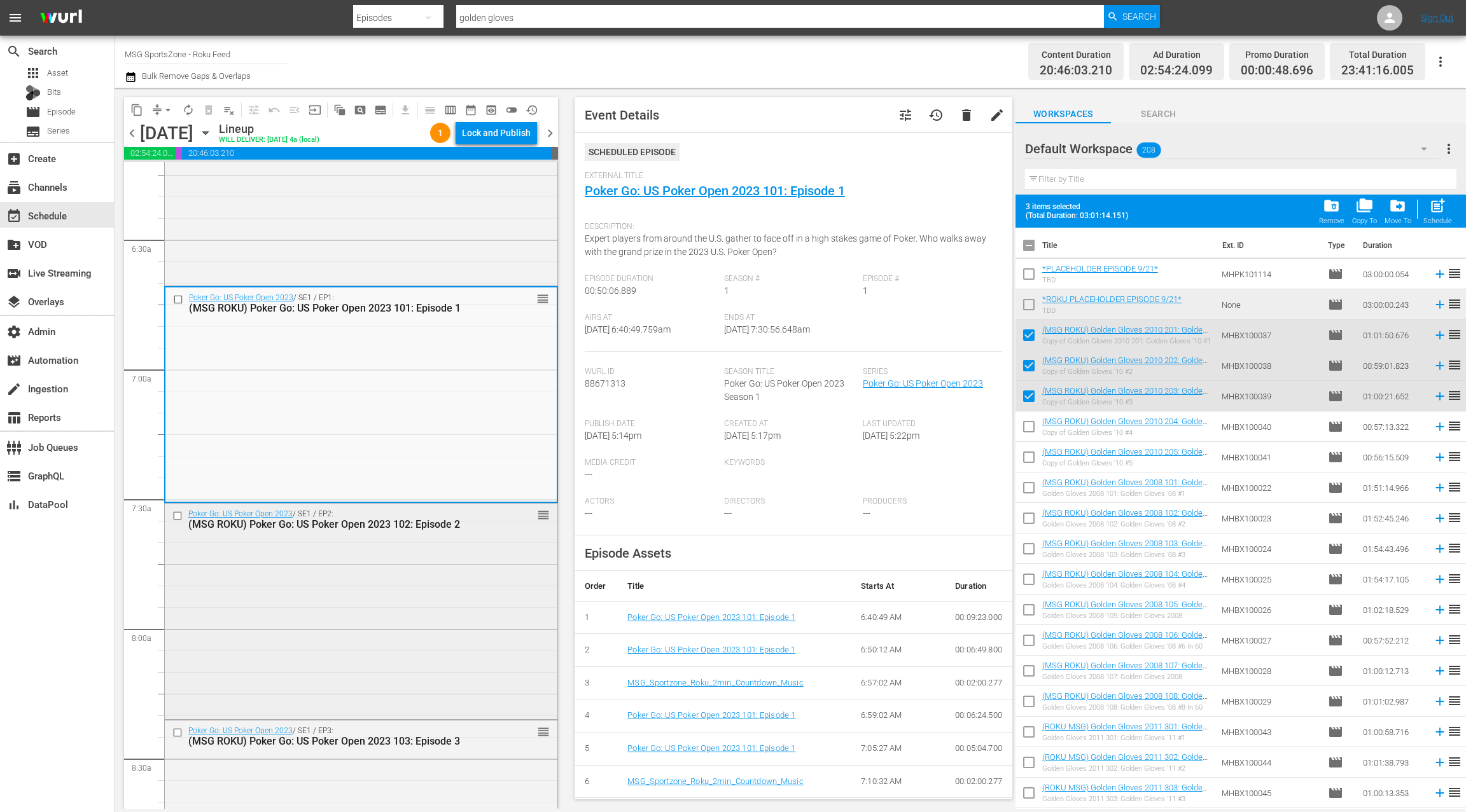
click at [383, 567] on div "Poker Go: US Poker Open 2023 / SE1 / EP2: (MSG ROKU) Poker Go: US Poker Open 20…" at bounding box center [361, 609] width 392 height 213
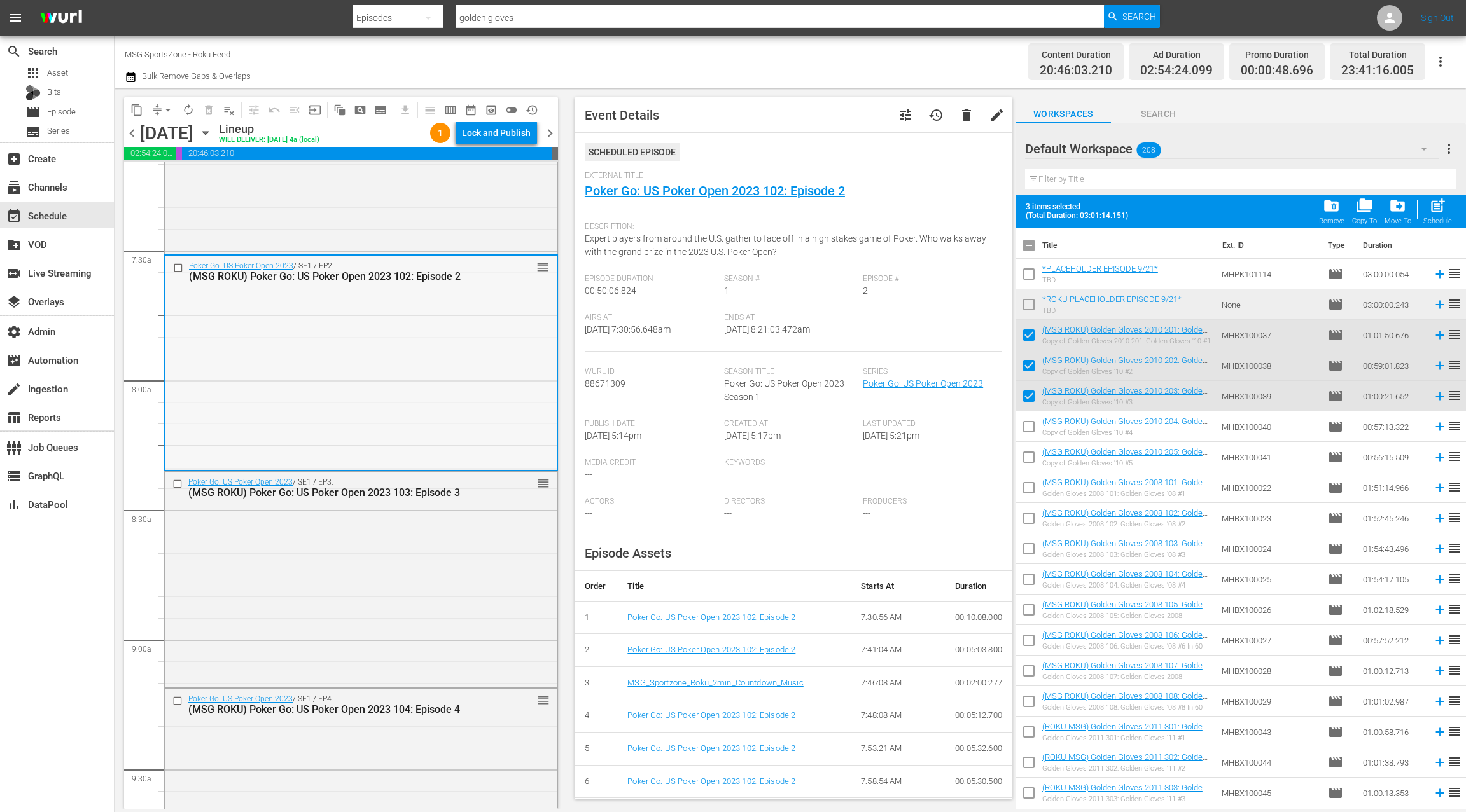
scroll to position [1873, 0]
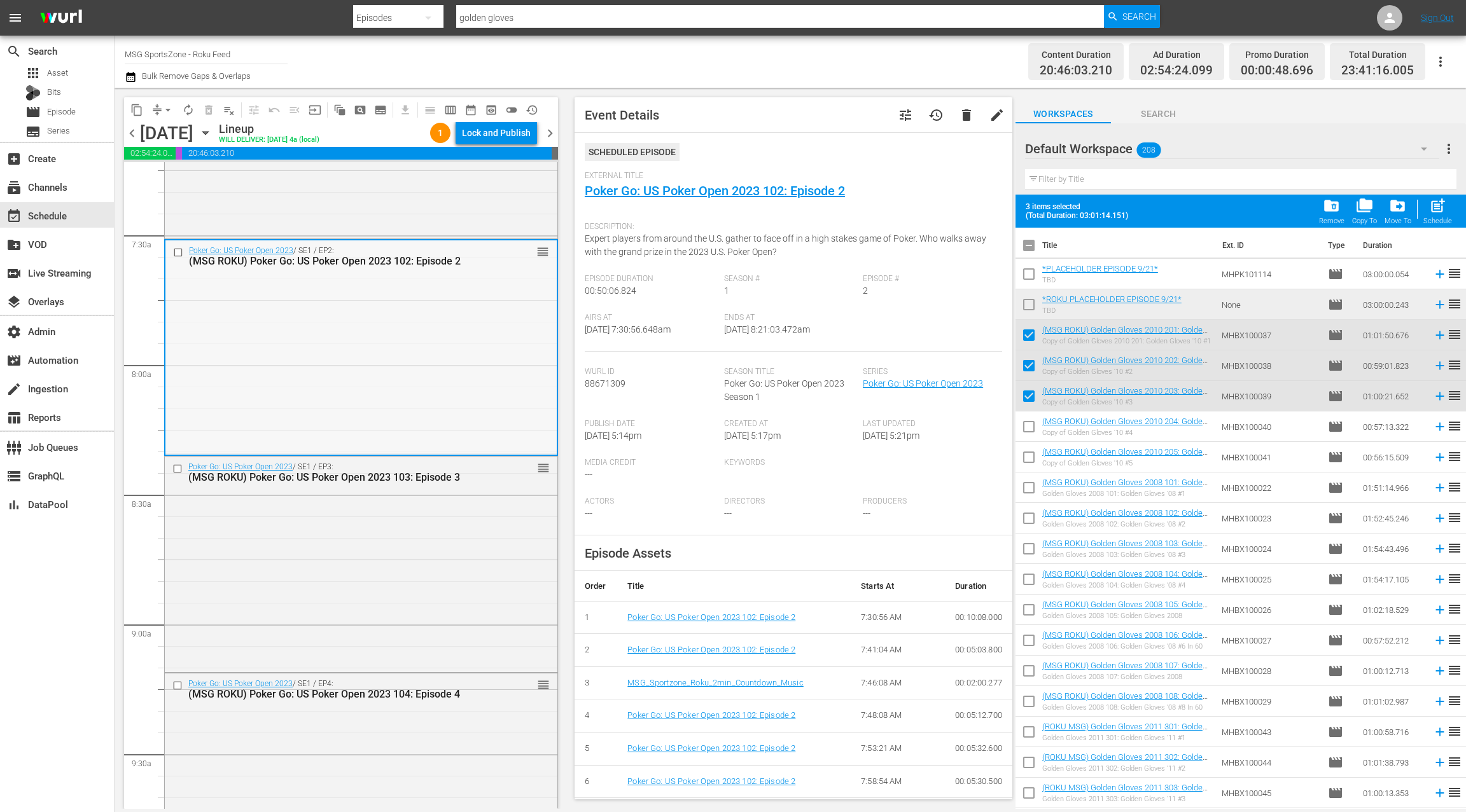
click at [383, 566] on div "Poker Go: US Poker Open 2023 / SE1 / EP3: (MSG ROKU) Poker Go: US Poker Open 20…" at bounding box center [361, 563] width 392 height 213
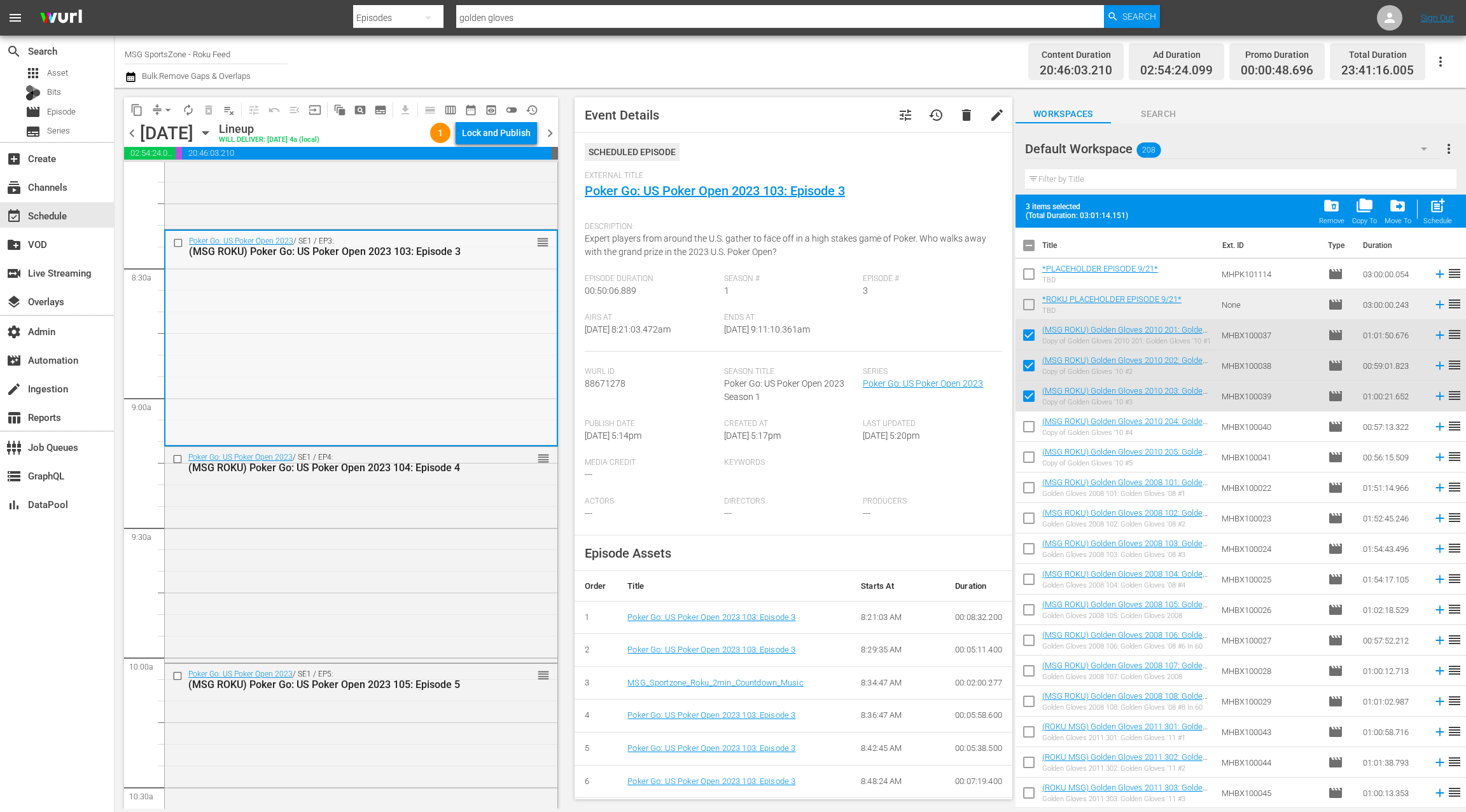
scroll to position [2109, 0]
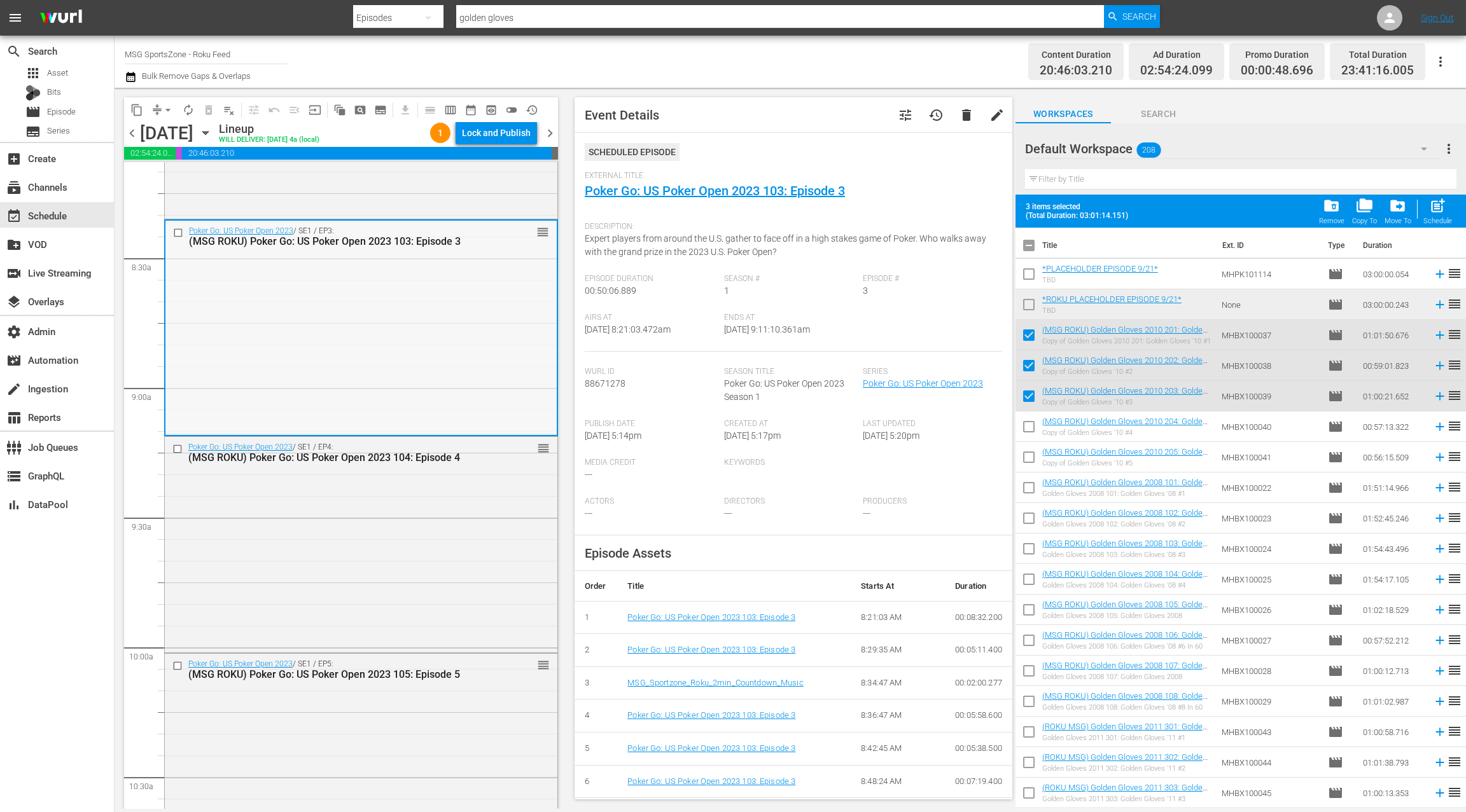
click at [397, 549] on div "Poker Go: US Poker Open 2023 / SE1 / EP4: (MSG ROKU) Poker Go: US Poker Open 20…" at bounding box center [361, 543] width 392 height 213
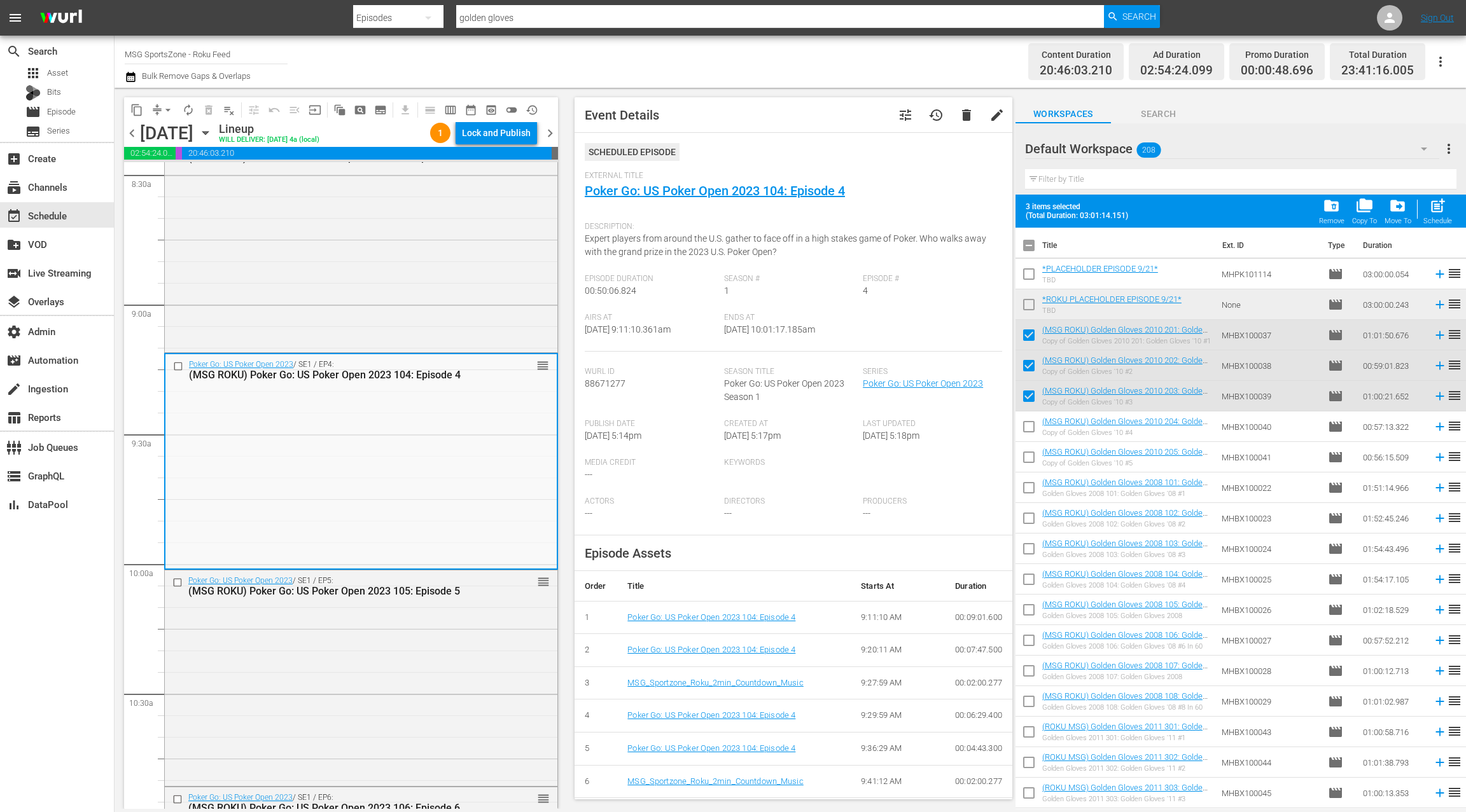
scroll to position [2267, 0]
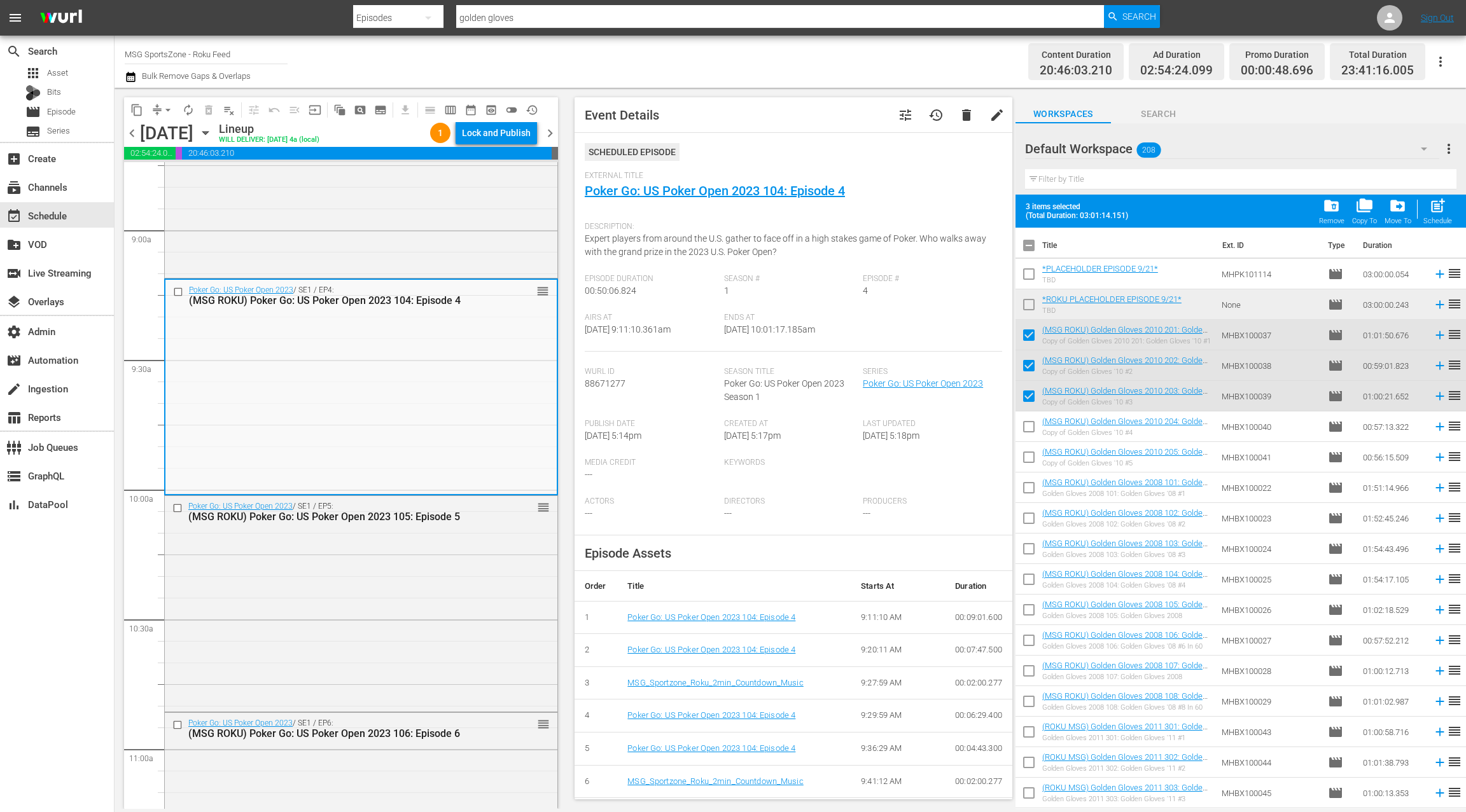
click at [397, 549] on div "Poker Go: US Poker Open 2023 / SE1 / EP5: (MSG ROKU) Poker Go: US Poker Open 20…" at bounding box center [361, 602] width 392 height 213
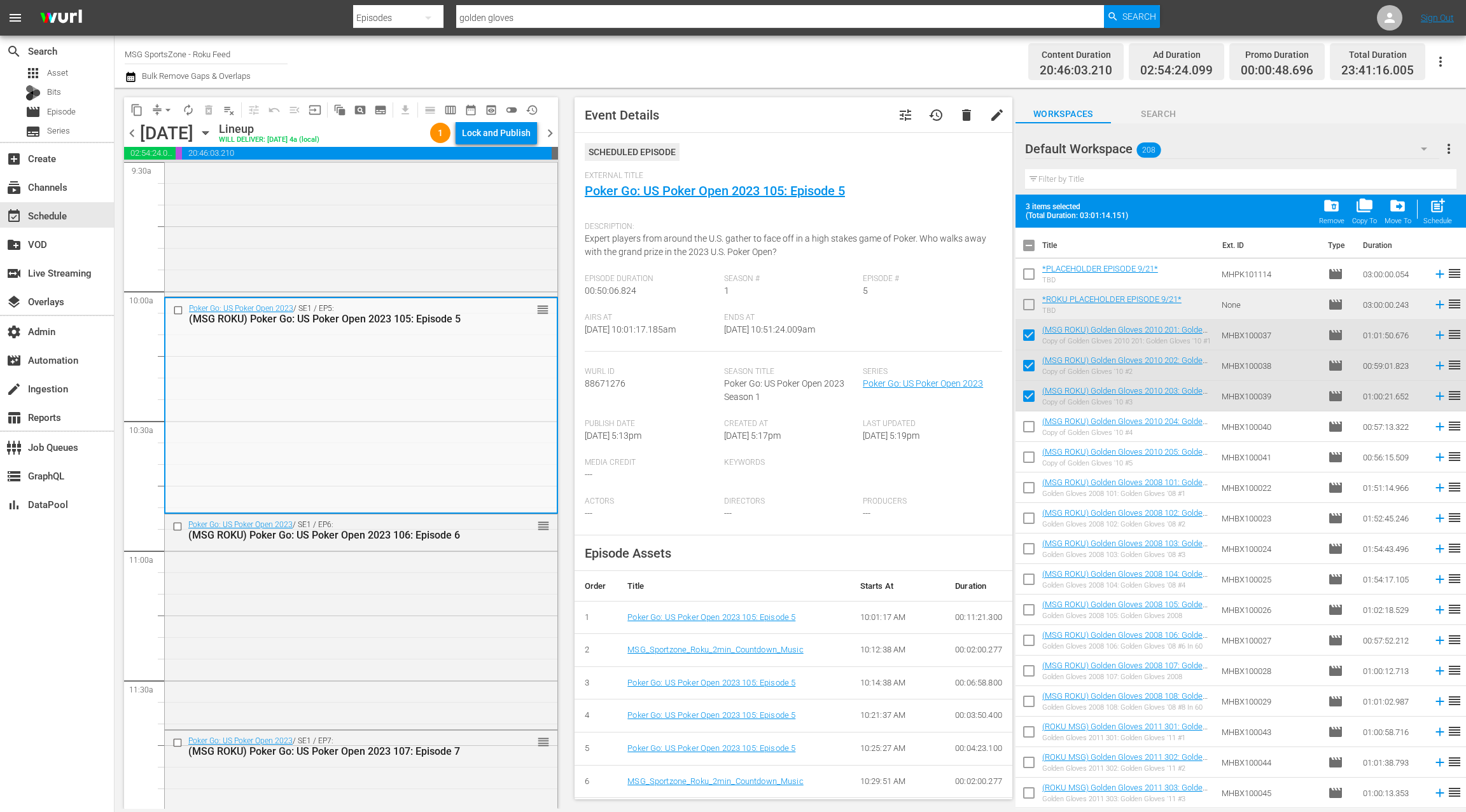
scroll to position [2507, 0]
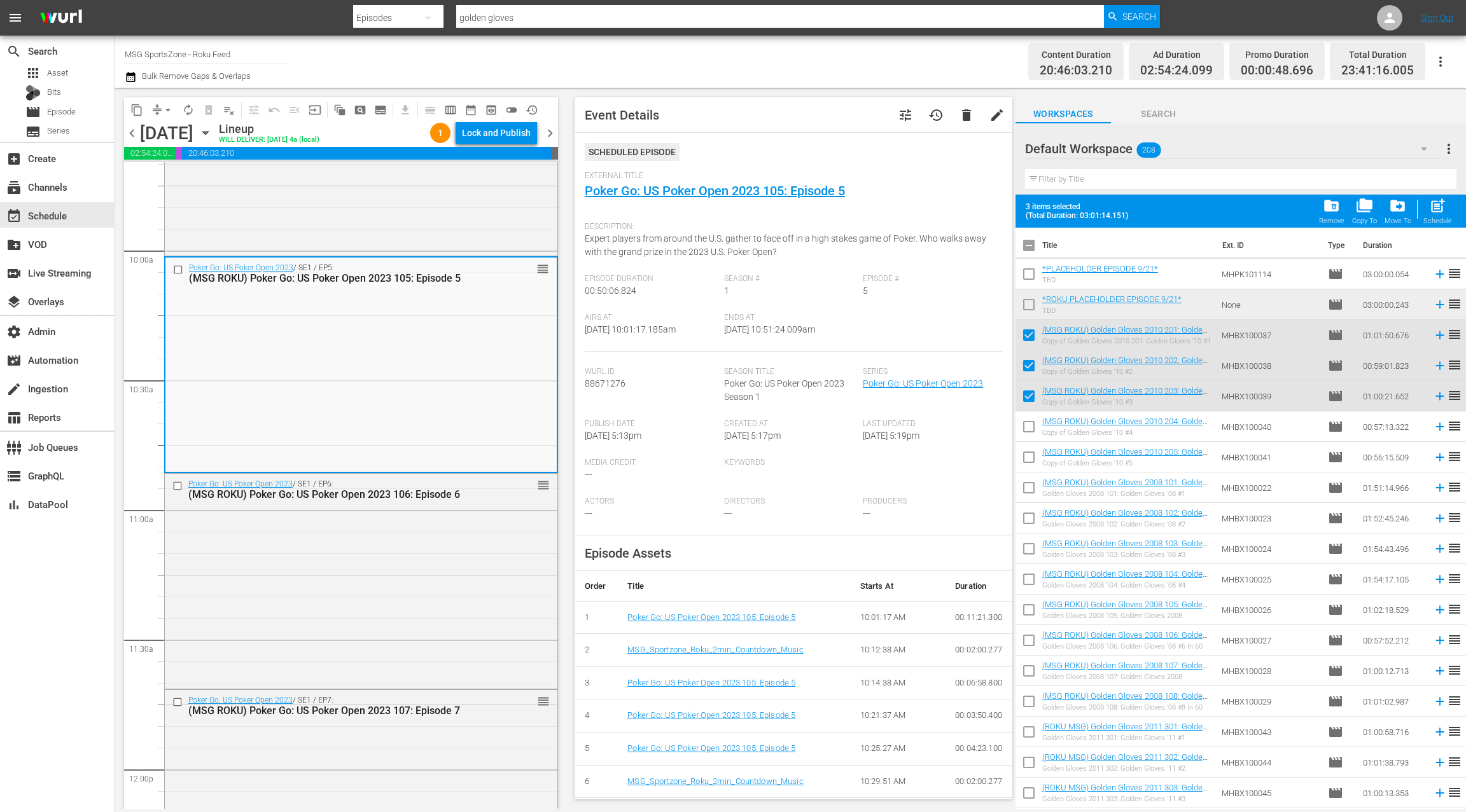
click at [397, 549] on div "Poker Go: US Poker Open 2023 / SE1 / EP6: (MSG ROKU) Poker Go: US Poker Open 20…" at bounding box center [361, 580] width 392 height 213
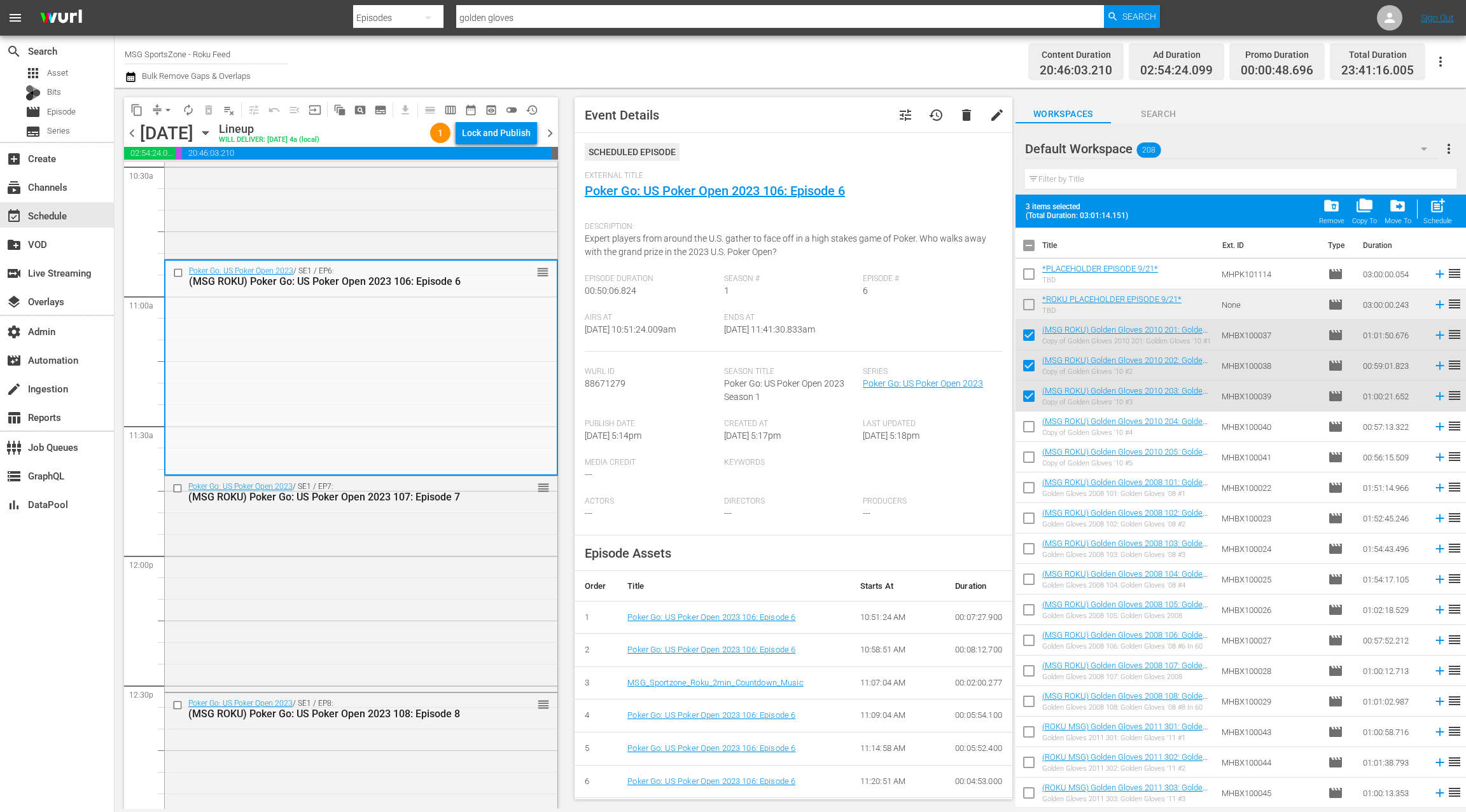
scroll to position [2764, 0]
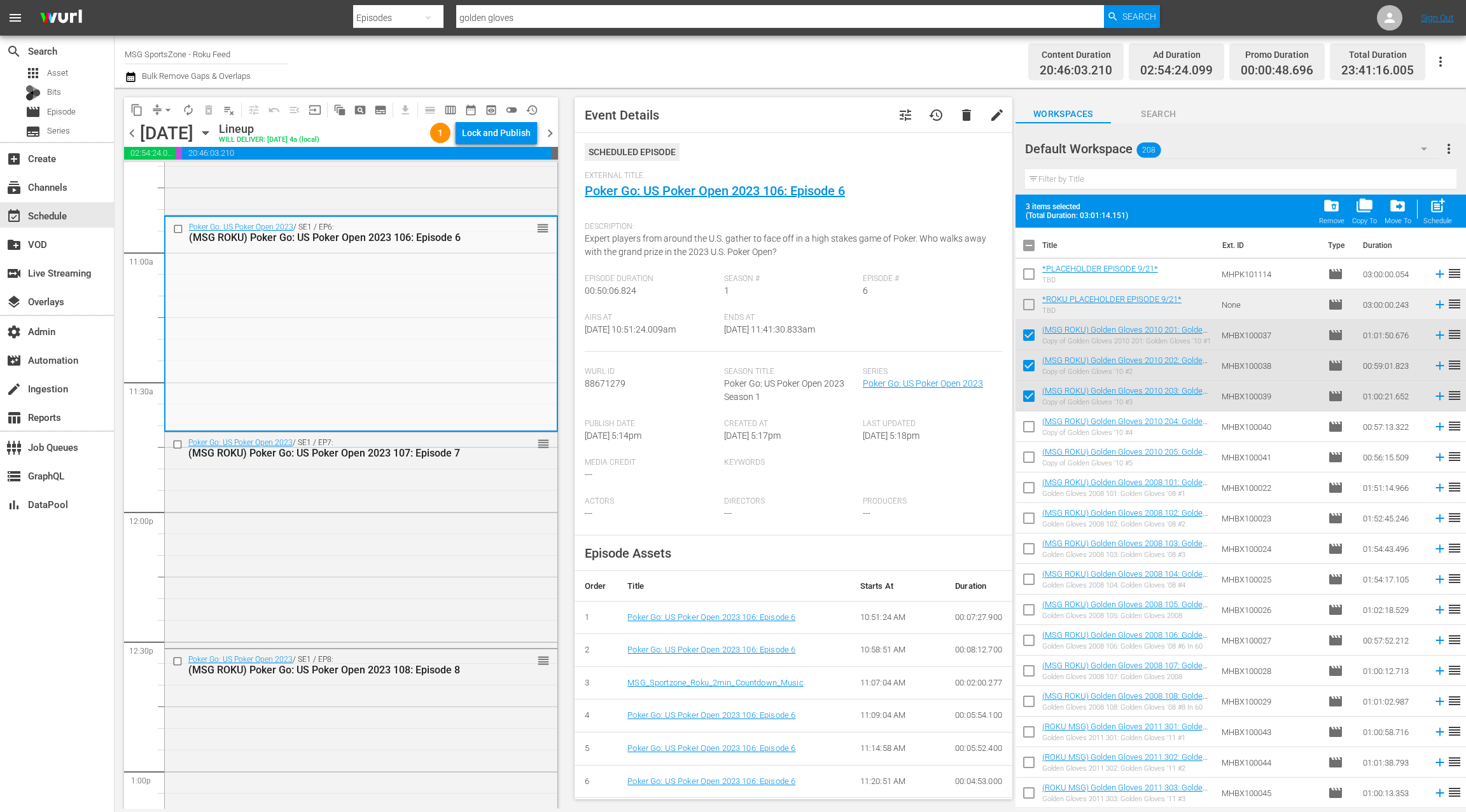
click at [397, 549] on div "Poker Go: US Poker Open 2023 / SE1 / EP7: (MSG ROKU) Poker Go: US Poker Open 20…" at bounding box center [361, 538] width 392 height 213
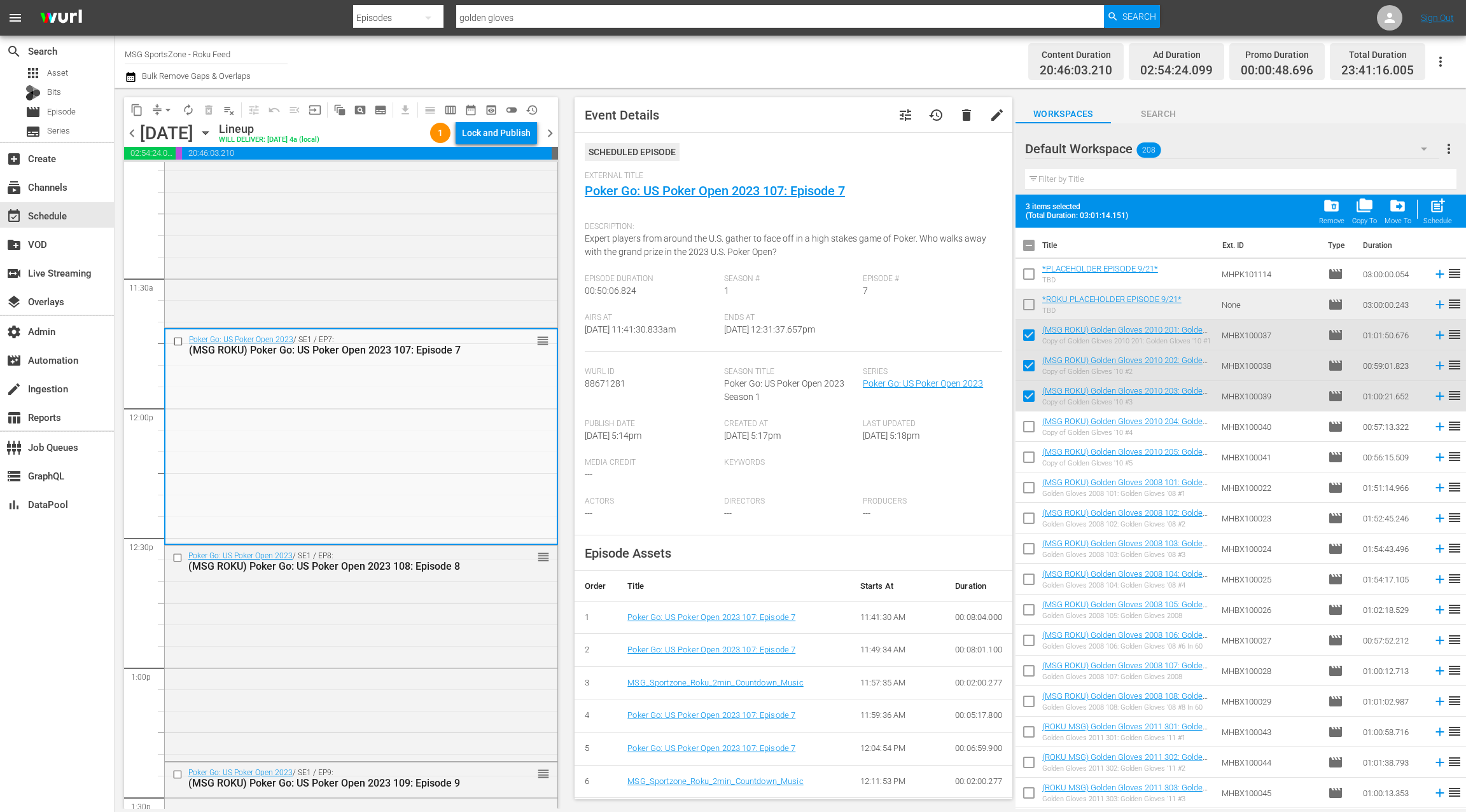
scroll to position [2944, 0]
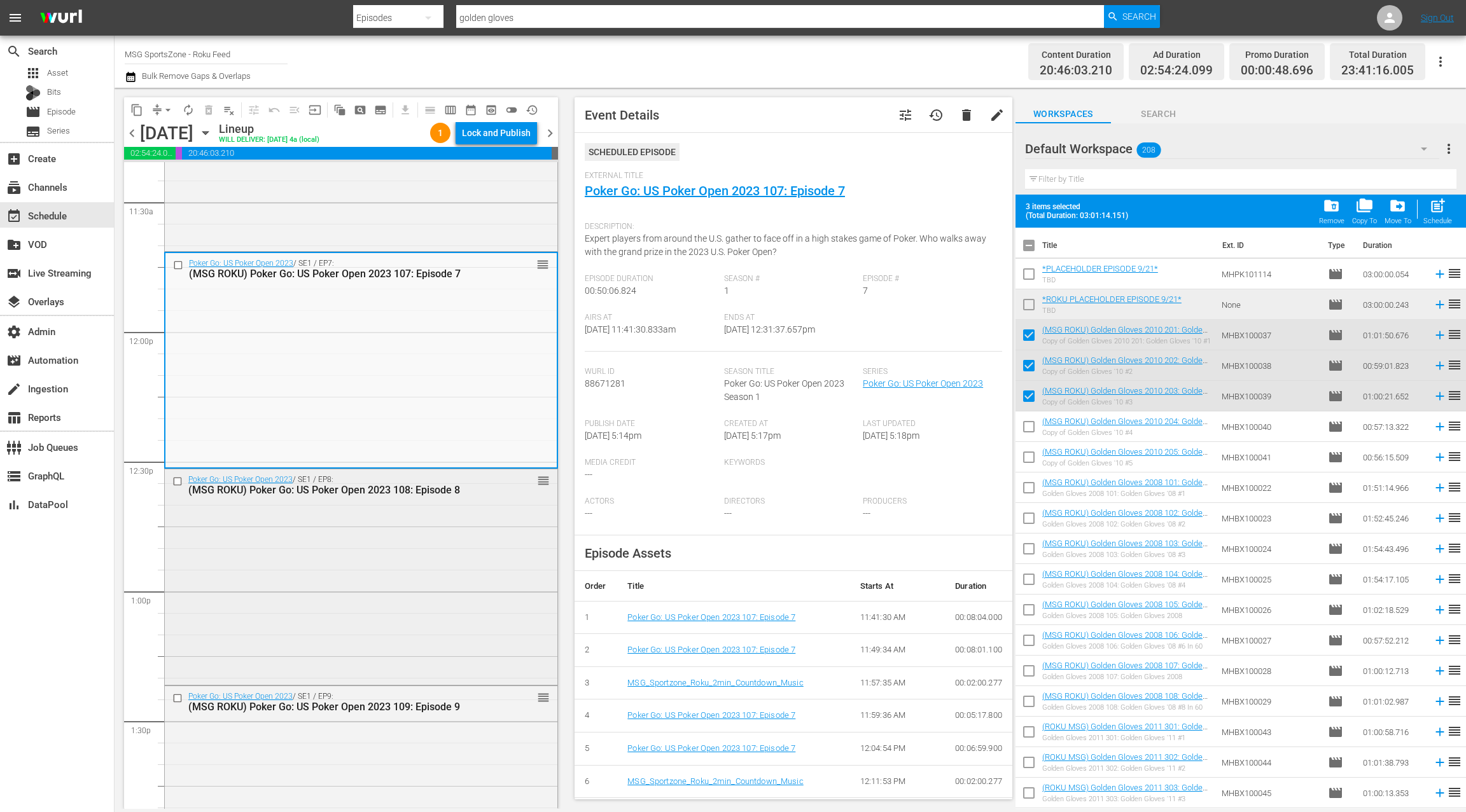
click at [397, 549] on div "Poker Go: US Poker Open 2023 / SE1 / EP8: (MSG ROKU) Poker Go: US Poker Open 20…" at bounding box center [361, 575] width 392 height 213
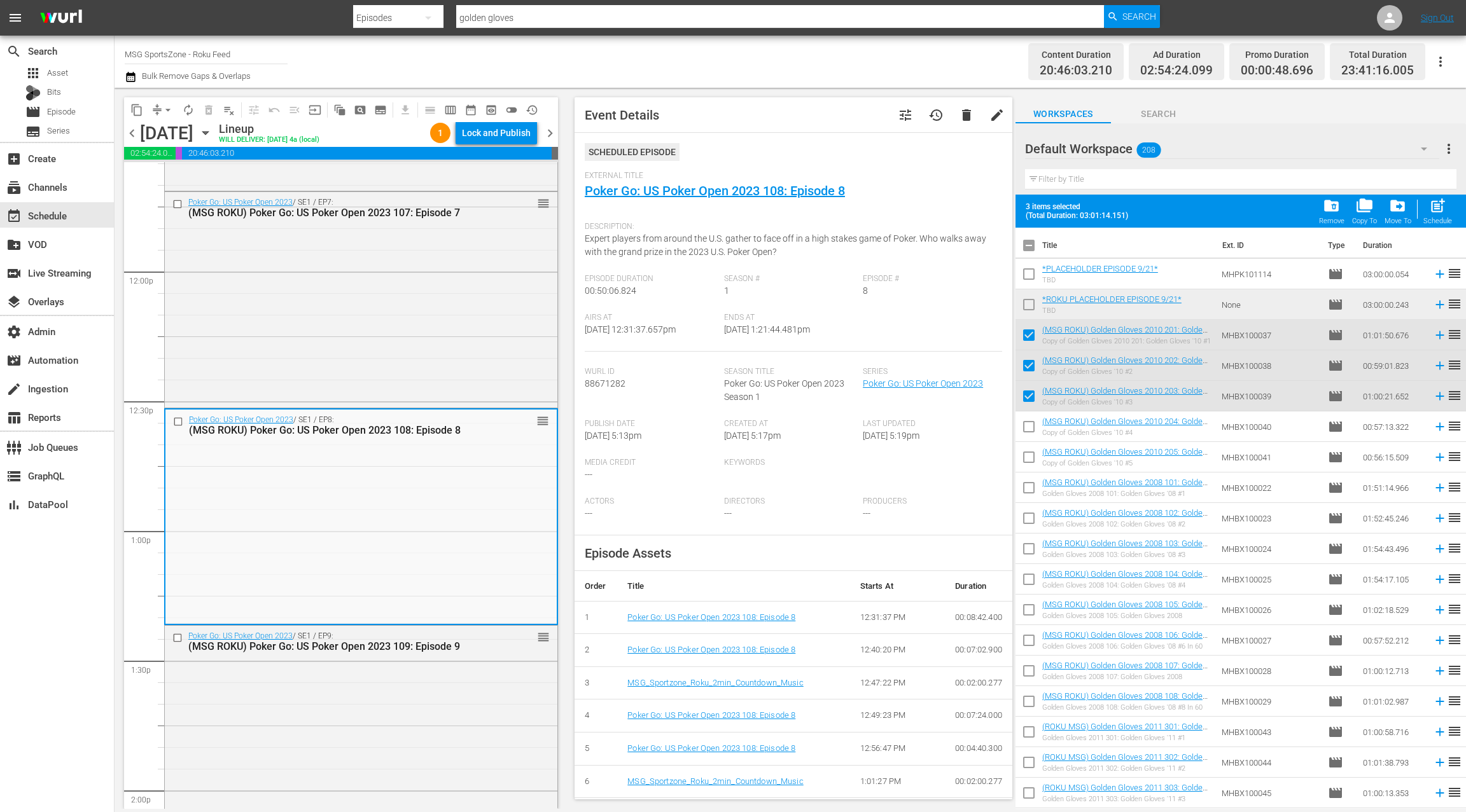
scroll to position [3176, 0]
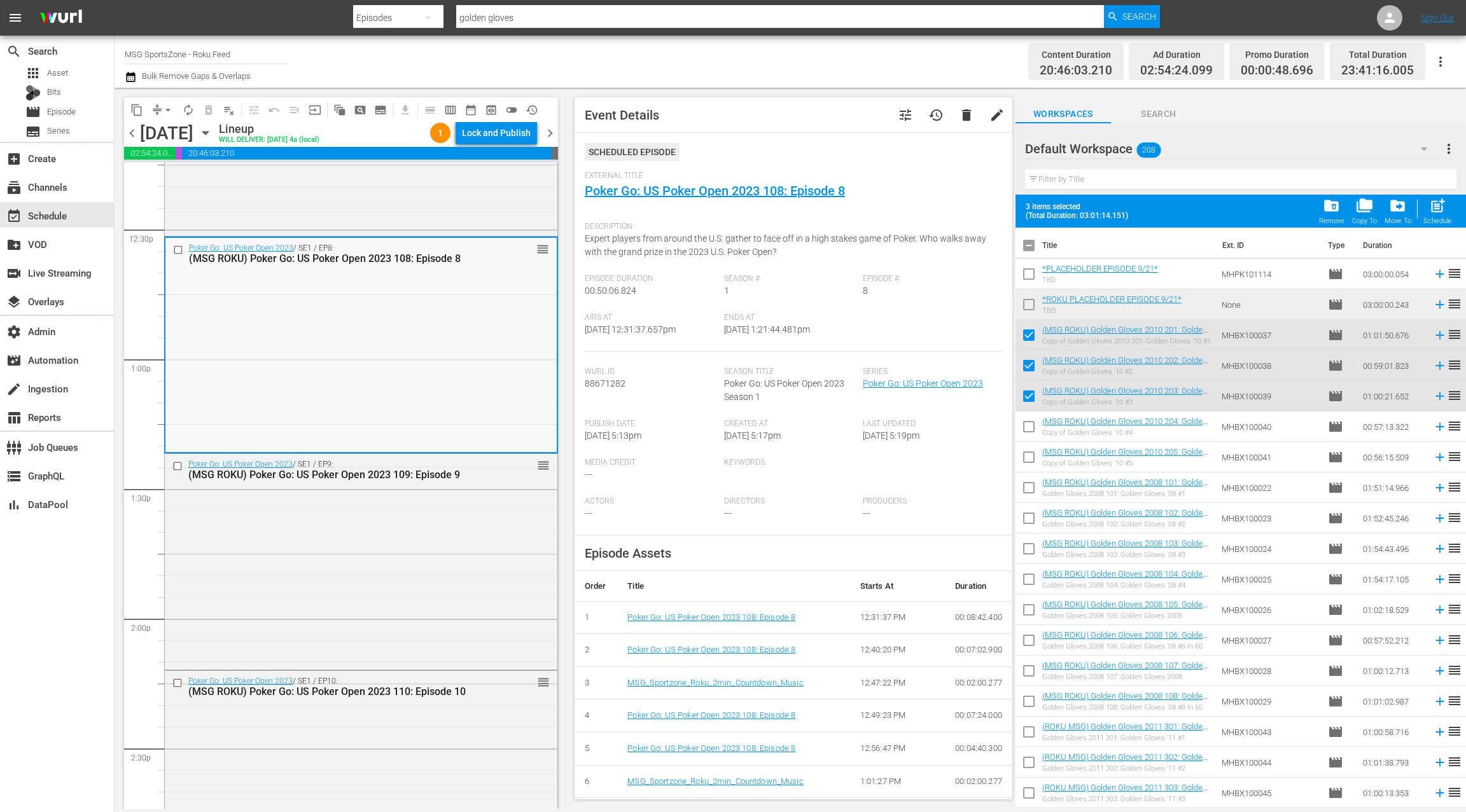
click at [397, 549] on div "Poker Go: US Poker Open 2023 / SE1 / EP9: (MSG ROKU) Poker Go: US Poker Open 20…" at bounding box center [361, 560] width 392 height 213
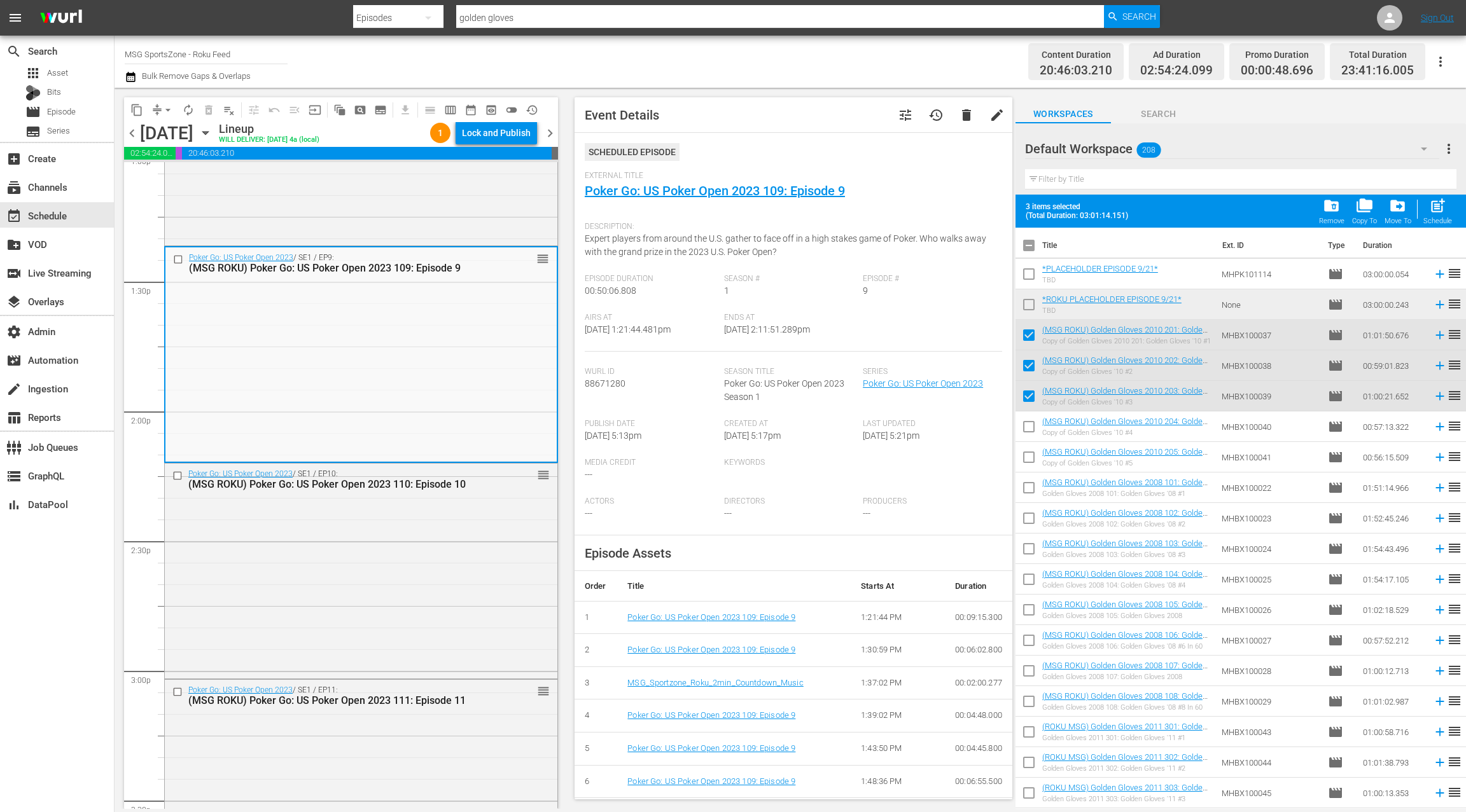
scroll to position [3393, 0]
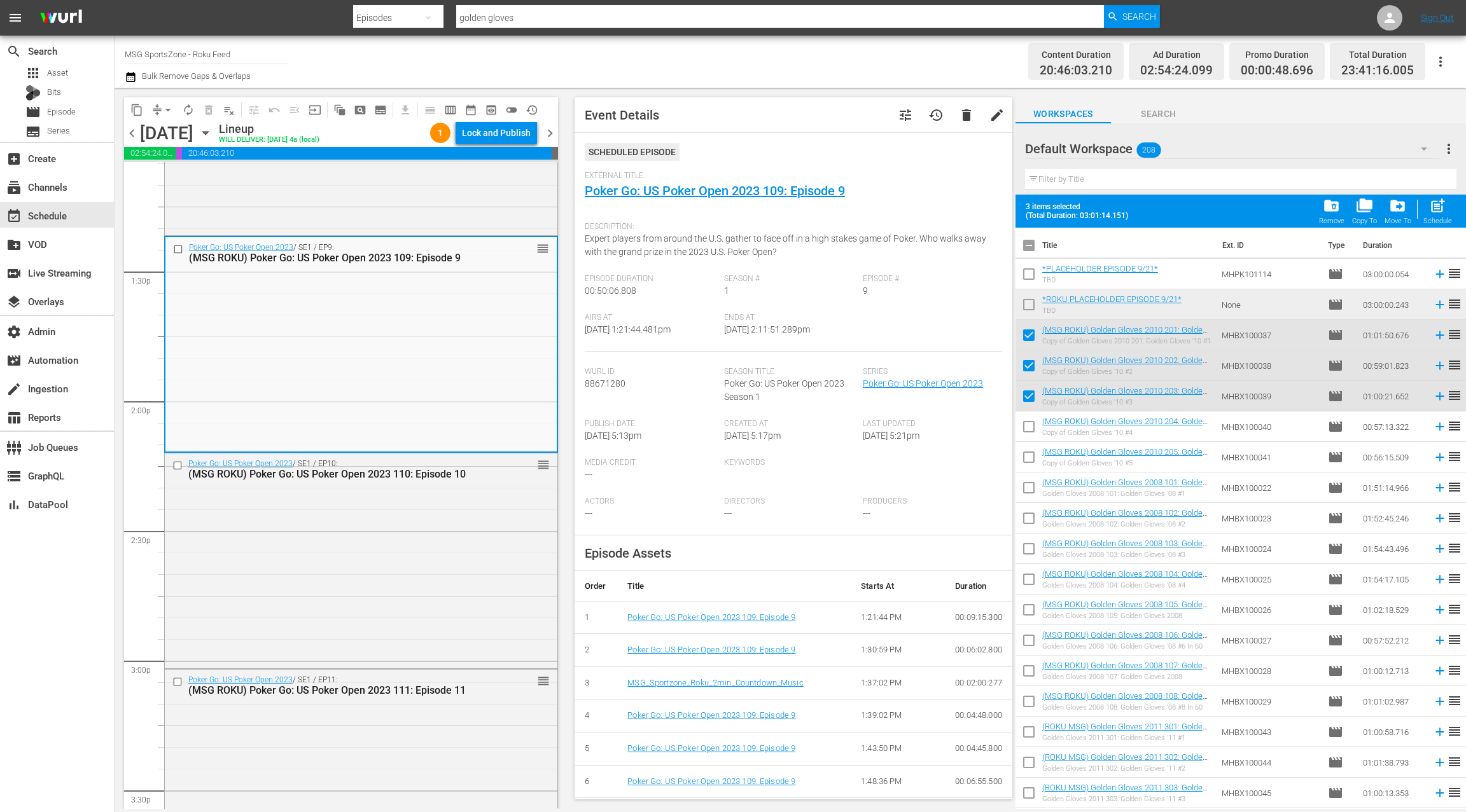
click at [397, 549] on div "Poker Go: US Poker Open 2023 / SE1 / EP10: (MSG ROKU) Poker Go: US Poker Open 2…" at bounding box center [361, 559] width 392 height 213
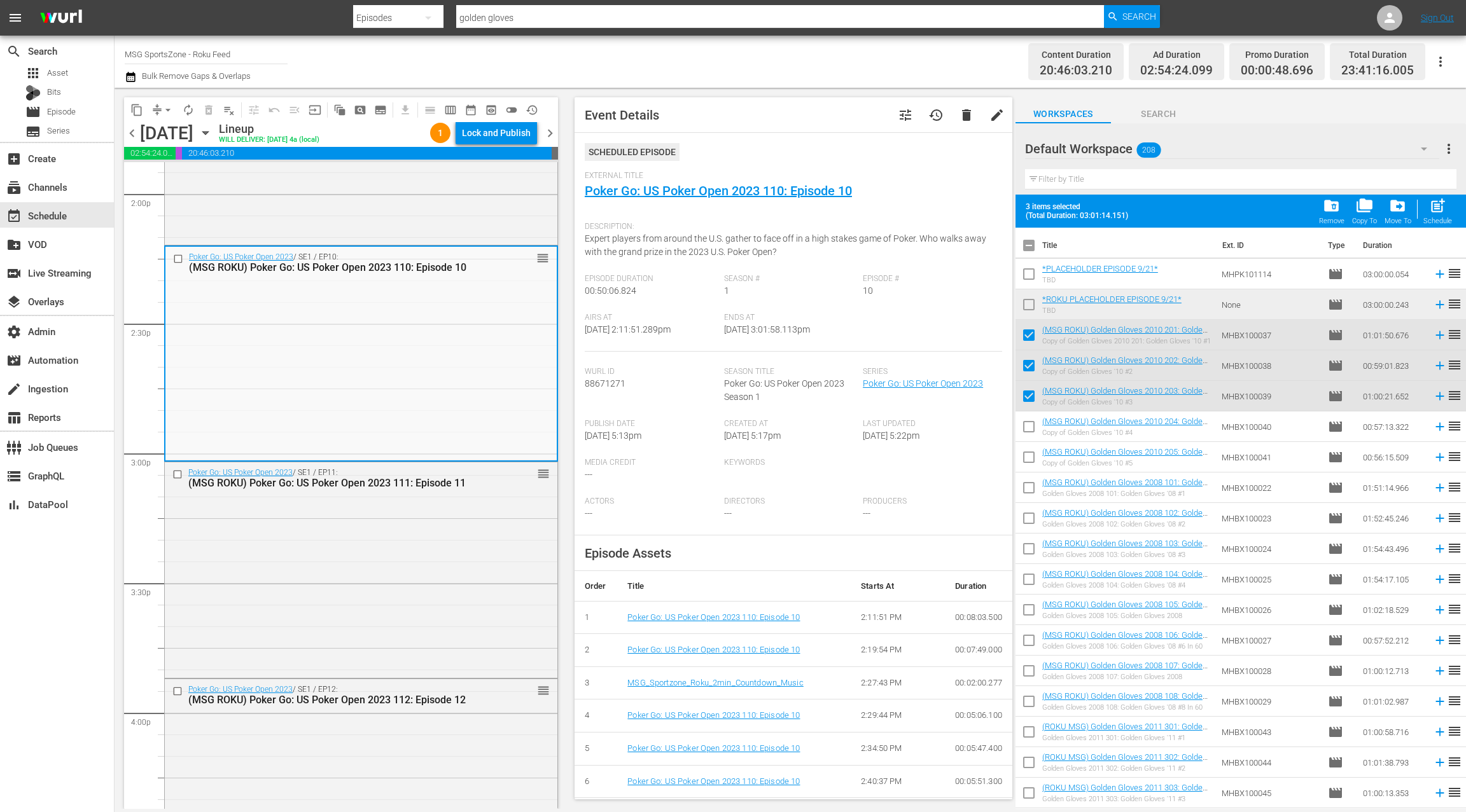
scroll to position [3628, 0]
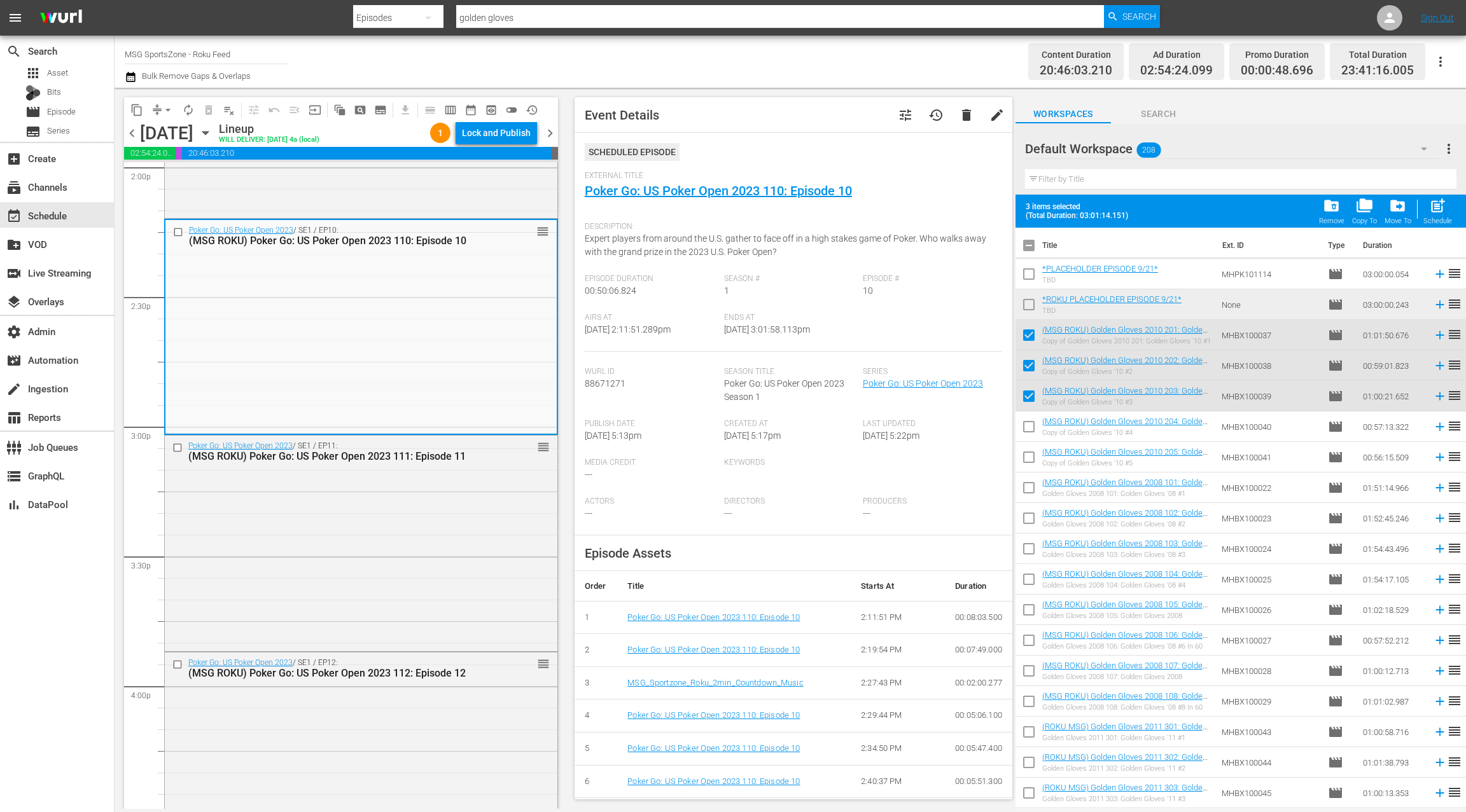
click at [397, 549] on div "Poker Go: US Poker Open 2023 / SE1 / EP11: (MSG ROKU) Poker Go: US Poker Open 2…" at bounding box center [361, 542] width 392 height 213
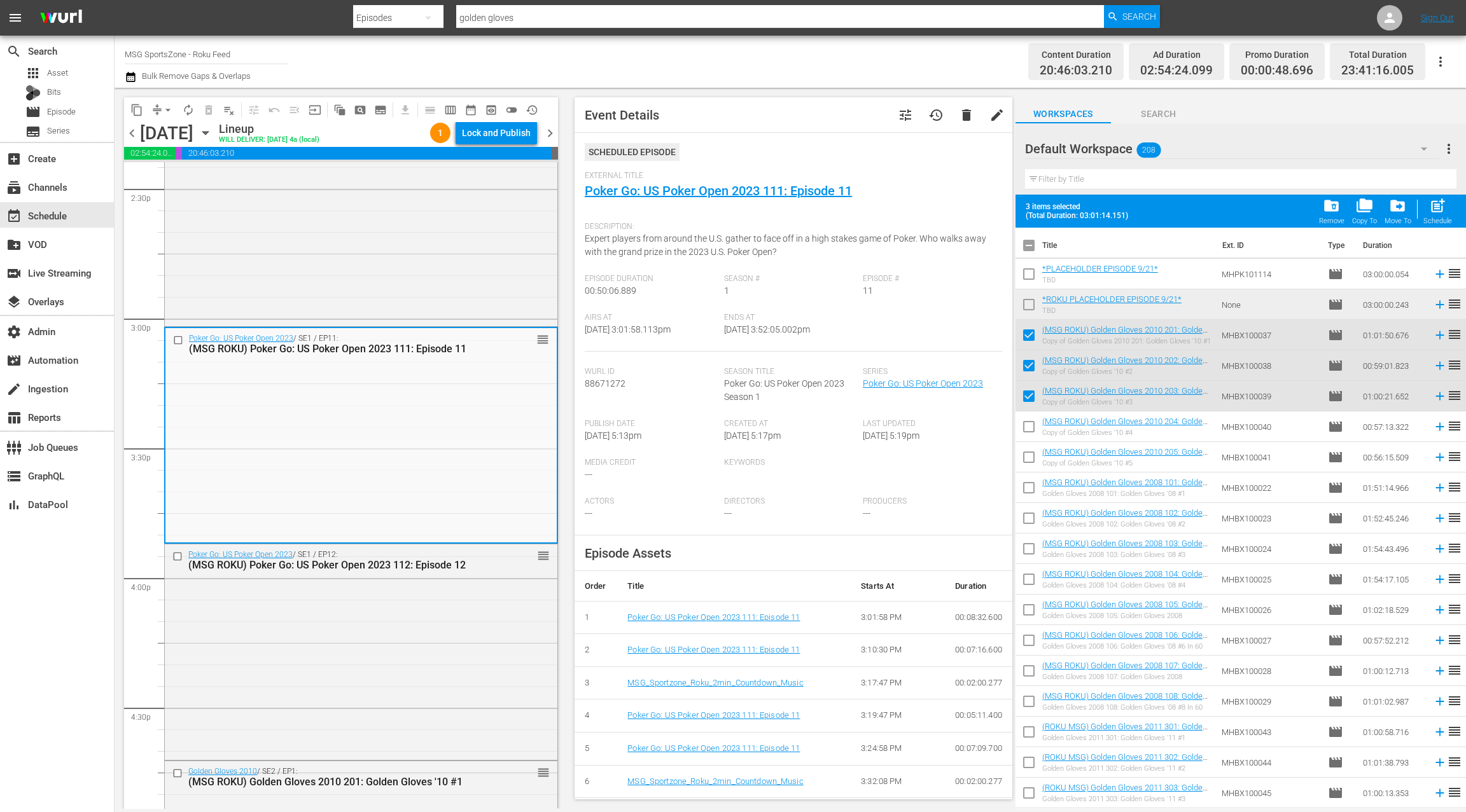
scroll to position [3835, 0]
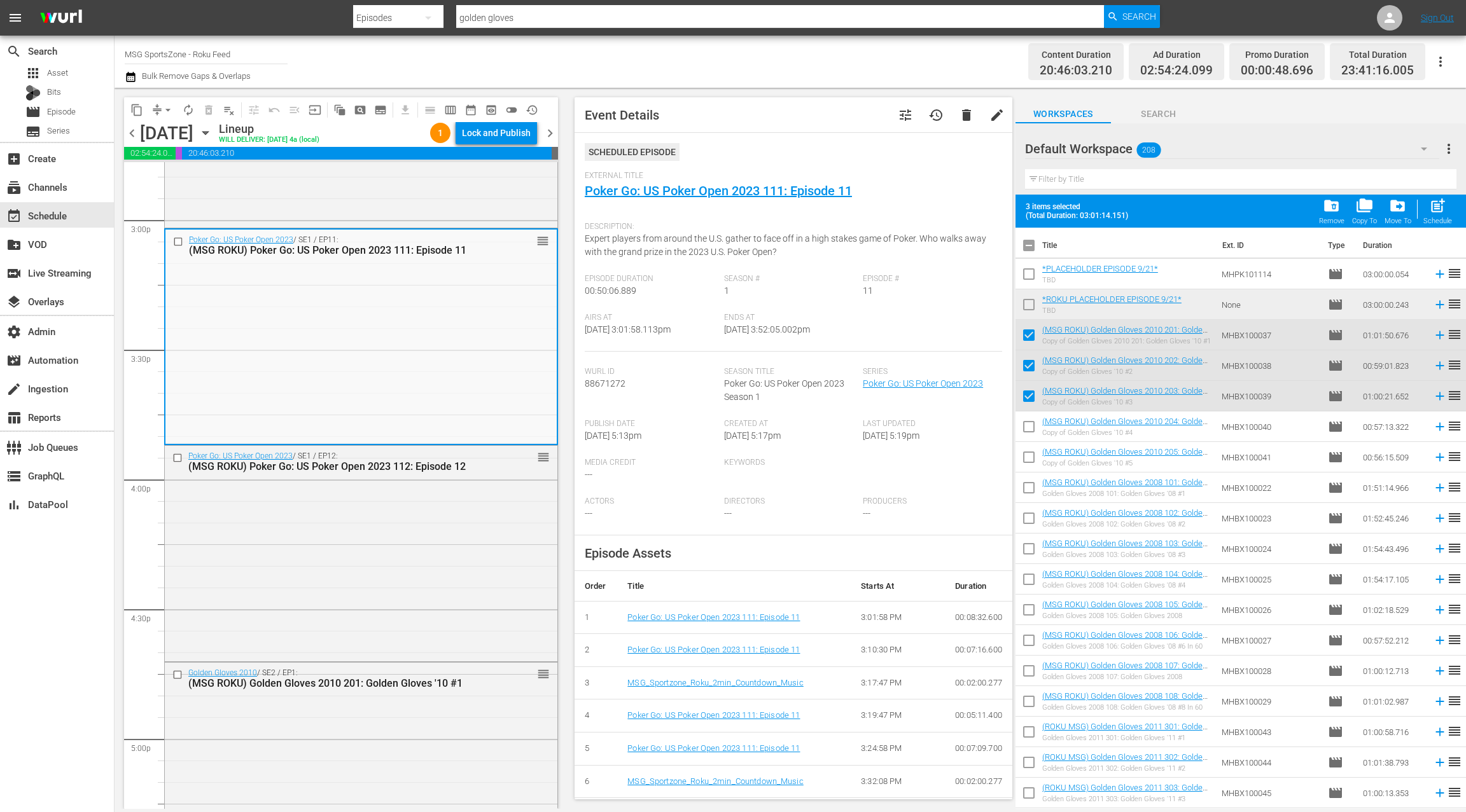
click at [397, 549] on div "Poker Go: US Poker Open 2023 / SE1 / EP12: (MSG ROKU) Poker Go: US Poker Open 2…" at bounding box center [361, 552] width 392 height 213
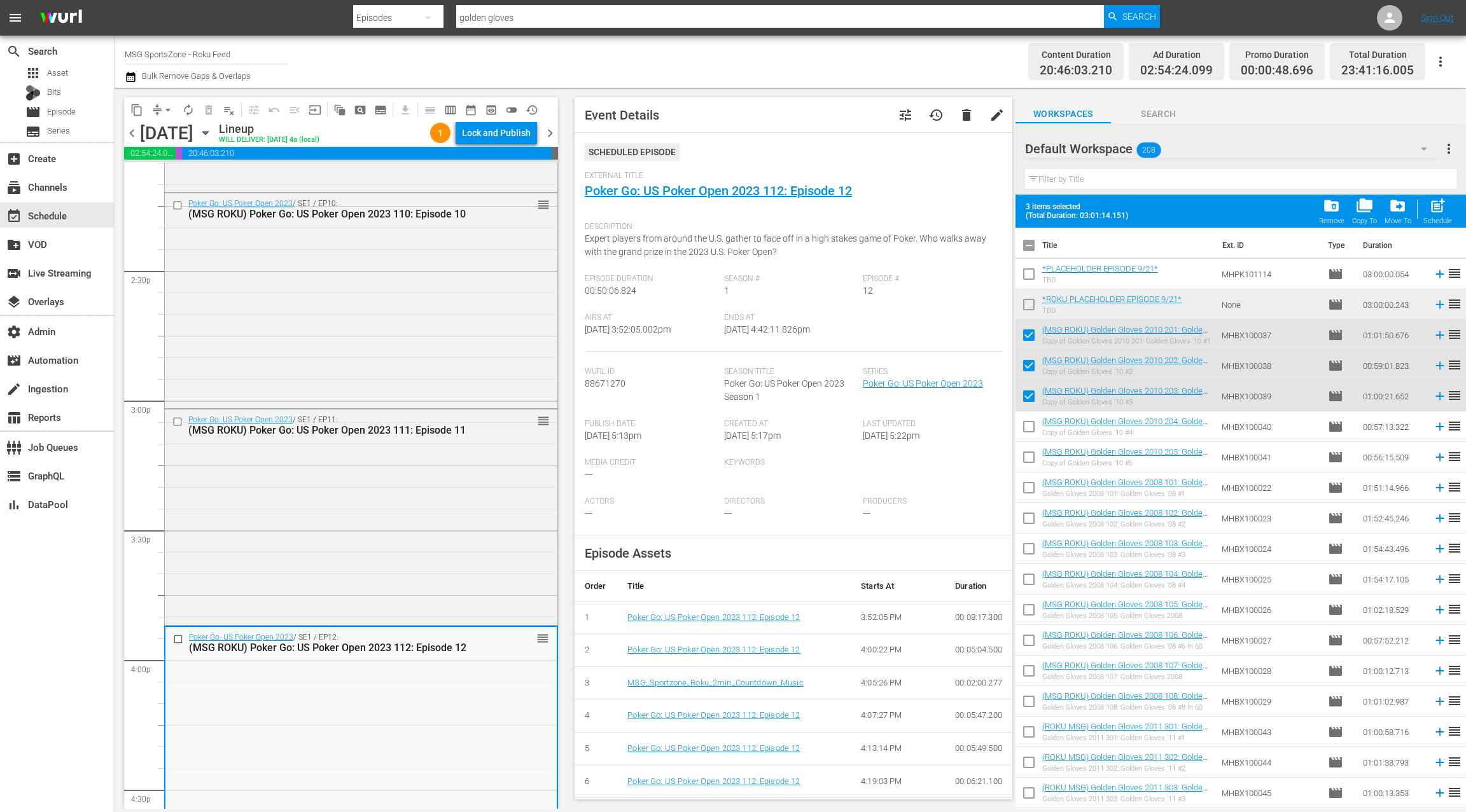
scroll to position [3547, 0]
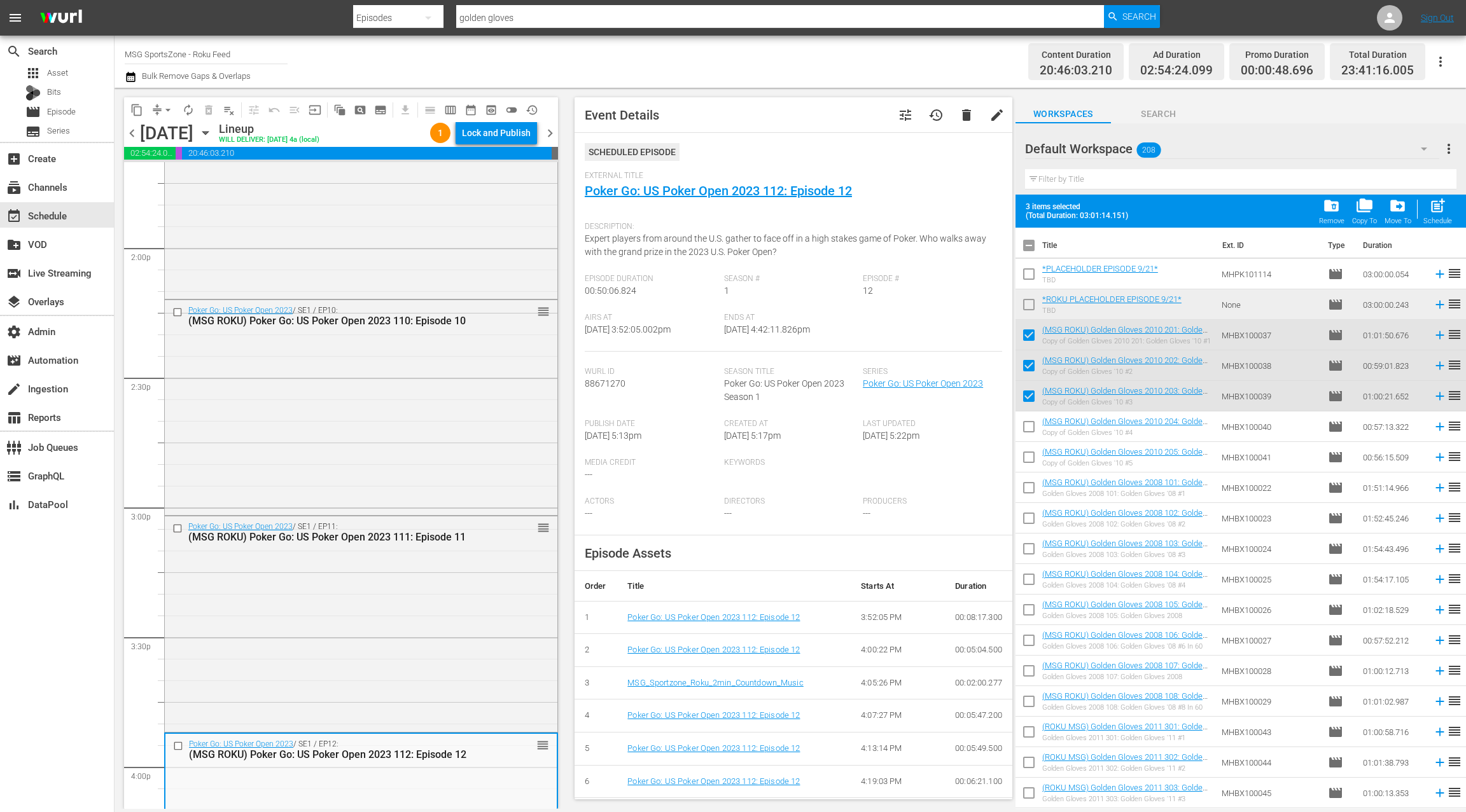
click at [213, 133] on icon "button" at bounding box center [206, 133] width 14 height 14
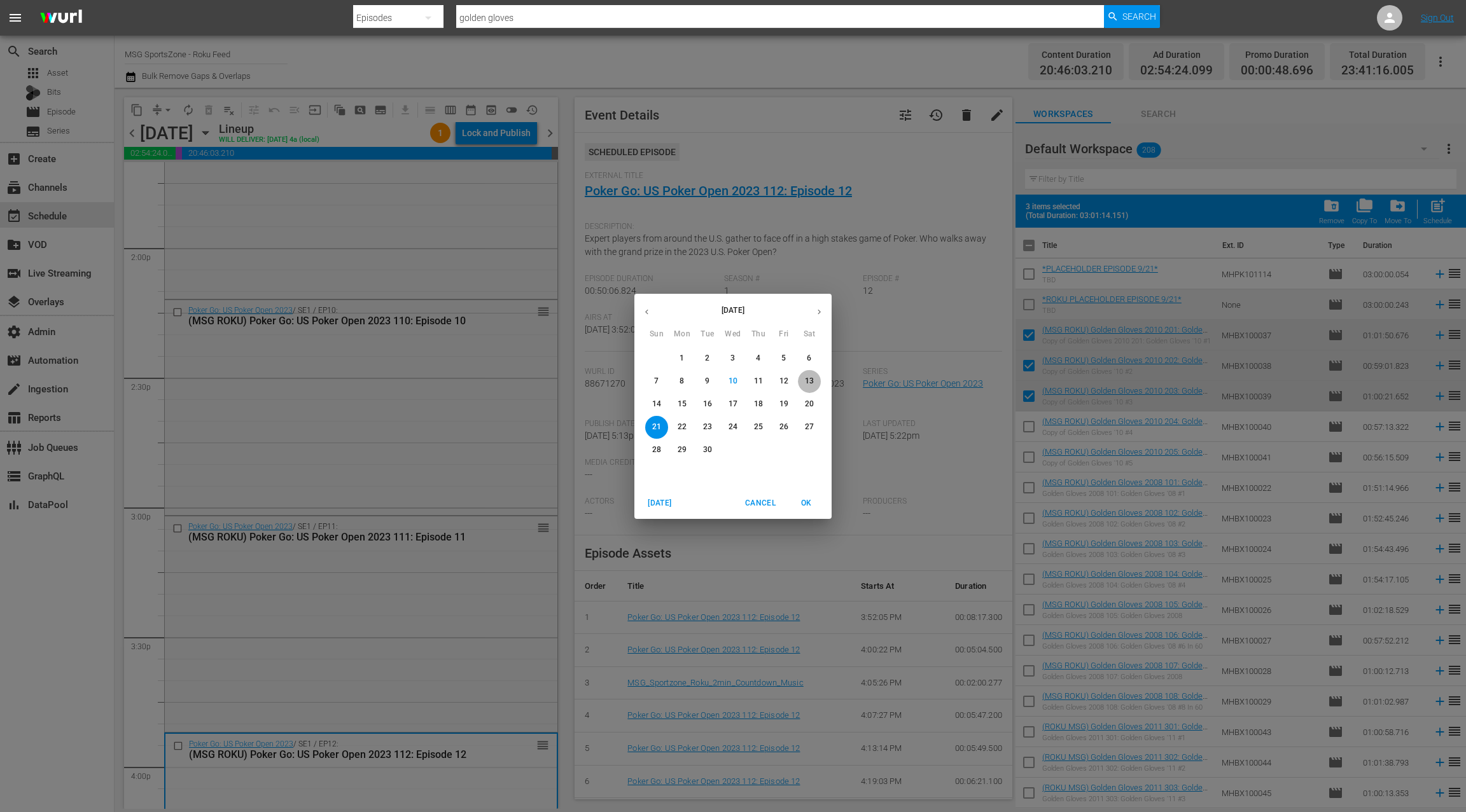
click at [812, 385] on p "13" at bounding box center [810, 381] width 9 height 11
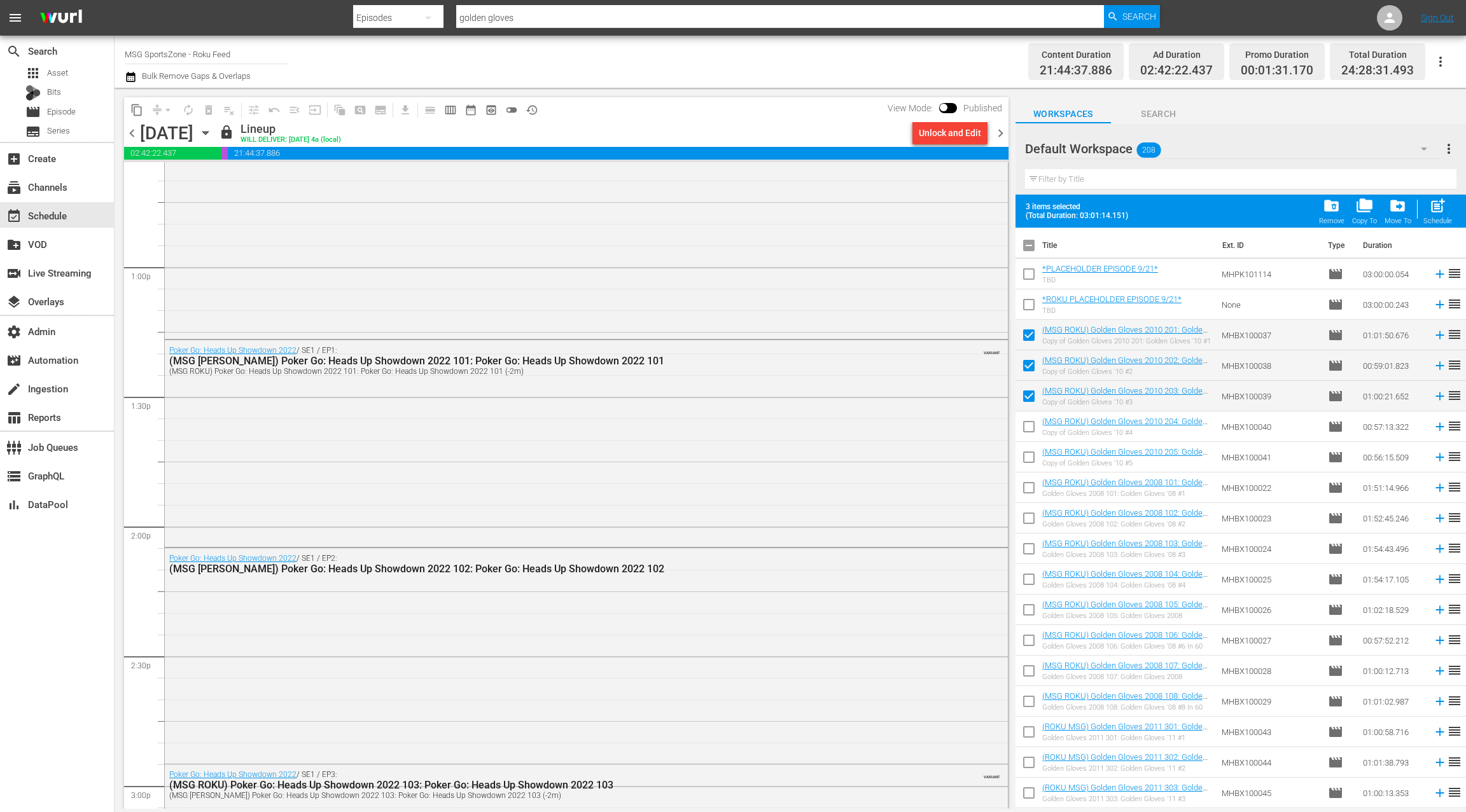
scroll to position [3192, 0]
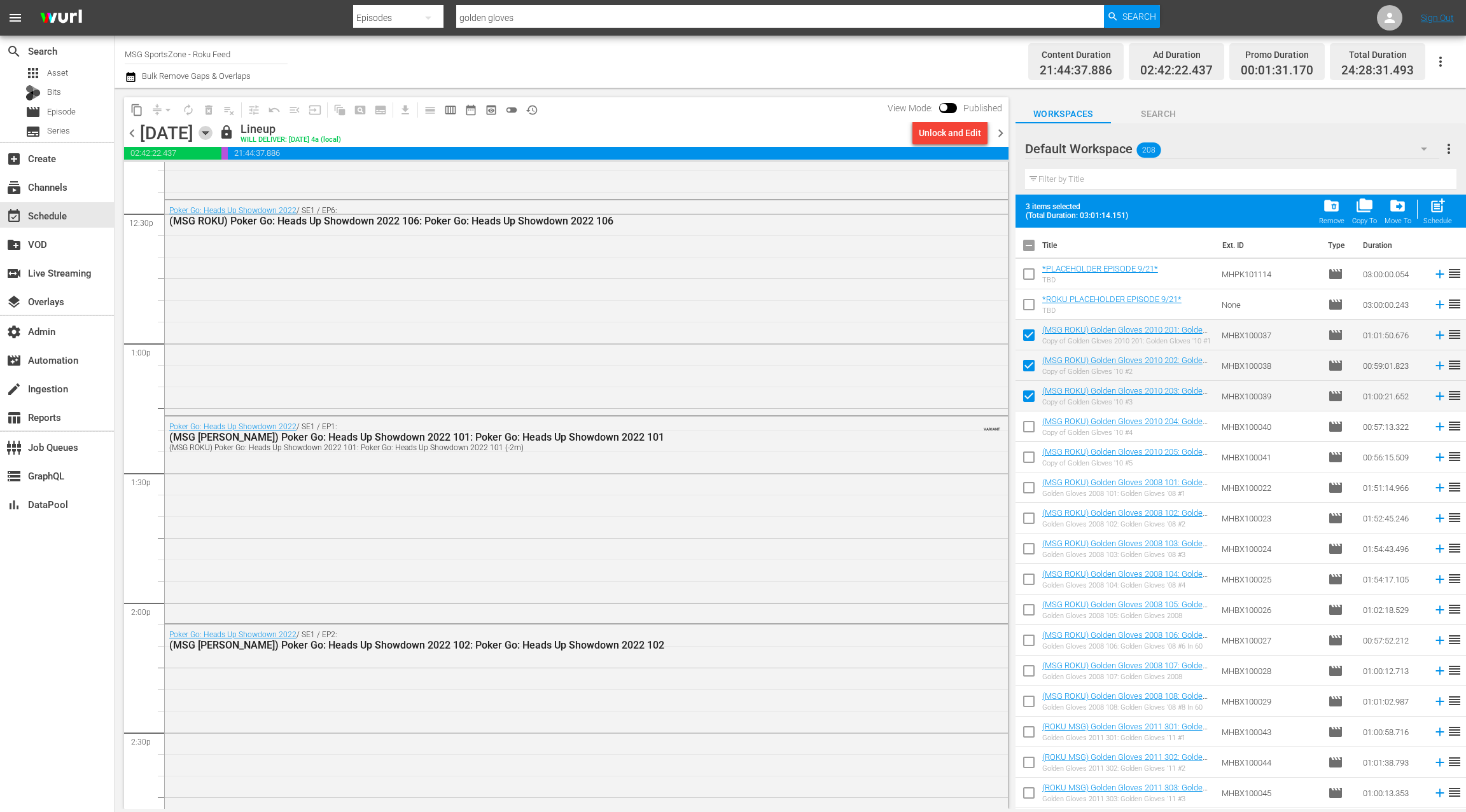
click at [213, 133] on icon "button" at bounding box center [206, 133] width 14 height 14
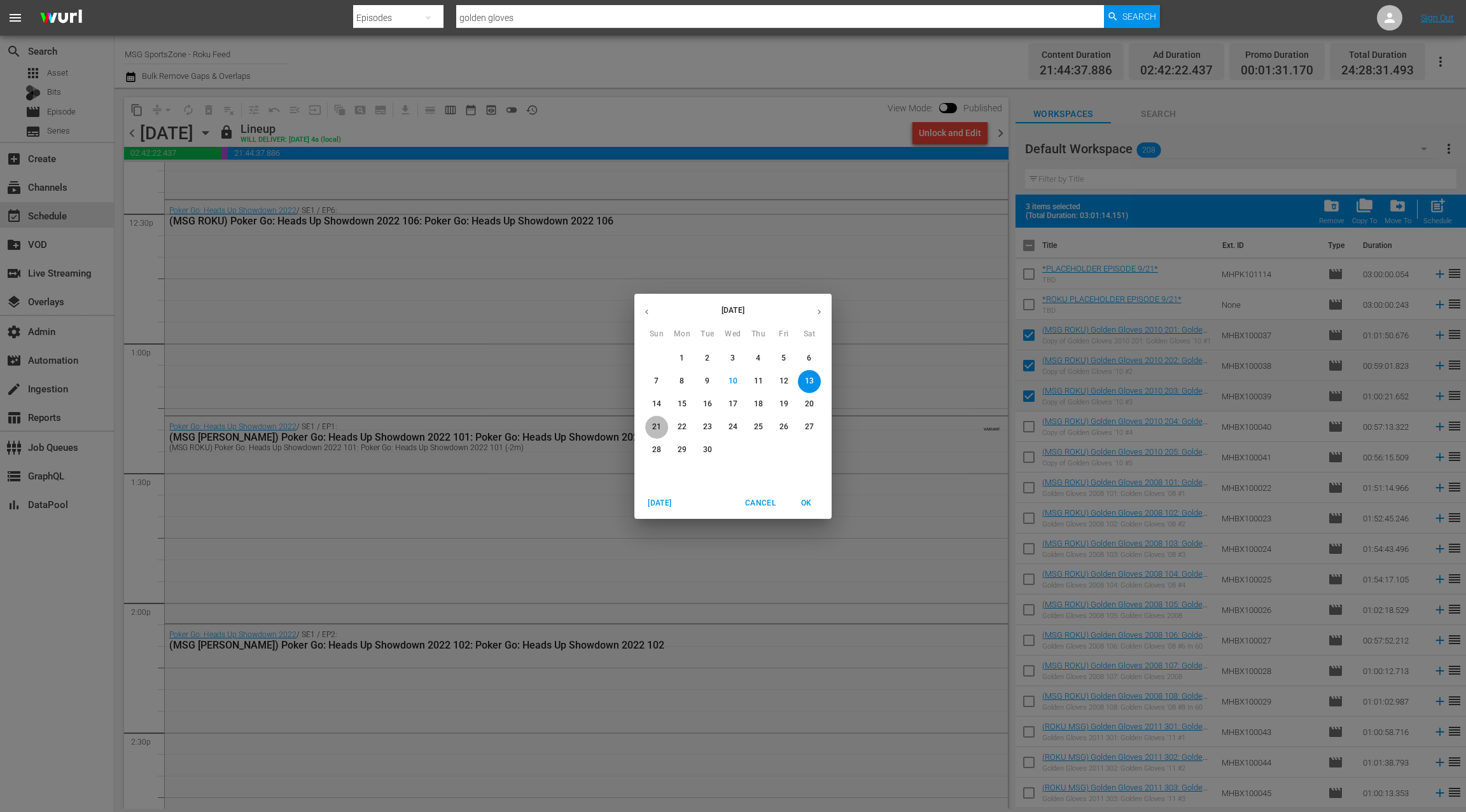
click at [663, 425] on span "21" at bounding box center [657, 427] width 23 height 11
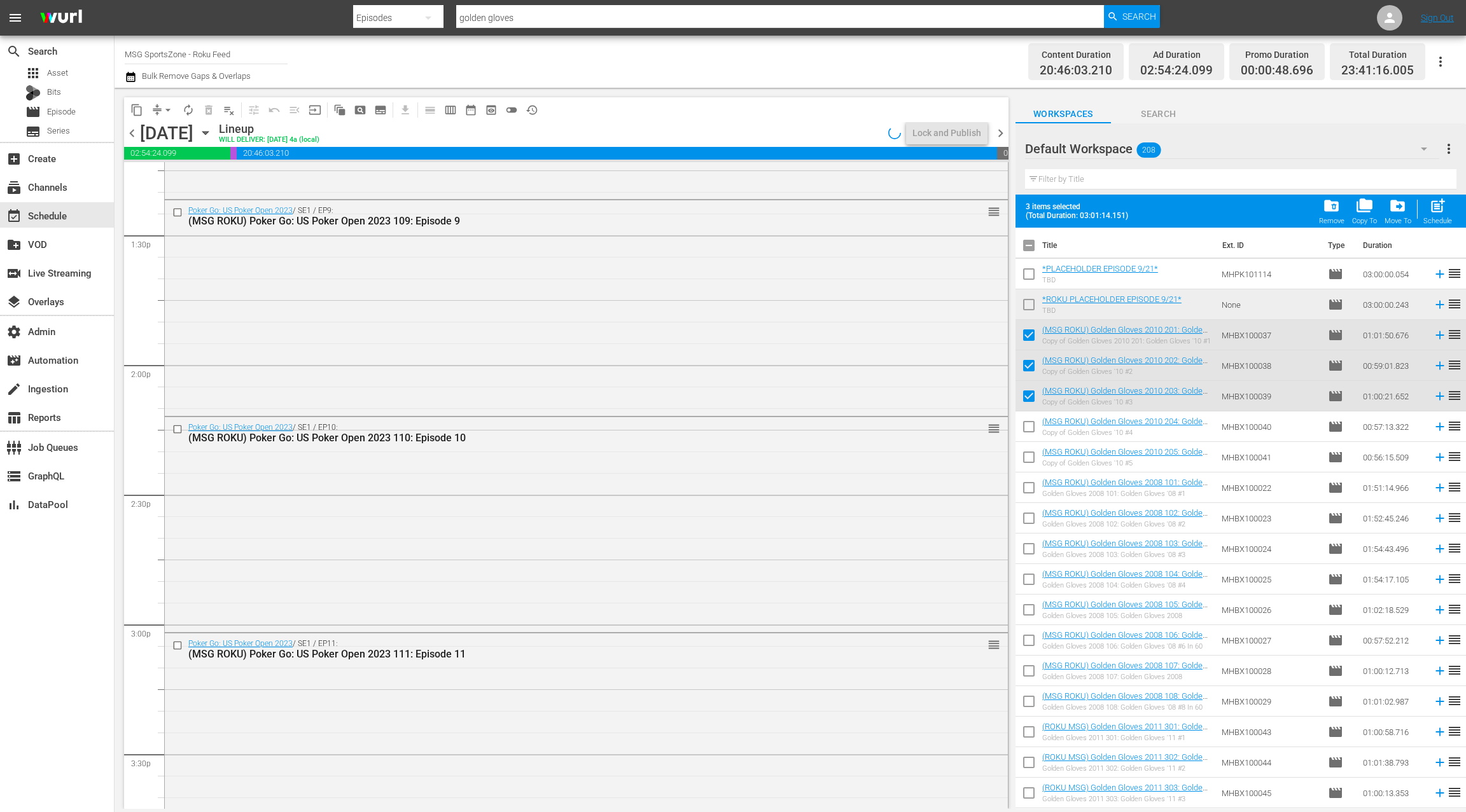
scroll to position [3171, 0]
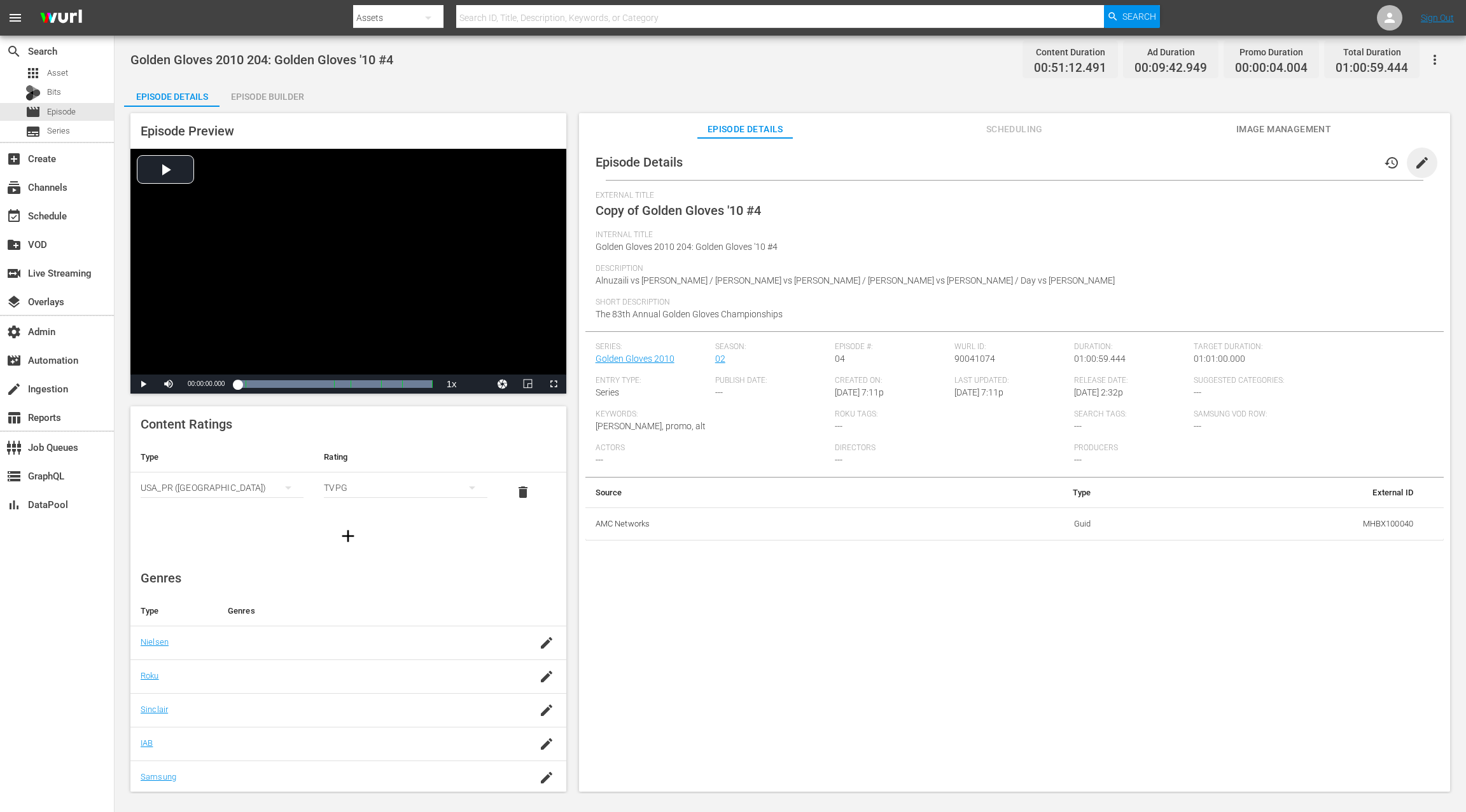
drag, startPoint x: 1417, startPoint y: 161, endPoint x: 1264, endPoint y: 190, distance: 155.7
click at [1099, 161] on span "edit" at bounding box center [1422, 162] width 15 height 15
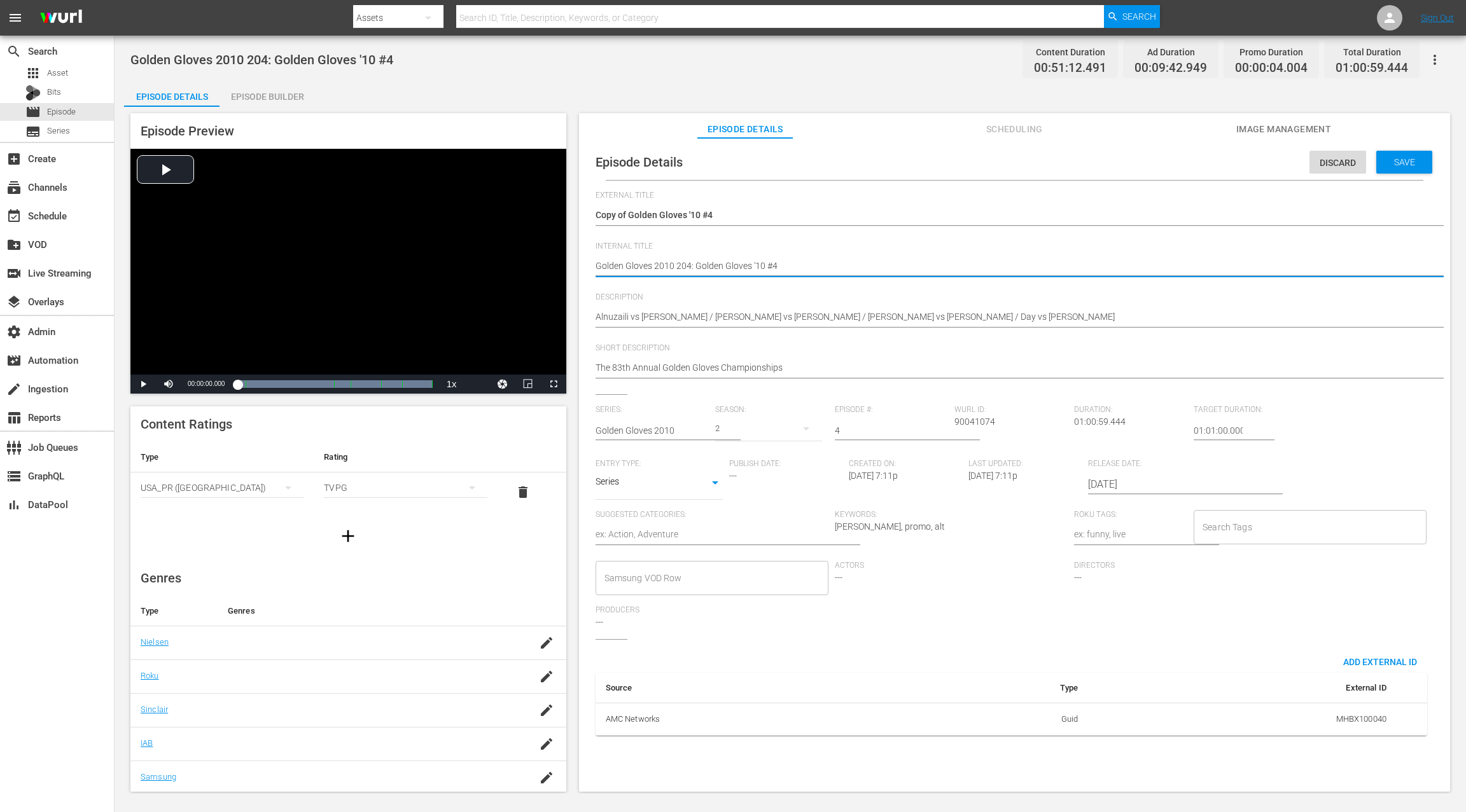
drag, startPoint x: 598, startPoint y: 267, endPoint x: 612, endPoint y: 246, distance: 25.2
paste textarea "47816283"
type textarea "47816283 Golden Gloves 2010 204: Golden Gloves '10 #4"
click at [618, 265] on textarea "Golden Gloves 2010 204: Golden Gloves '10 #4" at bounding box center [1011, 266] width 831 height 15
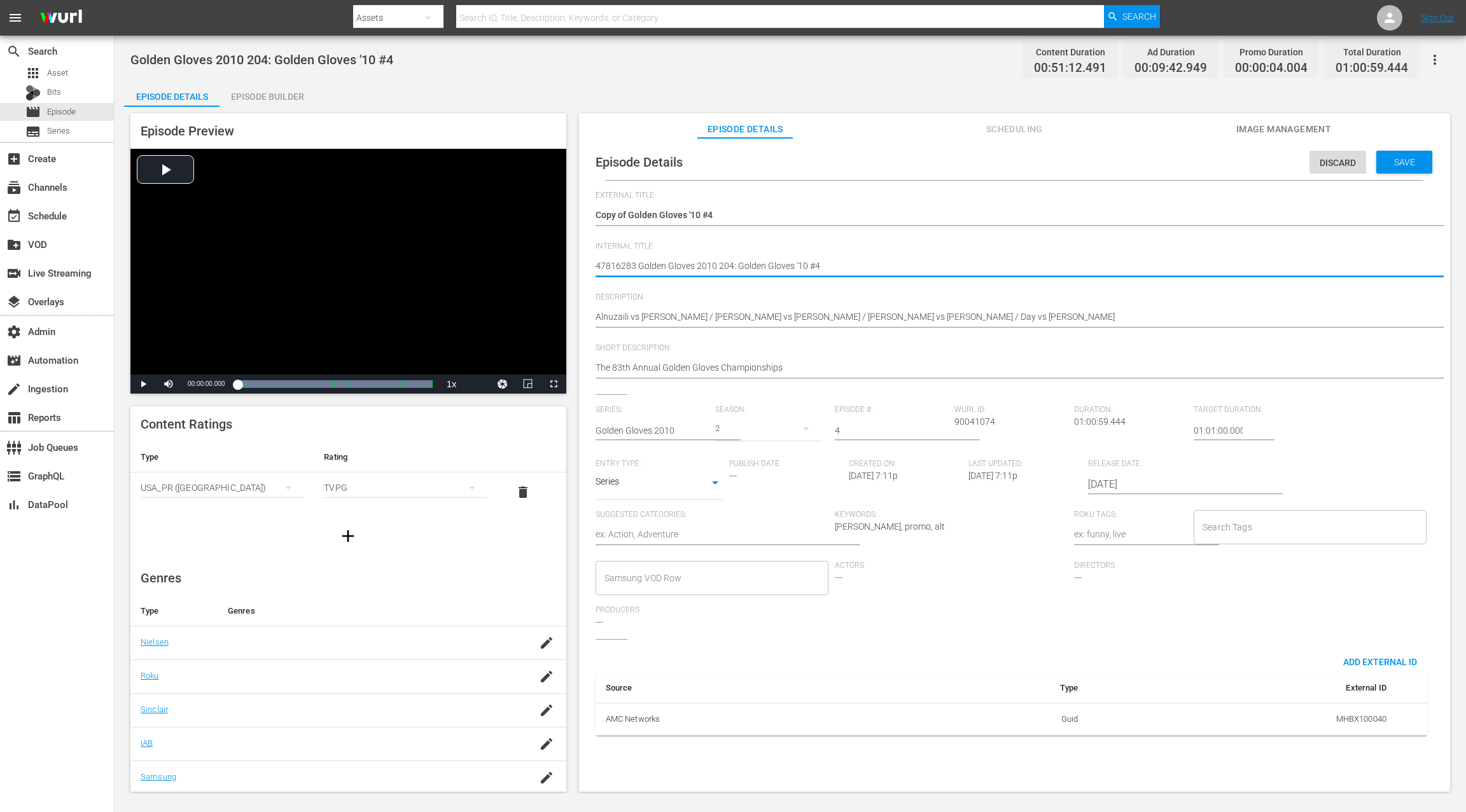
click at [618, 265] on textarea "Golden Gloves 2010 204: Golden Gloves '10 #4" at bounding box center [1011, 266] width 831 height 15
type textarea "Golden Gloves 2010 204: Golden Gloves '10 #4"
type textarea "(Golden Gloves 2010 204: Golden Gloves '10 #4"
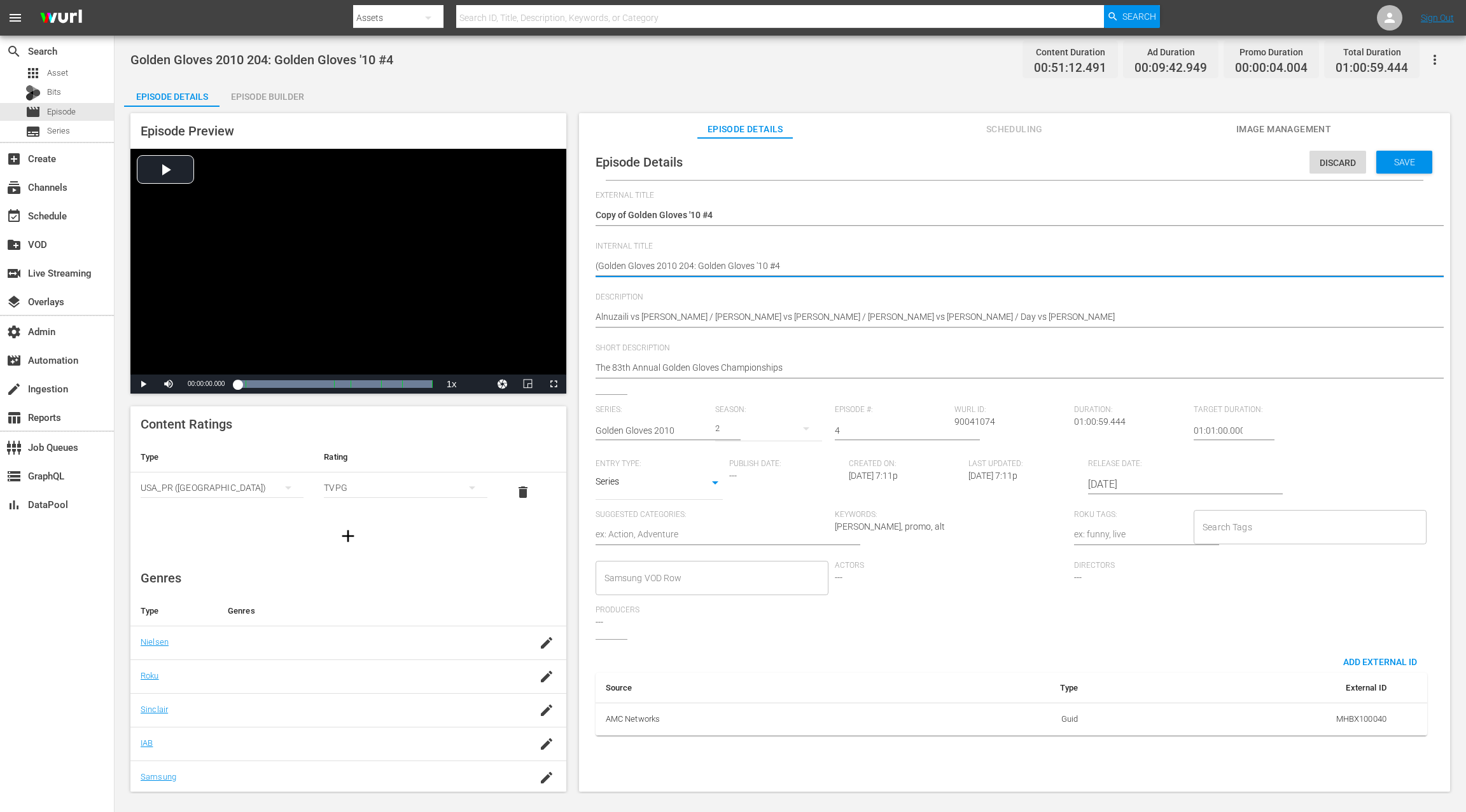
type textarea "(MGolden Gloves 2010 204: Golden Gloves '10 #4"
type textarea "(MSGolden Gloves 2010 204: Golden Gloves '10 #4"
type textarea "(MSGGolden Gloves 2010 204: Golden Gloves '10 #4"
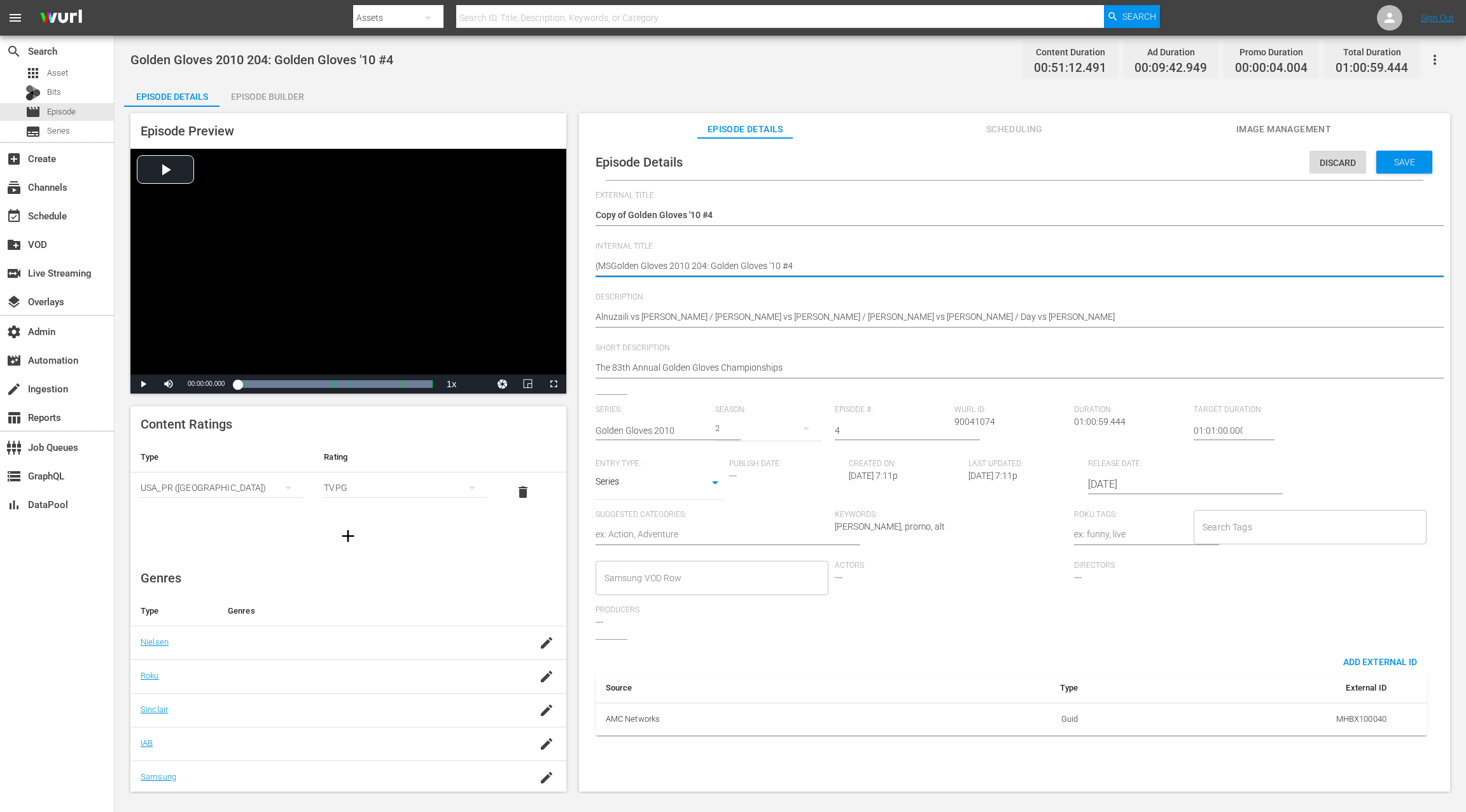
type textarea "(MSGGolden Gloves 2010 204: Golden Gloves '10 #4"
type textarea "(MSG Golden Gloves 2010 204: Golden Gloves '10 #4"
type textarea "(MSG RGolden Gloves 2010 204: Golden Gloves '10 #4"
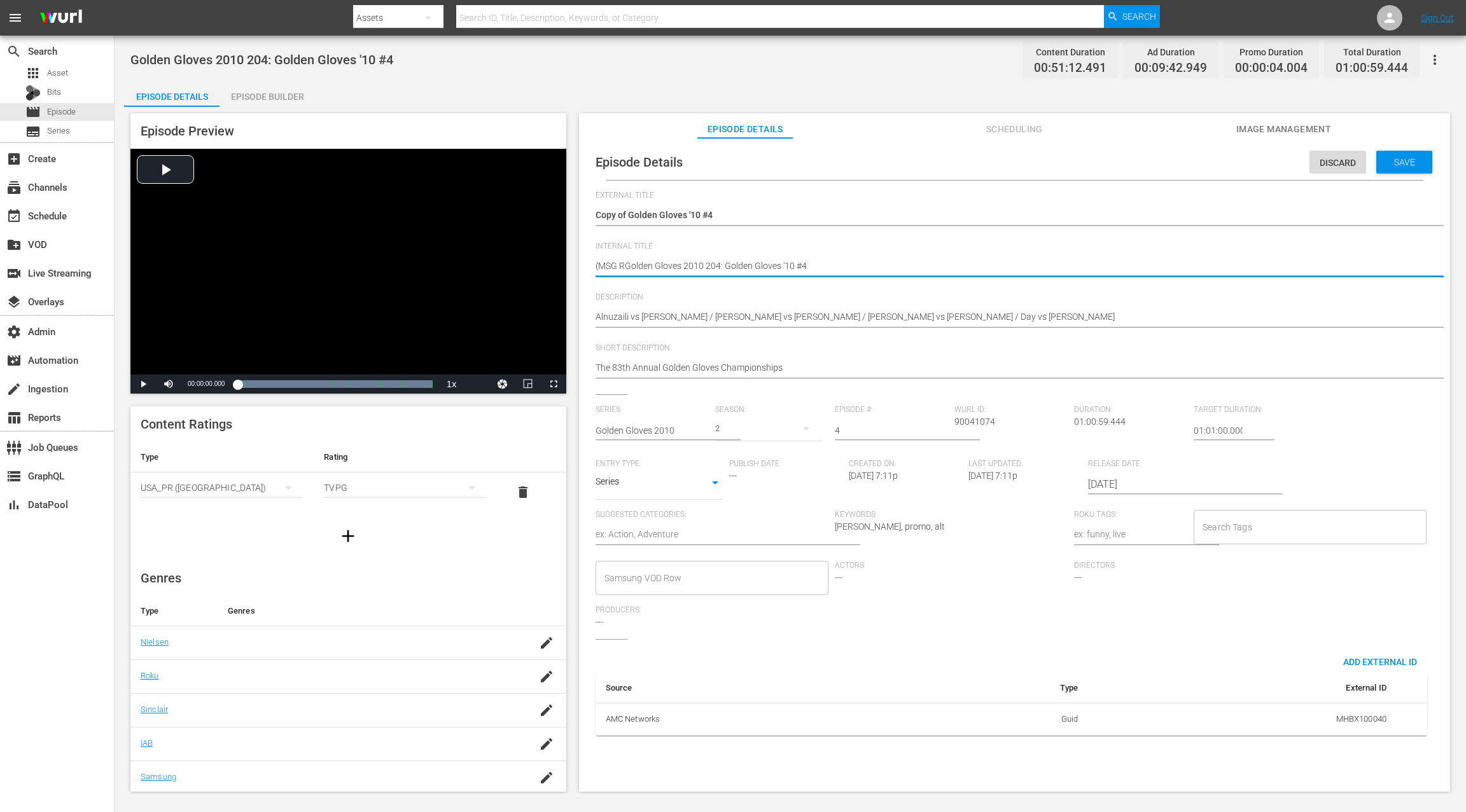
type textarea "(MSG ROGolden Gloves 2010 204: Golden Gloves '10 #4"
type textarea "(MSG ROKGolden Gloves 2010 204: Golden Gloves '10 #4"
type textarea "(MSG ROKUGolden Gloves 2010 204: Golden Gloves '10 #4"
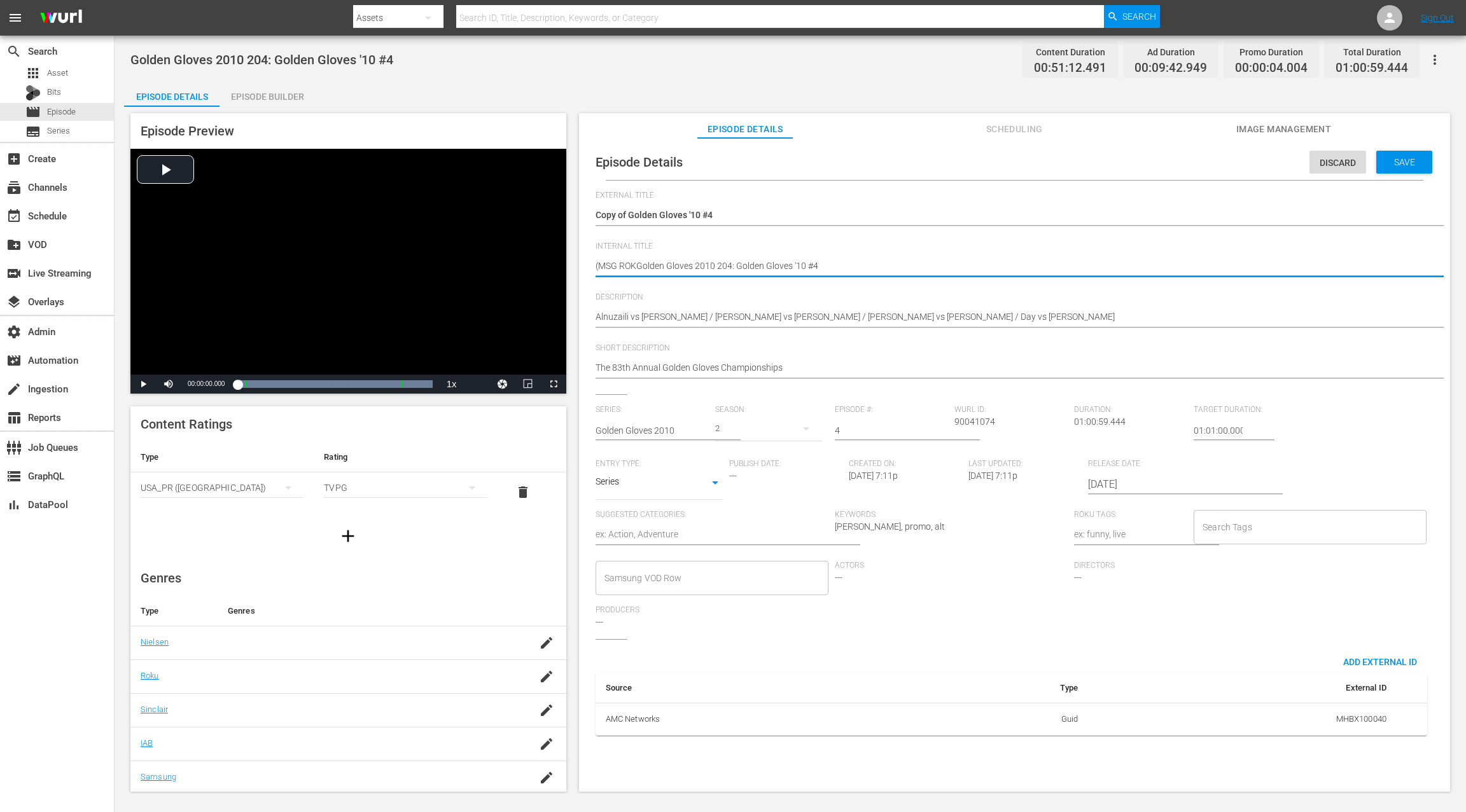
type textarea "(MSG ROKUGolden Gloves 2010 204: Golden Gloves '10 #4"
type textarea "(MSG ROKU)Golden Gloves 2010 204: Golden Gloves '10 #4"
type textarea "(MSG ROKU) Golden Gloves 2010 204: Golden Gloves '10 #4"
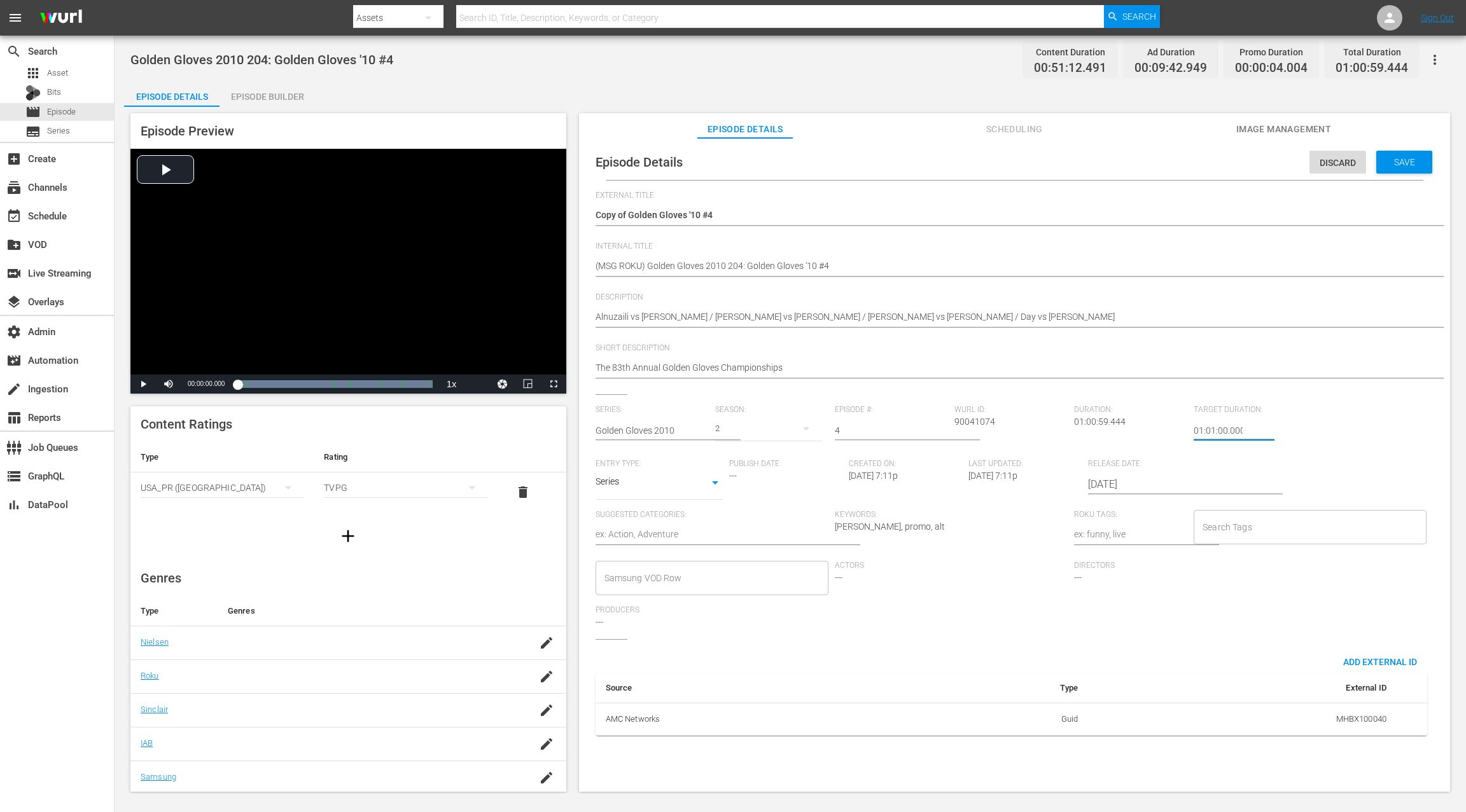
drag, startPoint x: 1195, startPoint y: 427, endPoint x: 1186, endPoint y: 427, distance: 9.0
click at [1099, 427] on div "Series: Golden Gloves 2010 Season: 2 Episode #: 4 Wurl ID: 90041074 Duration: 0…" at bounding box center [1014, 522] width 838 height 234
click at [1099, 430] on input "01:01:00.000" at bounding box center [1218, 431] width 49 height 31
type input "21:01:00.000"
click at [1099, 165] on span "Save" at bounding box center [1405, 162] width 41 height 10
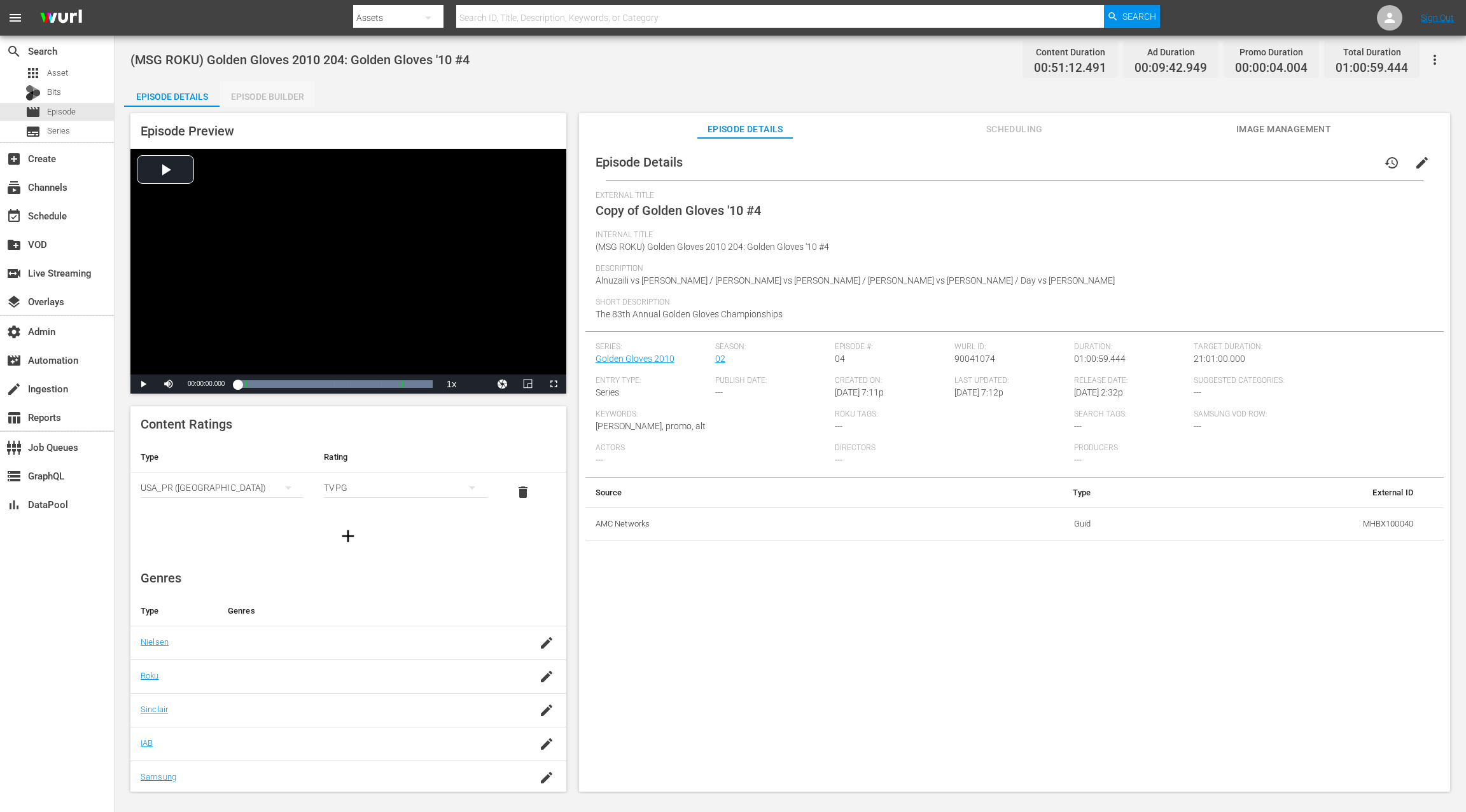
click at [266, 97] on div "Episode Builder" at bounding box center [268, 97] width 95 height 31
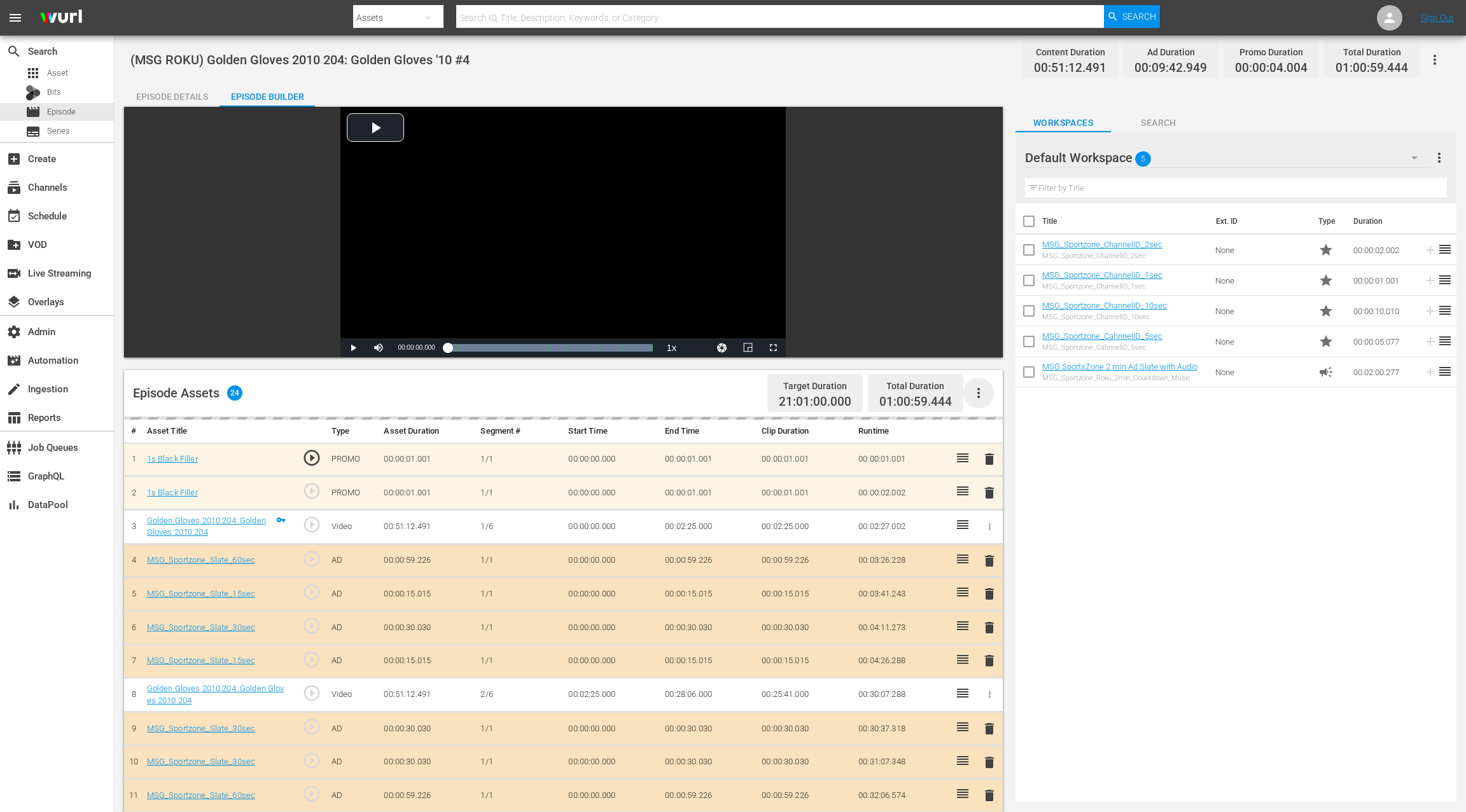
click at [980, 394] on icon "button" at bounding box center [979, 393] width 15 height 15
click at [1013, 431] on div "Clear Ads" at bounding box center [1017, 429] width 86 height 31
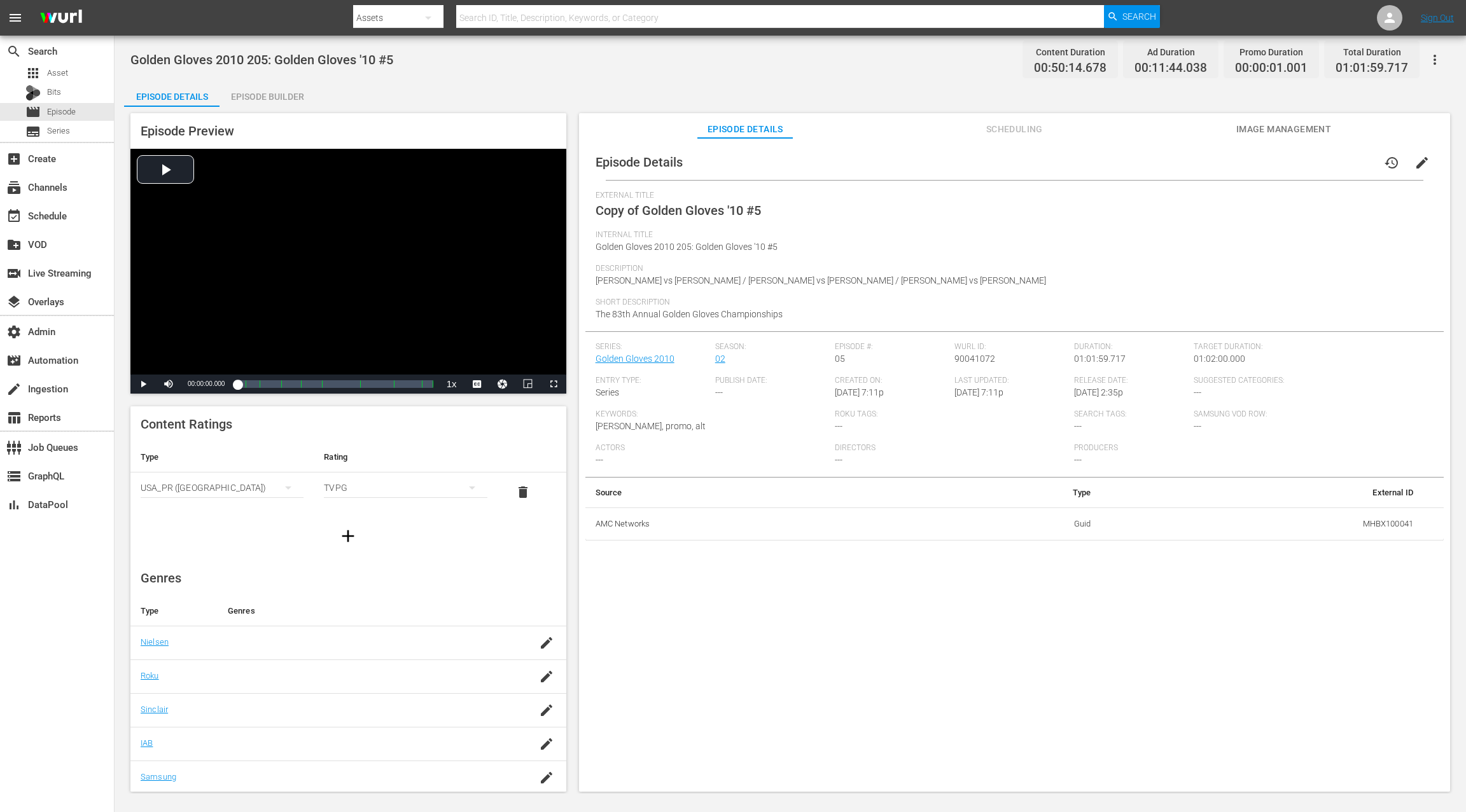
click at [1099, 165] on span "edit" at bounding box center [1422, 162] width 15 height 15
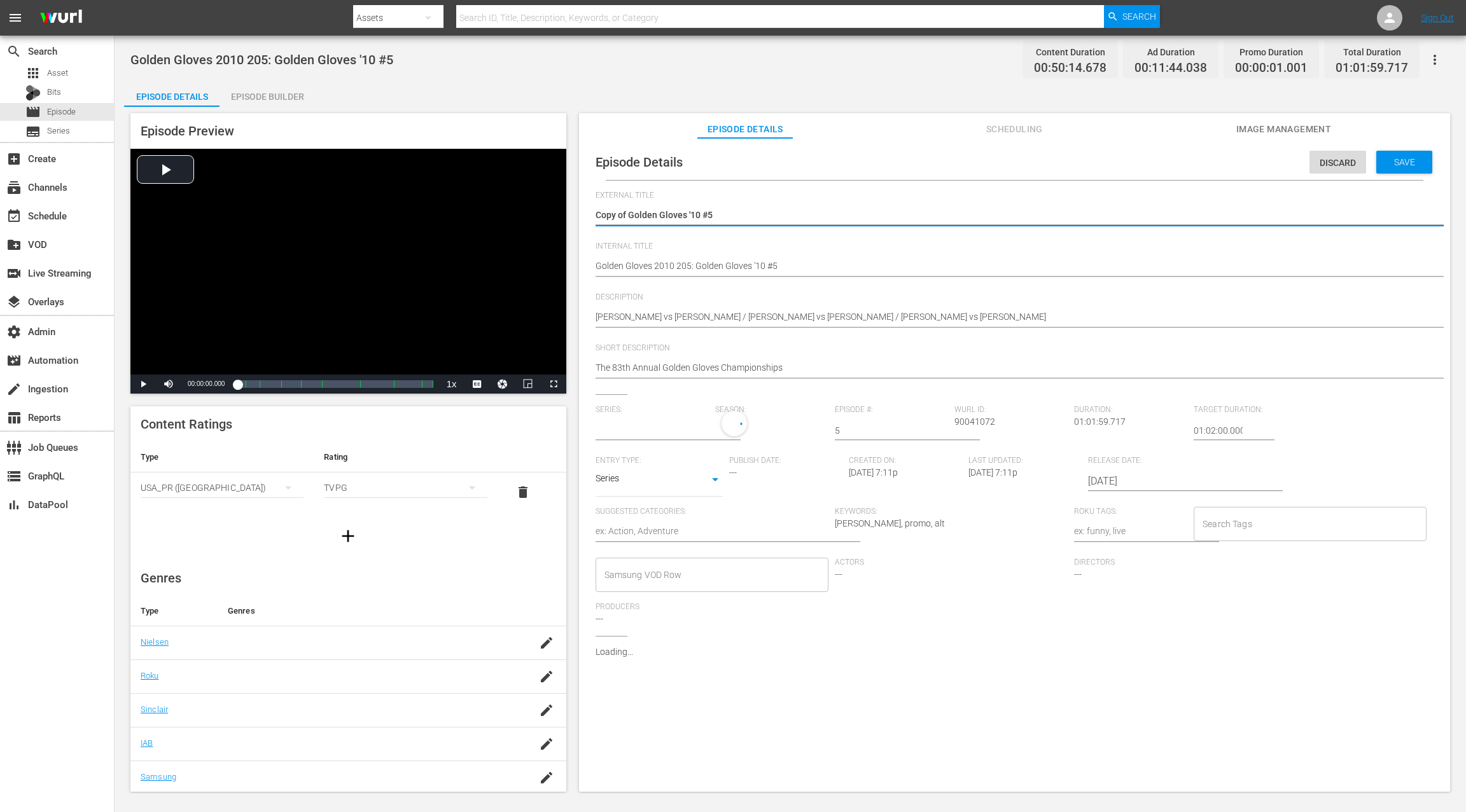
type input "Golden Gloves 2010"
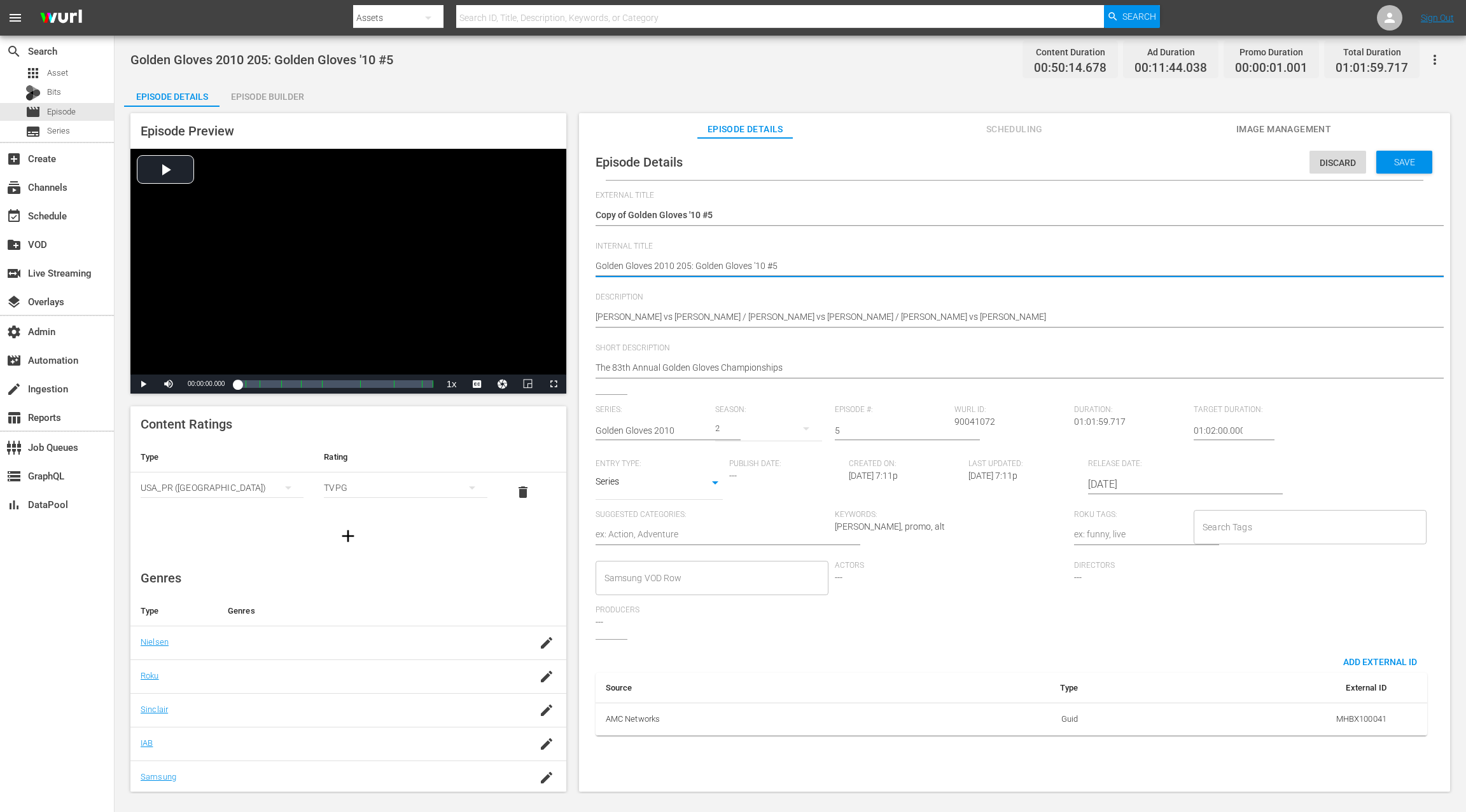
type textarea "(Golden Gloves 2010 205: Golden Gloves '10 #5"
type textarea "(MGolden Gloves 2010 205: Golden Gloves '10 #5"
type textarea "(MSGolden Gloves 2010 205: Golden Gloves '10 #5"
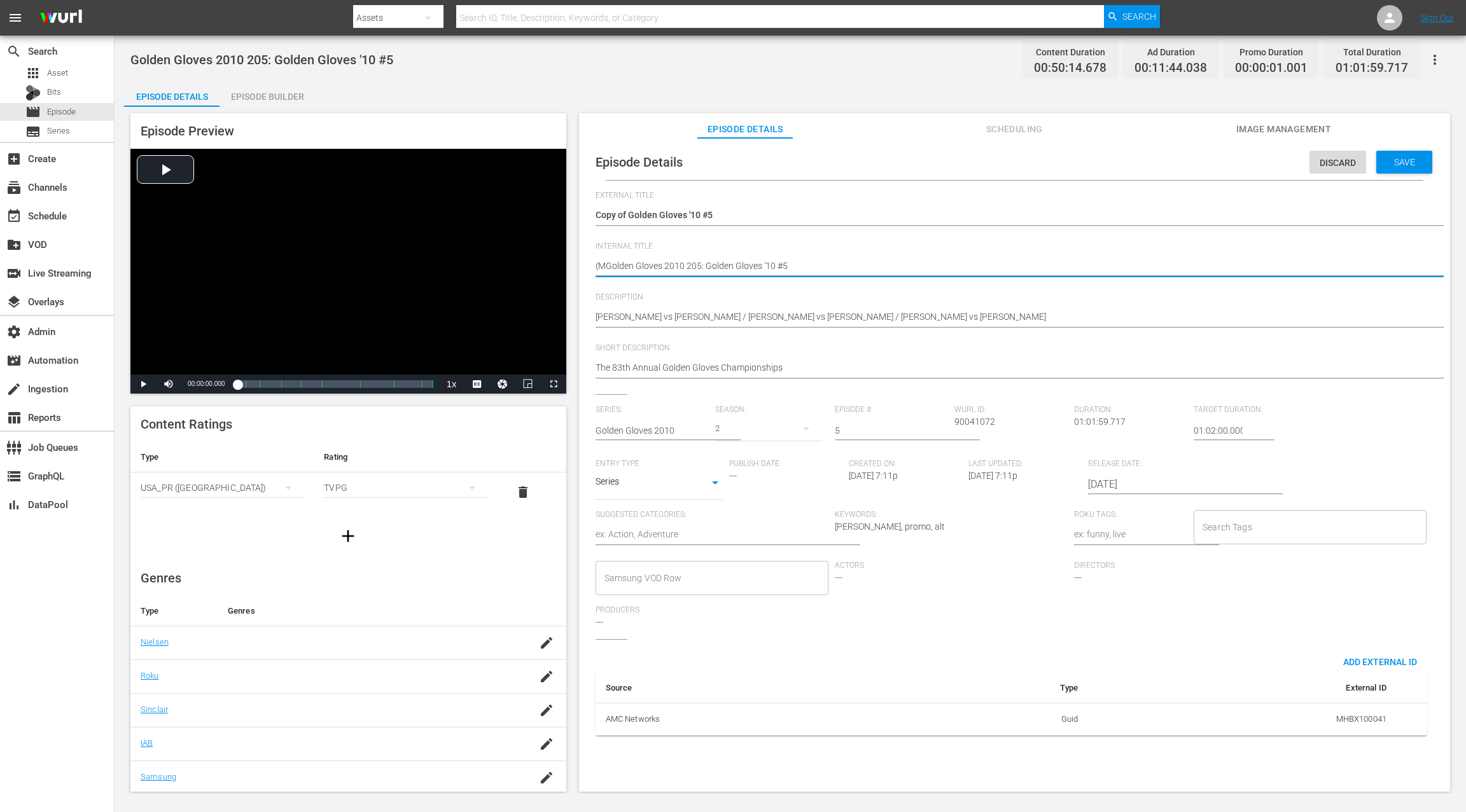
type textarea "(MSGolden Gloves 2010 205: Golden Gloves '10 #5"
type textarea "(MSGGolden Gloves 2010 205: Golden Gloves '10 #5"
type textarea "(MSG Golden Gloves 2010 205: Golden Gloves '10 #5"
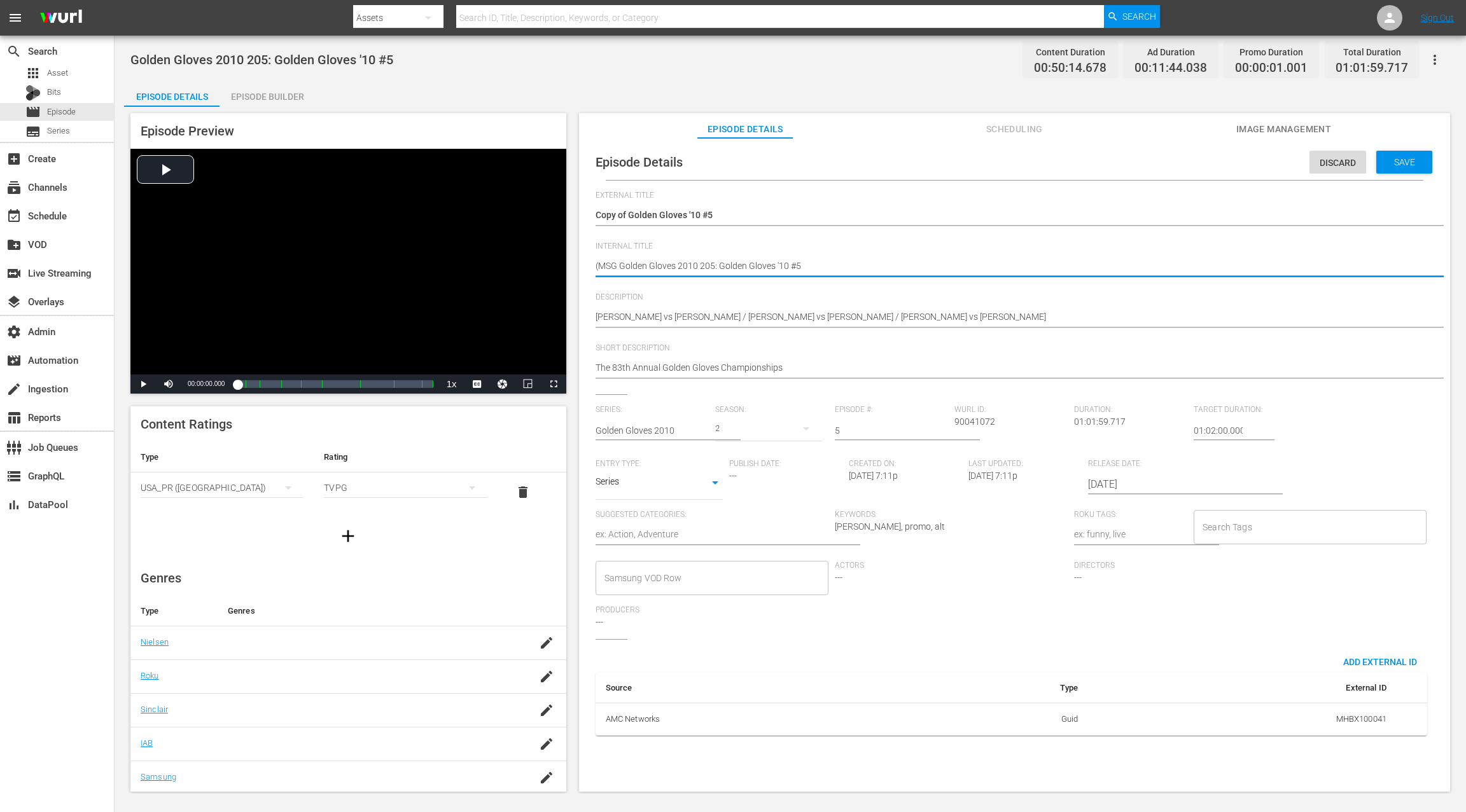
type textarea "(MSG RGolden Gloves 2010 205: Golden Gloves '10 #5"
type textarea "(MSG ROGolden Gloves 2010 205: Golden Gloves '10 #5"
type textarea "(MSG ROKGolden Gloves 2010 205: Golden Gloves '10 #5"
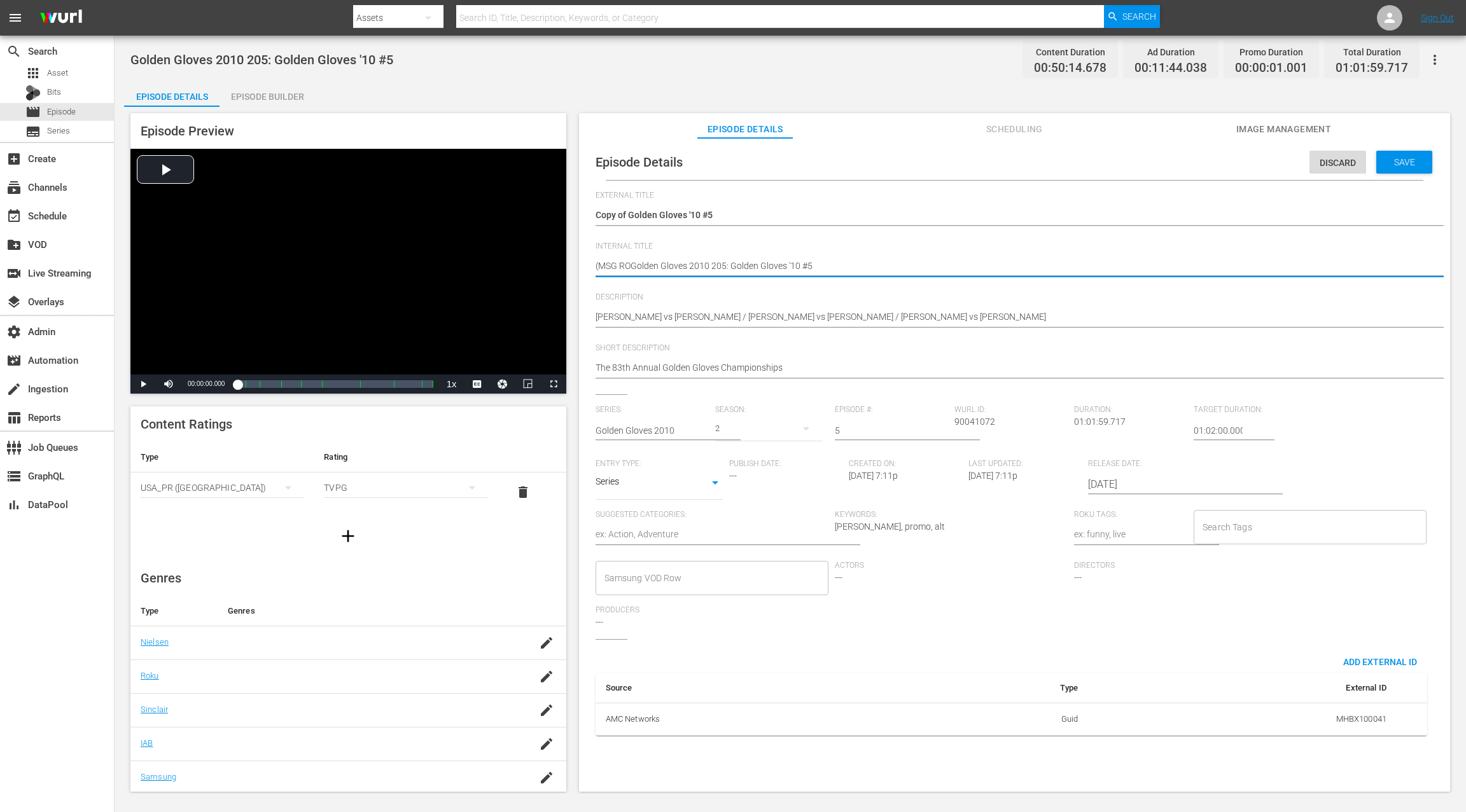
type textarea "(MSG ROKGolden Gloves 2010 205: Golden Gloves '10 #5"
type textarea "(MSG ROKUGolden Gloves 2010 205: Golden Gloves '10 #5"
type textarea "(MSG ROKU)Golden Gloves 2010 205: Golden Gloves '10 #5"
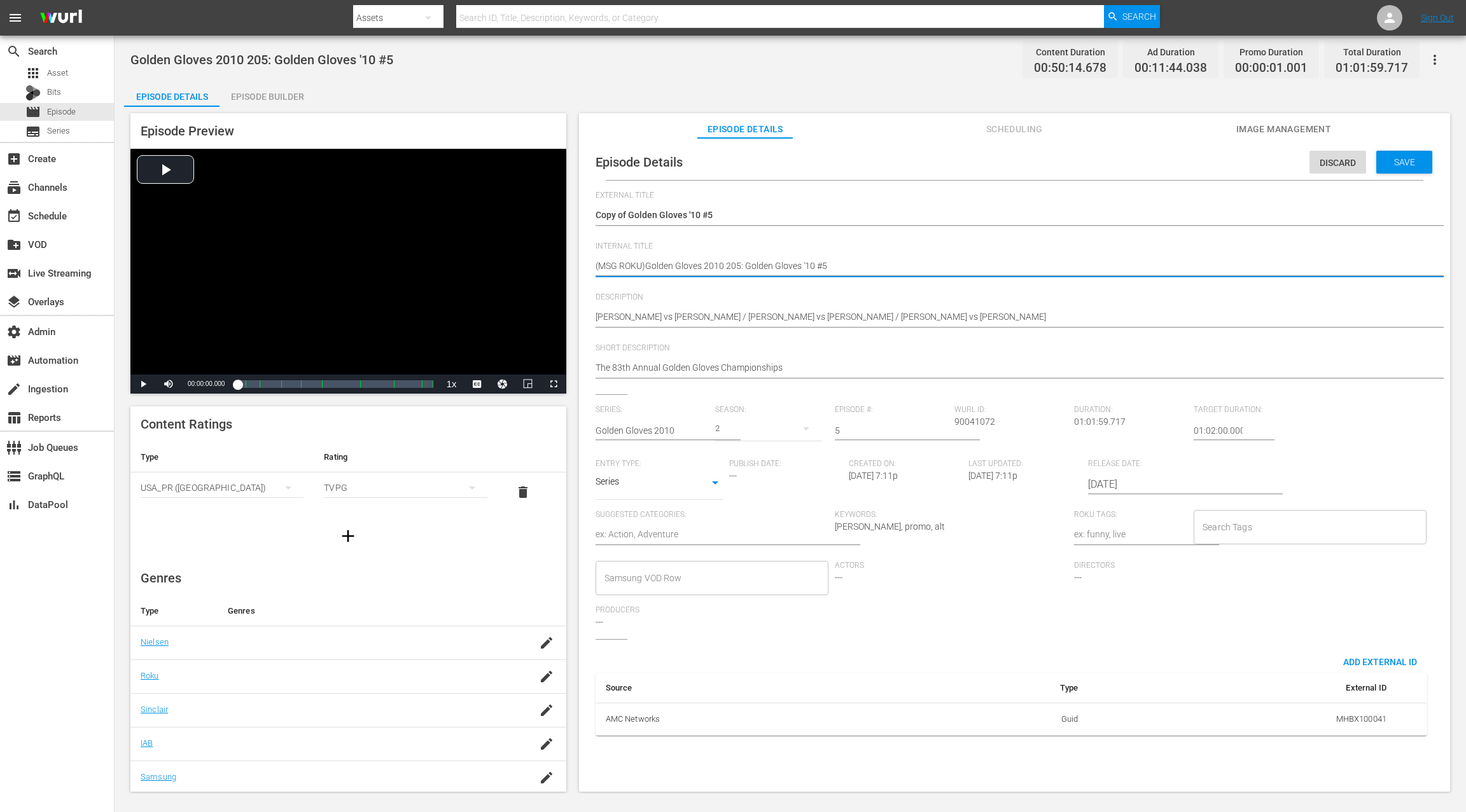
type textarea "(MSG ROKU) Golden Gloves 2010 205: Golden Gloves '10 #5"
drag, startPoint x: 1198, startPoint y: 428, endPoint x: 1181, endPoint y: 428, distance: 17.0
click at [1099, 428] on div "Series: Golden Gloves 2010 Season: 2 Episode #: 5 Wurl ID: 90041072 Duration: 0…" at bounding box center [1014, 522] width 838 height 234
click at [1099, 432] on input "01:02:00.000" at bounding box center [1218, 431] width 49 height 31
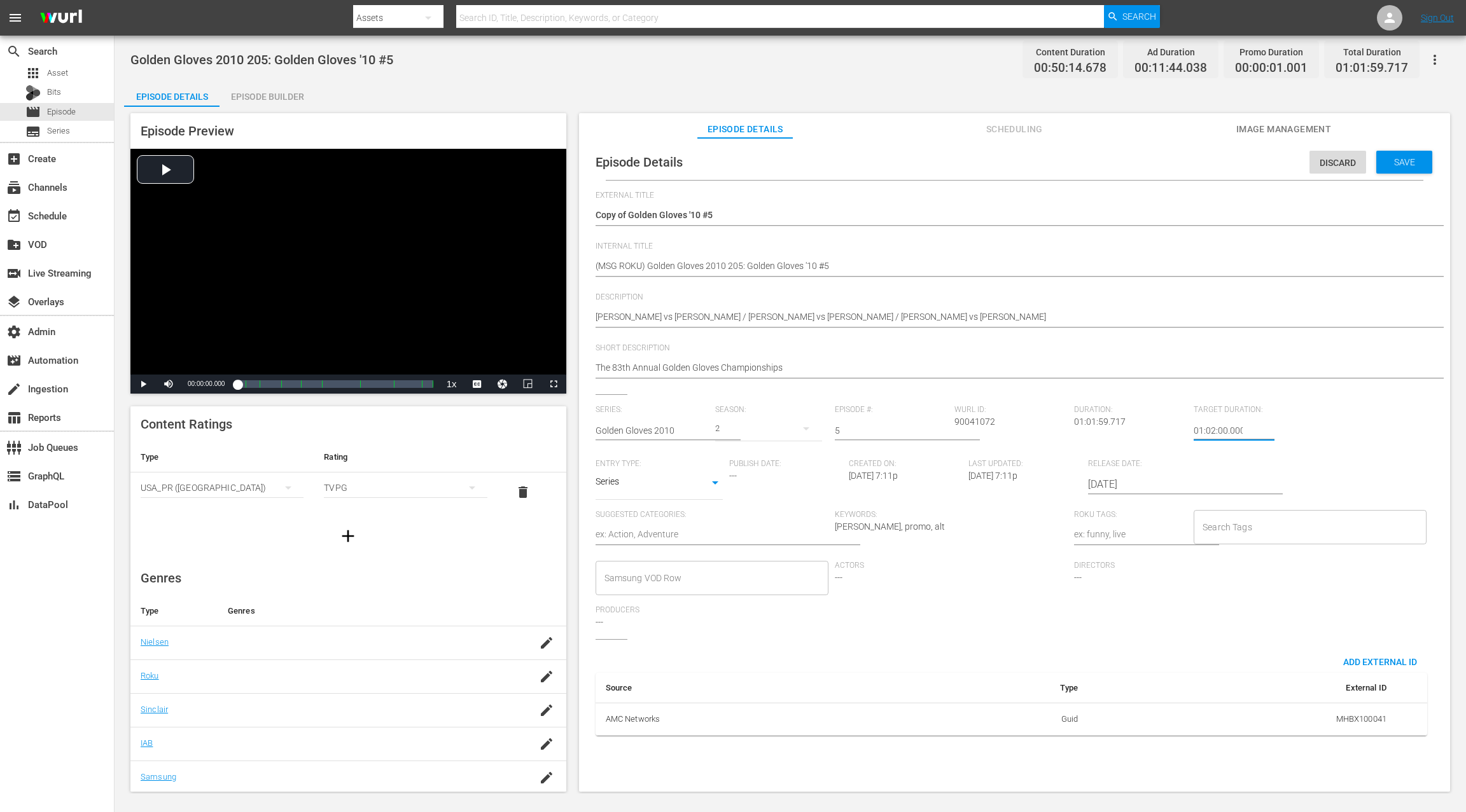
drag, startPoint x: 1196, startPoint y: 430, endPoint x: 1186, endPoint y: 431, distance: 10.0
click at [1099, 431] on div "Series: Golden Gloves 2010 Season: 2 Episode #: 5 Wurl ID: 90041072 Duration: 0…" at bounding box center [1014, 522] width 838 height 234
type input "21:02:00.000"
click at [1099, 170] on div "Save" at bounding box center [1404, 162] width 56 height 23
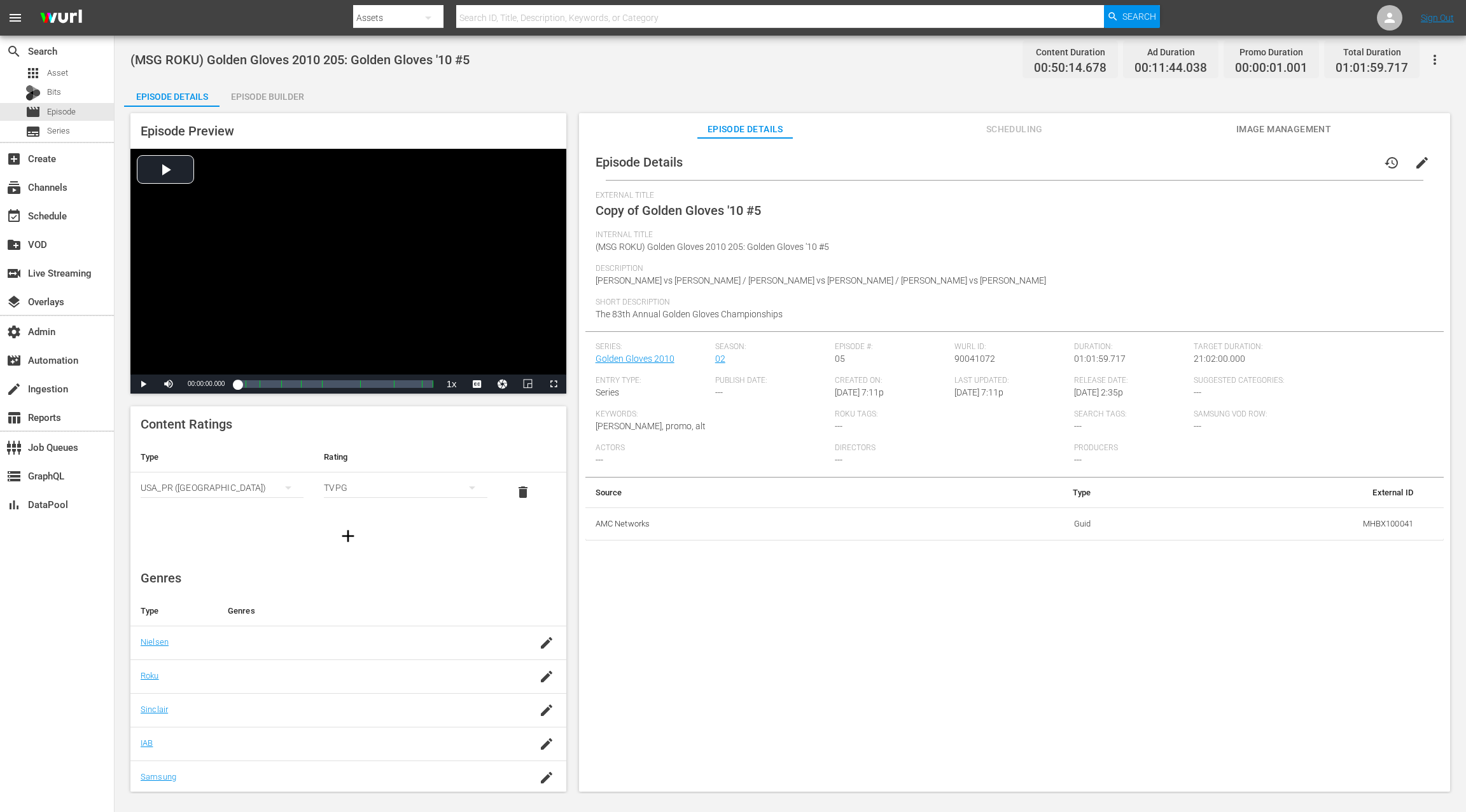
click at [271, 96] on div "Episode Builder" at bounding box center [268, 97] width 95 height 31
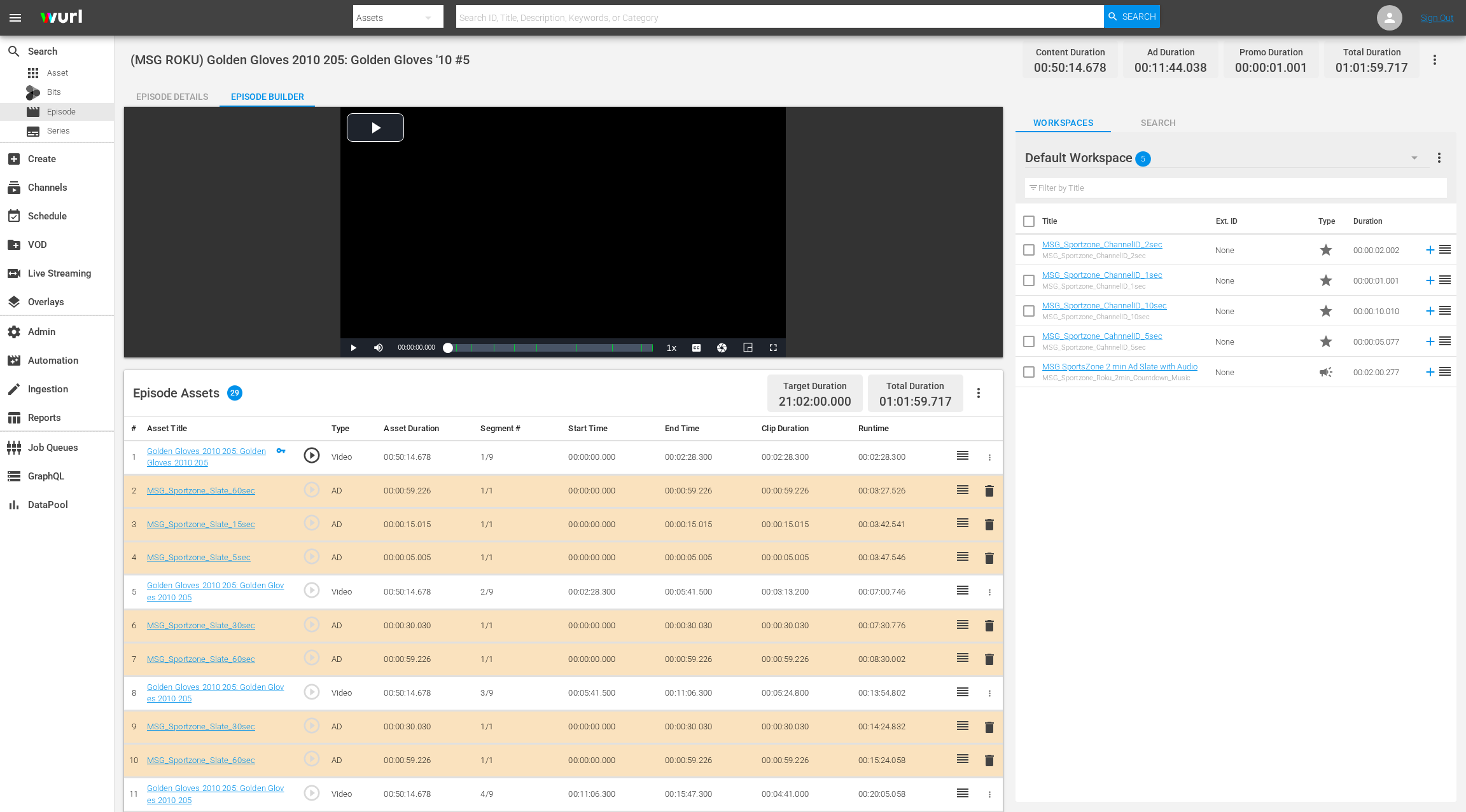
scroll to position [1, 0]
click at [979, 390] on icon "button" at bounding box center [979, 392] width 15 height 15
click at [1009, 432] on div "Clear Ads" at bounding box center [1017, 428] width 86 height 31
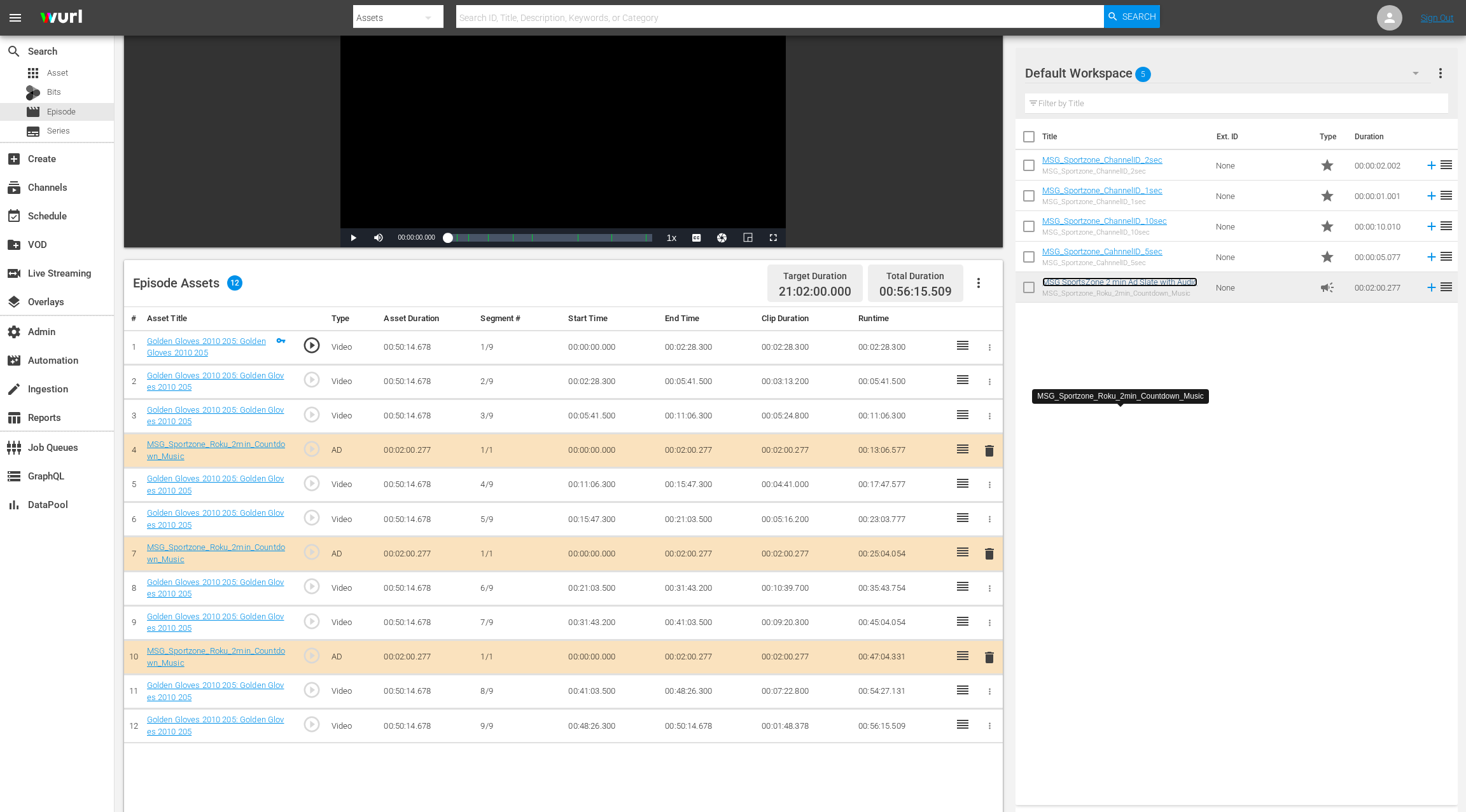
scroll to position [201, 0]
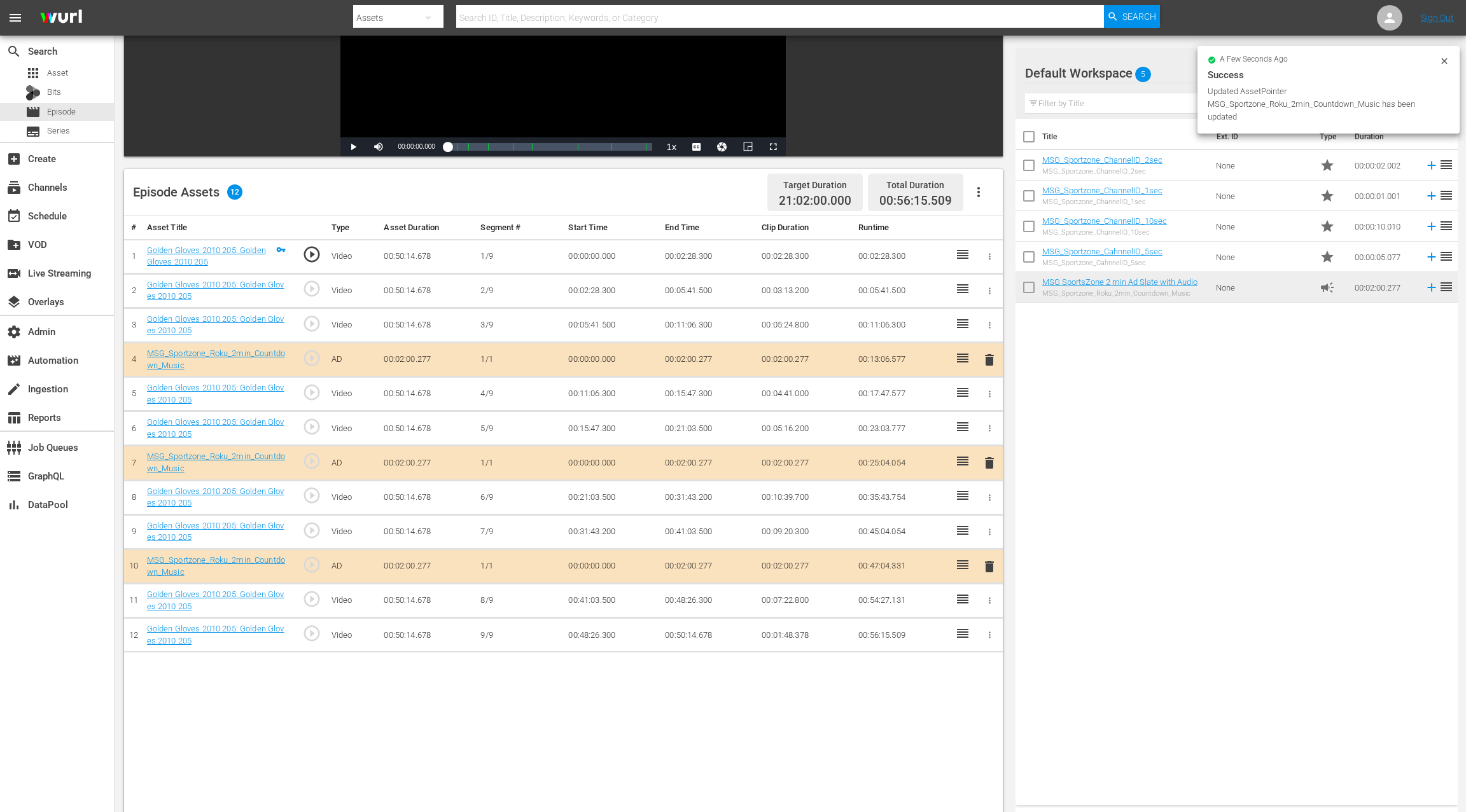
drag, startPoint x: 964, startPoint y: 323, endPoint x: 433, endPoint y: 0, distance: 621.5
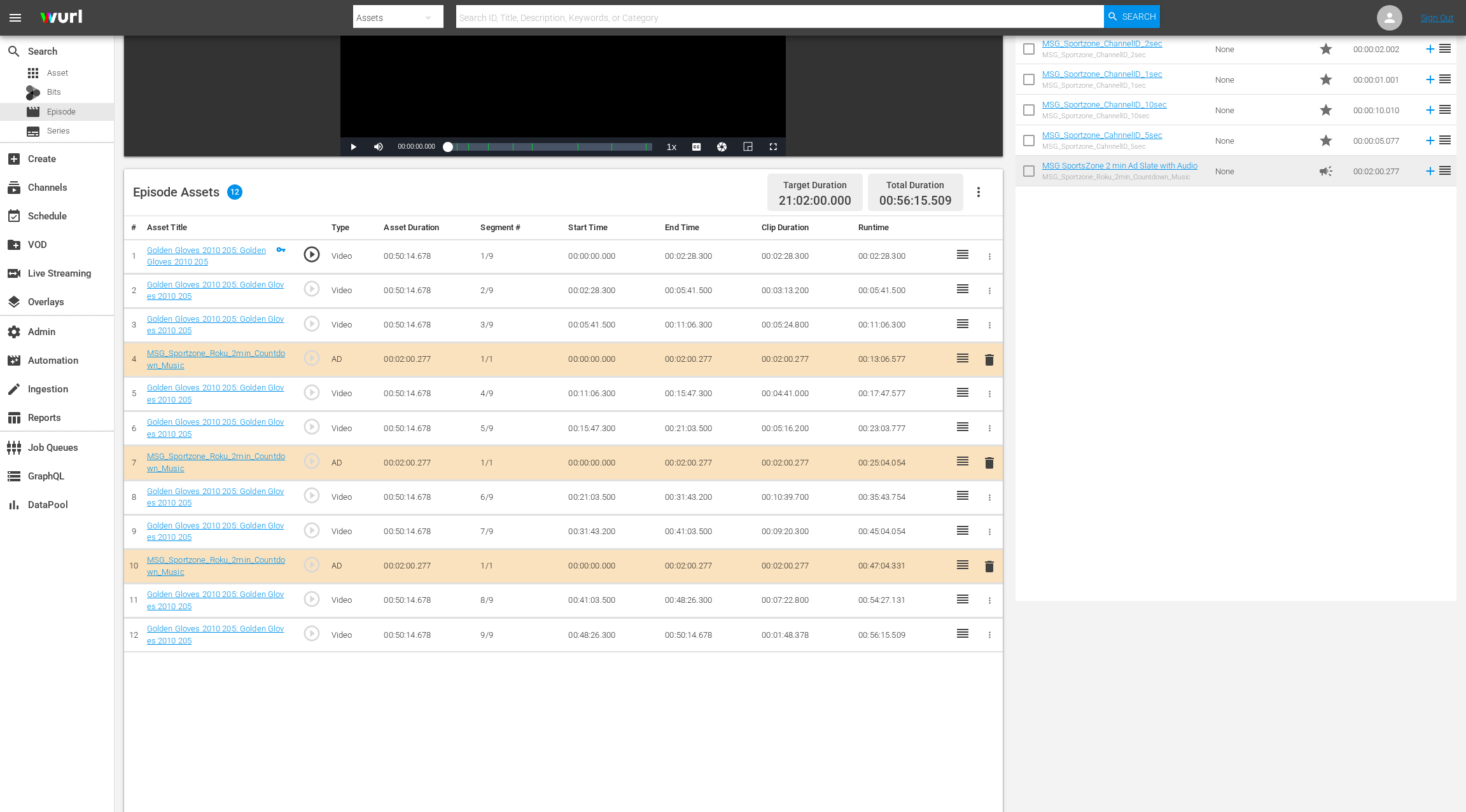
scroll to position [0, 0]
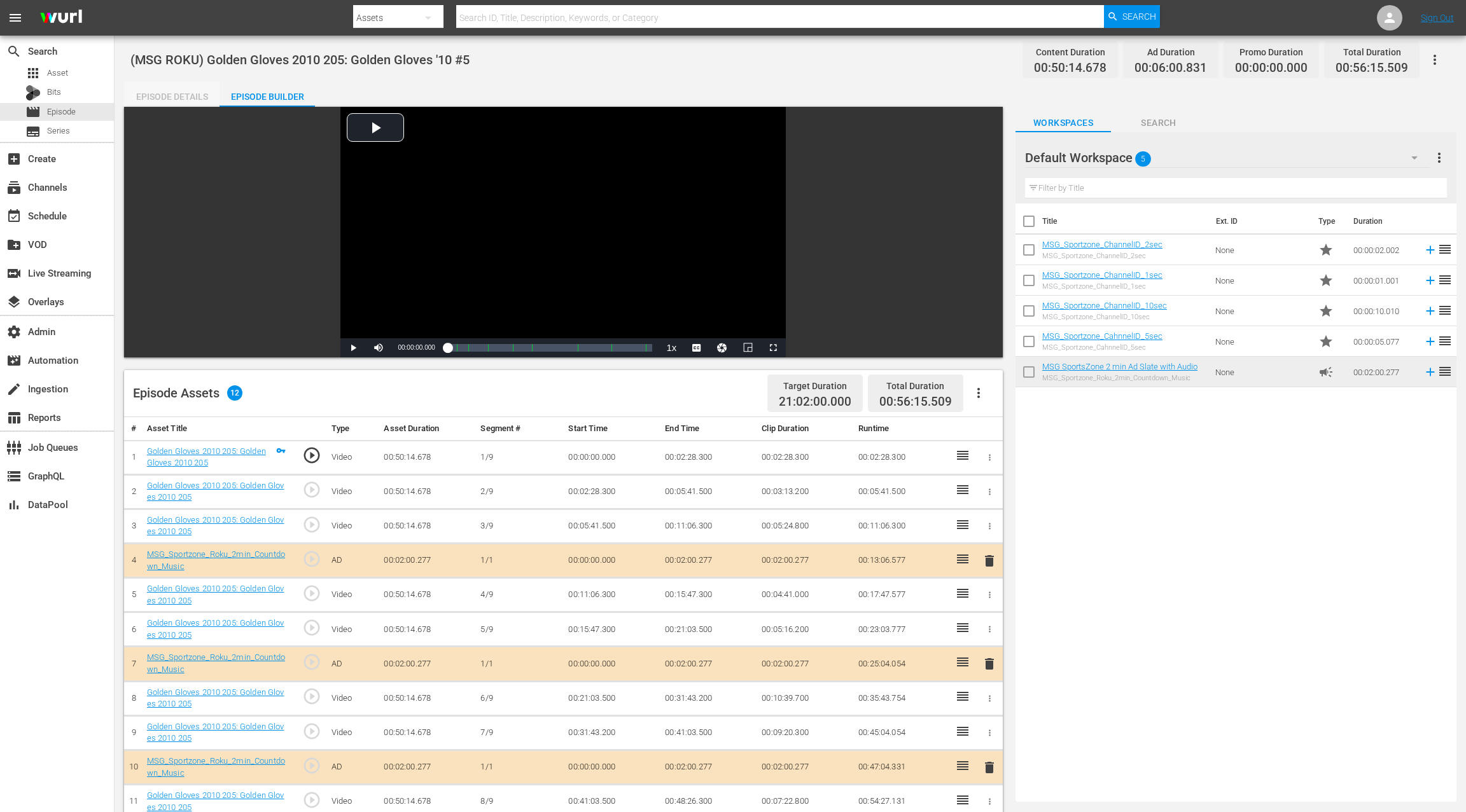
click at [170, 100] on div "Episode Details" at bounding box center [171, 97] width 95 height 31
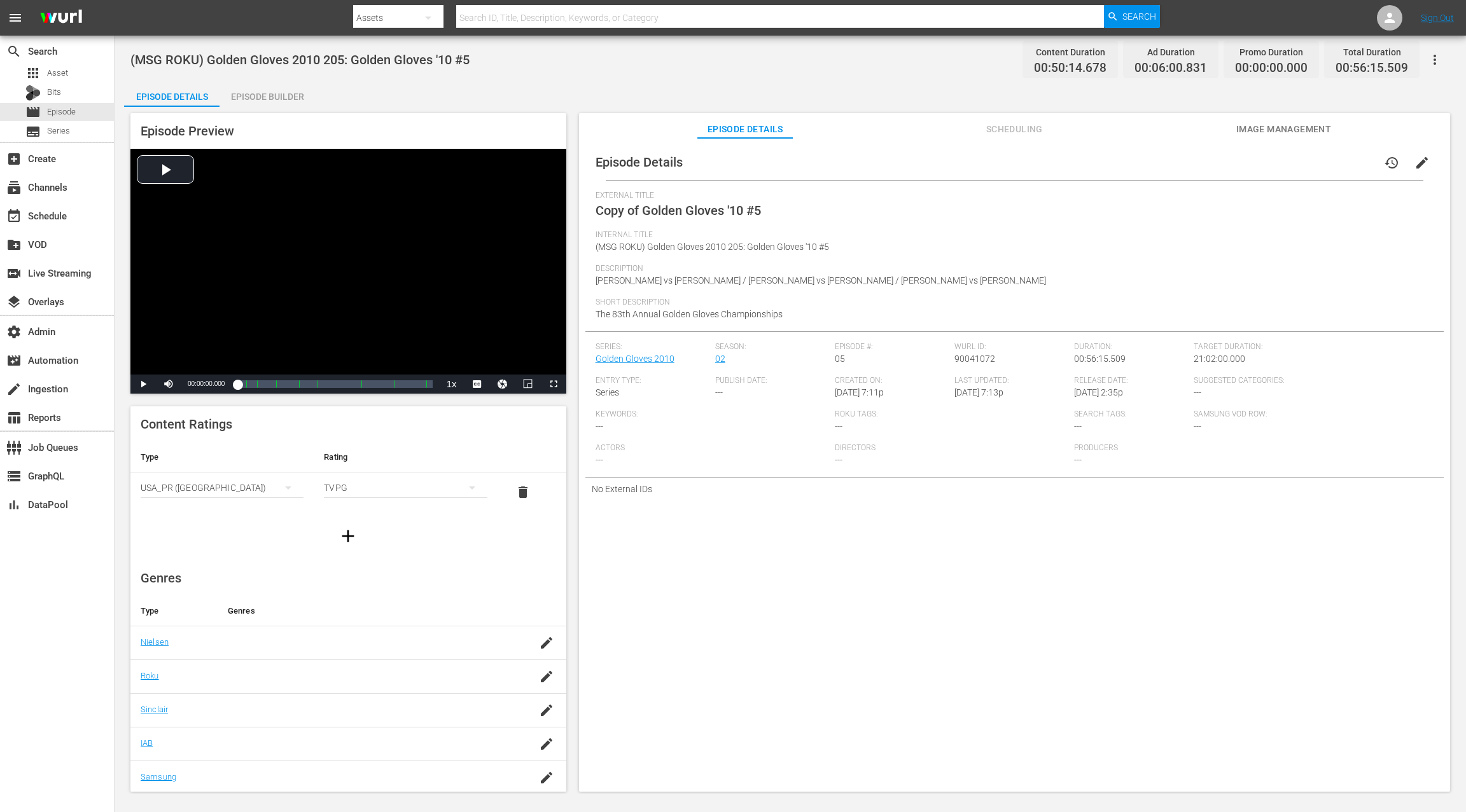
click at [982, 356] on span "90041072" at bounding box center [974, 358] width 40 height 10
copy span "90041072"
click at [1099, 60] on icon "button" at bounding box center [1435, 59] width 15 height 15
click at [1099, 61] on div "Add Episode to Workspace" at bounding box center [1344, 65] width 194 height 31
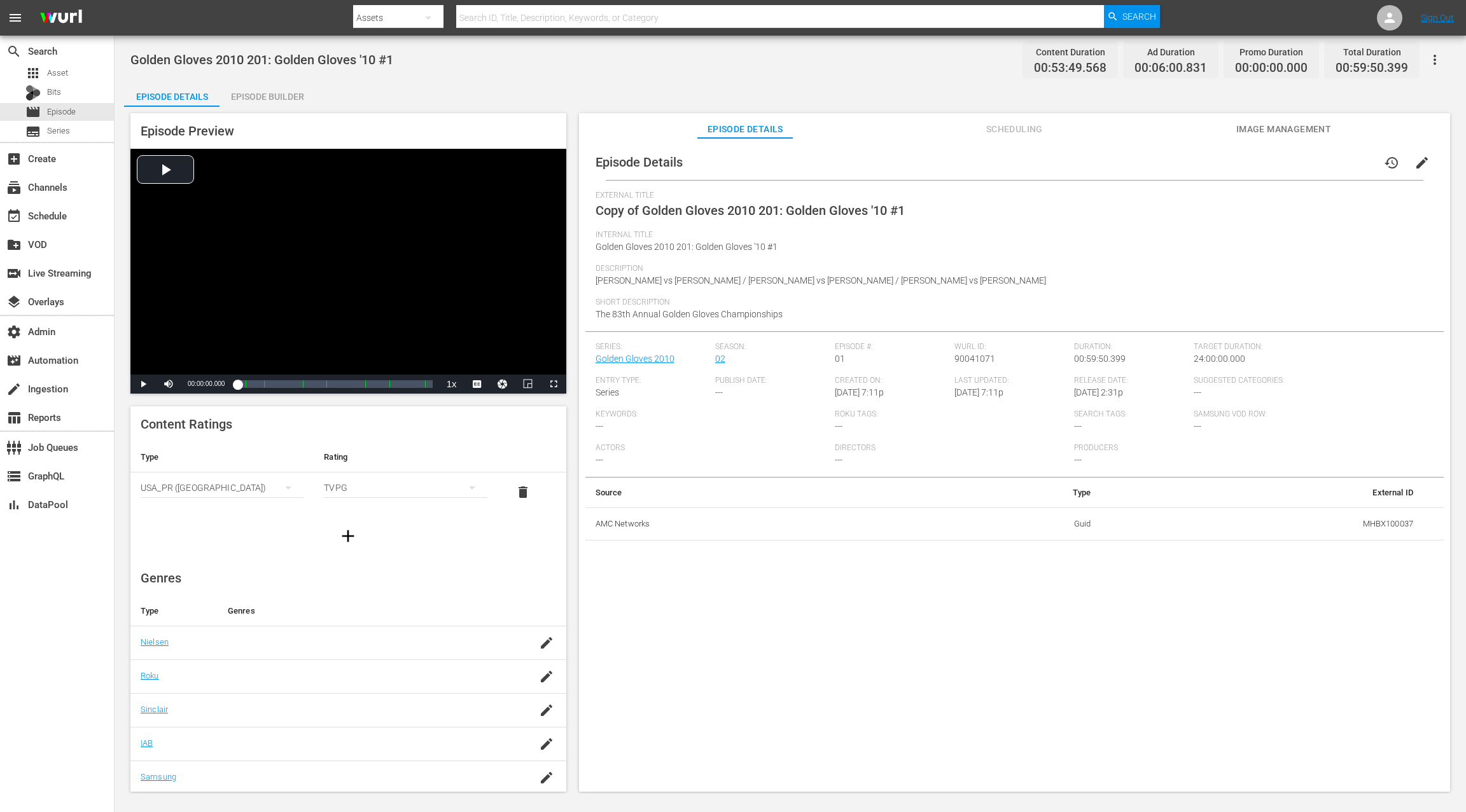
click at [1099, 161] on button "edit" at bounding box center [1422, 162] width 31 height 31
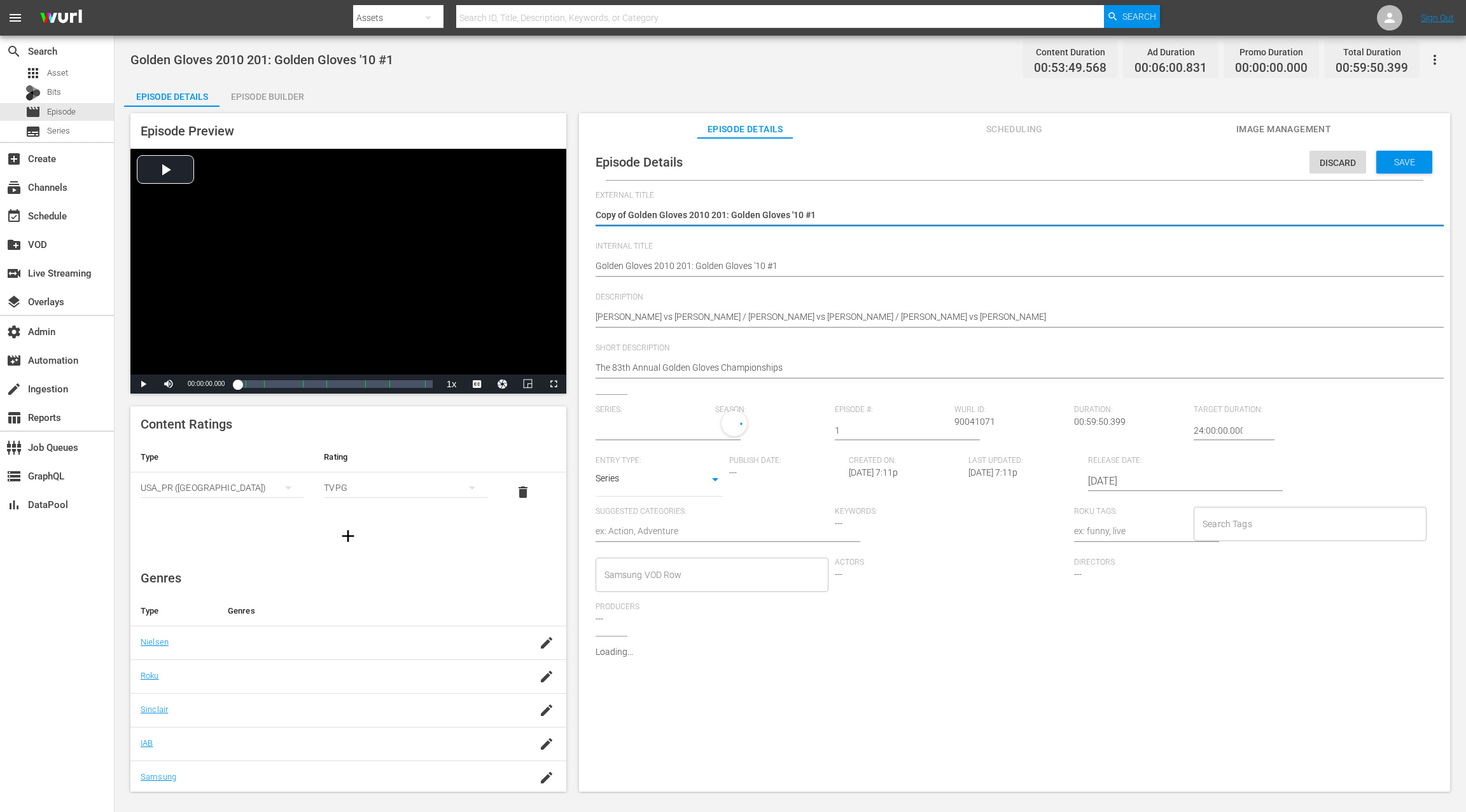
type input "Golden Gloves 2010"
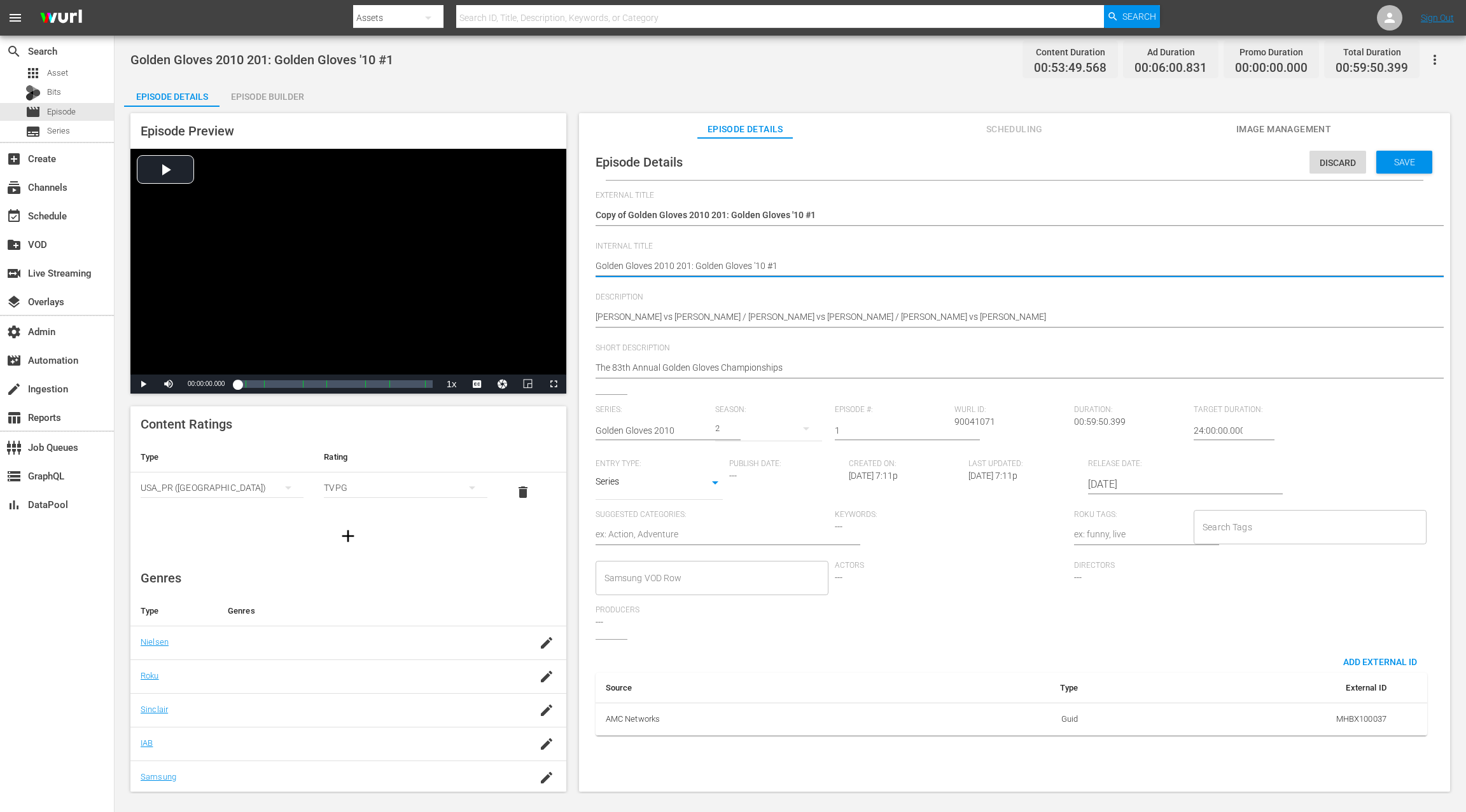
drag, startPoint x: 598, startPoint y: 268, endPoint x: 598, endPoint y: 255, distance: 13.0
paste textarea "(MSG ROKU)"
type textarea "(MSG ROKU) Golden Gloves 2010 201: Golden Gloves '10 #1"
drag, startPoint x: 1198, startPoint y: 433, endPoint x: 1185, endPoint y: 432, distance: 13.0
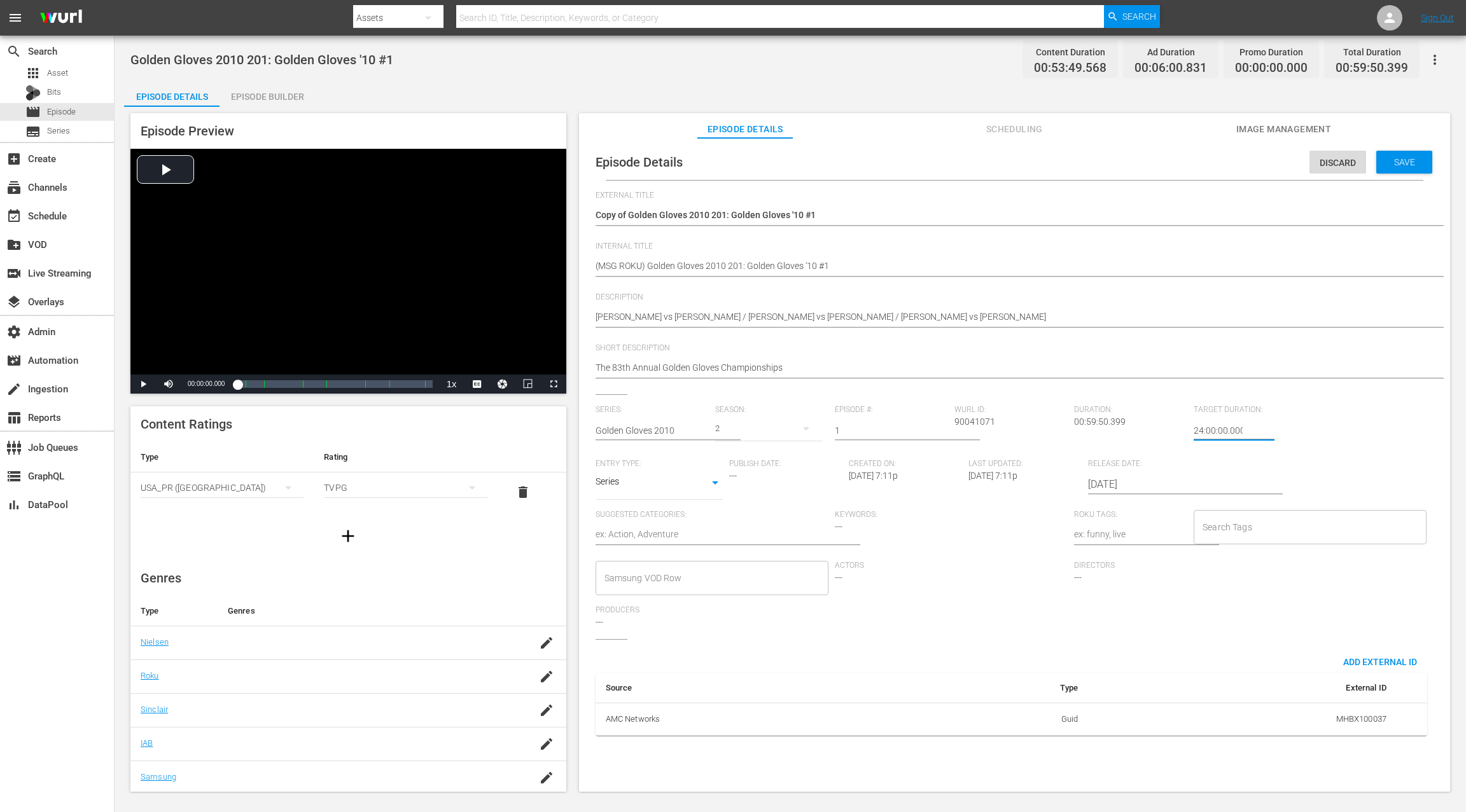
click at [1099, 432] on div "Series: Golden Gloves 2010 Season: 2 Episode #: 1 [PERSON_NAME] ID: 90041071 Du…" at bounding box center [1014, 522] width 838 height 234
type input "21:00:00.000"
click at [1099, 159] on span "Save" at bounding box center [1405, 162] width 41 height 10
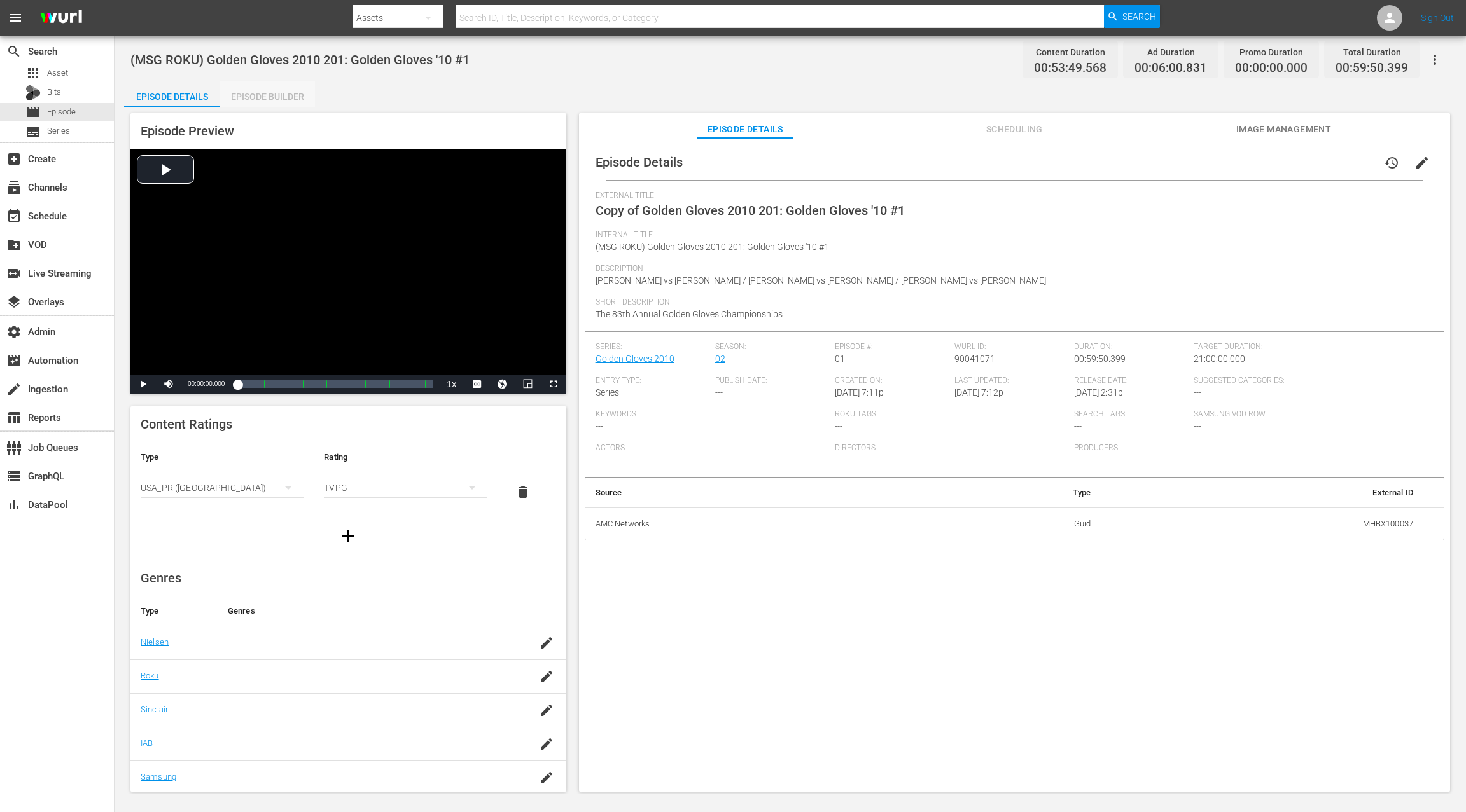
click at [285, 95] on div "Episode Builder" at bounding box center [268, 97] width 95 height 31
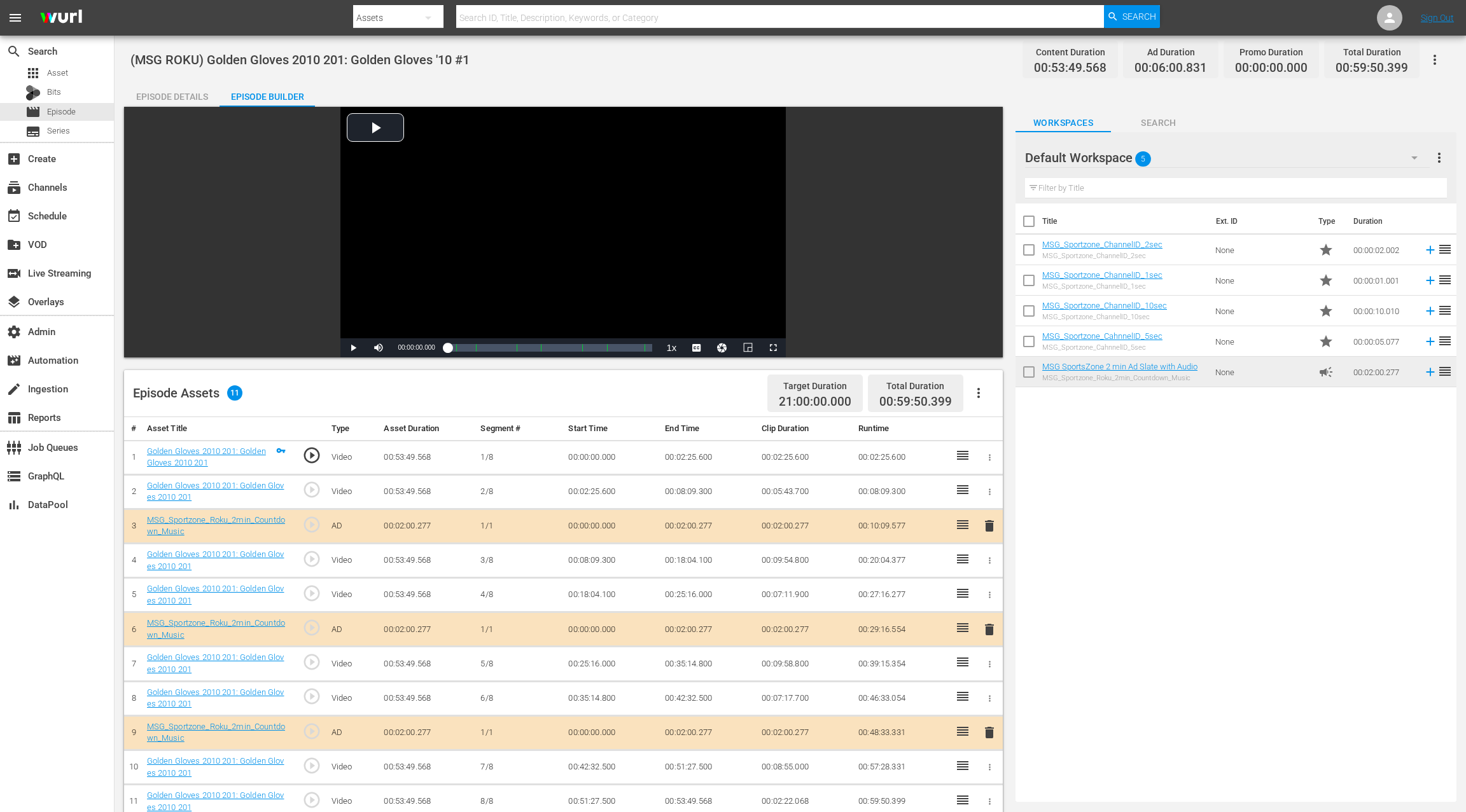
click at [984, 398] on icon "button" at bounding box center [979, 393] width 15 height 15
click at [1001, 432] on div "Clear Ads" at bounding box center [1017, 429] width 86 height 31
click at [184, 104] on div "Episode Details" at bounding box center [171, 97] width 95 height 31
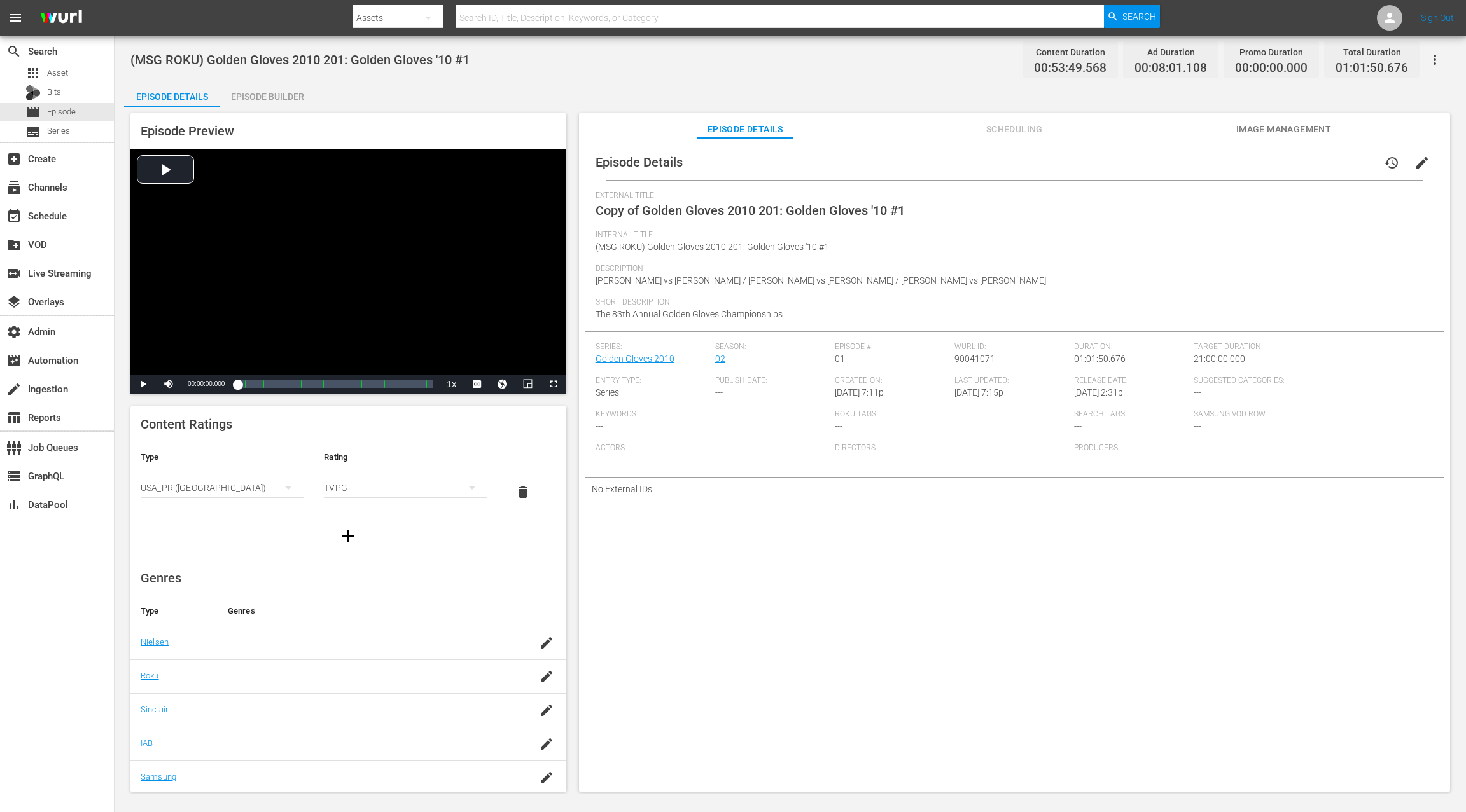
click at [973, 357] on span "90041071" at bounding box center [974, 358] width 40 height 10
click at [972, 357] on span "90041071" at bounding box center [974, 358] width 40 height 10
copy span "90041071"
click at [1099, 61] on icon "button" at bounding box center [1435, 59] width 15 height 15
drag, startPoint x: 1407, startPoint y: 70, endPoint x: 1005, endPoint y: 2, distance: 407.7
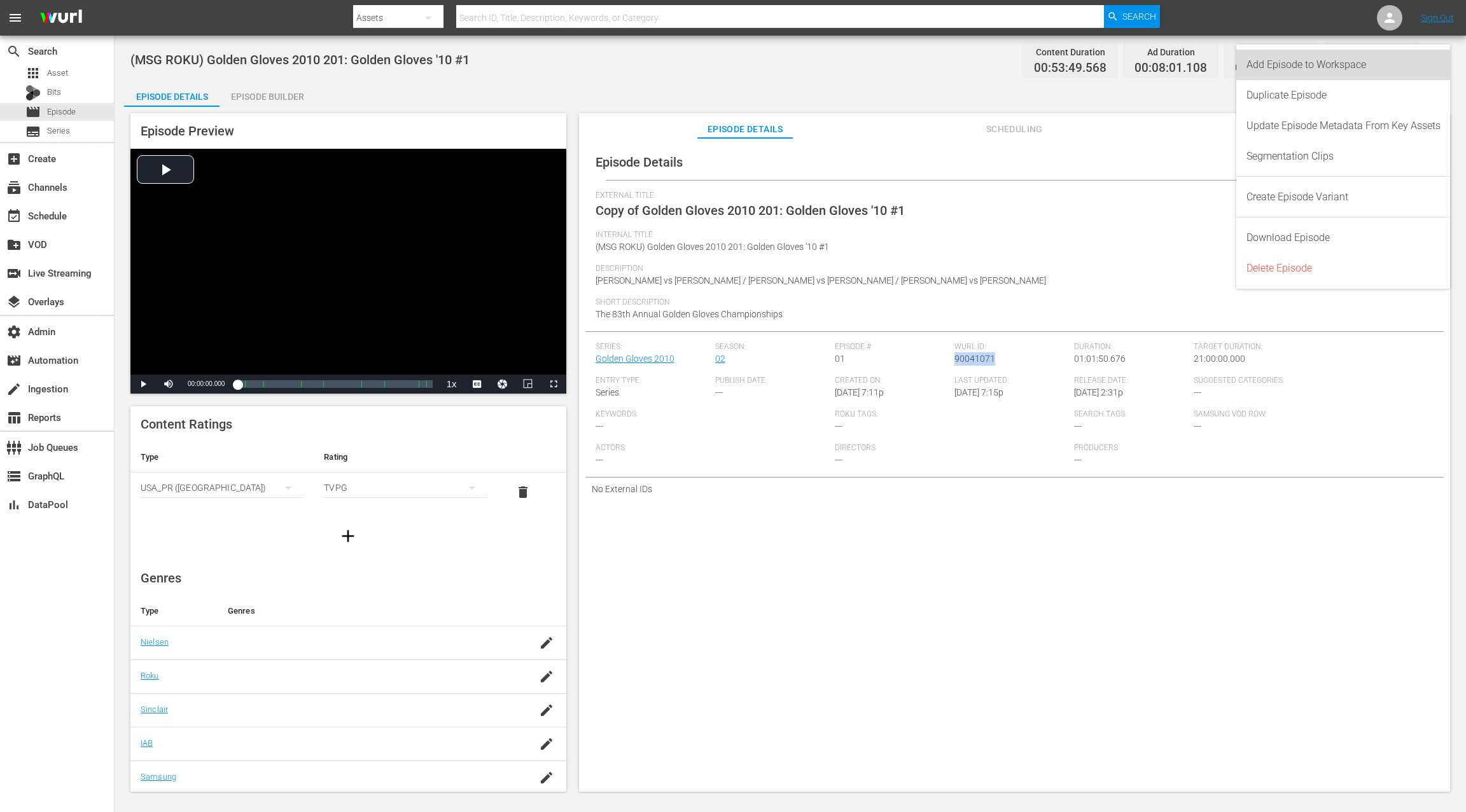
click at [1099, 70] on div "Add Episode to Workspace" at bounding box center [1344, 65] width 194 height 31
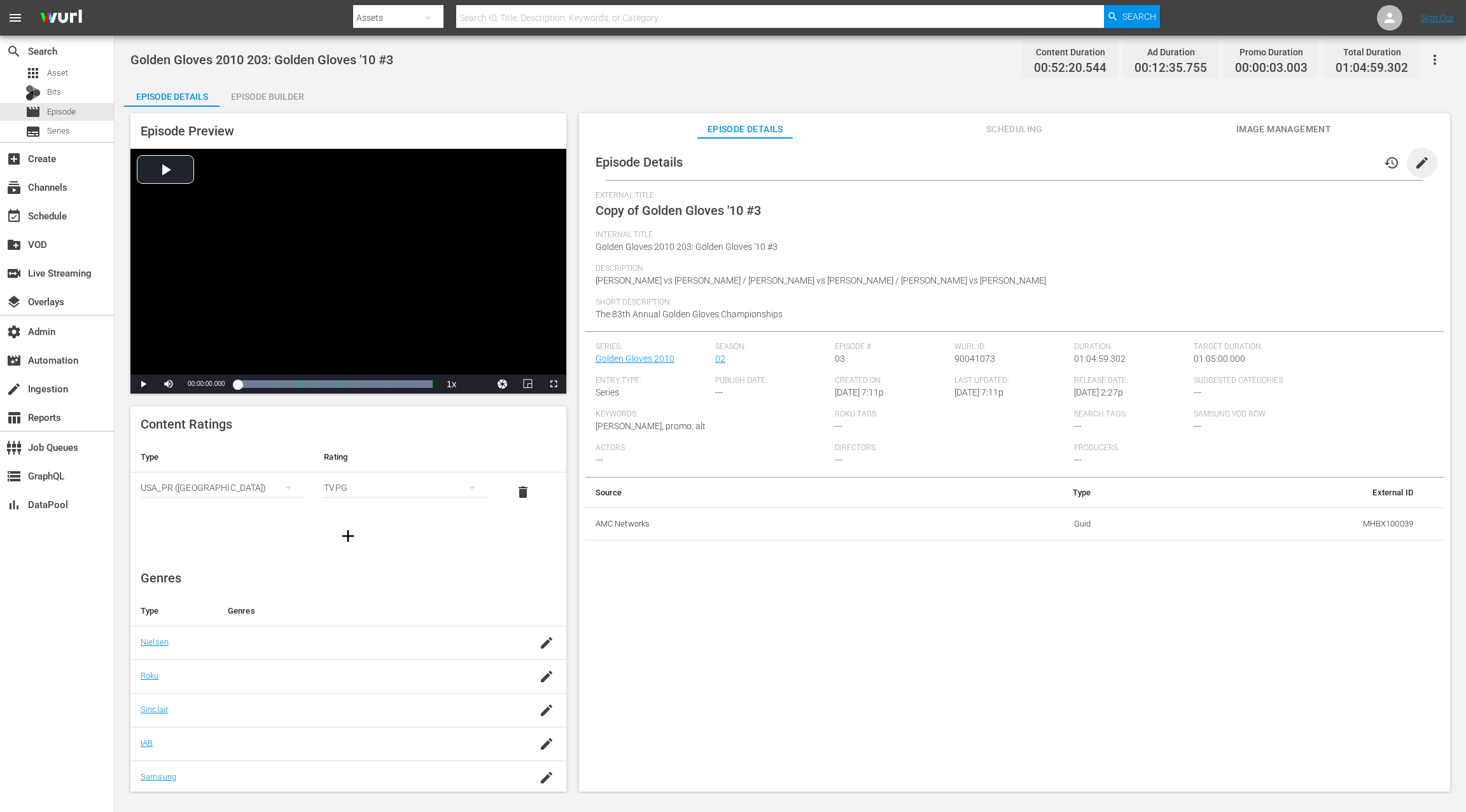
drag, startPoint x: 1413, startPoint y: 164, endPoint x: 1217, endPoint y: 184, distance: 197.0
click at [1099, 163] on span "edit" at bounding box center [1422, 162] width 15 height 15
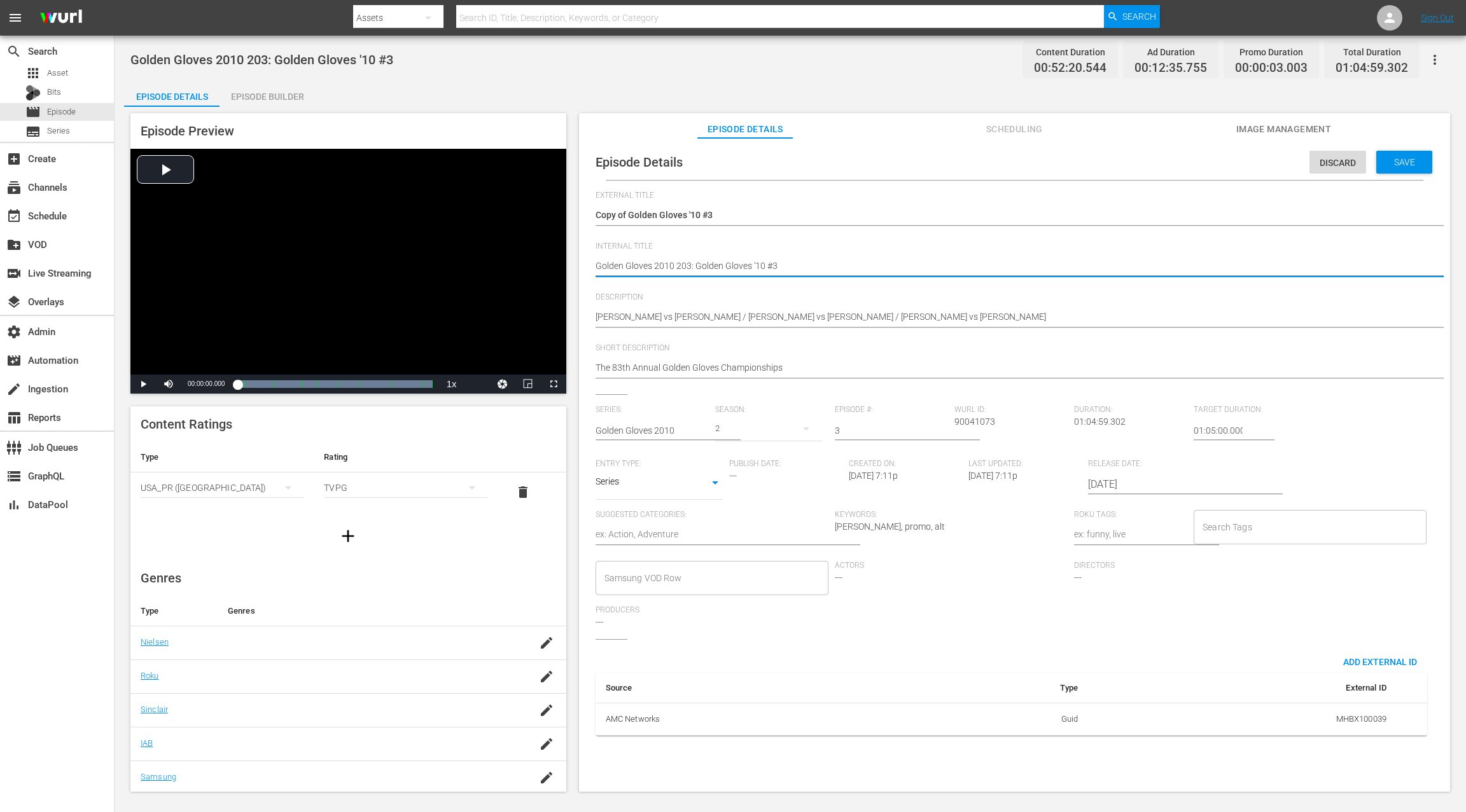
drag, startPoint x: 598, startPoint y: 266, endPoint x: 616, endPoint y: 214, distance: 55.0
paste textarea "(MSG ROKU)"
type textarea "(MSG ROKU) Golden Gloves 2010 203: Golden Gloves '10 #3"
drag, startPoint x: 1197, startPoint y: 428, endPoint x: 1188, endPoint y: 429, distance: 9.1
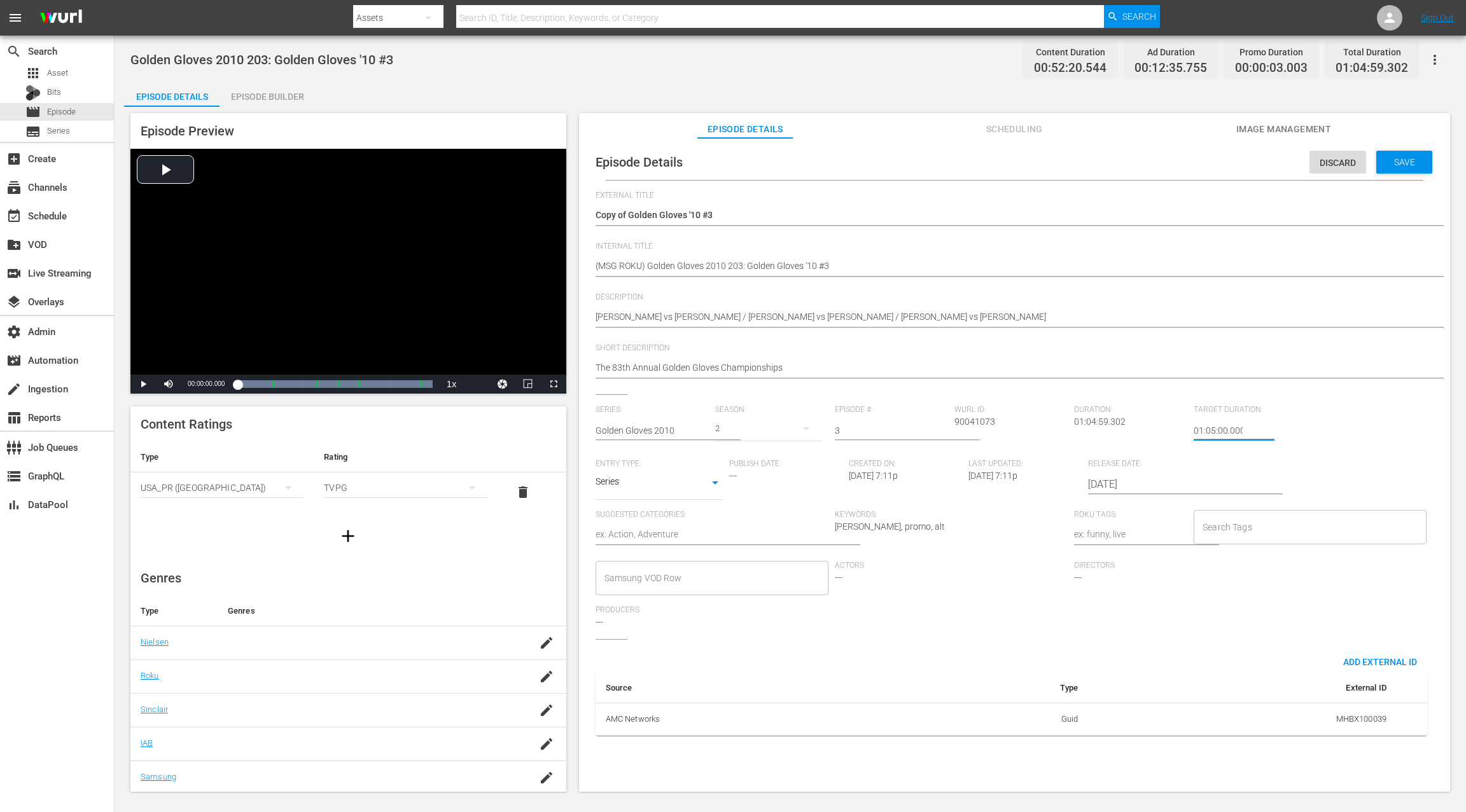
click at [1099, 429] on div "Series: Golden Gloves 2010 Season: 2 Episode #: 3 Wurl ID: 90041073 Duration: 0…" at bounding box center [1014, 522] width 838 height 234
type input "21:05:00.000"
click at [1099, 165] on span "Save" at bounding box center [1405, 162] width 41 height 10
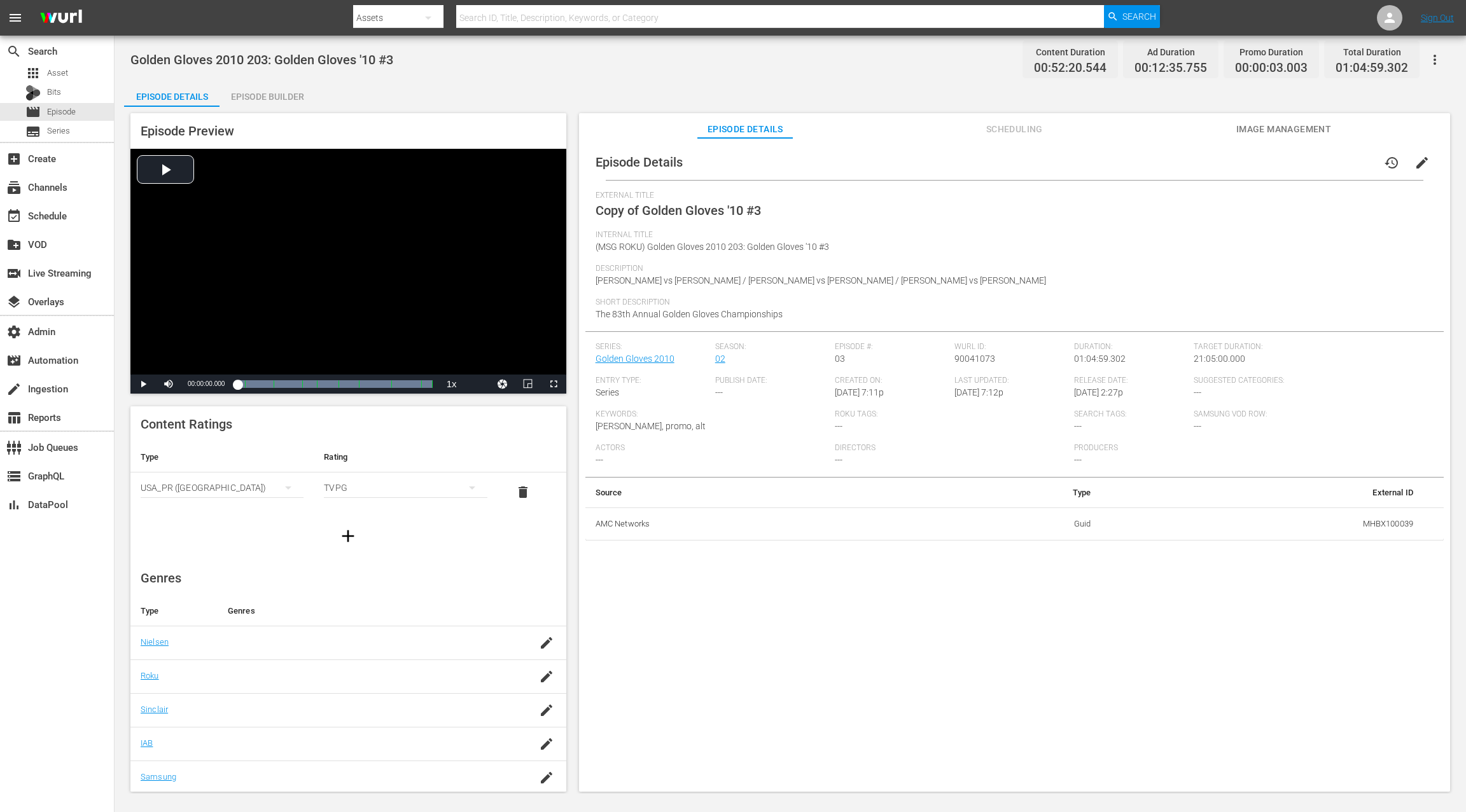
click at [271, 100] on div "Episode Builder" at bounding box center [268, 97] width 95 height 31
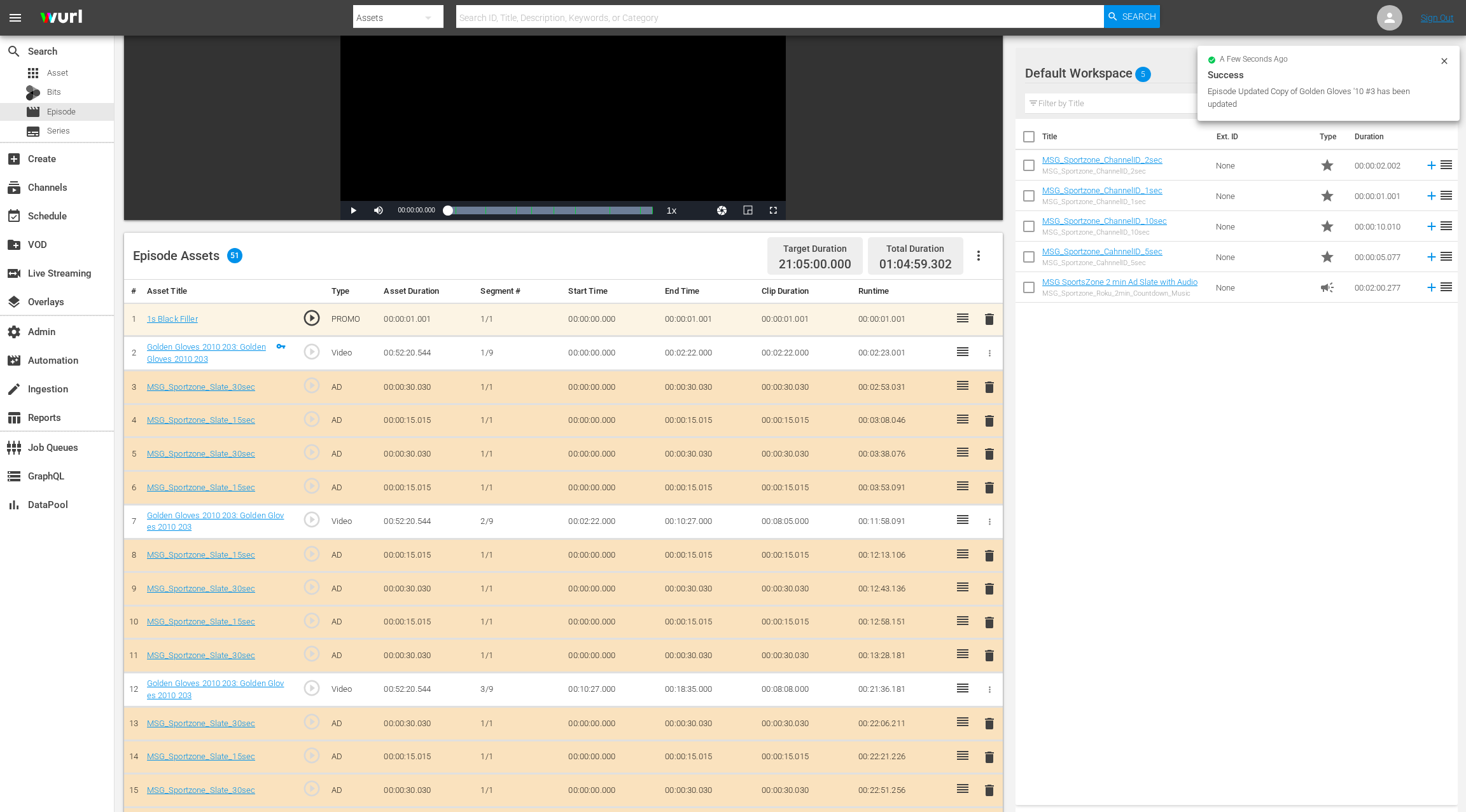
scroll to position [141, 0]
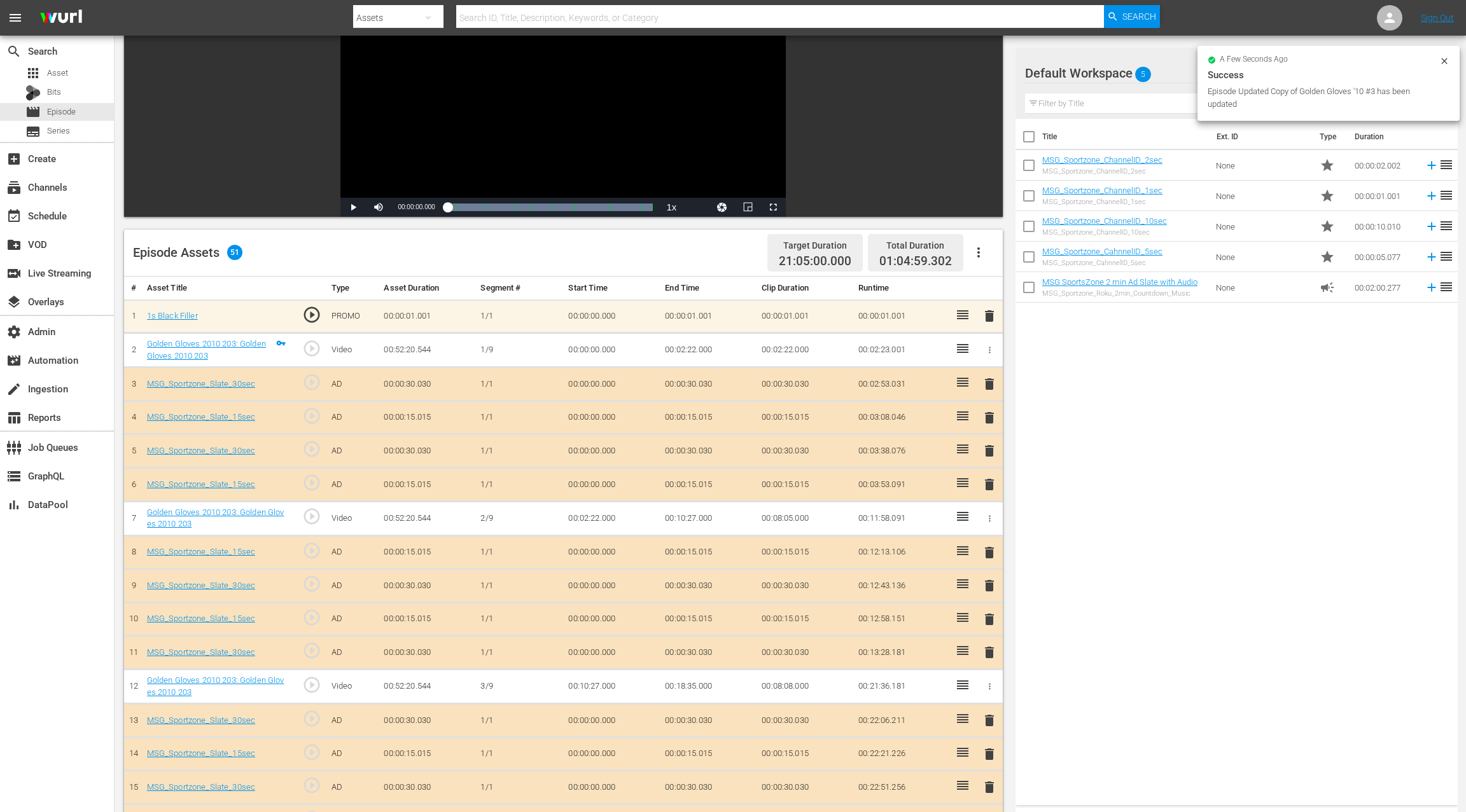
click at [979, 248] on icon "button" at bounding box center [979, 252] width 15 height 15
click at [1000, 286] on div "Clear Ads" at bounding box center [1017, 288] width 86 height 31
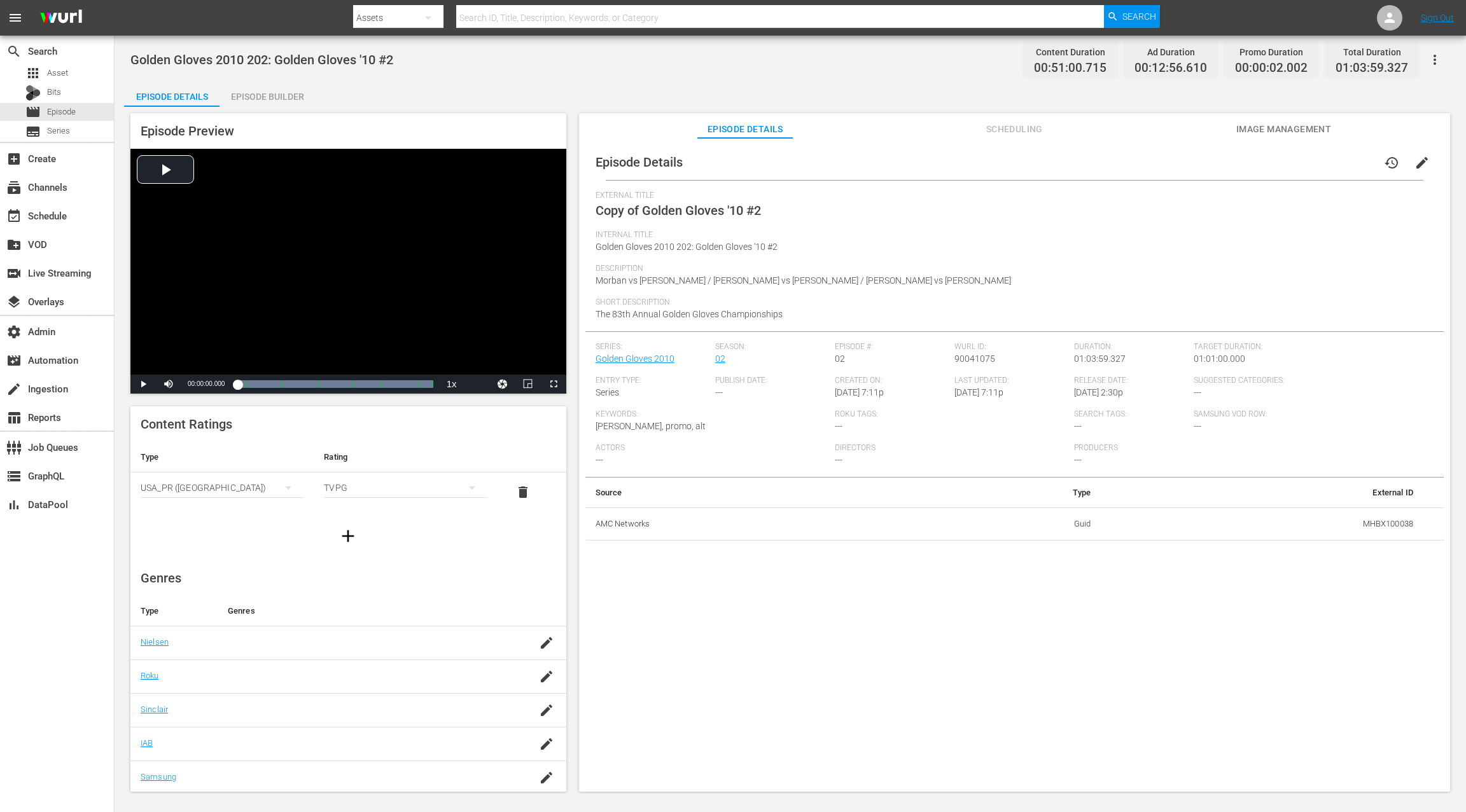
click at [1099, 166] on span "edit" at bounding box center [1422, 162] width 15 height 15
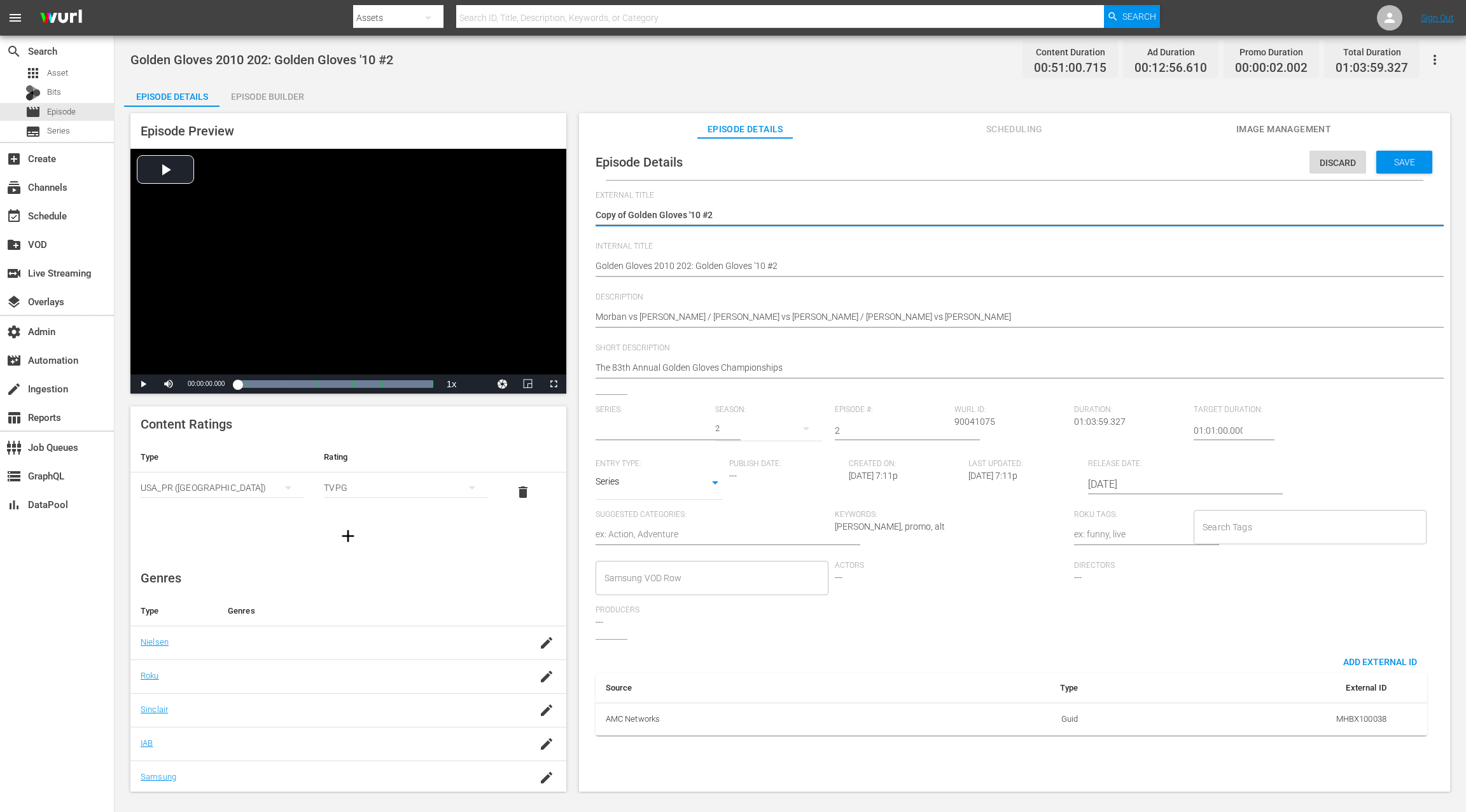
type input "Golden Gloves 2010"
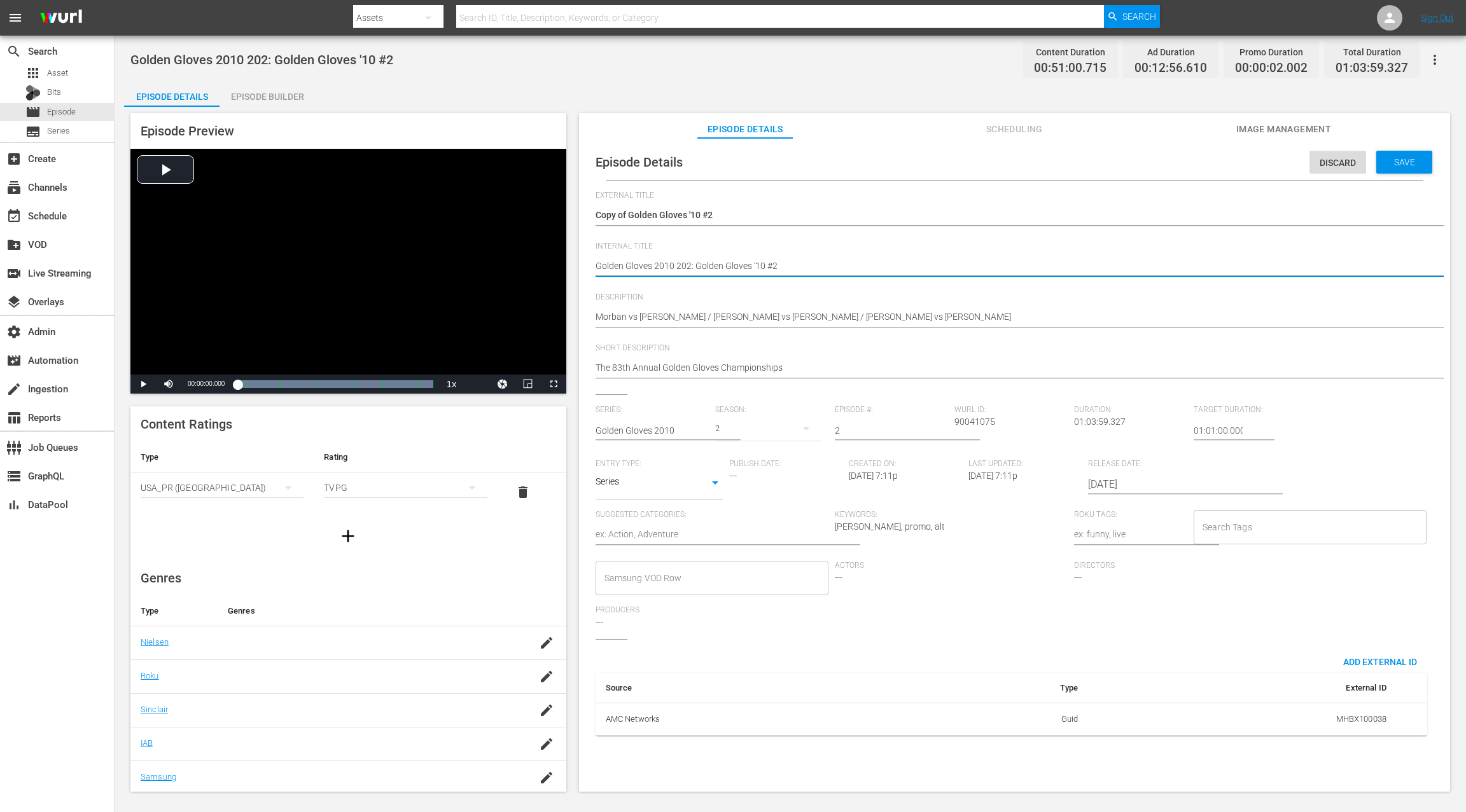
paste textarea "(MSG ROKU)"
type textarea "(MSG ROKU) Golden Gloves 2010 202: Golden Gloves '10 #2"
click at [1099, 431] on div "Series: Golden Gloves 2010 Season: 2 Episode #: 2 [PERSON_NAME] ID: 90041075 Du…" at bounding box center [1014, 522] width 838 height 234
drag, startPoint x: 1196, startPoint y: 429, endPoint x: 1186, endPoint y: 429, distance: 10.0
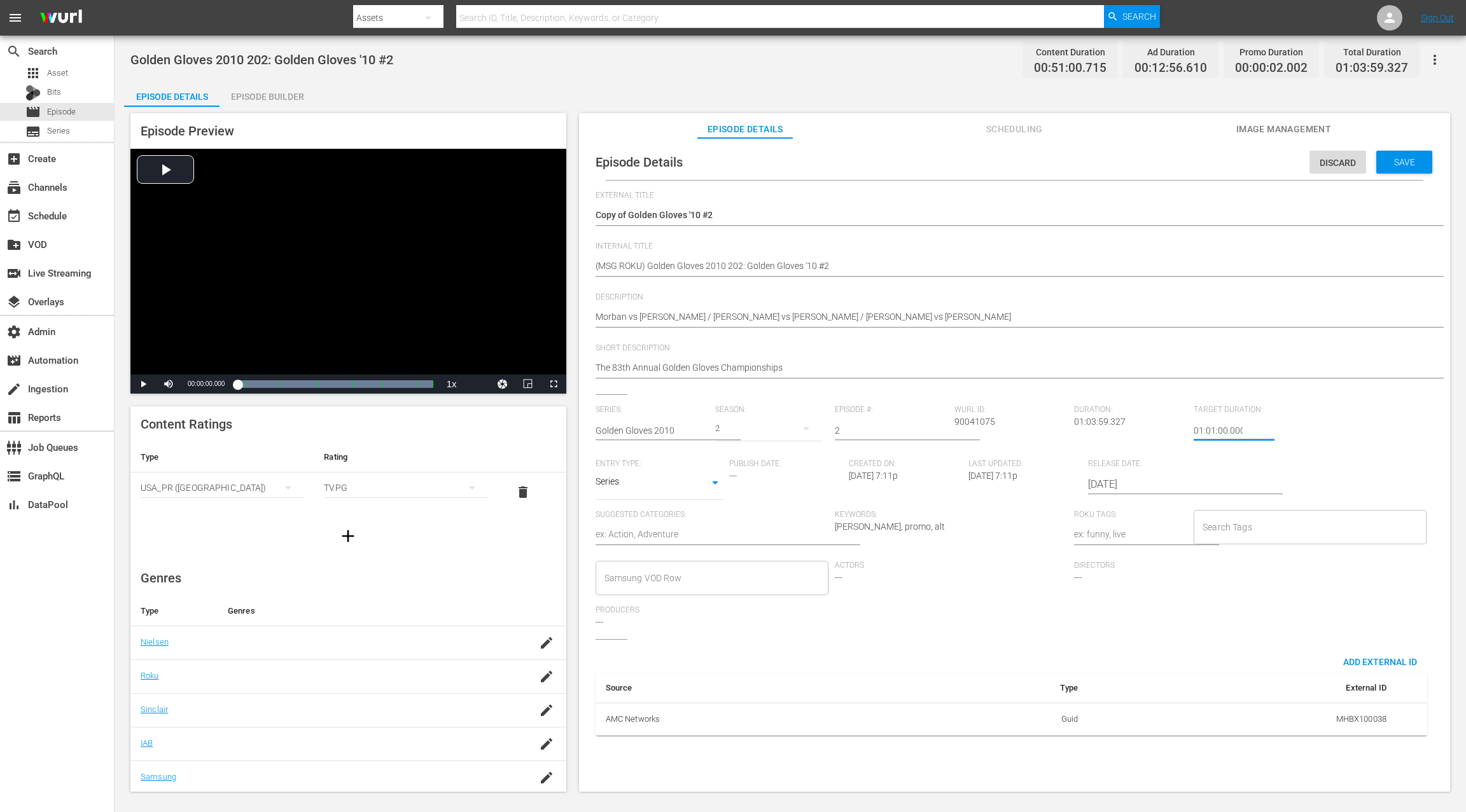
click at [1099, 429] on div "Series: Golden Gloves 2010 Season: 2 Episode #: 2 [PERSON_NAME] ID: 90041075 Du…" at bounding box center [1014, 522] width 838 height 234
drag, startPoint x: 1197, startPoint y: 429, endPoint x: 1188, endPoint y: 429, distance: 9.0
click at [1099, 429] on div "Series: Golden Gloves 2010 Season: 2 Episode #: 2 [PERSON_NAME] ID: 90041075 Du…" at bounding box center [1014, 522] width 838 height 234
type input "21:01:00.000"
click at [1099, 162] on span "Save" at bounding box center [1405, 162] width 41 height 10
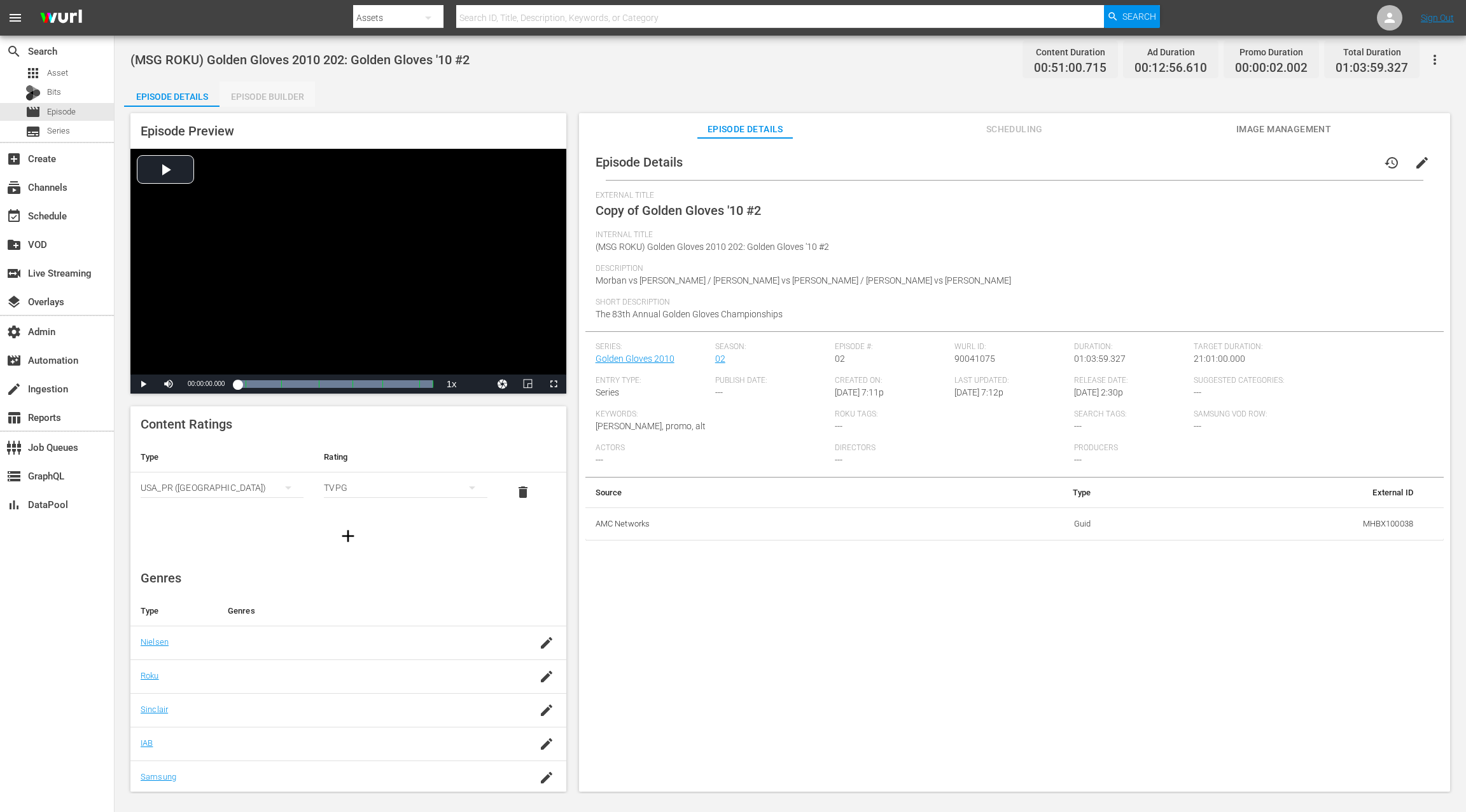
click at [276, 96] on div "Episode Builder" at bounding box center [268, 97] width 95 height 31
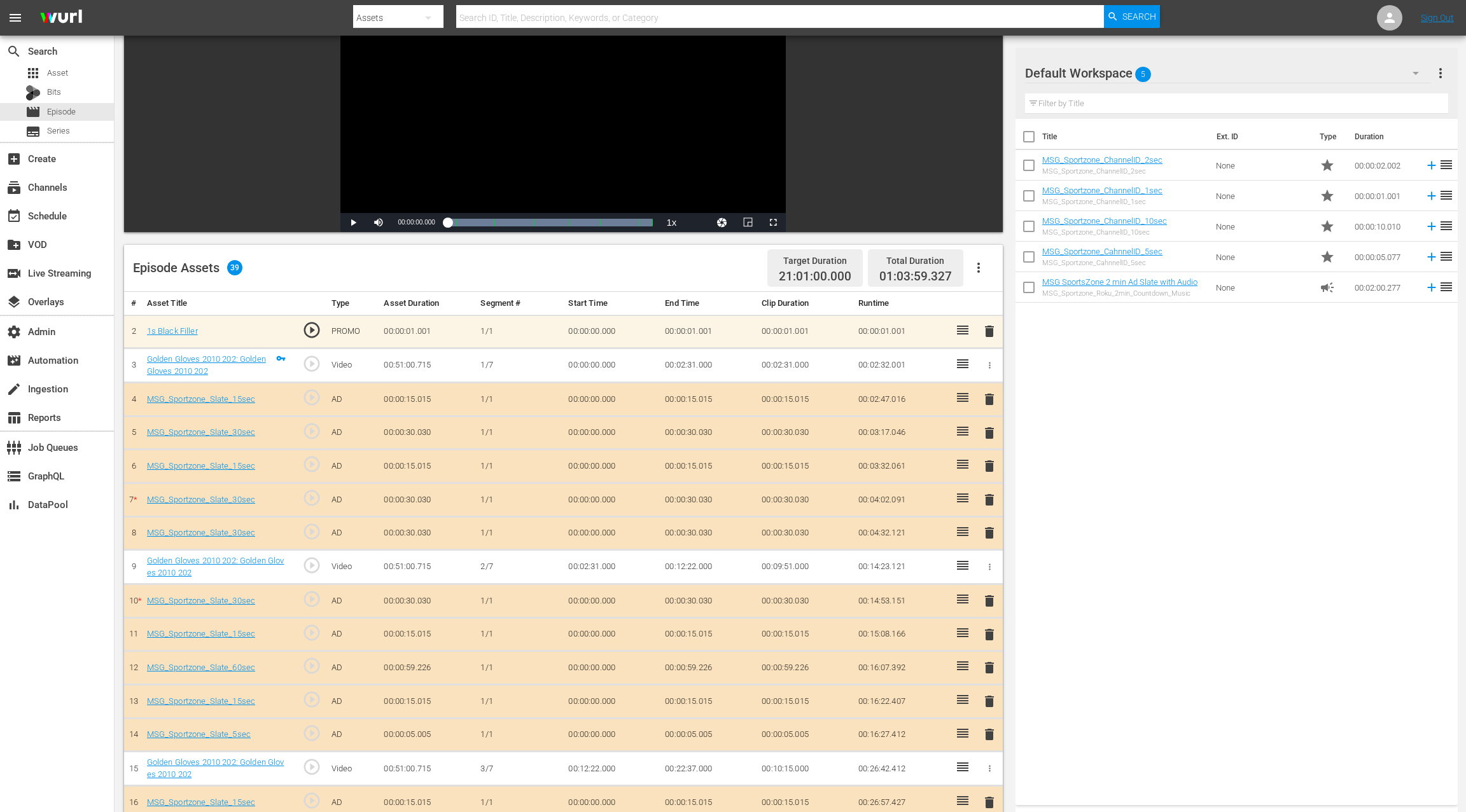
scroll to position [188, 0]
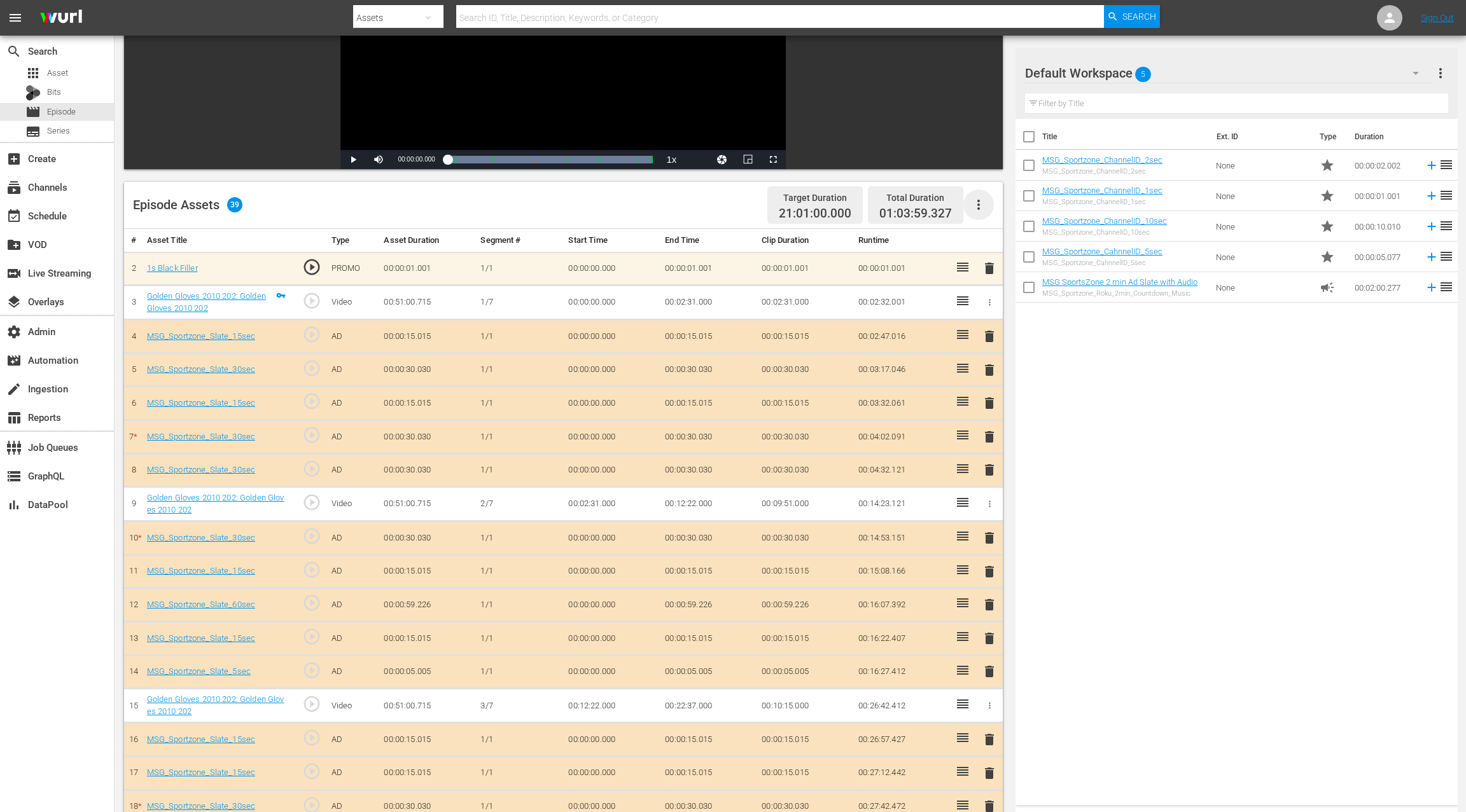
click at [979, 209] on icon "button" at bounding box center [979, 205] width 3 height 10
drag, startPoint x: 990, startPoint y: 240, endPoint x: 914, endPoint y: 348, distance: 132.1
click at [990, 240] on div "Clear Ads" at bounding box center [1017, 240] width 86 height 31
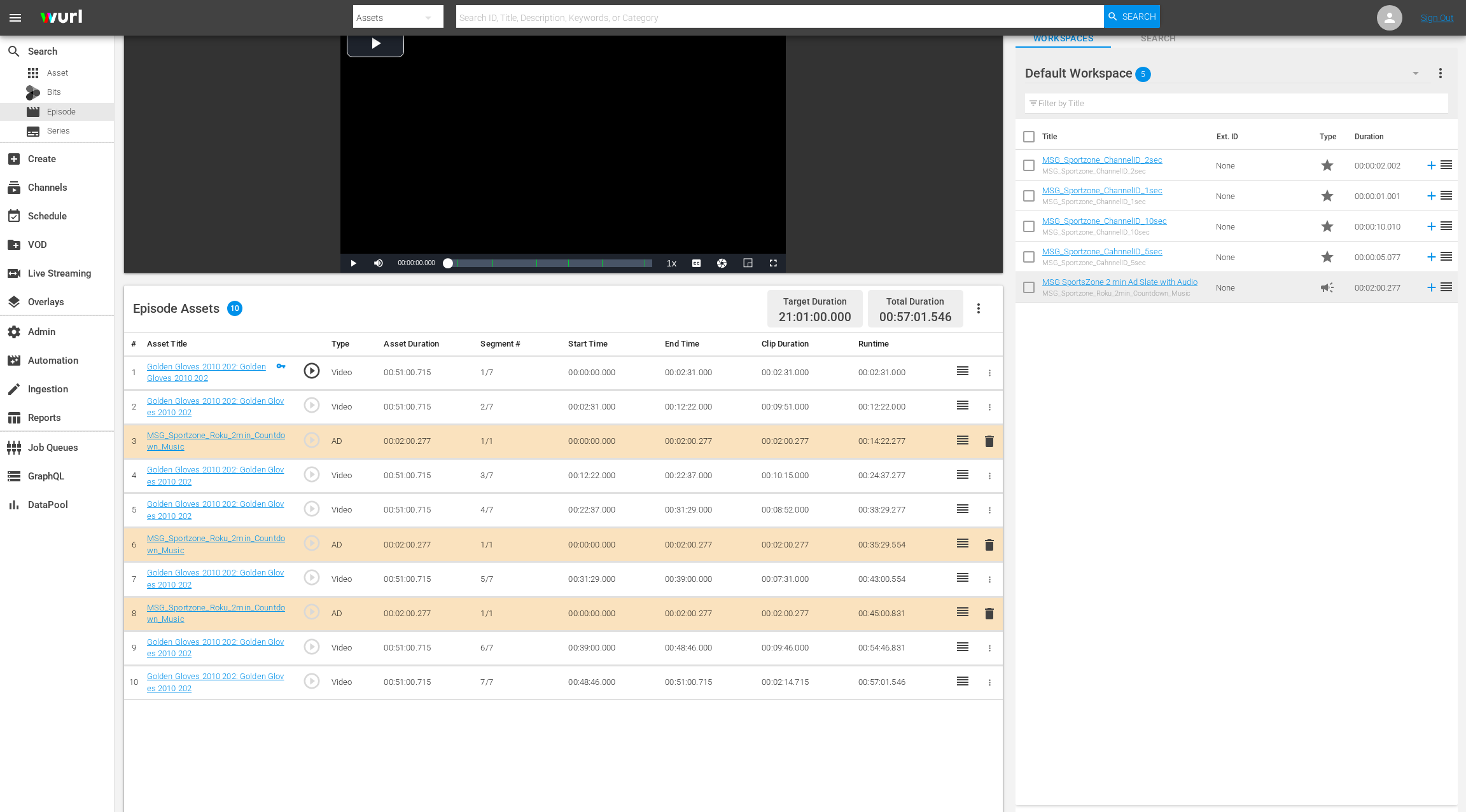
scroll to position [156, 0]
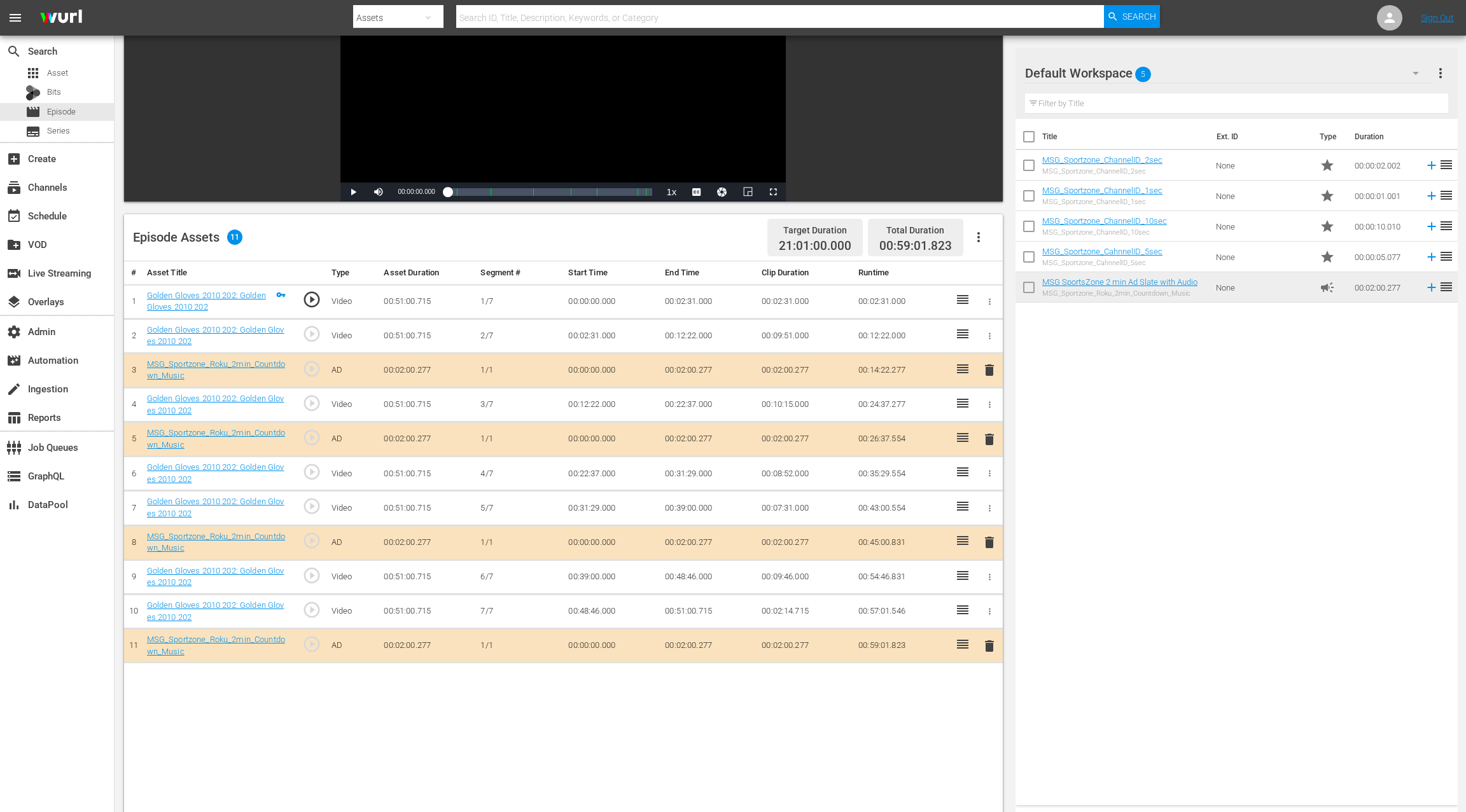
drag, startPoint x: 1062, startPoint y: 285, endPoint x: 487, endPoint y: 1, distance: 641.3
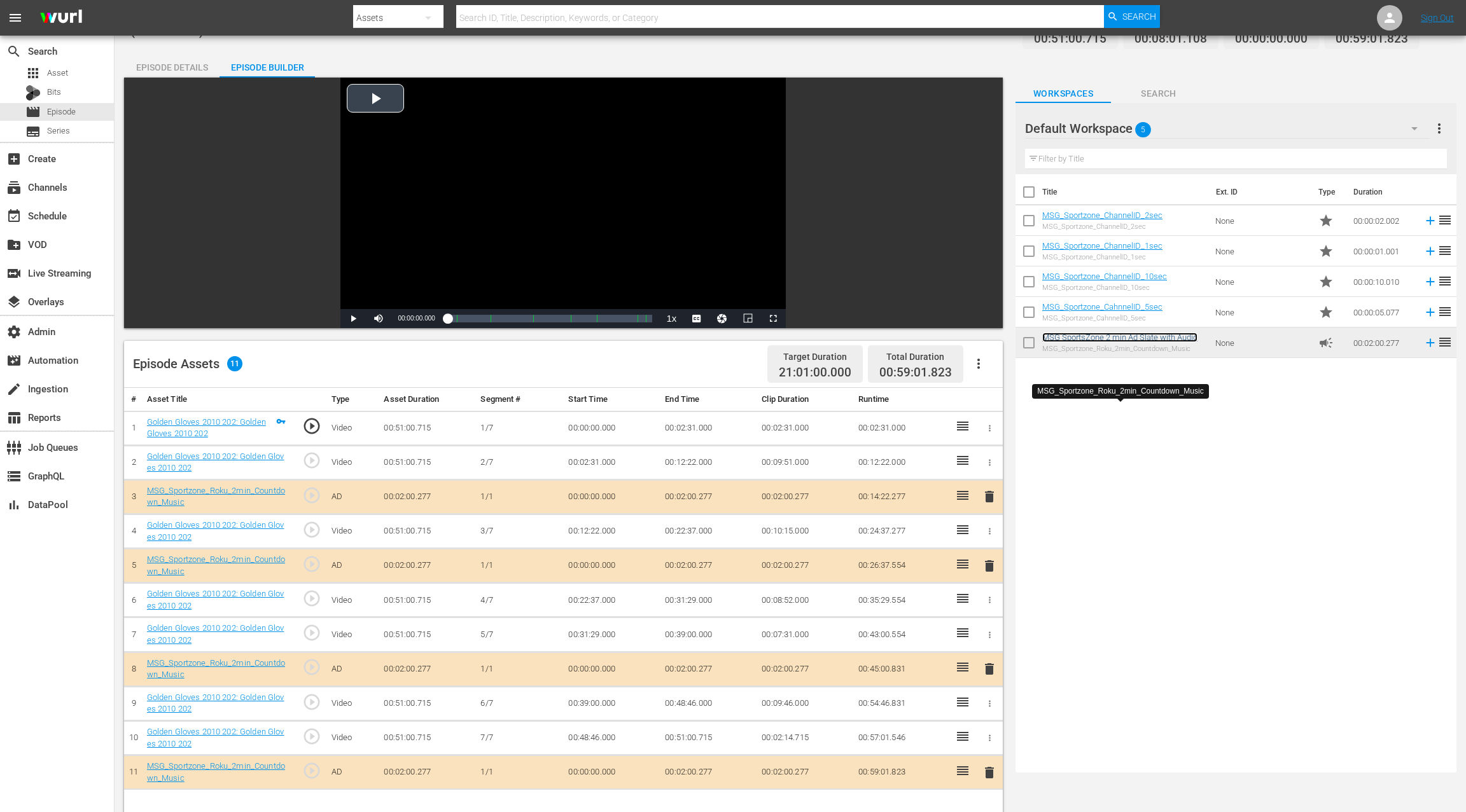
scroll to position [0, 0]
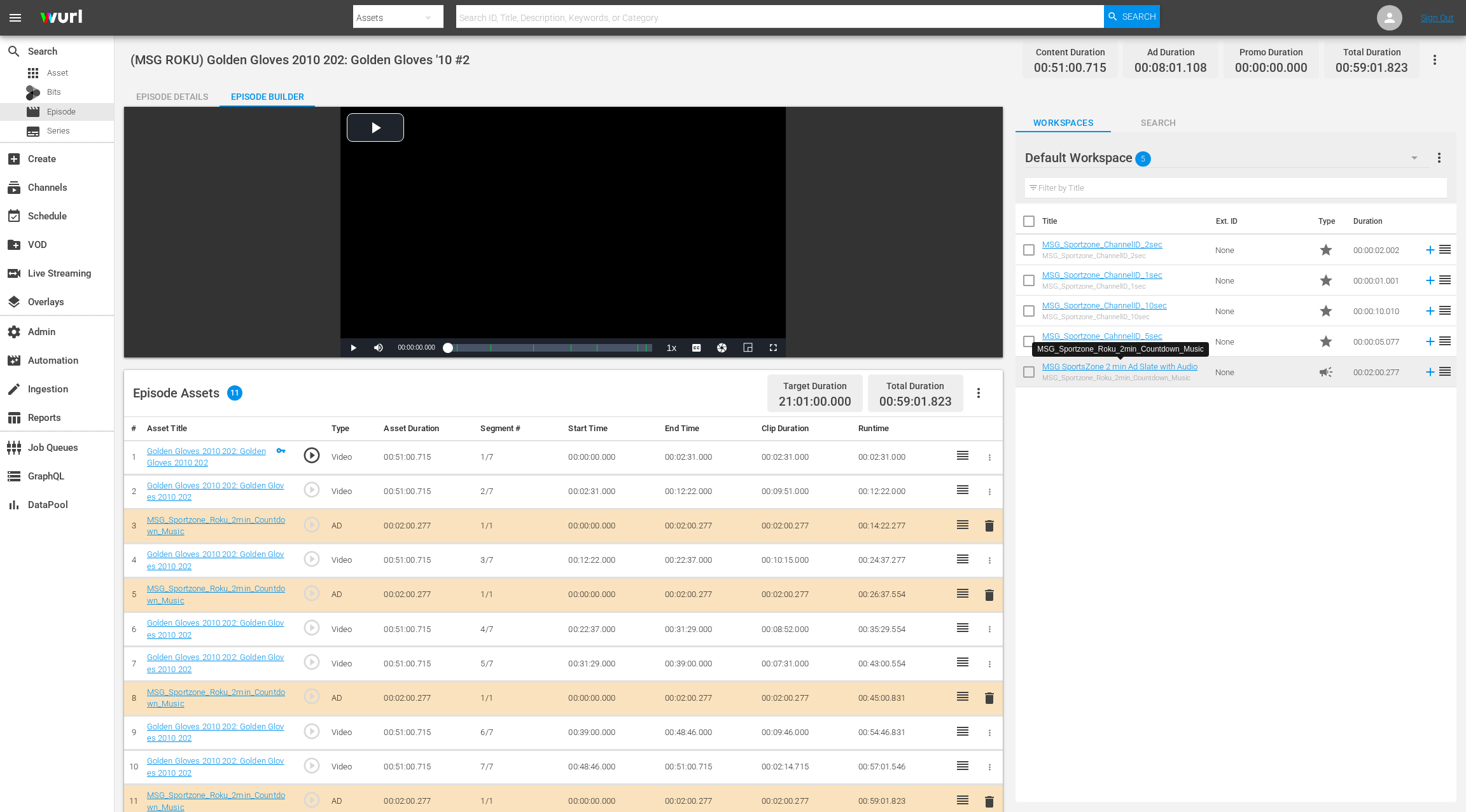
click at [191, 91] on div "Episode Details" at bounding box center [171, 97] width 95 height 31
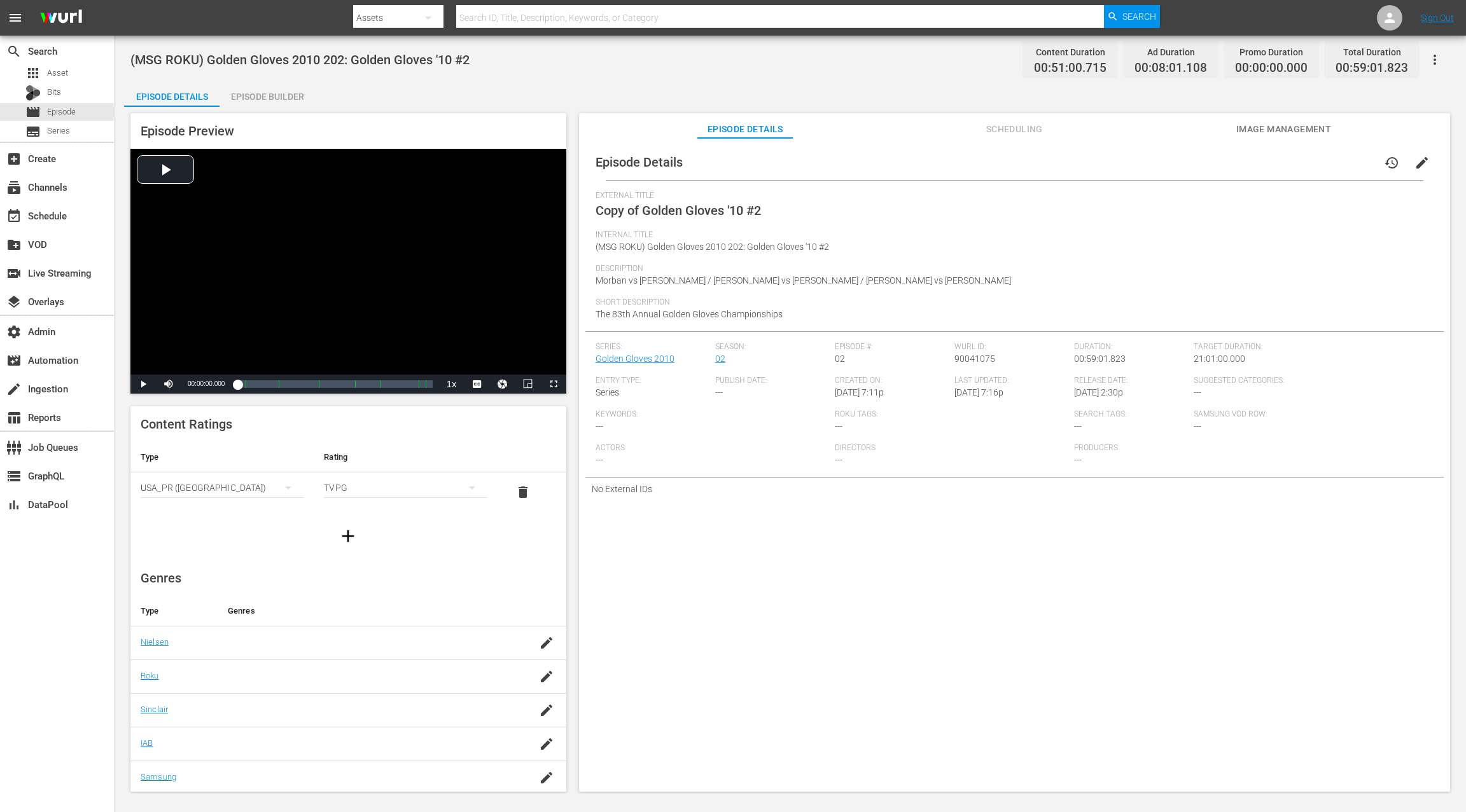
click at [971, 357] on span "90041075" at bounding box center [974, 358] width 40 height 10
copy span "90041075"
click at [1099, 60] on icon "button" at bounding box center [1435, 59] width 15 height 15
click at [1099, 69] on div "Add Episode to Workspace" at bounding box center [1344, 65] width 194 height 31
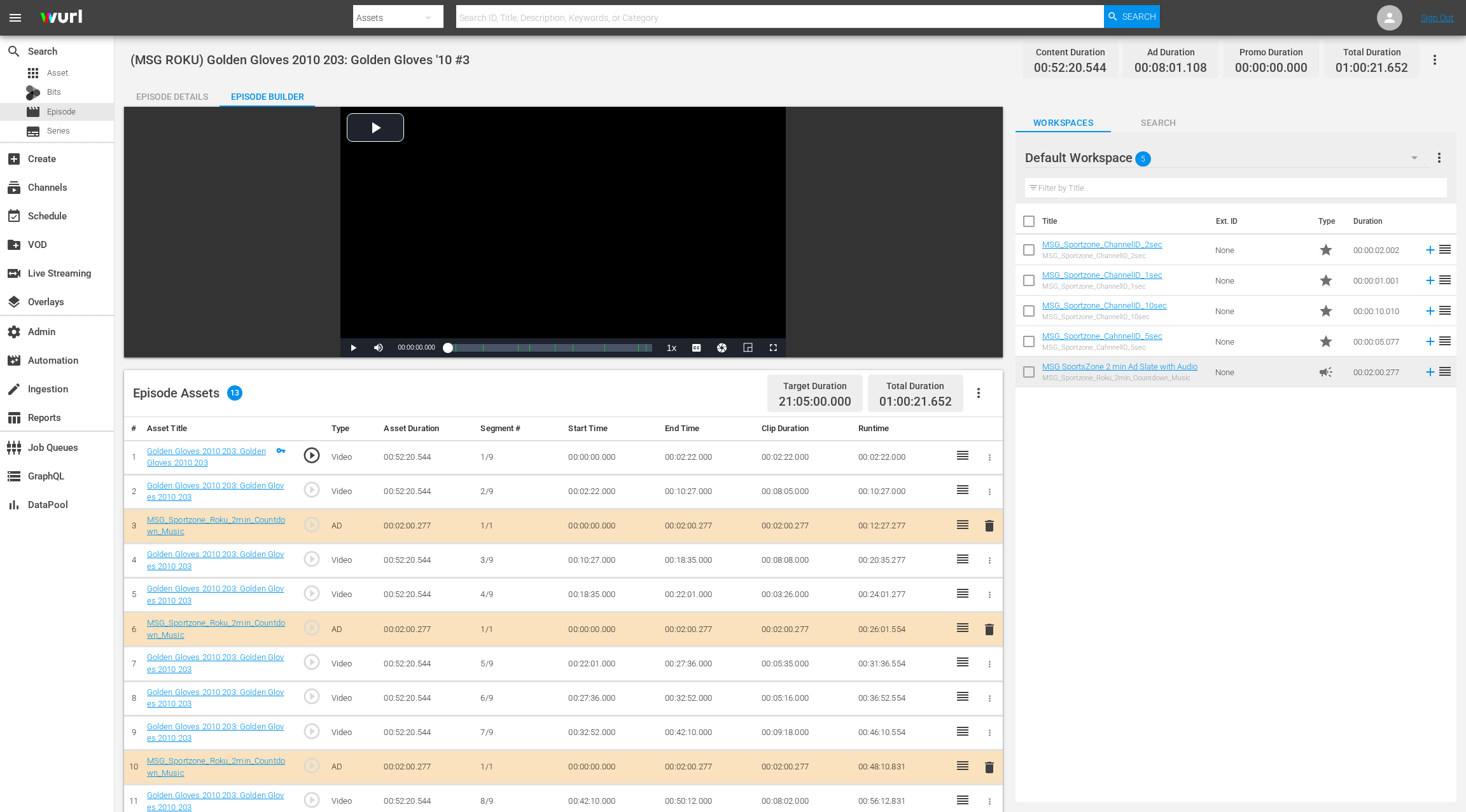
drag, startPoint x: 1075, startPoint y: 284, endPoint x: 408, endPoint y: 1, distance: 724.6
click at [184, 91] on div "Episode Details" at bounding box center [171, 97] width 95 height 31
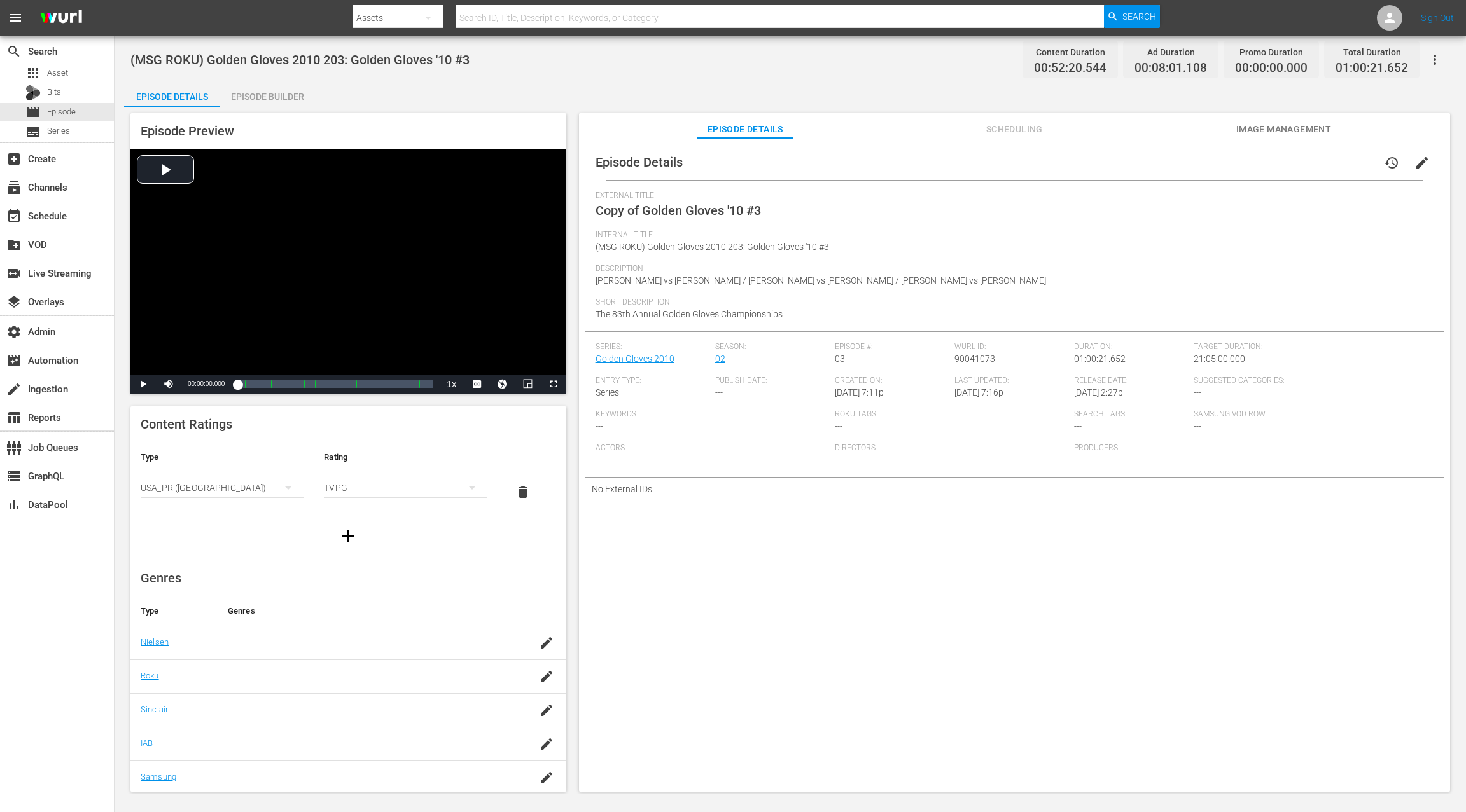
click at [960, 360] on span "90041073" at bounding box center [974, 358] width 40 height 10
copy span "90041073"
click at [1435, 64] on icon "button" at bounding box center [1435, 59] width 3 height 10
click at [1400, 71] on div "Add Episode to Workspace" at bounding box center [1344, 65] width 194 height 31
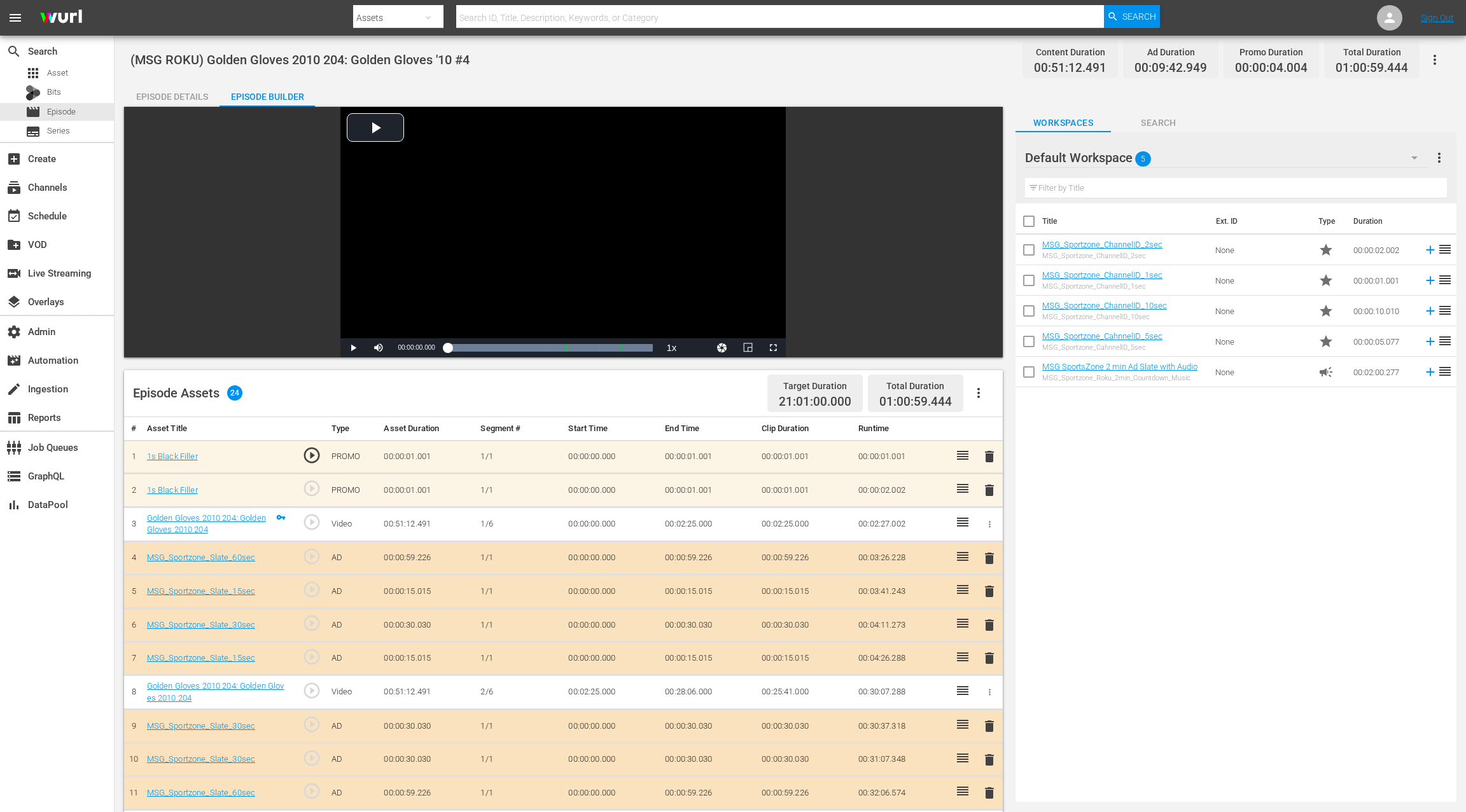
click at [981, 396] on icon "button" at bounding box center [979, 393] width 15 height 15
click at [1013, 432] on div "Clear Ads" at bounding box center [1017, 429] width 86 height 31
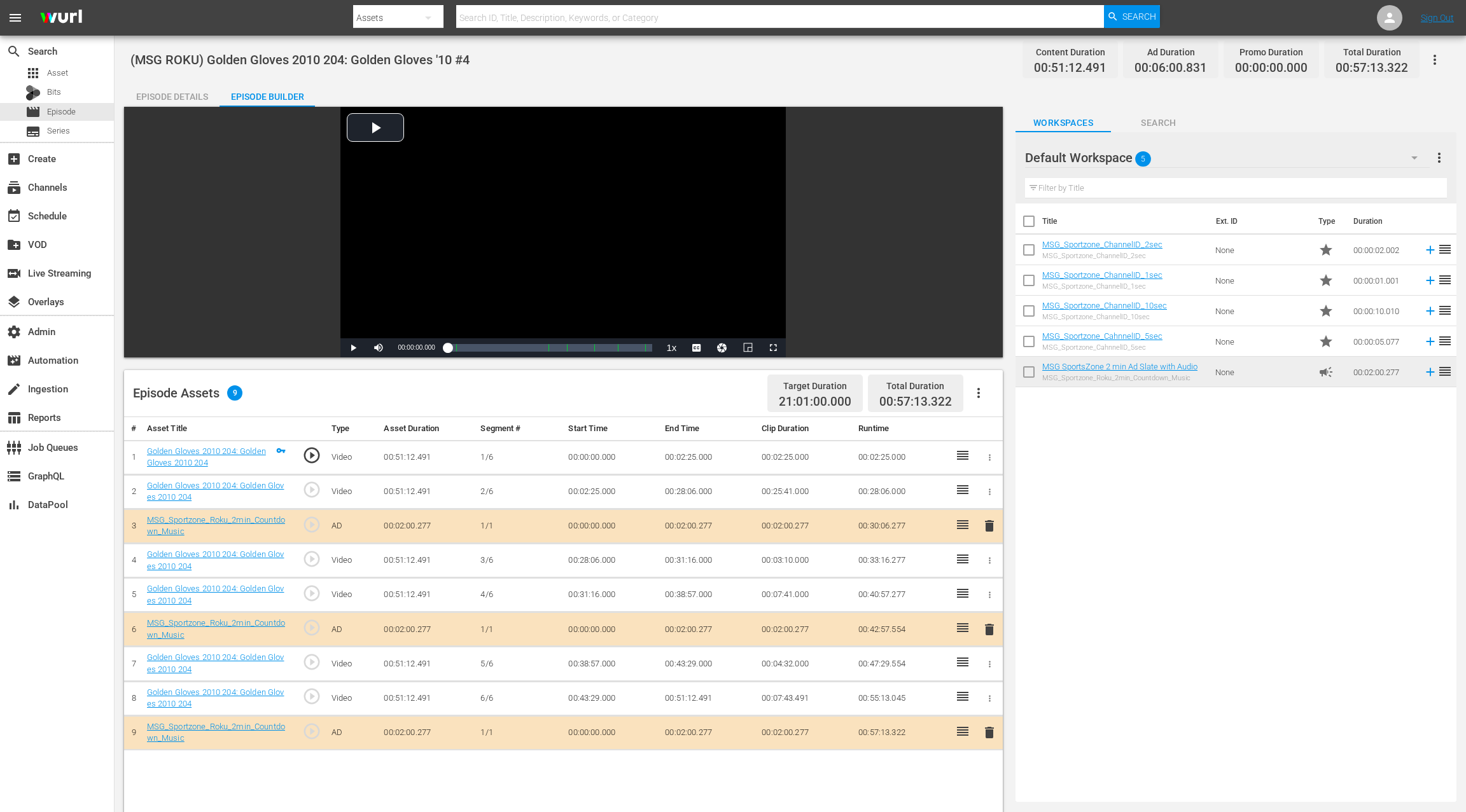
drag, startPoint x: 962, startPoint y: 480, endPoint x: 444, endPoint y: 4, distance: 703.5
drag, startPoint x: 961, startPoint y: 572, endPoint x: 517, endPoint y: 2, distance: 722.5
click at [154, 96] on div "Episode Details" at bounding box center [171, 97] width 95 height 31
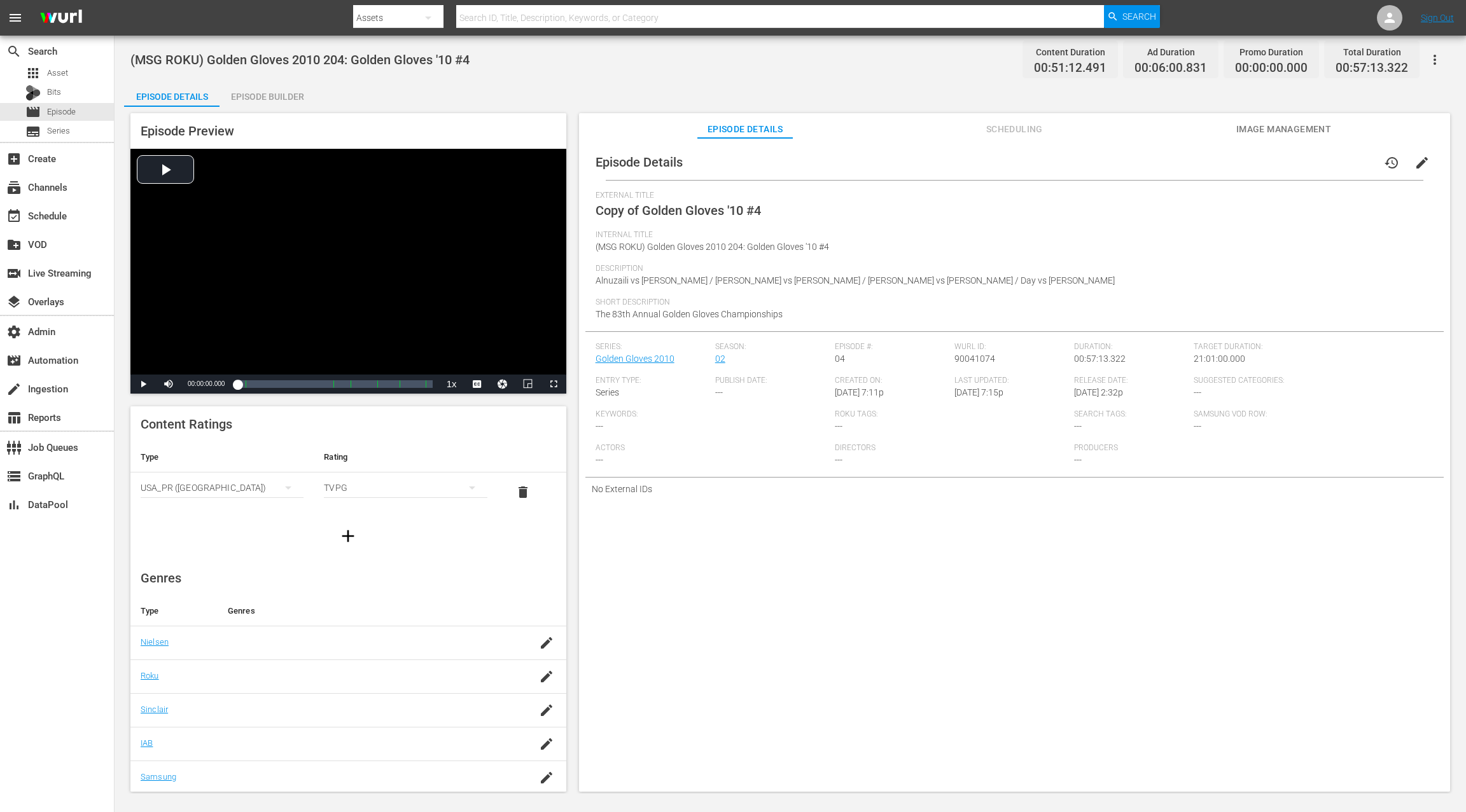
click at [971, 360] on span "90041074" at bounding box center [974, 358] width 40 height 10
copy span "90041074"
click at [1435, 63] on icon "button" at bounding box center [1435, 59] width 3 height 10
click at [1377, 62] on div "Add Episode to Workspace" at bounding box center [1344, 65] width 194 height 31
